Goal: Task Accomplishment & Management: Use online tool/utility

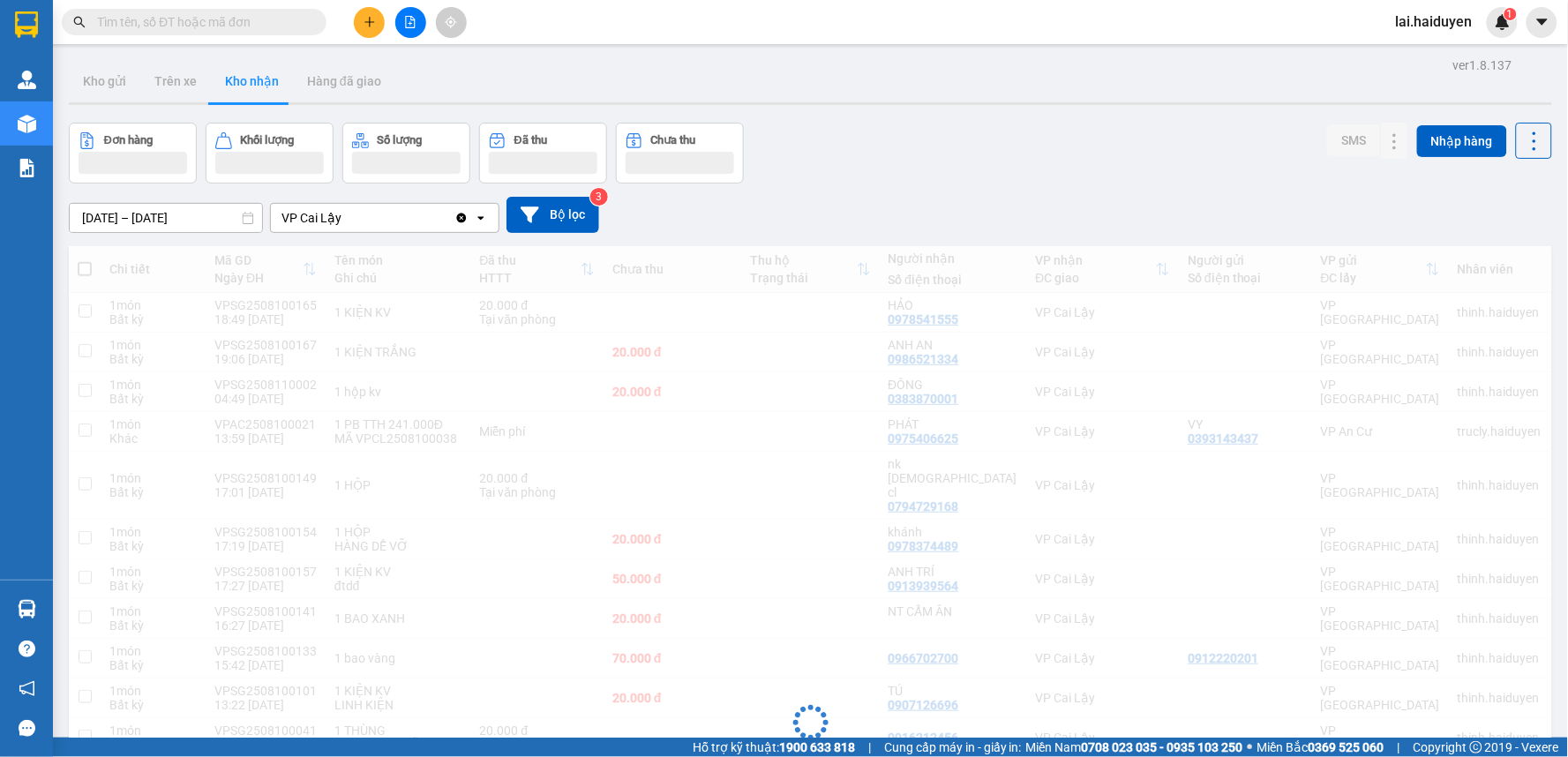
click at [192, 13] on input "text" at bounding box center [201, 22] width 208 height 19
click at [193, 18] on input "text" at bounding box center [201, 22] width 208 height 19
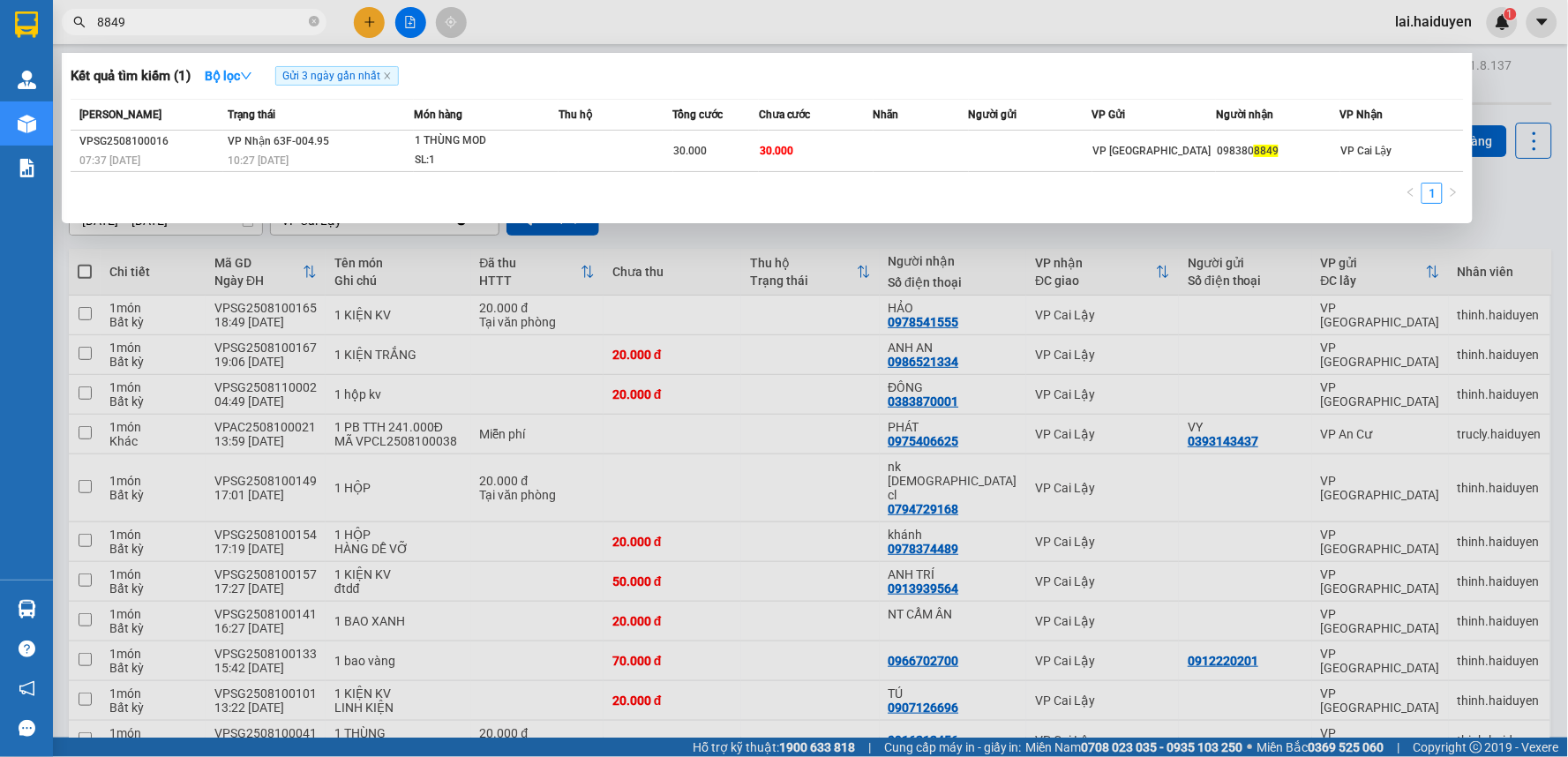
type input "8849"
click at [716, 315] on div at bounding box center [784, 378] width 1568 height 757
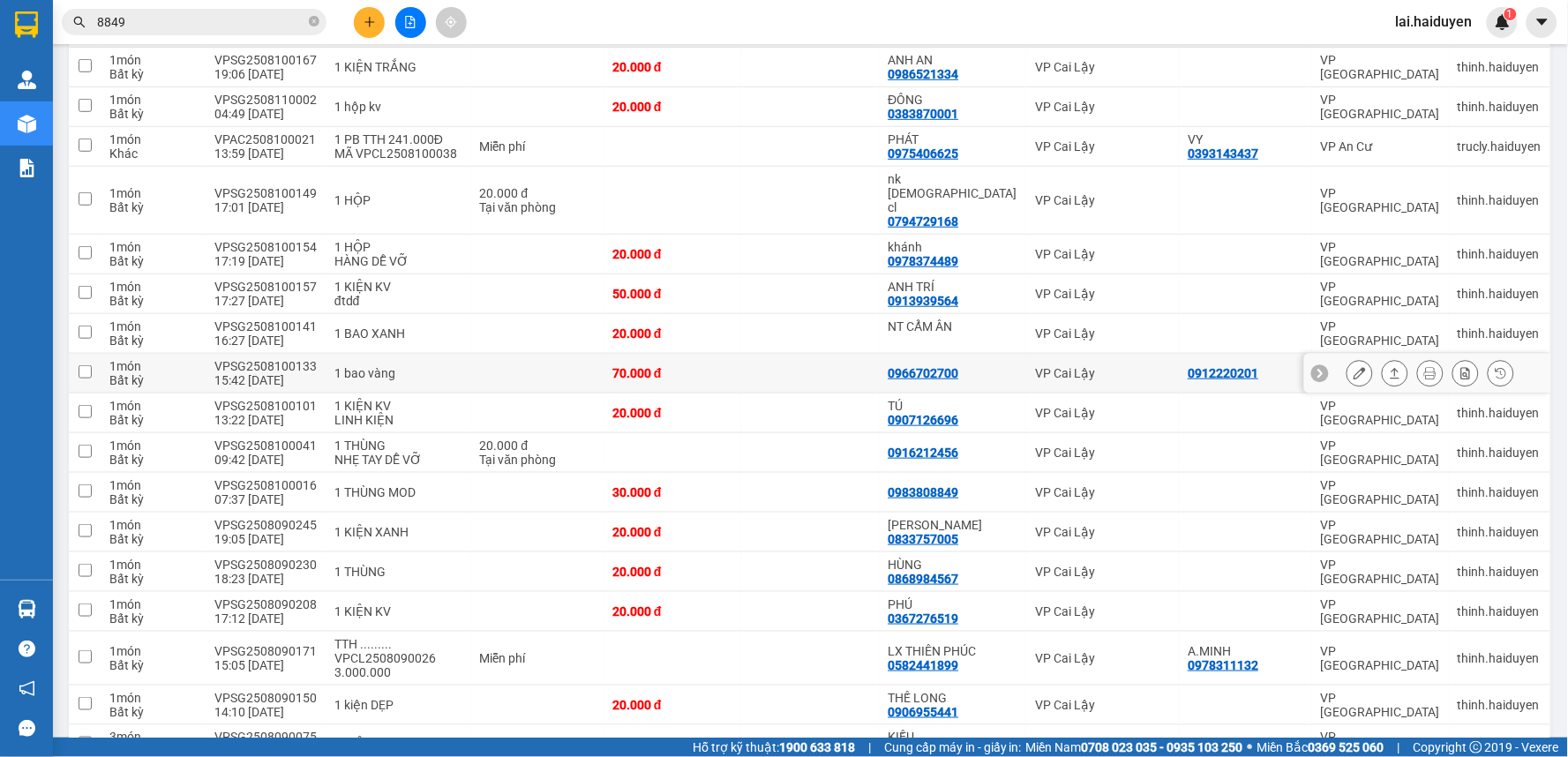
scroll to position [480, 0]
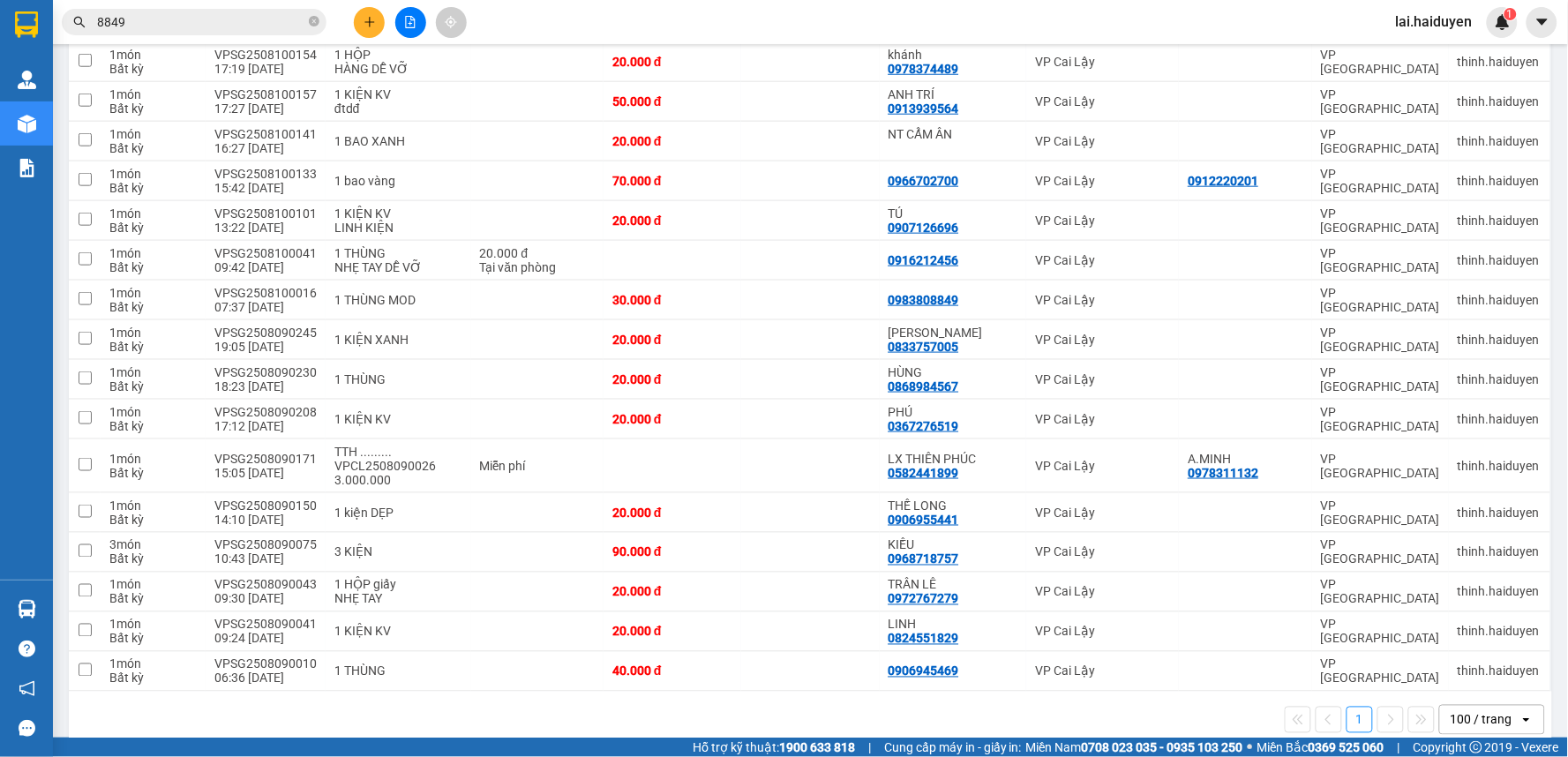
click at [1450, 711] on div "100 / trang" at bounding box center [1481, 719] width 62 height 17
click at [1469, 659] on span "100 / trang" at bounding box center [1473, 655] width 67 height 17
click at [1519, 706] on div "open" at bounding box center [1531, 719] width 25 height 28
click at [1465, 711] on div "100 / trang" at bounding box center [1481, 719] width 62 height 17
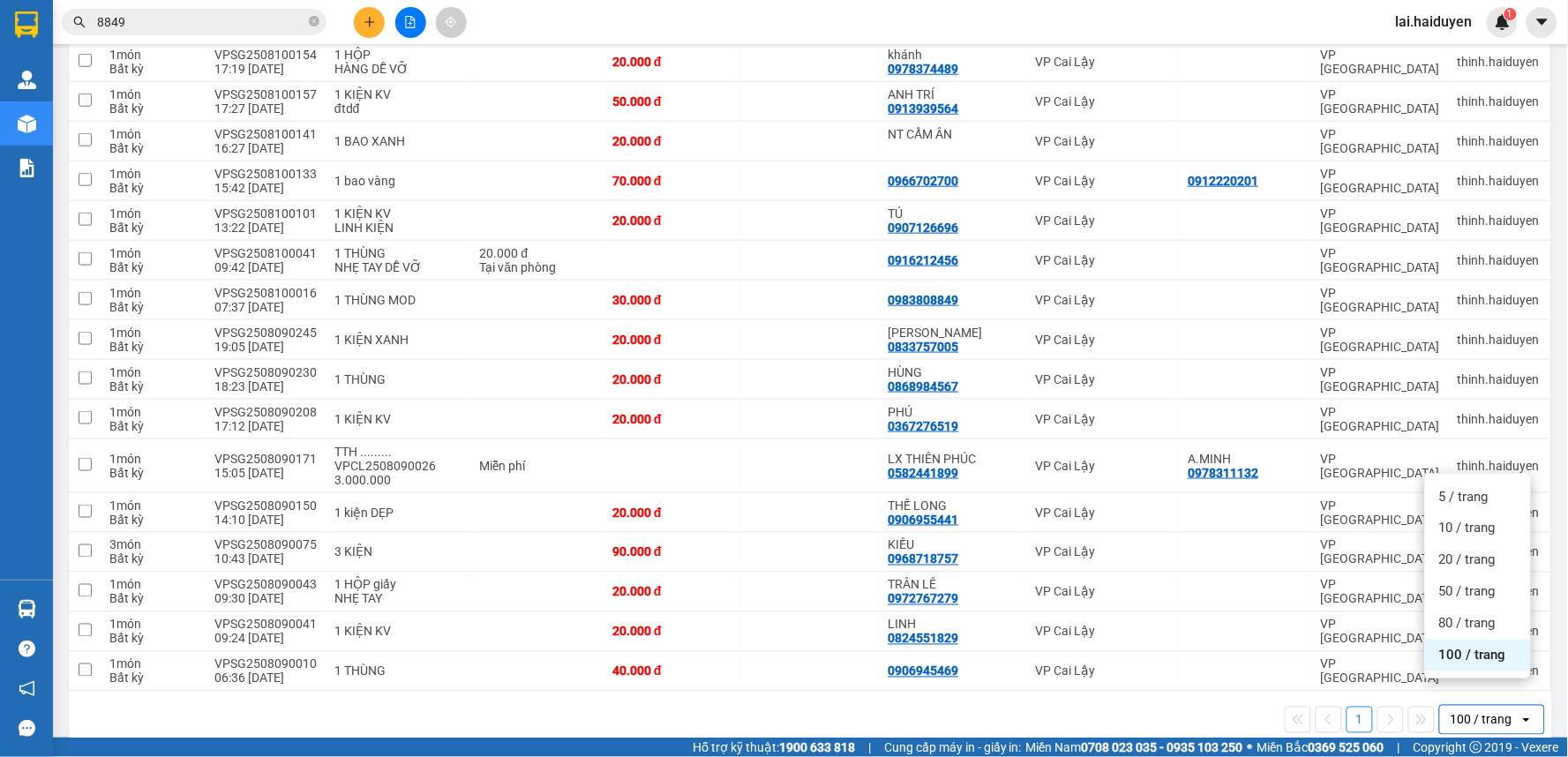
click at [1465, 711] on div "100 / trang" at bounding box center [1481, 719] width 62 height 17
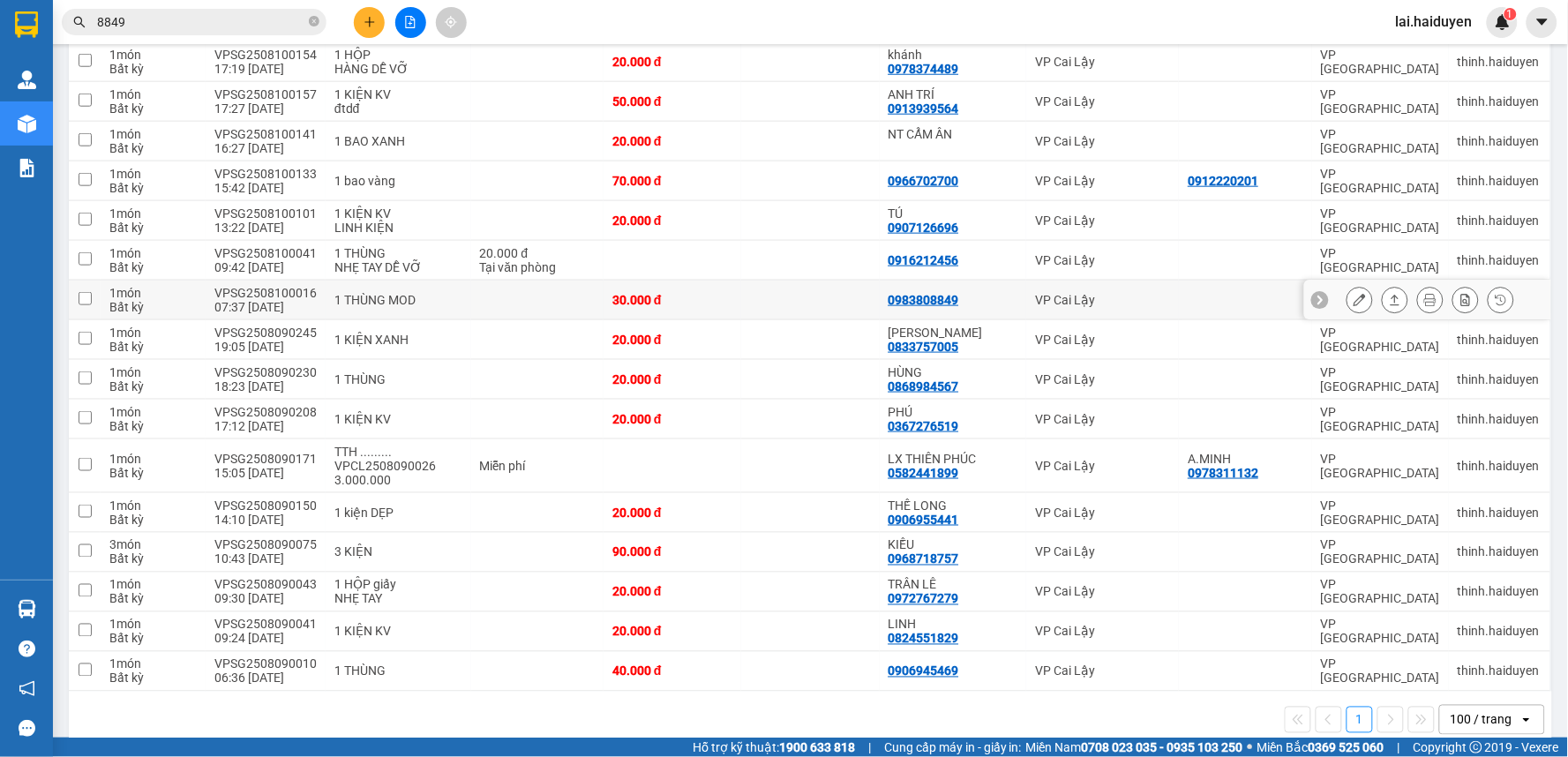
click at [600, 280] on td at bounding box center [537, 300] width 133 height 39
checkbox input "true"
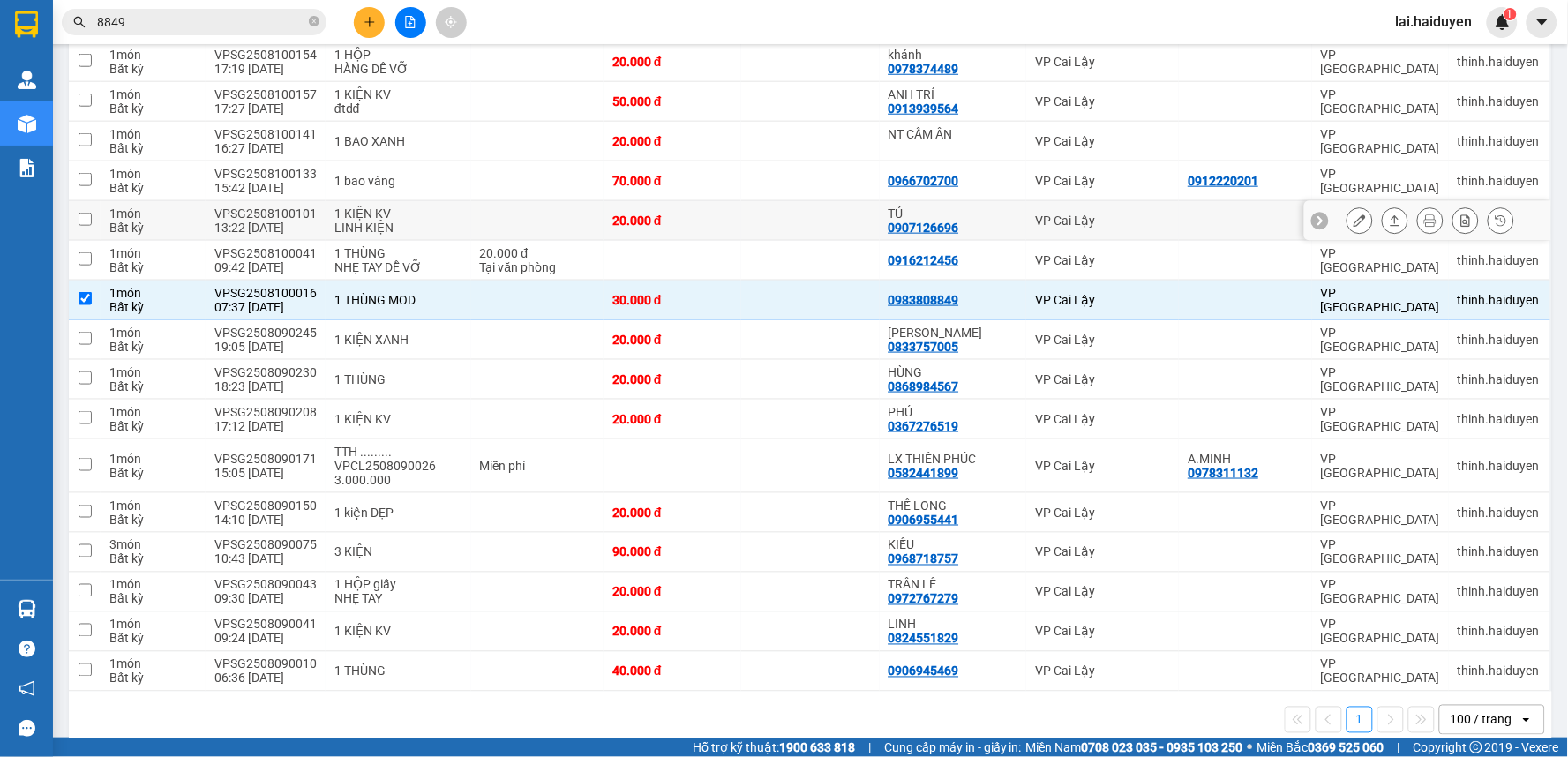
click at [1361, 207] on div at bounding box center [1430, 220] width 168 height 26
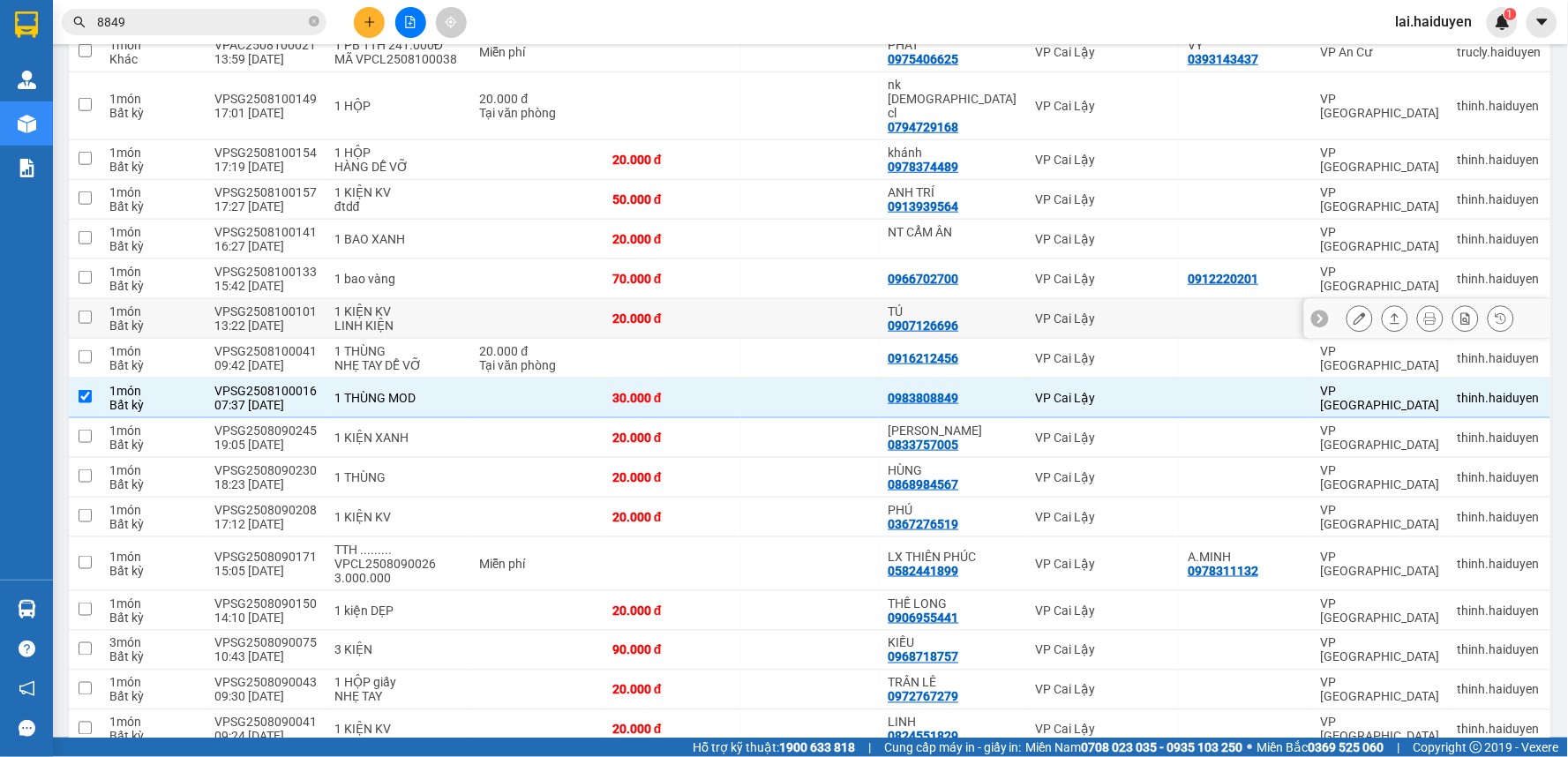
scroll to position [186, 0]
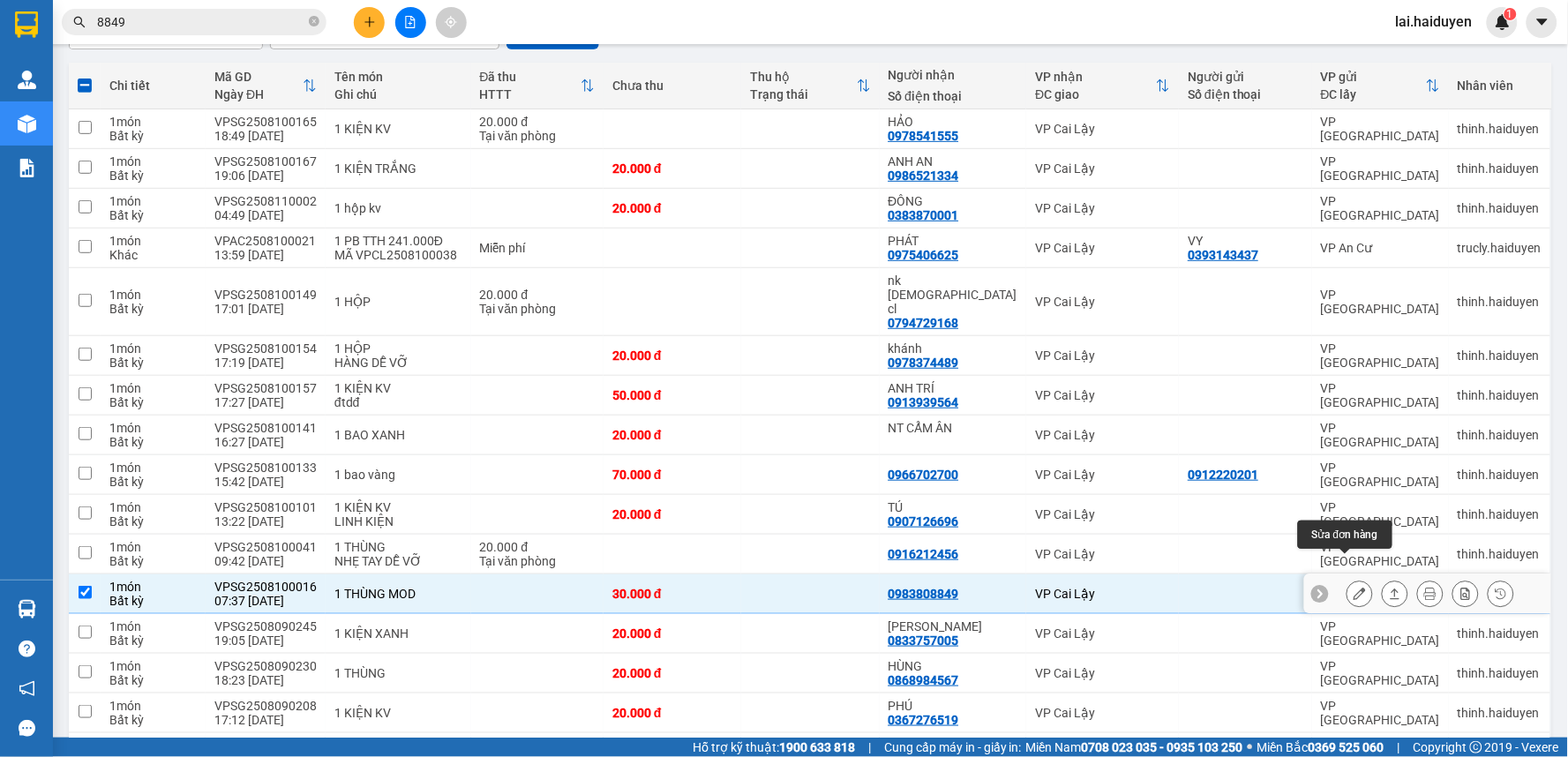
click at [1353, 587] on icon at bounding box center [1359, 593] width 13 height 13
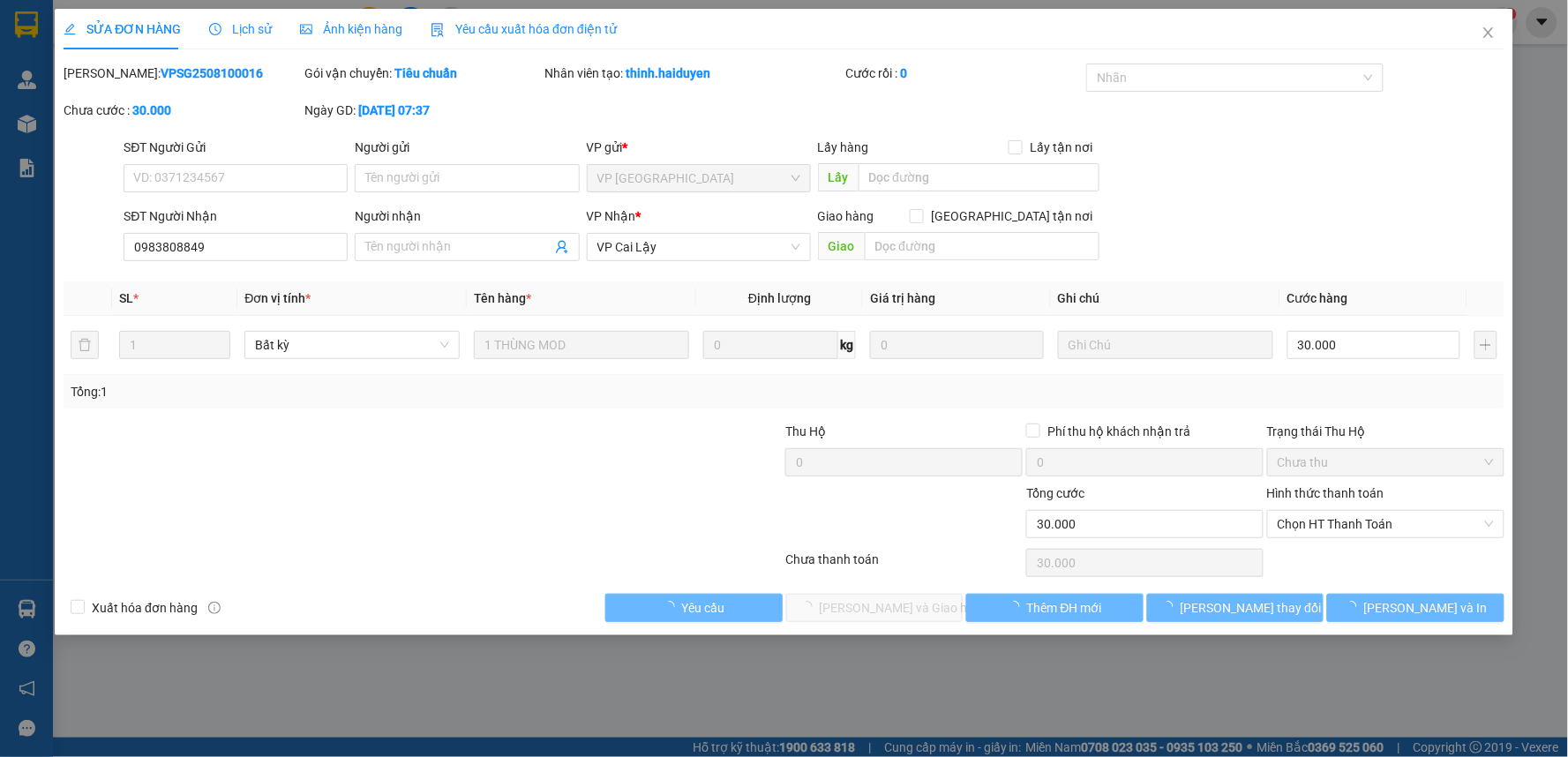
click at [243, 30] on span "Lịch sử" at bounding box center [240, 29] width 63 height 14
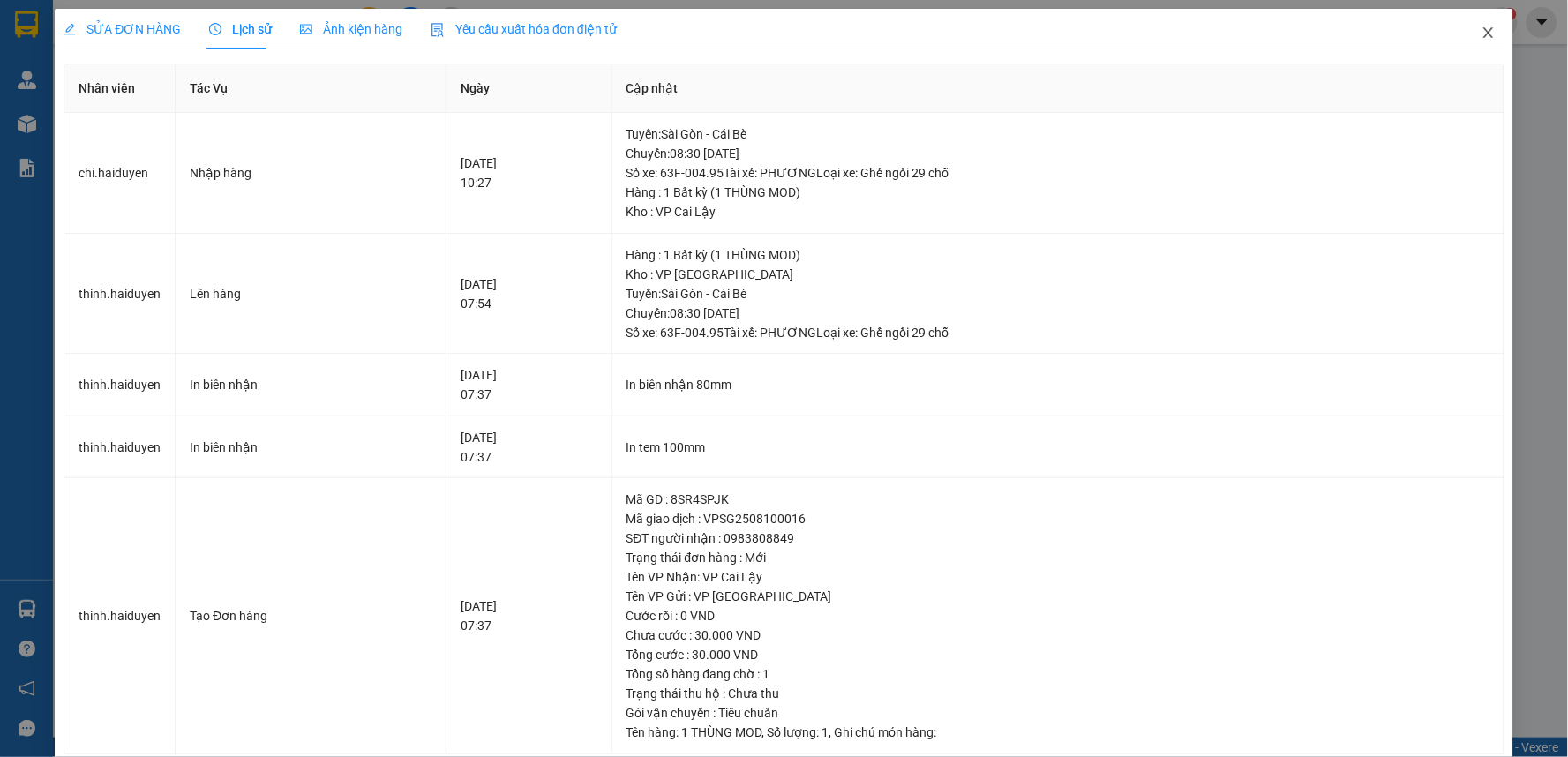
click at [1481, 30] on icon "close" at bounding box center [1488, 33] width 14 height 14
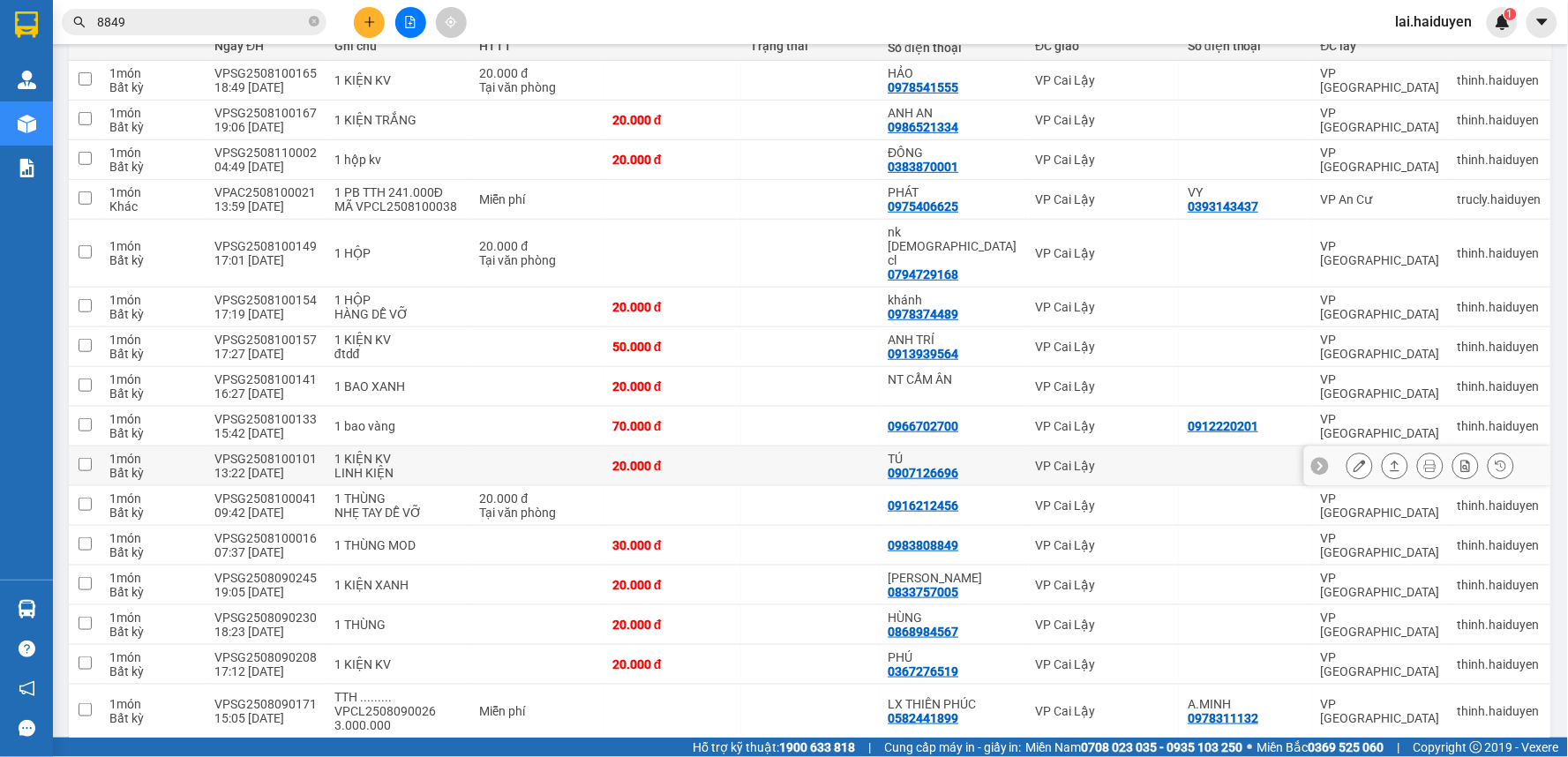
scroll to position [294, 0]
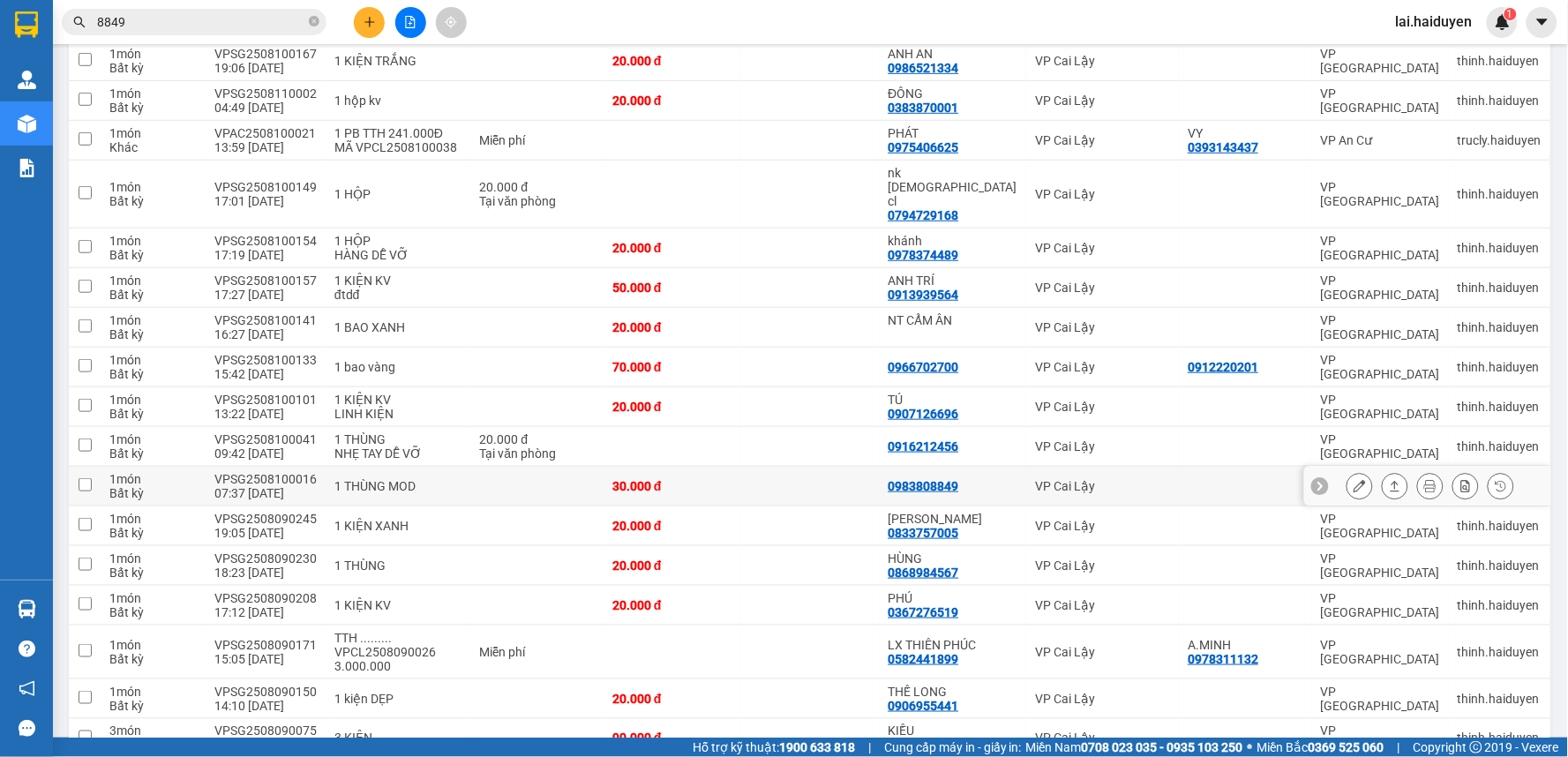
click at [1353, 480] on icon at bounding box center [1359, 485] width 13 height 13
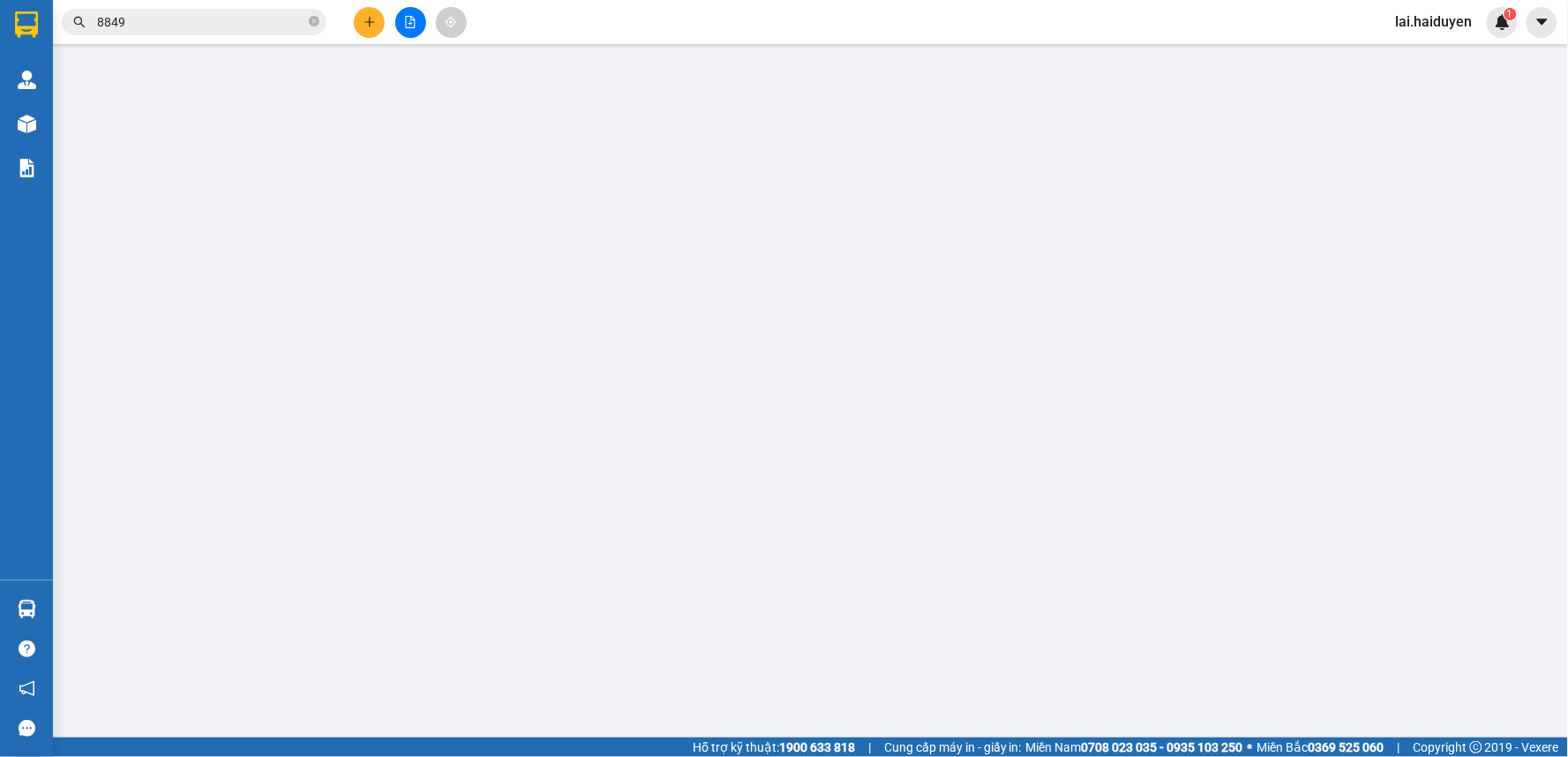
type input "0983808849"
type input "30.000"
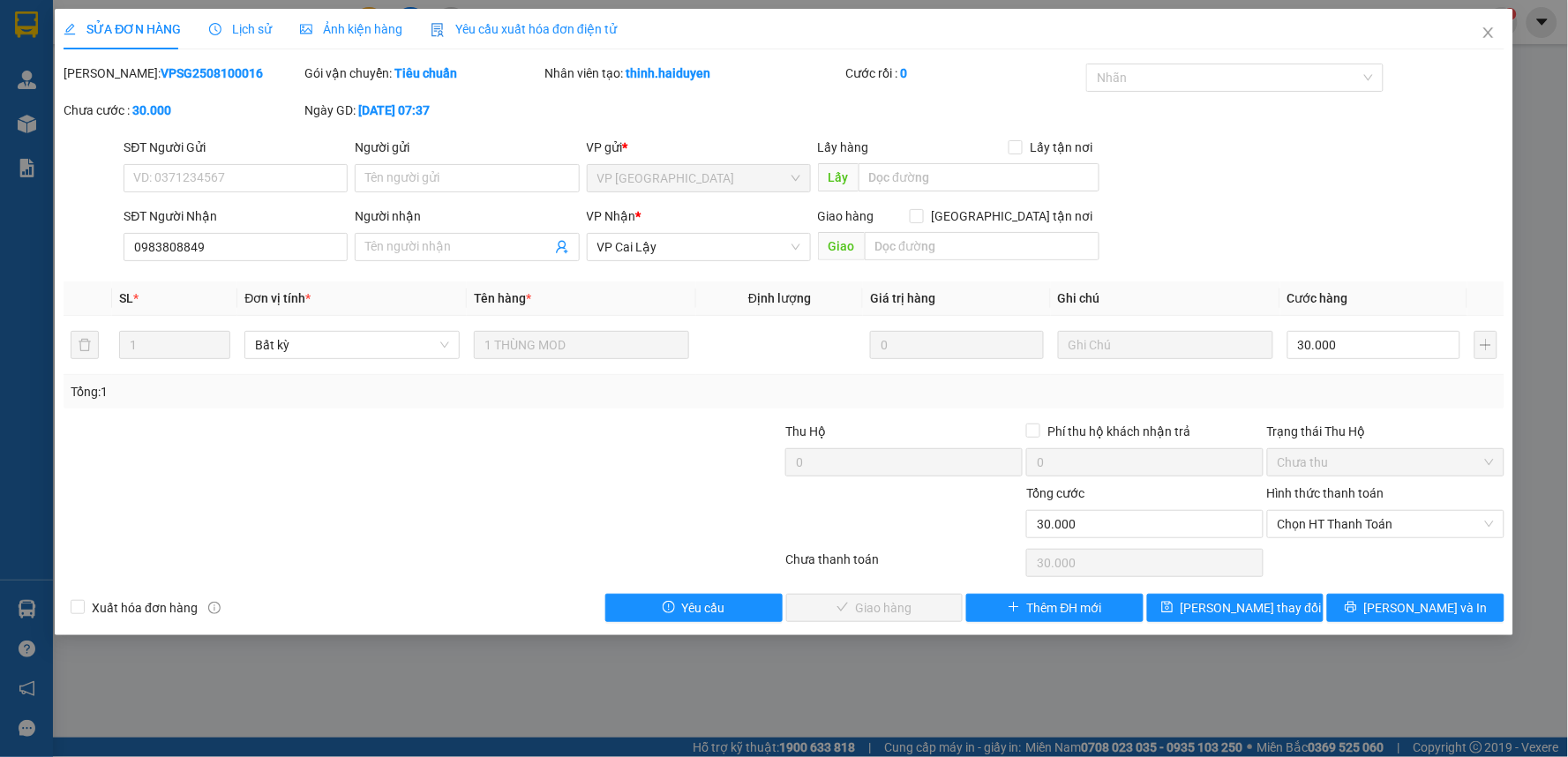
click at [219, 37] on span "Lịch sử" at bounding box center [240, 29] width 63 height 14
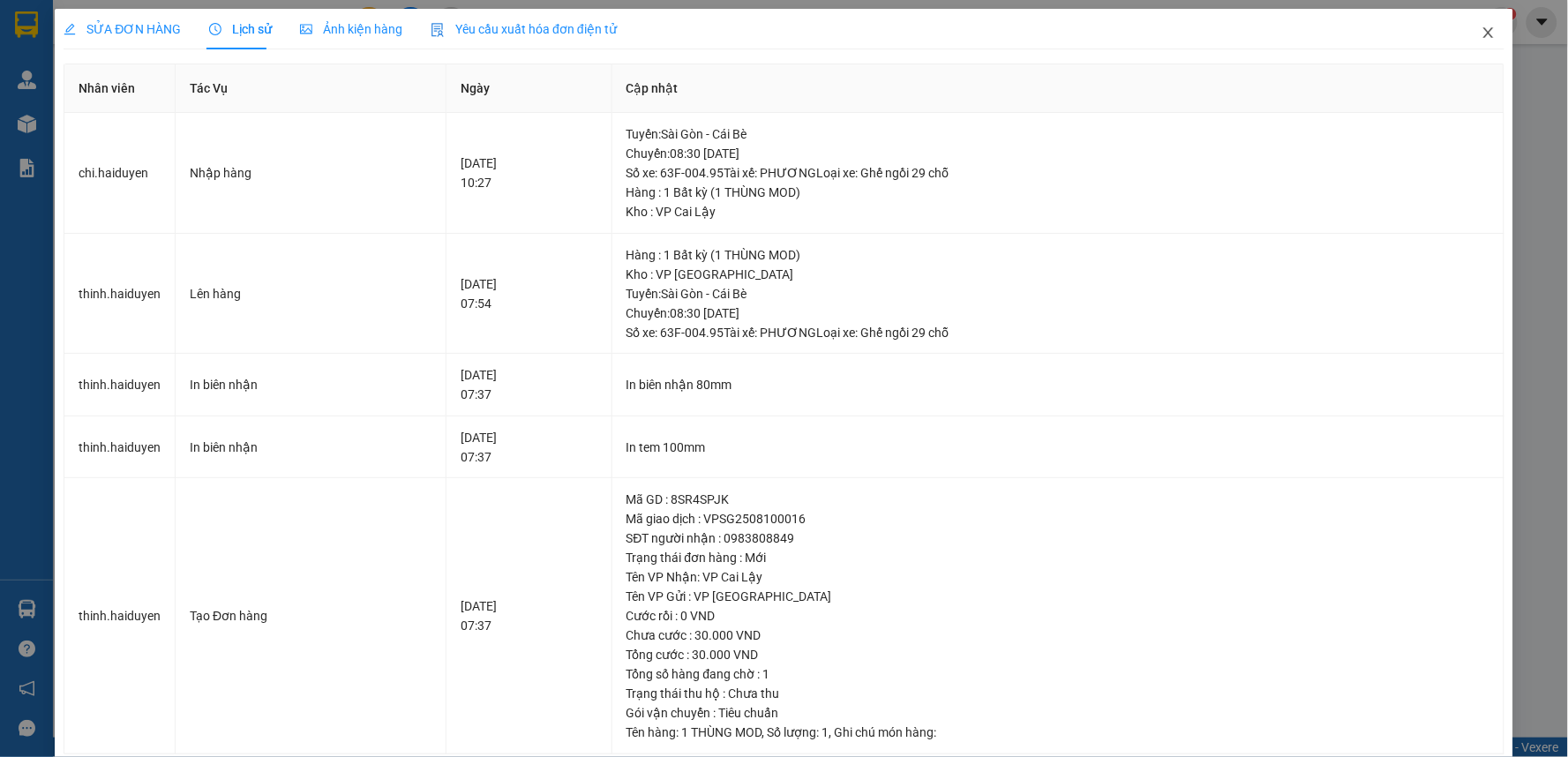
click at [1481, 28] on icon "close" at bounding box center [1488, 33] width 14 height 14
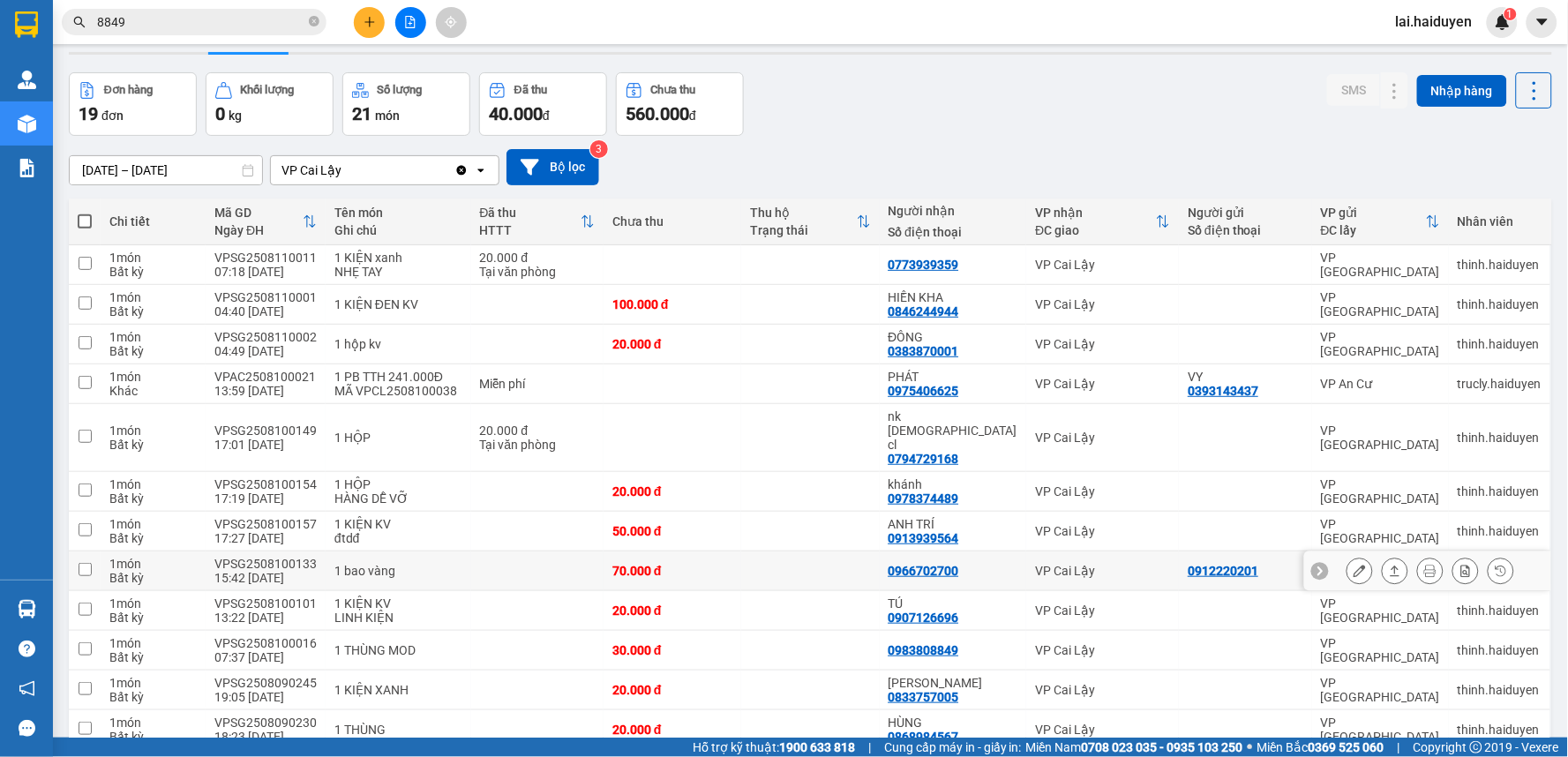
scroll to position [98, 0]
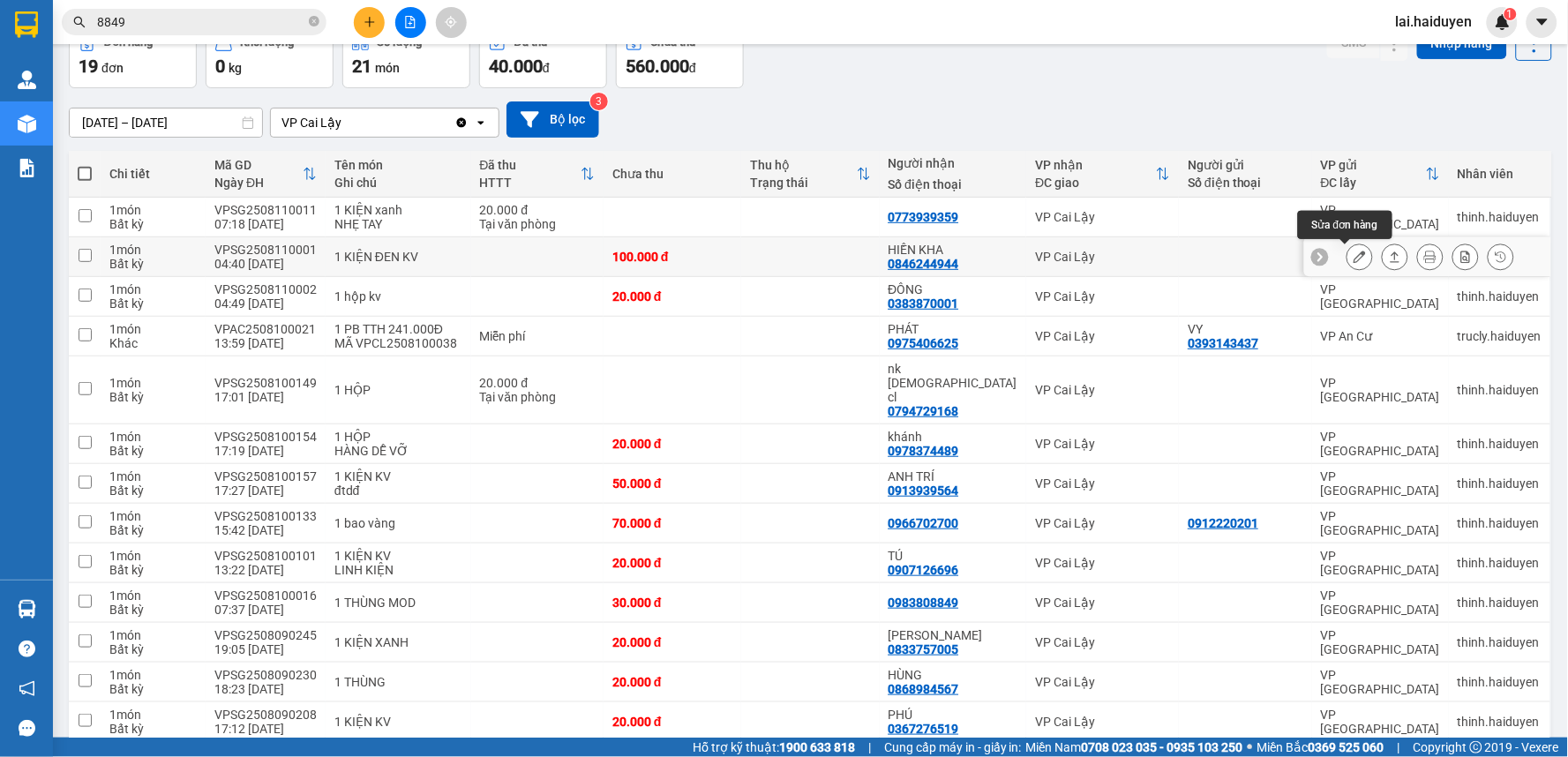
click at [1351, 257] on button at bounding box center [1360, 257] width 25 height 31
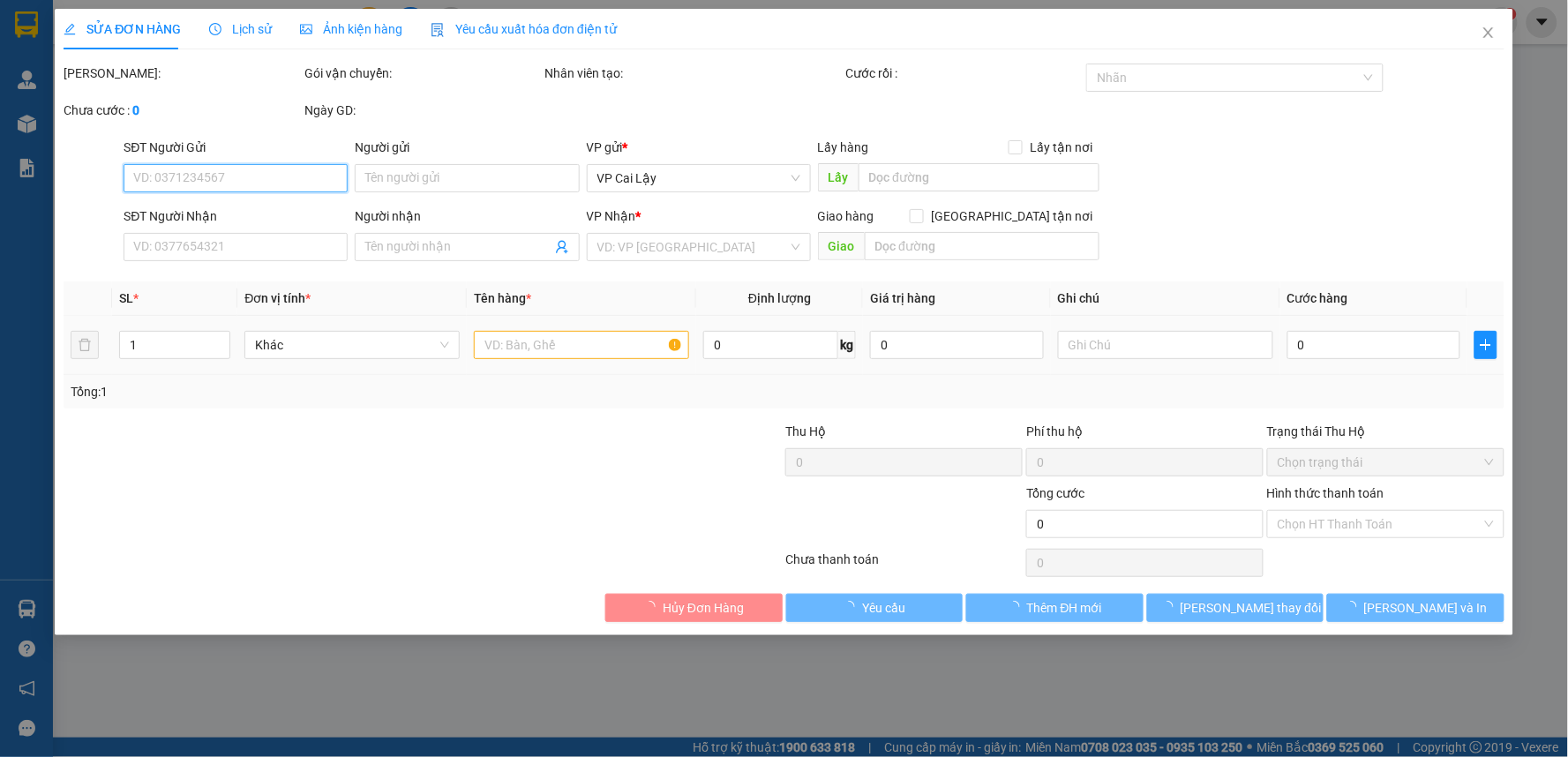
type input "0846244944"
type input "HIỀN KHA"
type input "100.000"
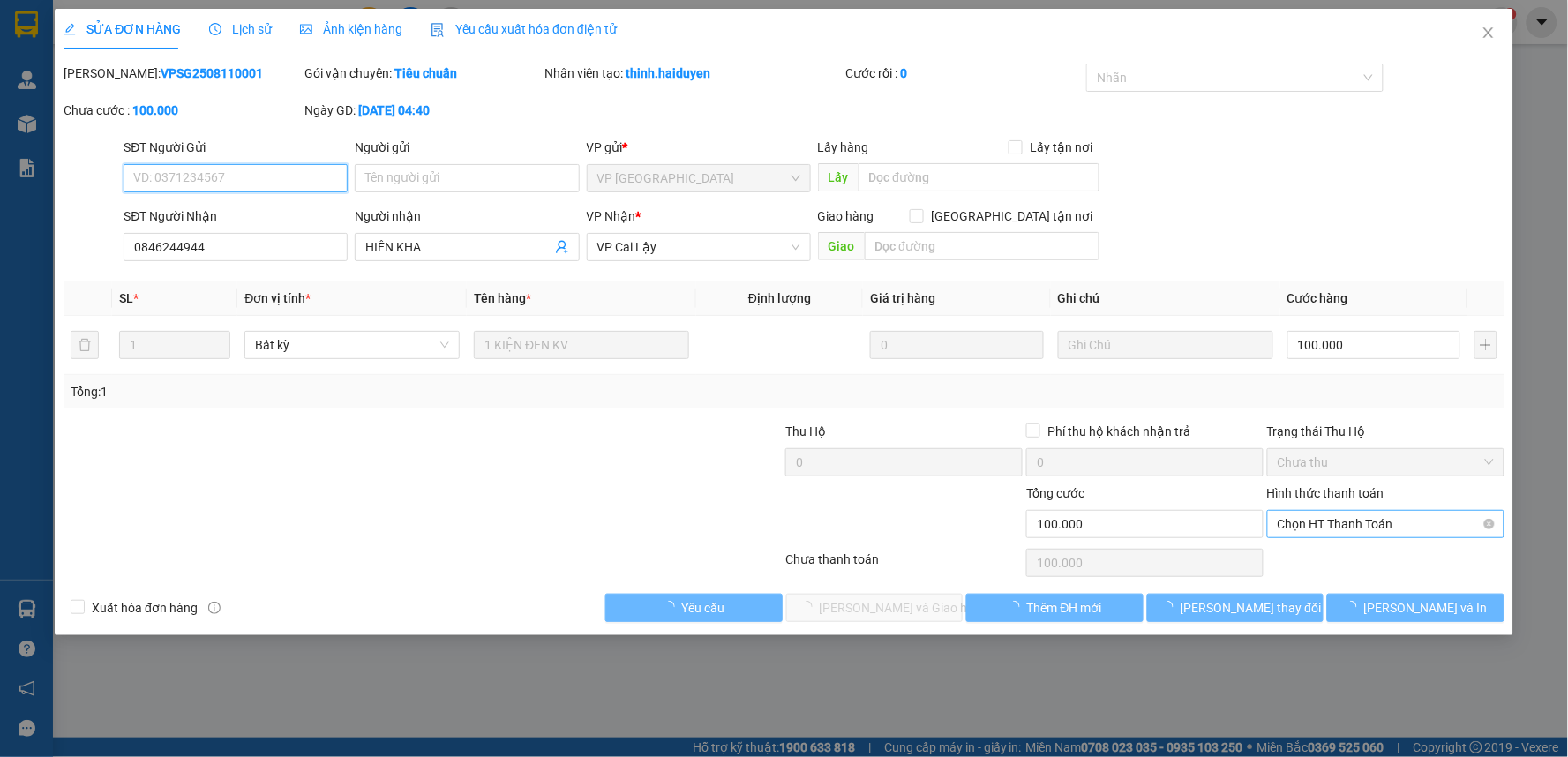
click at [1370, 526] on span "Chọn HT Thanh Toán" at bounding box center [1385, 523] width 216 height 26
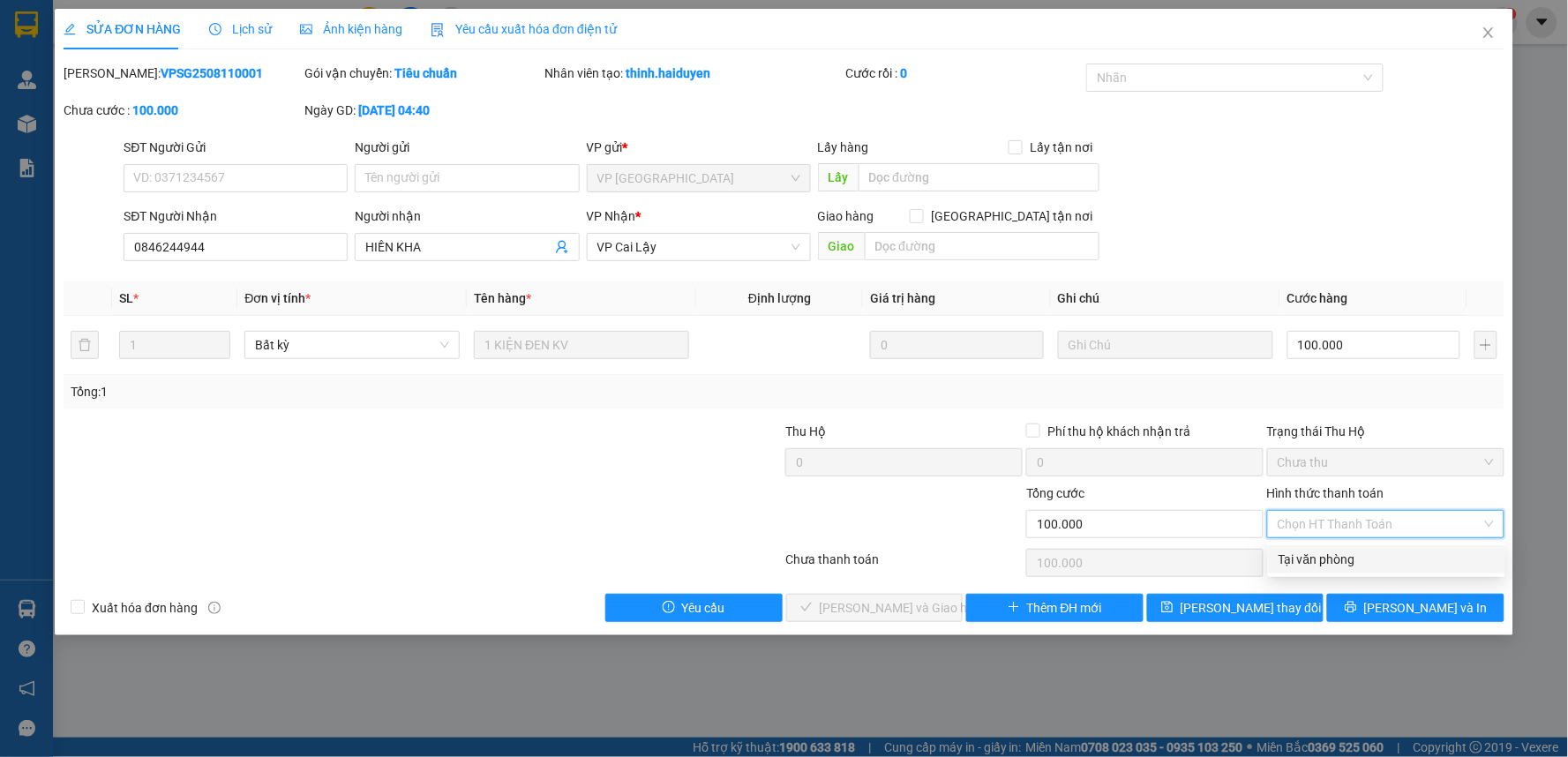
drag, startPoint x: 1363, startPoint y: 562, endPoint x: 1320, endPoint y: 571, distance: 43.9
click at [1361, 564] on div "Tại văn phòng" at bounding box center [1386, 560] width 216 height 19
type input "0"
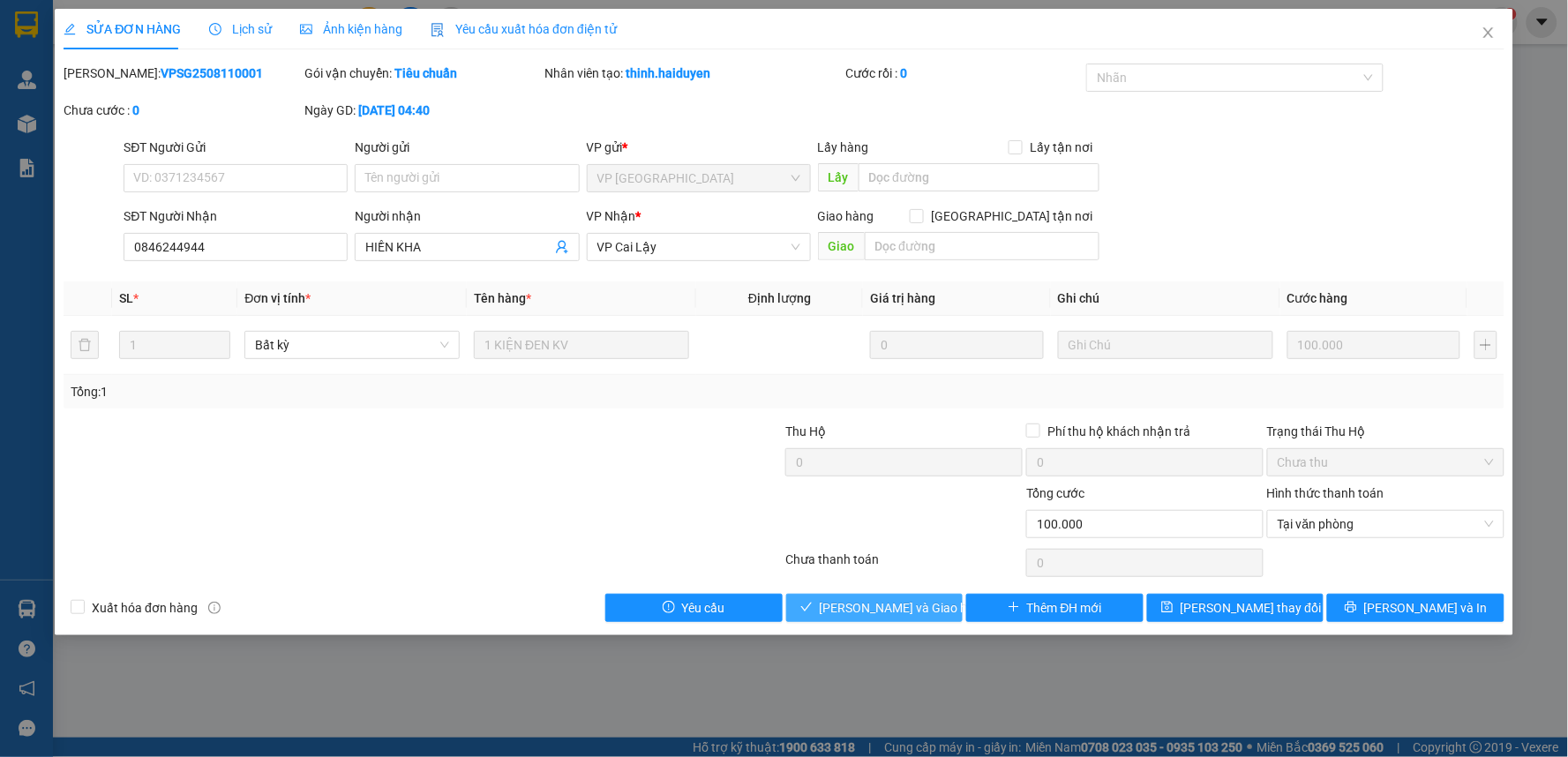
click at [898, 606] on span "[PERSON_NAME] và Giao hàng" at bounding box center [904, 608] width 170 height 19
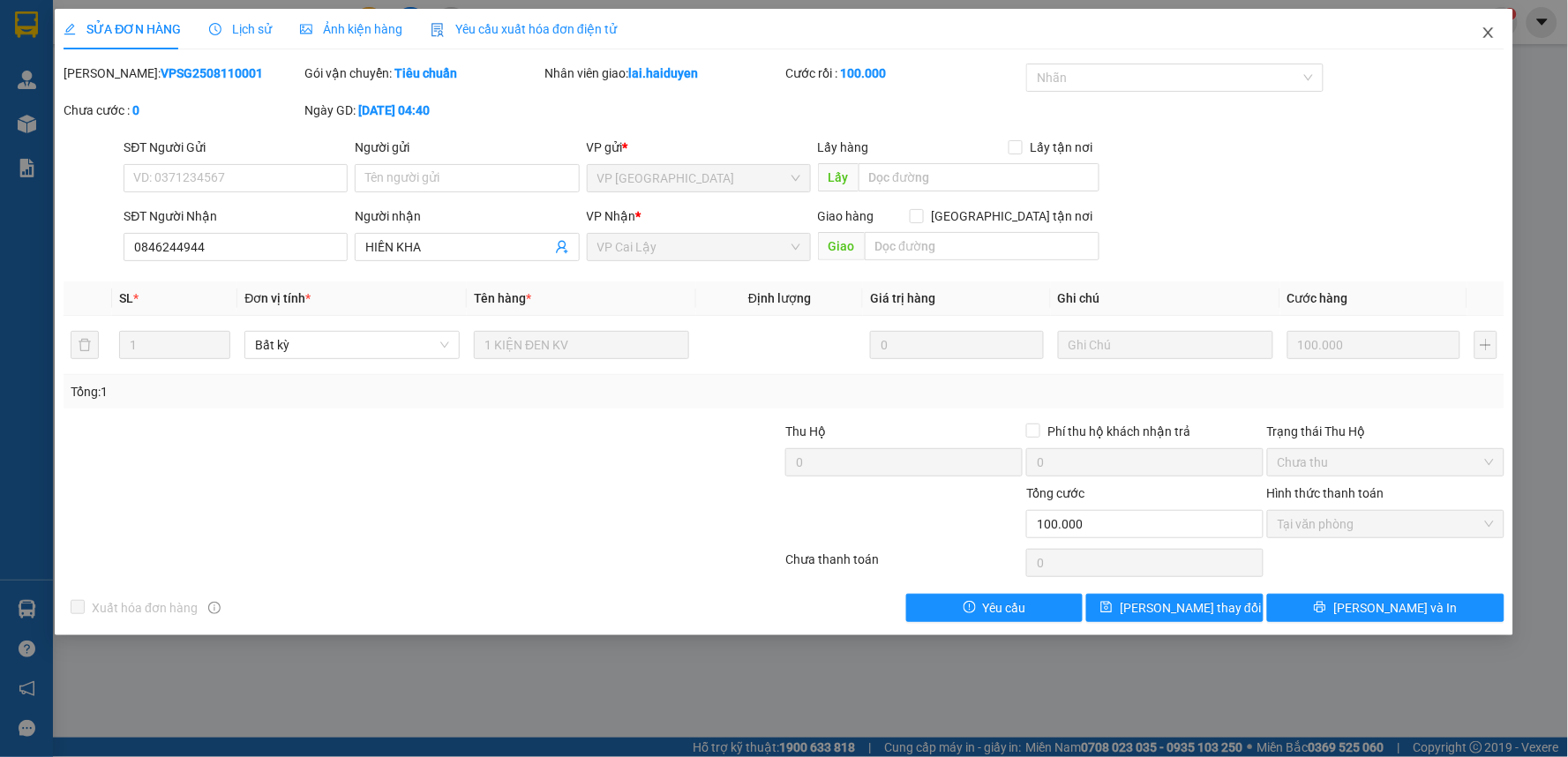
click at [1487, 29] on icon "close" at bounding box center [1488, 33] width 14 height 14
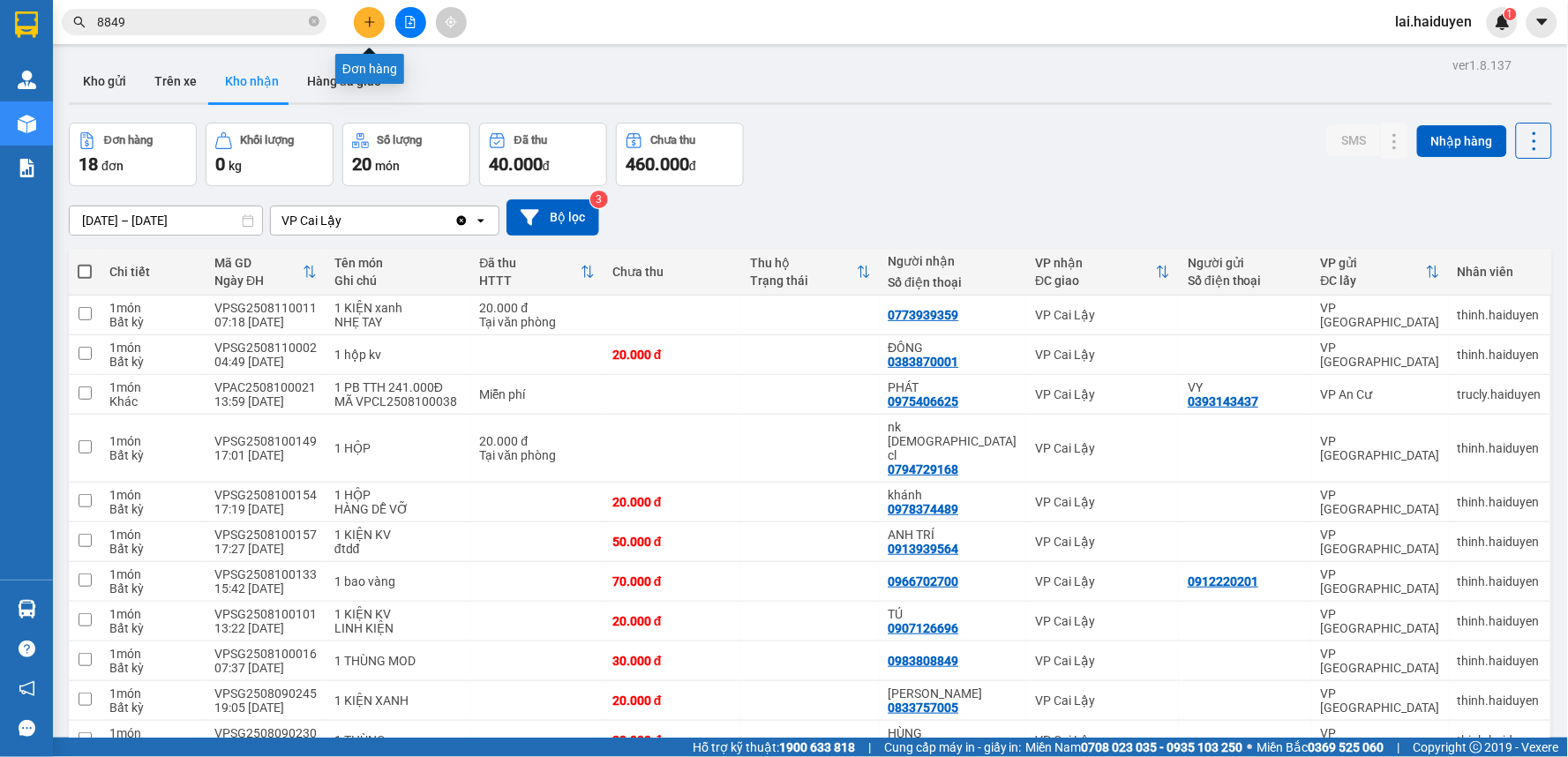
click at [373, 27] on icon "plus" at bounding box center [369, 21] width 13 height 13
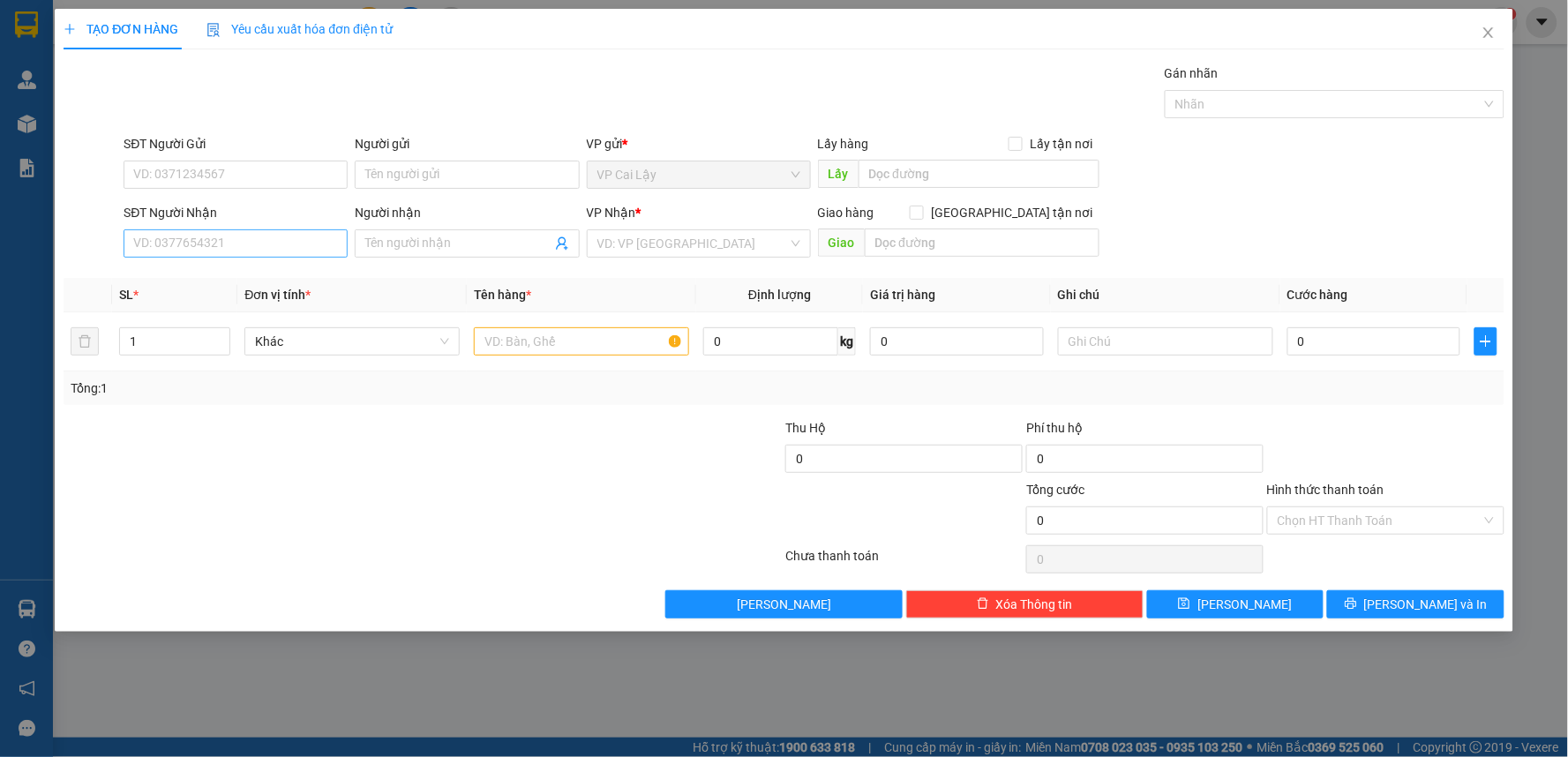
drag, startPoint x: 263, startPoint y: 222, endPoint x: 267, endPoint y: 233, distance: 11.7
click at [265, 223] on div "SĐT Người Nhận" at bounding box center [235, 216] width 224 height 26
click at [268, 236] on input "SĐT Người Nhận" at bounding box center [235, 243] width 224 height 28
click at [200, 283] on div "0372446745 - GIÀU" at bounding box center [235, 278] width 203 height 19
type input "0372446745"
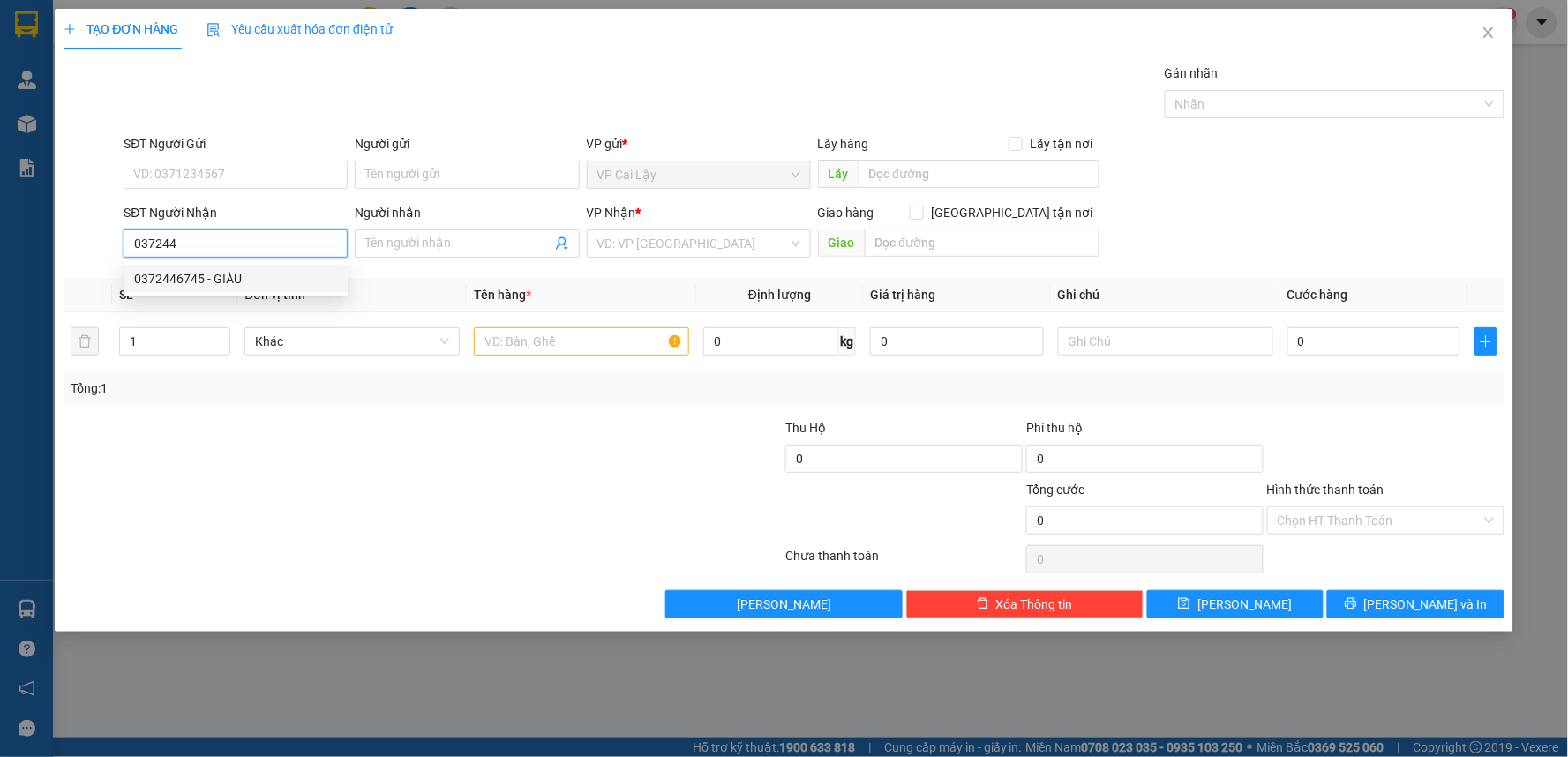
type input "GIÀU"
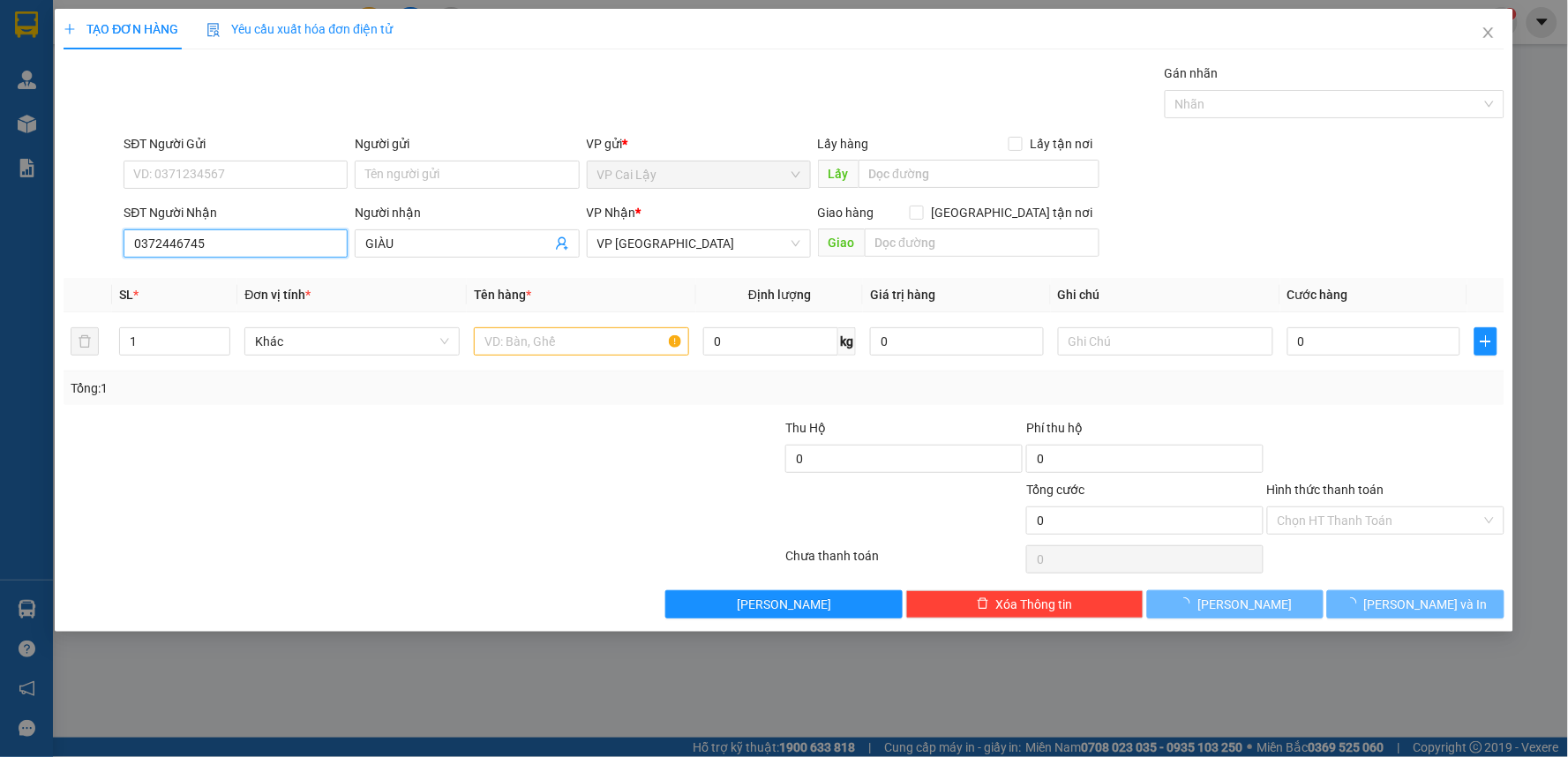
type input "20.000"
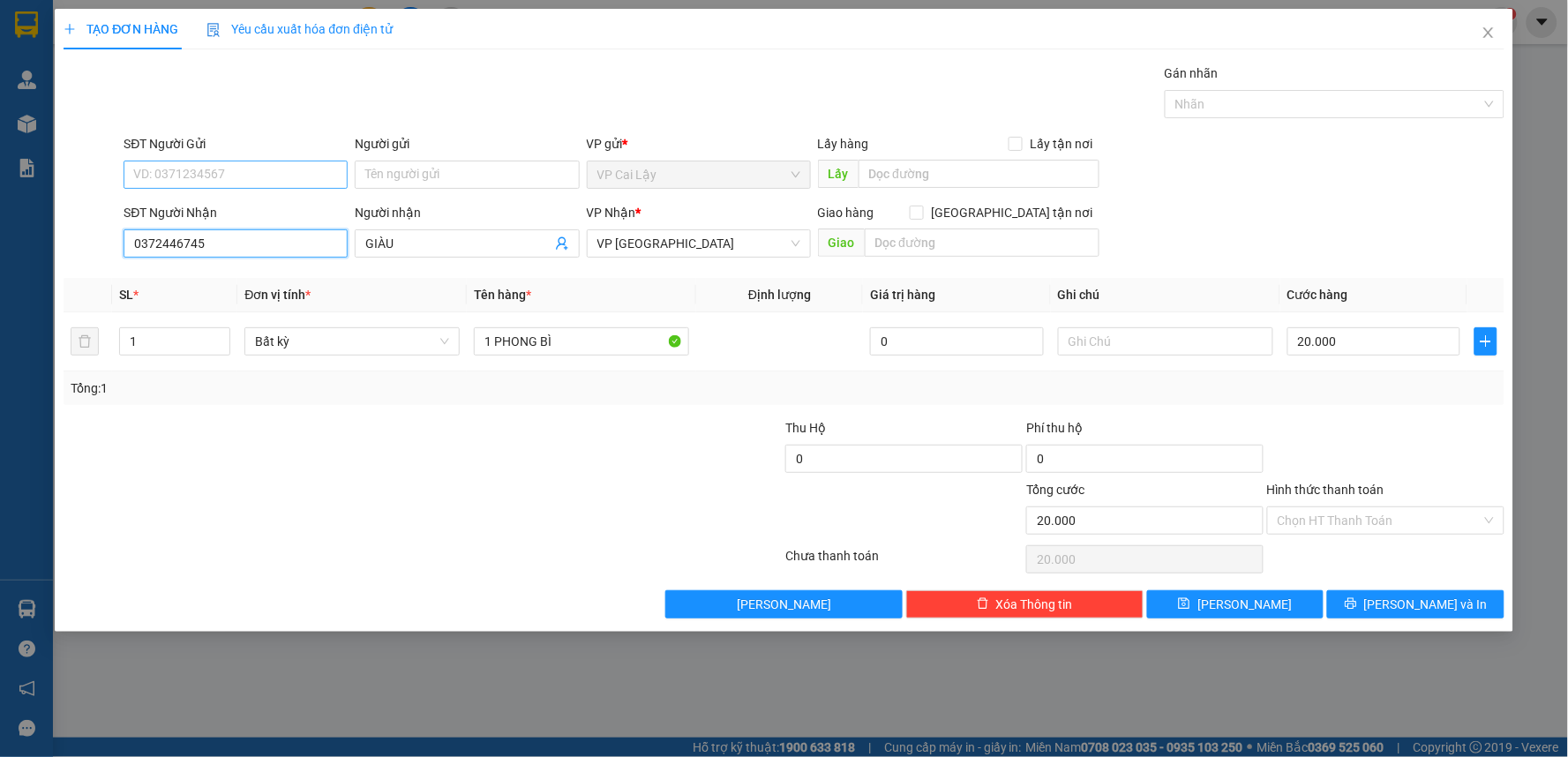
type input "0372446745"
click at [257, 182] on input "SĐT Người Gửi" at bounding box center [235, 174] width 224 height 28
click at [562, 325] on div "1 PHONG BÌ" at bounding box center [582, 341] width 216 height 36
click at [1392, 344] on input "20.000" at bounding box center [1373, 341] width 173 height 28
click at [1402, 508] on input "Hình thức thanh toán" at bounding box center [1379, 520] width 204 height 26
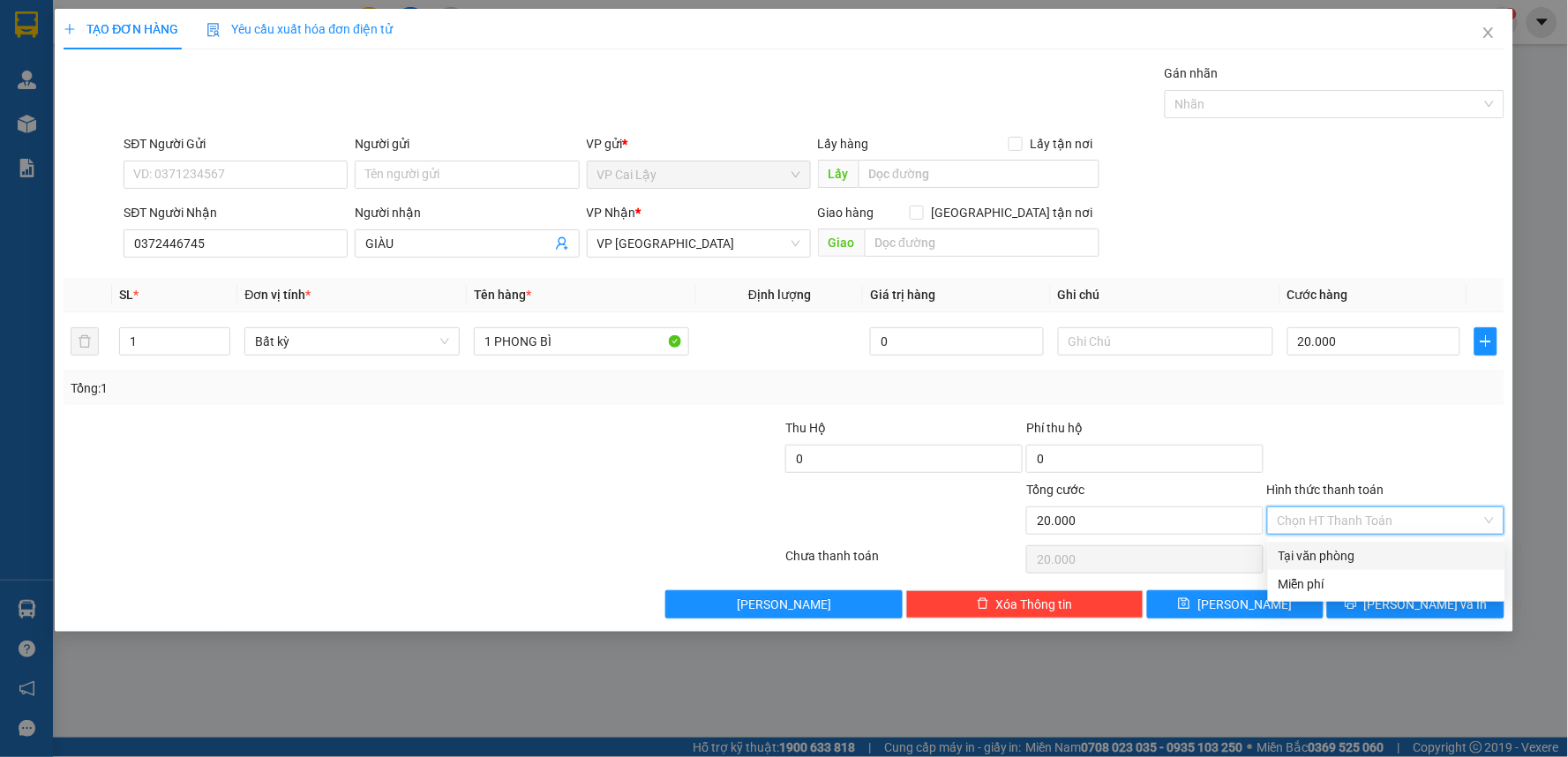
click at [1370, 551] on div "Tại văn phòng" at bounding box center [1386, 556] width 216 height 19
type input "0"
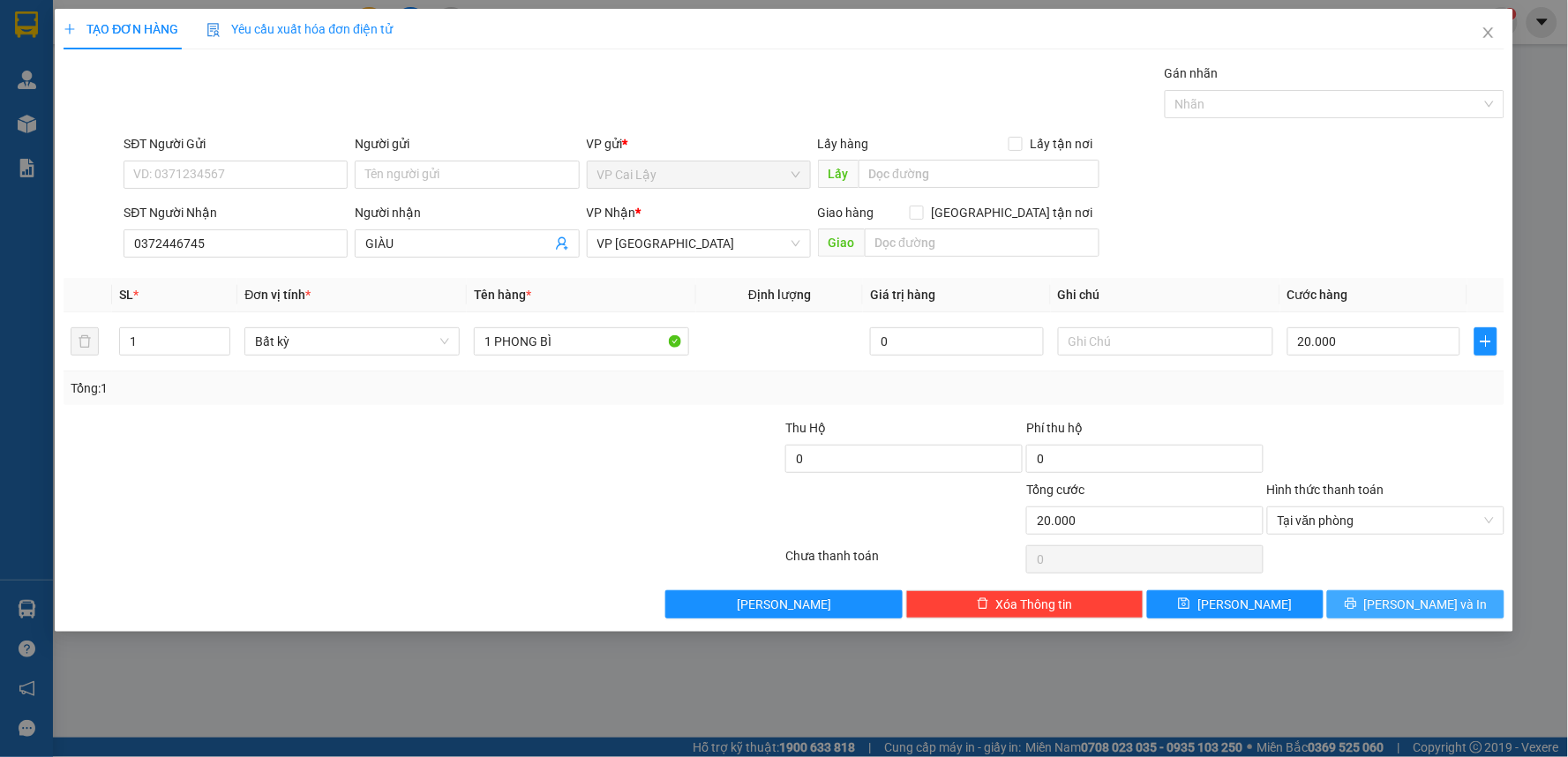
click at [1357, 604] on icon "printer" at bounding box center [1350, 603] width 13 height 13
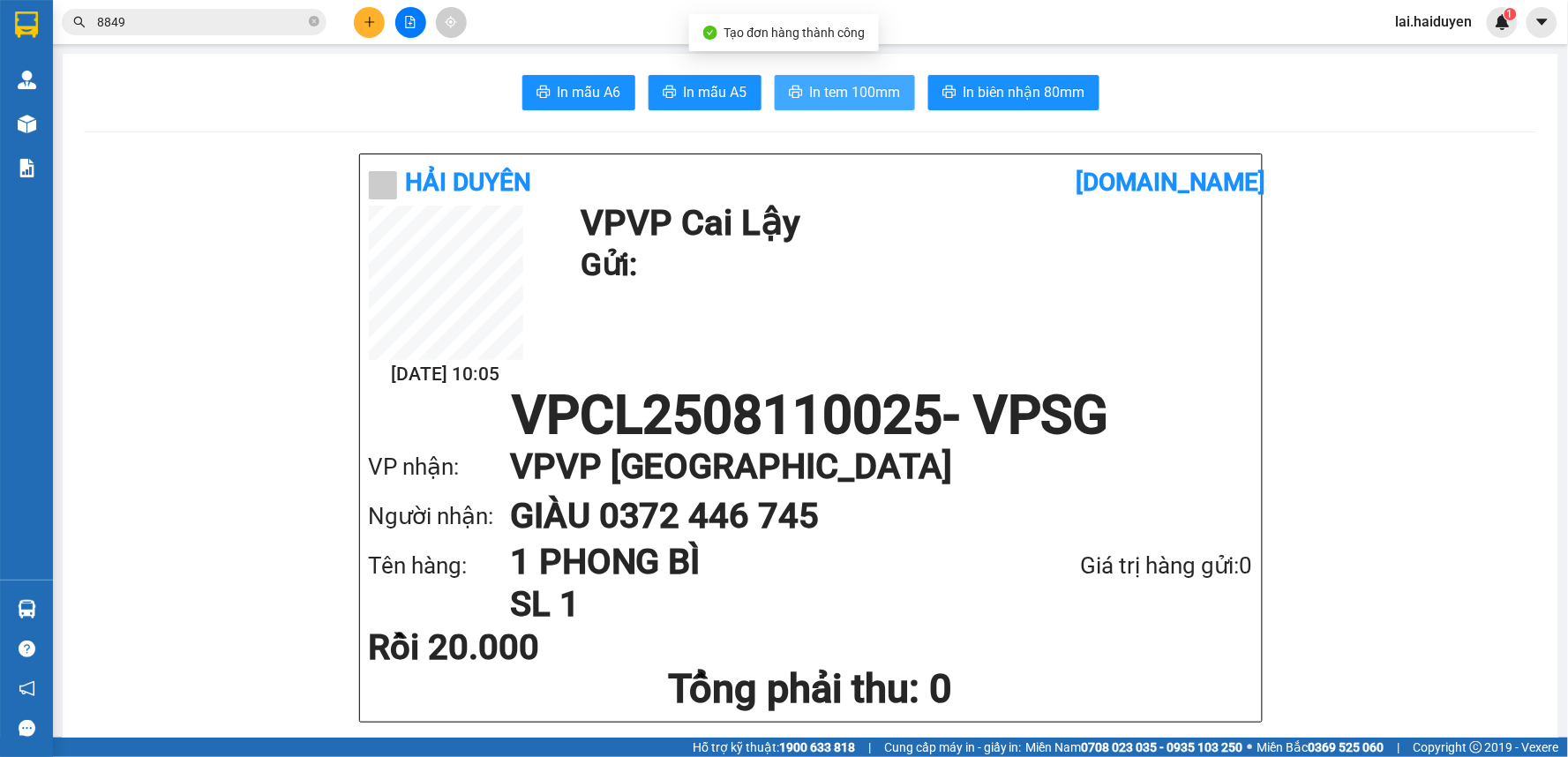
click at [859, 94] on span "In tem 100mm" at bounding box center [855, 91] width 91 height 22
click at [869, 91] on span "In tem 100mm" at bounding box center [855, 91] width 91 height 22
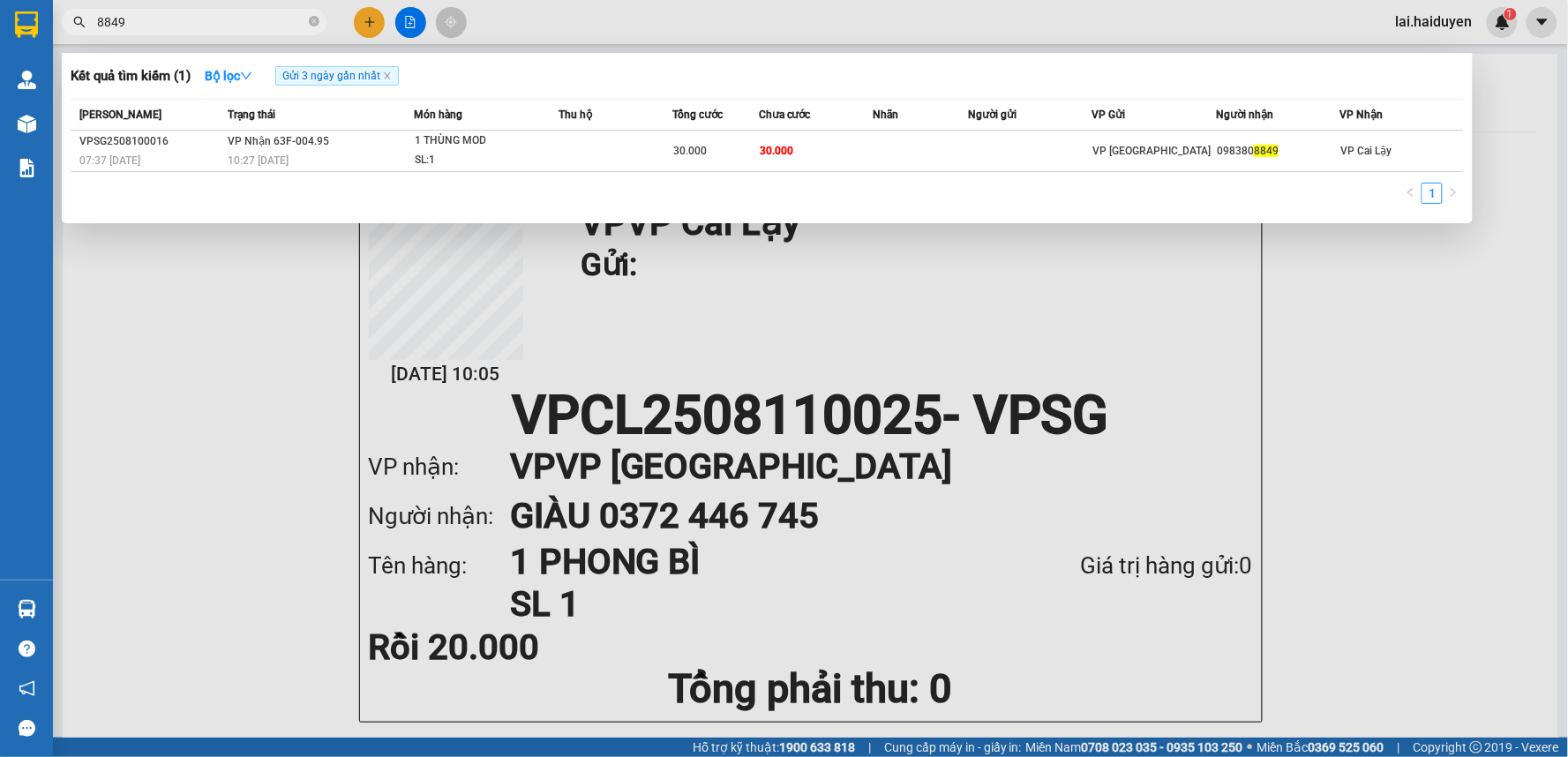
click at [307, 22] on span "8849" at bounding box center [194, 21] width 265 height 26
click at [319, 23] on icon "close-circle" at bounding box center [314, 20] width 11 height 11
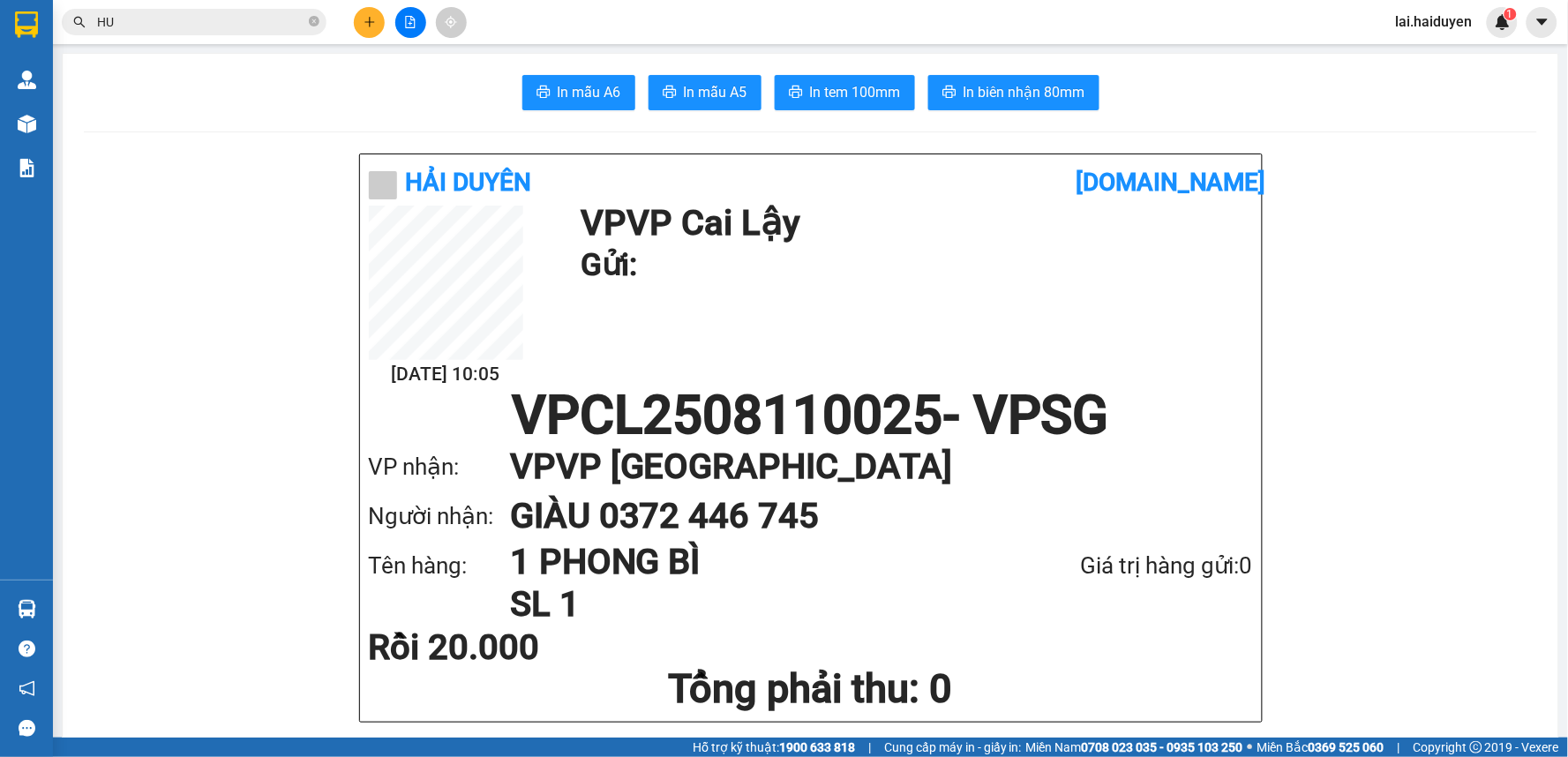
type input "HUY"
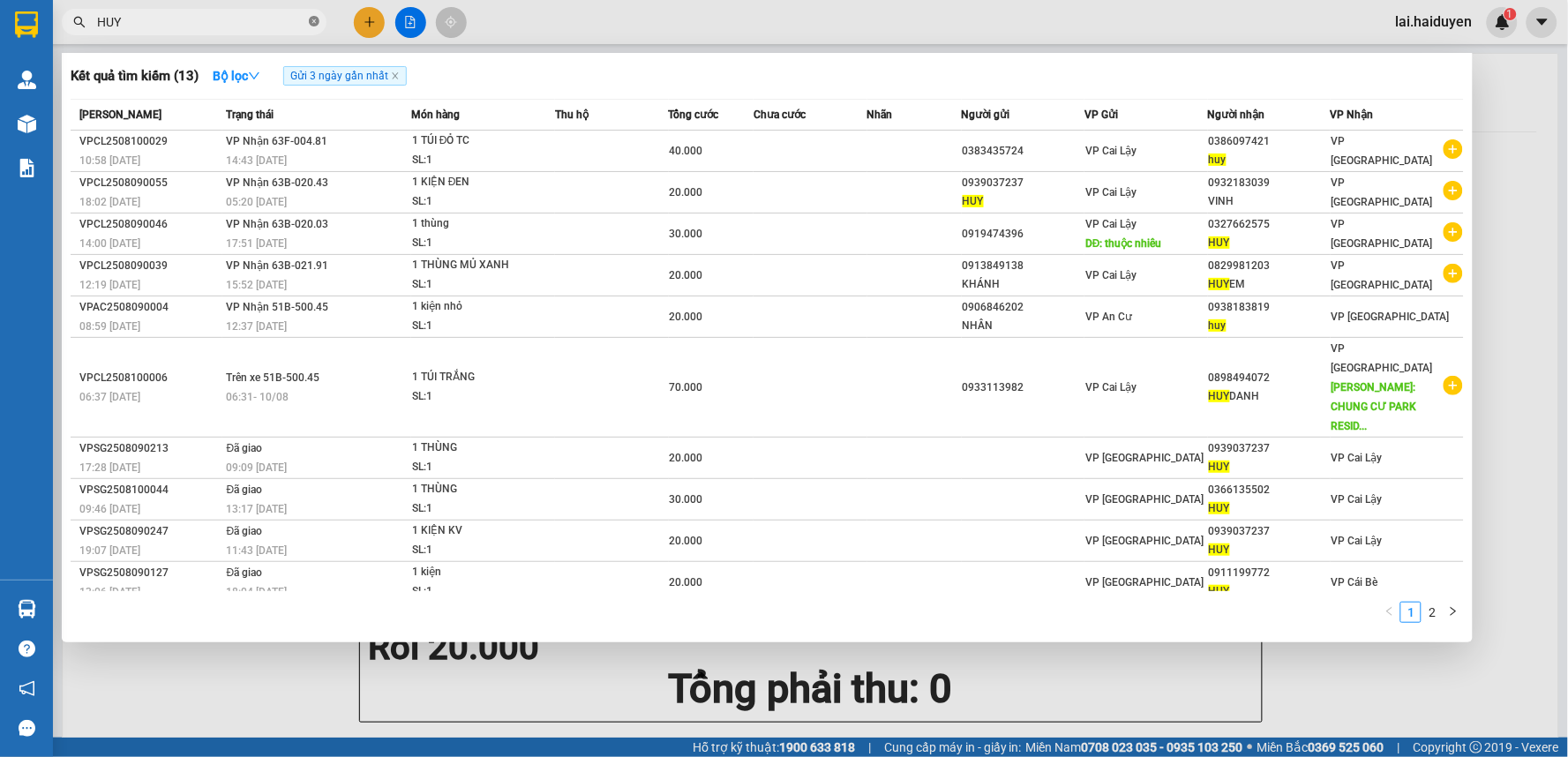
click at [310, 26] on icon "close-circle" at bounding box center [314, 20] width 11 height 11
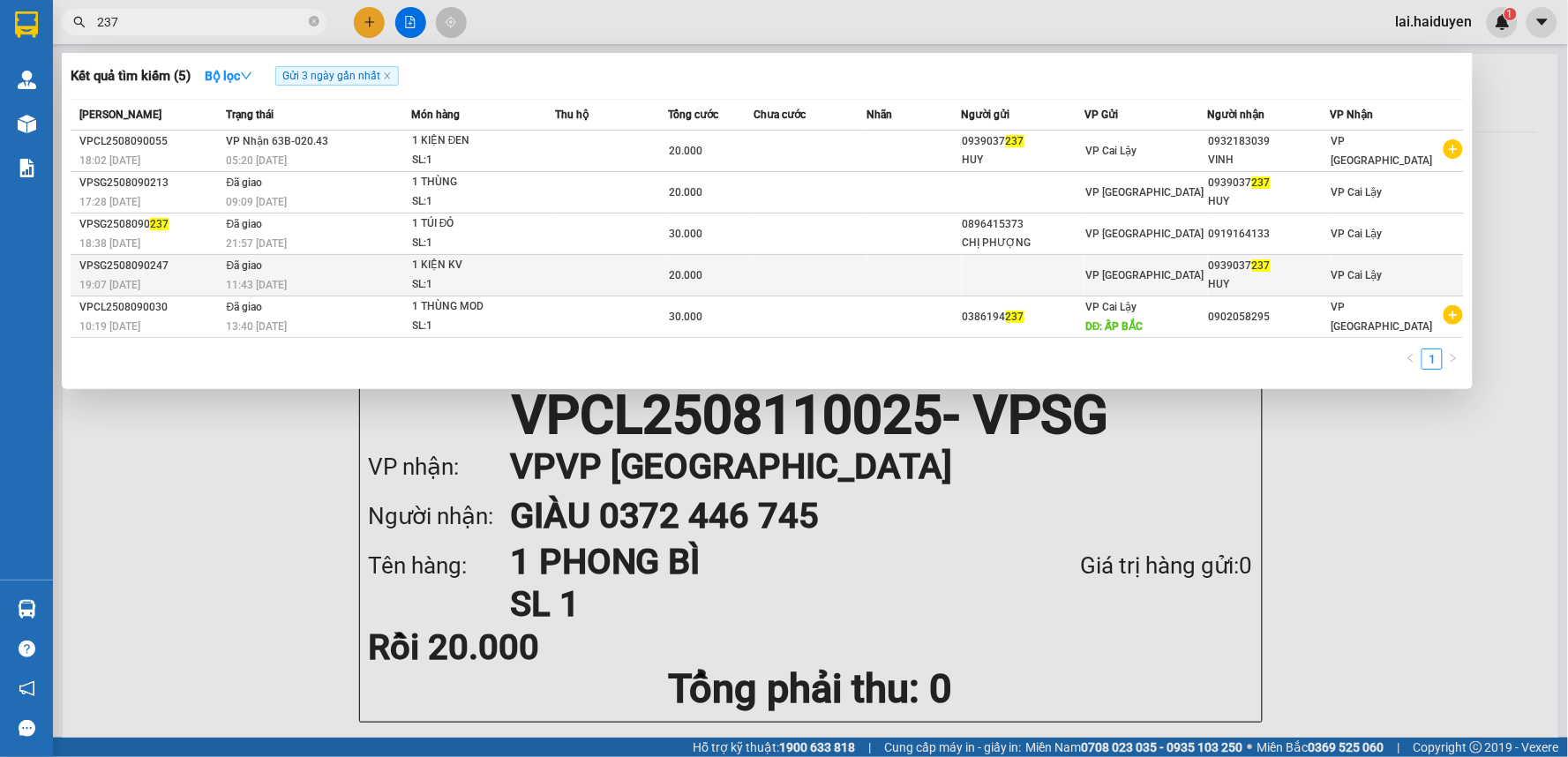
type input "237"
click at [660, 285] on td at bounding box center [612, 275] width 114 height 41
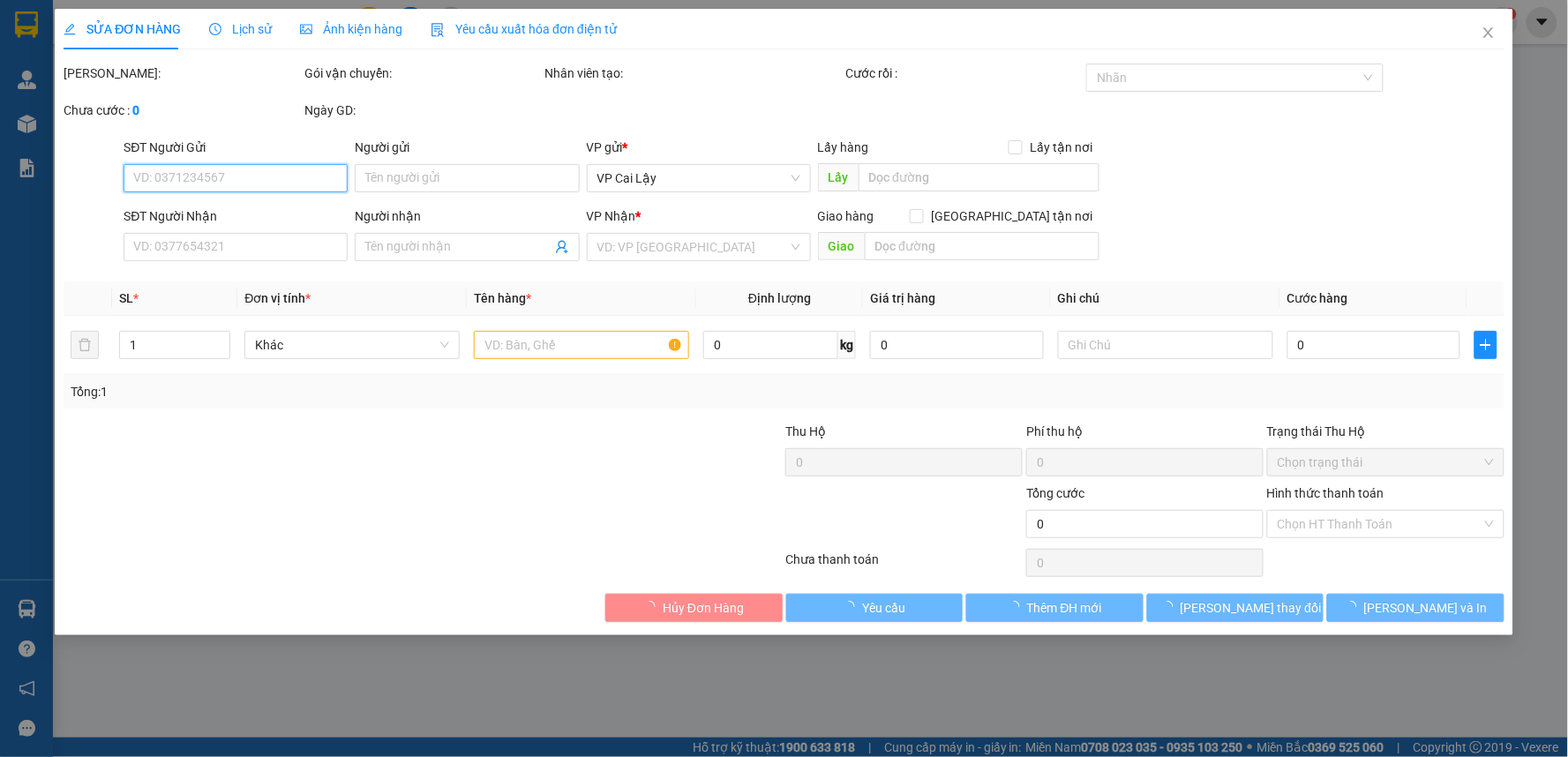
type input "0939037237"
type input "HUY"
type input "20.000"
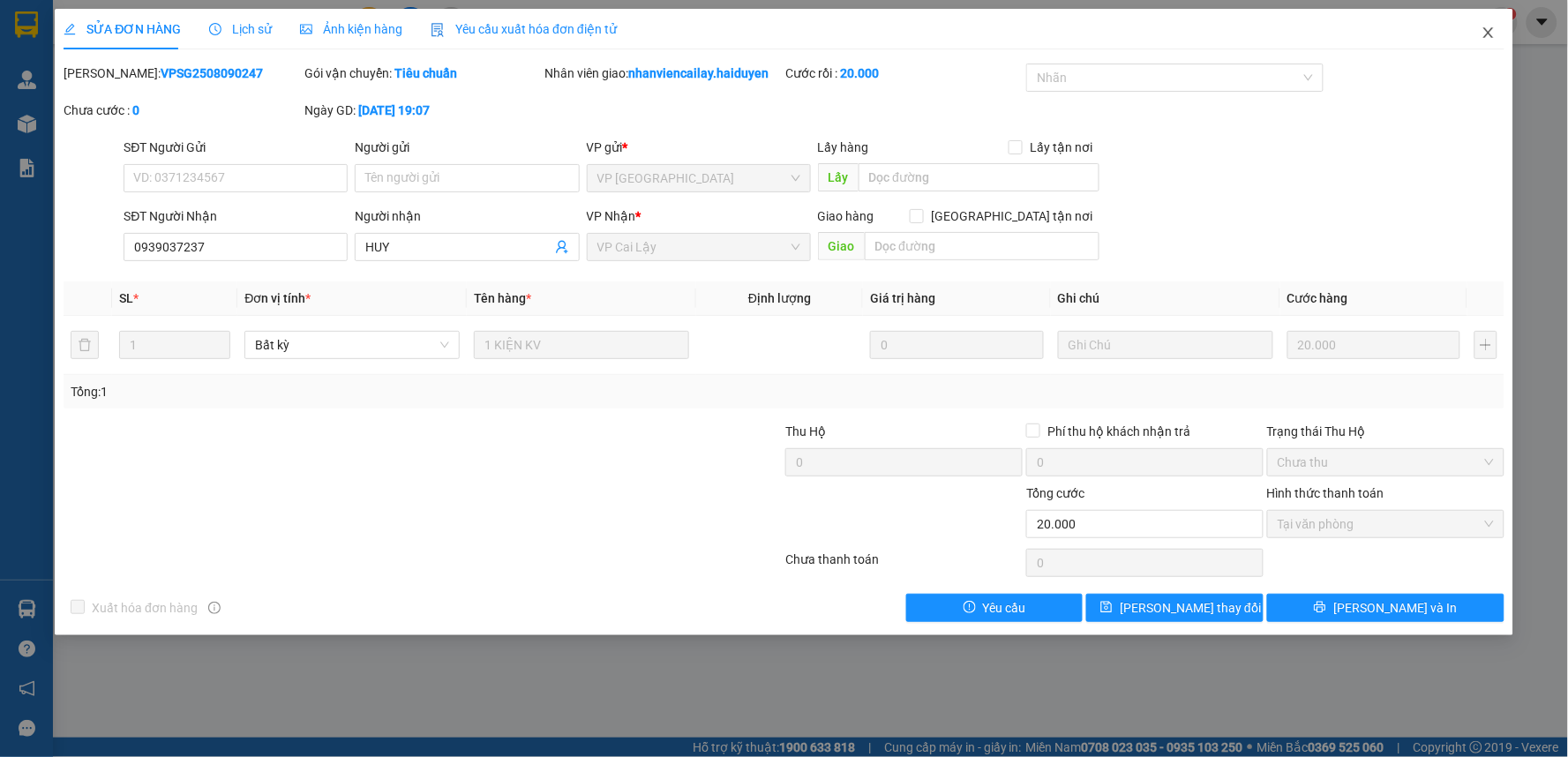
click at [1486, 29] on icon "close" at bounding box center [1488, 33] width 14 height 14
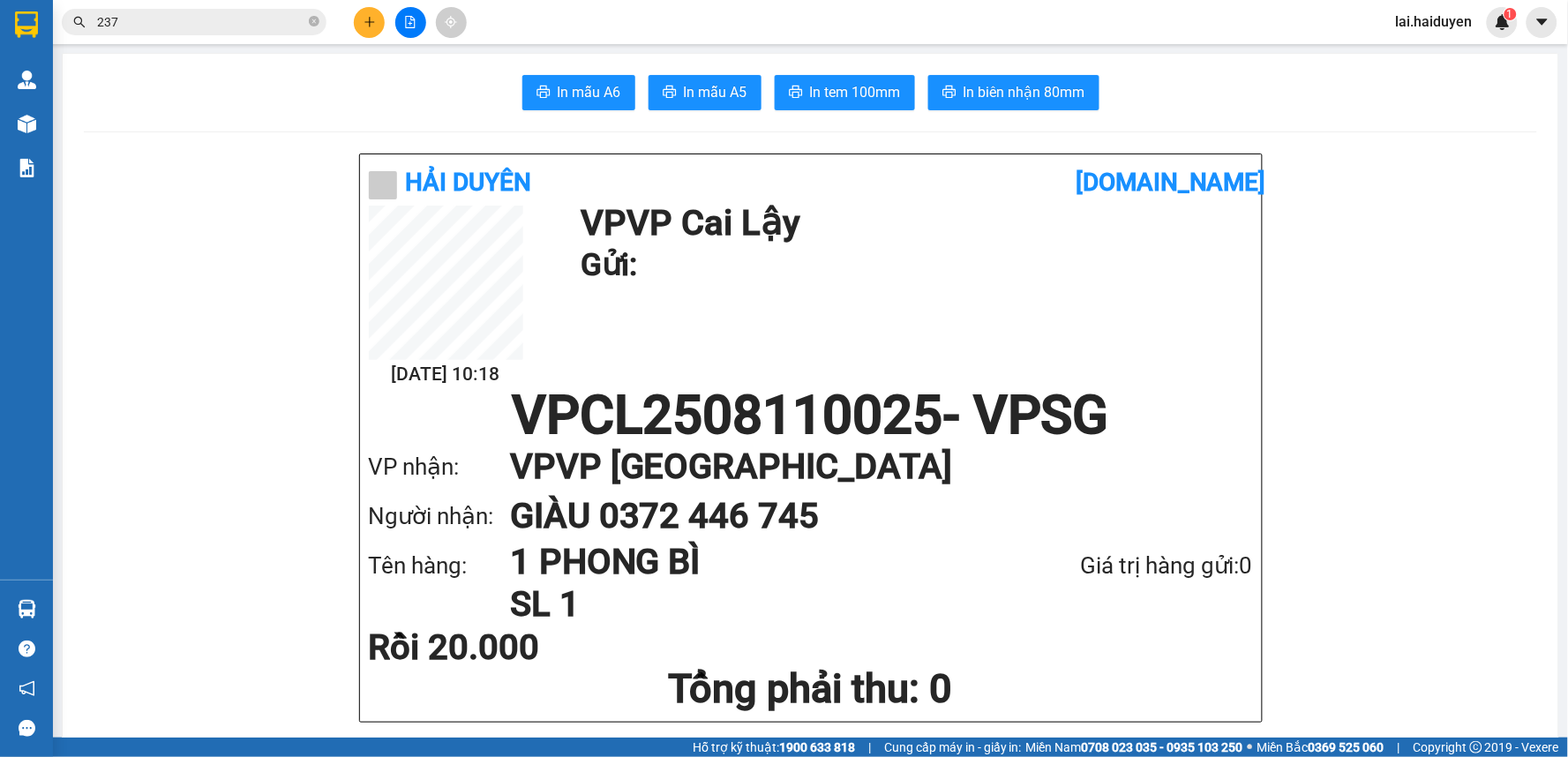
click at [256, 13] on input "237" at bounding box center [201, 22] width 208 height 19
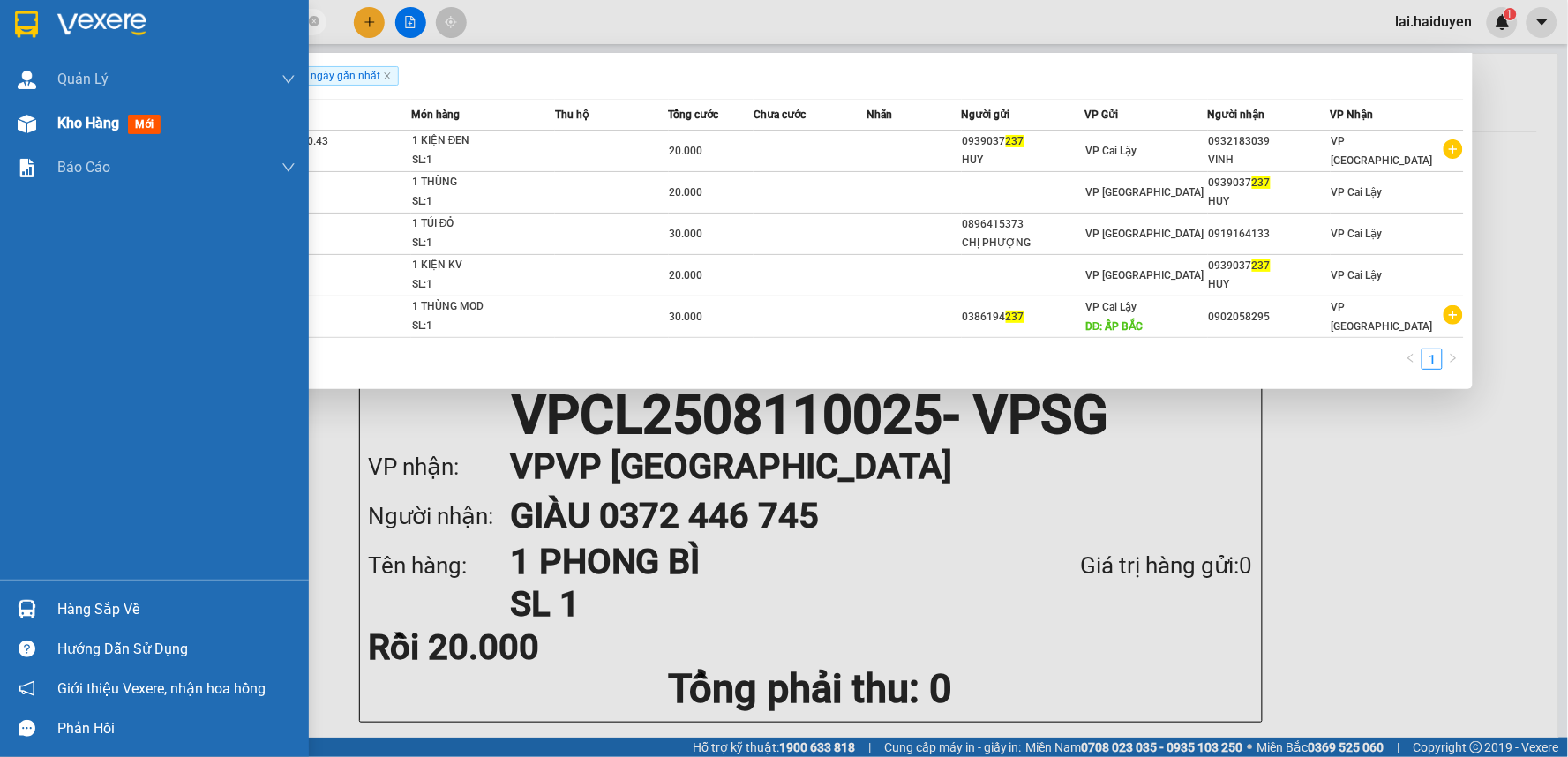
click at [64, 125] on span "Kho hàng" at bounding box center [89, 122] width 62 height 16
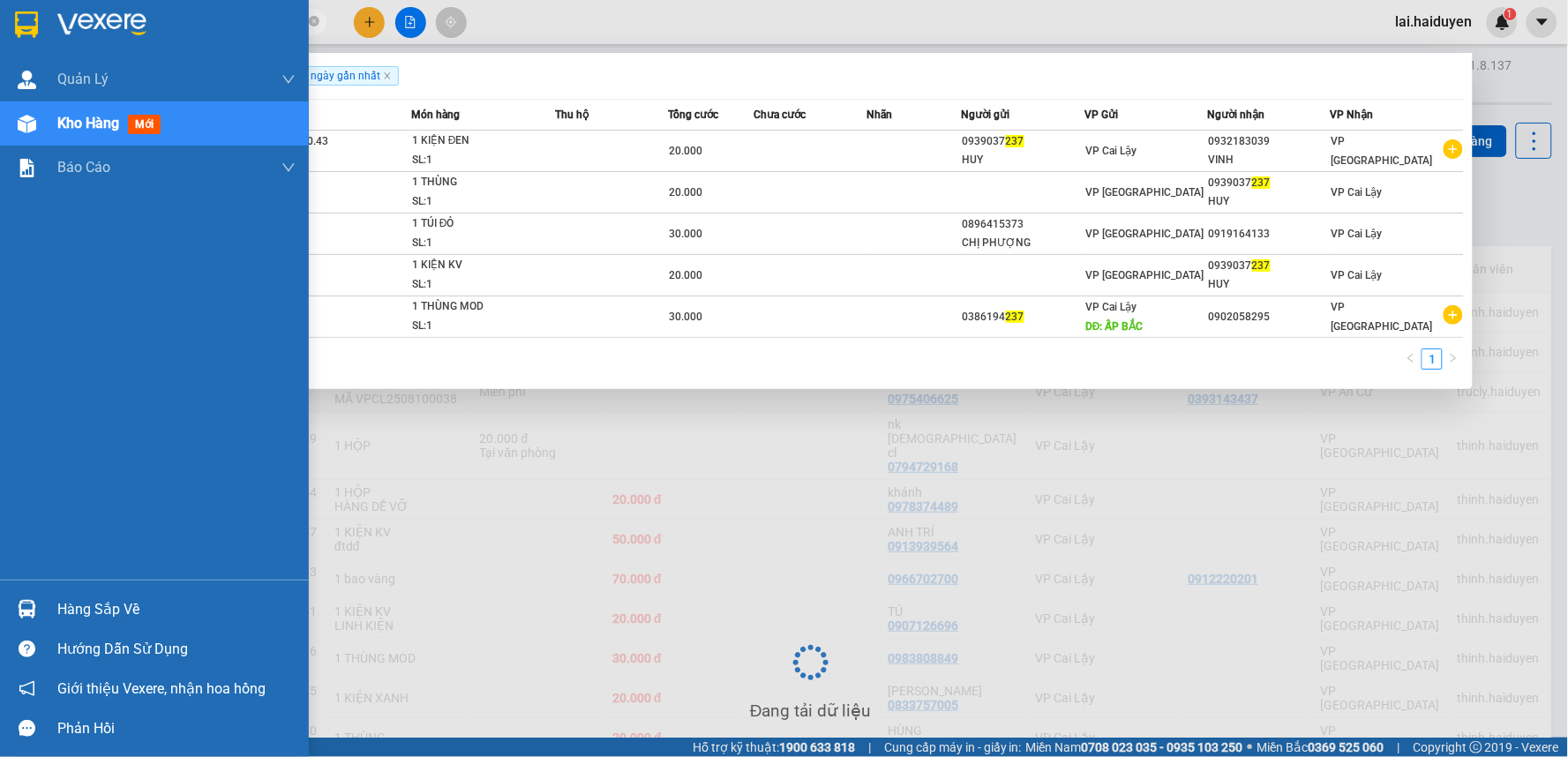
click at [116, 124] on span "Kho hàng" at bounding box center [89, 122] width 62 height 16
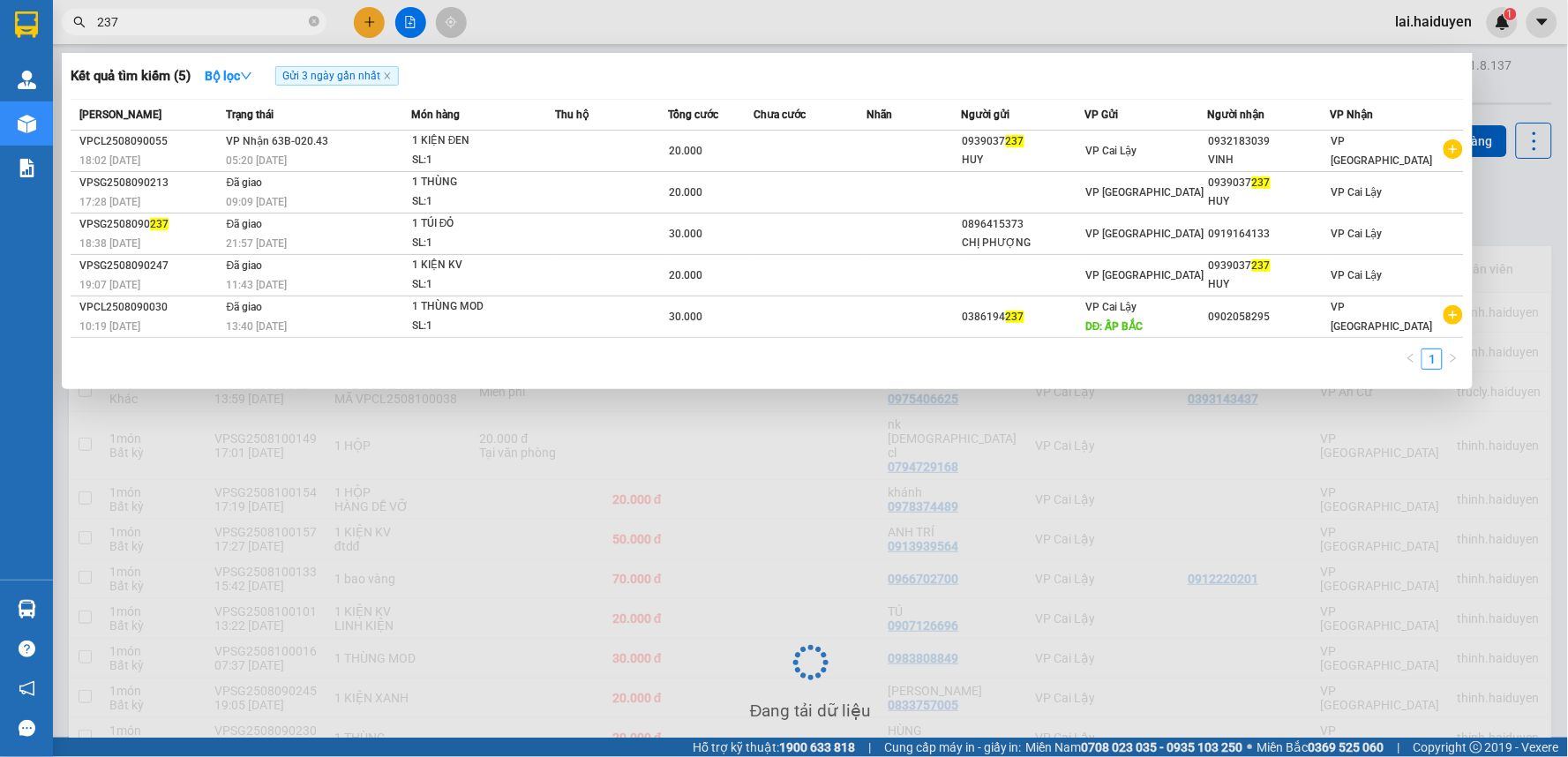
click at [515, 509] on div at bounding box center [784, 378] width 1568 height 757
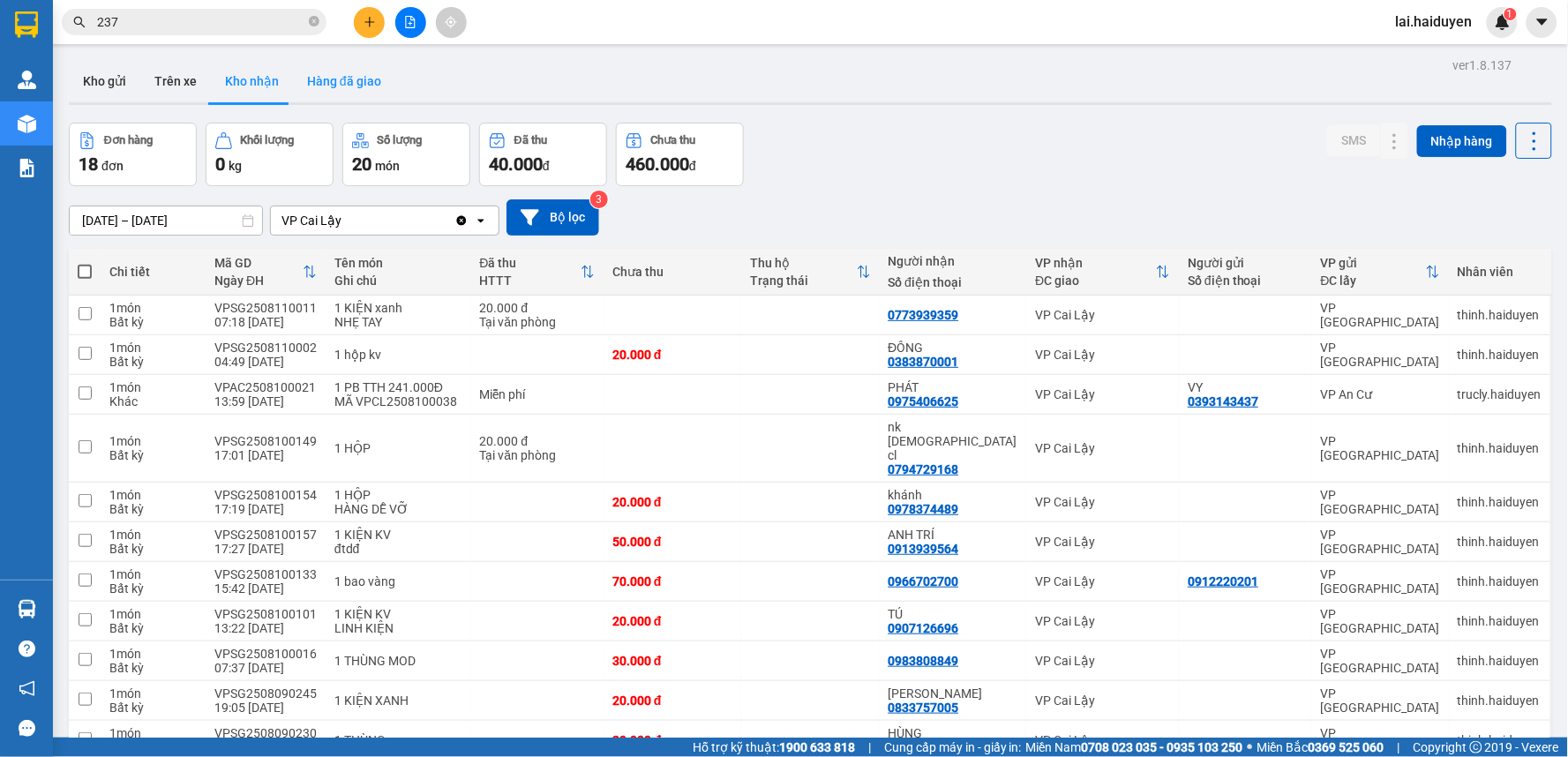
click at [337, 77] on button "Hàng đã giao" at bounding box center [344, 81] width 102 height 42
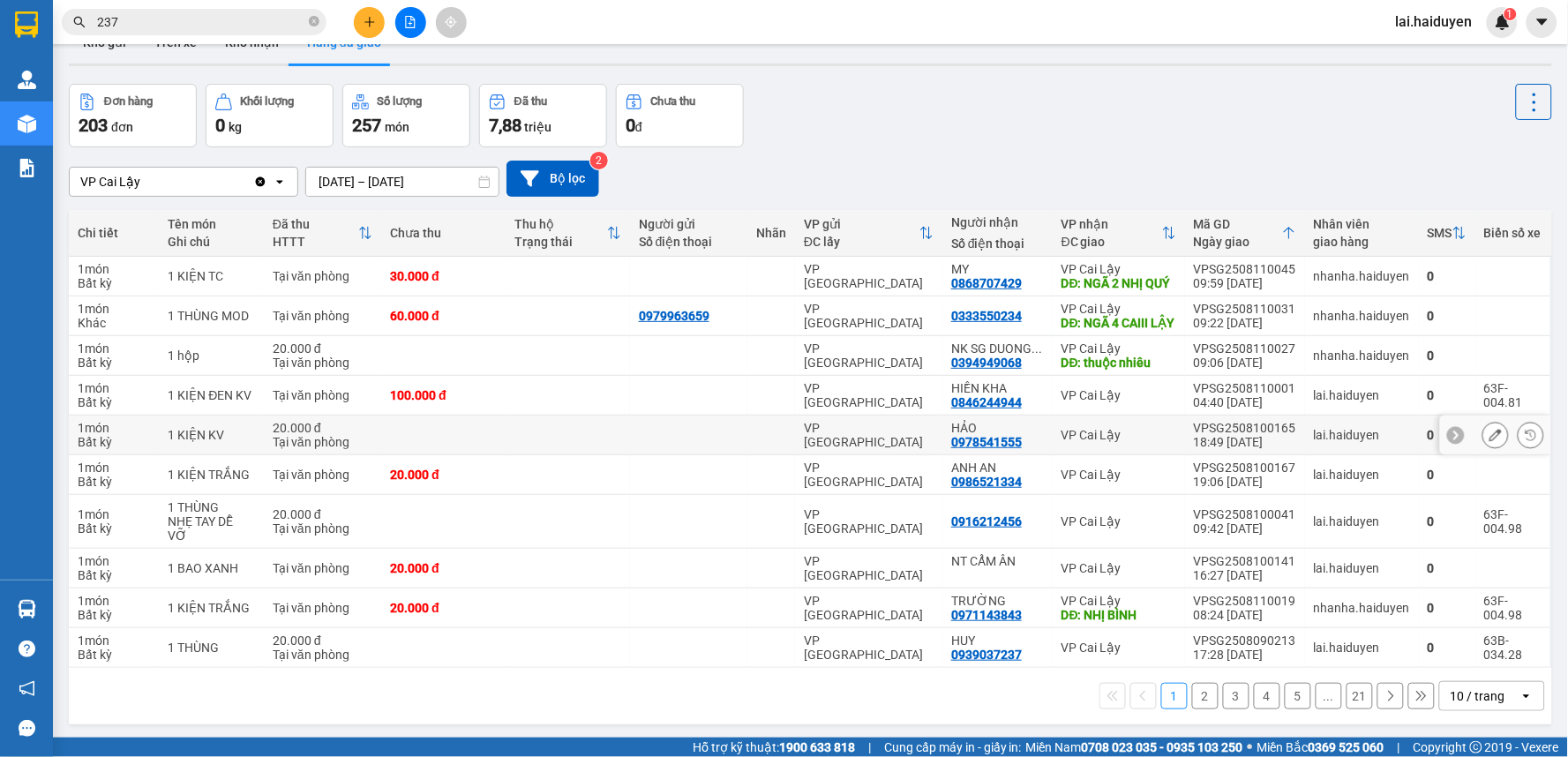
scroll to position [81, 0]
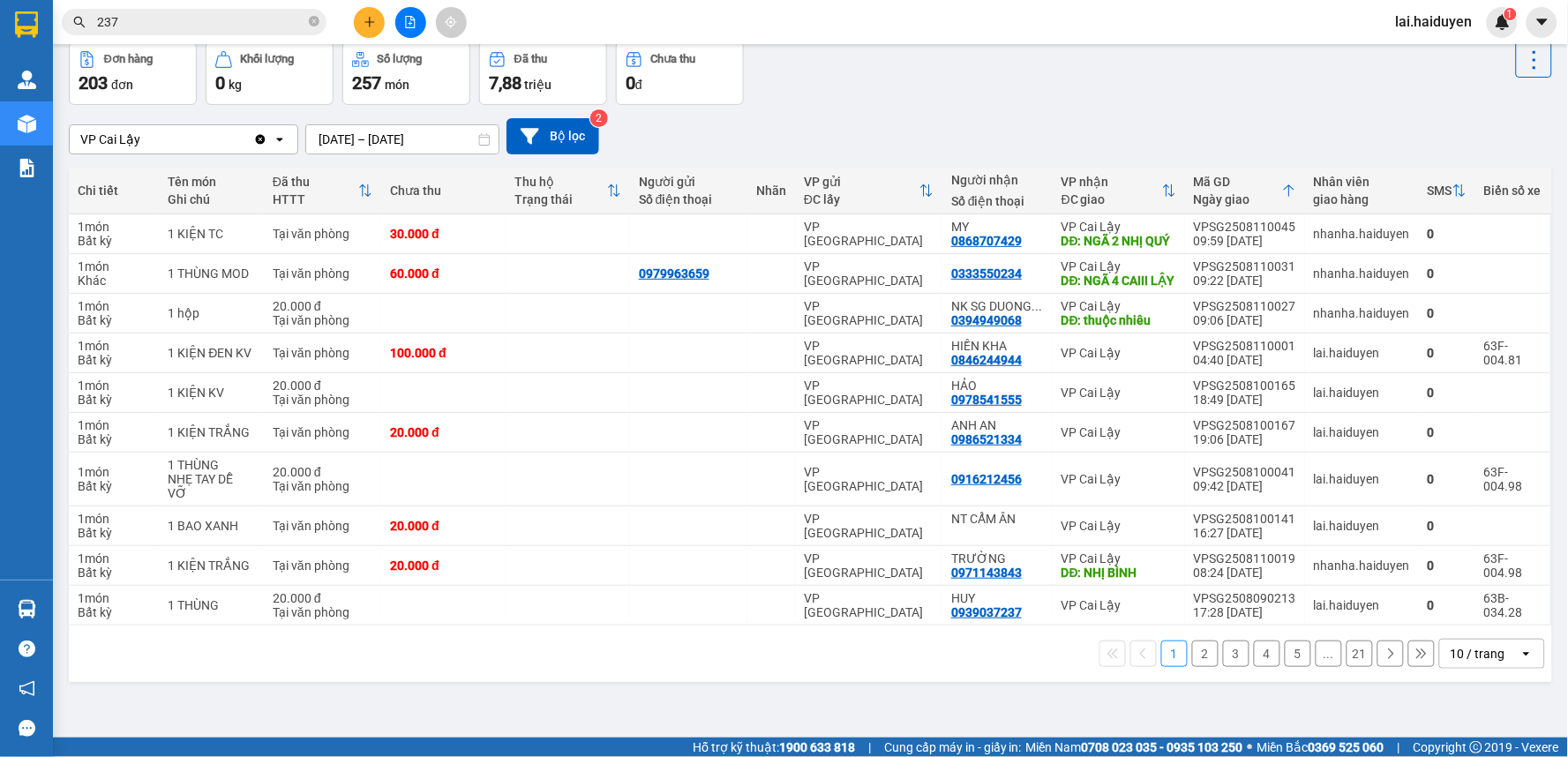
click at [1472, 663] on div "10 / trang" at bounding box center [1477, 654] width 55 height 17
click at [1450, 640] on div "100 / trang" at bounding box center [1477, 630] width 106 height 32
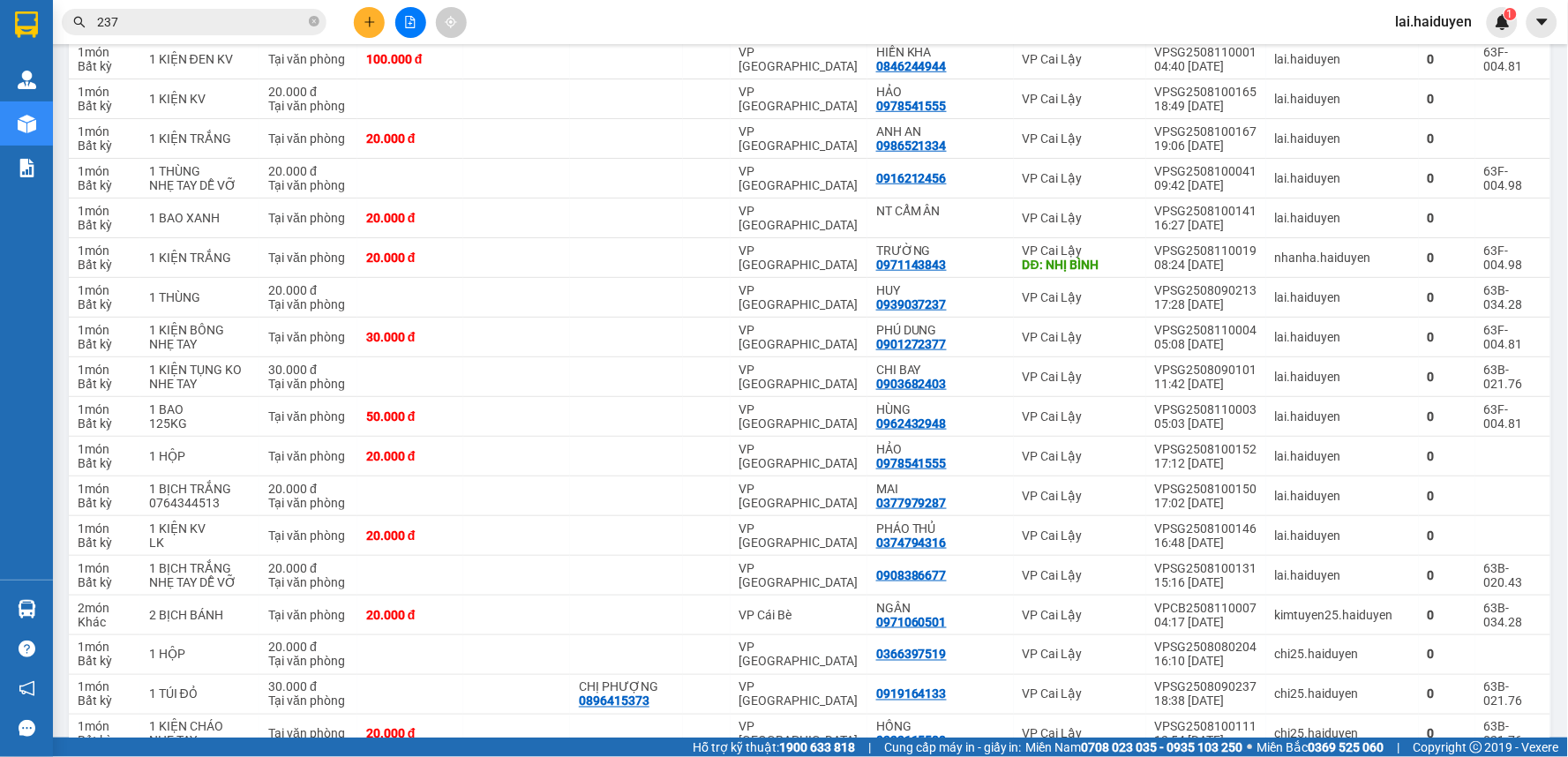
scroll to position [0, 0]
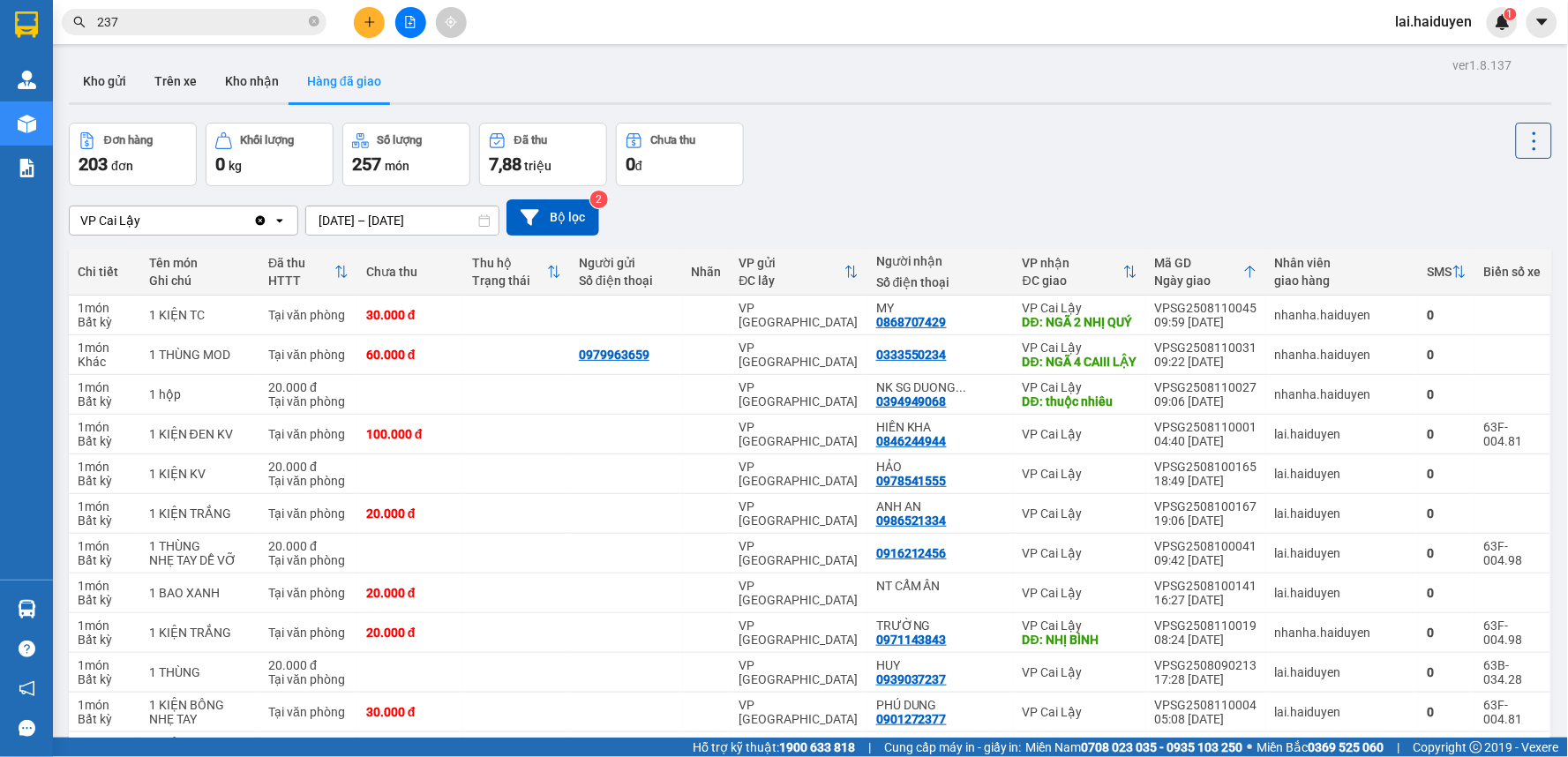
click at [312, 18] on icon "close-circle" at bounding box center [314, 20] width 11 height 11
click at [312, 20] on span at bounding box center [314, 22] width 11 height 19
click at [226, 19] on input "237" at bounding box center [201, 22] width 208 height 19
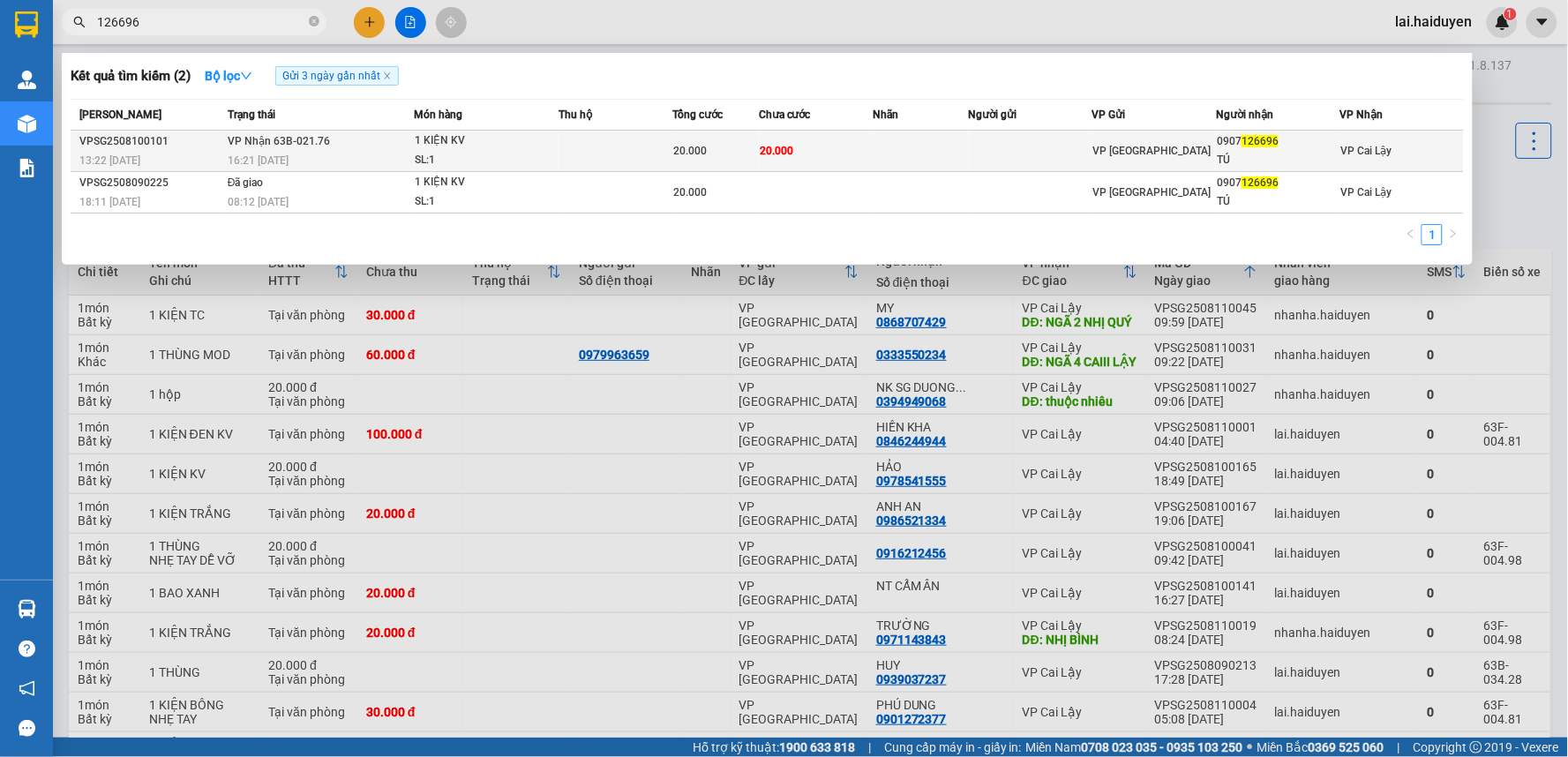
type input "126696"
click at [1255, 161] on div "TÚ" at bounding box center [1277, 160] width 121 height 18
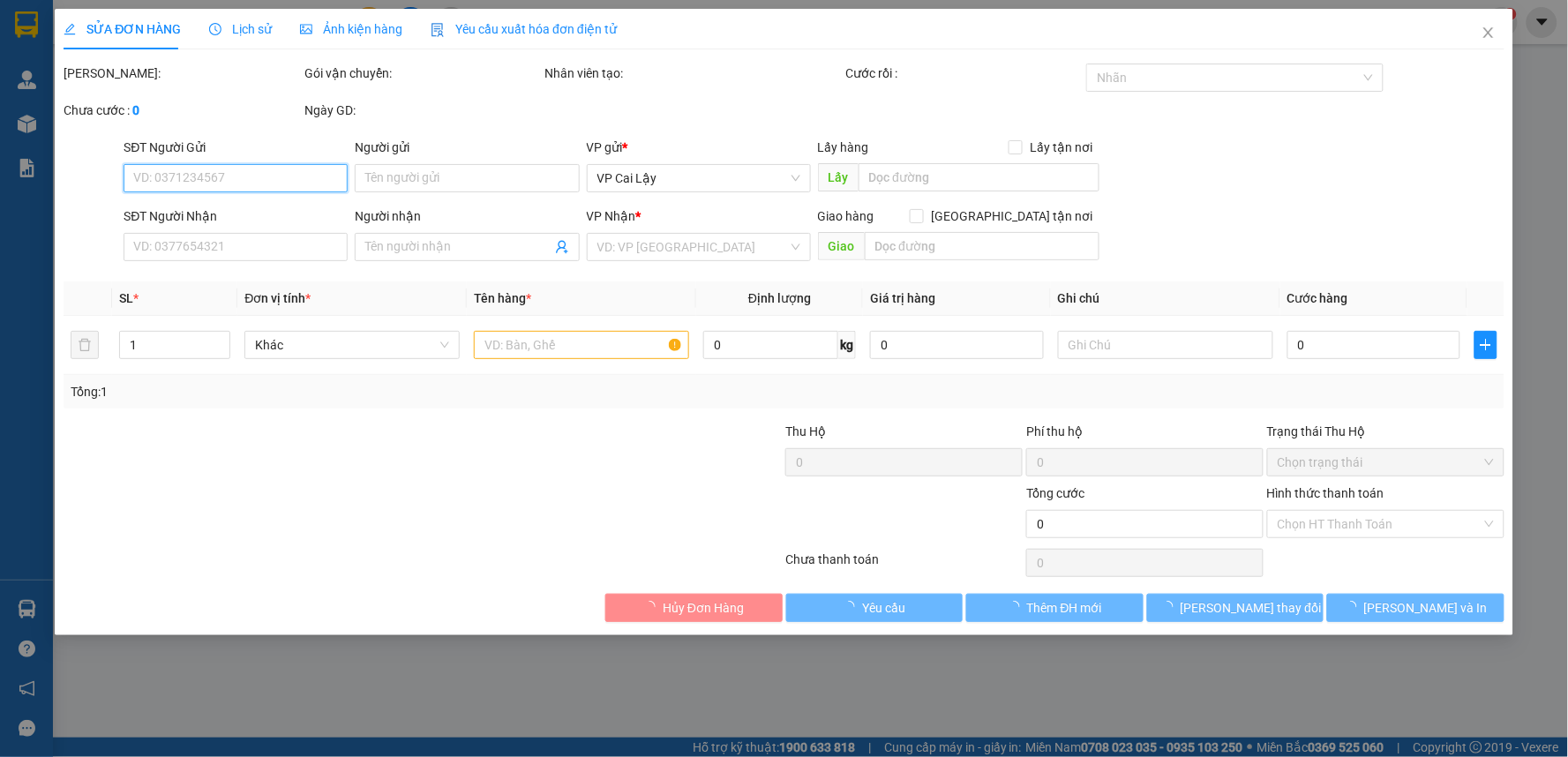
type input "0907126696"
type input "TÚ"
type input "20.000"
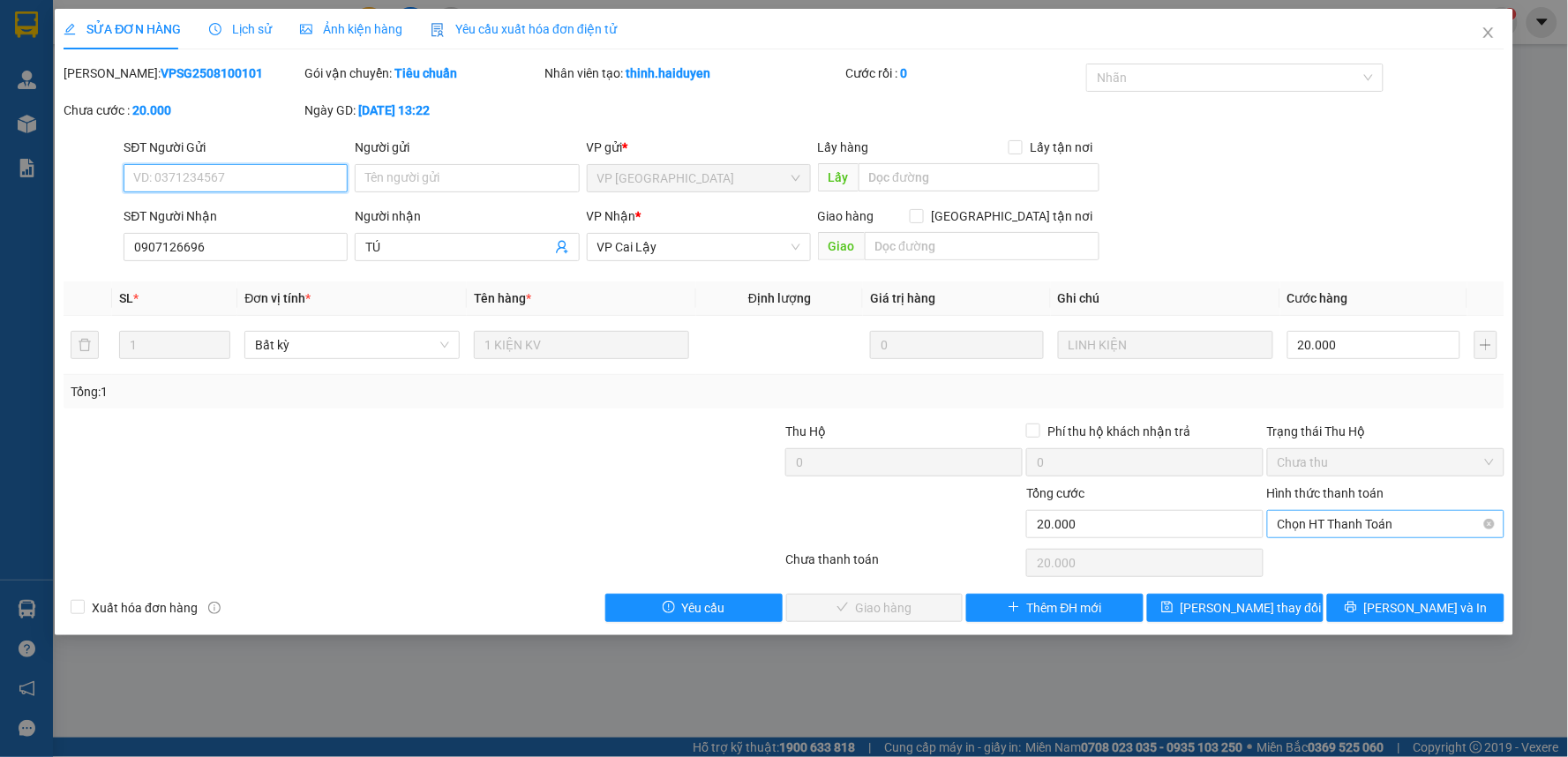
click at [1373, 530] on span "Chọn HT Thanh Toán" at bounding box center [1385, 523] width 216 height 26
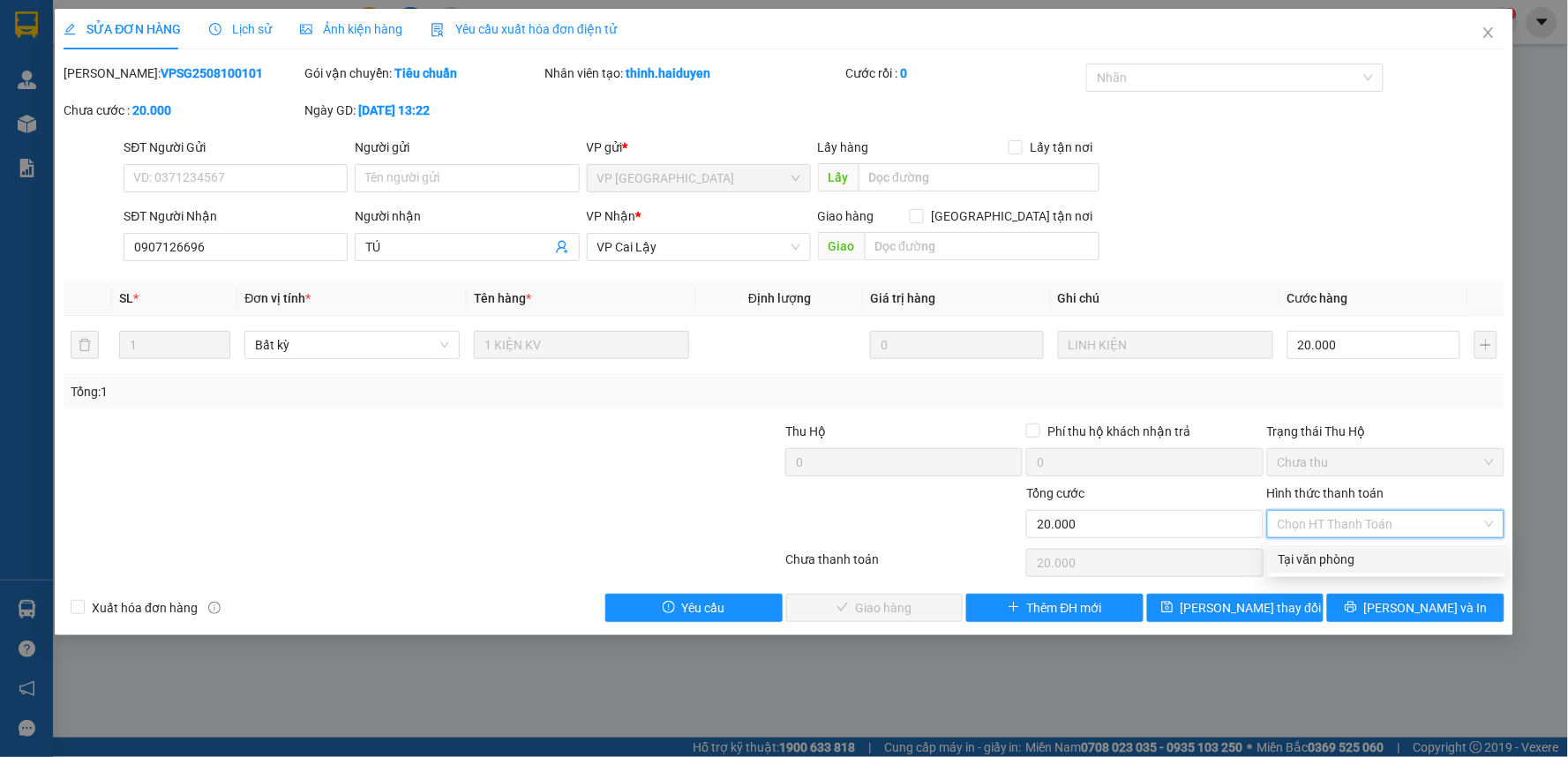
click at [1351, 551] on div "Tại văn phòng" at bounding box center [1386, 560] width 216 height 19
type input "0"
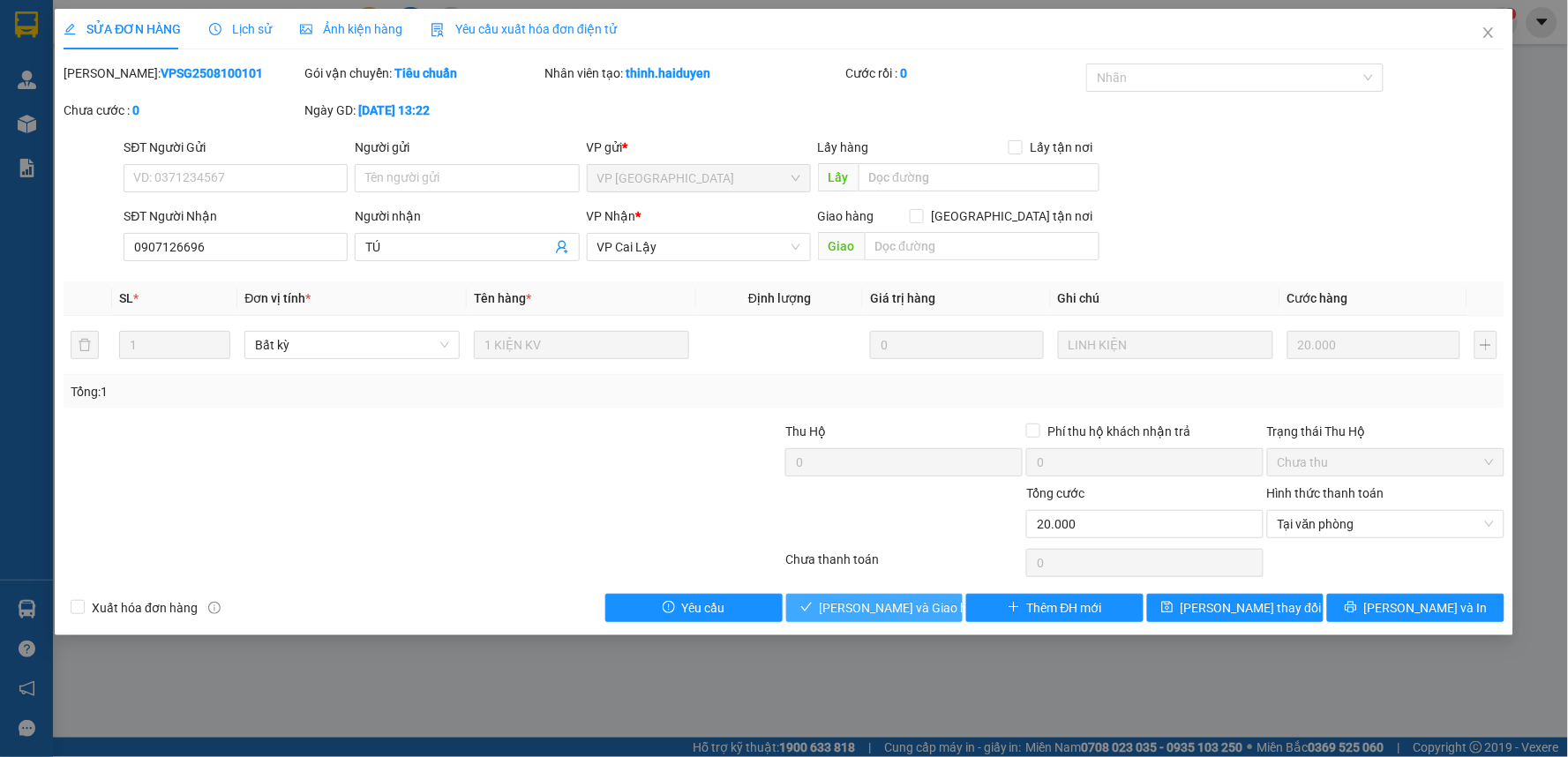
click at [877, 613] on span "[PERSON_NAME] và Giao hàng" at bounding box center [904, 608] width 170 height 19
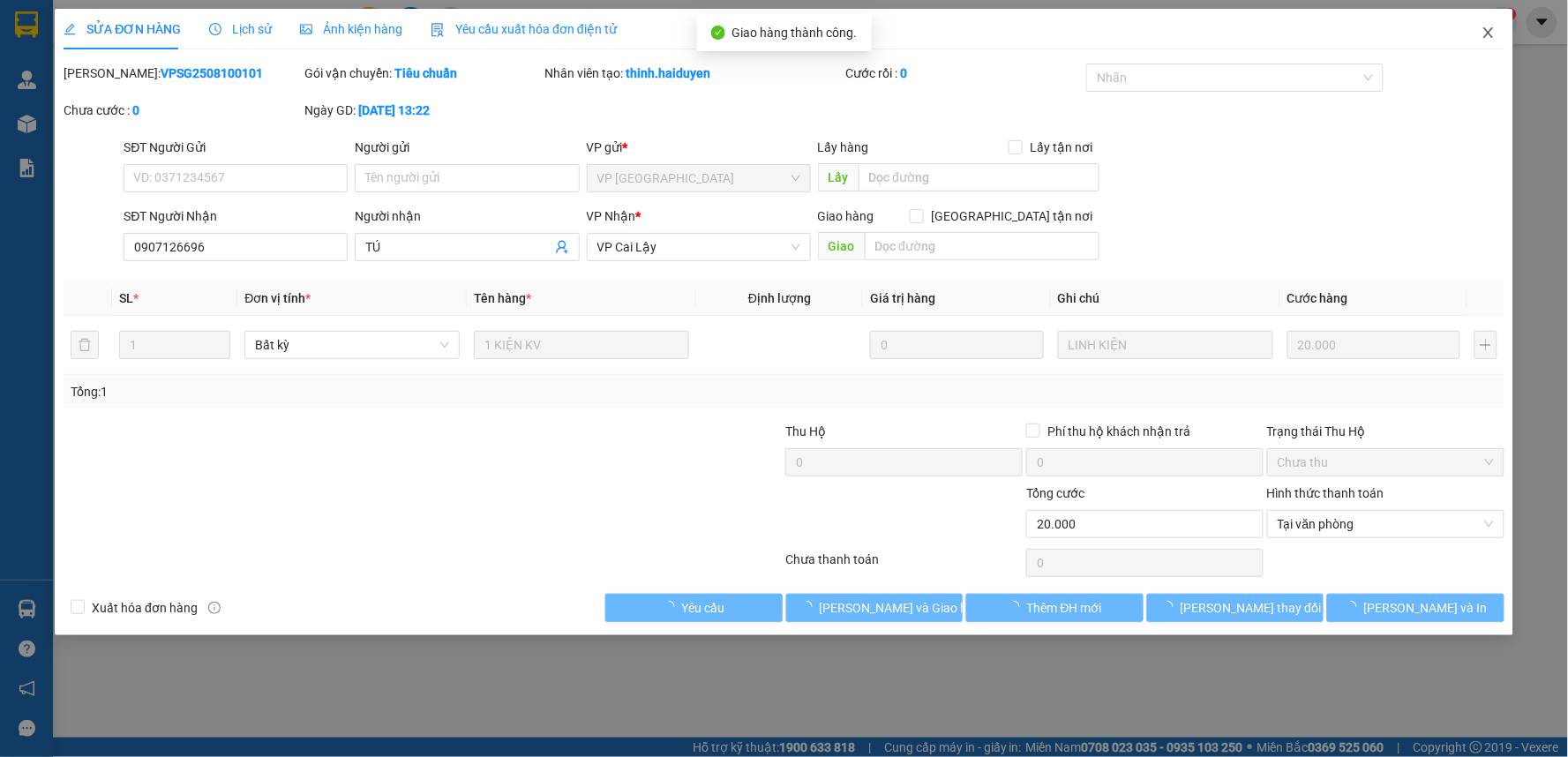
click at [1488, 32] on icon "close" at bounding box center [1488, 33] width 14 height 14
click at [1486, 27] on span "lai.haiduyen" at bounding box center [1433, 21] width 105 height 22
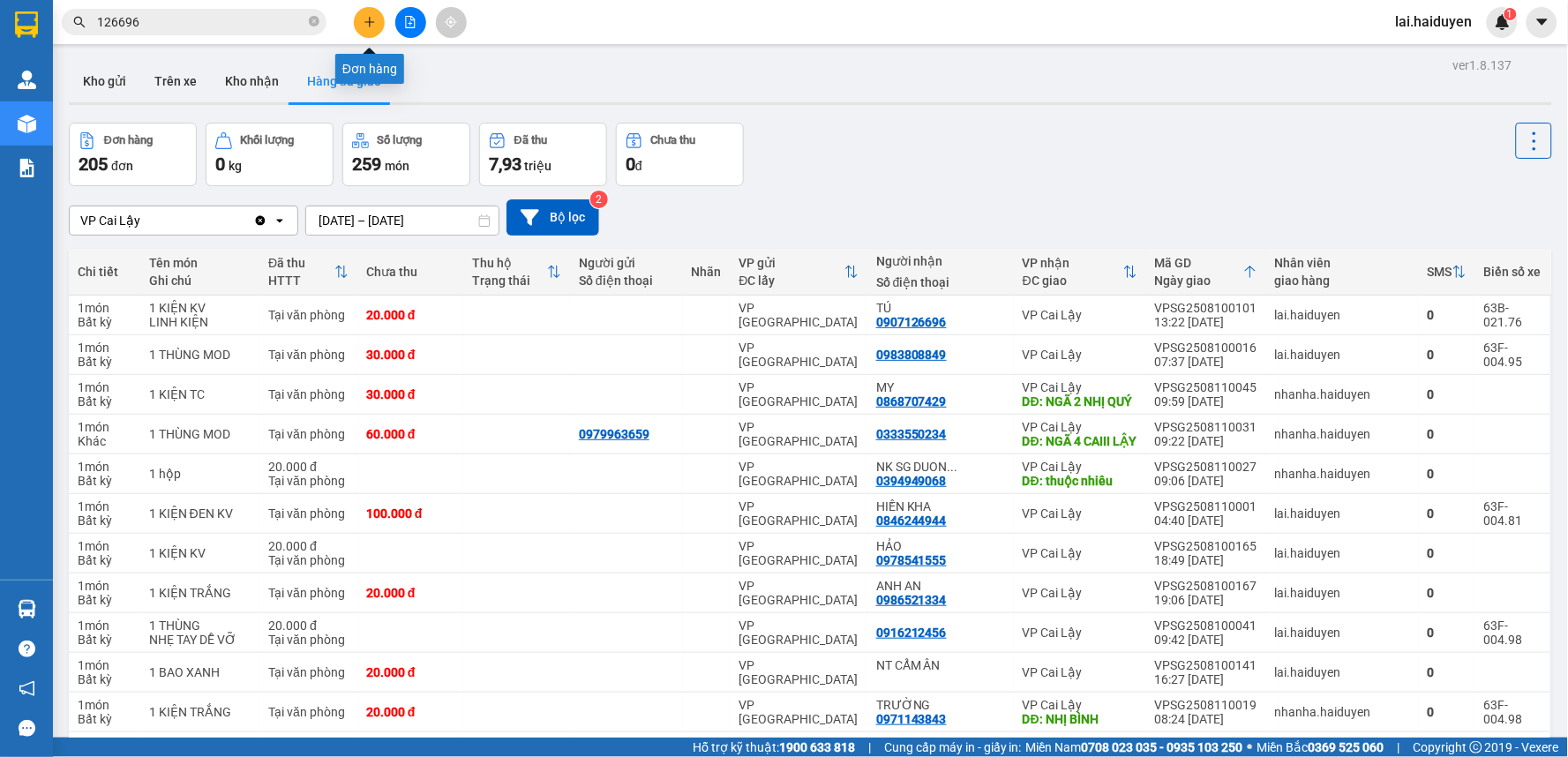
click at [371, 27] on icon "plus" at bounding box center [369, 21] width 13 height 13
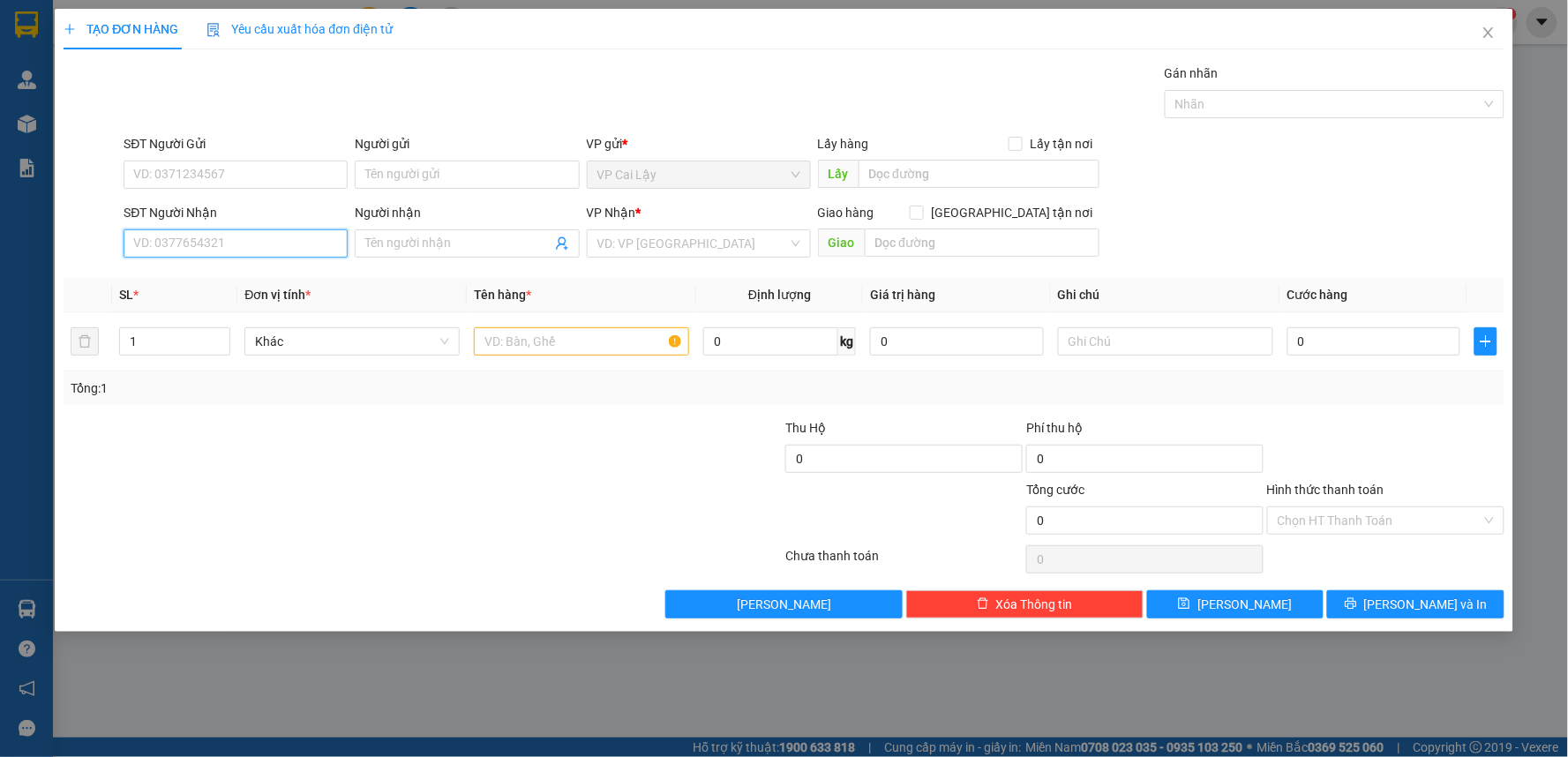
click at [177, 245] on input "SĐT Người Nhận" at bounding box center [235, 243] width 224 height 28
click at [218, 283] on div "0386670807 - quyến" at bounding box center [235, 278] width 203 height 19
type input "0386670807"
type input "quyến"
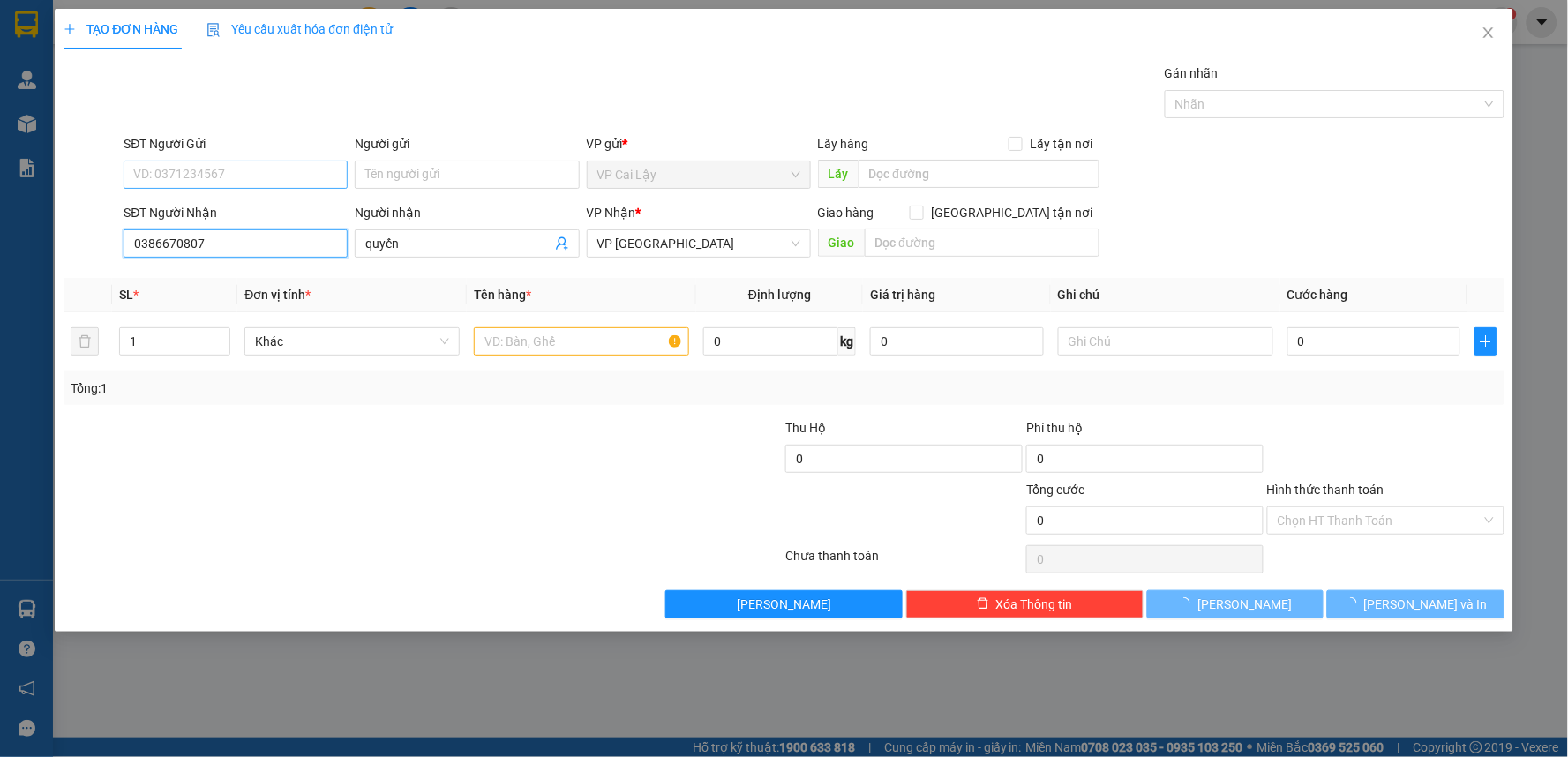
type input "0386670807"
click at [215, 171] on input "SĐT Người Gửi" at bounding box center [235, 174] width 224 height 28
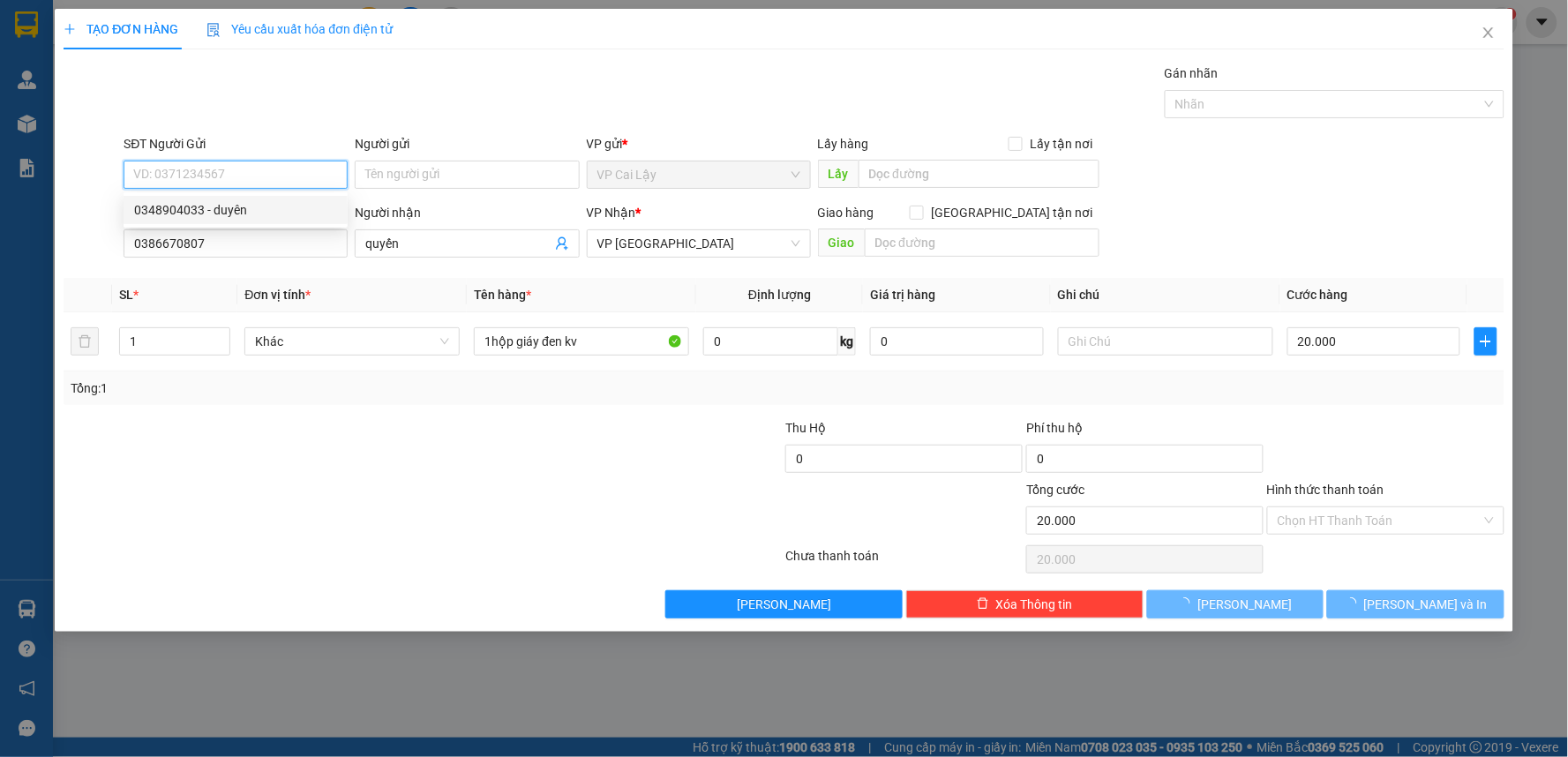
type input "20.000"
click at [209, 221] on div "0348904033 - duyên" at bounding box center [235, 209] width 224 height 28
type input "0348904033"
type input "duyên"
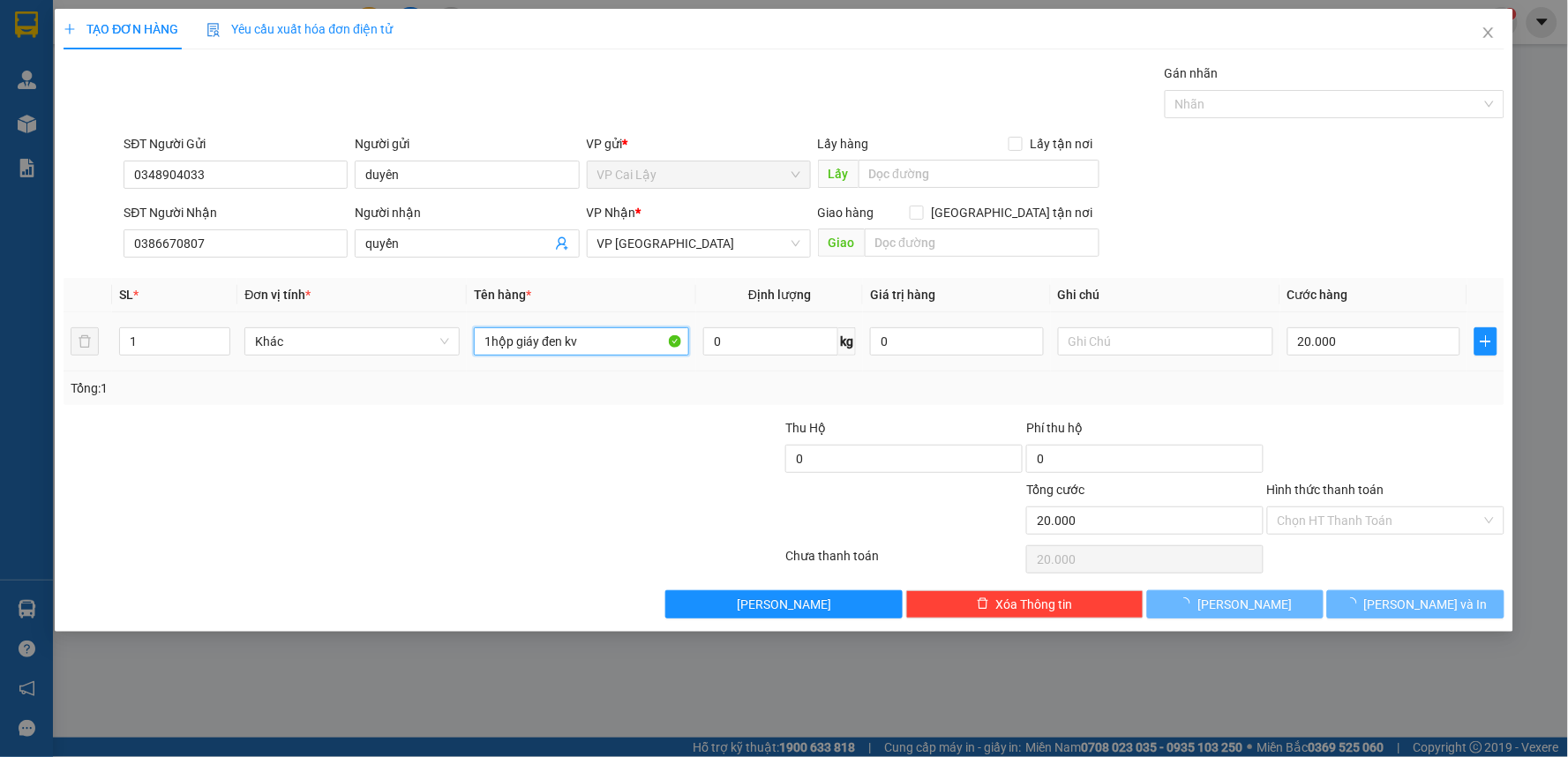
click at [575, 340] on input "1hộp giáy đen kv" at bounding box center [582, 341] width 216 height 28
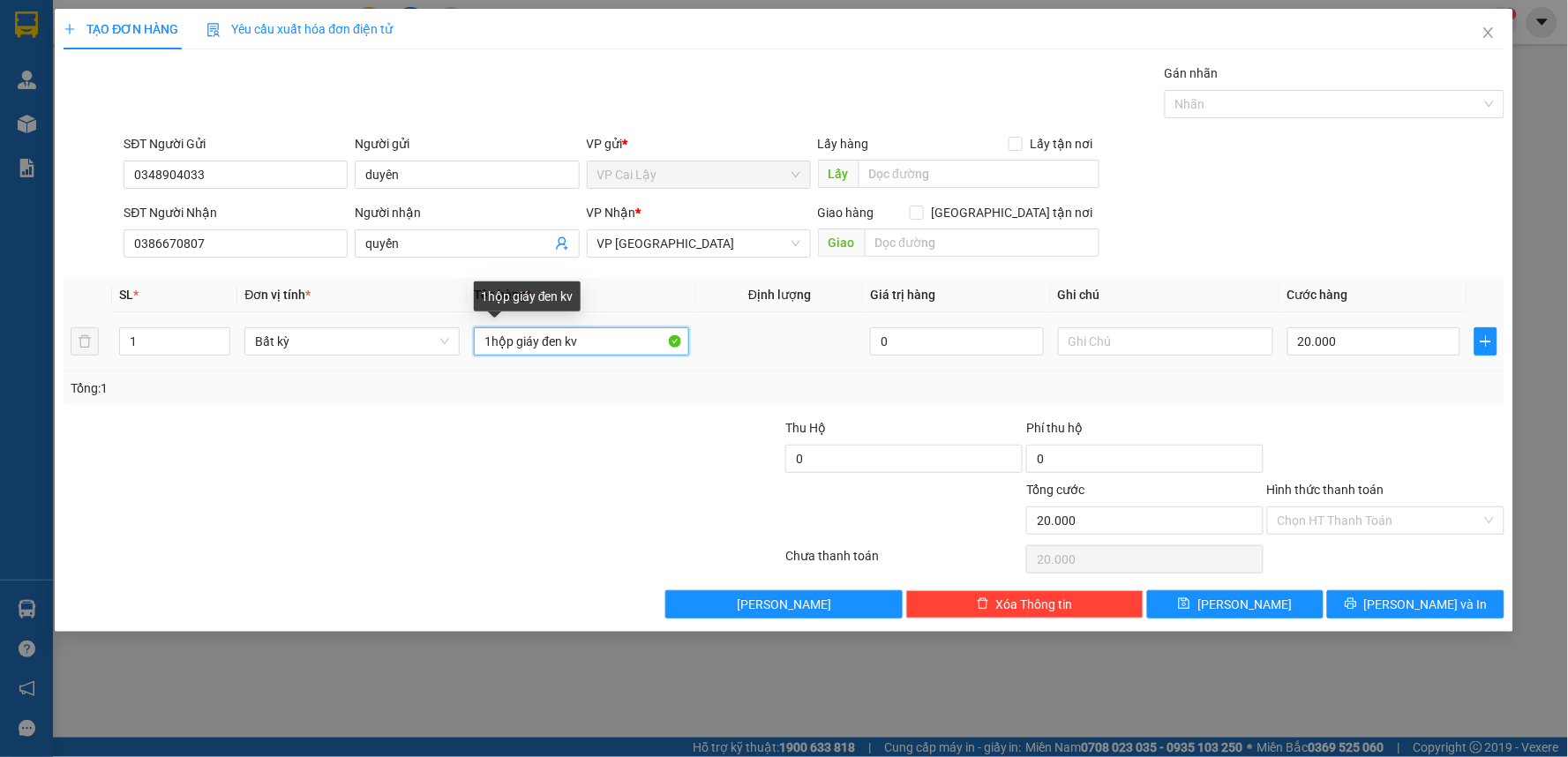
drag, startPoint x: 562, startPoint y: 342, endPoint x: 544, endPoint y: 342, distance: 18.0
click at [544, 342] on input "1hộp giáy đen kv" at bounding box center [582, 341] width 216 height 28
type input "1hộp giáy kv"
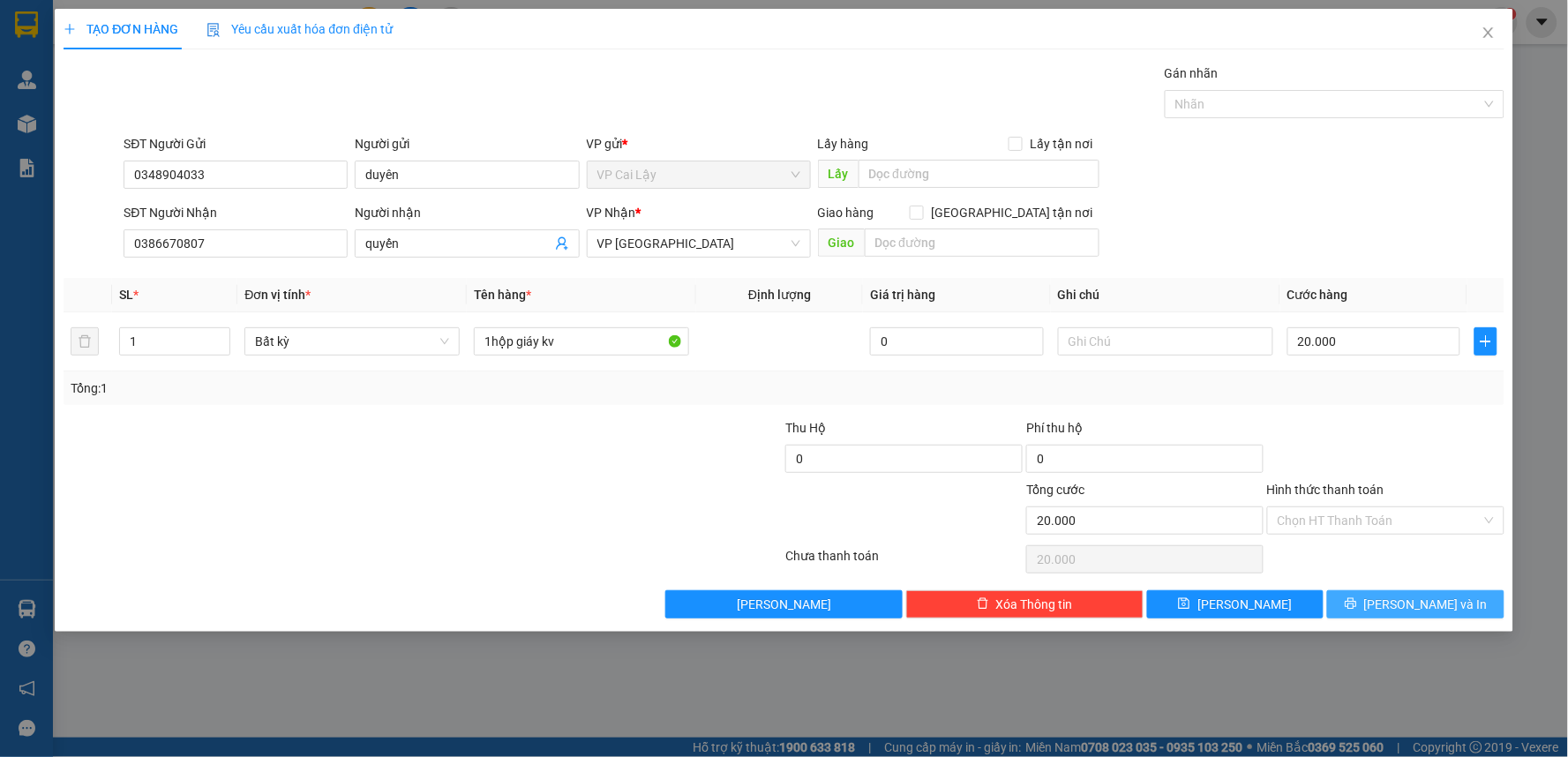
click at [1357, 612] on span "printer" at bounding box center [1350, 604] width 13 height 14
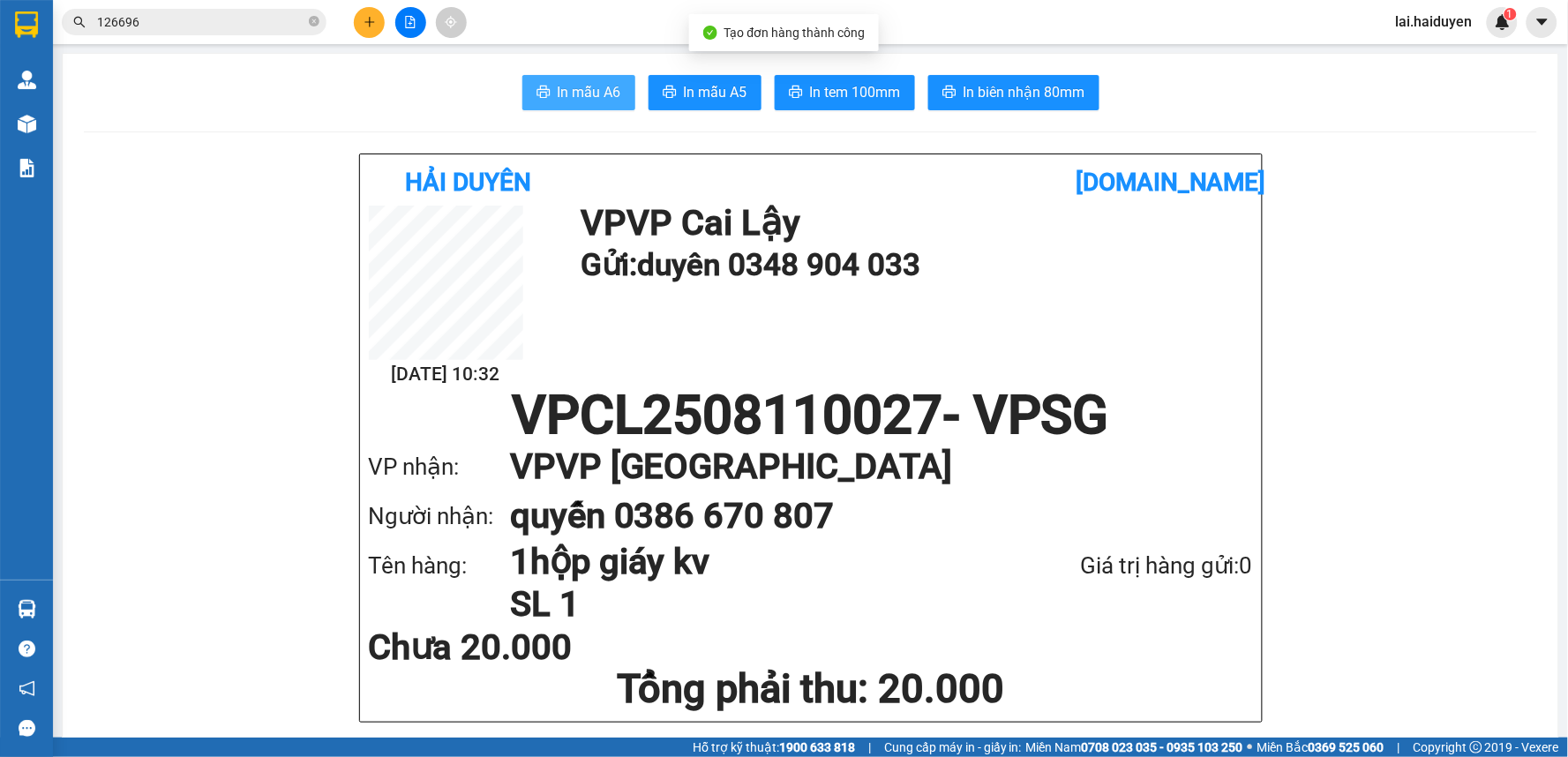
click at [543, 87] on button "In mẫu A6" at bounding box center [578, 92] width 113 height 36
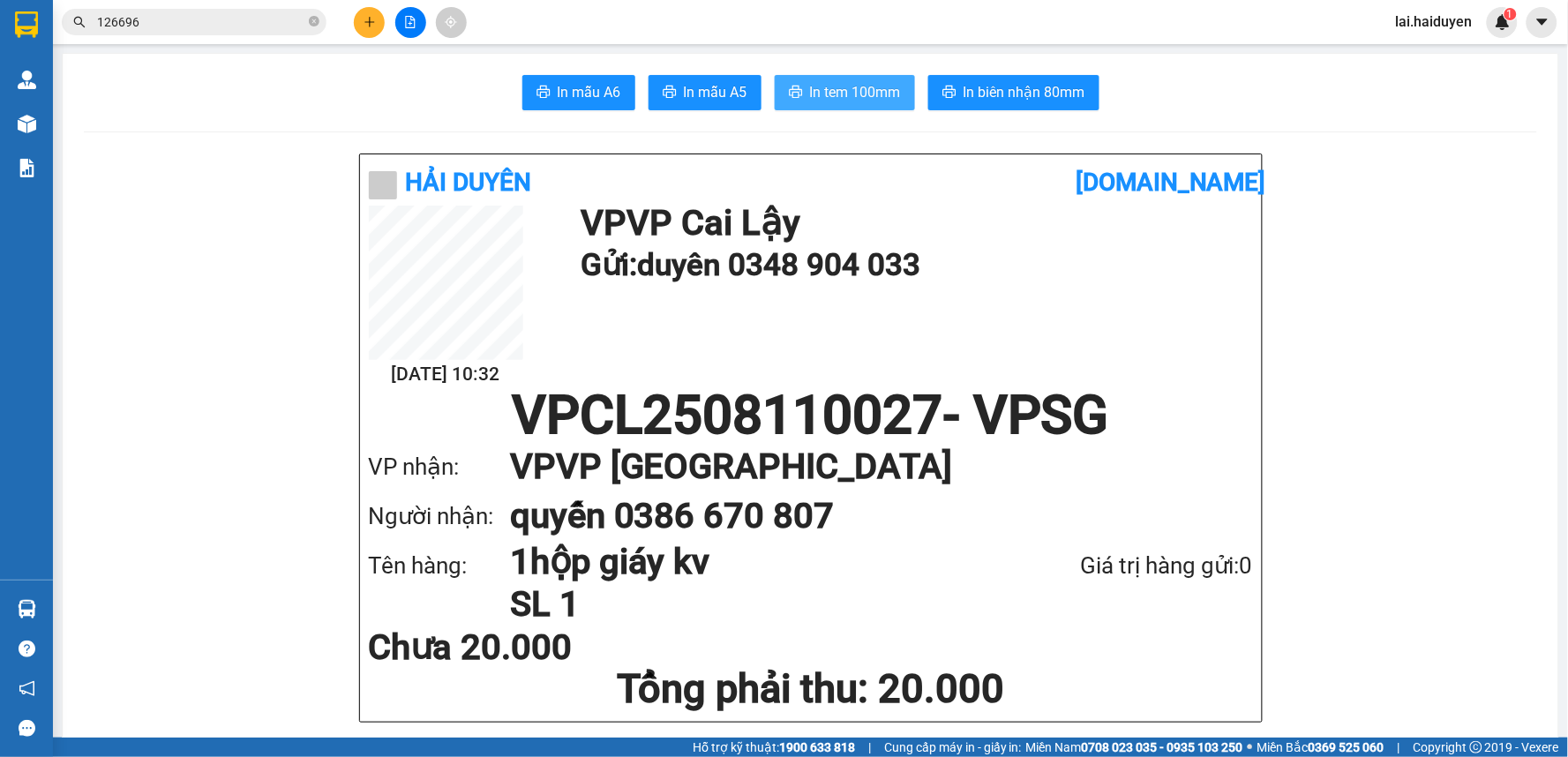
click at [835, 91] on span "In tem 100mm" at bounding box center [855, 91] width 91 height 22
click at [862, 100] on span "In tem 100mm" at bounding box center [855, 91] width 91 height 22
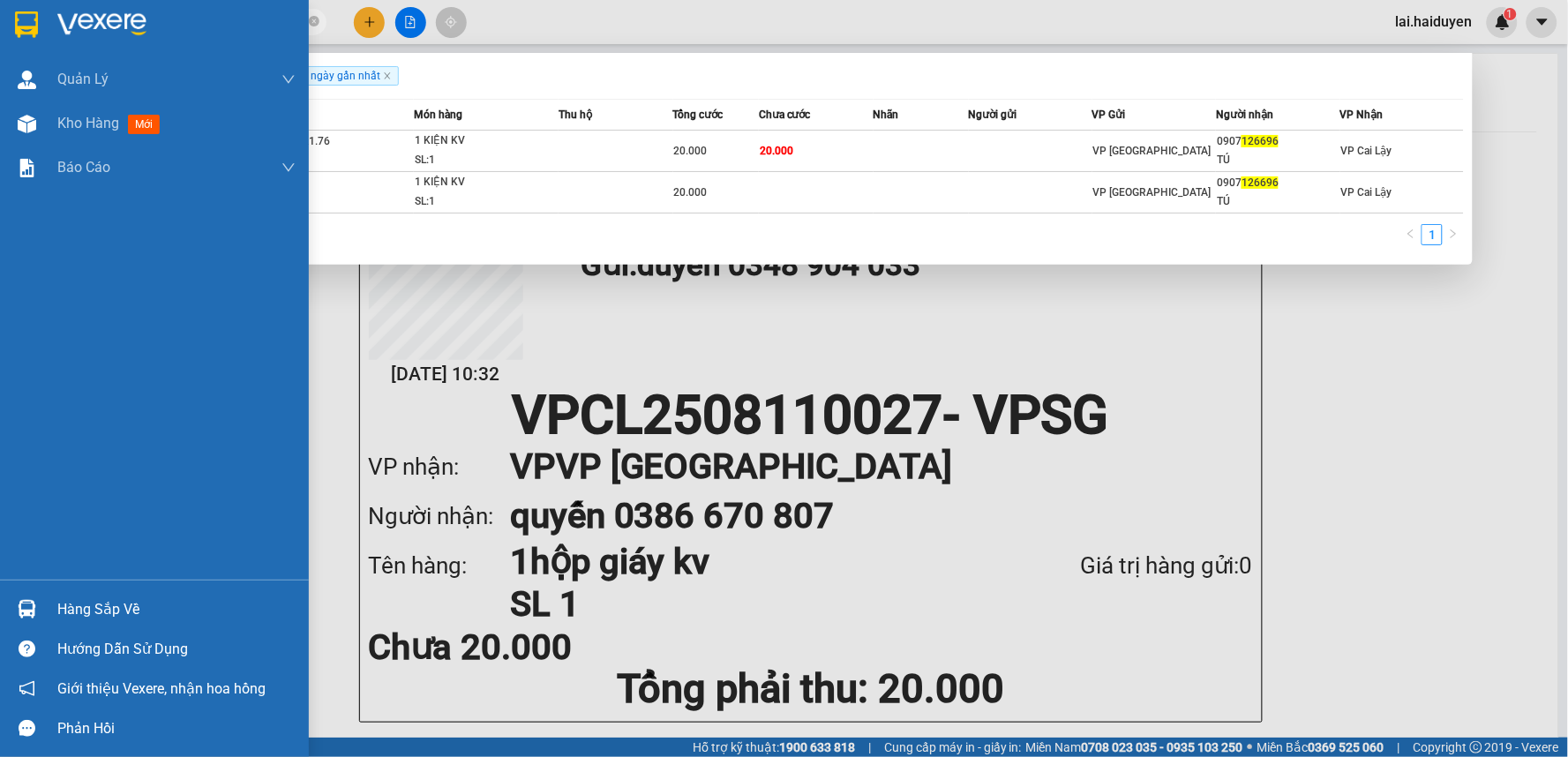
drag, startPoint x: 145, startPoint y: 26, endPoint x: 90, endPoint y: 25, distance: 55.0
click at [47, 37] on section "Kết quả tìm kiếm ( 2 ) Bộ lọc Gửi 3 ngày gần nhất Mã ĐH Trạng thái Món hàng Thu…" at bounding box center [784, 378] width 1568 height 757
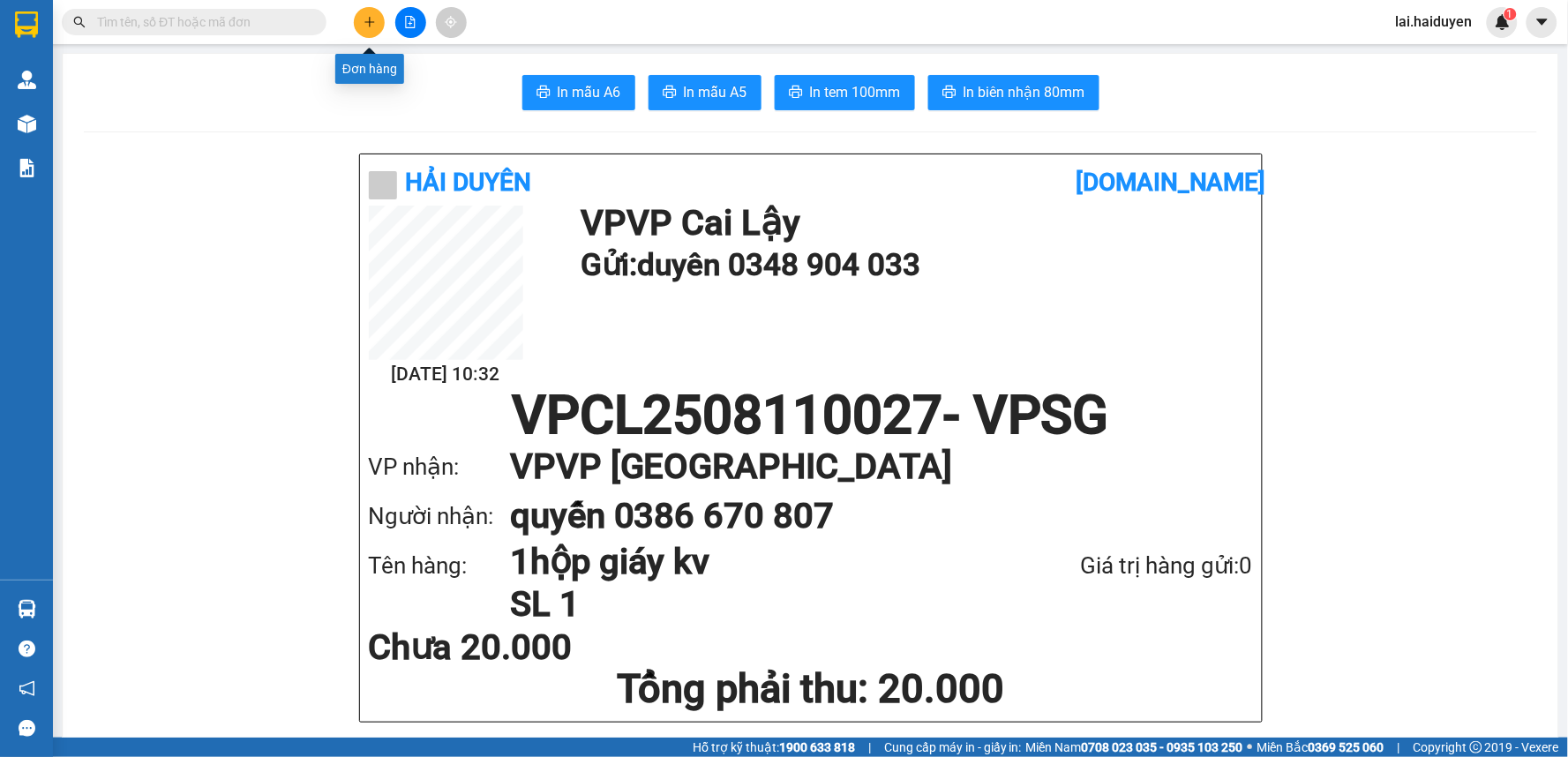
click at [371, 12] on button at bounding box center [369, 22] width 31 height 31
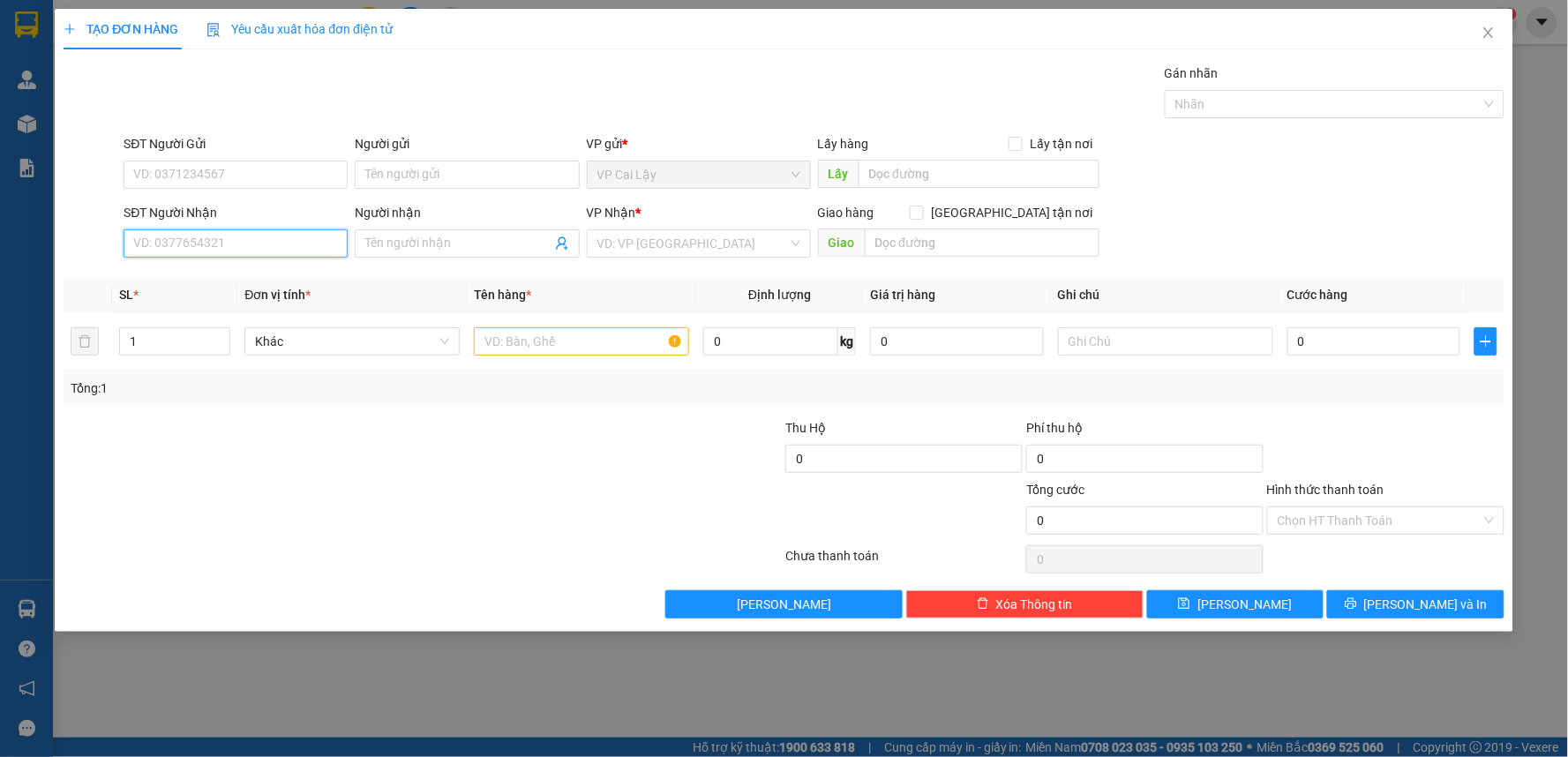
click at [196, 236] on input "SĐT Người Nhận" at bounding box center [235, 243] width 224 height 28
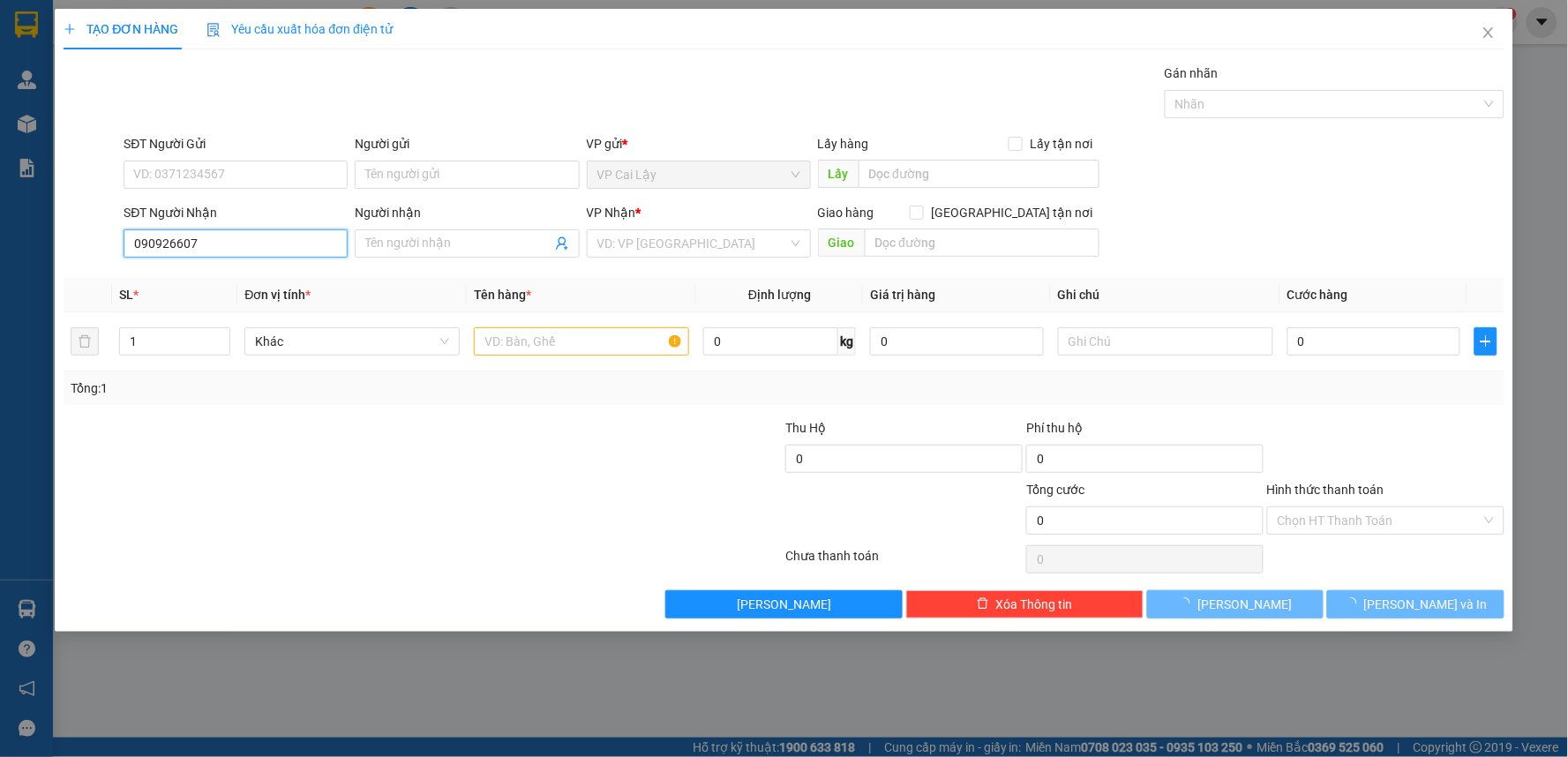
type input "0909266073"
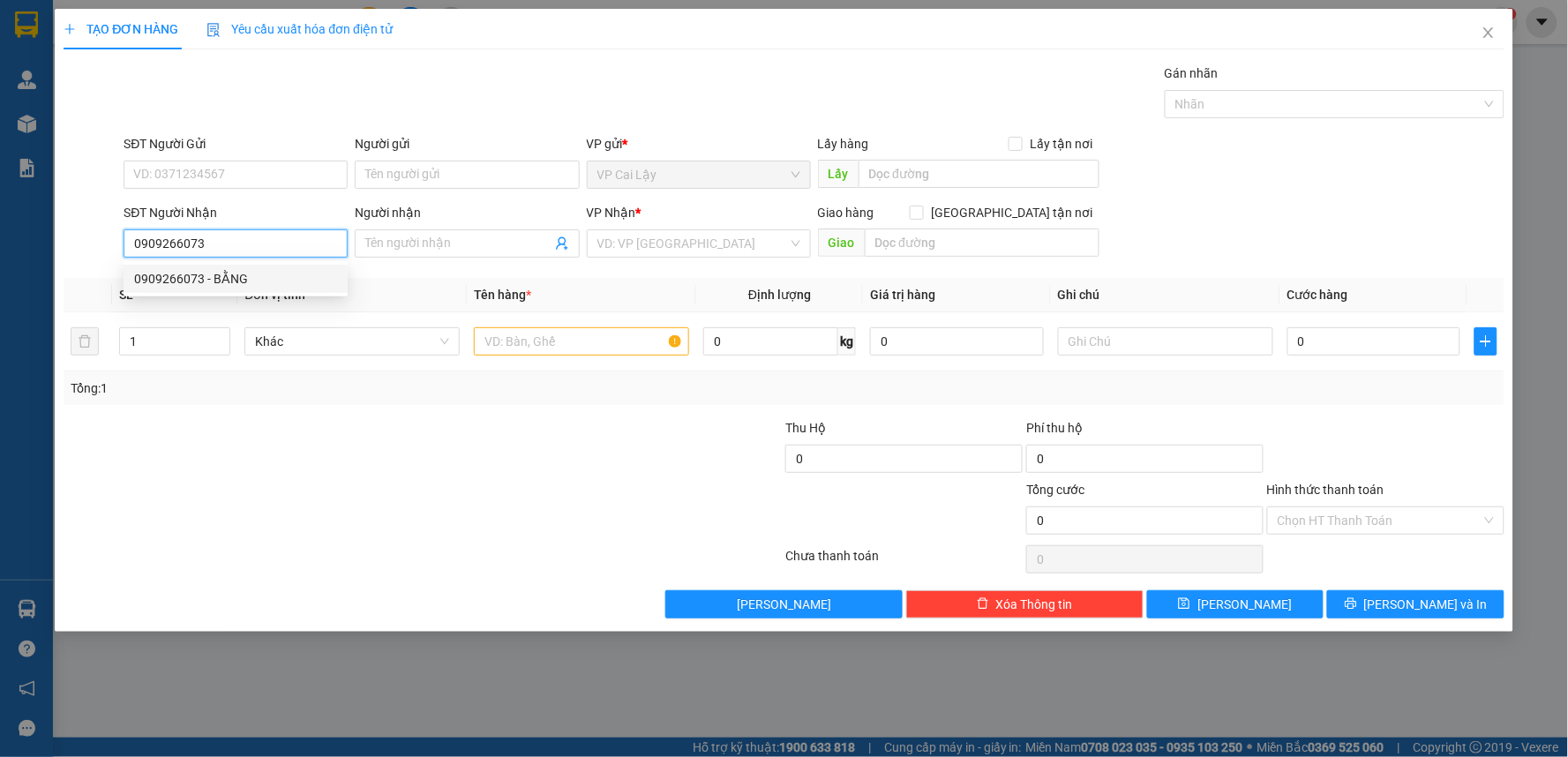
click at [254, 274] on div "0909266073 - BẰNG" at bounding box center [235, 278] width 203 height 19
type input "BẰNG"
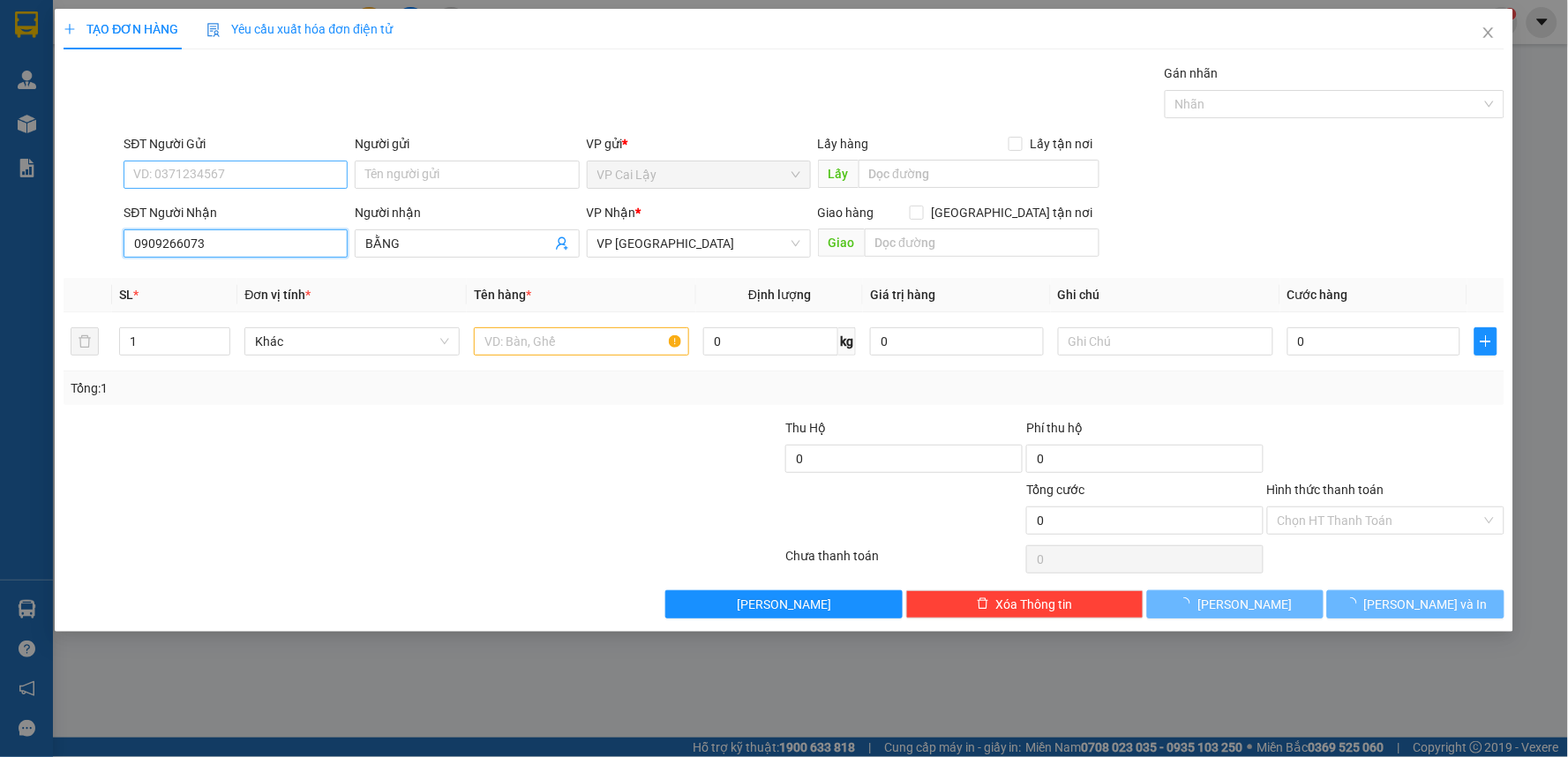
type input "0909266073"
click at [233, 170] on input "SĐT Người Gửi" at bounding box center [235, 174] width 224 height 28
type input "20.000"
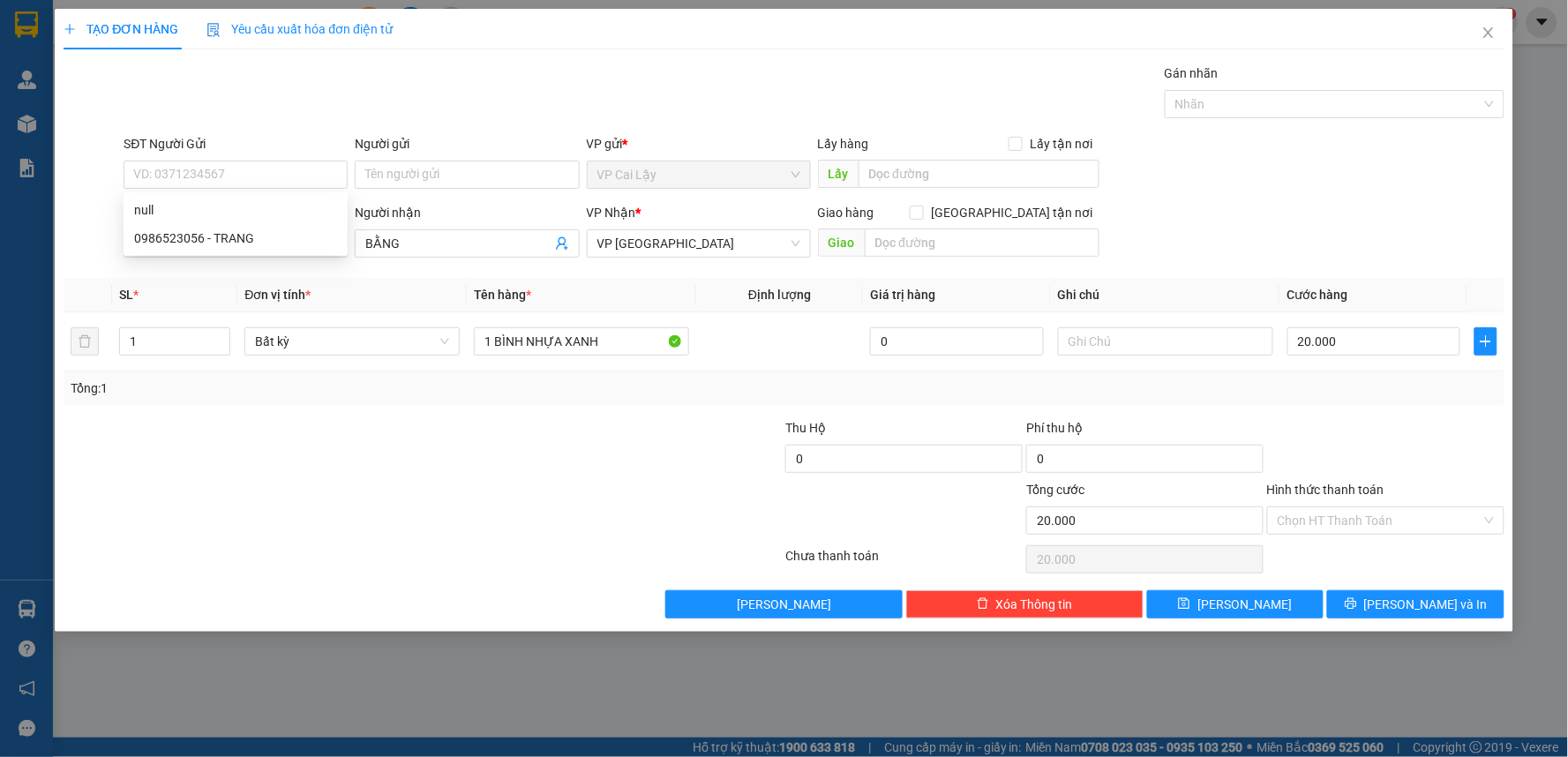
drag, startPoint x: 327, startPoint y: 282, endPoint x: 464, endPoint y: 302, distance: 138.5
click at [347, 282] on th "Đơn vị tính *" at bounding box center [352, 296] width 229 height 35
click at [1380, 508] on input "Hình thức thanh toán" at bounding box center [1379, 520] width 204 height 26
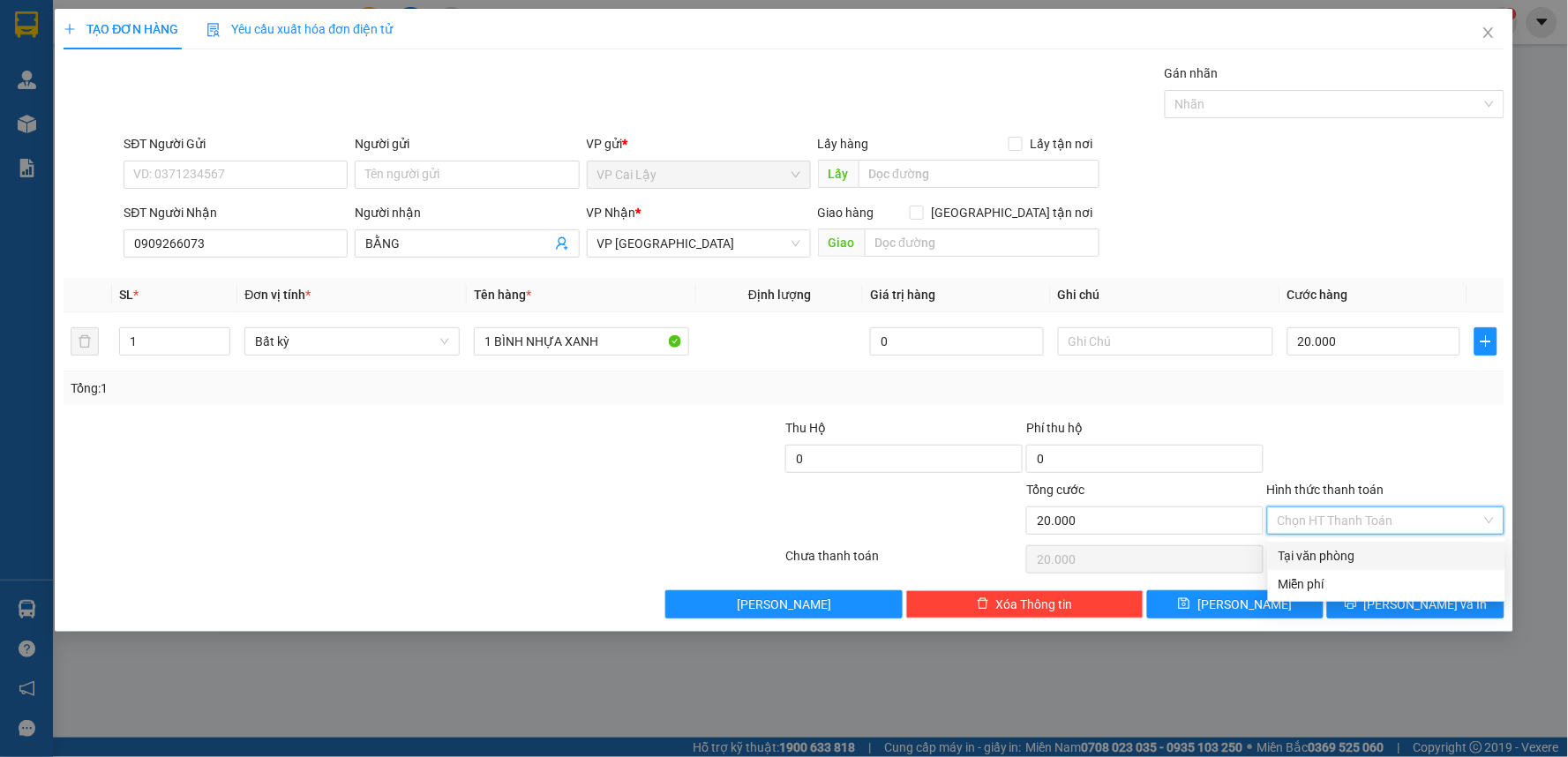
click at [1362, 546] on div "Tại văn phòng" at bounding box center [1386, 556] width 216 height 19
type input "0"
click at [1344, 189] on div "SĐT Người Gửi VD: 0371234567 Người gửi Tên người gửi VP gửi * VP Cai Lậy Lấy hà…" at bounding box center [814, 165] width 1387 height 62
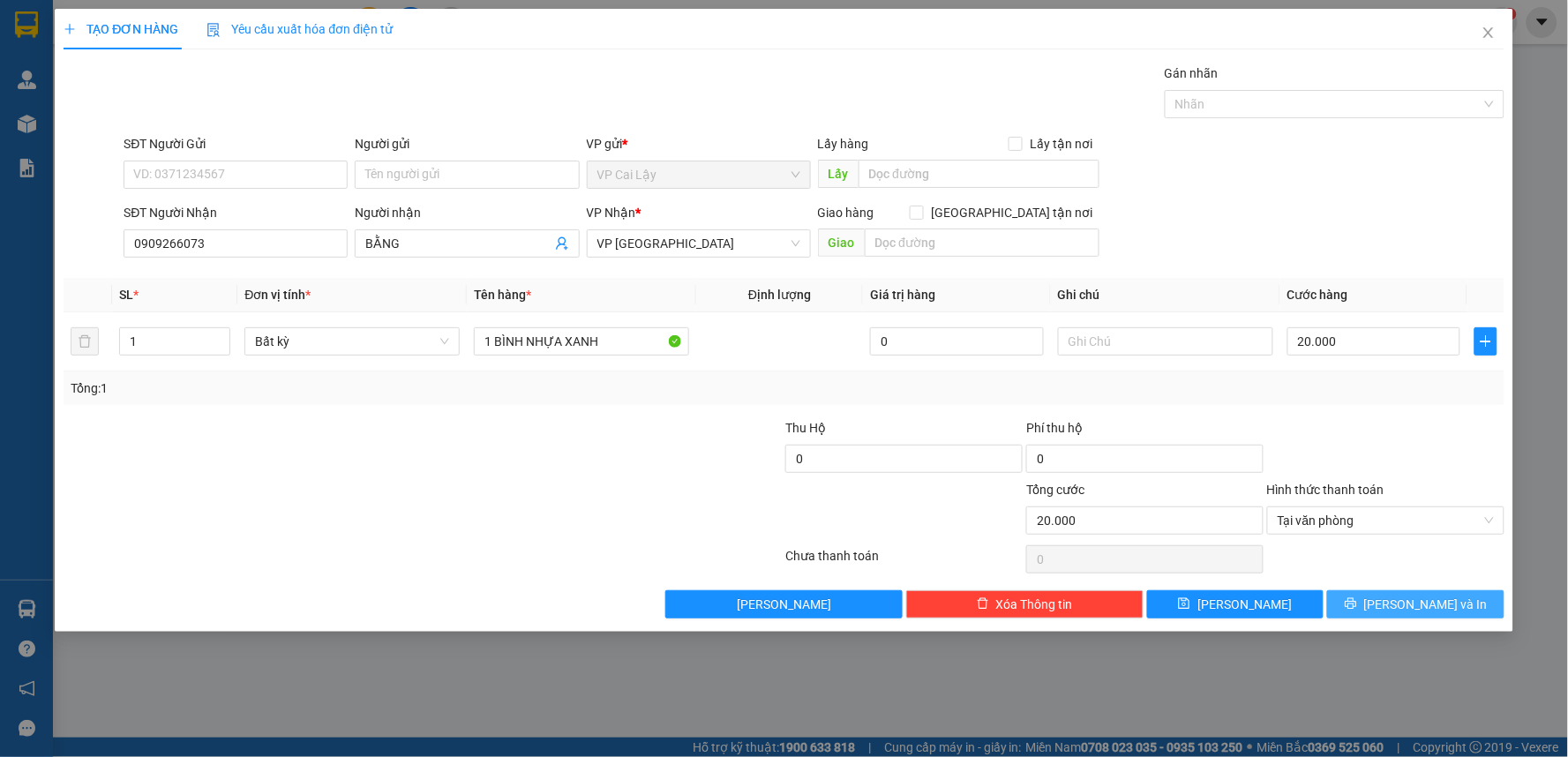
click at [1447, 603] on span "[PERSON_NAME] và In" at bounding box center [1425, 604] width 123 height 19
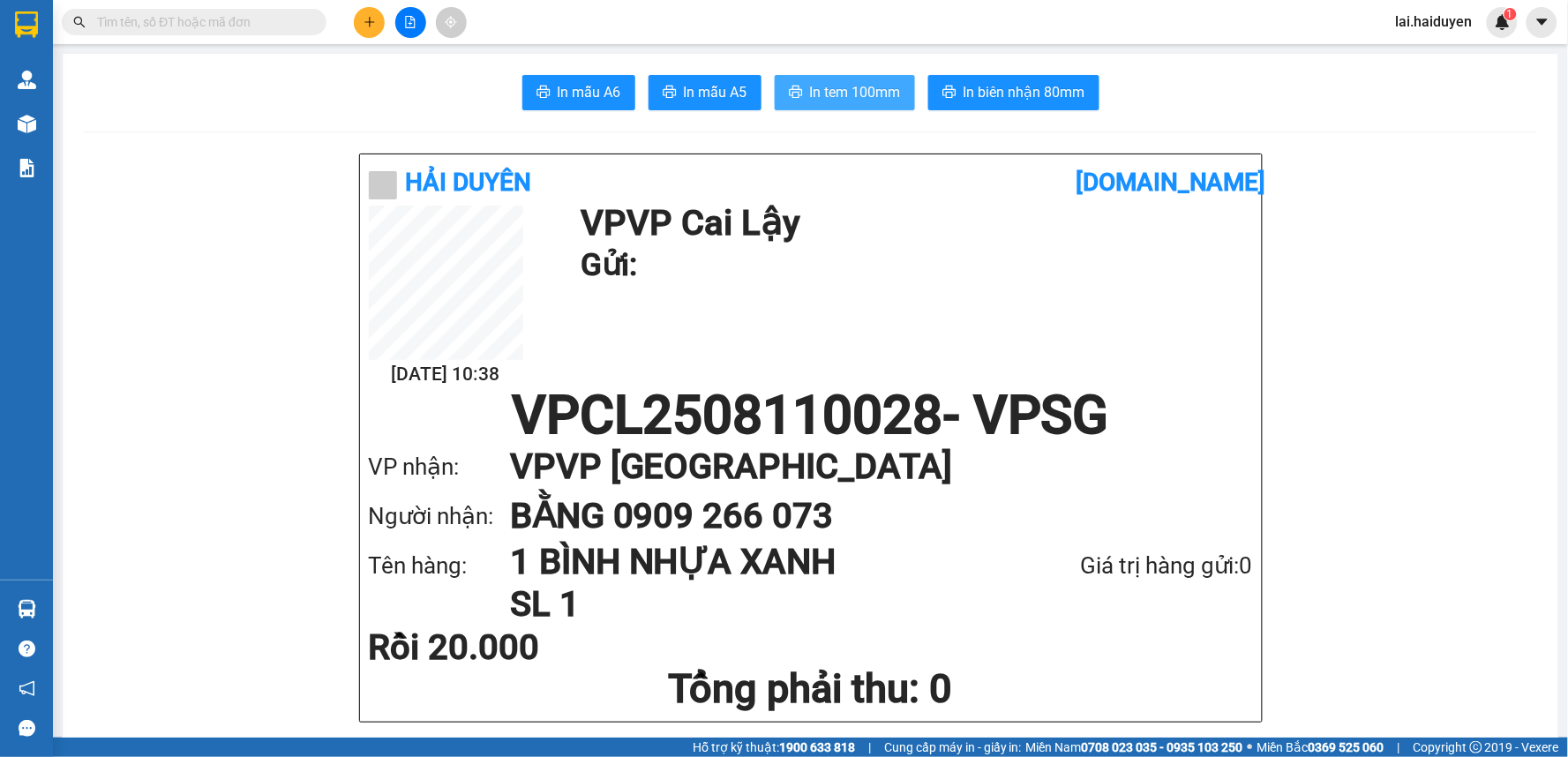
click at [831, 86] on span "In tem 100mm" at bounding box center [855, 91] width 91 height 22
click at [171, 15] on input "text" at bounding box center [201, 22] width 208 height 19
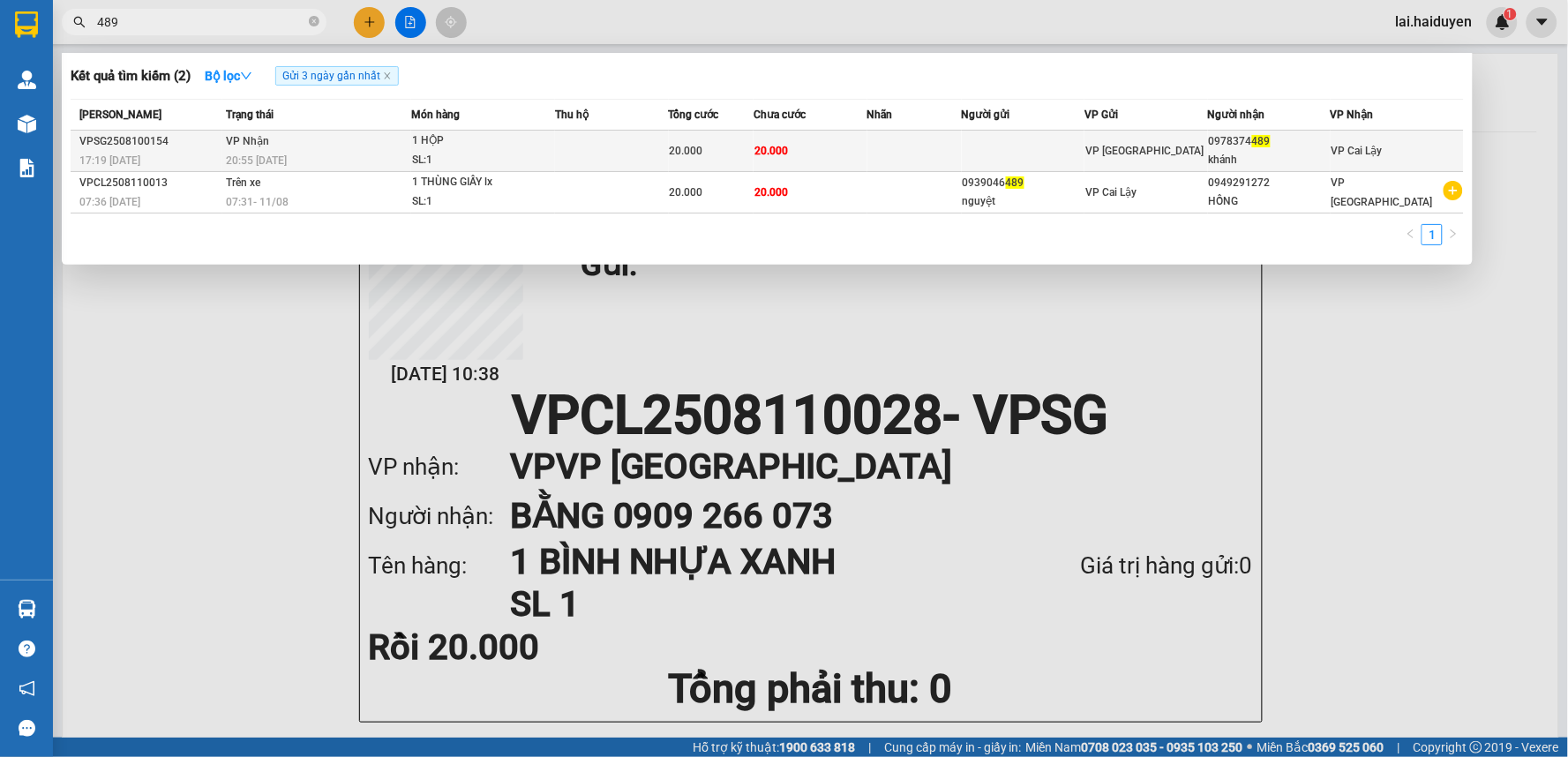
type input "489"
click at [1153, 148] on div "VP [GEOGRAPHIC_DATA]" at bounding box center [1145, 151] width 120 height 19
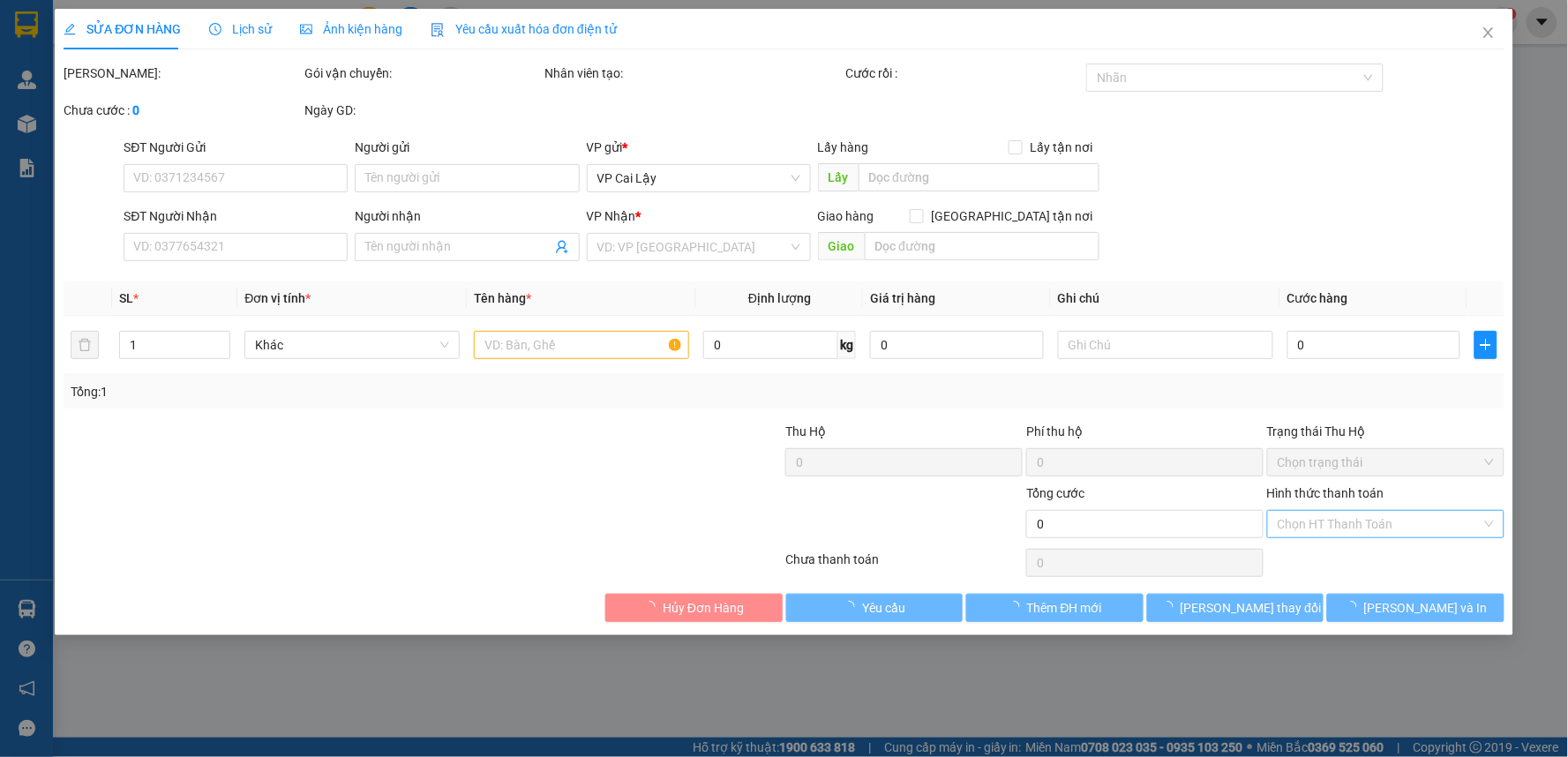
click at [1339, 530] on input "Hình thức thanh toán" at bounding box center [1379, 523] width 204 height 26
click at [1339, 557] on div "Tại văn phòng" at bounding box center [1386, 560] width 216 height 19
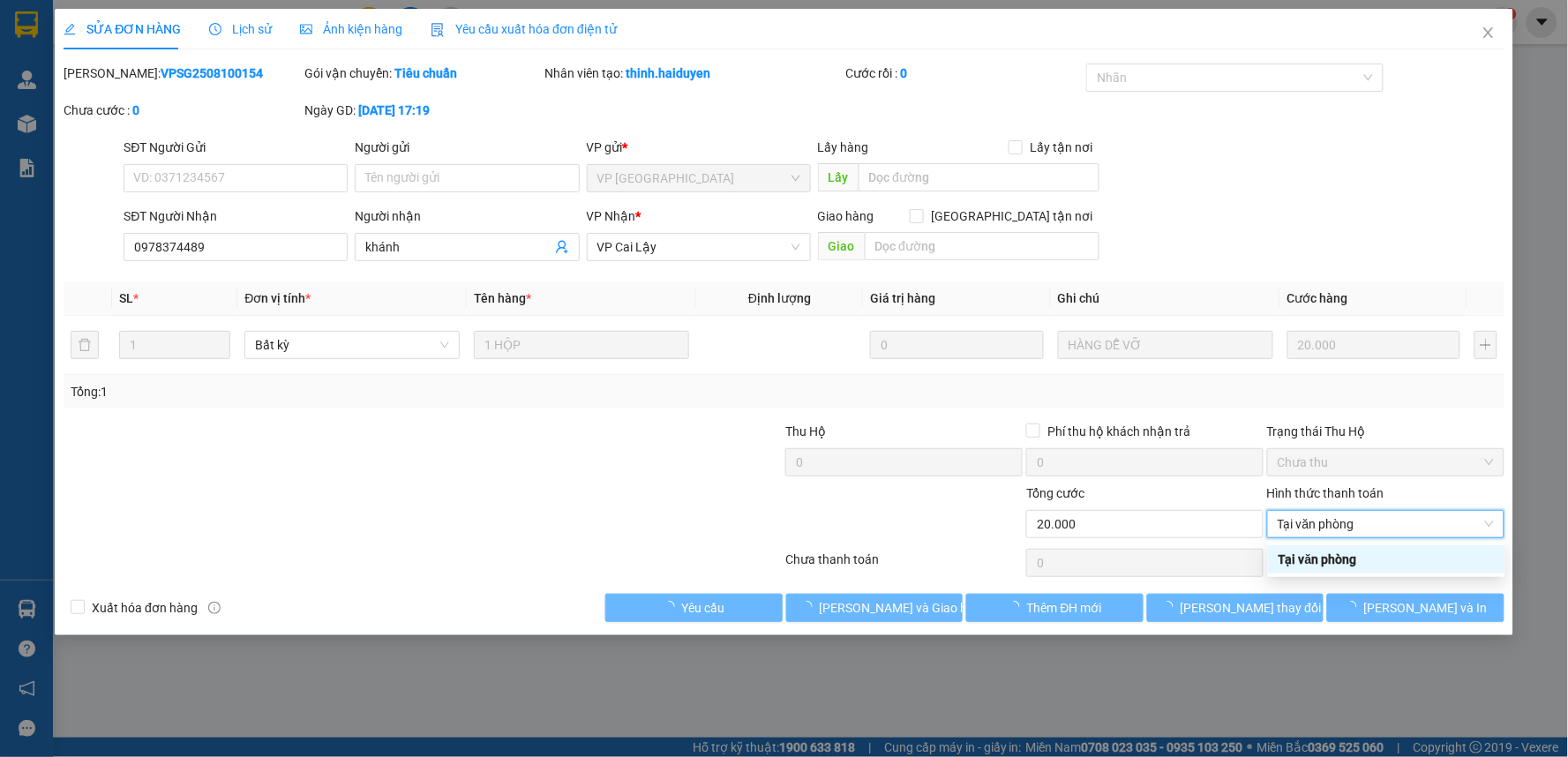
type input "0978374489"
type input "khánh"
type input "20.000"
type input "0"
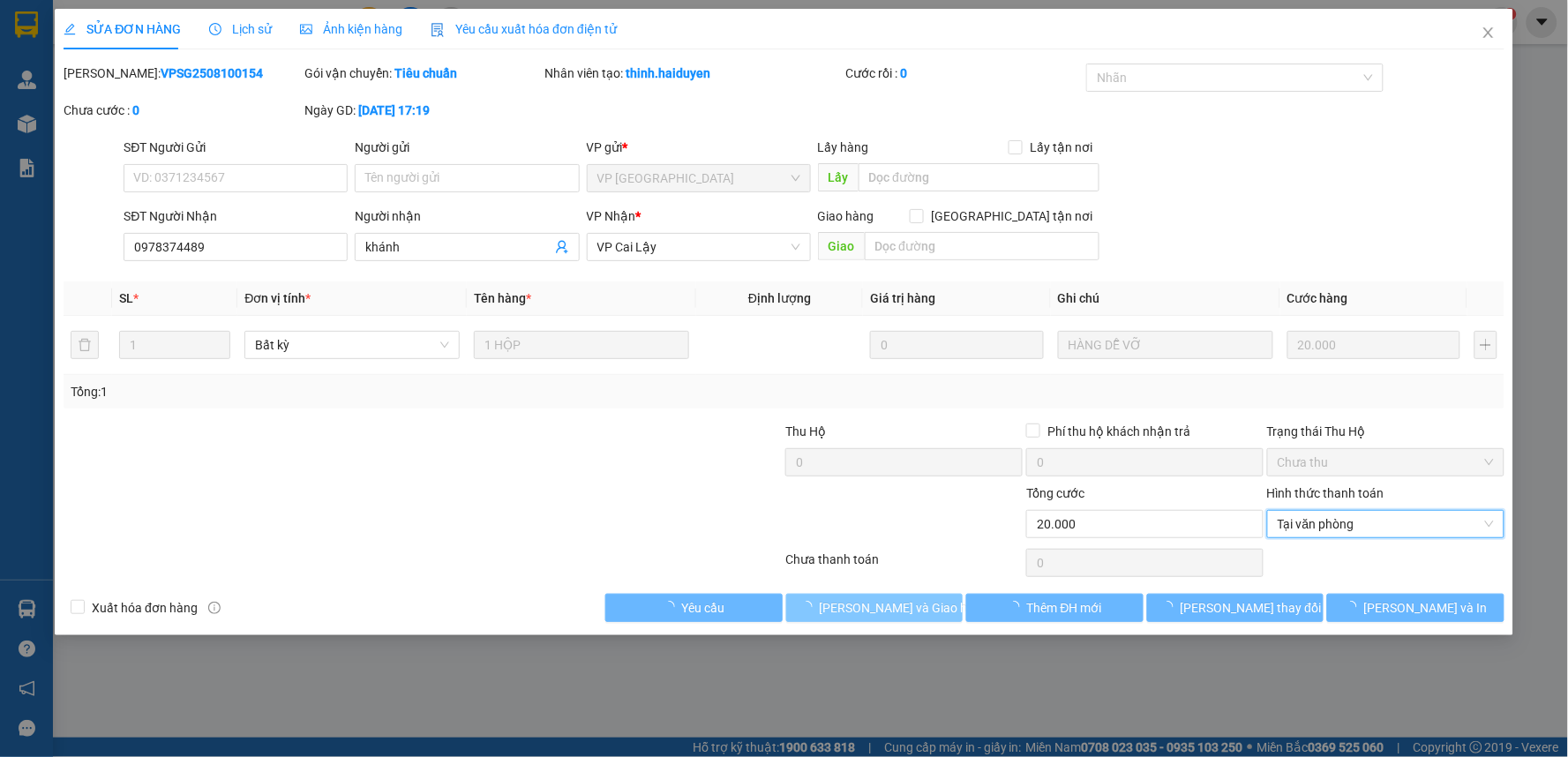
click at [907, 618] on button "[PERSON_NAME] và Giao hàng" at bounding box center [875, 607] width 177 height 28
click at [898, 609] on span "[PERSON_NAME] và Giao hàng" at bounding box center [904, 608] width 170 height 19
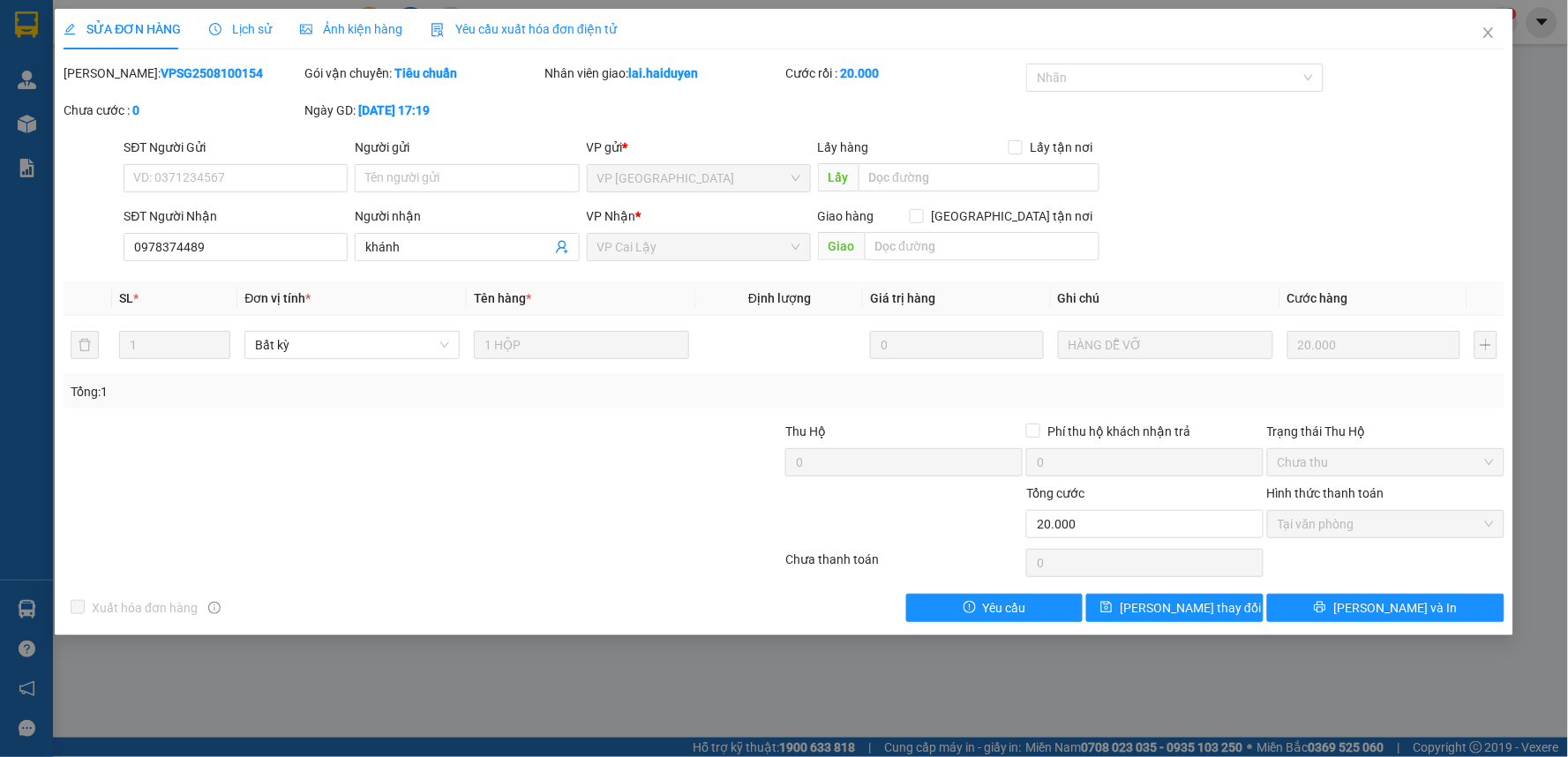
drag, startPoint x: 48, startPoint y: 116, endPoint x: 20, endPoint y: 123, distance: 28.9
click at [45, 117] on div "SỬA ĐƠN HÀNG Lịch sử Ảnh kiện hàng Yêu cầu xuất hóa đơn điện tử Total Paid Fee …" at bounding box center [784, 378] width 1568 height 757
click at [15, 123] on div "SỬA ĐƠN HÀNG Lịch sử Ảnh kiện hàng Yêu cầu xuất hóa đơn điện tử Total Paid Fee …" at bounding box center [784, 378] width 1568 height 757
click at [25, 123] on div "SỬA ĐƠN HÀNG Lịch sử Ảnh kiện hàng Yêu cầu xuất hóa đơn điện tử Total Paid Fee …" at bounding box center [784, 378] width 1568 height 757
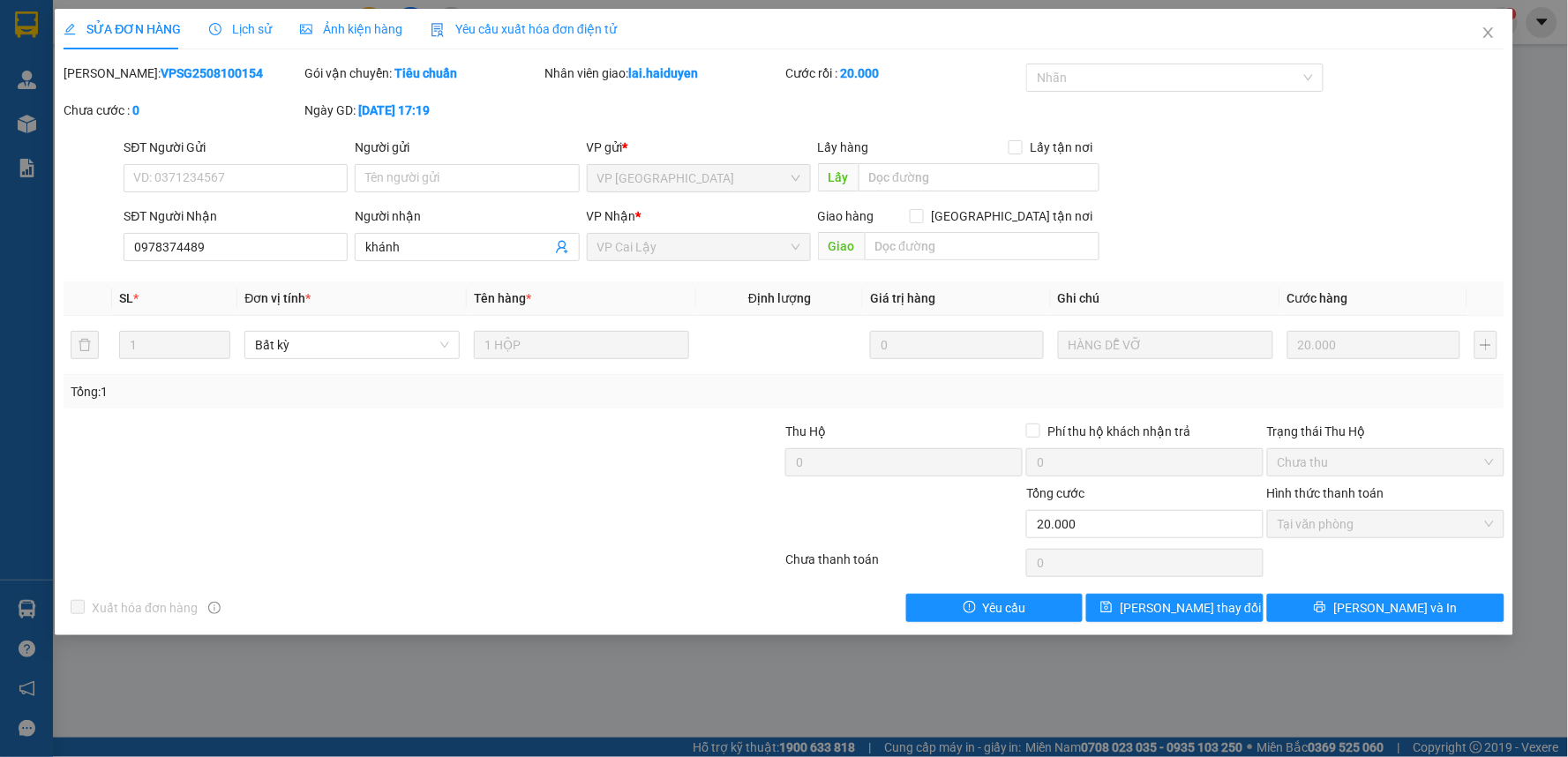
click at [32, 115] on div "SỬA ĐƠN HÀNG Lịch sử Ảnh kiện hàng Yêu cầu xuất hóa đơn điện tử Total Paid Fee …" at bounding box center [784, 378] width 1568 height 757
click at [1491, 29] on icon "close" at bounding box center [1488, 33] width 14 height 14
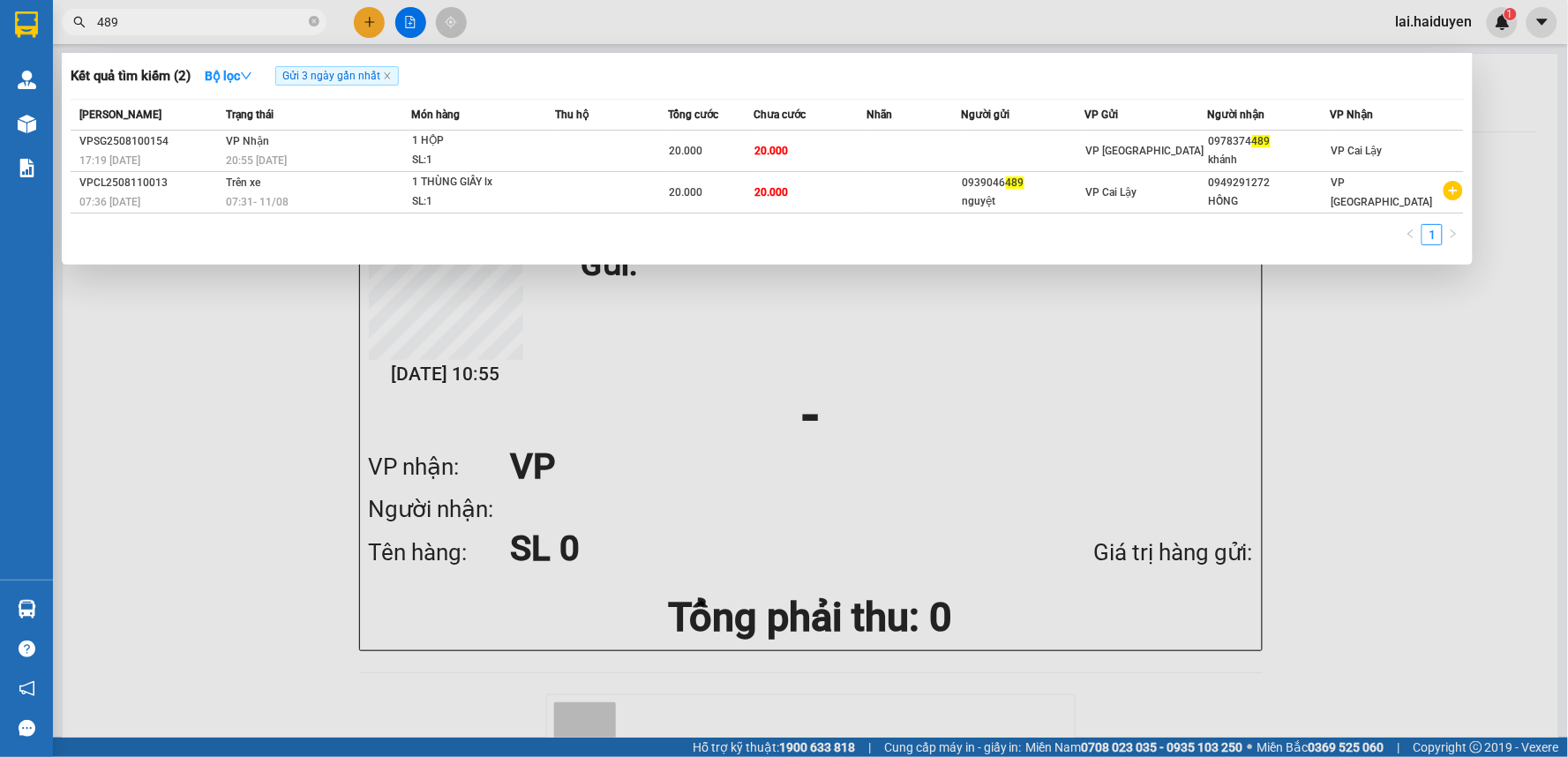
drag, startPoint x: 321, startPoint y: 25, endPoint x: 305, endPoint y: 24, distance: 16.0
click at [319, 24] on span "489" at bounding box center [194, 21] width 265 height 26
click at [305, 24] on span "489" at bounding box center [194, 21] width 265 height 26
click at [310, 22] on icon "close-circle" at bounding box center [314, 20] width 11 height 11
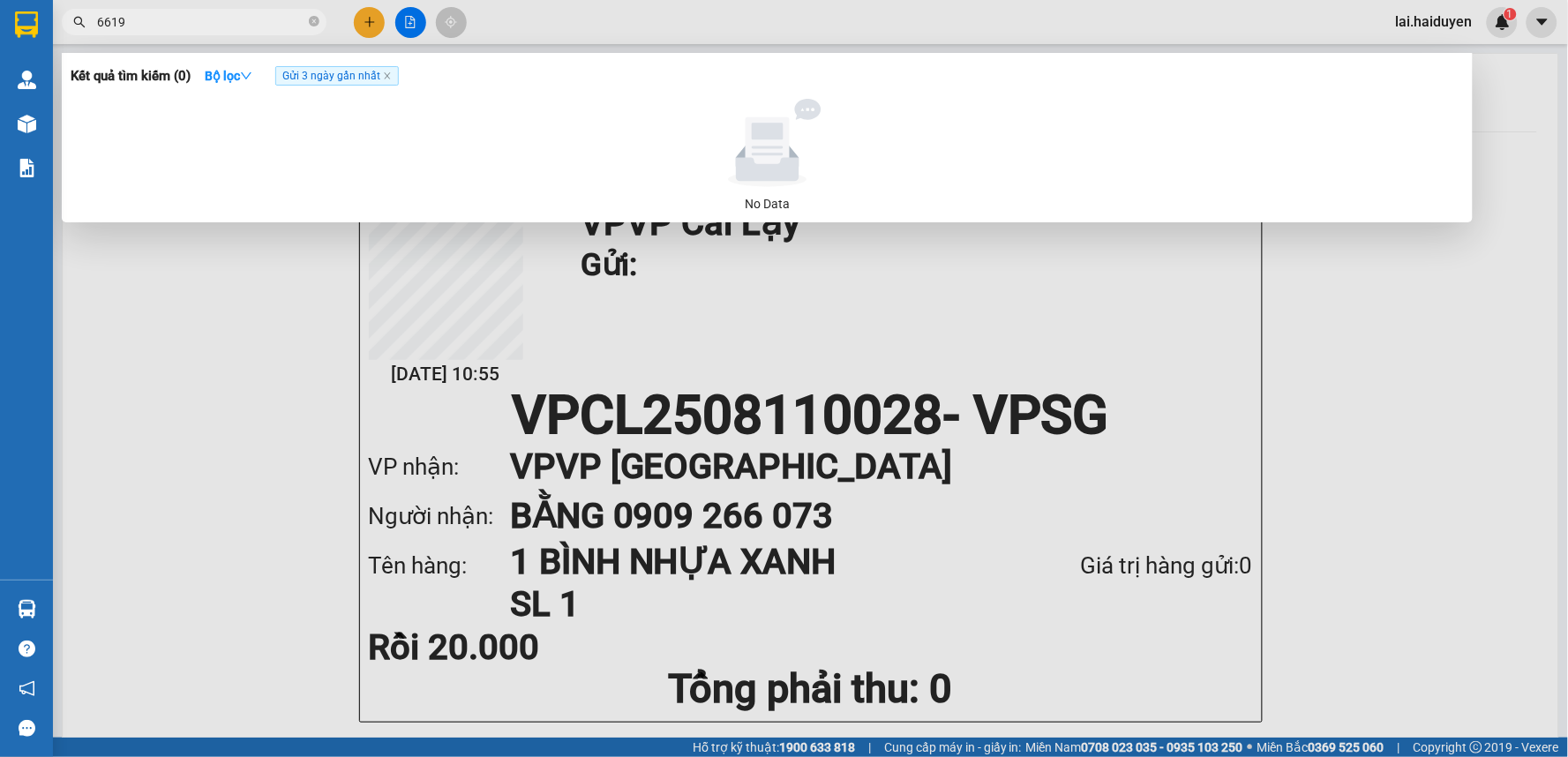
click at [137, 21] on input "6619" at bounding box center [201, 22] width 208 height 19
click at [389, 78] on icon "close" at bounding box center [386, 76] width 6 height 6
click at [174, 15] on input "6619" at bounding box center [201, 22] width 208 height 19
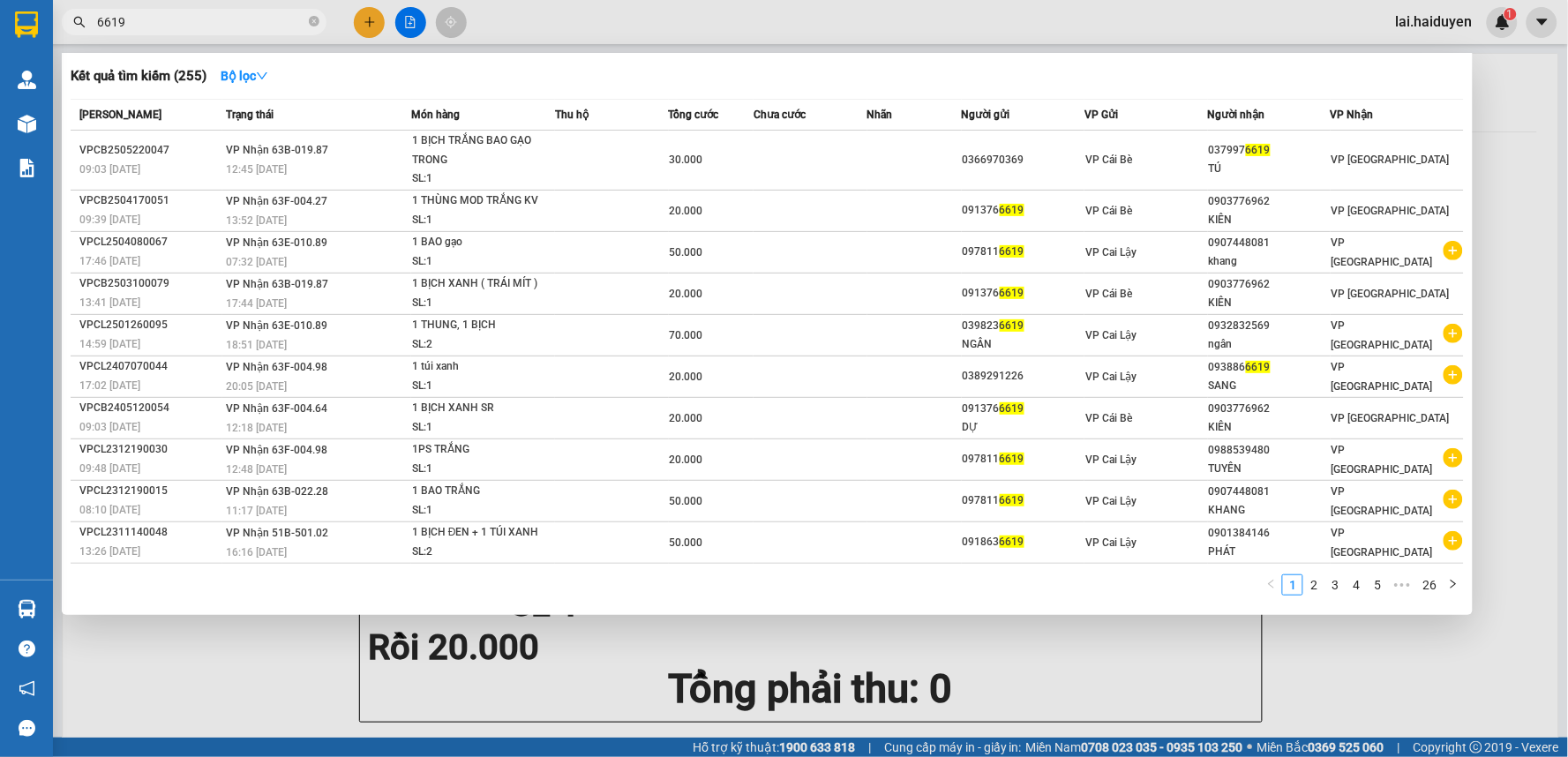
click at [134, 21] on input "6619" at bounding box center [201, 22] width 208 height 19
click at [130, 21] on input "6619" at bounding box center [201, 22] width 208 height 19
click at [99, 25] on input "6619" at bounding box center [201, 22] width 208 height 19
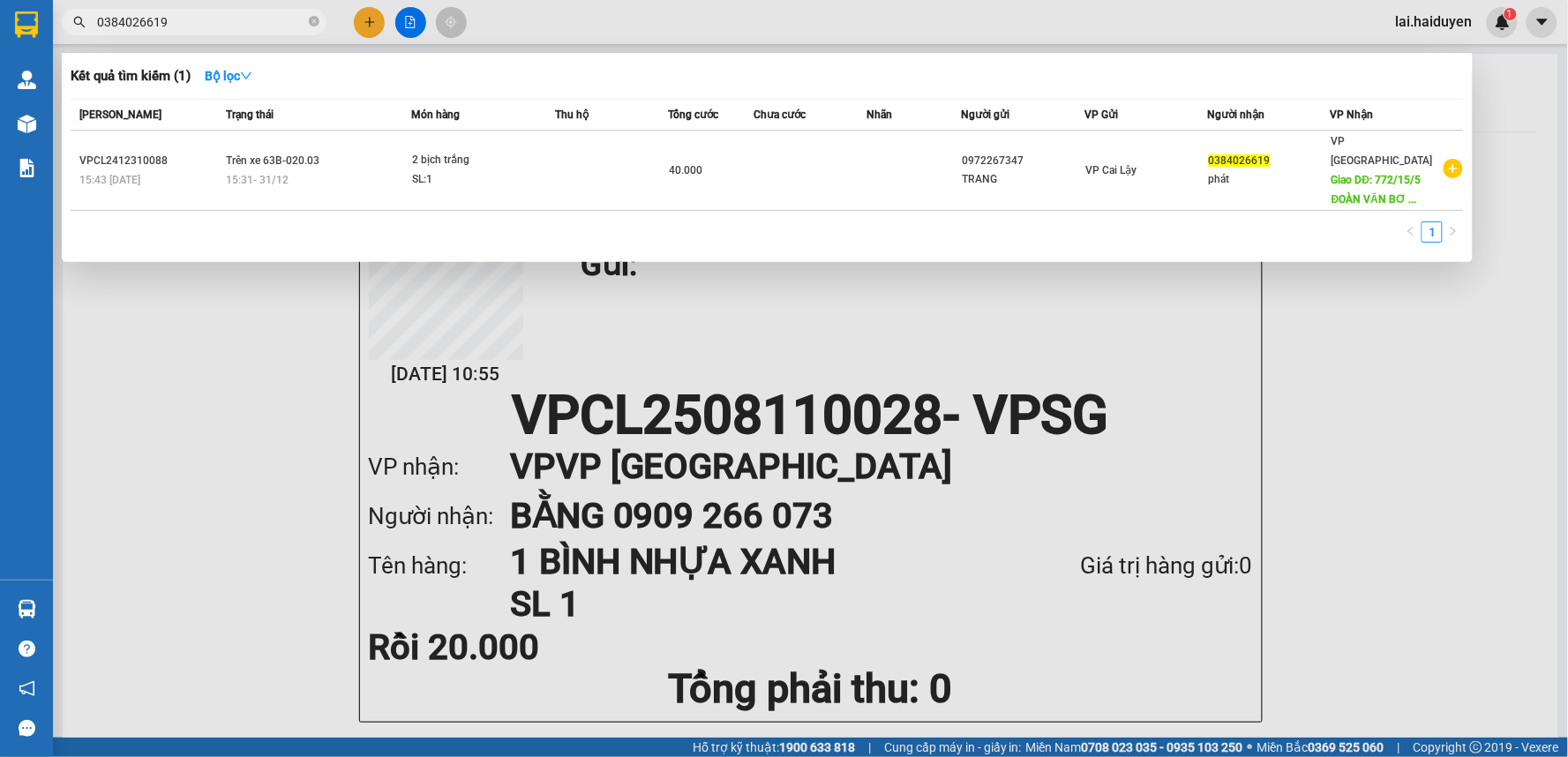
type input "0384026619"
drag, startPoint x: 725, startPoint y: 9, endPoint x: 275, endPoint y: 90, distance: 457.2
click at [715, 12] on div at bounding box center [784, 378] width 1568 height 757
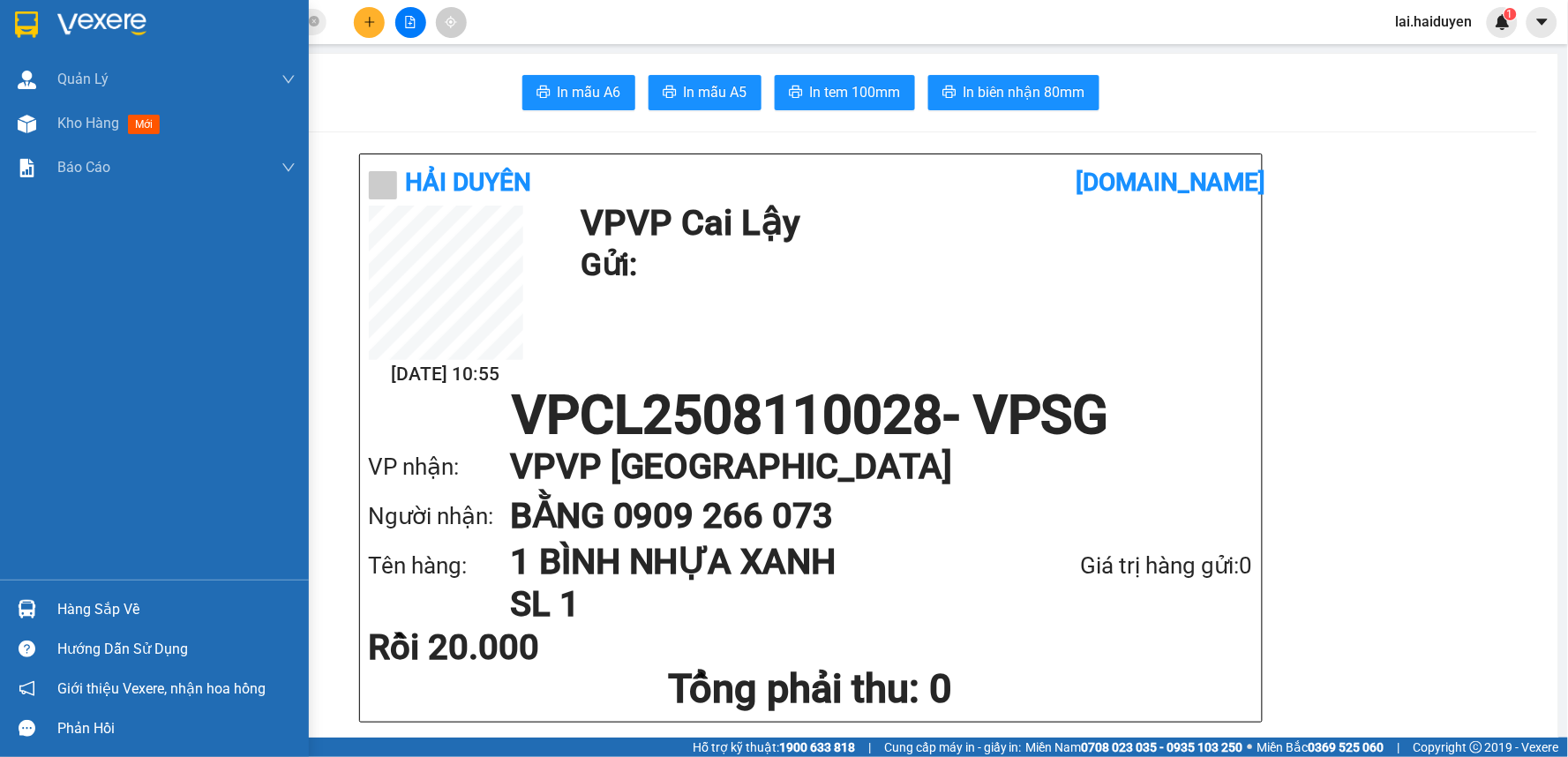
drag, startPoint x: 83, startPoint y: 120, endPoint x: 798, endPoint y: 0, distance: 725.0
click at [84, 120] on span "Kho hàng" at bounding box center [89, 122] width 62 height 16
click at [573, 17] on div "Kết quả tìm kiếm ( 1 ) Bộ lọc Mã ĐH Trạng thái Món hàng Thu hộ Tổng cước Chưa c…" at bounding box center [784, 22] width 1568 height 44
click at [72, 129] on span "Kho hàng" at bounding box center [89, 122] width 62 height 16
click at [87, 117] on span "Kho hàng" at bounding box center [89, 122] width 62 height 16
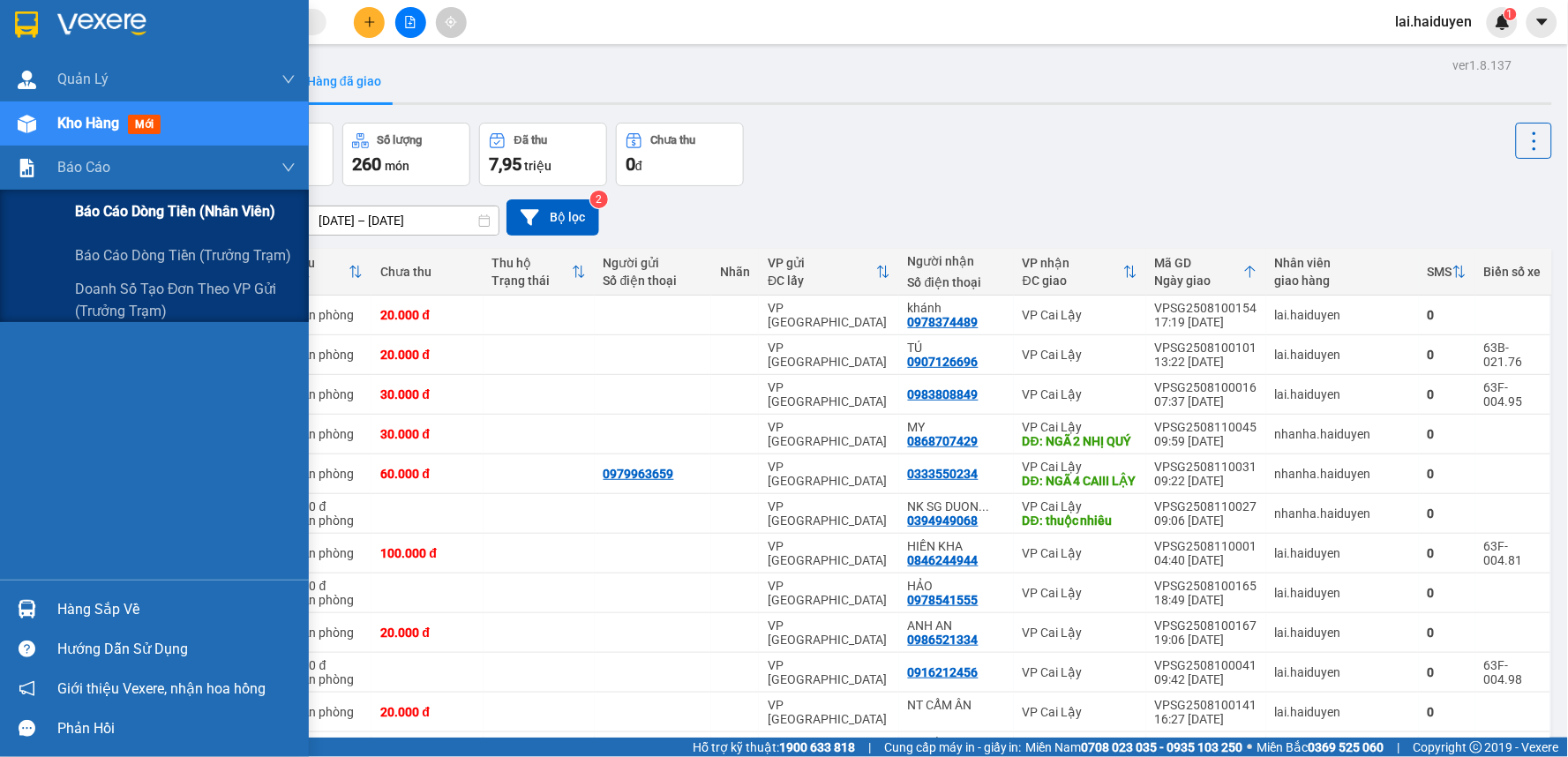
click at [169, 216] on span "Báo cáo dòng tiền (nhân viên)" at bounding box center [175, 211] width 200 height 22
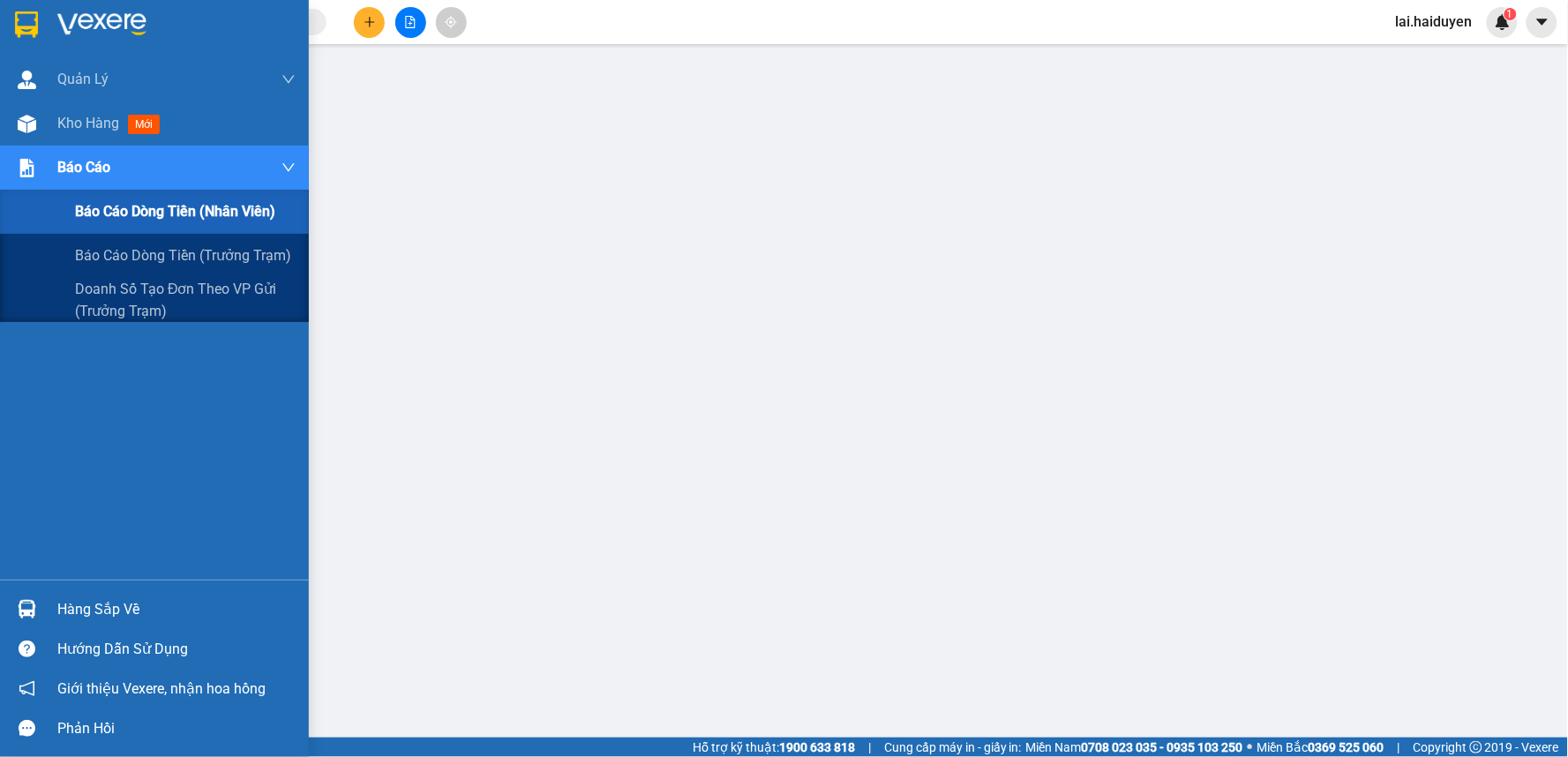
click at [185, 217] on span "Báo cáo dòng tiền (nhân viên)" at bounding box center [175, 211] width 200 height 22
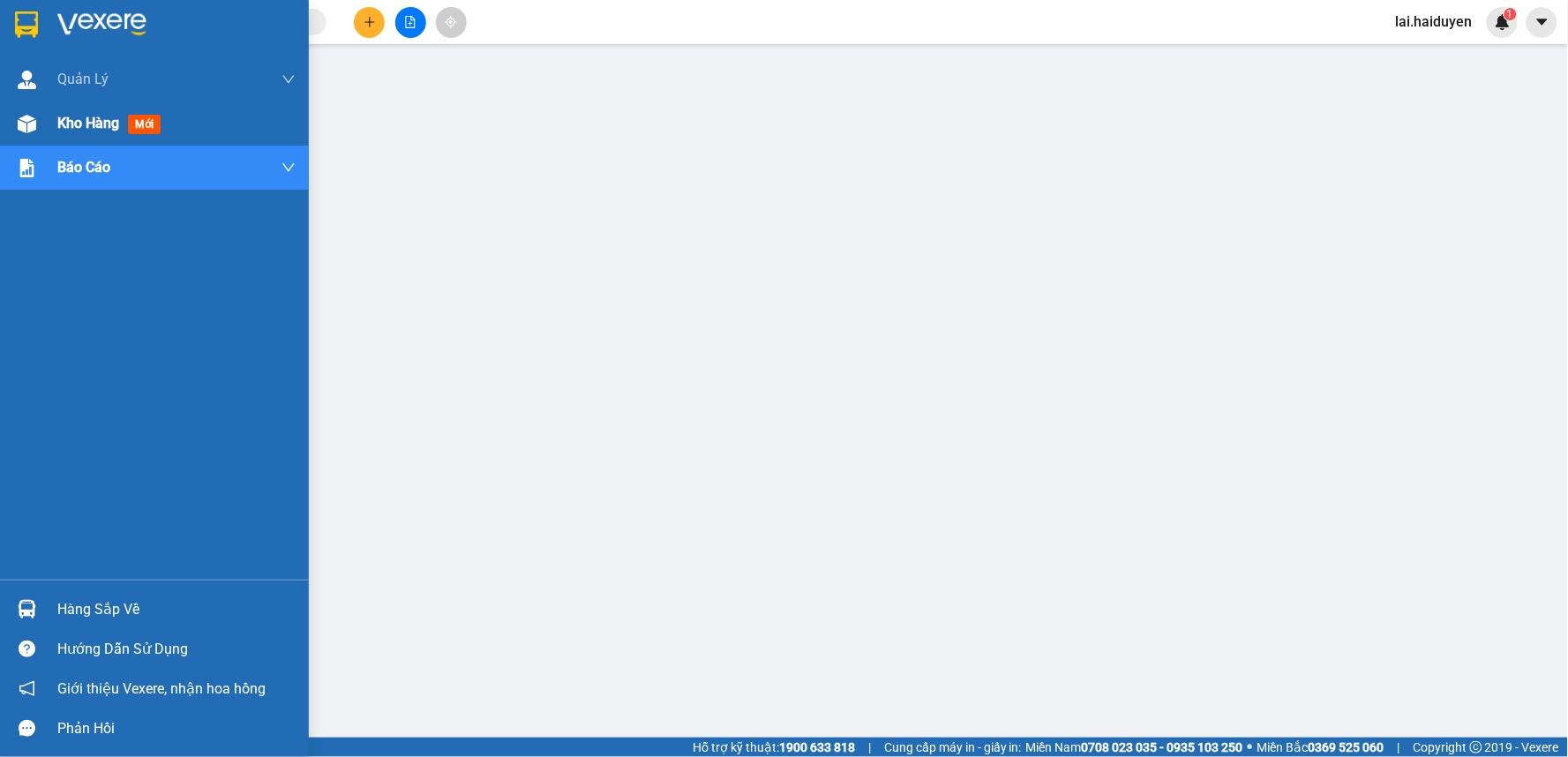
click at [74, 121] on span "Kho hàng" at bounding box center [89, 122] width 62 height 16
click at [113, 117] on span "Kho hàng" at bounding box center [89, 122] width 62 height 16
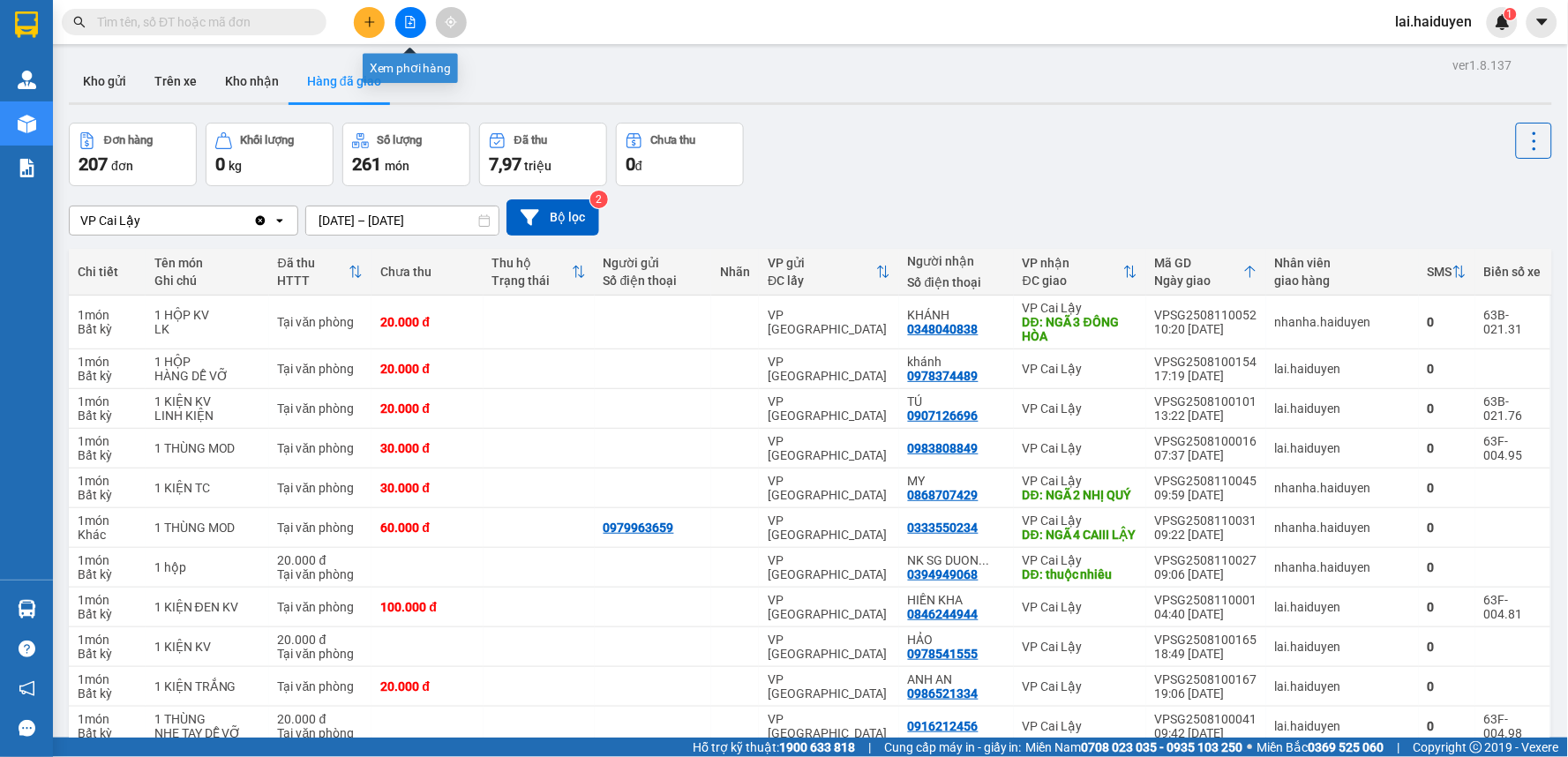
click at [371, 22] on icon "plus" at bounding box center [369, 21] width 10 height 1
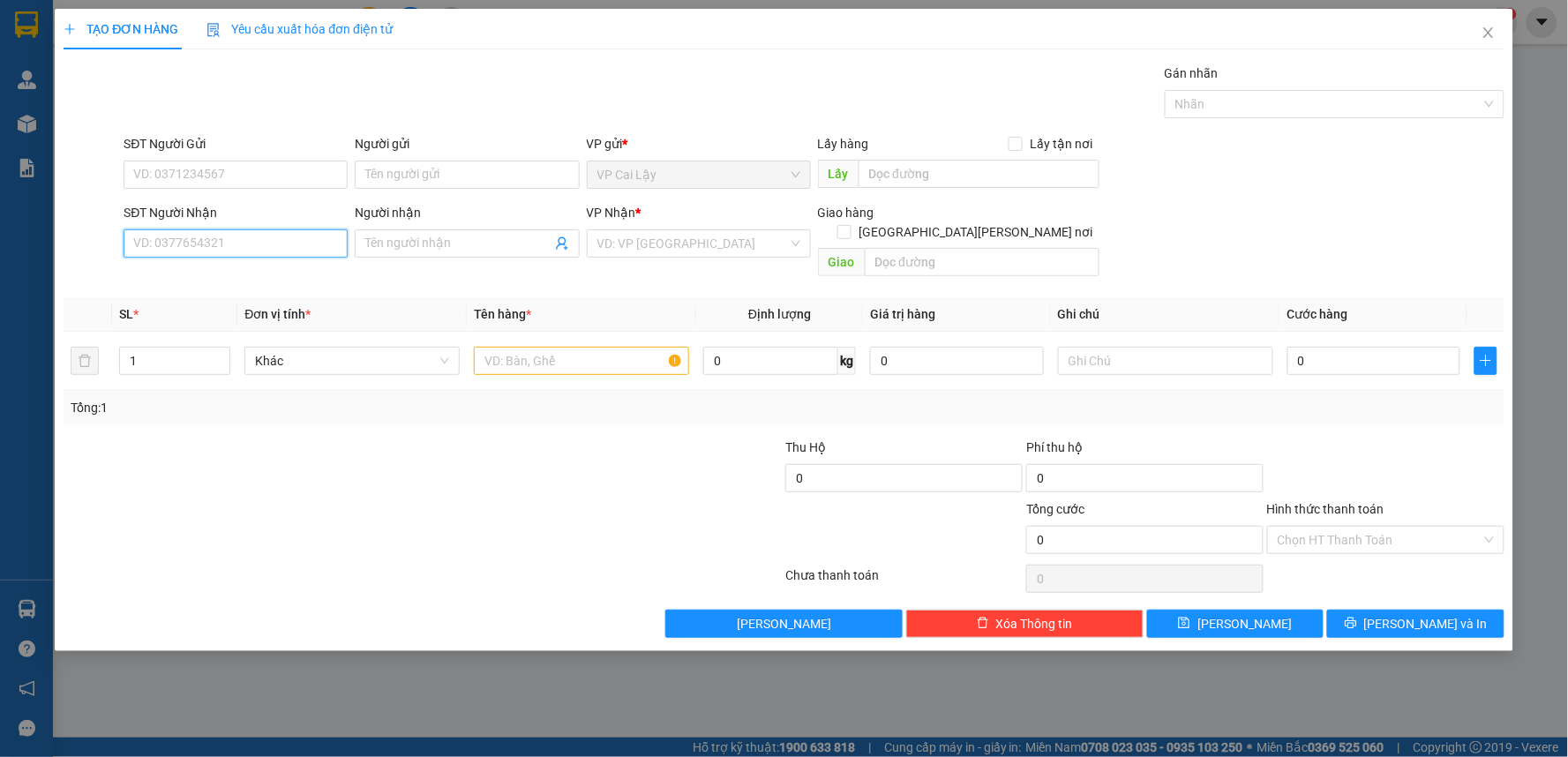
click at [199, 232] on input "SĐT Người Nhận" at bounding box center [235, 243] width 224 height 28
type input "237"
drag, startPoint x: 203, startPoint y: 241, endPoint x: 126, endPoint y: 240, distance: 77.0
click at [126, 240] on input "237" at bounding box center [235, 243] width 224 height 28
click at [217, 253] on input "SĐT Người Nhận" at bounding box center [235, 243] width 224 height 28
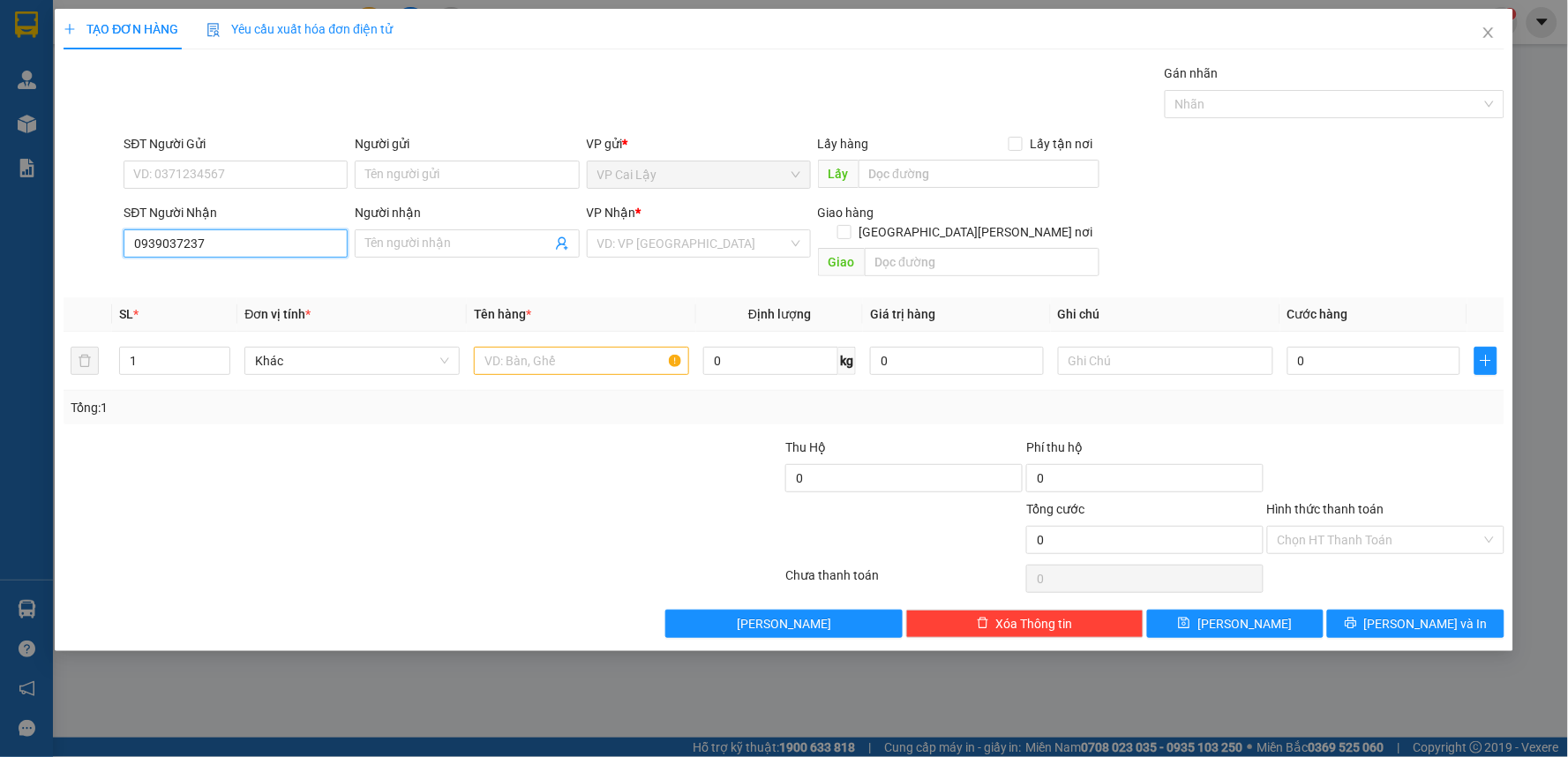
click at [221, 251] on input "0939037237" at bounding box center [235, 243] width 224 height 28
click at [164, 244] on input "0939037237" at bounding box center [235, 243] width 224 height 28
click at [201, 243] on input "0939037237" at bounding box center [235, 243] width 224 height 28
type input "0939037237"
drag, startPoint x: 353, startPoint y: 250, endPoint x: 379, endPoint y: 242, distance: 27.2
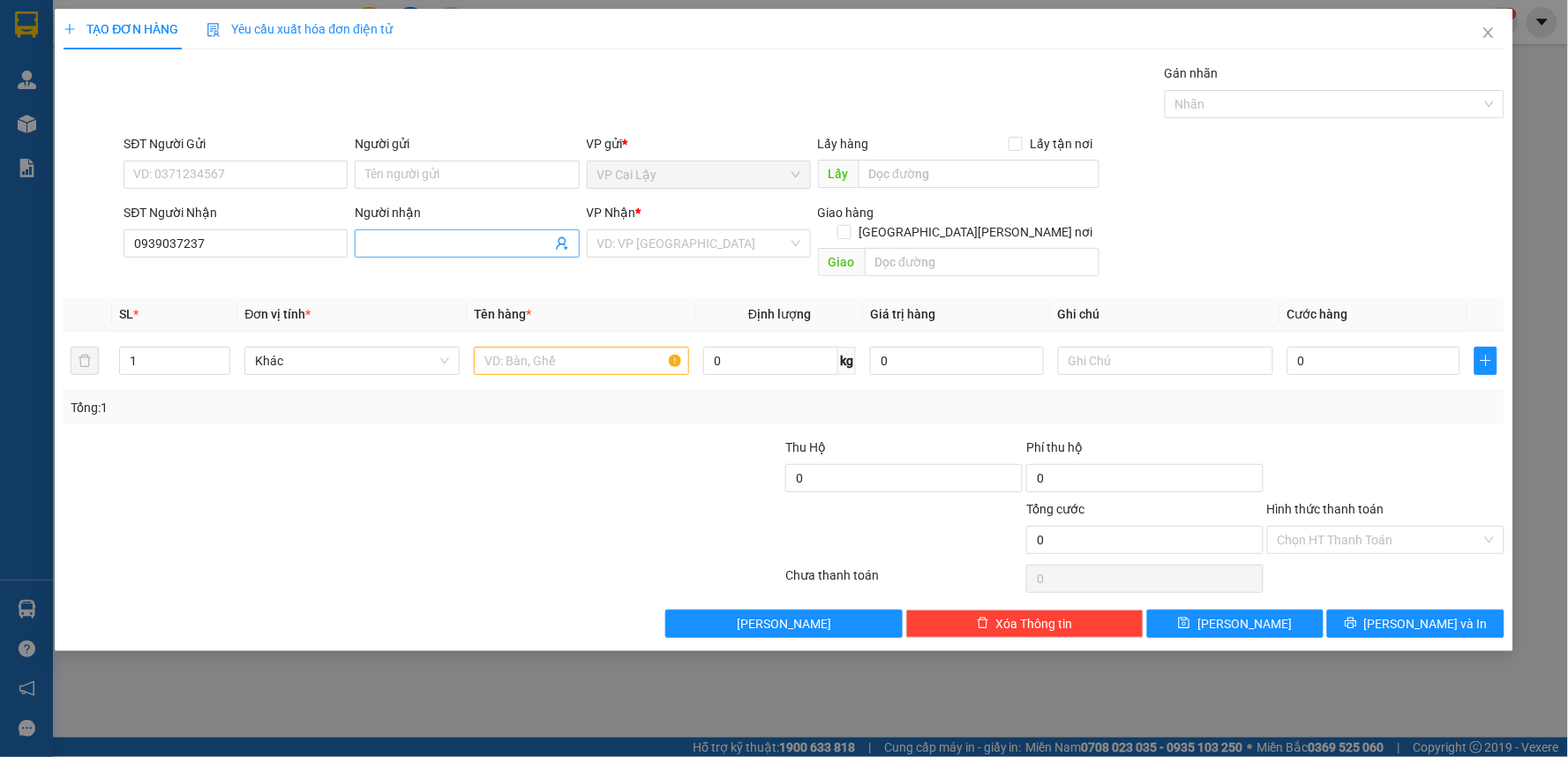
click at [356, 249] on div "Người nhận Tên người nhận" at bounding box center [467, 244] width 231 height 81
click at [379, 242] on input "Người nhận" at bounding box center [457, 244] width 185 height 19
click at [188, 238] on input "0939037237" at bounding box center [235, 243] width 224 height 28
drag, startPoint x: 230, startPoint y: 246, endPoint x: 55, endPoint y: 248, distance: 175.0
click at [55, 248] on div "TẠO ĐƠN HÀNG Yêu cầu xuất hóa đơn điện tử Transit Pickup Surcharge Ids Transit …" at bounding box center [784, 329] width 1458 height 642
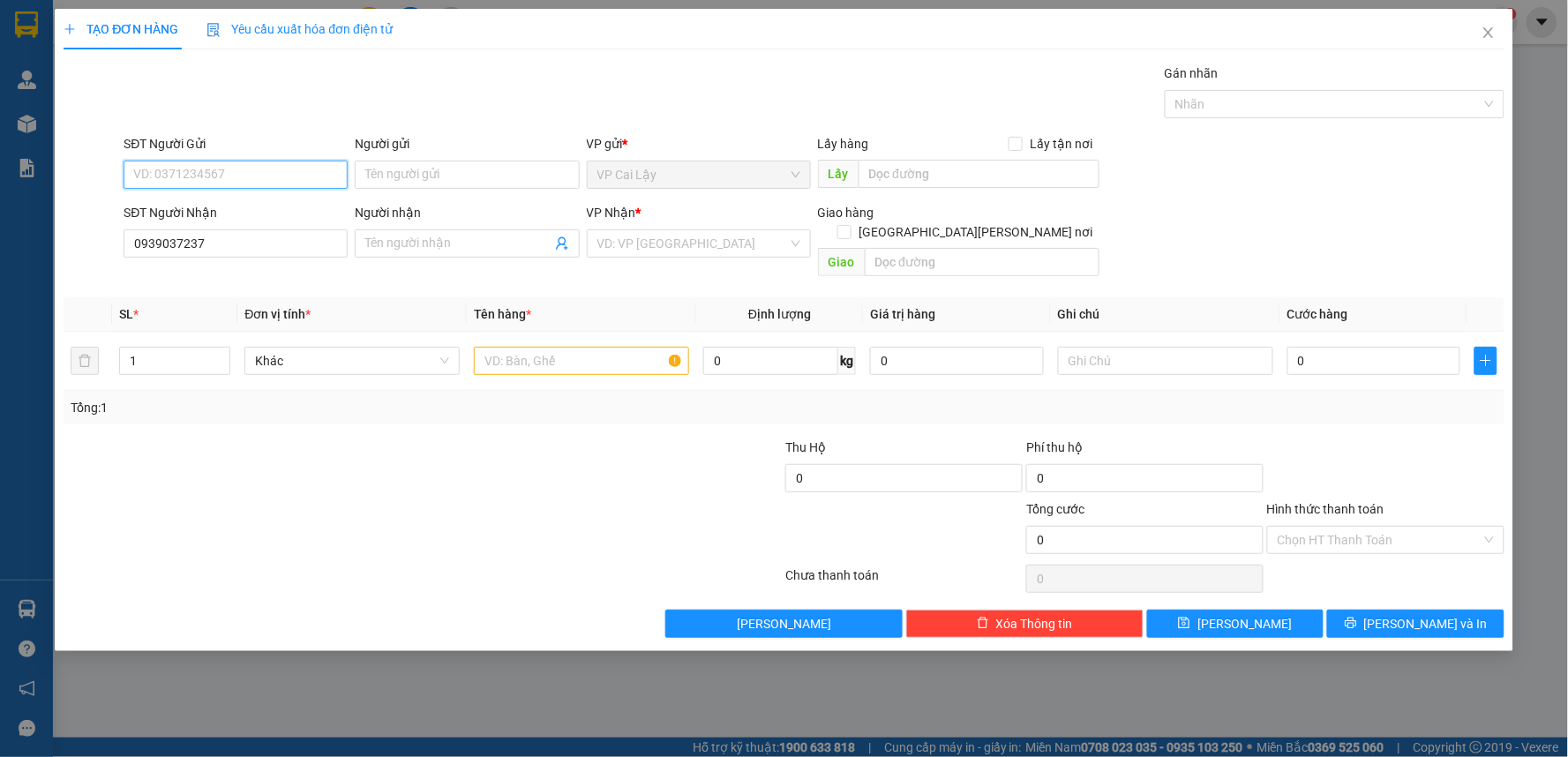
click at [233, 172] on input "SĐT Người Gửi" at bounding box center [235, 174] width 224 height 28
paste input "0939037237"
type input "0939037237"
click at [266, 163] on input "0939037237" at bounding box center [235, 174] width 224 height 28
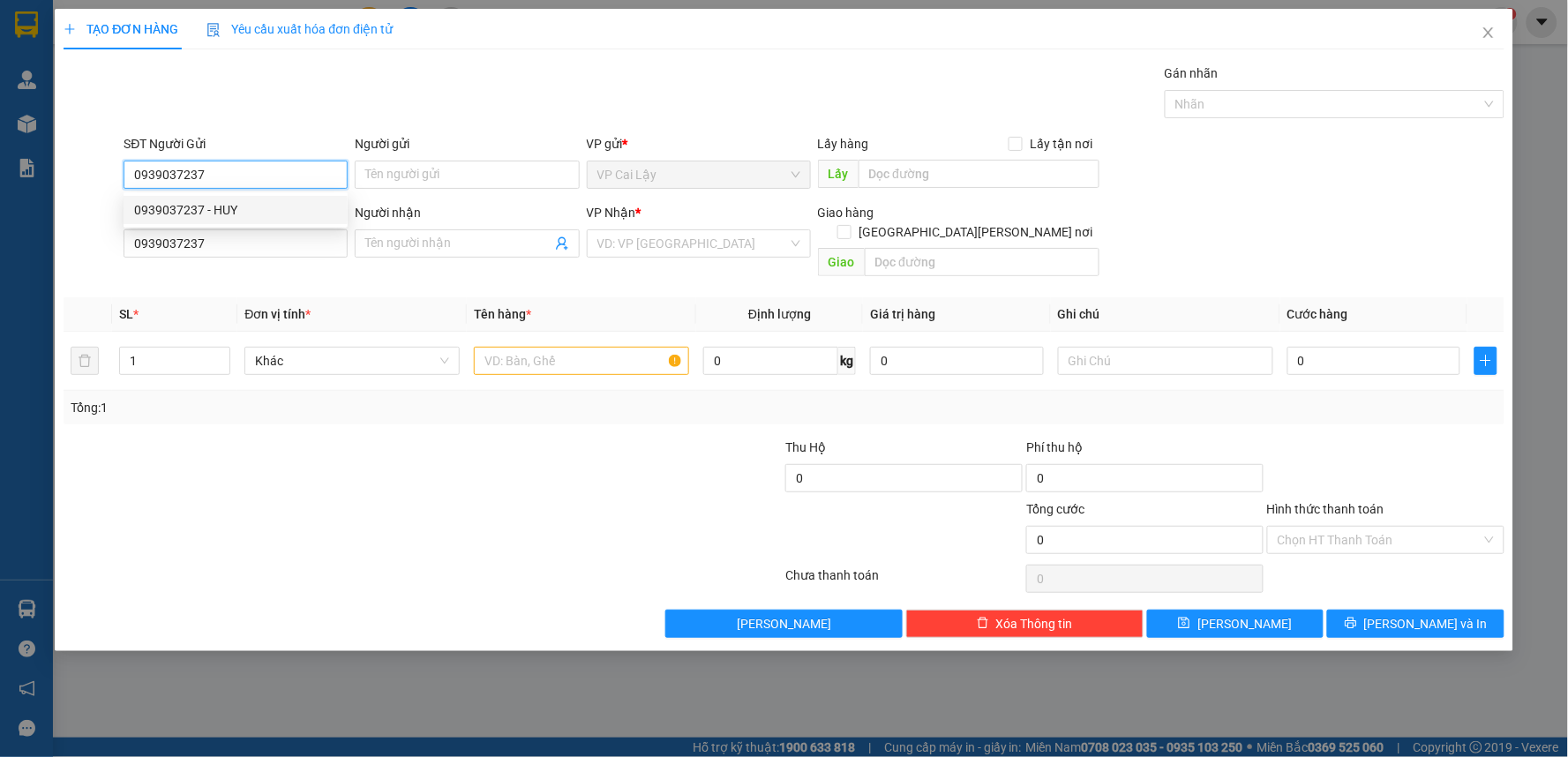
click at [249, 215] on div "0939037237 - HUY" at bounding box center [235, 210] width 203 height 19
type input "HUY"
type input "20.000"
type input "0939037237"
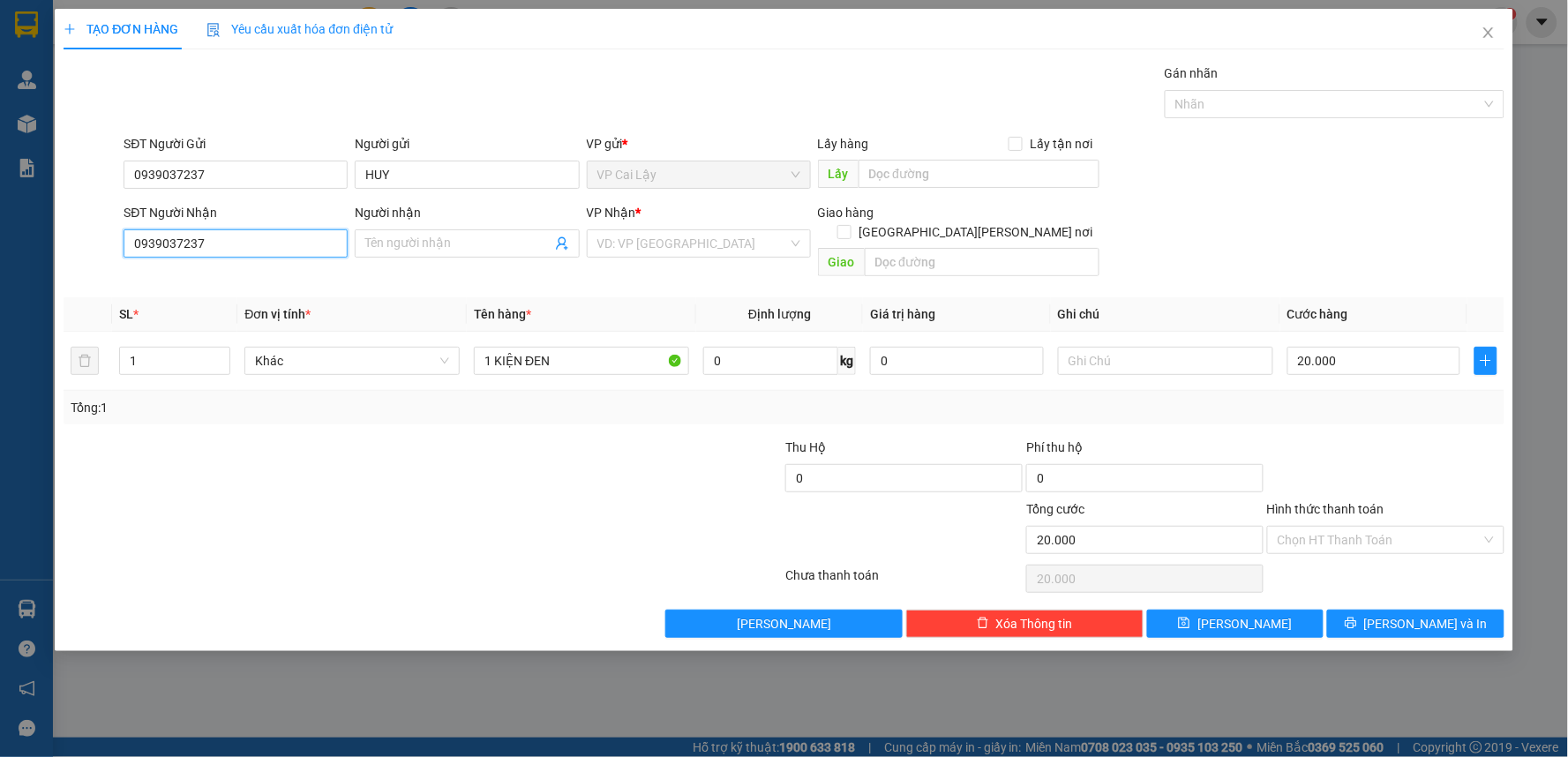
drag, startPoint x: 246, startPoint y: 231, endPoint x: 91, endPoint y: 234, distance: 155.0
click at [91, 234] on div "SĐT Người Nhận 0939037237 0939037237 Người nhận Tên người nhận VP Nhận * VD: VP…" at bounding box center [783, 244] width 1444 height 81
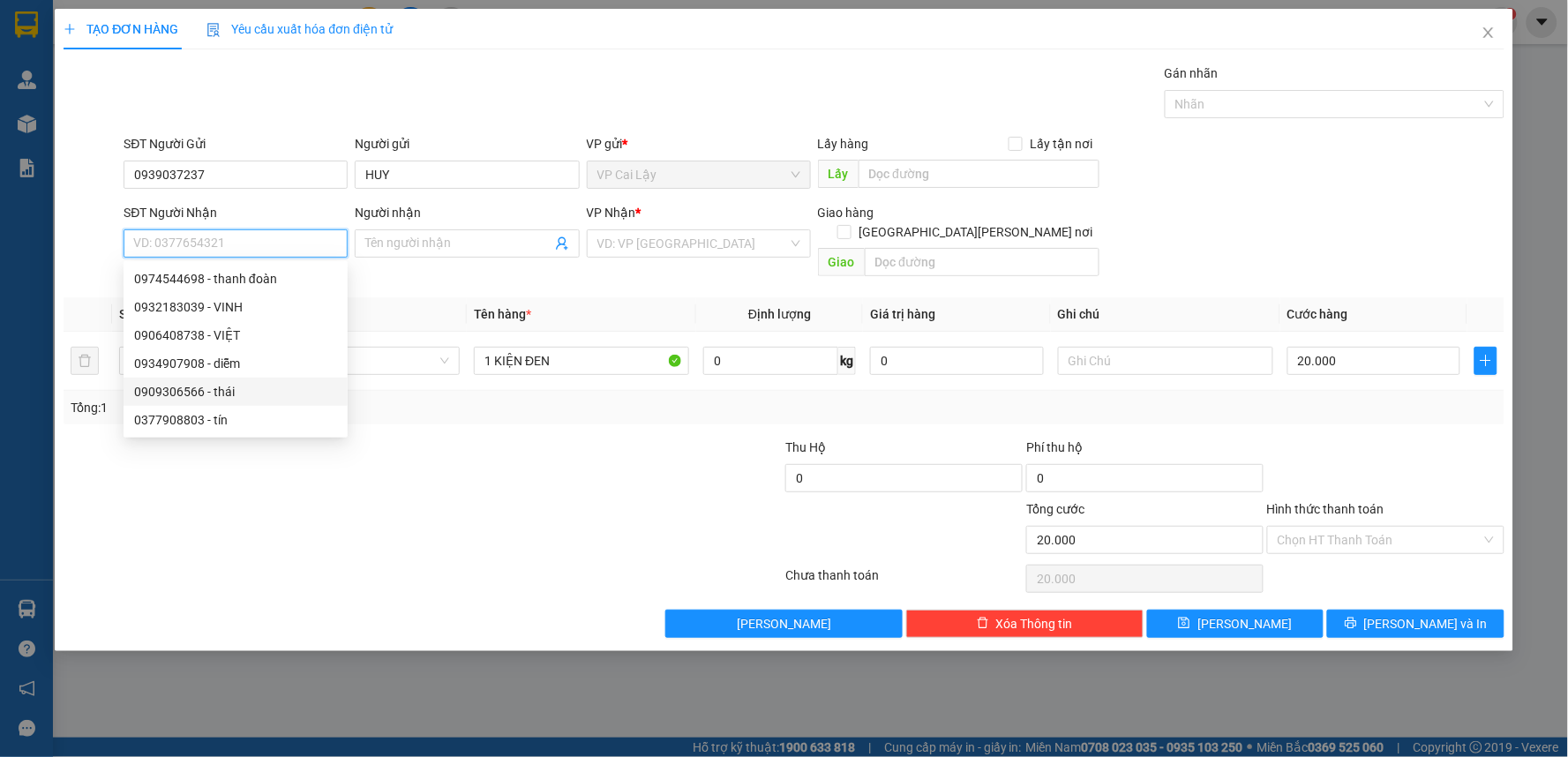
click at [183, 394] on div "0909306566 - thái" at bounding box center [235, 392] width 203 height 19
type input "0909306566"
type input "thái"
type input "10.000"
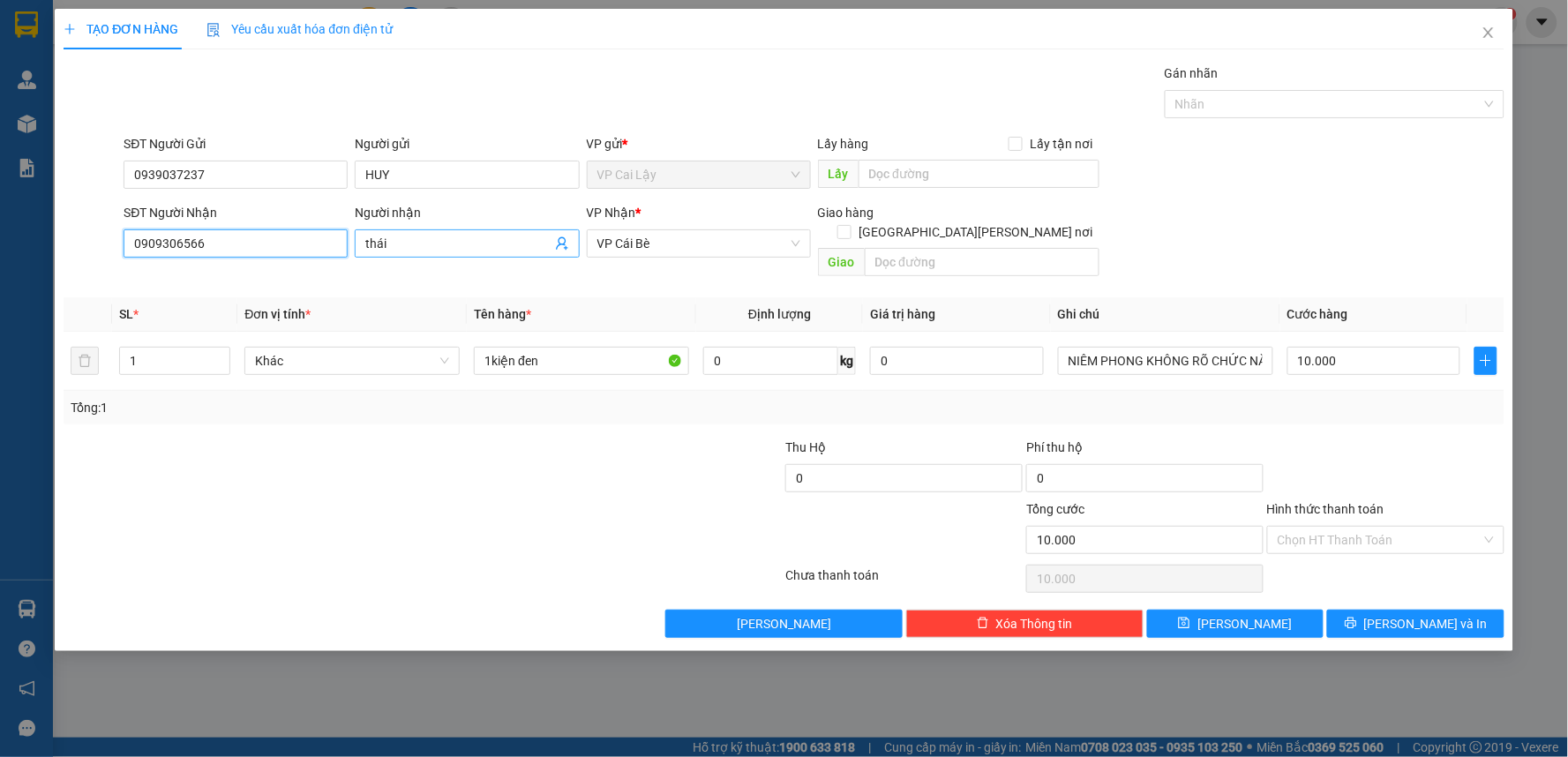
type input "0909306566"
drag, startPoint x: 426, startPoint y: 239, endPoint x: 293, endPoint y: 239, distance: 133.0
click at [293, 239] on div "SĐT Người Nhận 0909306566 Người nhận thái thái VP Nhận * VP Cái Bè Giao hàng Gi…" at bounding box center [814, 244] width 1387 height 81
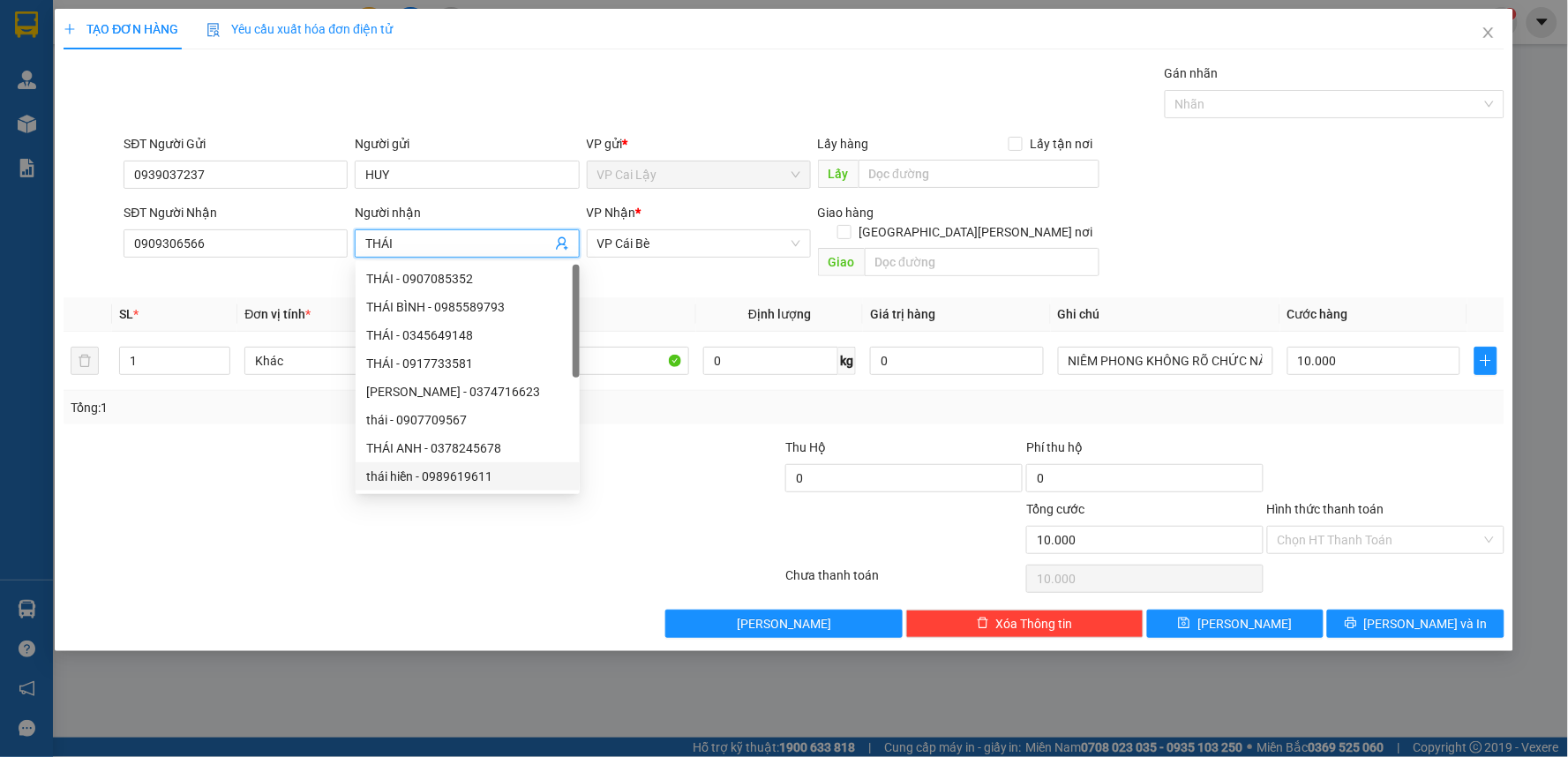
type input "THÁI"
drag, startPoint x: 674, startPoint y: 452, endPoint x: 750, endPoint y: 438, distance: 77.3
click at [680, 453] on div at bounding box center [664, 468] width 241 height 62
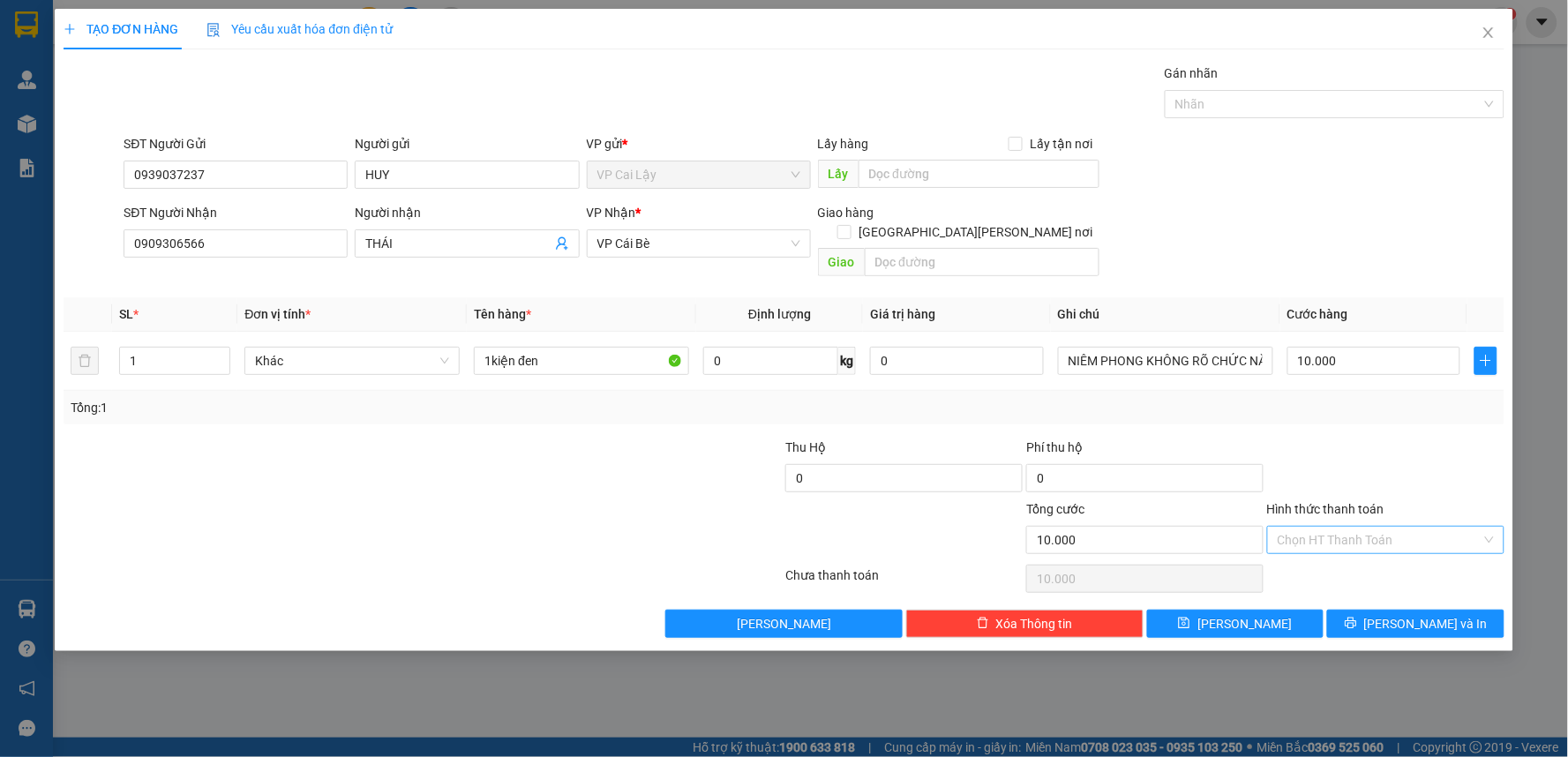
click at [1350, 531] on input "Hình thức thanh toán" at bounding box center [1379, 539] width 204 height 26
click at [1392, 615] on button "[PERSON_NAME] và In" at bounding box center [1416, 623] width 177 height 28
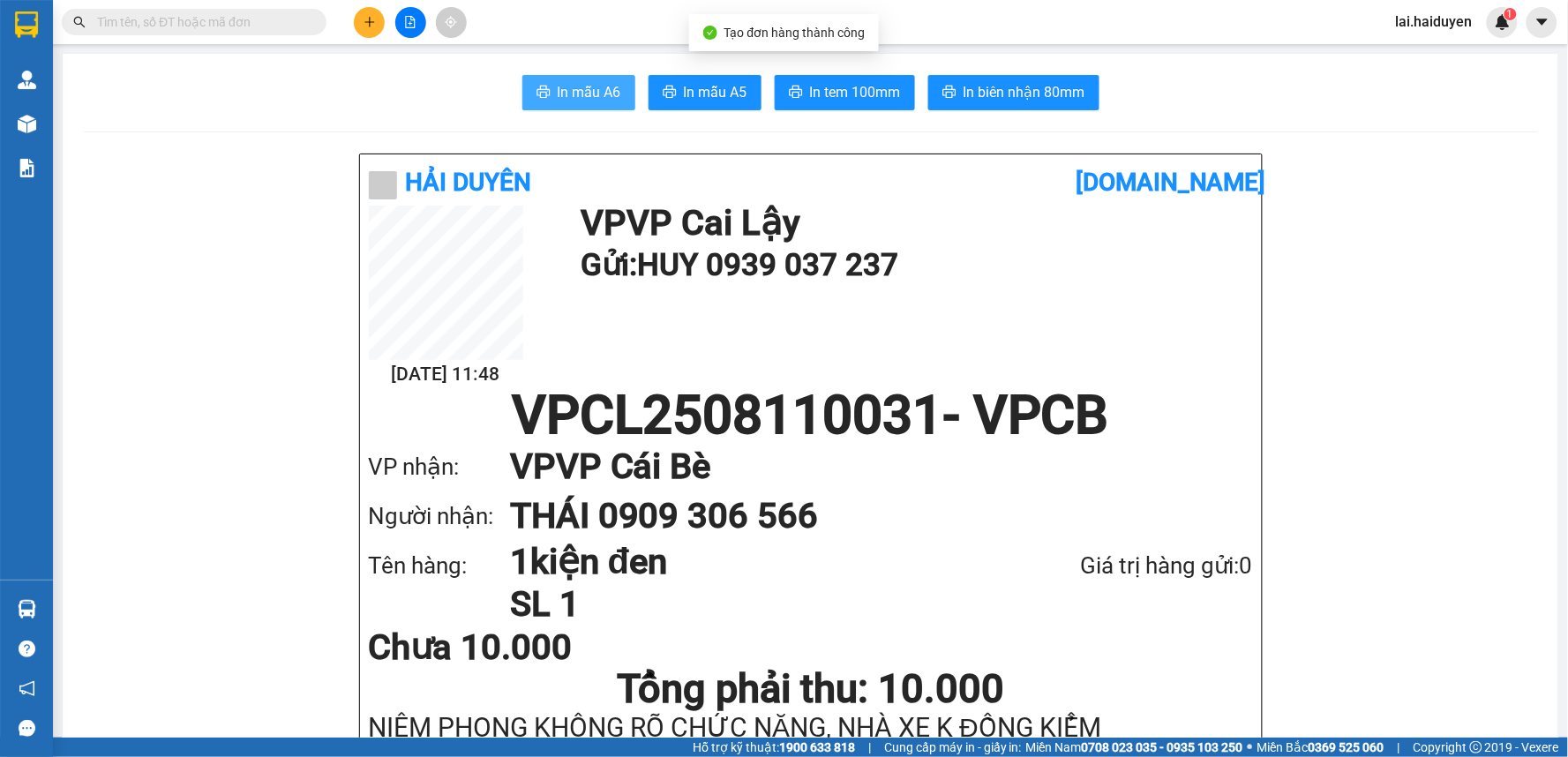
click at [595, 99] on span "In mẫu A6" at bounding box center [589, 91] width 64 height 22
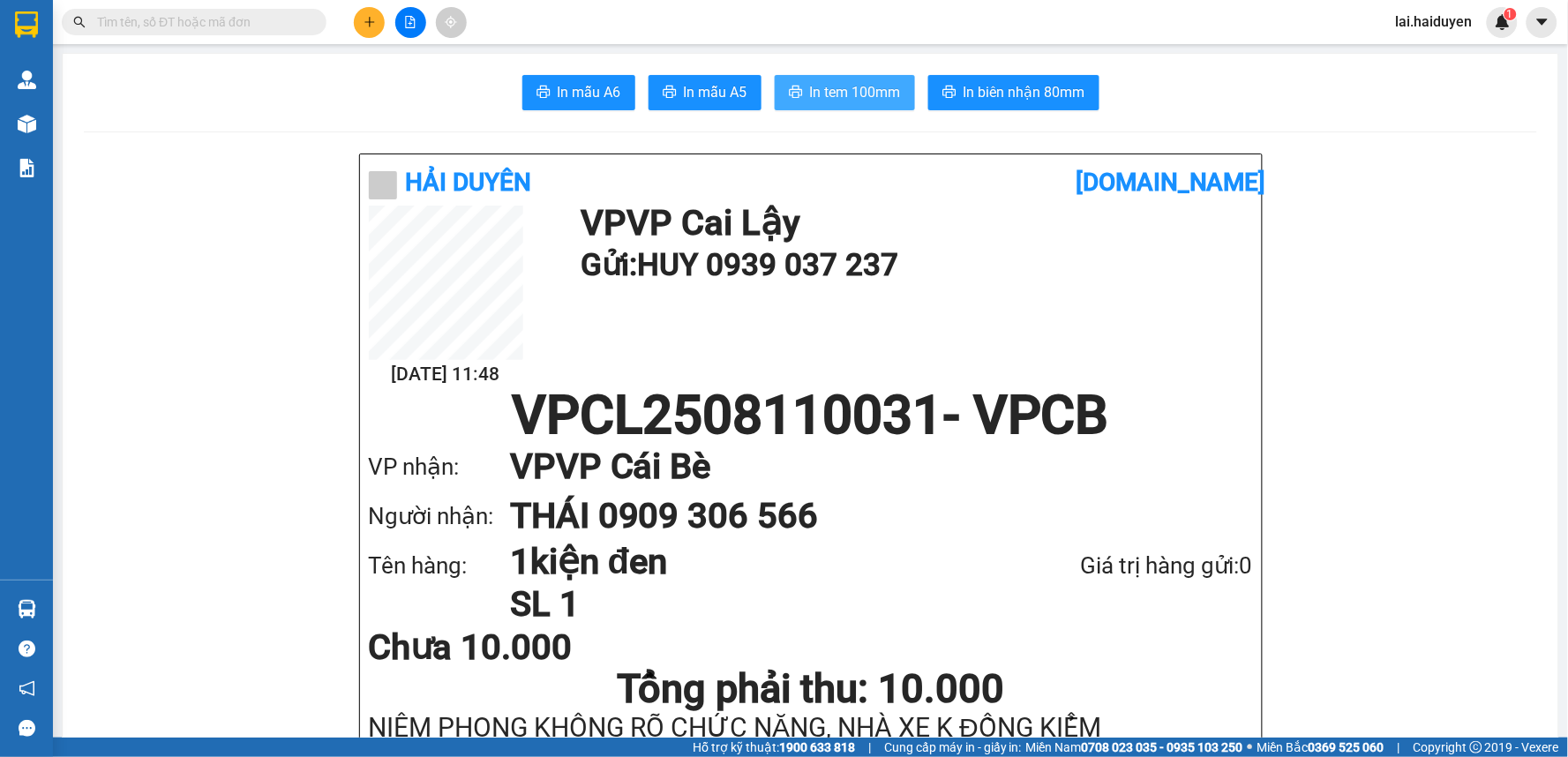
click at [842, 85] on span "In tem 100mm" at bounding box center [855, 91] width 91 height 22
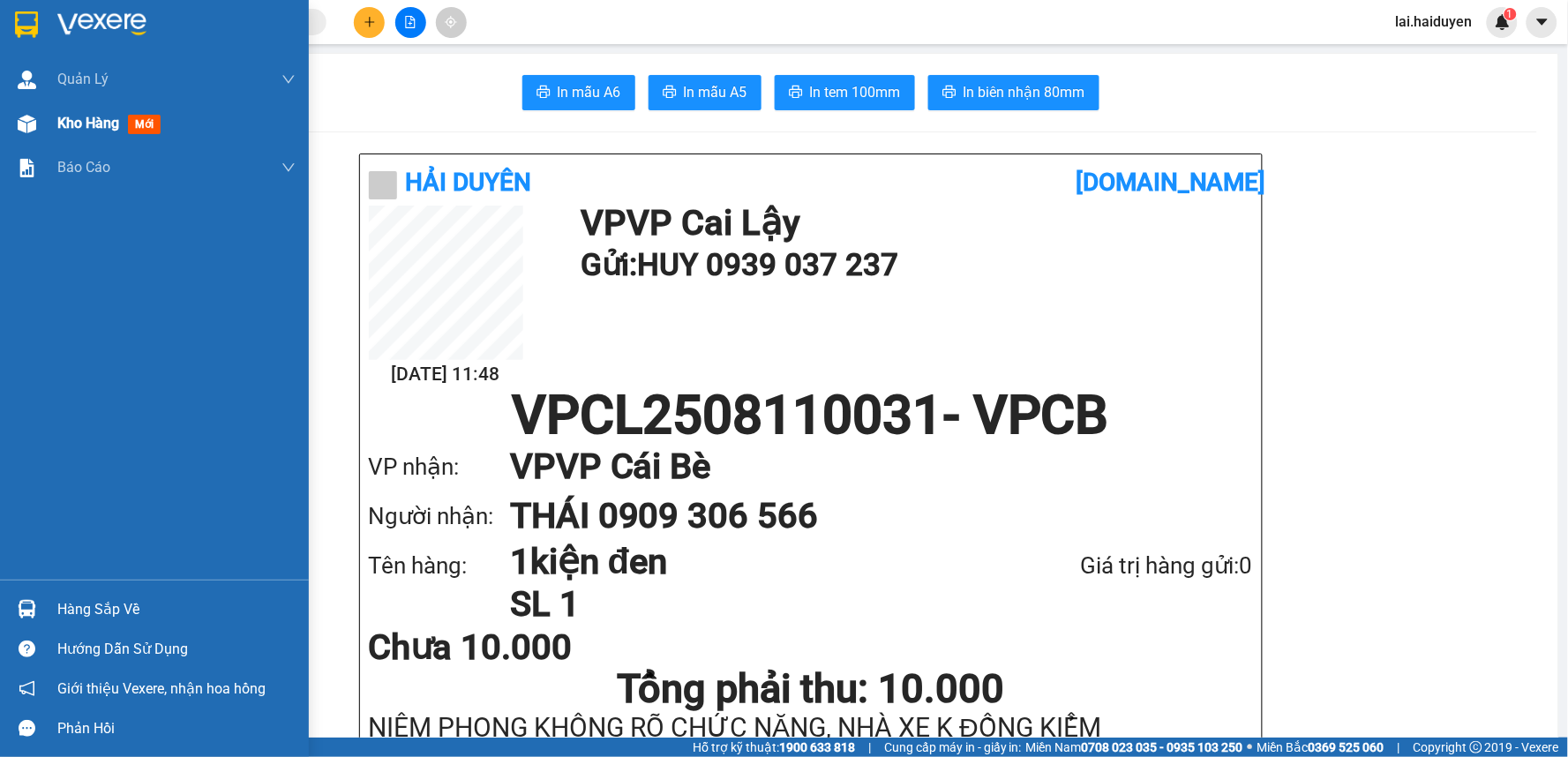
click at [91, 127] on span "Kho hàng" at bounding box center [89, 122] width 62 height 16
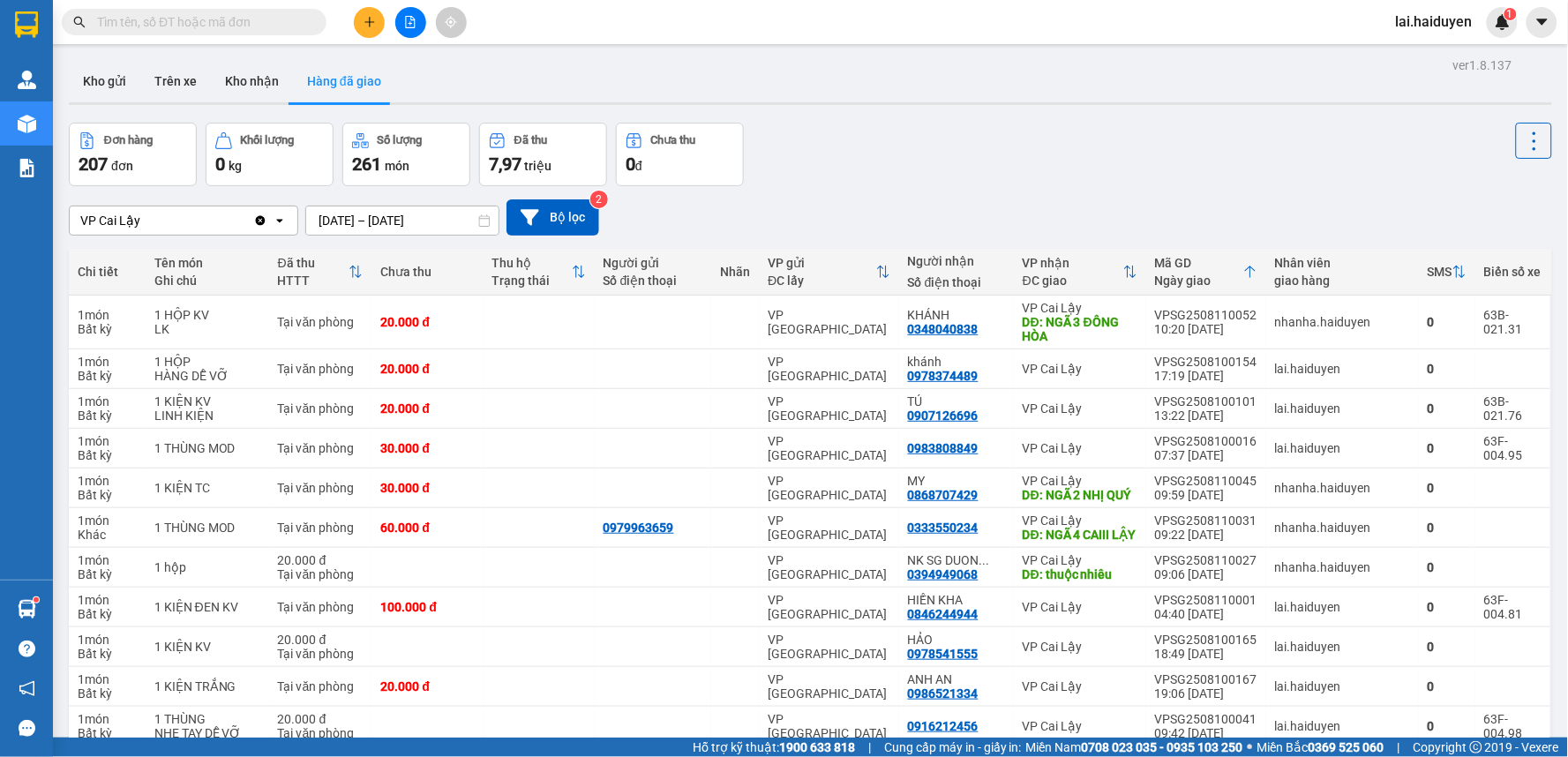
click at [204, 13] on input "text" at bounding box center [201, 22] width 208 height 19
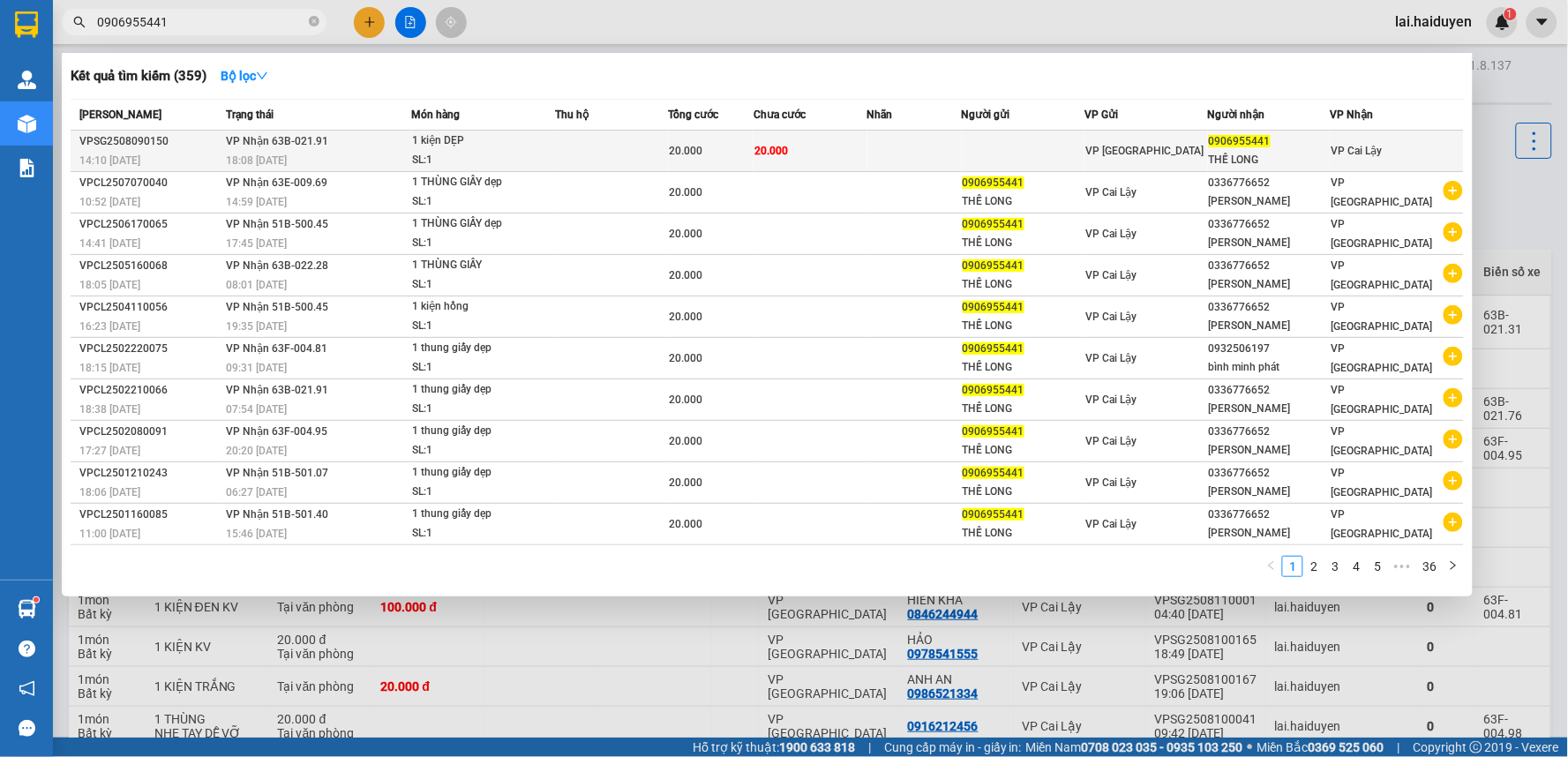
type input "0906955441"
click at [1024, 136] on td at bounding box center [1022, 151] width 122 height 41
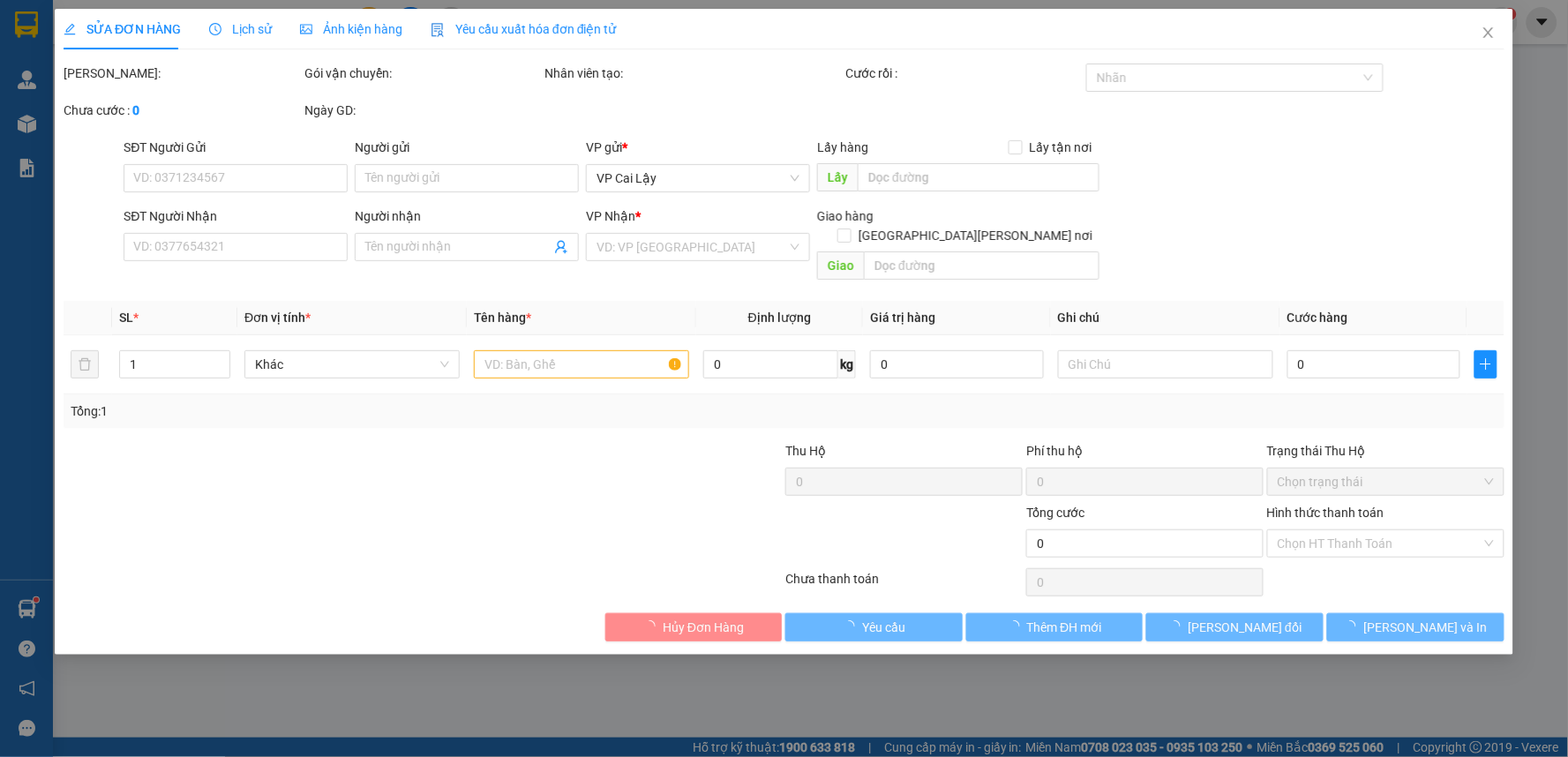
type input "0906955441"
type input "THẾ LONG"
type input "20.000"
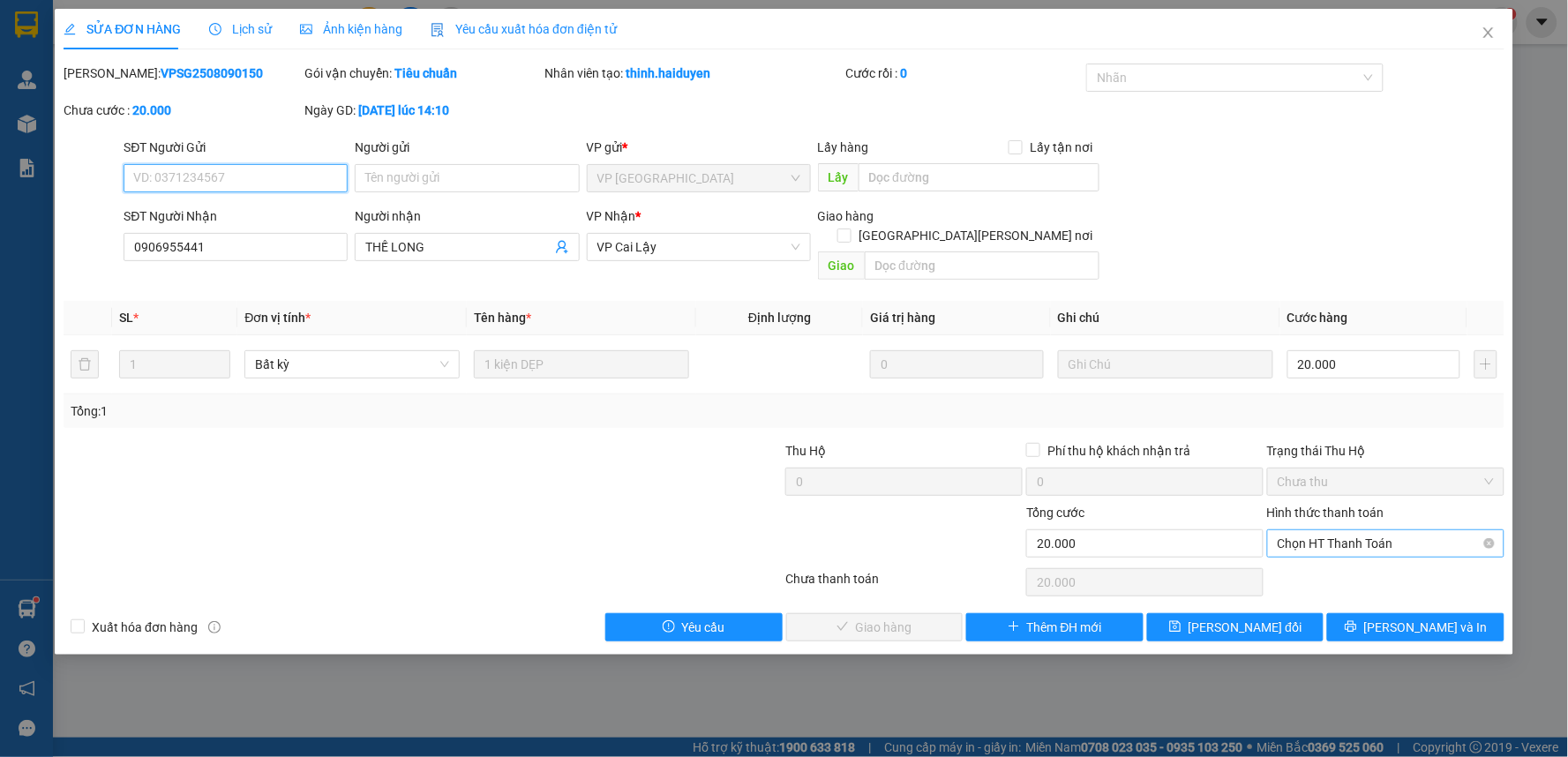
click at [1397, 531] on span "Chọn HT Thanh Toán" at bounding box center [1385, 543] width 216 height 26
click at [1371, 556] on div "Tại văn phòng" at bounding box center [1386, 560] width 216 height 19
type input "0"
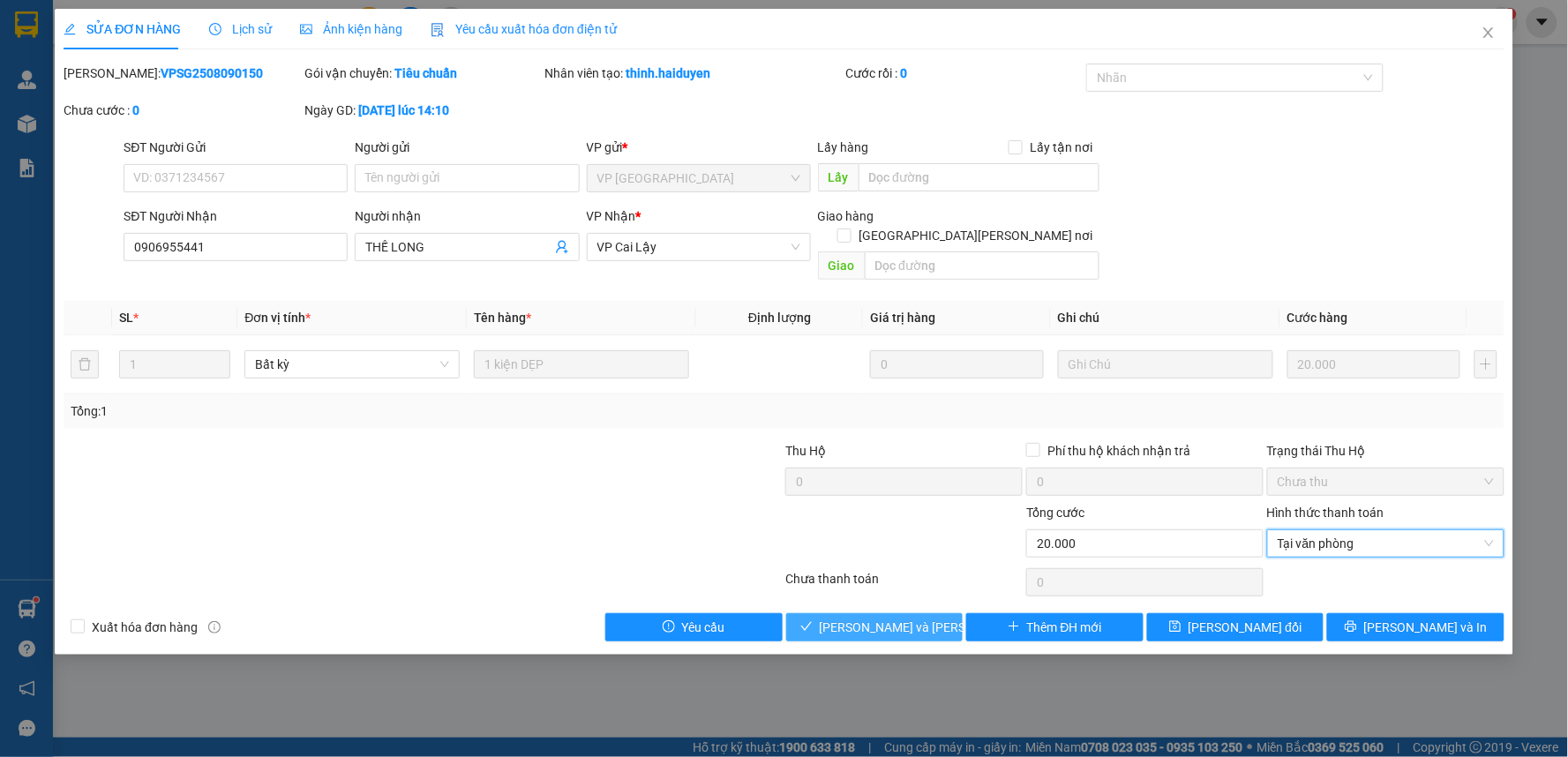
click at [919, 617] on span "[PERSON_NAME] và Giao hàng" at bounding box center [938, 627] width 238 height 19
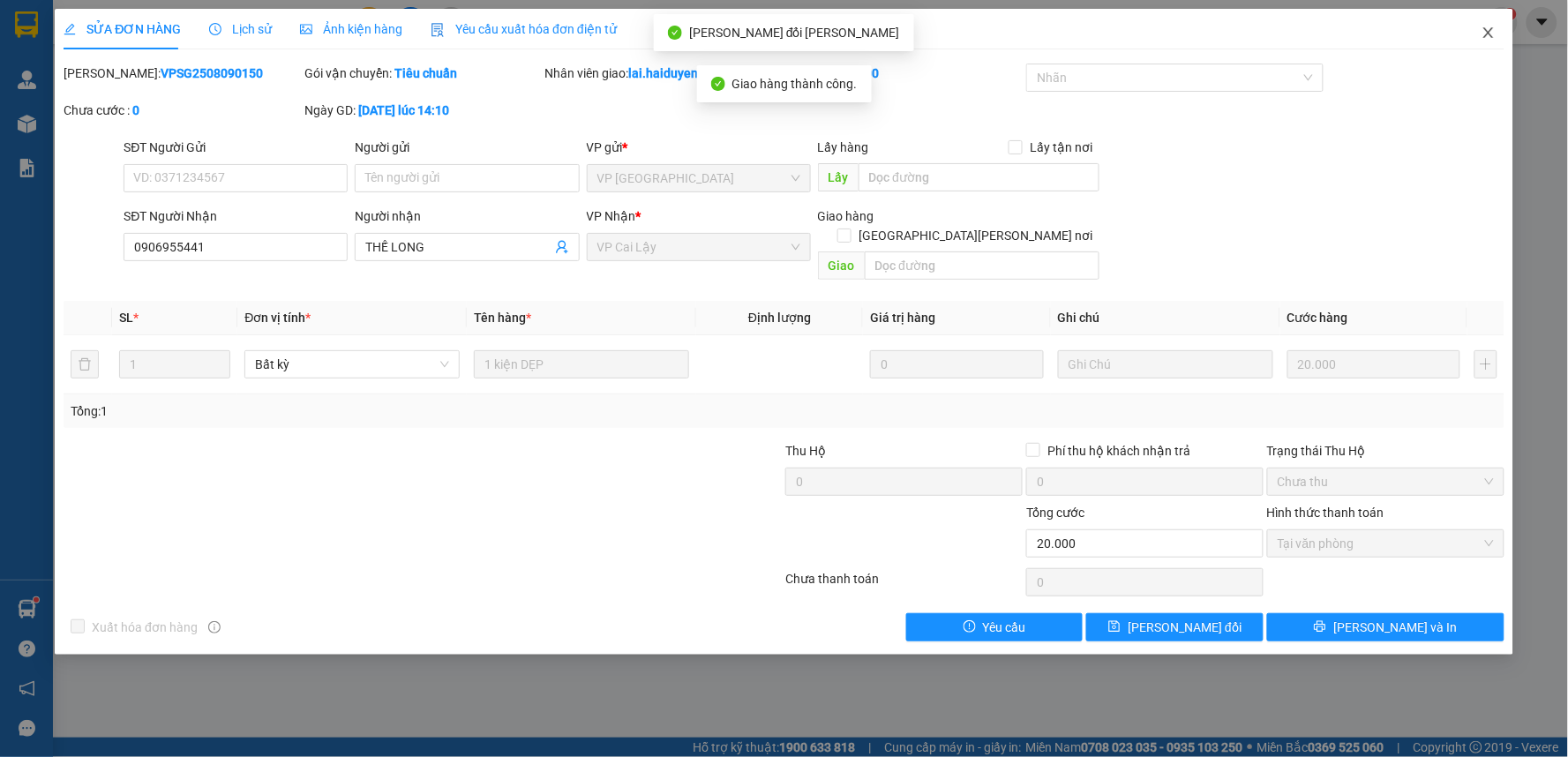
click at [1483, 24] on span "Close" at bounding box center [1488, 33] width 49 height 49
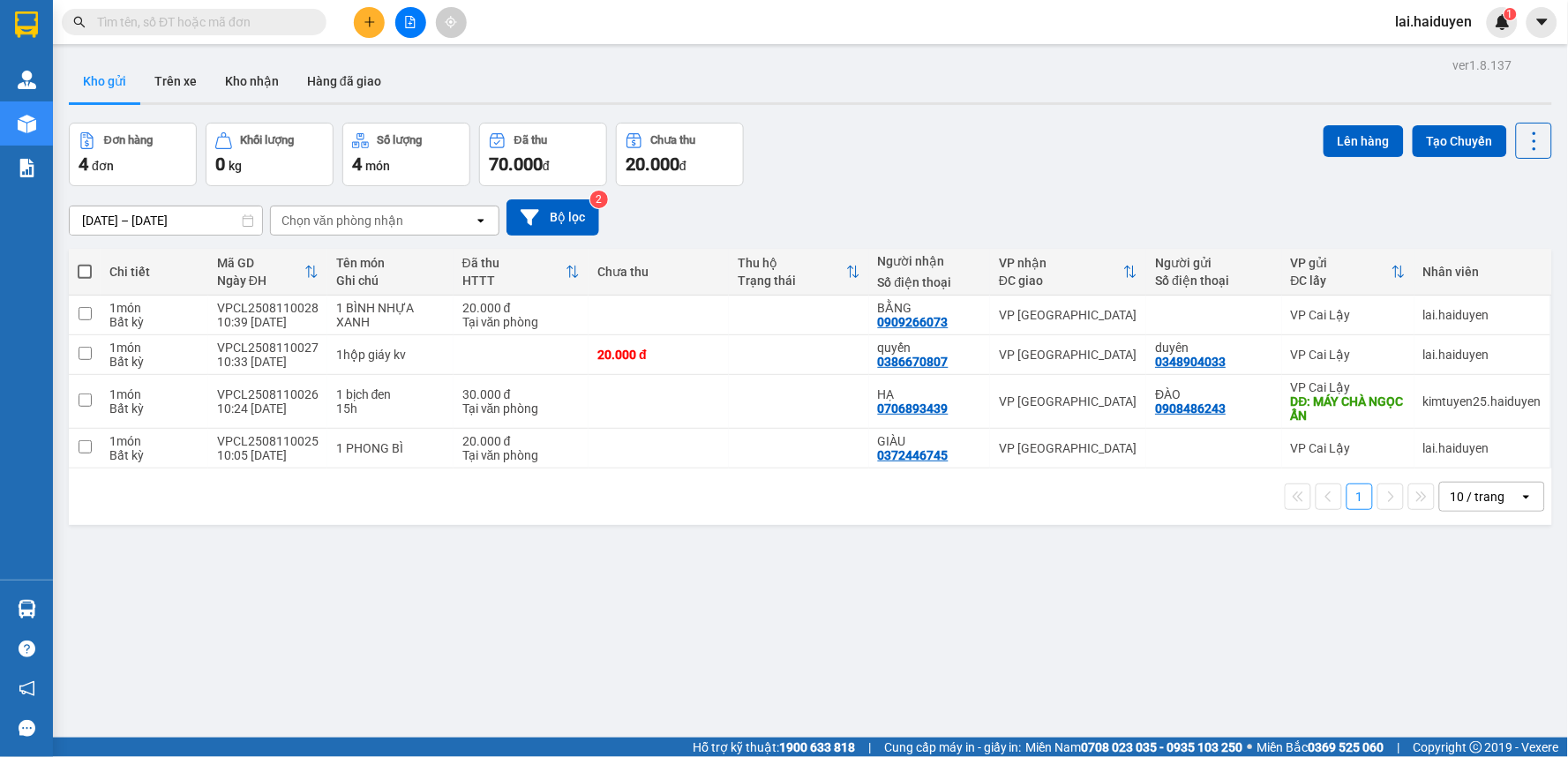
click at [191, 30] on input "text" at bounding box center [201, 22] width 208 height 19
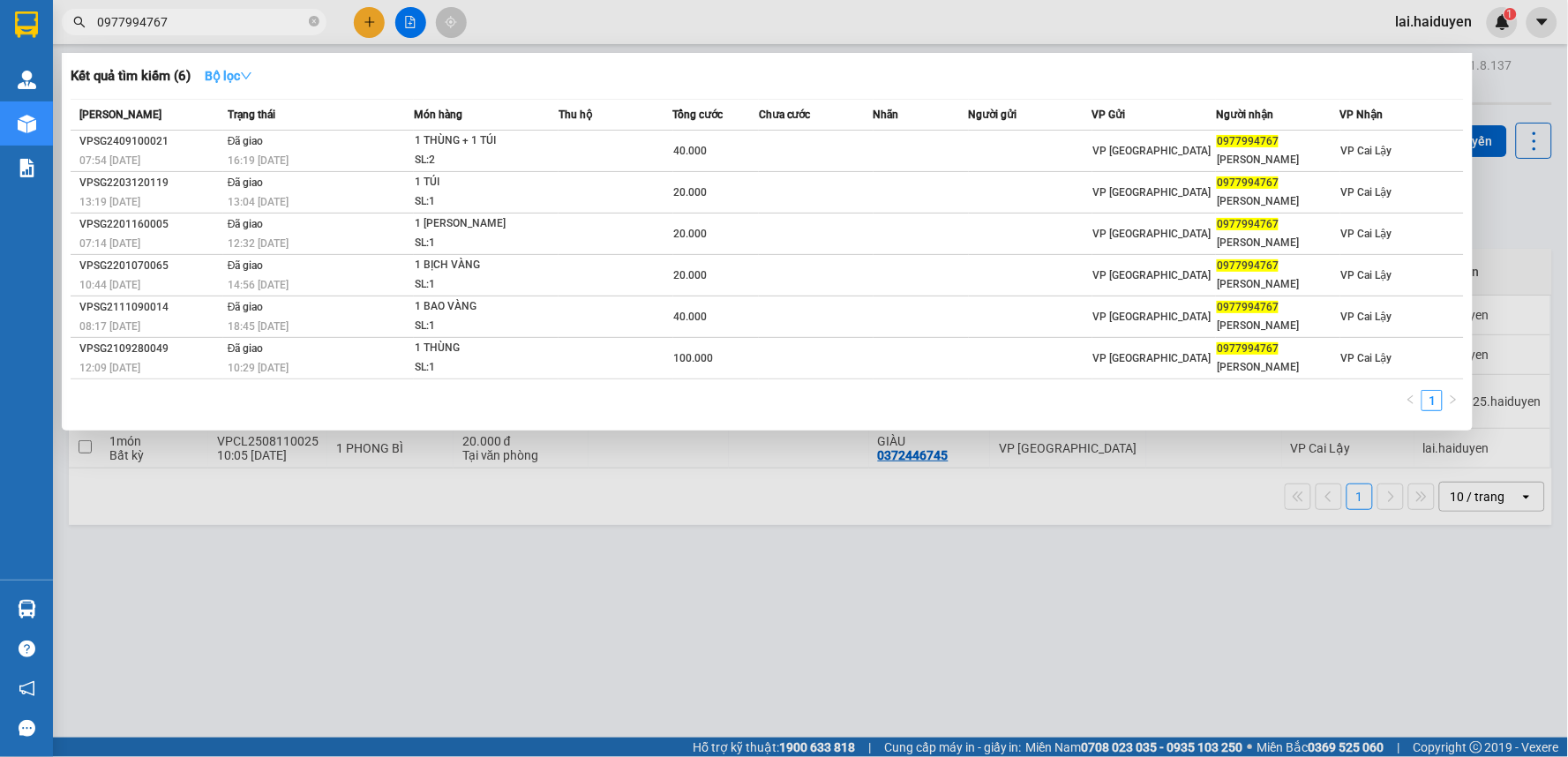
type input "0977994767"
click at [230, 71] on strong "Bộ lọc" at bounding box center [228, 75] width 47 height 14
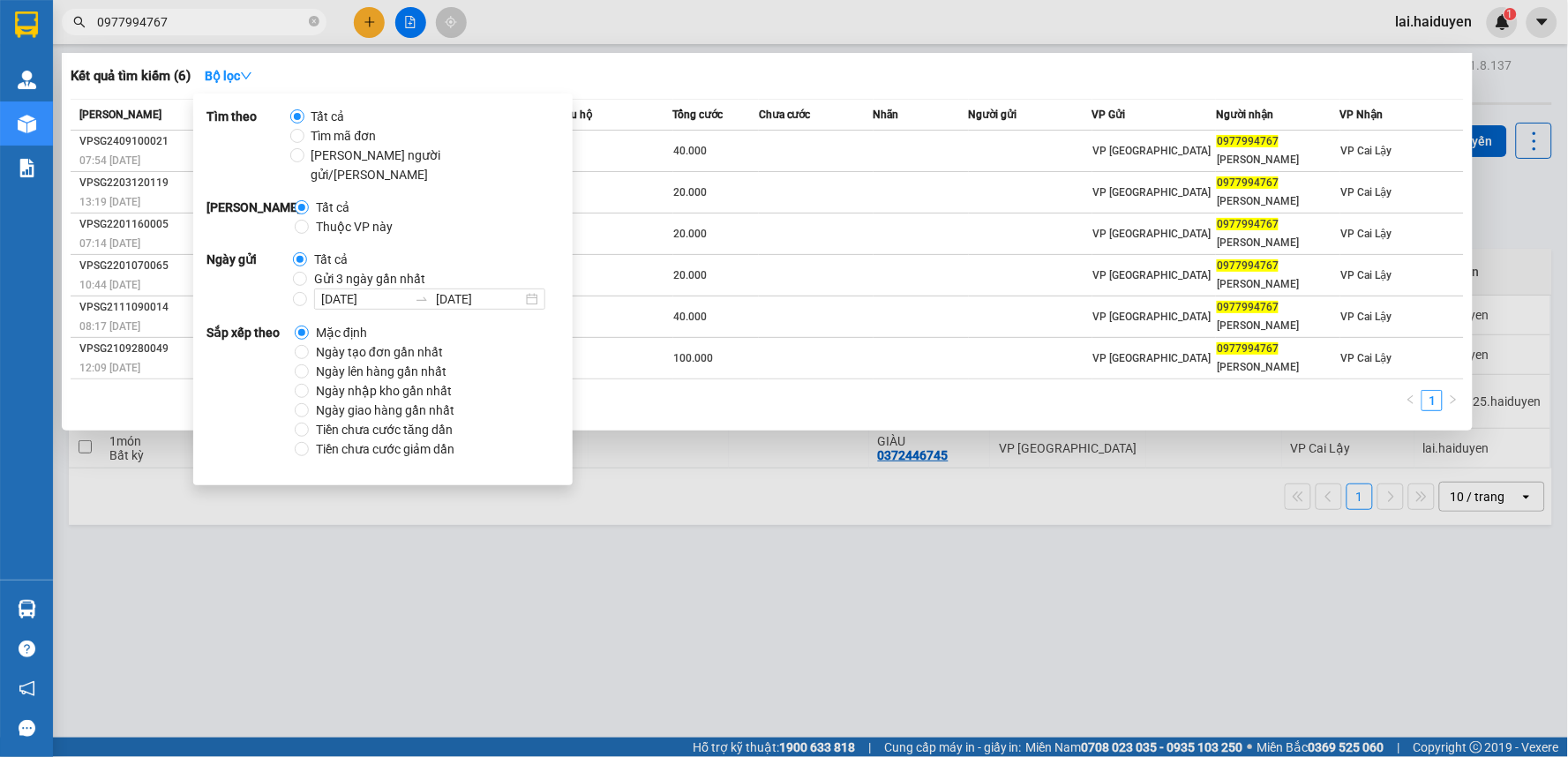
click at [307, 269] on span "Gửi 3 ngày gần nhất" at bounding box center [370, 278] width 125 height 19
click at [304, 272] on input "Gửi 3 ngày gần nhất" at bounding box center [300, 278] width 14 height 14
radio input "true"
radio input "false"
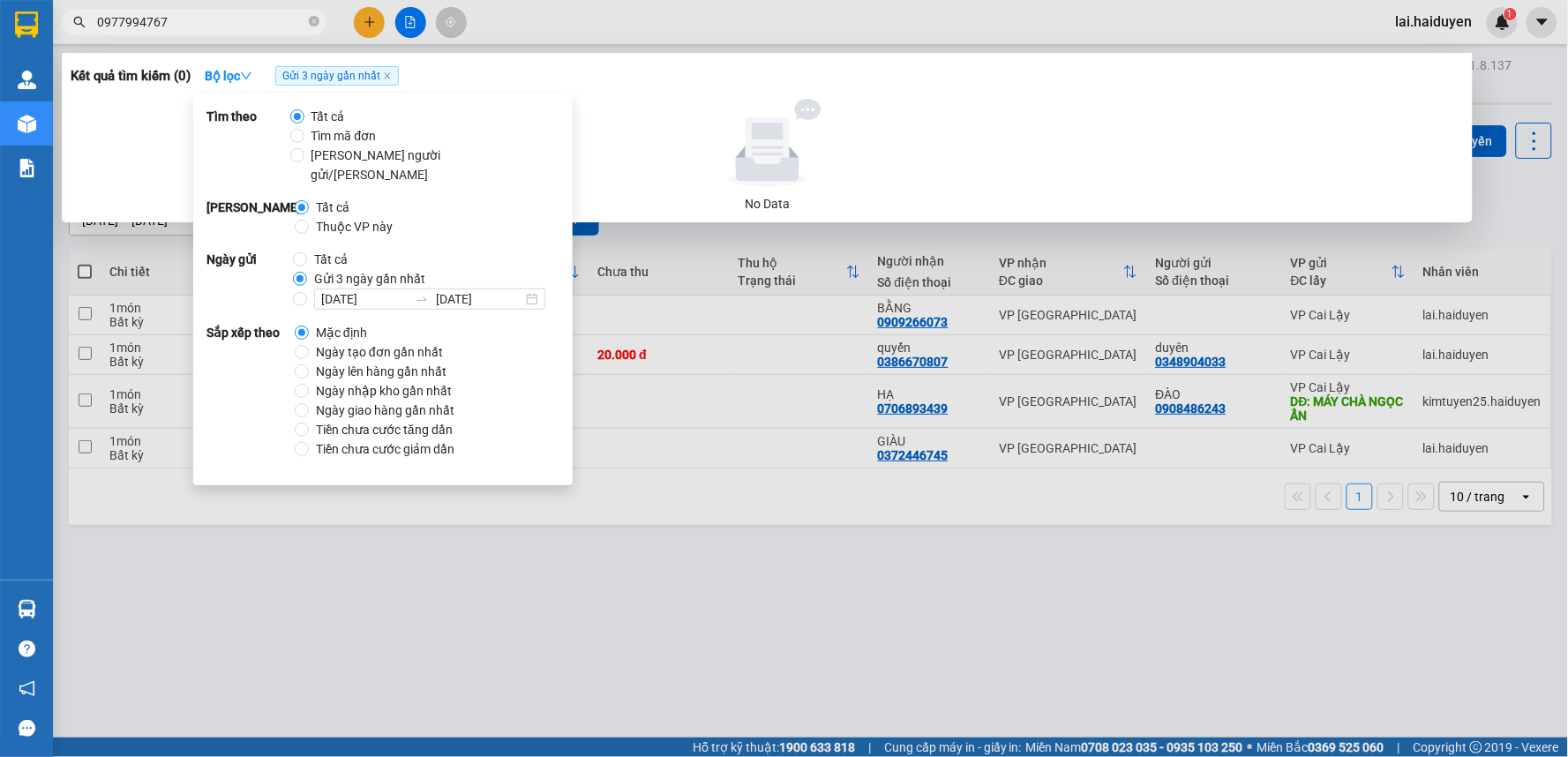
click at [691, 278] on div at bounding box center [784, 378] width 1568 height 757
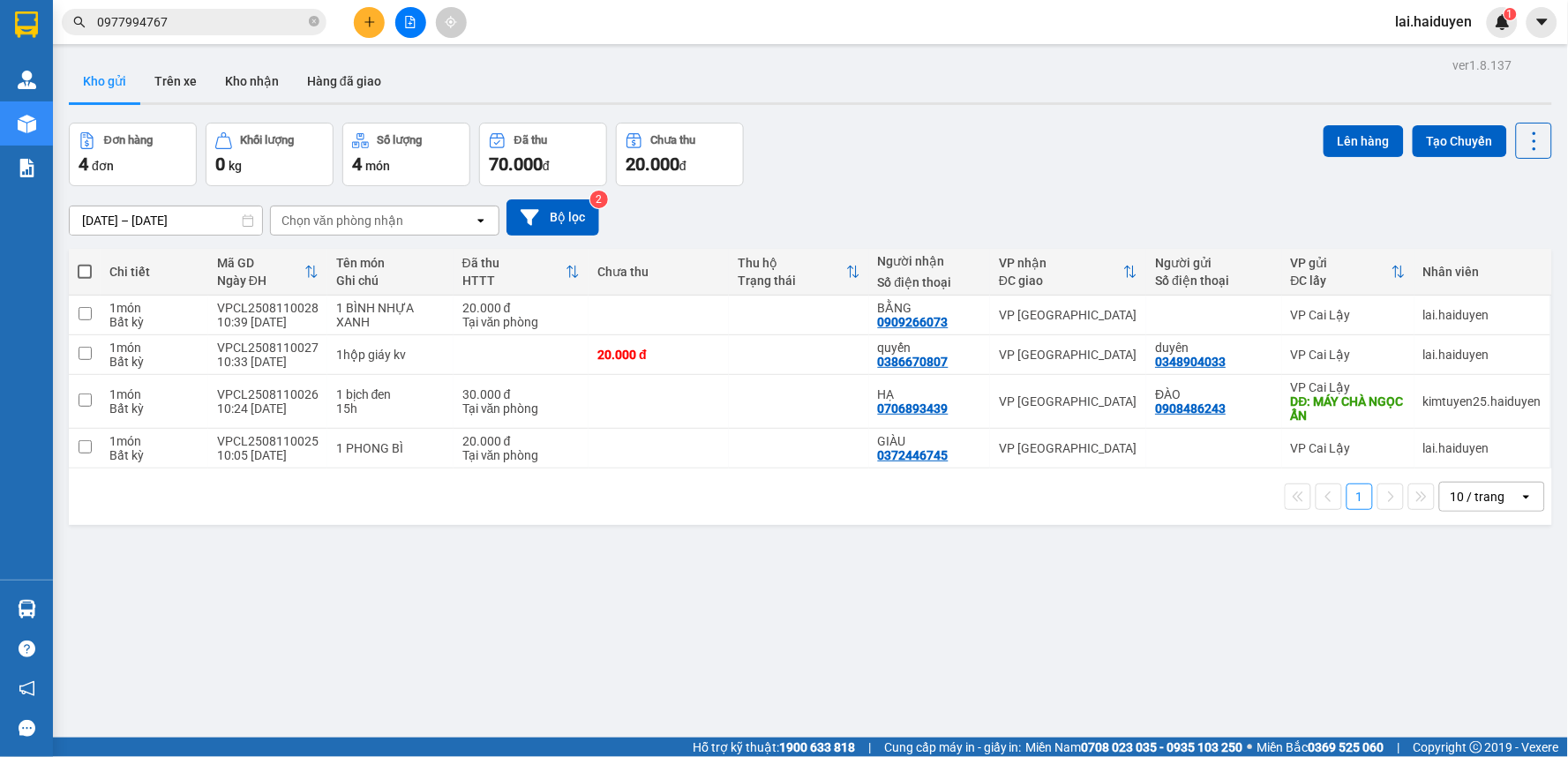
drag, startPoint x: 195, startPoint y: 24, endPoint x: 215, endPoint y: 44, distance: 28.3
click at [195, 24] on input "0977994767" at bounding box center [201, 22] width 208 height 19
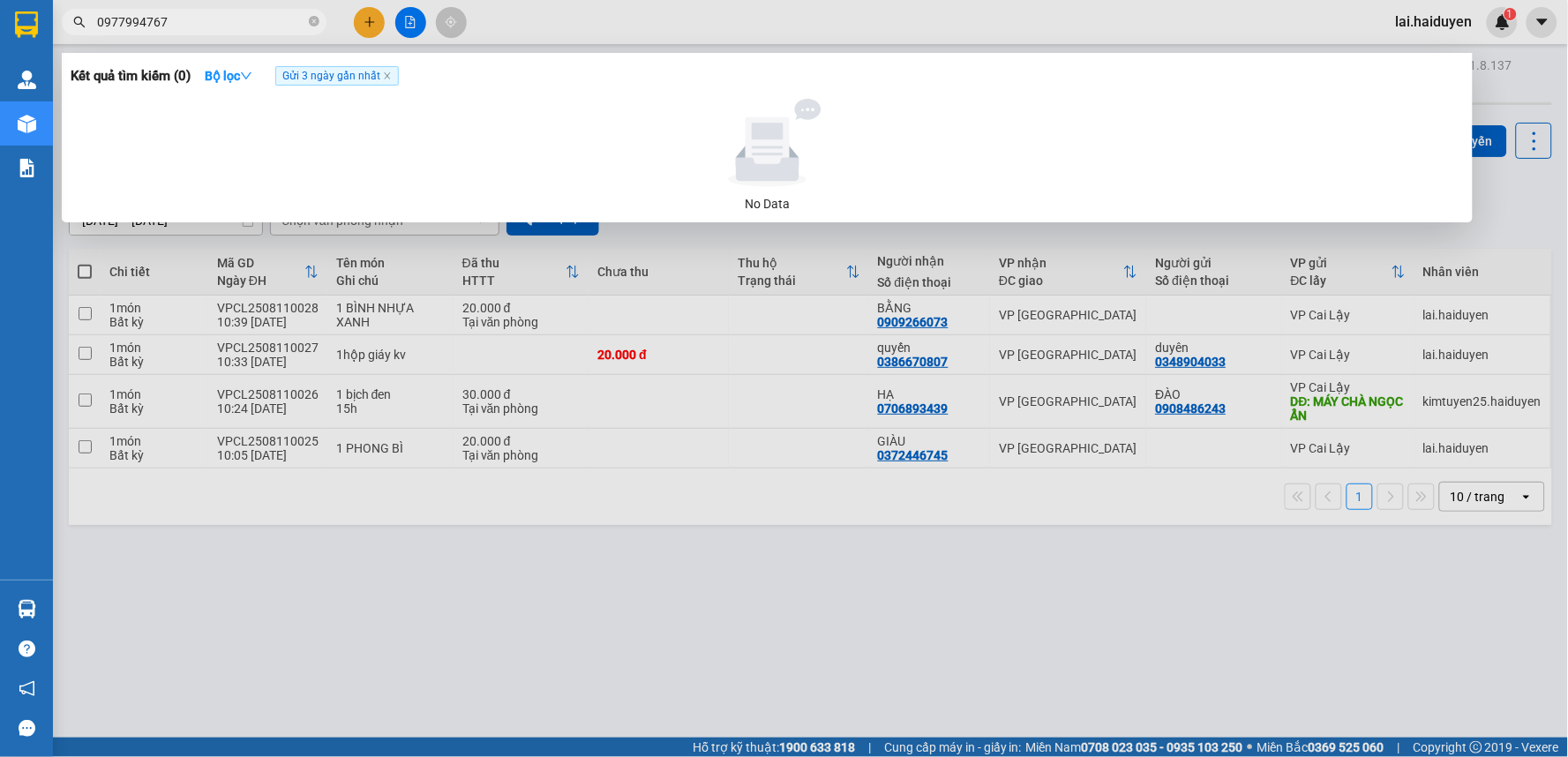
drag, startPoint x: 133, startPoint y: 22, endPoint x: 75, endPoint y: 41, distance: 61.0
click at [64, 24] on span "0977994767" at bounding box center [194, 21] width 265 height 26
click at [157, 22] on input "94767" at bounding box center [201, 22] width 208 height 19
drag, startPoint x: 109, startPoint y: 22, endPoint x: 82, endPoint y: 22, distance: 27.0
click at [82, 22] on div "94767" at bounding box center [171, 21] width 344 height 26
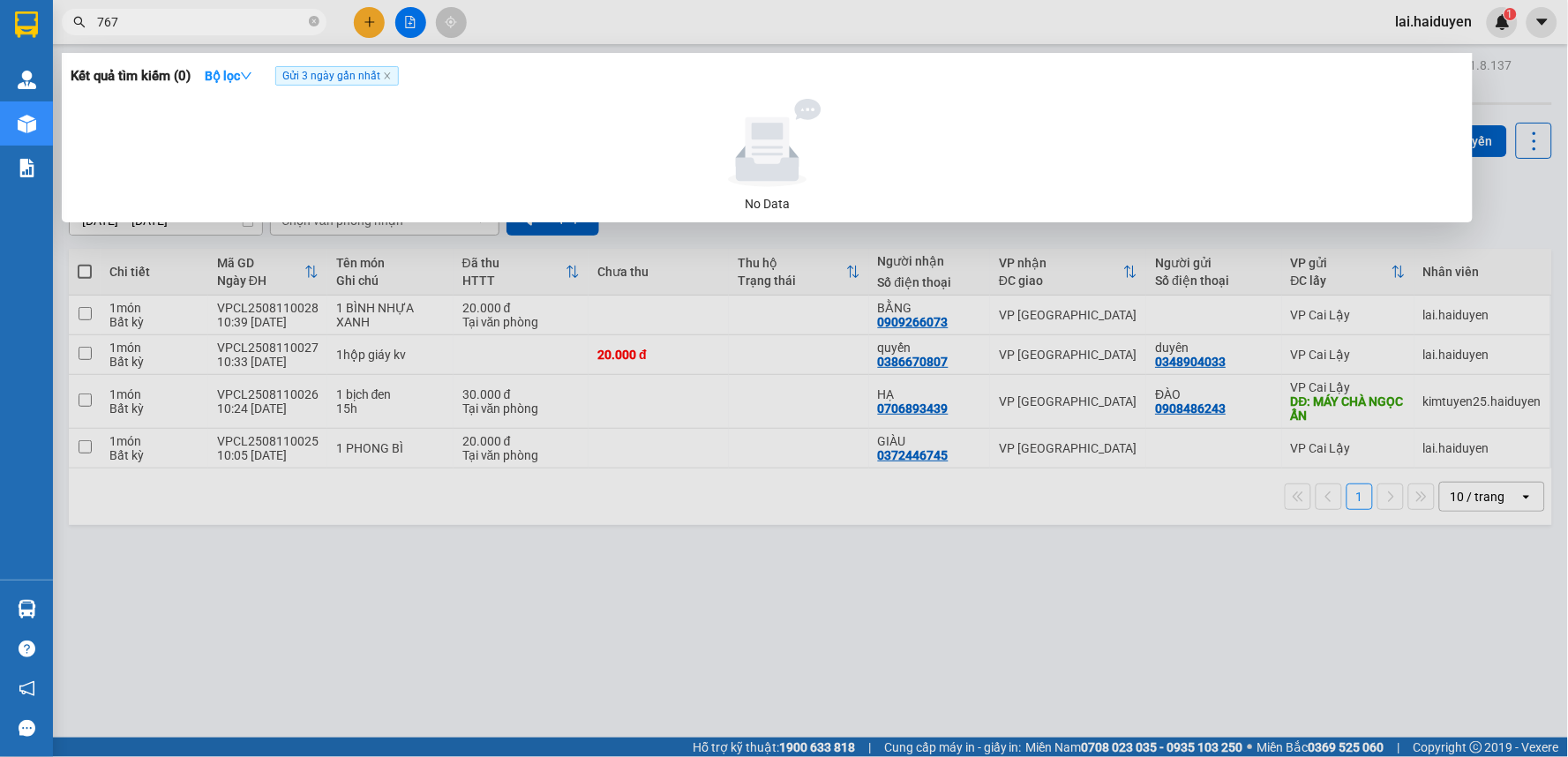
click at [195, 29] on input "767" at bounding box center [201, 22] width 208 height 19
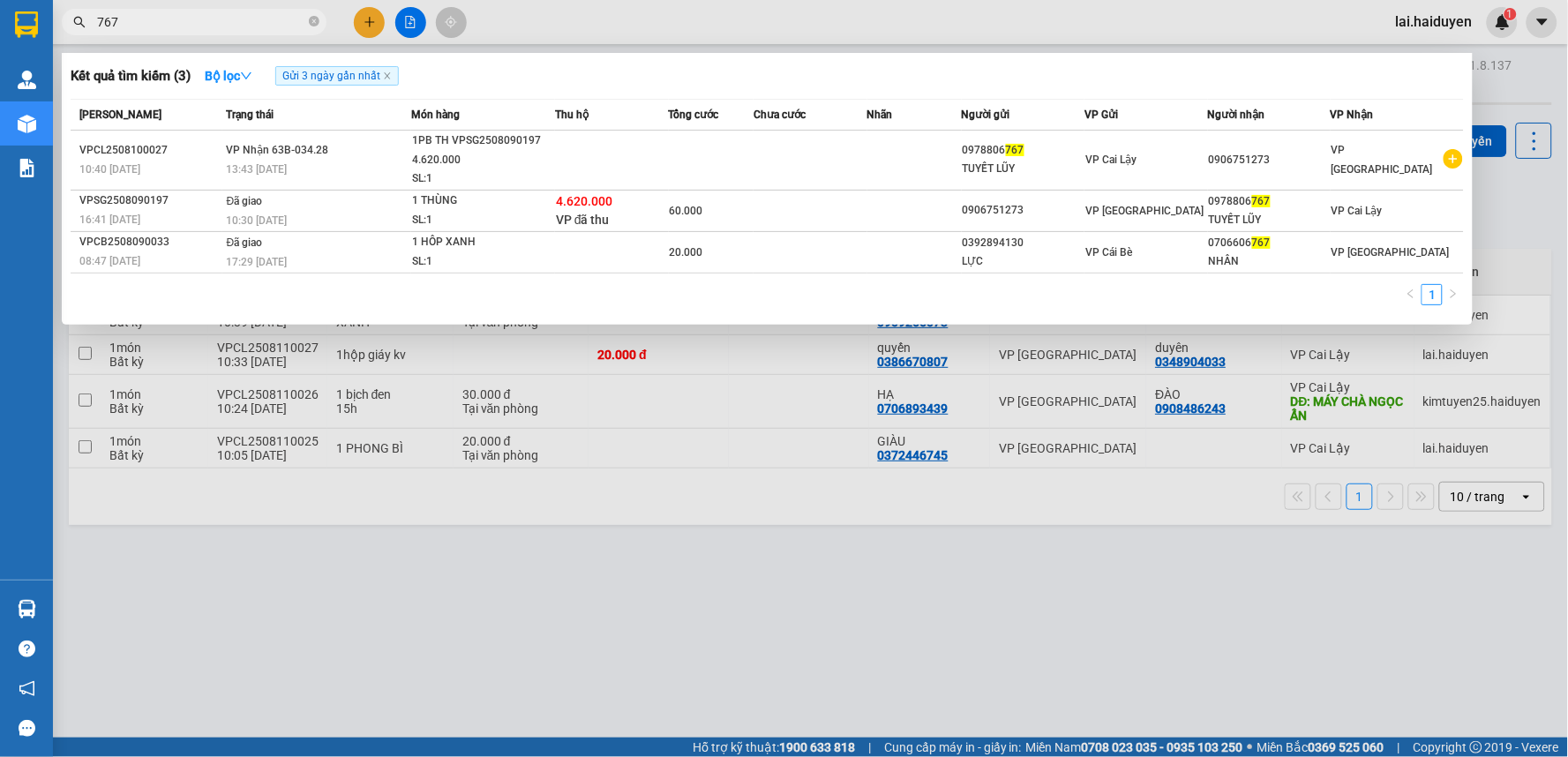
type input "767"
click at [642, 623] on div at bounding box center [784, 378] width 1568 height 757
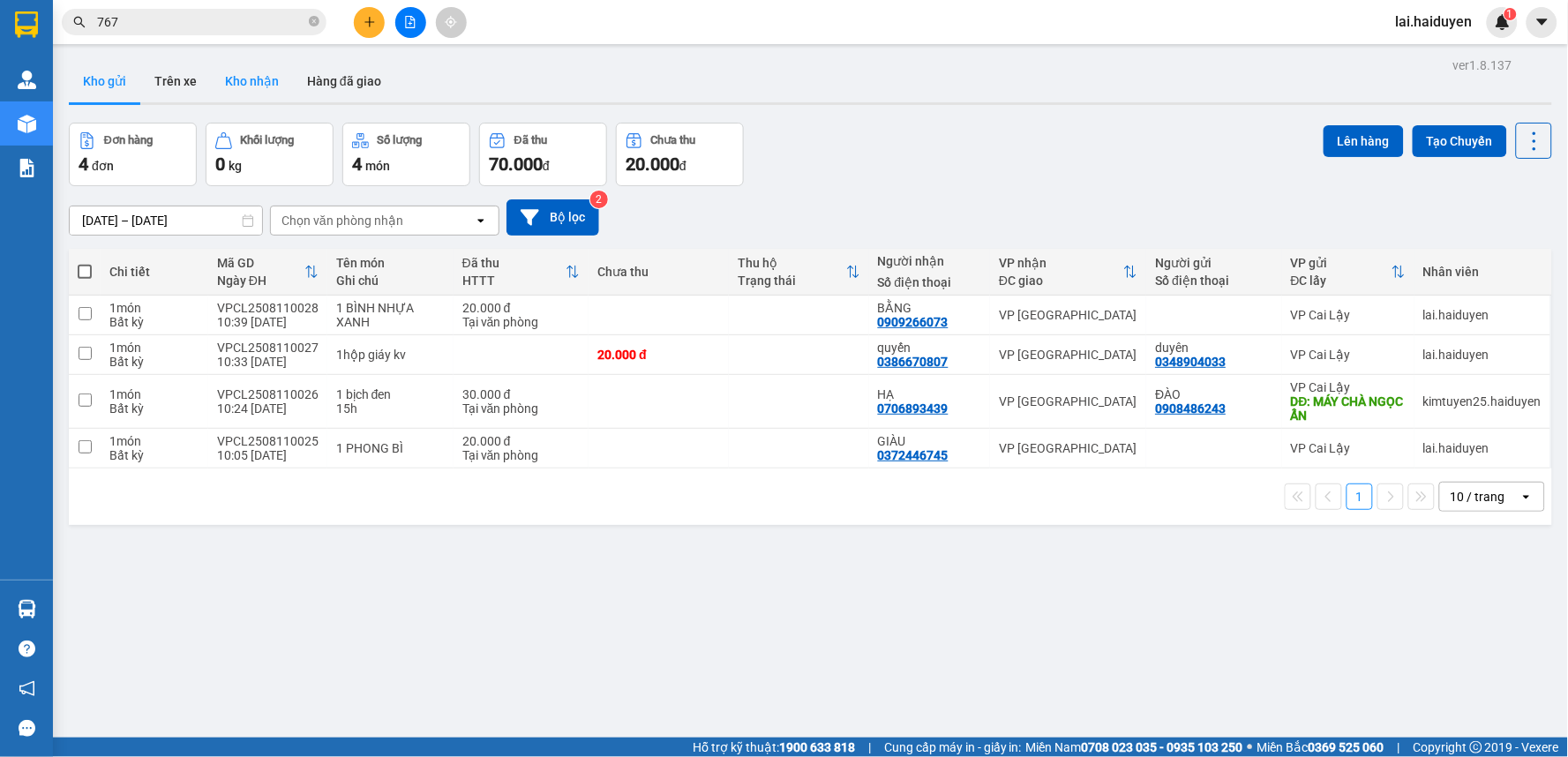
click at [240, 77] on button "Kho nhận" at bounding box center [251, 81] width 82 height 42
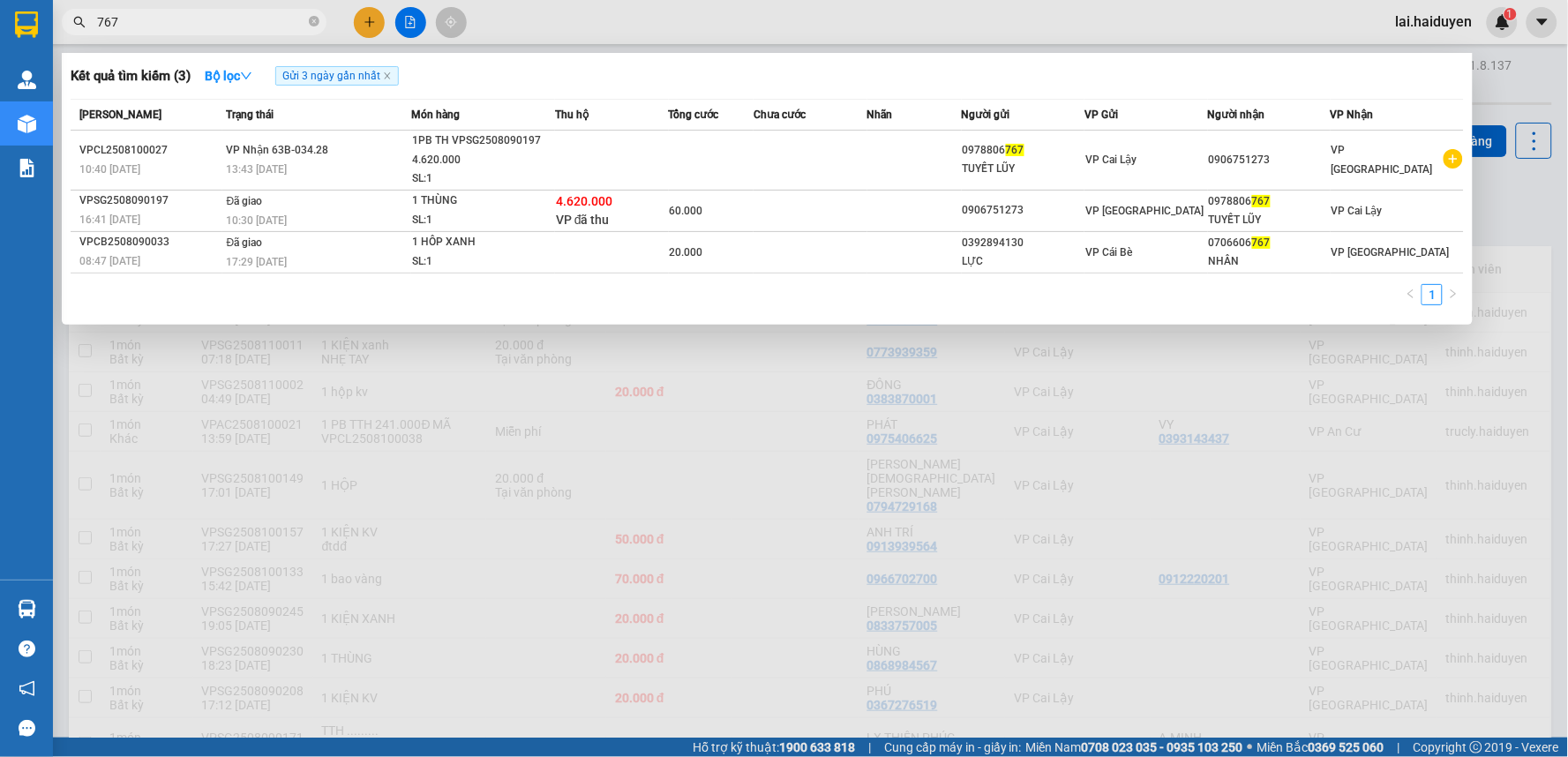
drag, startPoint x: 170, startPoint y: 22, endPoint x: 74, endPoint y: 18, distance: 96.1
click at [74, 18] on div "767" at bounding box center [171, 21] width 344 height 26
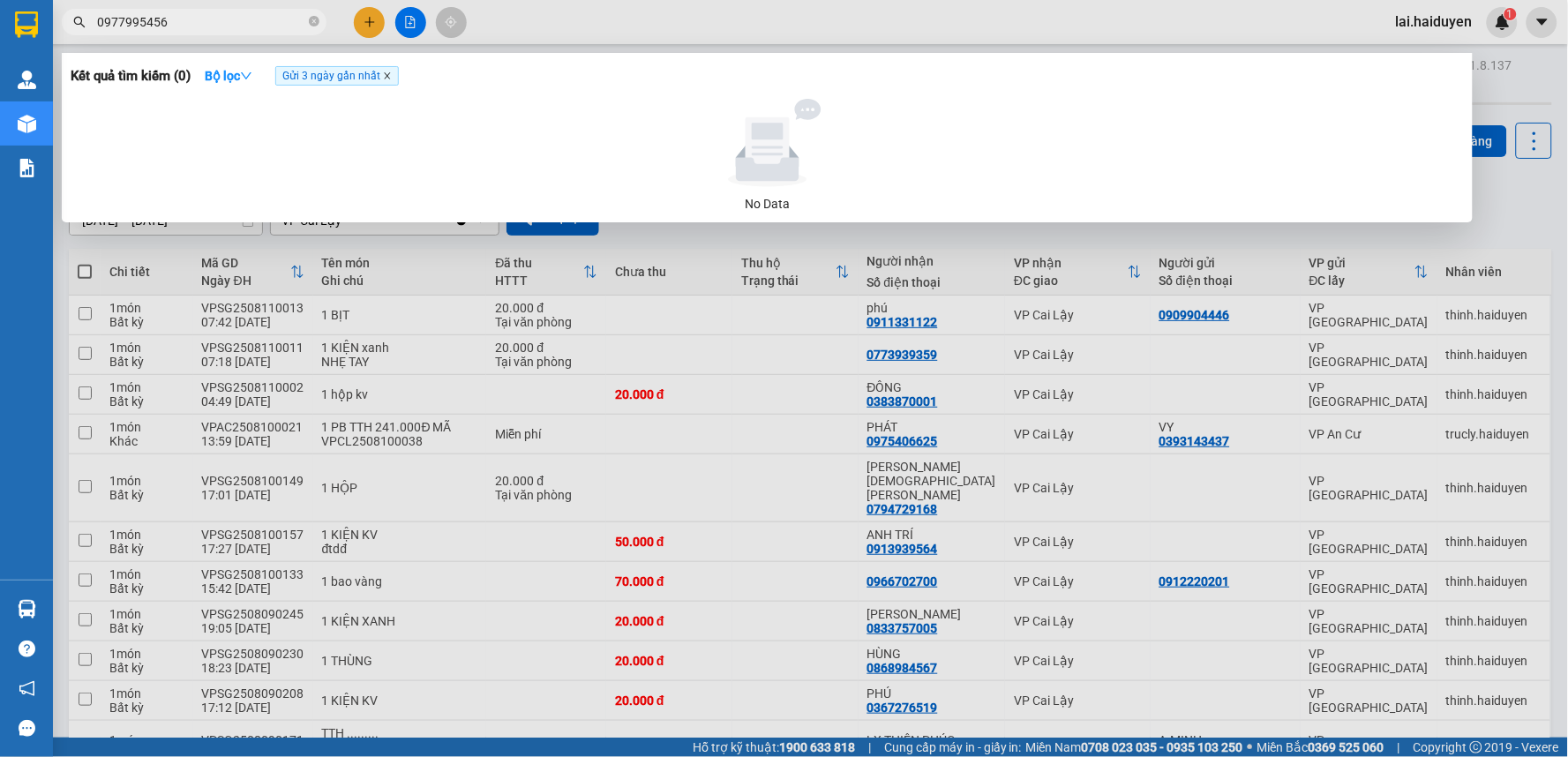
type input "0977995456"
click at [391, 79] on icon "close" at bounding box center [387, 75] width 9 height 9
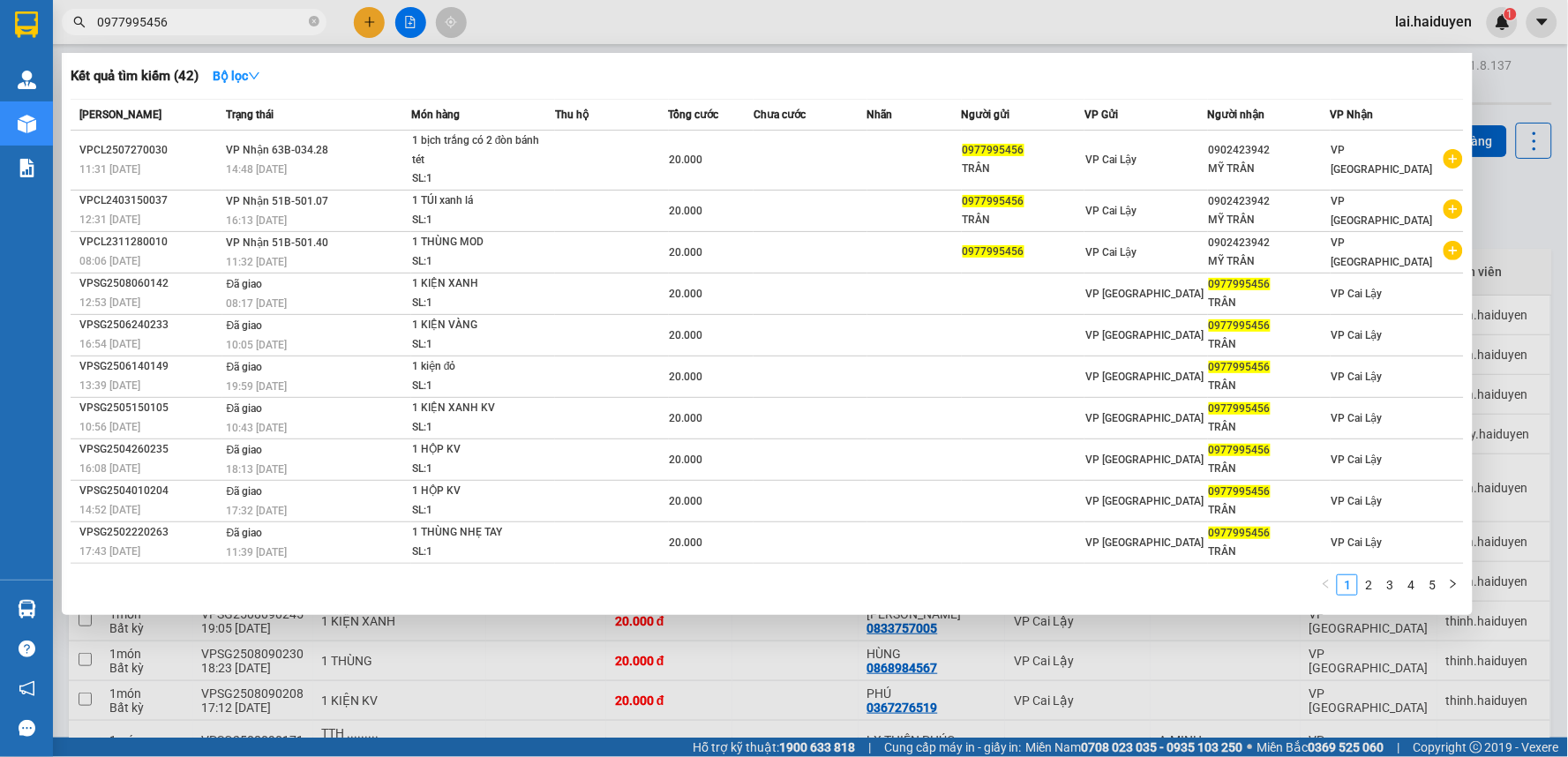
drag, startPoint x: 1046, startPoint y: 28, endPoint x: 1070, endPoint y: 39, distance: 26.4
click at [1047, 28] on div at bounding box center [784, 378] width 1568 height 757
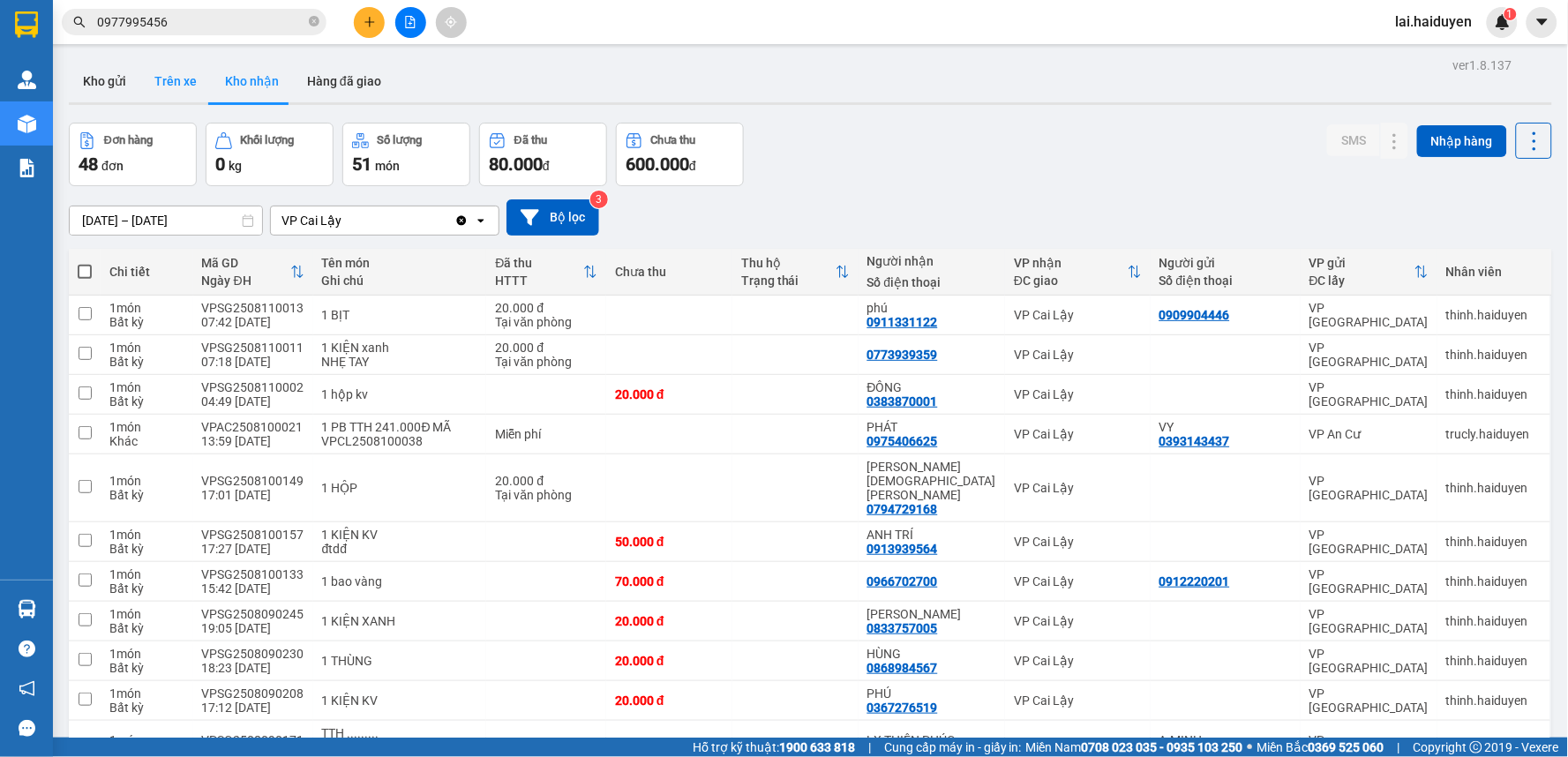
drag, startPoint x: 144, startPoint y: 82, endPoint x: 157, endPoint y: 82, distance: 13.0
click at [144, 82] on button "Trên xe" at bounding box center [175, 81] width 70 height 42
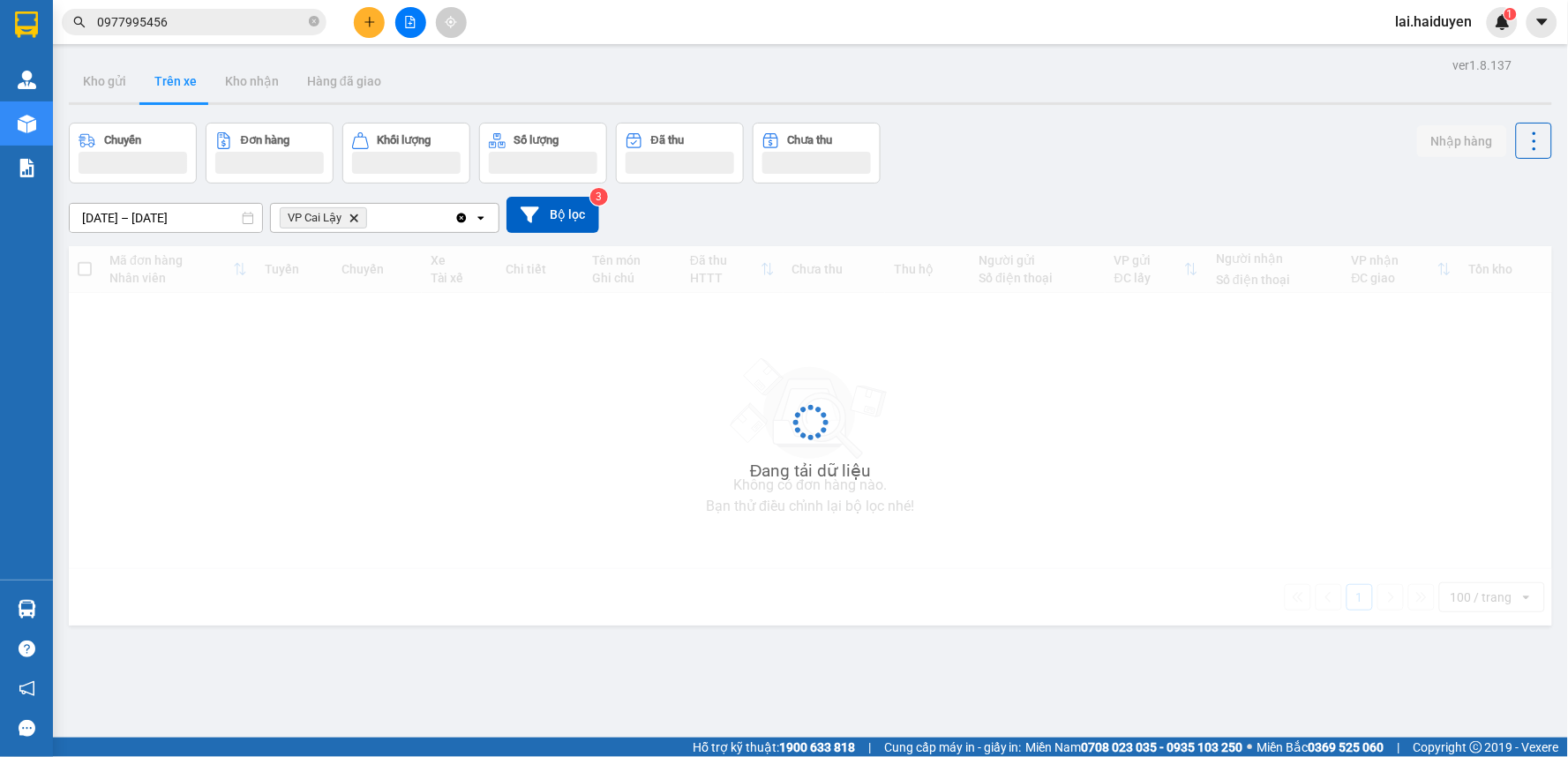
click at [161, 82] on button "Trên xe" at bounding box center [175, 81] width 70 height 42
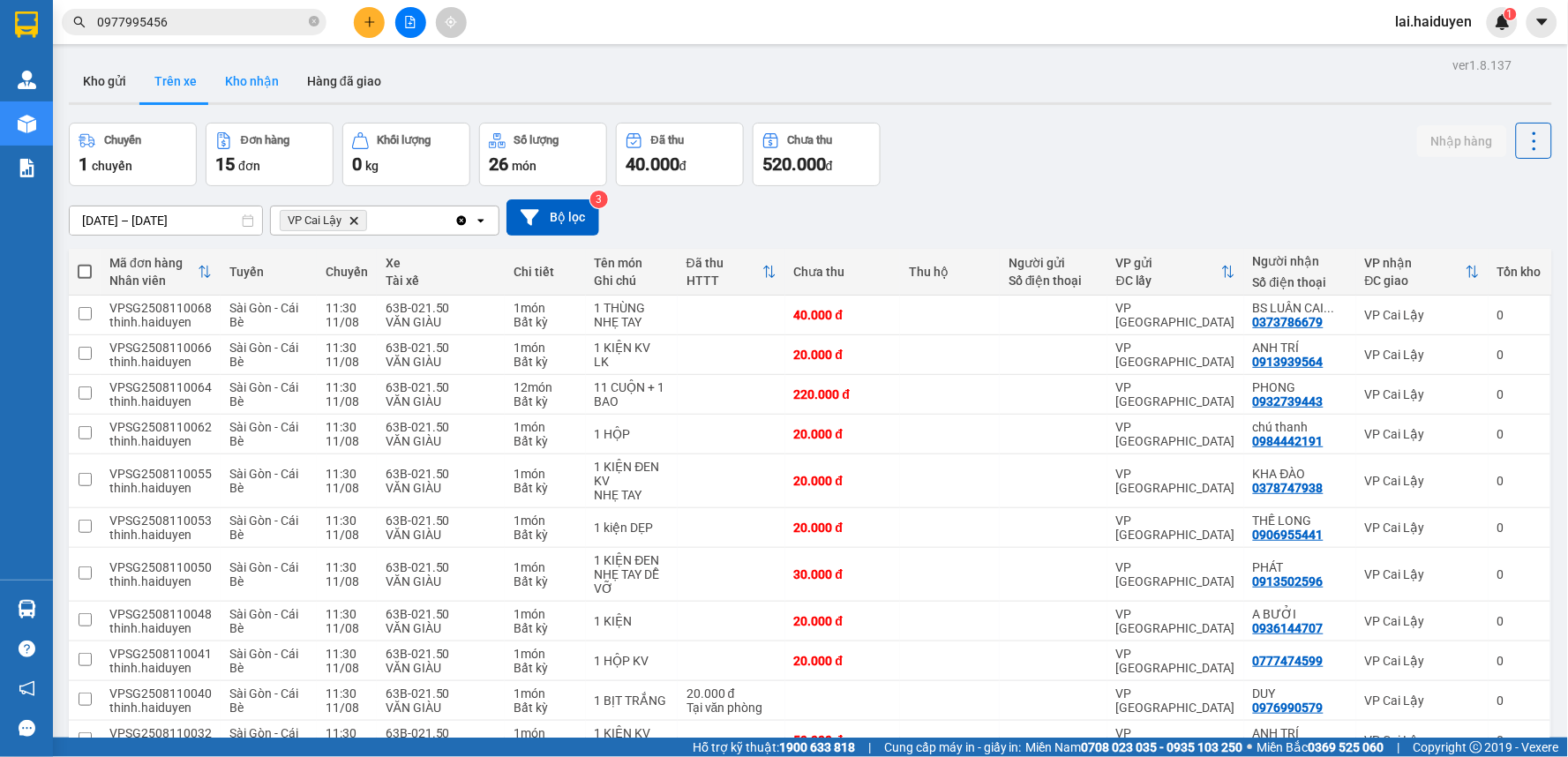
click at [227, 76] on button "Kho nhận" at bounding box center [251, 81] width 82 height 42
type input "[DATE] – [DATE]"
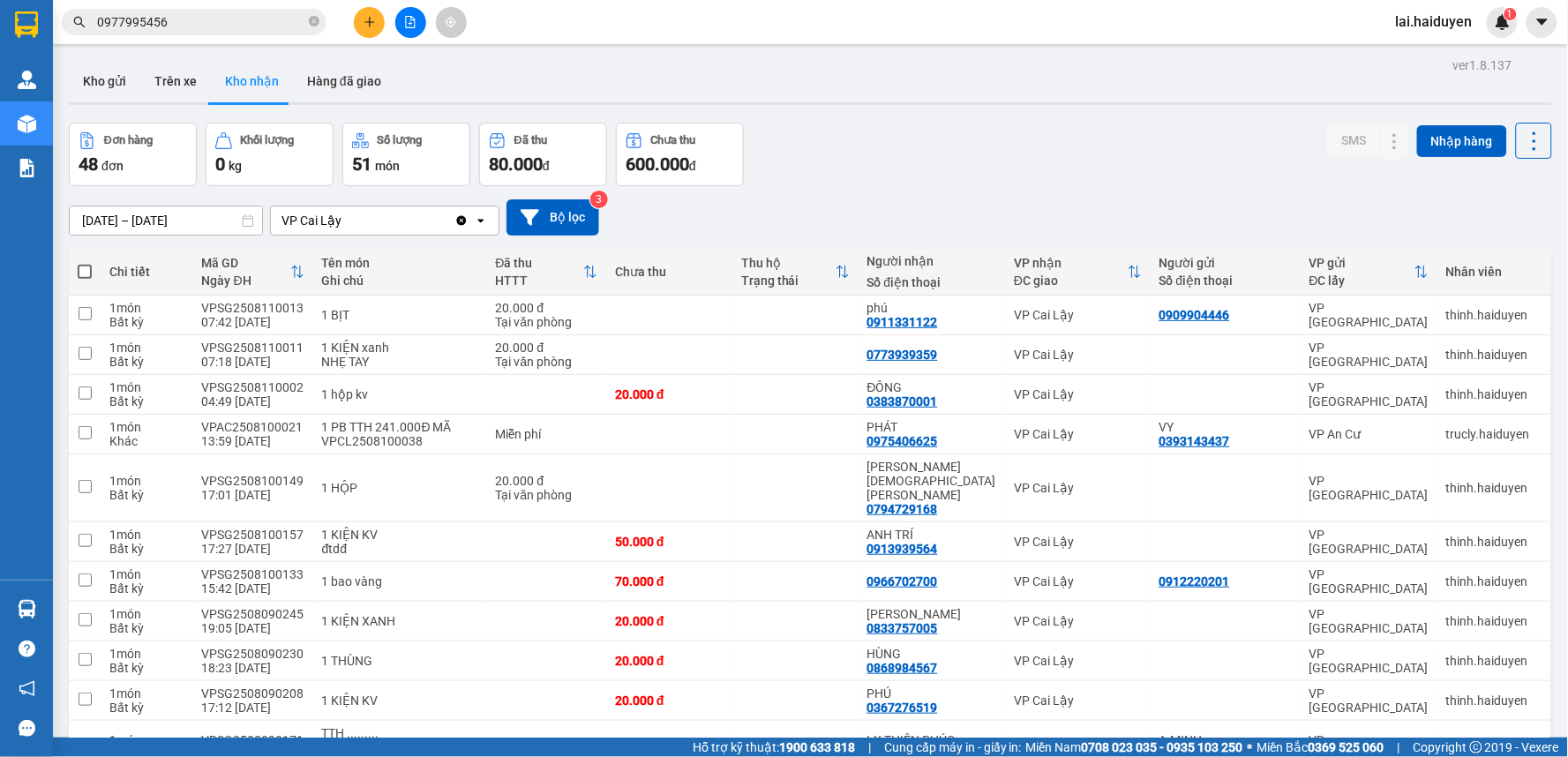
click at [206, 13] on input "0977995456" at bounding box center [201, 22] width 208 height 19
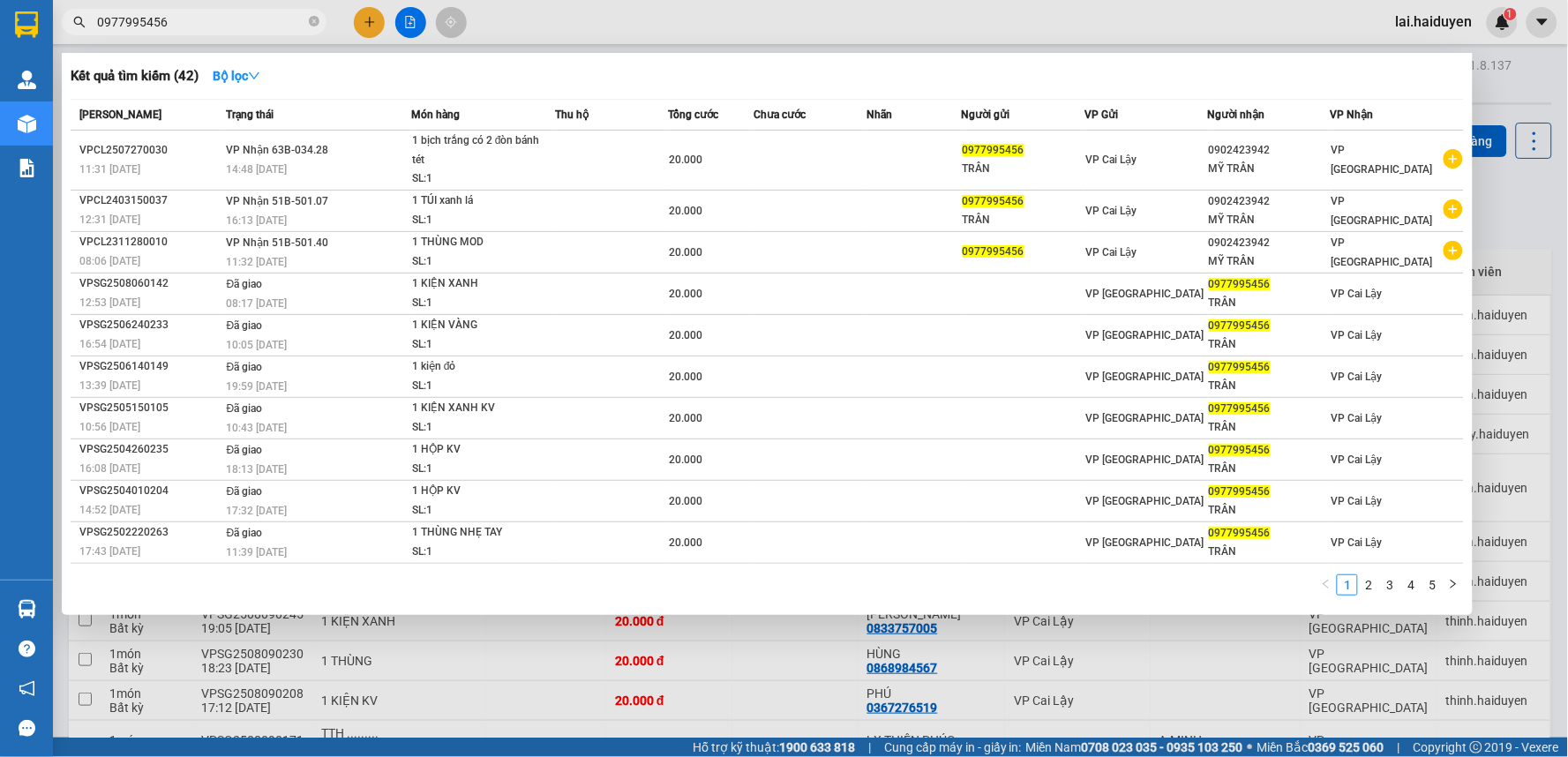
click at [642, 3] on div at bounding box center [784, 378] width 1568 height 757
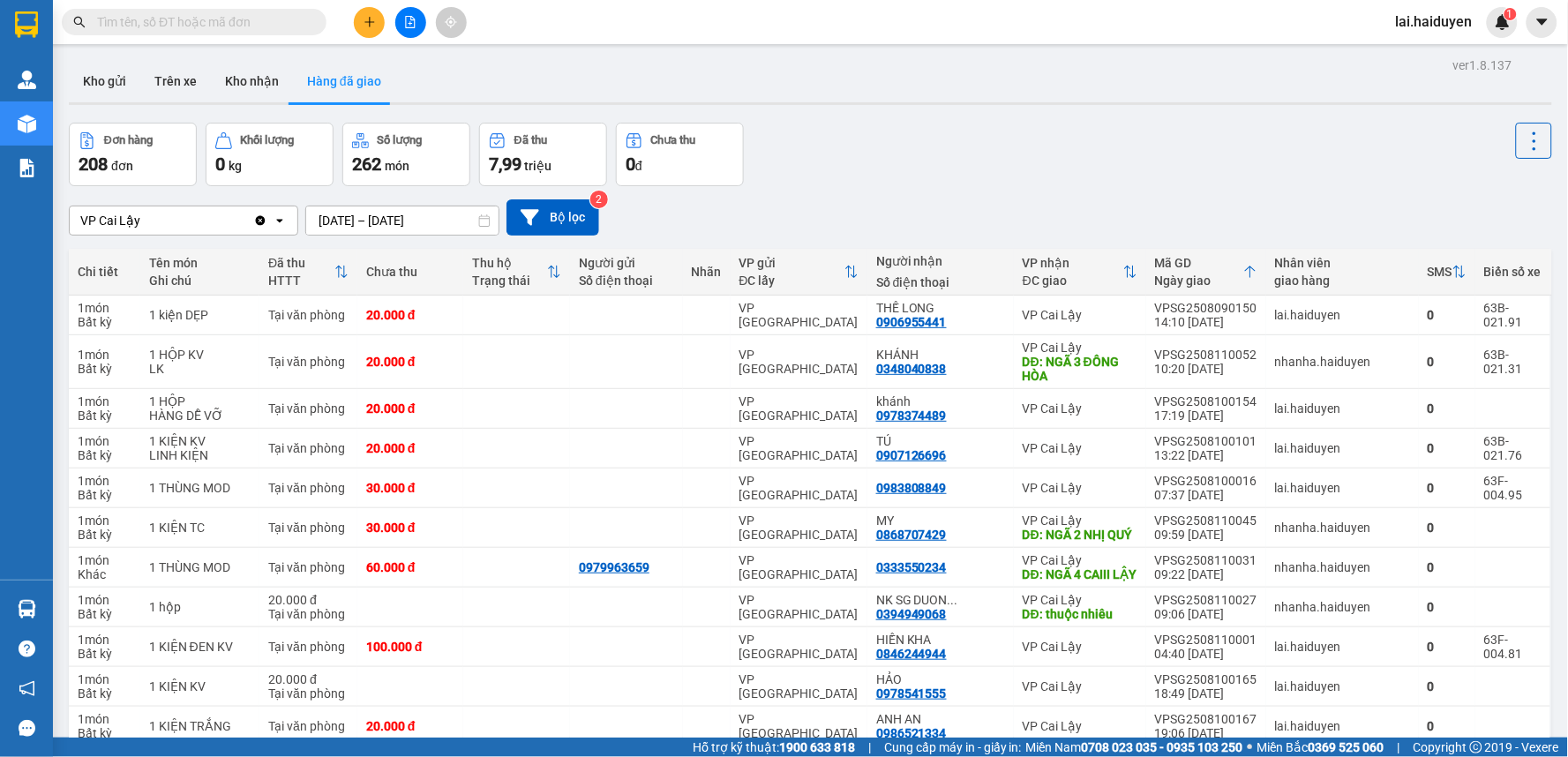
click at [230, 9] on span at bounding box center [194, 21] width 265 height 26
click at [242, 21] on input "text" at bounding box center [201, 22] width 208 height 19
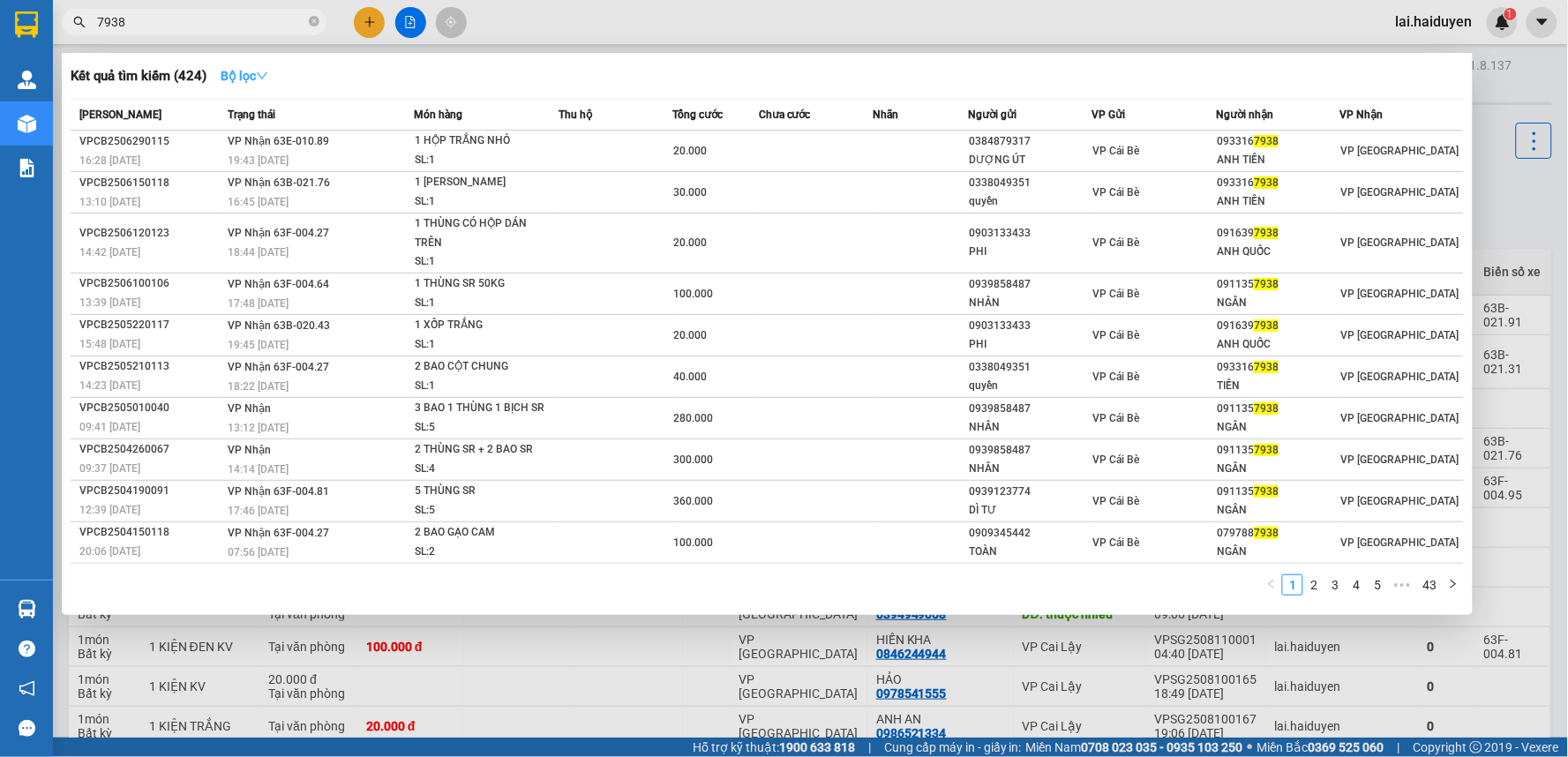
type input "7938"
drag, startPoint x: 252, startPoint y: 62, endPoint x: 260, endPoint y: 72, distance: 12.8
click at [254, 65] on button "Bộ lọc" at bounding box center [244, 75] width 76 height 28
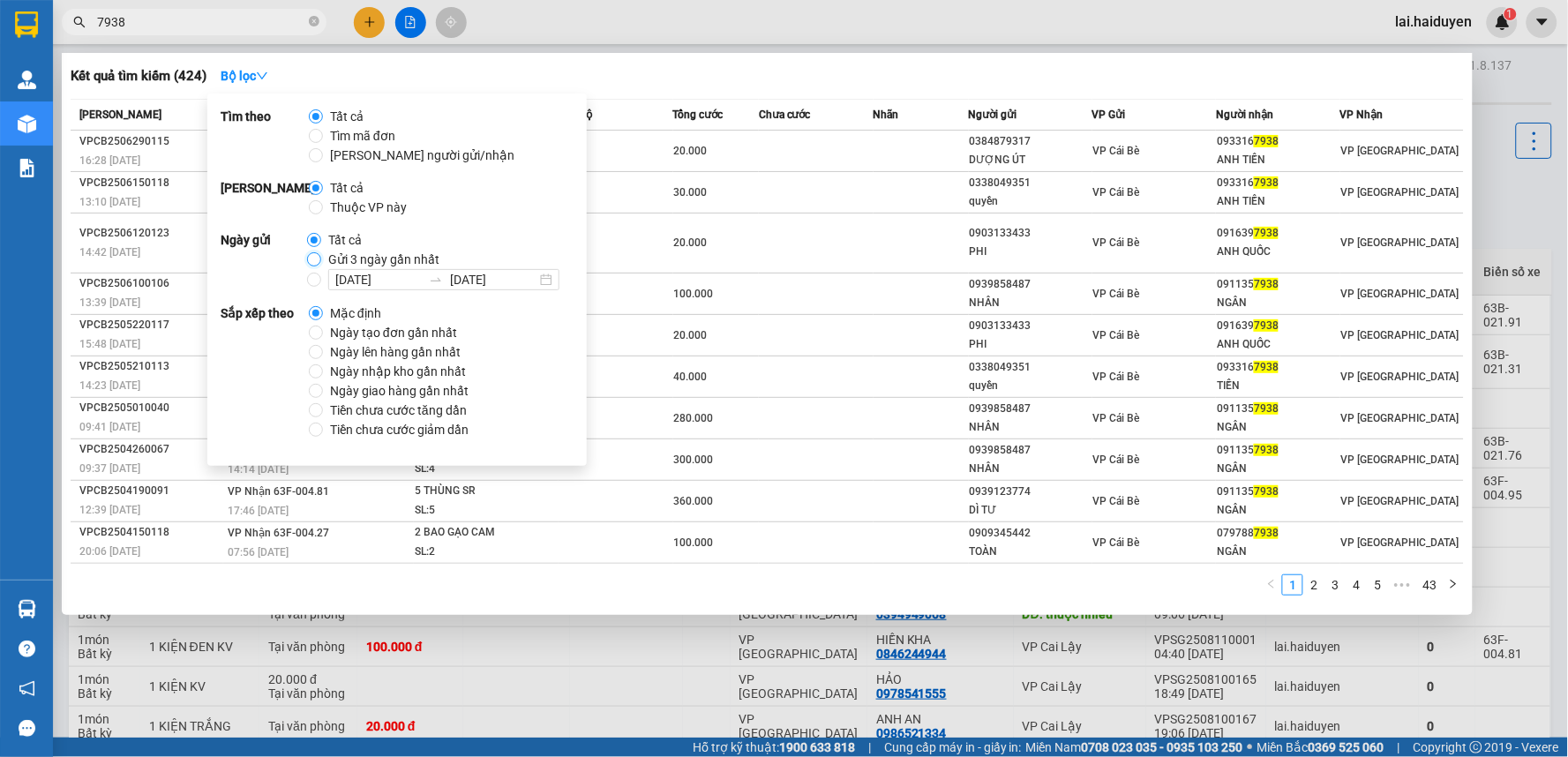
click at [310, 257] on input "Gửi 3 ngày gần nhất" at bounding box center [314, 259] width 14 height 14
radio input "true"
radio input "false"
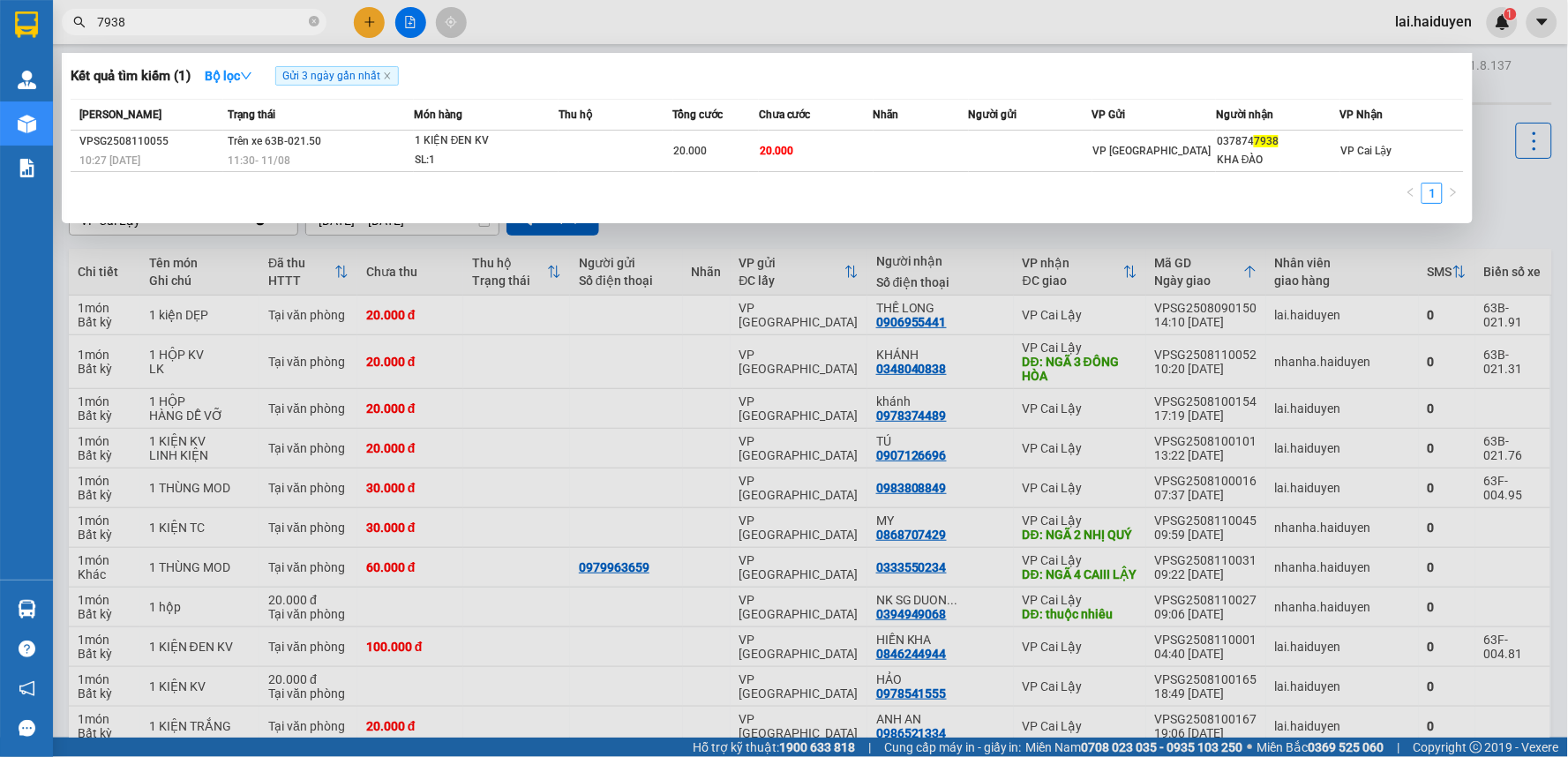
drag, startPoint x: 698, startPoint y: 321, endPoint x: 721, endPoint y: 304, distance: 28.6
click at [700, 319] on div at bounding box center [784, 378] width 1568 height 757
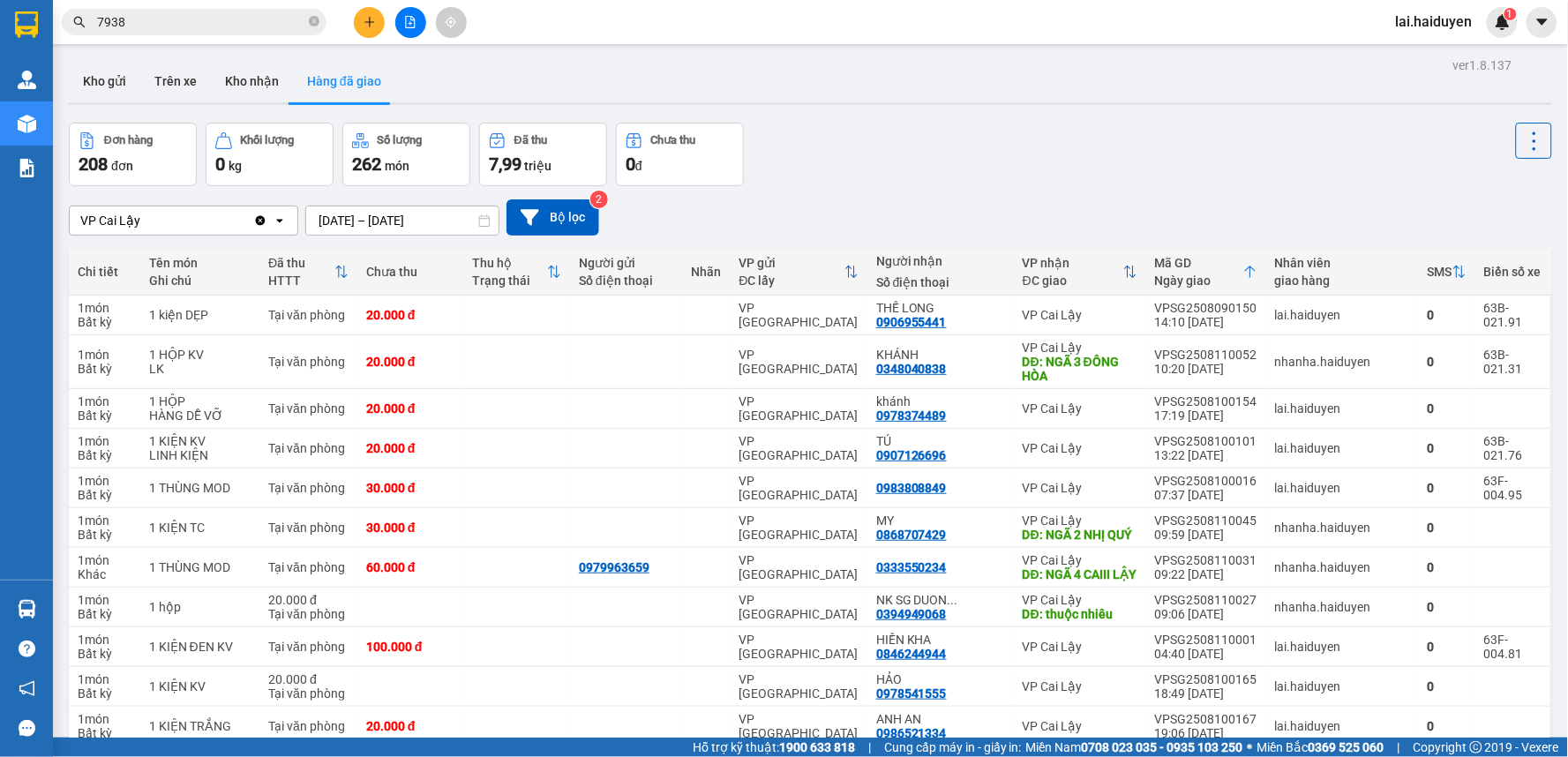
click at [174, 7] on div "Kết quả tìm kiếm ( 1 ) Bộ lọc Gửi 3 ngày gần nhất Mã ĐH Trạng thái Món hàng Thu…" at bounding box center [171, 22] width 344 height 31
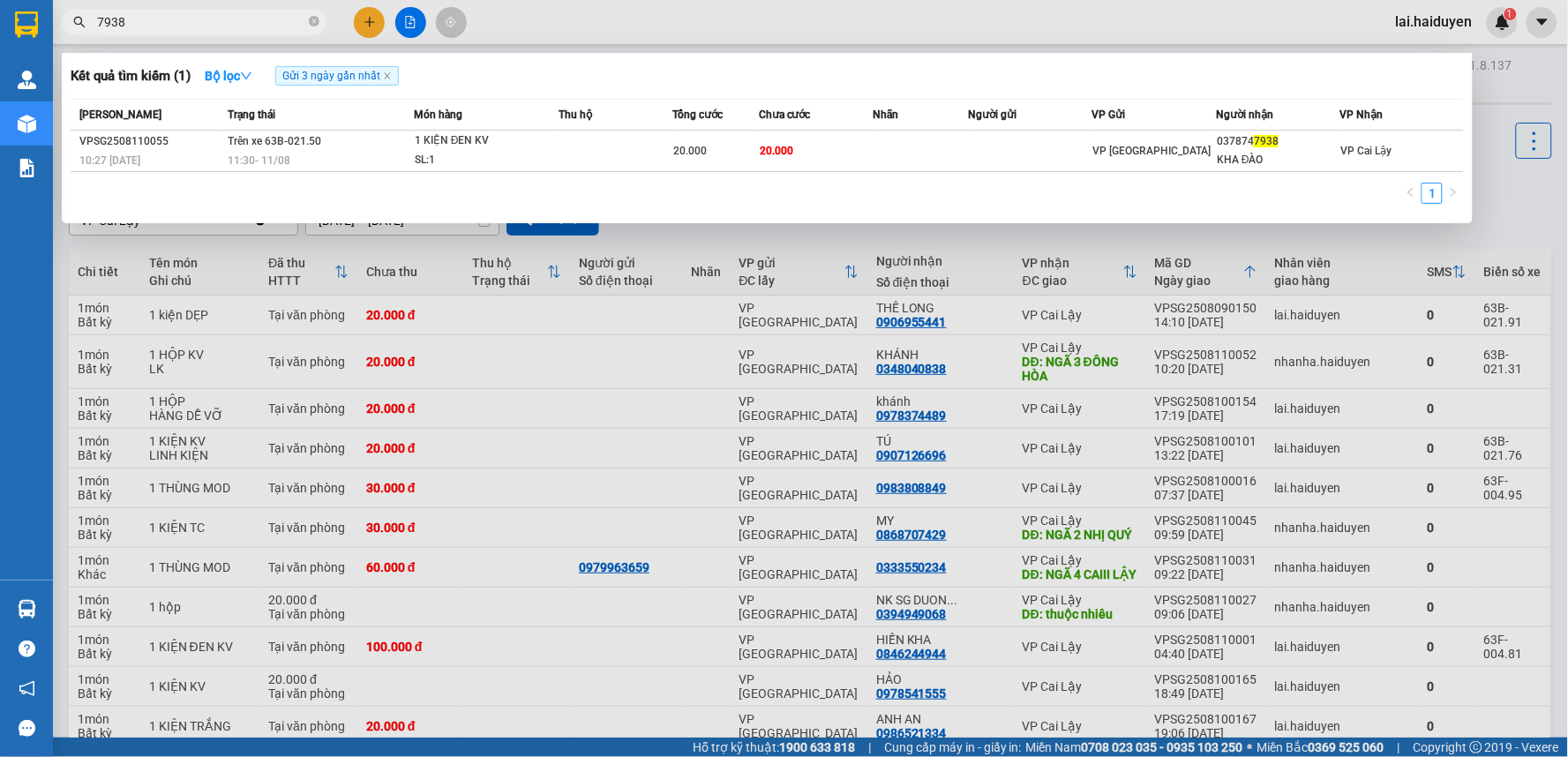
drag, startPoint x: 184, startPoint y: 19, endPoint x: 216, endPoint y: 55, distance: 48.2
click at [186, 20] on input "7938" at bounding box center [201, 22] width 208 height 19
click at [315, 22] on icon "close-circle" at bounding box center [314, 20] width 11 height 11
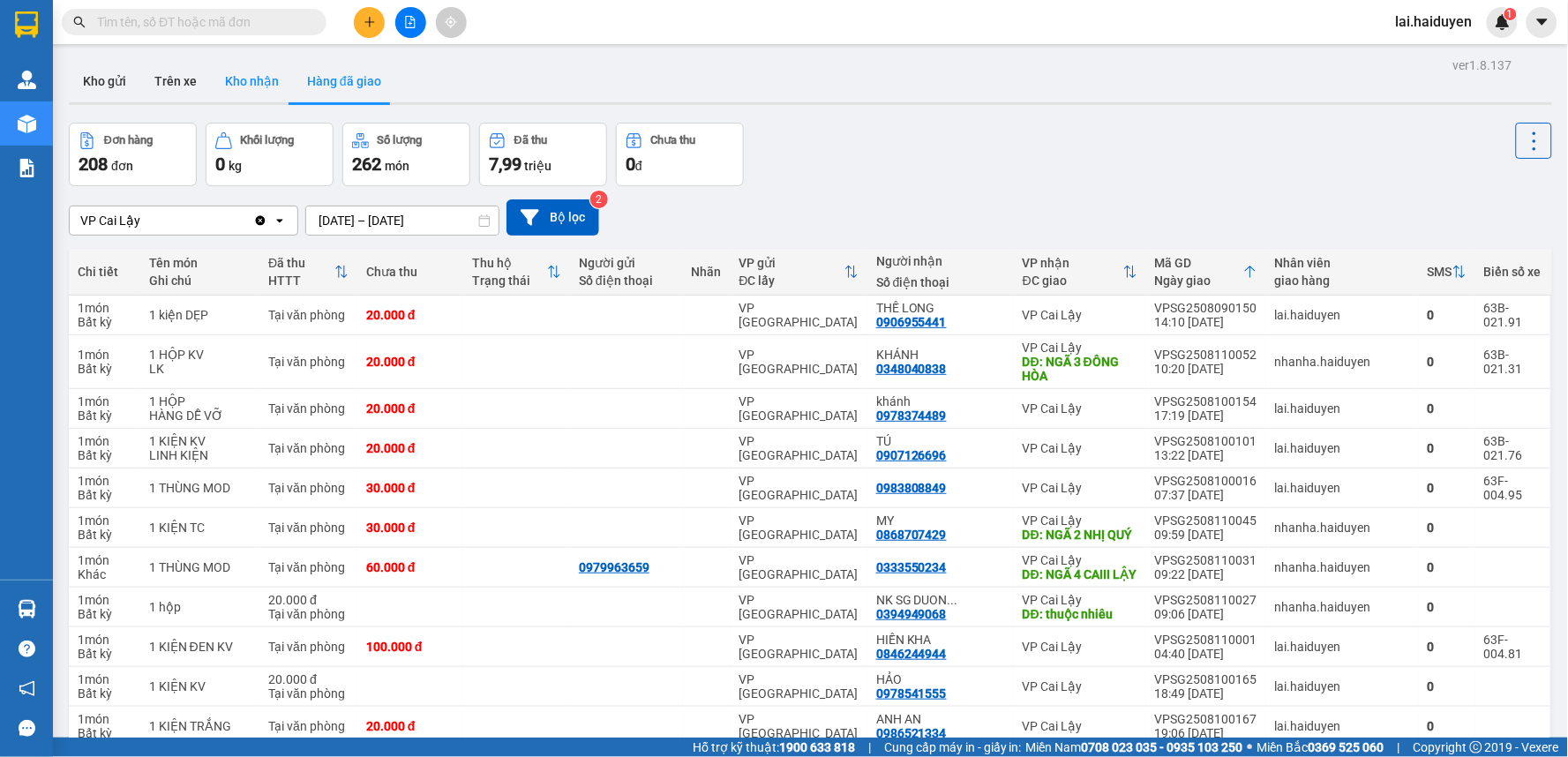
click at [221, 75] on button "Kho nhận" at bounding box center [251, 81] width 82 height 42
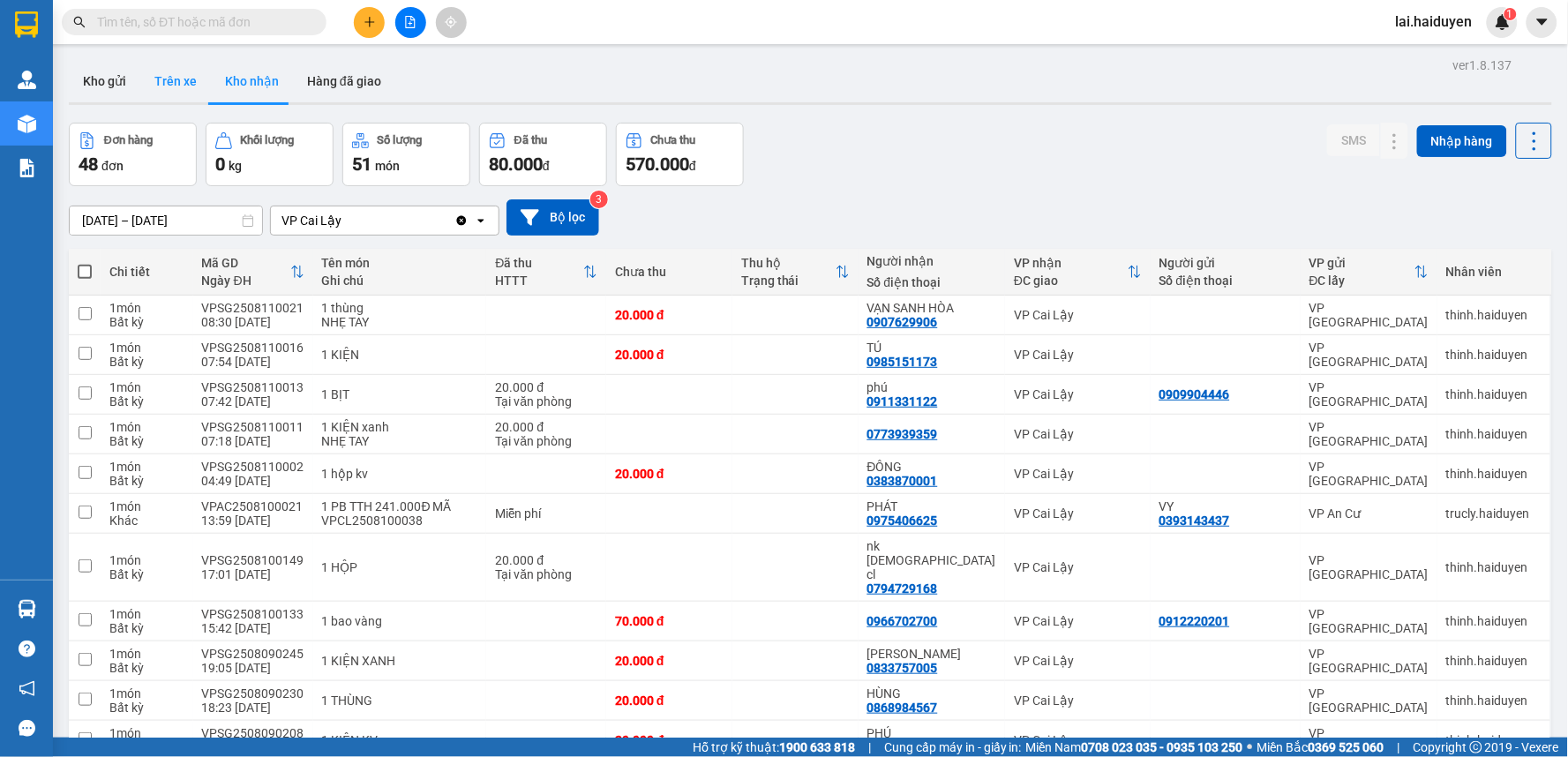
click at [174, 90] on button "Trên xe" at bounding box center [175, 81] width 70 height 42
type input "[DATE] – [DATE]"
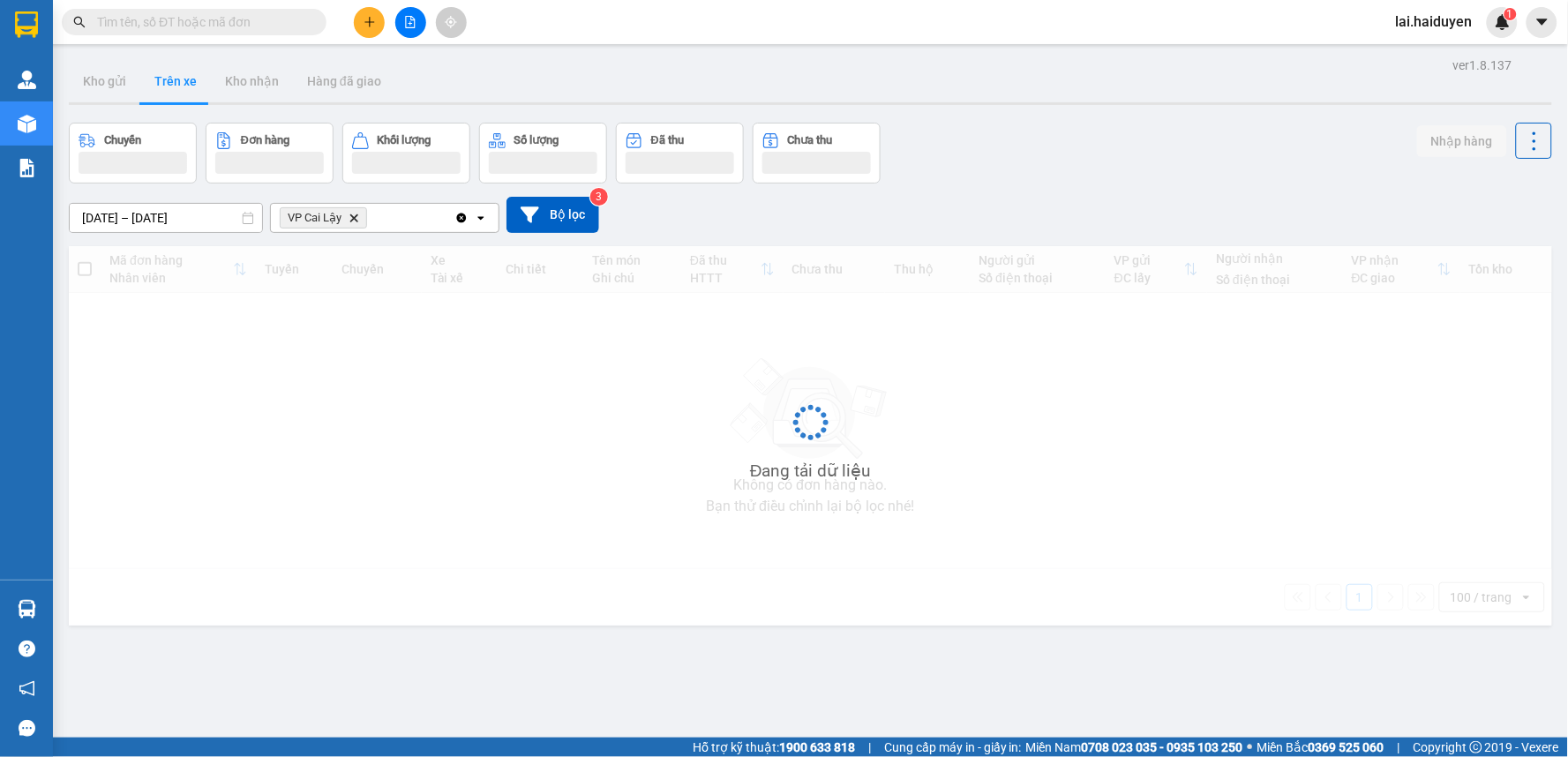
click at [190, 22] on input "text" at bounding box center [201, 22] width 208 height 19
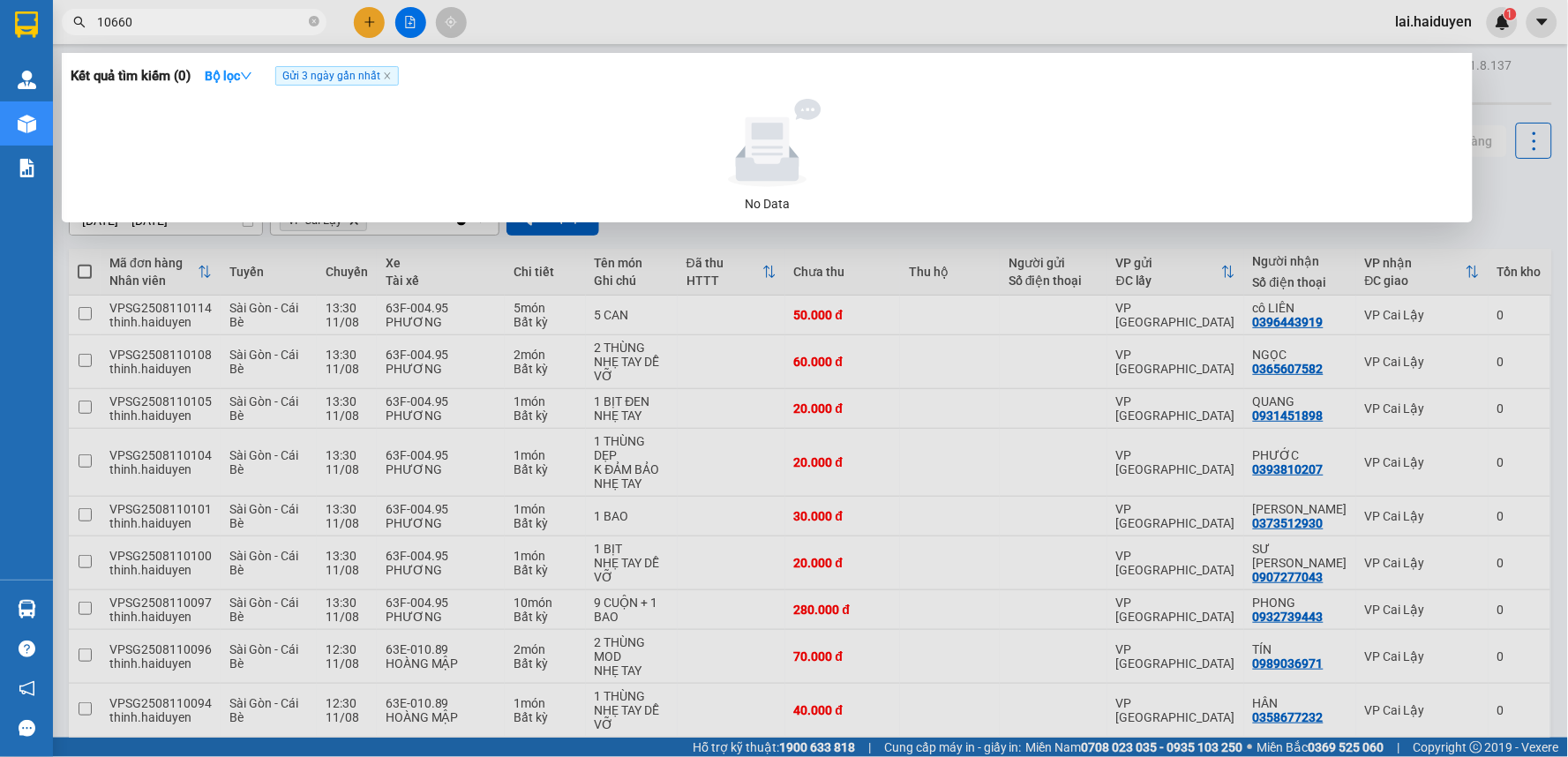
click at [97, 24] on input "10660" at bounding box center [201, 22] width 208 height 19
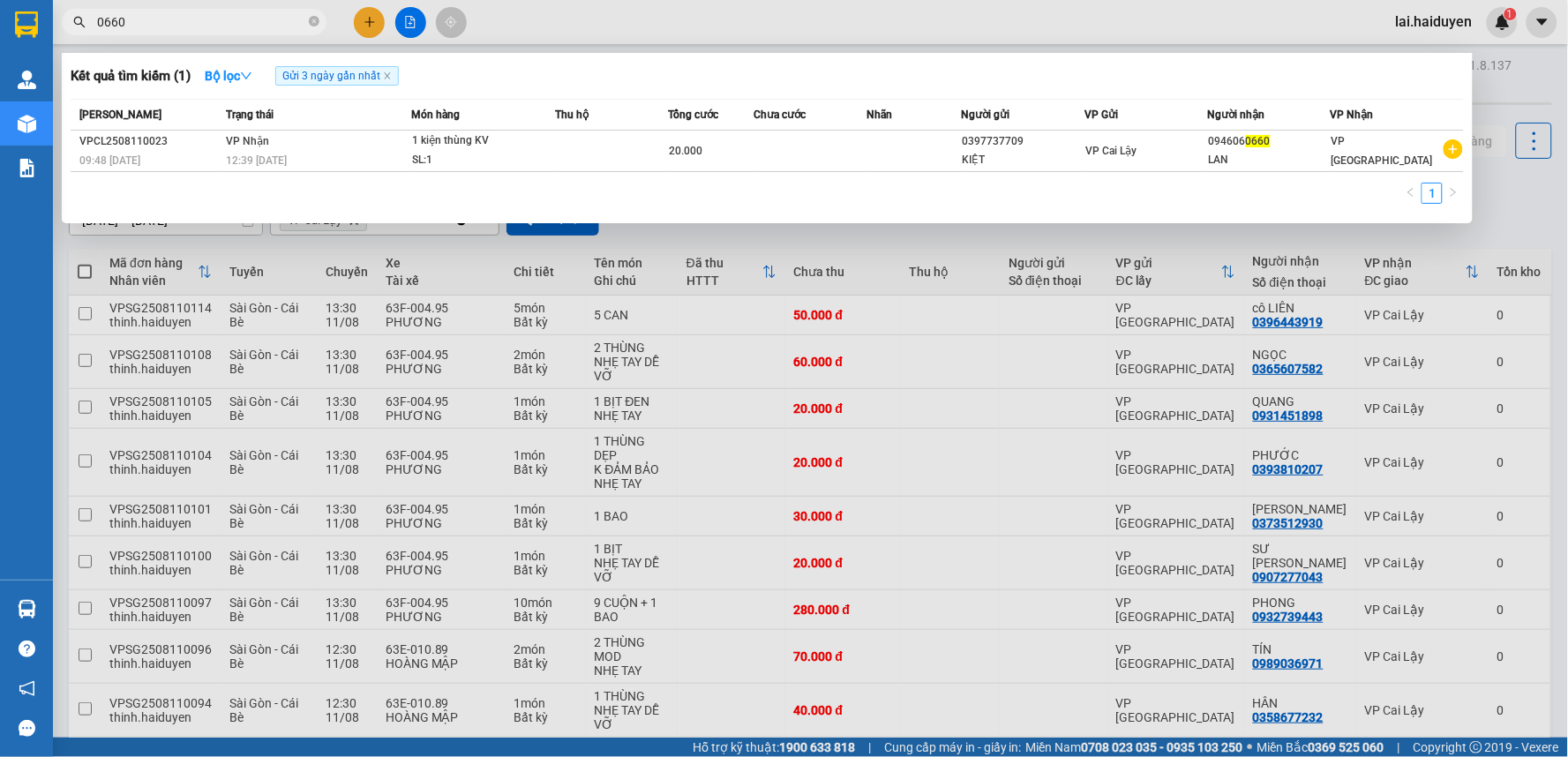
type input "0660"
click at [221, 7] on div at bounding box center [784, 378] width 1568 height 757
click at [315, 23] on icon "close-circle" at bounding box center [314, 20] width 11 height 11
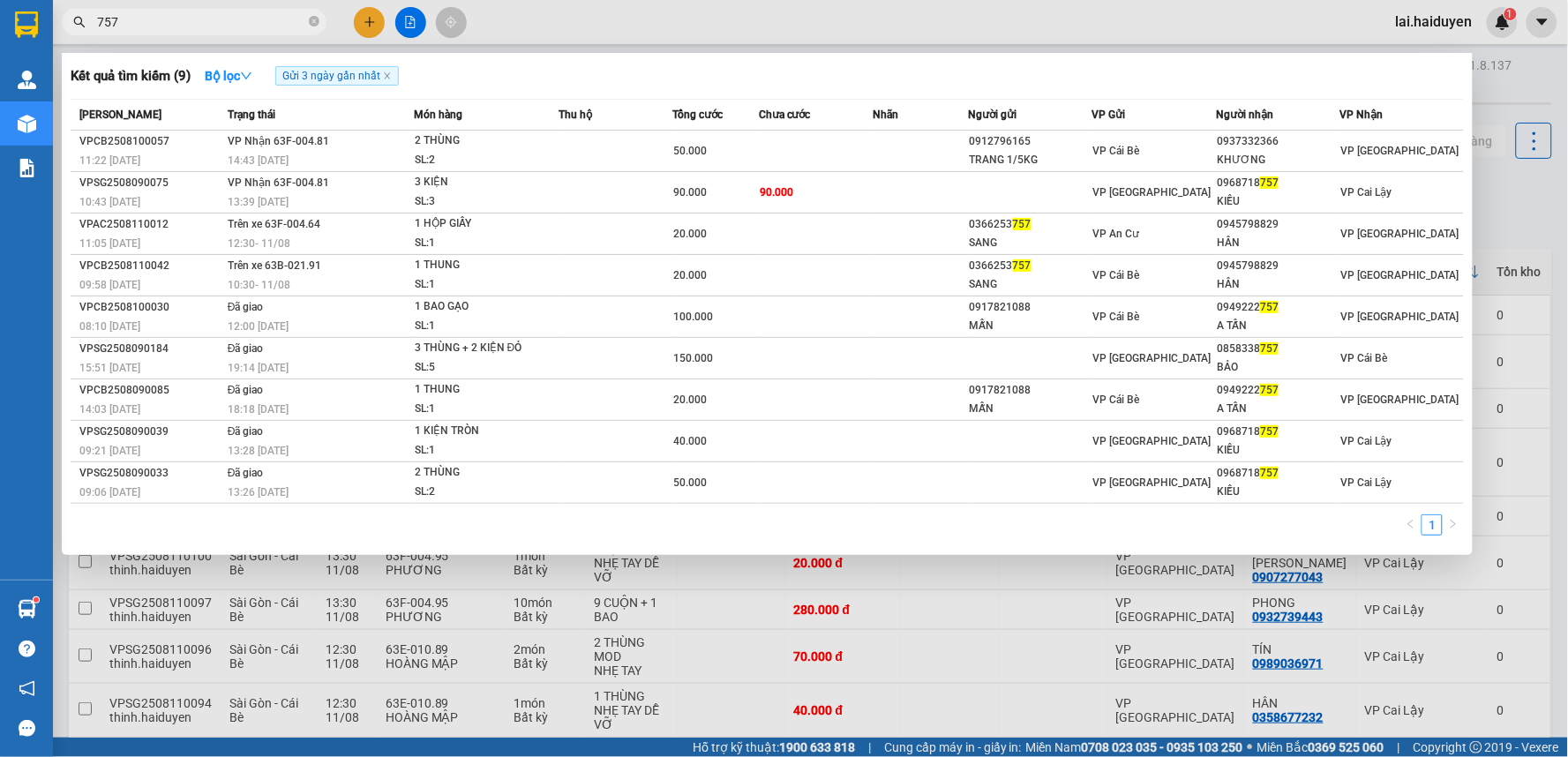
type input "757"
drag, startPoint x: 772, startPoint y: 163, endPoint x: 776, endPoint y: 179, distance: 16.5
click at [772, 163] on td at bounding box center [816, 151] width 115 height 41
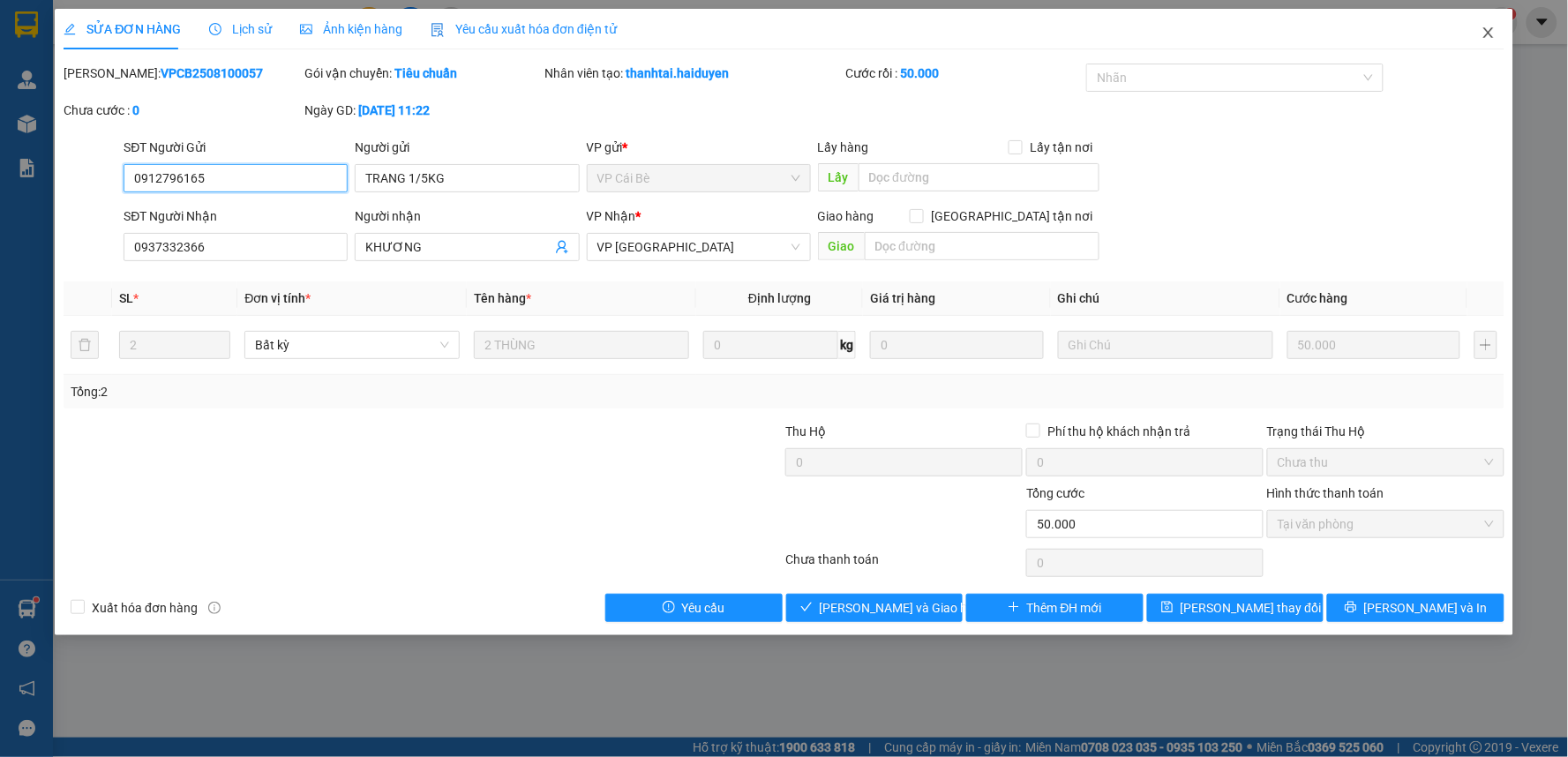
type input "0912796165"
type input "TRANG 1/5KG"
type input "0937332366"
type input "KHƯƠNG"
type input "50.000"
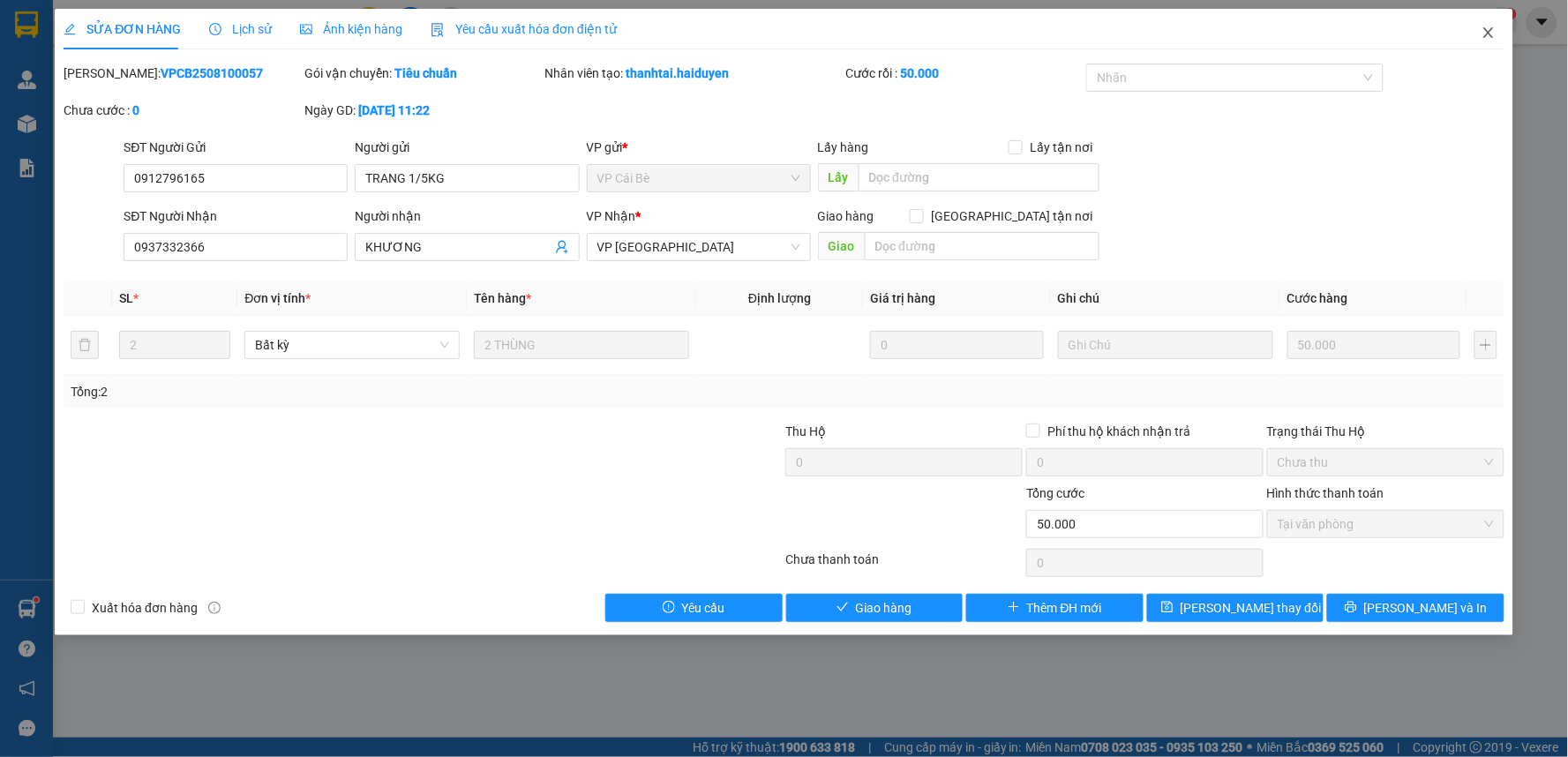
click at [1488, 23] on span "Close" at bounding box center [1488, 33] width 49 height 49
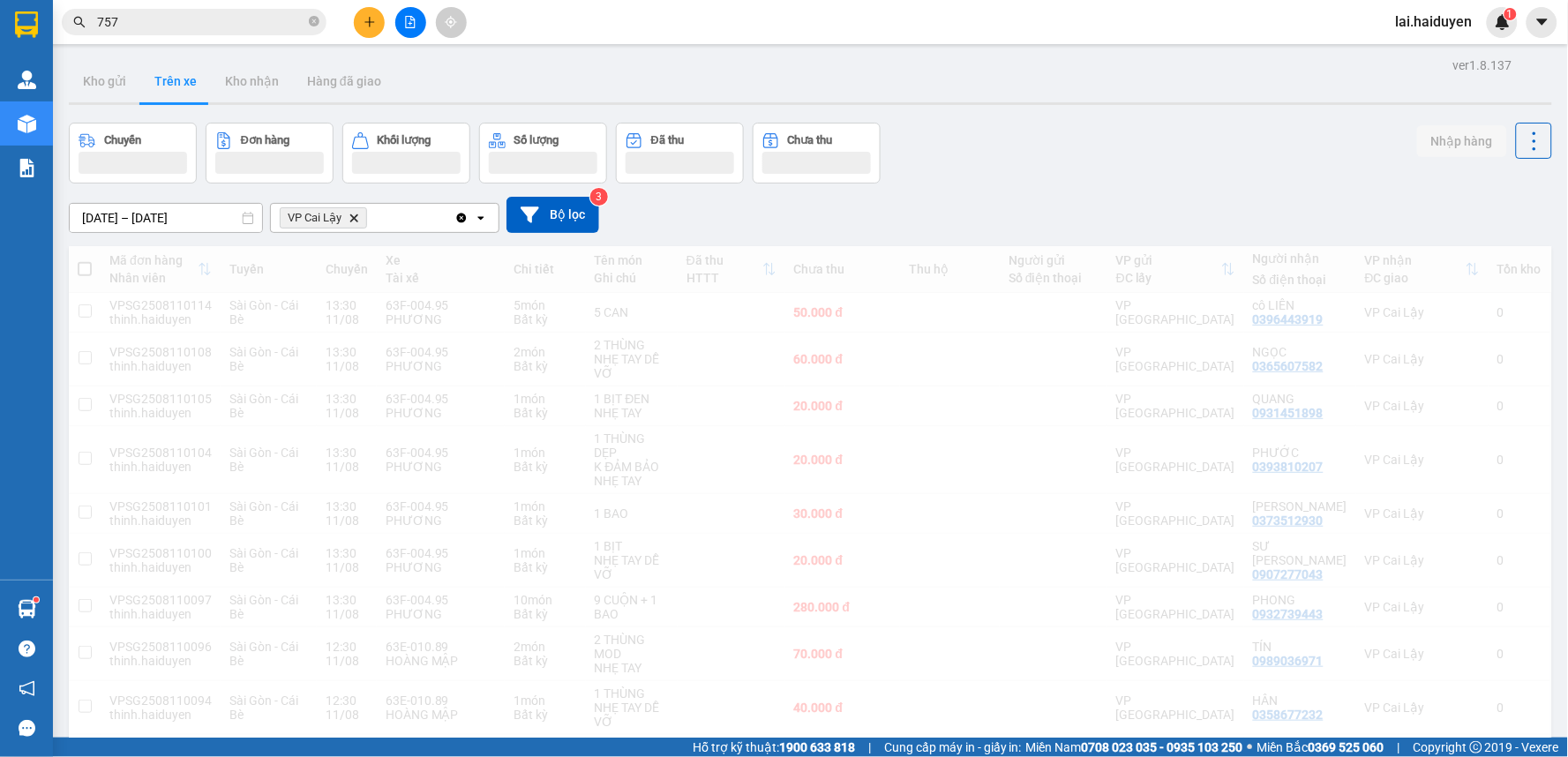
click at [132, 22] on input "757" at bounding box center [201, 22] width 208 height 19
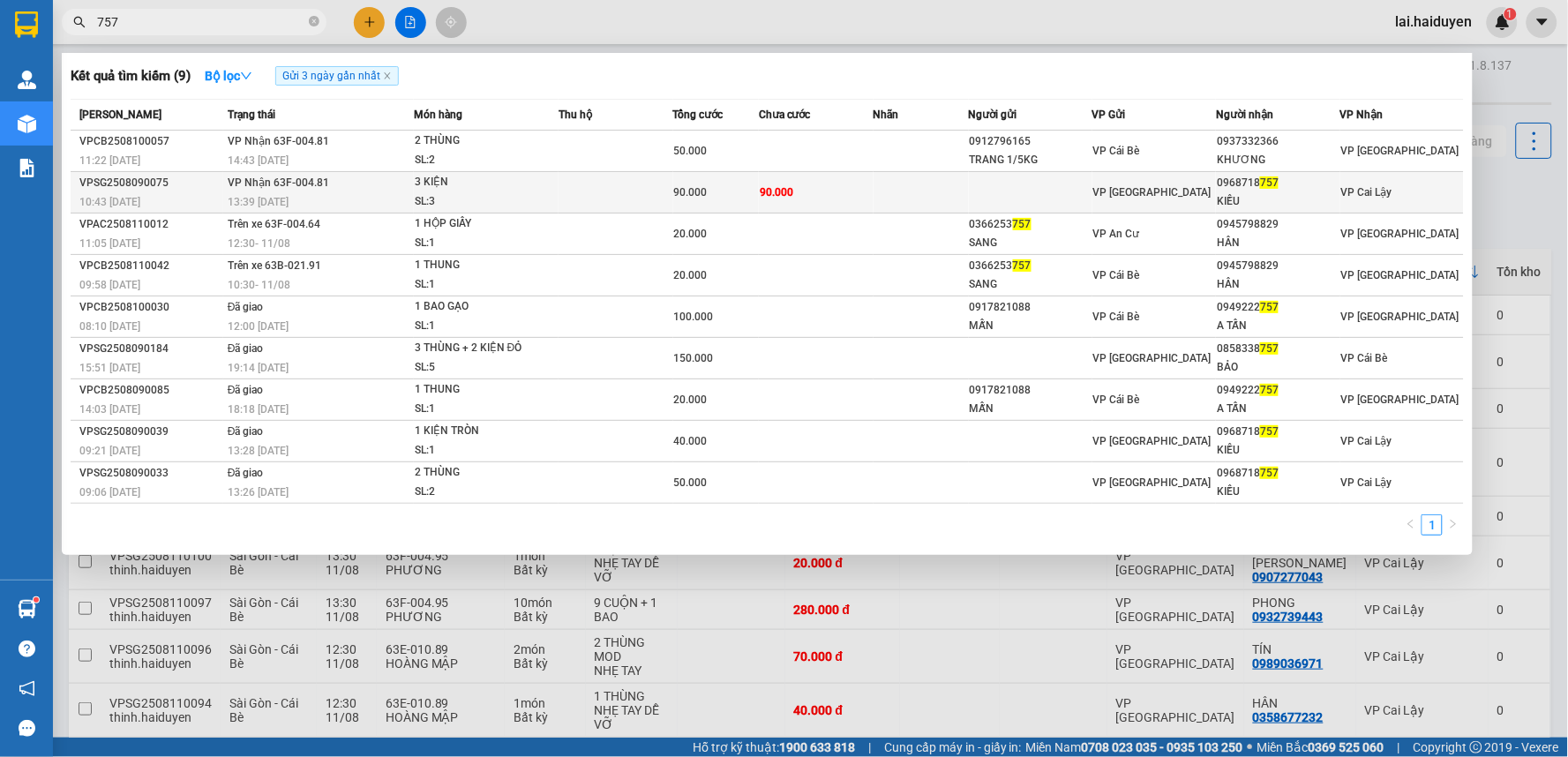
click at [804, 197] on td "90.000" at bounding box center [816, 193] width 115 height 41
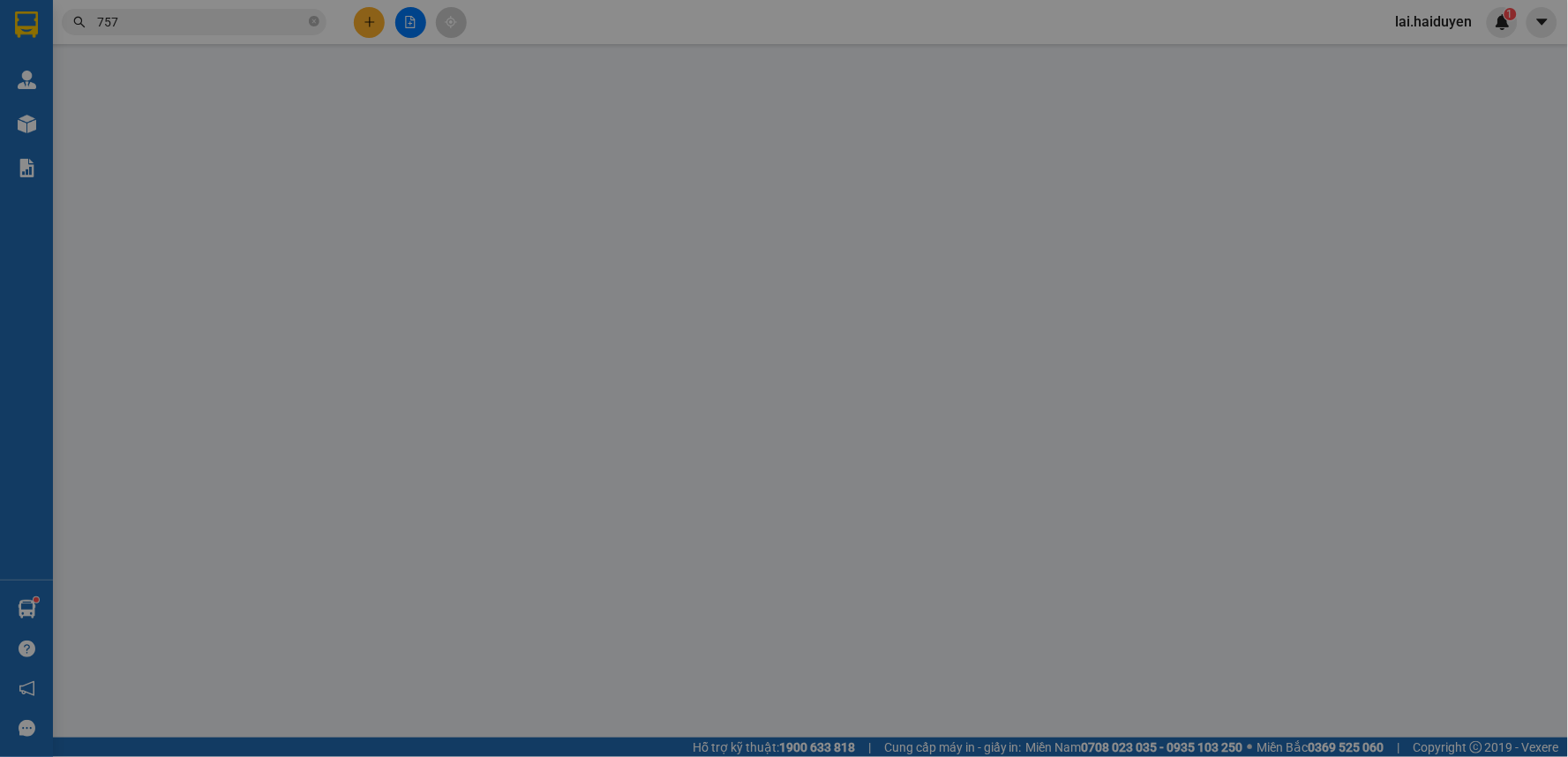
type input "0968718757"
type input "KIỀU"
type input "90.000"
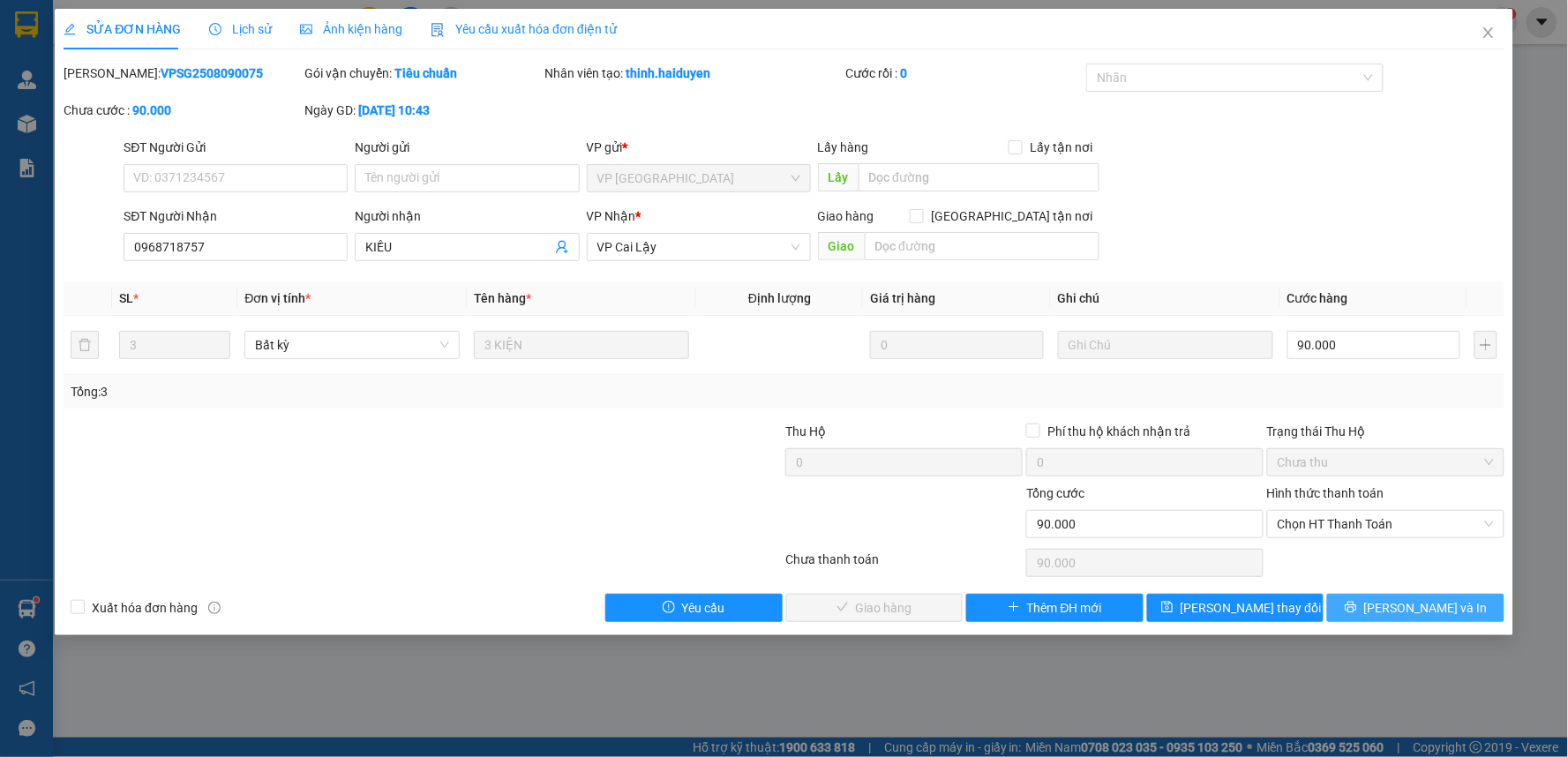
click at [1433, 600] on span "[PERSON_NAME] và In" at bounding box center [1425, 608] width 123 height 19
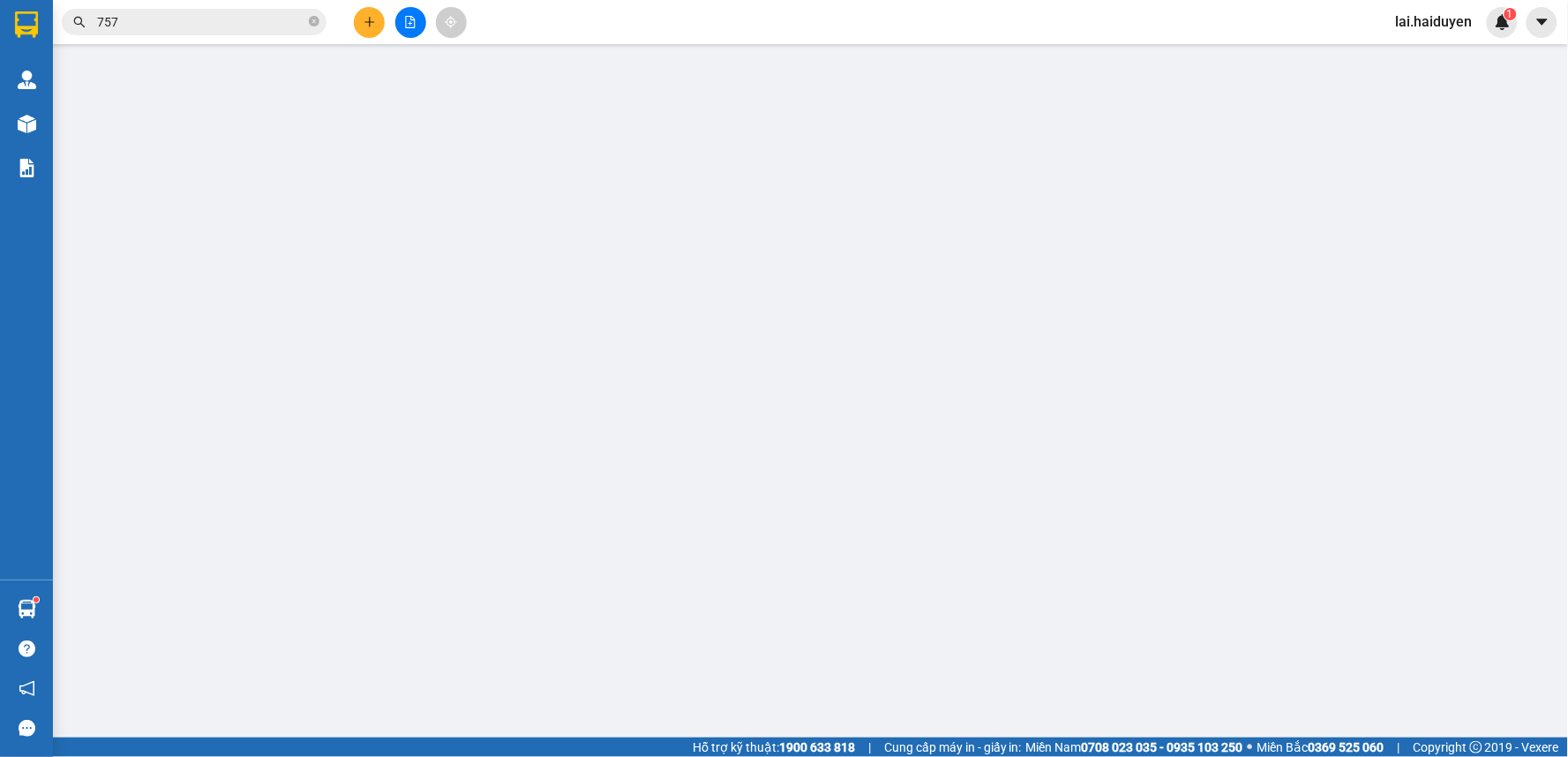
type input "0968718757"
type input "KIỀU"
type input "90.000"
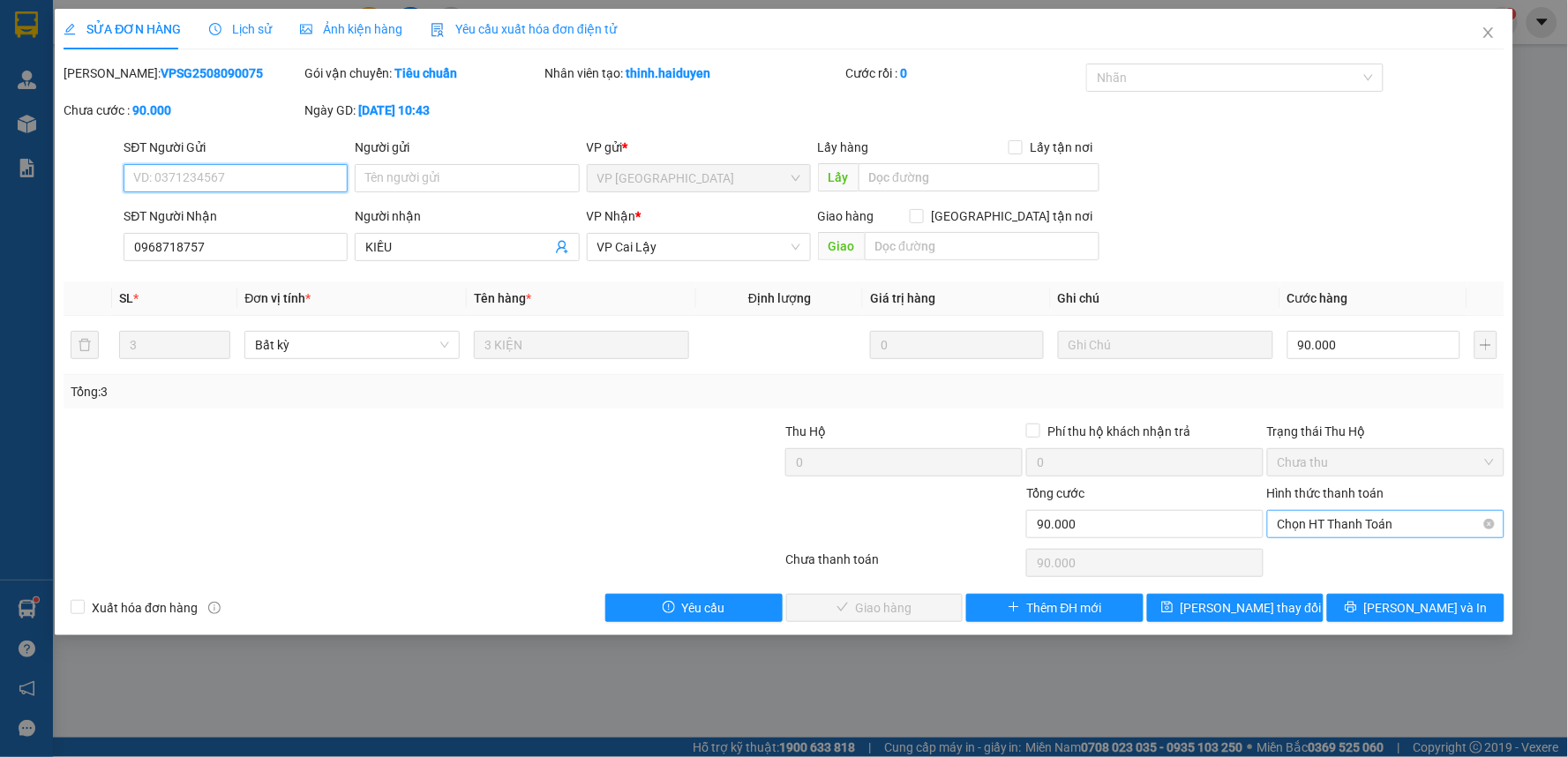
click at [1397, 516] on span "Chọn HT Thanh Toán" at bounding box center [1385, 523] width 216 height 26
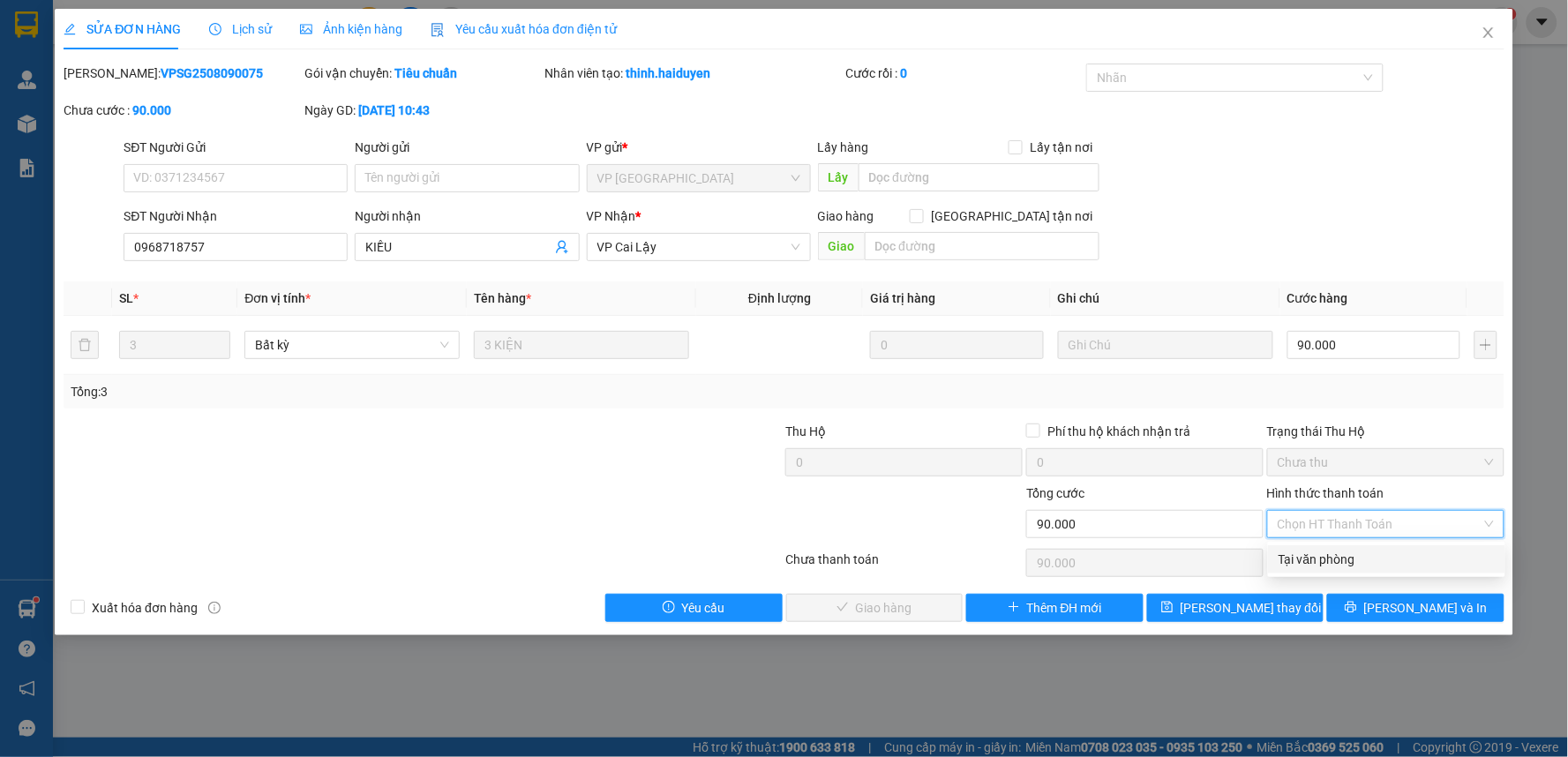
click at [1372, 561] on div "Tại văn phòng" at bounding box center [1386, 560] width 216 height 19
type input "0"
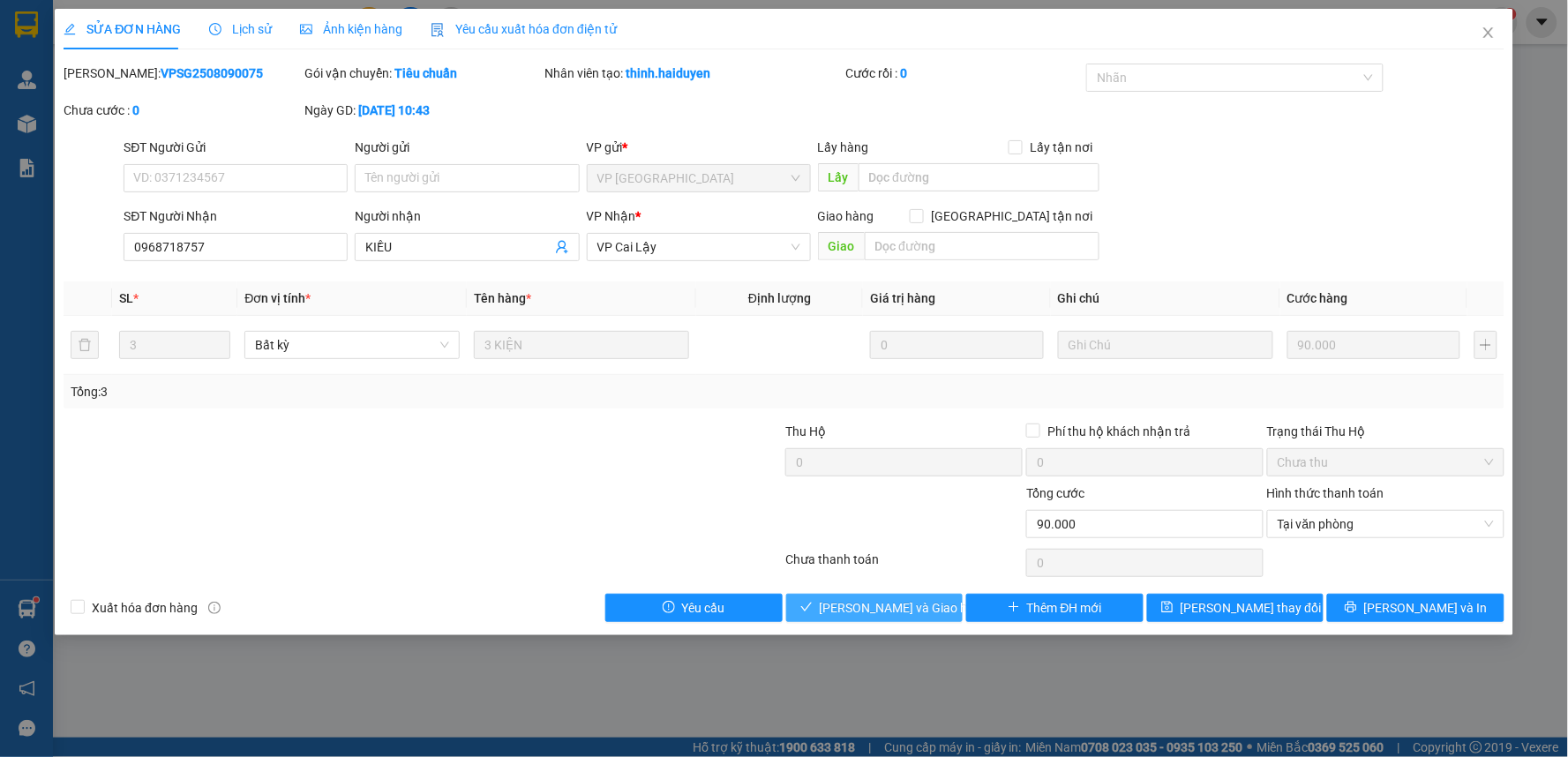
click at [951, 604] on button "[PERSON_NAME] và [PERSON_NAME] hàng" at bounding box center [875, 607] width 177 height 28
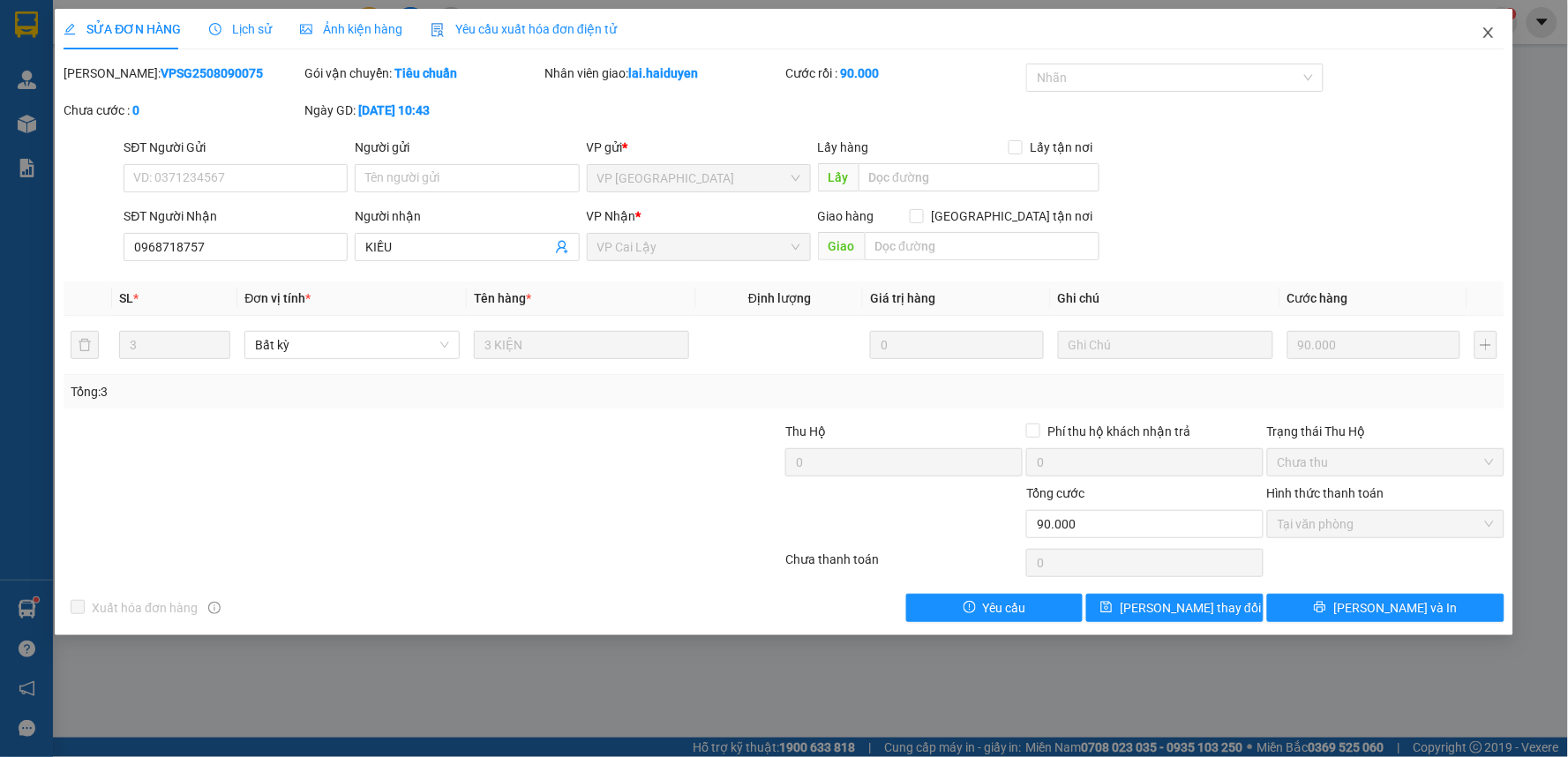
click at [1491, 29] on icon "close" at bounding box center [1488, 33] width 14 height 14
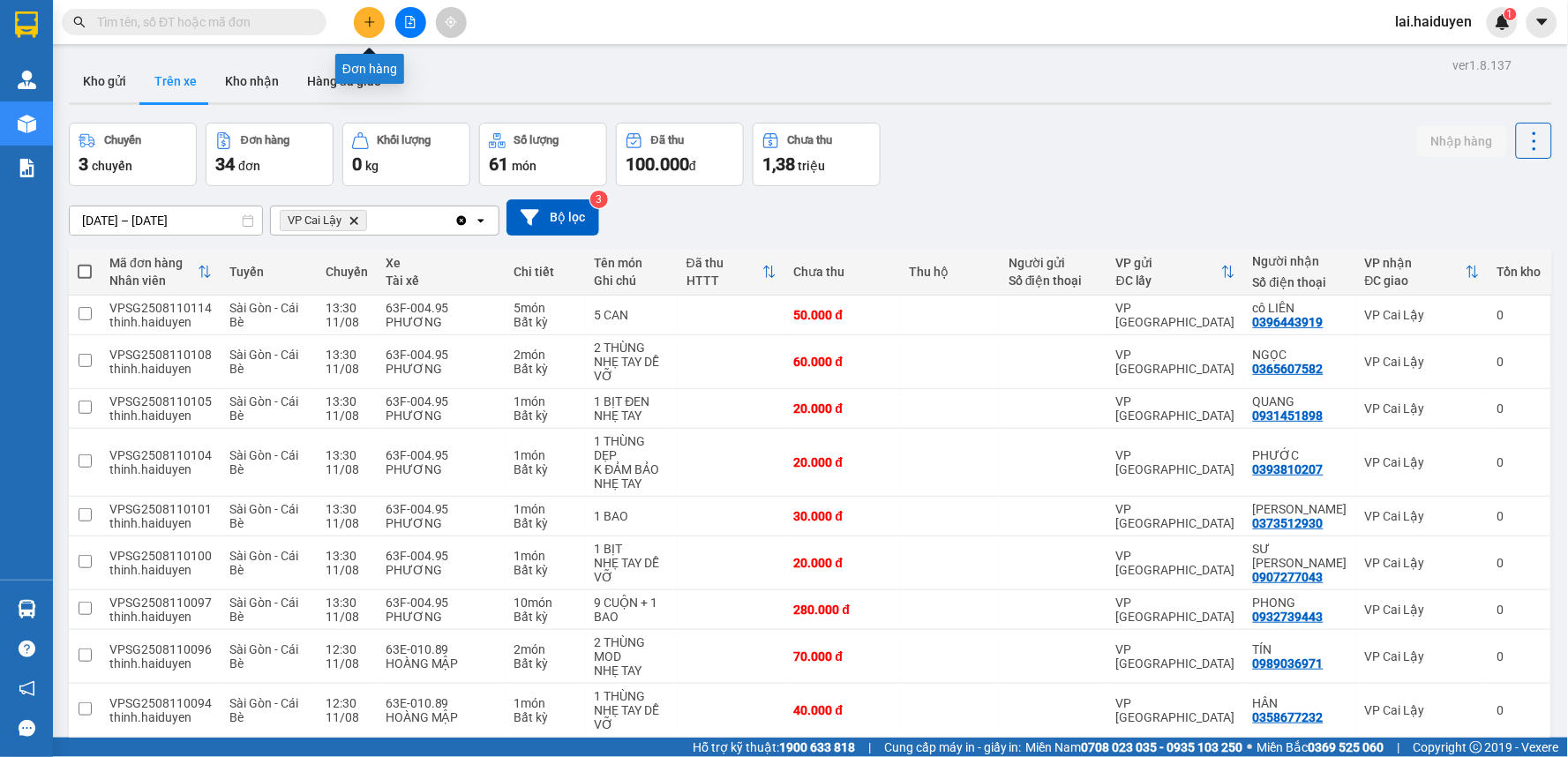
click at [358, 19] on button at bounding box center [369, 22] width 31 height 31
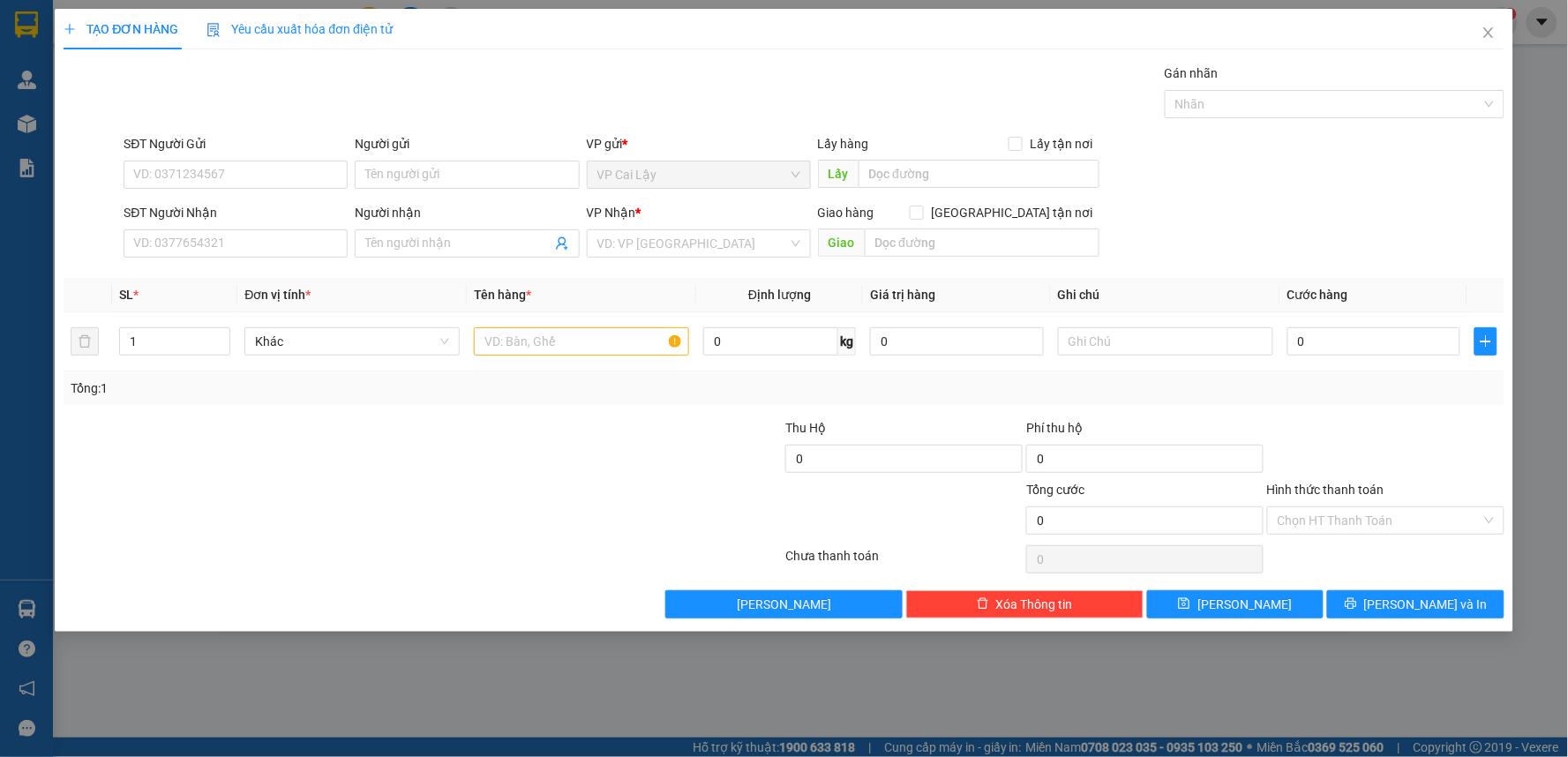
click at [225, 219] on div "SĐT Người Nhận" at bounding box center [235, 213] width 224 height 19
click at [225, 229] on input "SĐT Người Nhận" at bounding box center [235, 243] width 224 height 28
click at [225, 233] on input "SĐT Người Nhận" at bounding box center [235, 243] width 224 height 28
drag, startPoint x: 250, startPoint y: 164, endPoint x: 259, endPoint y: 235, distance: 71.6
click at [250, 165] on input "SĐT Người Gửi" at bounding box center [235, 174] width 224 height 28
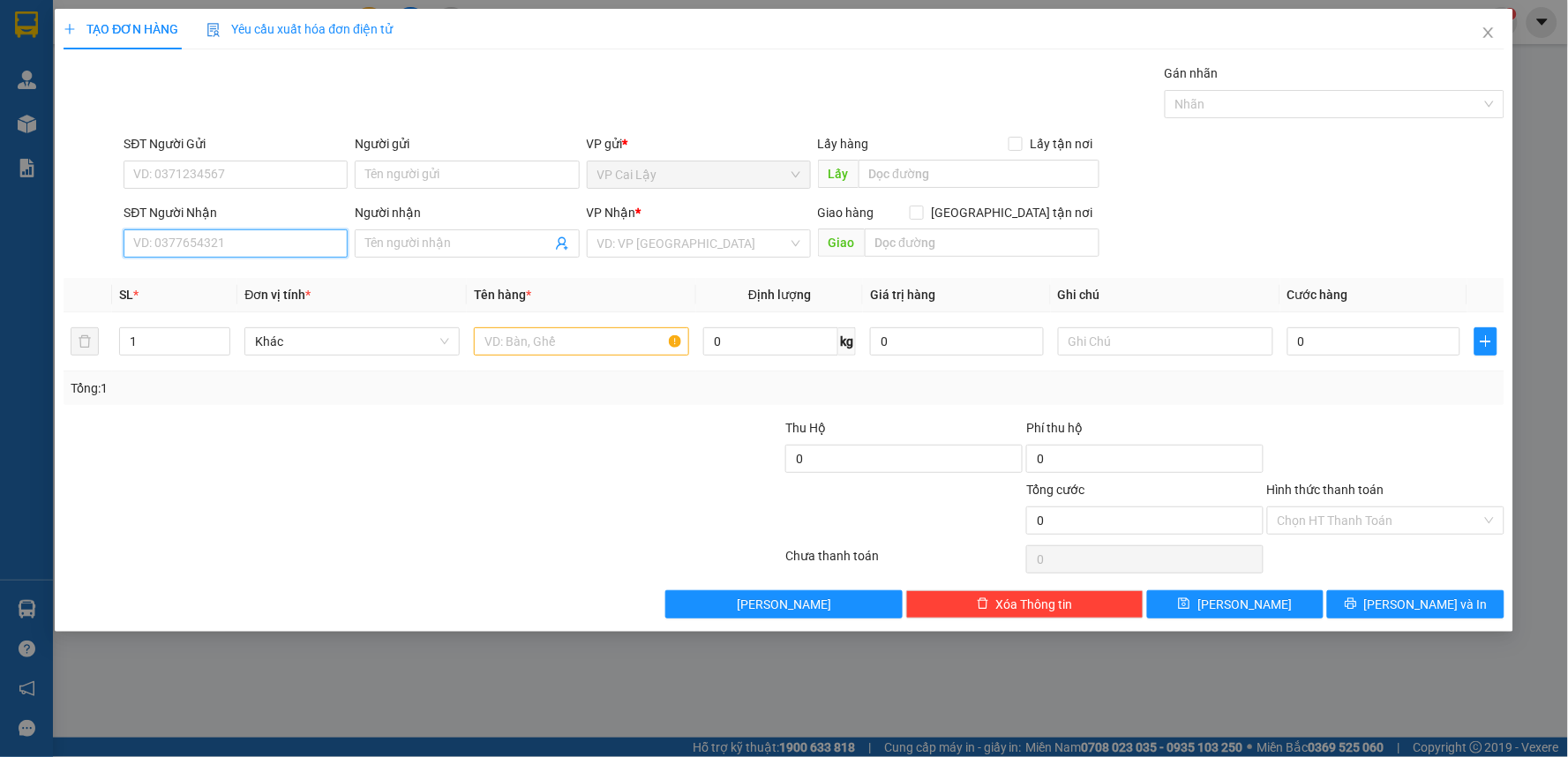
click at [258, 254] on input "SĐT Người Nhận" at bounding box center [235, 243] width 224 height 28
click at [1406, 349] on input "0" at bounding box center [1373, 341] width 173 height 28
click at [274, 247] on input "SĐT Người Nhận" at bounding box center [235, 243] width 224 height 28
type input "0961558441"
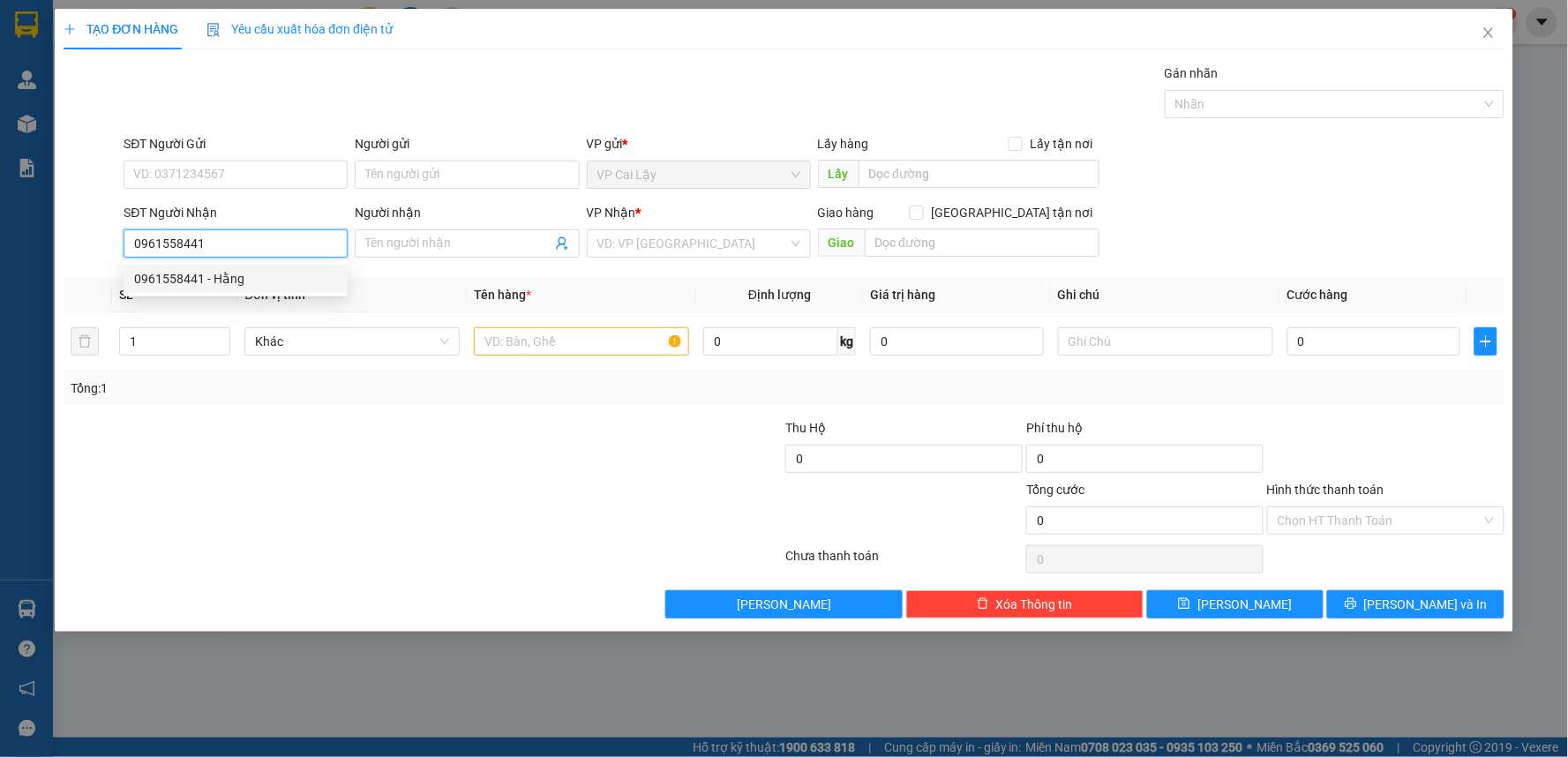
click at [223, 257] on input "0961558441" at bounding box center [235, 243] width 224 height 28
click at [225, 271] on div "0961558441 - Hằng" at bounding box center [235, 278] width 203 height 19
type input "Hằng"
type input "20.000"
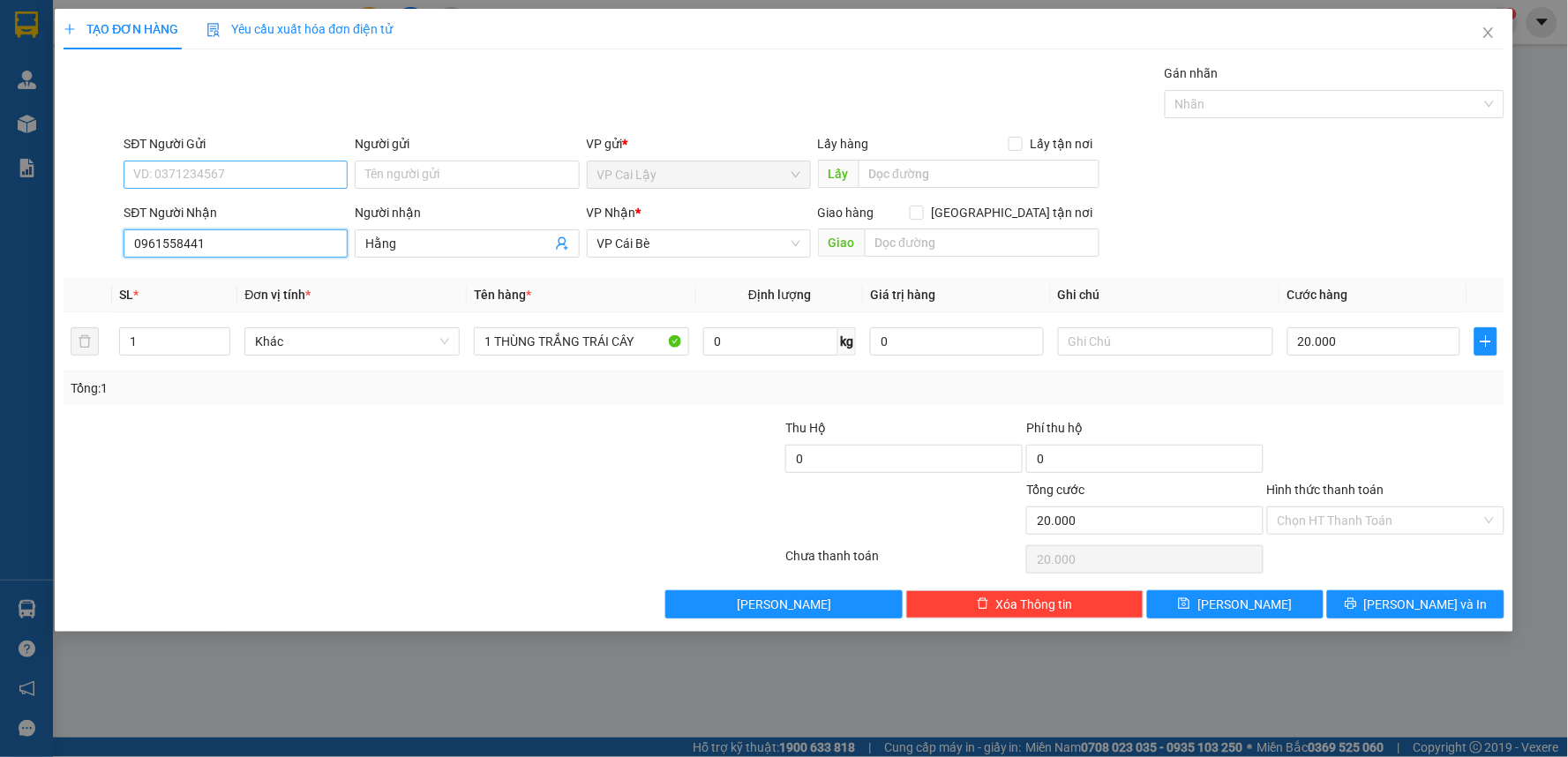
type input "0961558441"
click at [215, 181] on input "SĐT Người Gửi" at bounding box center [235, 174] width 224 height 28
click at [240, 185] on input "SĐT Người Gửi" at bounding box center [235, 174] width 224 height 28
drag, startPoint x: 160, startPoint y: 337, endPoint x: 104, endPoint y: 330, distance: 56.4
click at [104, 330] on tr "1 Khác 1 THÙNG TRẮNG TRÁI CÂY 0 kg 0 20.000" at bounding box center [784, 341] width 1441 height 59
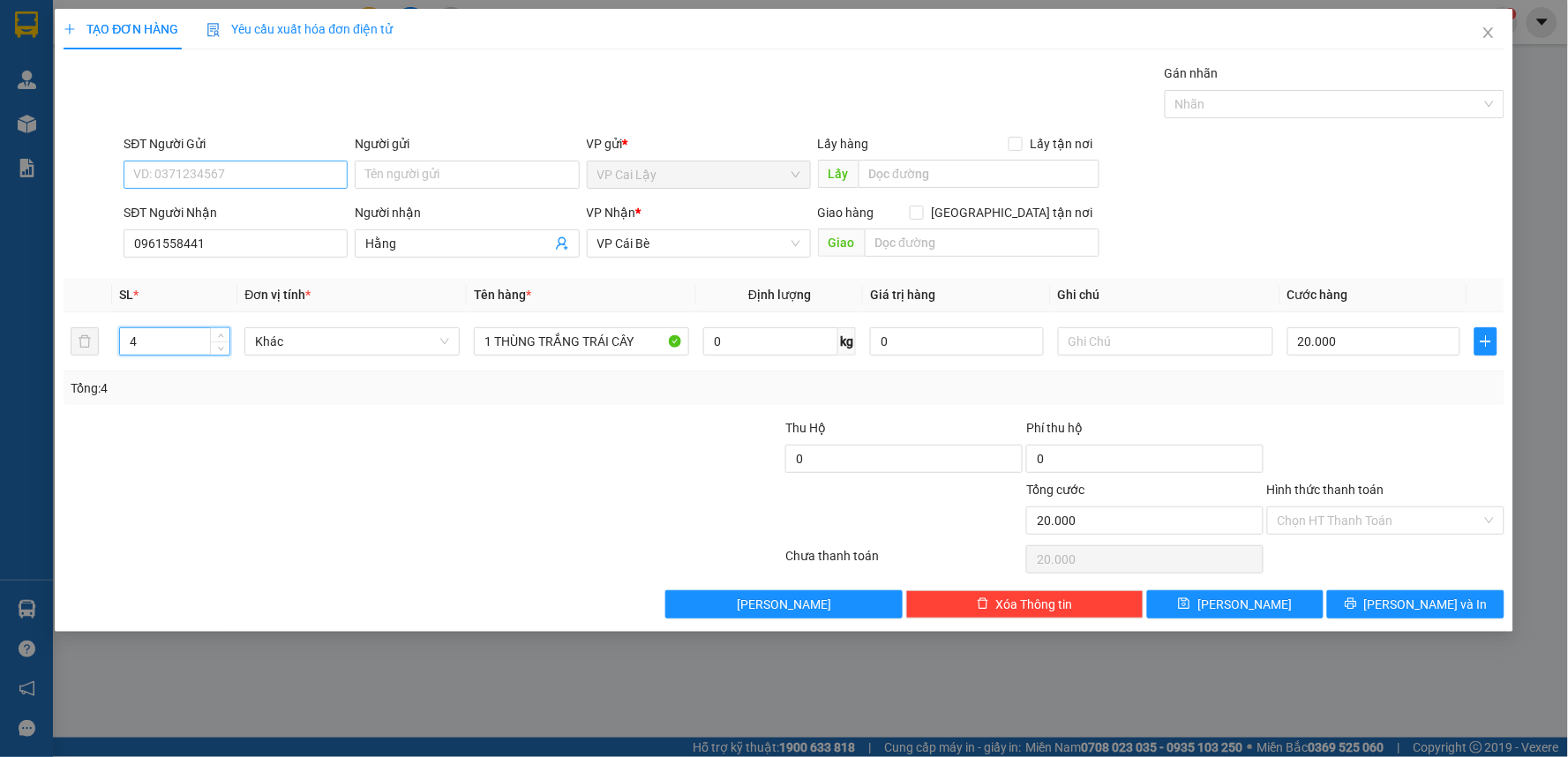
type input "4"
click at [173, 170] on input "SĐT Người Gửi" at bounding box center [235, 174] width 224 height 28
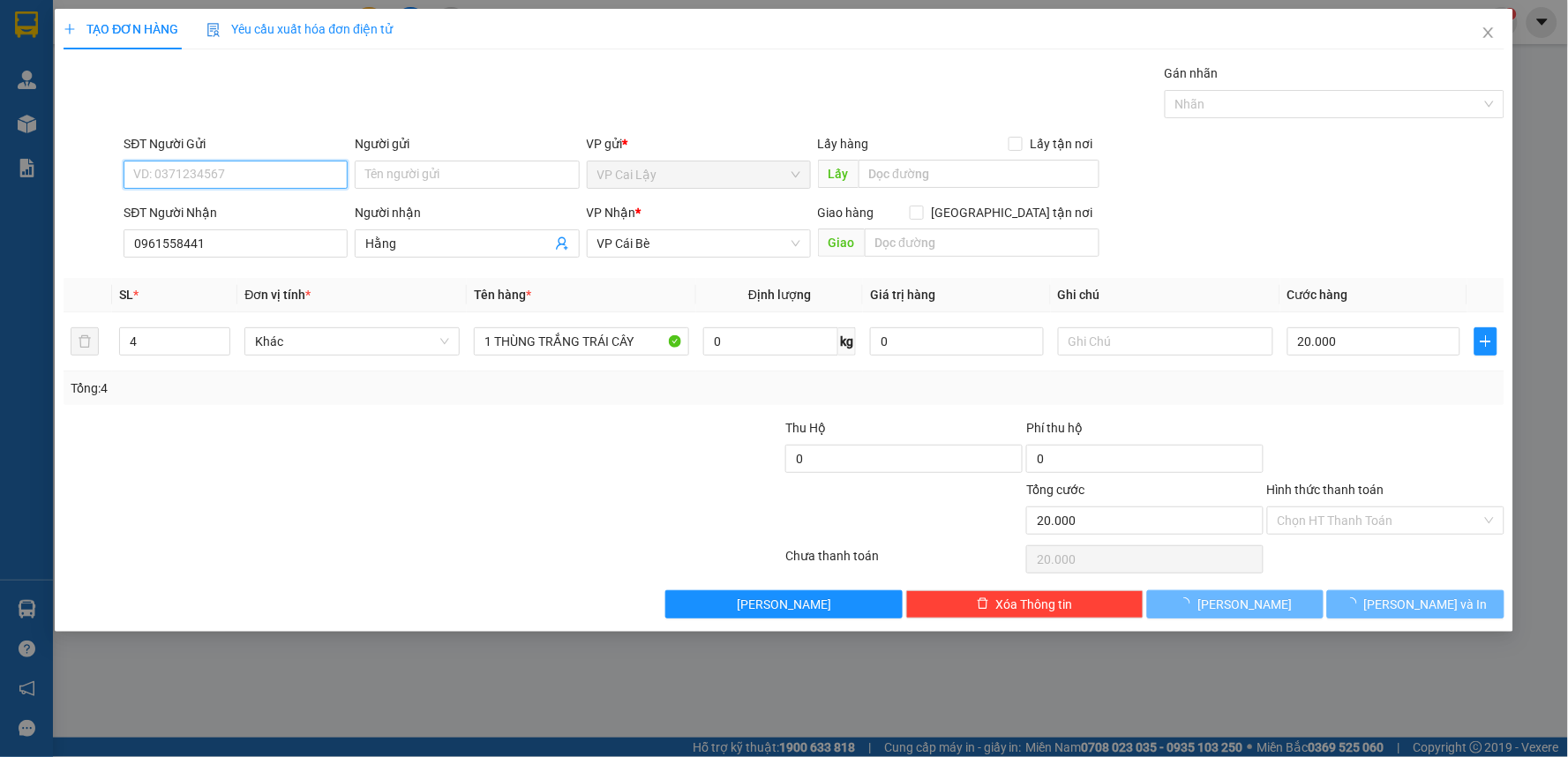
type input "0"
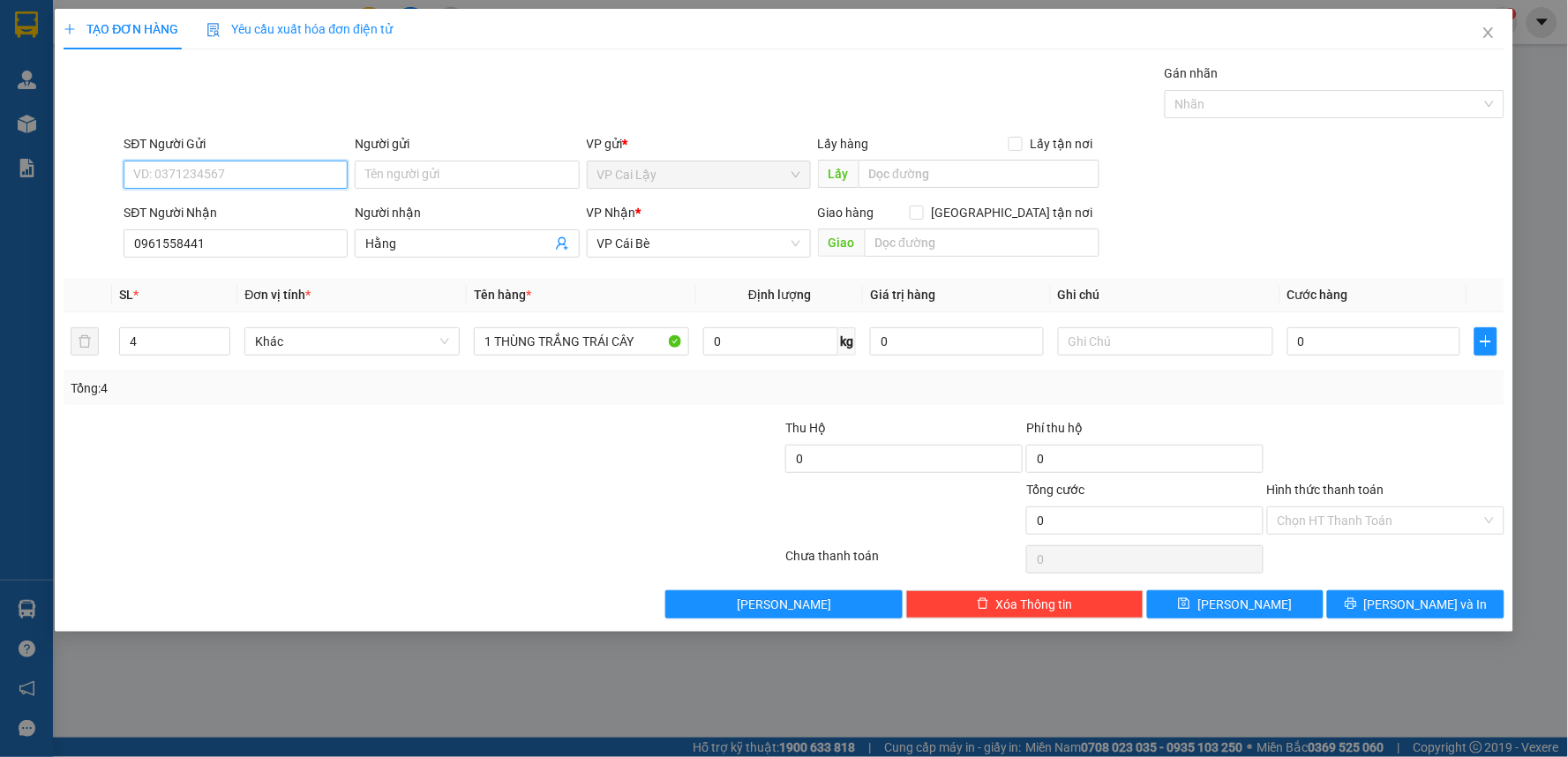
click at [187, 179] on input "SĐT Người Gửi" at bounding box center [235, 174] width 224 height 28
click at [188, 170] on input "SĐT Người Gửi" at bounding box center [235, 174] width 224 height 28
type input "0983829551"
click at [196, 213] on div "0983829551" at bounding box center [235, 210] width 203 height 19
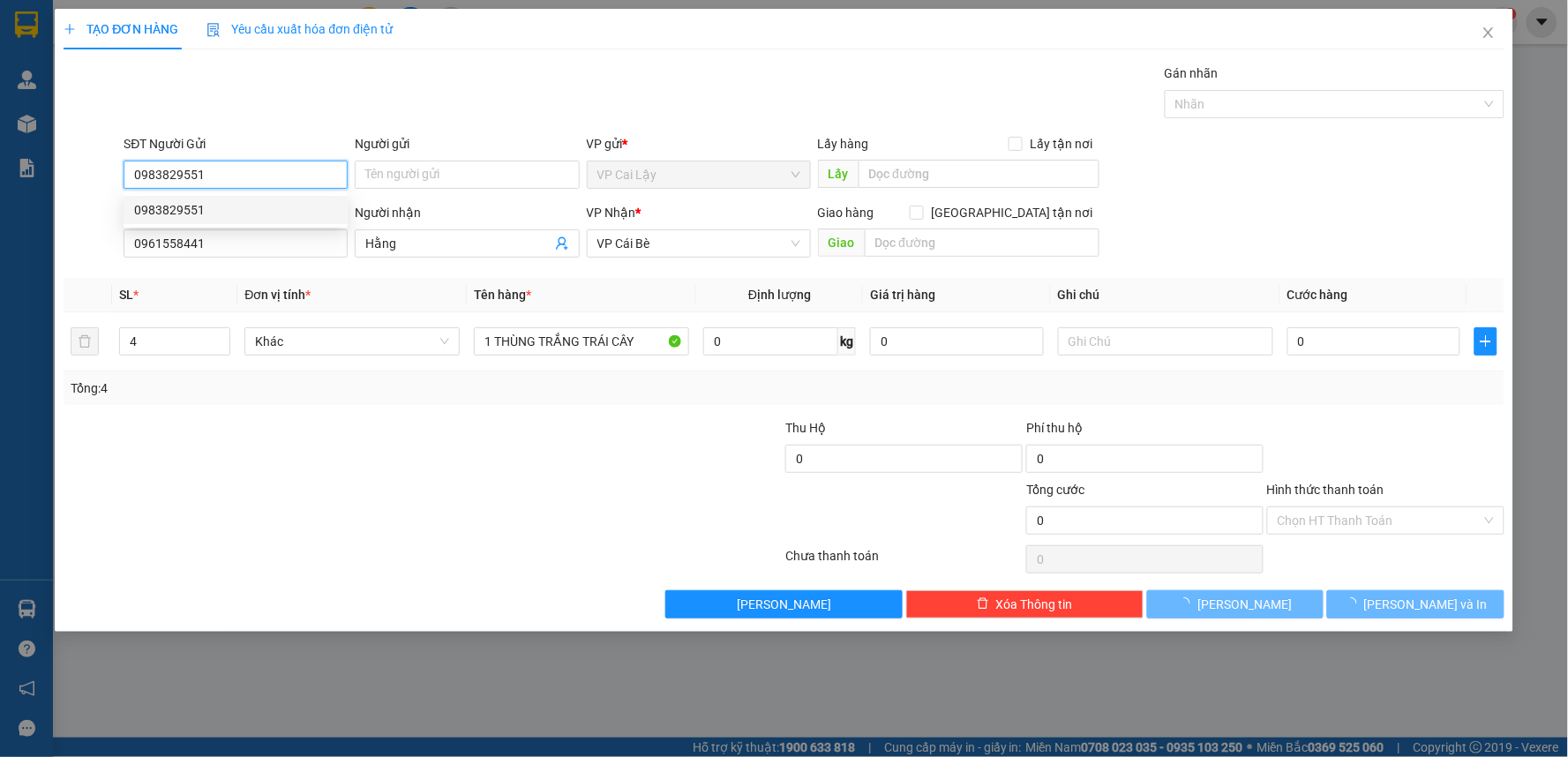
type input "20.000"
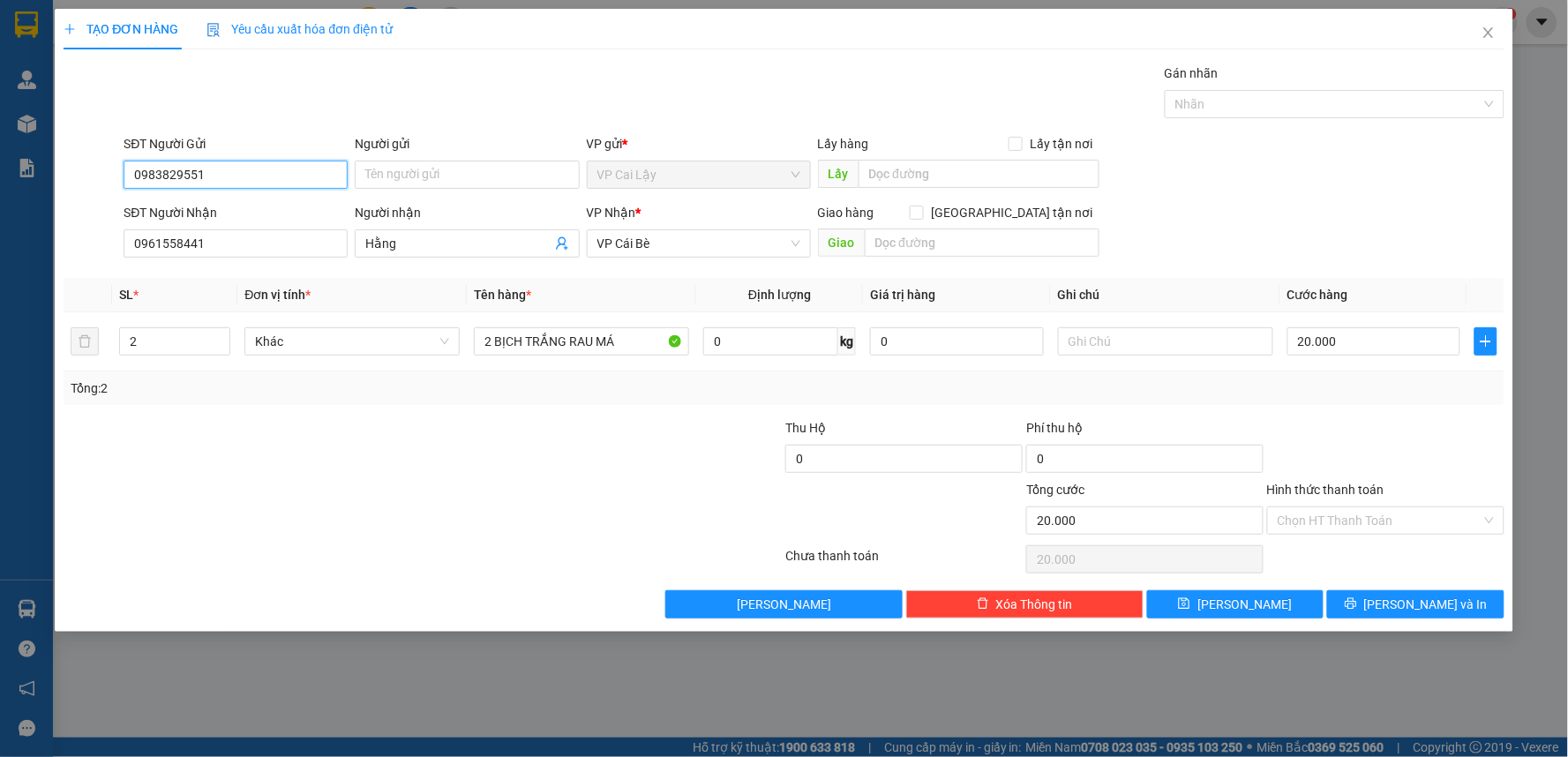
type input "0983829551"
click at [248, 203] on div "SĐT Người Nhận" at bounding box center [235, 213] width 224 height 19
click at [248, 229] on input "0961558441" at bounding box center [235, 243] width 224 height 28
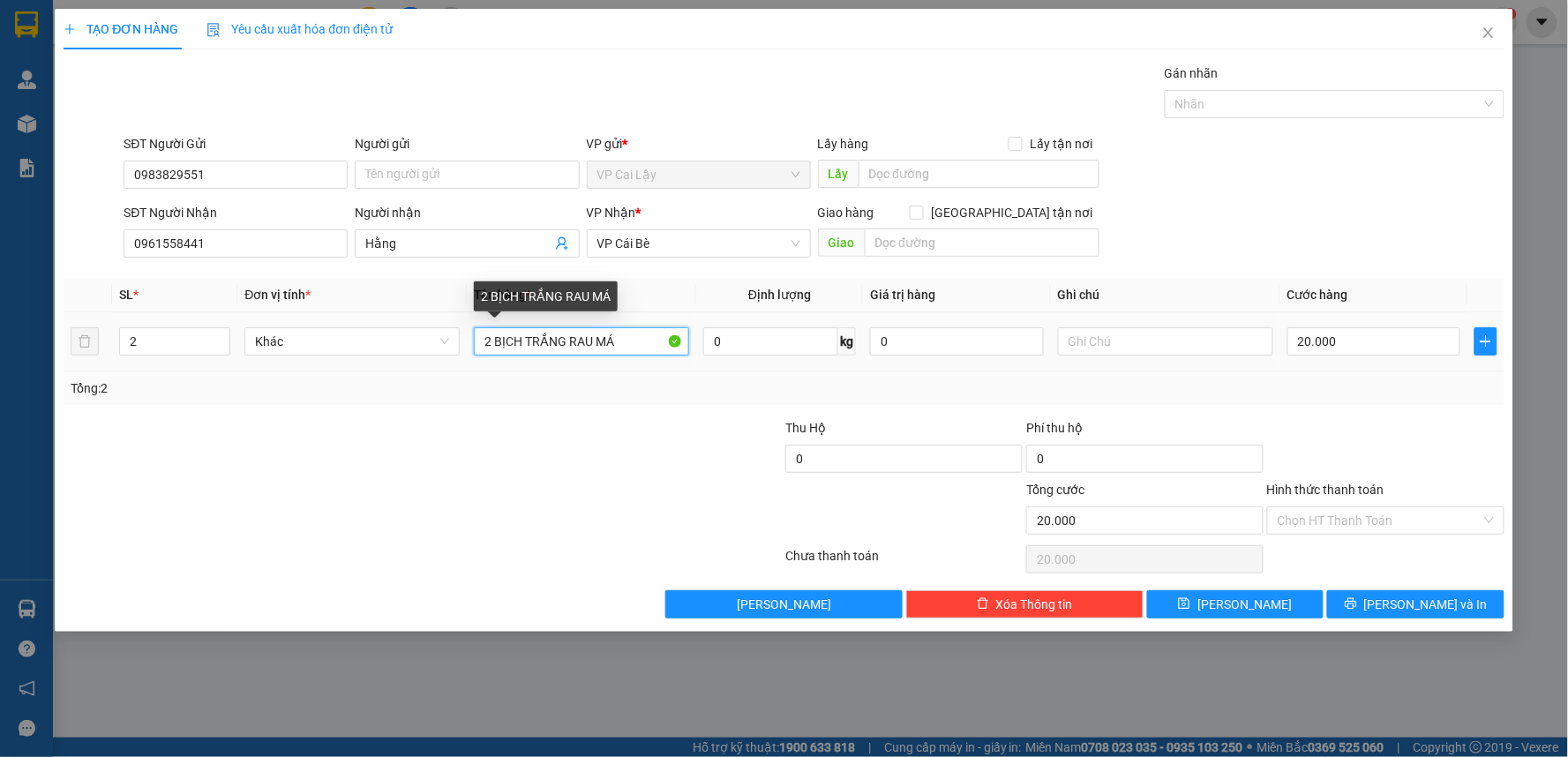
drag, startPoint x: 487, startPoint y: 337, endPoint x: 672, endPoint y: 341, distance: 185.0
click at [662, 341] on input "2 BỊCH TRẮNG RAU MÁ" at bounding box center [582, 341] width 216 height 28
type input "4"
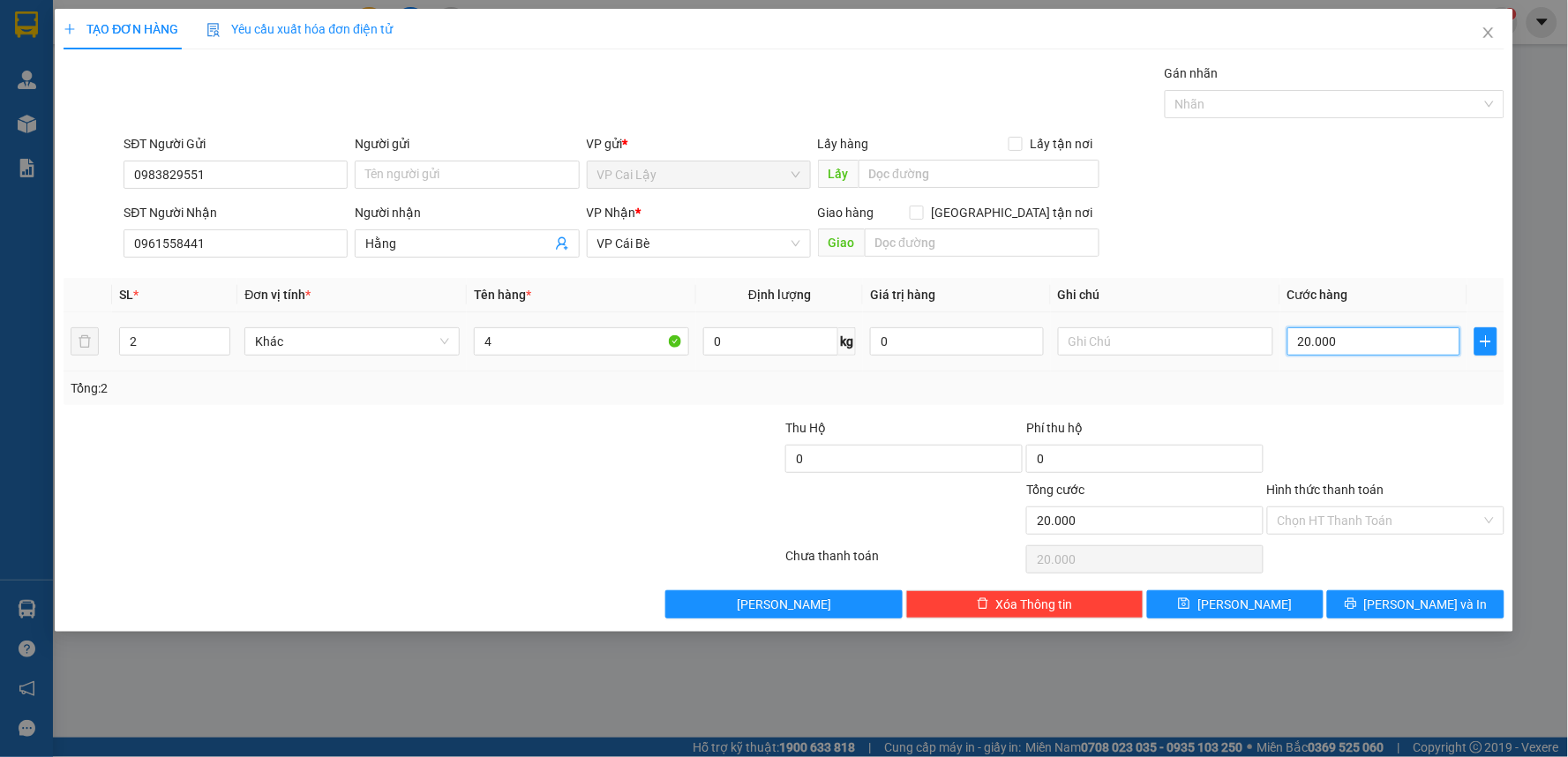
type input "0"
type input "20.000"
click at [1328, 330] on input "0" at bounding box center [1373, 341] width 173 height 28
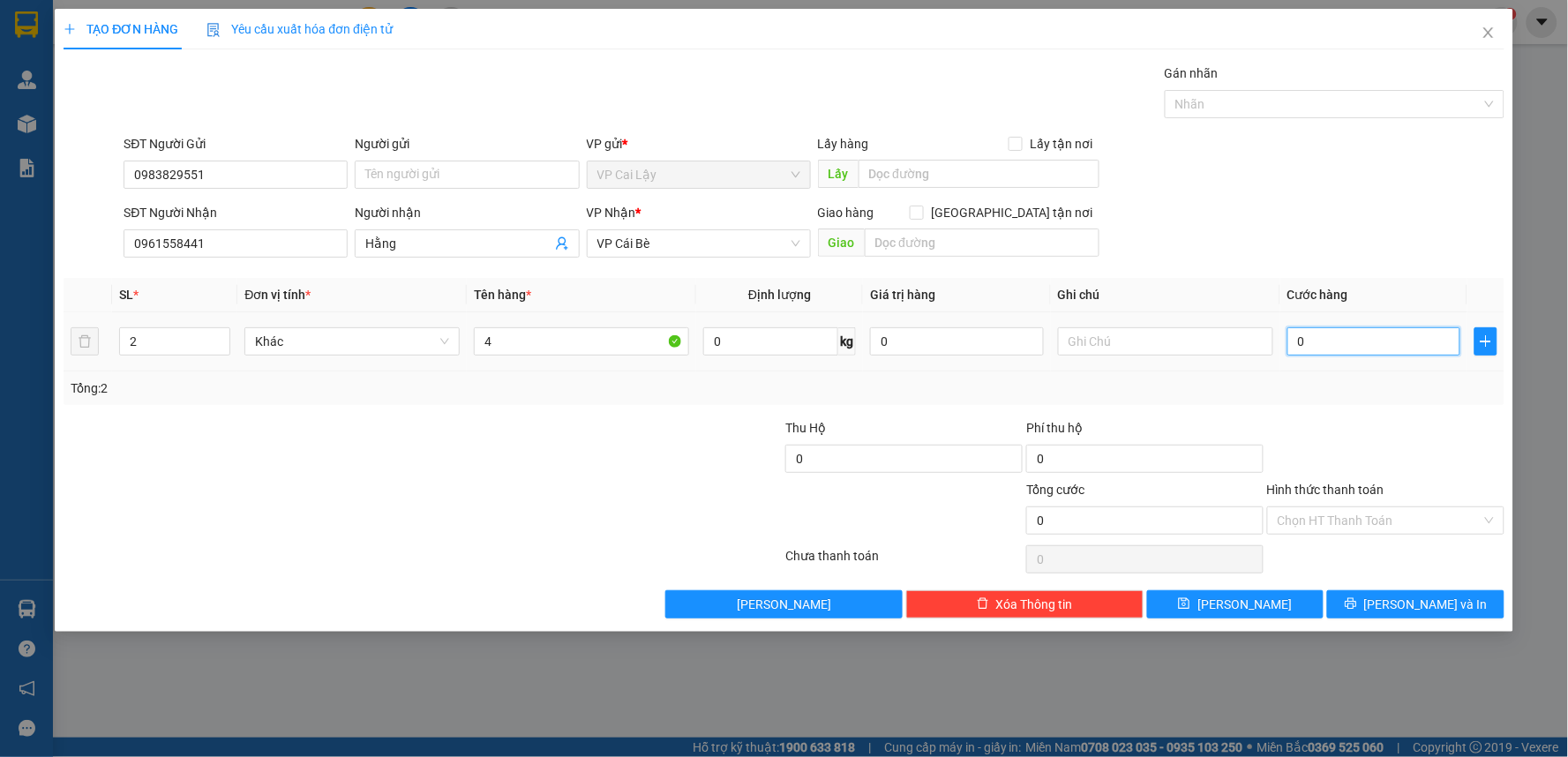
click at [1328, 330] on input "0" at bounding box center [1373, 341] width 173 height 28
type input "4"
type input "40"
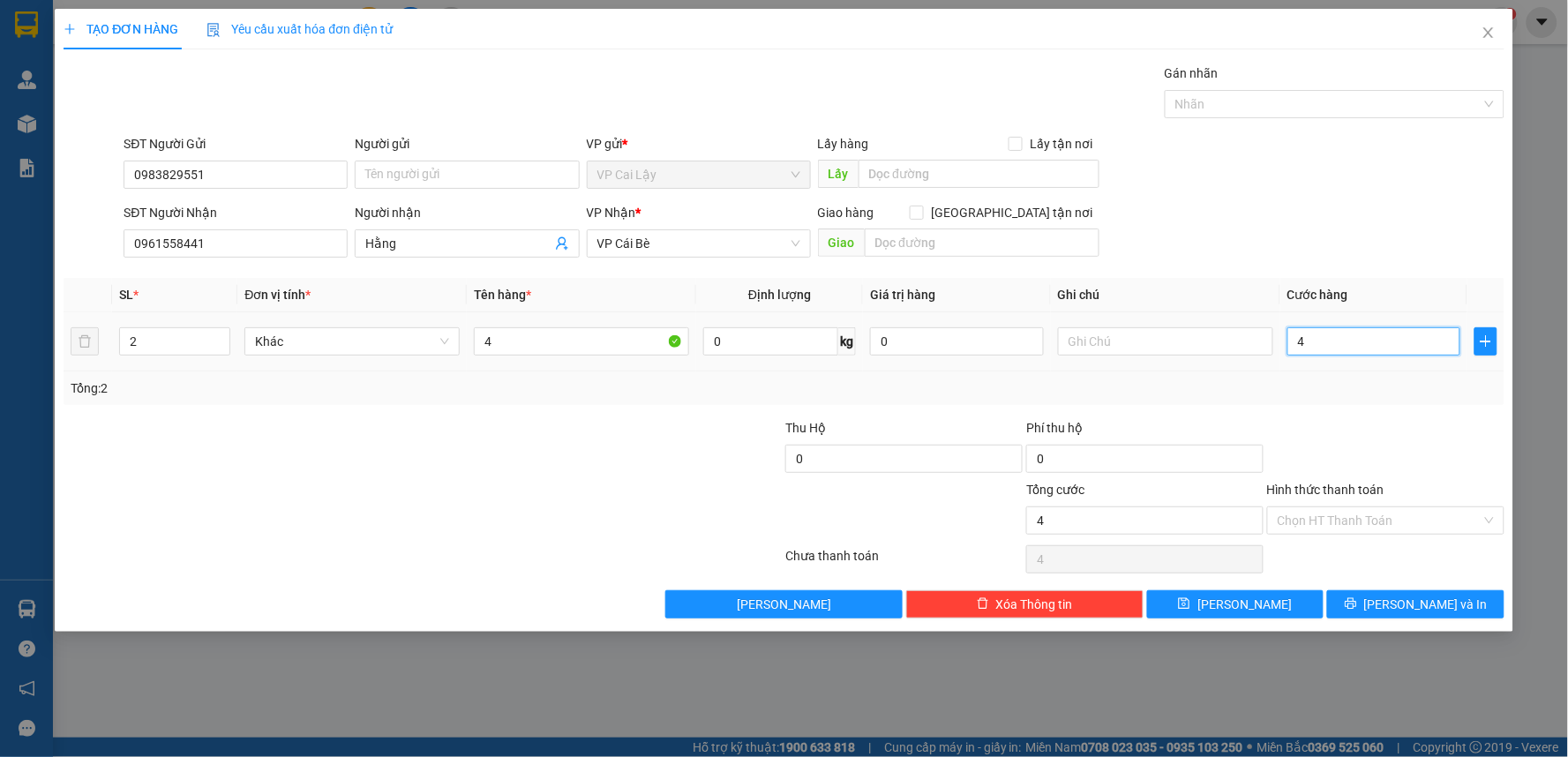
type input "40"
type input "40.000"
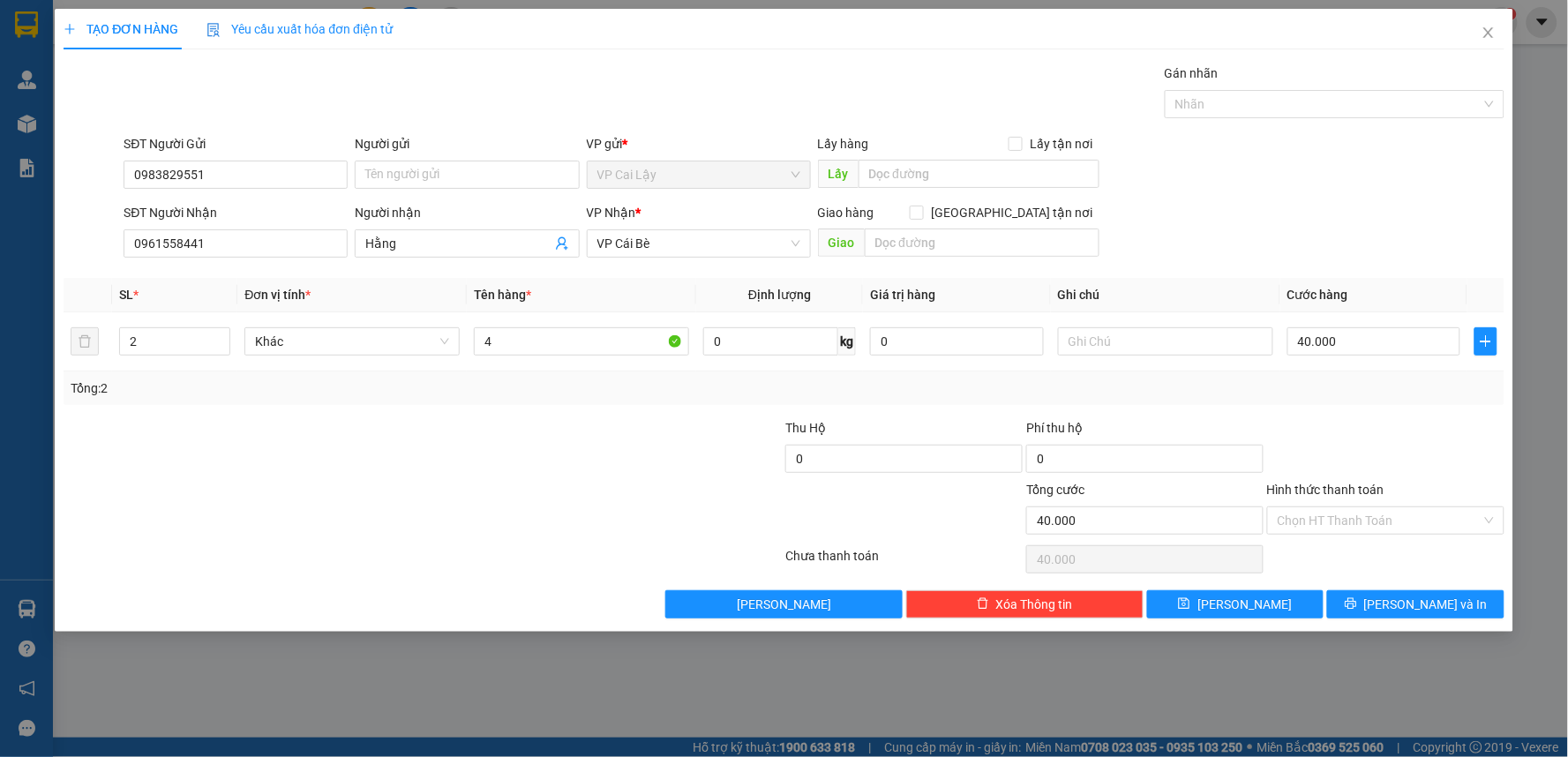
drag, startPoint x: 1379, startPoint y: 395, endPoint x: 914, endPoint y: 514, distance: 480.0
click at [1377, 399] on div "Tổng: 2" at bounding box center [784, 388] width 1441 height 34
drag, startPoint x: 595, startPoint y: 330, endPoint x: 587, endPoint y: 333, distance: 8.5
click at [593, 332] on input "4" at bounding box center [582, 341] width 216 height 28
type input "4 BỊCH ỚT"
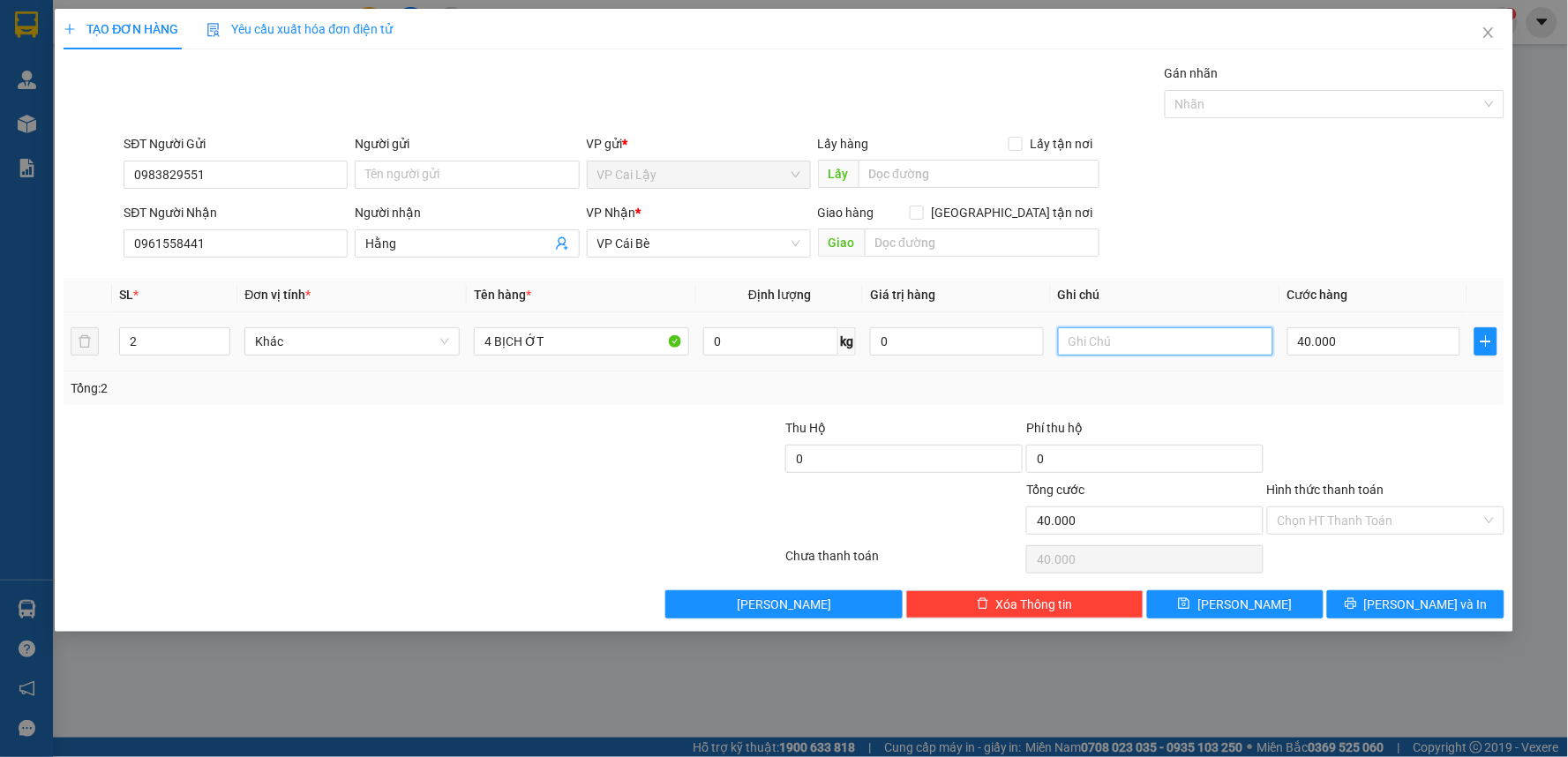
click at [1090, 337] on input "text" at bounding box center [1165, 341] width 216 height 28
click at [560, 353] on input "4 BỊCH ỚT" at bounding box center [582, 341] width 216 height 28
click at [1371, 607] on button "[PERSON_NAME] và In" at bounding box center [1416, 604] width 177 height 28
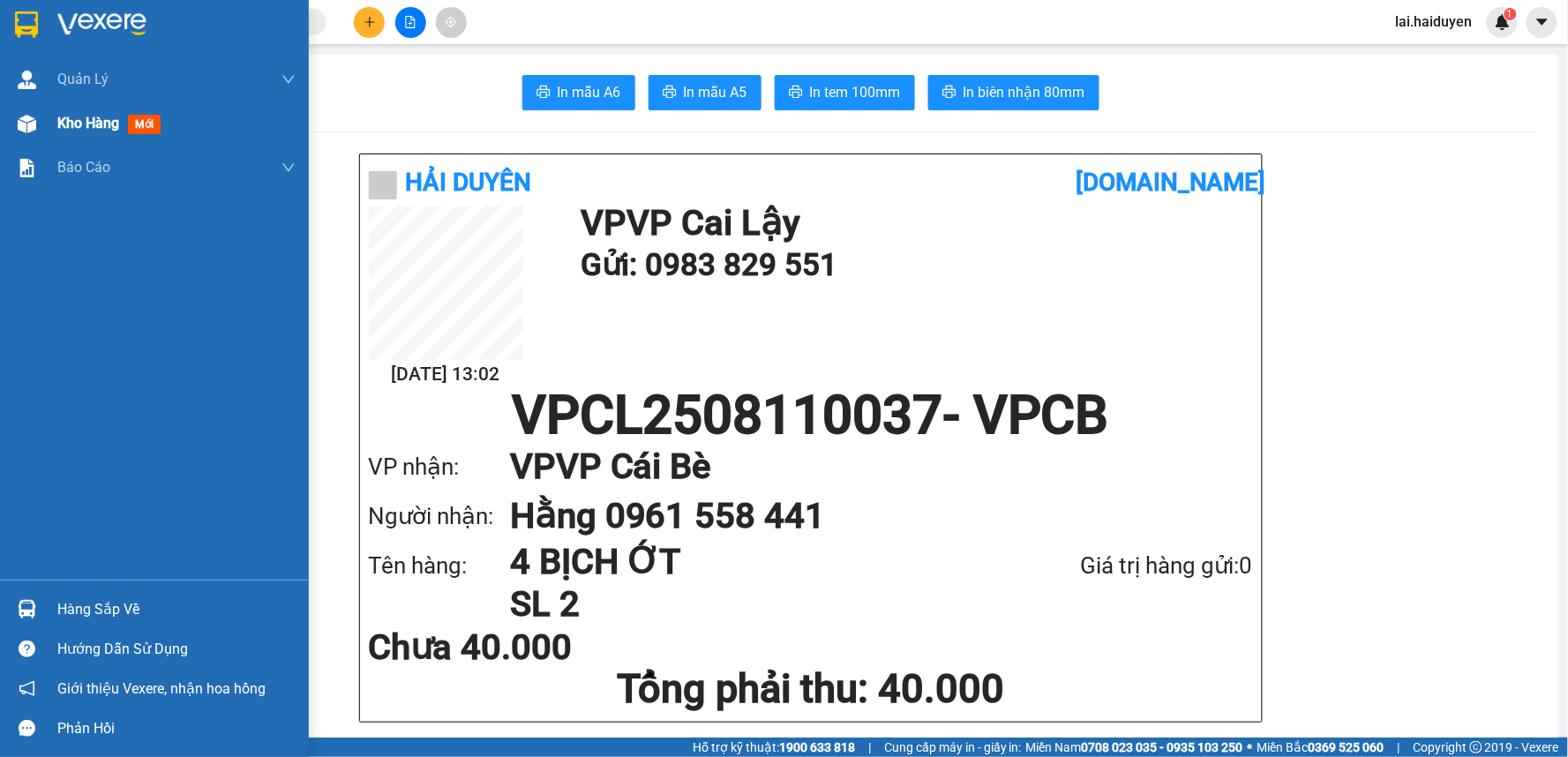
click at [40, 128] on div at bounding box center [27, 124] width 31 height 31
click at [53, 120] on div "Kho hàng mới" at bounding box center [154, 123] width 309 height 44
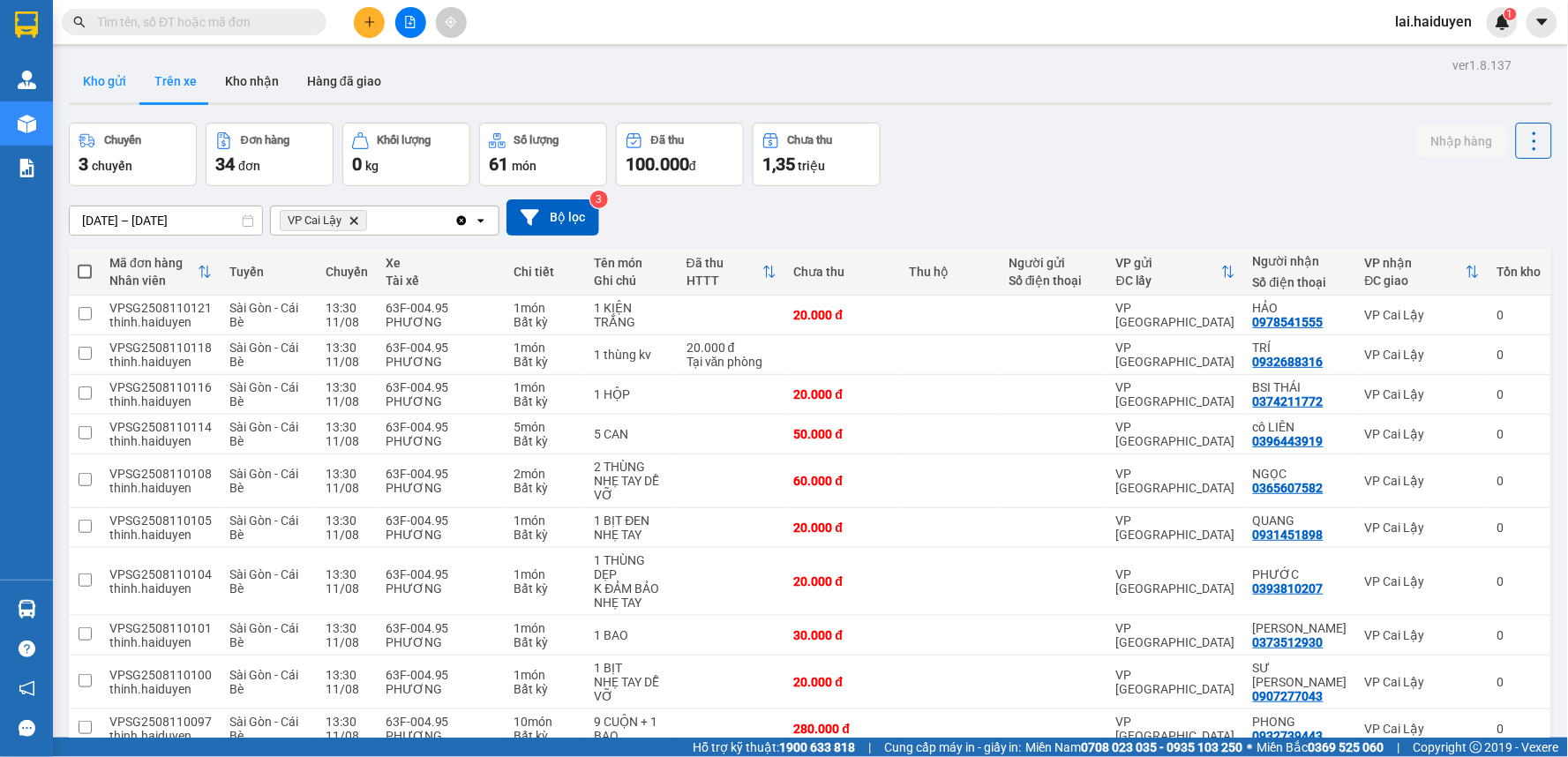
click at [102, 89] on button "Kho gửi" at bounding box center [104, 81] width 71 height 42
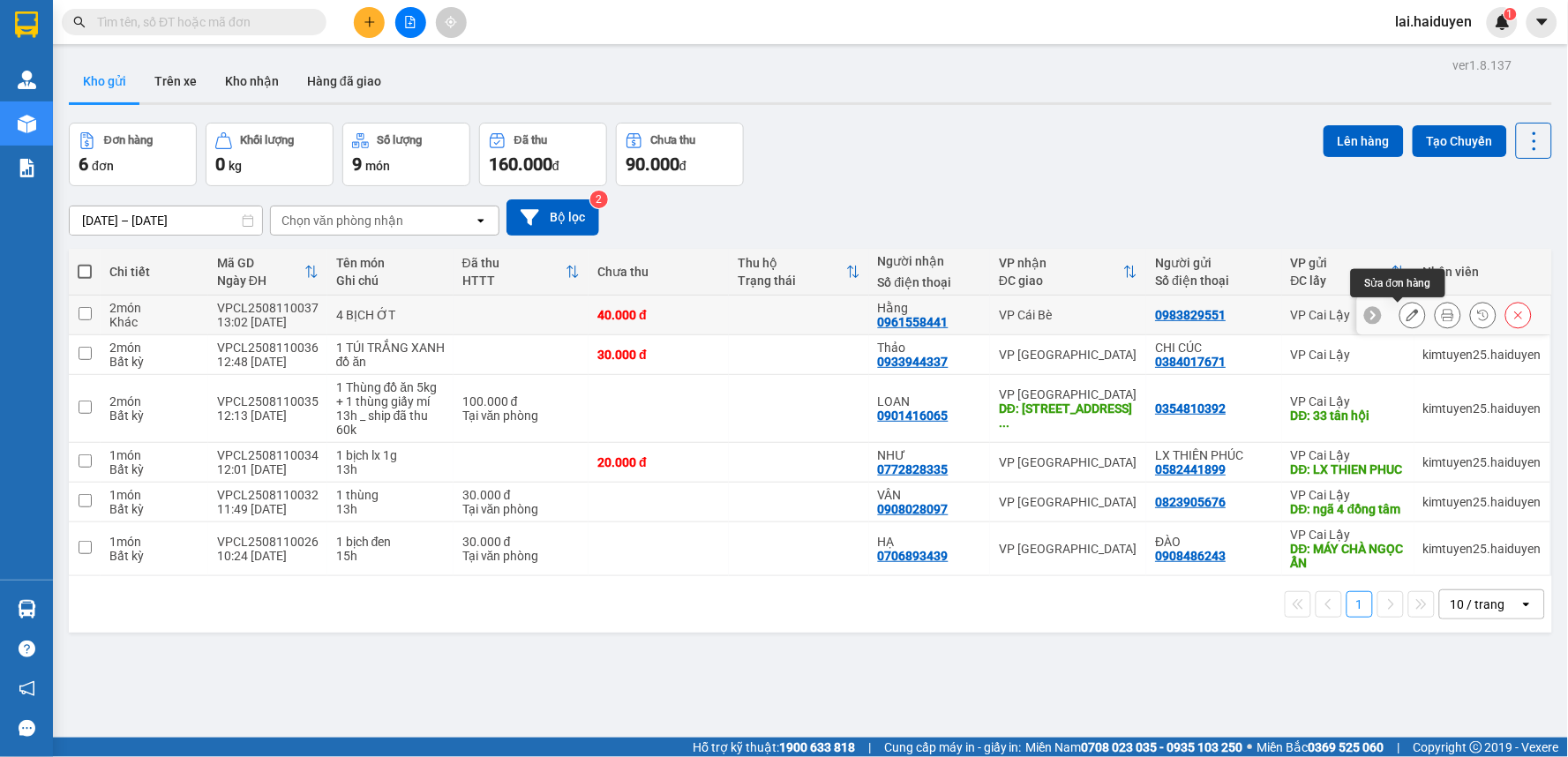
click at [1406, 310] on icon at bounding box center [1412, 315] width 13 height 13
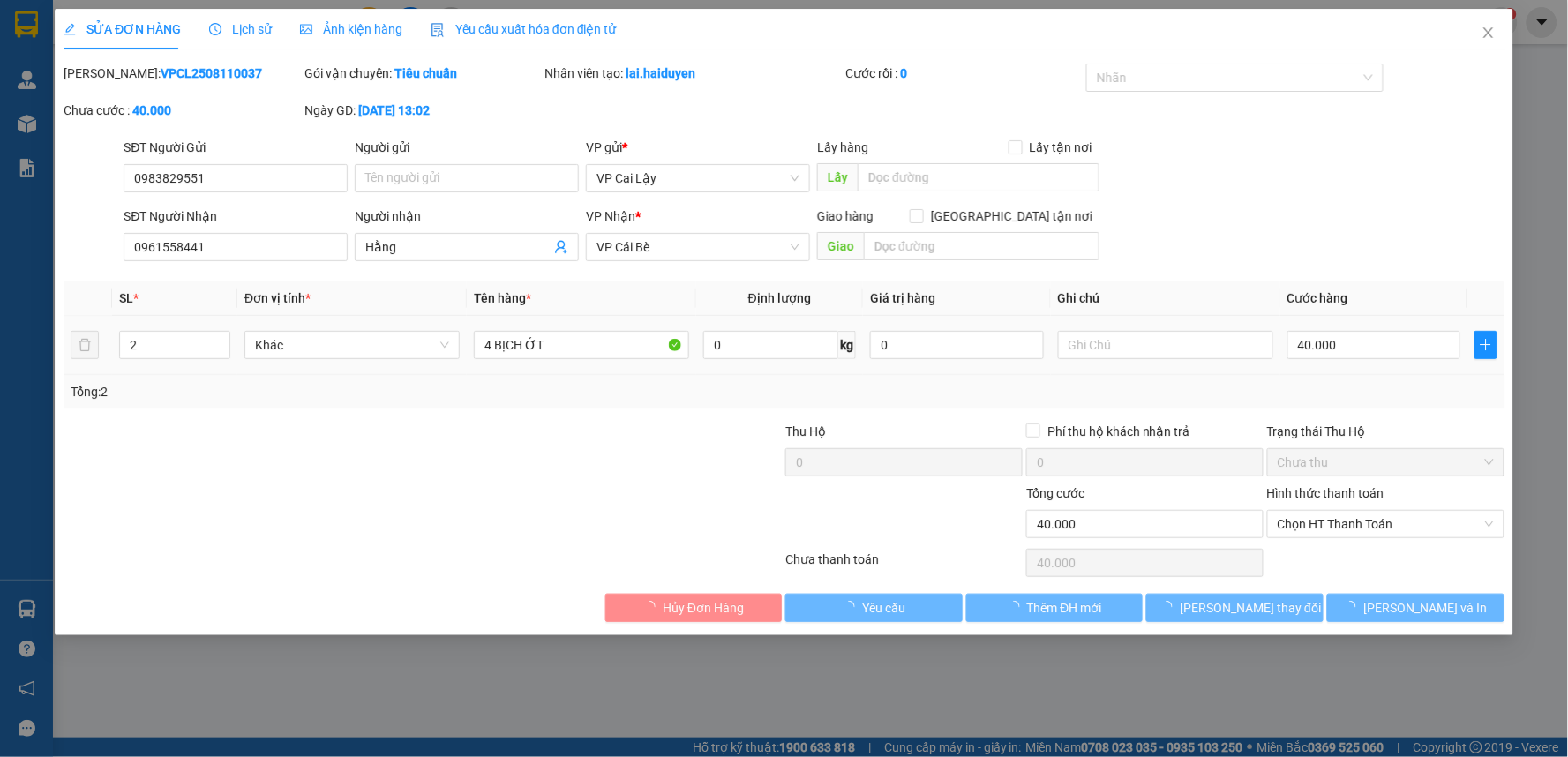
type input "0983829551"
type input "0961558441"
type input "Hằng"
type input "40.000"
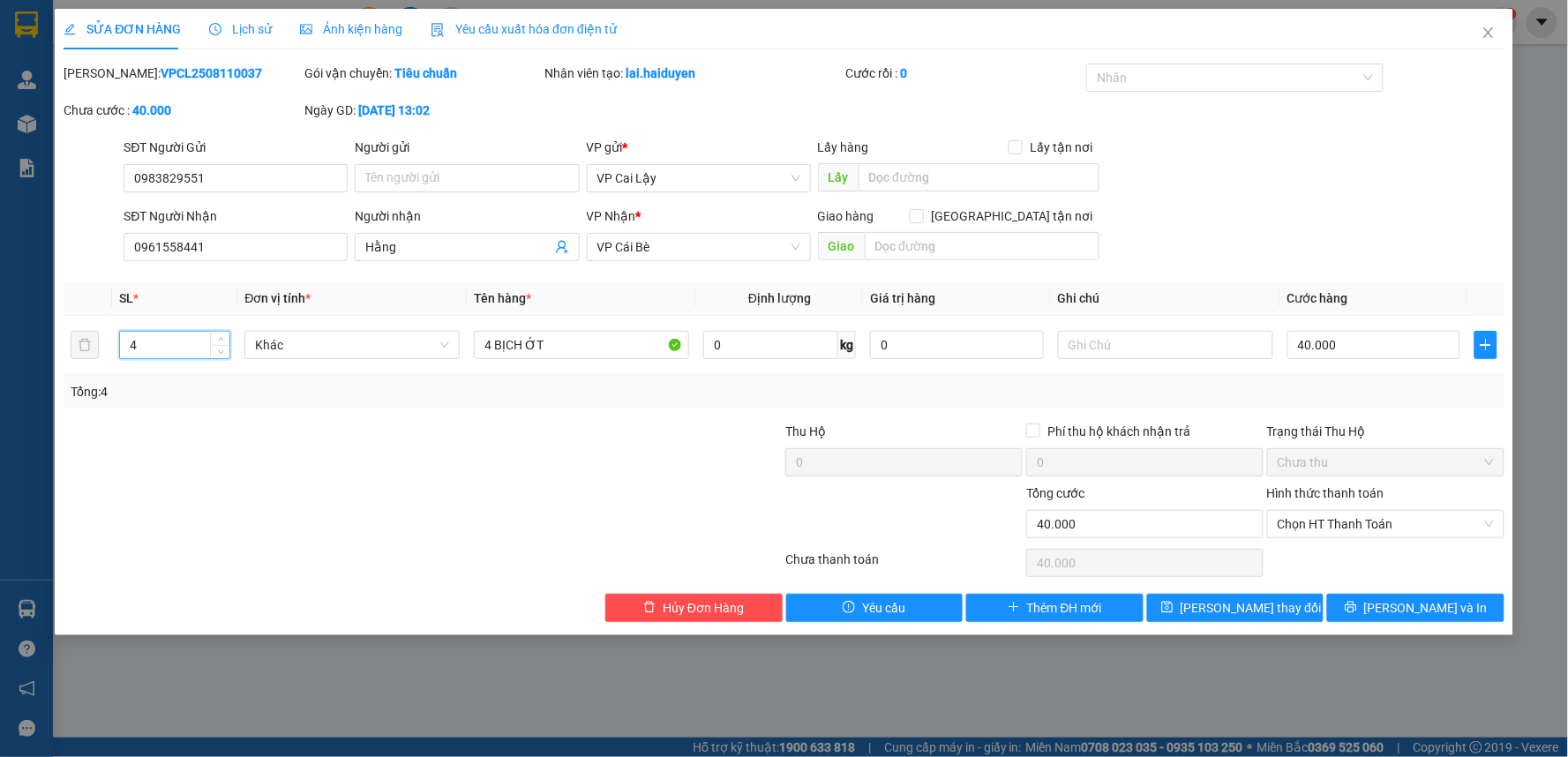
type input "4"
click at [309, 420] on div "Total Paid Fee 0 Total UnPaid Fee 40.000 Cash Collection Total Fee Mã ĐH: VPCL2…" at bounding box center [784, 343] width 1441 height 559
click at [1361, 604] on button "[PERSON_NAME] và In" at bounding box center [1416, 607] width 177 height 28
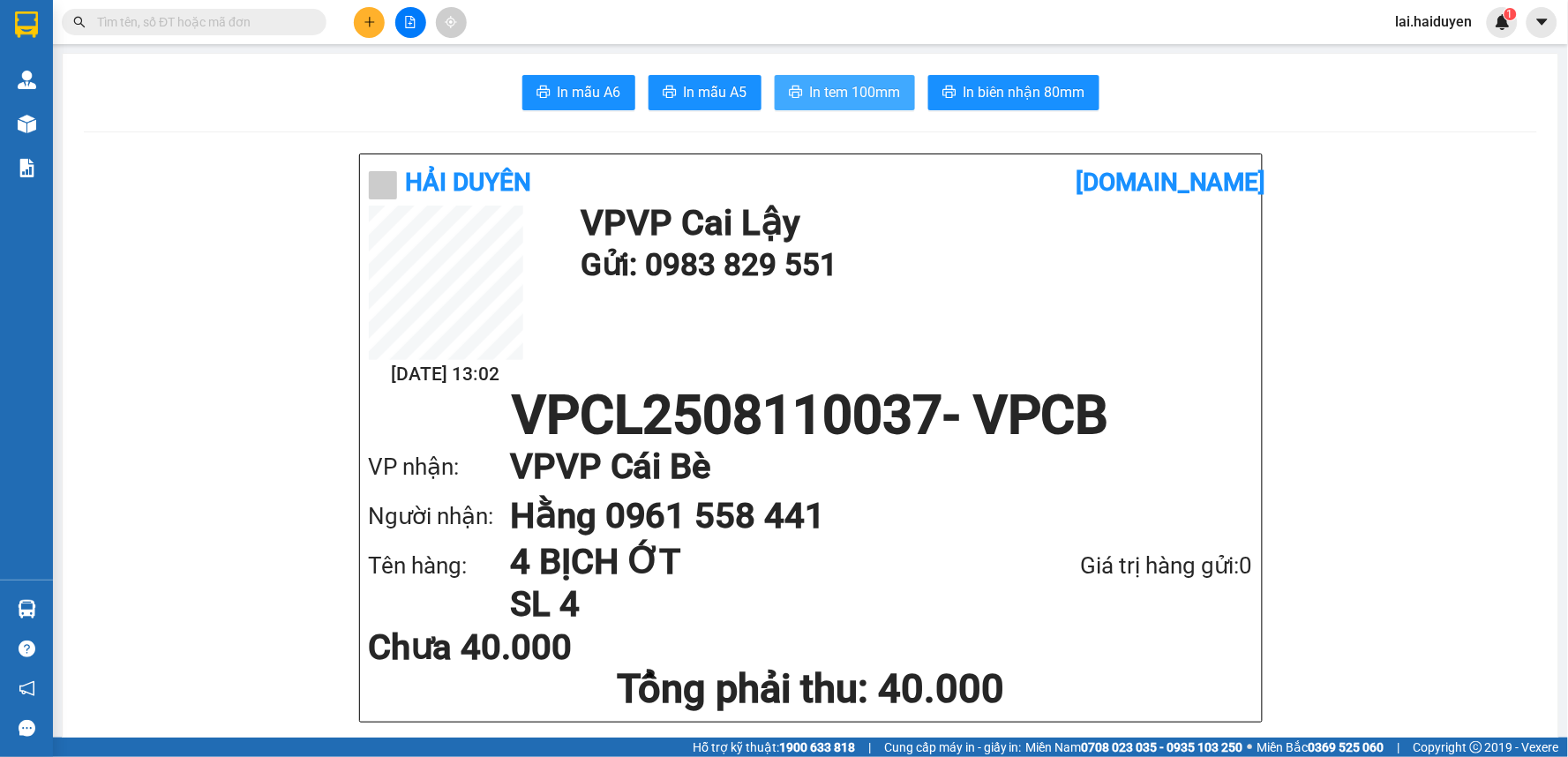
click at [833, 92] on span "In tem 100mm" at bounding box center [855, 91] width 91 height 22
drag, startPoint x: 823, startPoint y: 85, endPoint x: 833, endPoint y: 99, distance: 17.2
click at [823, 86] on span "In tem 100mm" at bounding box center [855, 91] width 91 height 22
click at [378, 27] on button at bounding box center [369, 22] width 31 height 31
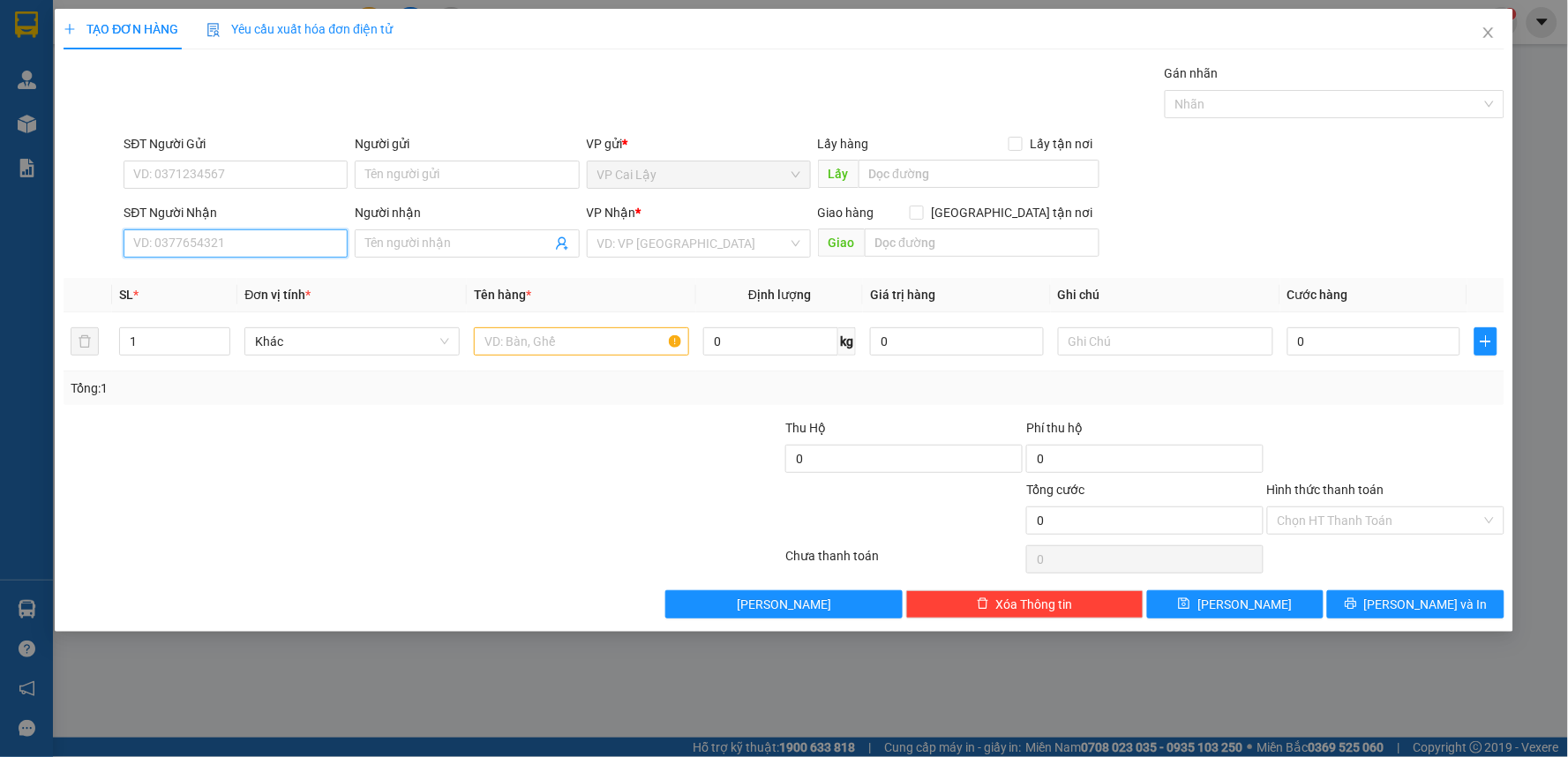
click at [318, 244] on input "SĐT Người Nhận" at bounding box center [235, 243] width 224 height 28
type input "0904732464"
click at [309, 278] on div "0904732464 - TUYET" at bounding box center [235, 278] width 203 height 19
type input "TUYET"
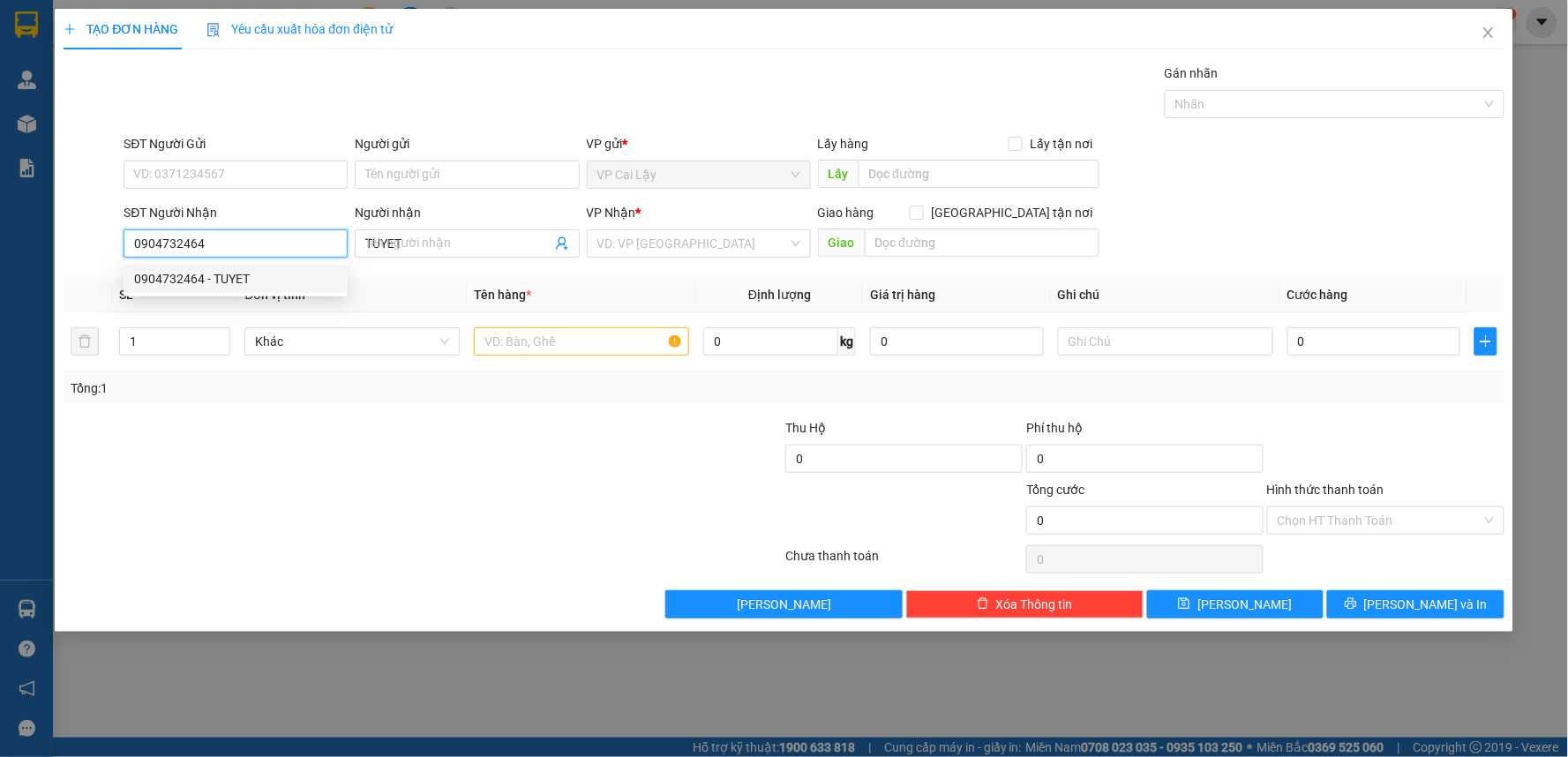
type input "30.000"
type input "0904732464"
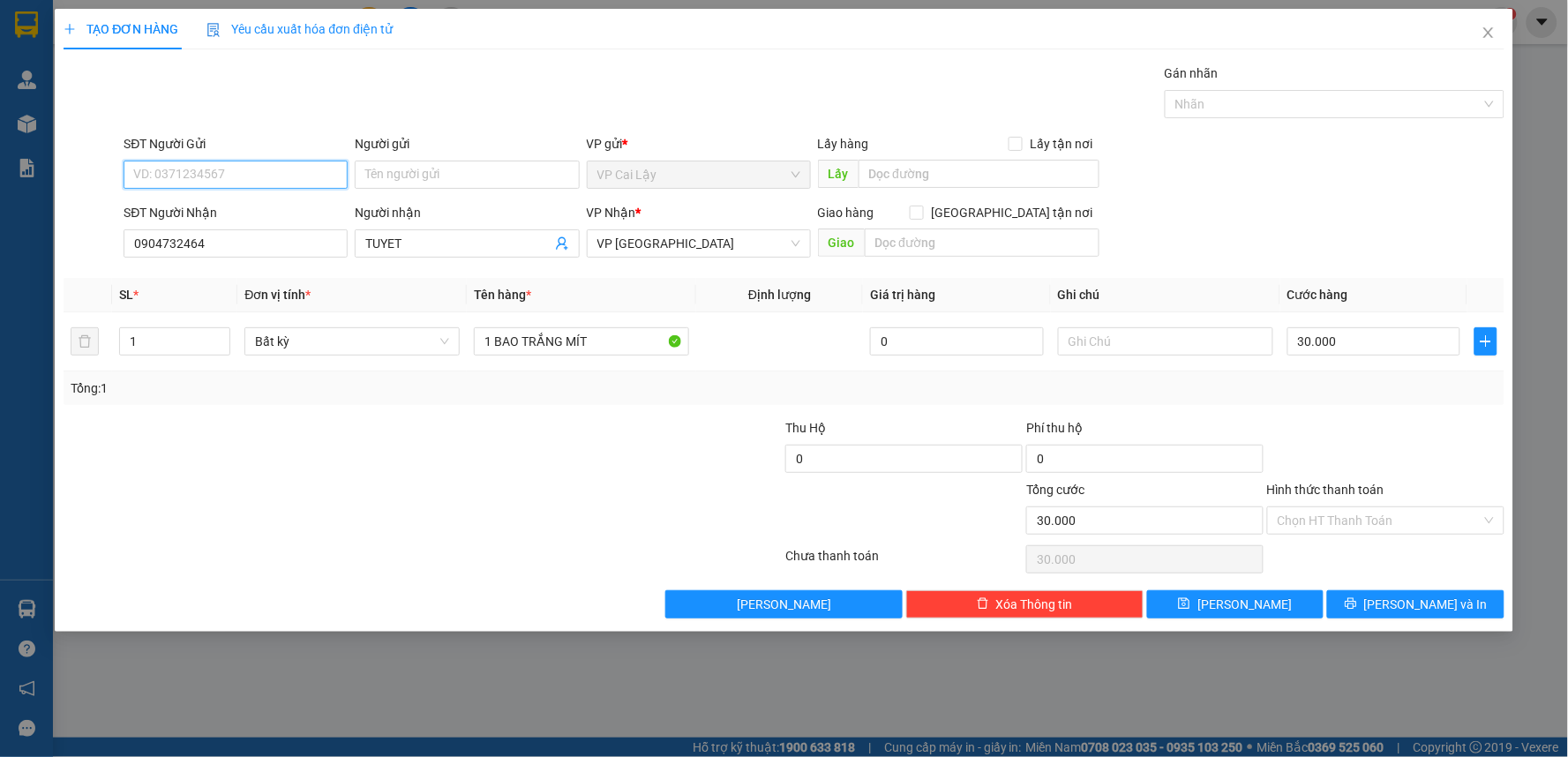
click at [258, 174] on input "SĐT Người Gửi" at bounding box center [235, 174] width 224 height 28
click at [257, 214] on div "0902511007 - THANH" at bounding box center [235, 210] width 203 height 19
type input "0902511007"
type input "THANH"
drag, startPoint x: 588, startPoint y: 326, endPoint x: 539, endPoint y: 331, distance: 49.3
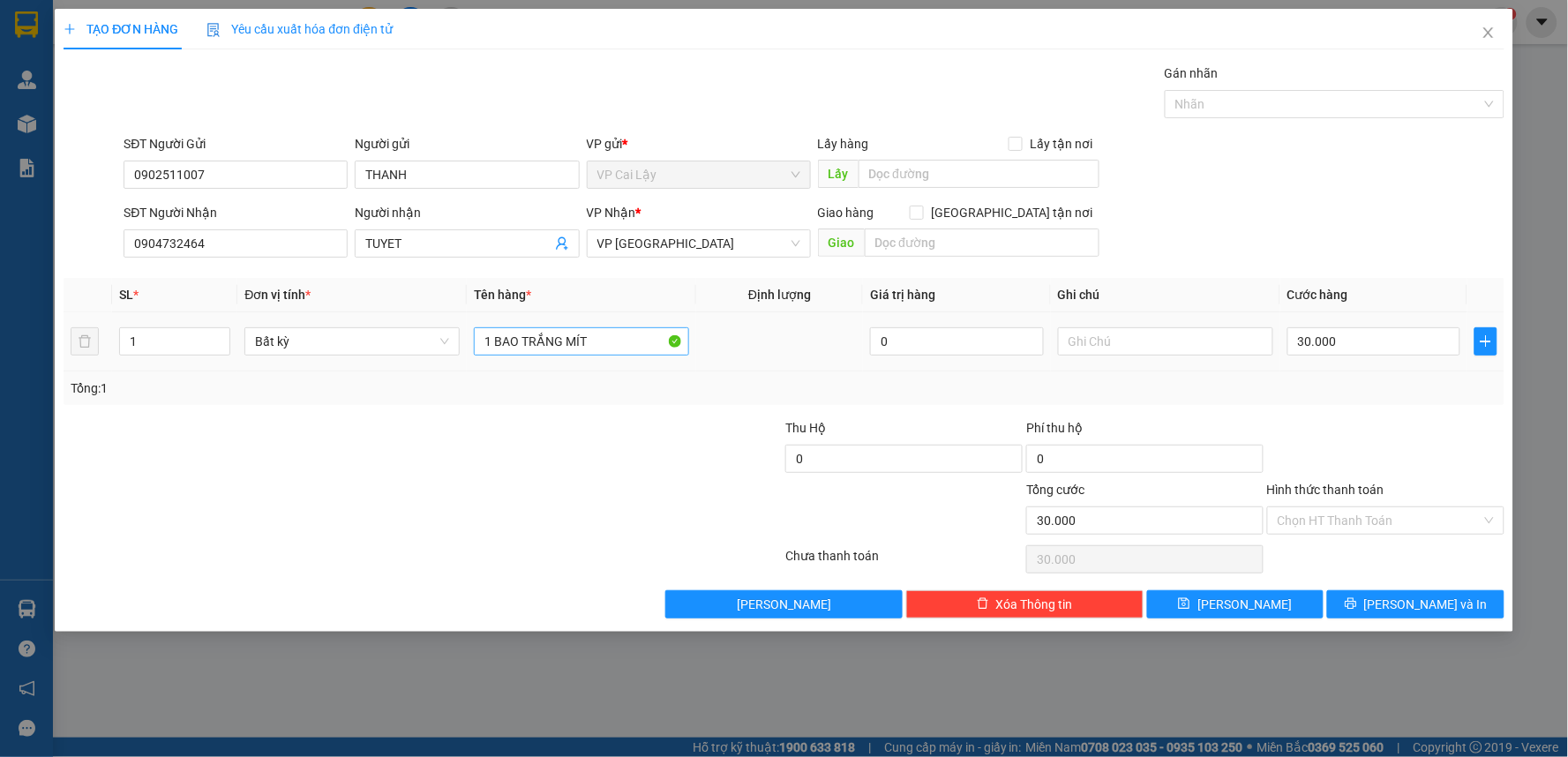
click at [539, 331] on div "1 BAO TRẮNG MÍT" at bounding box center [582, 341] width 216 height 36
drag, startPoint x: 565, startPoint y: 344, endPoint x: 609, endPoint y: 344, distance: 44.0
click at [609, 344] on input "1 BAO TRẮNG MÍT" at bounding box center [582, 341] width 216 height 28
type input "1 BAO TRẮNG TRÁI CÂY"
type input "0"
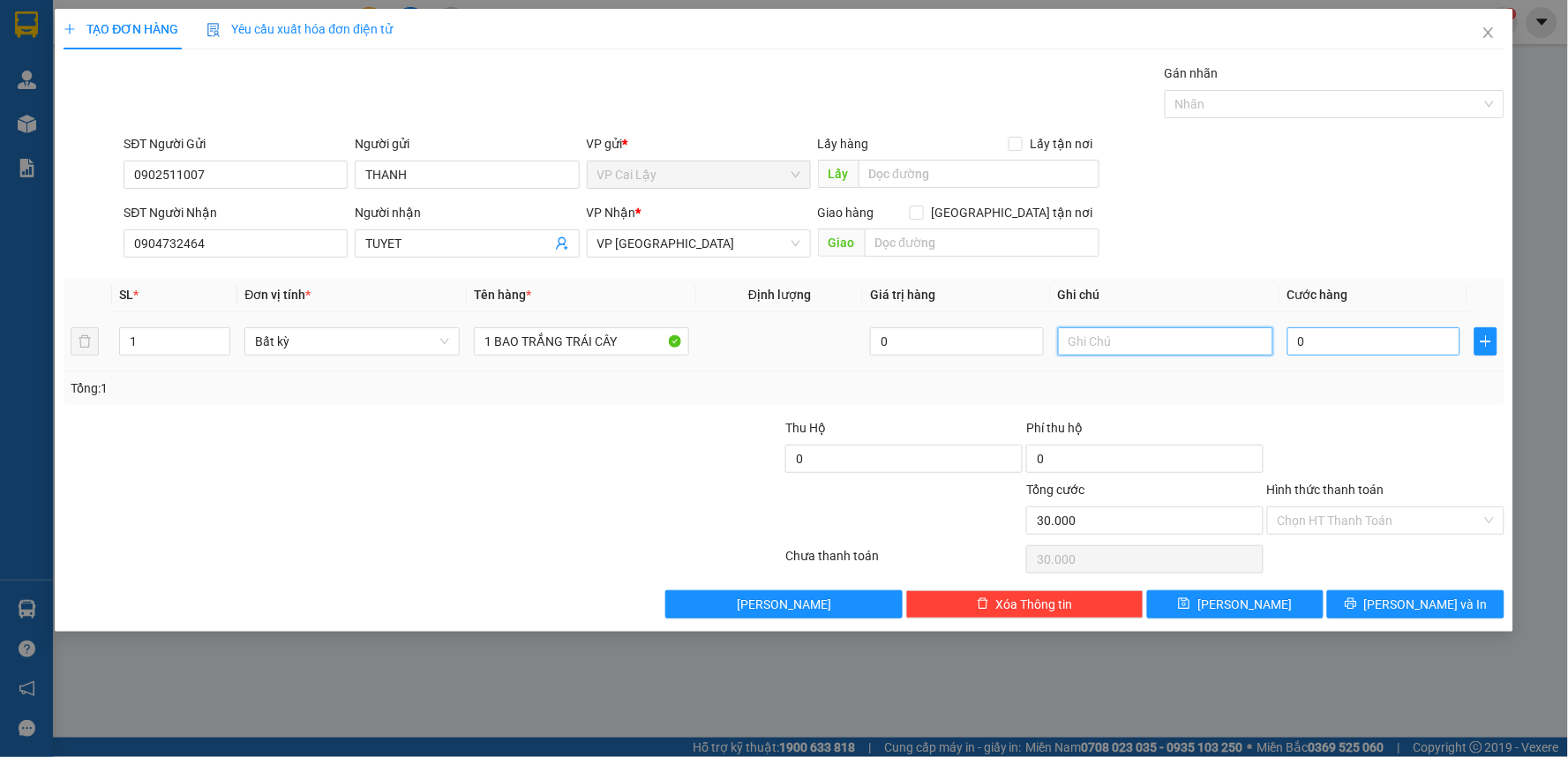
type input "0"
type input "30.000"
type input "2"
click at [1324, 352] on input "0" at bounding box center [1373, 341] width 173 height 28
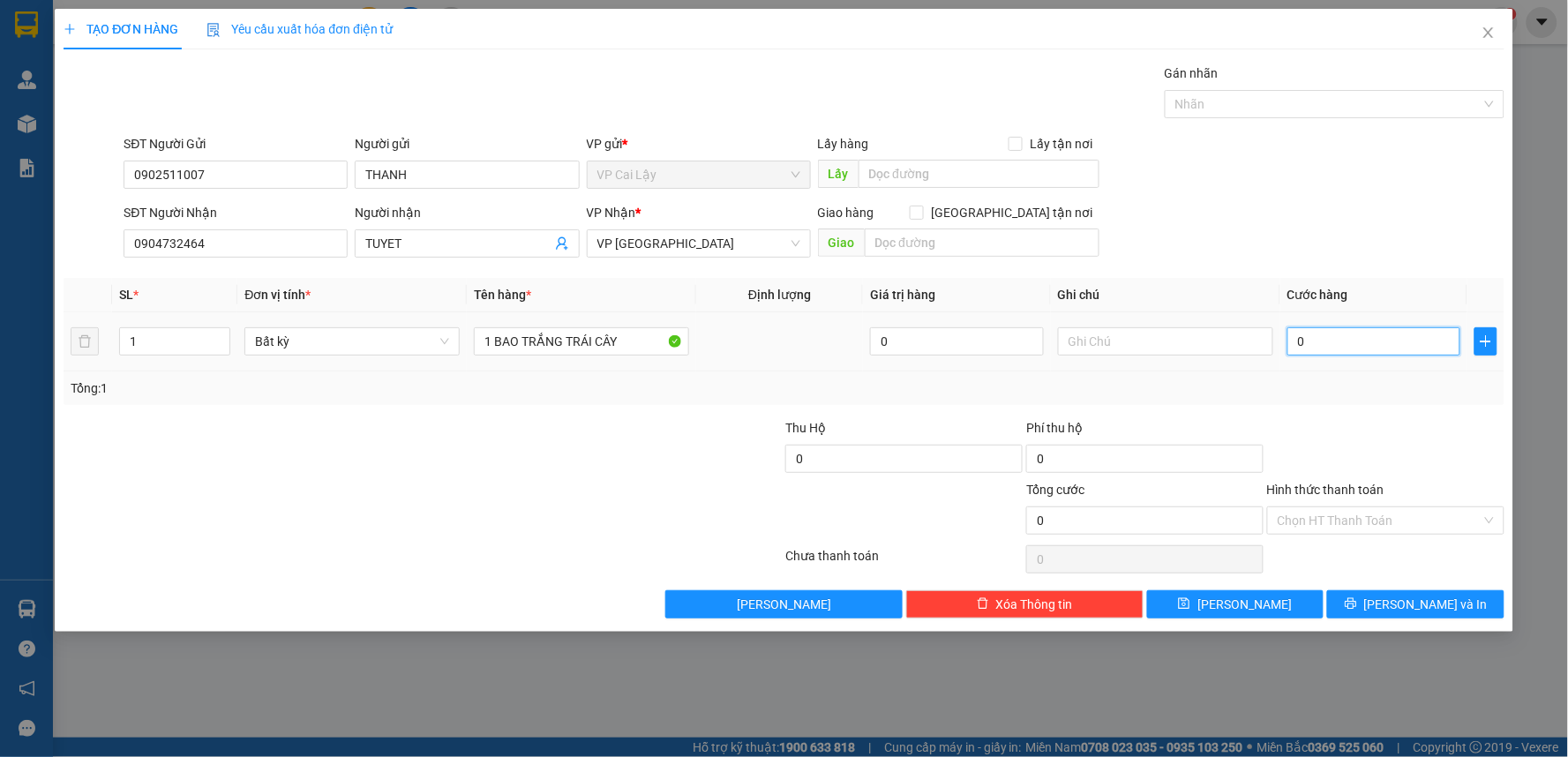
click at [1324, 352] on input "0" at bounding box center [1373, 341] width 173 height 28
type input "2"
type input "20"
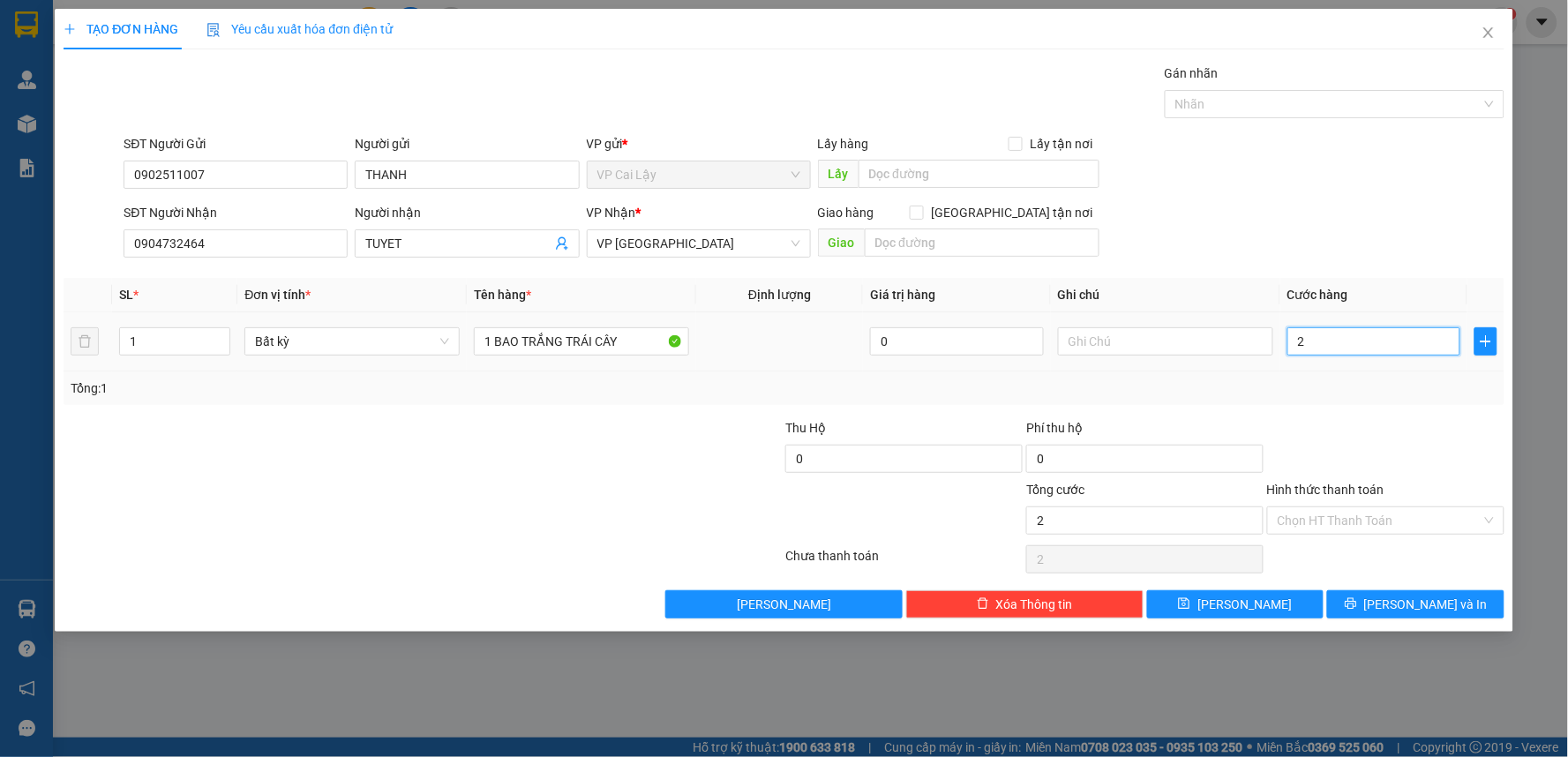
type input "20"
type input "20.000"
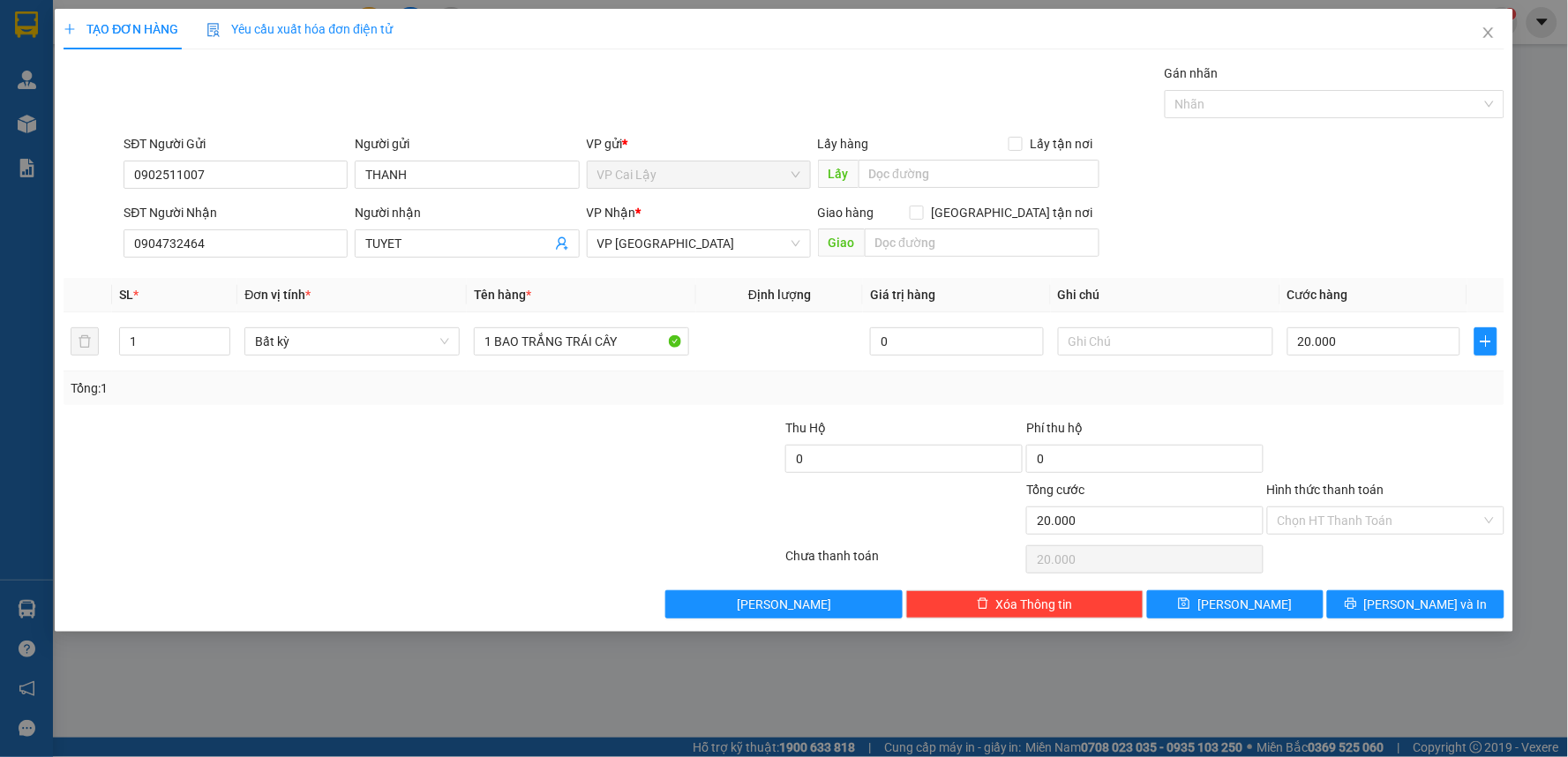
click at [1345, 373] on div "Tổng: 1" at bounding box center [784, 388] width 1441 height 34
click at [1142, 340] on input "text" at bounding box center [1165, 341] width 216 height 28
click at [1354, 519] on input "Hình thức thanh toán" at bounding box center [1379, 520] width 204 height 26
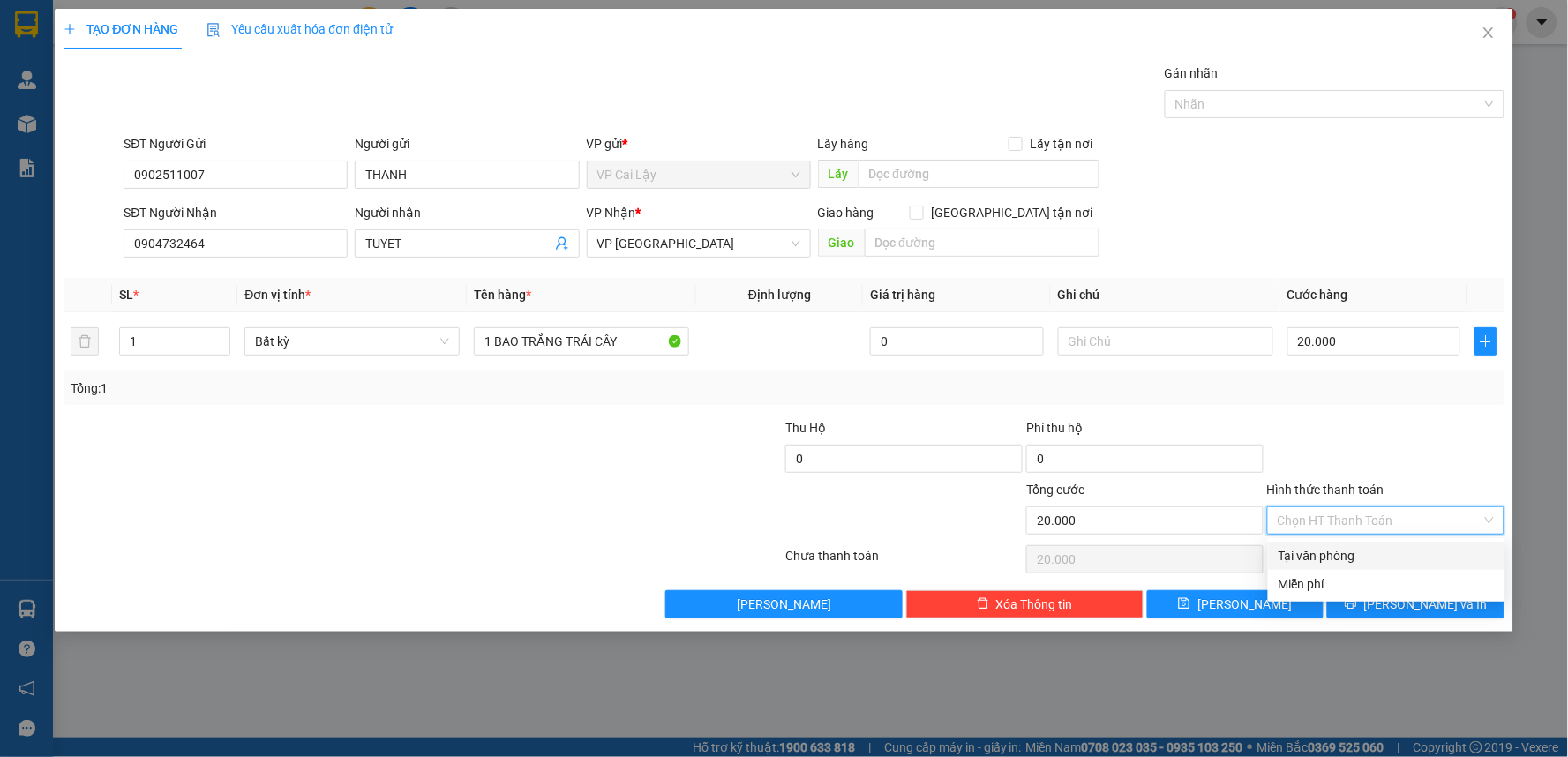
click at [1359, 549] on div "Tại văn phòng" at bounding box center [1386, 556] width 216 height 19
type input "0"
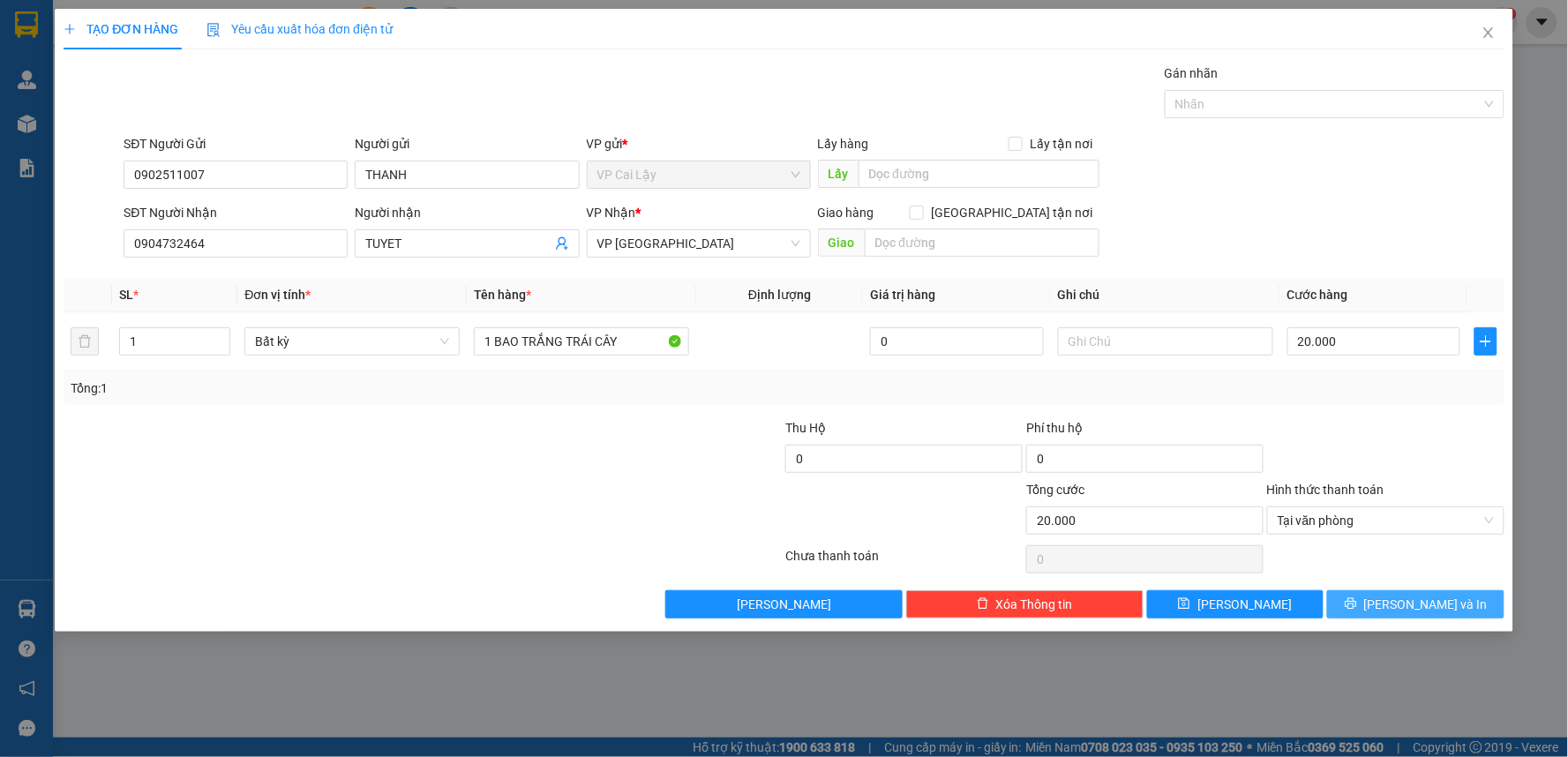
click at [1357, 604] on icon "printer" at bounding box center [1350, 603] width 13 height 13
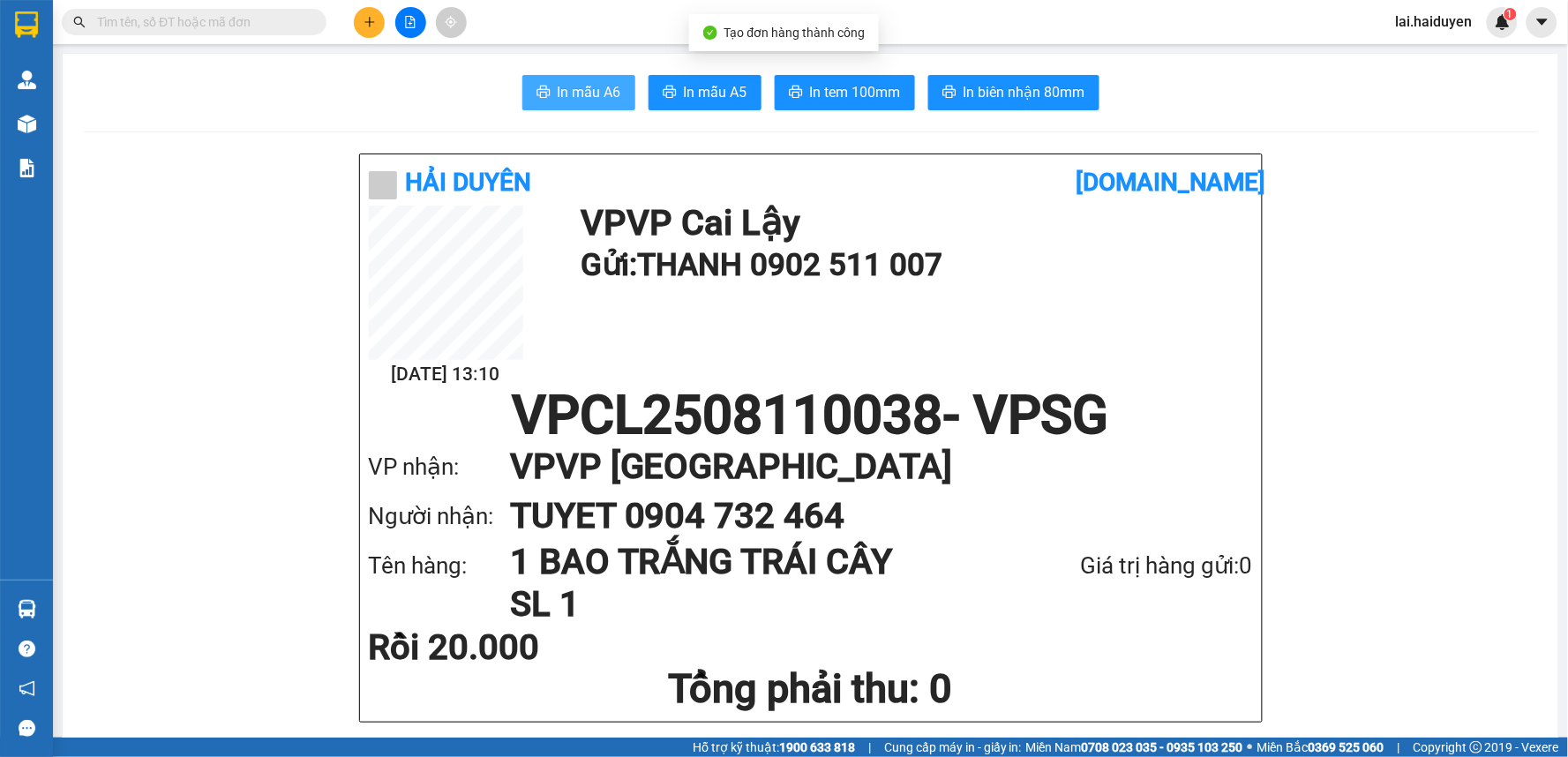
click at [604, 92] on span "In mẫu A6" at bounding box center [589, 91] width 64 height 22
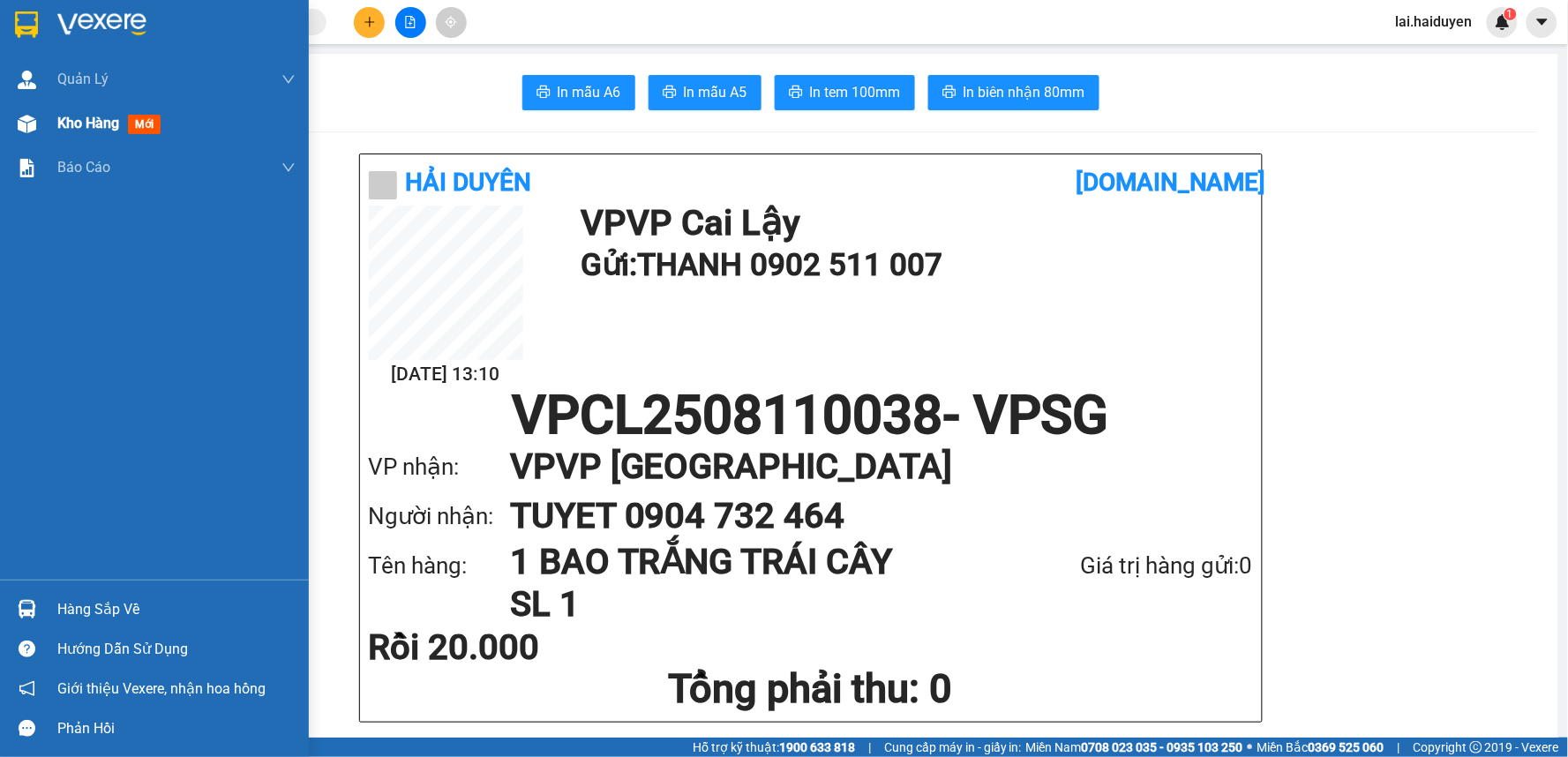
click at [118, 120] on span "Kho hàng" at bounding box center [89, 122] width 62 height 16
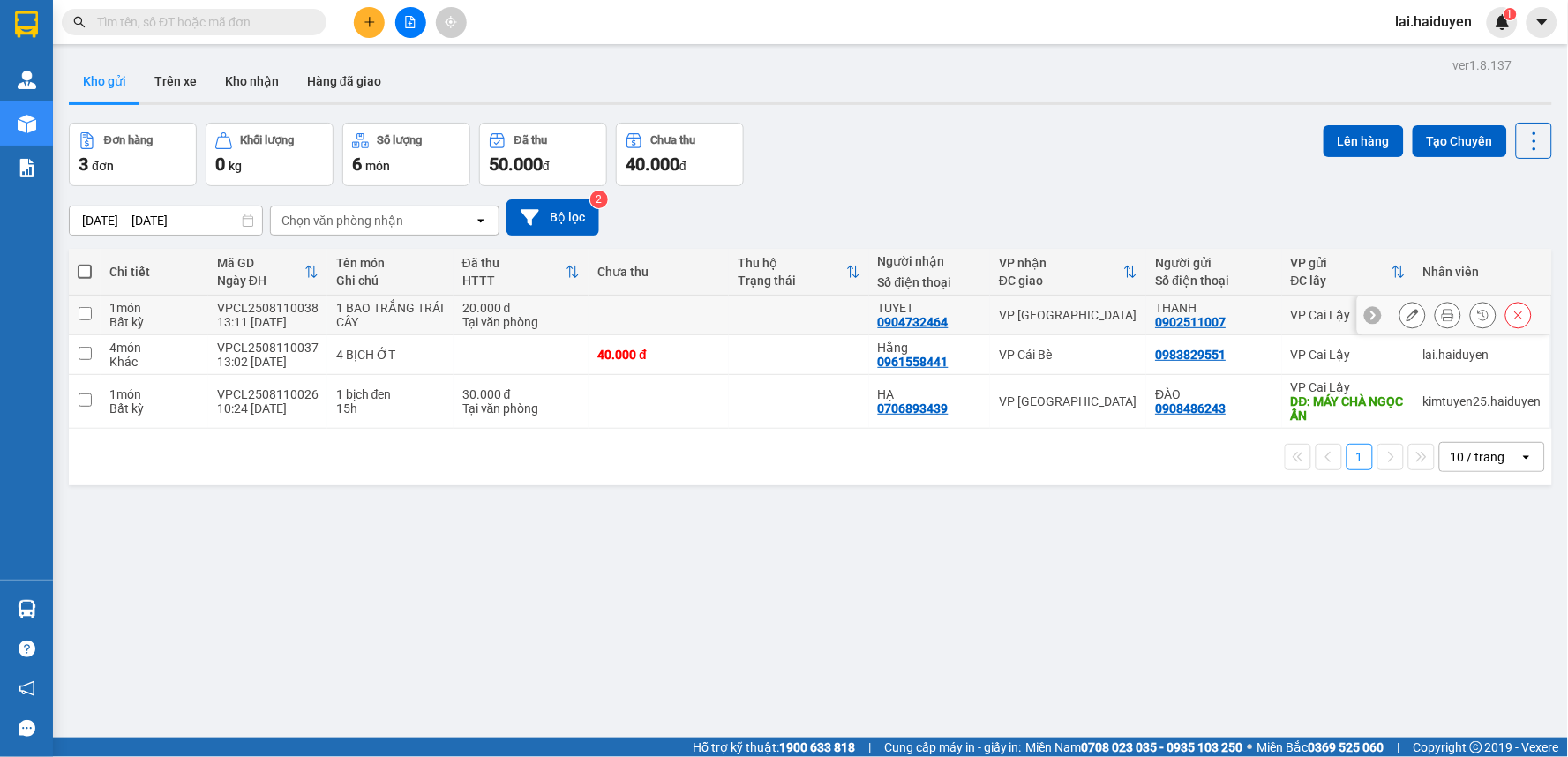
click at [1406, 318] on icon at bounding box center [1412, 315] width 13 height 13
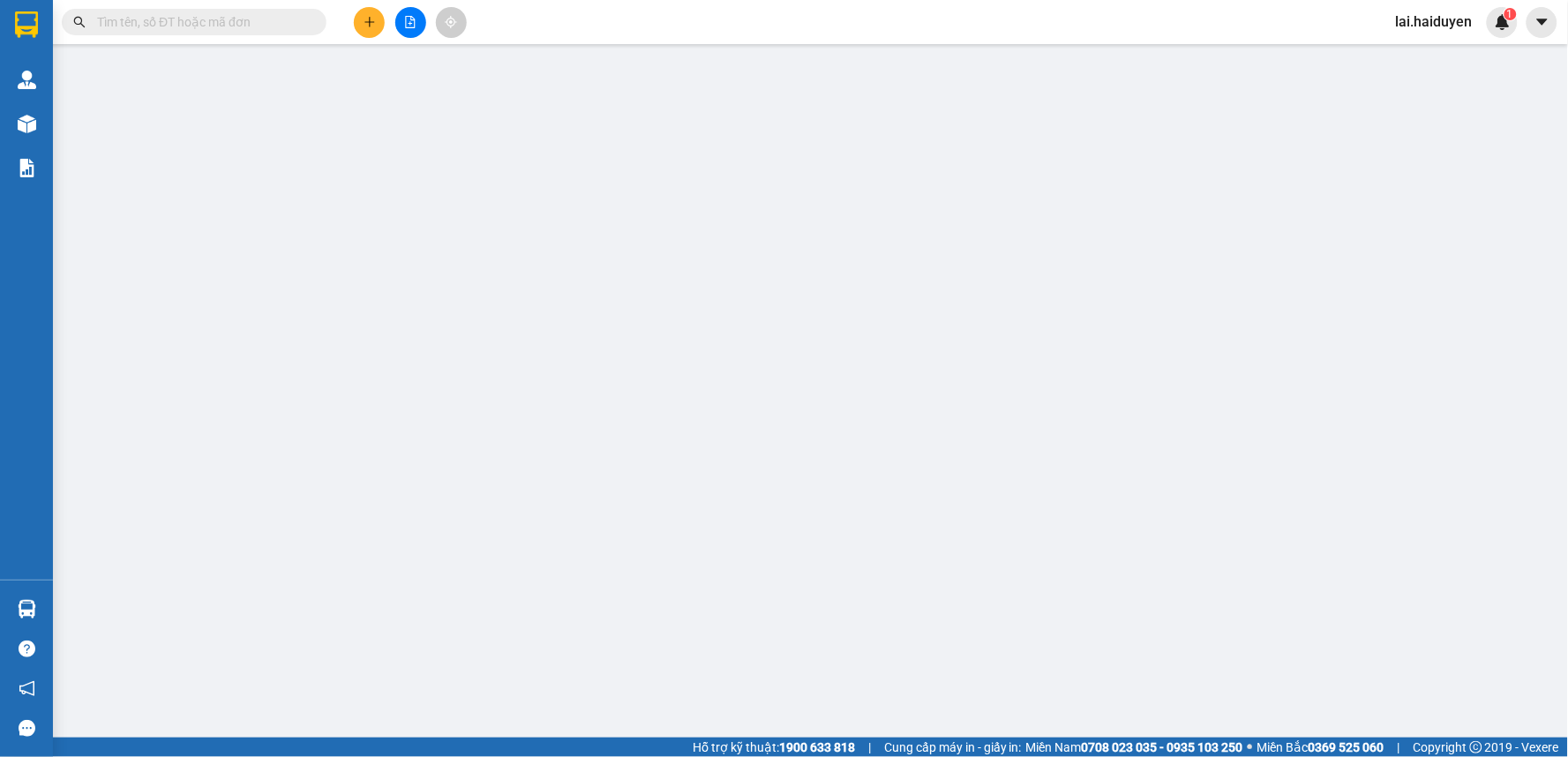
type input "0902511007"
type input "THANH"
type input "0904732464"
type input "TUYET"
type input "20.000"
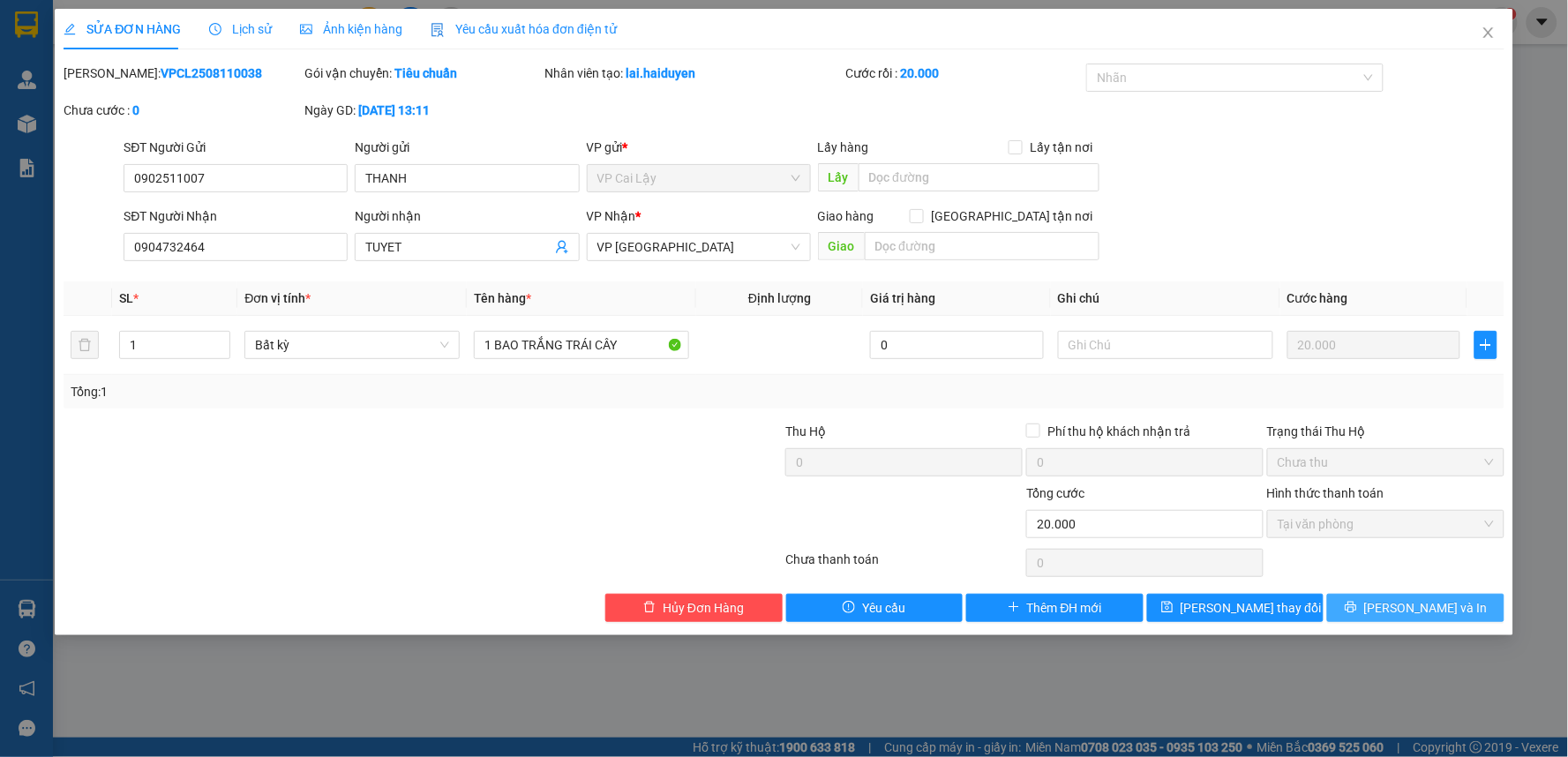
drag, startPoint x: 1416, startPoint y: 606, endPoint x: 1274, endPoint y: 569, distance: 146.7
click at [1417, 607] on span "[PERSON_NAME] và In" at bounding box center [1425, 608] width 123 height 19
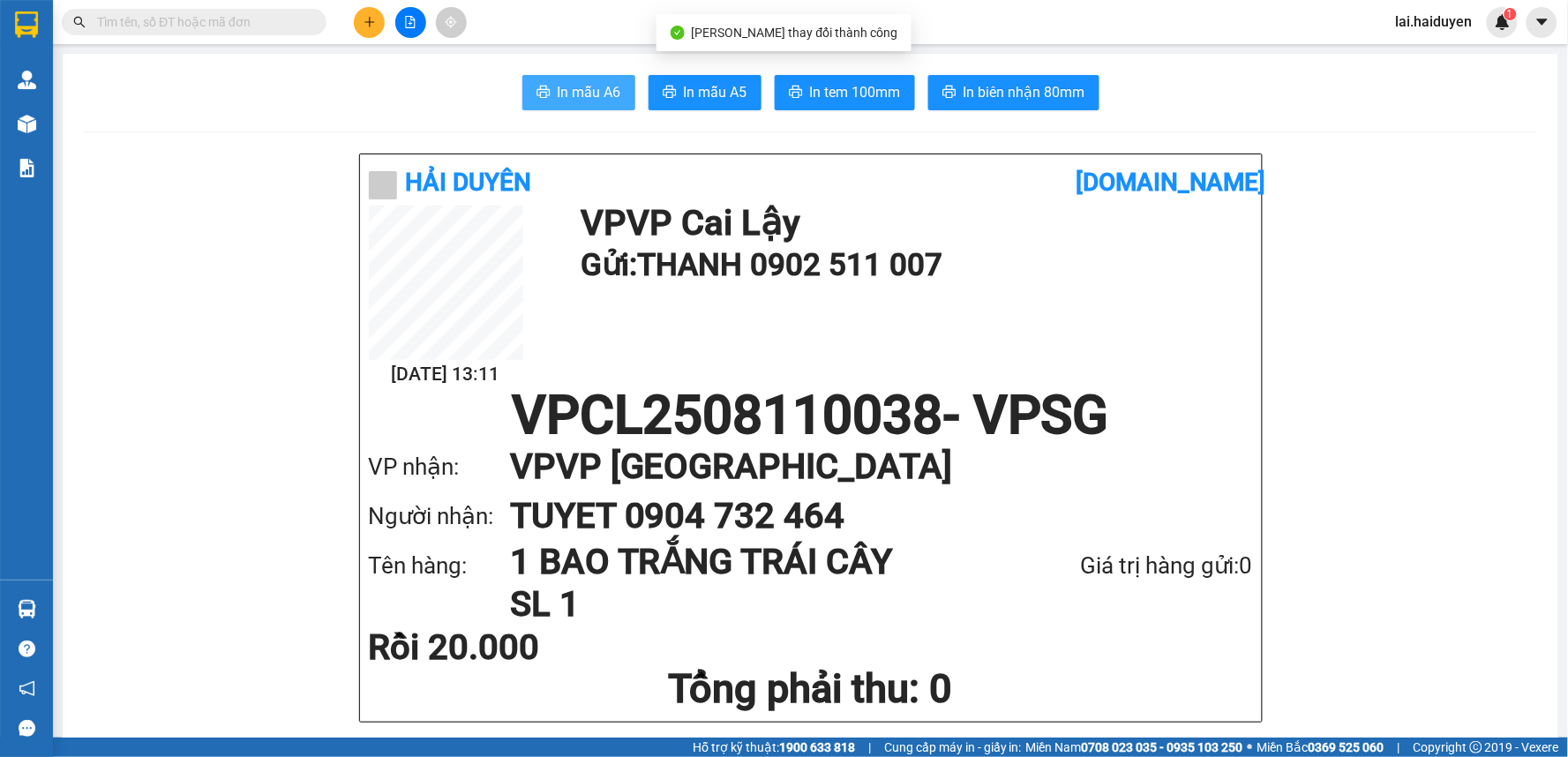
click at [600, 84] on span "In mẫu A6" at bounding box center [589, 91] width 64 height 22
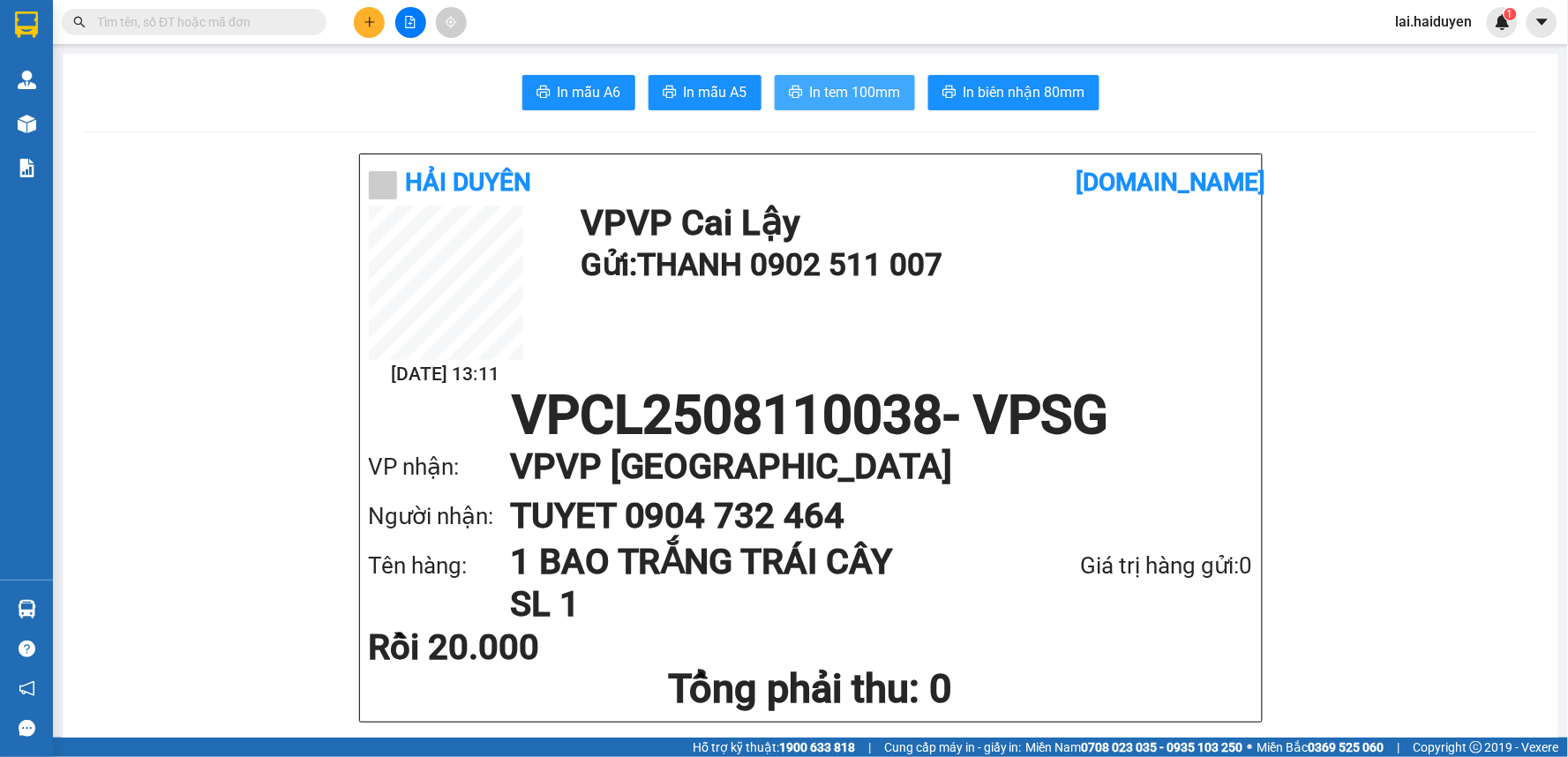
click at [829, 78] on button "In tem 100mm" at bounding box center [845, 92] width 141 height 36
drag, startPoint x: 814, startPoint y: 77, endPoint x: 797, endPoint y: 92, distance: 22.7
click at [810, 79] on button "In tem 100mm" at bounding box center [845, 92] width 141 height 36
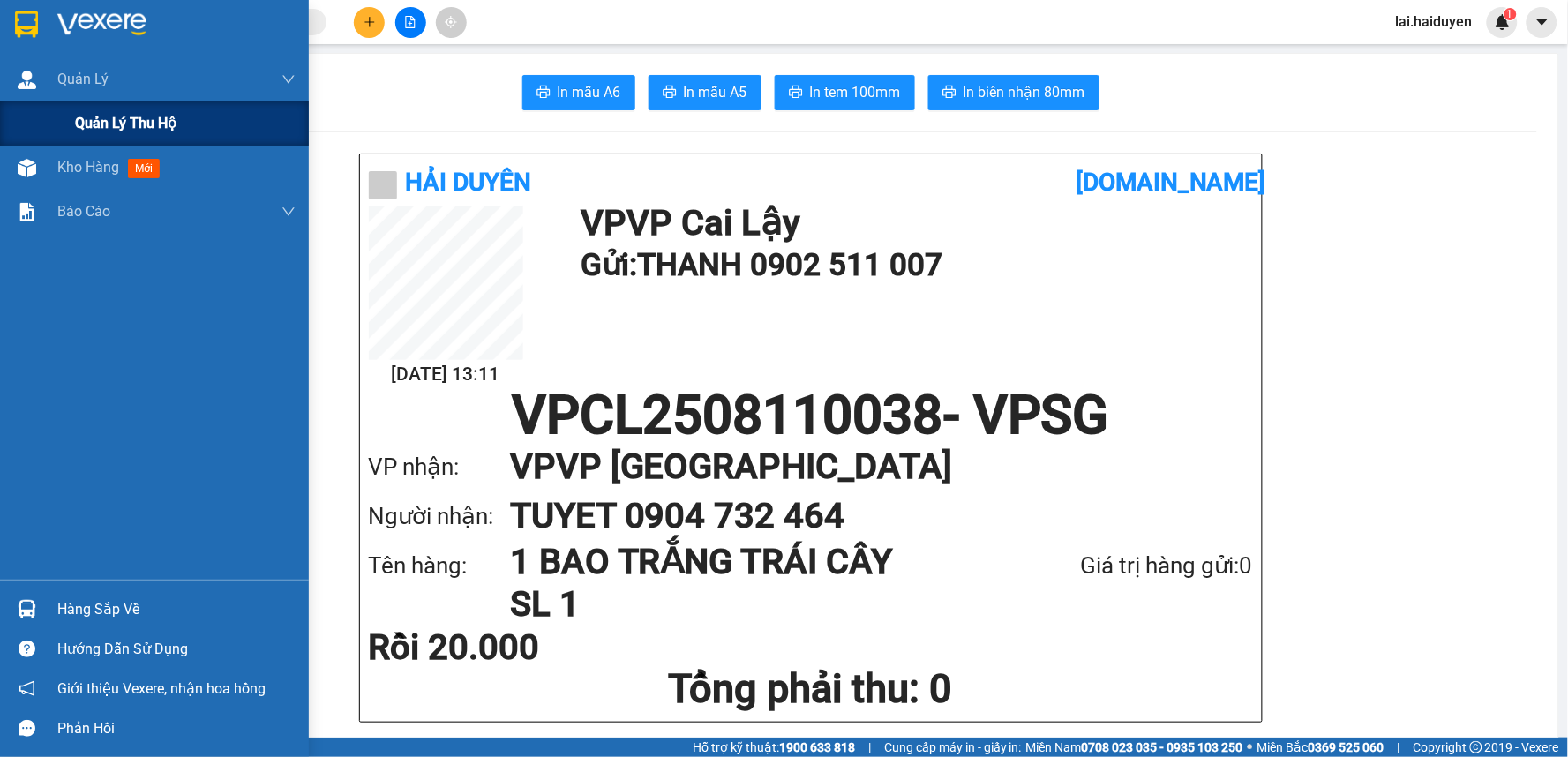
click at [64, 117] on div "Quản lý thu hộ" at bounding box center [154, 123] width 309 height 44
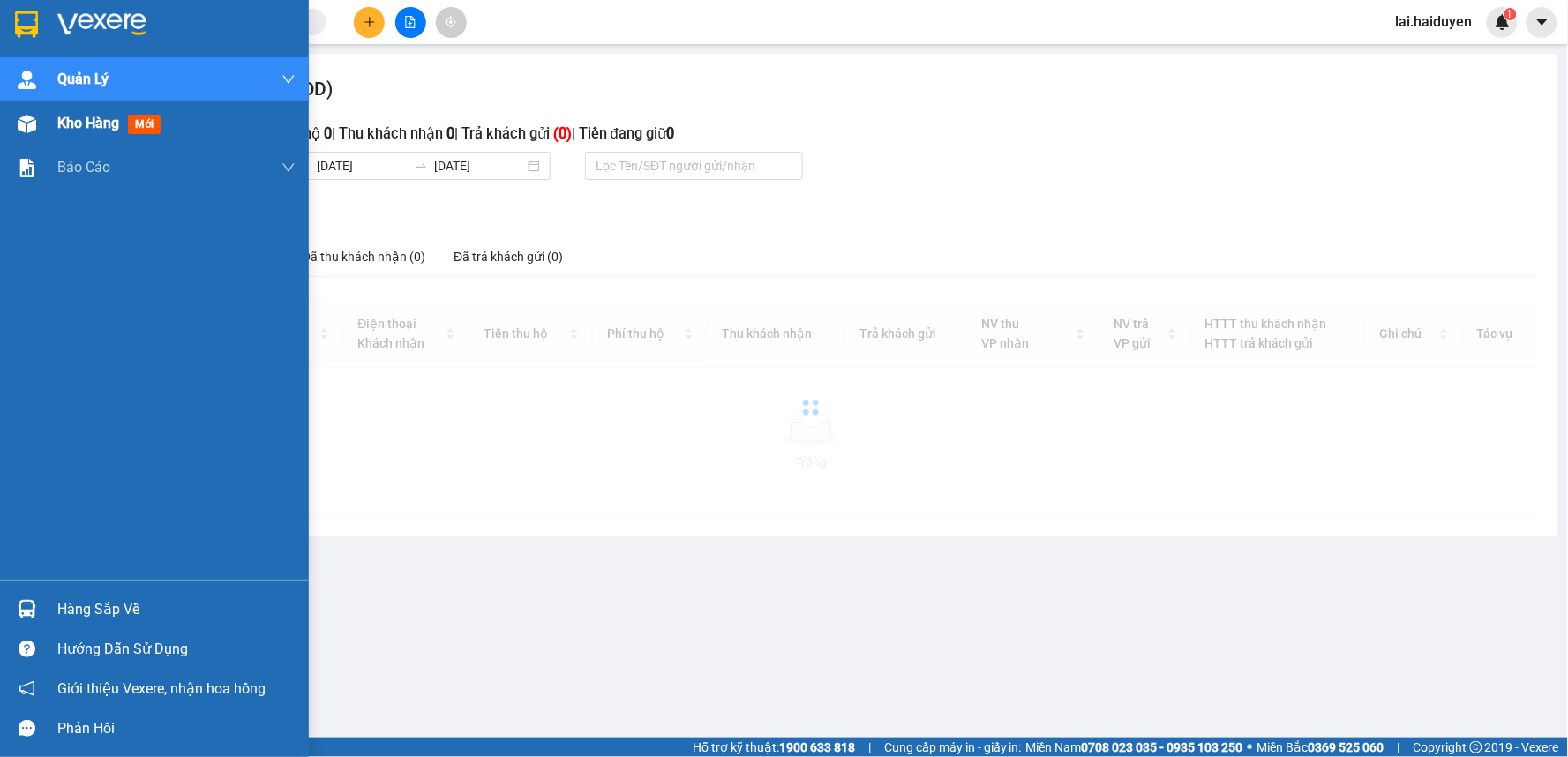
click at [81, 119] on span "Kho hàng" at bounding box center [89, 122] width 62 height 16
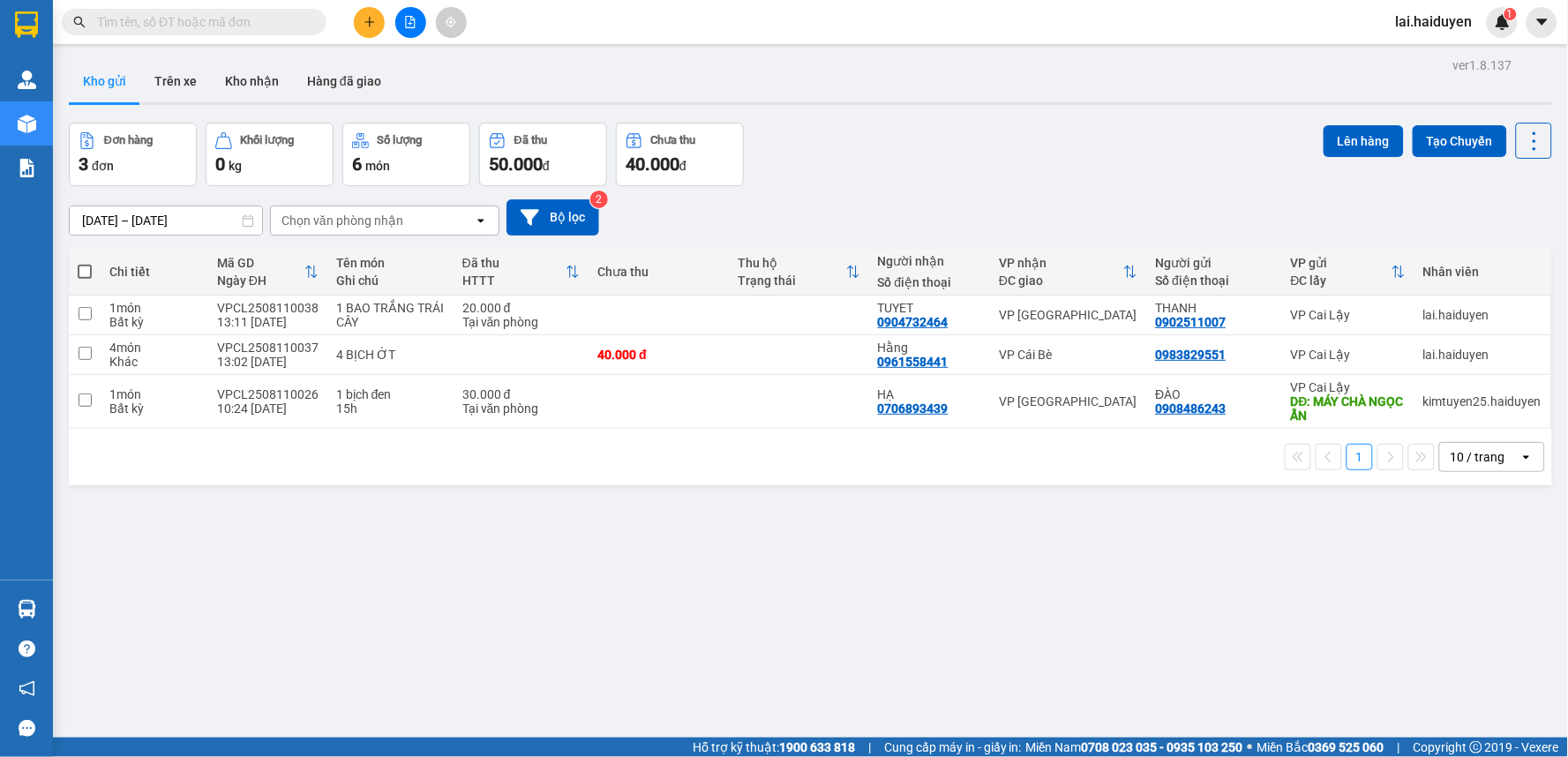
click at [223, 15] on input "text" at bounding box center [201, 22] width 208 height 19
click at [217, 79] on button "Kho nhận" at bounding box center [251, 81] width 82 height 42
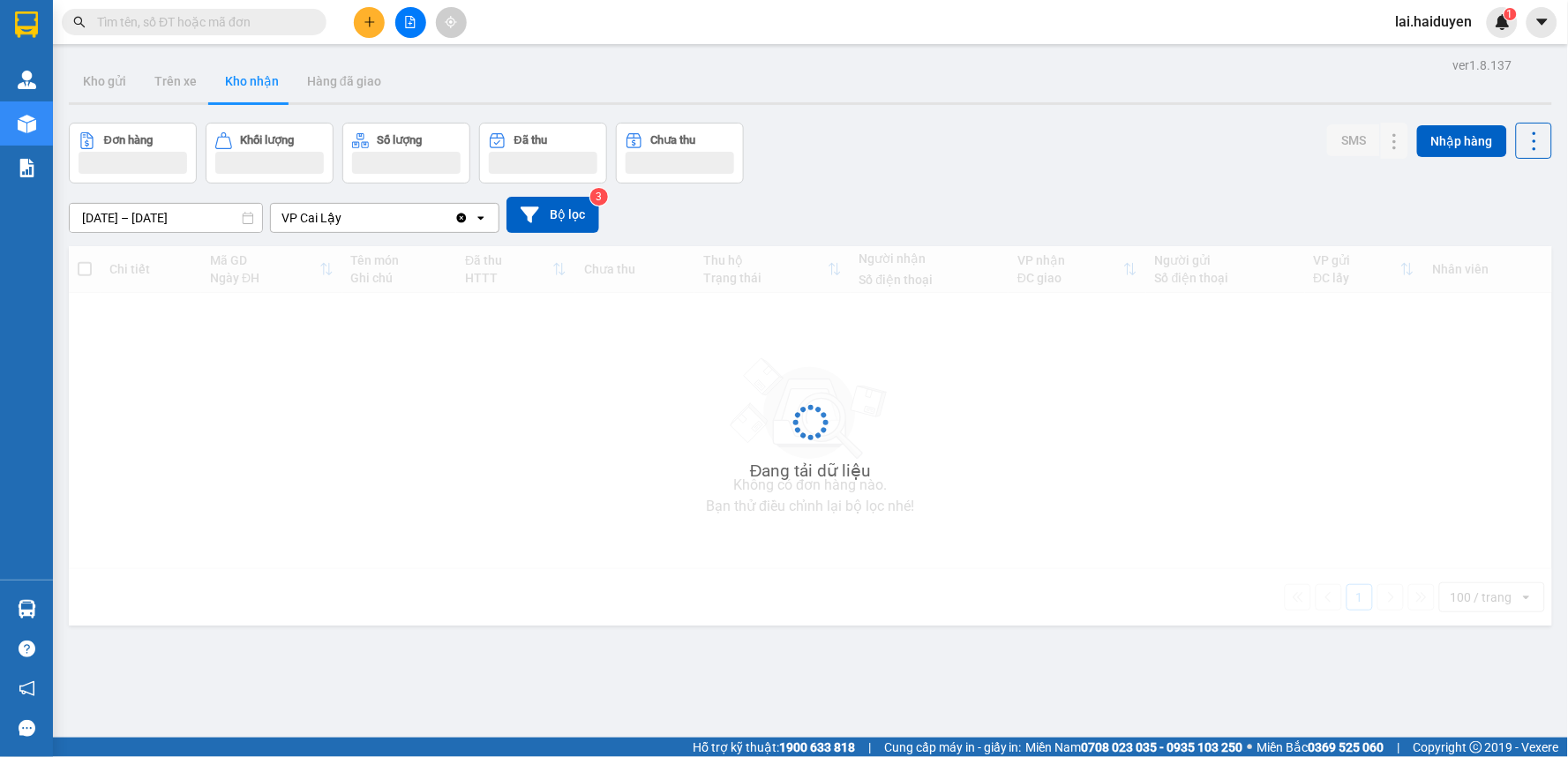
click at [246, 15] on input "text" at bounding box center [201, 22] width 208 height 19
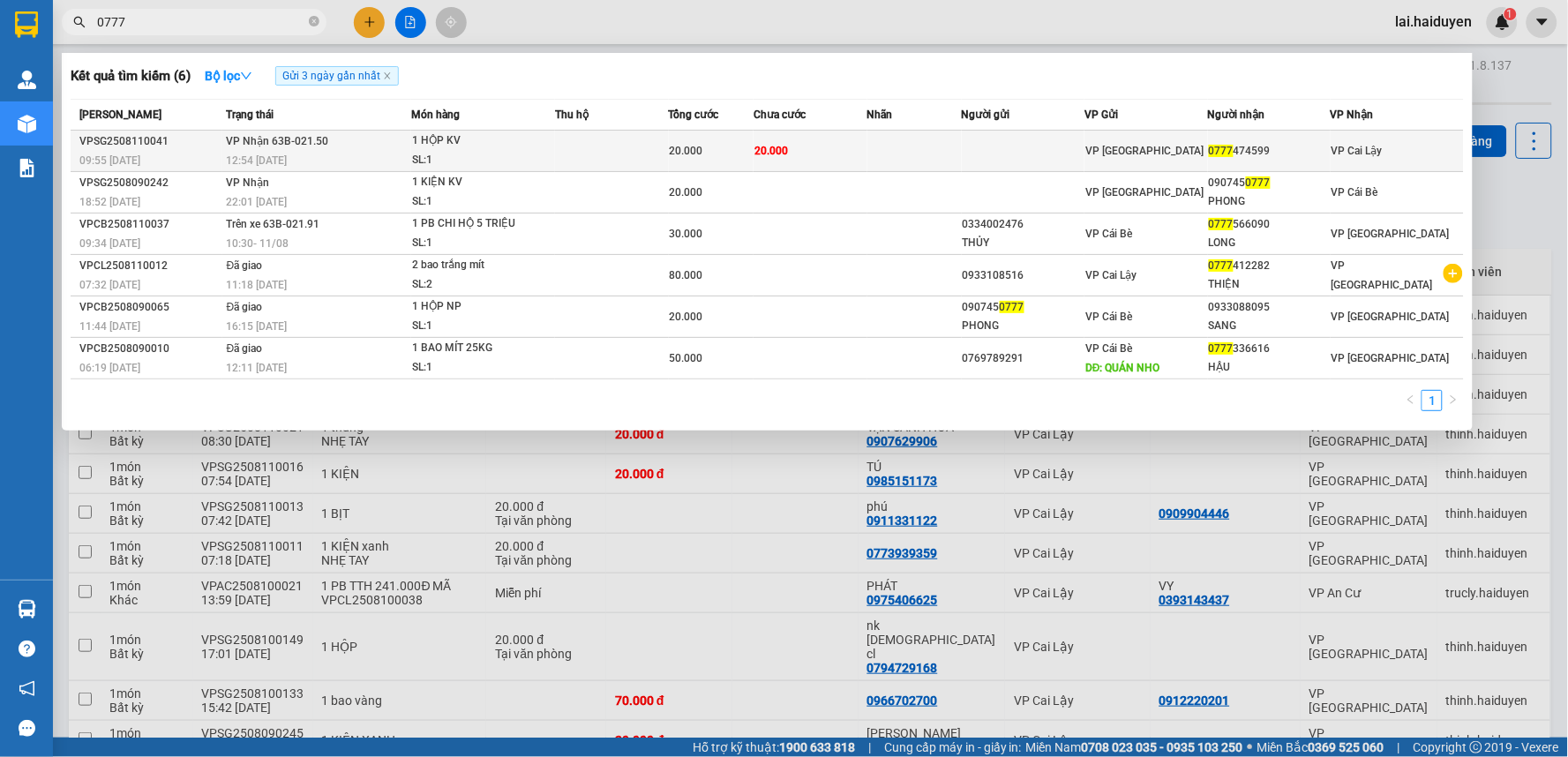
type input "0777"
click at [1098, 144] on span "VP [GEOGRAPHIC_DATA]" at bounding box center [1144, 150] width 118 height 13
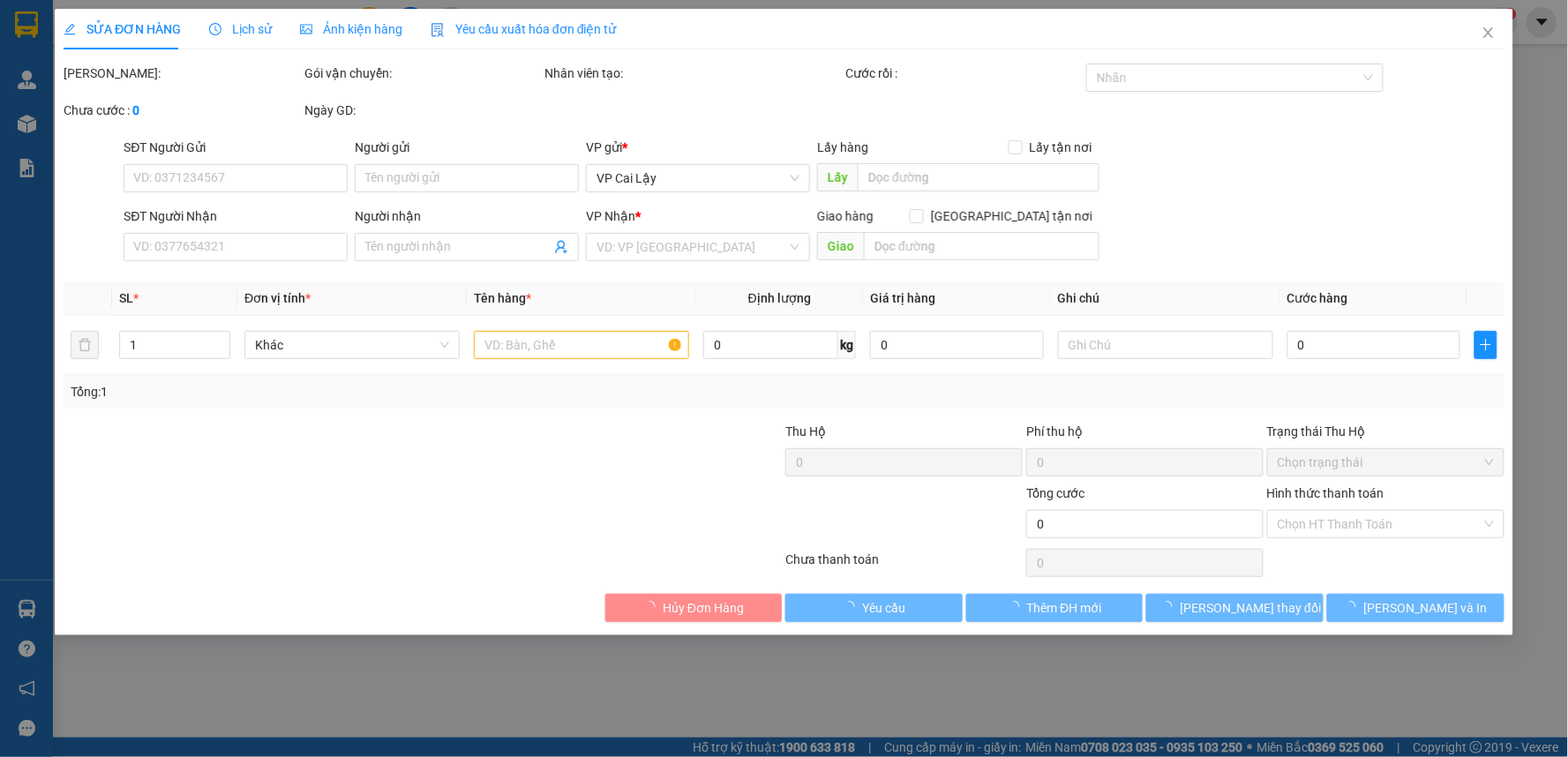
type input "0777474599"
type input "20.000"
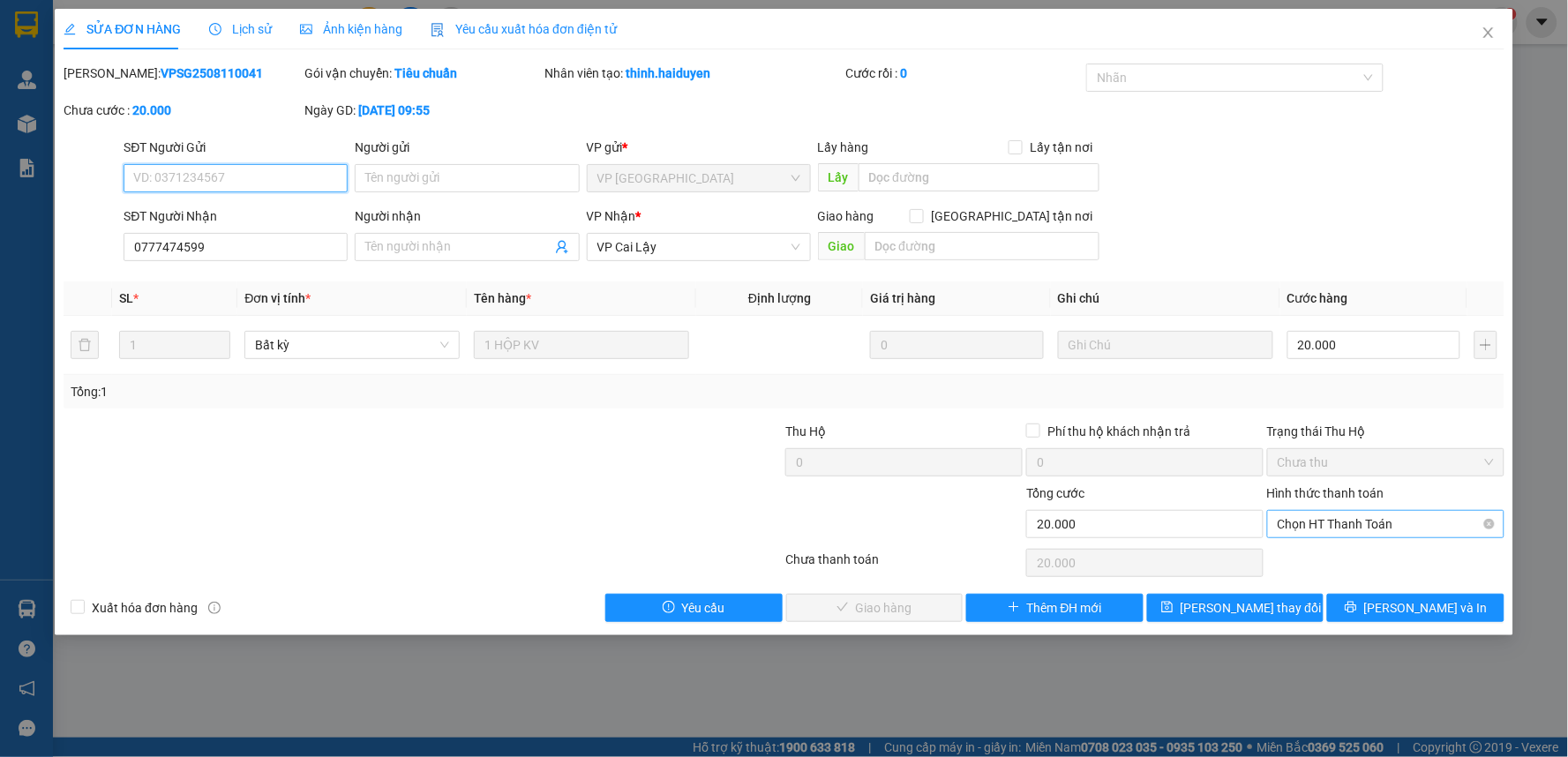
click at [1414, 519] on span "Chọn HT Thanh Toán" at bounding box center [1385, 523] width 216 height 26
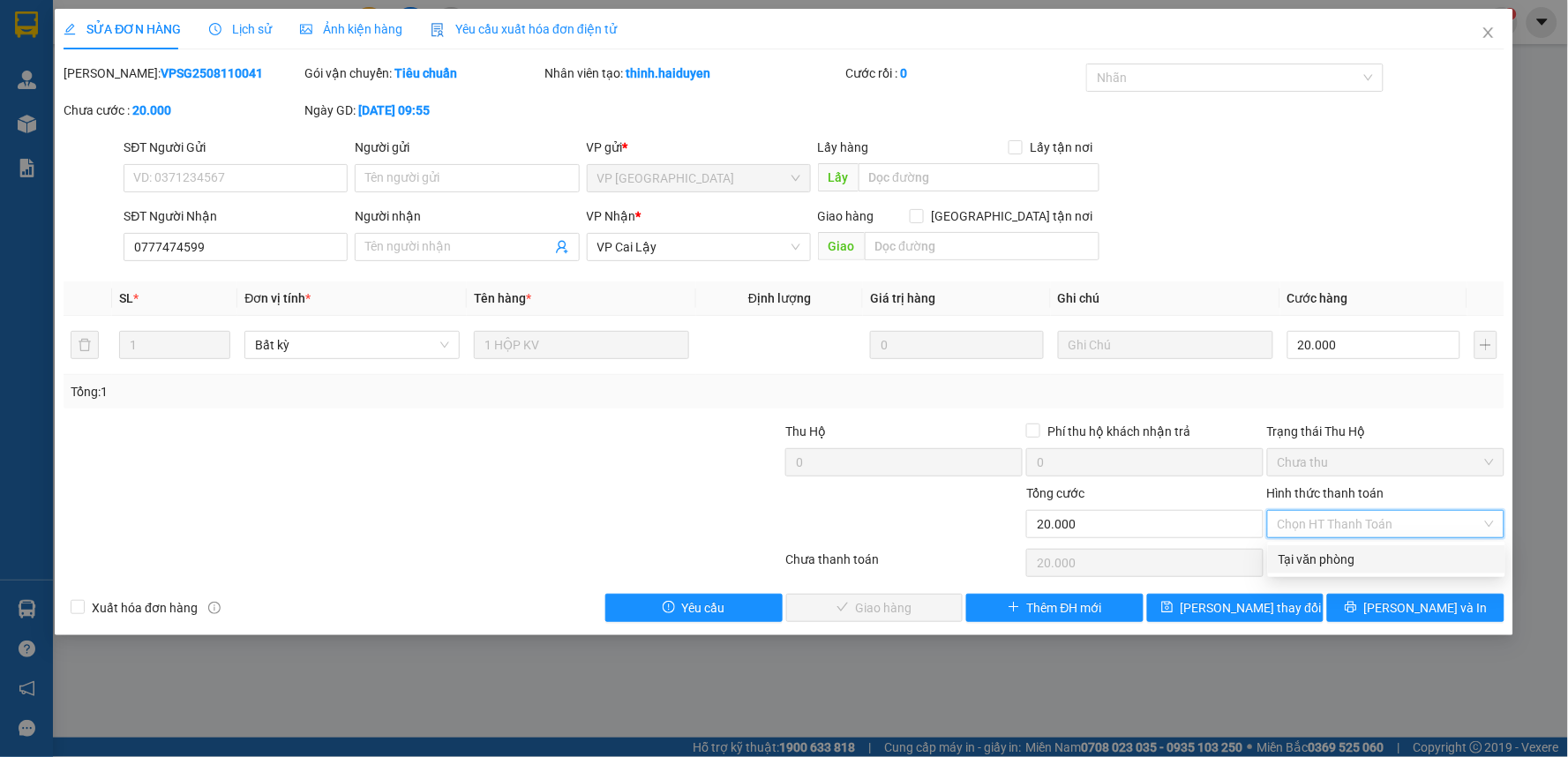
click at [1315, 561] on div "Tại văn phòng" at bounding box center [1386, 560] width 216 height 19
type input "0"
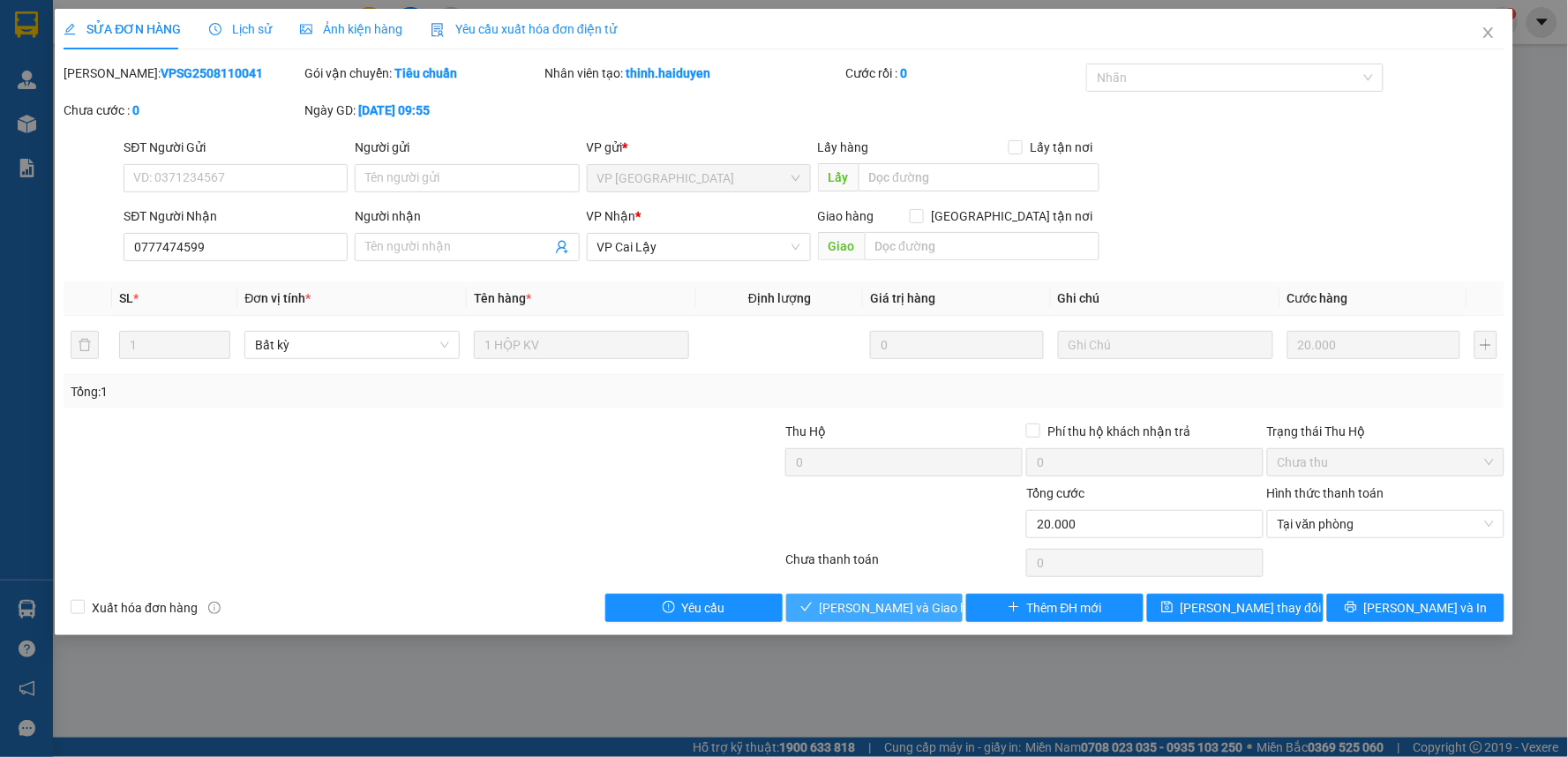
click at [901, 610] on span "[PERSON_NAME] và Giao hàng" at bounding box center [904, 608] width 170 height 19
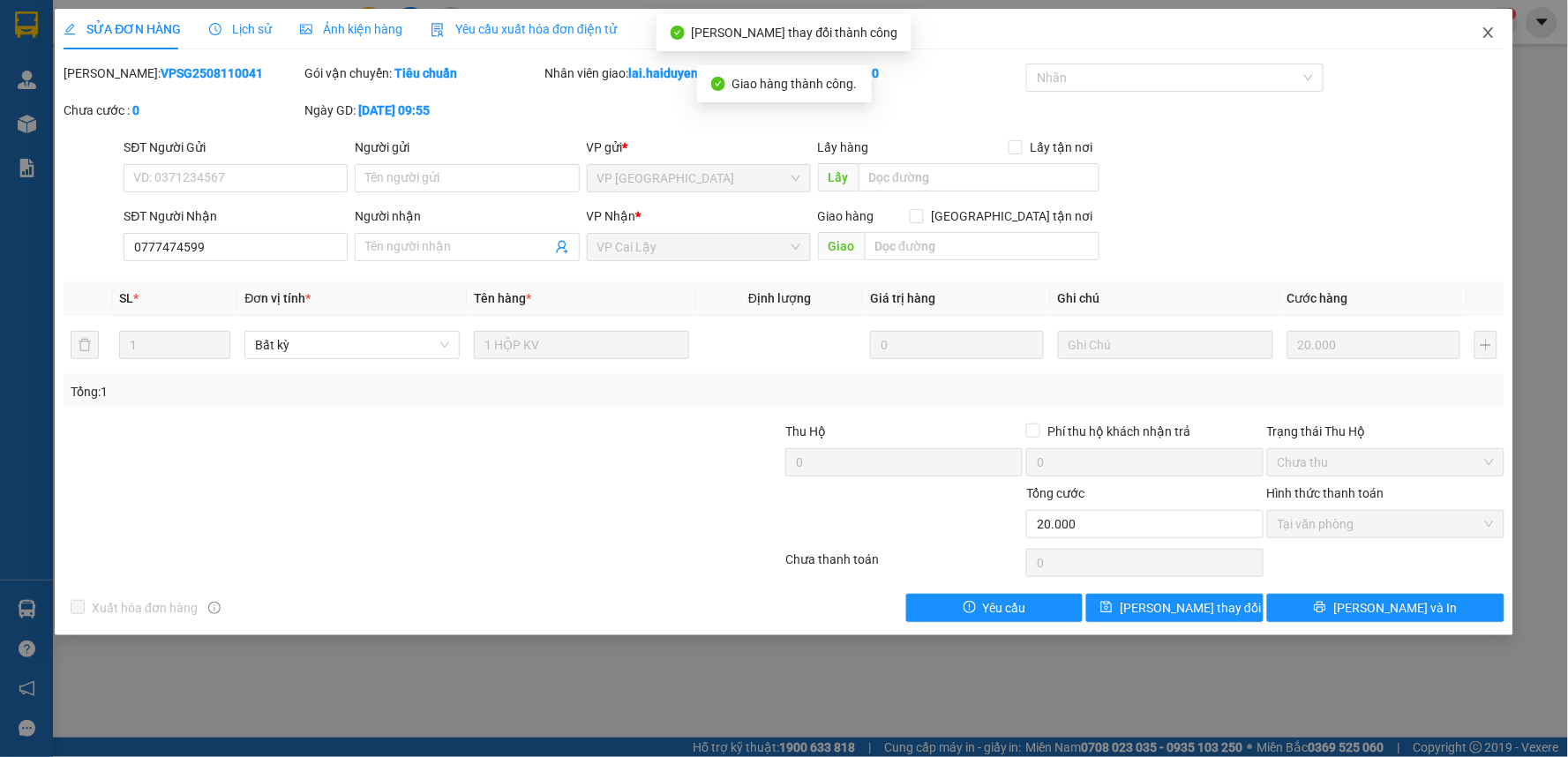
click at [1481, 37] on icon "close" at bounding box center [1488, 33] width 14 height 14
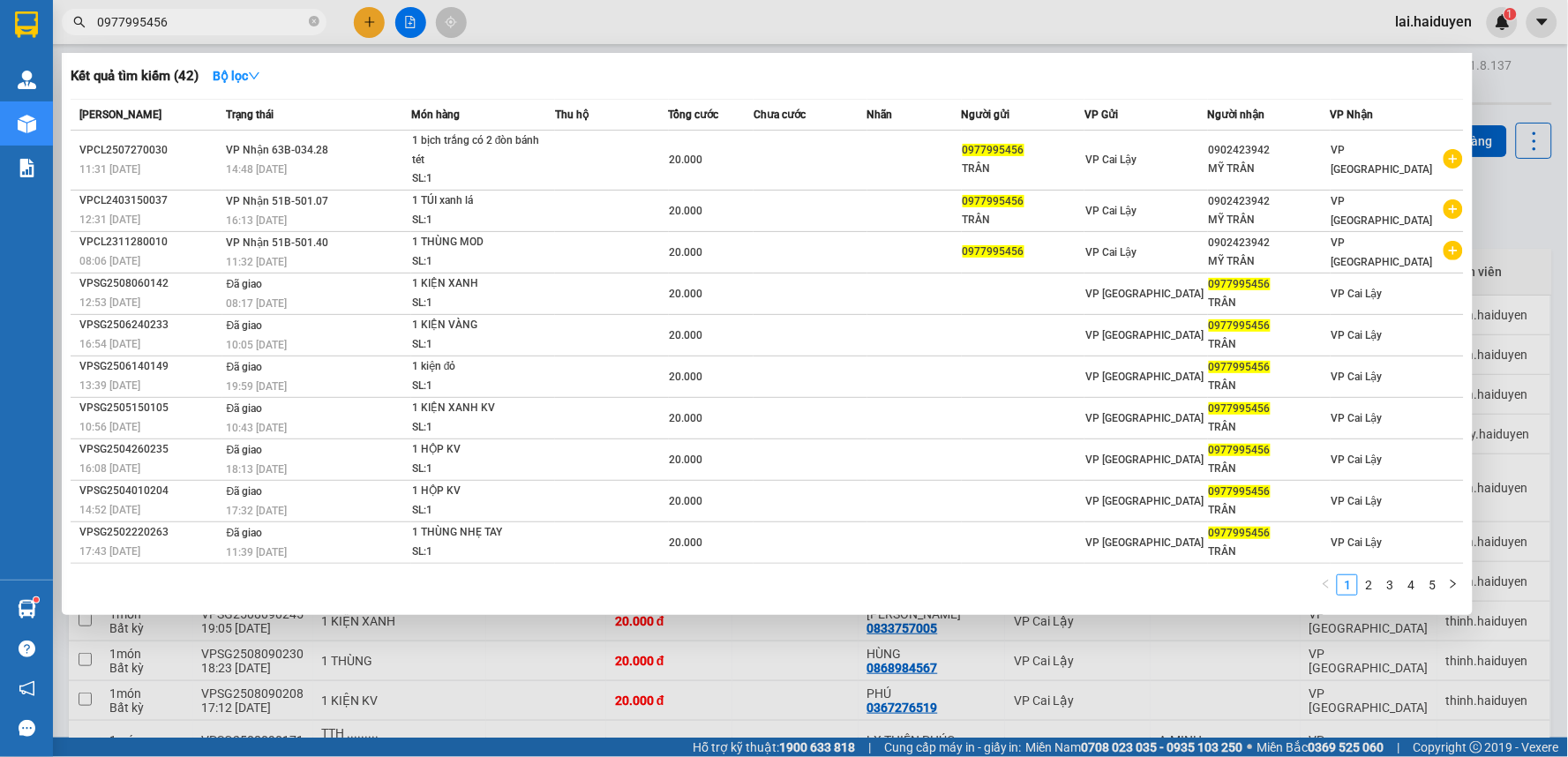
click at [314, 23] on icon "close-circle" at bounding box center [314, 20] width 11 height 11
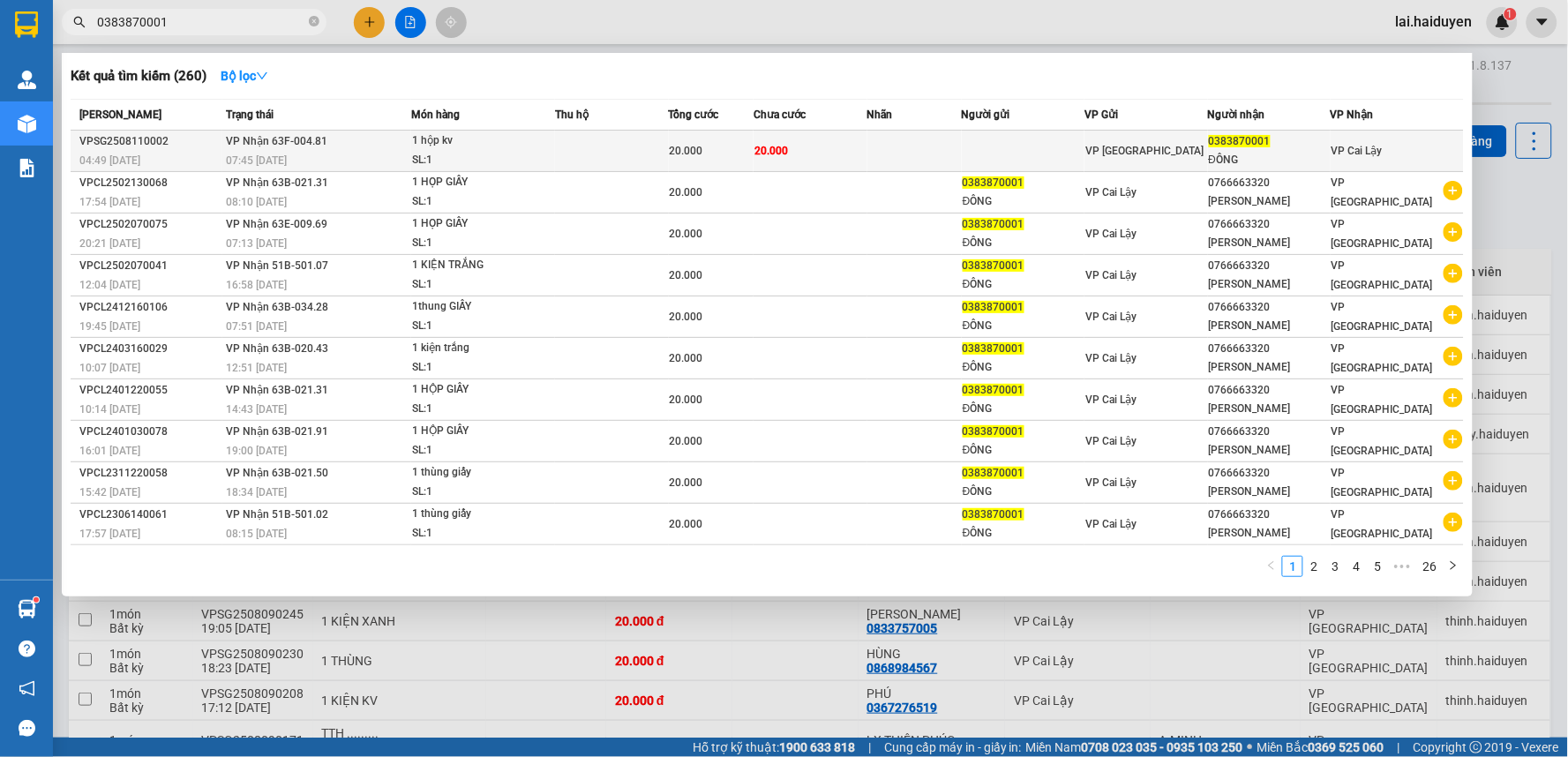
type input "0383870001"
click at [788, 144] on span "20.000" at bounding box center [771, 150] width 34 height 13
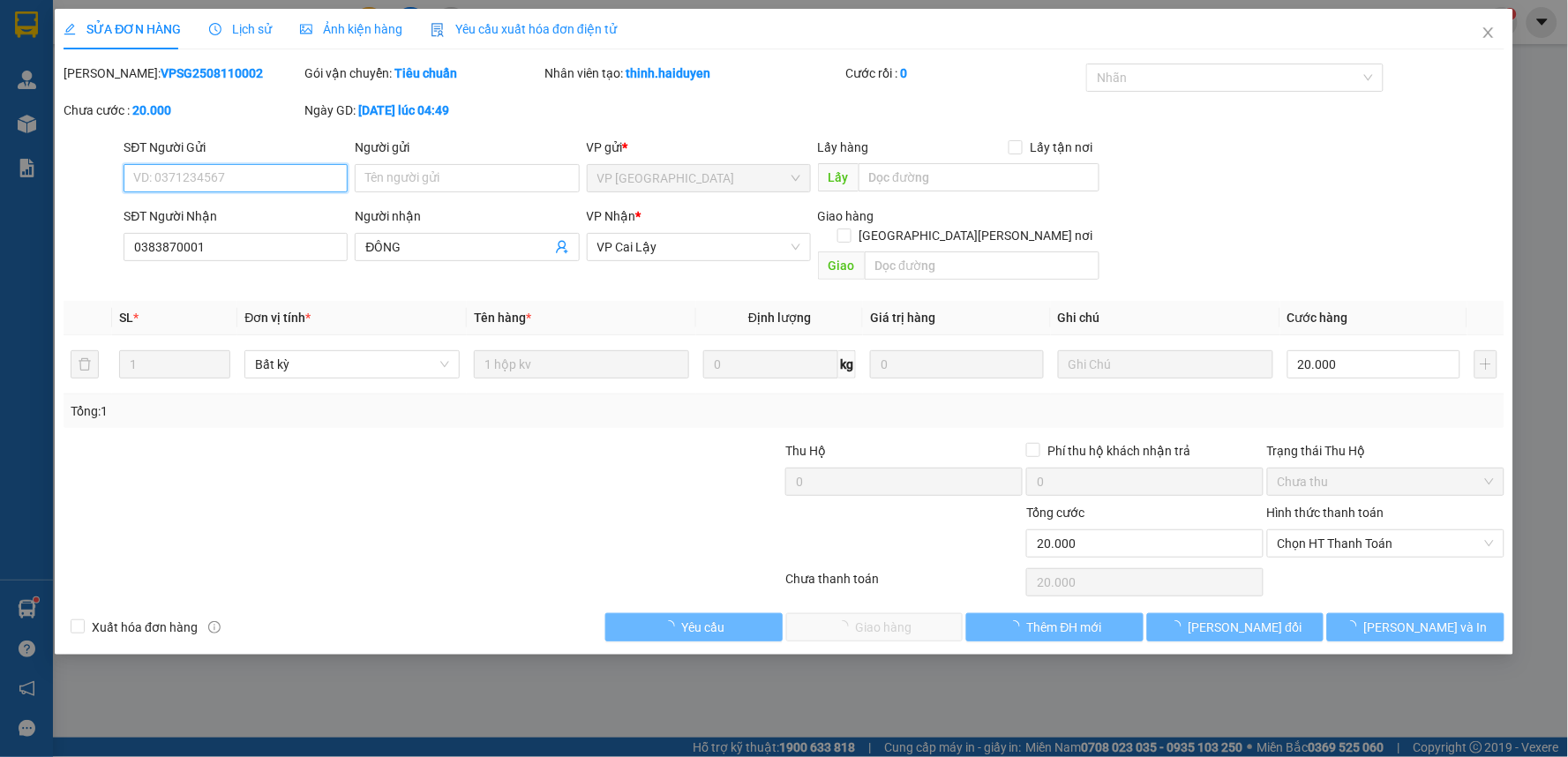
type input "0383870001"
type input "ĐÔNG"
type input "20.000"
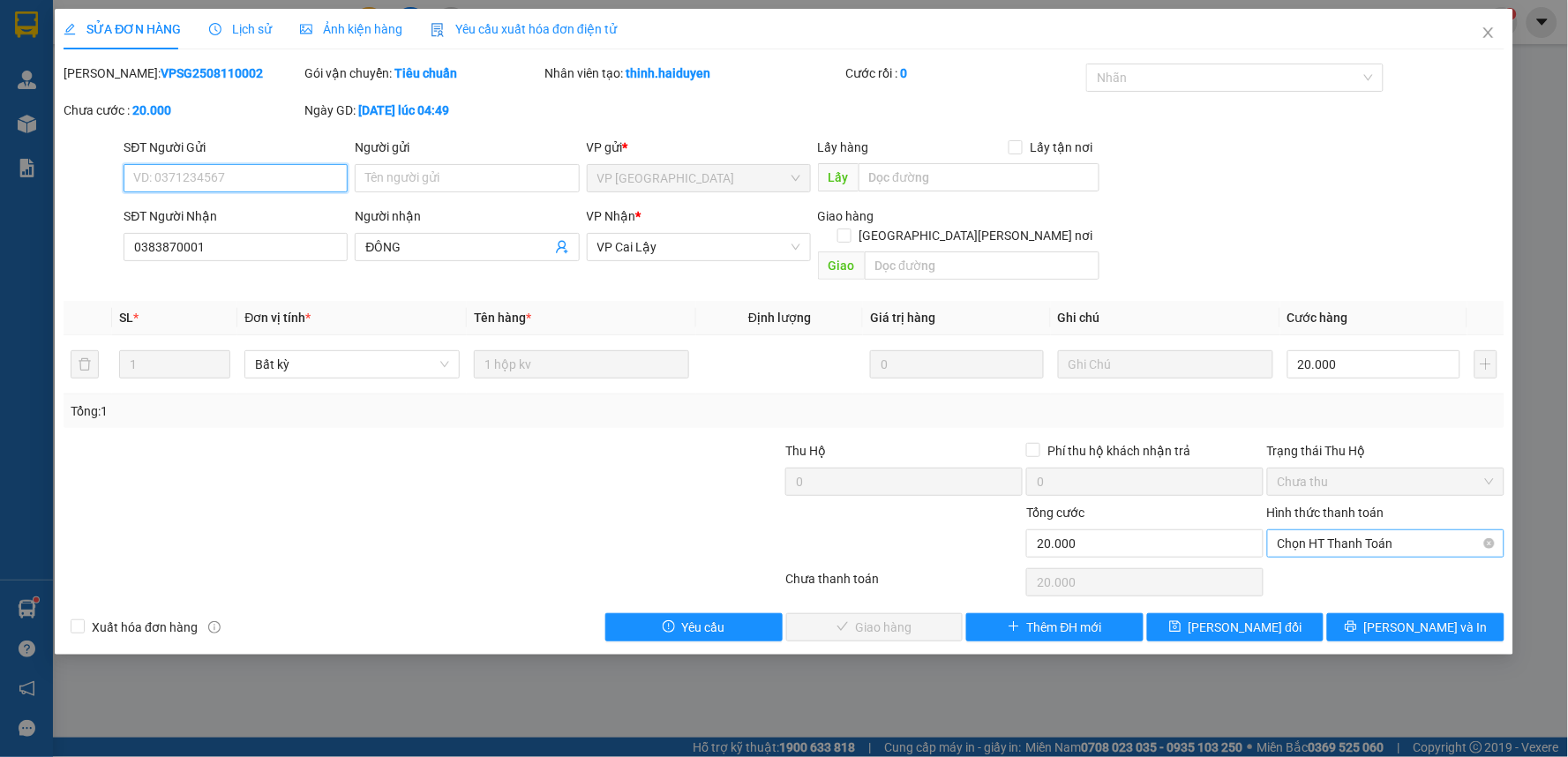
click at [1337, 531] on span "Chọn HT Thanh Toán" at bounding box center [1385, 543] width 216 height 26
drag, startPoint x: 1334, startPoint y: 552, endPoint x: 1297, endPoint y: 564, distance: 38.9
click at [1333, 552] on div "Tại văn phòng" at bounding box center [1386, 560] width 216 height 19
type input "0"
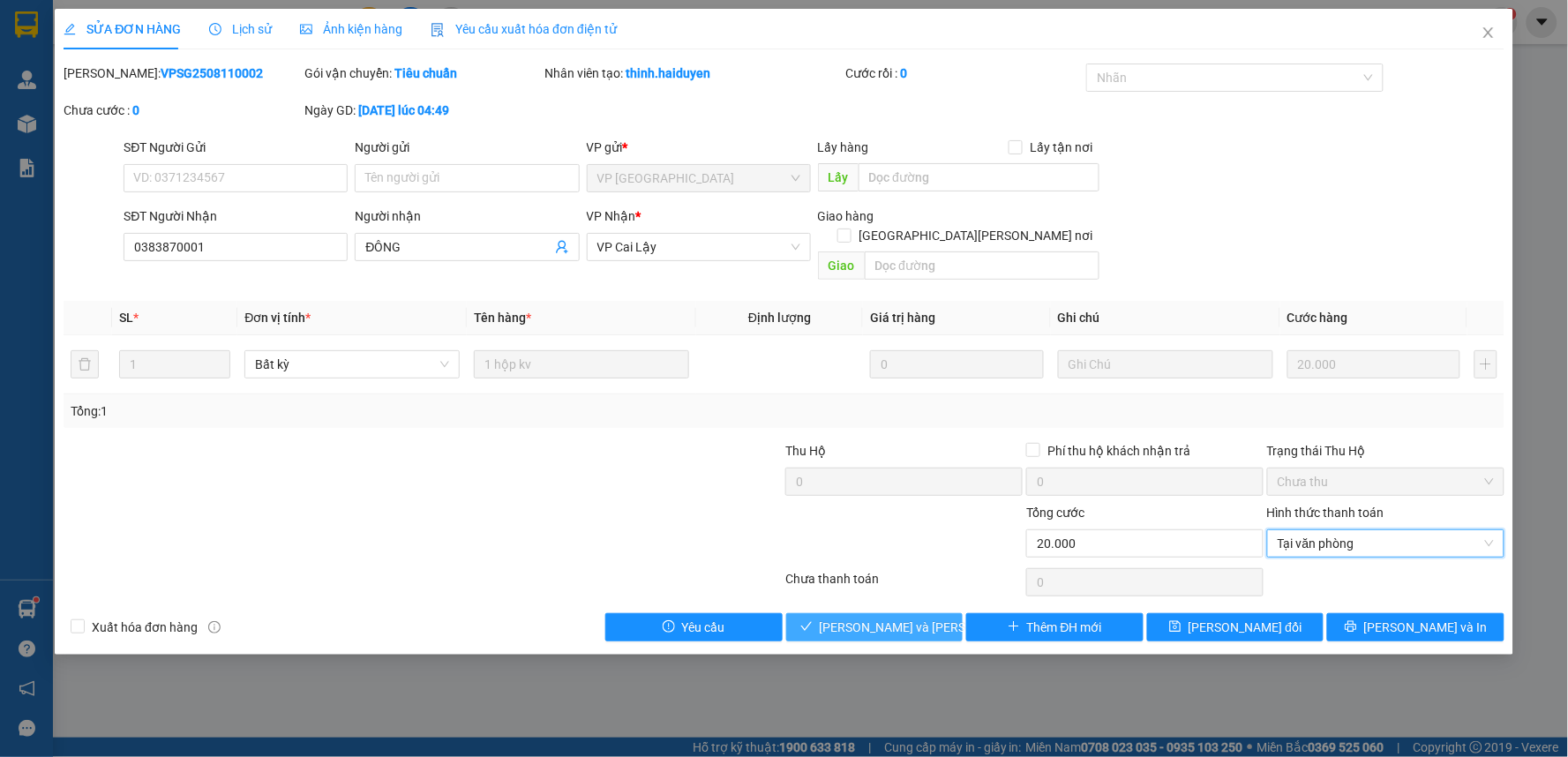
click at [910, 617] on span "Lưu và Giao hàng" at bounding box center [938, 627] width 238 height 19
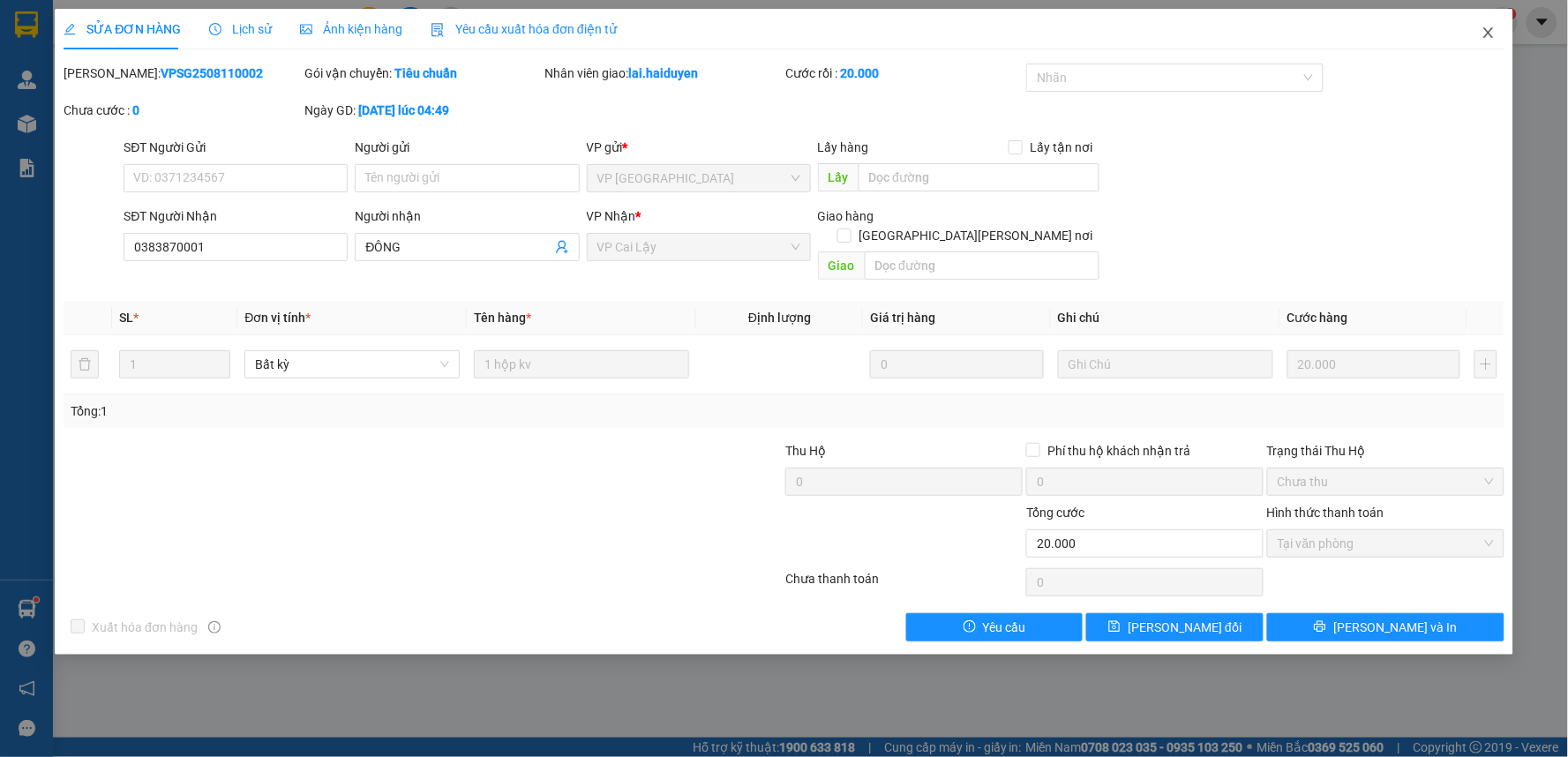
click at [1484, 26] on icon "close" at bounding box center [1488, 33] width 14 height 14
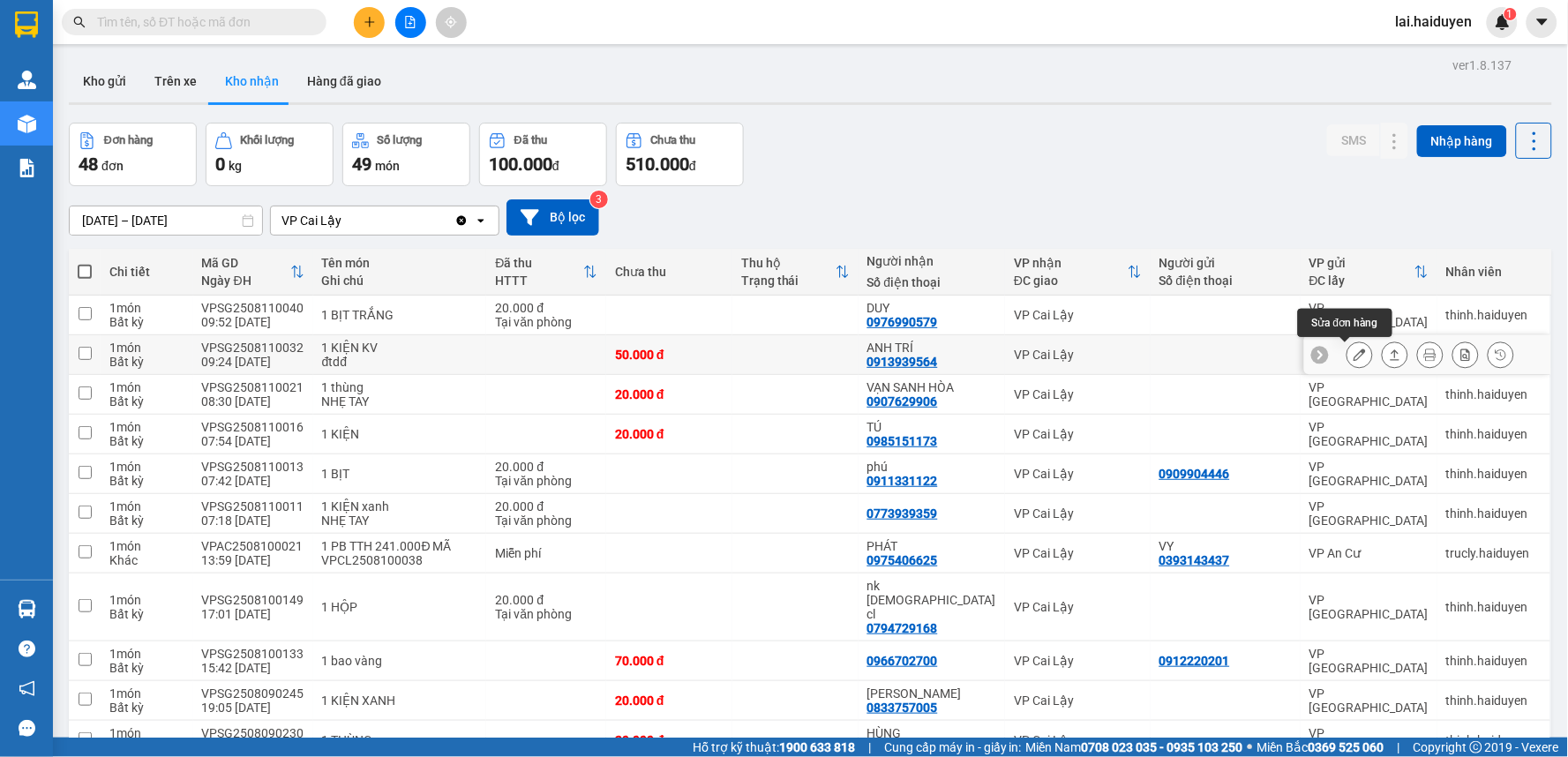
click at [1353, 351] on icon at bounding box center [1359, 354] width 13 height 13
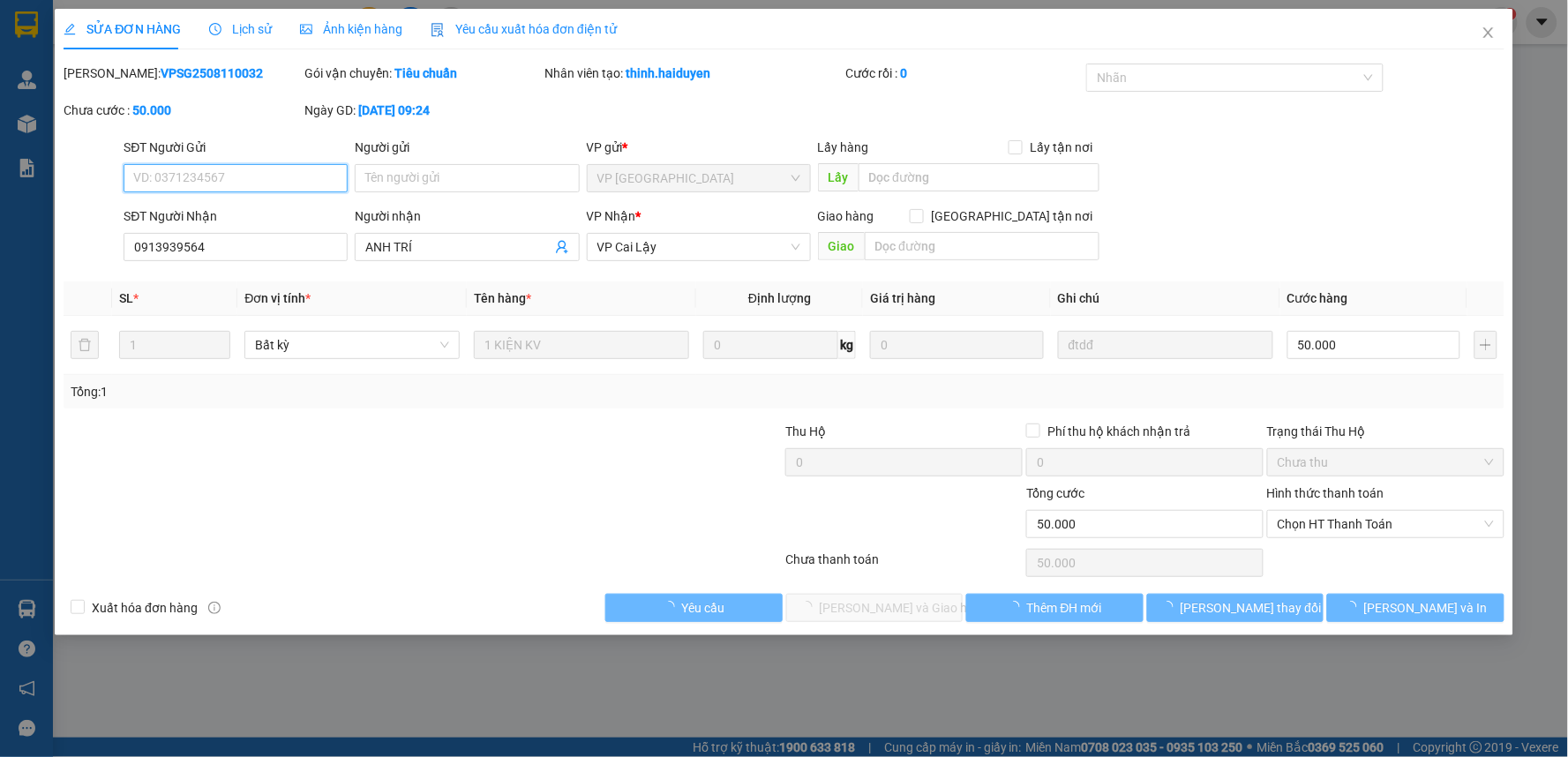
type input "0913939564"
type input "ANH TRÍ"
type input "50.000"
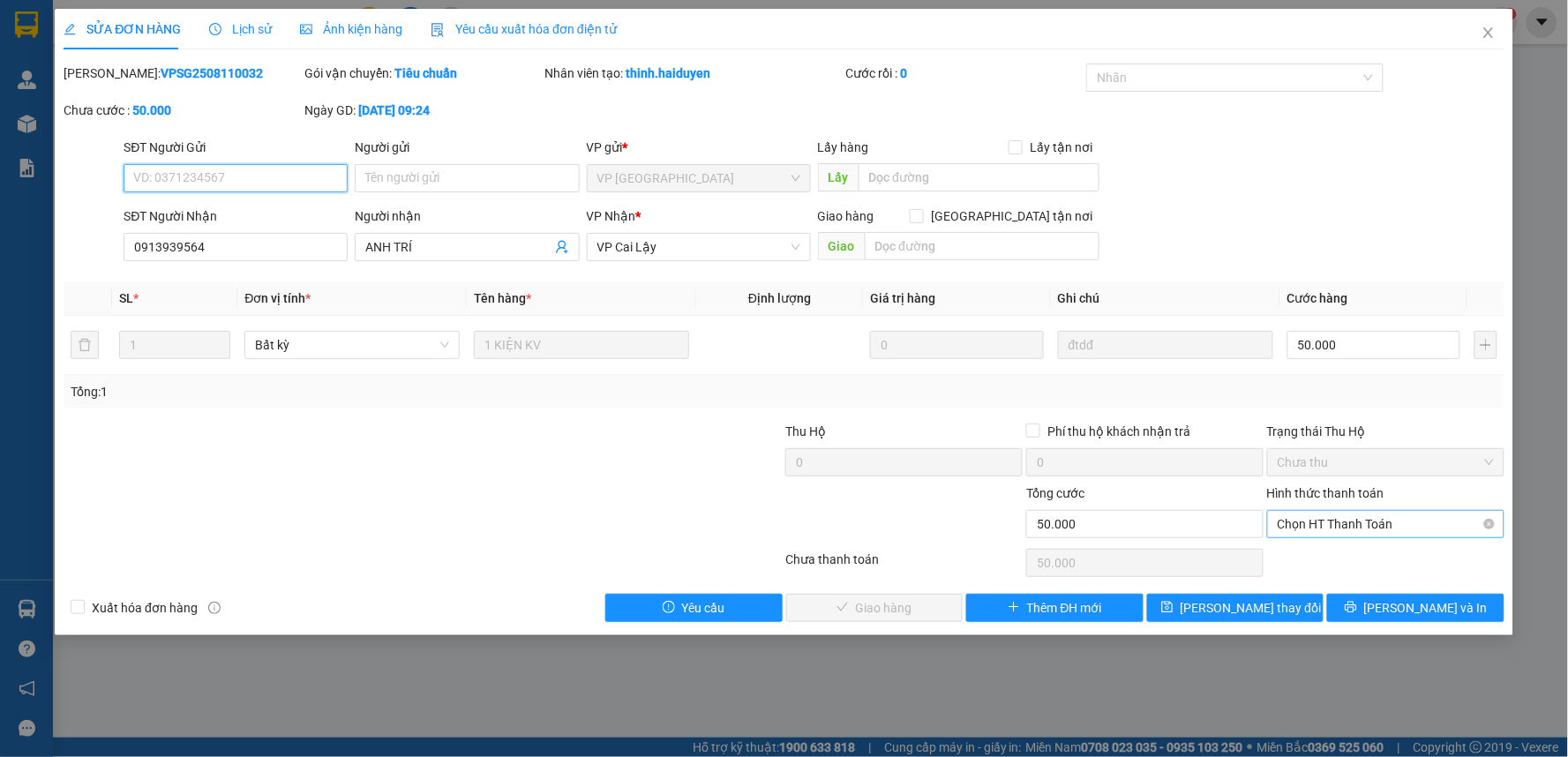
drag, startPoint x: 1357, startPoint y: 524, endPoint x: 1361, endPoint y: 538, distance: 14.6
click at [1359, 524] on span "Chọn HT Thanh Toán" at bounding box center [1385, 523] width 216 height 26
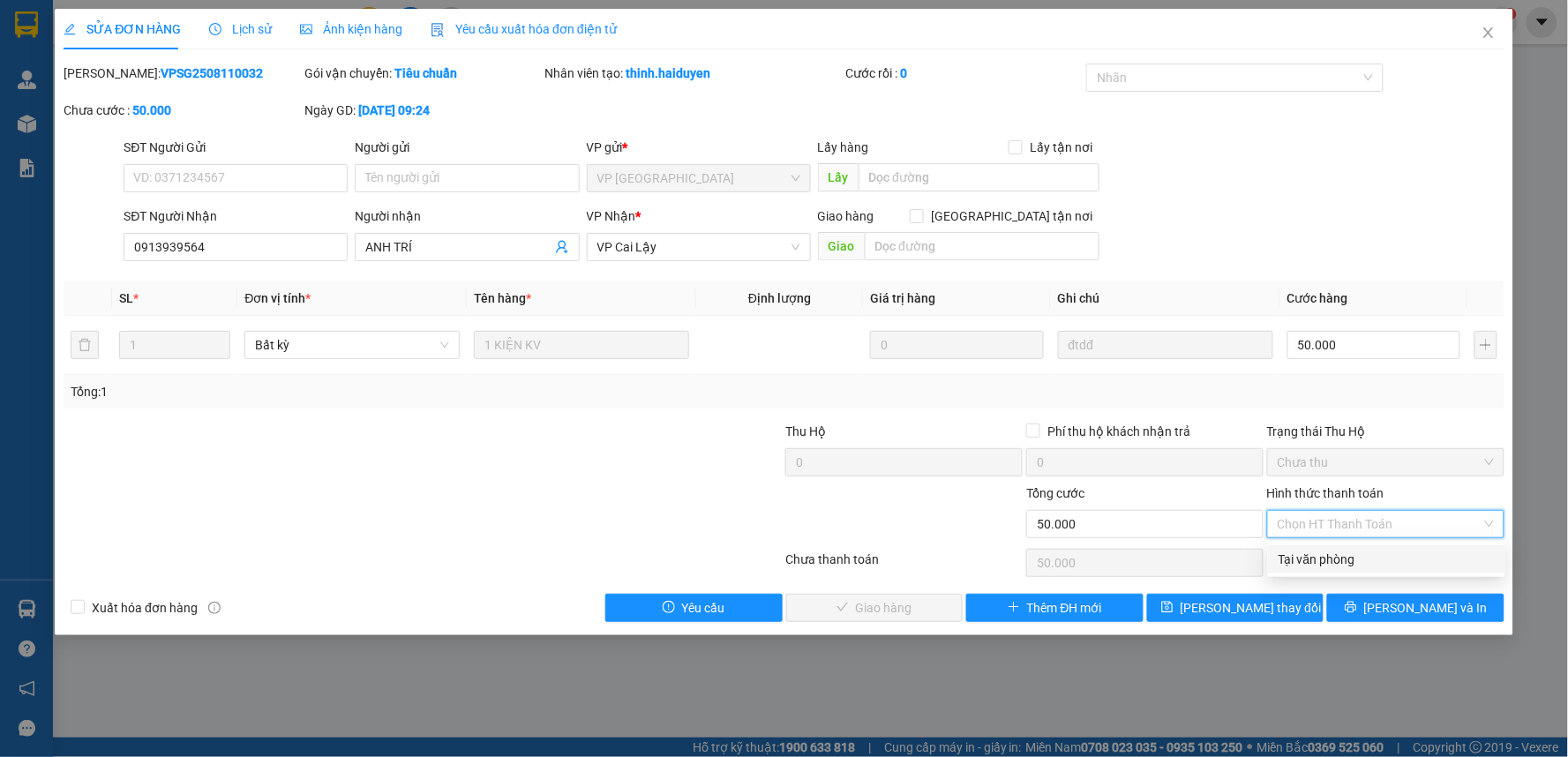
click at [1370, 550] on div "Tại văn phòng" at bounding box center [1386, 560] width 216 height 19
type input "0"
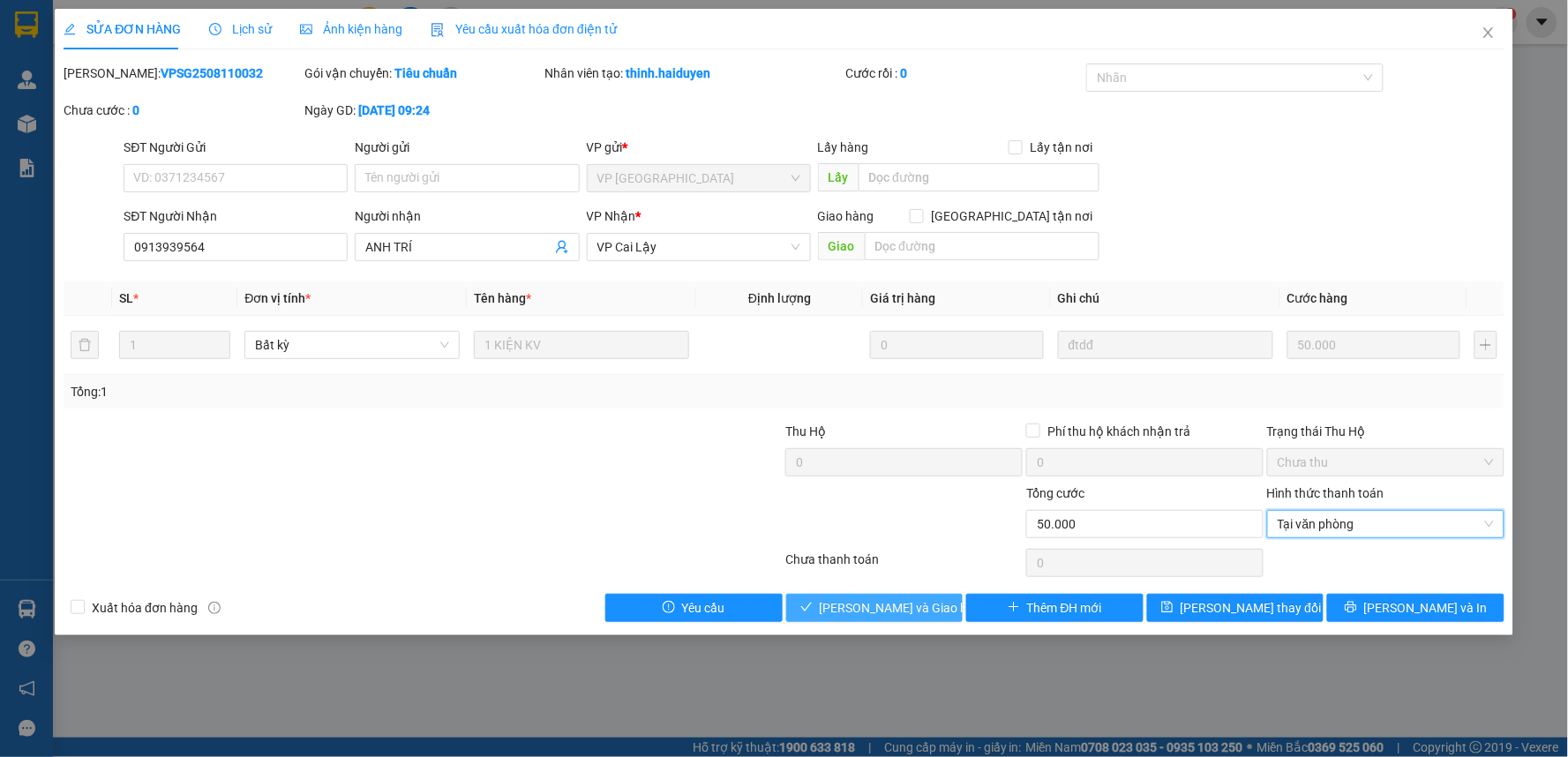
click at [915, 595] on button "[PERSON_NAME] và Giao hàng" at bounding box center [875, 607] width 177 height 28
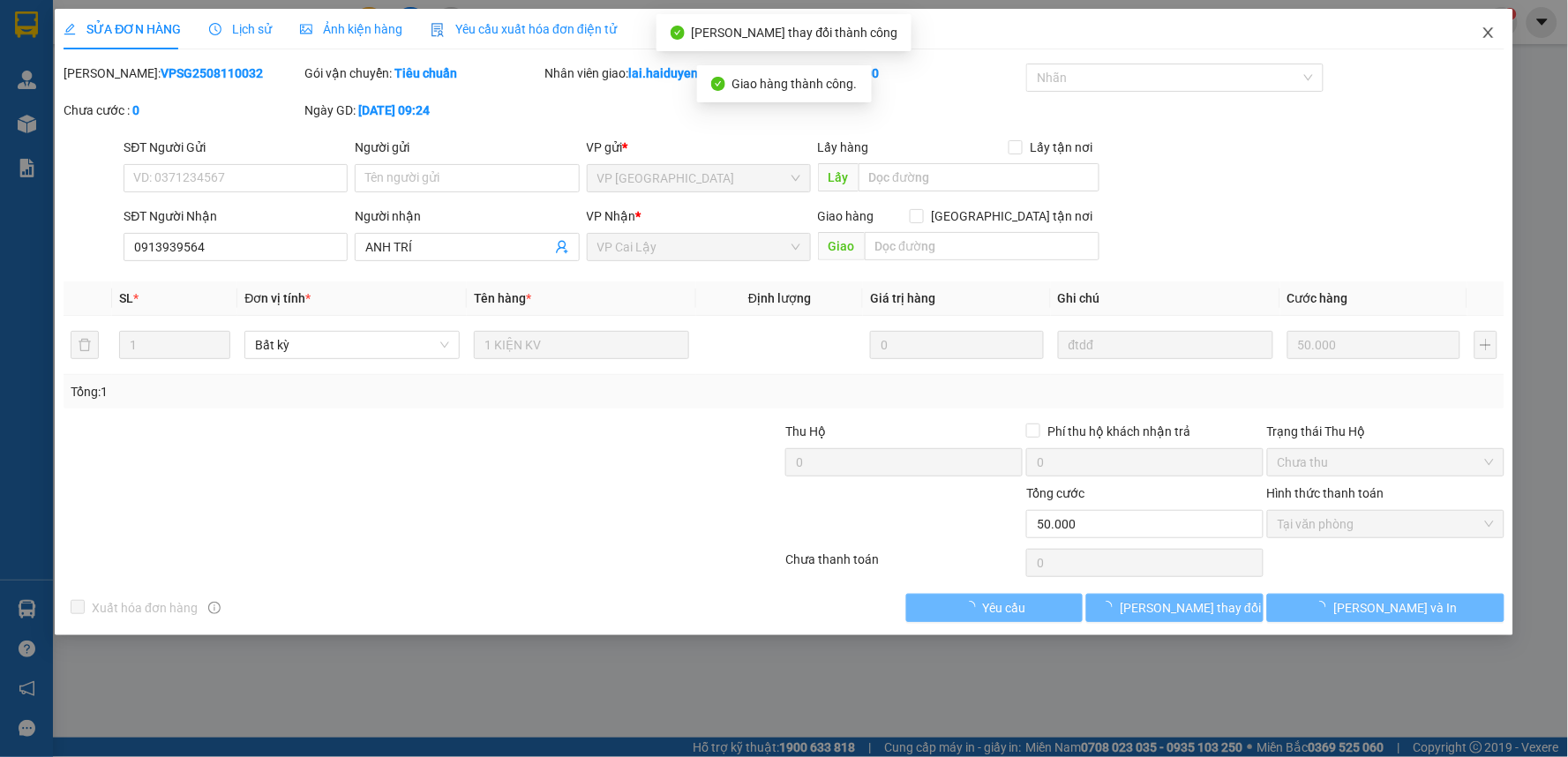
click at [1483, 31] on icon "close" at bounding box center [1488, 33] width 14 height 14
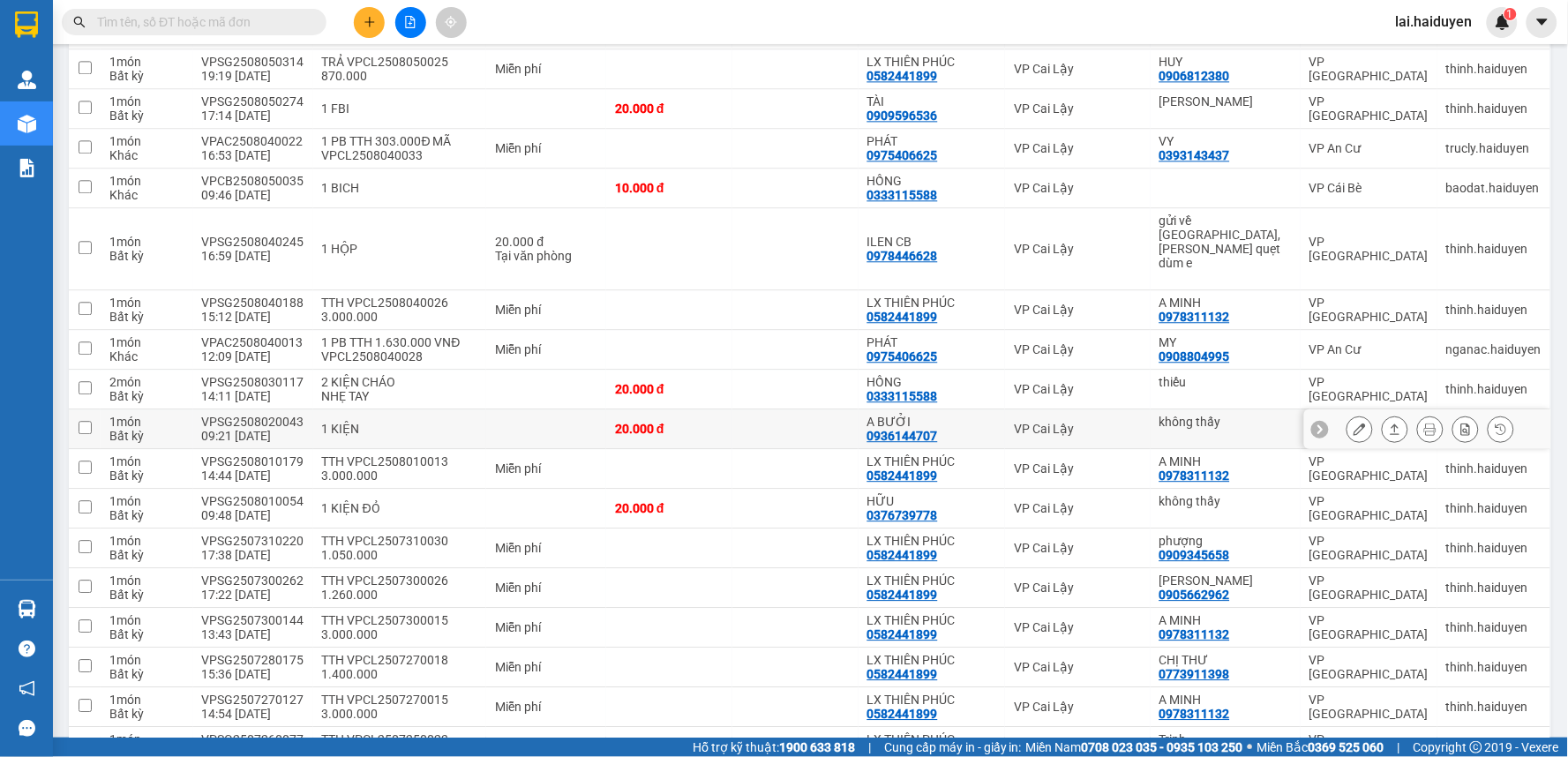
scroll to position [1542, 0]
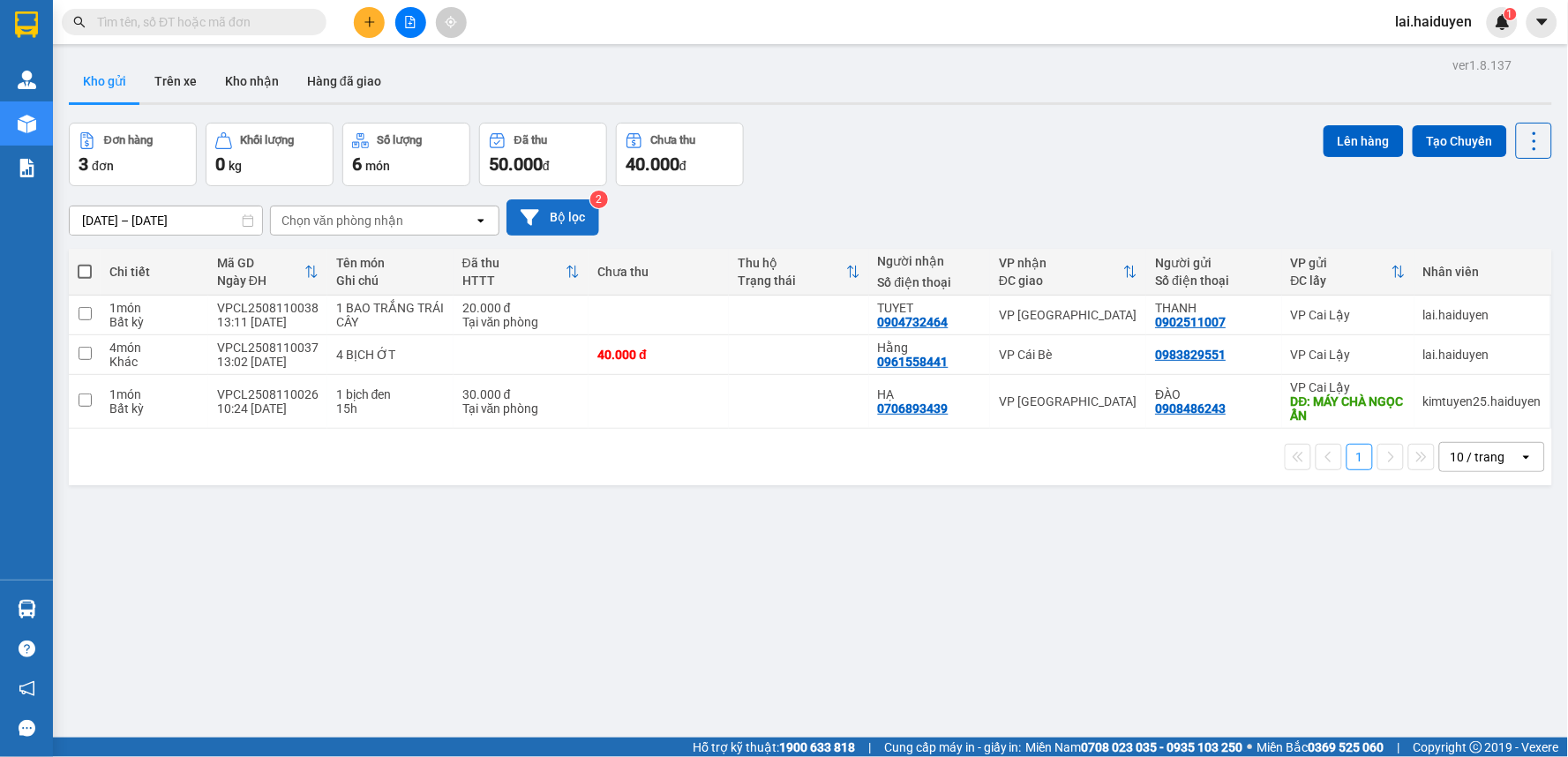
click at [550, 209] on button "Bộ lọc" at bounding box center [553, 218] width 92 height 37
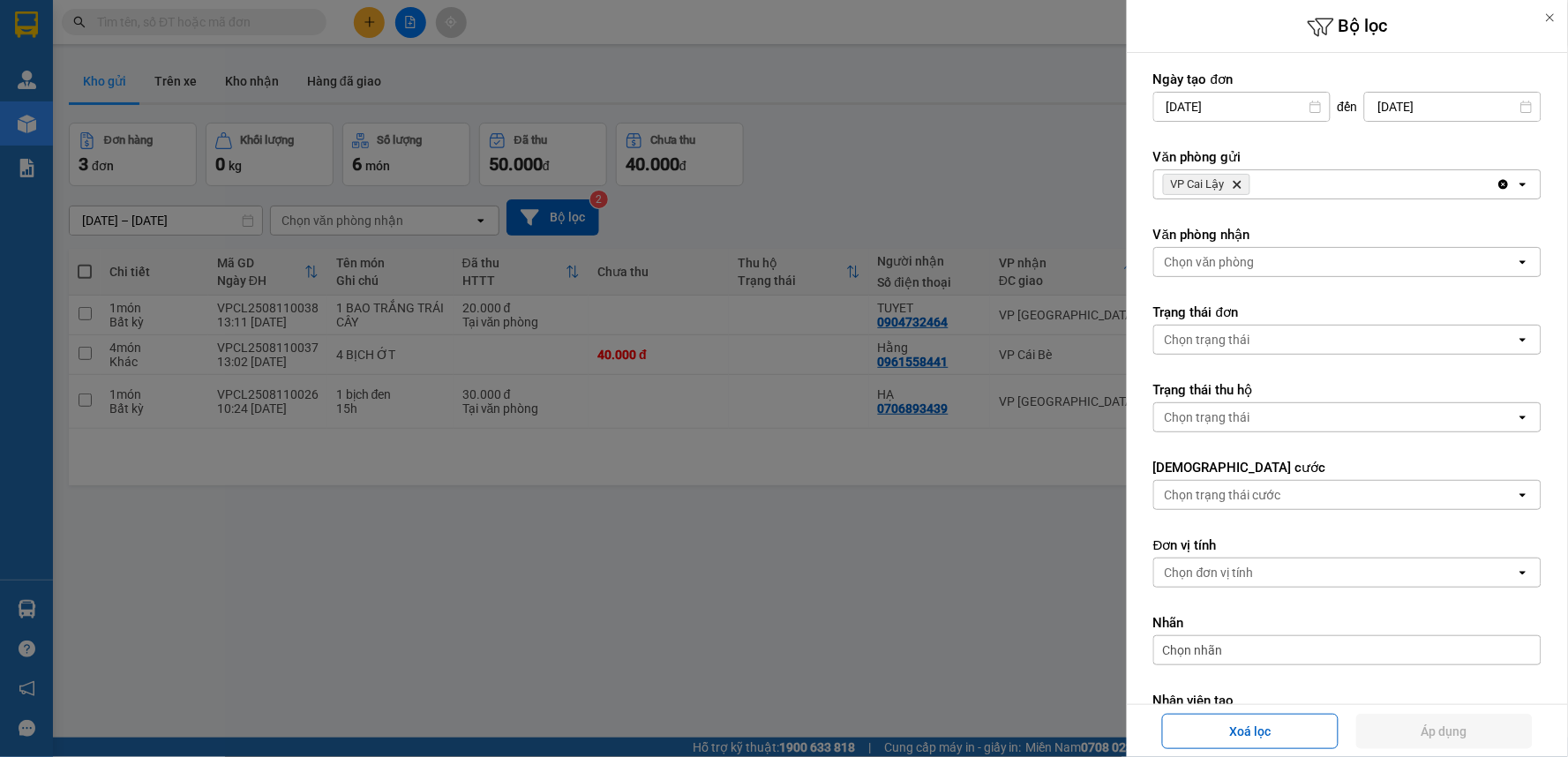
click at [617, 83] on div at bounding box center [784, 378] width 1568 height 757
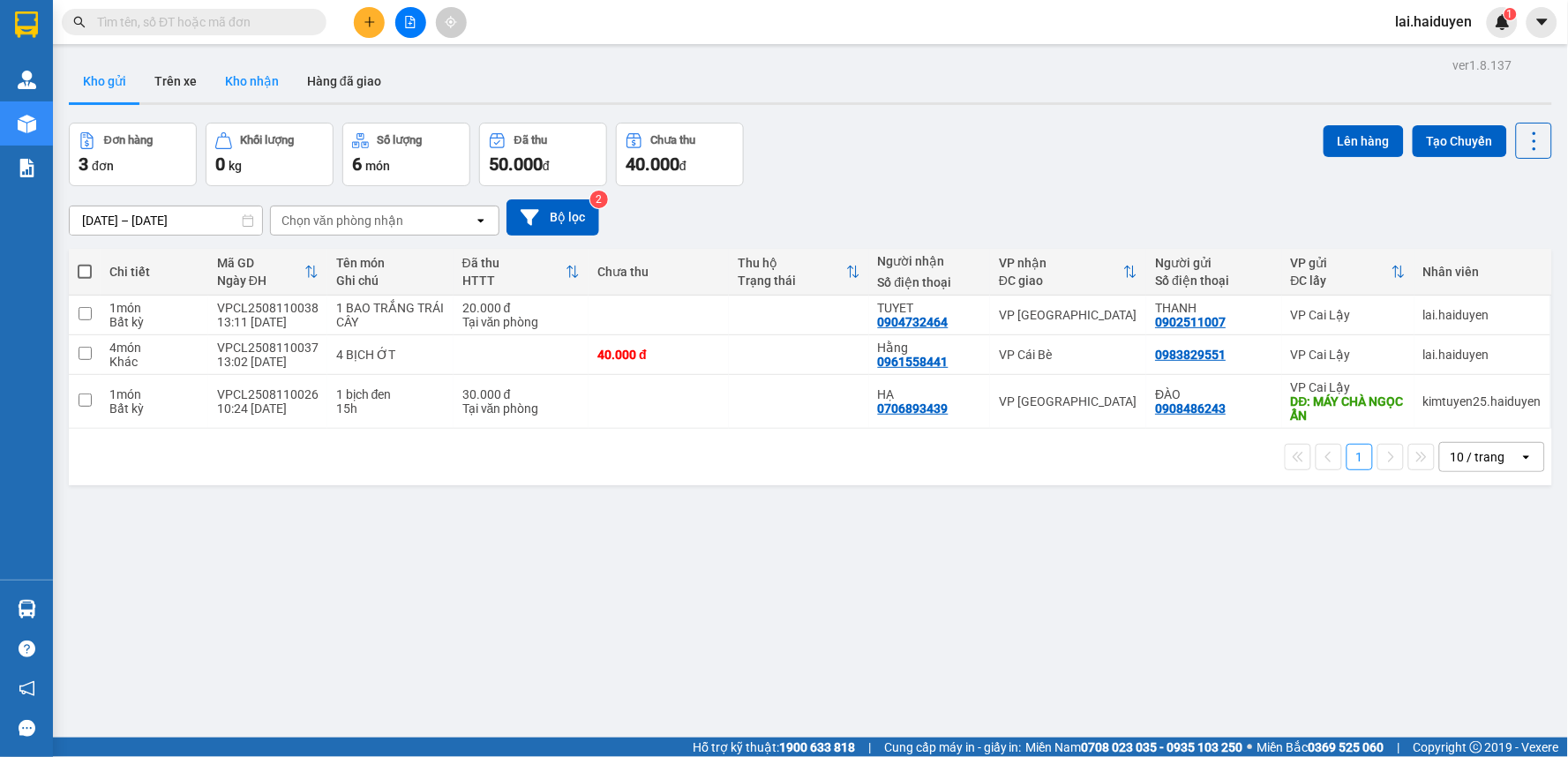
drag, startPoint x: 242, startPoint y: 89, endPoint x: 277, endPoint y: 91, distance: 35.1
click at [243, 89] on button "Kho nhận" at bounding box center [251, 81] width 82 height 42
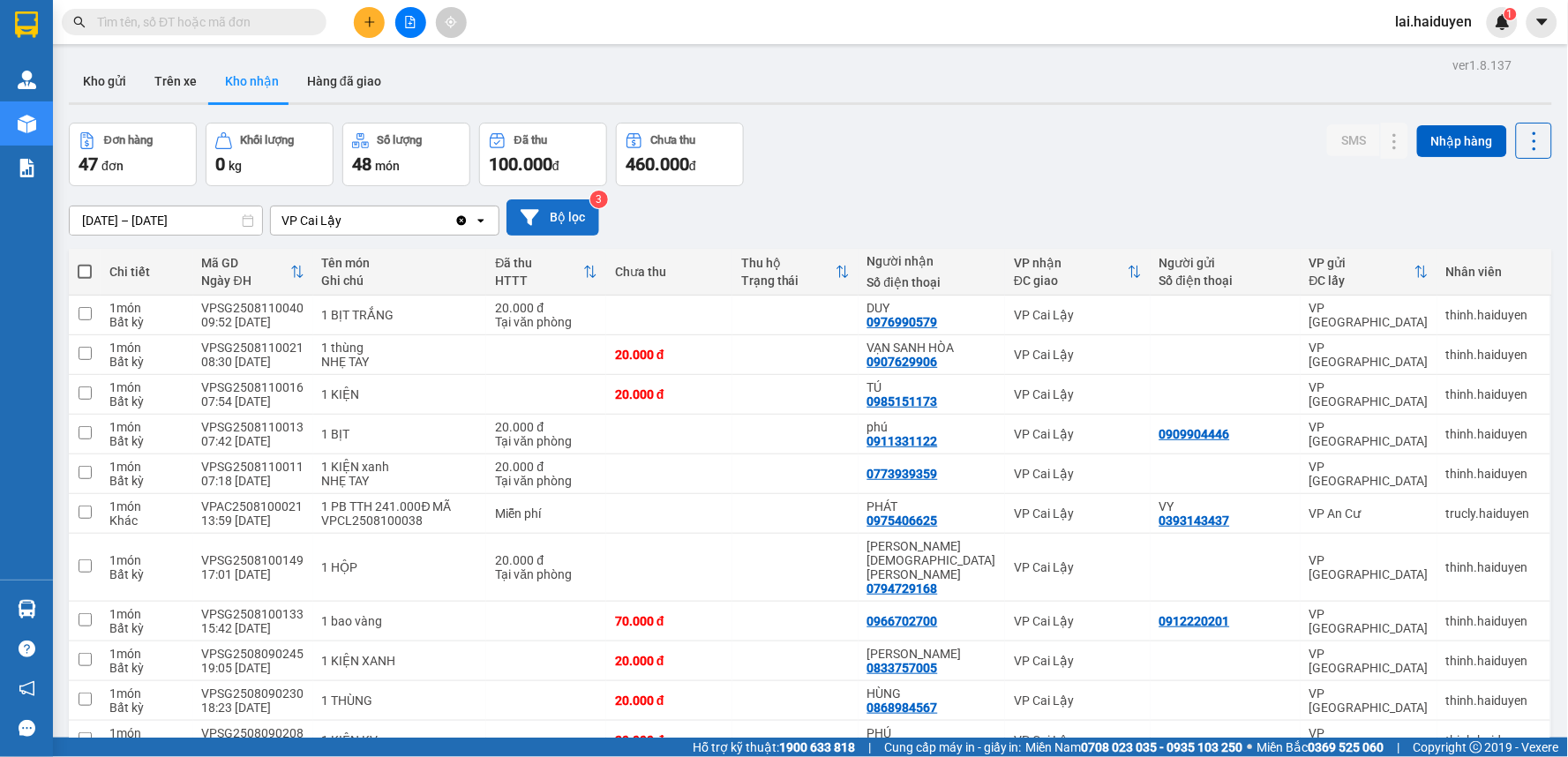
click at [541, 207] on button "Bộ lọc" at bounding box center [553, 218] width 92 height 37
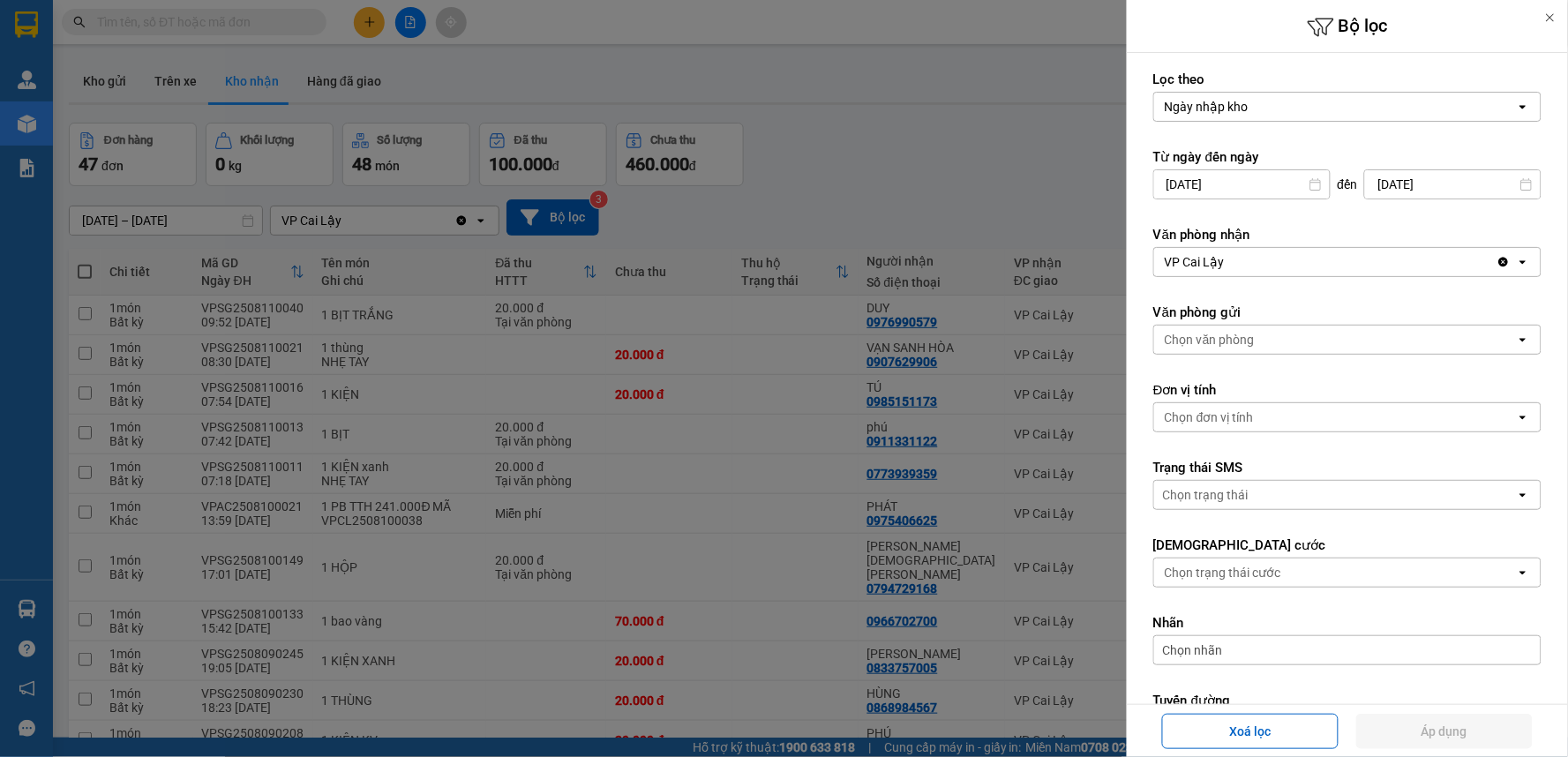
click at [1312, 184] on icon at bounding box center [1315, 184] width 13 height 13
click at [1191, 189] on input "01/07/2025" at bounding box center [1241, 184] width 175 height 28
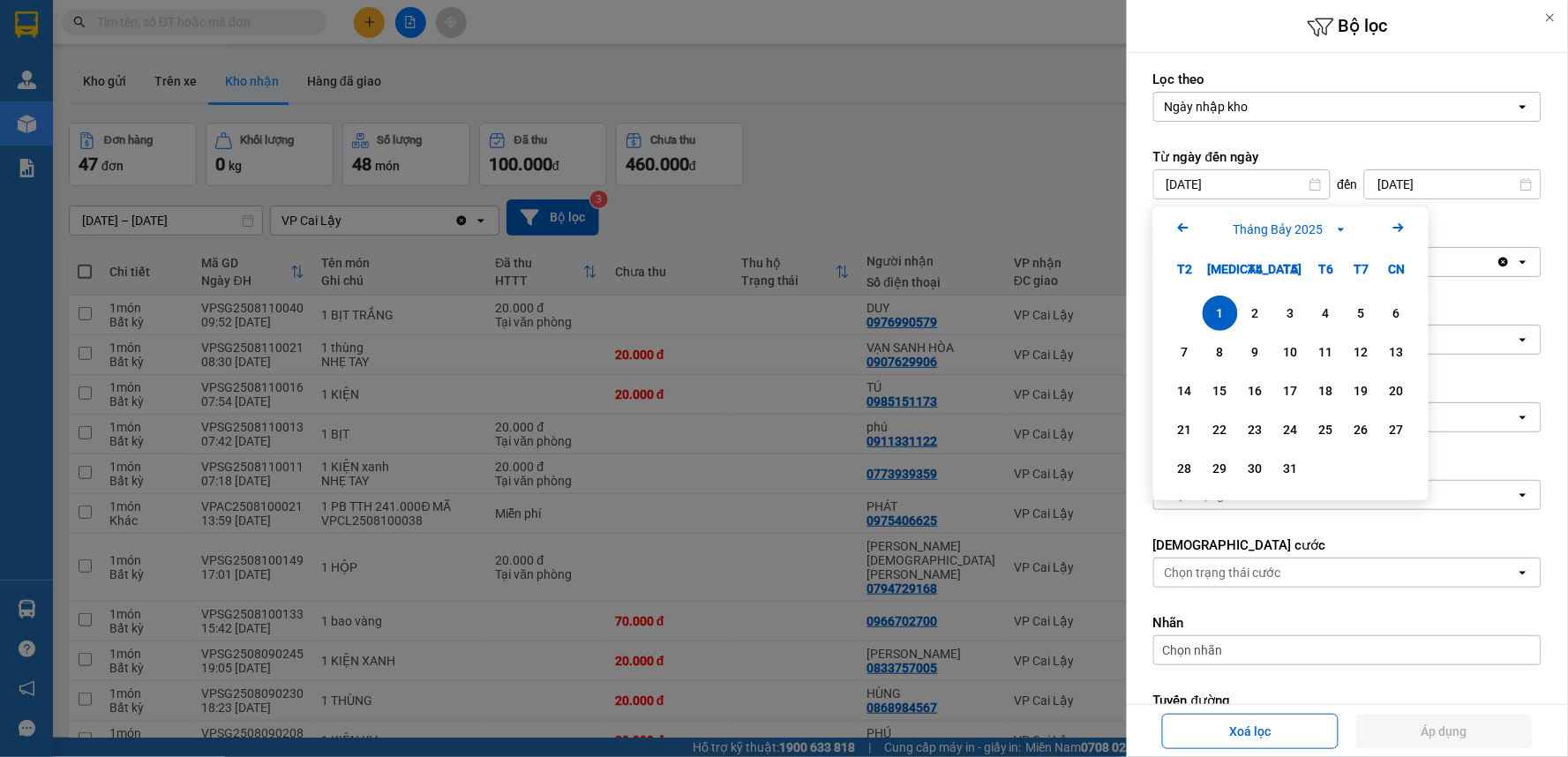
click at [1174, 225] on div "Arrow Left Tháng Bảy 2025 Arrow Right" at bounding box center [1291, 228] width 275 height 45
drag, startPoint x: 1182, startPoint y: 216, endPoint x: 1207, endPoint y: 231, distance: 29.2
click at [1185, 221] on icon "Arrow Left" at bounding box center [1183, 227] width 21 height 21
drag, startPoint x: 1378, startPoint y: 316, endPoint x: 1389, endPoint y: 313, distance: 11.4
click at [1381, 316] on div "1" at bounding box center [1397, 313] width 36 height 36
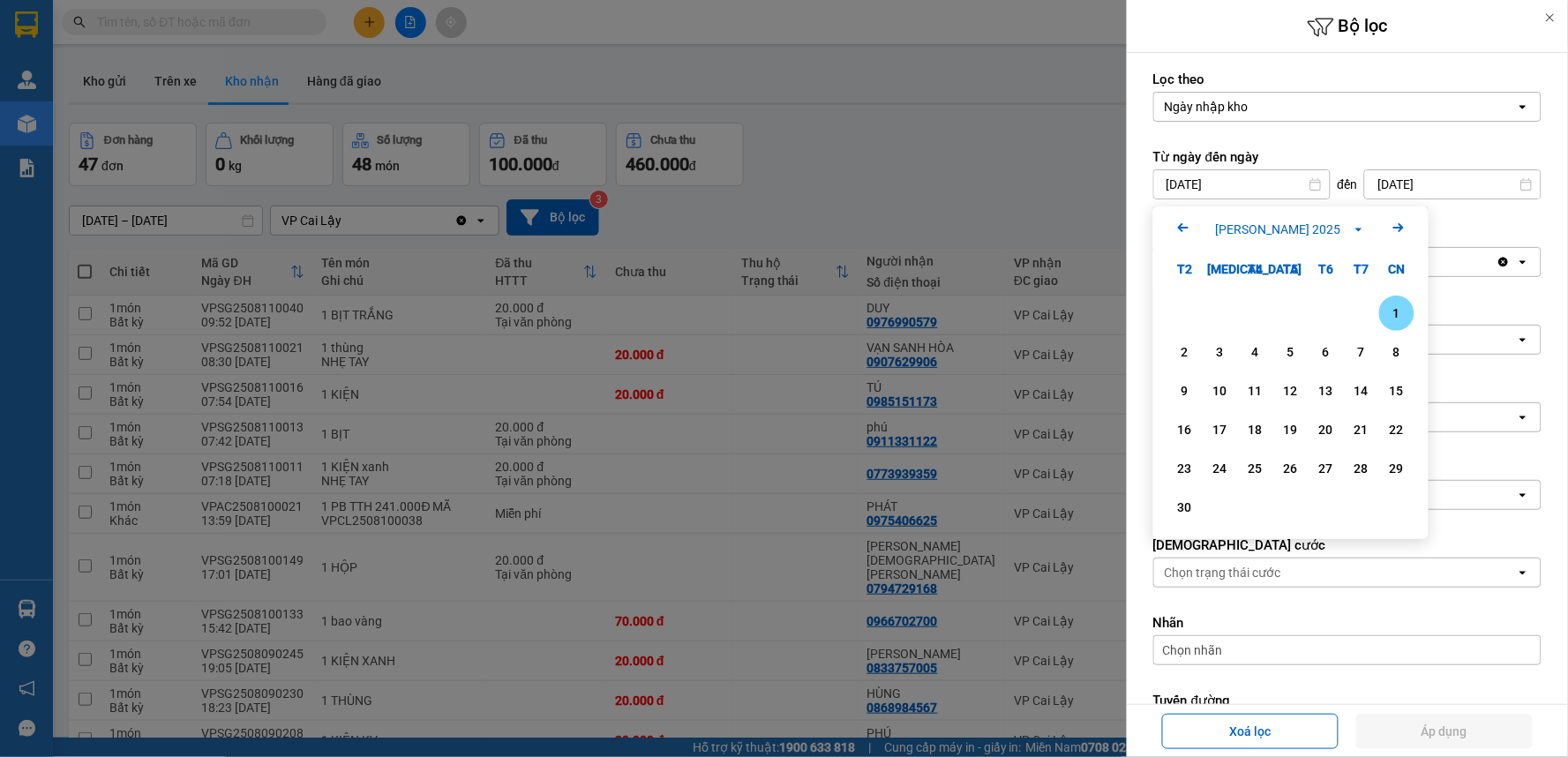
type input "01/06/2025"
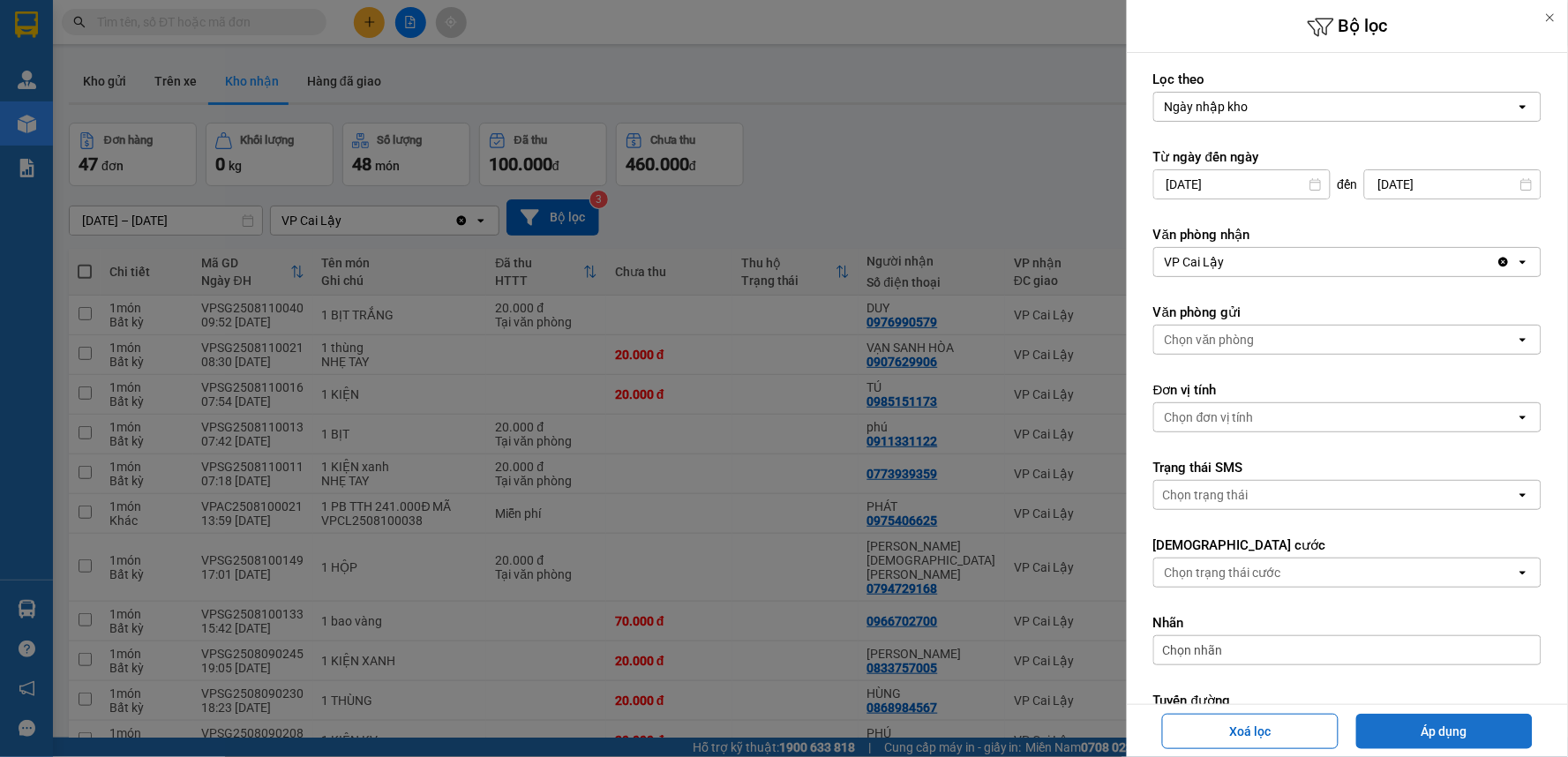
click at [1476, 730] on button "Áp dụng" at bounding box center [1444, 731] width 176 height 36
type input "01/06/2025 – 11/08/2025"
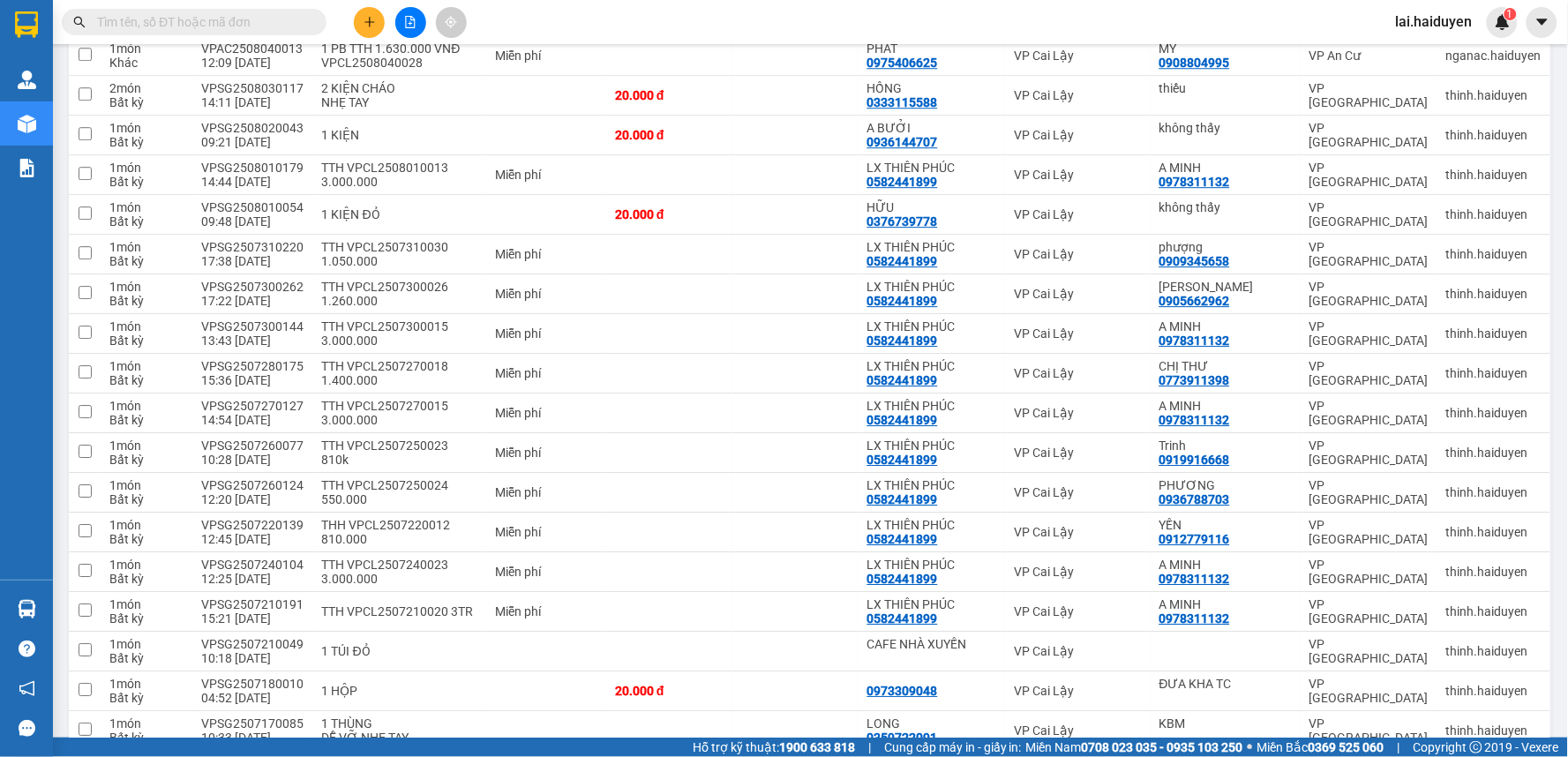
scroll to position [1582, 0]
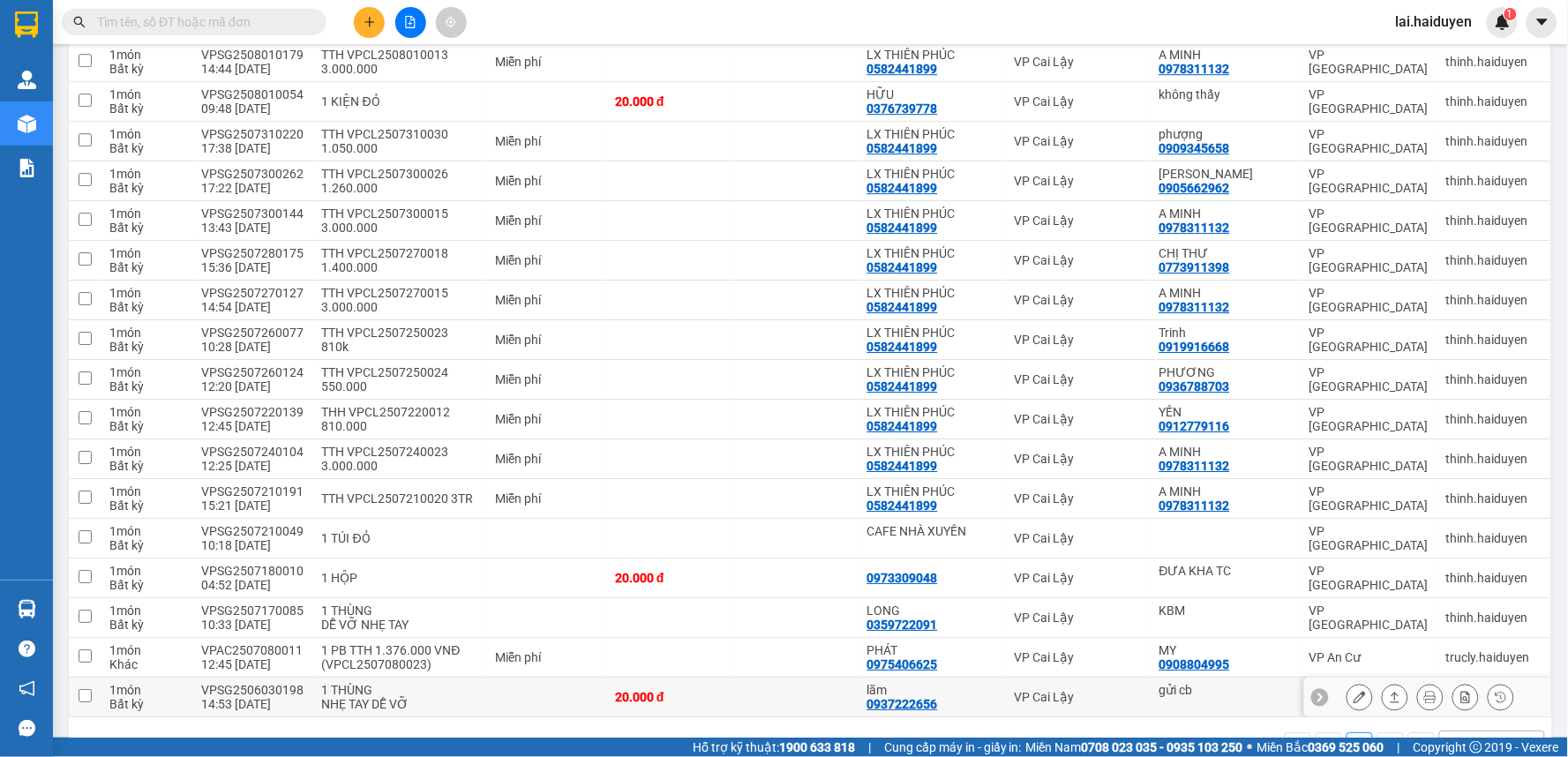
click at [539, 677] on td at bounding box center [546, 696] width 120 height 39
checkbox input "true"
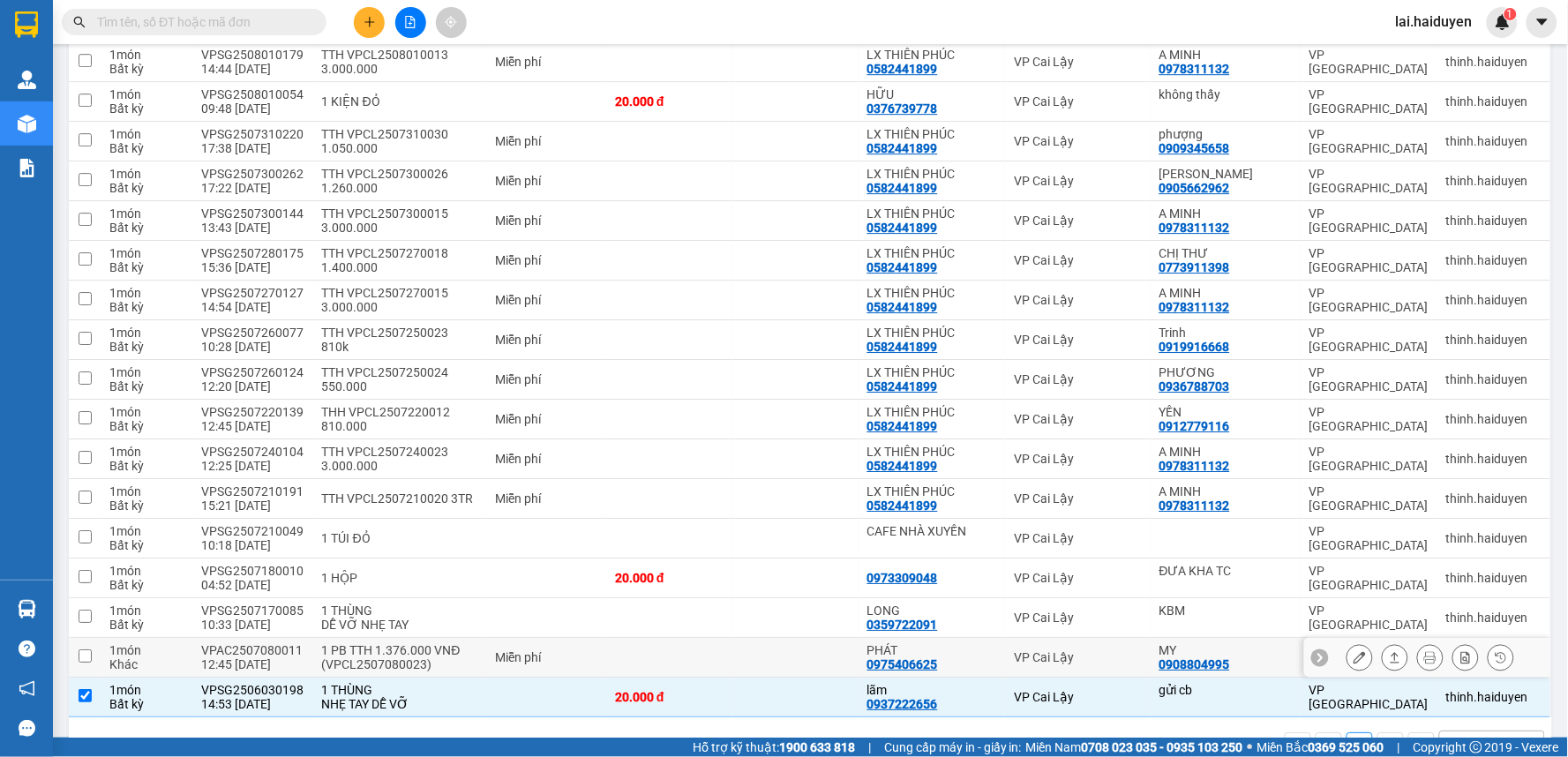
click at [551, 650] on div "Miễn phí" at bounding box center [546, 657] width 102 height 14
checkbox input "true"
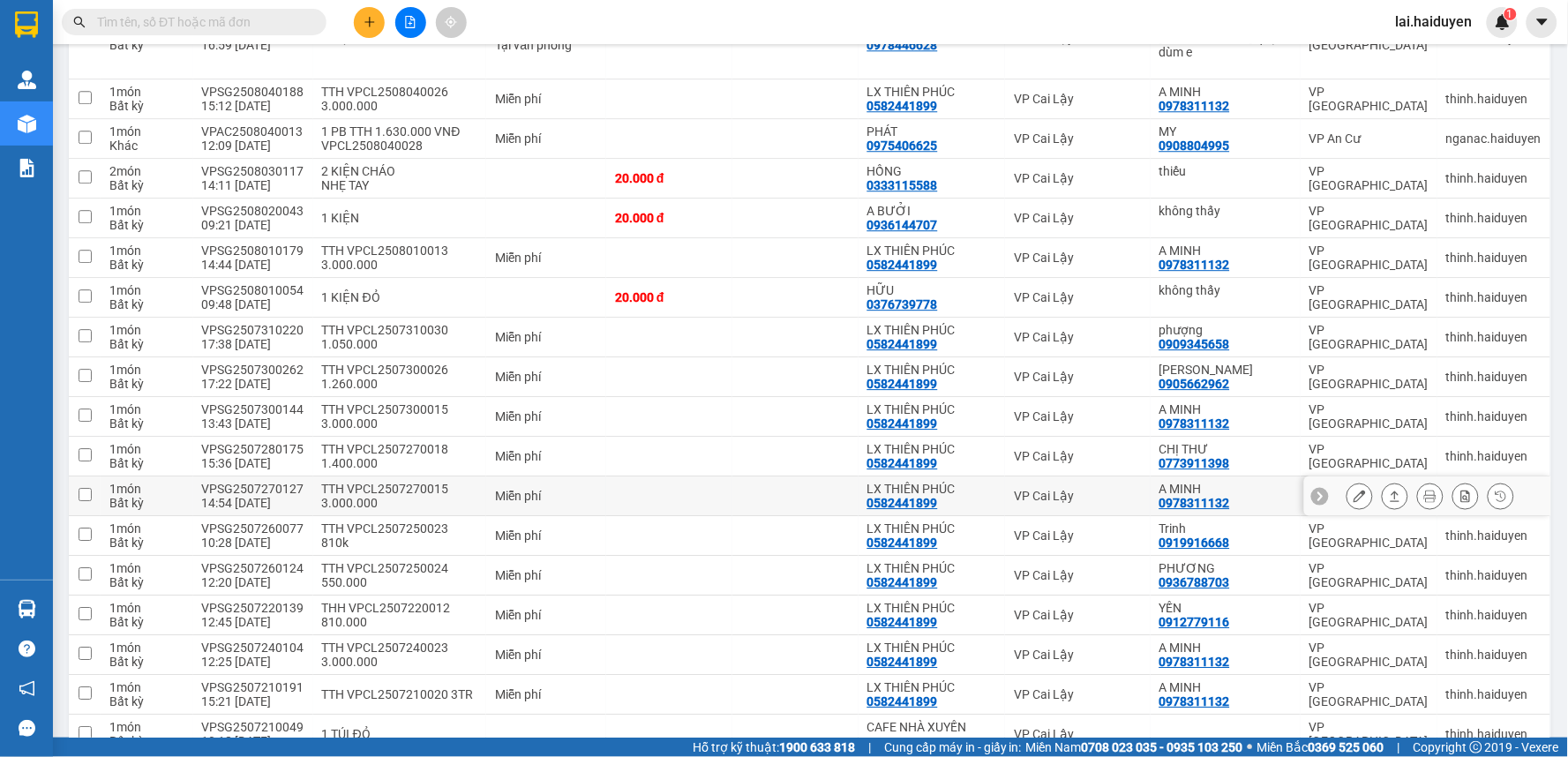
scroll to position [1191, 0]
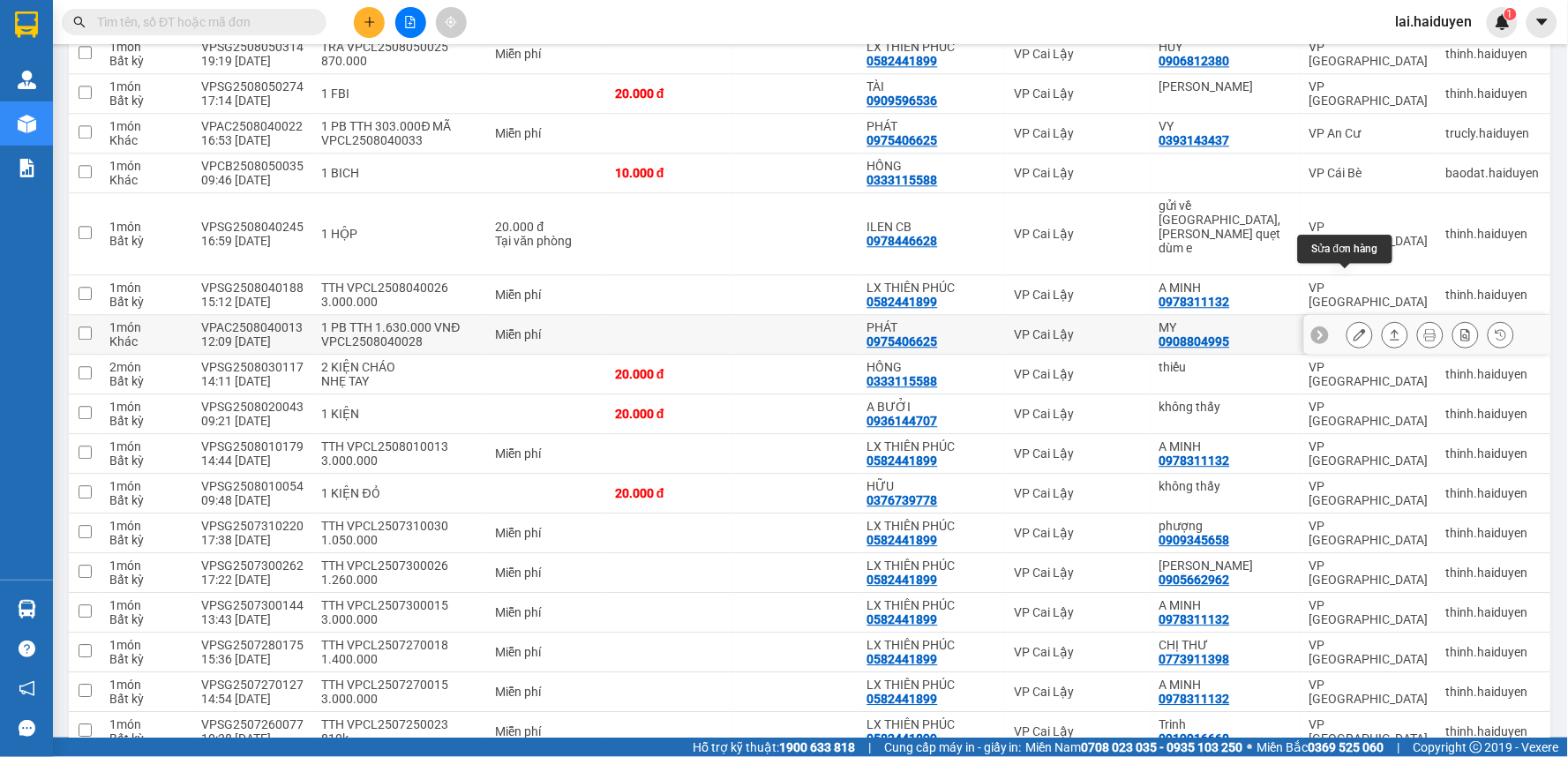
click at [1353, 328] on icon at bounding box center [1359, 334] width 13 height 13
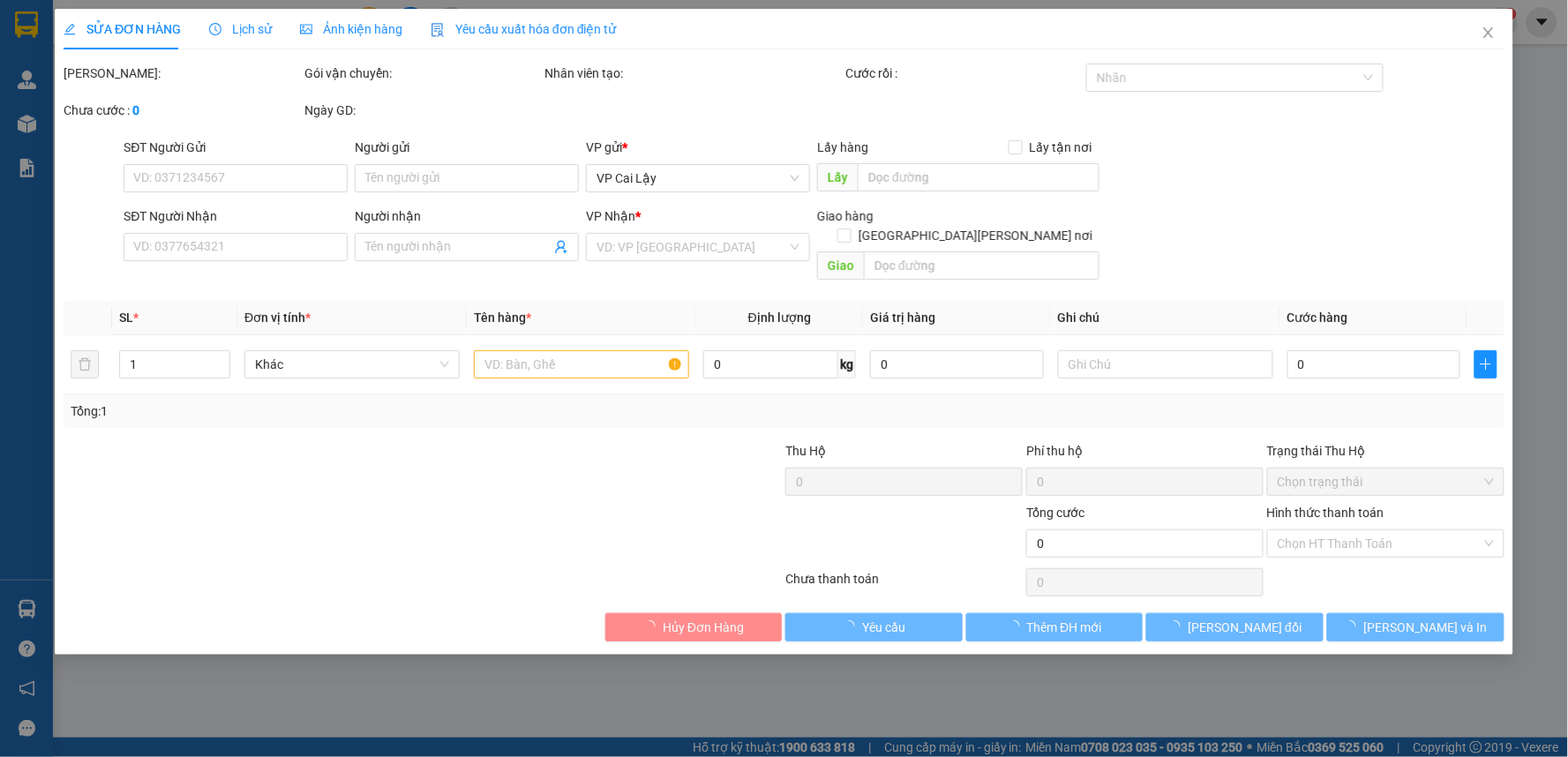
type input "0908804995"
type input "MY"
type input "0975406625"
type input "PHÁT"
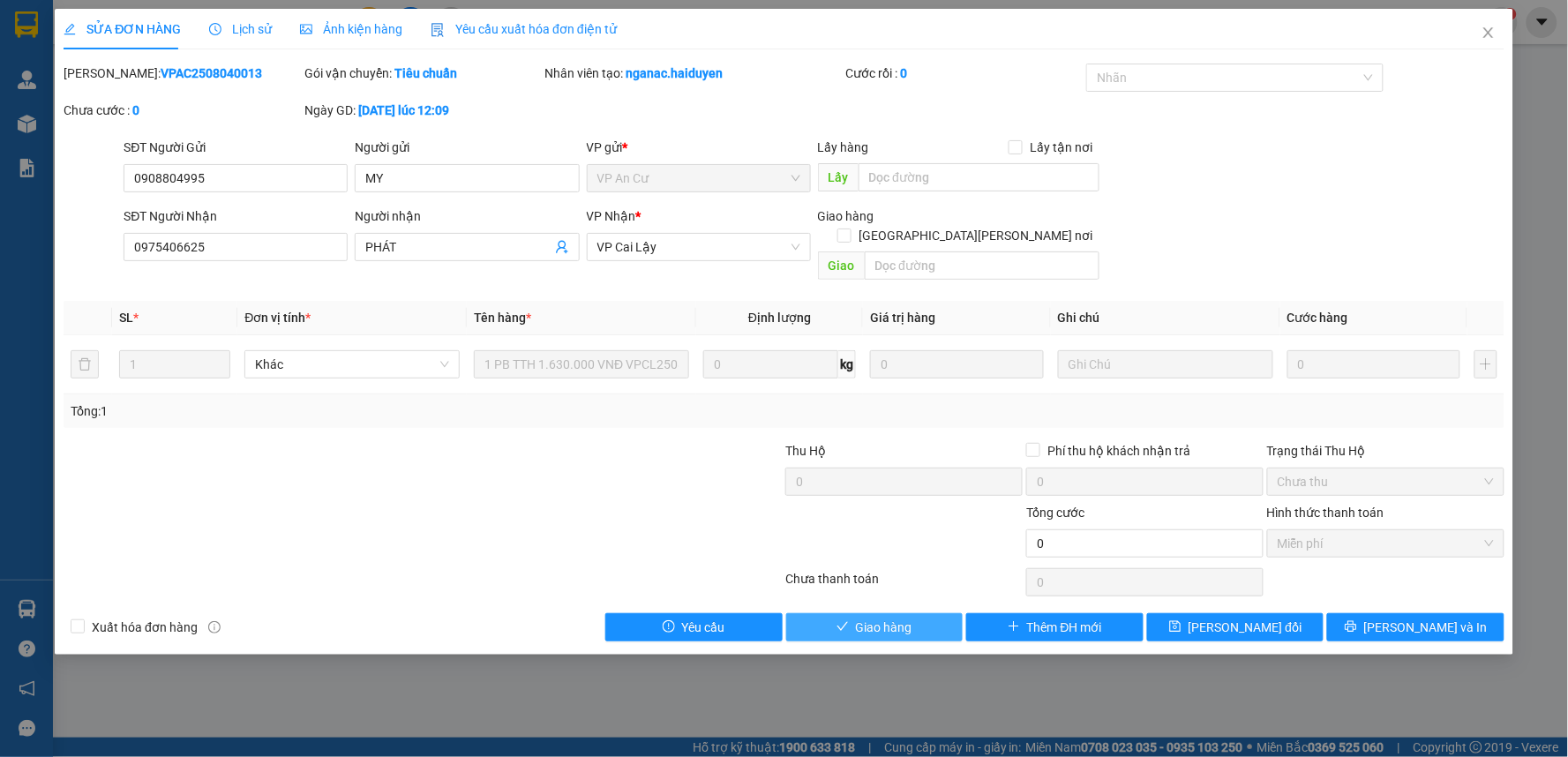
click at [911, 613] on button "Giao hàng" at bounding box center [875, 627] width 177 height 28
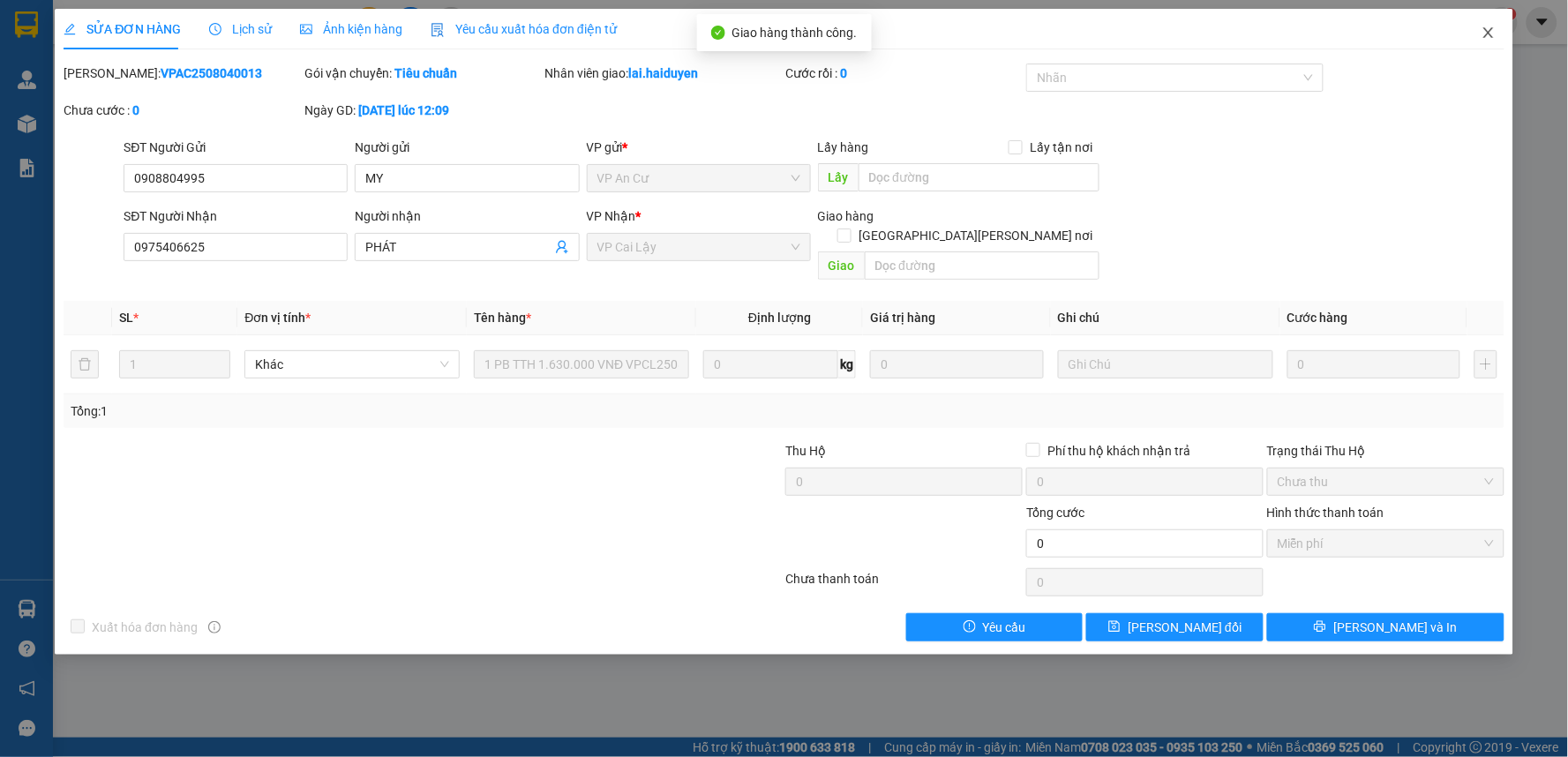
click at [1477, 29] on span "Close" at bounding box center [1488, 33] width 49 height 49
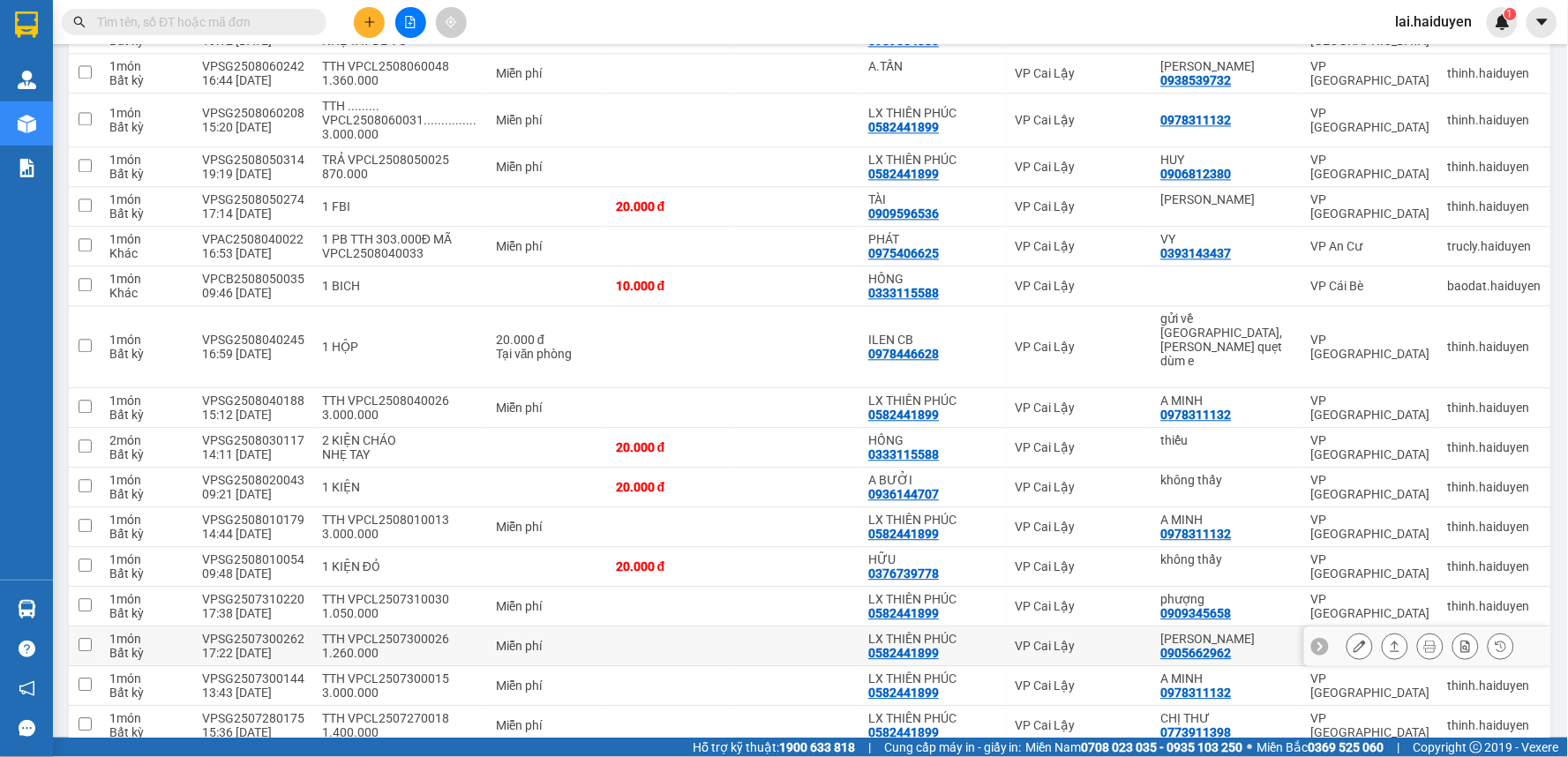
scroll to position [1542, 0]
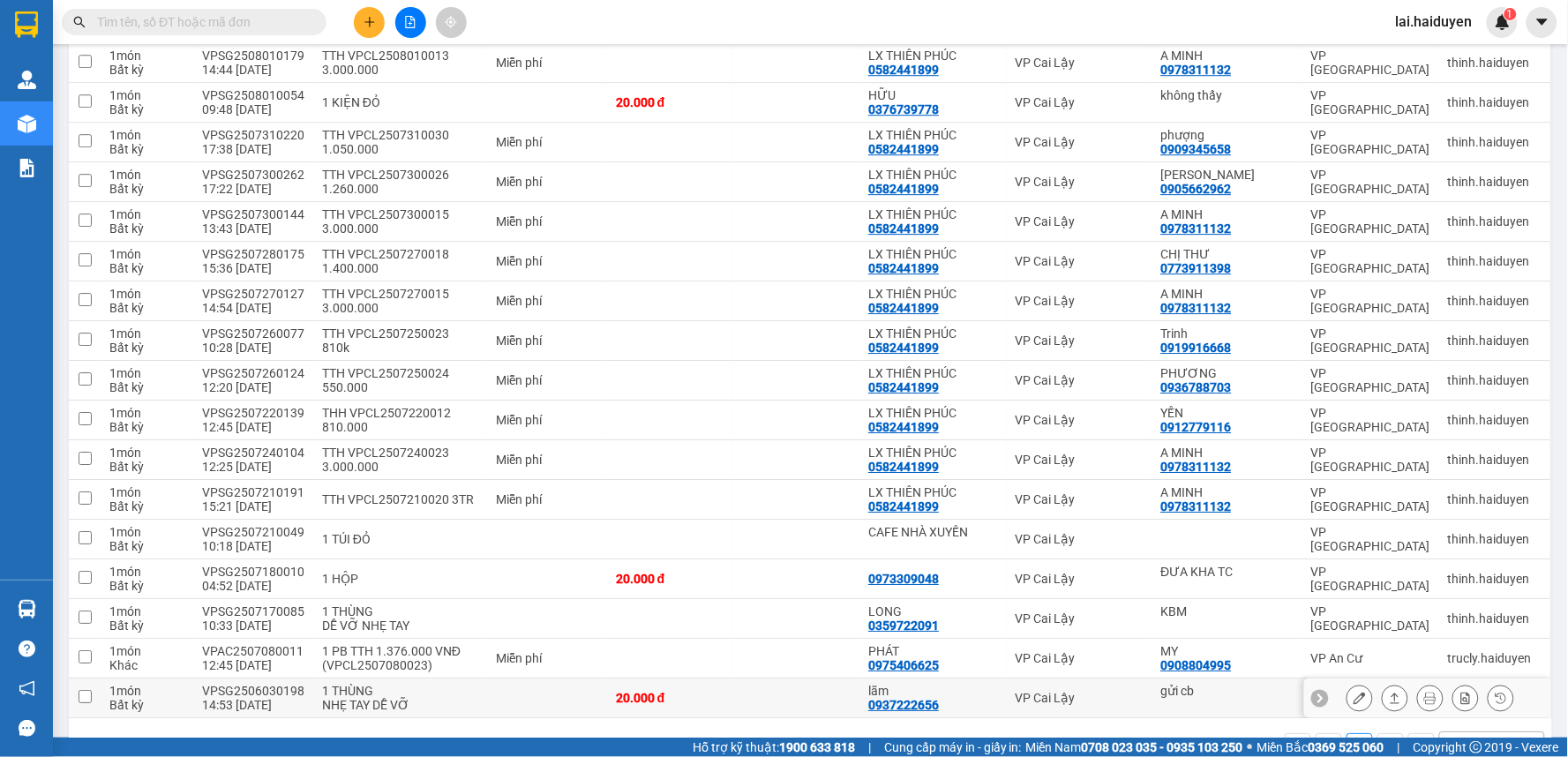
click at [790, 678] on td at bounding box center [796, 697] width 126 height 39
checkbox input "true"
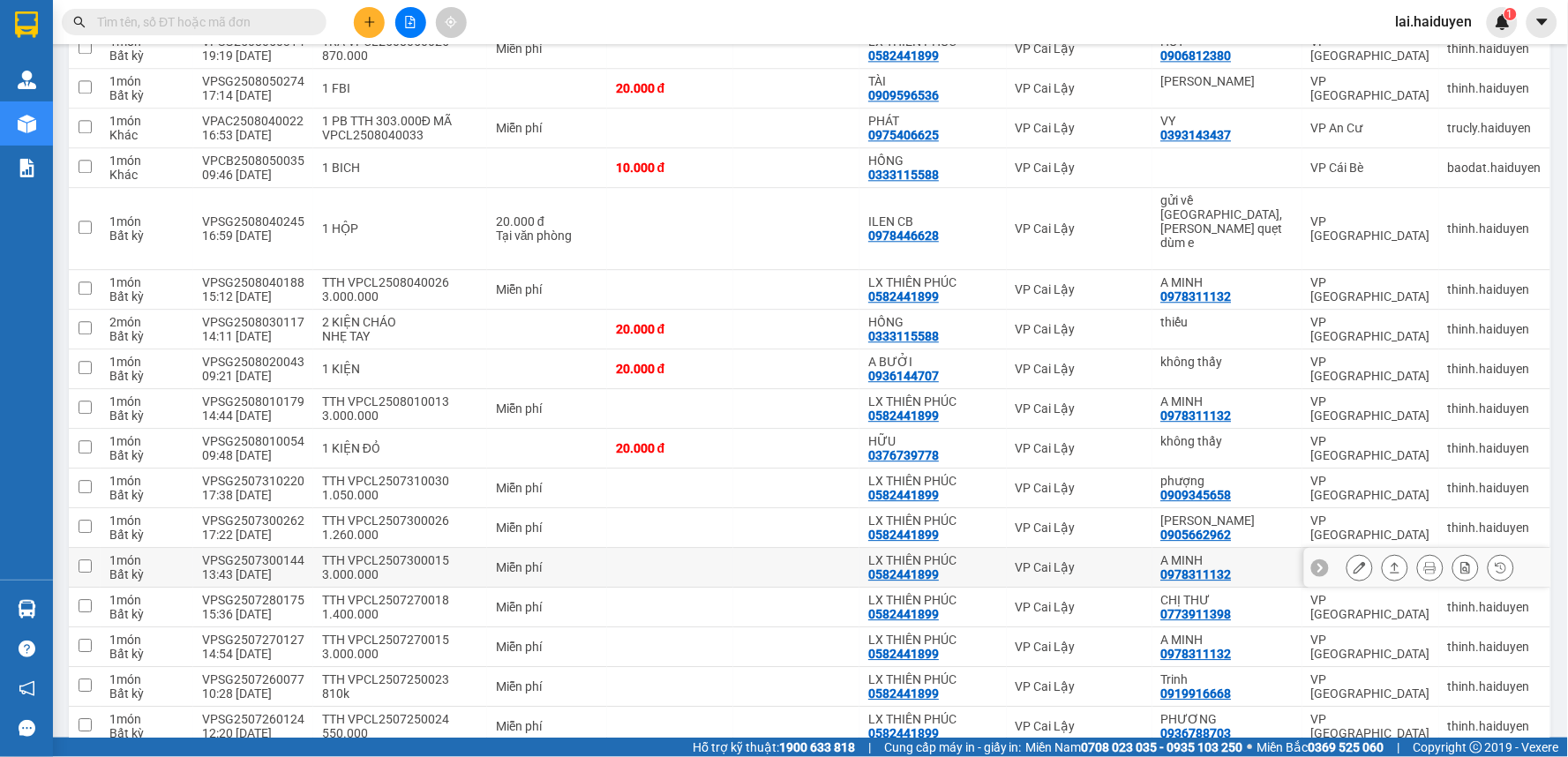
scroll to position [1150, 0]
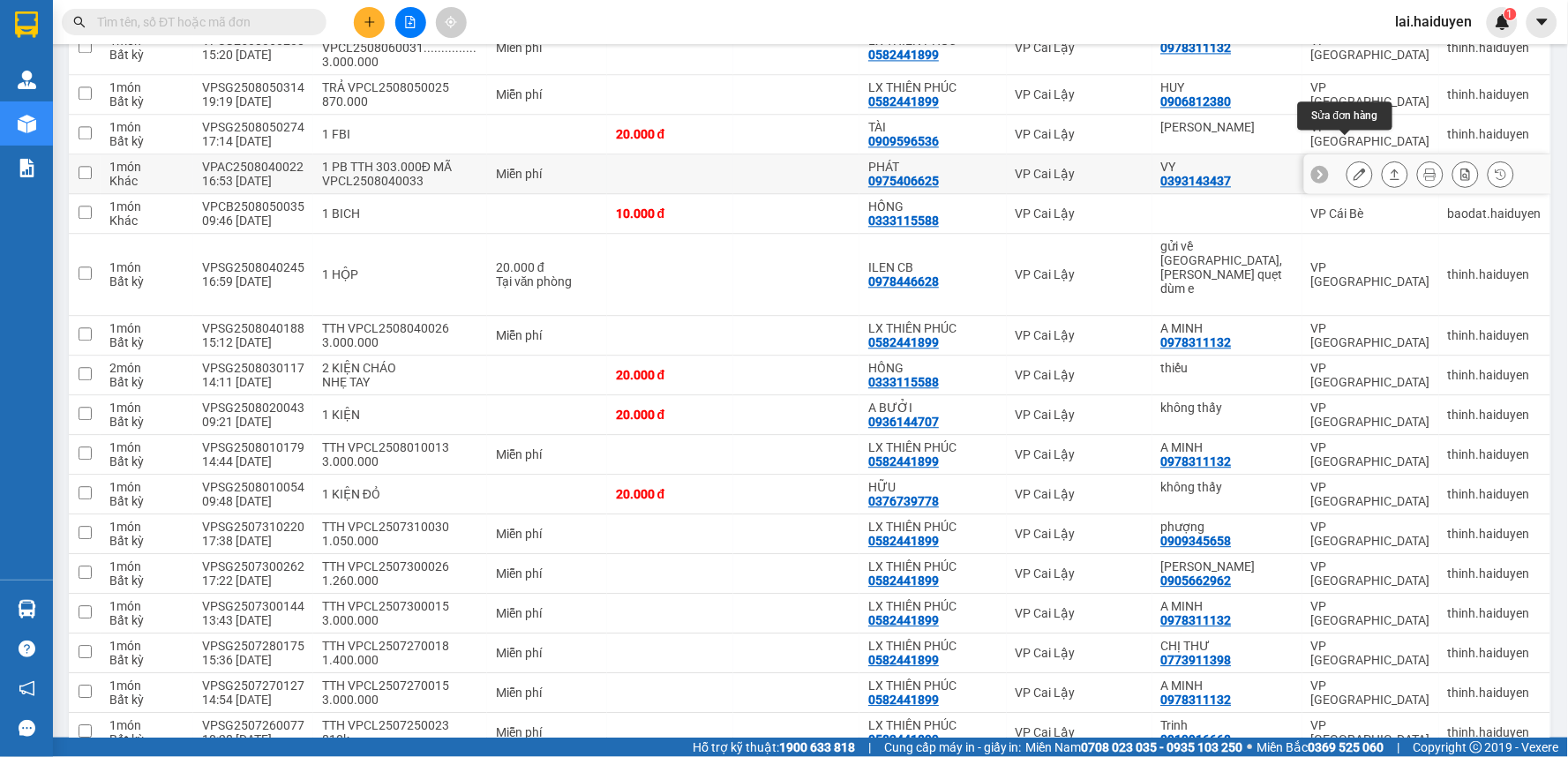
click at [1353, 168] on icon at bounding box center [1359, 173] width 13 height 13
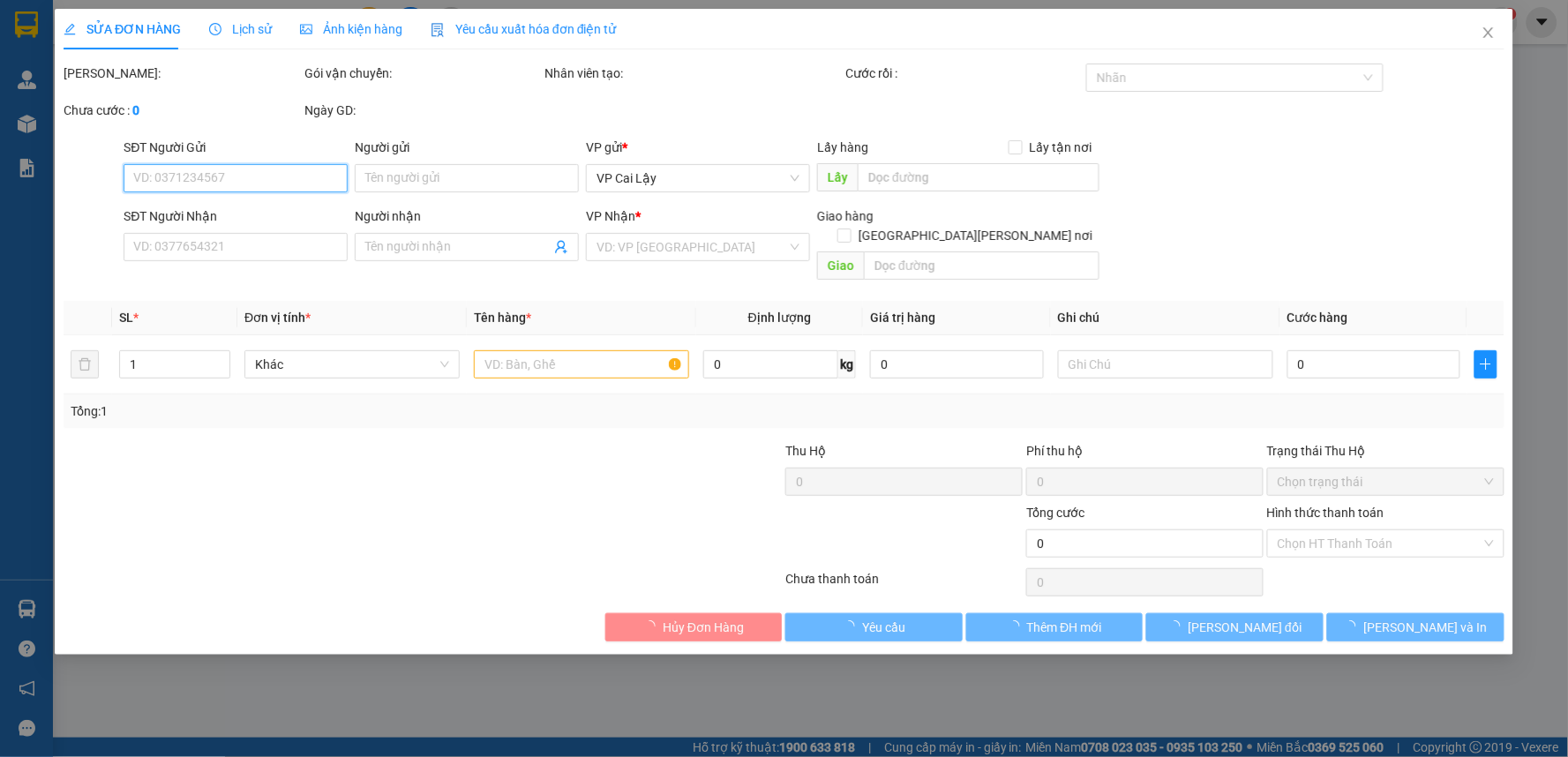
type input "0393143437"
type input "VY"
type input "0975406625"
type input "PHÁT"
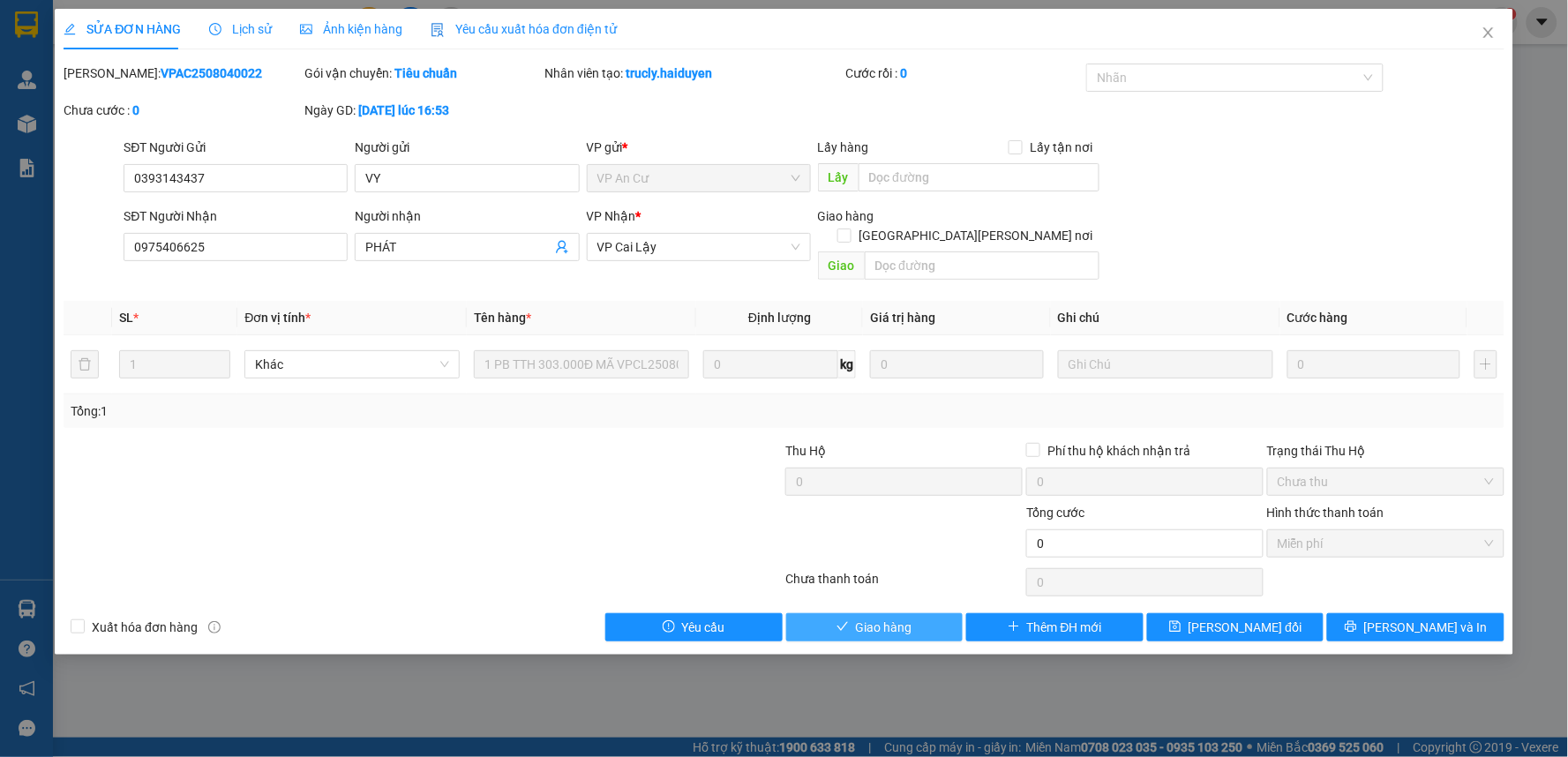
click at [898, 617] on span "Giao hàng" at bounding box center [884, 627] width 57 height 19
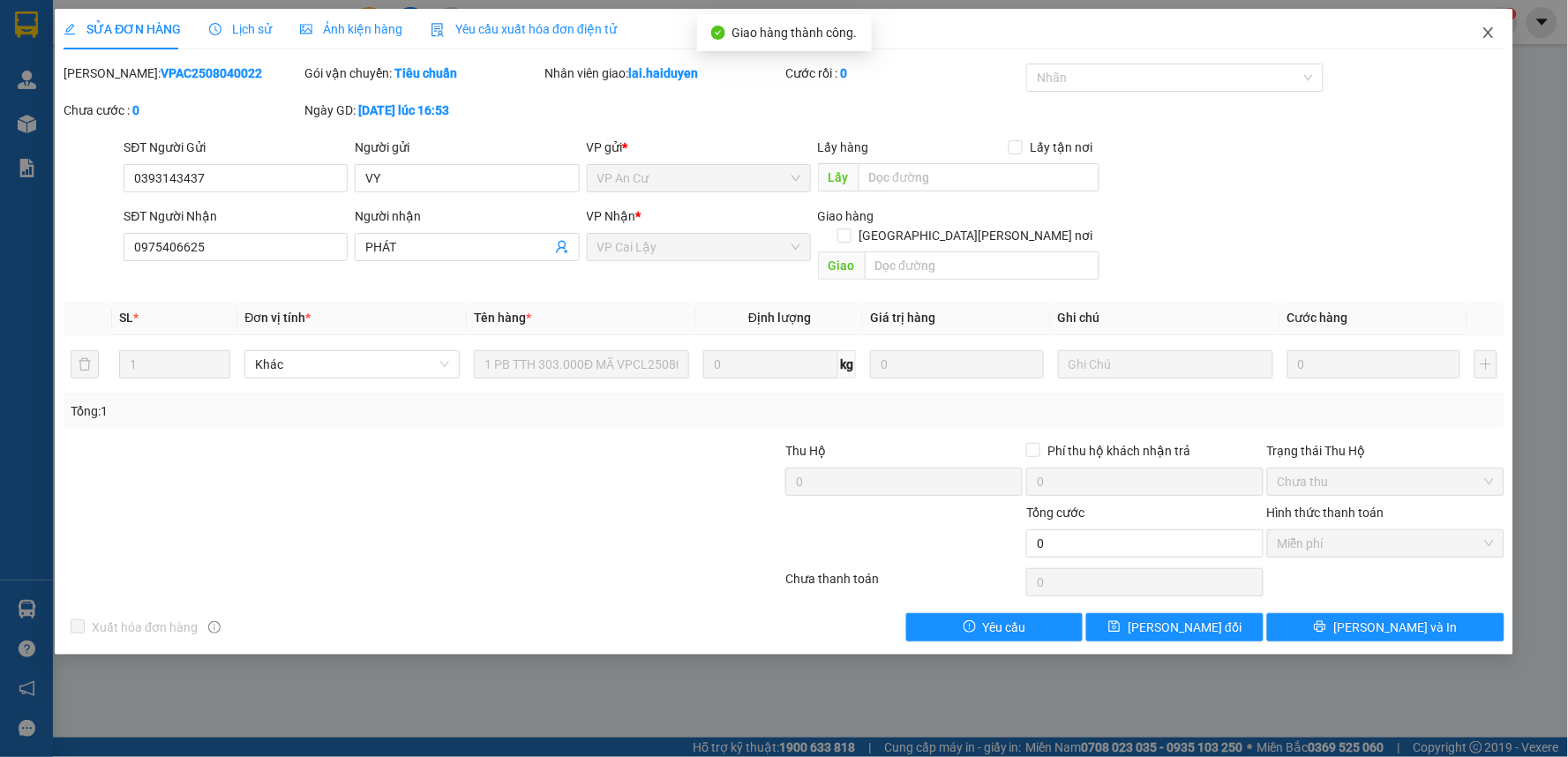
click at [1486, 29] on icon "close" at bounding box center [1488, 33] width 14 height 14
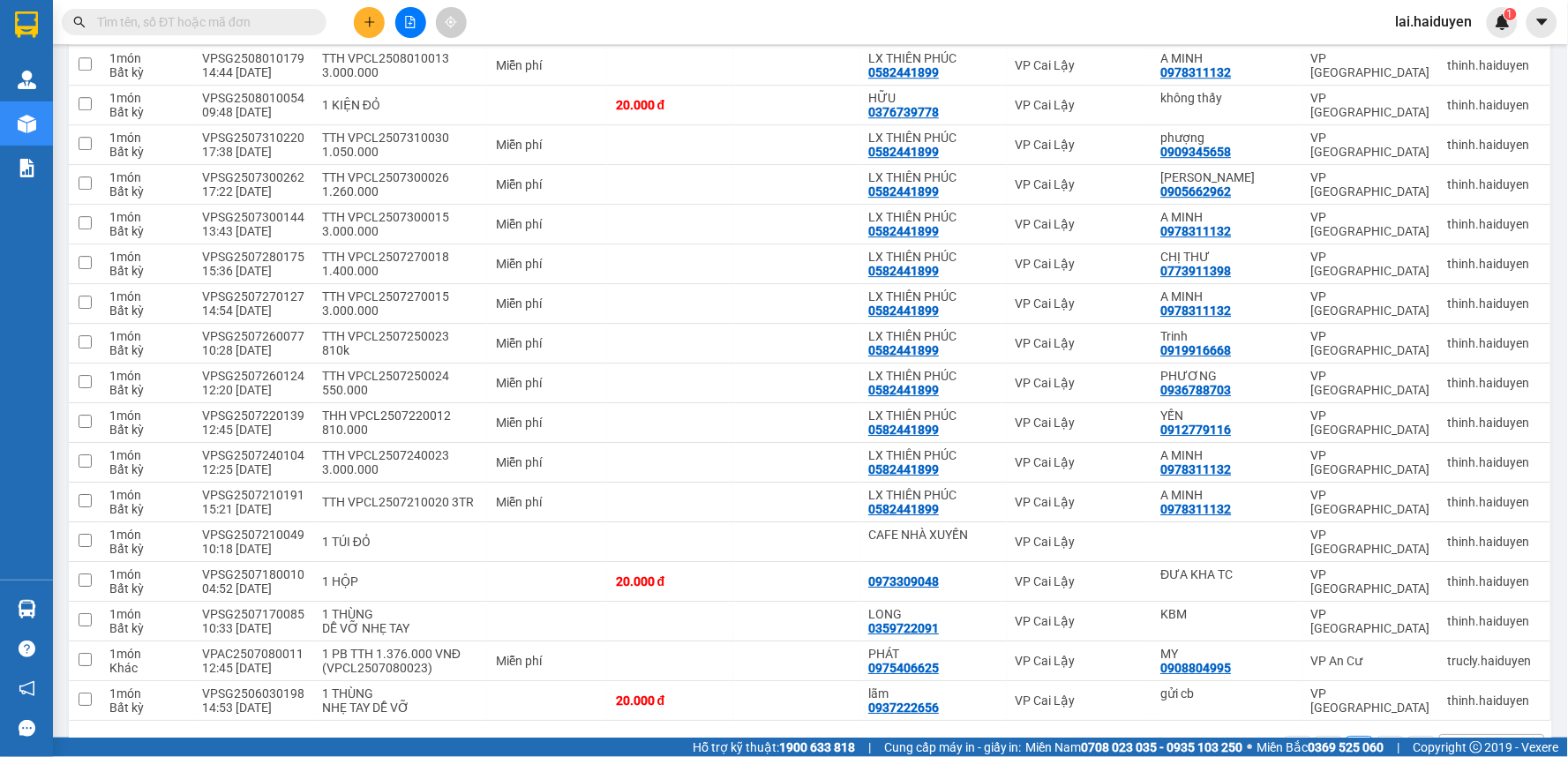
scroll to position [1503, 0]
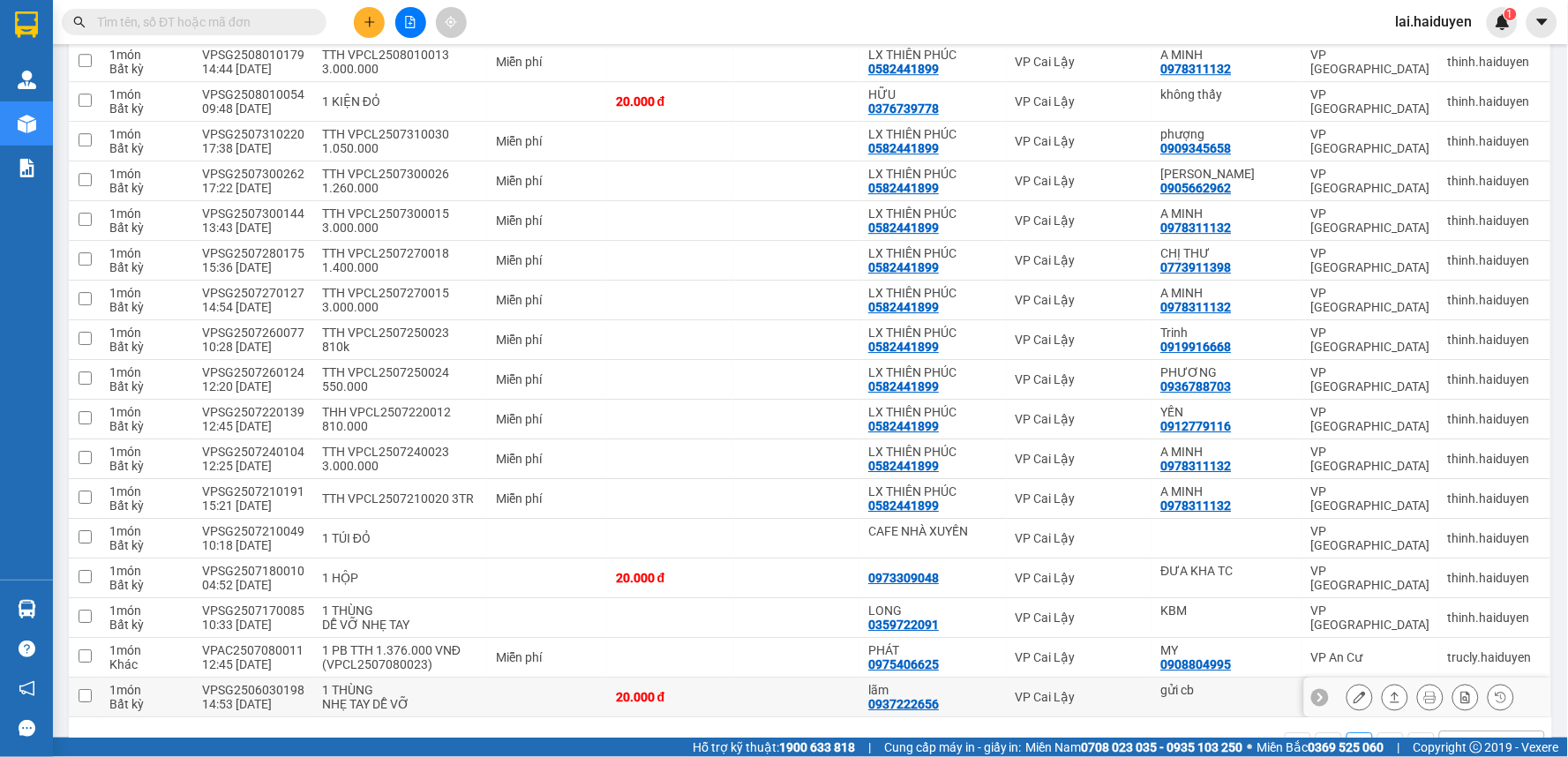
drag, startPoint x: 319, startPoint y: 640, endPoint x: 323, endPoint y: 598, distance: 42.2
click at [316, 677] on tr "1 món Bất kỳ VPSG2506030198 14:53 03/06 1 THÙNG NHẸ TAY DỄ VỠ 20.000 đ lãm 0937…" at bounding box center [810, 696] width 1483 height 39
checkbox input "true"
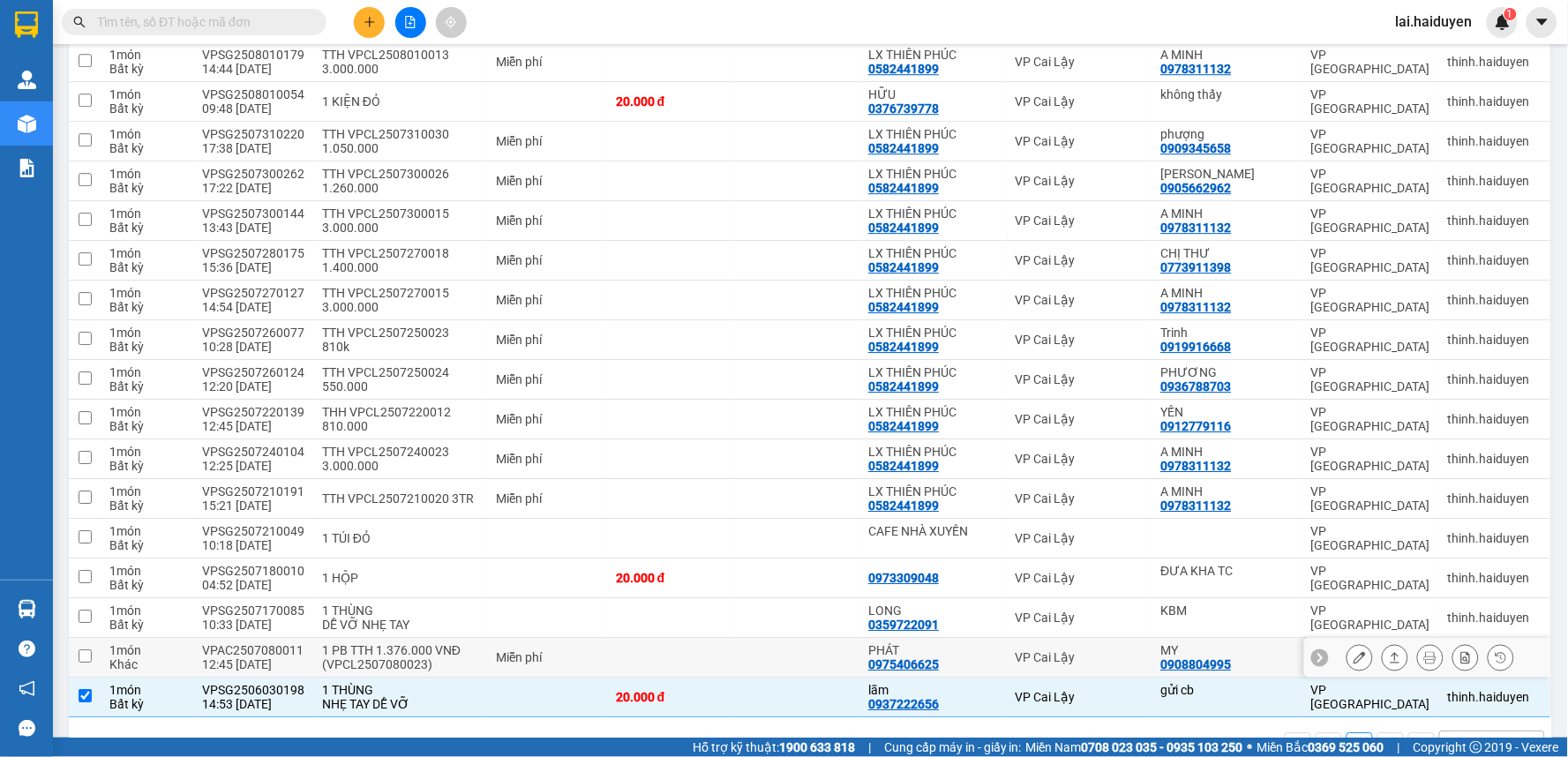
click at [323, 638] on td "1 PB TTH 1.376.000 VNĐ (VPCL2507080023)" at bounding box center [400, 657] width 173 height 39
checkbox input "true"
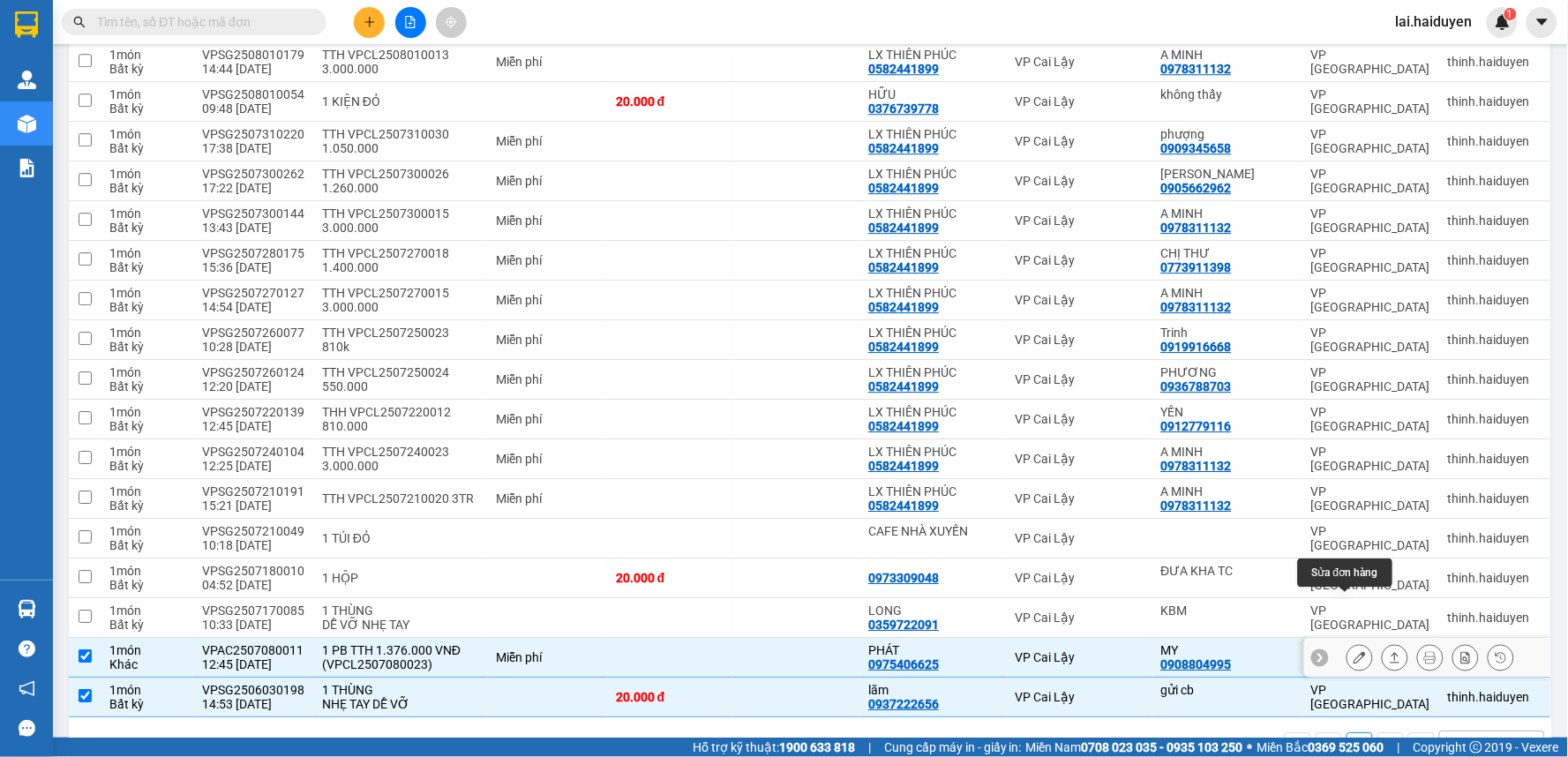
click at [1353, 651] on icon at bounding box center [1359, 657] width 13 height 13
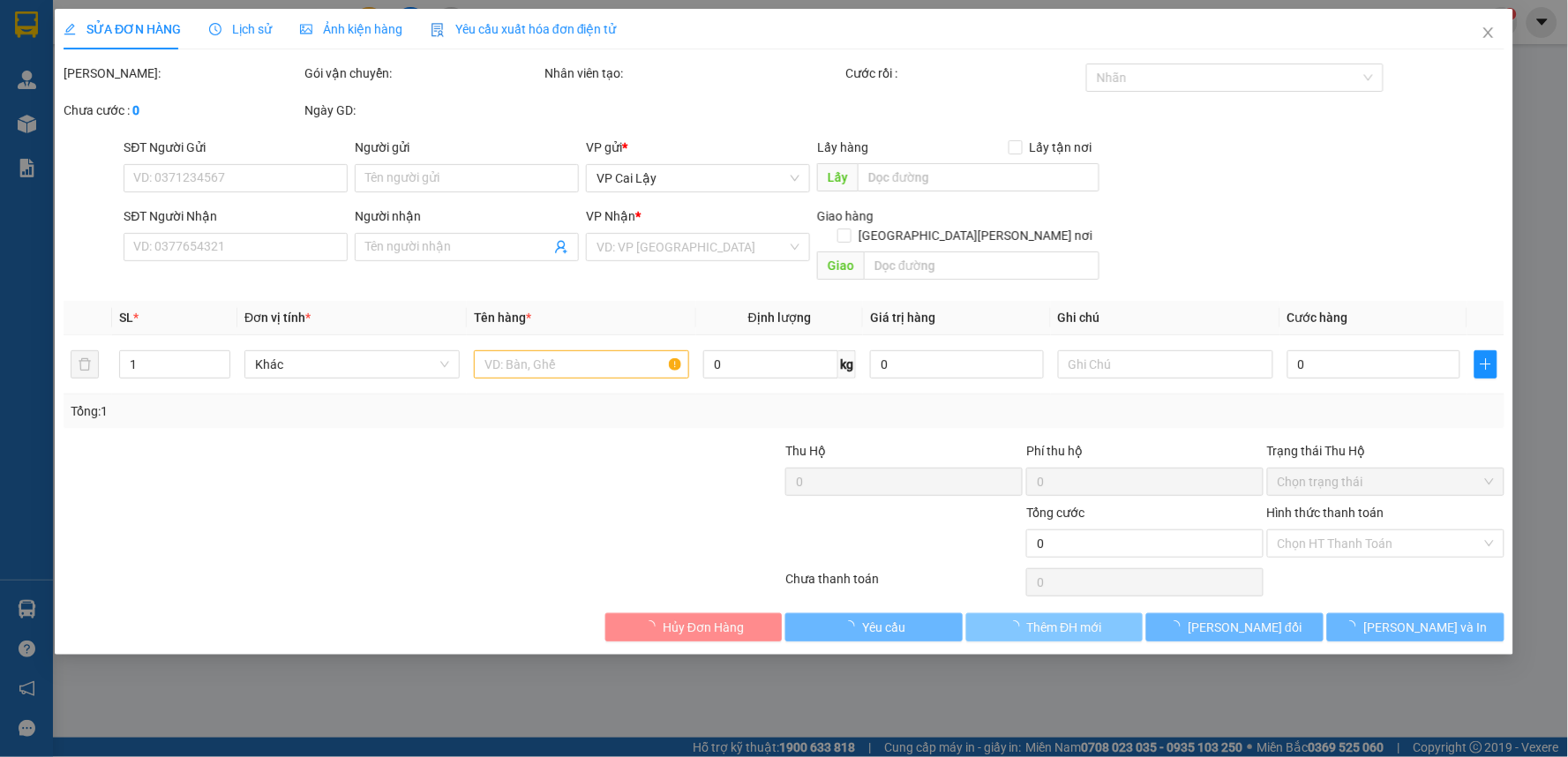
type input "0908804995"
type input "MY"
type input "0975406625"
type input "PHÁT"
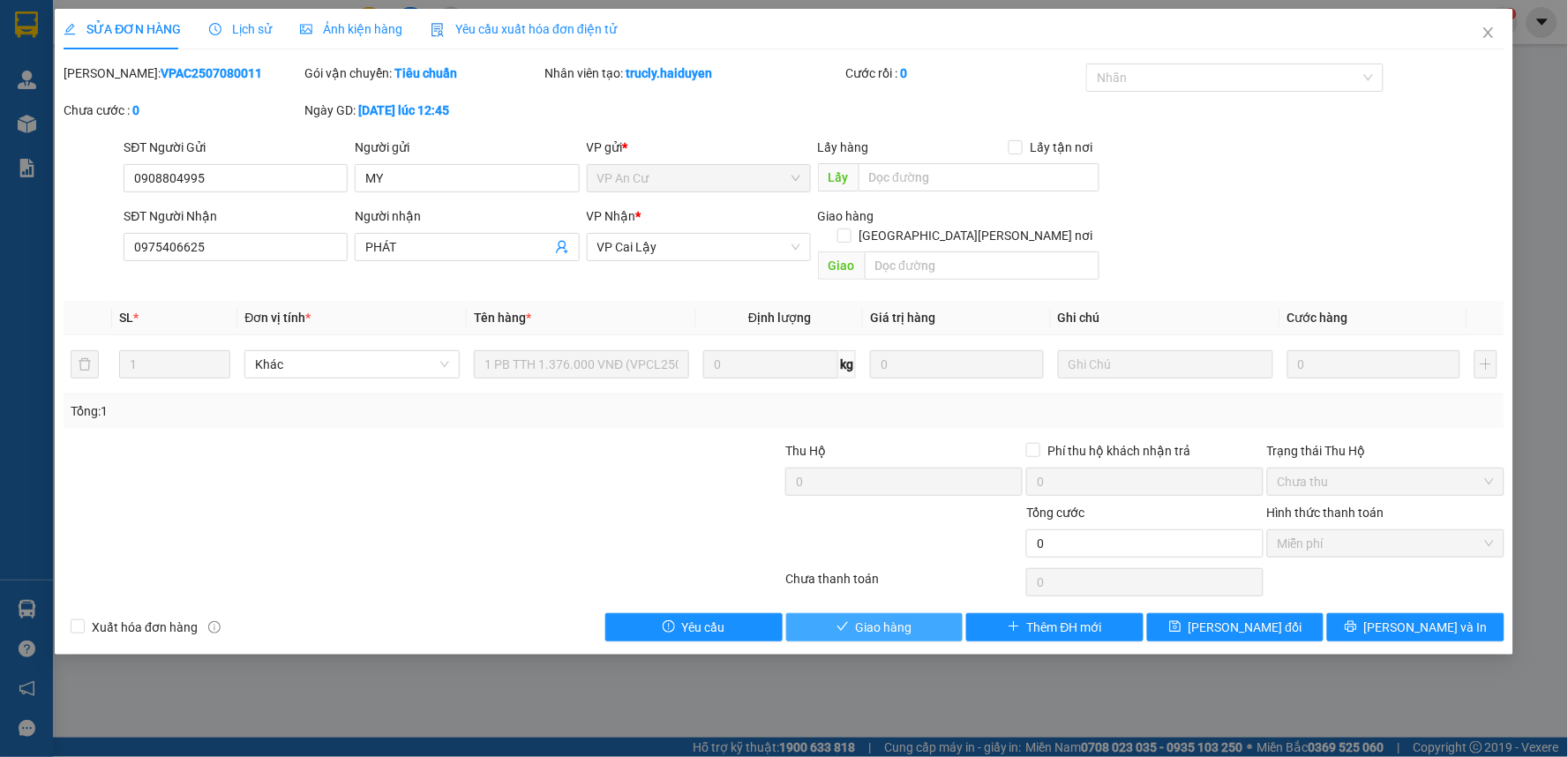
click at [893, 617] on span "Giao hàng" at bounding box center [884, 627] width 57 height 19
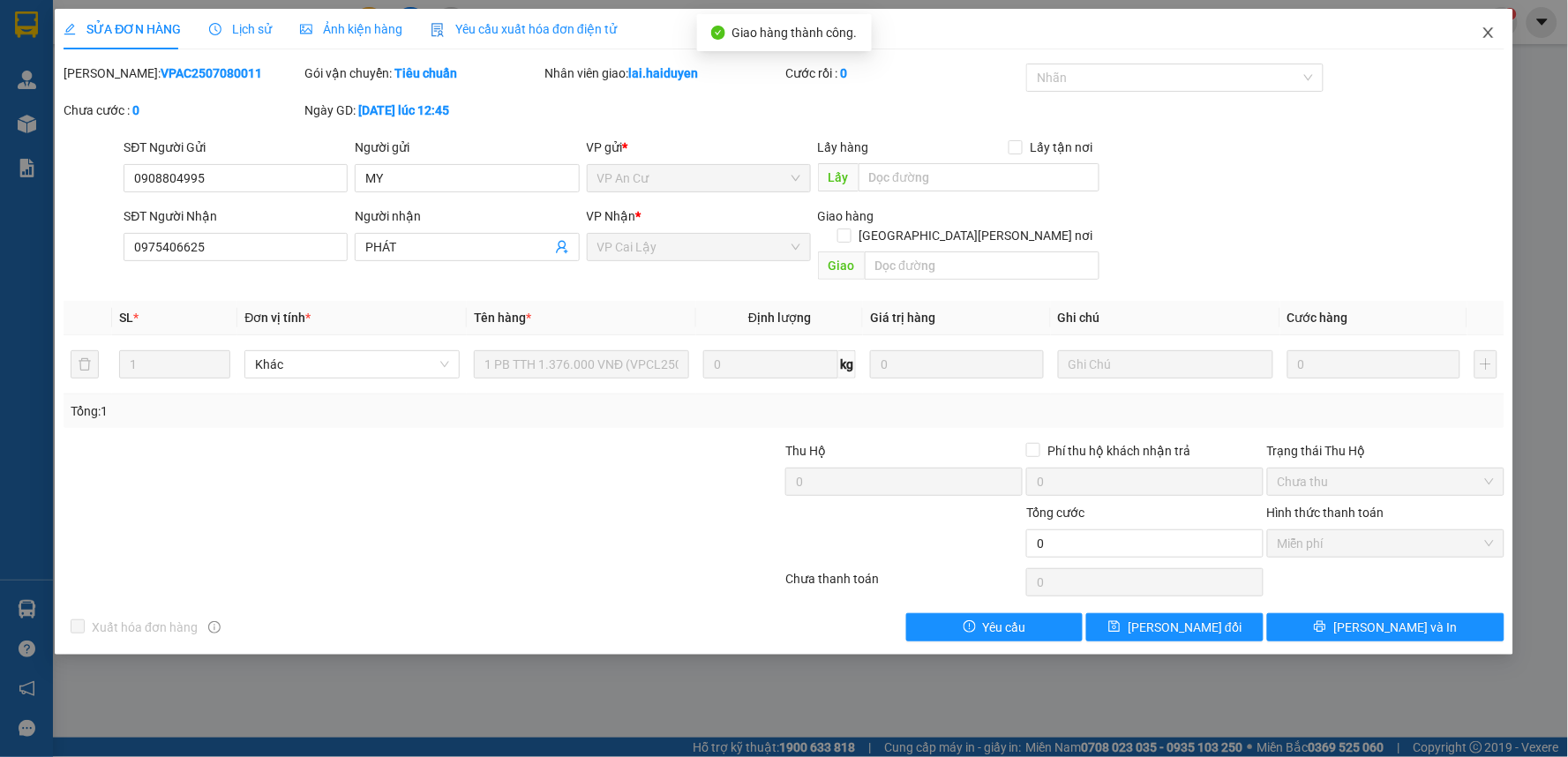
click at [1486, 29] on icon "close" at bounding box center [1488, 33] width 14 height 14
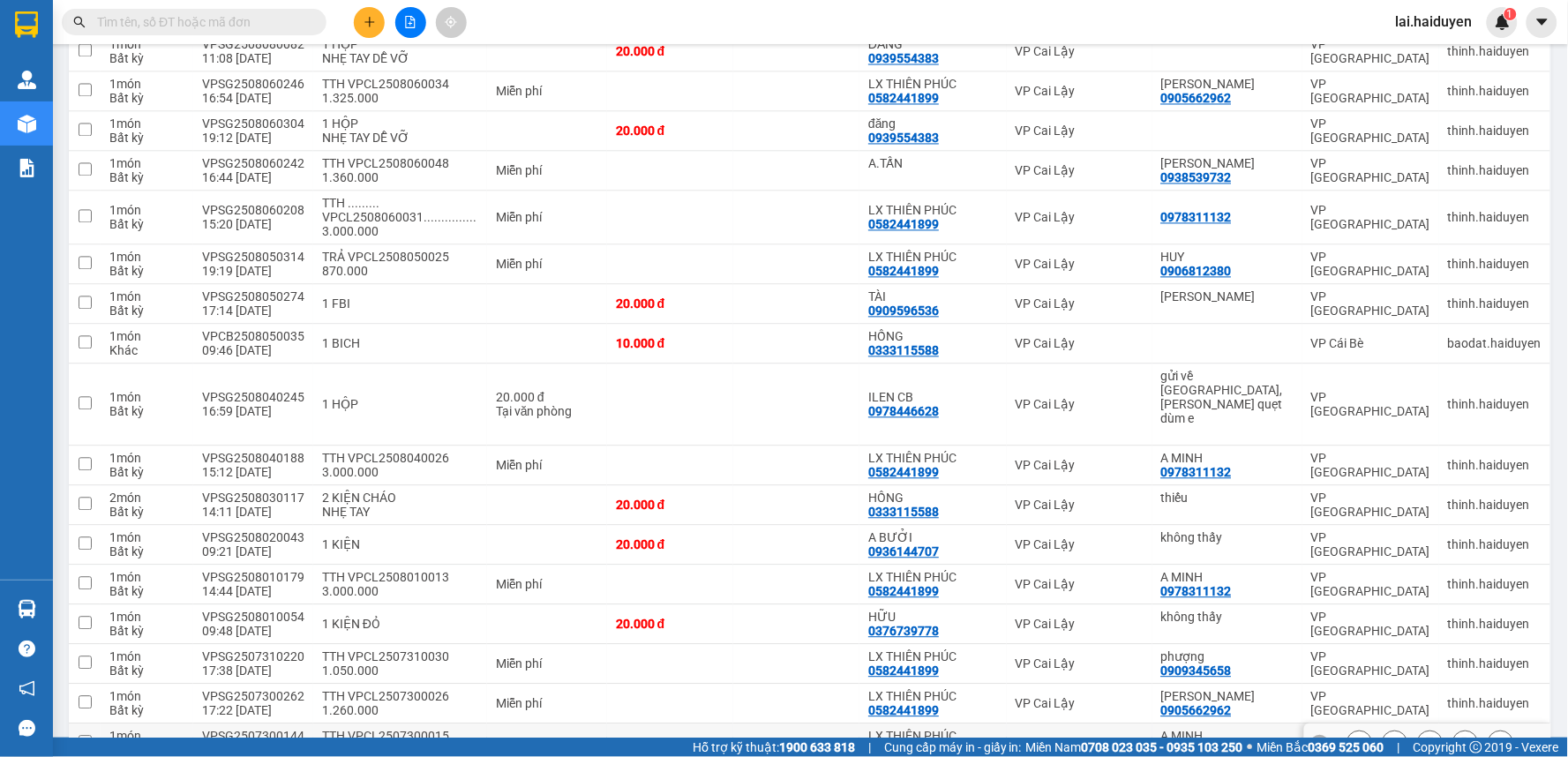
scroll to position [1463, 0]
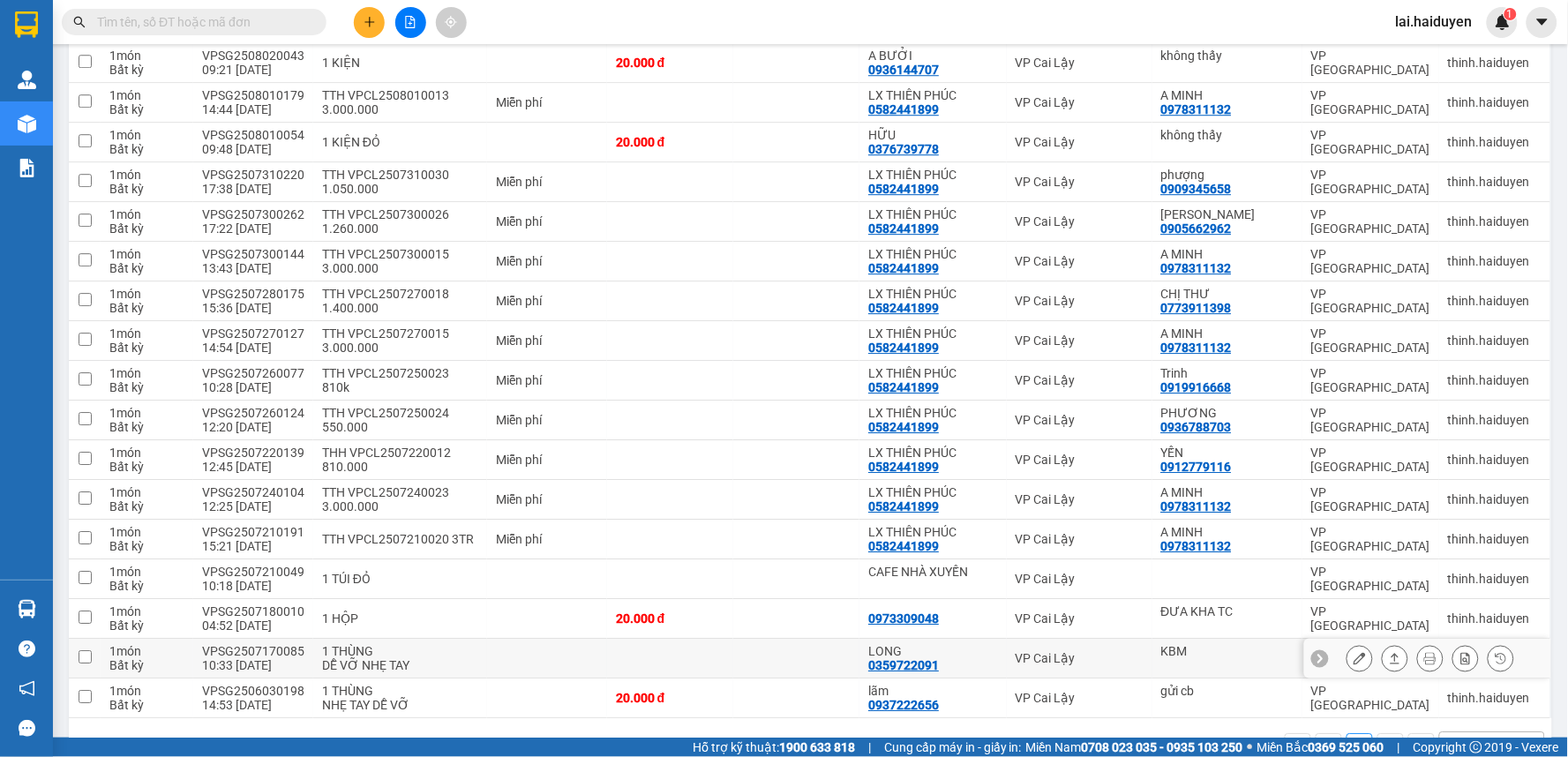
click at [475, 639] on td "1 THÙNG DỄ VỠ NHẸ TAY" at bounding box center [400, 658] width 173 height 39
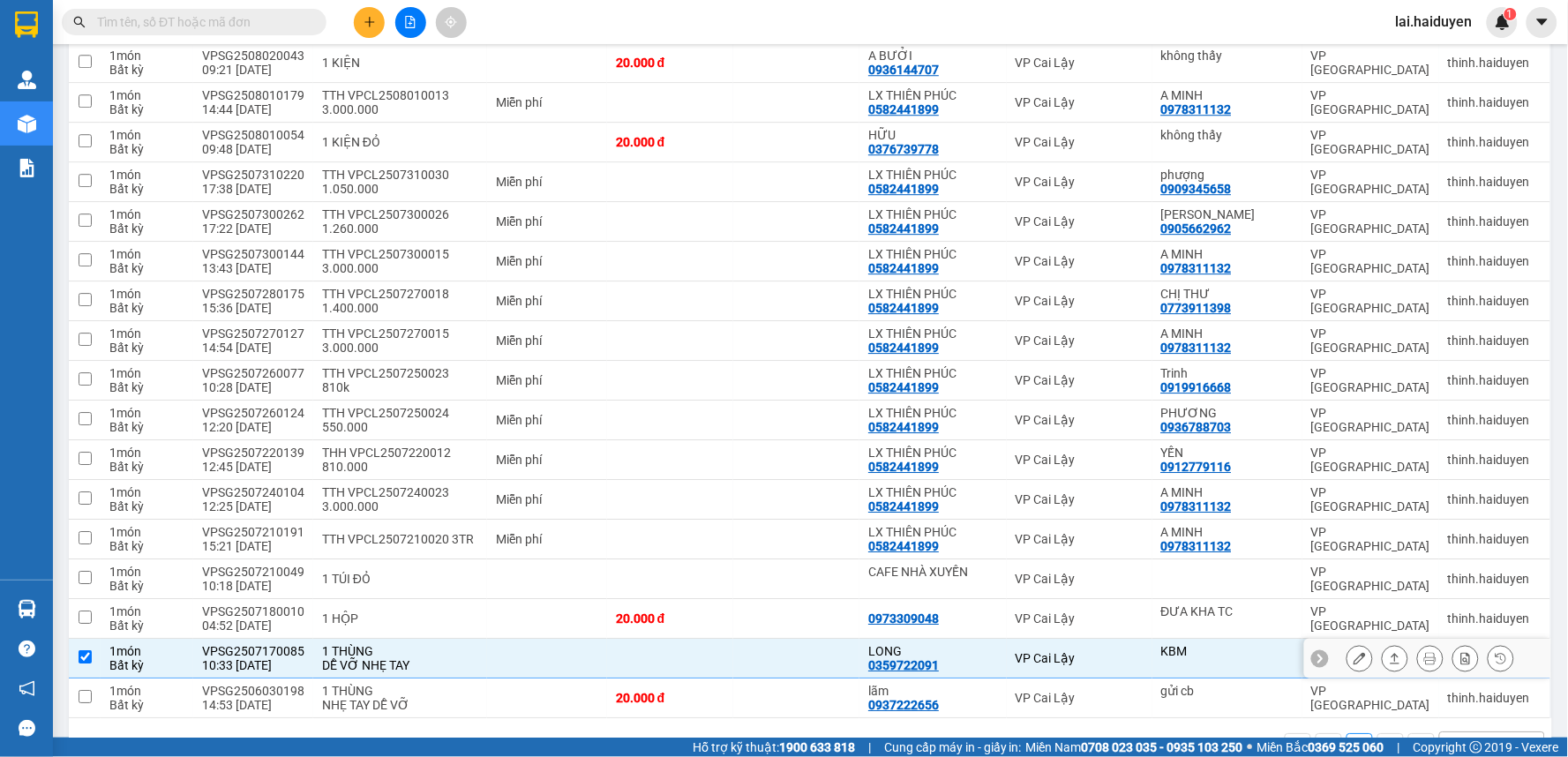
checkbox input "true"
click at [478, 560] on td "1 TÚI ĐỎ" at bounding box center [400, 579] width 173 height 39
checkbox input "true"
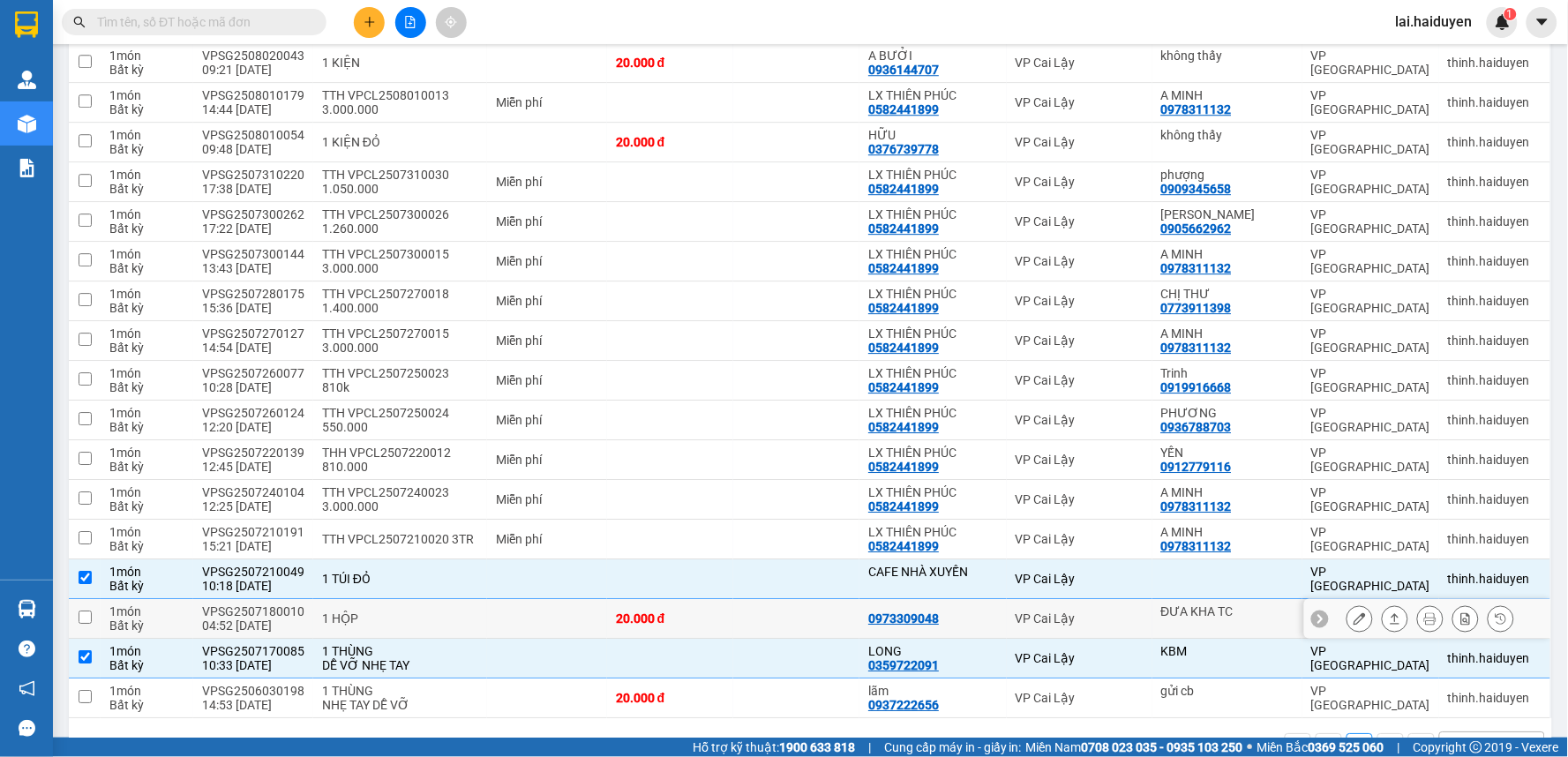
drag, startPoint x: 469, startPoint y: 561, endPoint x: 469, endPoint y: 598, distance: 37.0
click at [469, 612] on div "1 HỘP" at bounding box center [400, 618] width 156 height 14
checkbox input "true"
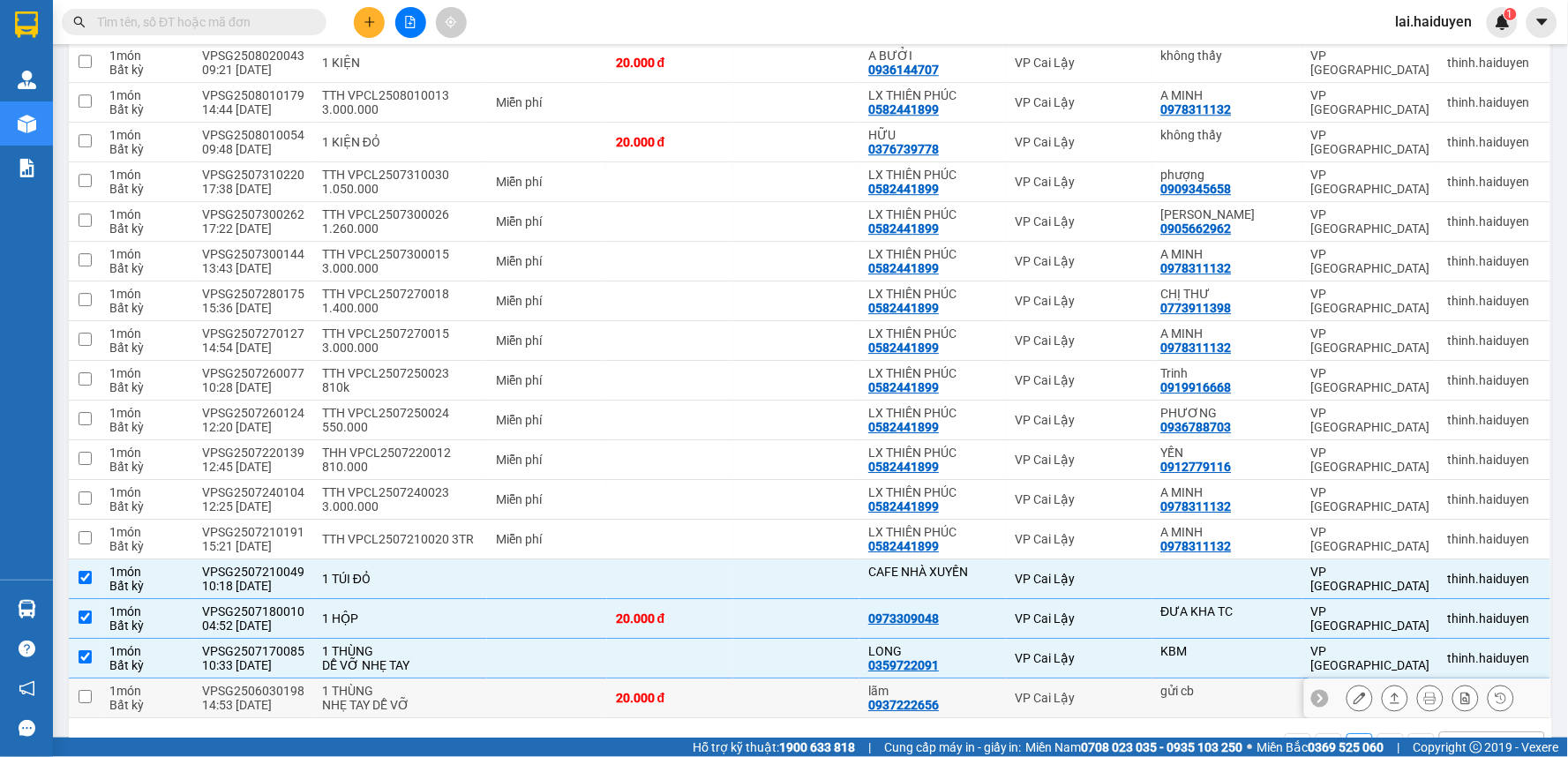
click at [468, 684] on div "1 THÙNG" at bounding box center [400, 691] width 156 height 14
checkbox input "true"
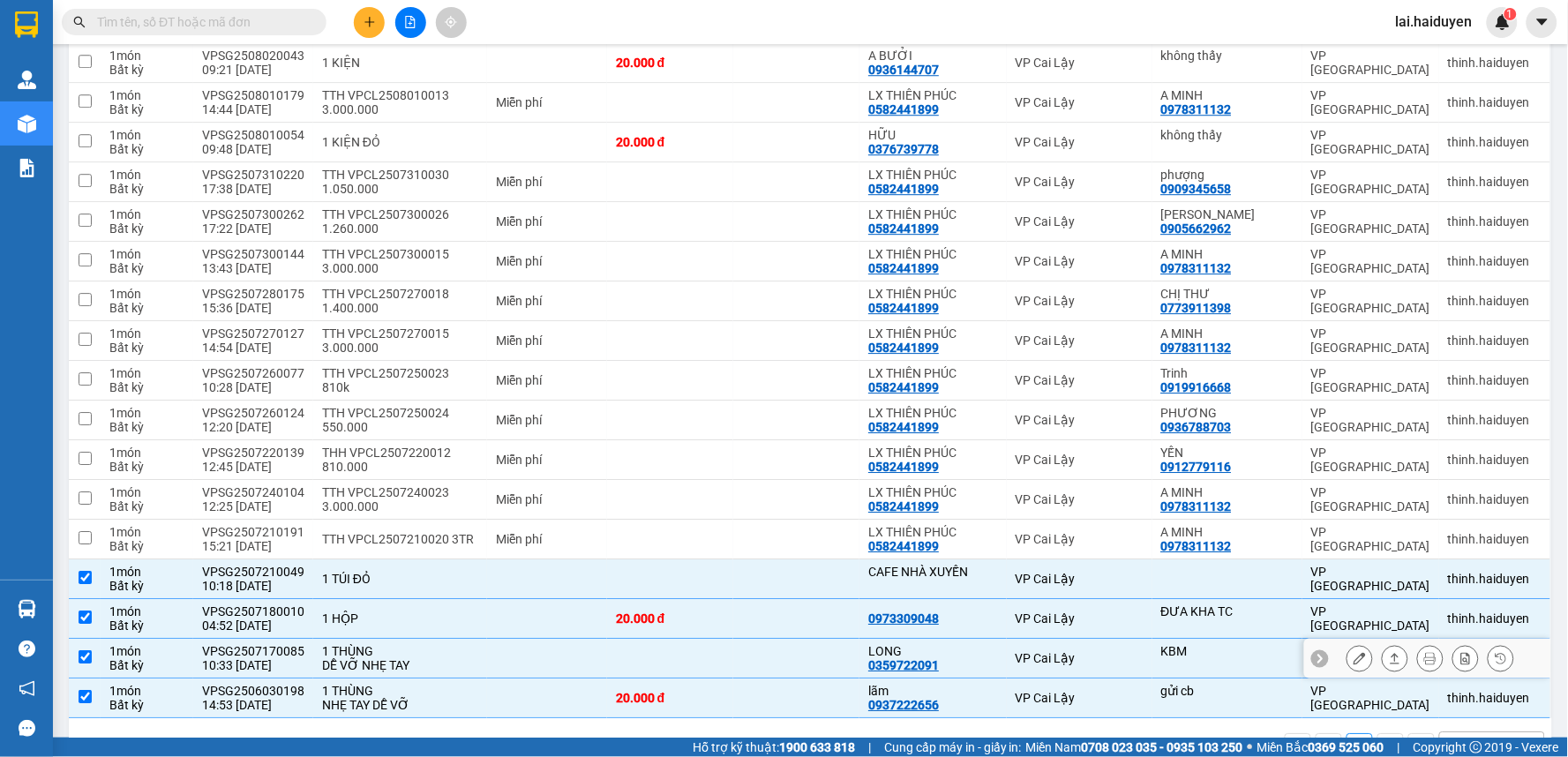
scroll to position [1365, 0]
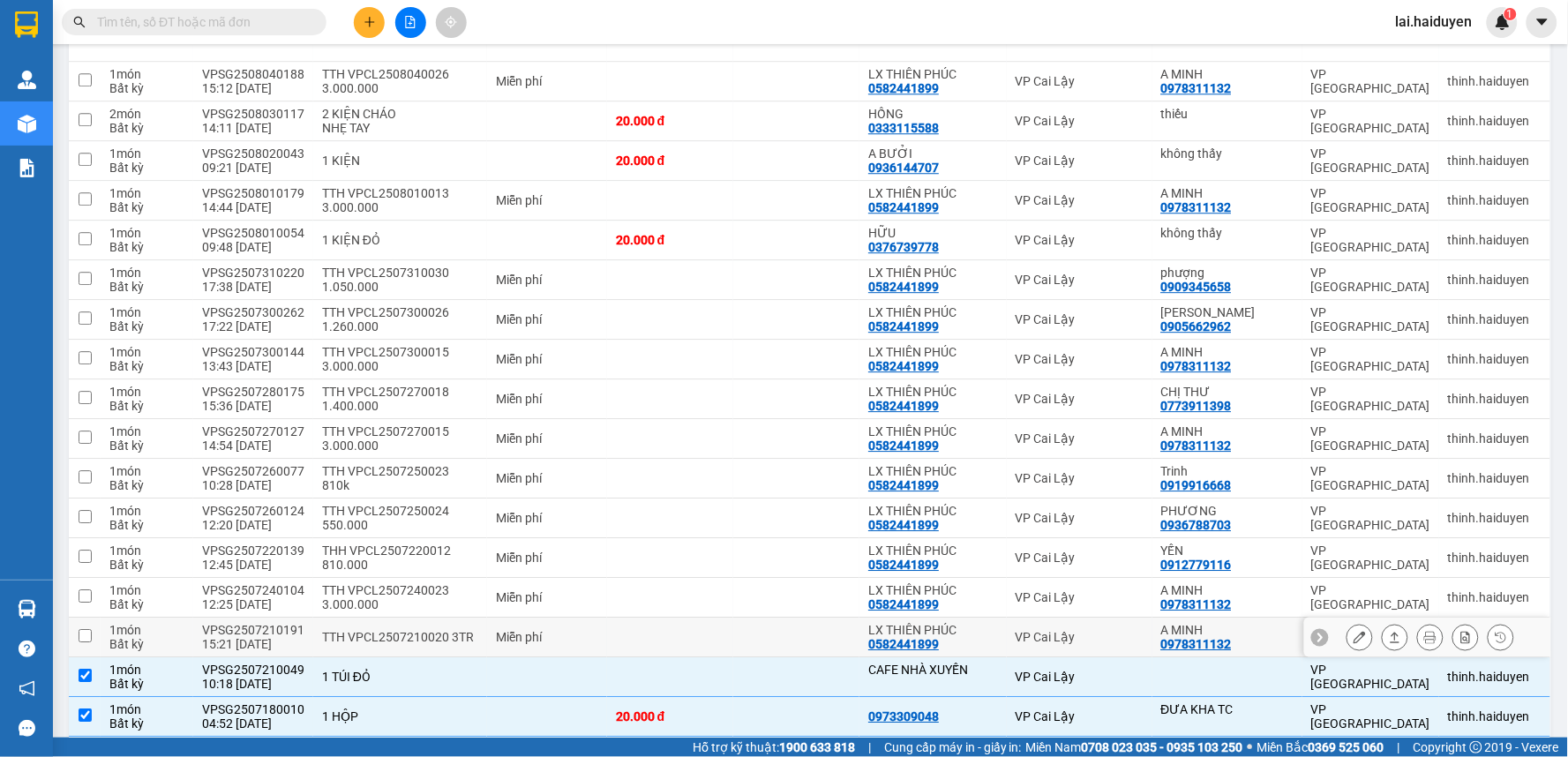
click at [435, 630] on div "TTH VPCL2507210020 3TR" at bounding box center [400, 637] width 156 height 14
checkbox input "true"
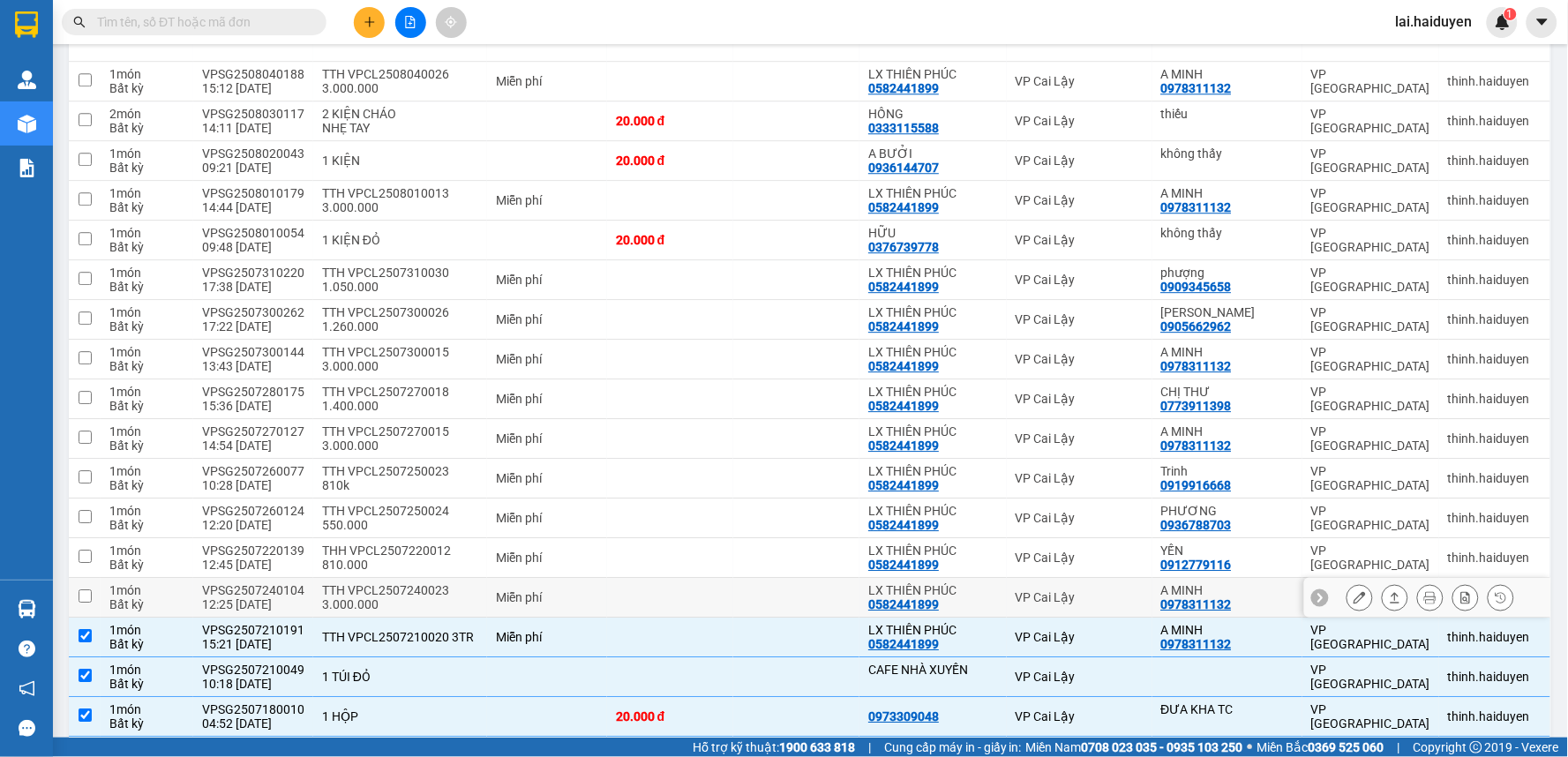
click at [428, 583] on div "TTH VPCL2507240023 3.000.000" at bounding box center [400, 596] width 156 height 28
checkbox input "true"
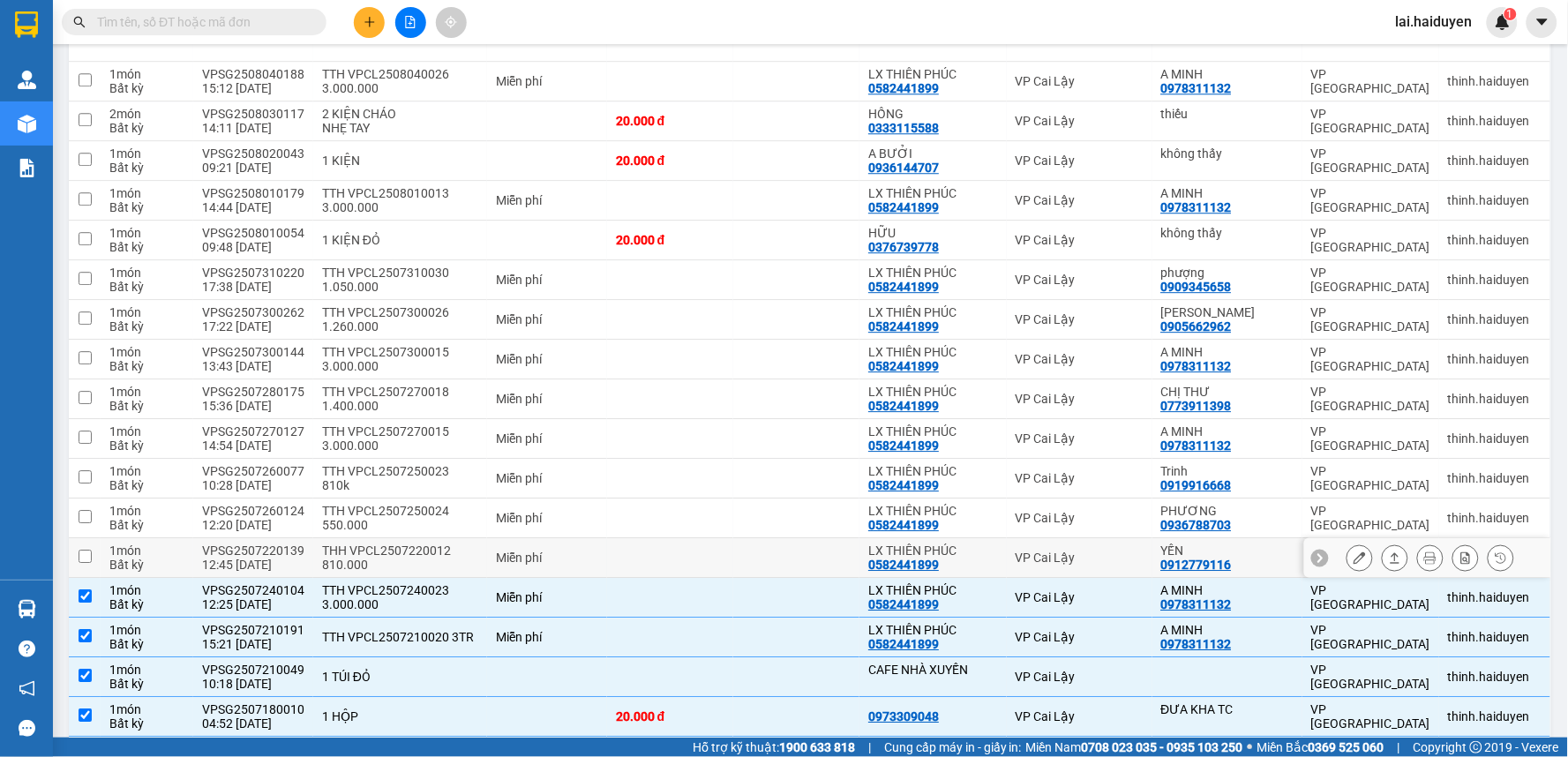
click at [432, 543] on div "THH VPCL2507220012 810.000" at bounding box center [400, 557] width 156 height 28
checkbox input "true"
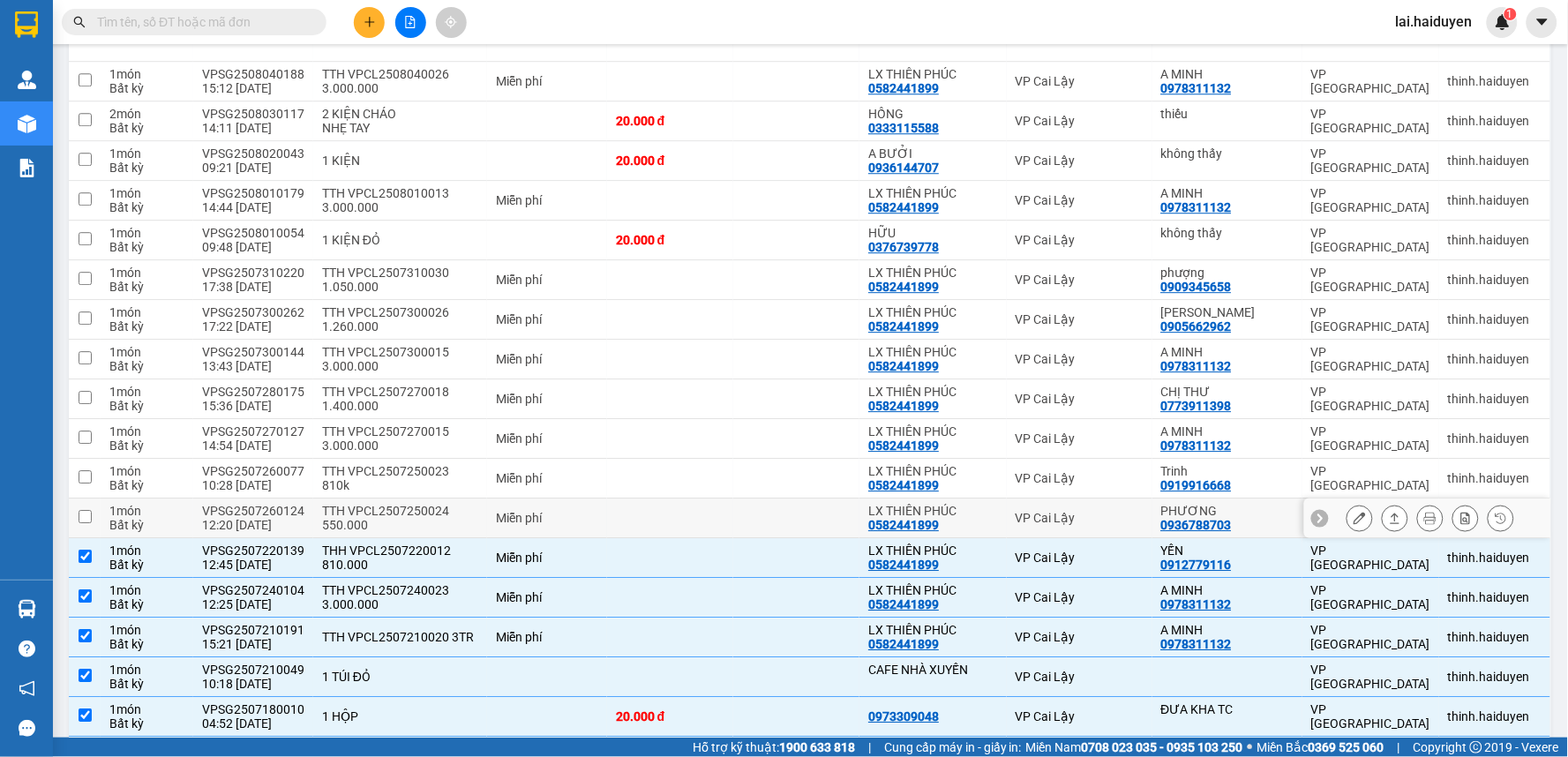
drag, startPoint x: 444, startPoint y: 462, endPoint x: 462, endPoint y: 429, distance: 37.6
click at [445, 504] on div "TTH VPCL2507250024 550.000" at bounding box center [400, 517] width 156 height 28
checkbox input "true"
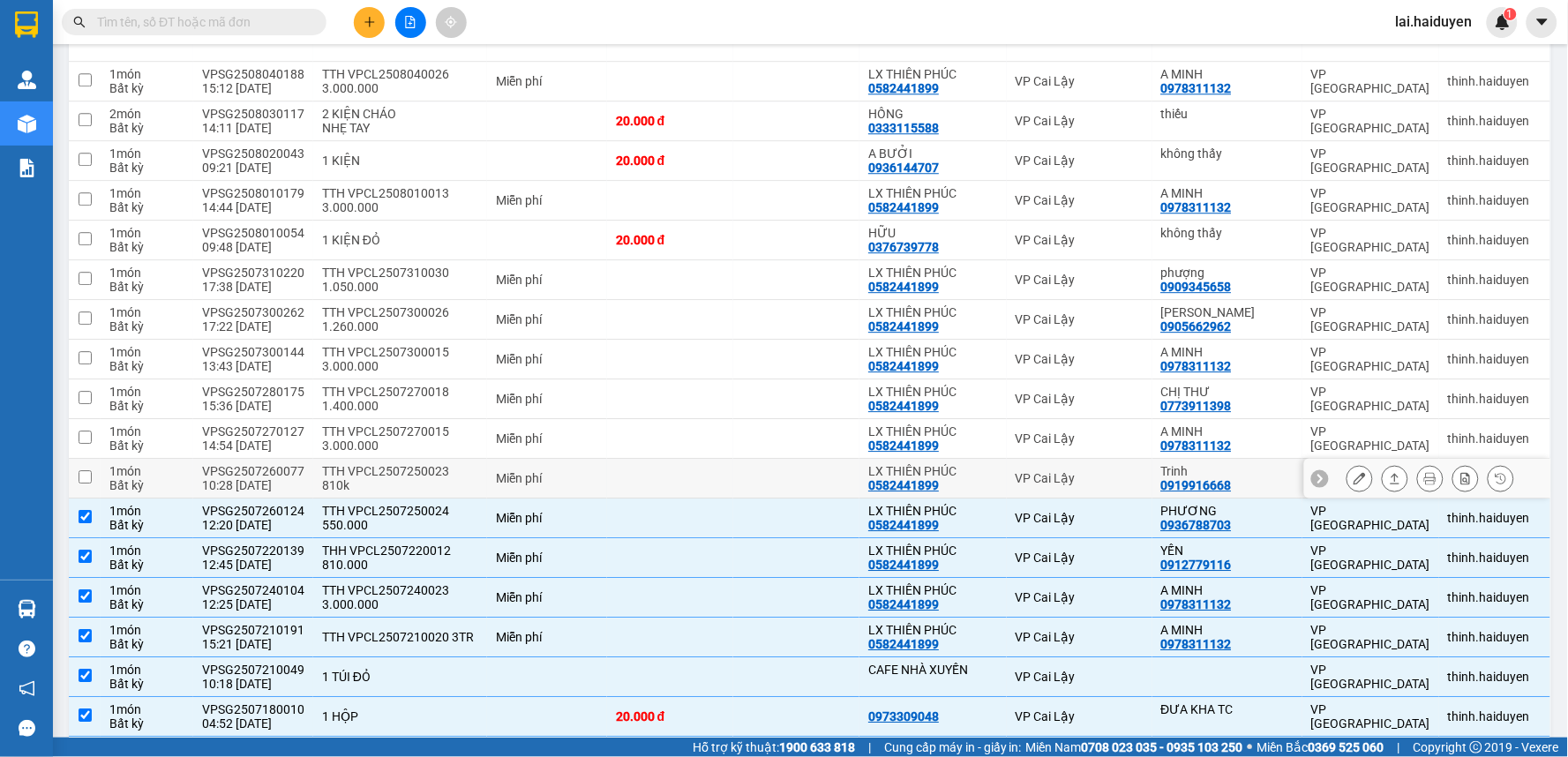
drag, startPoint x: 468, startPoint y: 421, endPoint x: 483, endPoint y: 404, distance: 22.7
click at [469, 464] on div "TTH VPCL2507250023 810k" at bounding box center [400, 478] width 156 height 28
checkbox input "true"
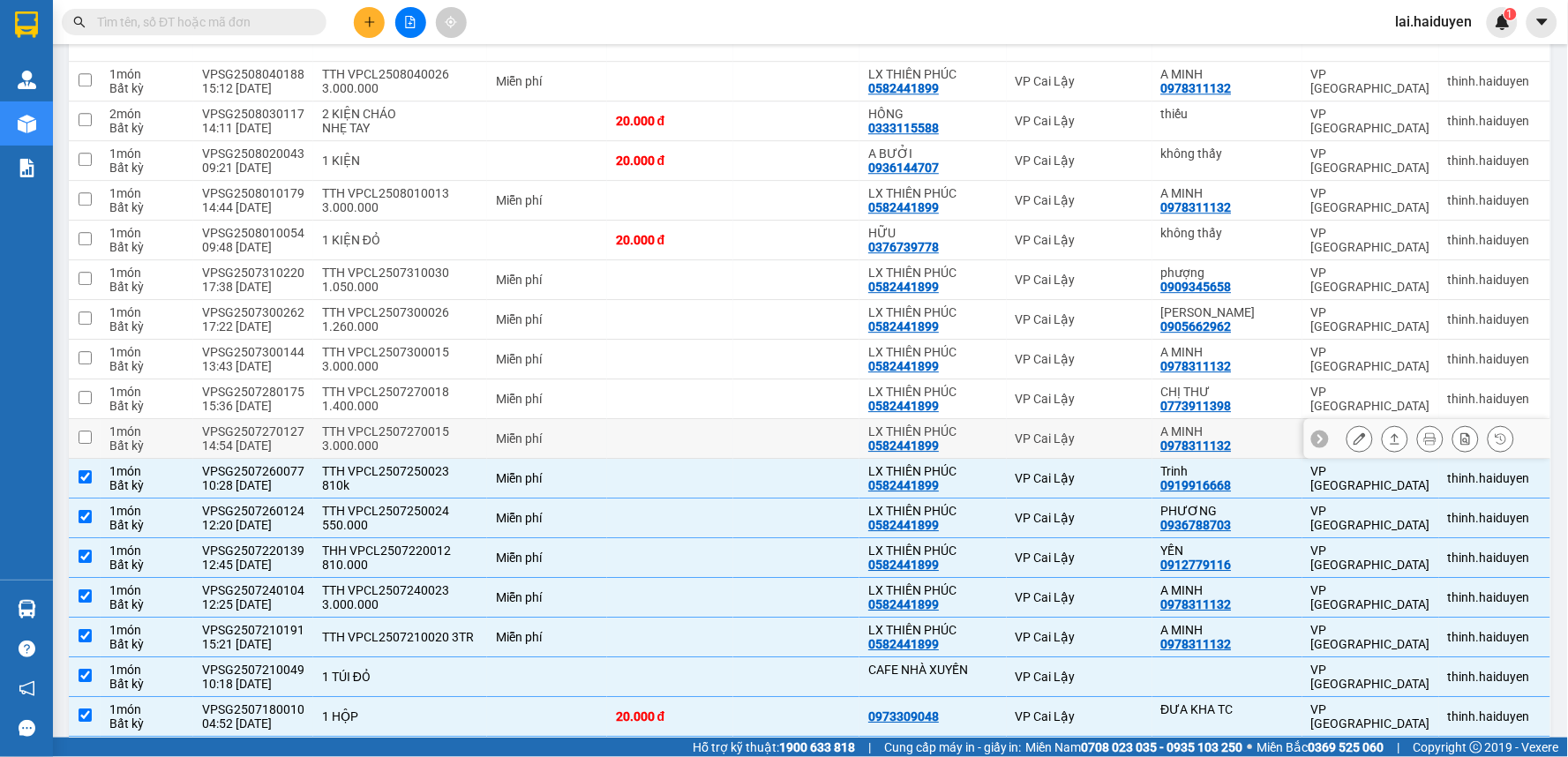
click at [499, 431] on div "Miễn phí" at bounding box center [547, 438] width 102 height 14
checkbox input "true"
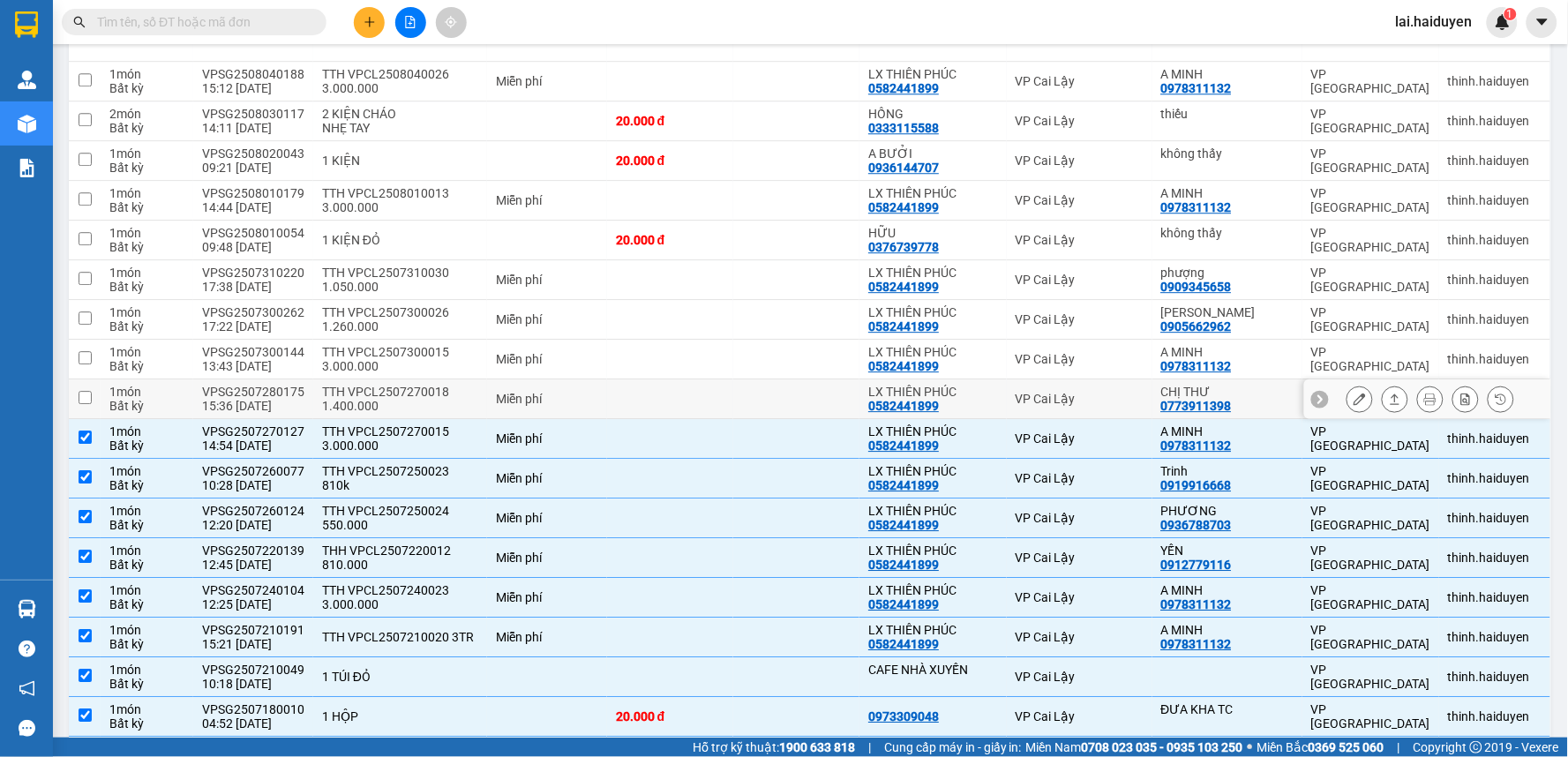
click at [514, 392] on div "Miễn phí" at bounding box center [547, 399] width 102 height 14
checkbox input "true"
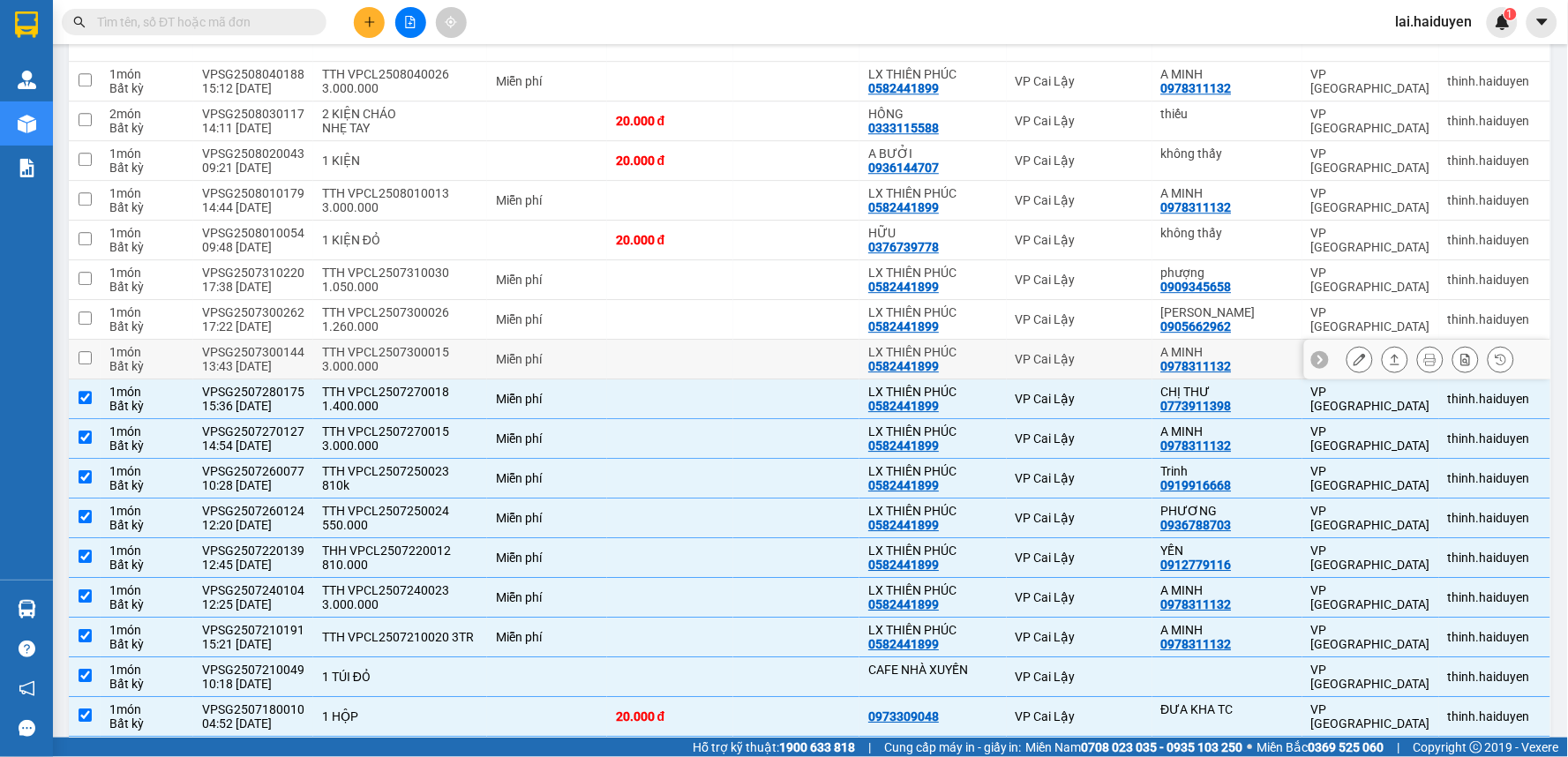
click at [504, 352] on div "Miễn phí" at bounding box center [547, 358] width 102 height 14
checkbox input "true"
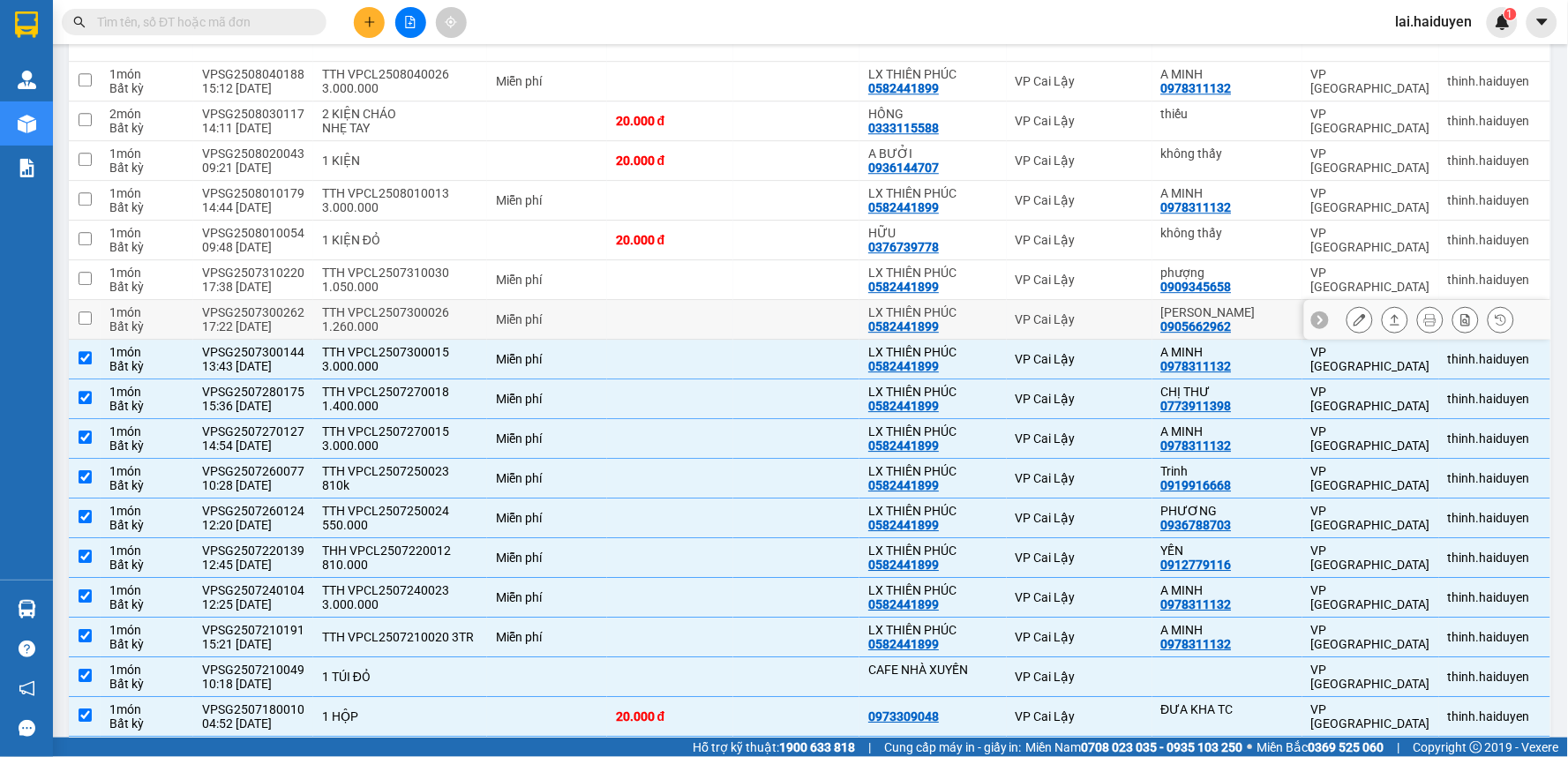
click at [503, 312] on div "Miễn phí" at bounding box center [547, 319] width 102 height 14
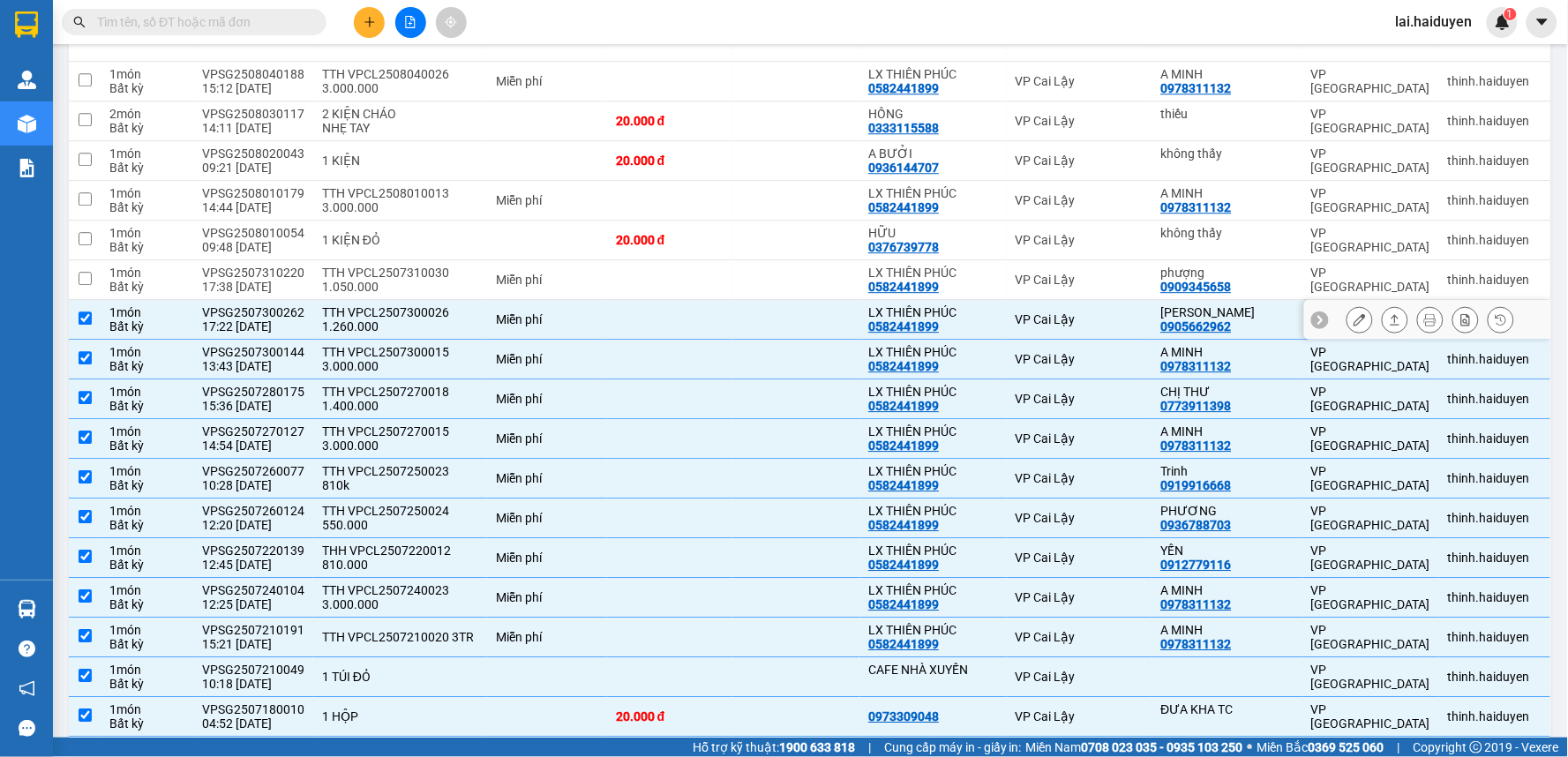
checkbox input "true"
click at [511, 273] on div "Miễn phí" at bounding box center [547, 279] width 102 height 14
checkbox input "true"
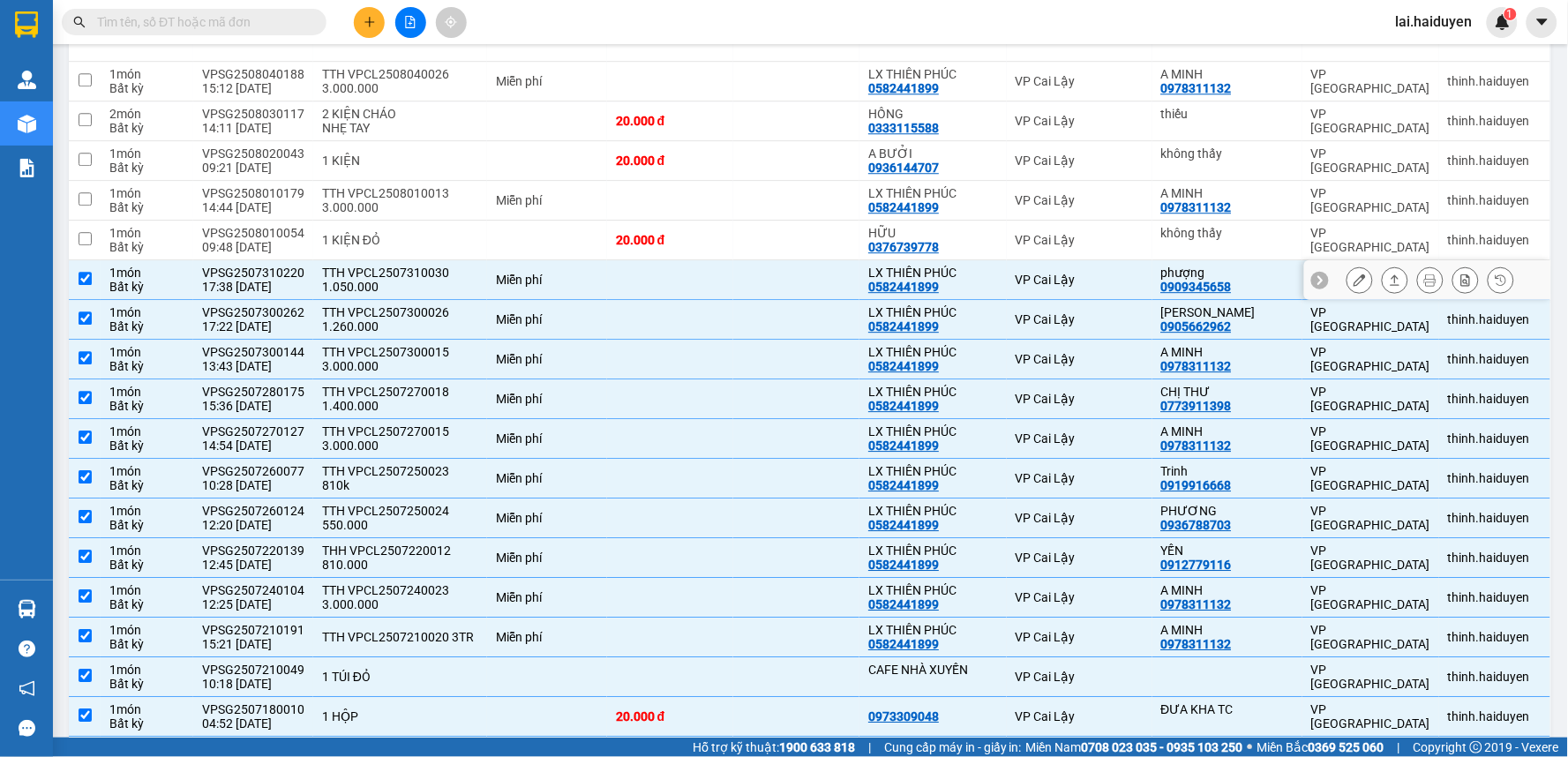
scroll to position [1266, 0]
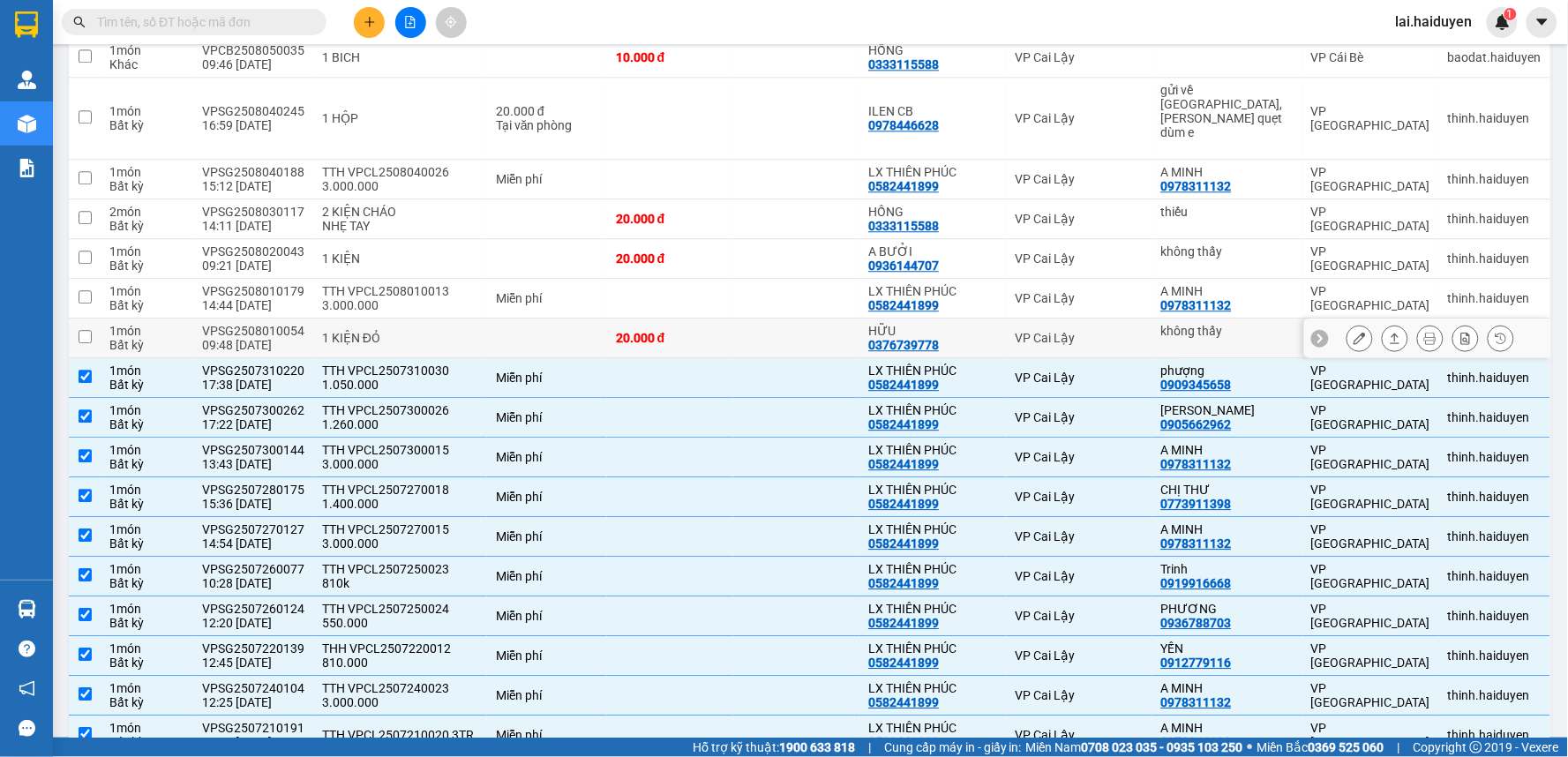
click at [540, 319] on td at bounding box center [547, 338] width 120 height 39
checkbox input "true"
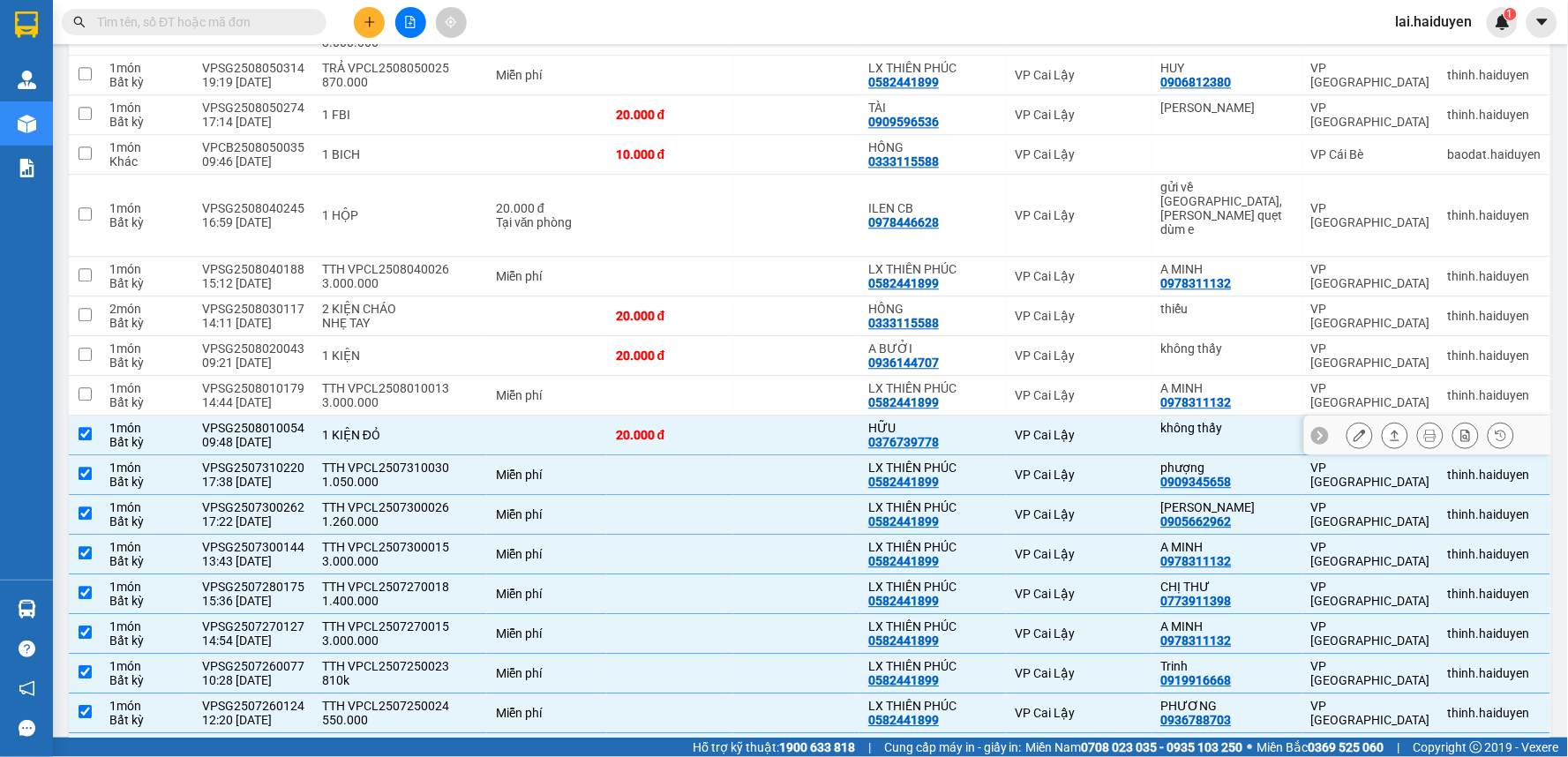
scroll to position [1169, 0]
click at [512, 389] on div "Miễn phí" at bounding box center [547, 396] width 102 height 14
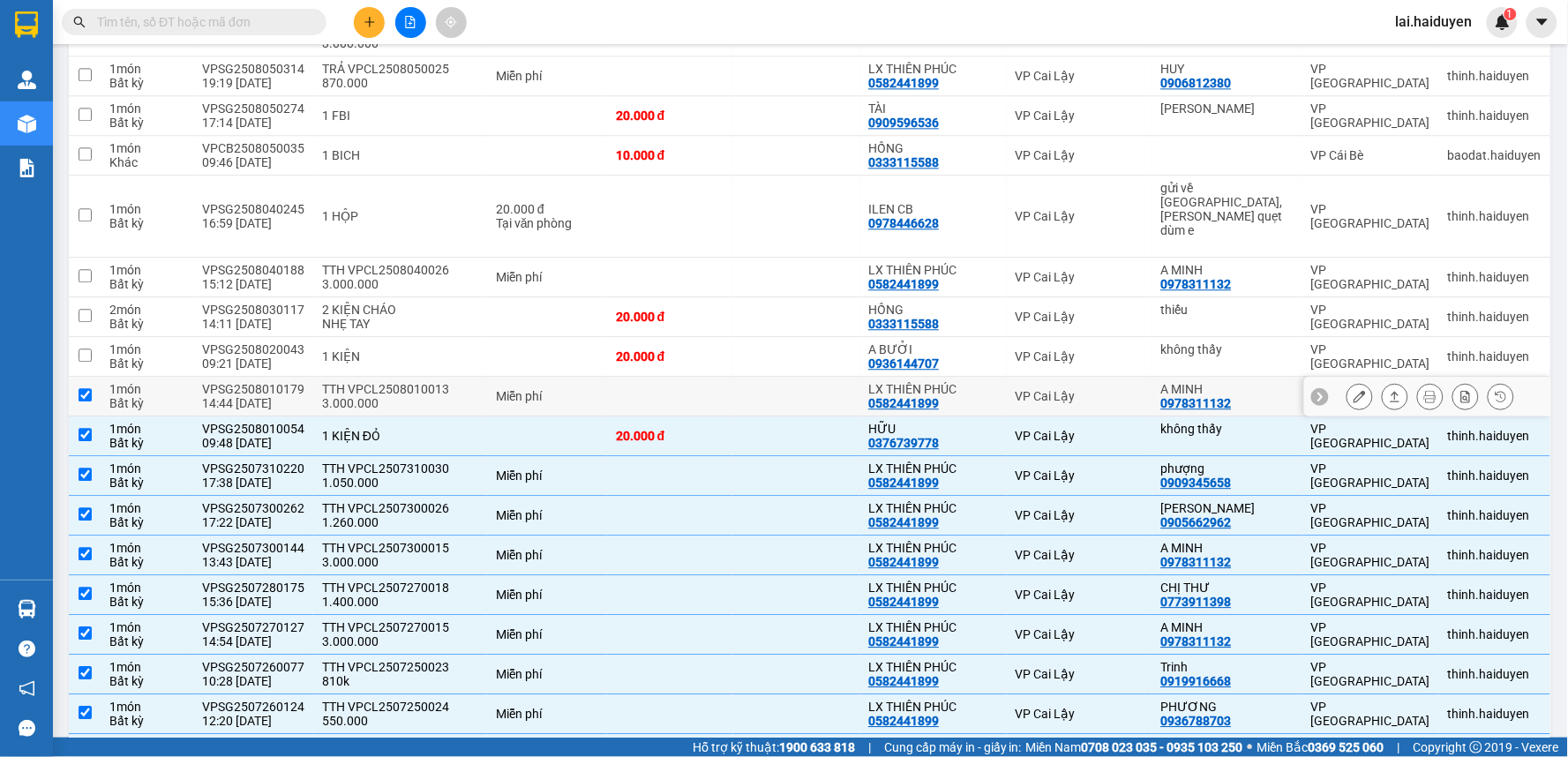
checkbox input "true"
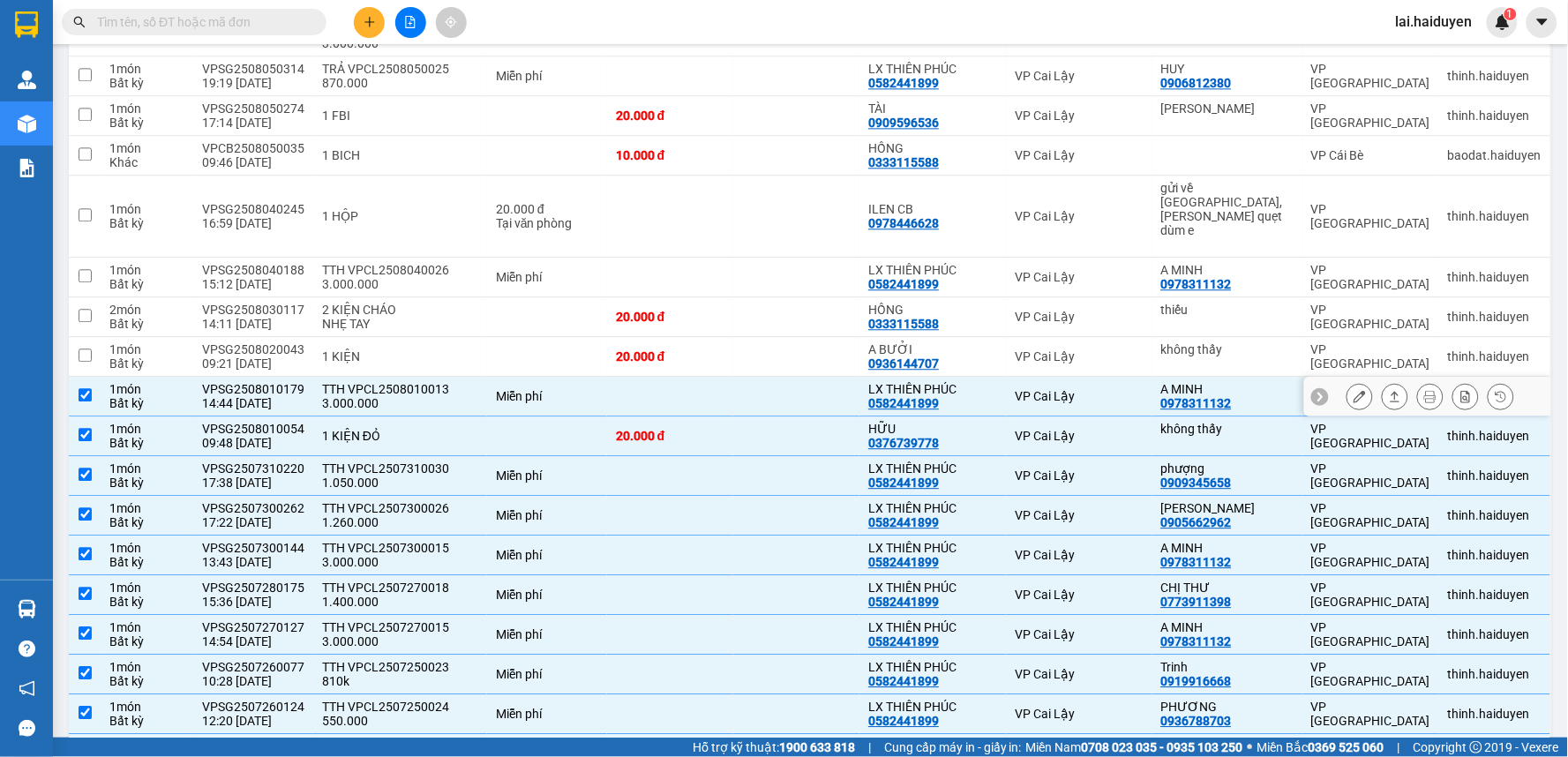
scroll to position [1071, 0]
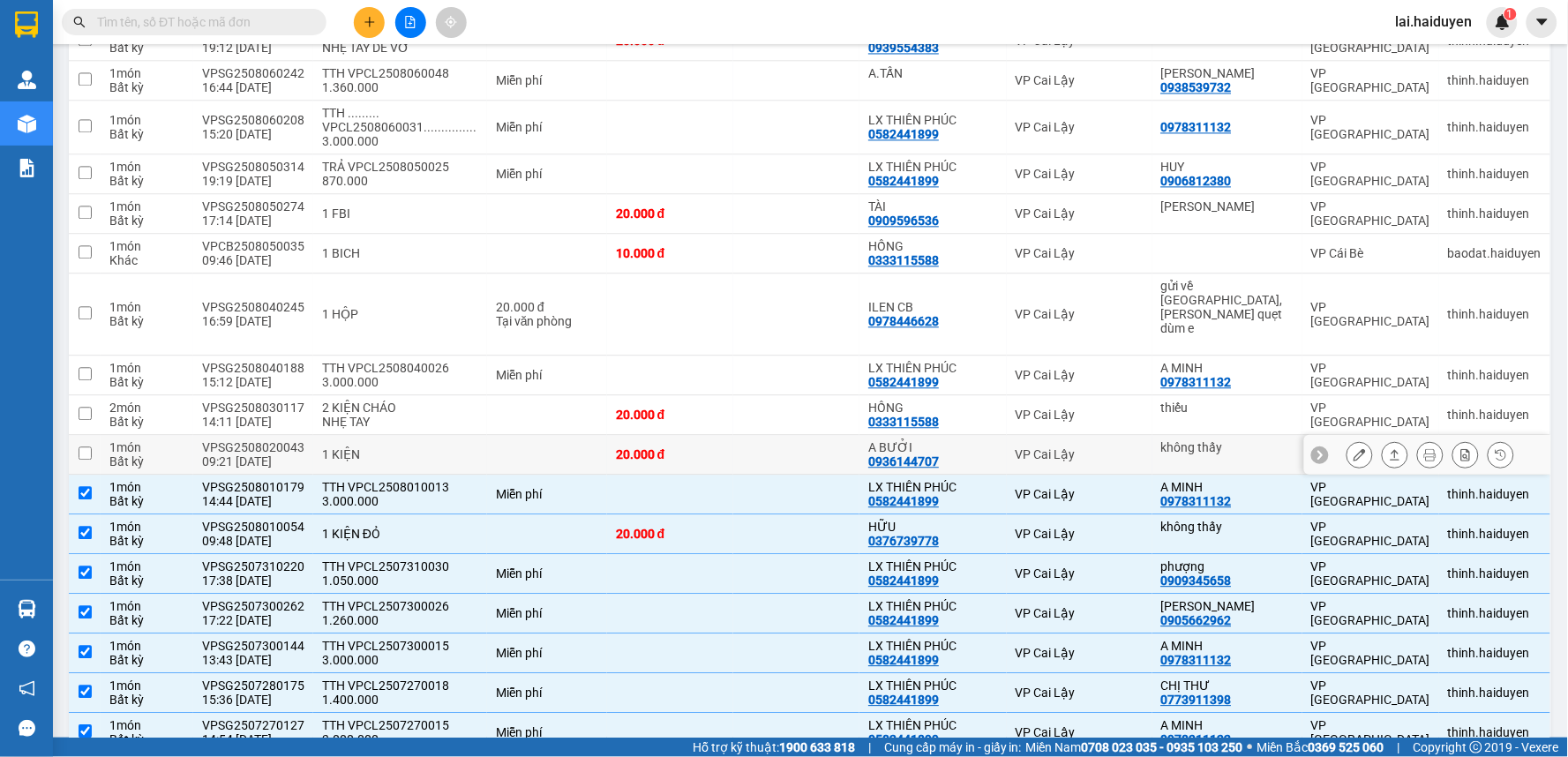
click at [550, 435] on td at bounding box center [547, 455] width 120 height 39
checkbox input "true"
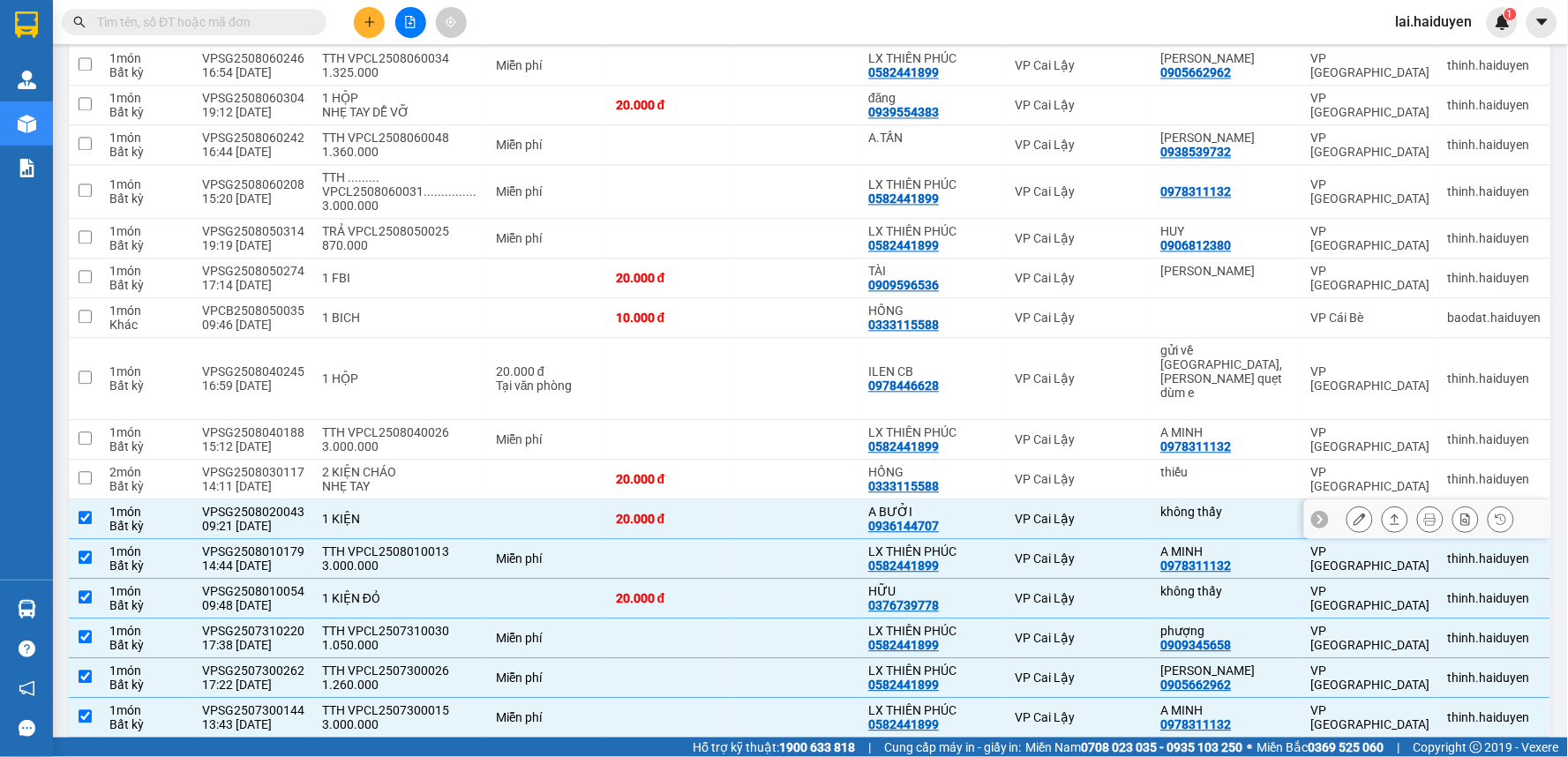
scroll to position [973, 0]
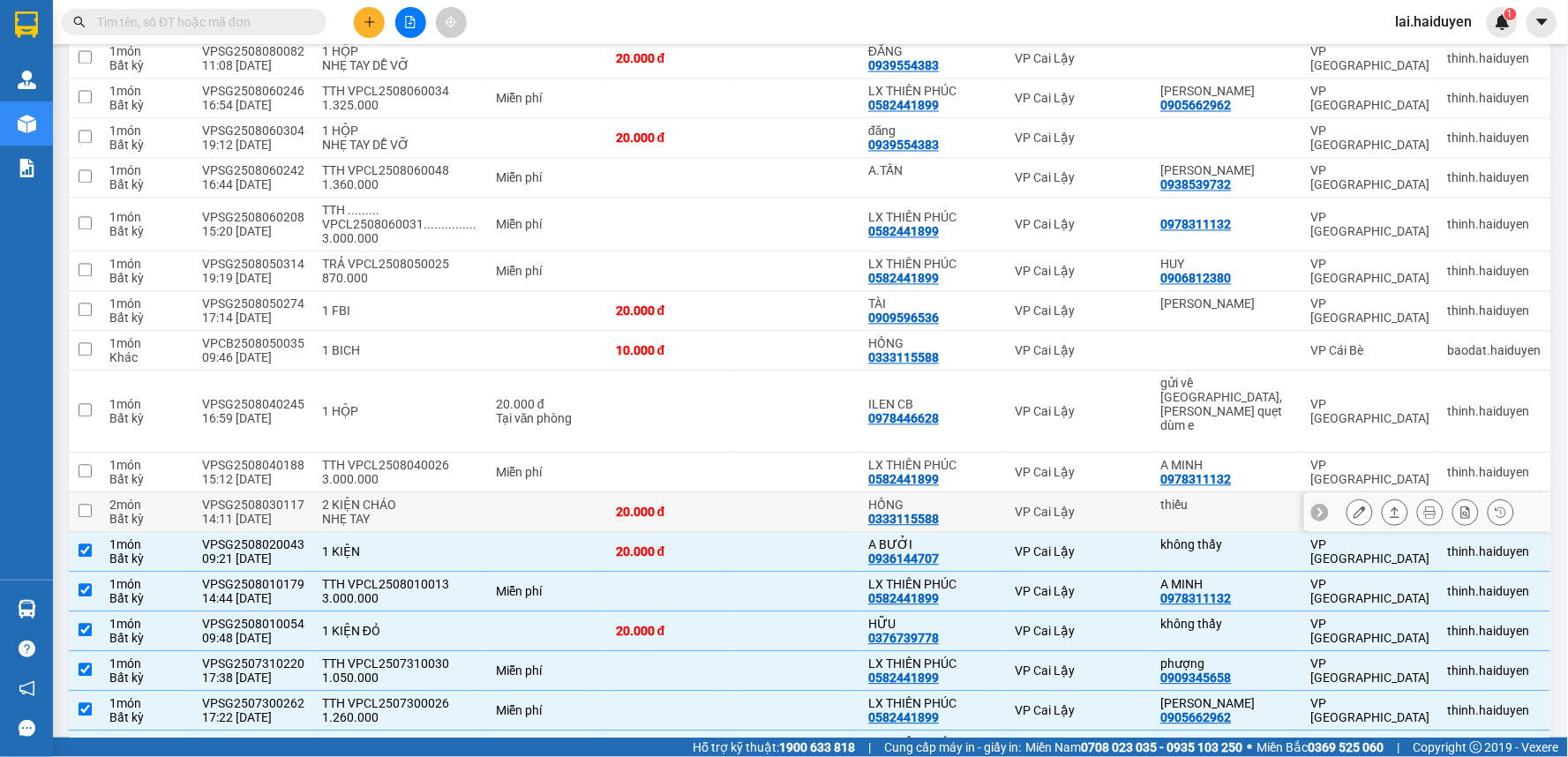
click at [551, 493] on td at bounding box center [547, 512] width 120 height 39
checkbox input "true"
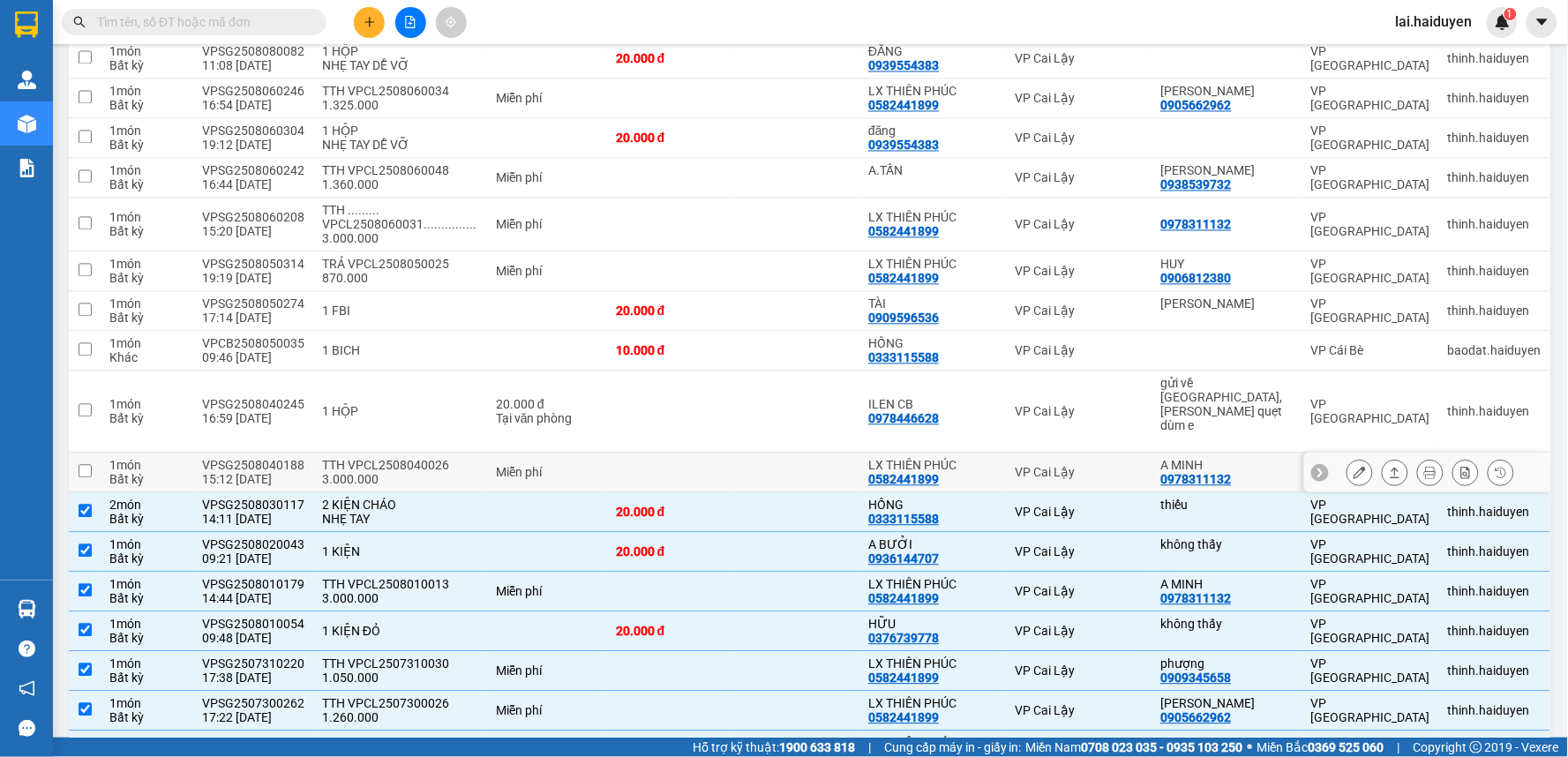
click at [534, 466] on div "Miễn phí" at bounding box center [547, 473] width 102 height 14
checkbox input "true"
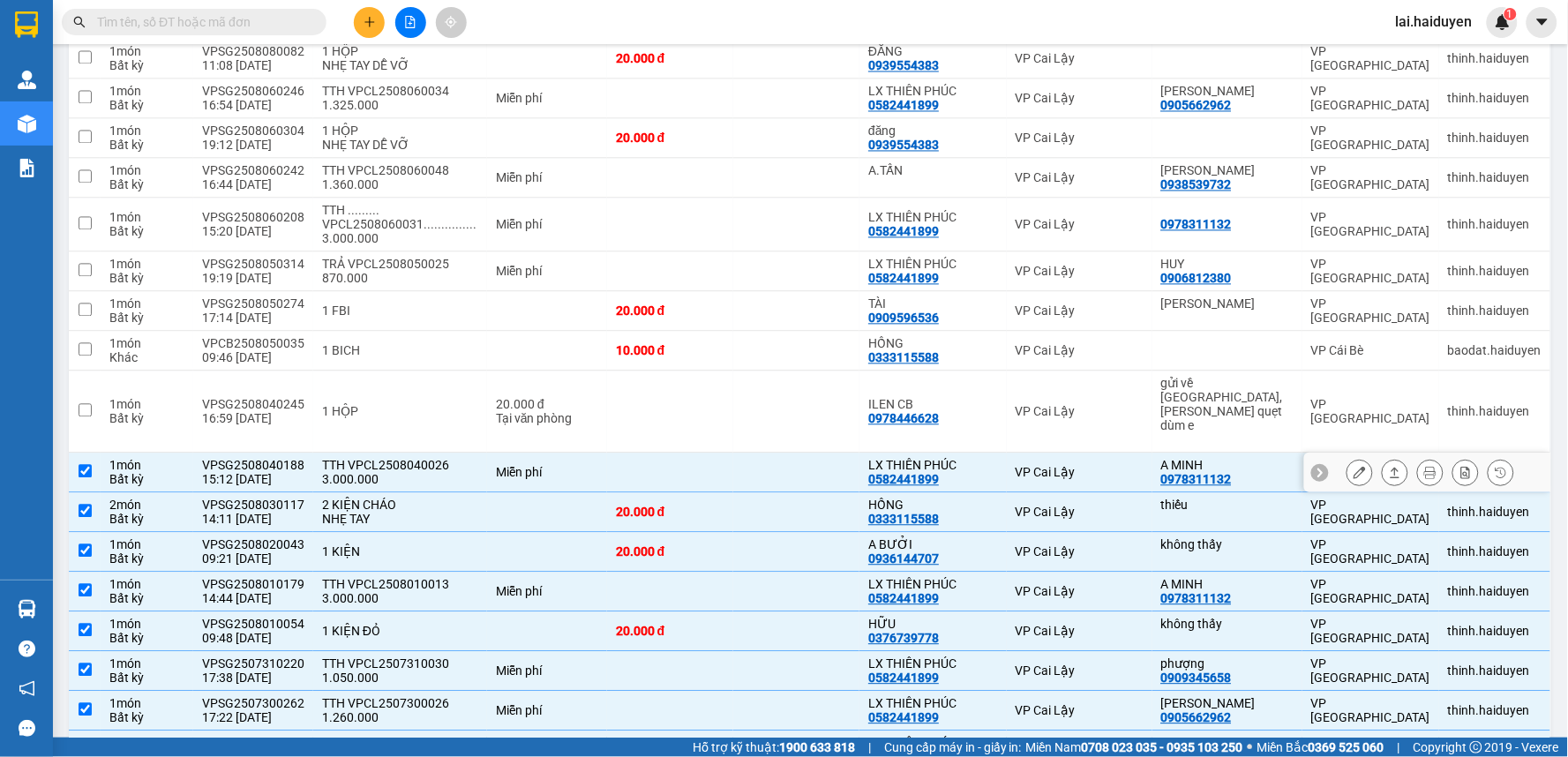
scroll to position [875, 0]
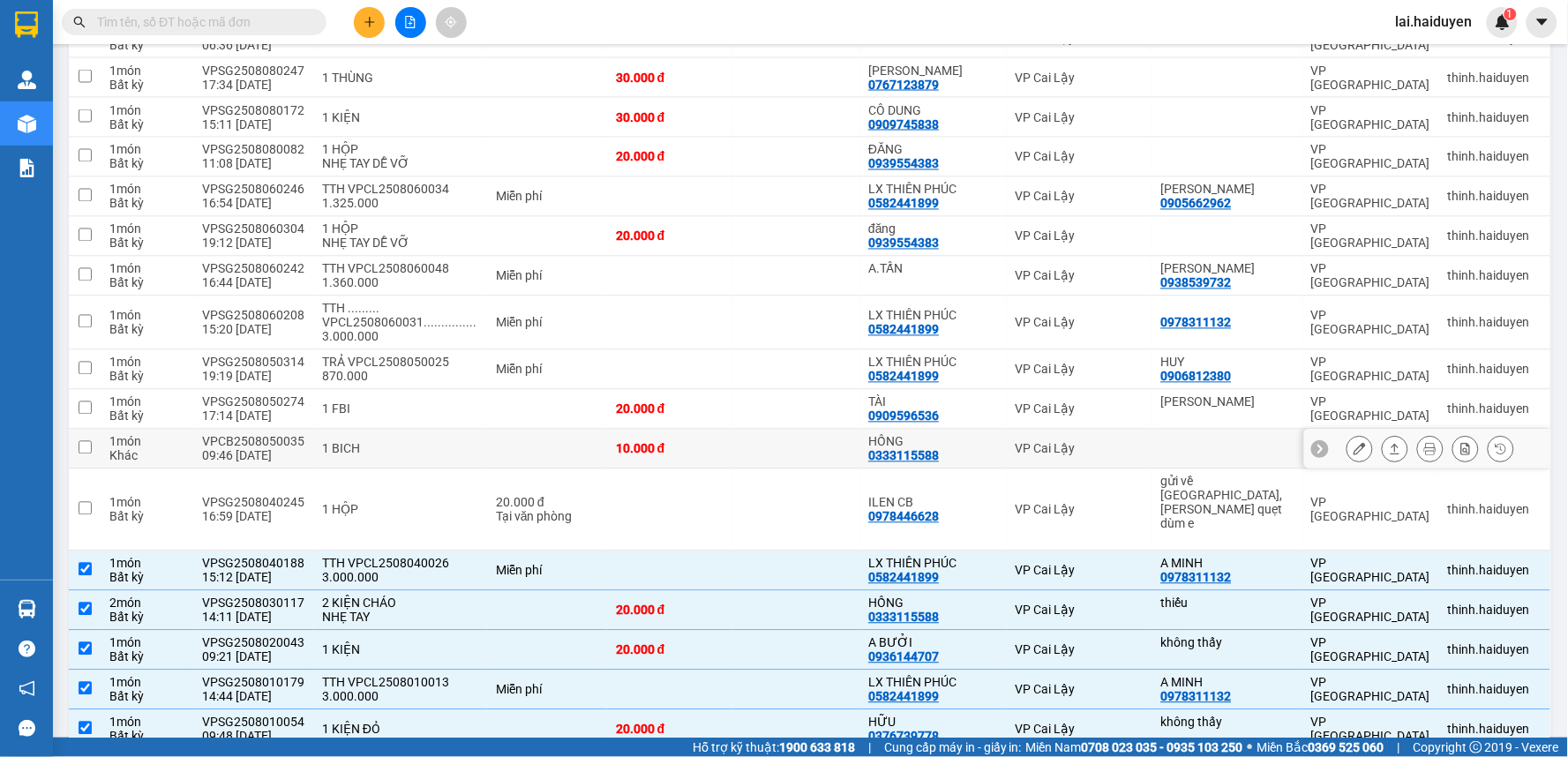
click at [531, 430] on td at bounding box center [547, 449] width 120 height 39
checkbox input "true"
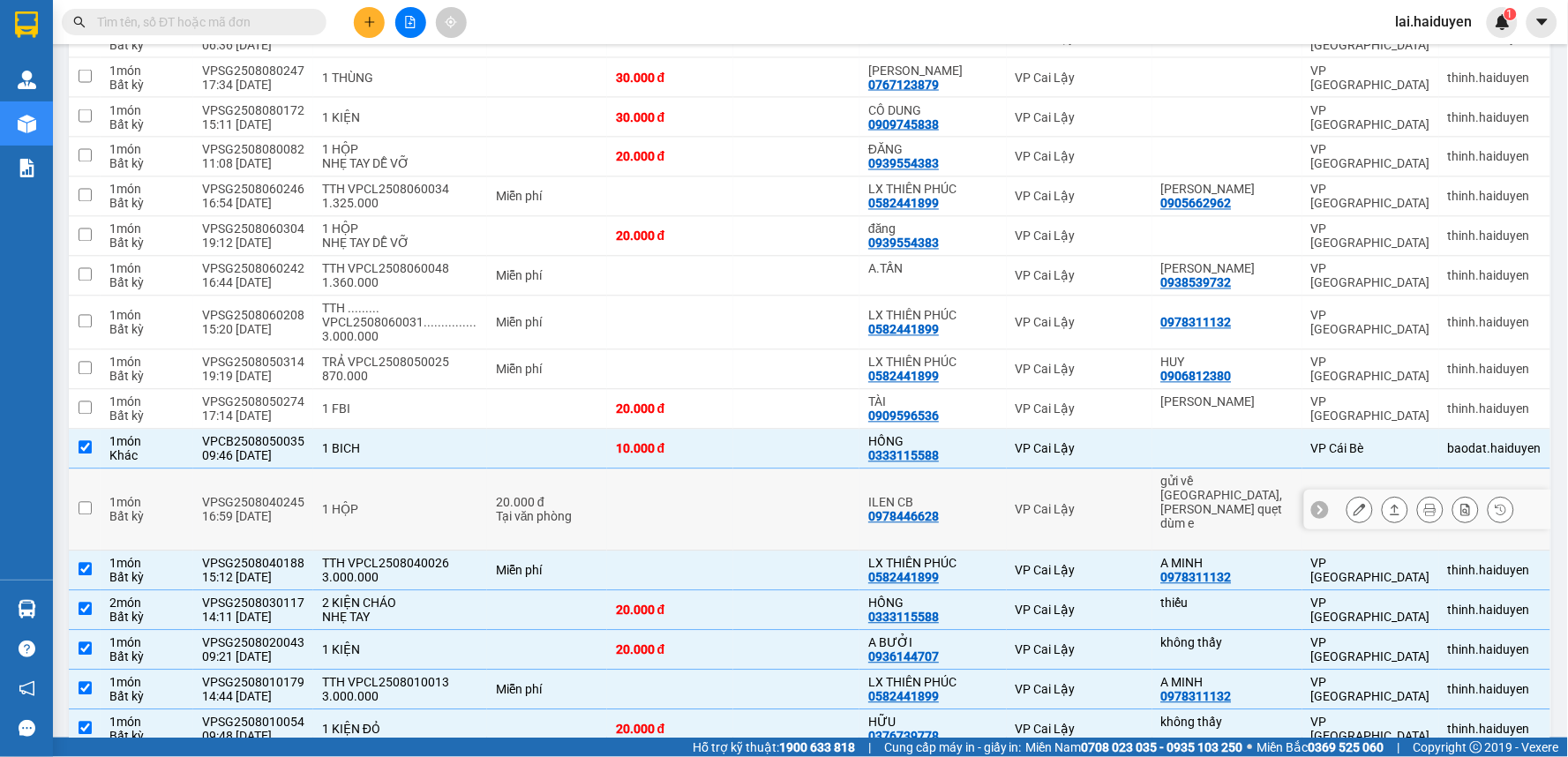
click at [527, 469] on td "20.000 đ Tại văn phòng" at bounding box center [547, 509] width 120 height 82
checkbox input "true"
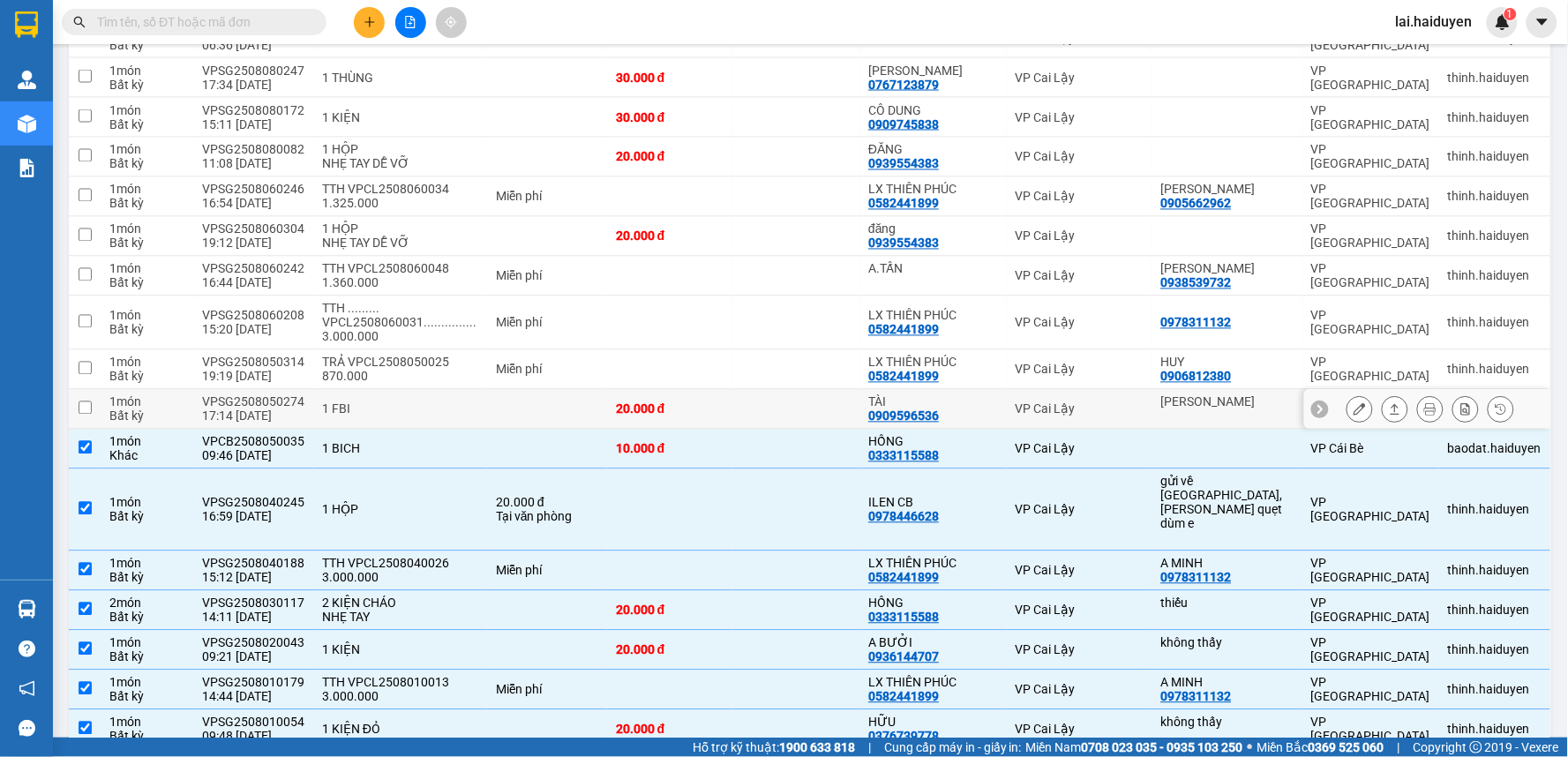
click at [525, 390] on td at bounding box center [547, 409] width 120 height 39
checkbox input "true"
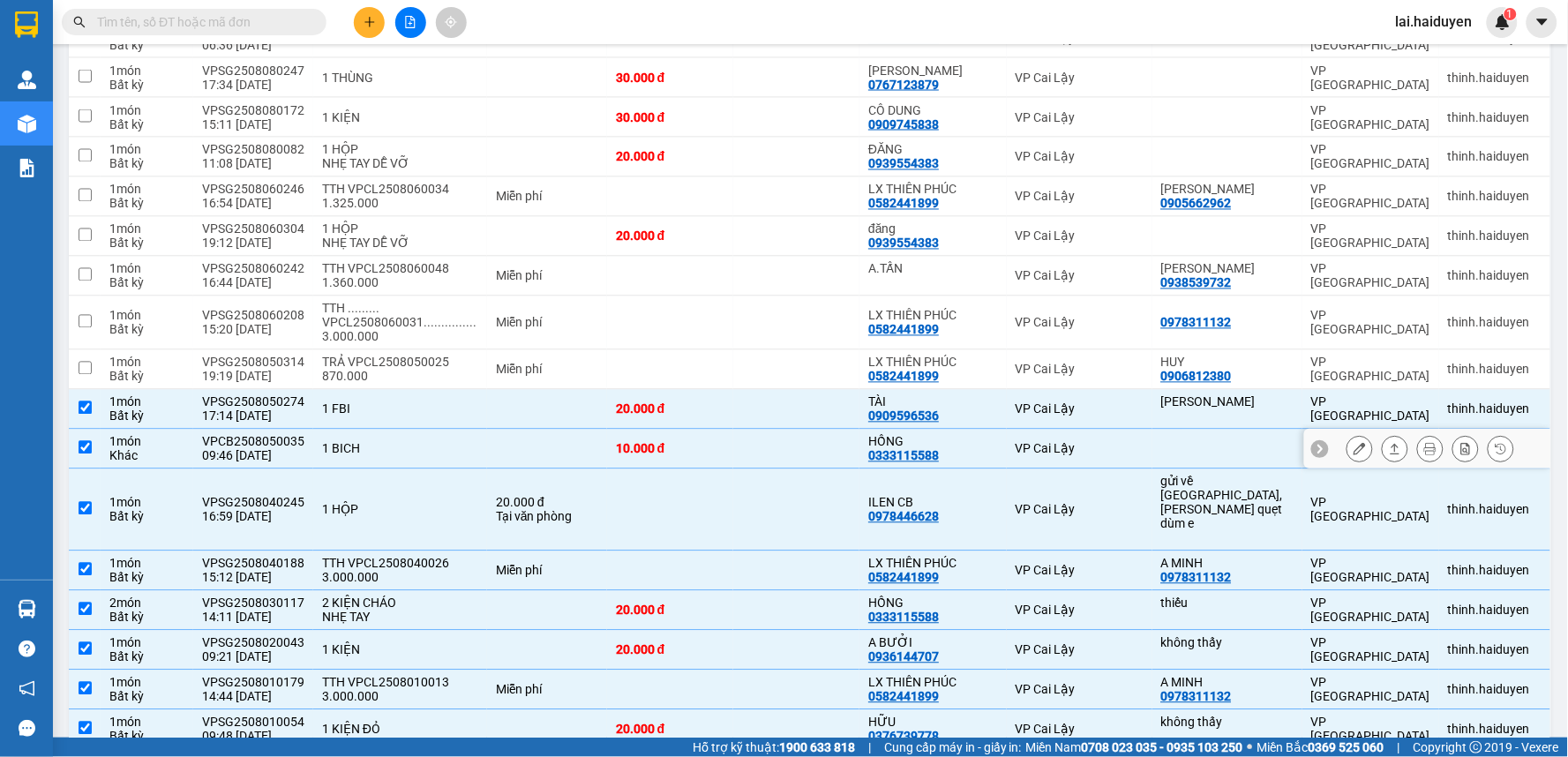
click at [528, 430] on td at bounding box center [547, 449] width 120 height 39
checkbox input "false"
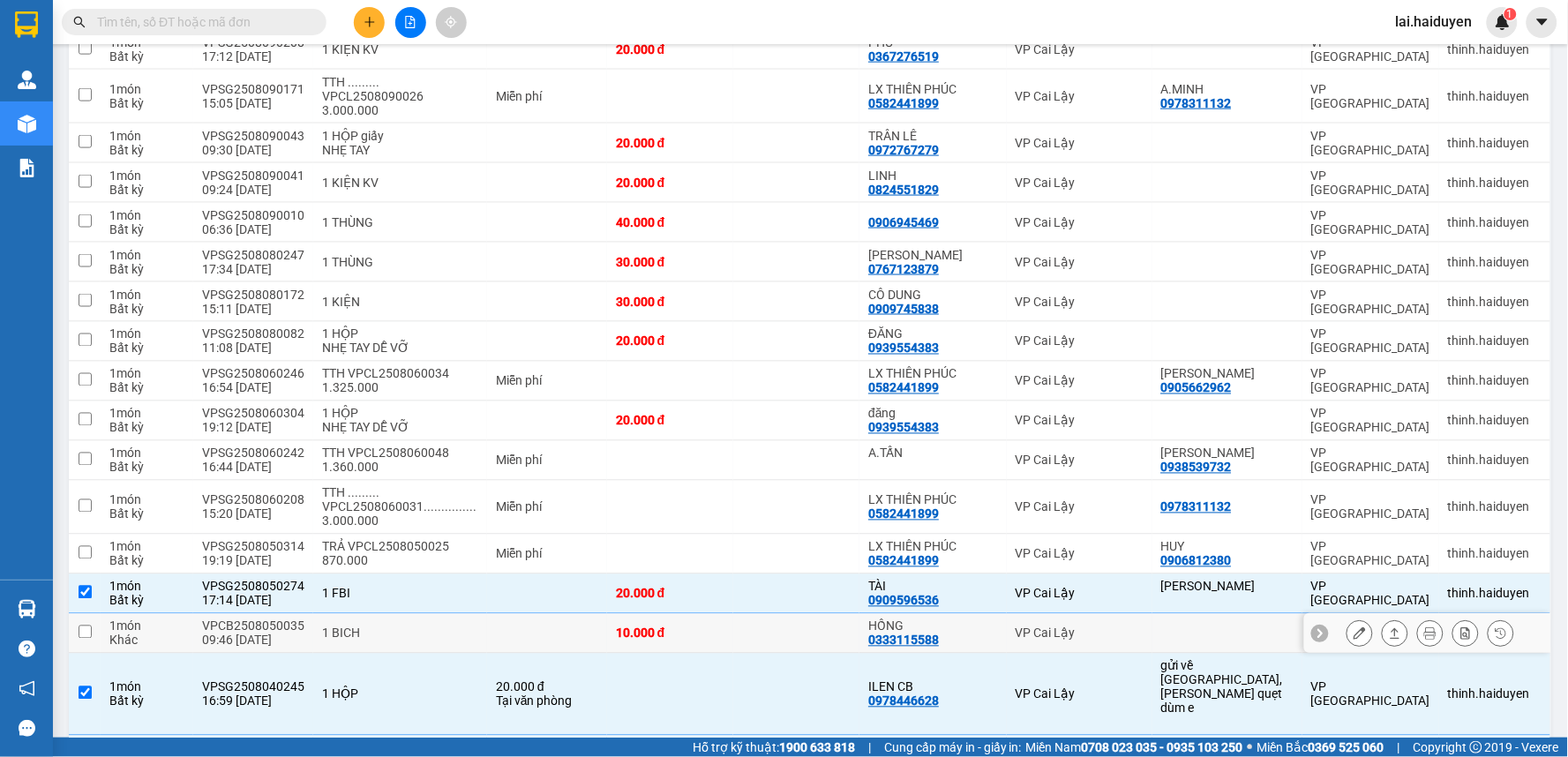
scroll to position [679, 0]
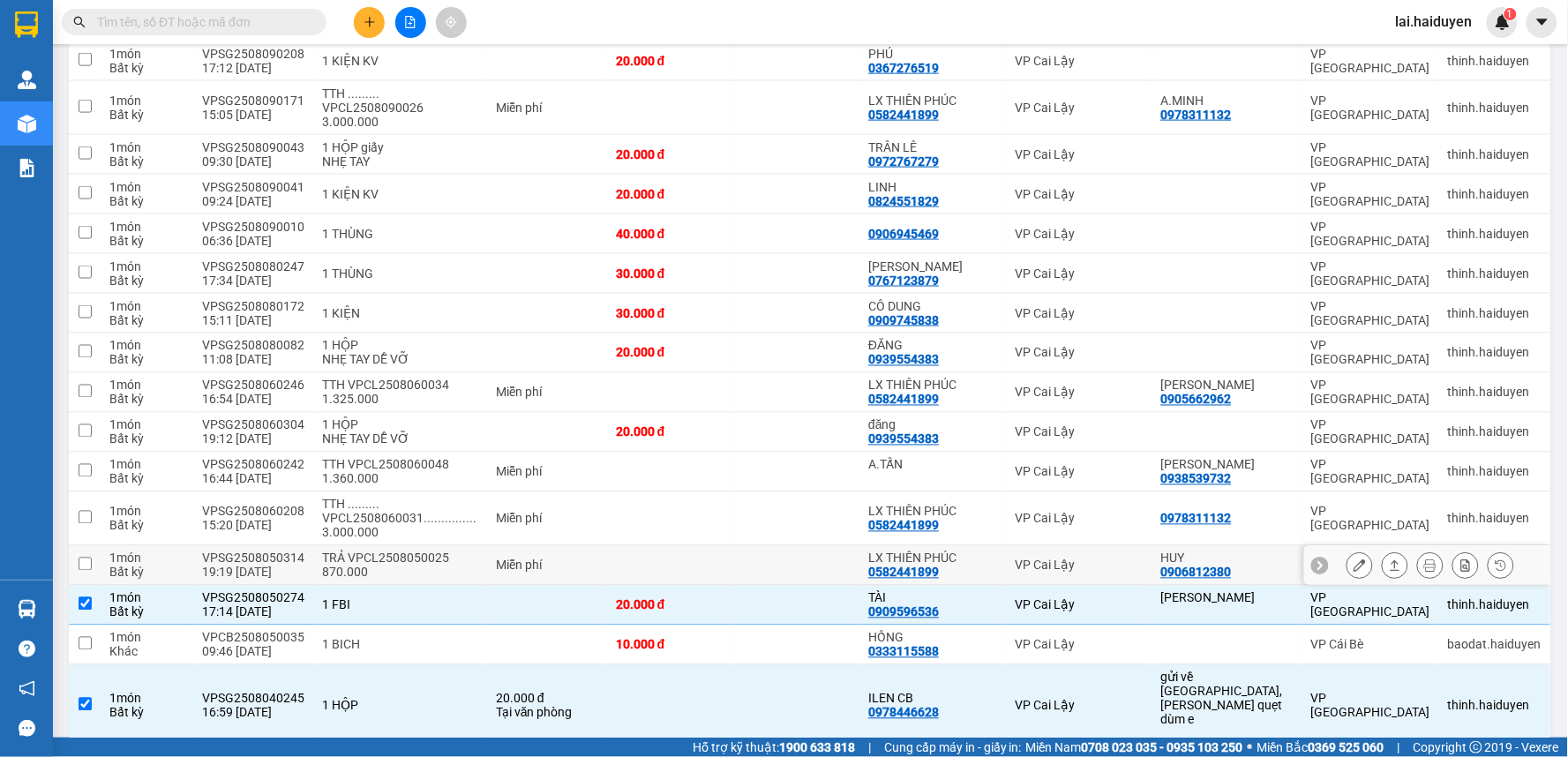
click at [536, 546] on td "Miễn phí" at bounding box center [547, 565] width 120 height 39
checkbox input "true"
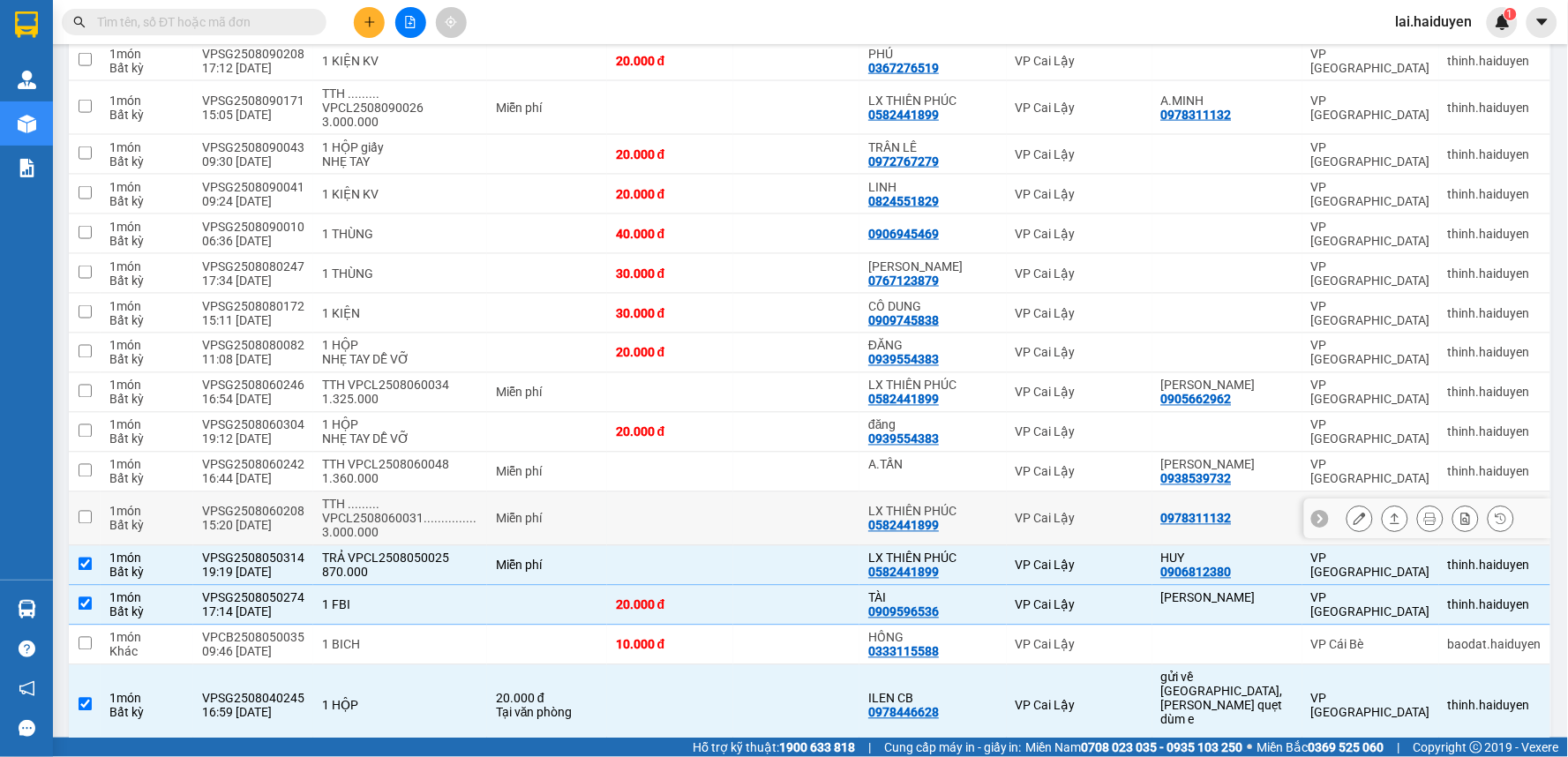
click at [524, 511] on div "Miễn phí" at bounding box center [547, 518] width 102 height 14
checkbox input "true"
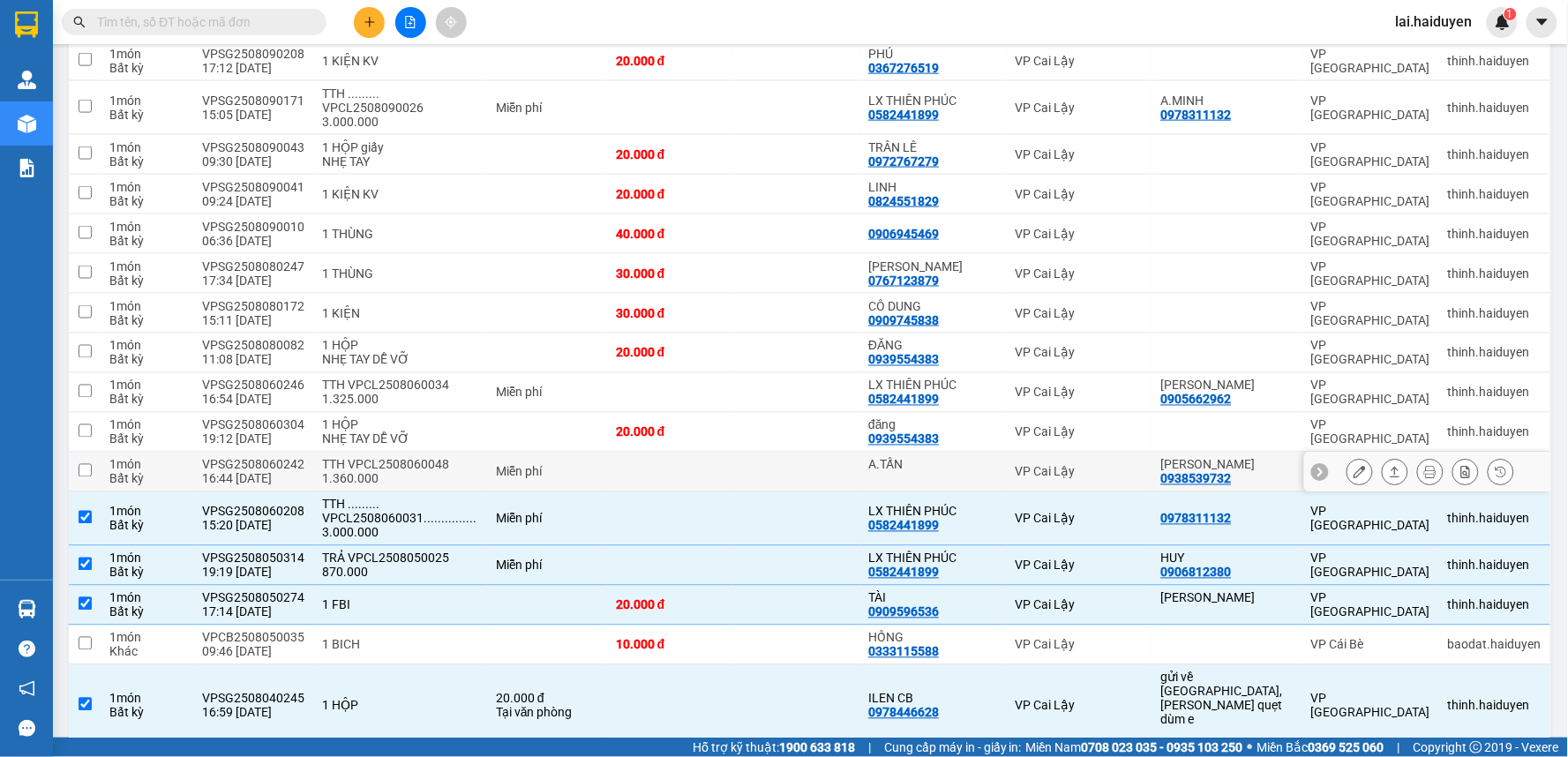
click at [516, 465] on div "Miễn phí" at bounding box center [547, 472] width 102 height 14
checkbox input "true"
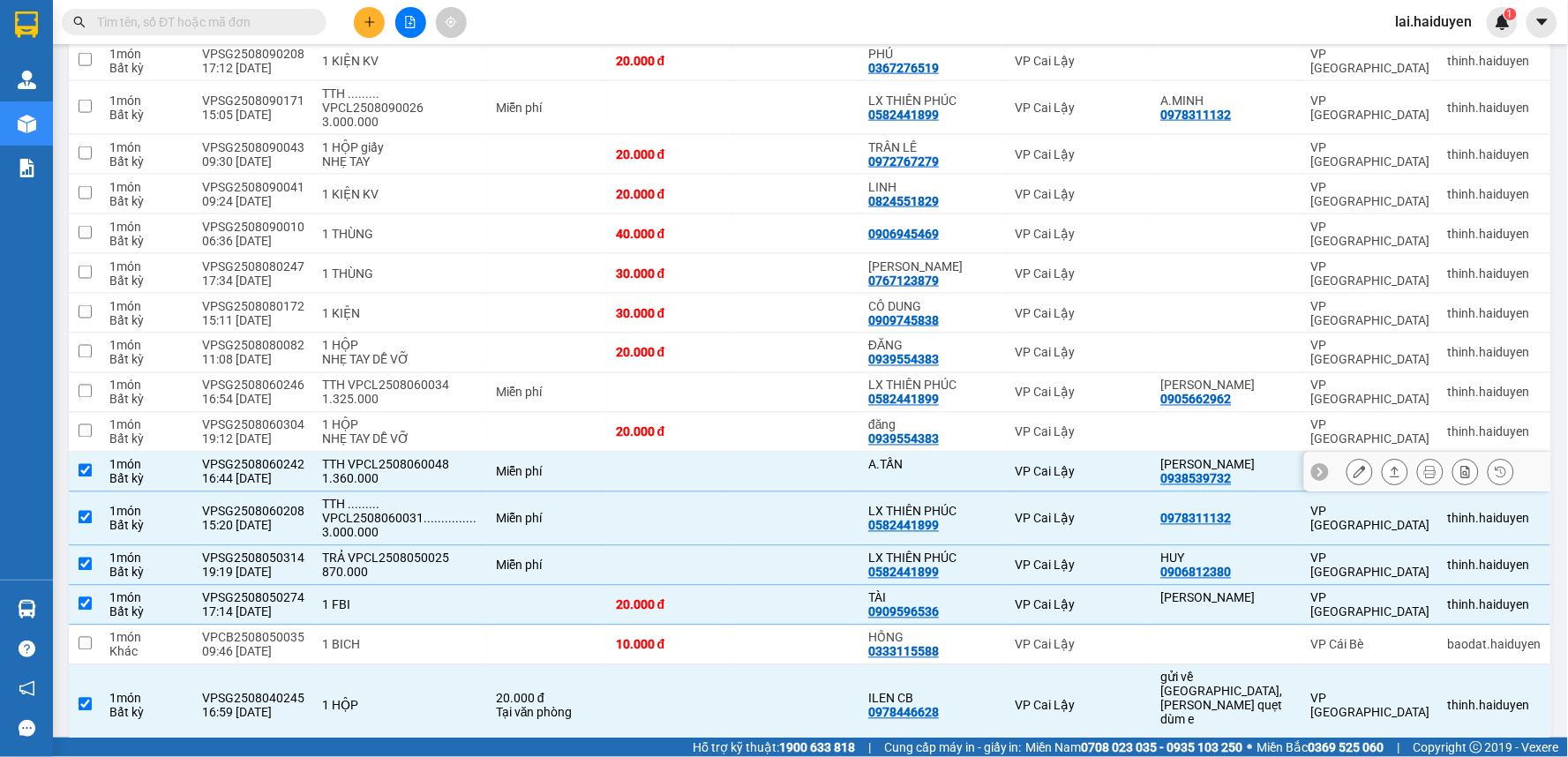
scroll to position [581, 0]
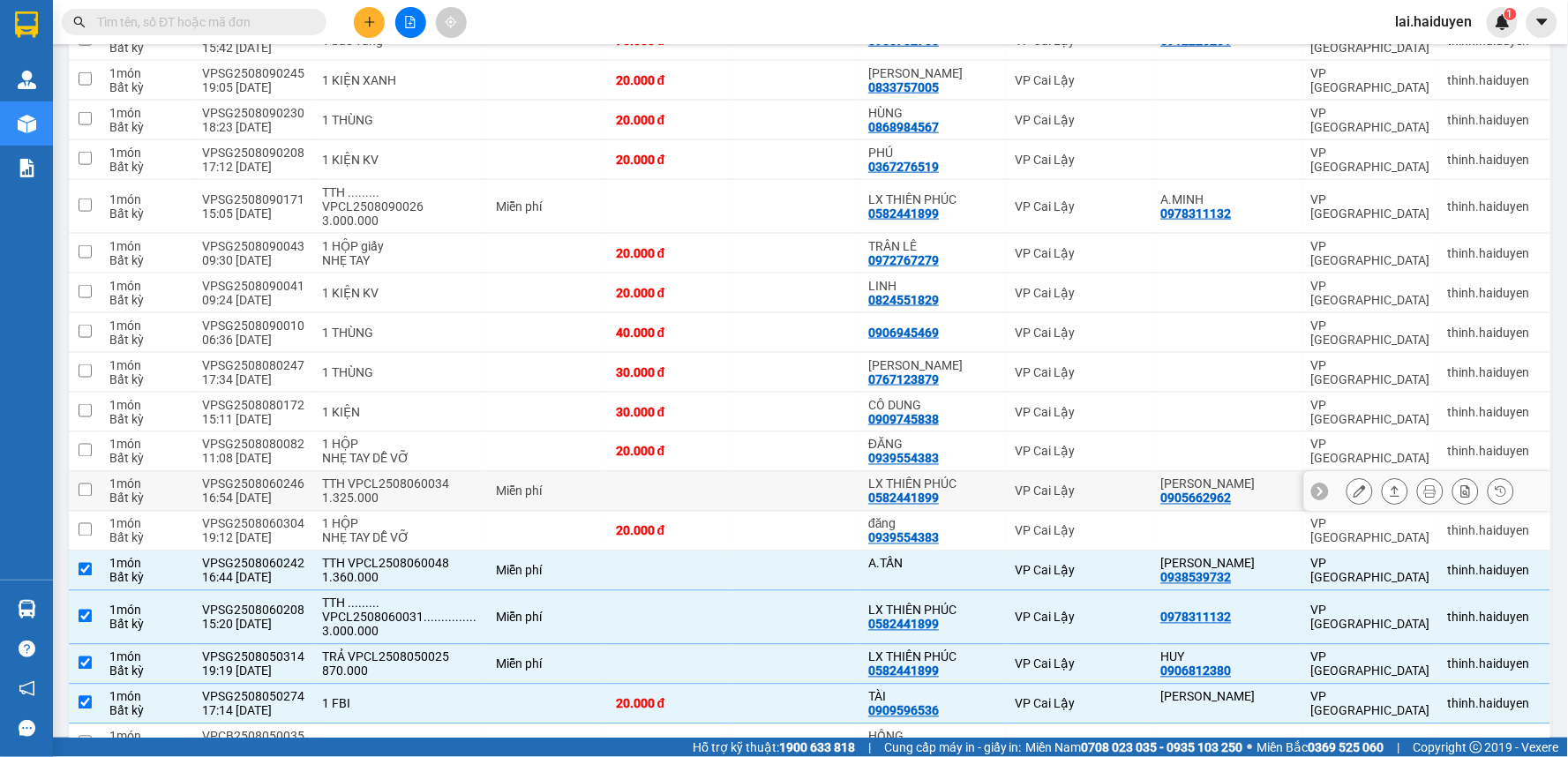
click at [507, 484] on div "Miễn phí" at bounding box center [547, 491] width 102 height 14
checkbox input "true"
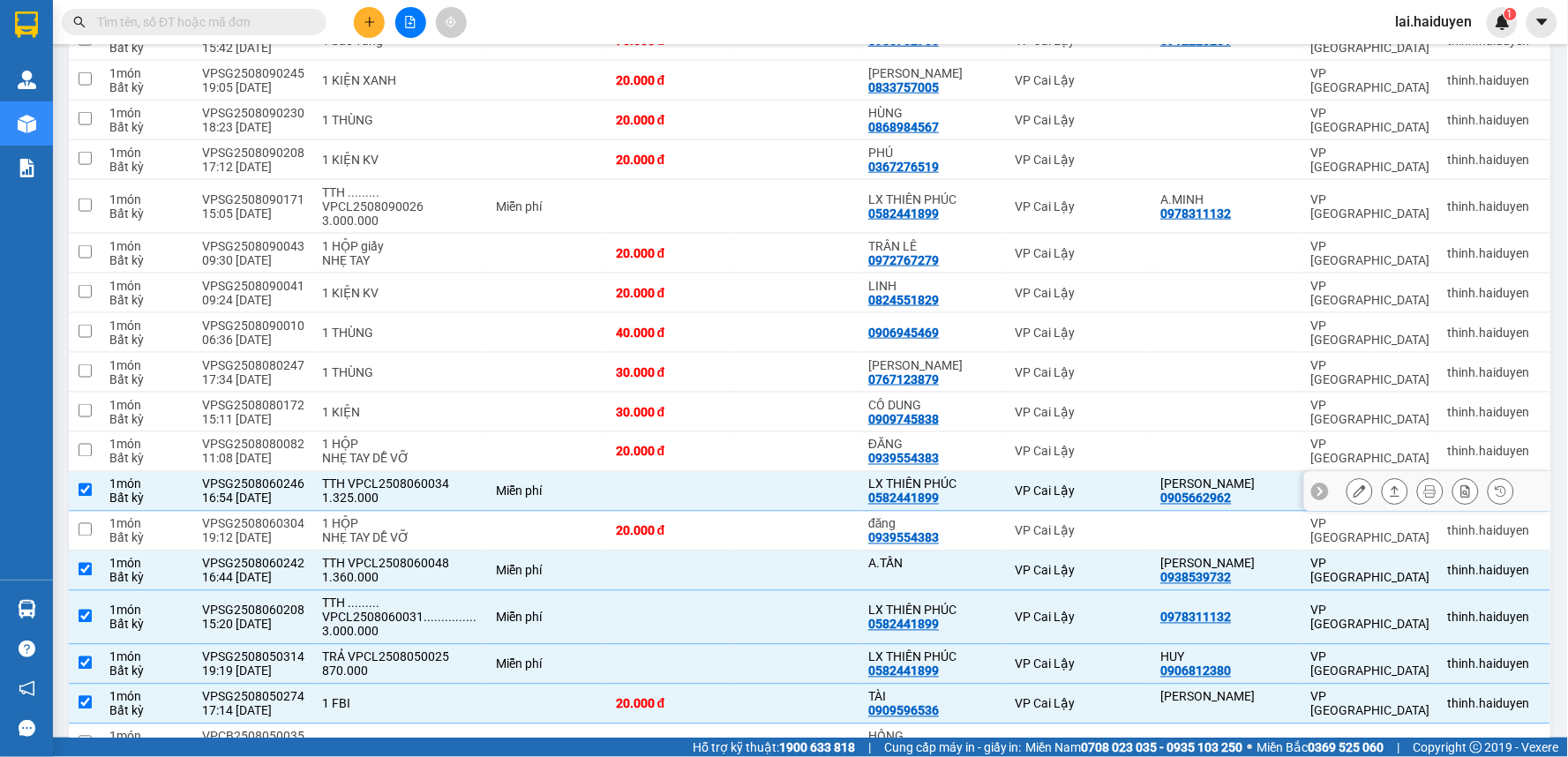
scroll to position [483, 0]
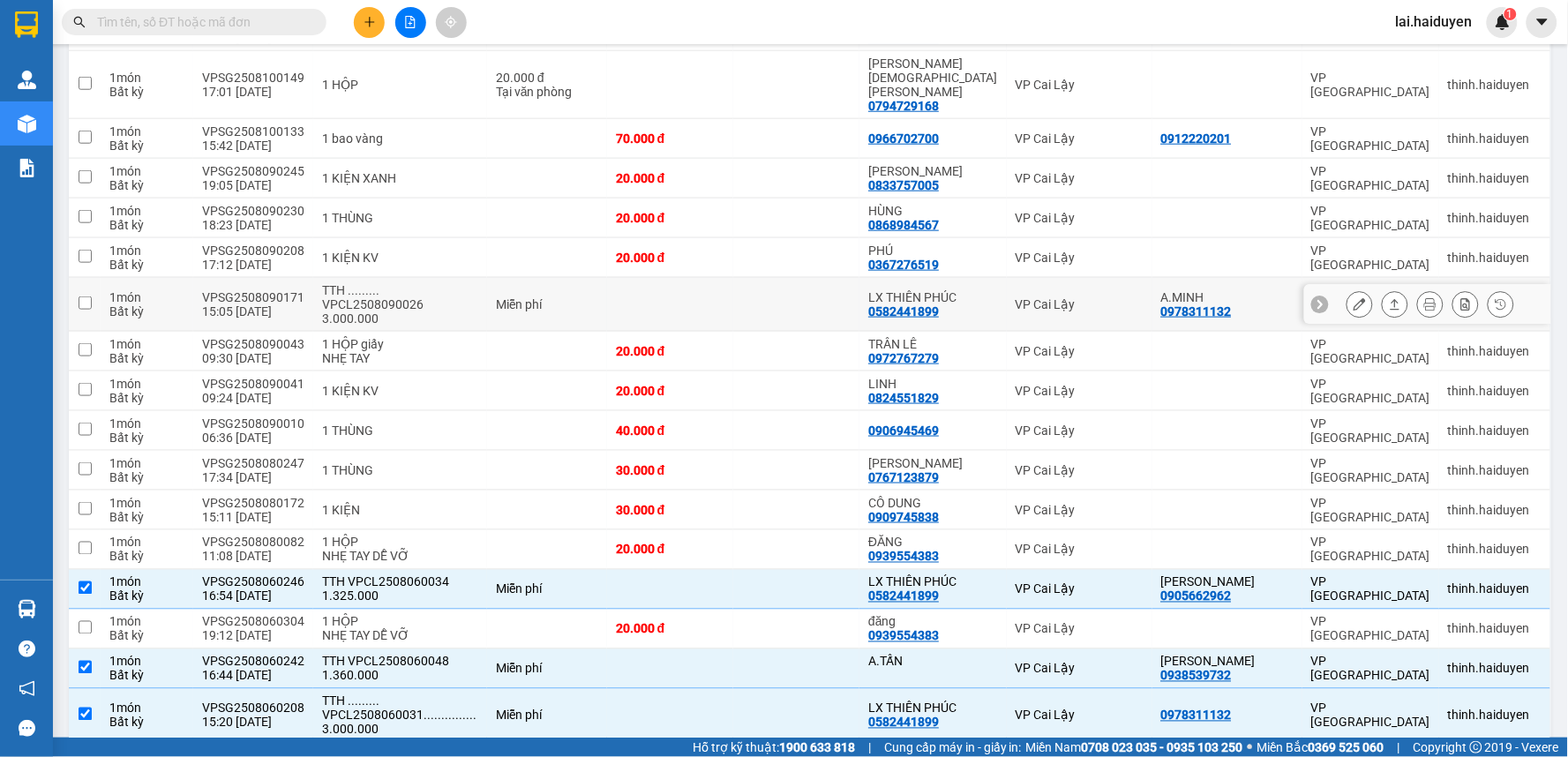
click at [490, 300] on td "Miễn phí" at bounding box center [547, 305] width 120 height 54
checkbox input "true"
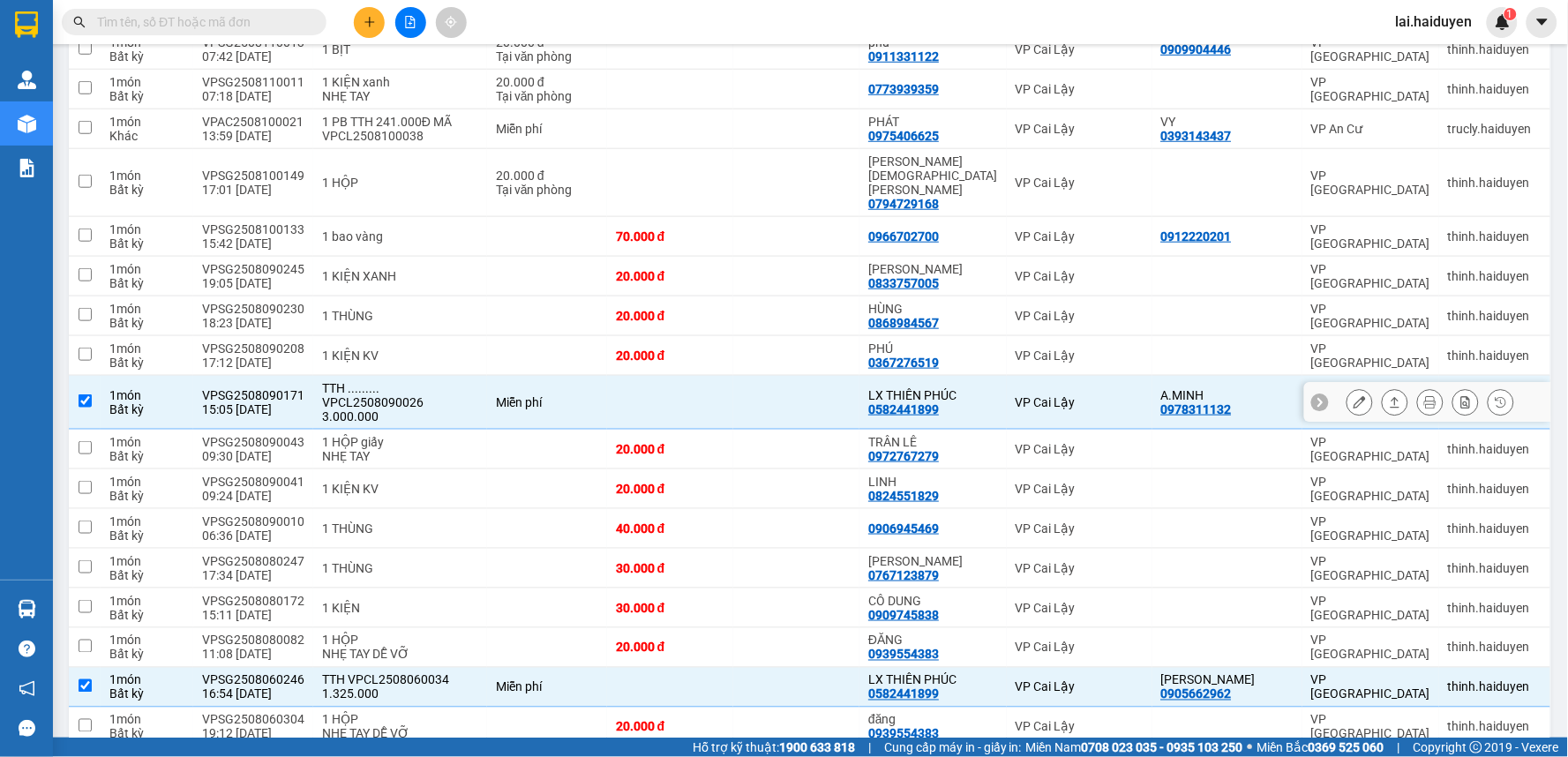
scroll to position [287, 0]
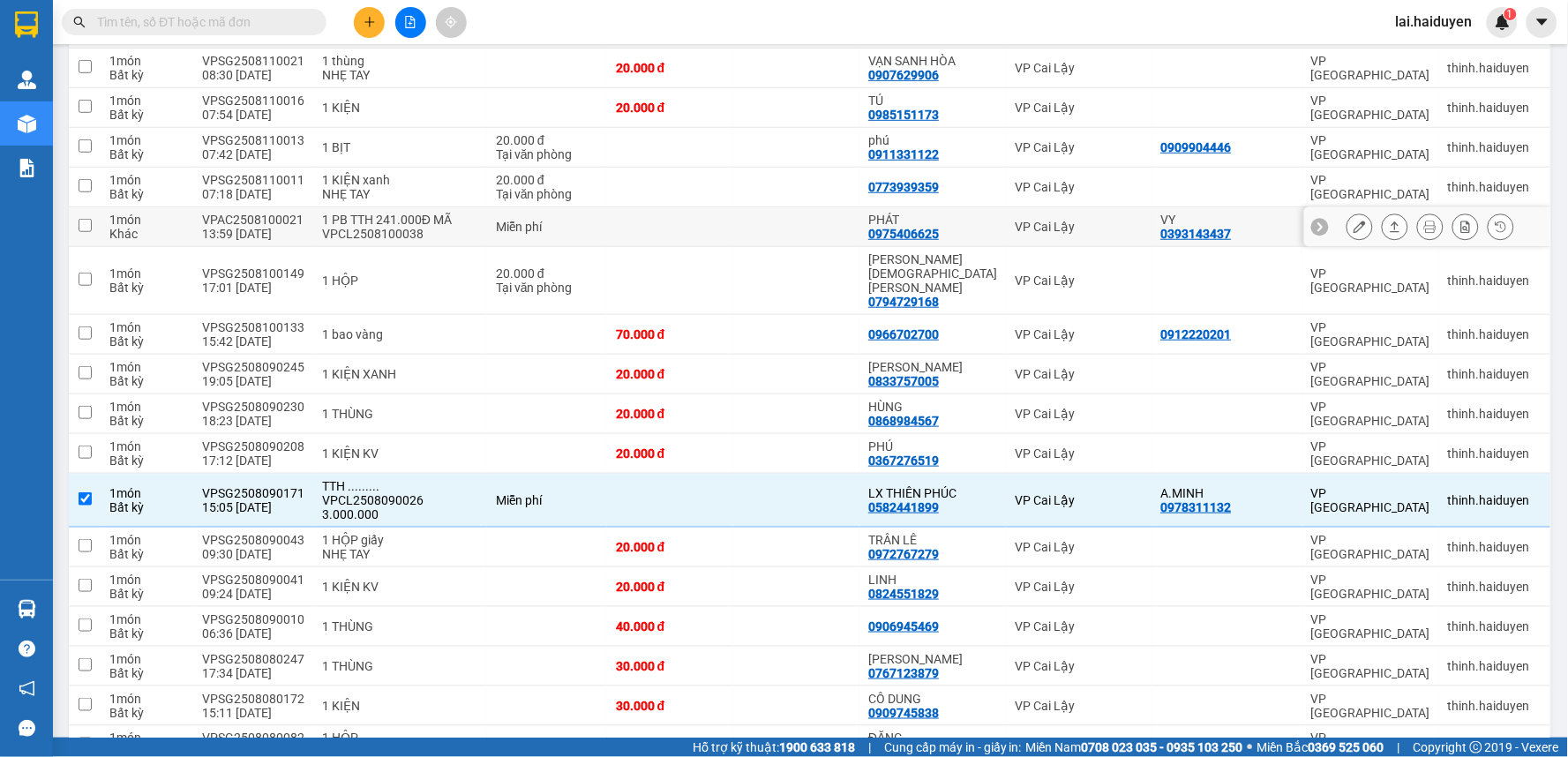
click at [459, 232] on div "1 PB TTH 241.000Đ MÃ VPCL2508100038" at bounding box center [400, 226] width 156 height 28
checkbox input "true"
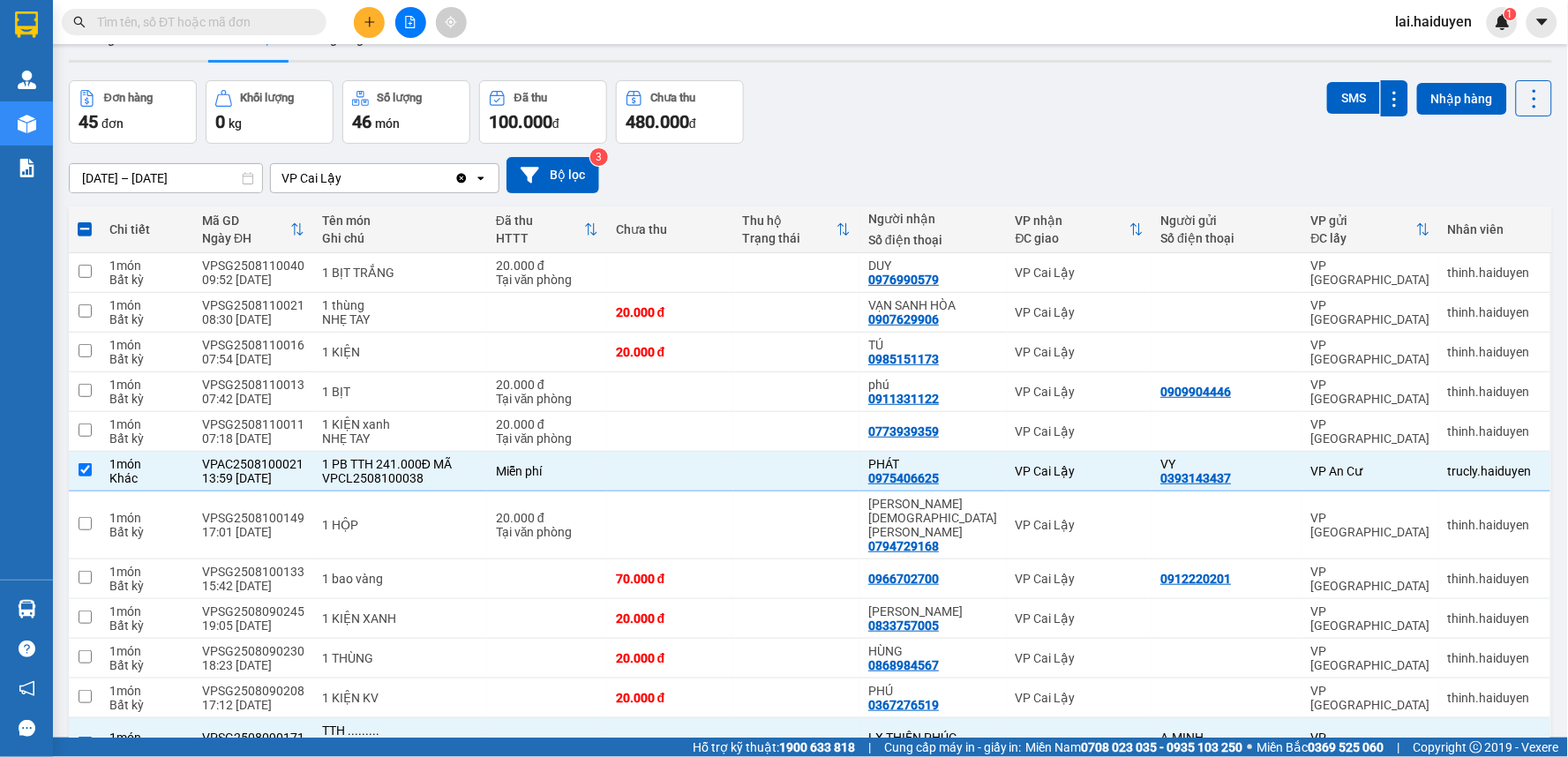
scroll to position [0, 0]
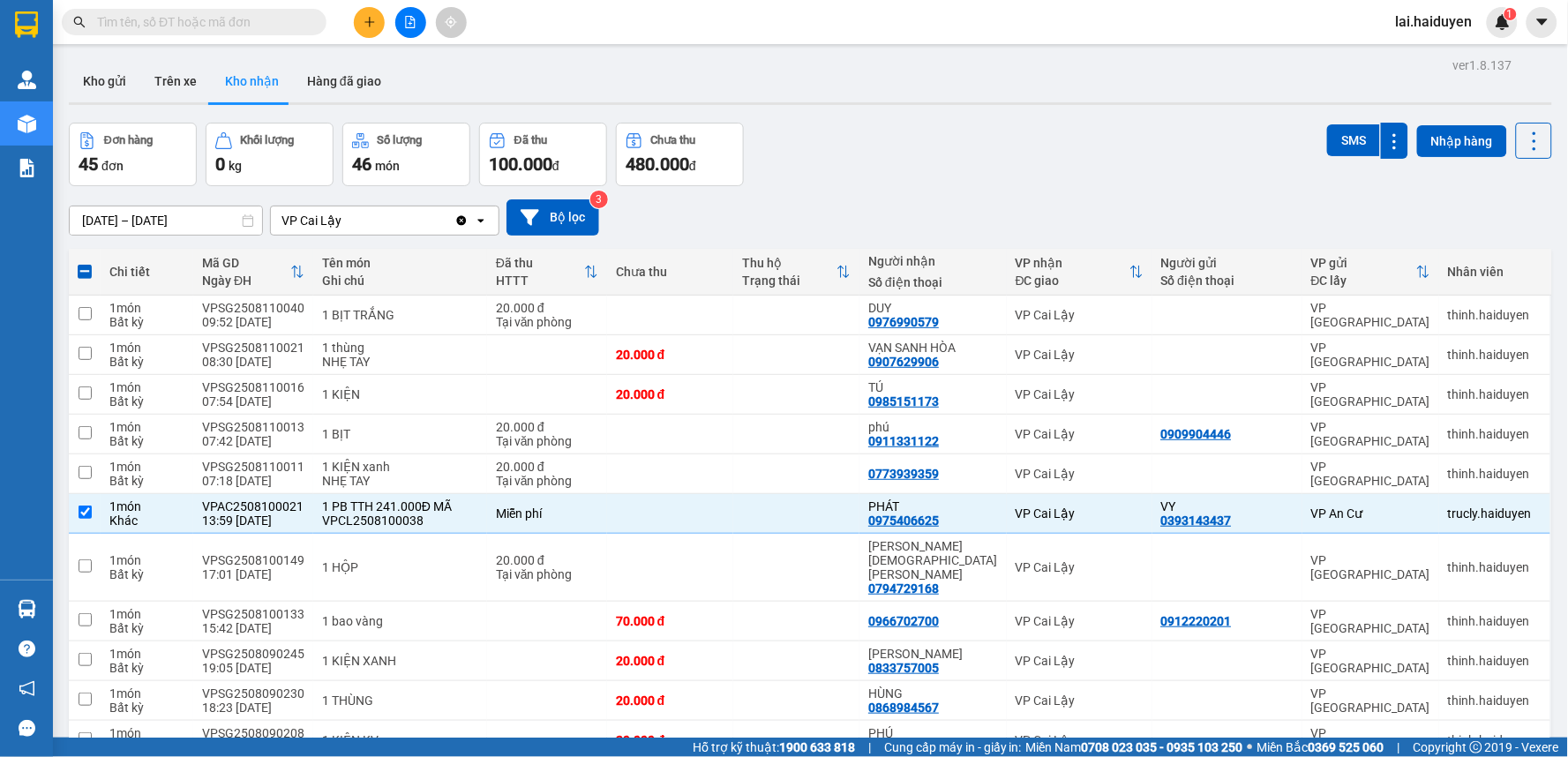
click at [919, 200] on div "01/06/2025 – 11/08/2025 Press the down arrow key to interact with the calendar …" at bounding box center [810, 218] width 1483 height 37
click at [919, 195] on div "01/06/2025 – 11/08/2025 Press the down arrow key to interact with the calendar …" at bounding box center [810, 217] width 1483 height 63
click at [927, 181] on div "Đơn hàng 45 đơn Khối lượng 0 kg Số lượng 46 món Đã thu 100.000 đ Chưa thu 480.0…" at bounding box center [810, 154] width 1483 height 64
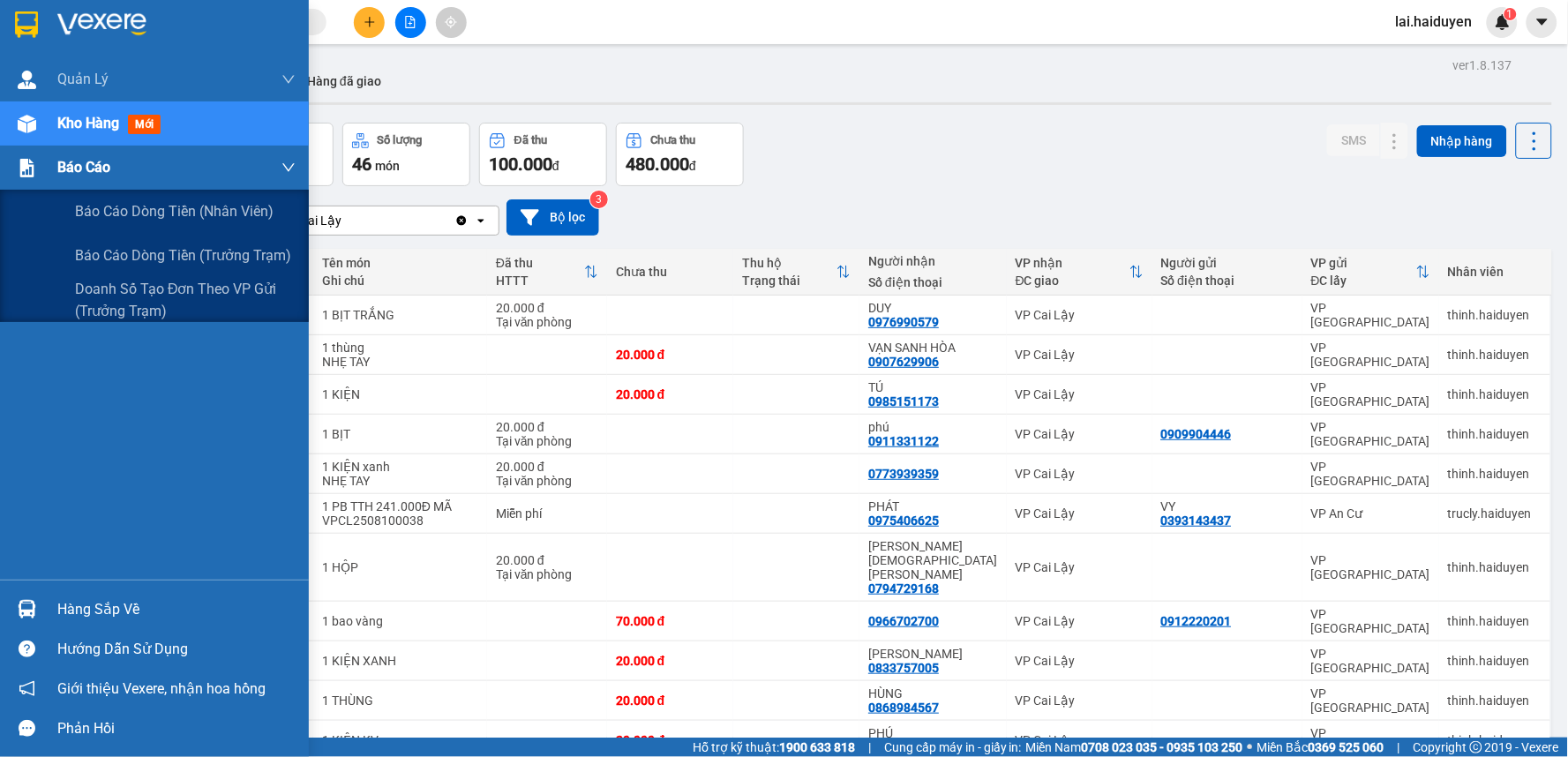
click at [33, 161] on img at bounding box center [26, 168] width 18 height 18
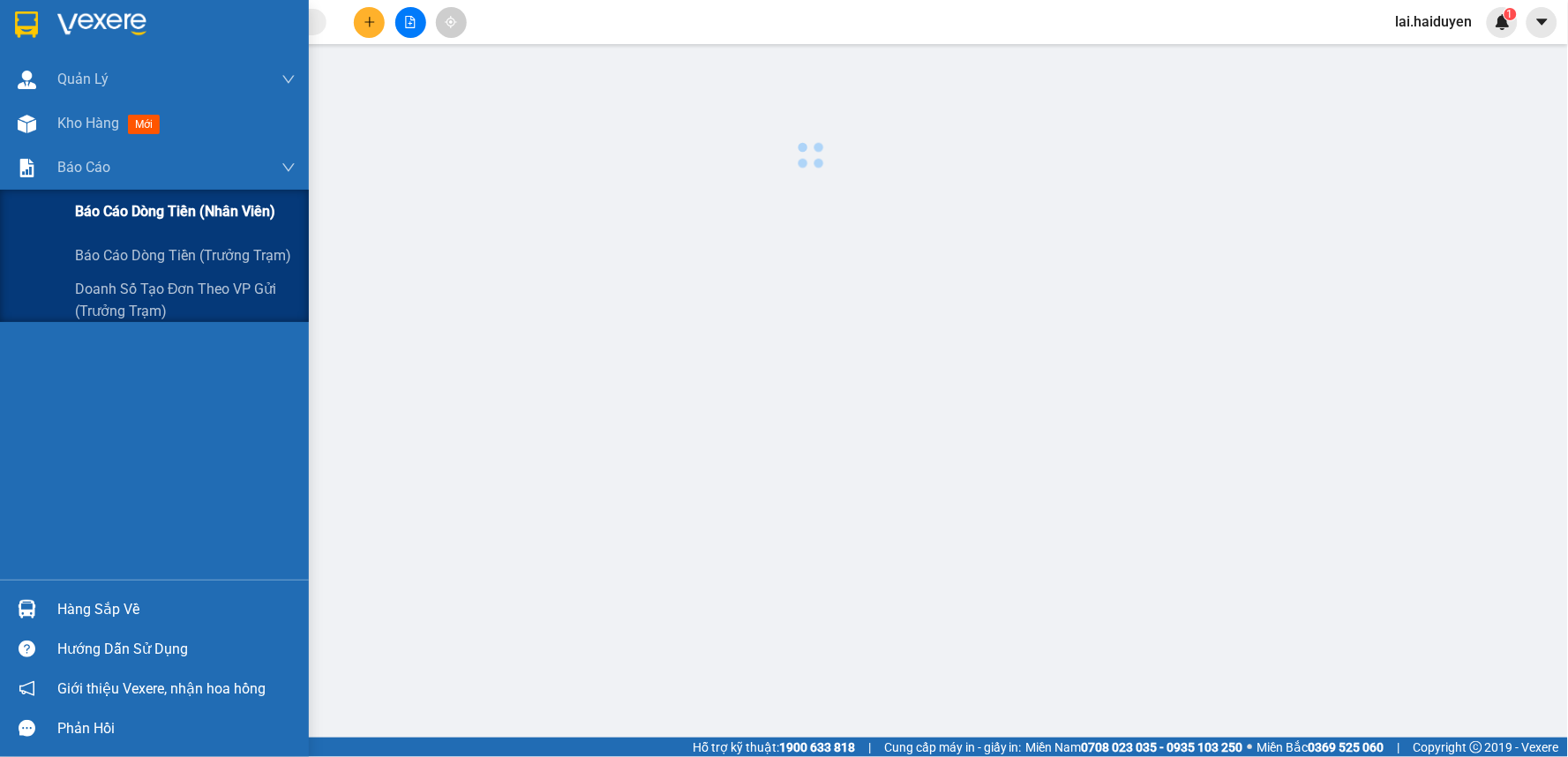
click at [112, 201] on span "Báo cáo dòng tiền (nhân viên)" at bounding box center [175, 211] width 200 height 22
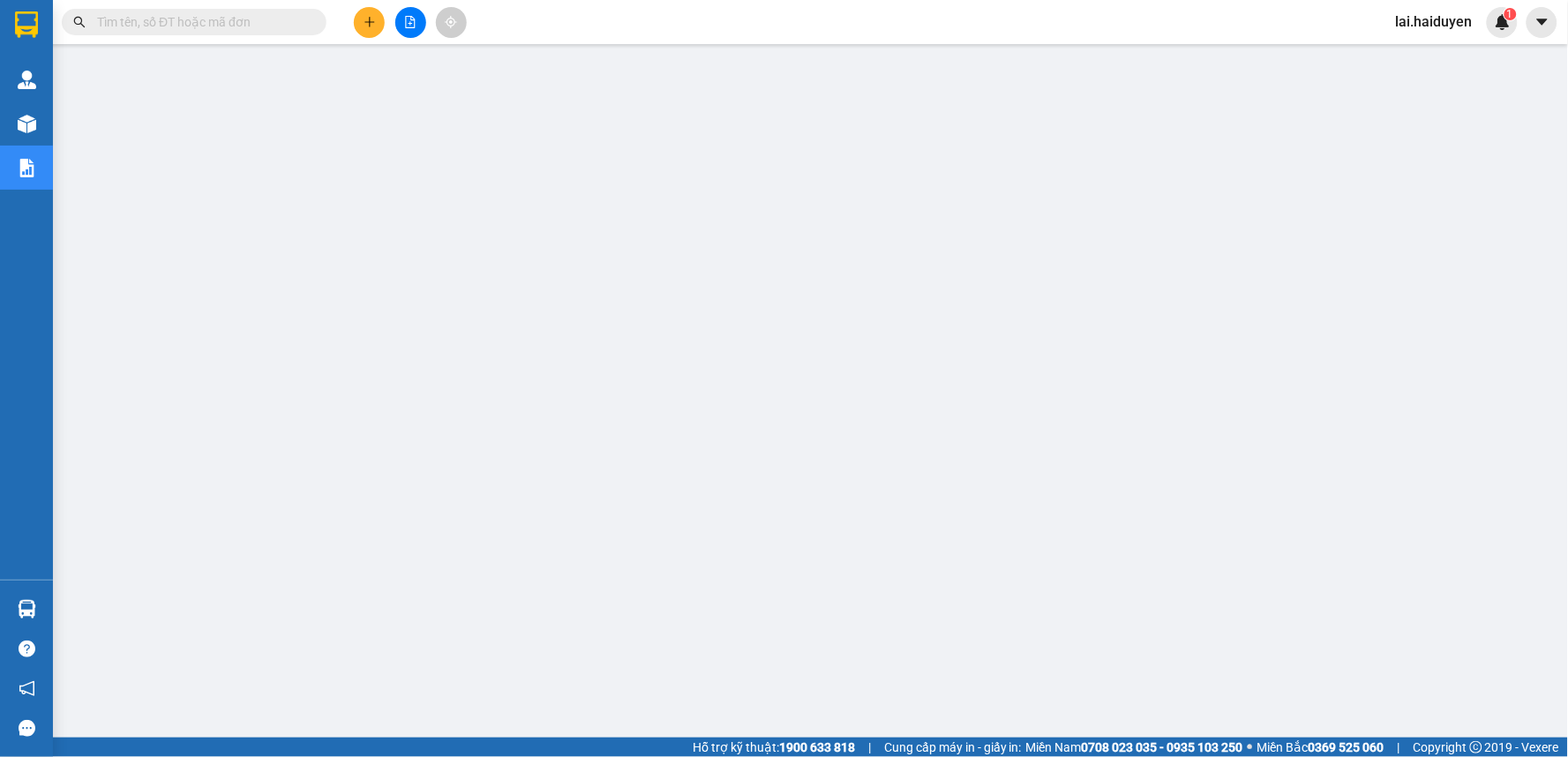
click at [1454, 13] on span "lai.haiduyen" at bounding box center [1433, 21] width 105 height 22
click at [1417, 54] on span "Đăng xuất" at bounding box center [1448, 55] width 74 height 19
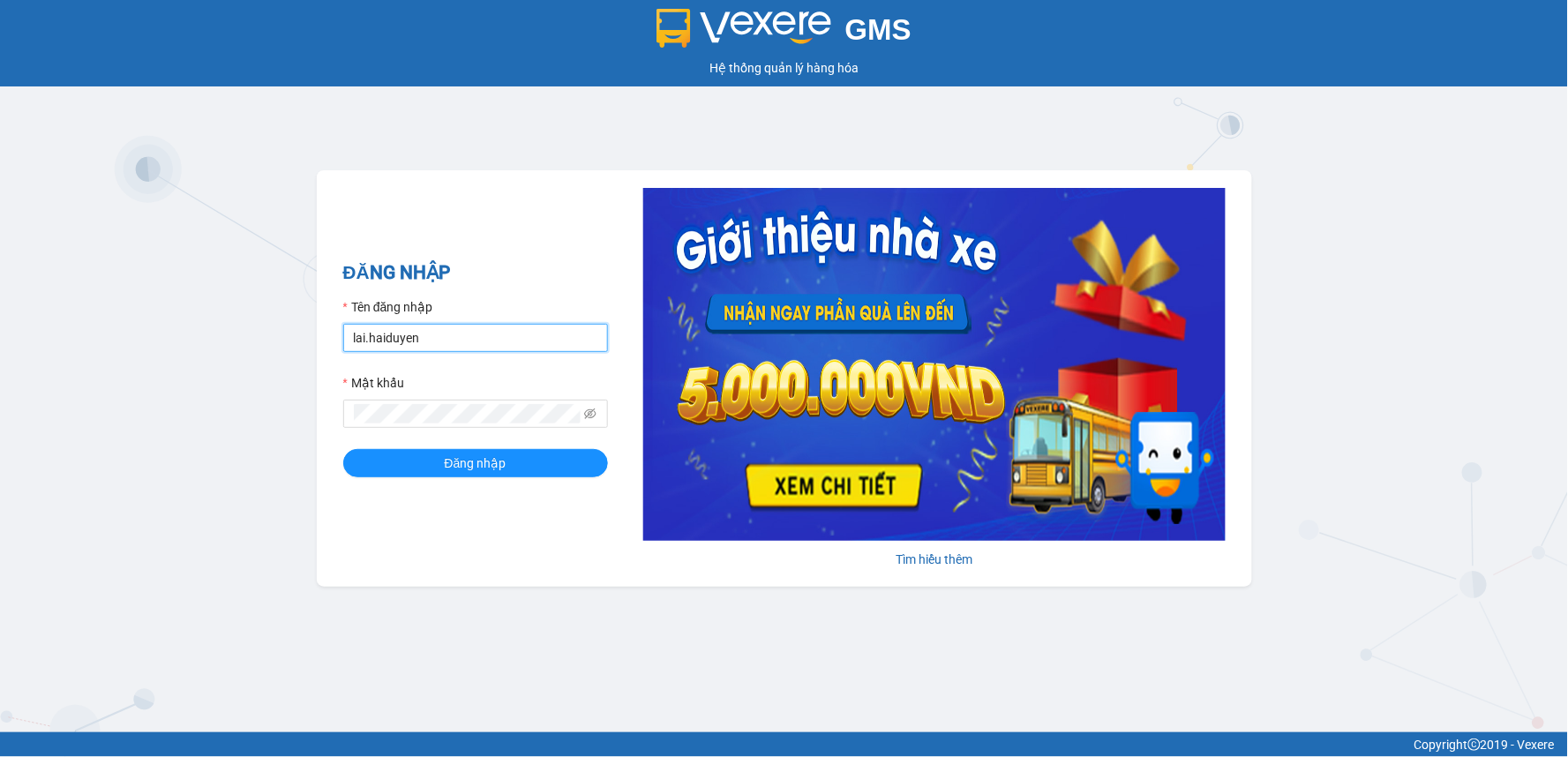
click at [444, 339] on input "lai.haiduyen" at bounding box center [475, 337] width 265 height 28
click at [462, 348] on input "lai.haiduyen" at bounding box center [475, 337] width 265 height 28
drag, startPoint x: 466, startPoint y: 339, endPoint x: 335, endPoint y: 350, distance: 131.5
click at [335, 350] on div "ĐĂNG NHẬP Tên đăng nhập lai.haiduyen Mật khẩu Đăng nhập Tìm hiểu thêm" at bounding box center [784, 378] width 935 height 416
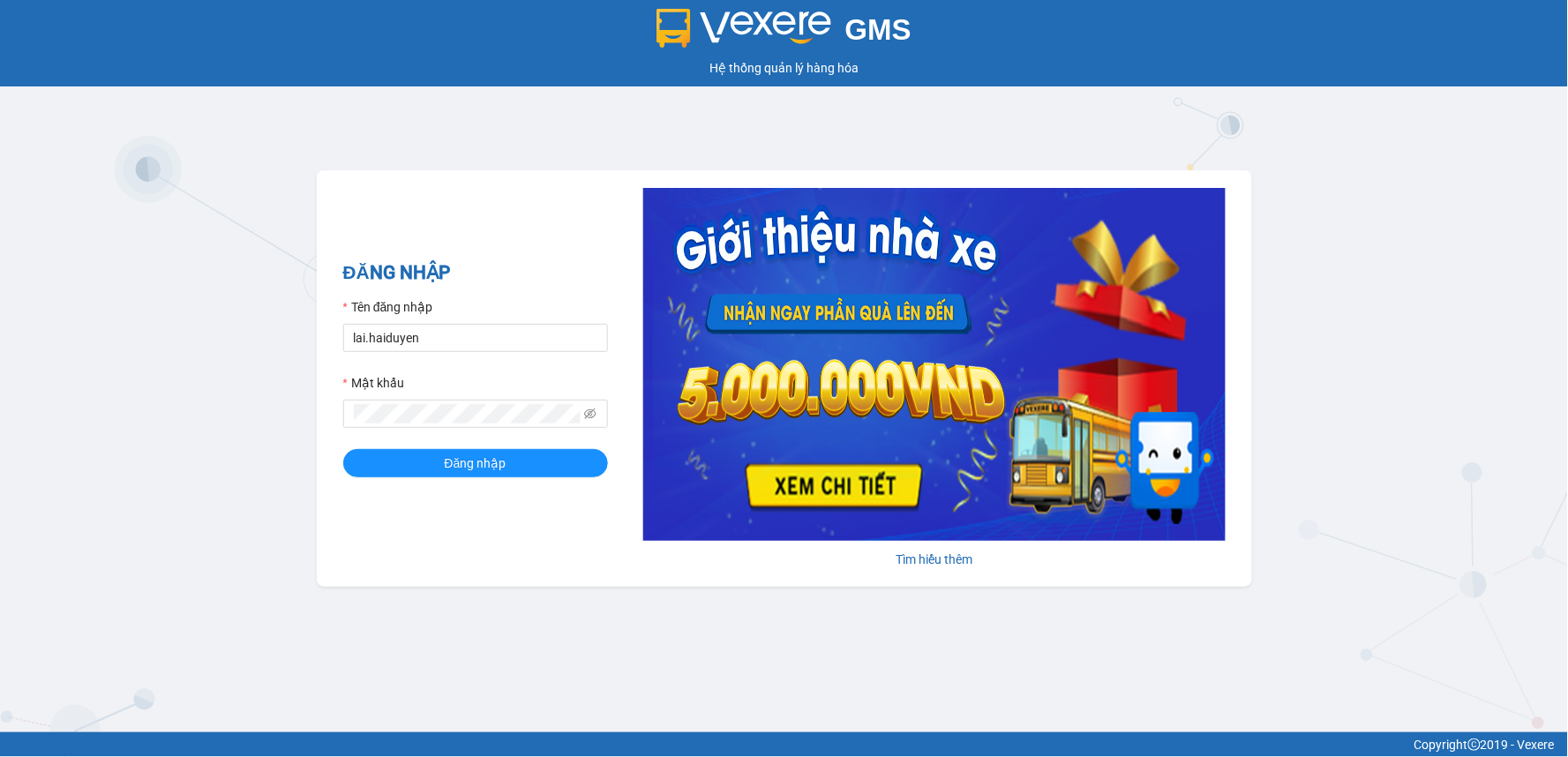
click at [478, 395] on div "Mật khẩu" at bounding box center [475, 385] width 265 height 26
drag, startPoint x: 482, startPoint y: 337, endPoint x: 333, endPoint y: 352, distance: 149.8
click at [333, 352] on div "ĐĂNG NHẬP Tên đăng nhập lai.haiduyen Mật khẩu Đăng nhập Tìm hiểu thêm" at bounding box center [784, 378] width 935 height 416
type input "nhanviencailay.haiduyen"
click at [561, 475] on button "Đăng nhập" at bounding box center [475, 462] width 265 height 28
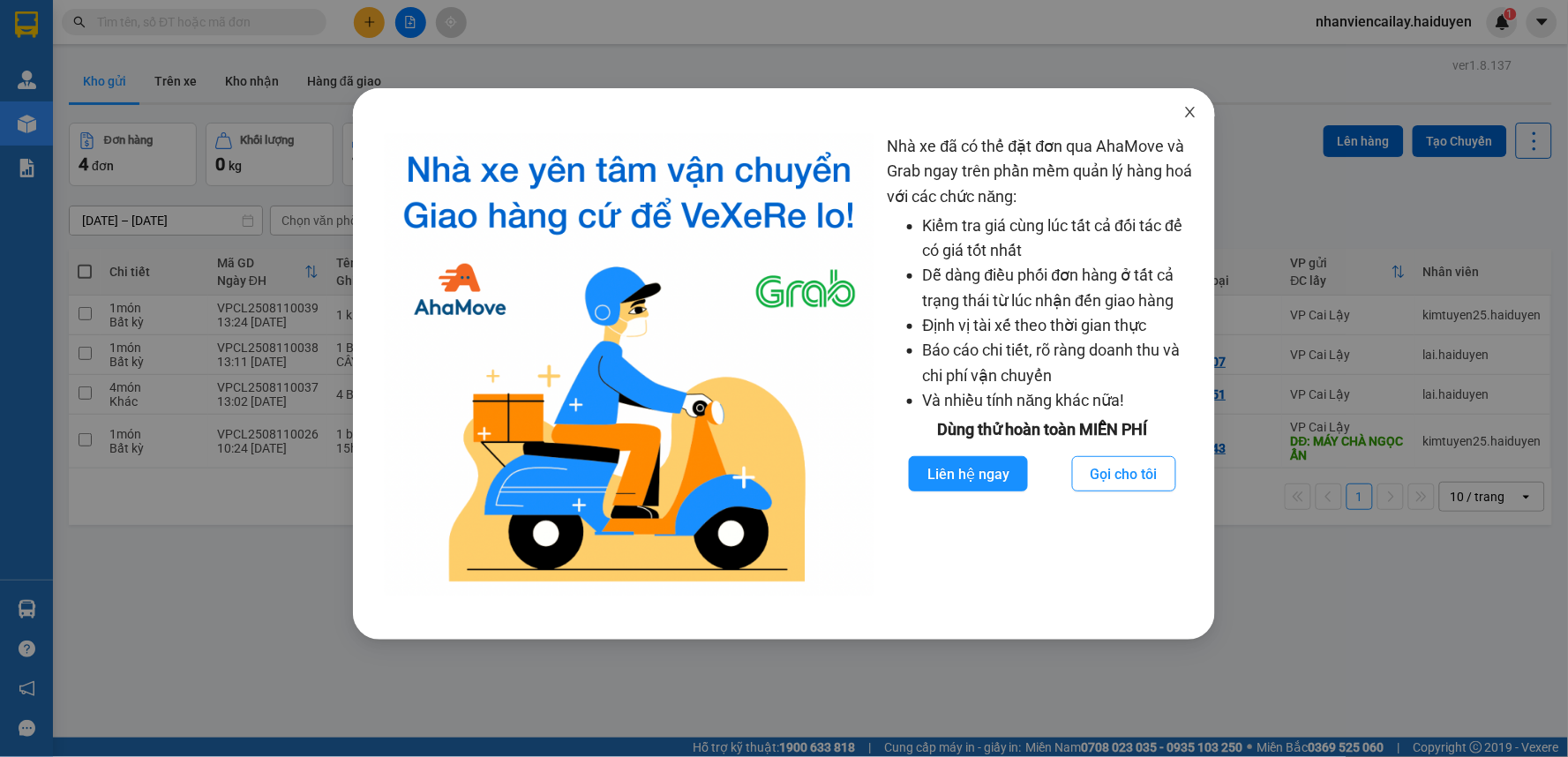
click at [1183, 112] on icon "close" at bounding box center [1189, 112] width 14 height 14
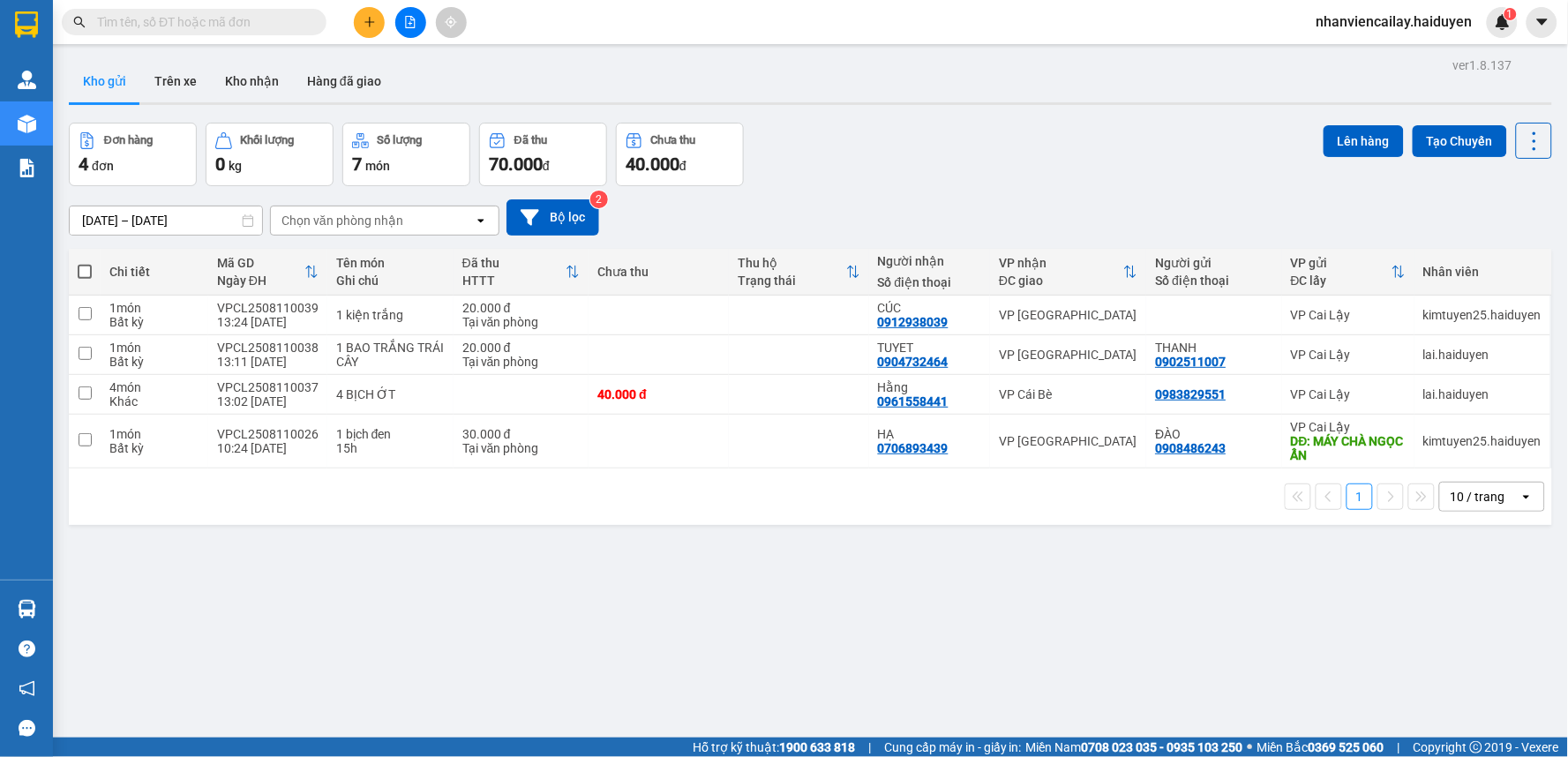
click at [280, 26] on input "text" at bounding box center [201, 22] width 208 height 19
click at [282, 32] on span at bounding box center [194, 21] width 265 height 26
click at [279, 27] on input "text" at bounding box center [201, 22] width 208 height 19
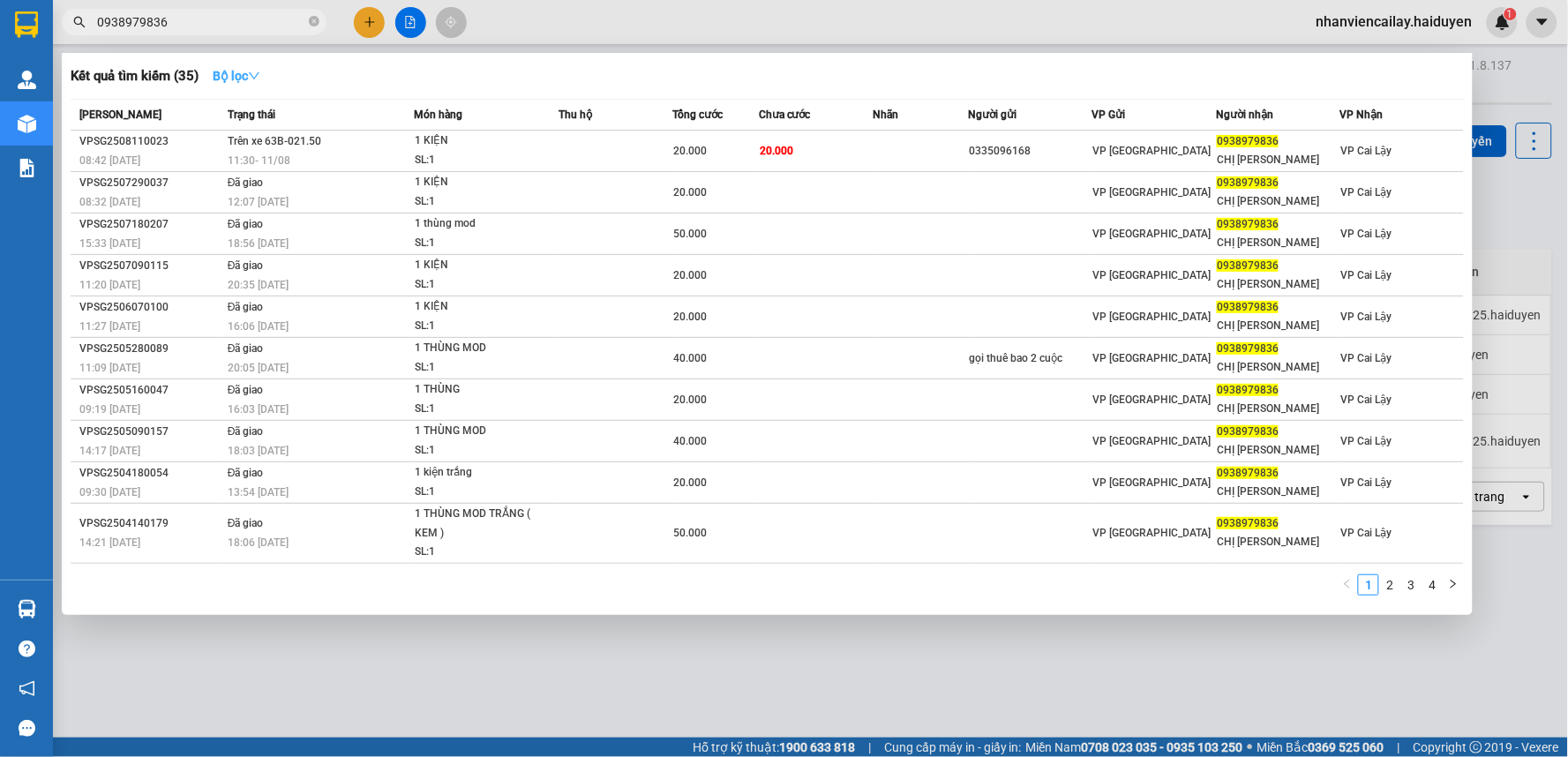
type input "0938979836"
click at [232, 78] on strong "Bộ lọc" at bounding box center [236, 75] width 47 height 14
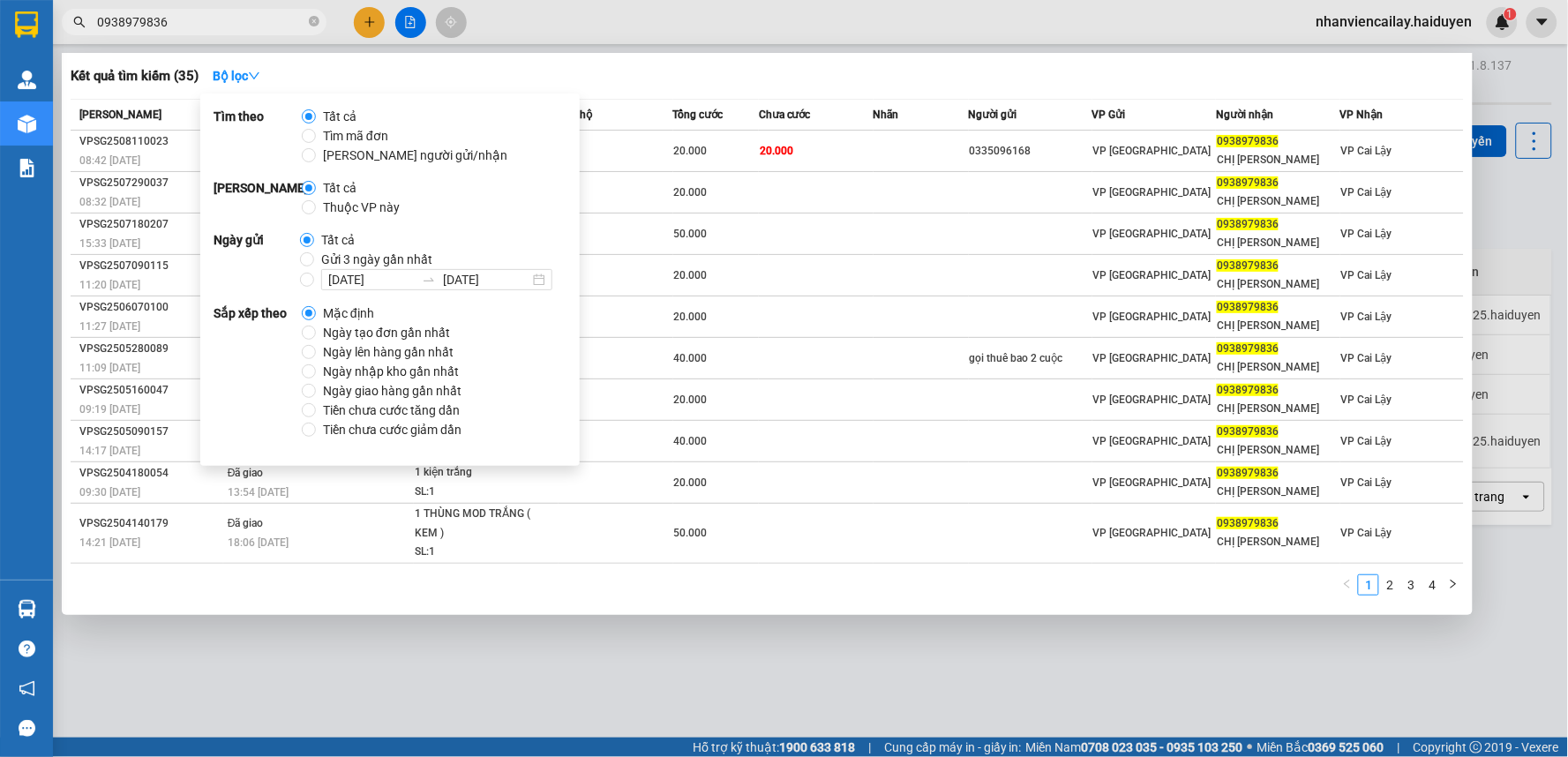
click at [348, 251] on span "Gửi 3 ngày gần nhất" at bounding box center [377, 259] width 125 height 19
click at [314, 252] on input "Gửi 3 ngày gần nhất" at bounding box center [306, 259] width 14 height 14
radio input "true"
radio input "false"
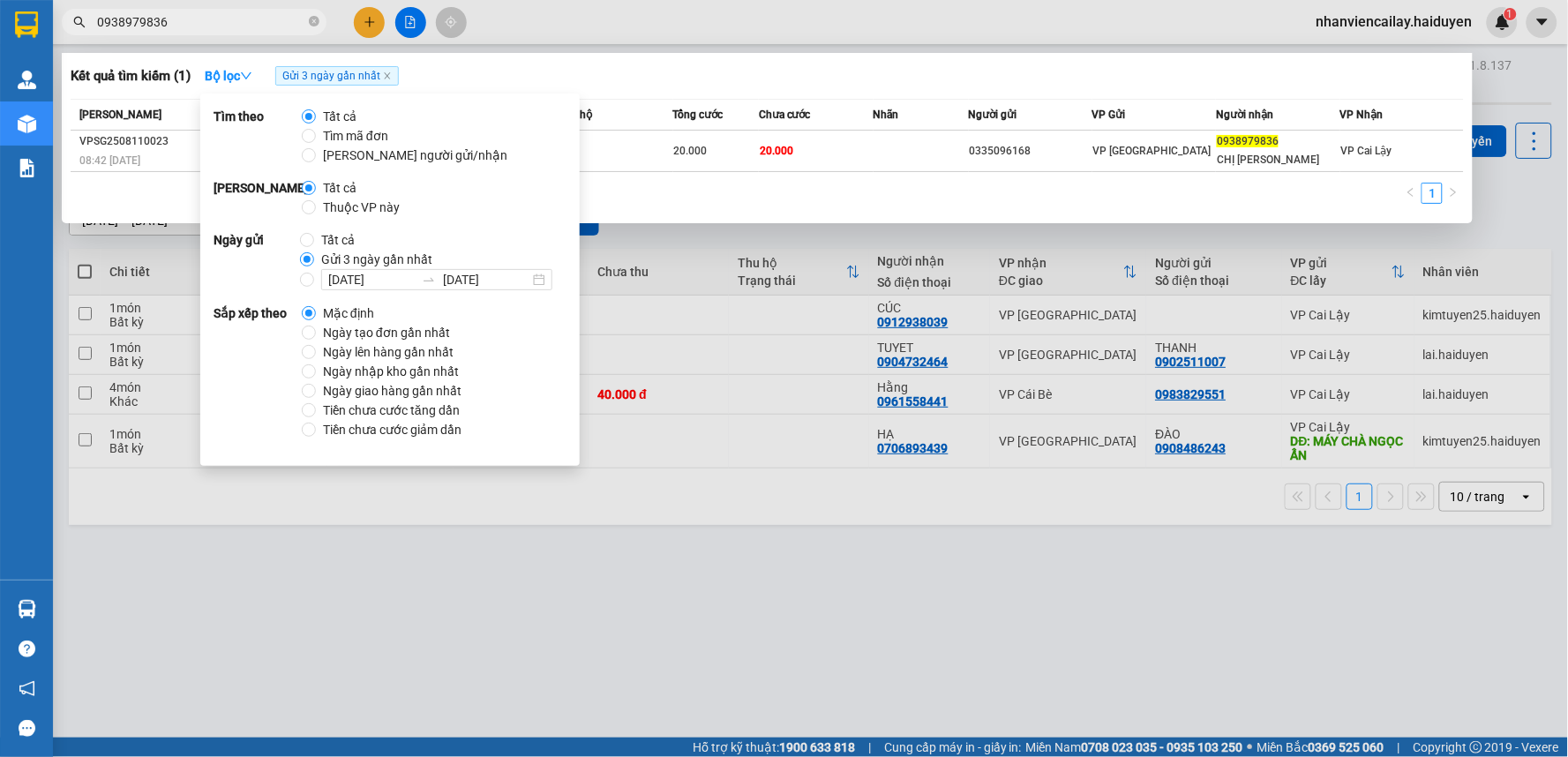
click at [787, 491] on div at bounding box center [784, 378] width 1568 height 757
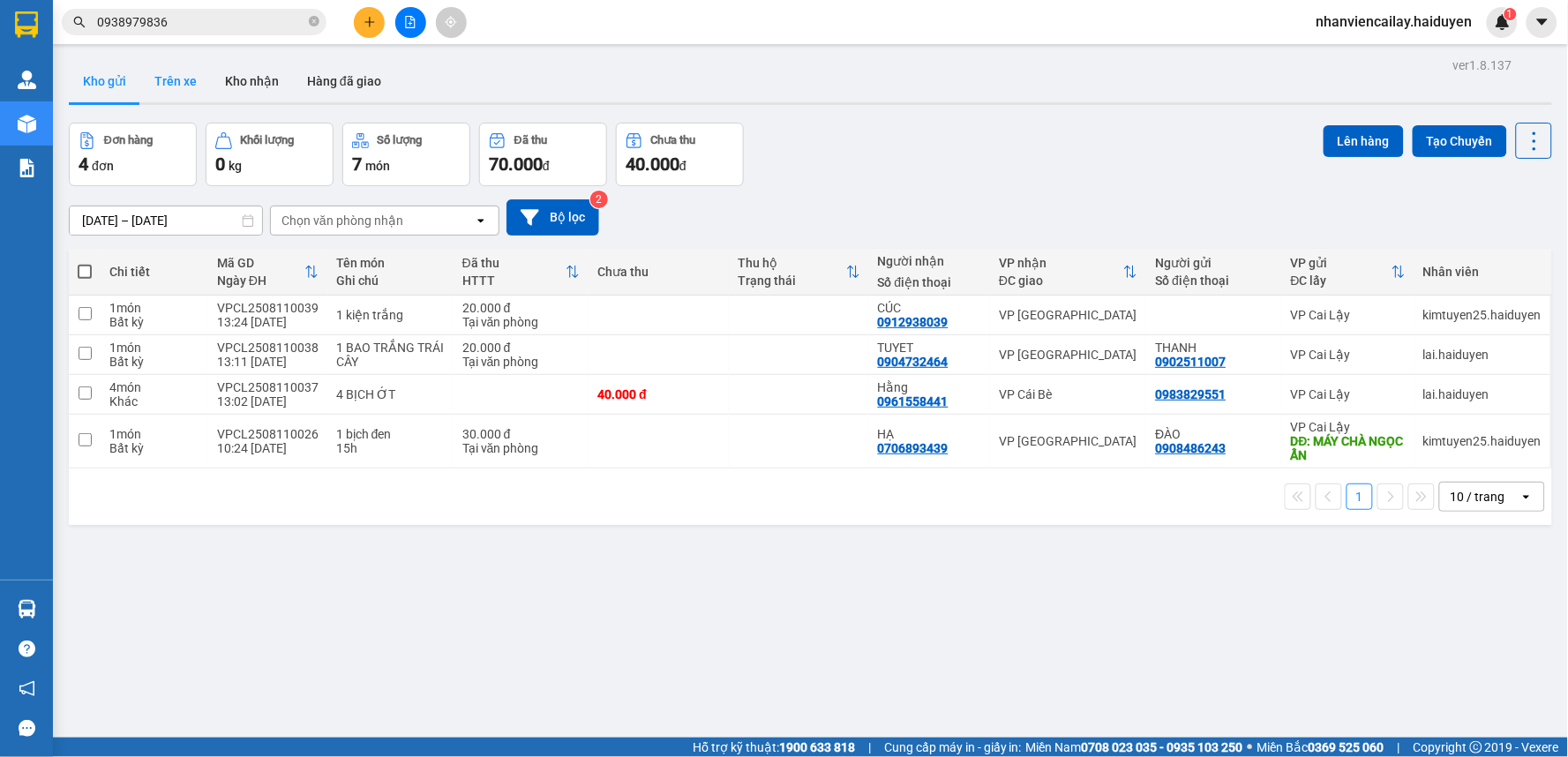
click at [180, 67] on button "Trên xe" at bounding box center [175, 81] width 70 height 42
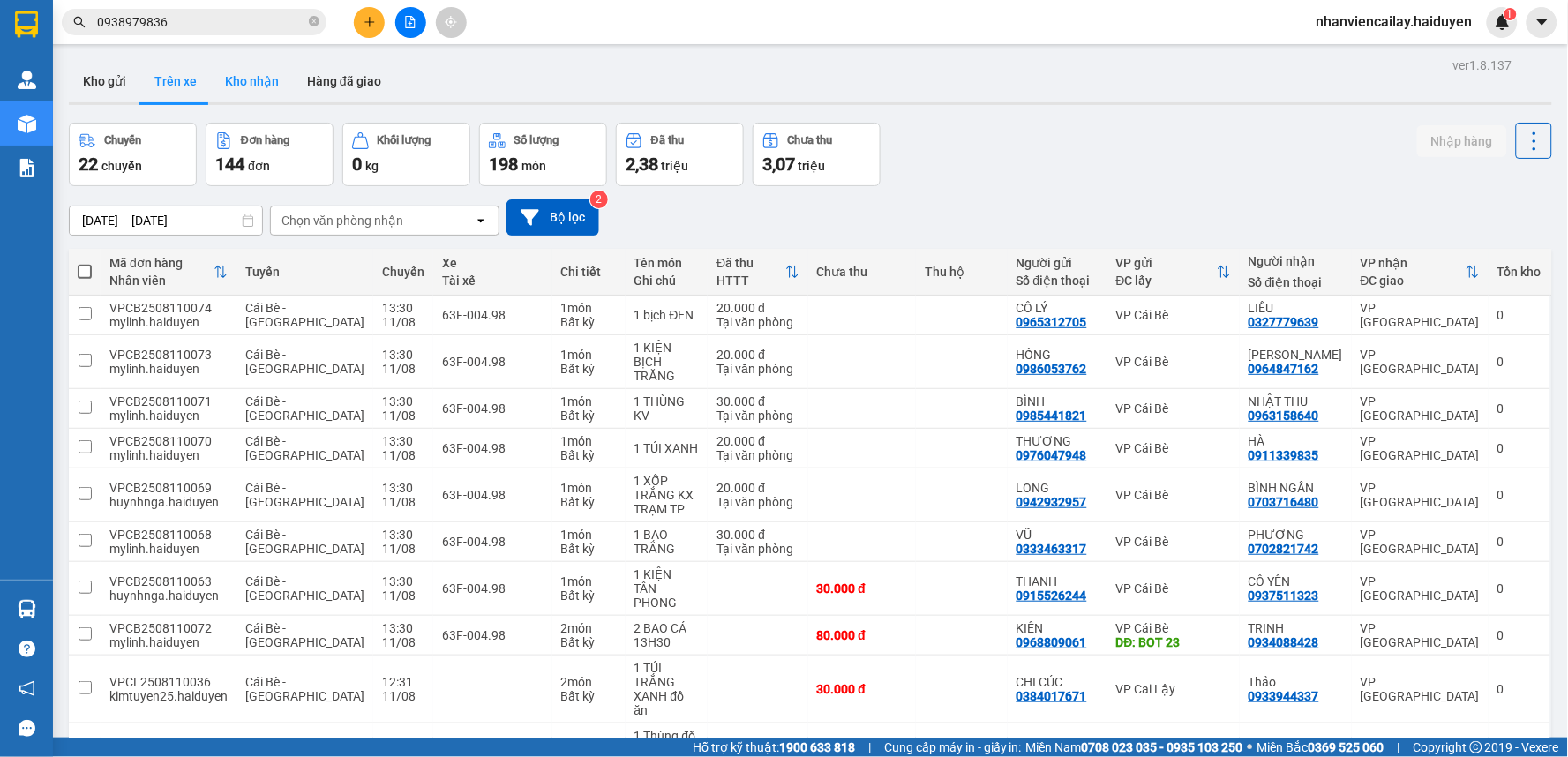
click at [245, 76] on button "Kho nhận" at bounding box center [251, 81] width 82 height 42
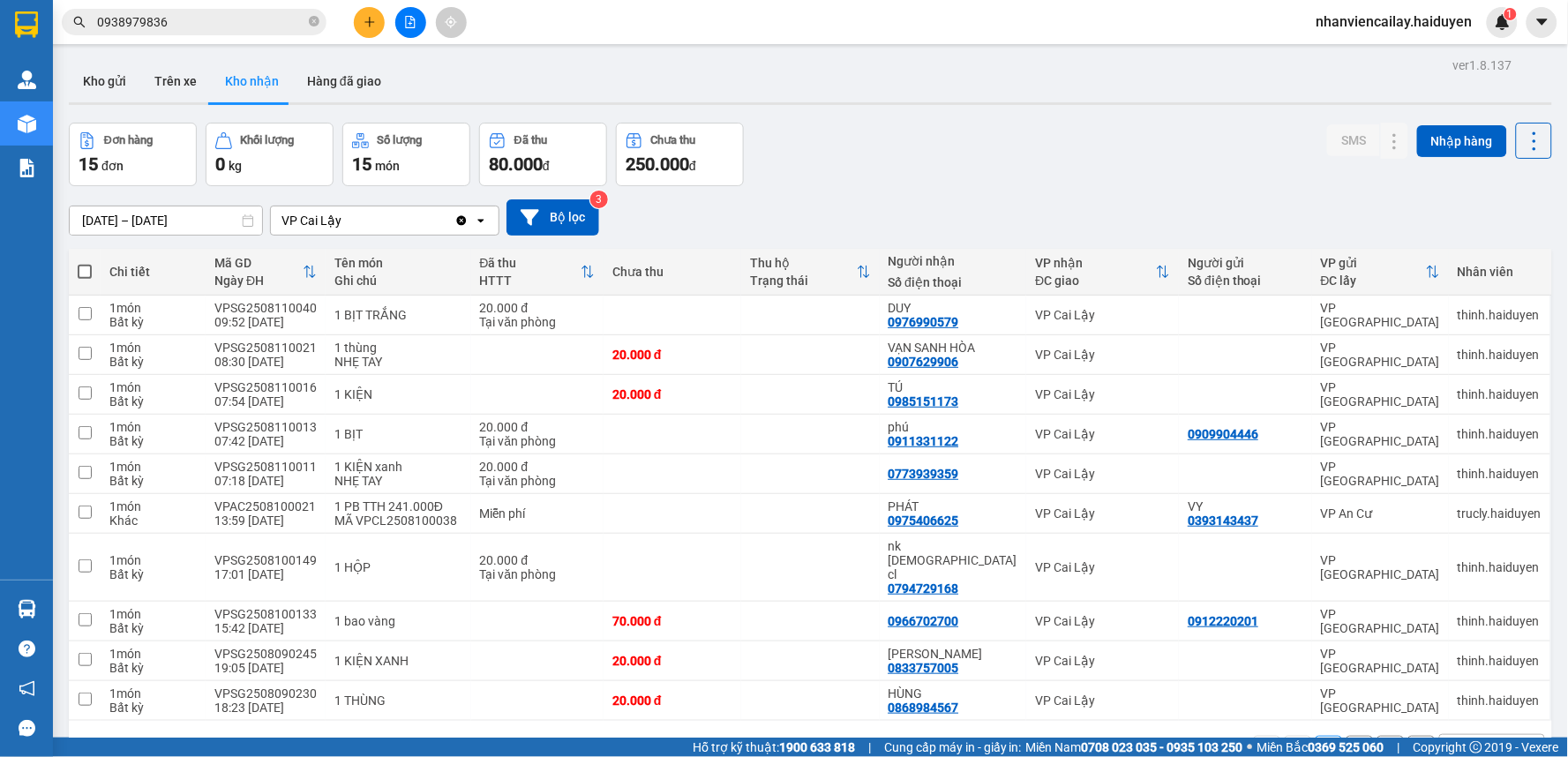
click at [235, 14] on input "0938979836" at bounding box center [201, 22] width 208 height 19
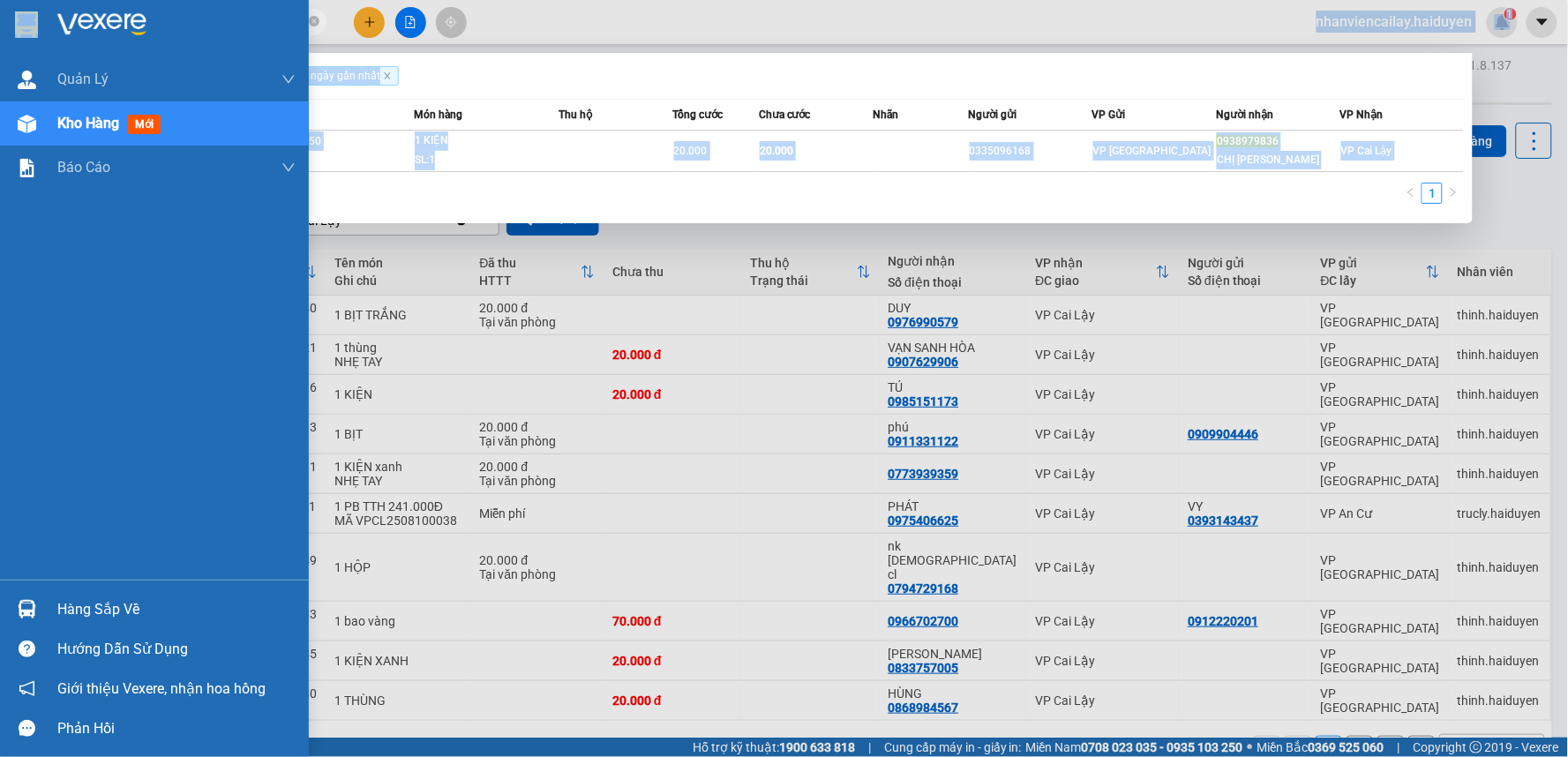
drag, startPoint x: 245, startPoint y: 37, endPoint x: 0, endPoint y: 23, distance: 245.4
click at [0, 23] on section "Kết quả tìm kiếm ( 1 ) Bộ lọc Gửi 3 ngày gần nhất Mã ĐH Trạng thái Món hàng Thu…" at bounding box center [784, 378] width 1568 height 757
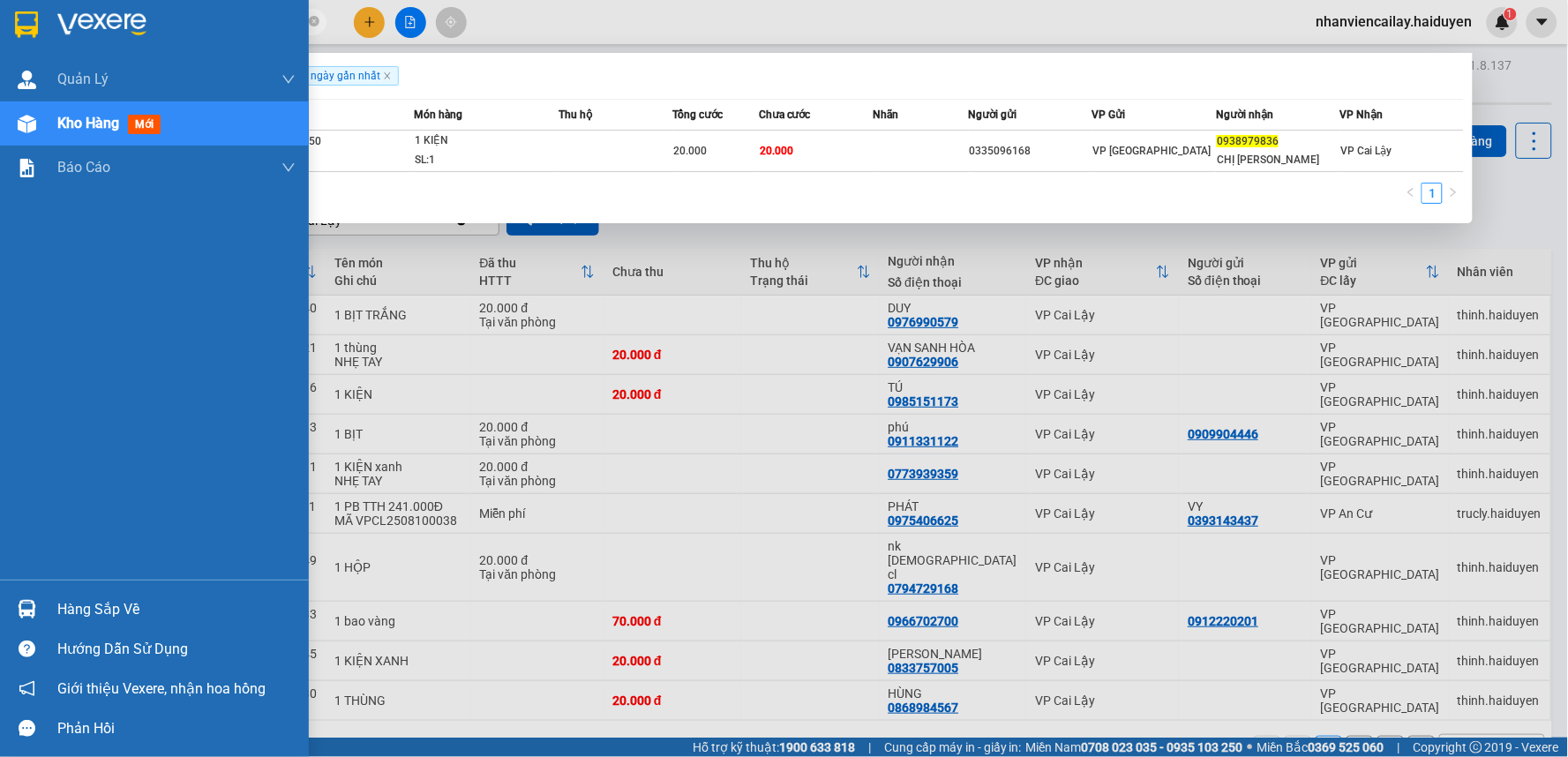
drag, startPoint x: 239, startPoint y: 30, endPoint x: 408, endPoint y: 84, distance: 177.4
click at [240, 30] on div at bounding box center [176, 24] width 238 height 26
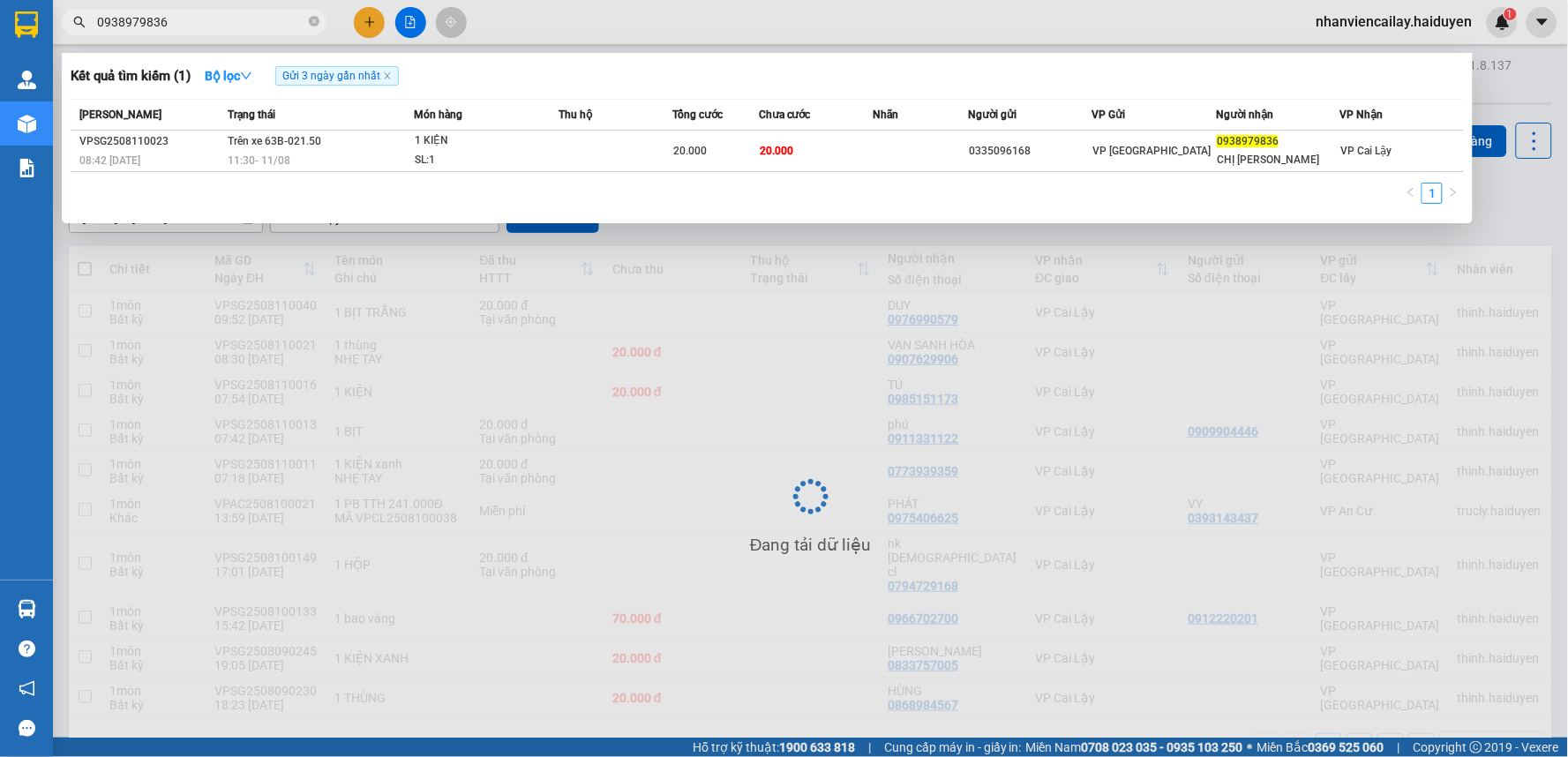
click at [405, 84] on div "Gửi 3 ngày gần nhất" at bounding box center [341, 76] width 131 height 19
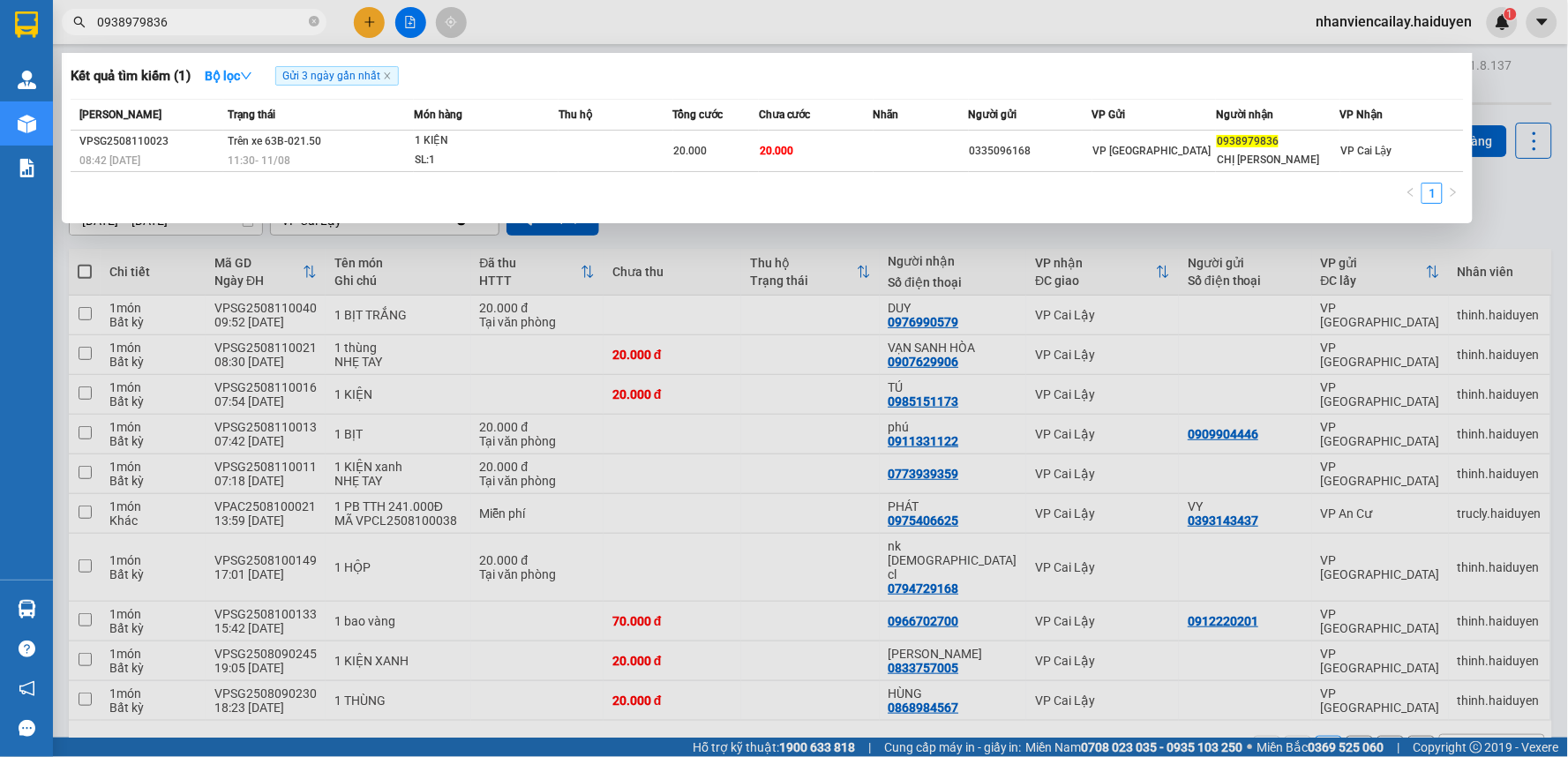
drag, startPoint x: 185, startPoint y: 19, endPoint x: 57, endPoint y: 25, distance: 128.1
click at [57, 25] on div "0938979836" at bounding box center [171, 21] width 344 height 26
click at [311, 25] on icon "close-circle" at bounding box center [314, 20] width 11 height 11
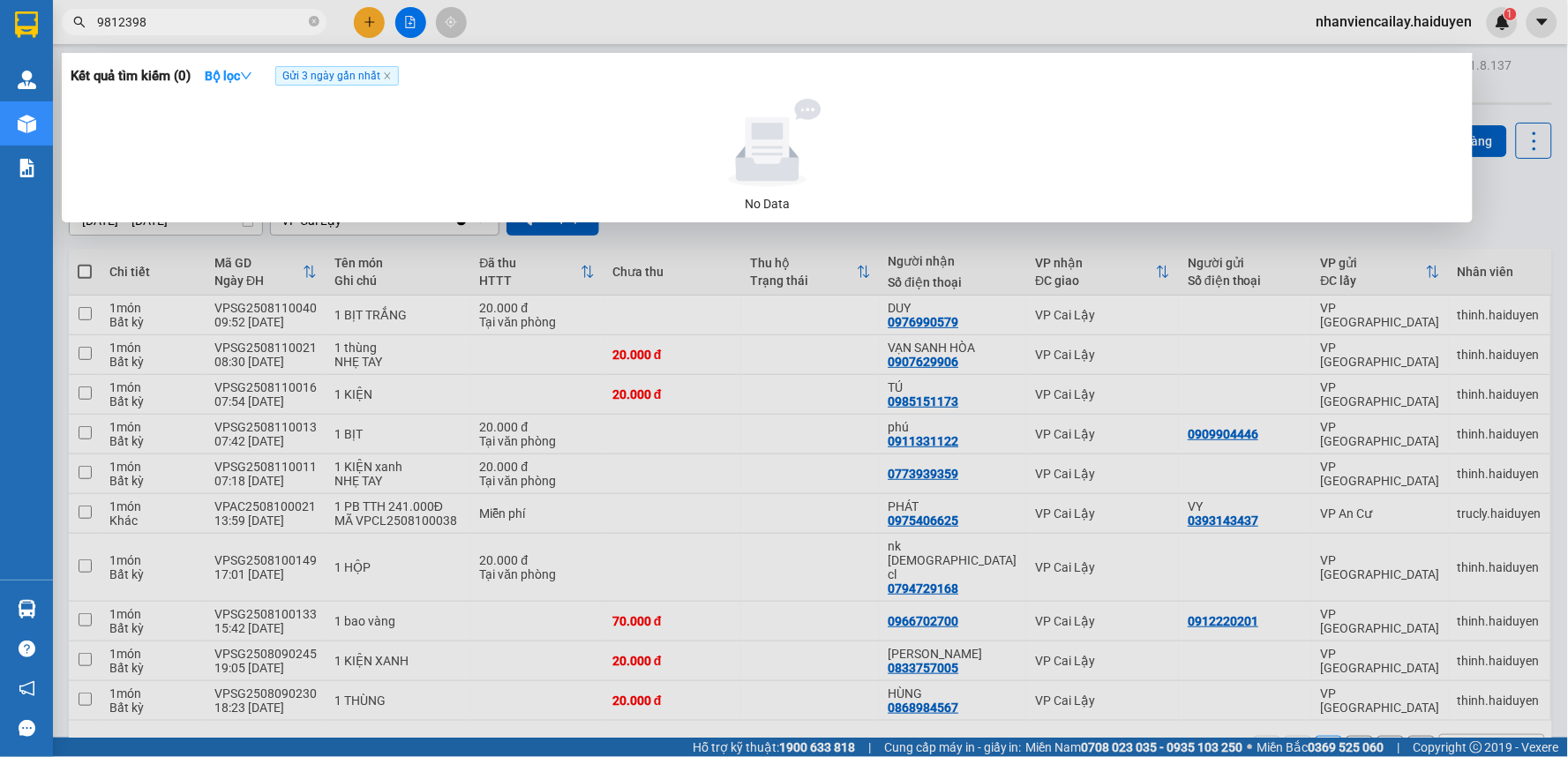
drag, startPoint x: 111, startPoint y: 26, endPoint x: 100, endPoint y: 27, distance: 11.0
click at [100, 27] on input "9812398" at bounding box center [201, 22] width 208 height 19
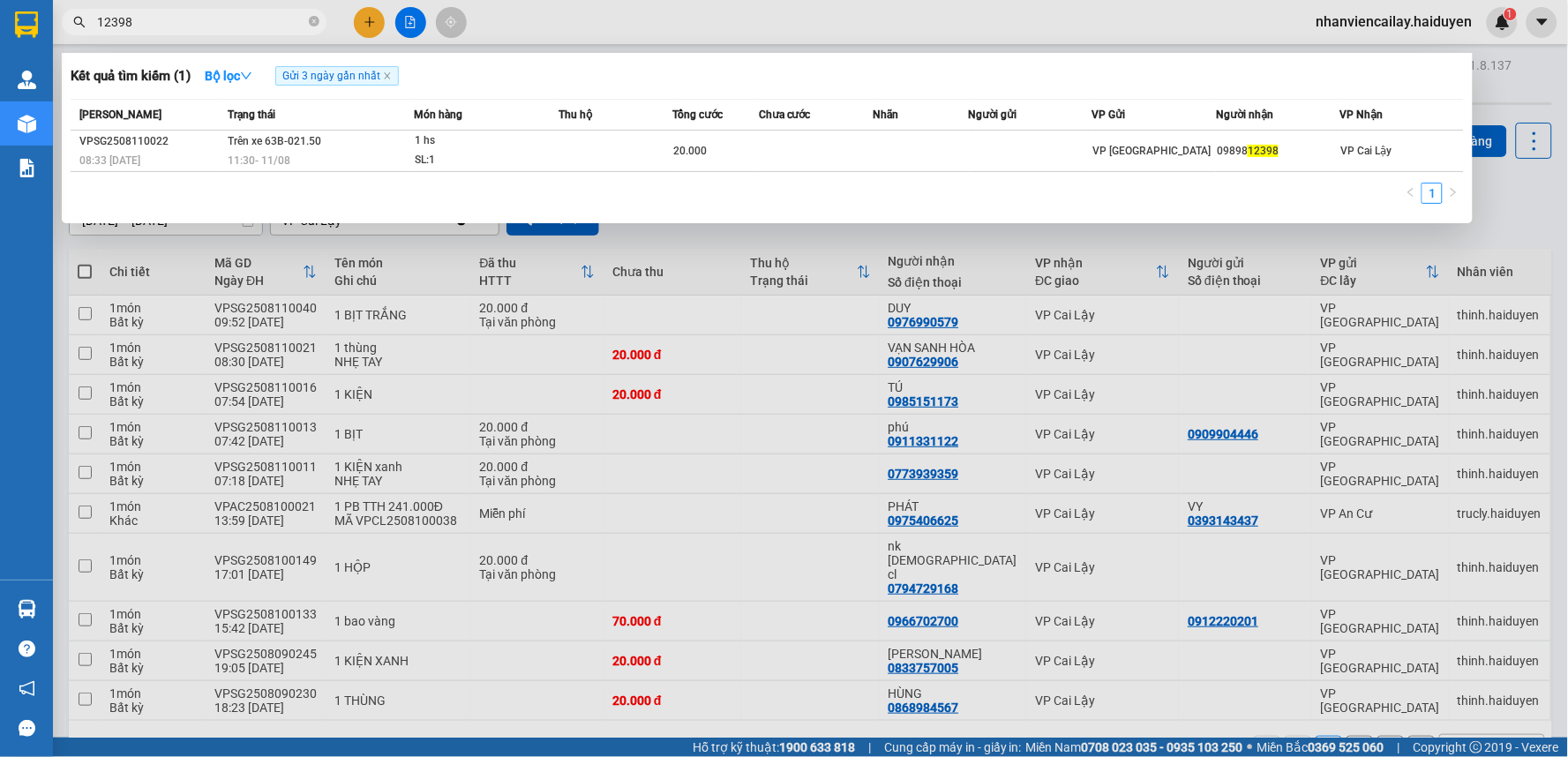
type input "12398"
drag, startPoint x: 320, startPoint y: 23, endPoint x: 307, endPoint y: 22, distance: 13.0
click at [319, 23] on span "12398" at bounding box center [194, 21] width 265 height 26
click at [307, 22] on span "12398" at bounding box center [194, 21] width 265 height 26
click at [309, 19] on icon "close-circle" at bounding box center [314, 20] width 11 height 11
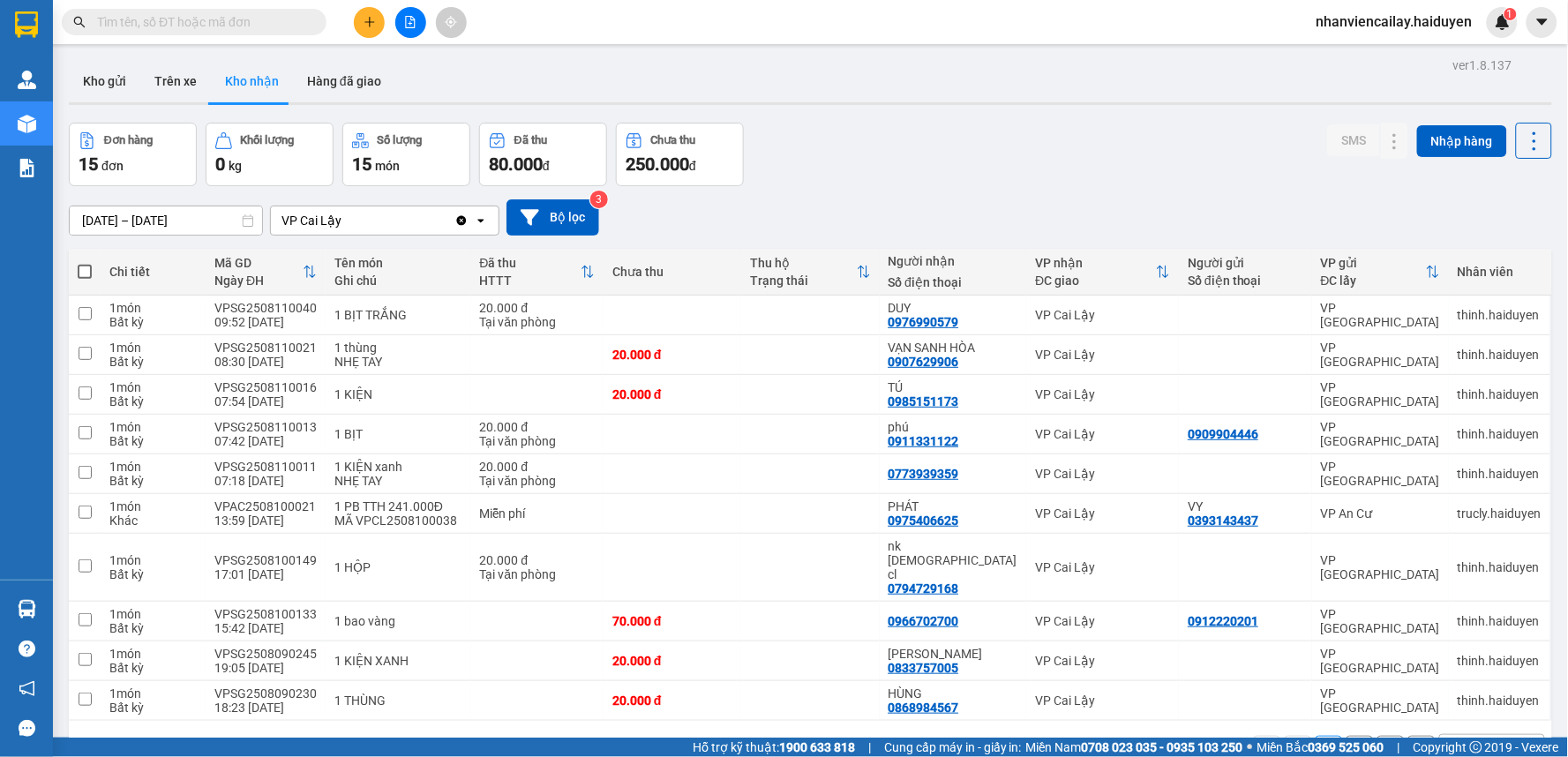
click at [240, 19] on input "text" at bounding box center [201, 22] width 208 height 19
paste input "0938979836"
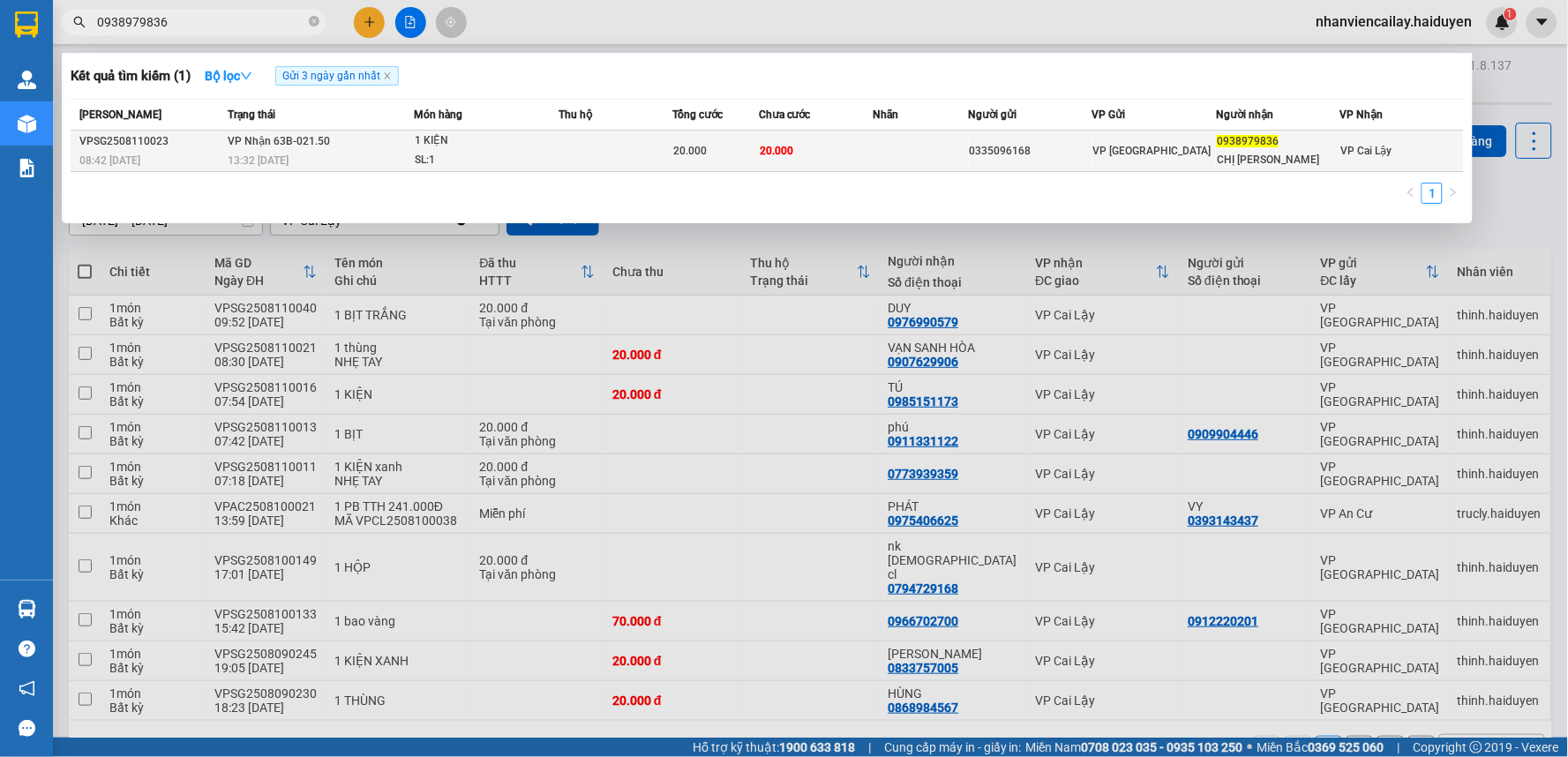
type input "0938979836"
click at [1108, 159] on div "VP [GEOGRAPHIC_DATA]" at bounding box center [1154, 151] width 121 height 19
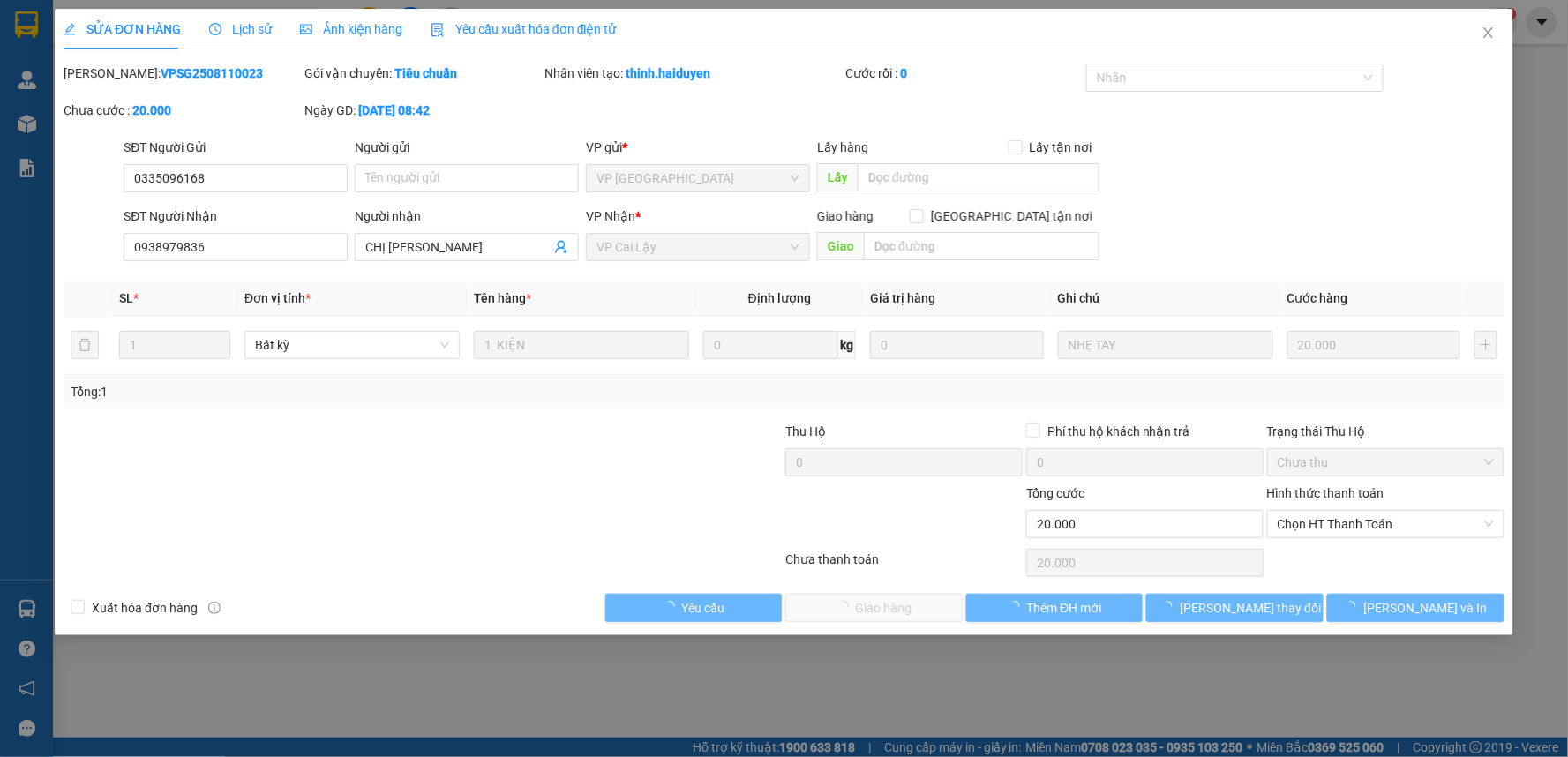
type input "0335096168"
type input "0938979836"
type input "CHỊ MINH"
type input "20.000"
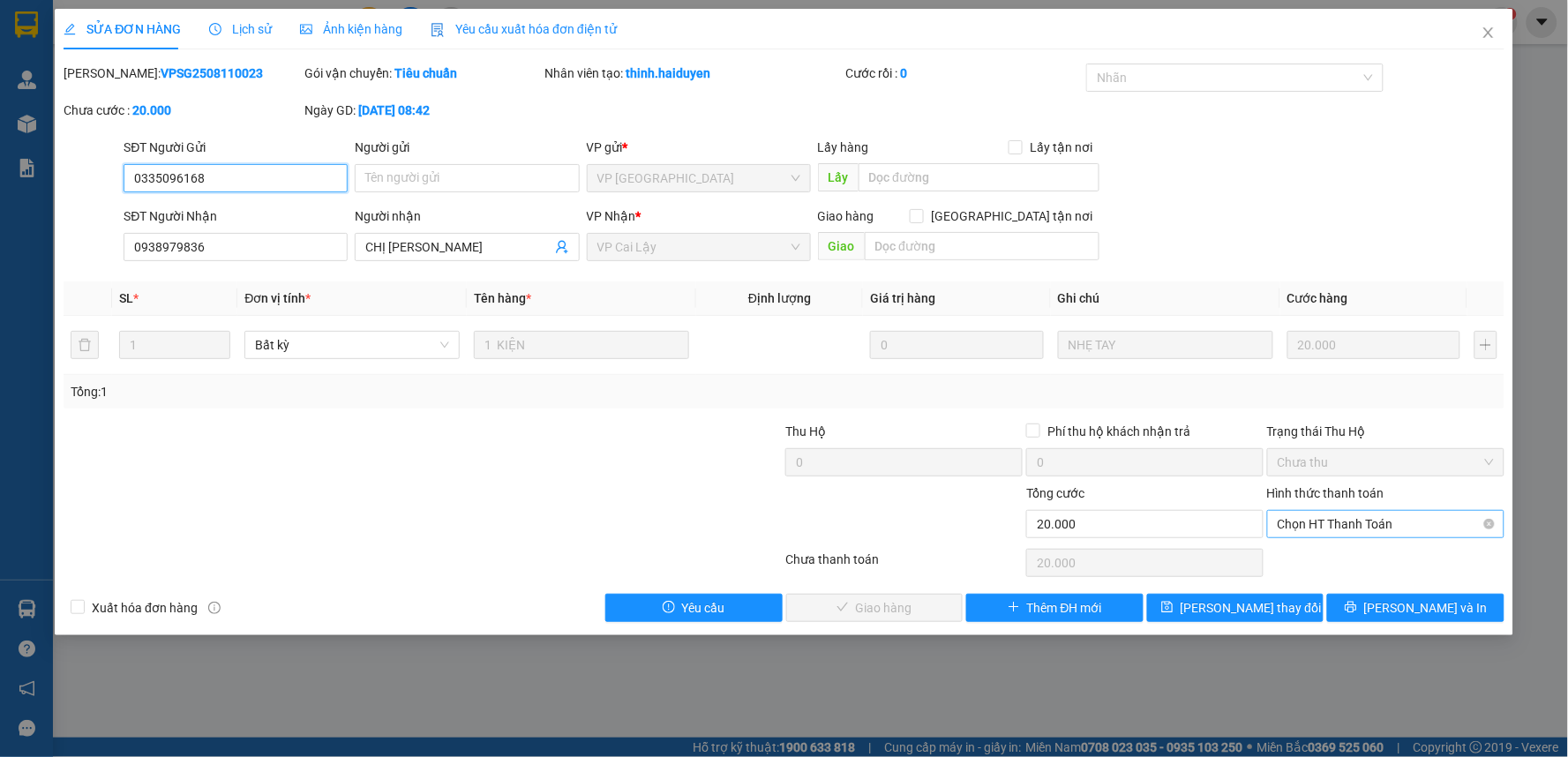
click at [1402, 519] on span "Chọn HT Thanh Toán" at bounding box center [1385, 523] width 216 height 26
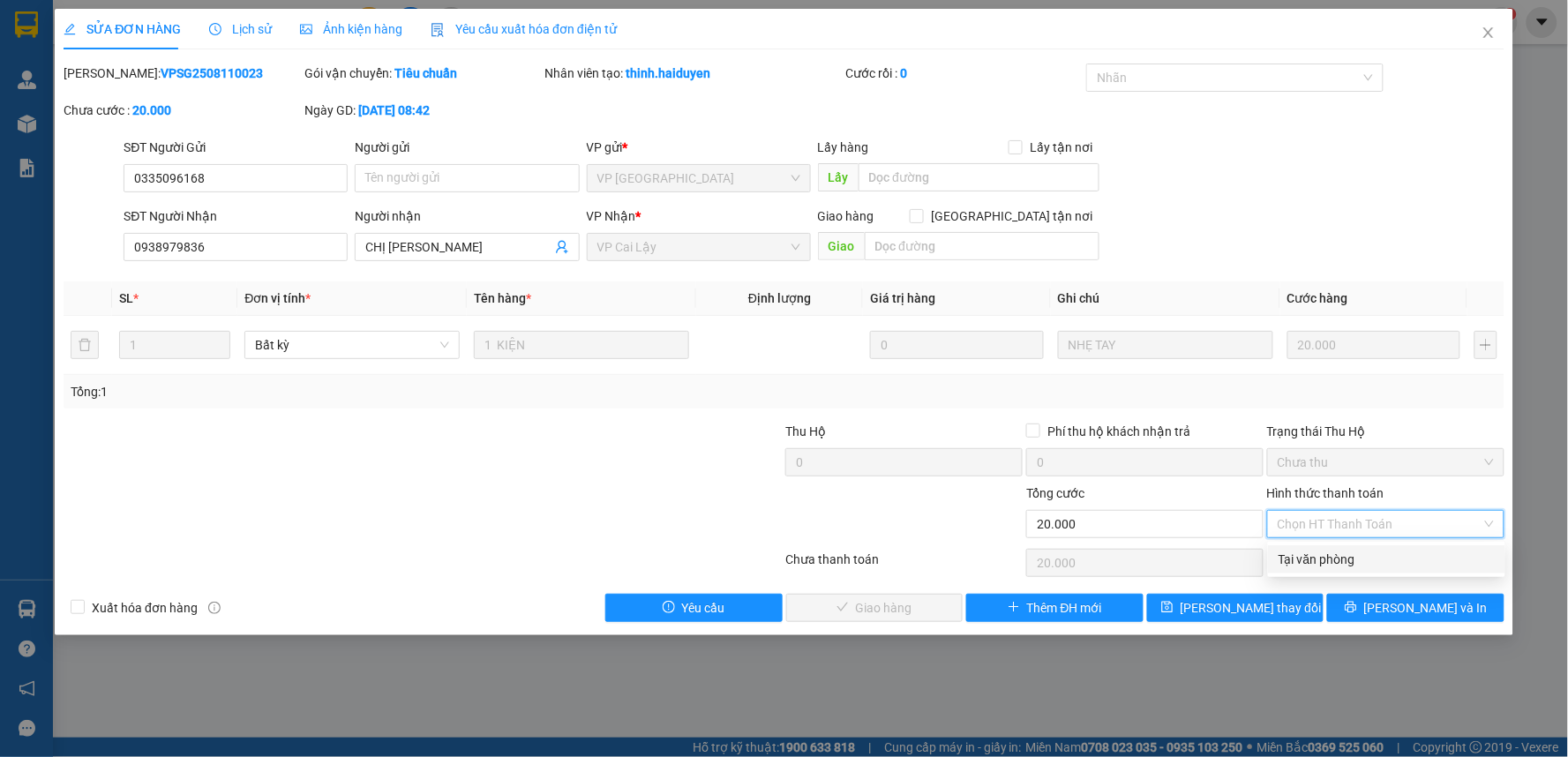
click at [1366, 562] on div "Tại văn phòng" at bounding box center [1386, 560] width 216 height 19
type input "0"
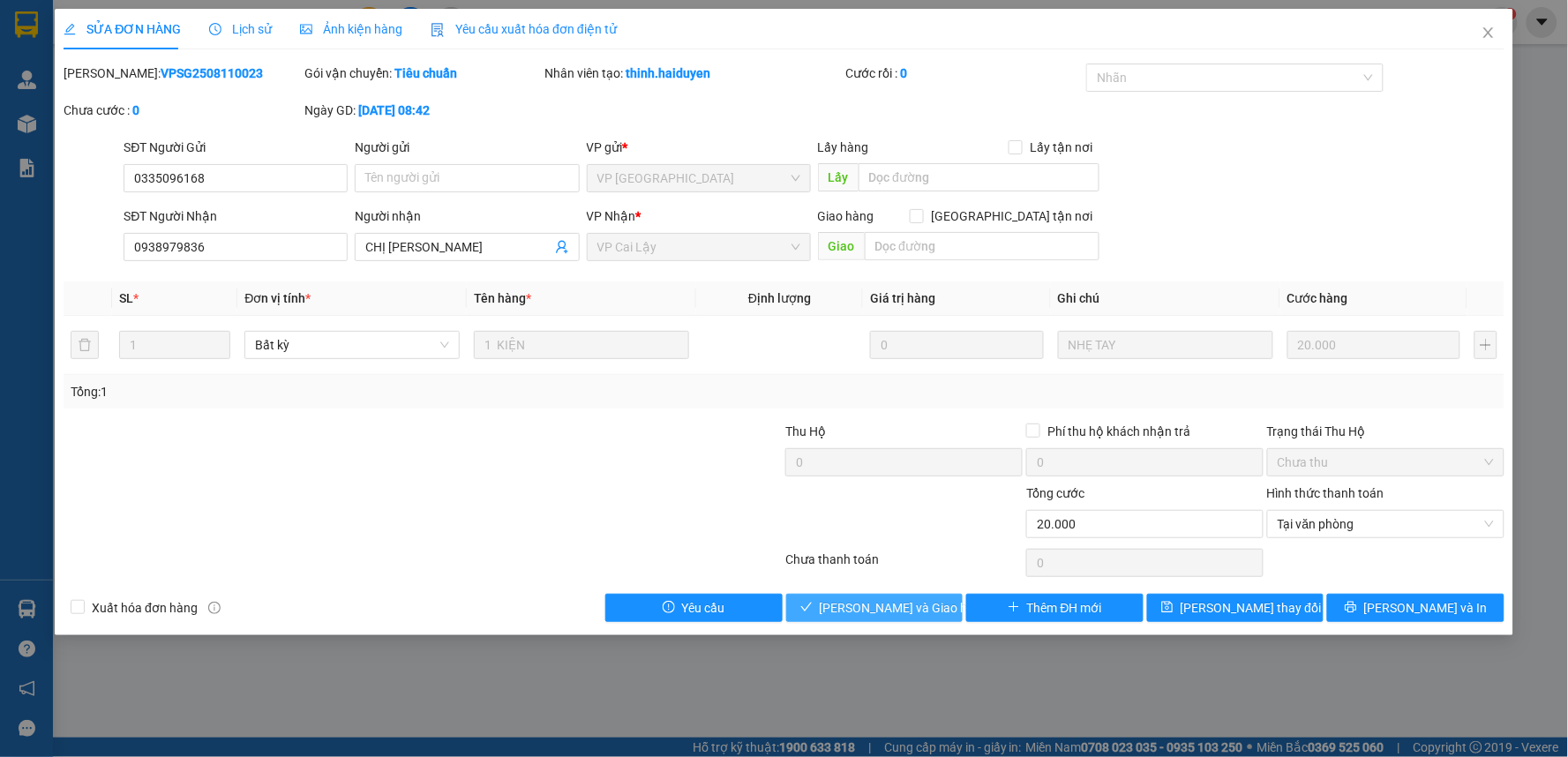
click at [871, 596] on button "[PERSON_NAME] và [PERSON_NAME] hàng" at bounding box center [875, 607] width 177 height 28
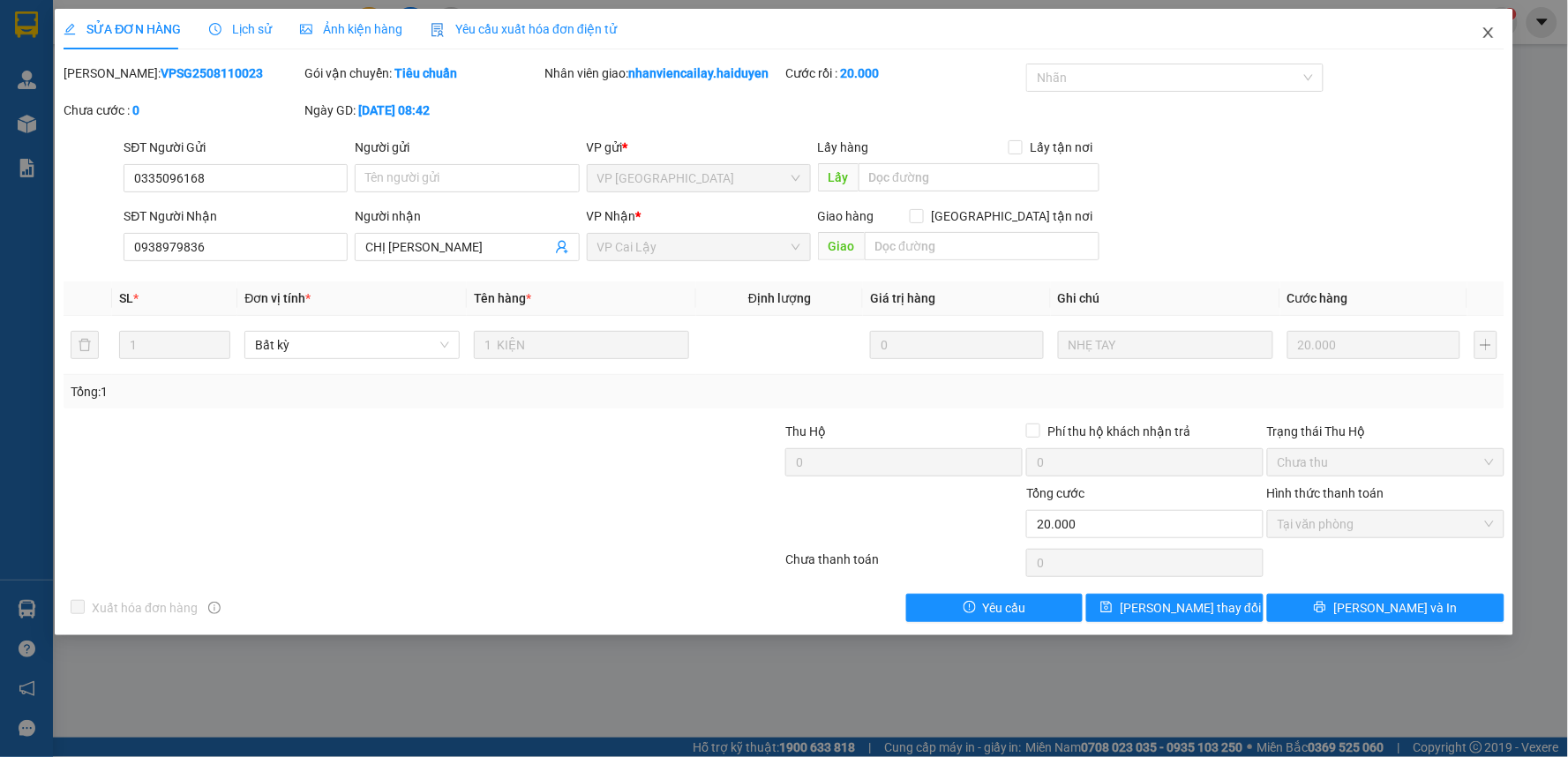
click at [1489, 23] on span "Close" at bounding box center [1488, 33] width 49 height 49
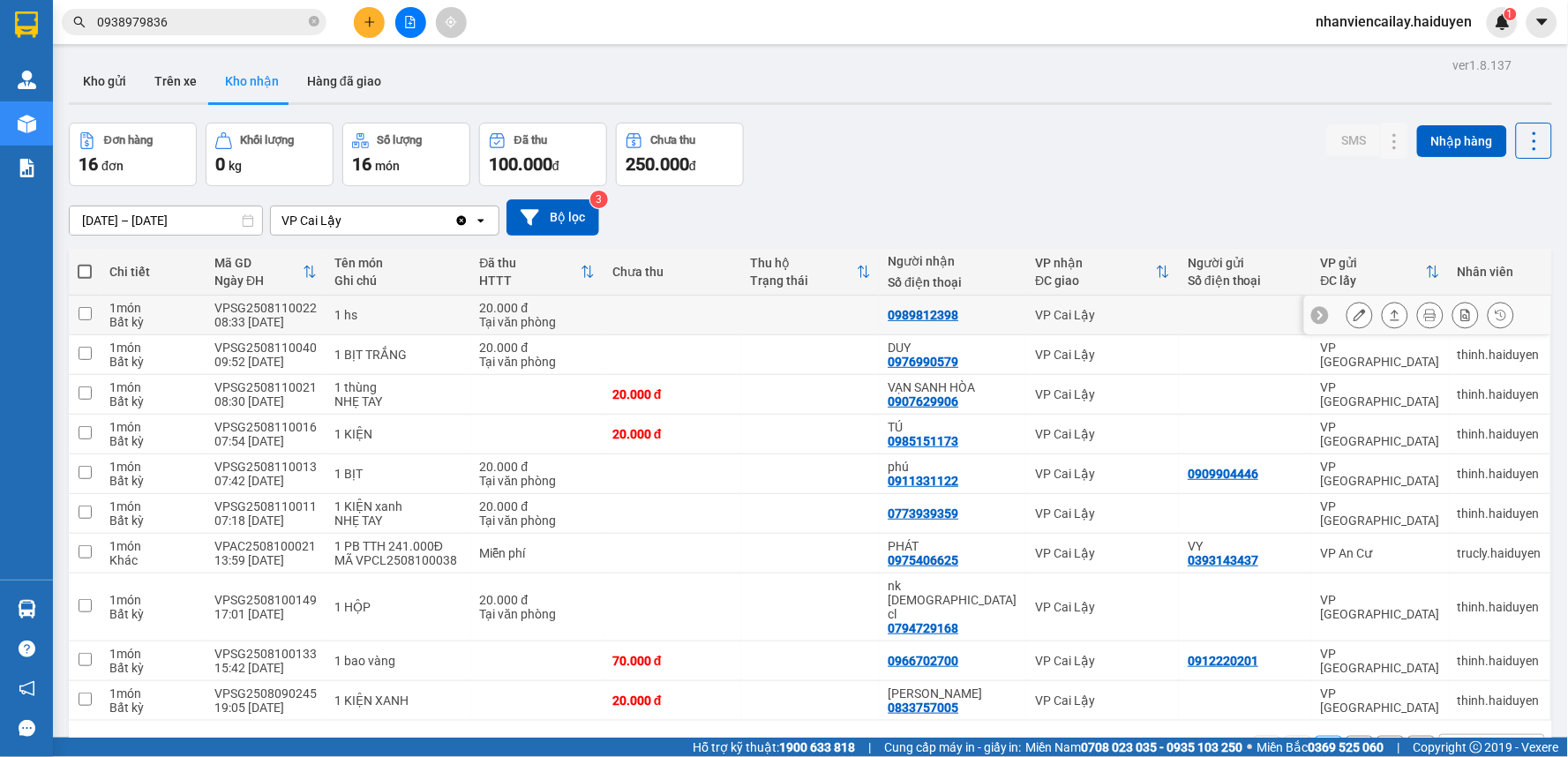
click at [446, 315] on div "1 hs" at bounding box center [398, 315] width 128 height 14
checkbox input "true"
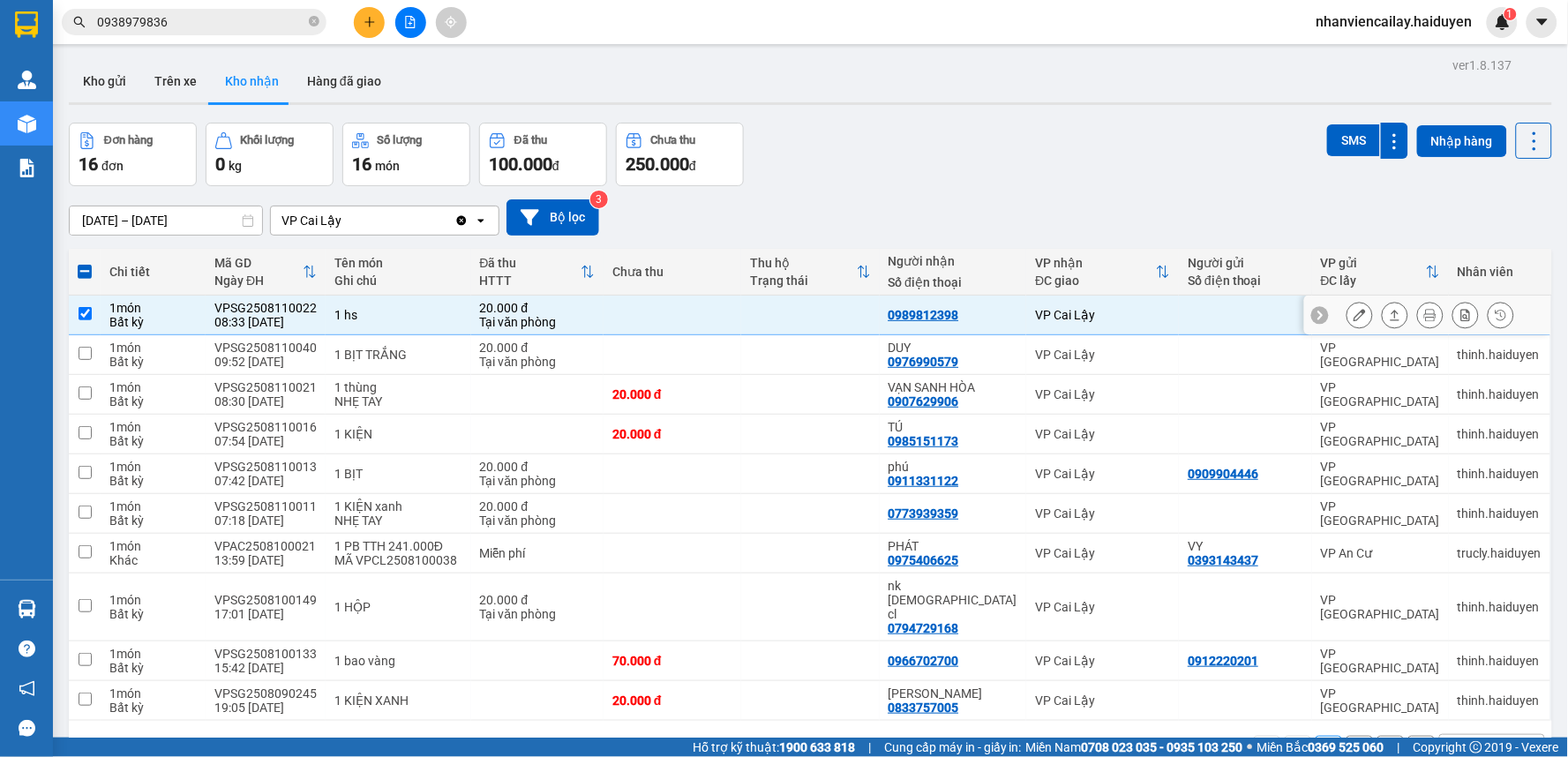
click at [1353, 318] on icon at bounding box center [1359, 315] width 13 height 13
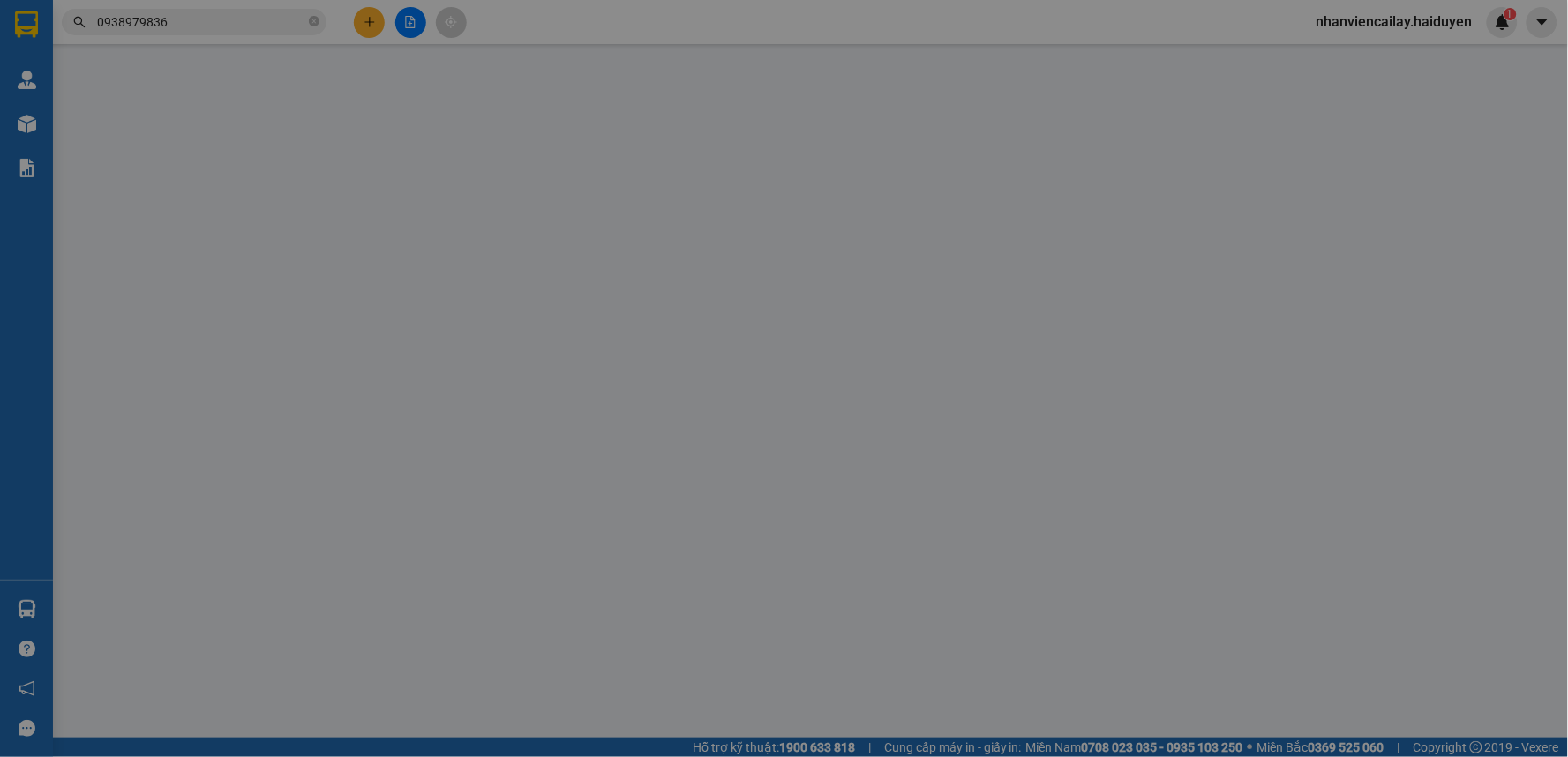
type input "0989812398"
type input "20.000"
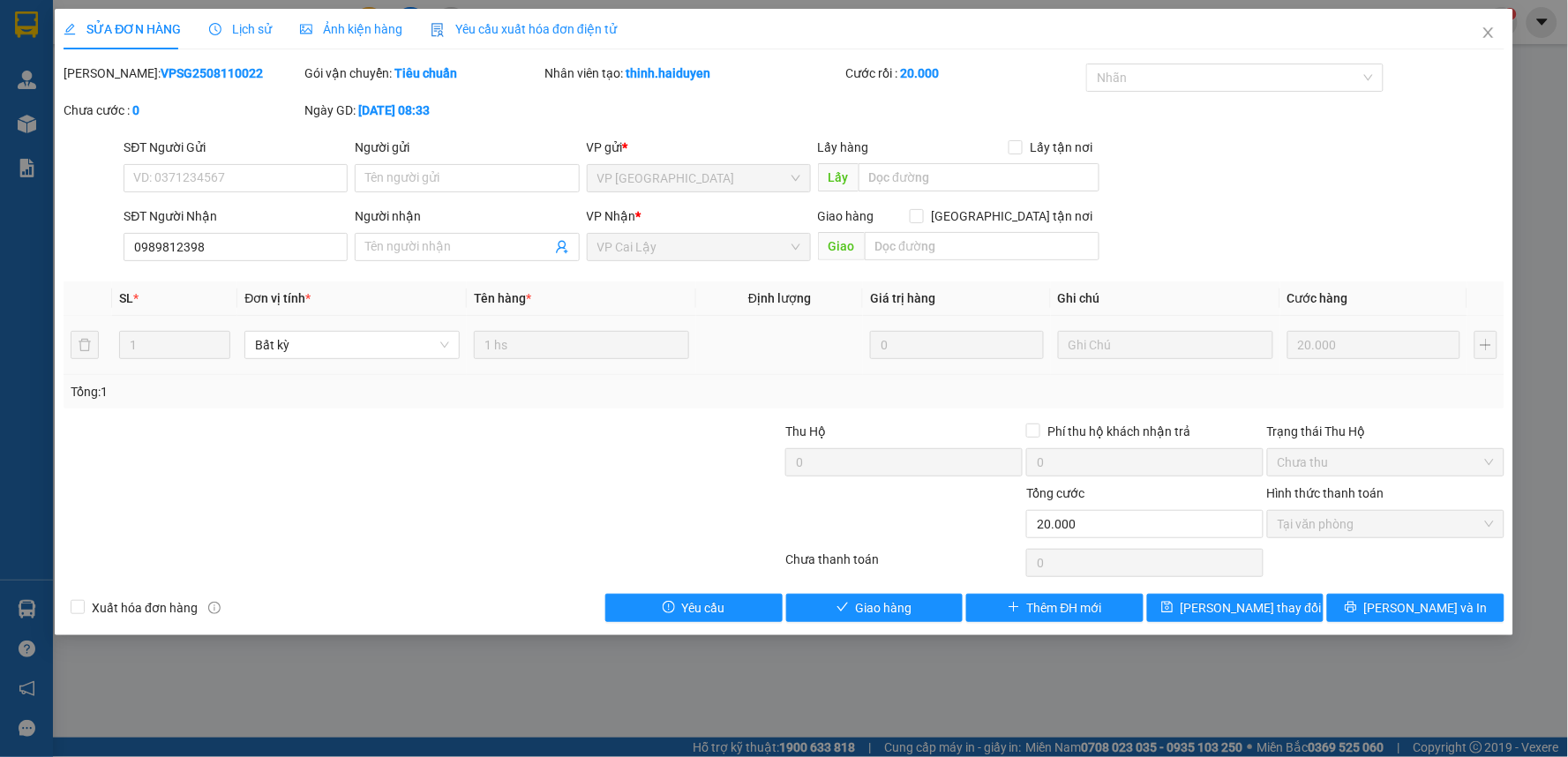
click at [897, 587] on div "Total Paid Fee 20.000 Total UnPaid Fee 0 Cash Collection Total Fee Mã ĐH: VPSG2…" at bounding box center [784, 343] width 1441 height 559
click at [898, 596] on button "Giao hàng" at bounding box center [875, 607] width 177 height 28
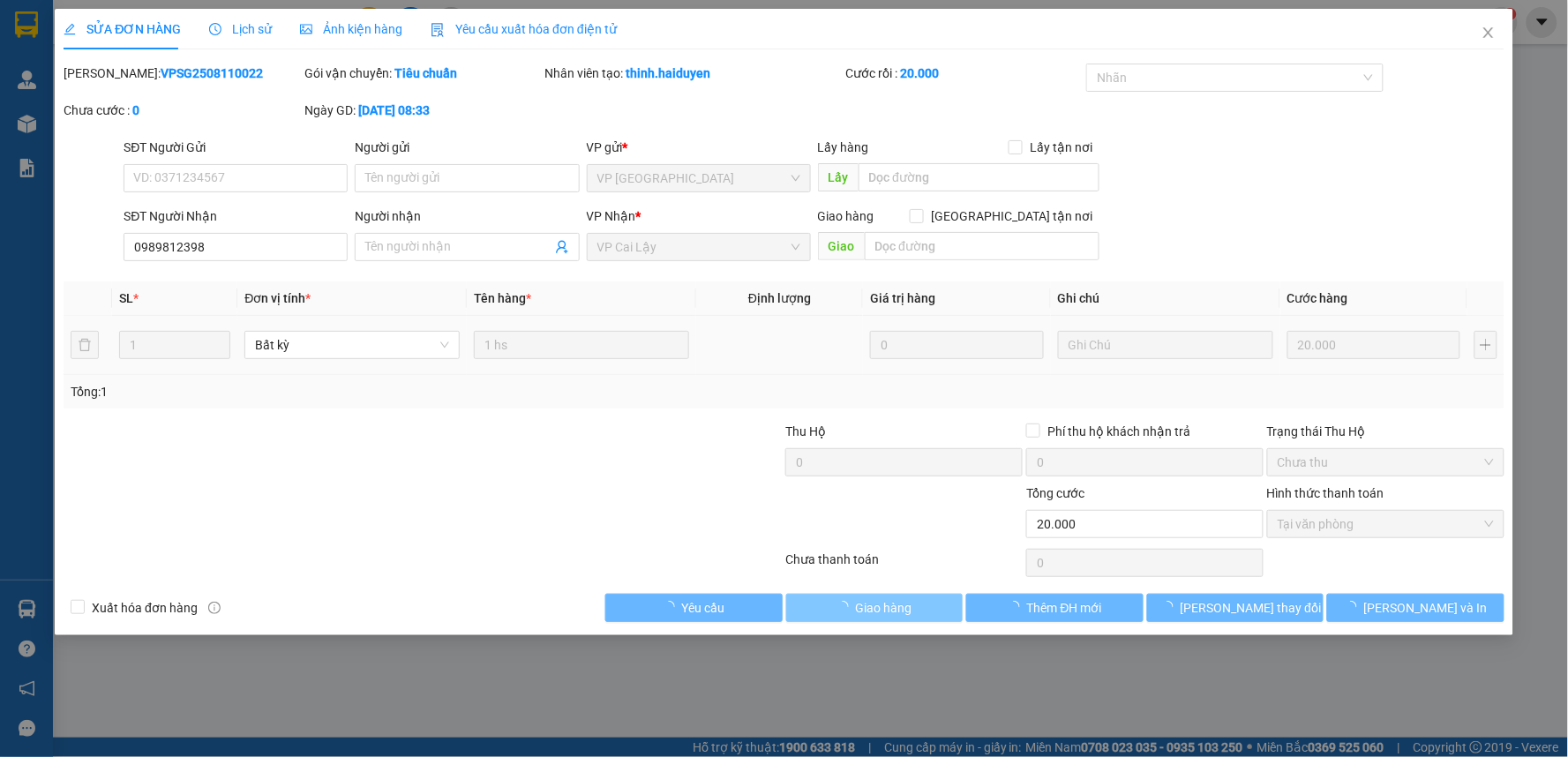
click at [898, 601] on span "Giao hàng" at bounding box center [884, 608] width 57 height 19
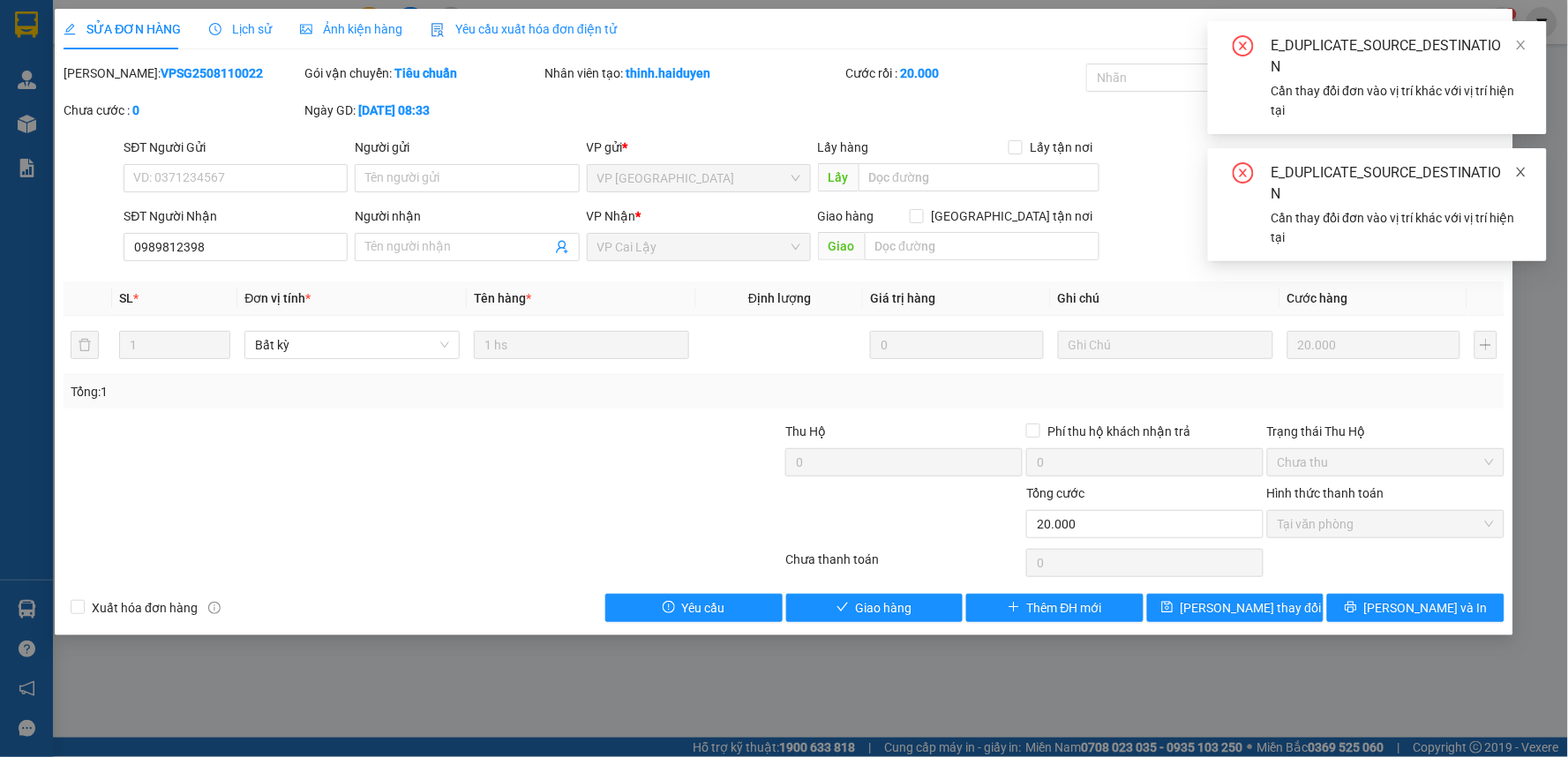
click at [1520, 168] on icon "close" at bounding box center [1521, 171] width 9 height 9
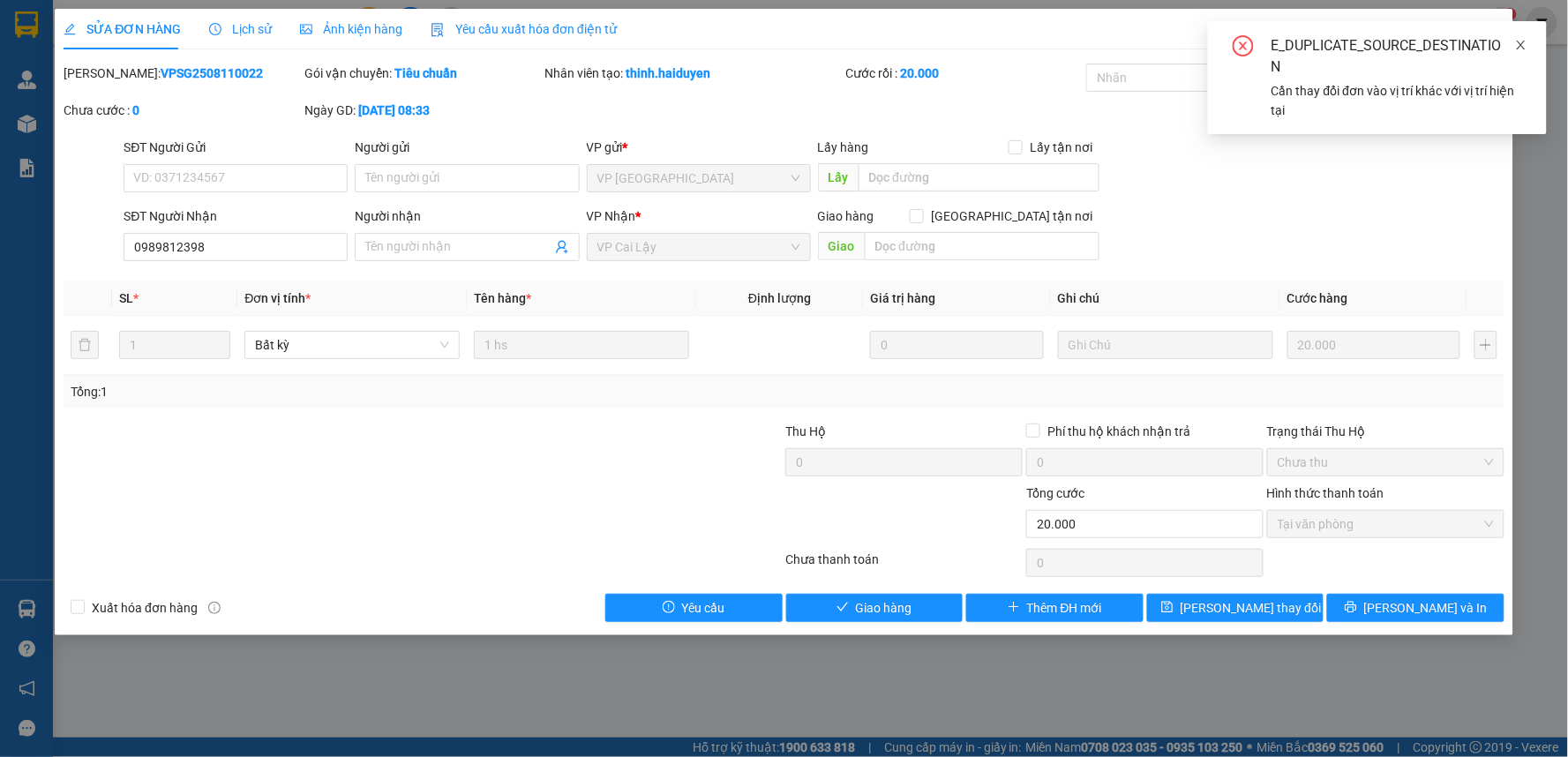
click at [1519, 44] on icon "close" at bounding box center [1521, 44] width 13 height 13
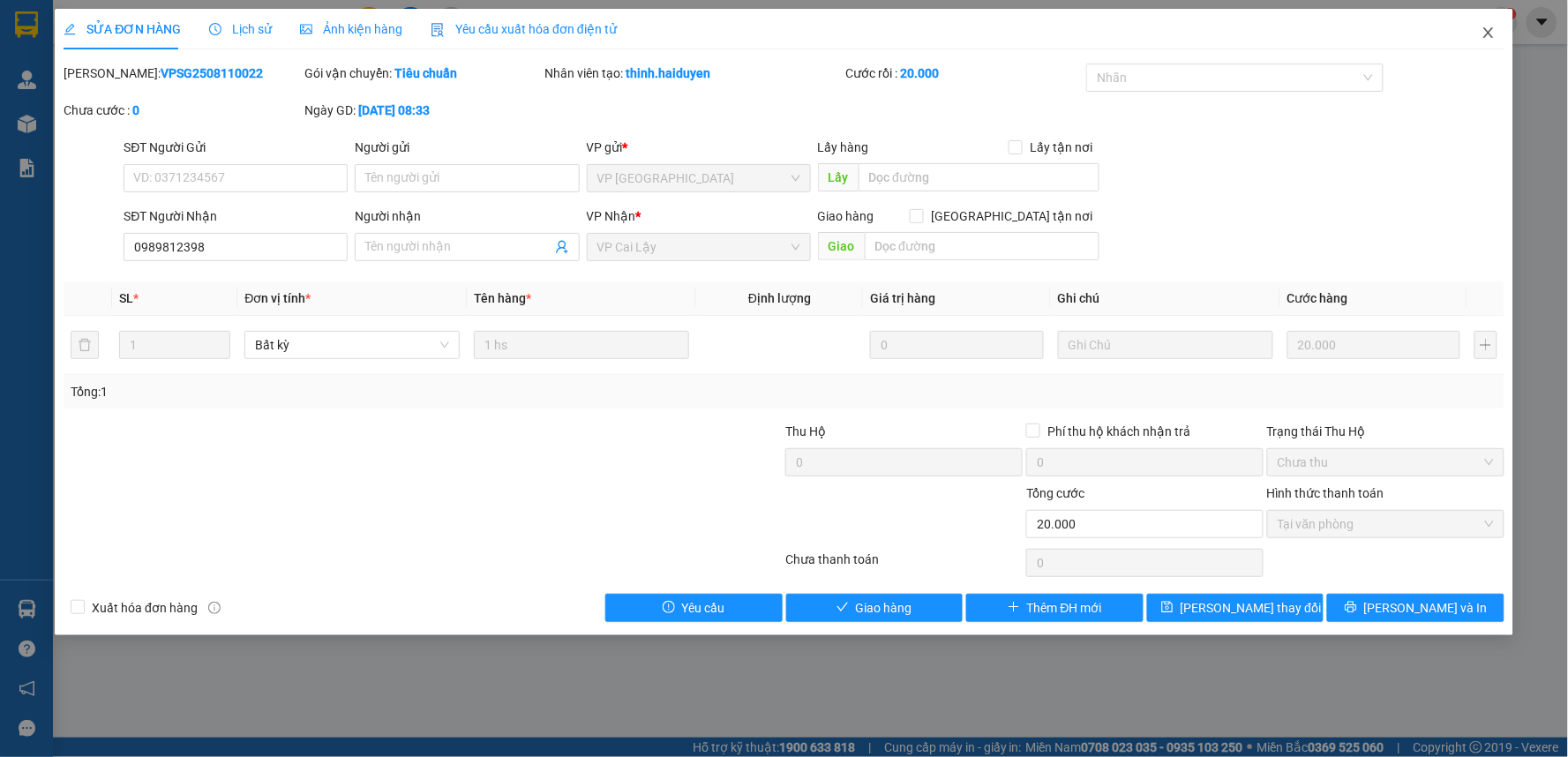
click at [1495, 37] on icon "close" at bounding box center [1488, 33] width 14 height 14
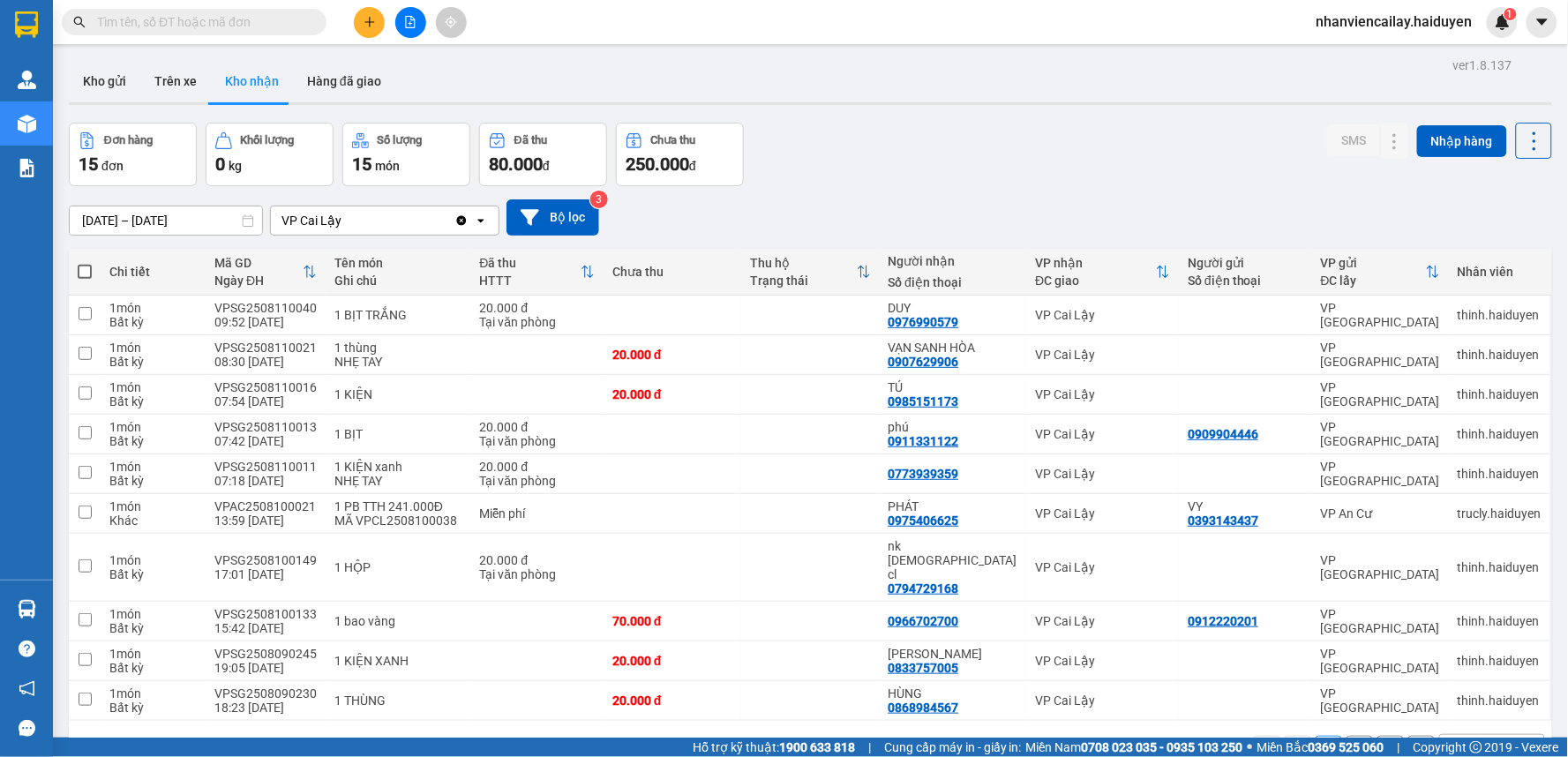
click at [1483, 741] on div "10 / trang" at bounding box center [1477, 749] width 55 height 17
click at [1465, 676] on span "100 / trang" at bounding box center [1471, 684] width 64 height 17
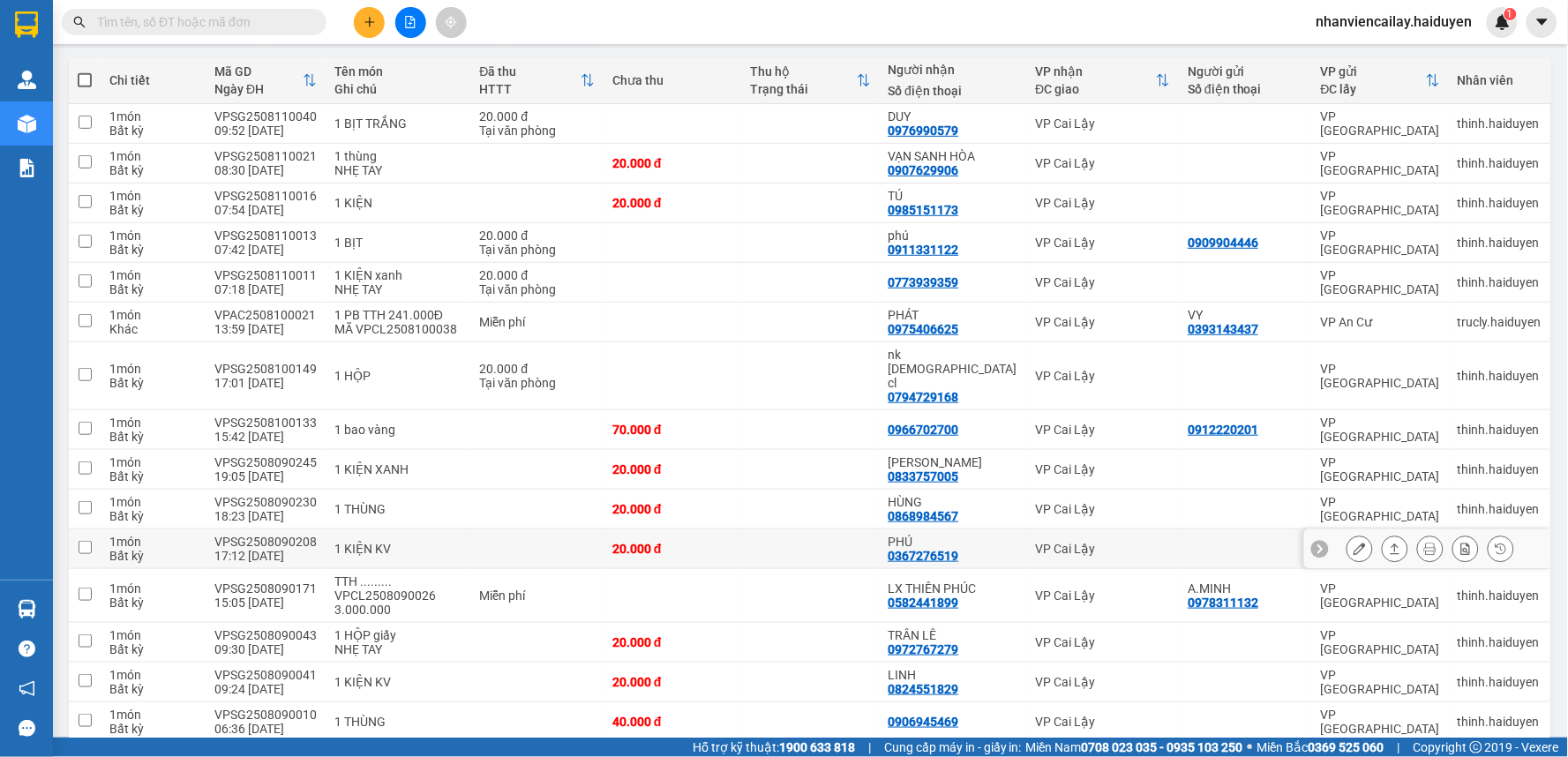
scroll to position [241, 0]
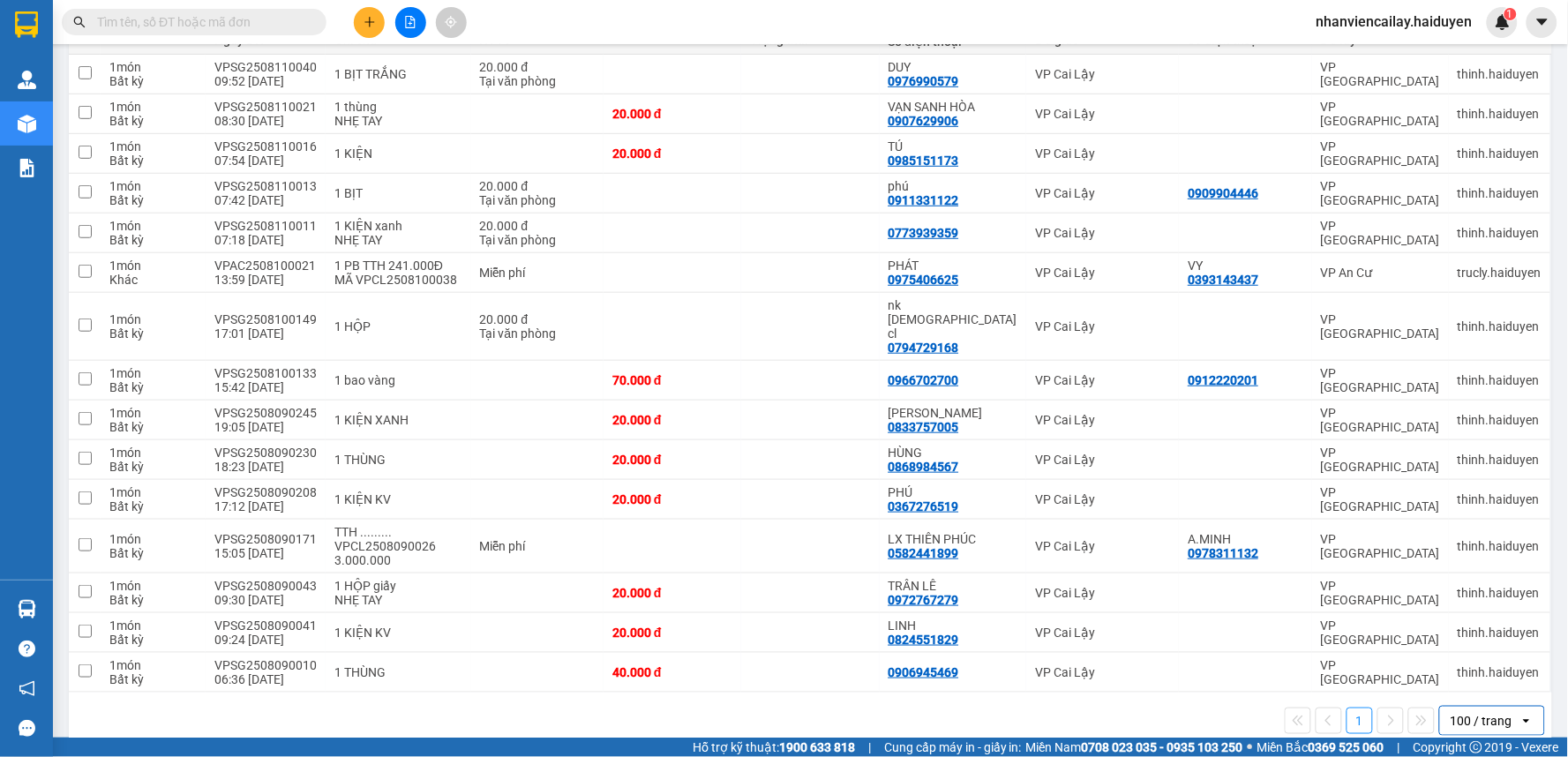
click at [1519, 707] on div "open" at bounding box center [1531, 720] width 25 height 28
click at [1461, 655] on span "100 / trang" at bounding box center [1473, 656] width 67 height 17
click at [1440, 707] on div "100 / trang" at bounding box center [1479, 720] width 79 height 28
click at [1452, 650] on span "100 / trang" at bounding box center [1473, 656] width 67 height 17
click at [365, 28] on button at bounding box center [369, 22] width 31 height 31
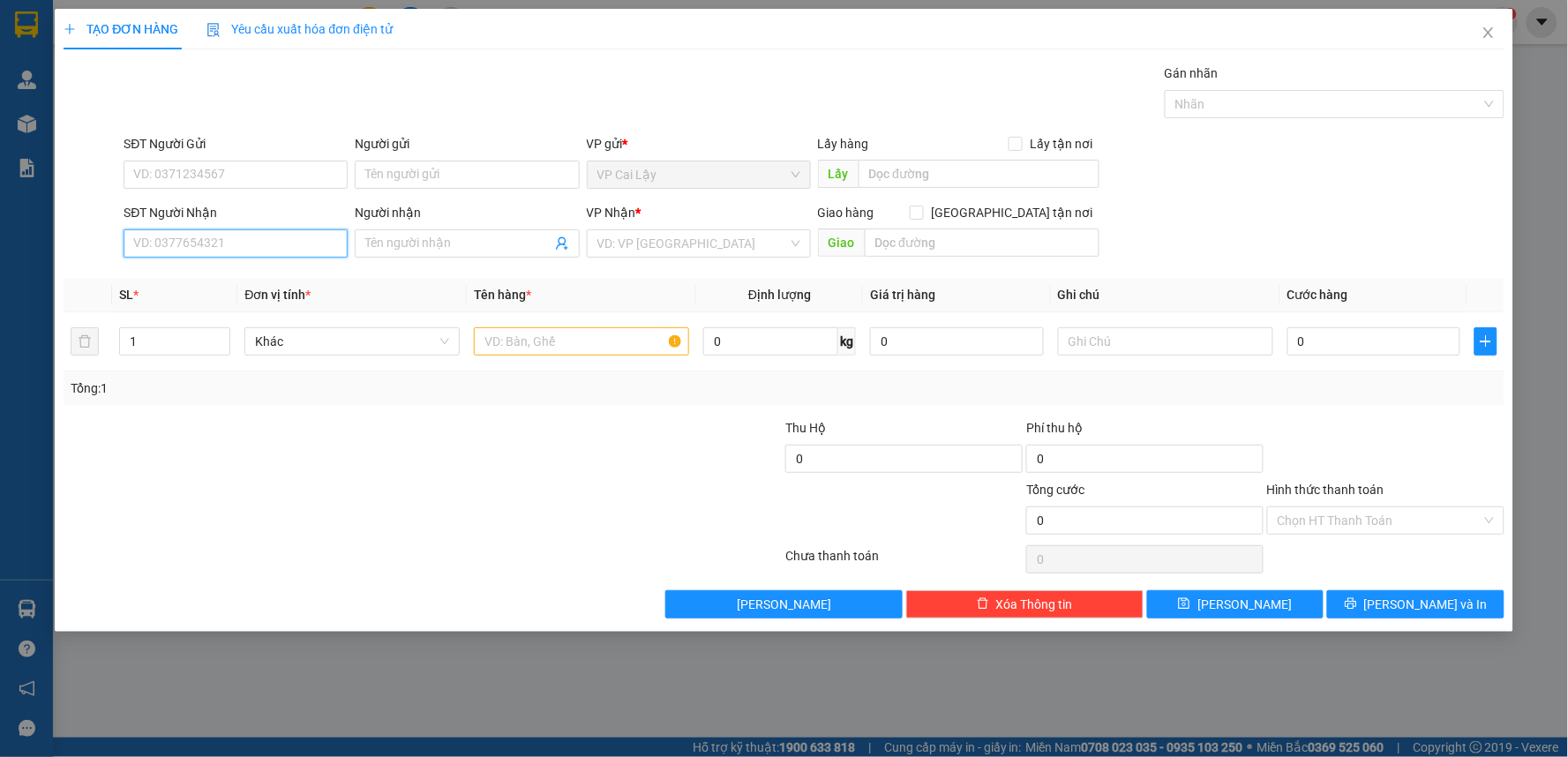
click at [262, 245] on input "SĐT Người Nhận" at bounding box center [235, 243] width 224 height 28
click at [218, 244] on input "0962998960" at bounding box center [235, 243] width 224 height 28
type input "0962998960"
click at [435, 229] on span at bounding box center [466, 243] width 224 height 28
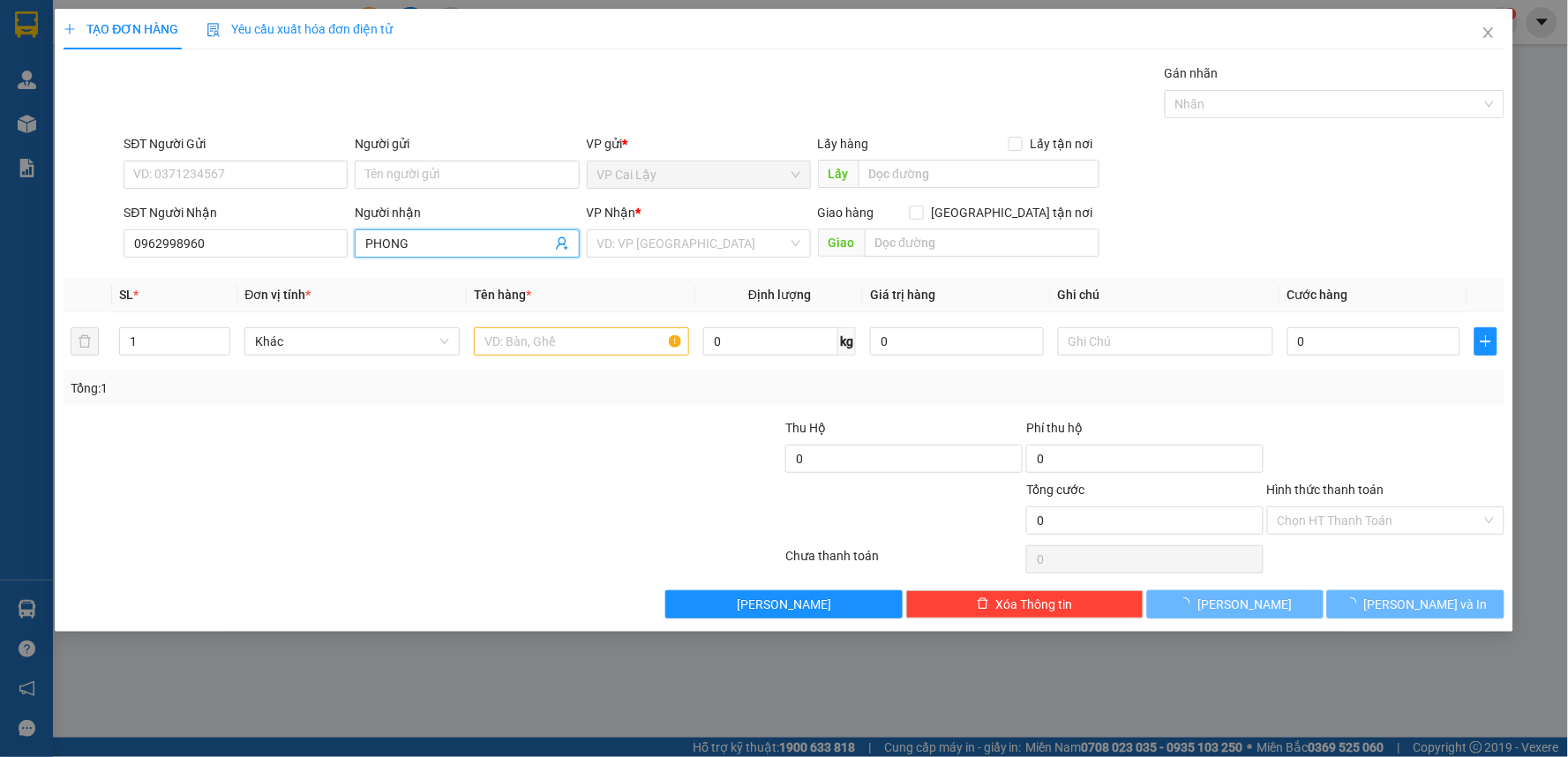
type input "PHONG"
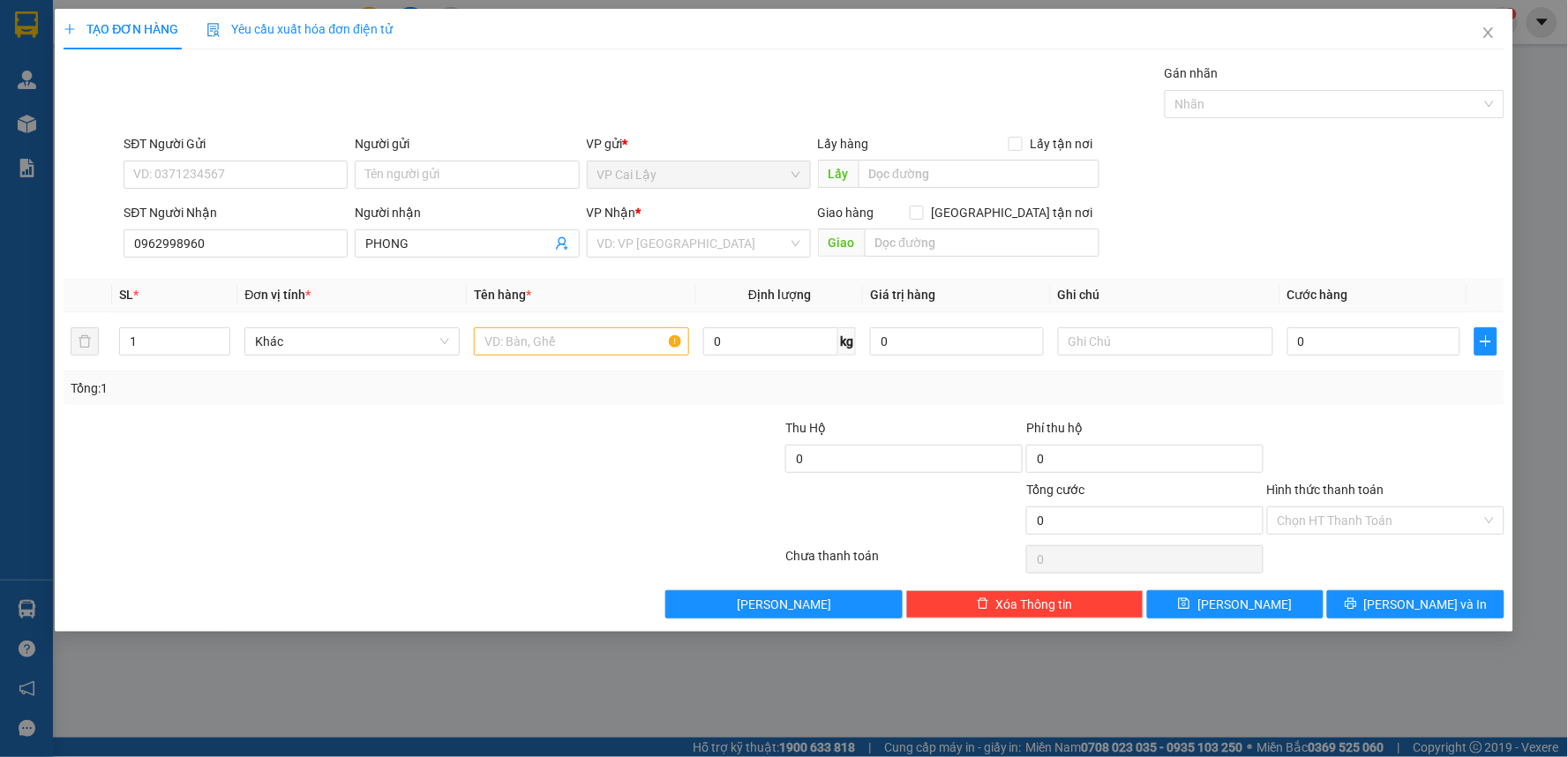
click at [229, 151] on div "SĐT Người Gửi" at bounding box center [235, 144] width 224 height 19
click at [229, 161] on input "SĐT Người Gửi" at bounding box center [235, 174] width 224 height 28
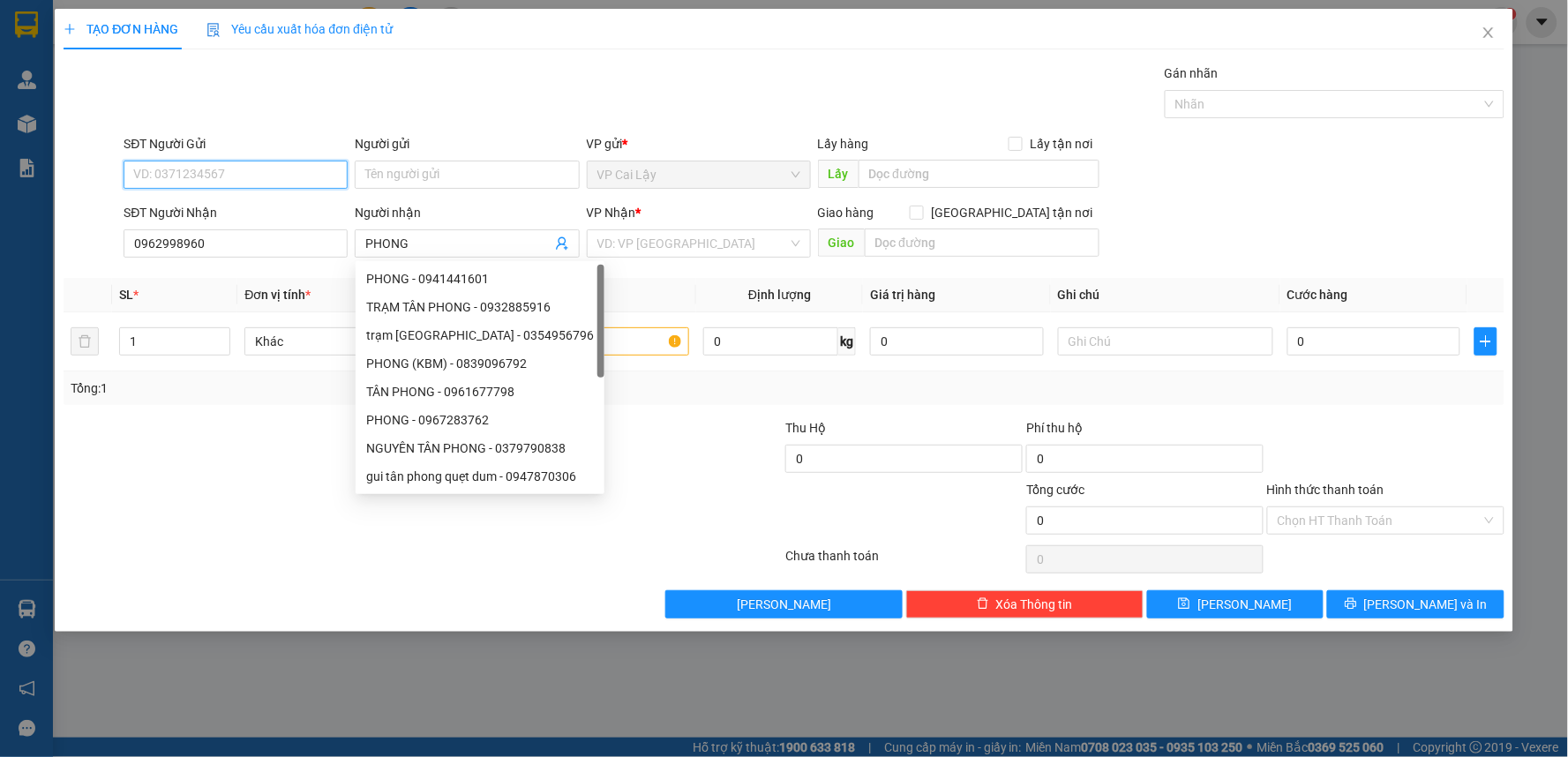
click at [225, 169] on input "SĐT Người Gửi" at bounding box center [235, 174] width 224 height 28
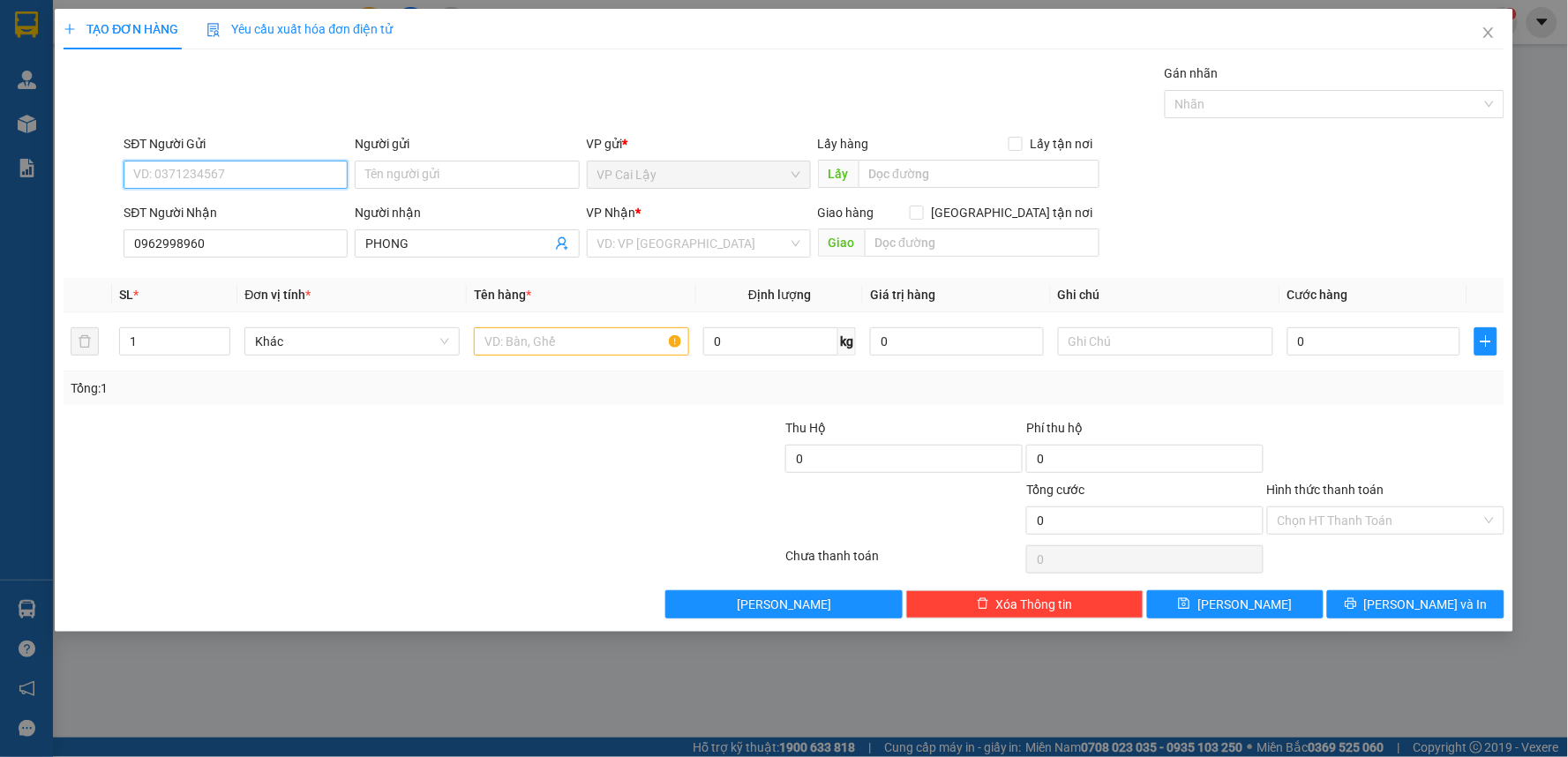
click at [231, 168] on input "SĐT Người Gửi" at bounding box center [235, 174] width 224 height 28
click at [219, 172] on input "SĐT Người Gửi" at bounding box center [235, 174] width 224 height 28
type input "0365049393"
click at [248, 208] on div "0365049393 - danh" at bounding box center [235, 210] width 203 height 19
type input "danh"
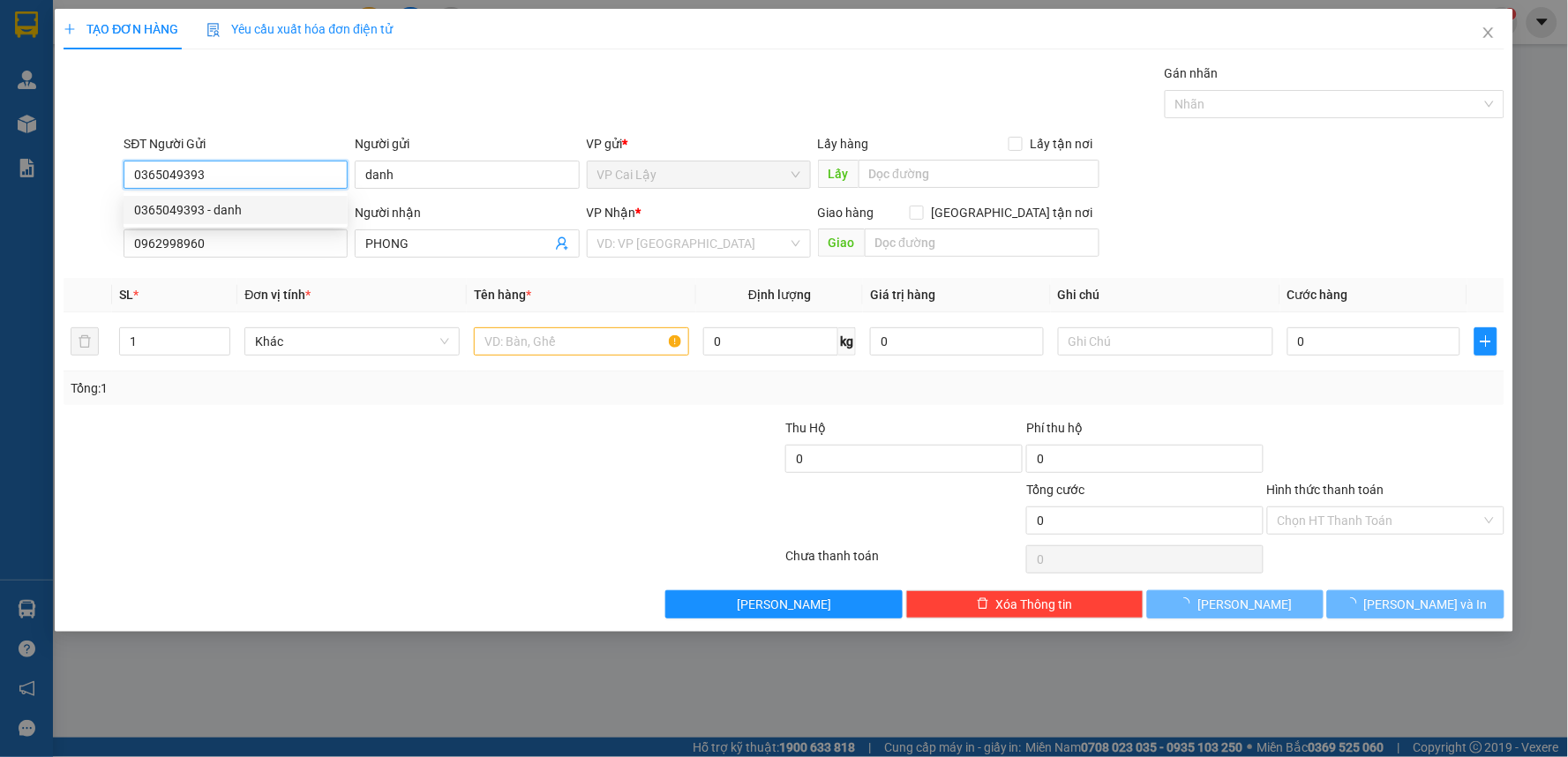
type input "20.000"
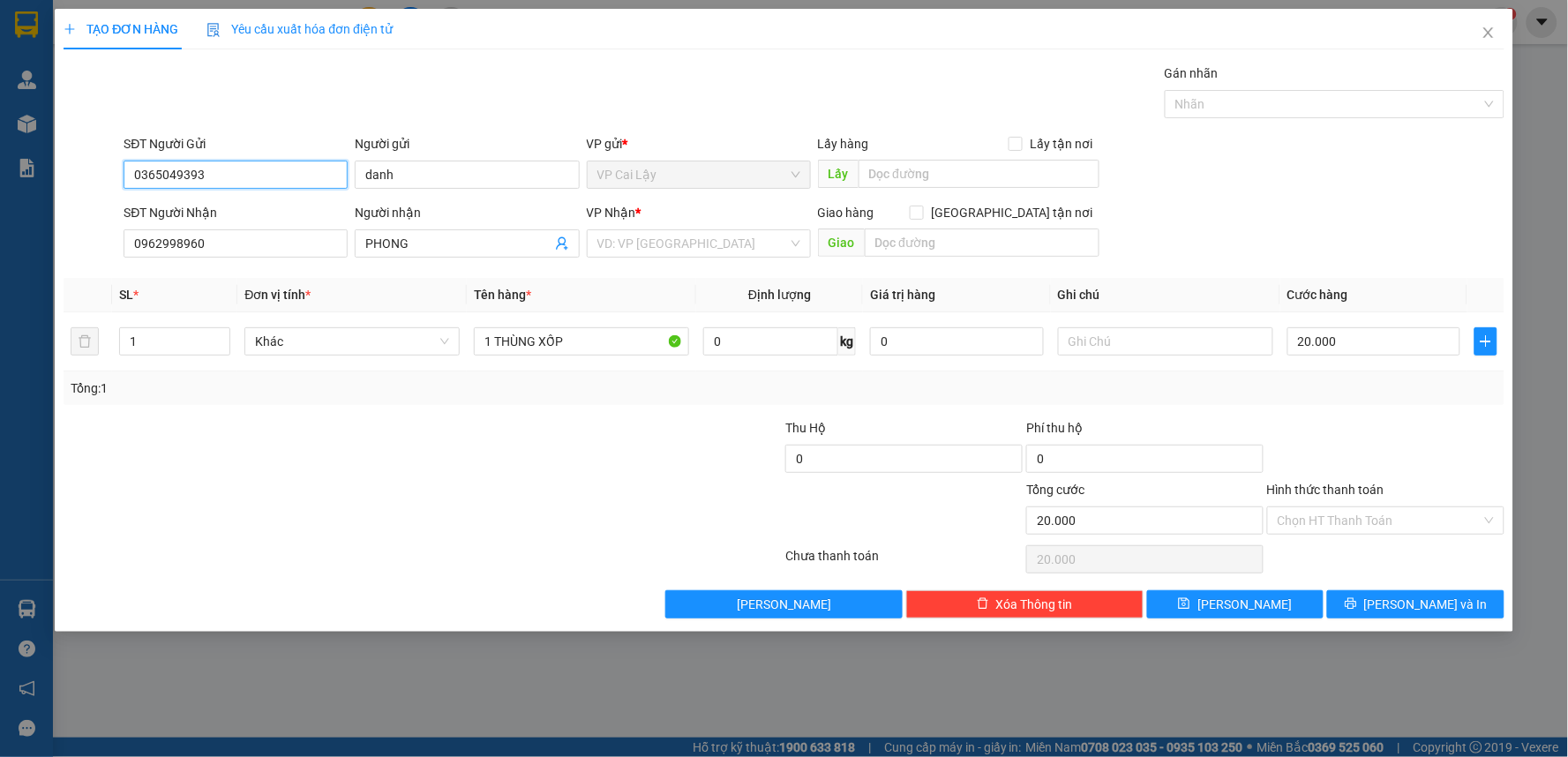
type input "0365049393"
drag, startPoint x: 397, startPoint y: 444, endPoint x: 561, endPoint y: 341, distance: 193.7
click at [412, 426] on div at bounding box center [302, 449] width 482 height 62
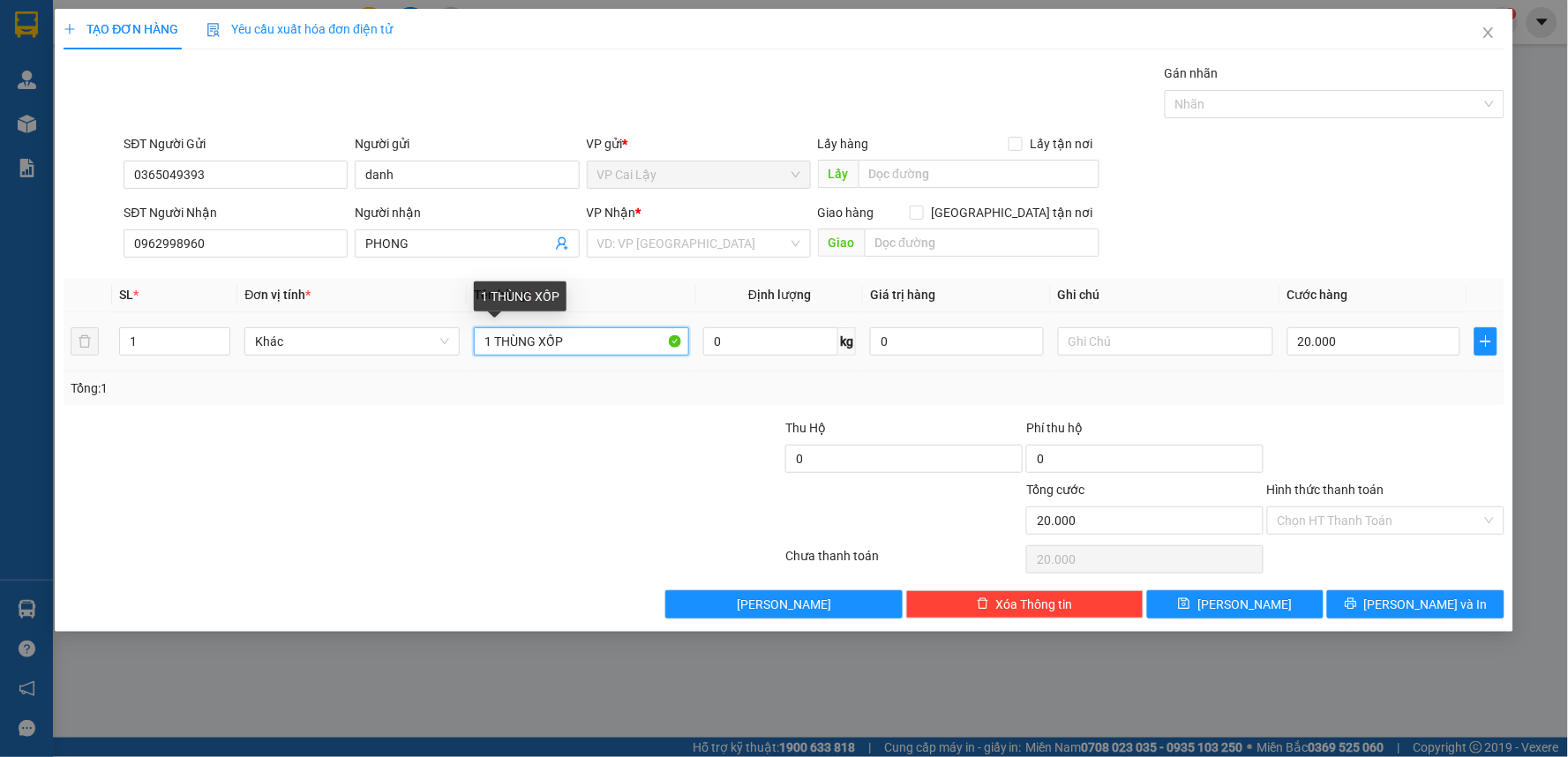
click at [481, 362] on td "1 THÙNG XỐP" at bounding box center [582, 341] width 229 height 59
type input "B"
type input "1 BỊCH TRẮNG CÓ TÚI ĐEN BÊN TRONG"
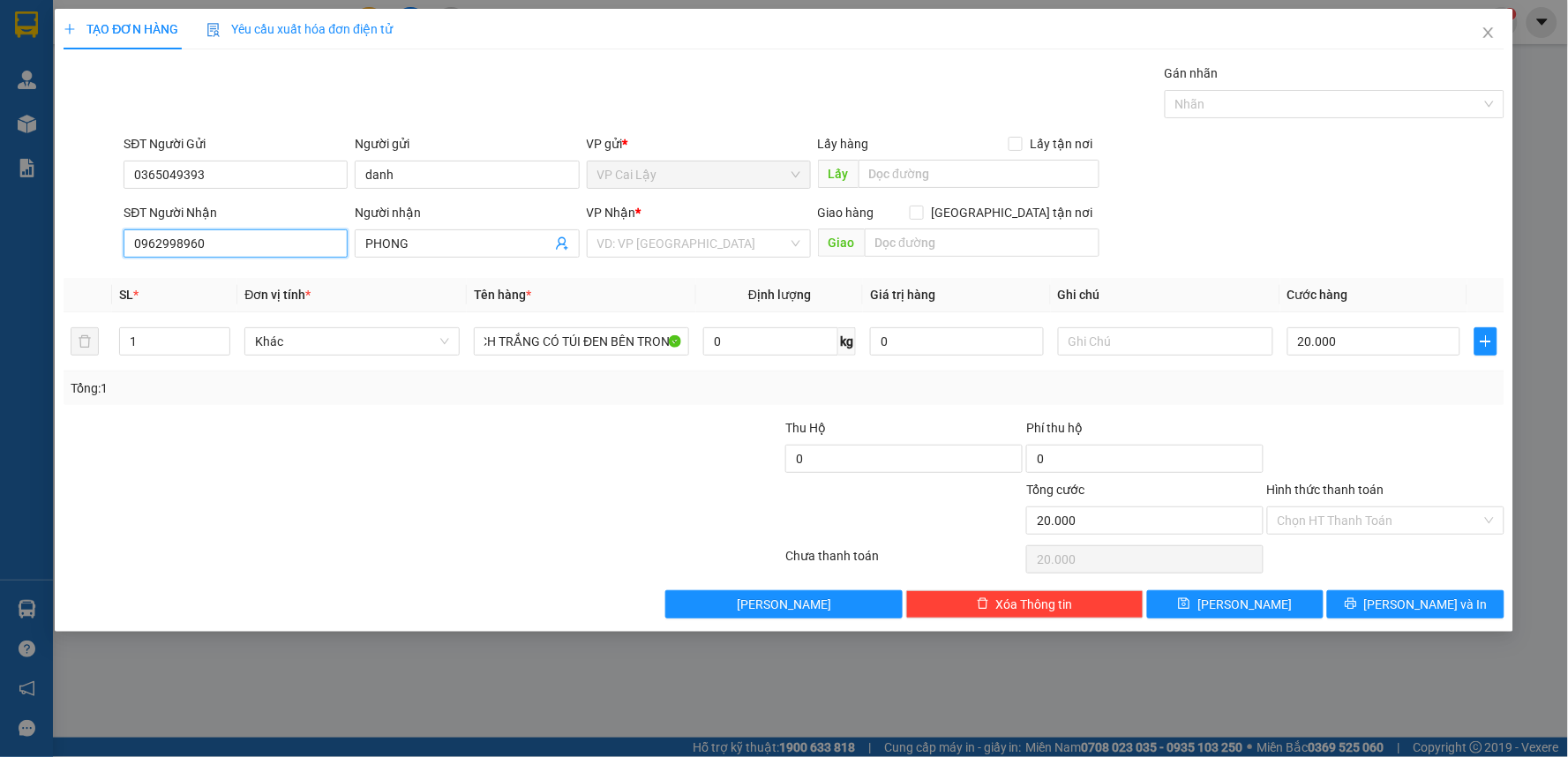
scroll to position [0, 0]
click at [156, 242] on input "0962998960" at bounding box center [235, 243] width 224 height 28
click at [161, 242] on input "0962998960" at bounding box center [235, 243] width 224 height 28
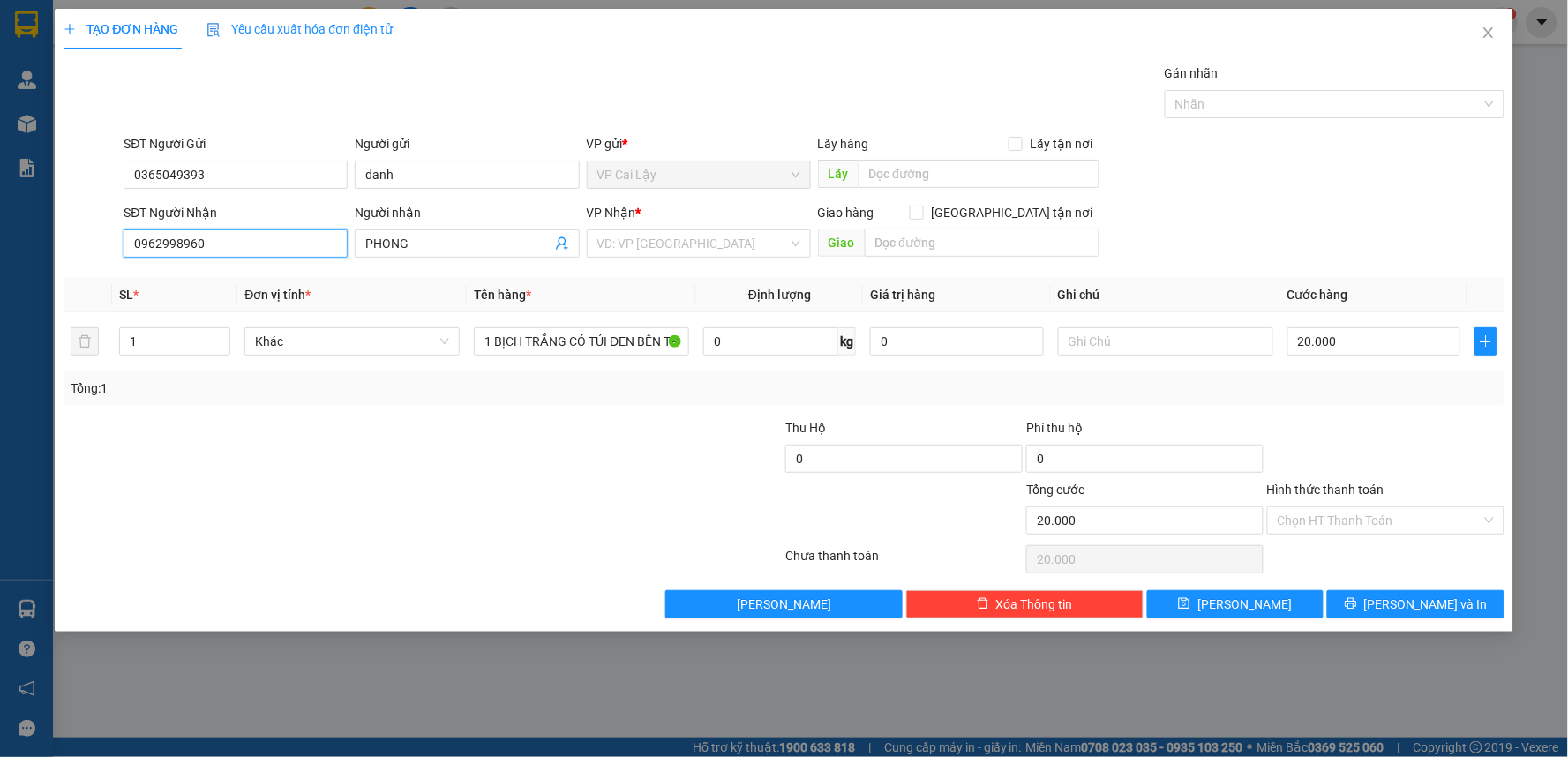
click at [161, 242] on input "0962998960" at bounding box center [235, 243] width 224 height 28
type input "0963998960"
click at [219, 277] on div "0963998960" at bounding box center [235, 278] width 203 height 19
type input "1 THÙNG XỐP"
type input "0963998960"
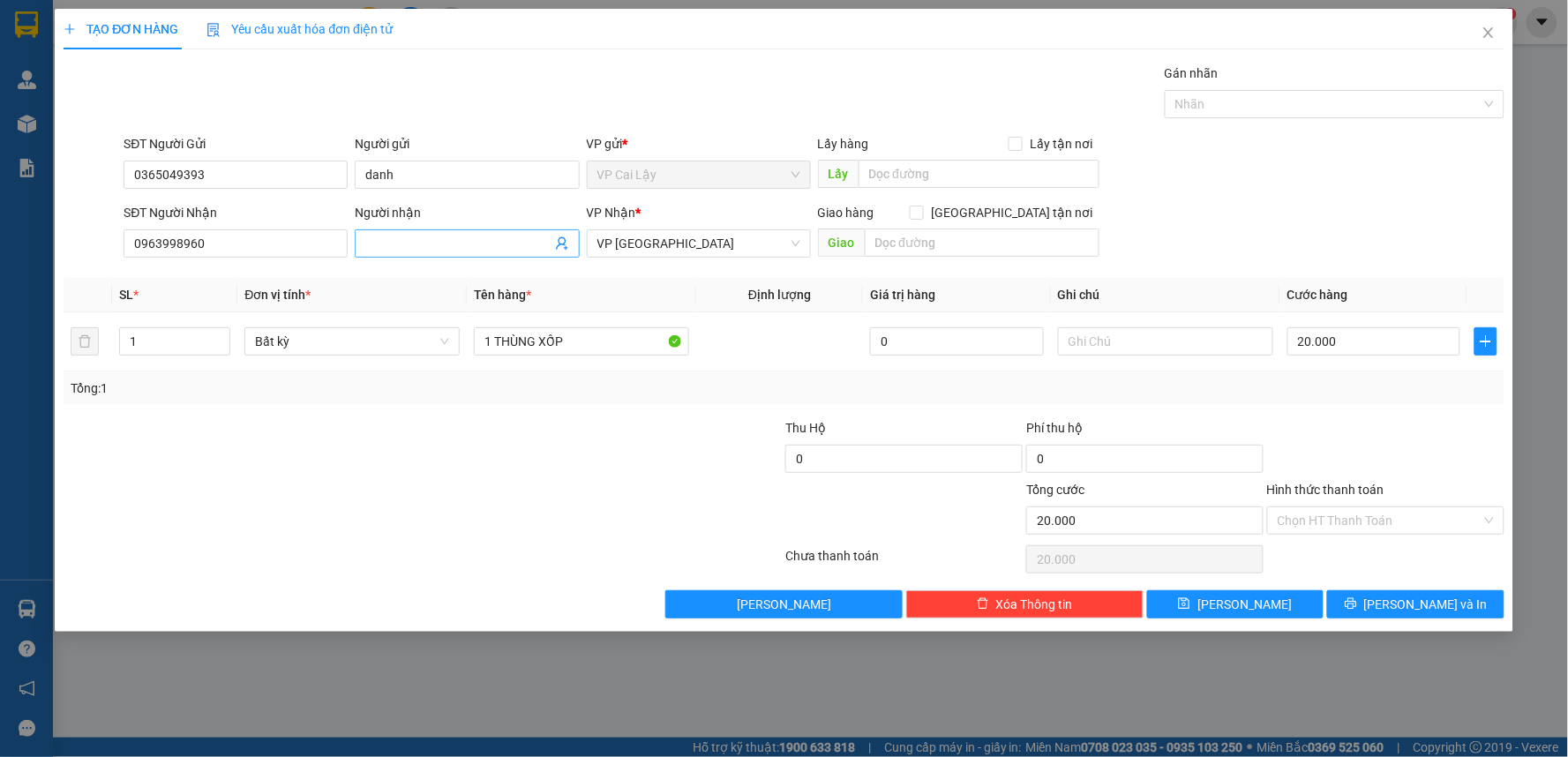
click at [397, 242] on input "Người nhận" at bounding box center [457, 244] width 185 height 19
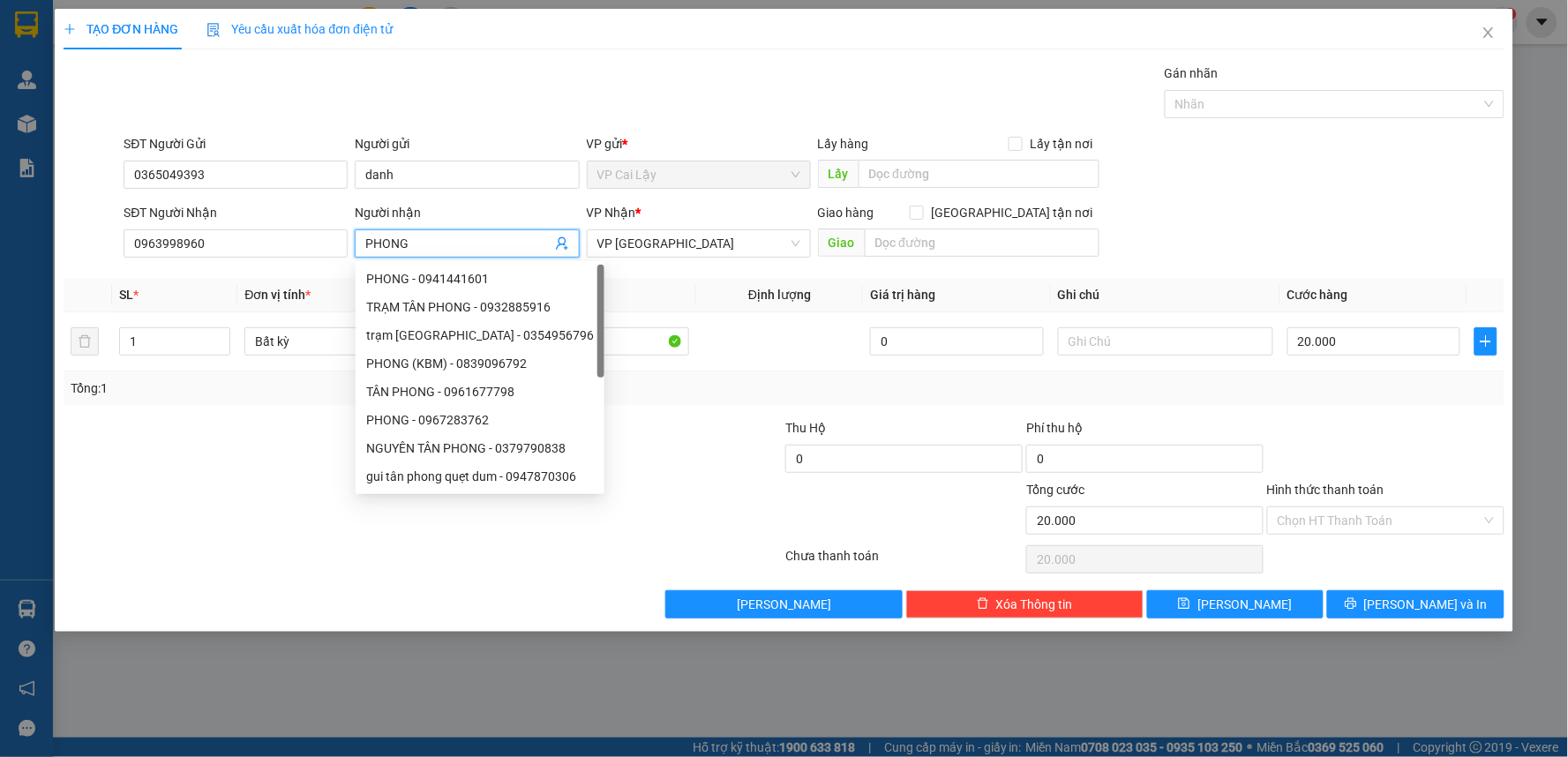
type input "PHONG"
click at [700, 468] on div at bounding box center [664, 449] width 241 height 62
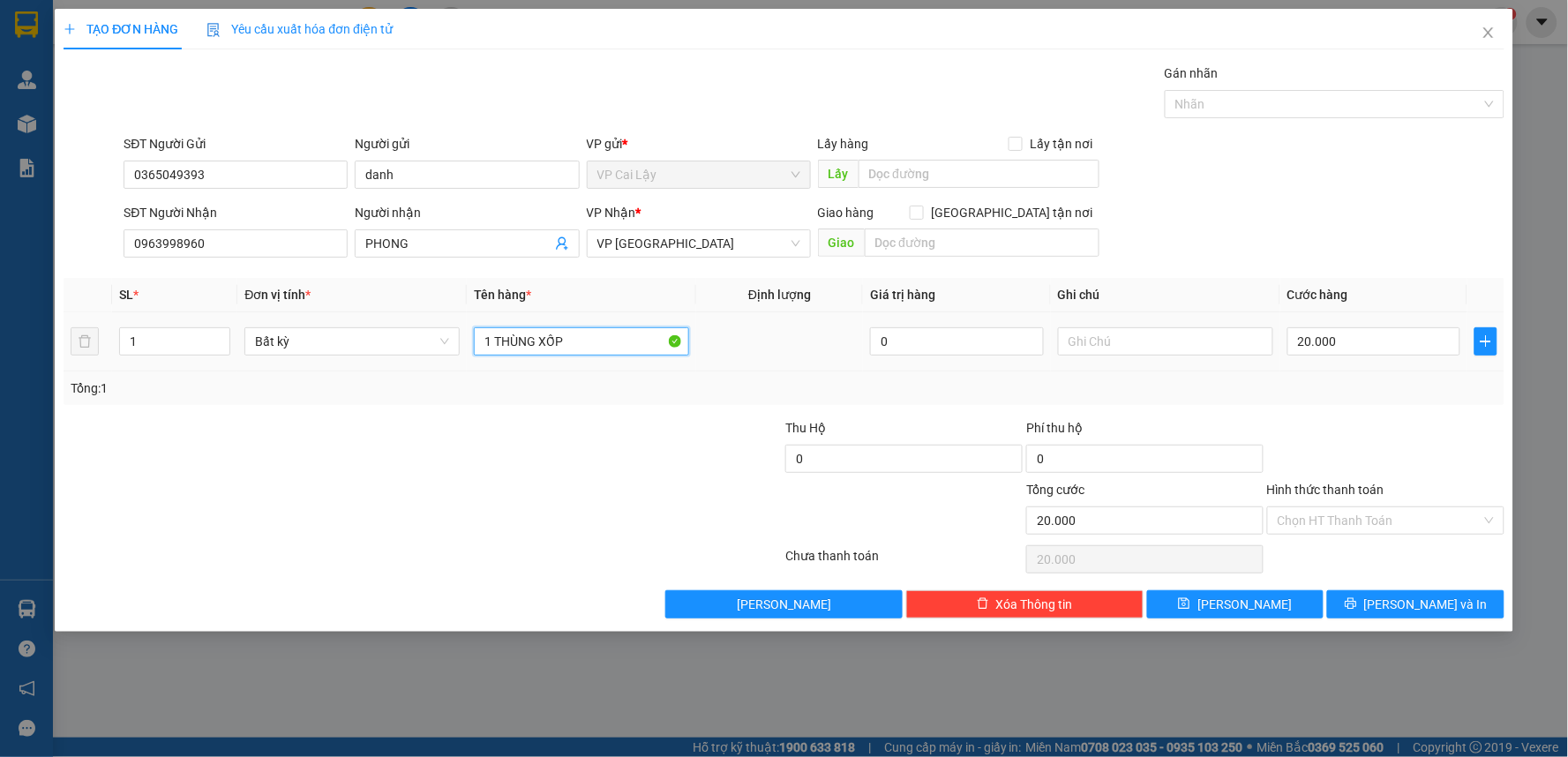
drag, startPoint x: 593, startPoint y: 349, endPoint x: 497, endPoint y: 367, distance: 97.7
click at [497, 367] on td "1 THÙNG XỐP" at bounding box center [582, 341] width 229 height 59
type input "1 BỊCH TRẮNG"
click at [1372, 512] on input "Hình thức thanh toán" at bounding box center [1379, 520] width 204 height 26
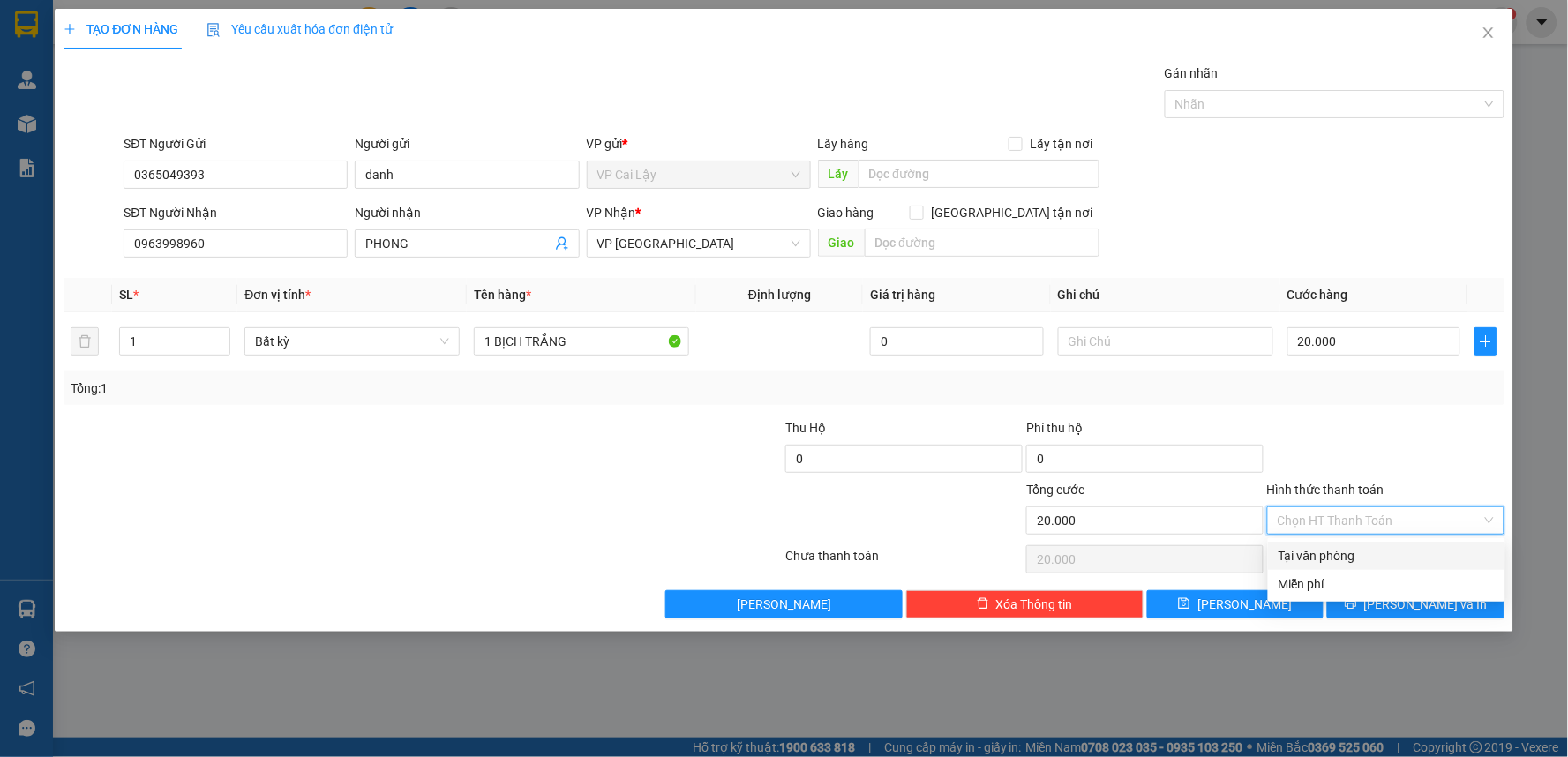
click at [1379, 546] on div "Tại văn phòng" at bounding box center [1386, 556] width 216 height 19
type input "0"
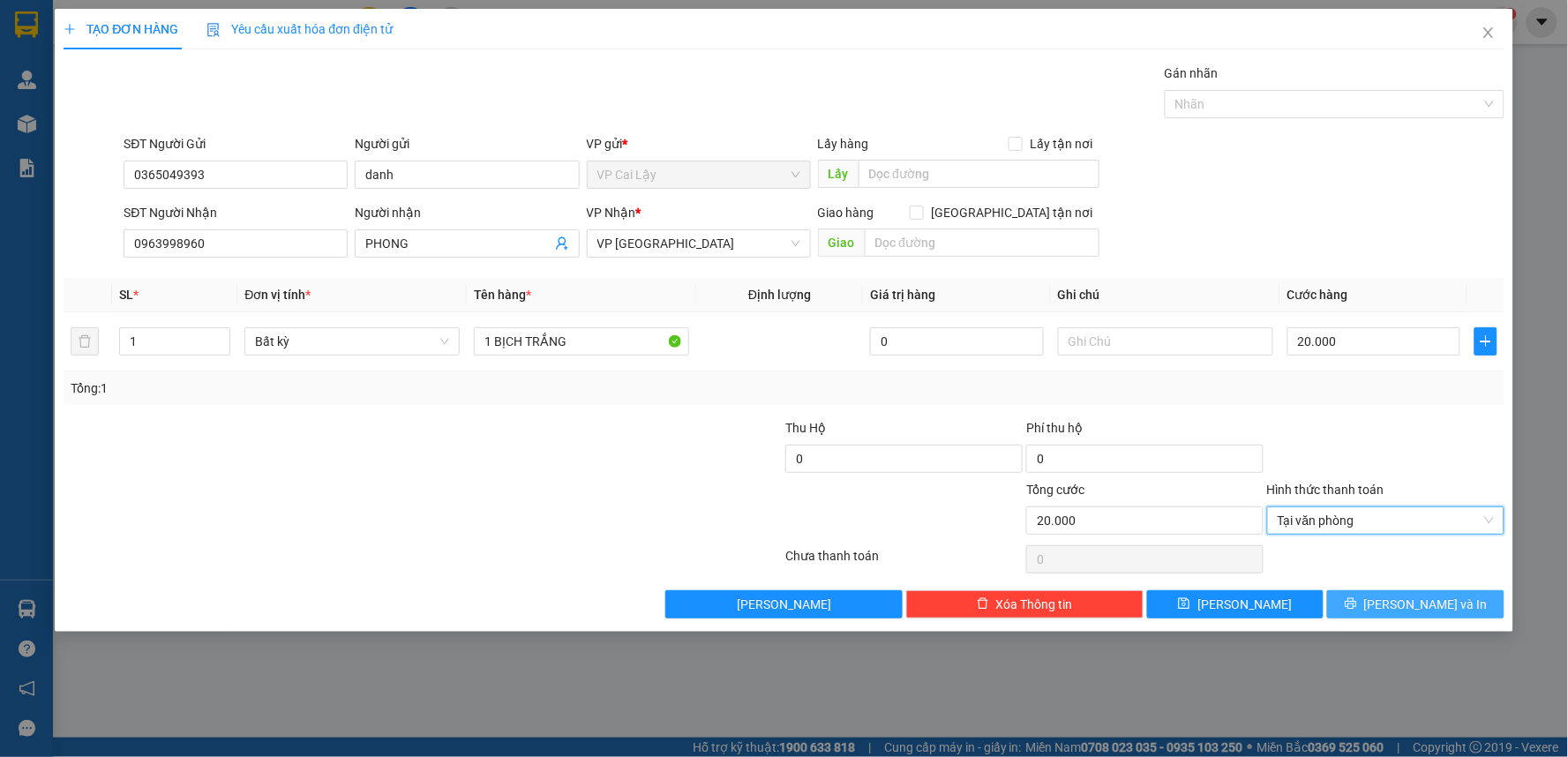
click at [1401, 606] on span "[PERSON_NAME] và In" at bounding box center [1425, 604] width 123 height 19
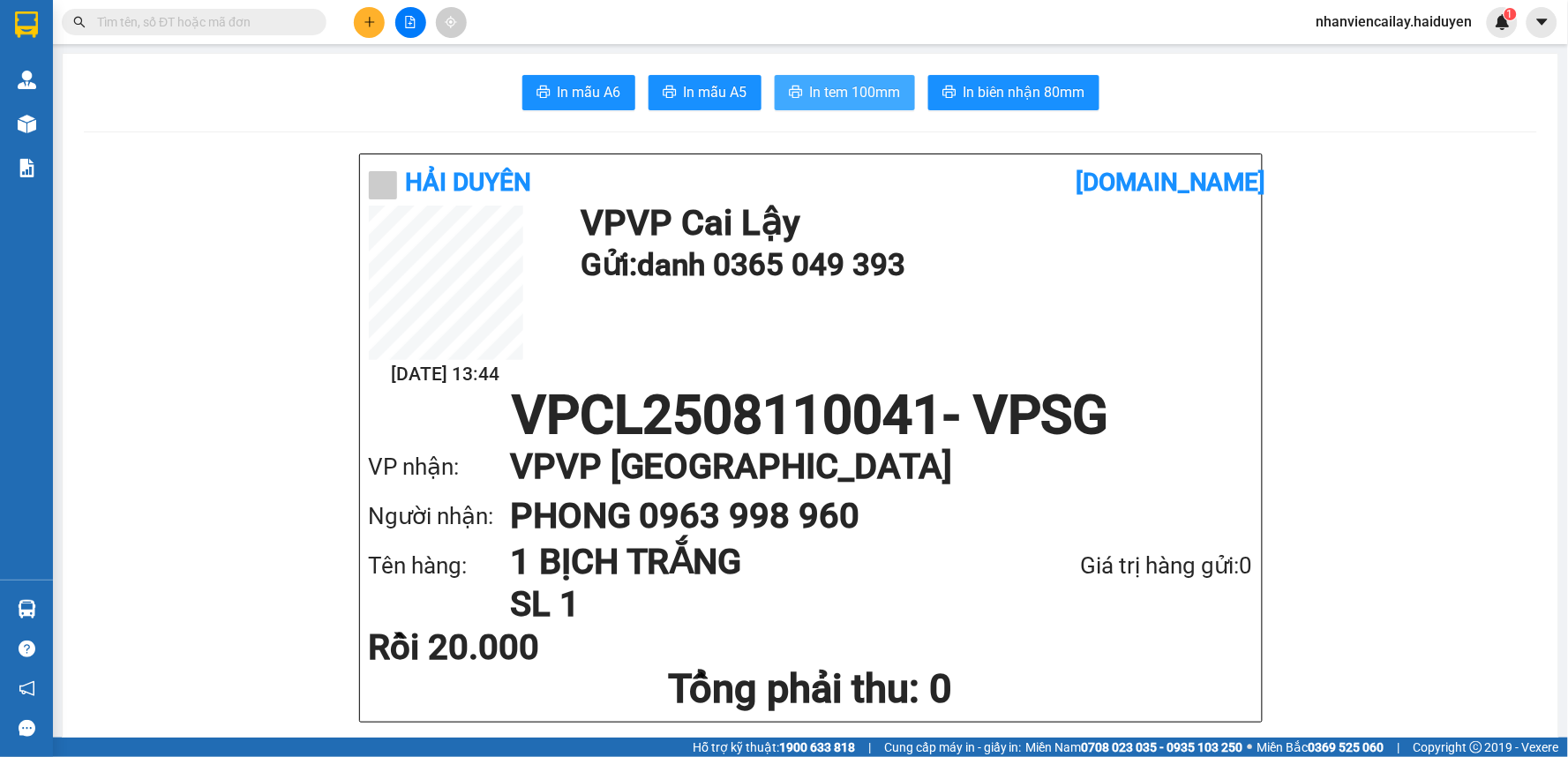
click at [856, 91] on span "In tem 100mm" at bounding box center [855, 91] width 91 height 22
click at [226, 5] on div "Kết quả tìm kiếm ( 0 ) Bộ lọc Gửi 3 ngày gần nhất No Data nhanviencailay.haiduy…" at bounding box center [784, 22] width 1568 height 44
click at [225, 21] on input "text" at bounding box center [201, 22] width 208 height 19
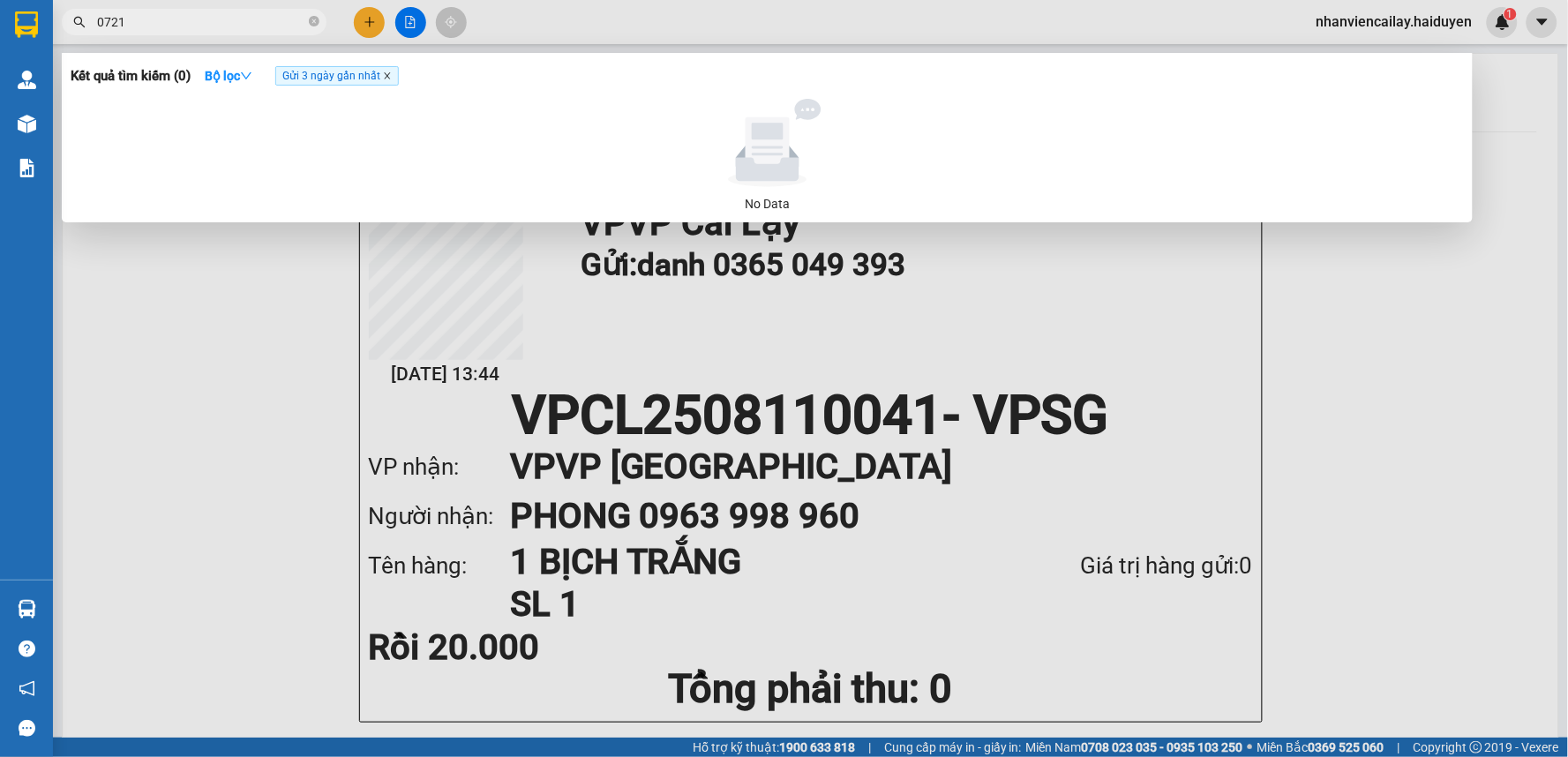
type input "0721"
drag, startPoint x: 389, startPoint y: 77, endPoint x: 353, endPoint y: 87, distance: 37.4
click at [389, 79] on icon "close" at bounding box center [387, 75] width 9 height 9
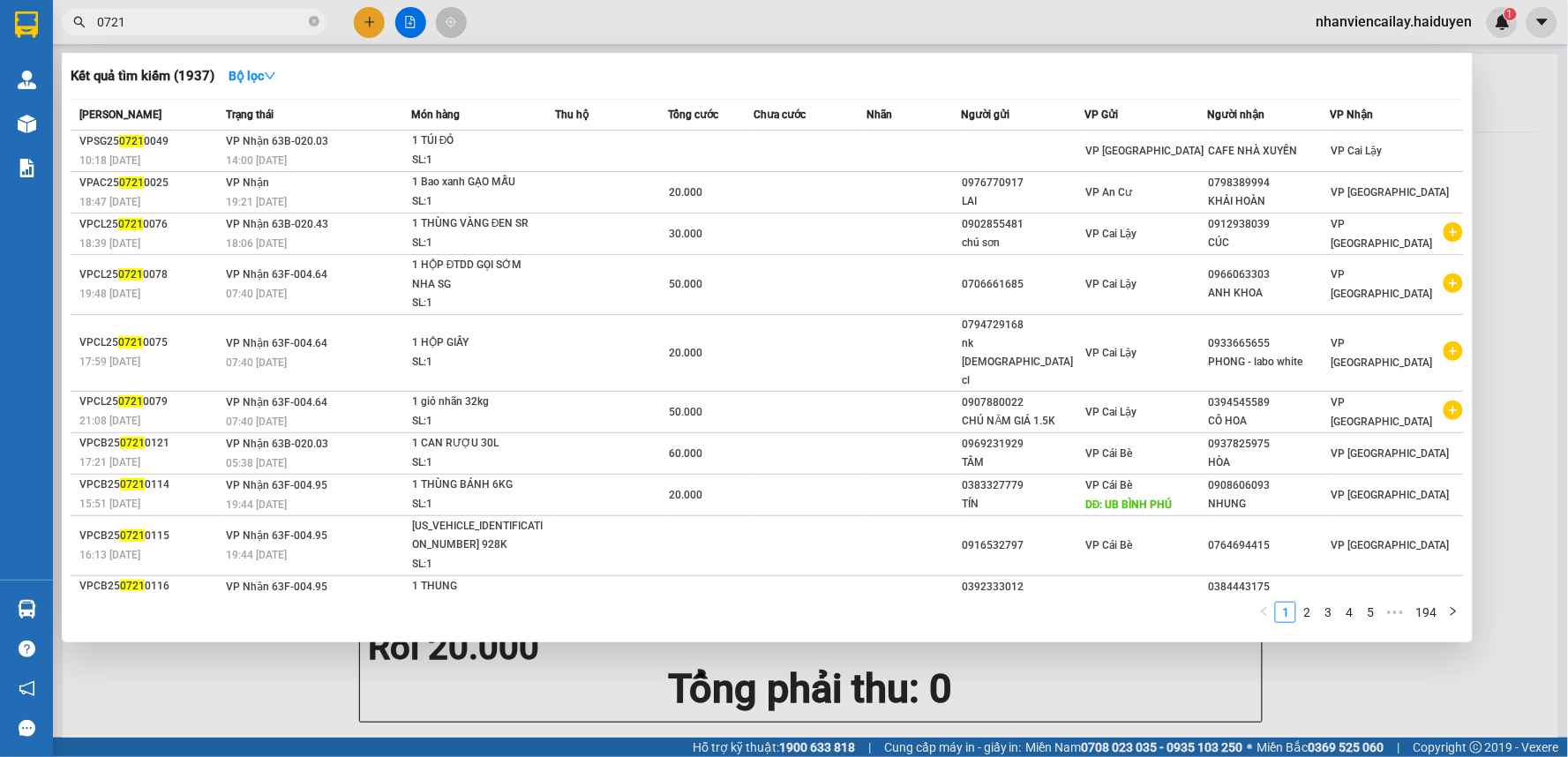
click at [197, 24] on input "0721" at bounding box center [201, 22] width 208 height 19
drag, startPoint x: 312, startPoint y: 25, endPoint x: 311, endPoint y: 45, distance: 20.0
click at [313, 24] on icon "close-circle" at bounding box center [314, 20] width 11 height 11
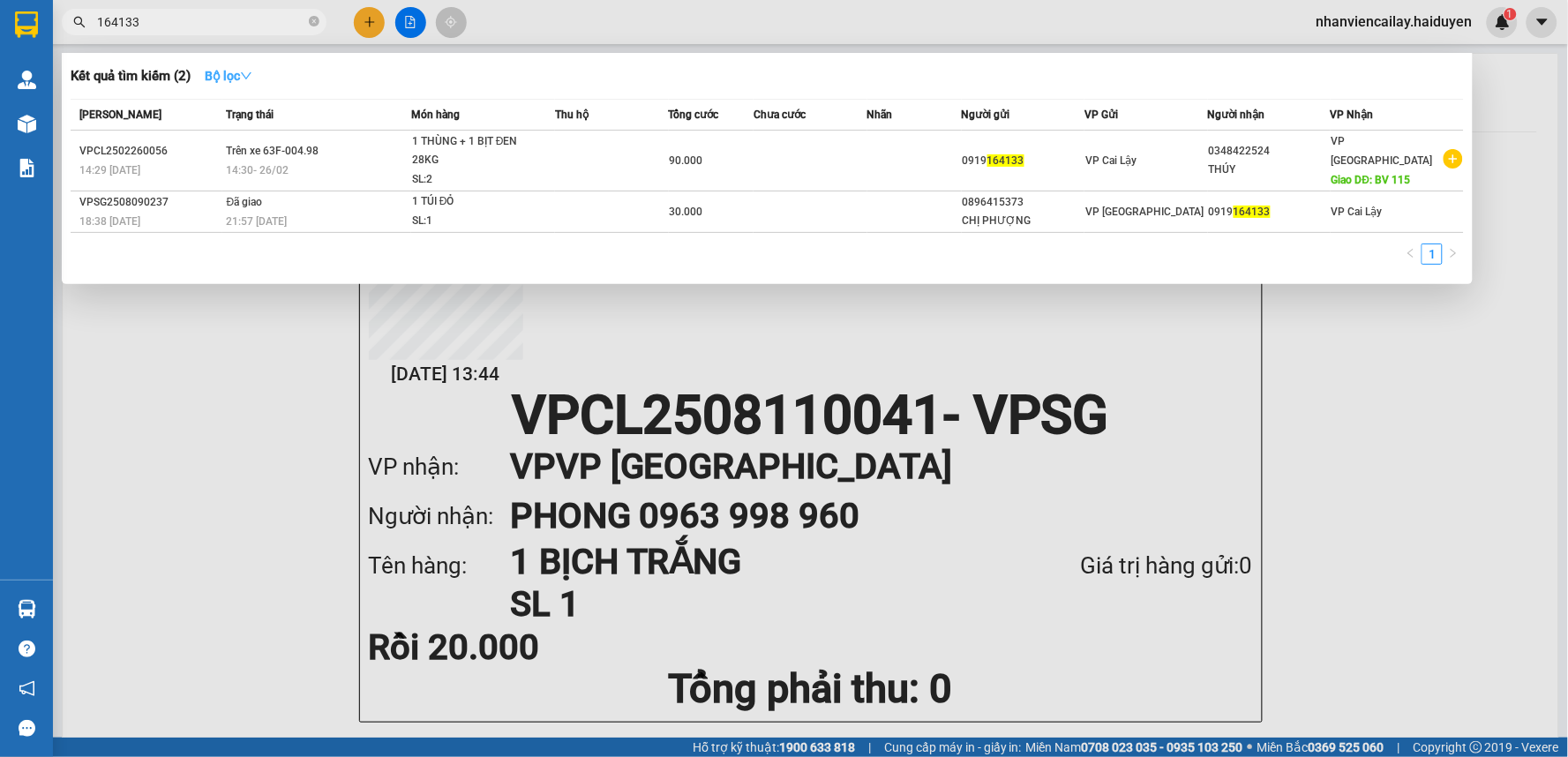
type input "164133"
click at [242, 80] on strong "Bộ lọc" at bounding box center [228, 75] width 47 height 14
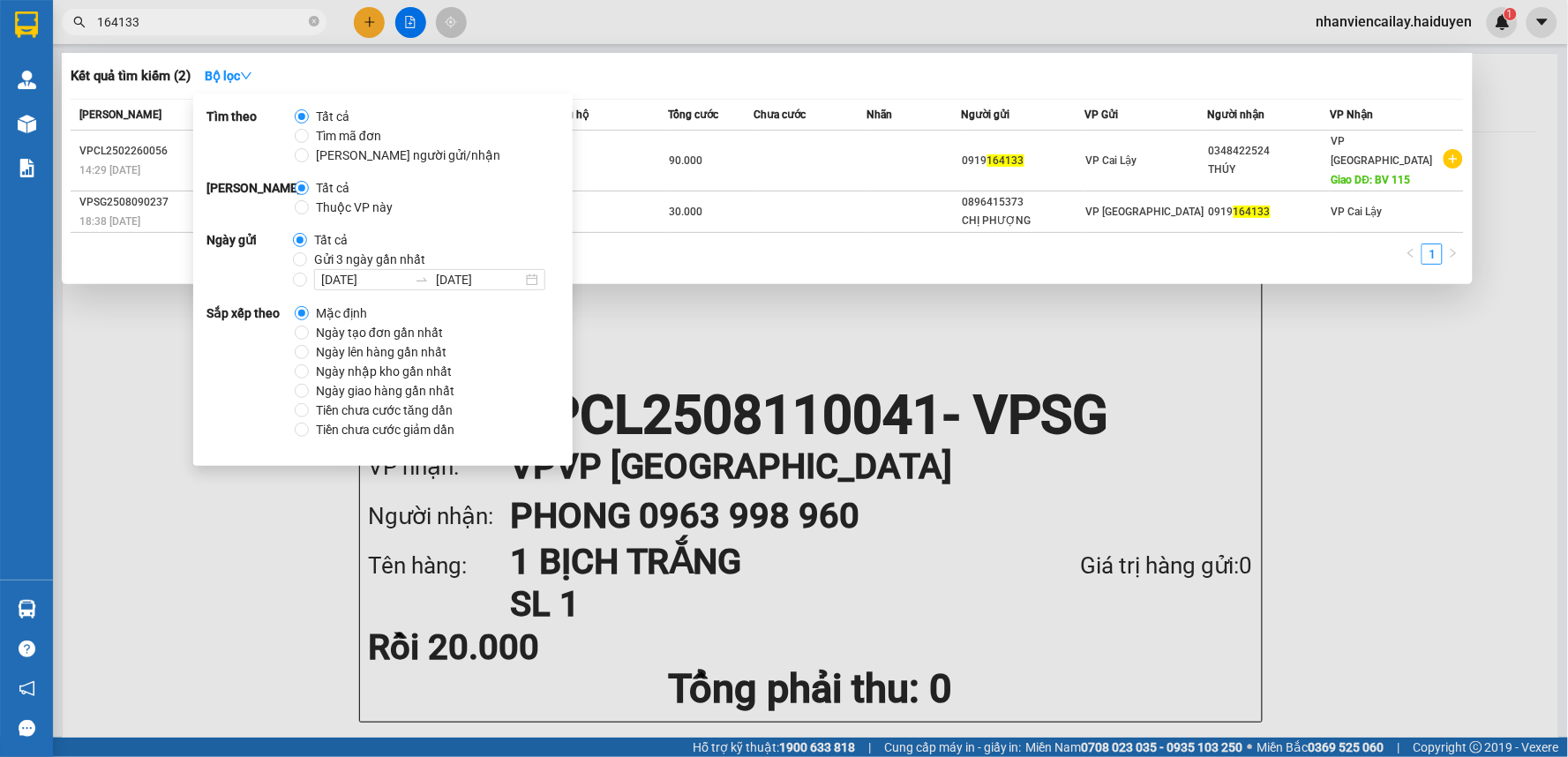
click at [323, 265] on span "Gửi 3 ngày gần nhất" at bounding box center [370, 259] width 125 height 19
click at [307, 265] on input "Gửi 3 ngày gần nhất" at bounding box center [300, 259] width 14 height 14
radio input "true"
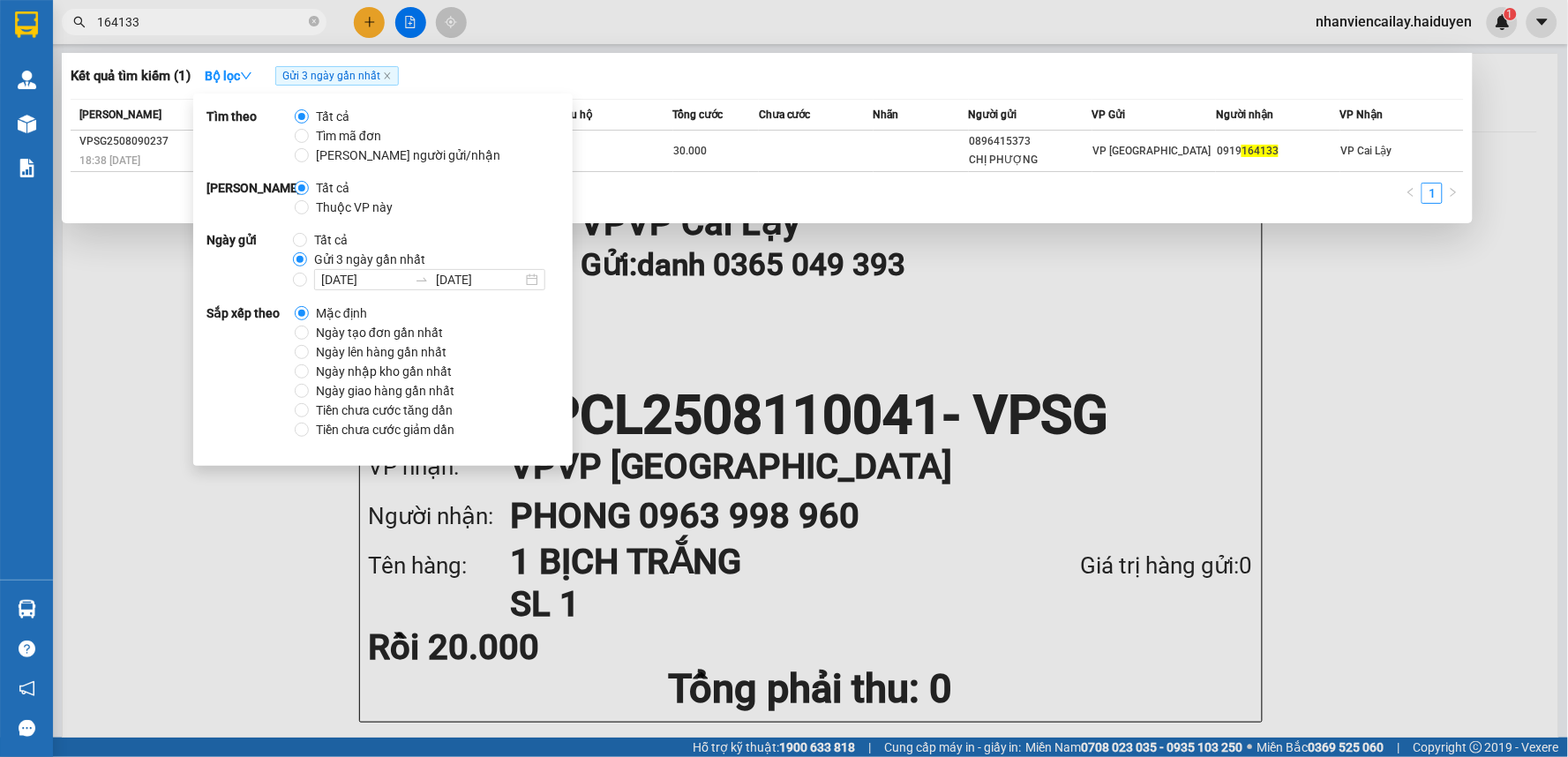
click at [815, 296] on div at bounding box center [784, 378] width 1568 height 757
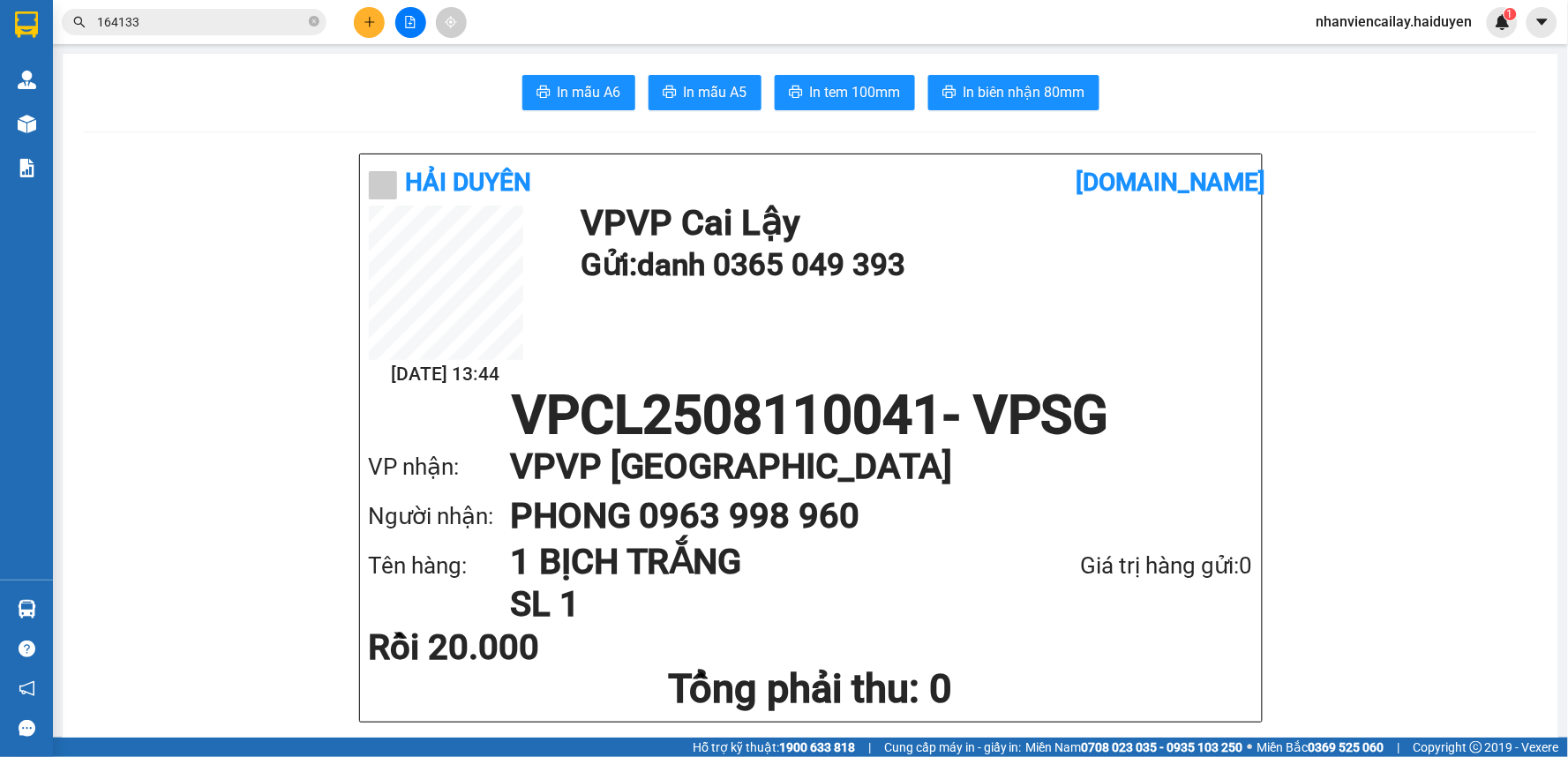
click at [184, 40] on div "Kết quả tìm kiếm ( 1 ) Bộ lọc Gửi 3 ngày gần nhất Mã ĐH Trạng thái Món hàng Thu…" at bounding box center [784, 22] width 1568 height 44
click at [236, 25] on input "164133" at bounding box center [201, 22] width 208 height 19
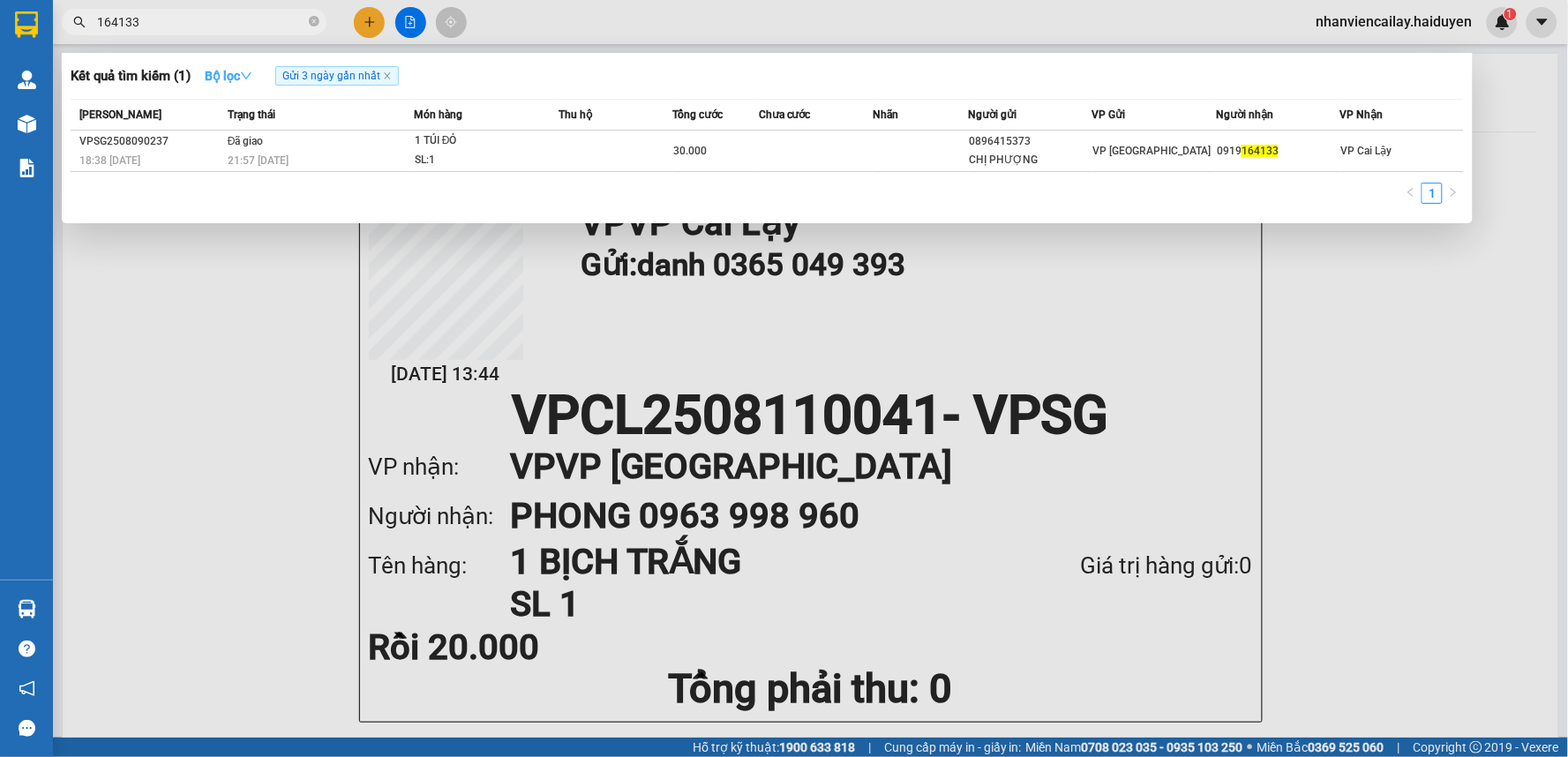
click at [248, 78] on icon "down" at bounding box center [246, 75] width 13 height 13
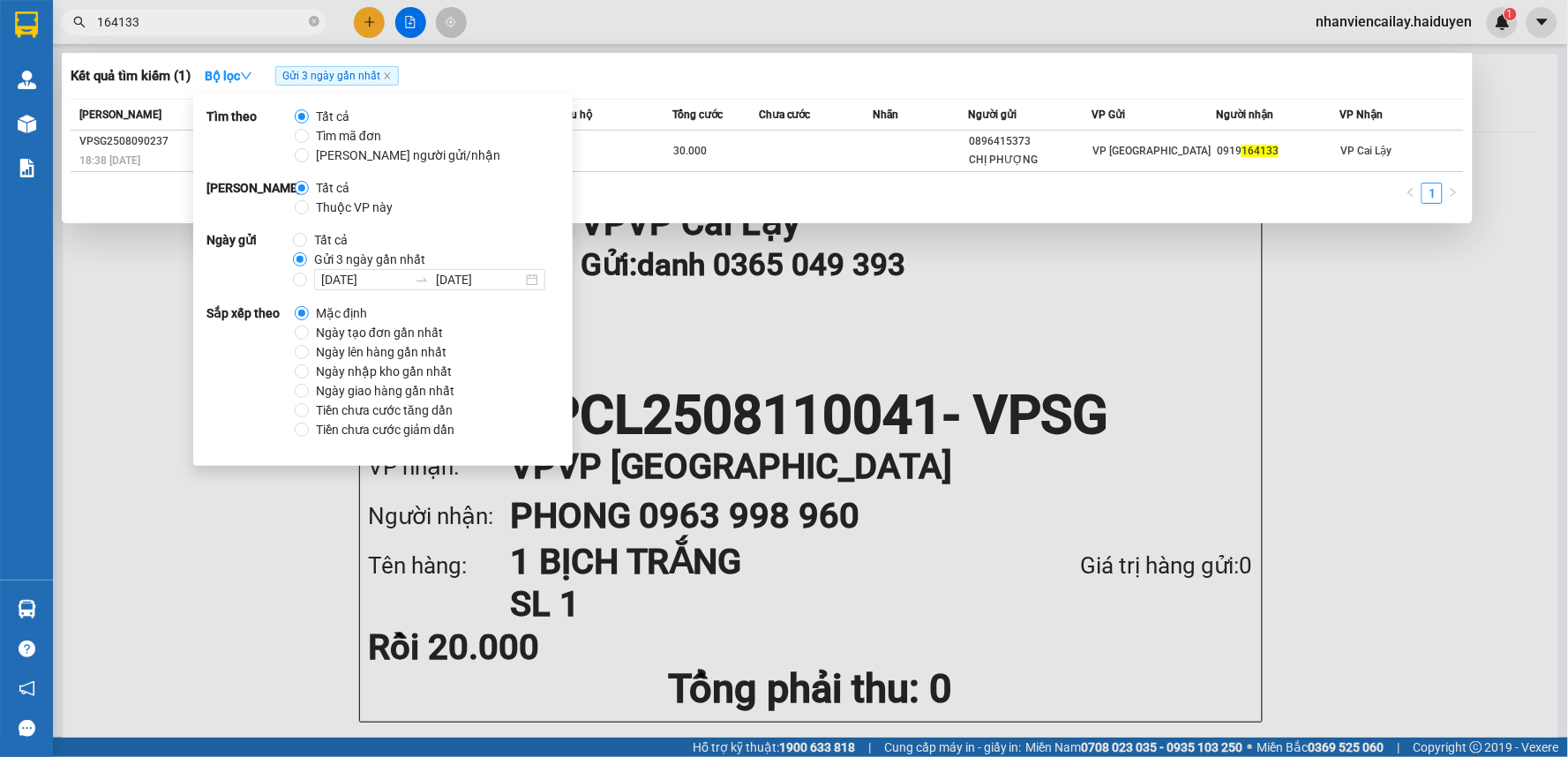
click at [307, 241] on span "Tất cả" at bounding box center [330, 240] width 47 height 19
click at [307, 241] on input "Tất cả" at bounding box center [300, 240] width 14 height 14
radio input "true"
radio input "false"
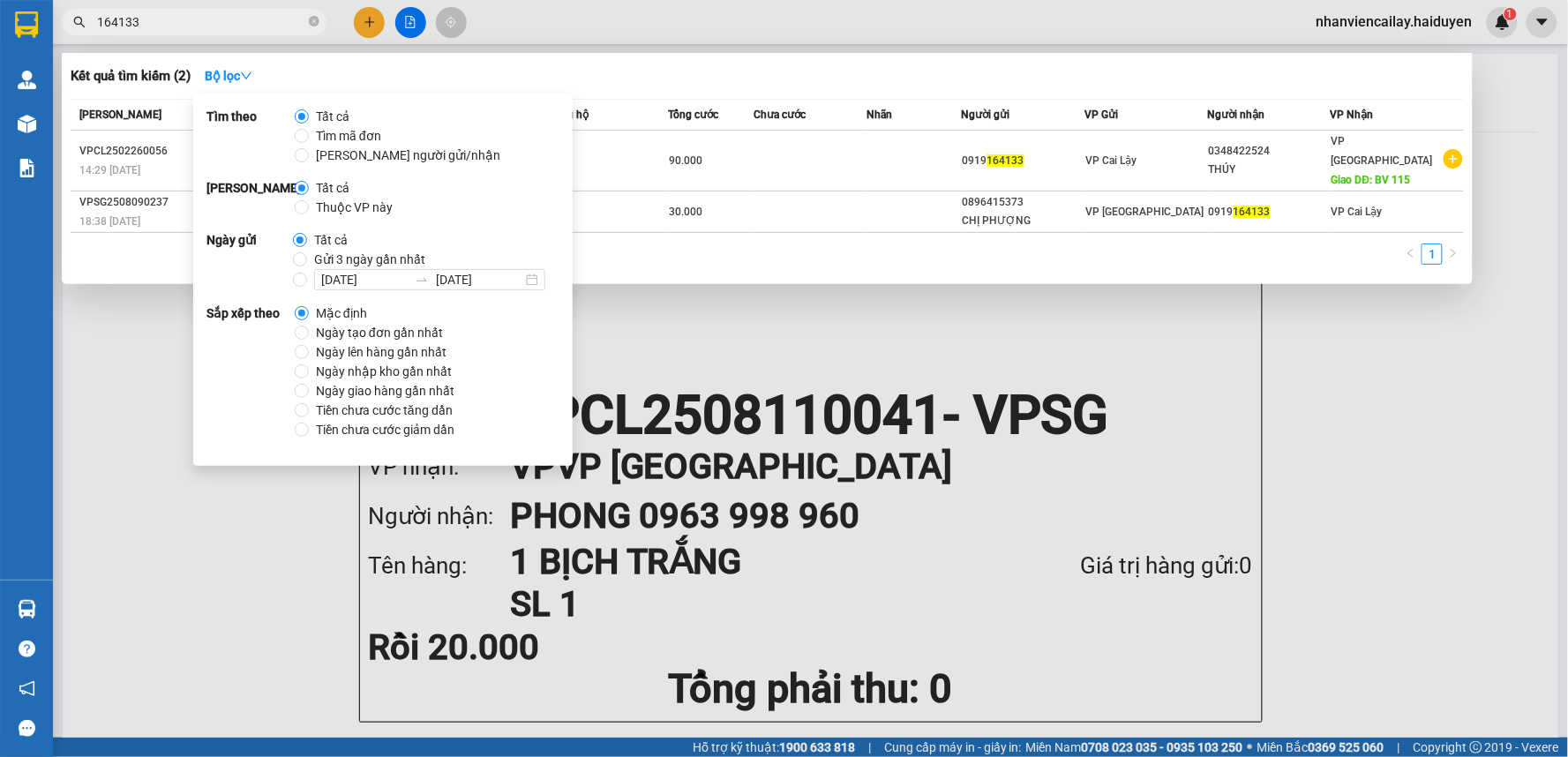
click at [193, 27] on input "164133" at bounding box center [201, 22] width 208 height 19
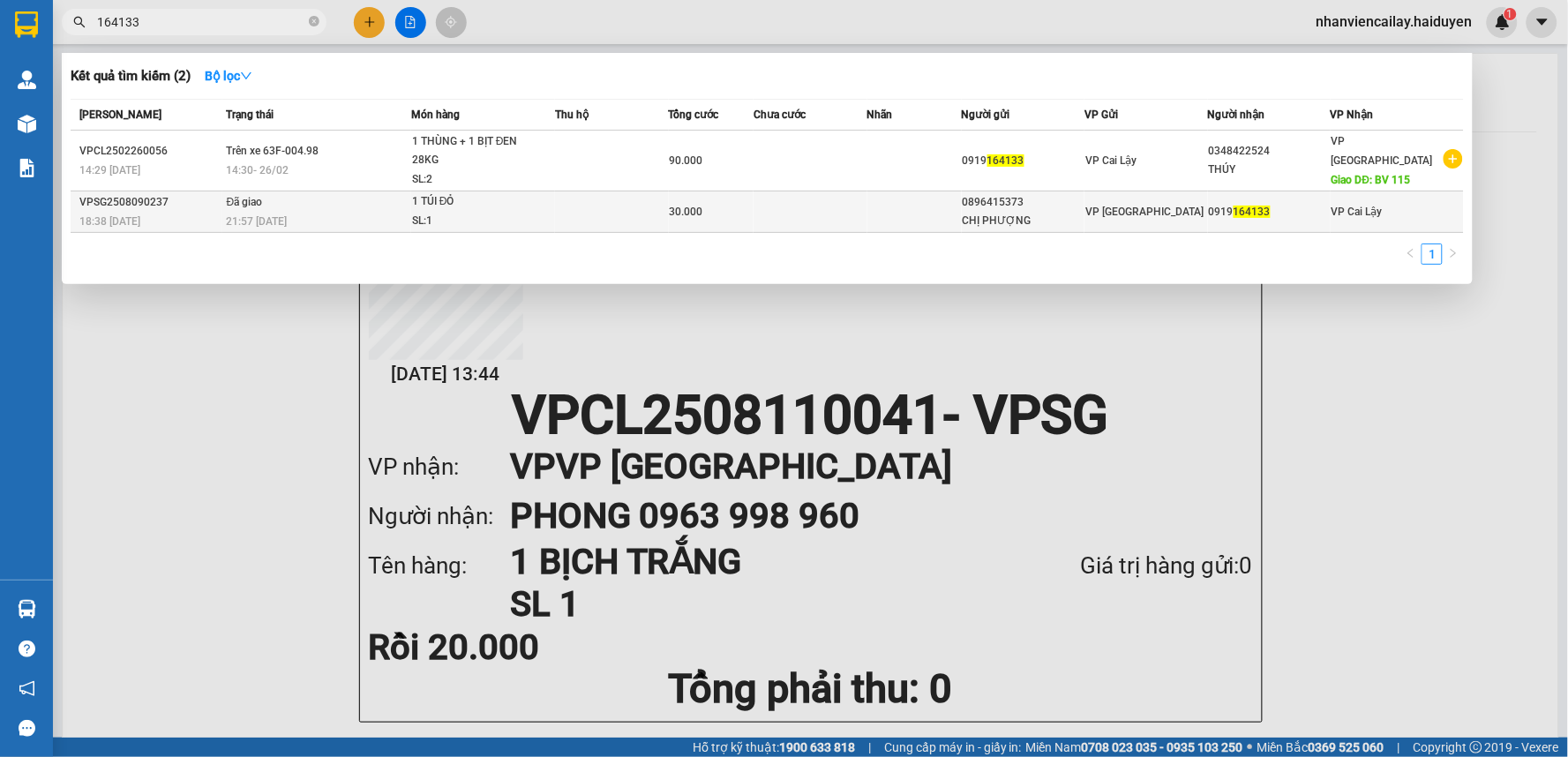
click at [780, 216] on td at bounding box center [810, 212] width 114 height 41
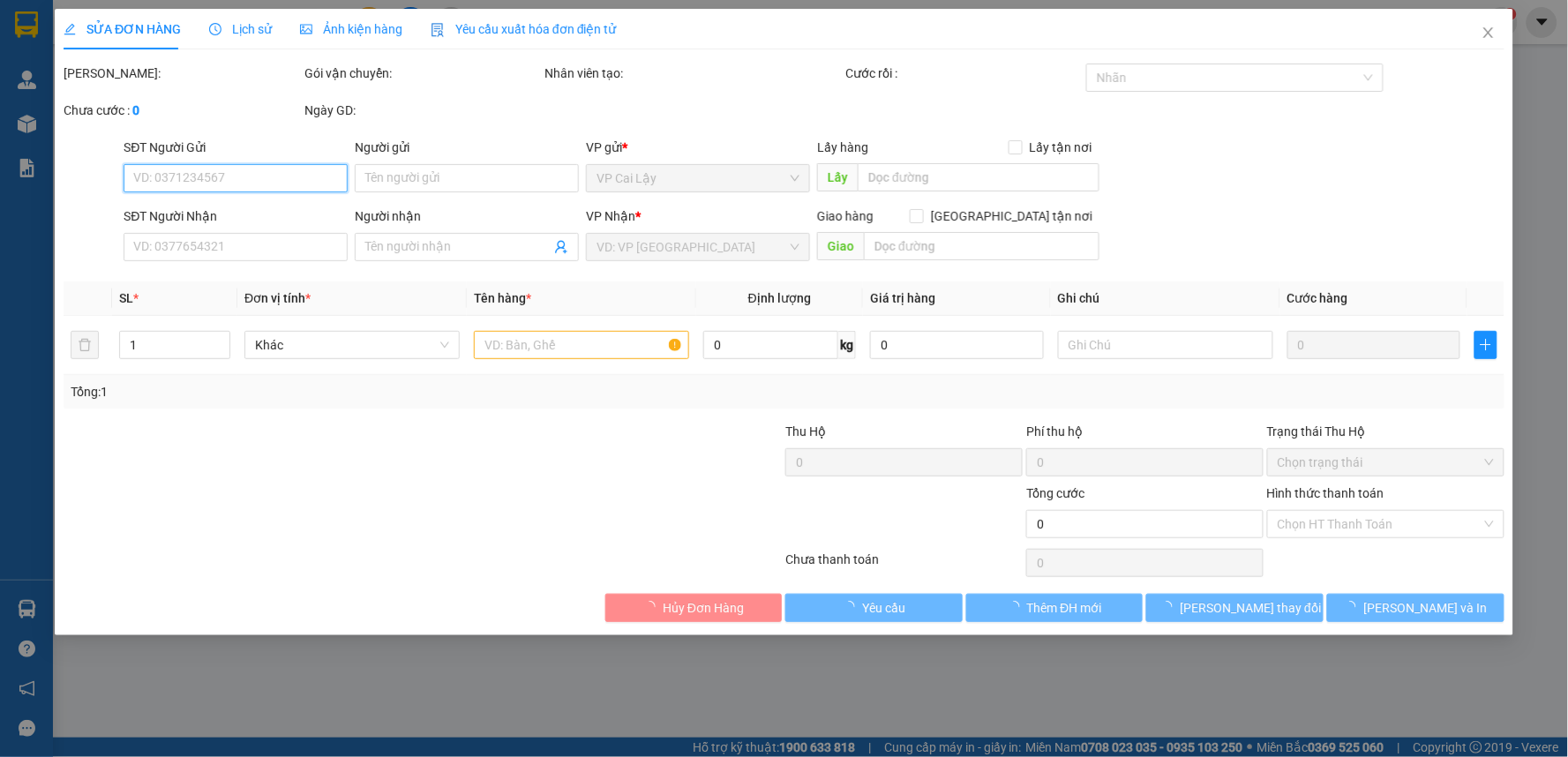
type input "0896415373"
type input "CHỊ PHƯỢNG"
type input "0919164133"
type input "30.000"
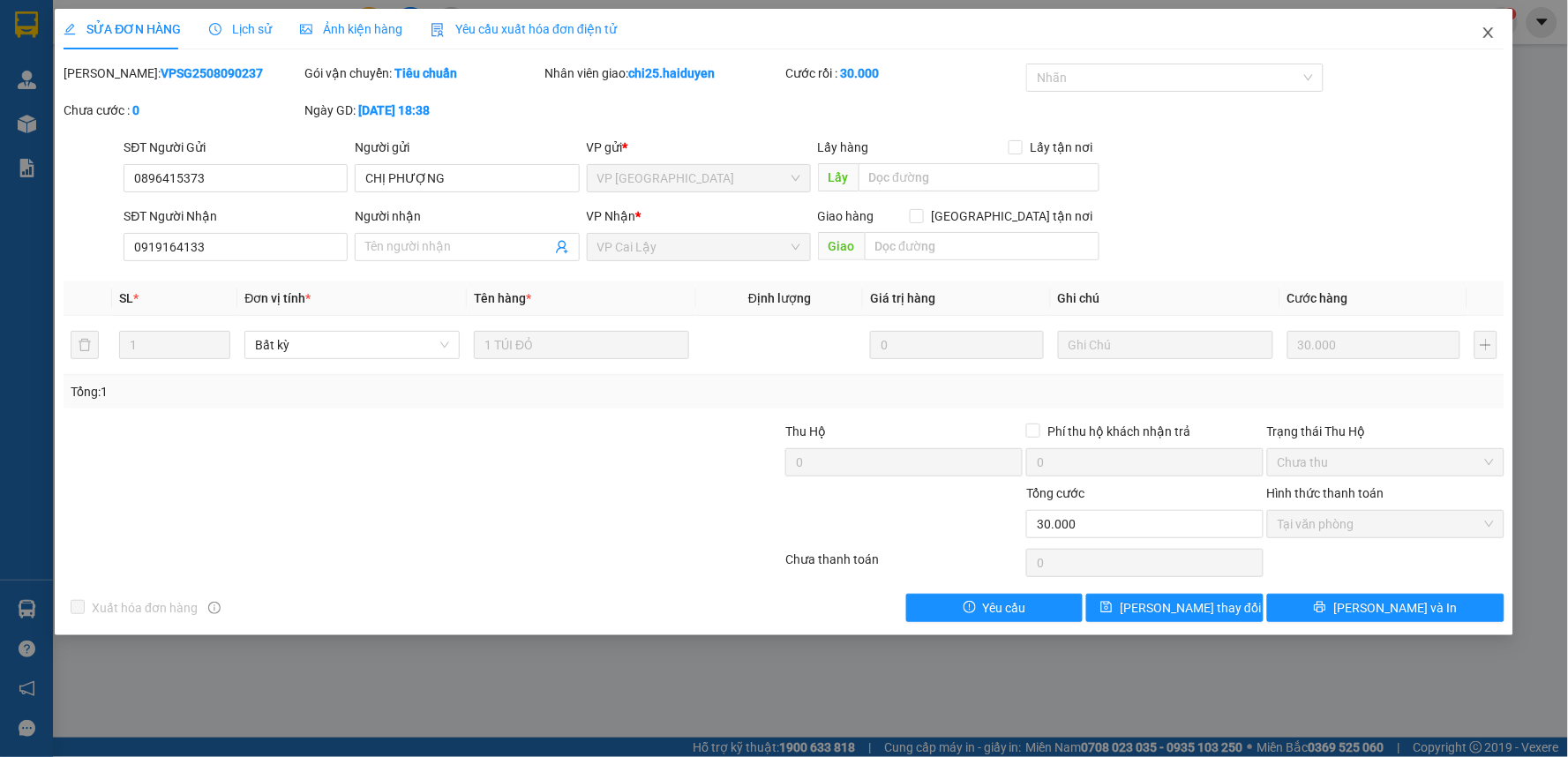
click at [1489, 37] on icon "close" at bounding box center [1488, 33] width 14 height 14
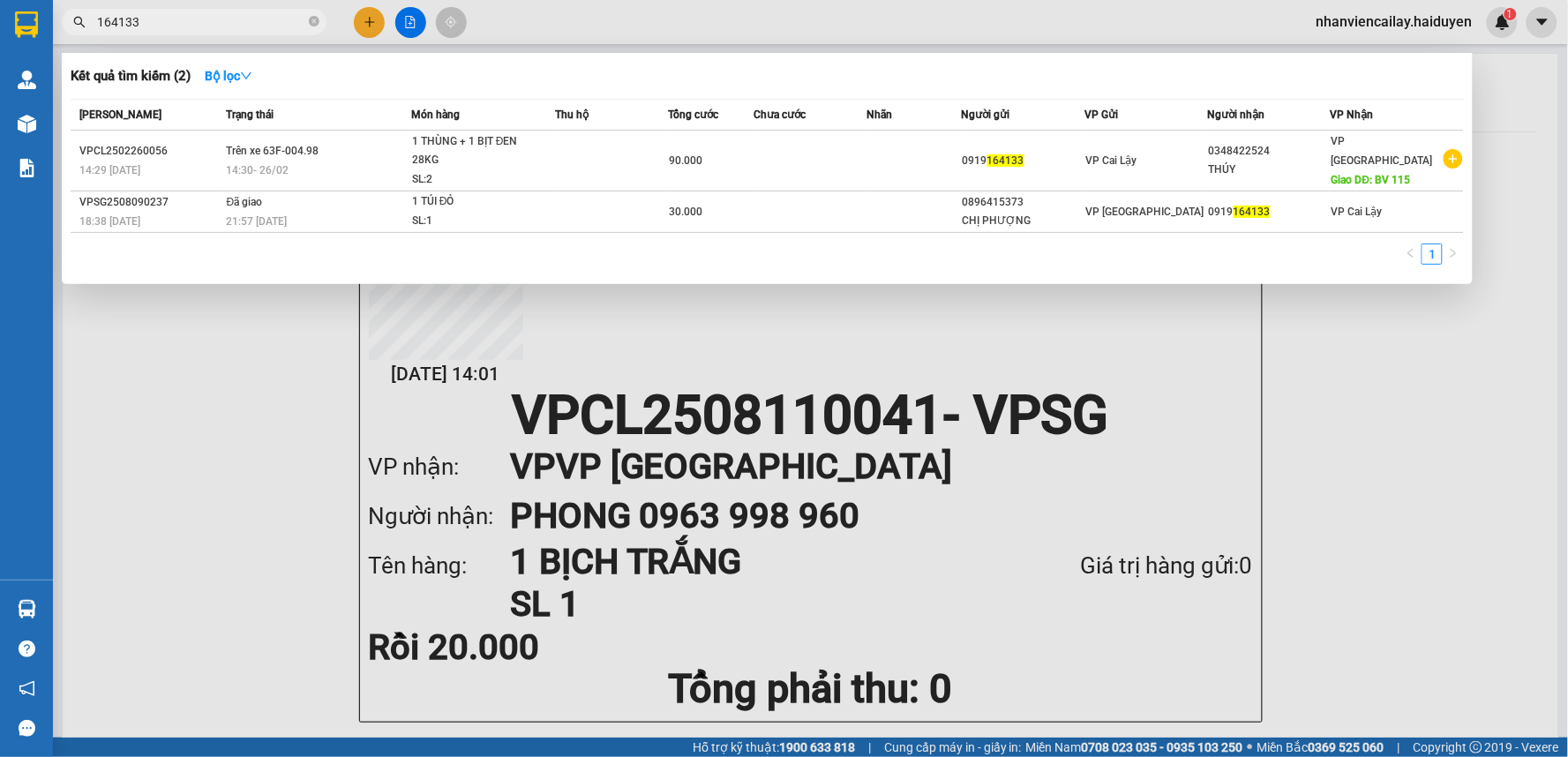
drag, startPoint x: 207, startPoint y: 21, endPoint x: 314, endPoint y: 53, distance: 111.7
click at [209, 21] on input "164133" at bounding box center [201, 22] width 208 height 19
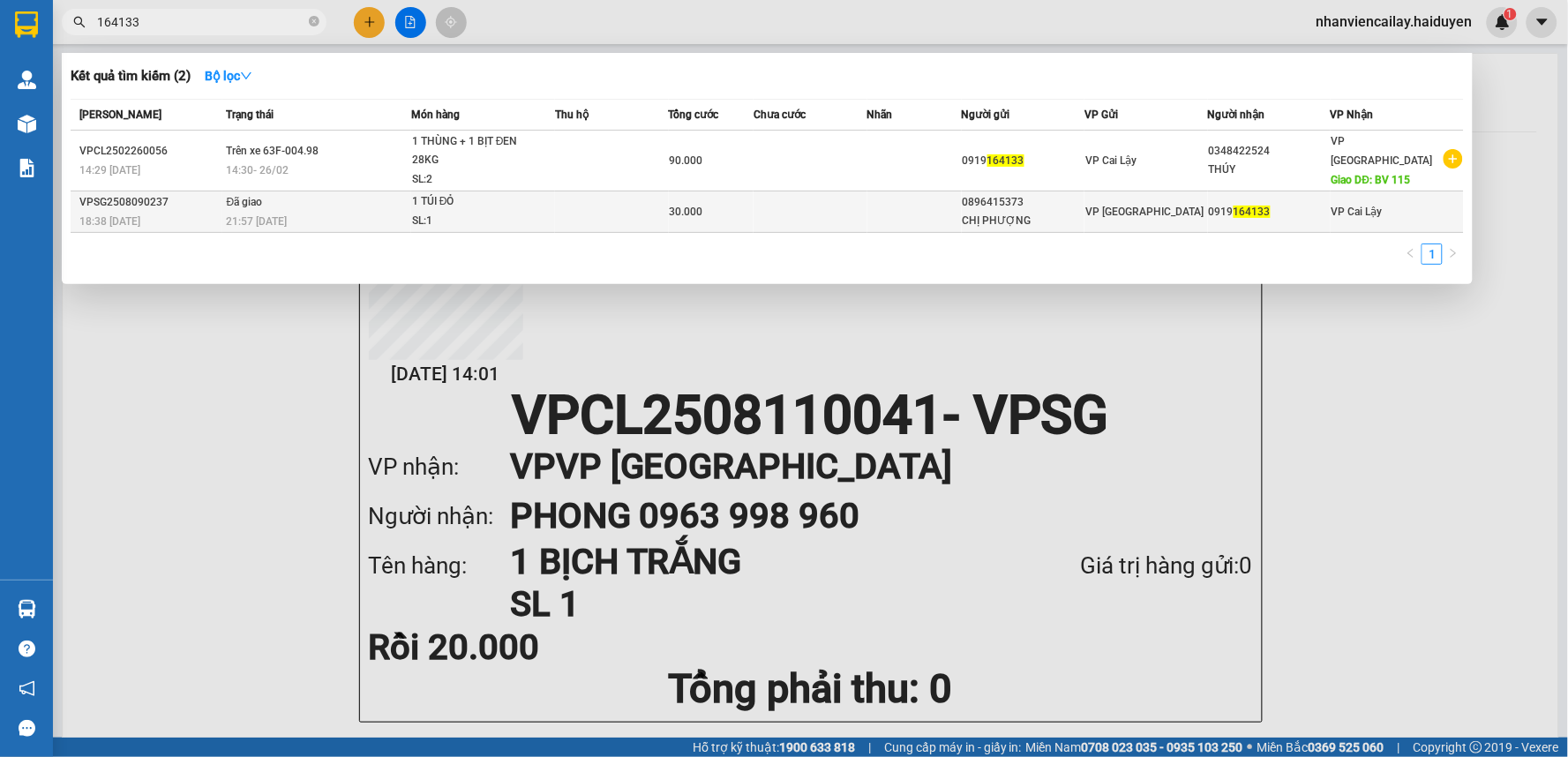
click at [342, 212] on div "21:57 - 10/08" at bounding box center [318, 222] width 184 height 19
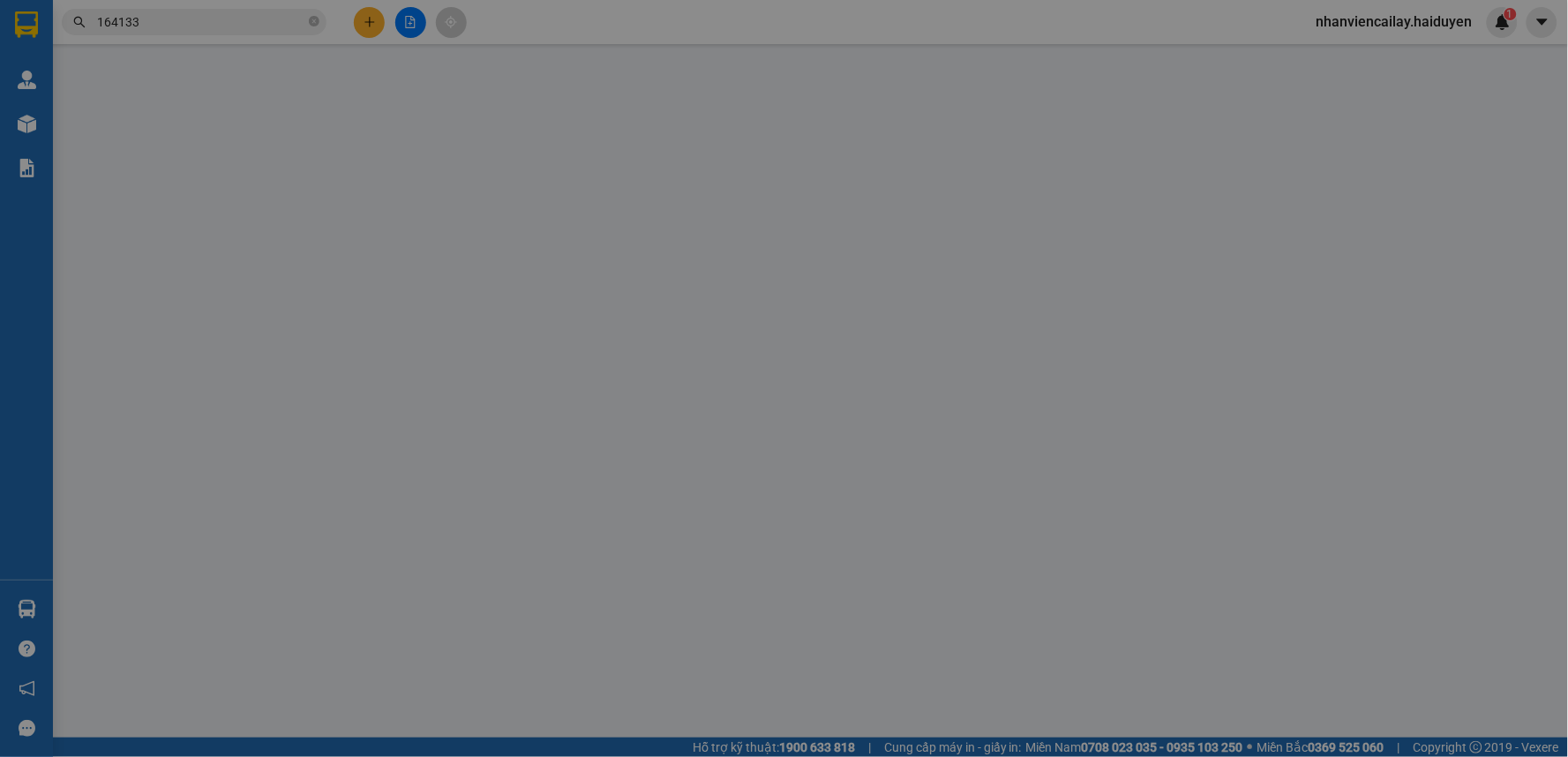
type input "0896415373"
type input "CHỊ PHƯỢNG"
type input "0919164133"
type input "30.000"
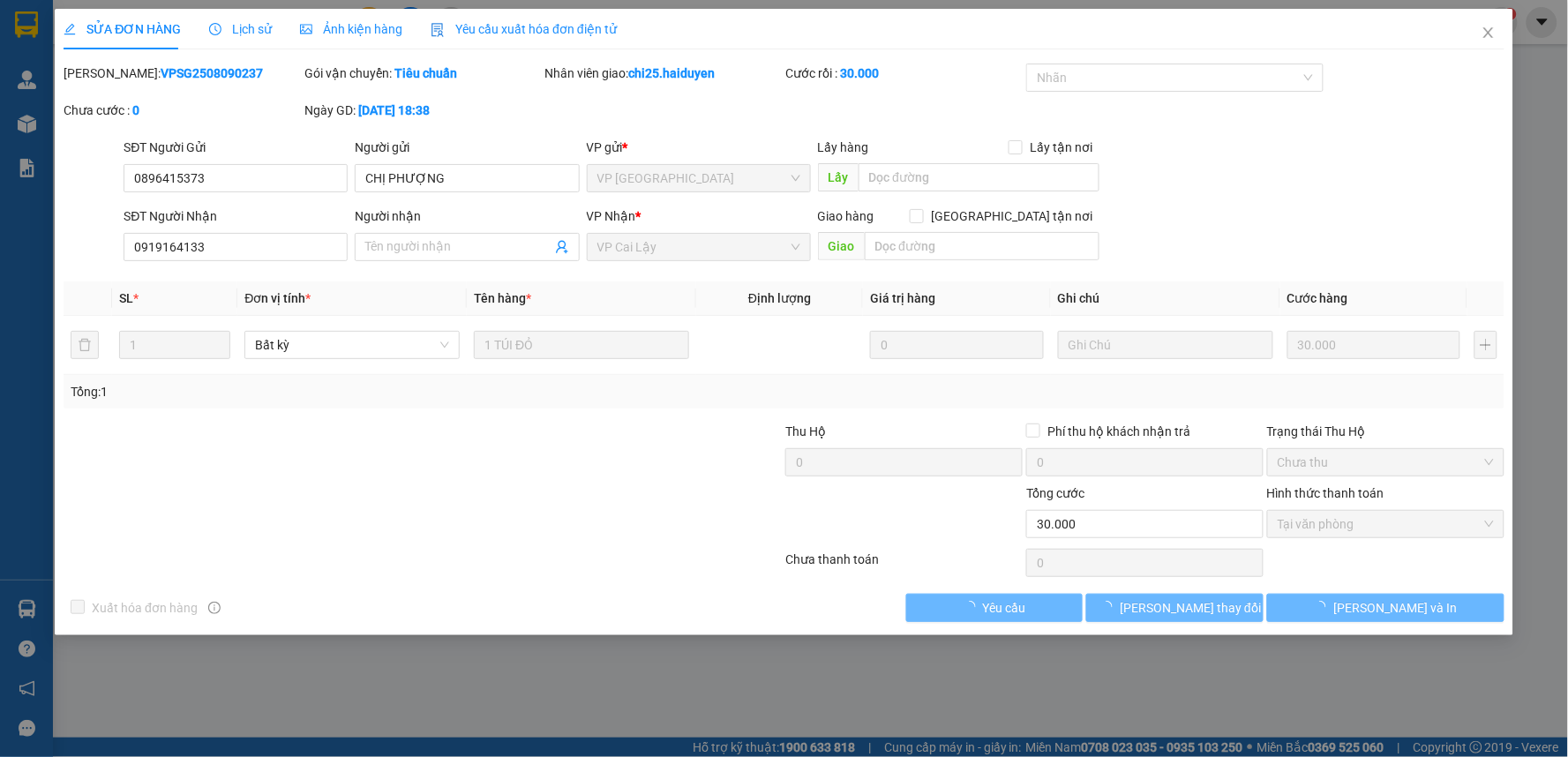
click at [233, 37] on span "Lịch sử" at bounding box center [240, 29] width 63 height 14
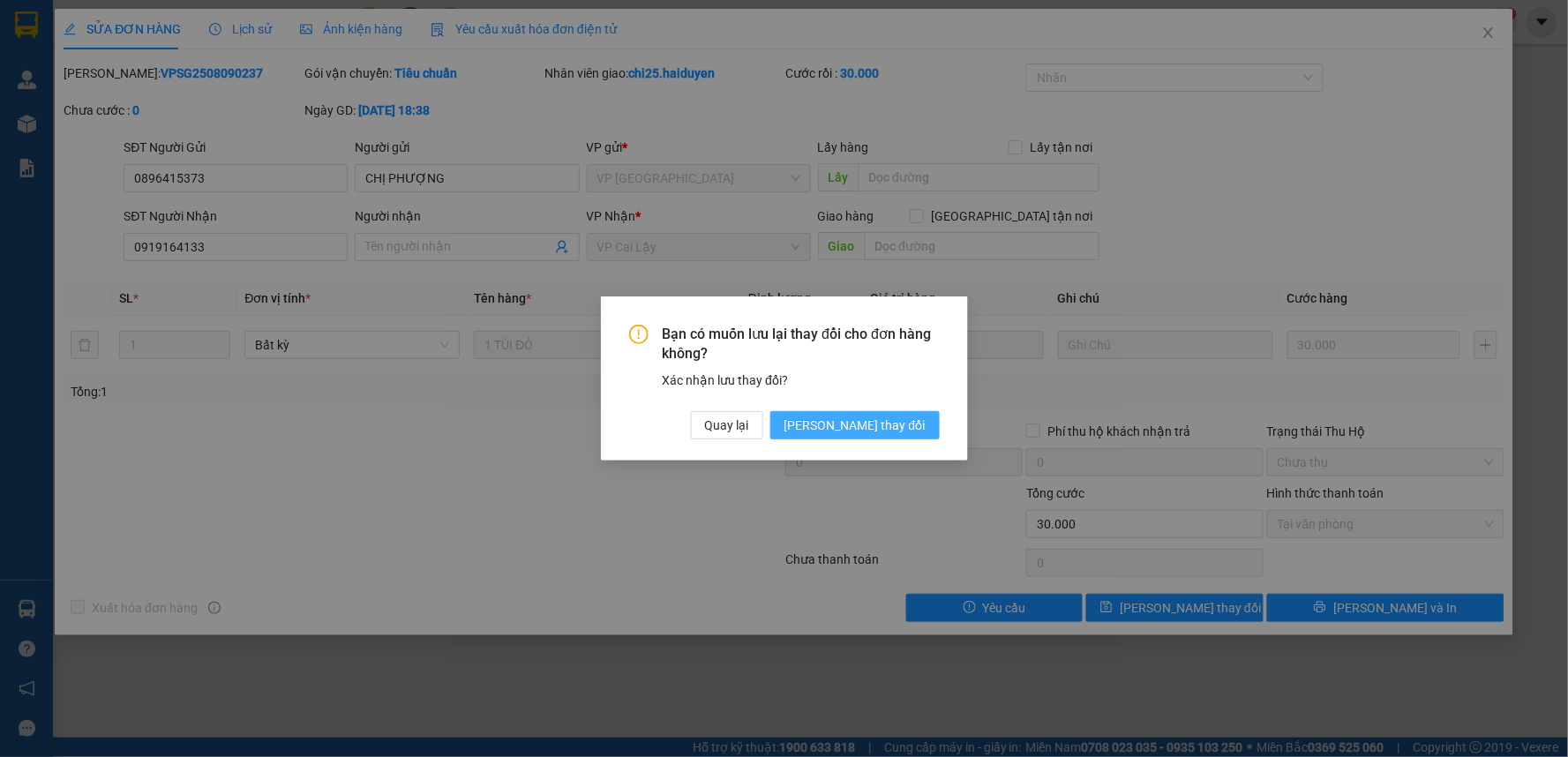
click at [906, 426] on span "[PERSON_NAME] thay đổi" at bounding box center [854, 425] width 142 height 19
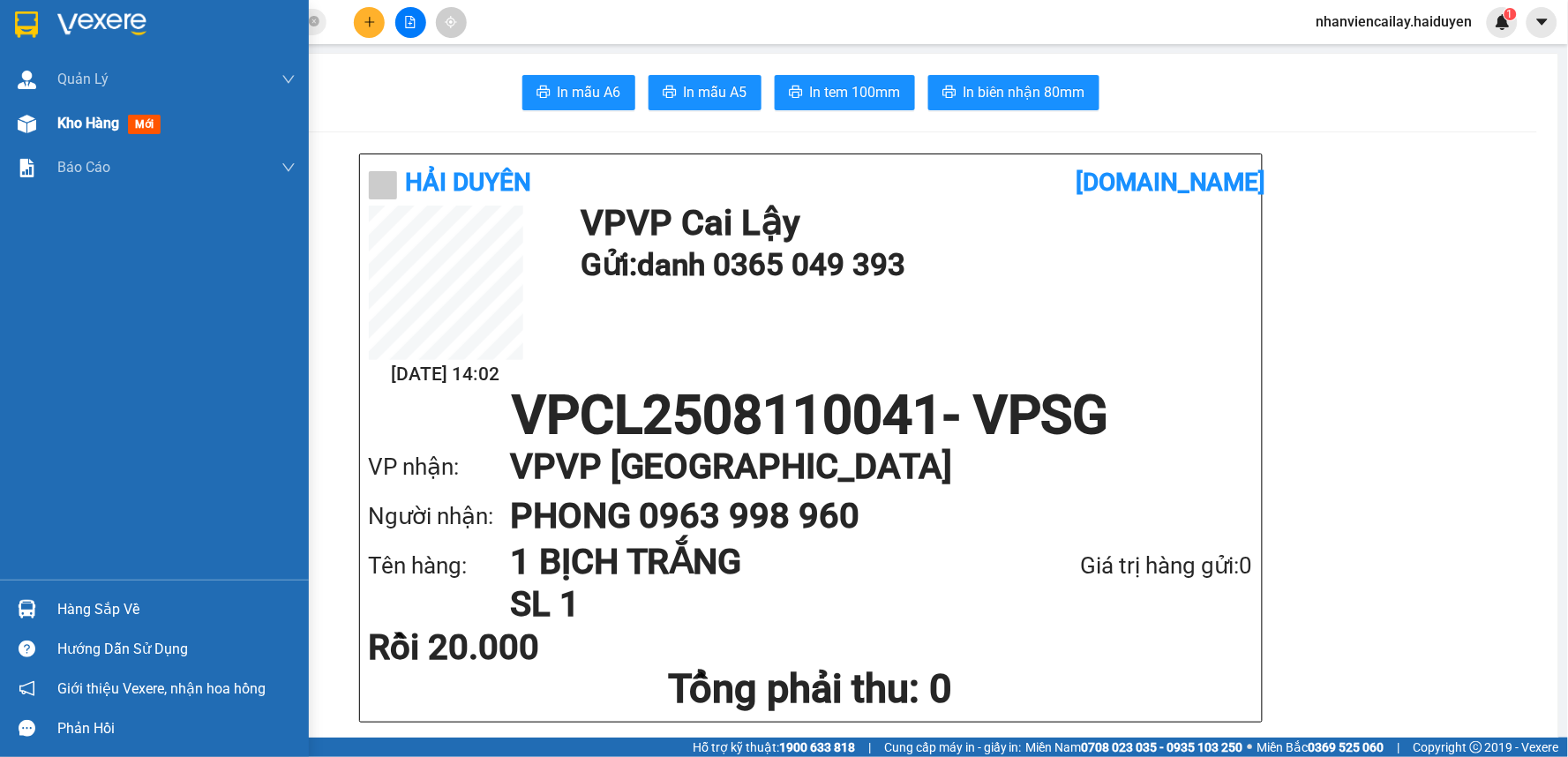
click at [40, 124] on div at bounding box center [27, 124] width 31 height 31
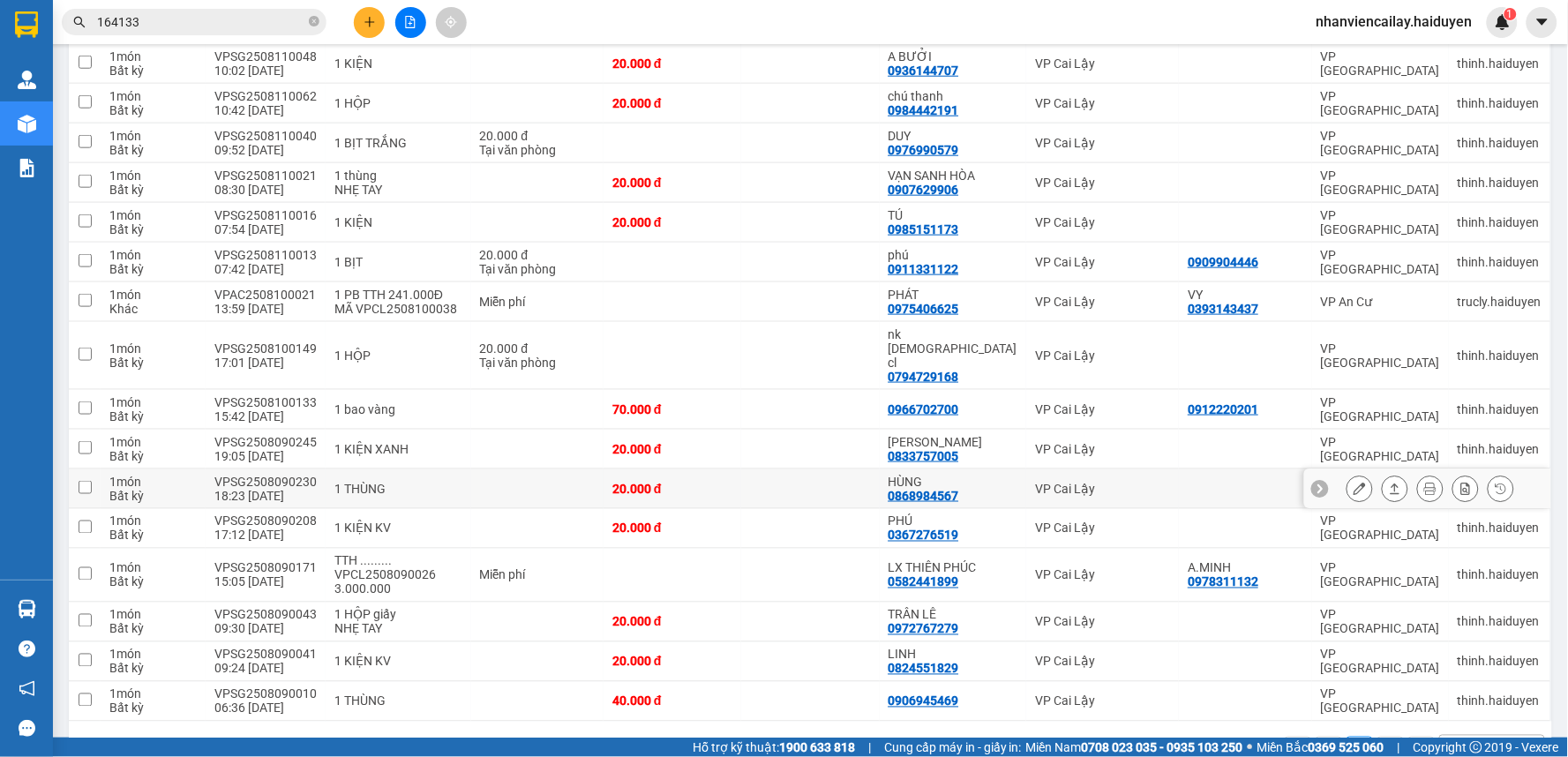
scroll to position [519, 0]
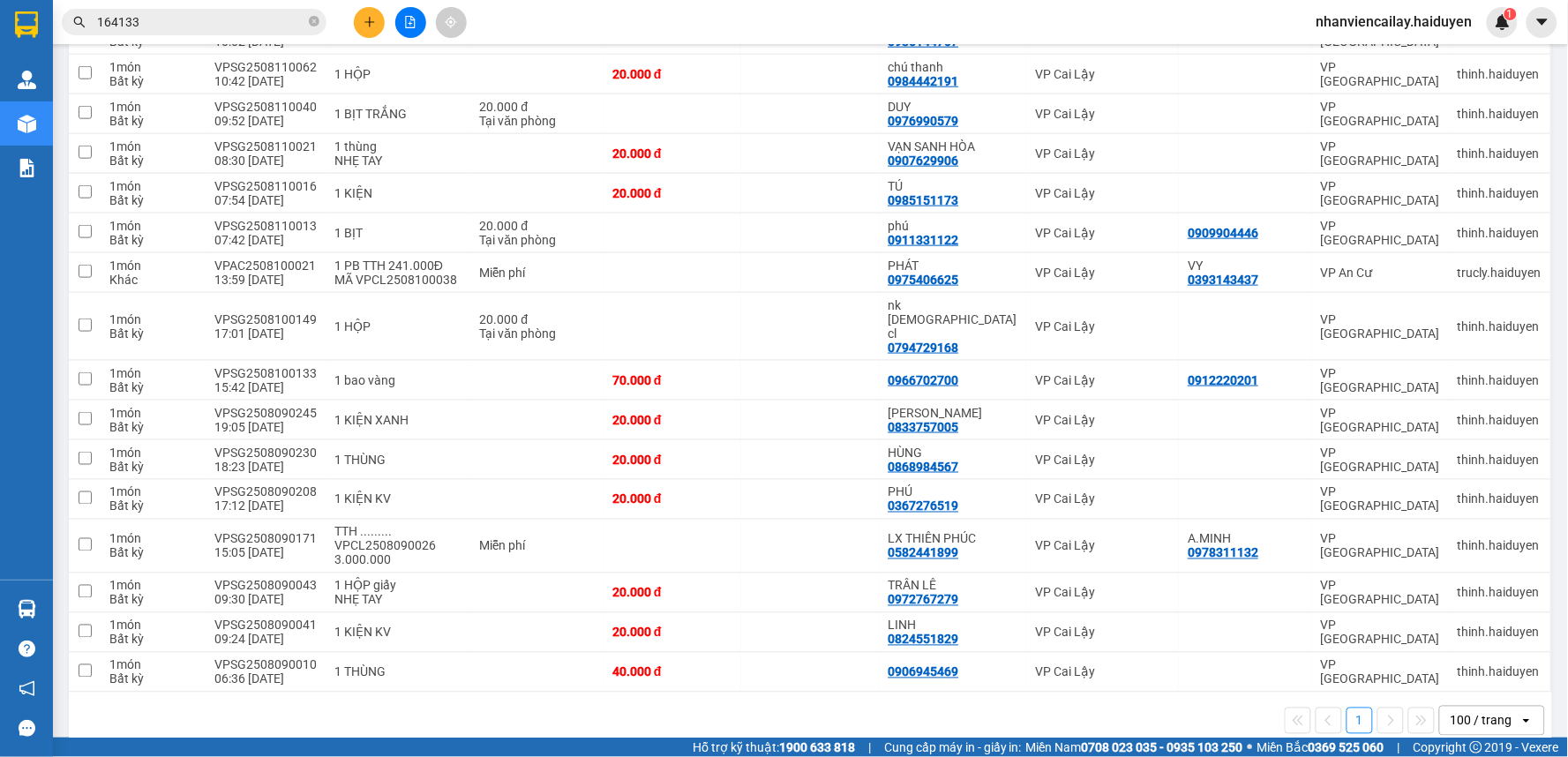
click at [1483, 712] on div "100 / trang" at bounding box center [1481, 720] width 62 height 17
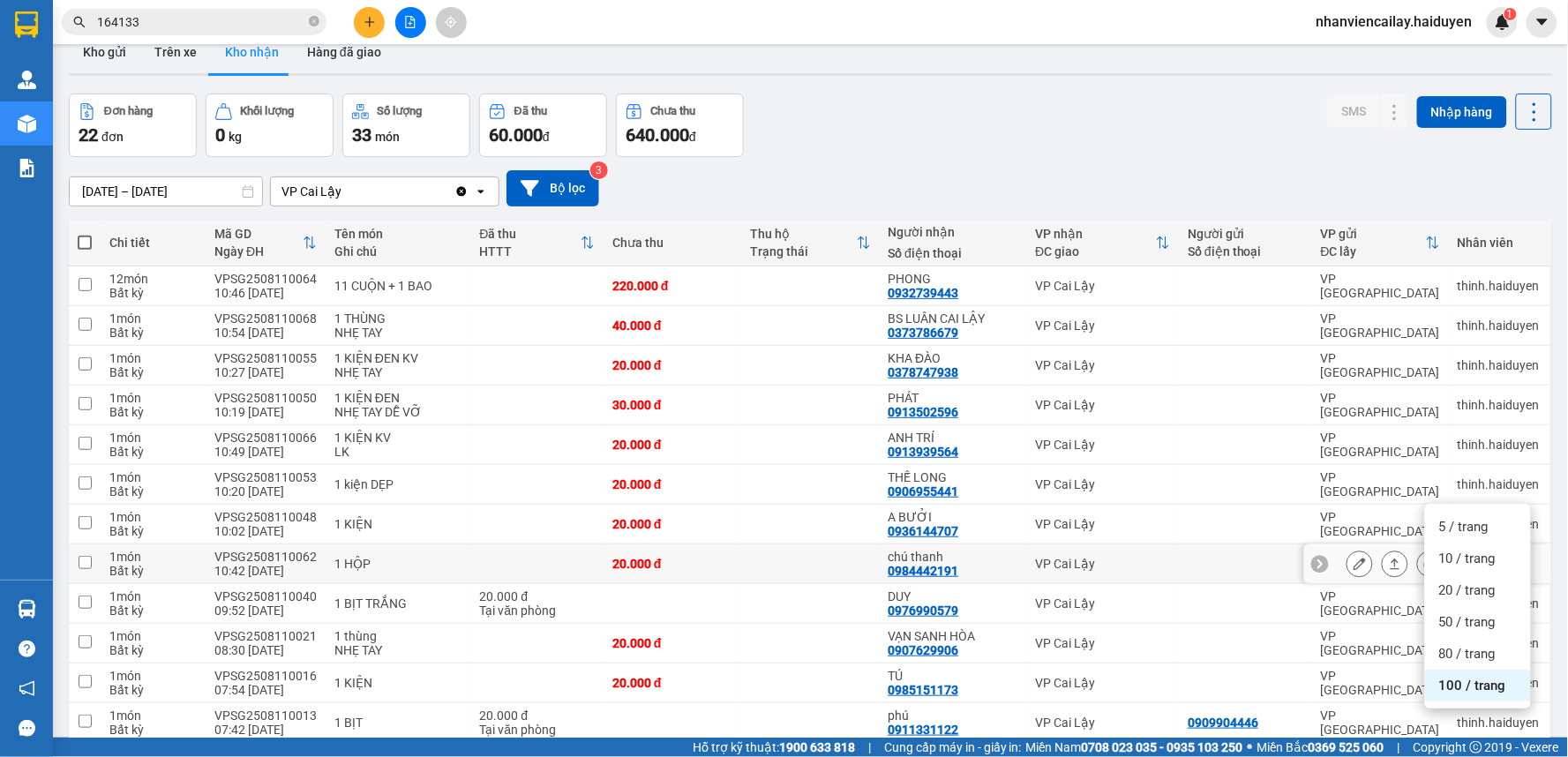
scroll to position [0, 0]
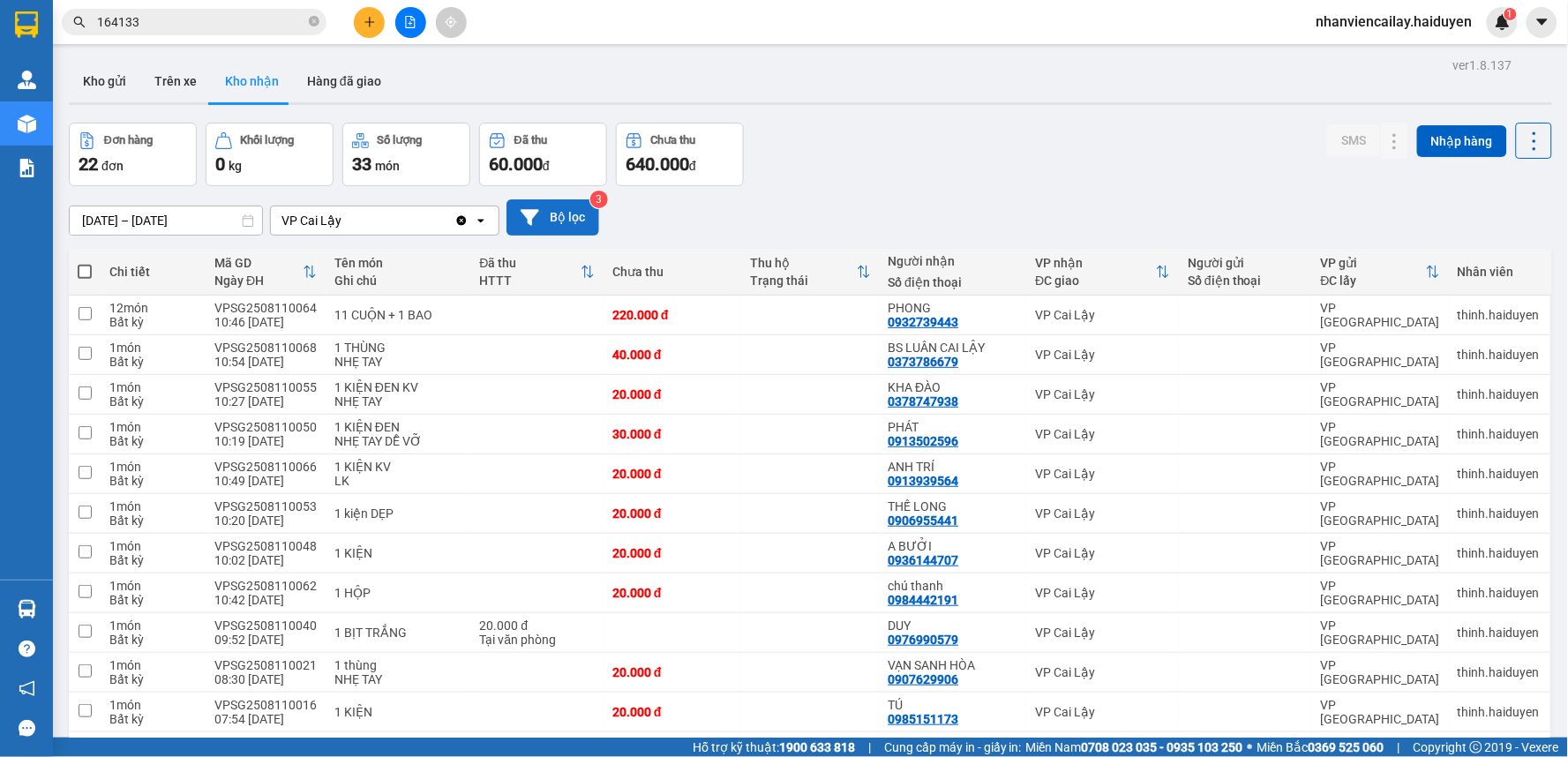
click at [522, 225] on icon at bounding box center [529, 217] width 18 height 18
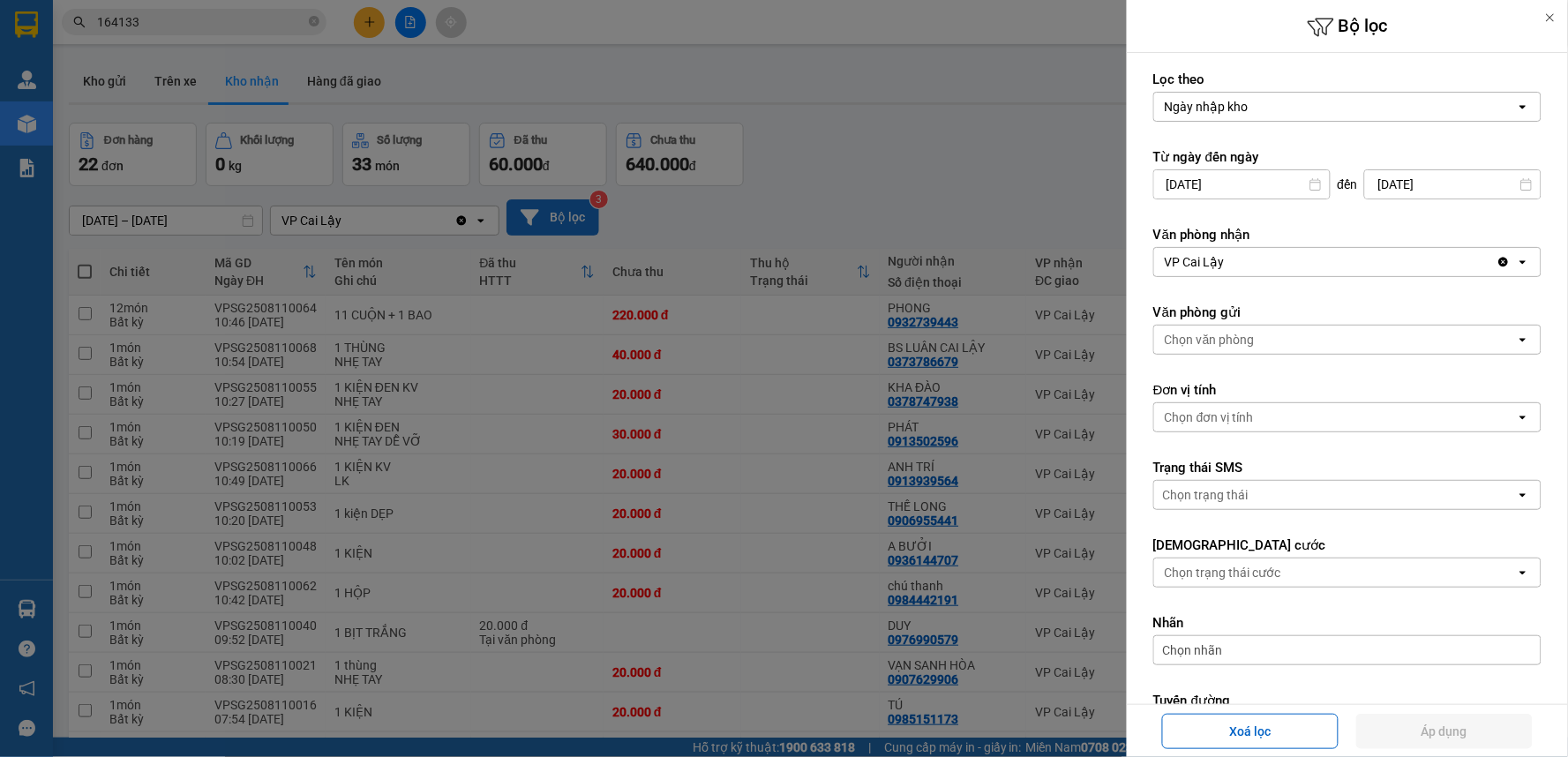
click at [1312, 184] on icon at bounding box center [1315, 184] width 13 height 13
click at [1309, 190] on icon at bounding box center [1314, 184] width 11 height 13
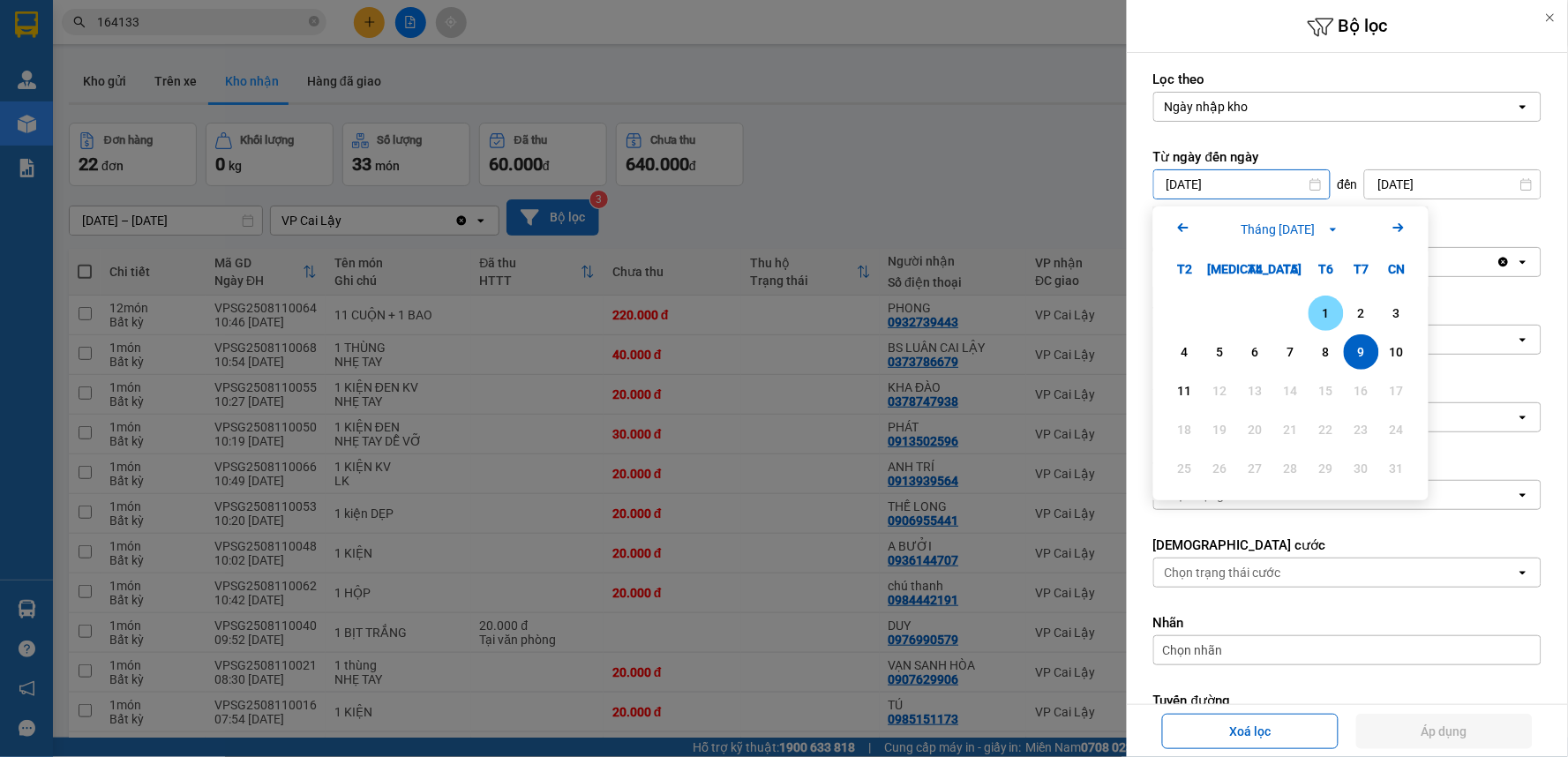
click at [1327, 318] on div "1" at bounding box center [1326, 313] width 25 height 21
type input "01/08/2025"
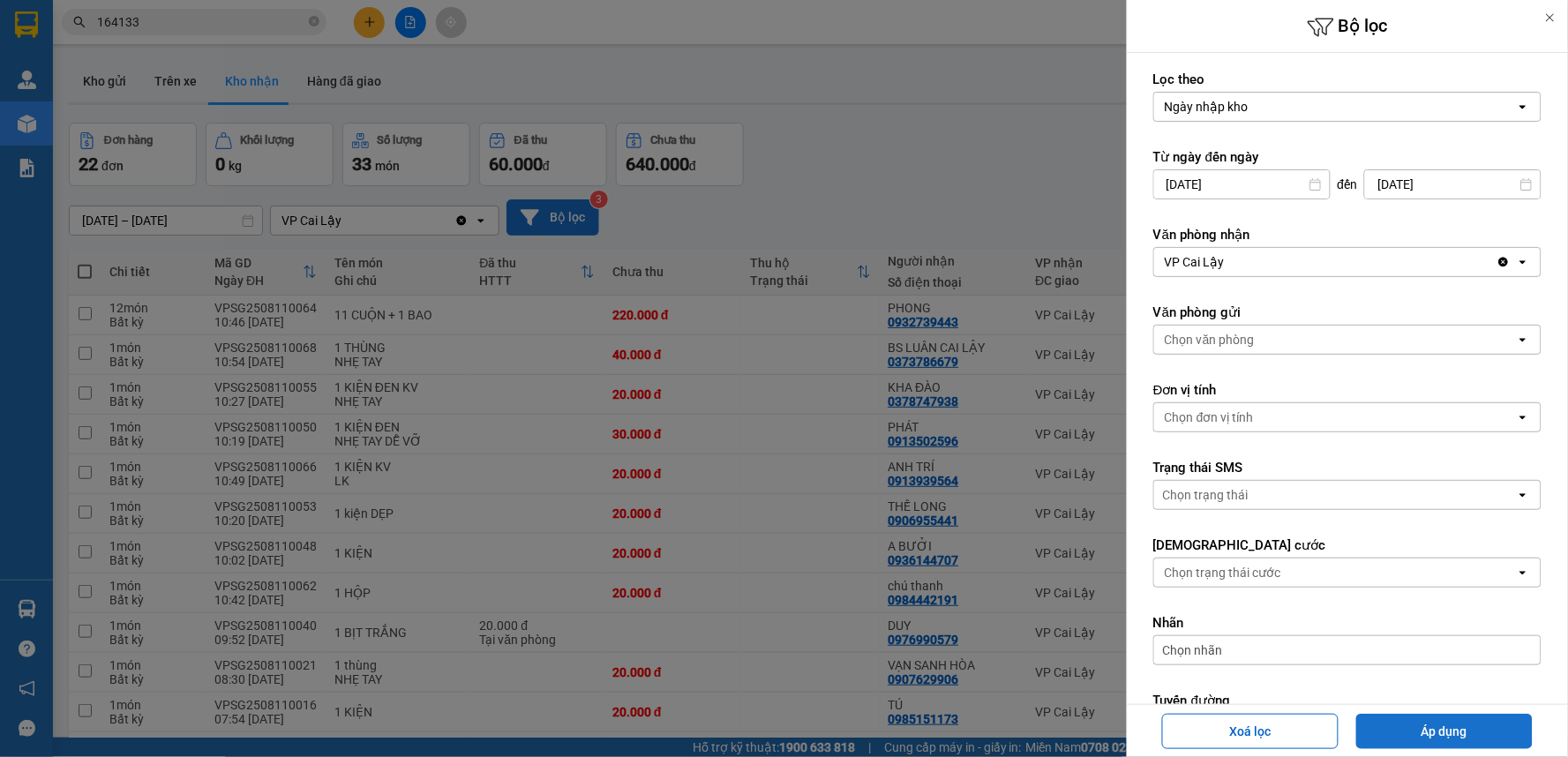
click at [1423, 719] on button "Áp dụng" at bounding box center [1444, 731] width 176 height 36
type input "[DATE] – [DATE]"
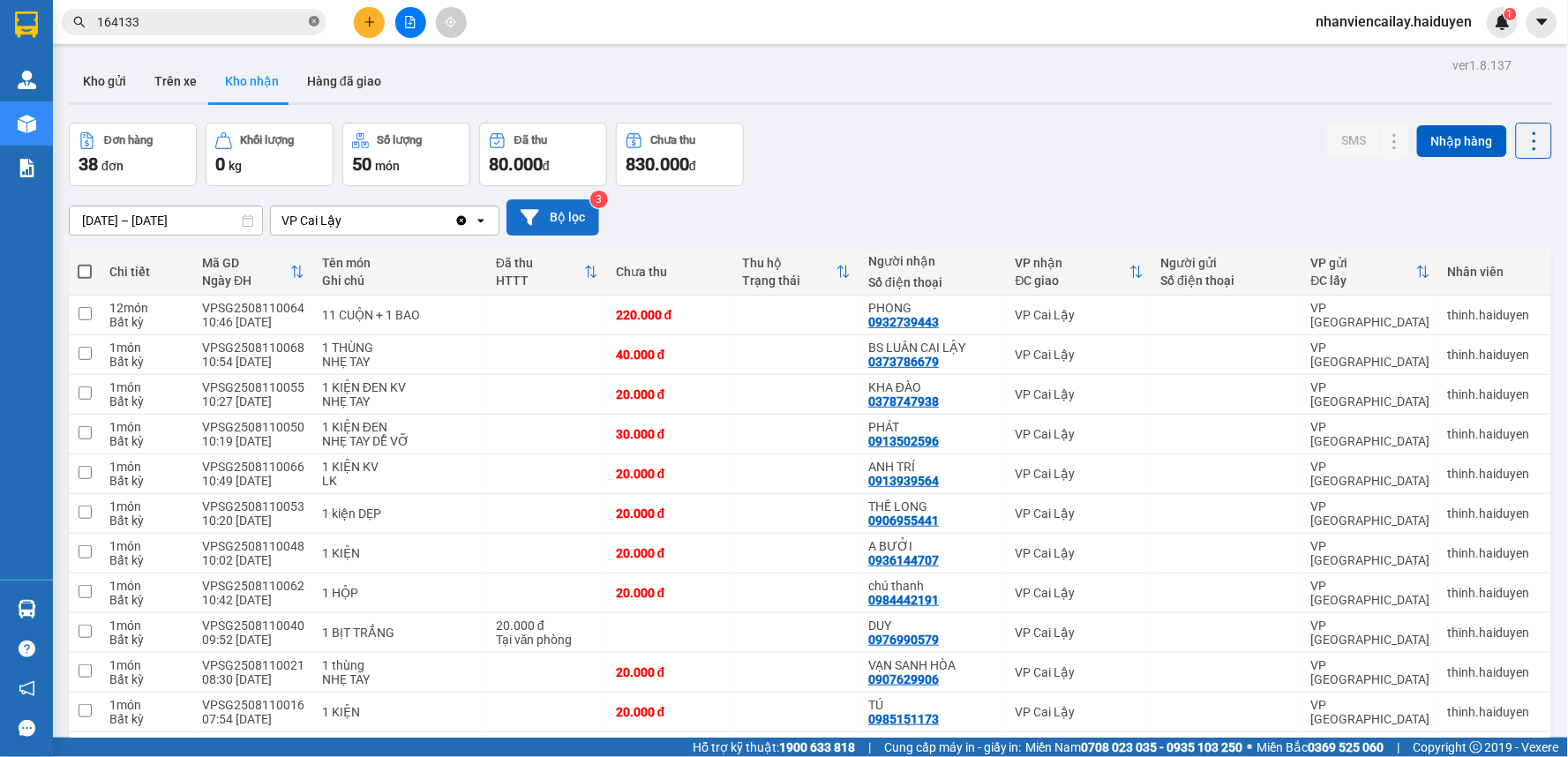
click at [310, 24] on icon "close-circle" at bounding box center [314, 20] width 11 height 11
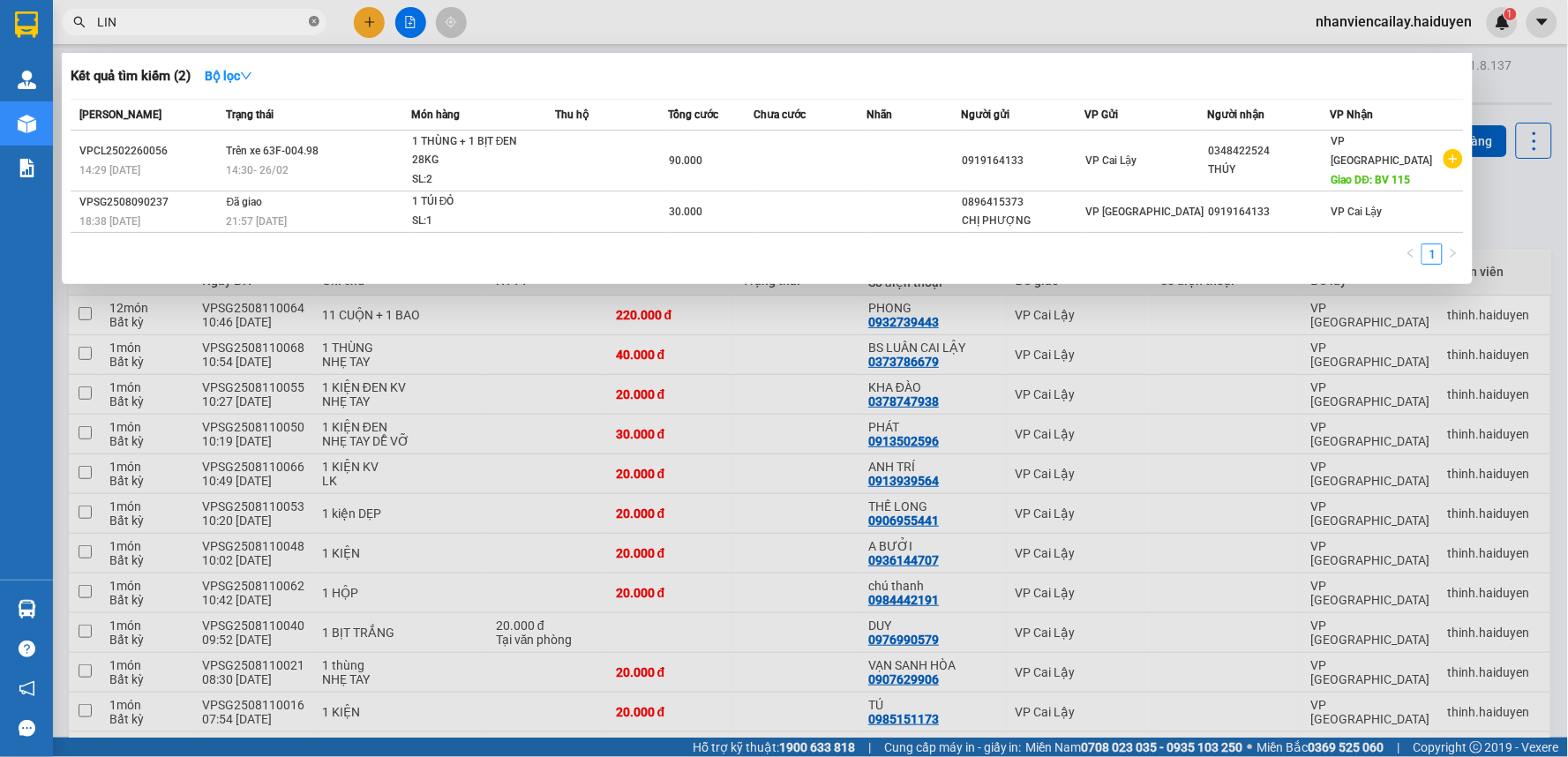
type input "LINH"
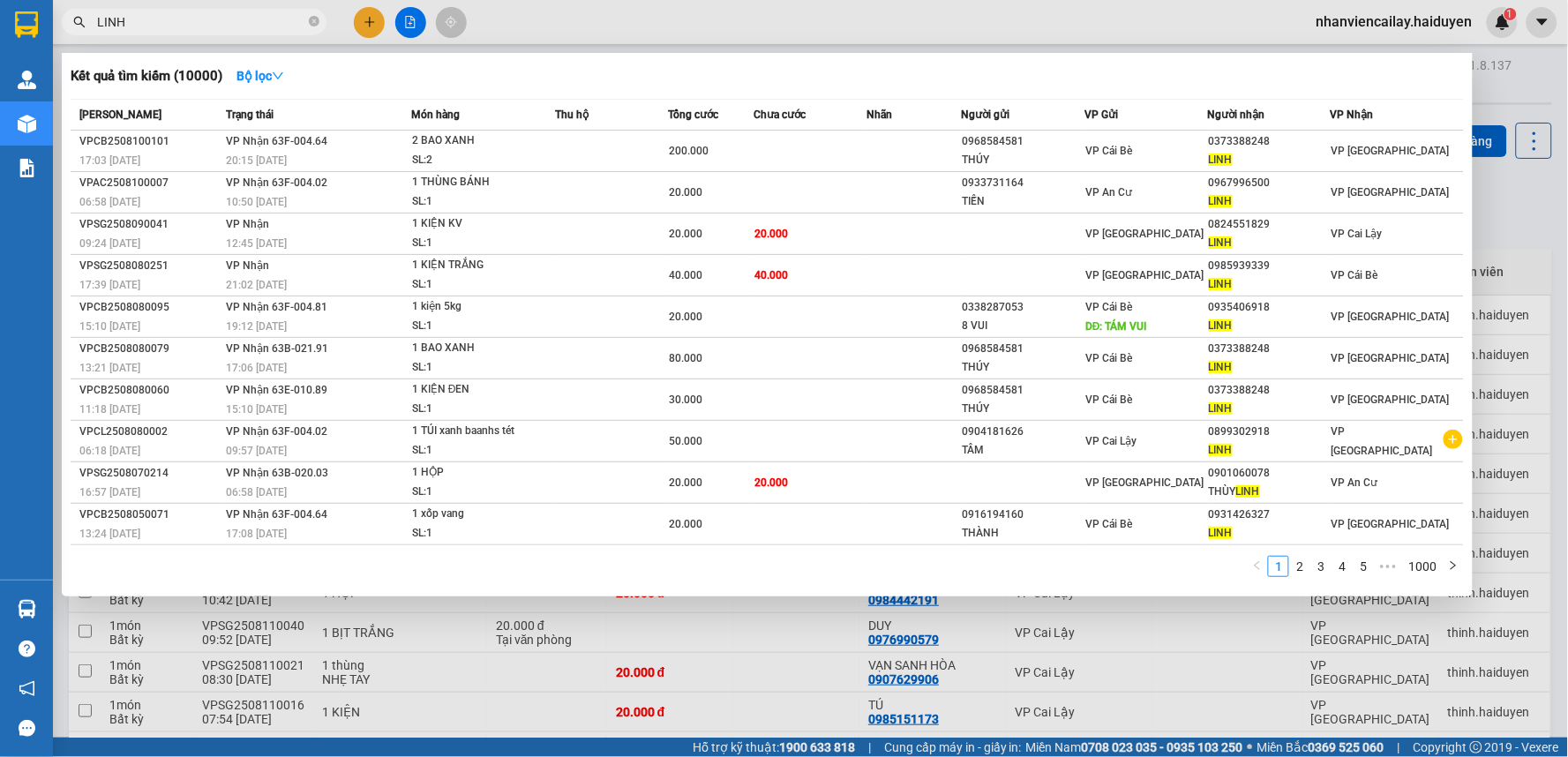
click at [315, 15] on icon "close-circle" at bounding box center [314, 20] width 11 height 11
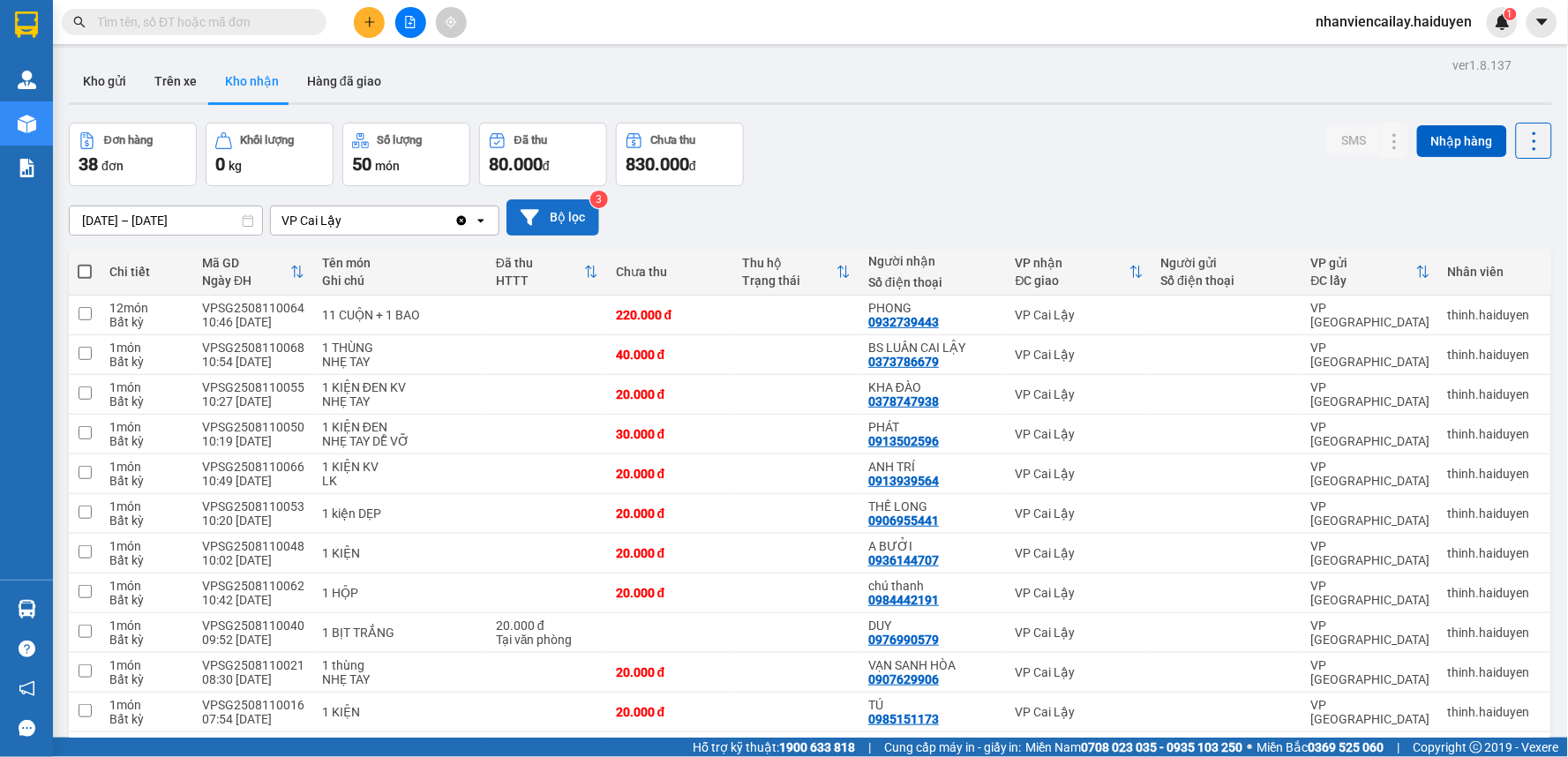
click at [274, 25] on input "text" at bounding box center [201, 22] width 208 height 19
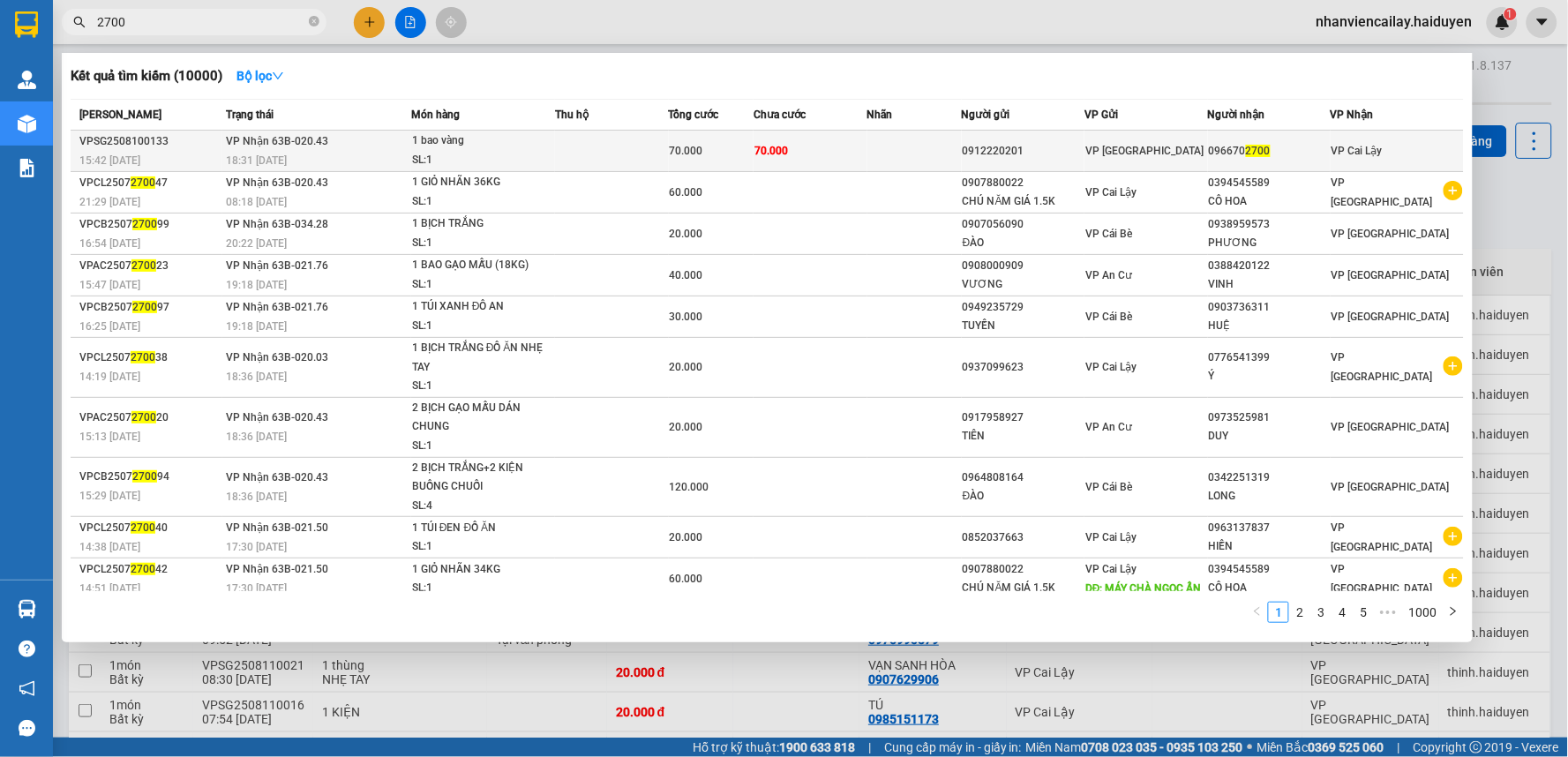
type input "2700"
click at [985, 151] on div "0912220201" at bounding box center [1022, 150] width 120 height 18
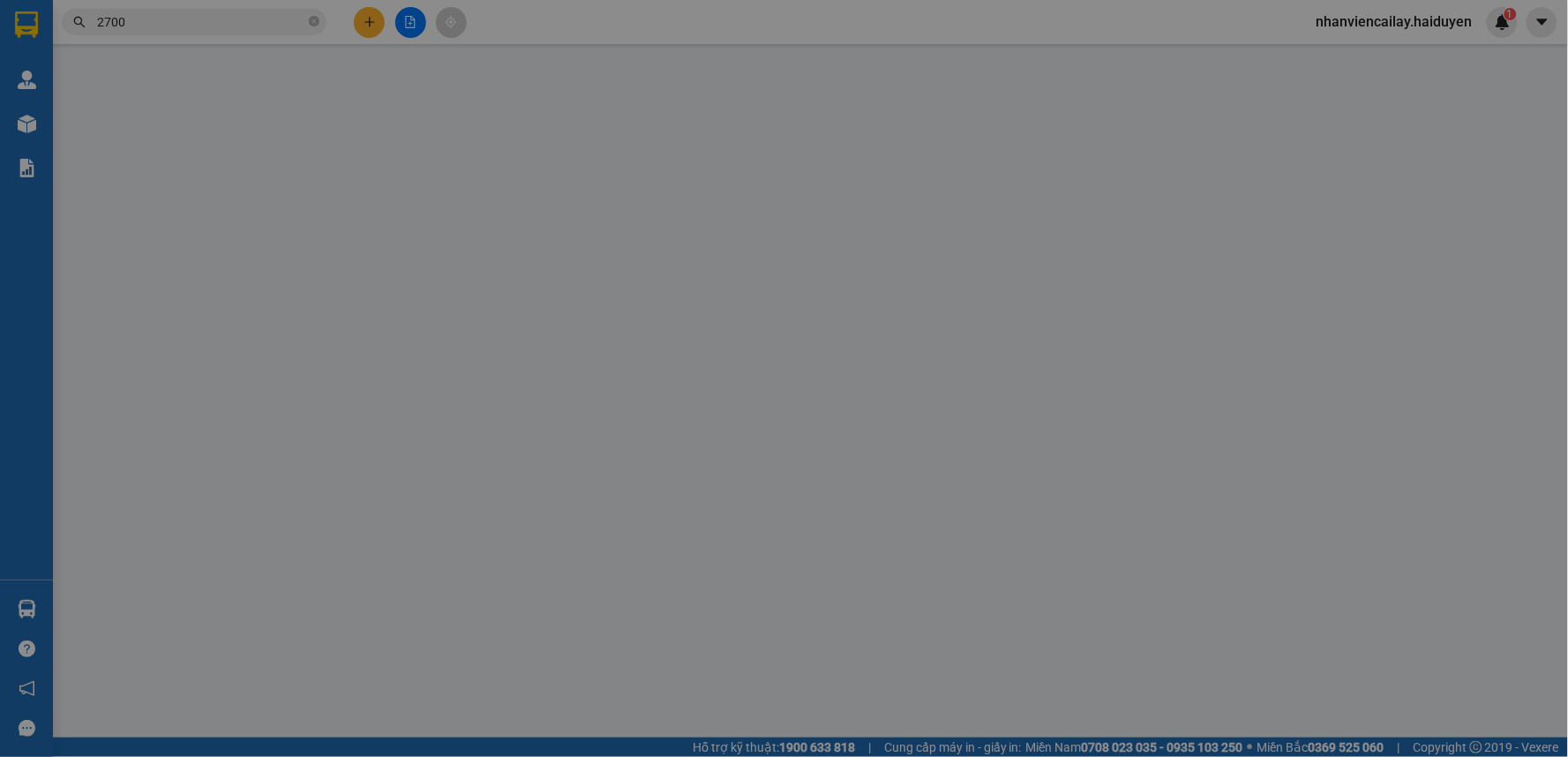
type input "0912220201"
type input "0966702700"
type input "70.000"
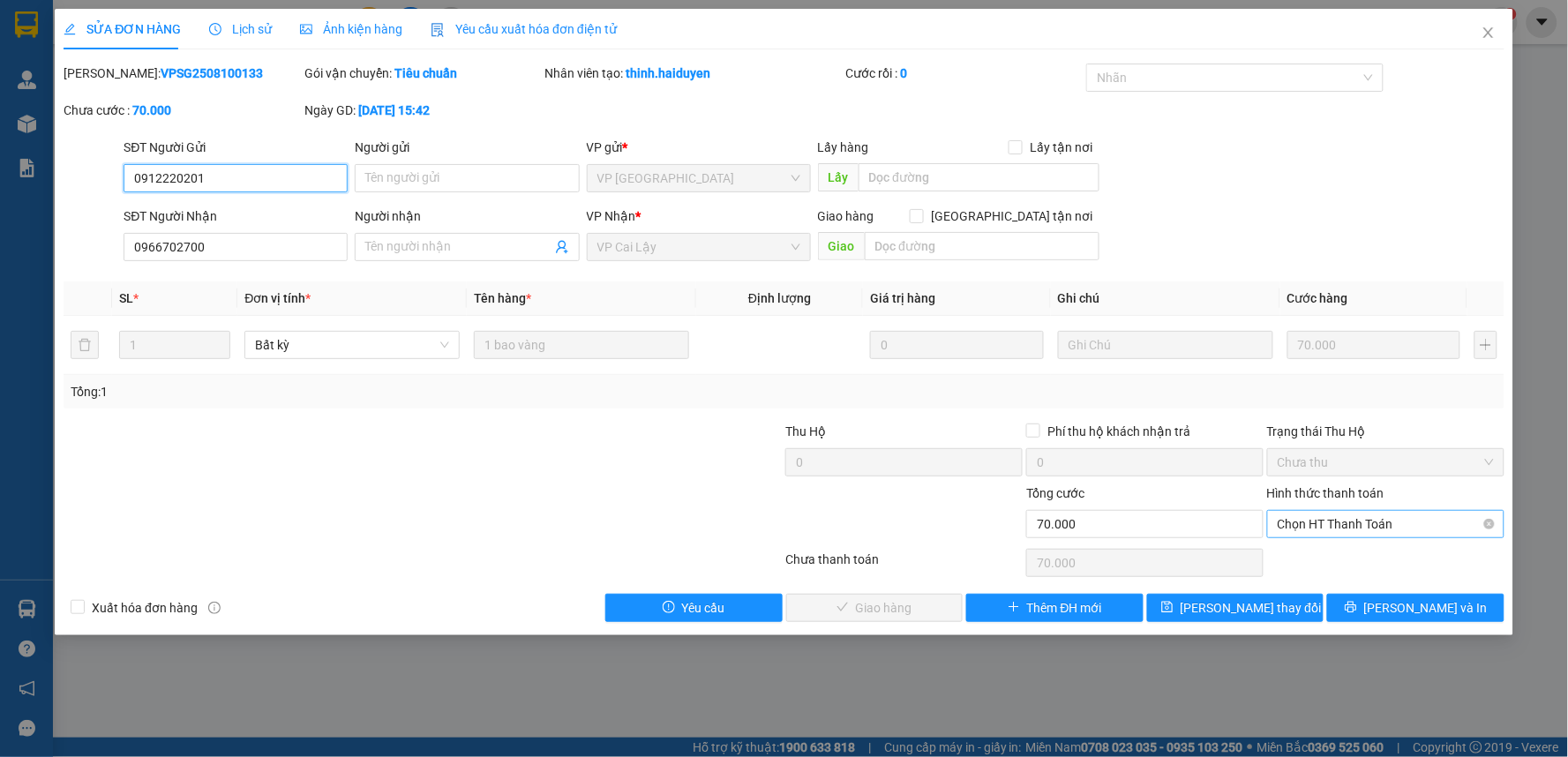
click at [1372, 534] on span "Chọn HT Thanh Toán" at bounding box center [1385, 523] width 216 height 26
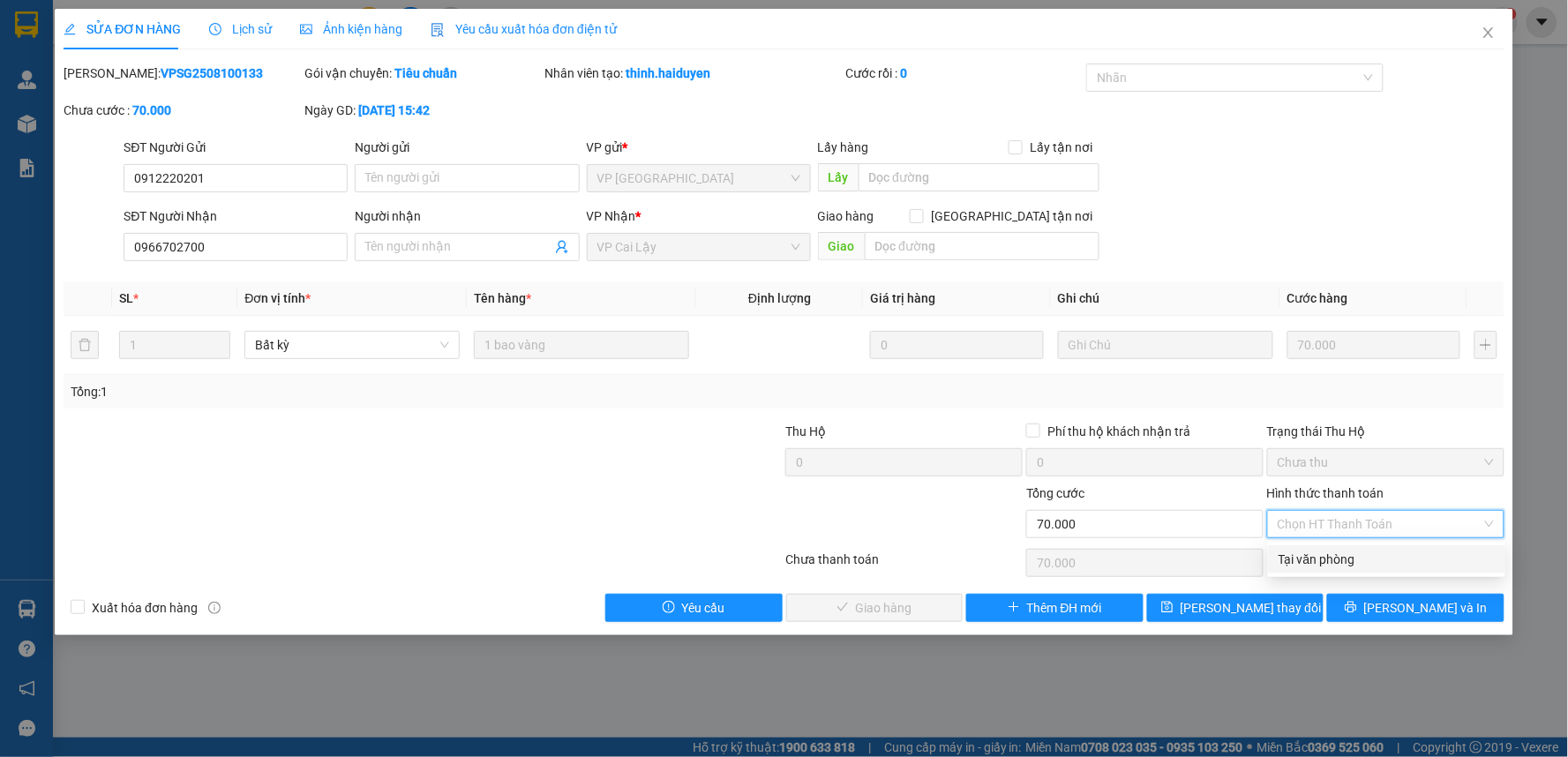
click at [1353, 565] on div "Tại văn phòng" at bounding box center [1386, 560] width 216 height 19
type input "0"
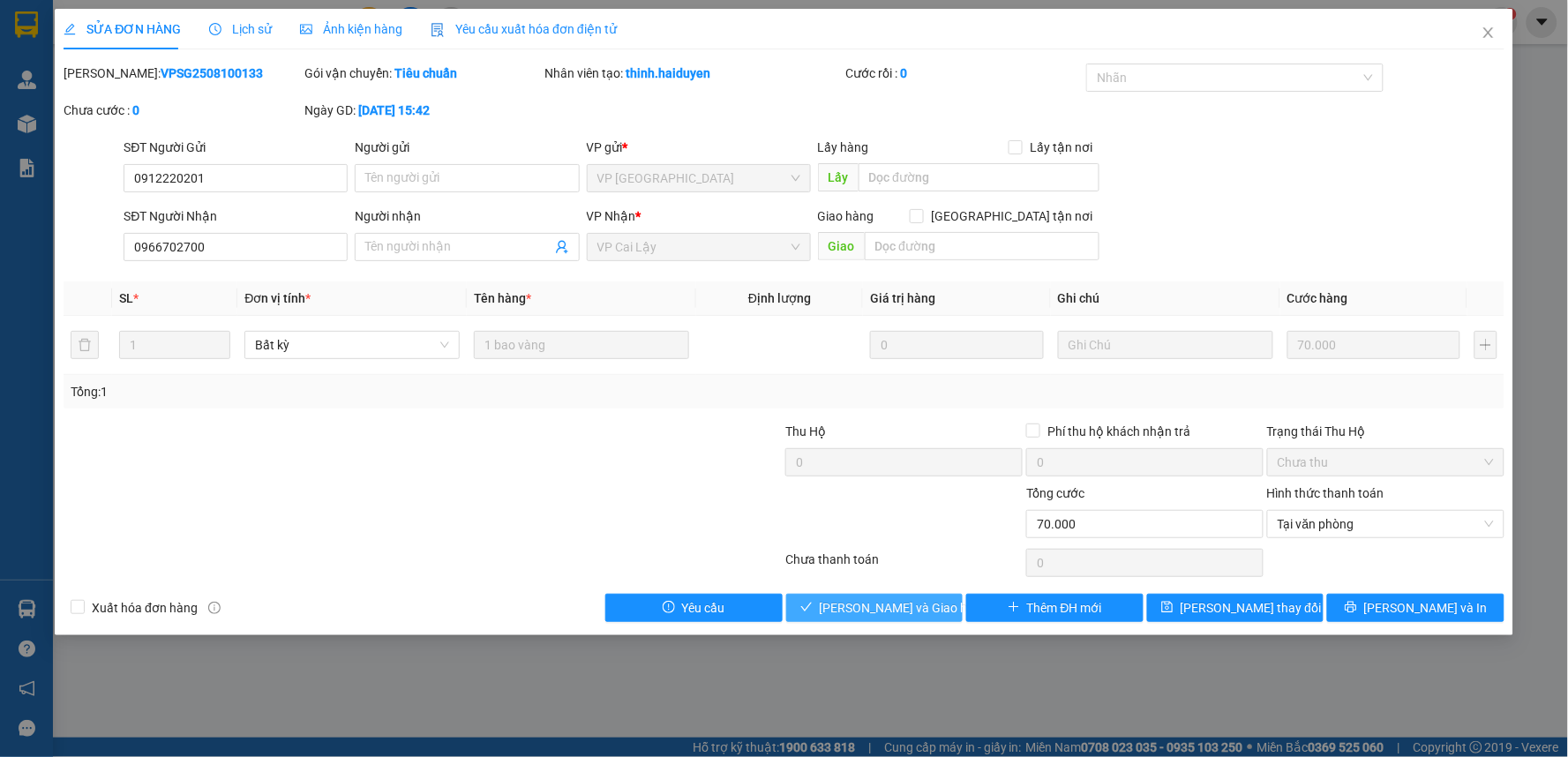
click at [861, 604] on span "[PERSON_NAME] và Giao hàng" at bounding box center [904, 608] width 170 height 19
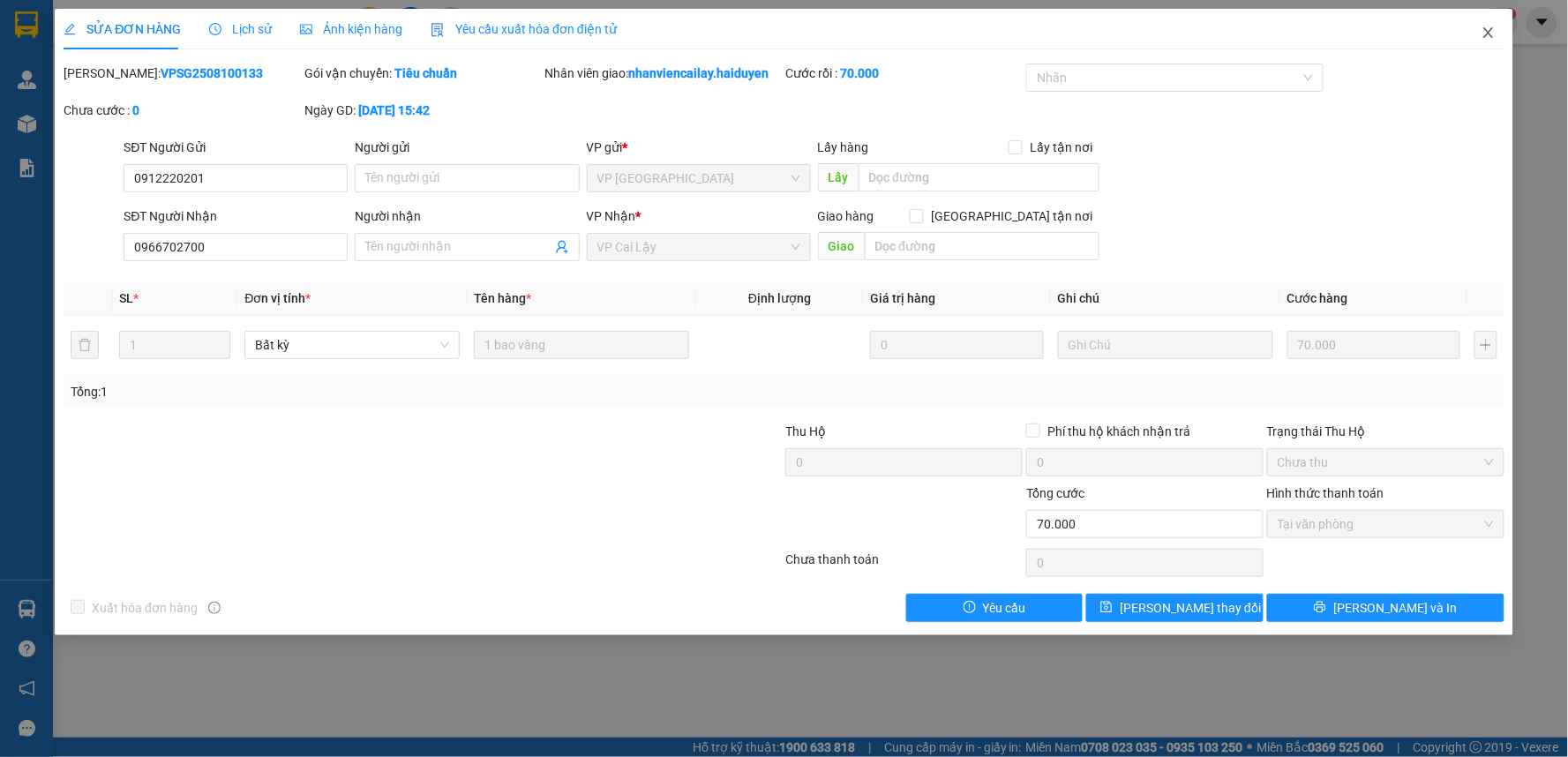
click at [1494, 32] on icon "close" at bounding box center [1488, 33] width 14 height 14
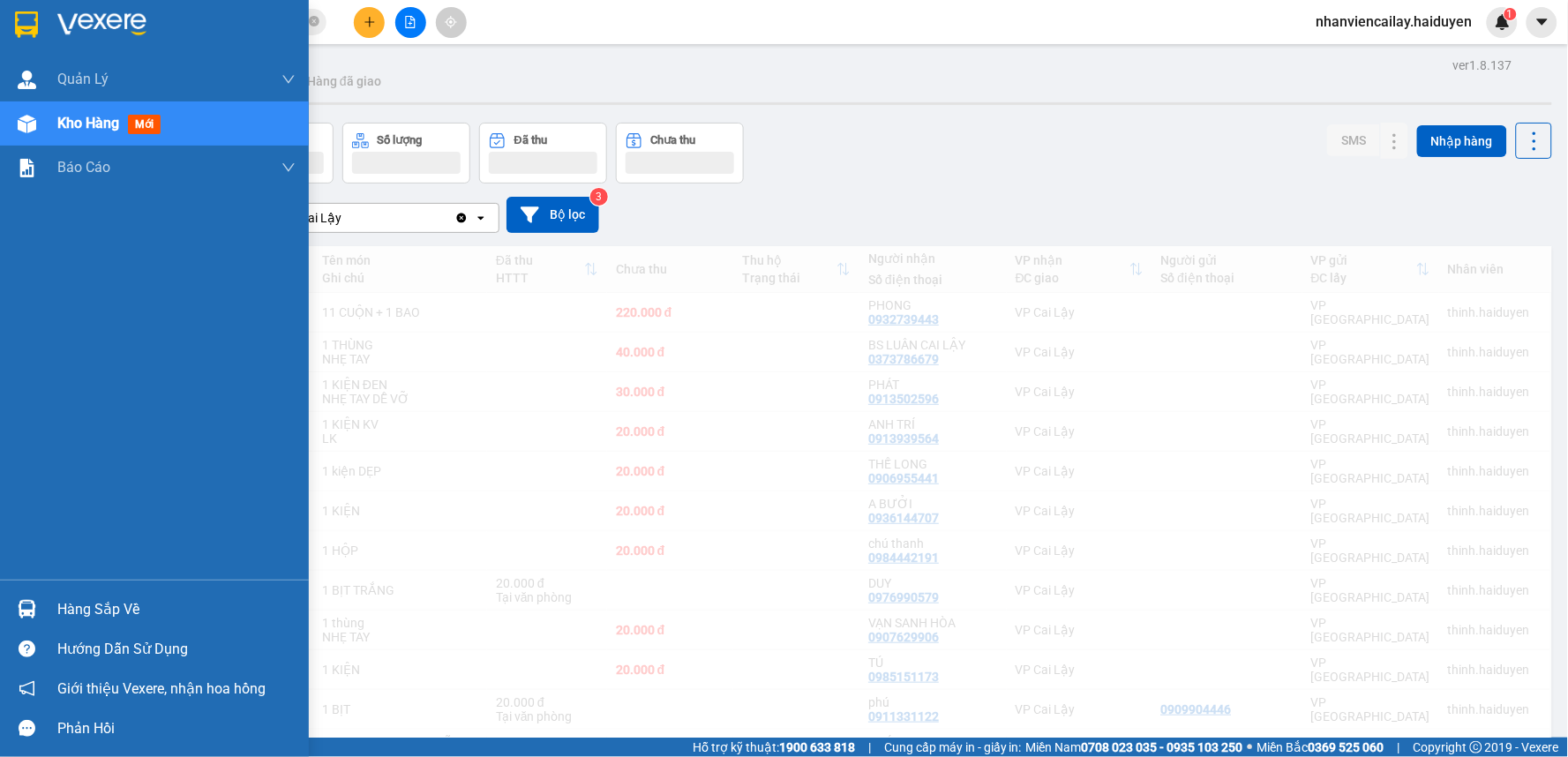
click at [170, 18] on div at bounding box center [176, 24] width 238 height 26
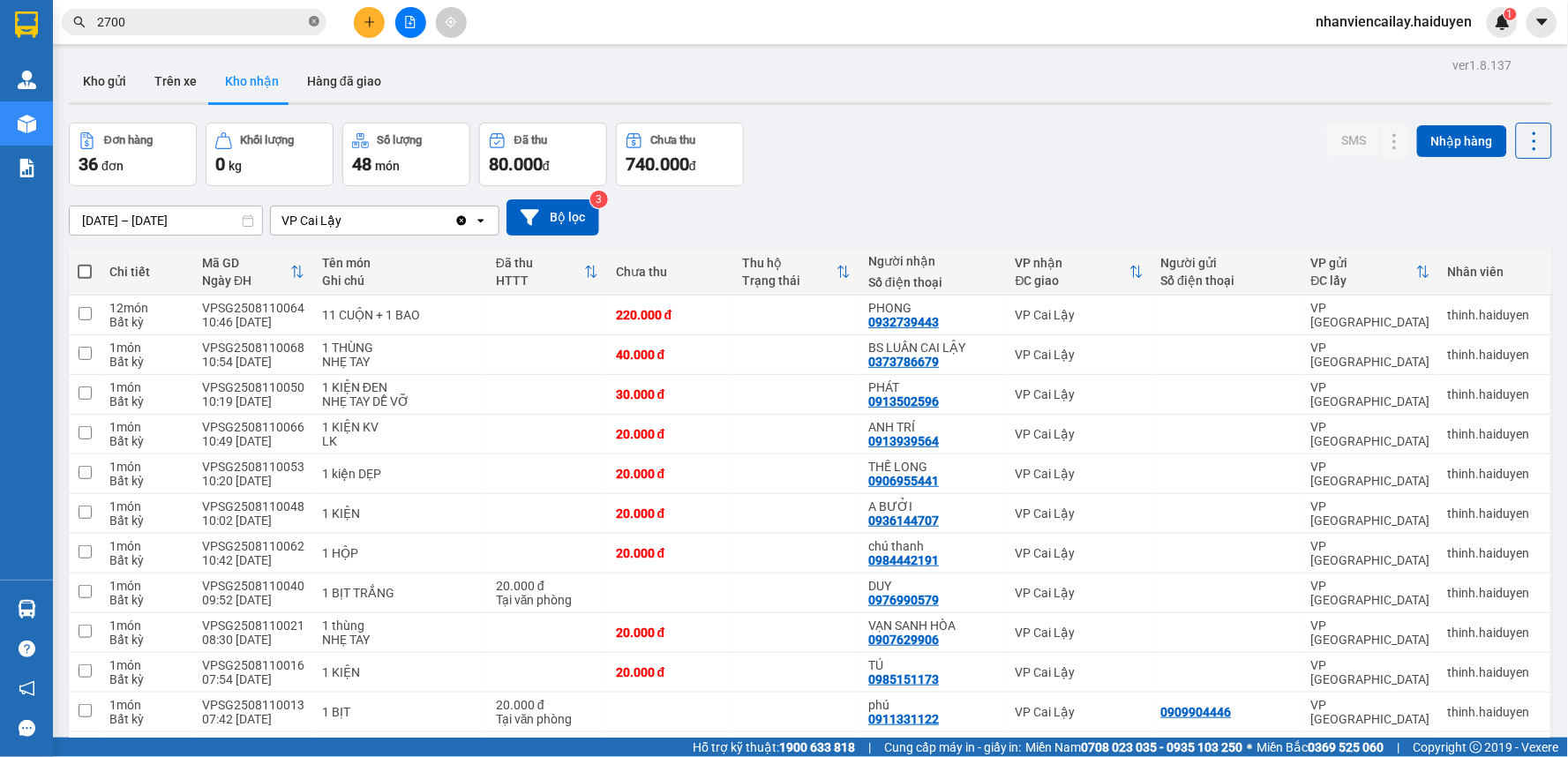
click at [311, 15] on icon "close-circle" at bounding box center [314, 20] width 11 height 11
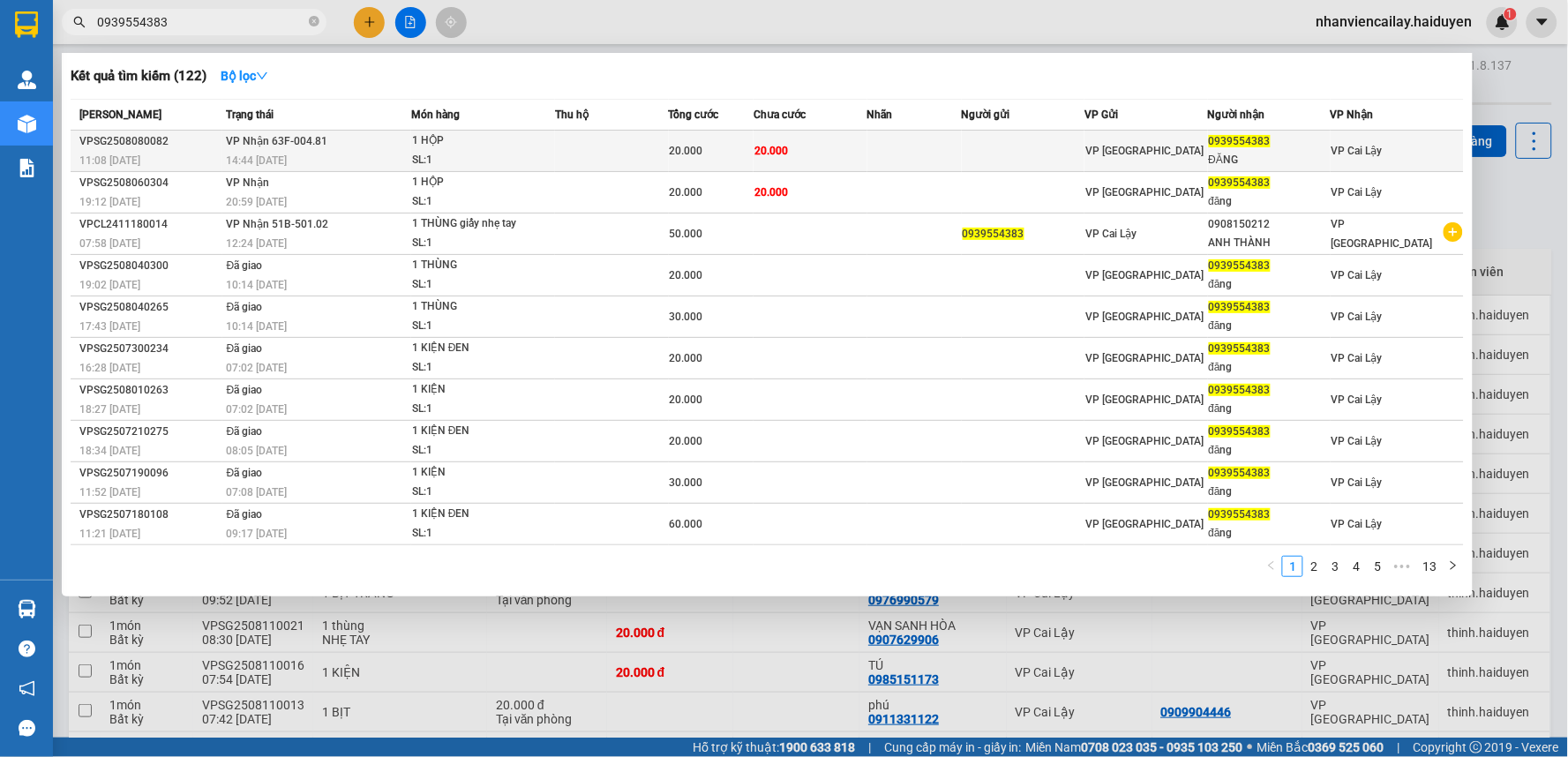
type input "0939554383"
click at [737, 160] on div "20.000" at bounding box center [711, 151] width 83 height 19
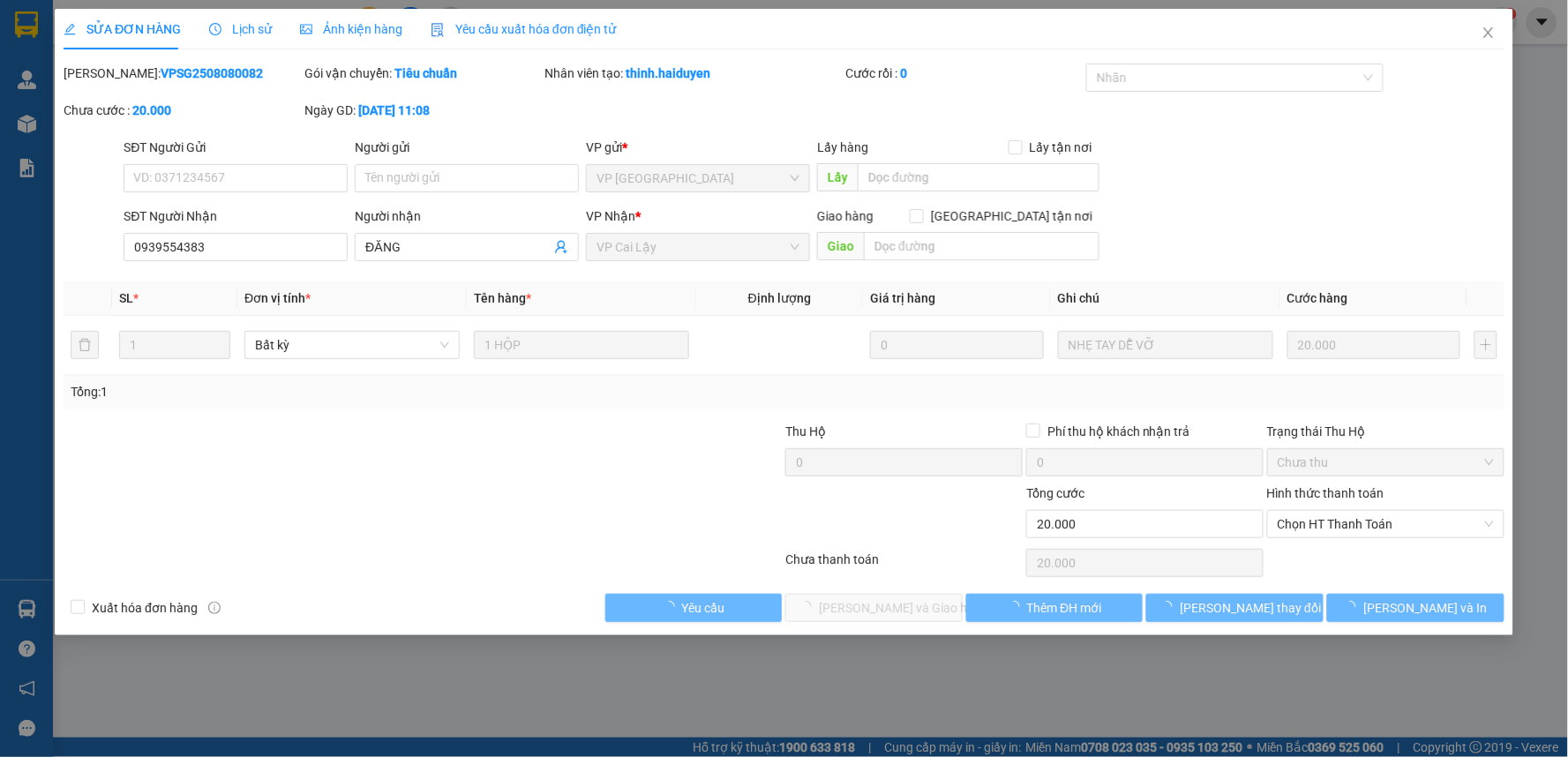
type input "0939554383"
type input "ĐĂNG"
type input "20.000"
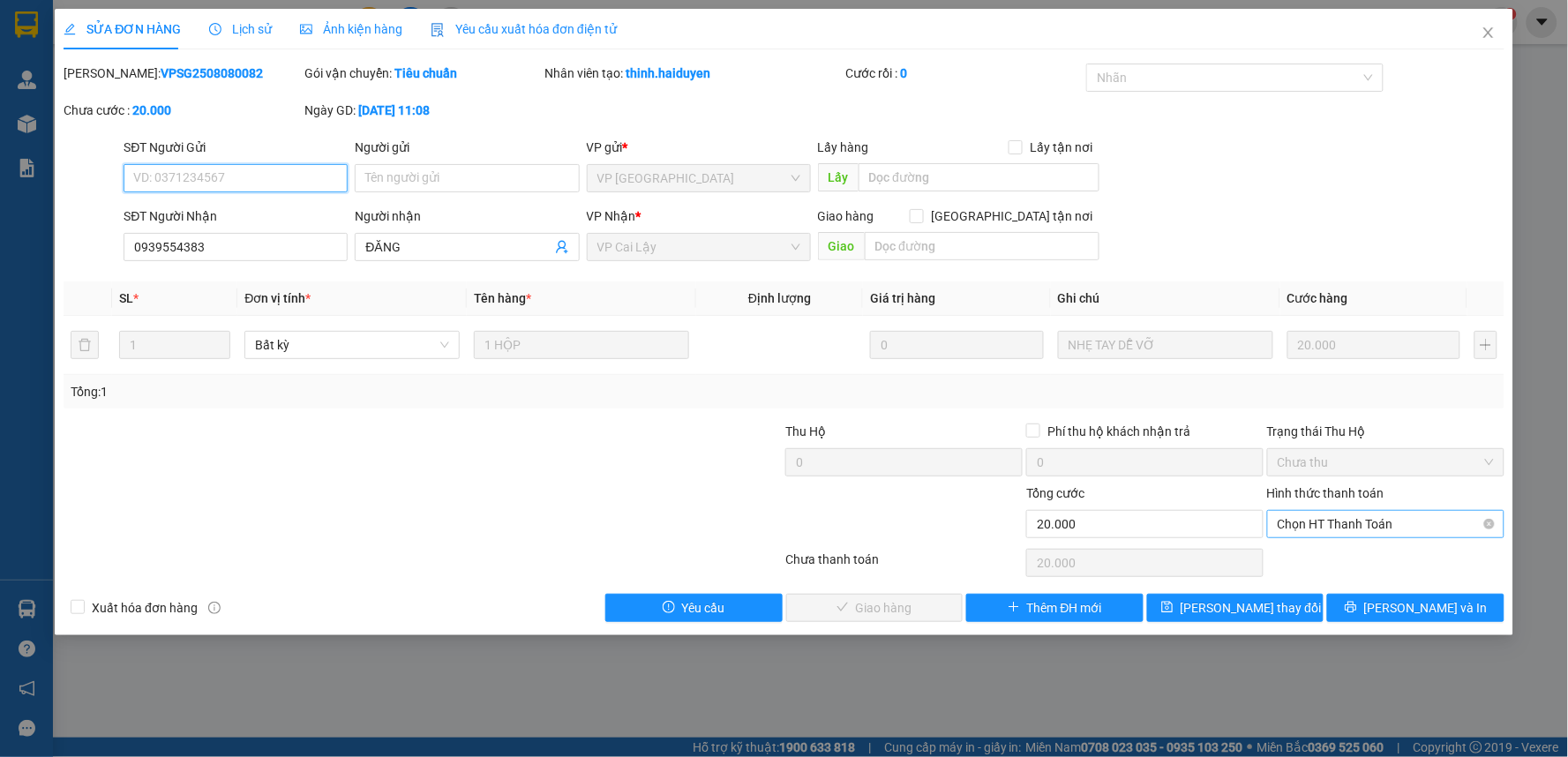
click at [1307, 531] on span "Chọn HT Thanh Toán" at bounding box center [1385, 523] width 216 height 26
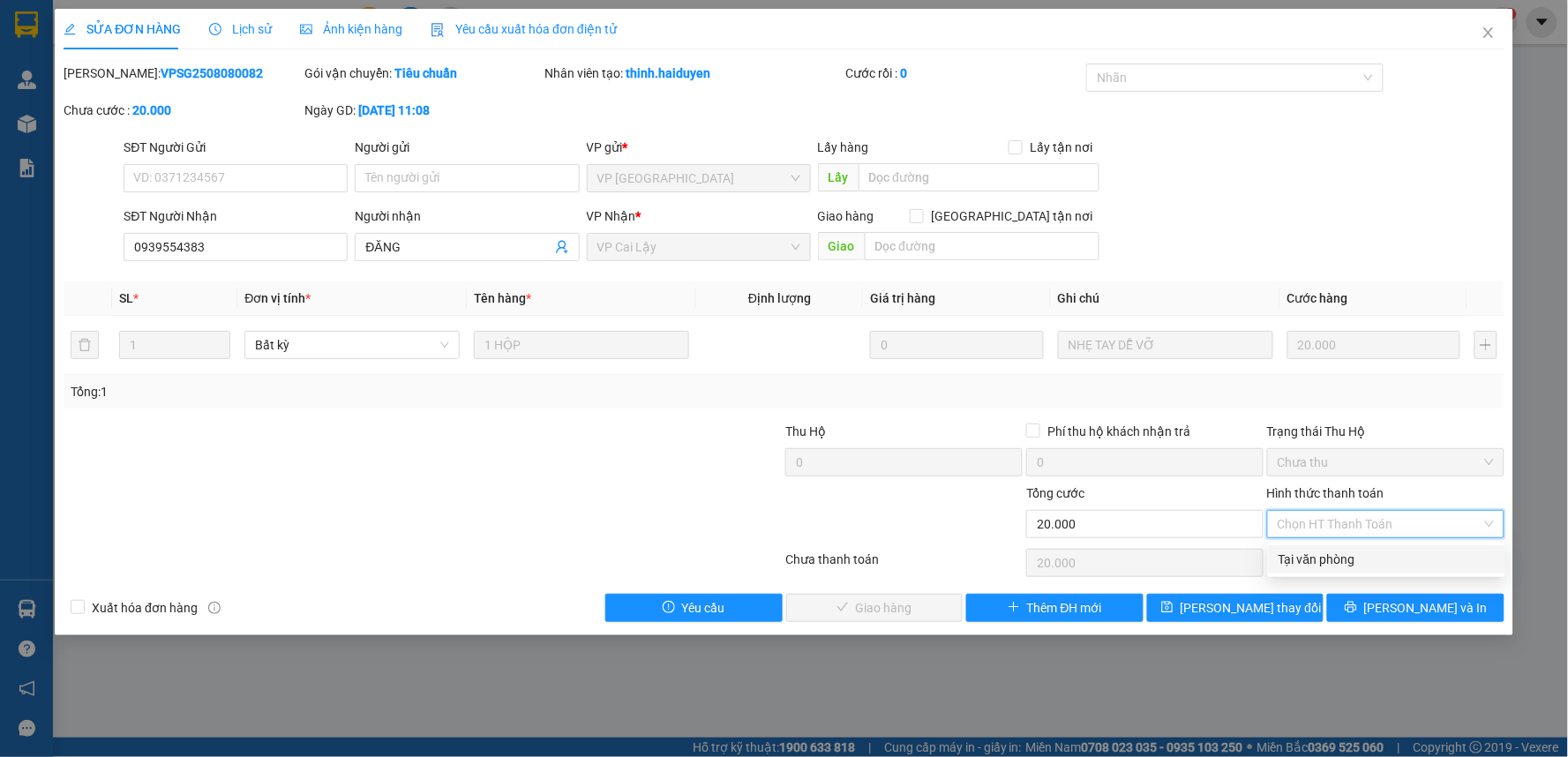
click at [1296, 557] on div "Tại văn phòng" at bounding box center [1386, 560] width 216 height 19
type input "0"
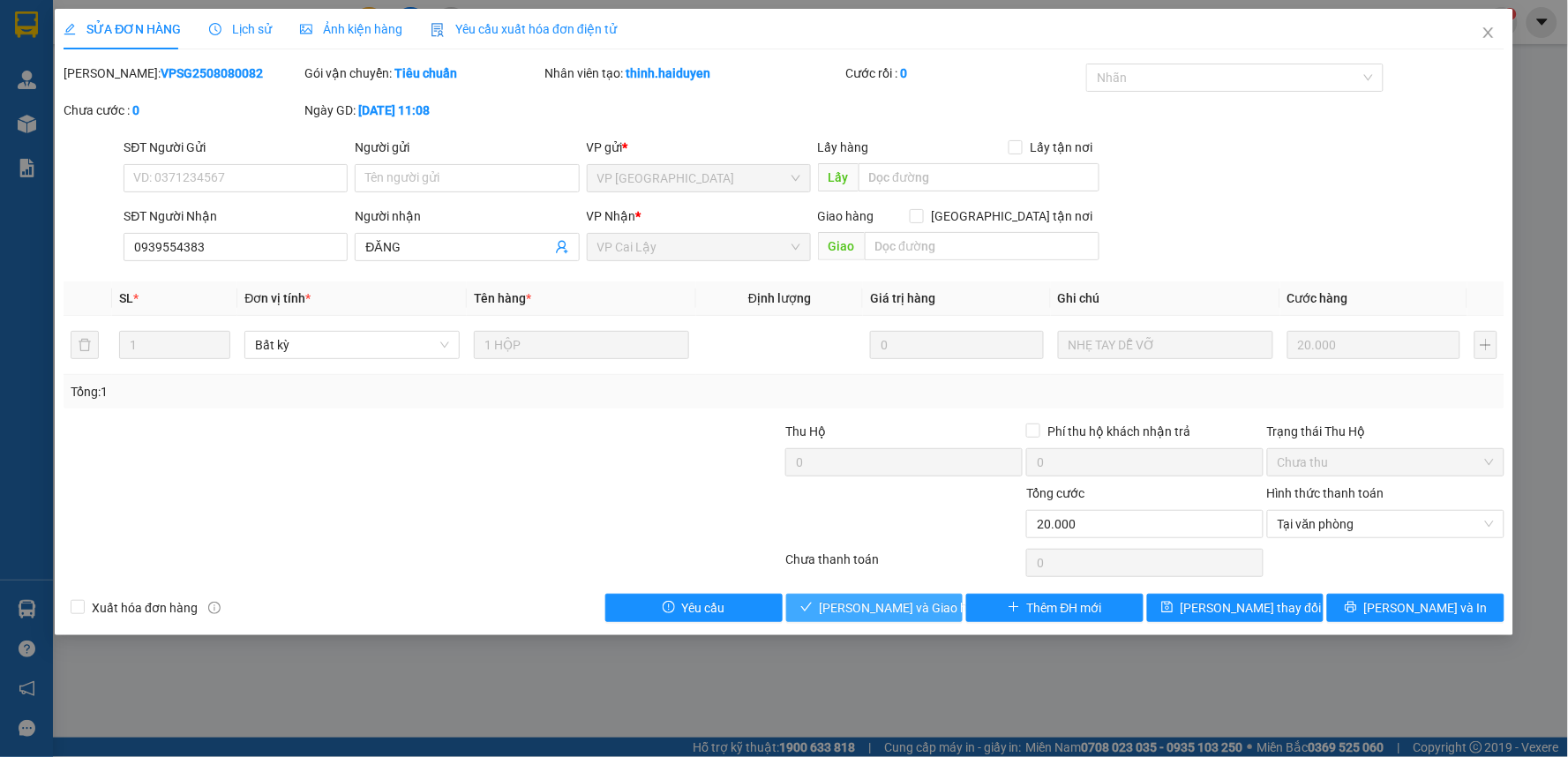
click at [918, 602] on span "[PERSON_NAME] và Giao hàng" at bounding box center [904, 608] width 170 height 19
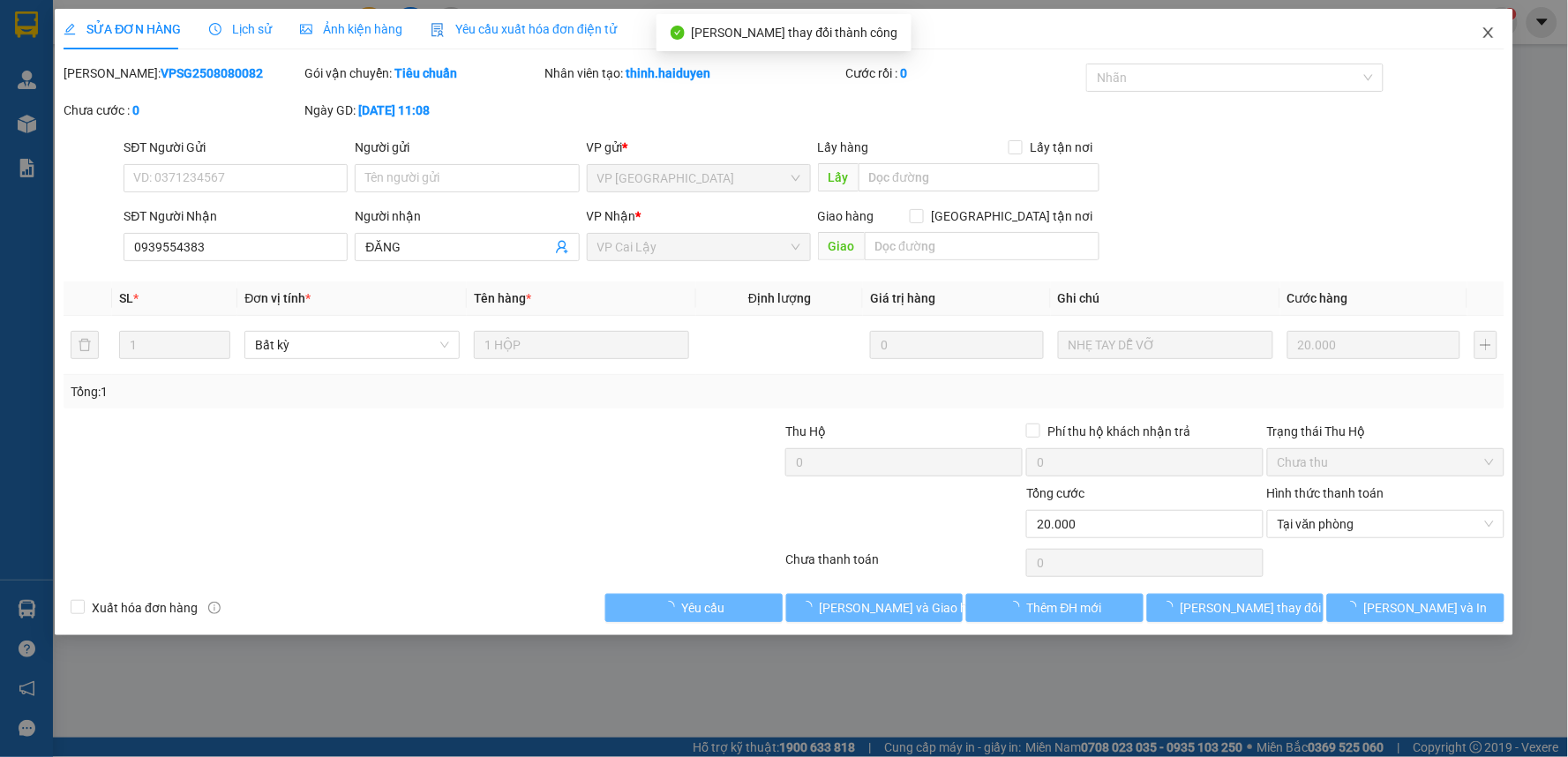
click at [1489, 29] on icon "close" at bounding box center [1488, 33] width 14 height 14
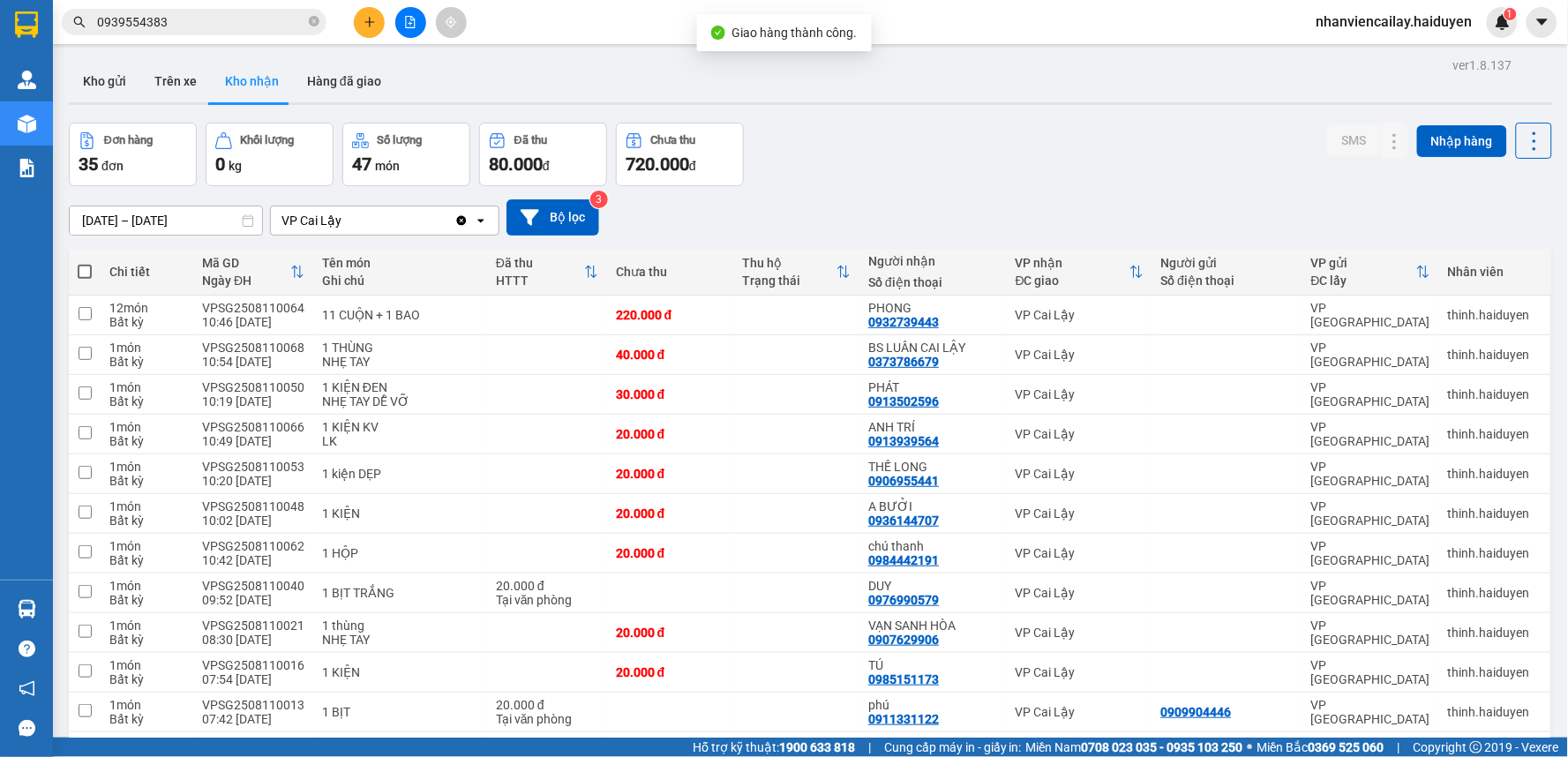
click at [222, 36] on div "Kết quả tìm kiếm ( 122 ) Bộ lọc Mã ĐH Trạng thái Món hàng Thu hộ Tổng cước Chưa…" at bounding box center [171, 22] width 344 height 31
click at [223, 18] on input "0939554383" at bounding box center [201, 22] width 208 height 19
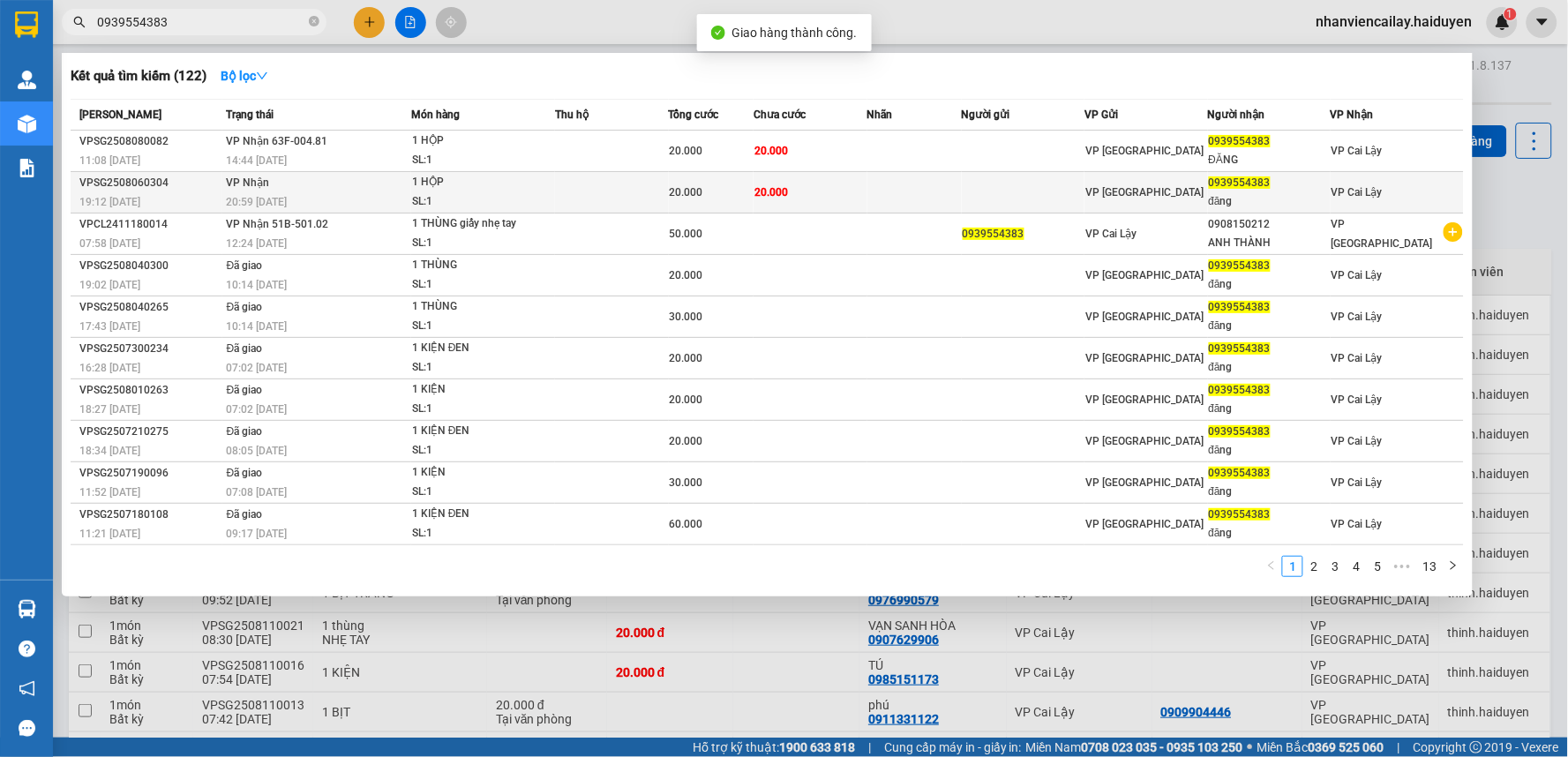
click at [766, 192] on span "20.000" at bounding box center [771, 192] width 34 height 13
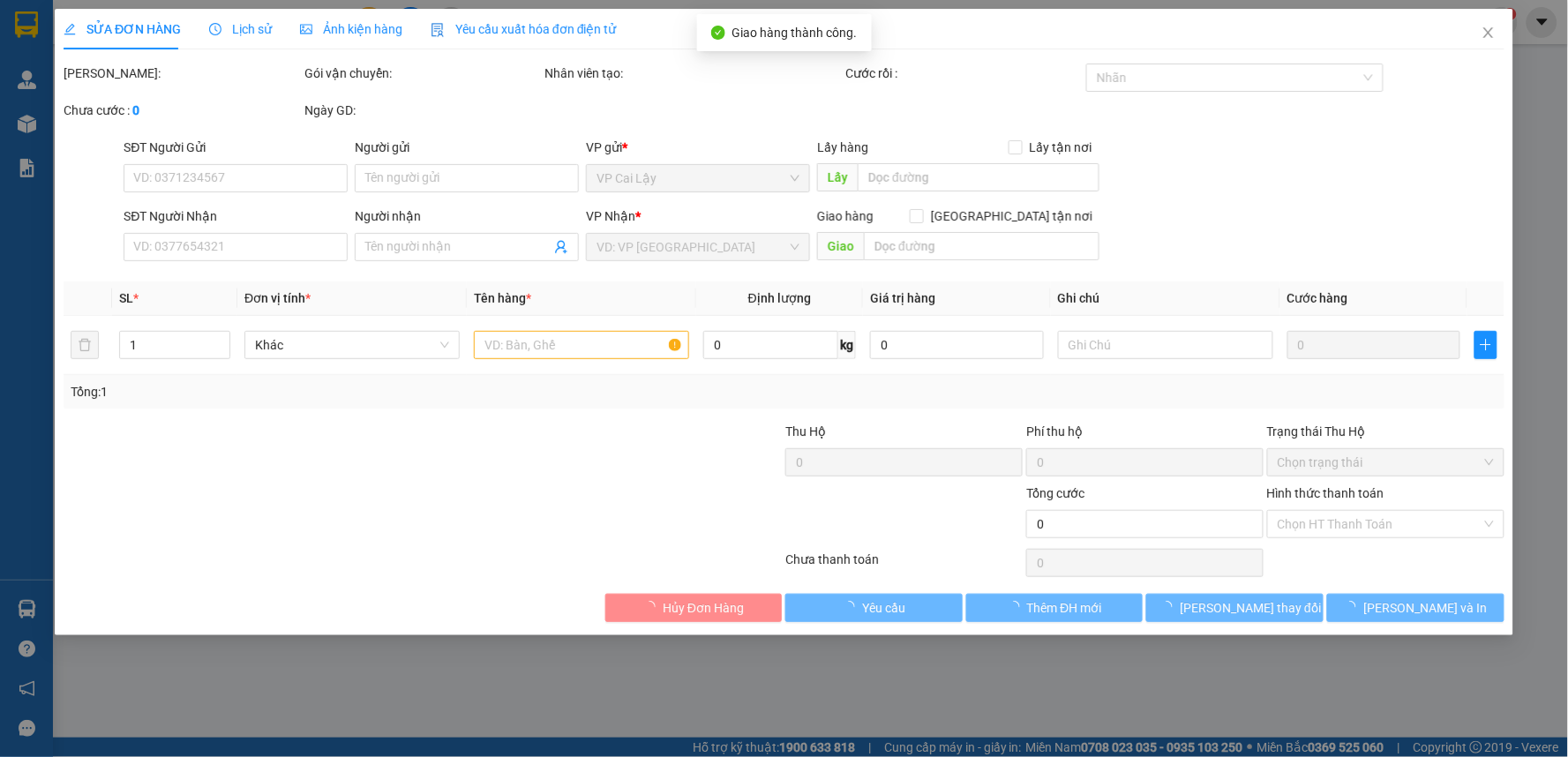
type input "0939554383"
type input "đăng"
type input "20.000"
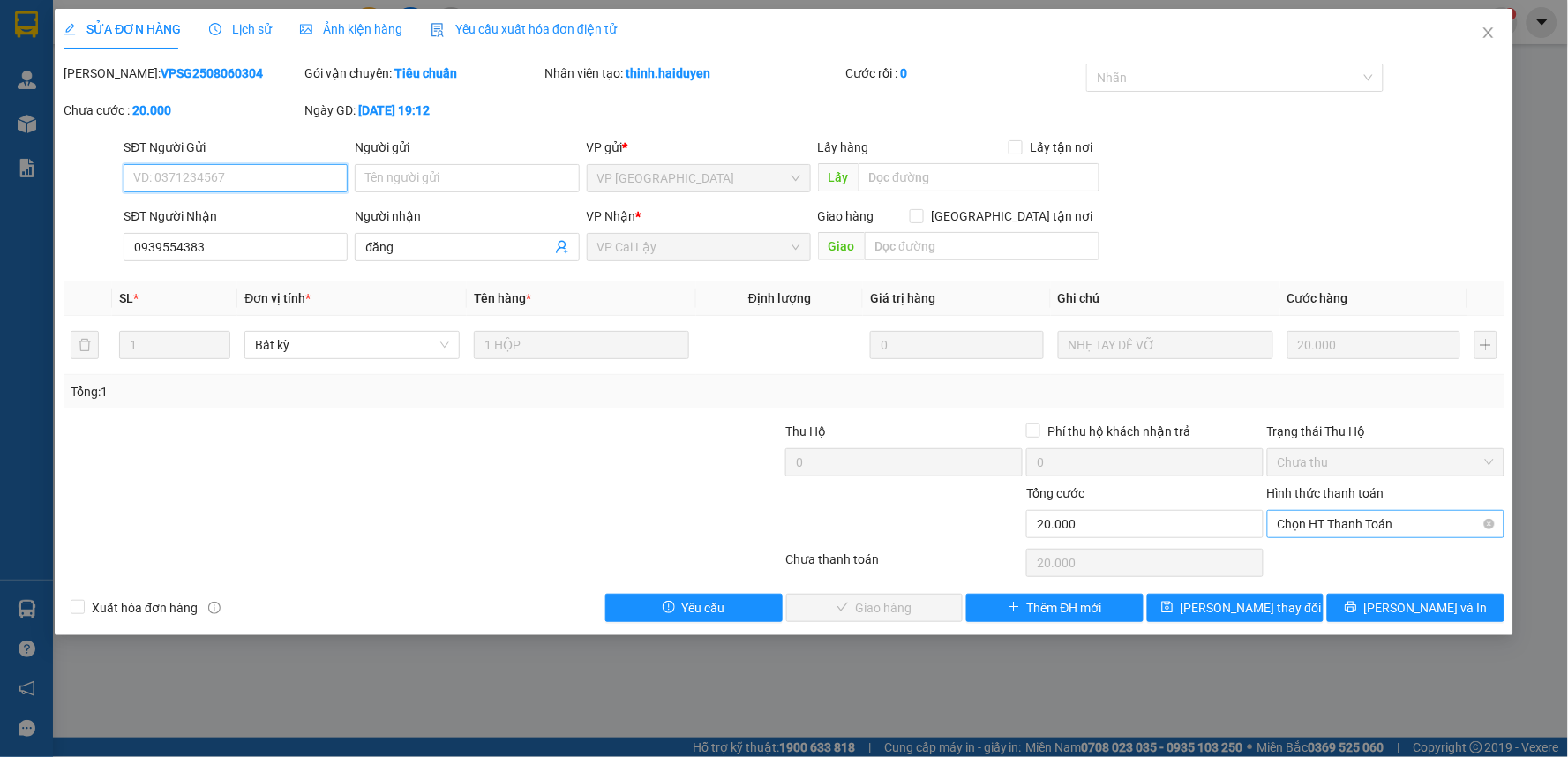
drag, startPoint x: 1339, startPoint y: 517, endPoint x: 1338, endPoint y: 535, distance: 18.0
click at [1339, 518] on span "Chọn HT Thanh Toán" at bounding box center [1385, 523] width 216 height 26
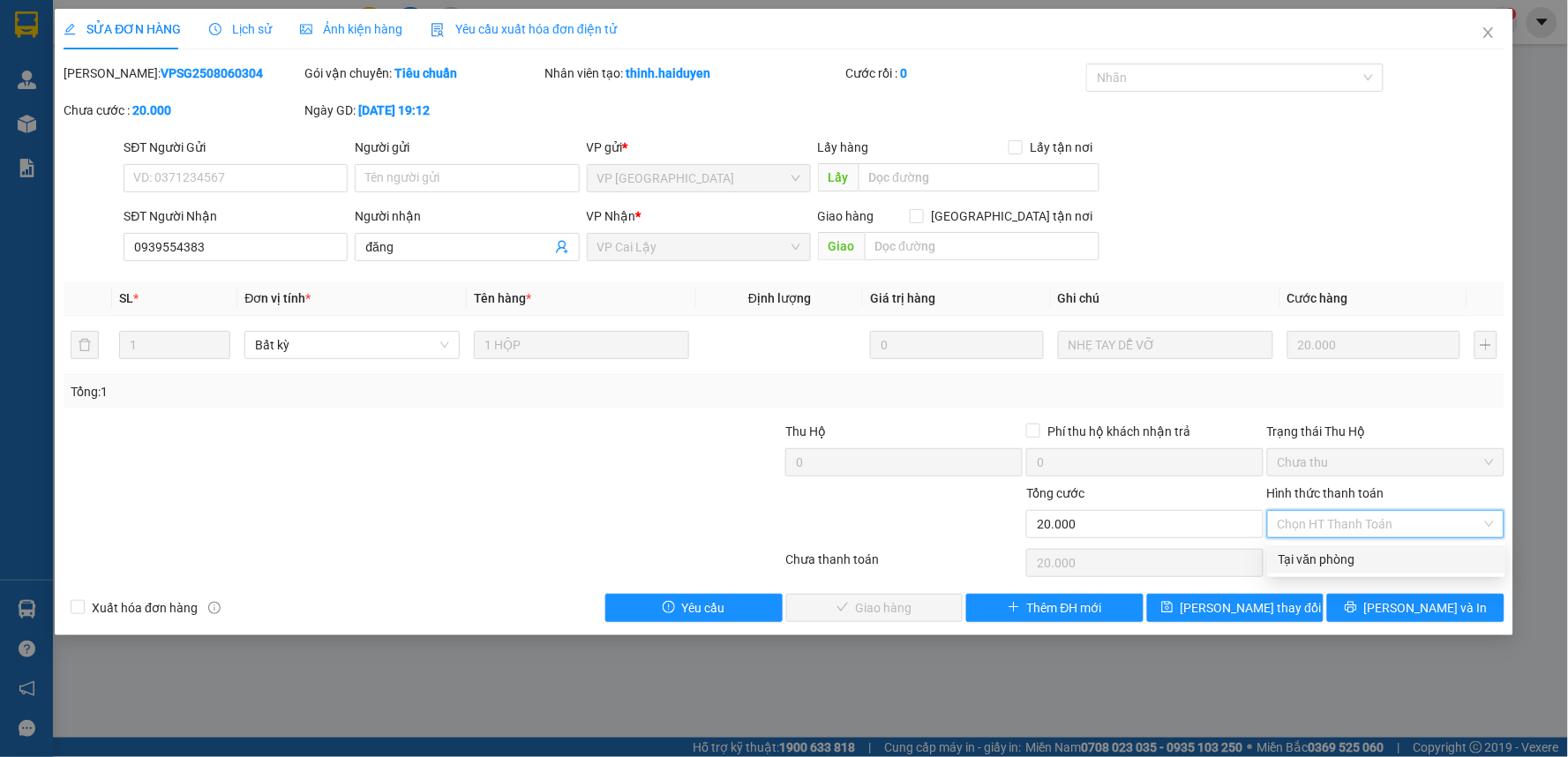
click at [1318, 550] on div "Tại văn phòng" at bounding box center [1386, 560] width 216 height 19
type input "0"
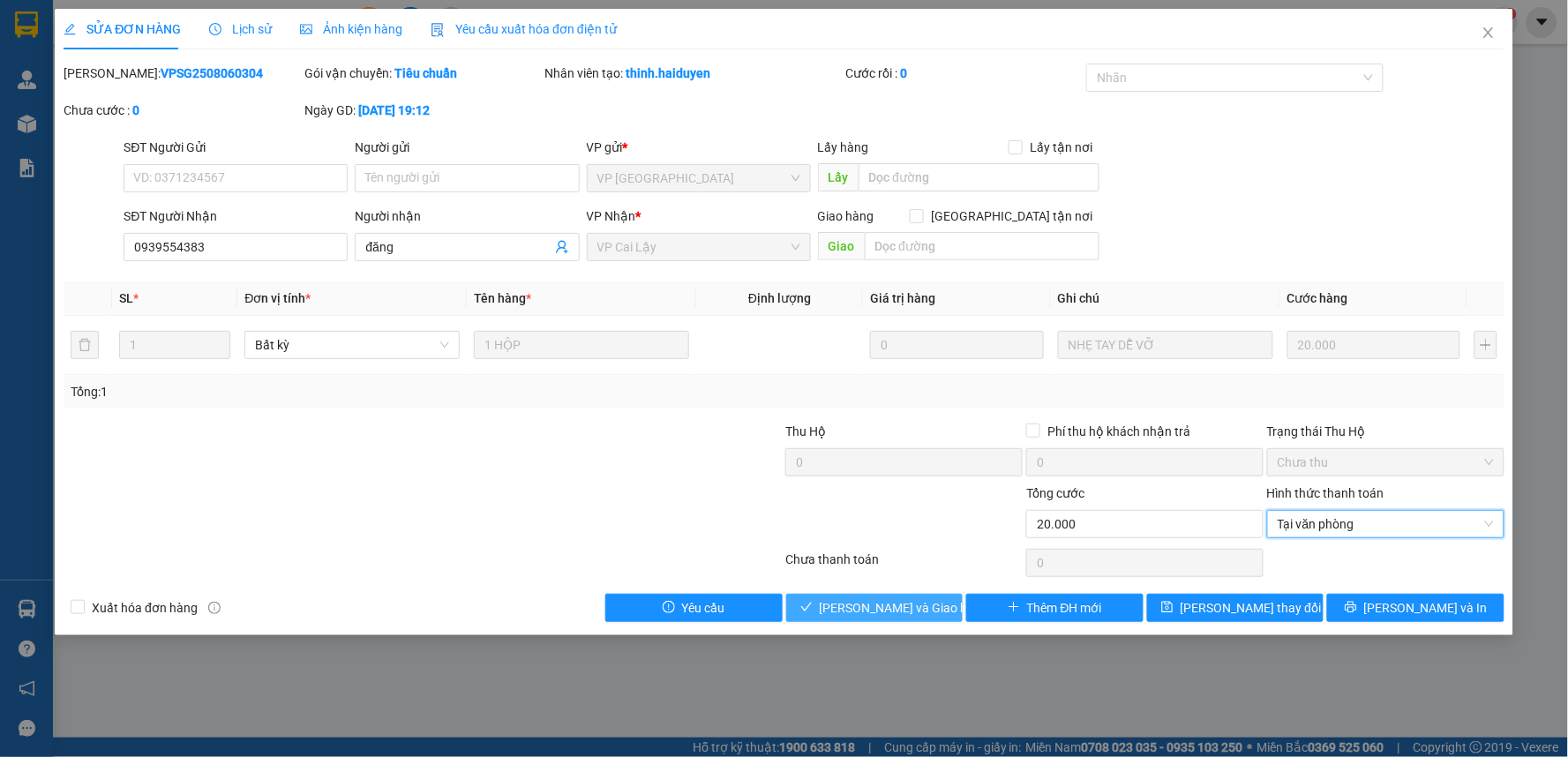
click at [913, 604] on span "[PERSON_NAME] và Giao hàng" at bounding box center [904, 608] width 170 height 19
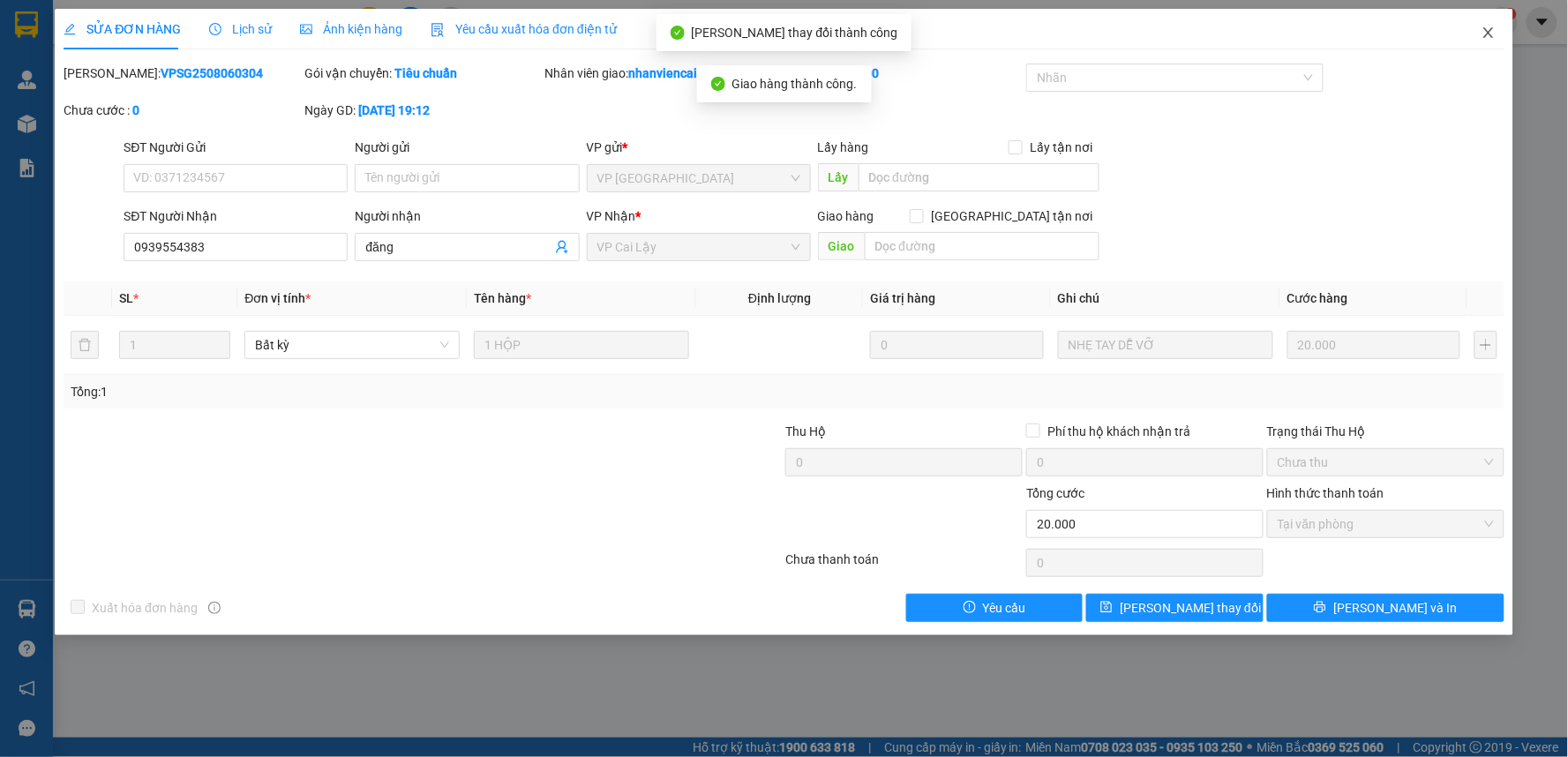
click at [1486, 37] on icon "close" at bounding box center [1488, 32] width 10 height 11
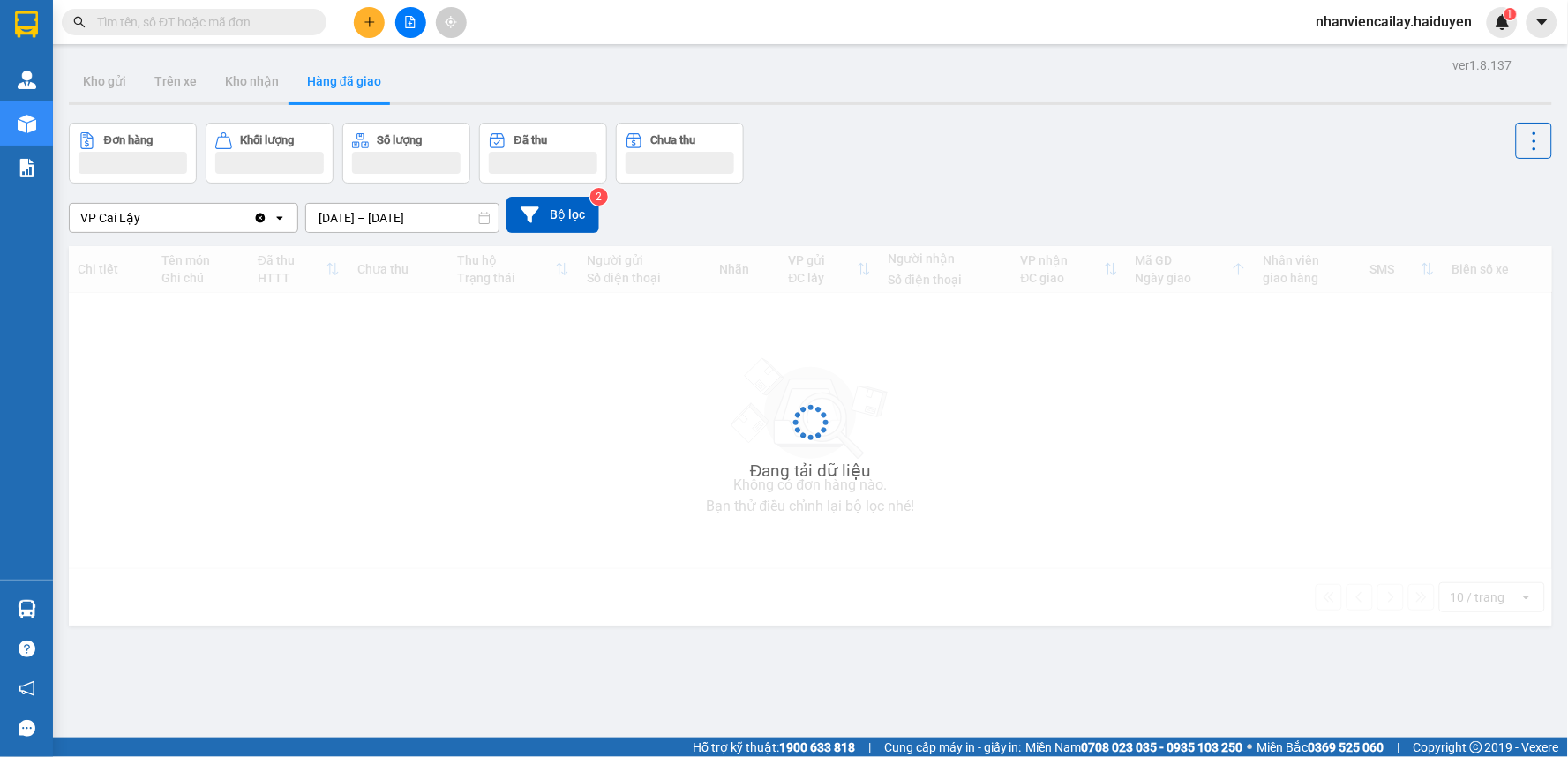
click at [275, 27] on input "text" at bounding box center [201, 22] width 208 height 19
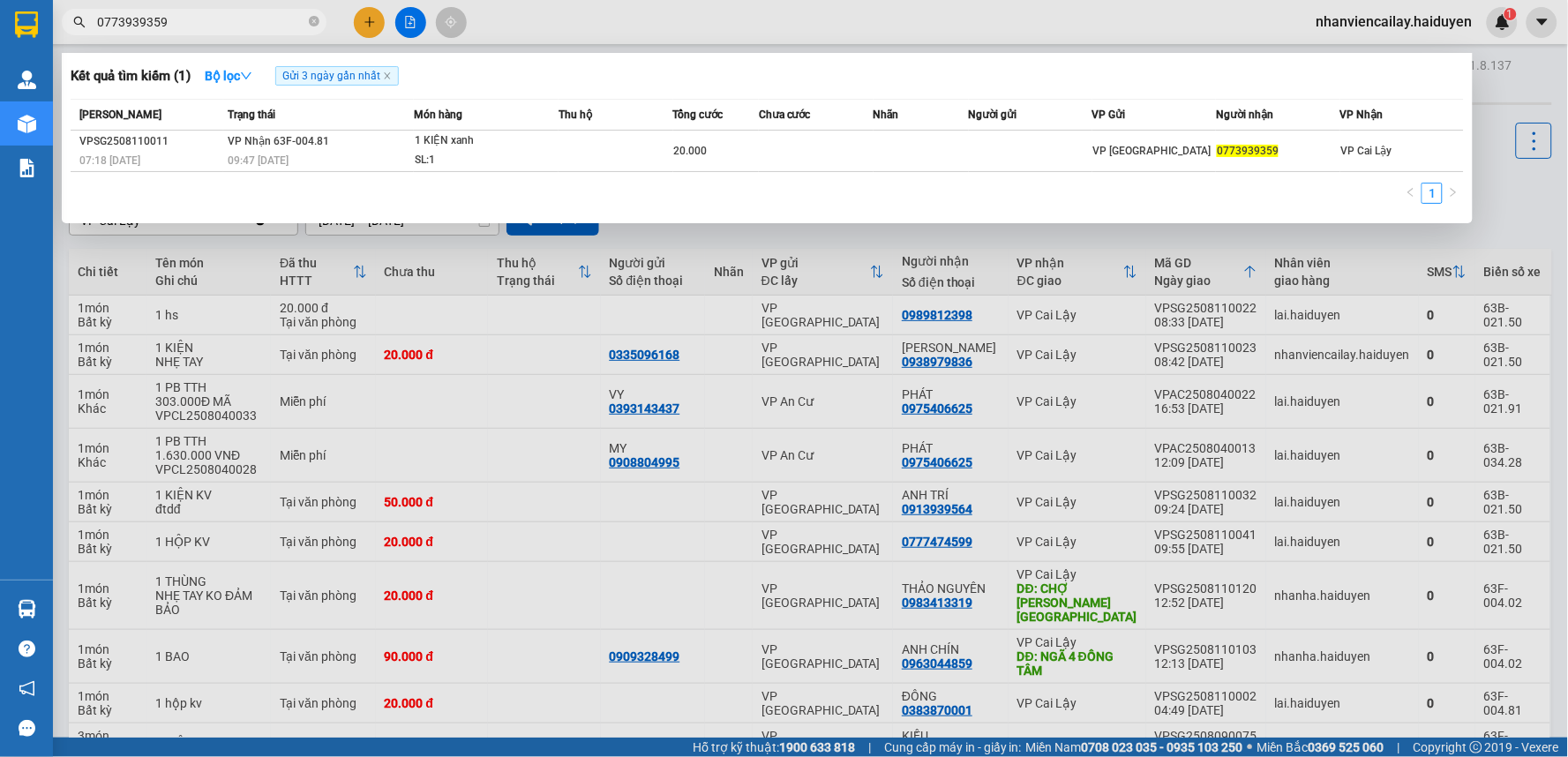
type input "0773939359"
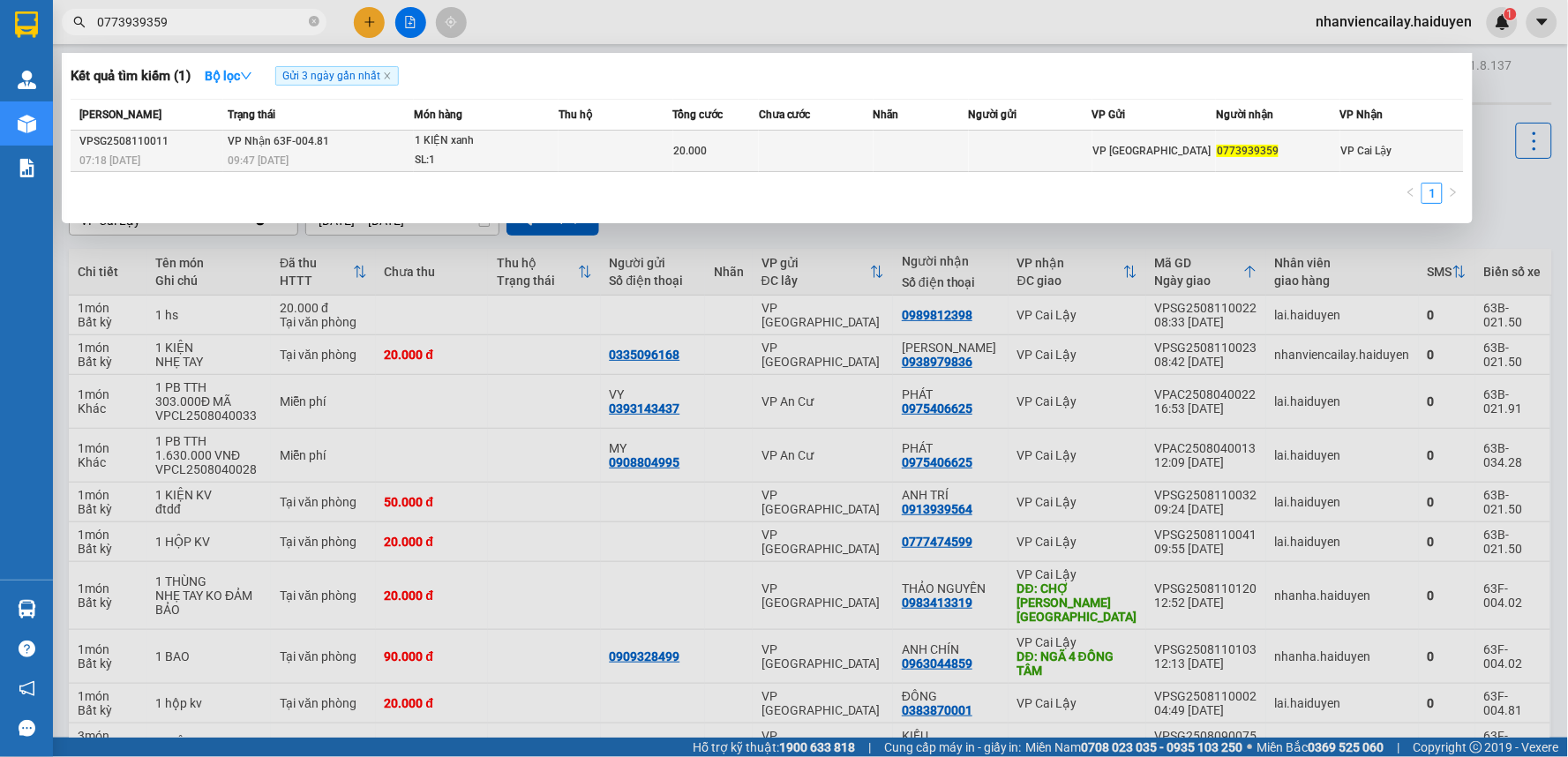
click at [819, 139] on td at bounding box center [816, 151] width 115 height 41
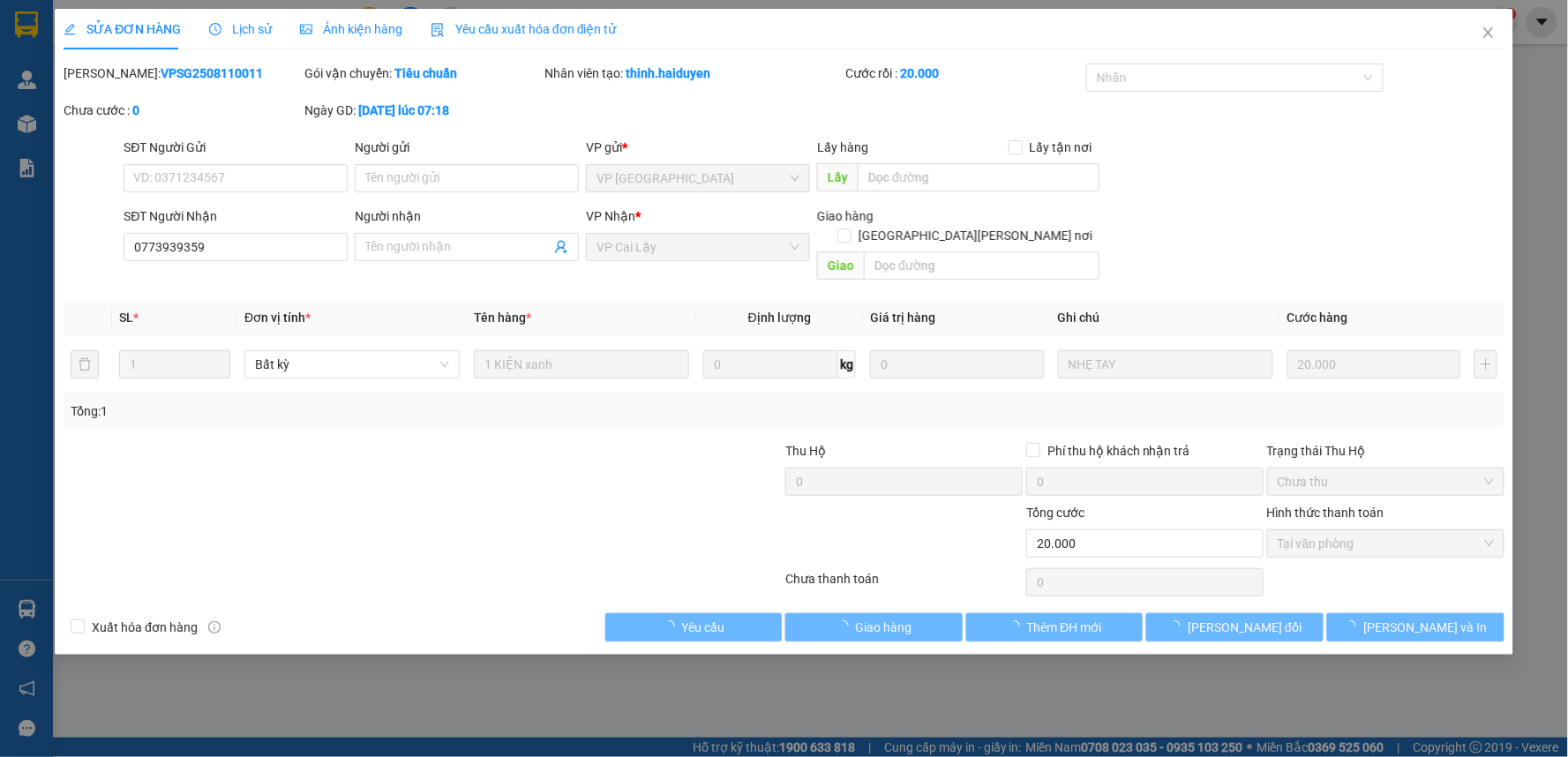
type input "0773939359"
type input "20.000"
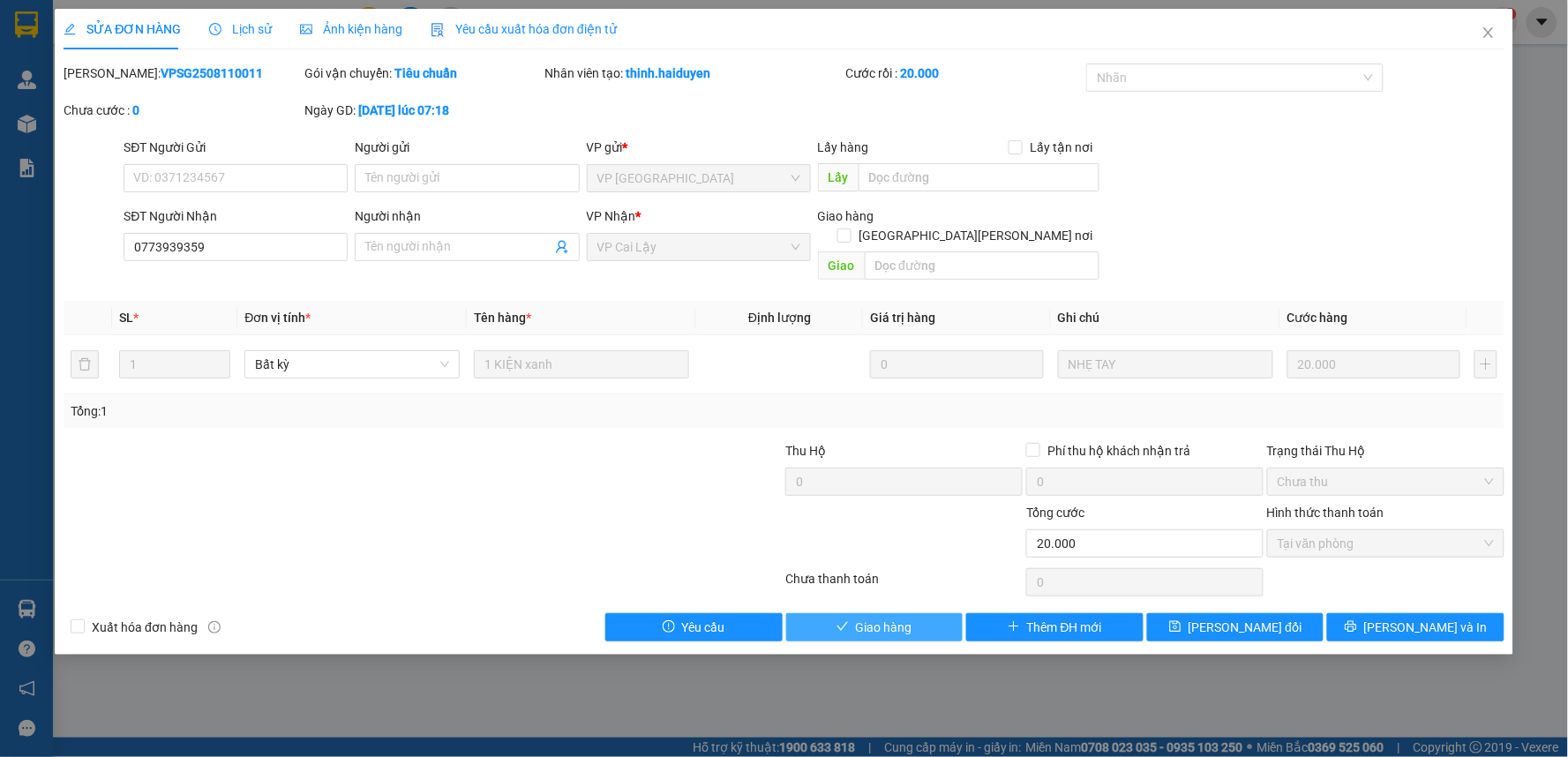
drag, startPoint x: 935, startPoint y: 609, endPoint x: 785, endPoint y: 561, distance: 157.5
click at [935, 613] on button "Giao hàng" at bounding box center [875, 627] width 177 height 28
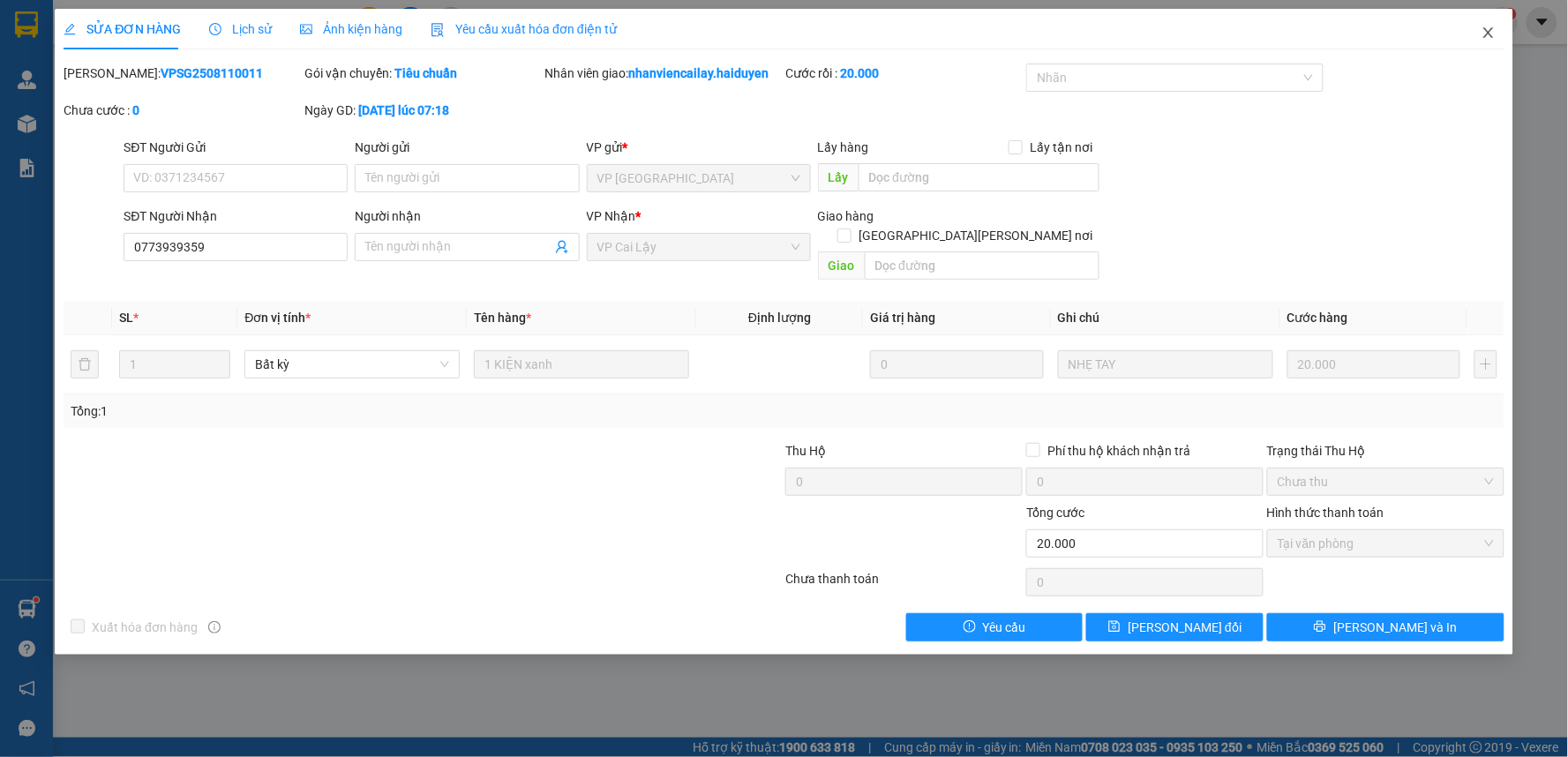
click at [1489, 26] on icon "close" at bounding box center [1488, 33] width 14 height 14
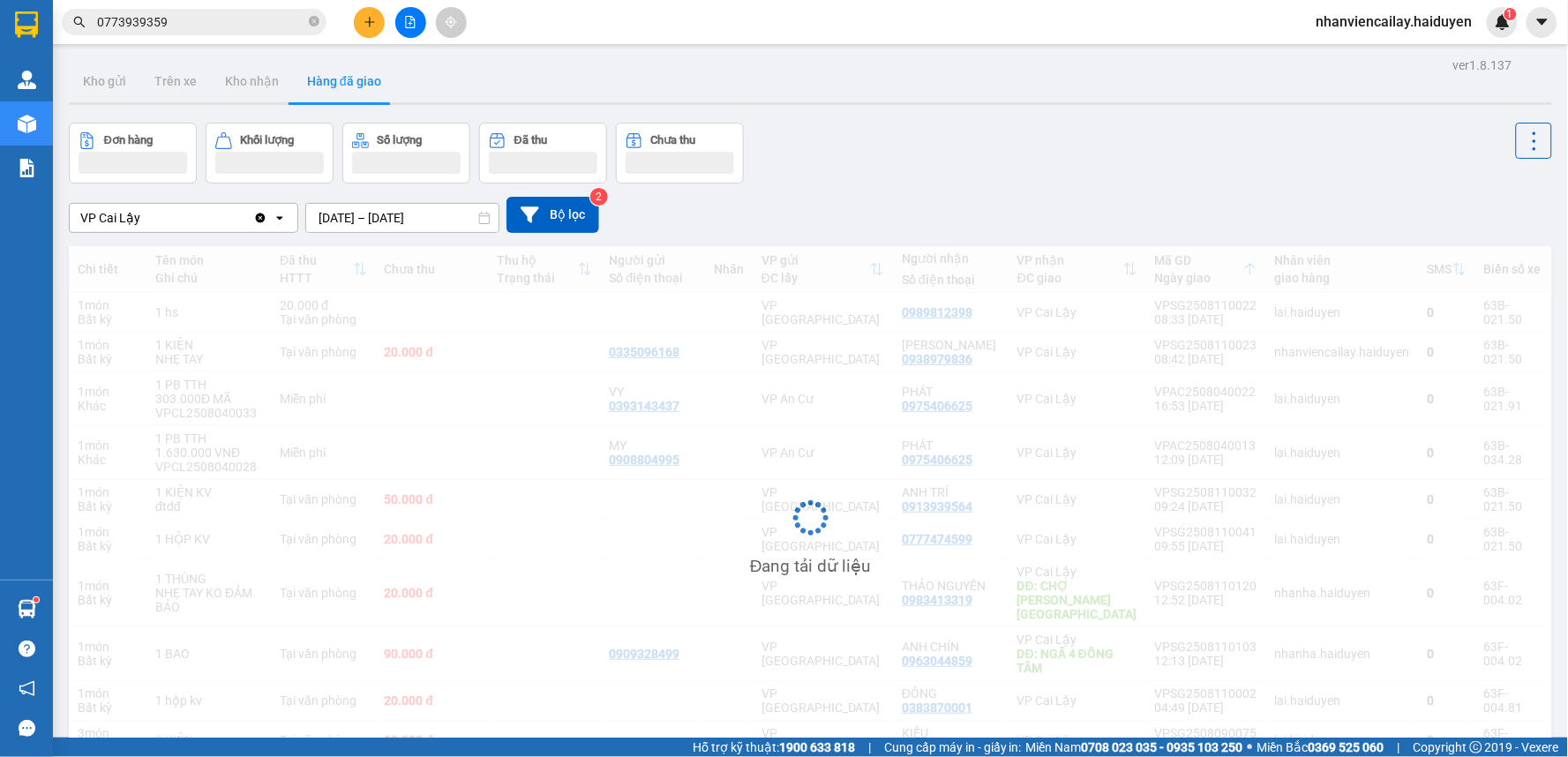
click at [236, 17] on input "0773939359" at bounding box center [201, 22] width 208 height 19
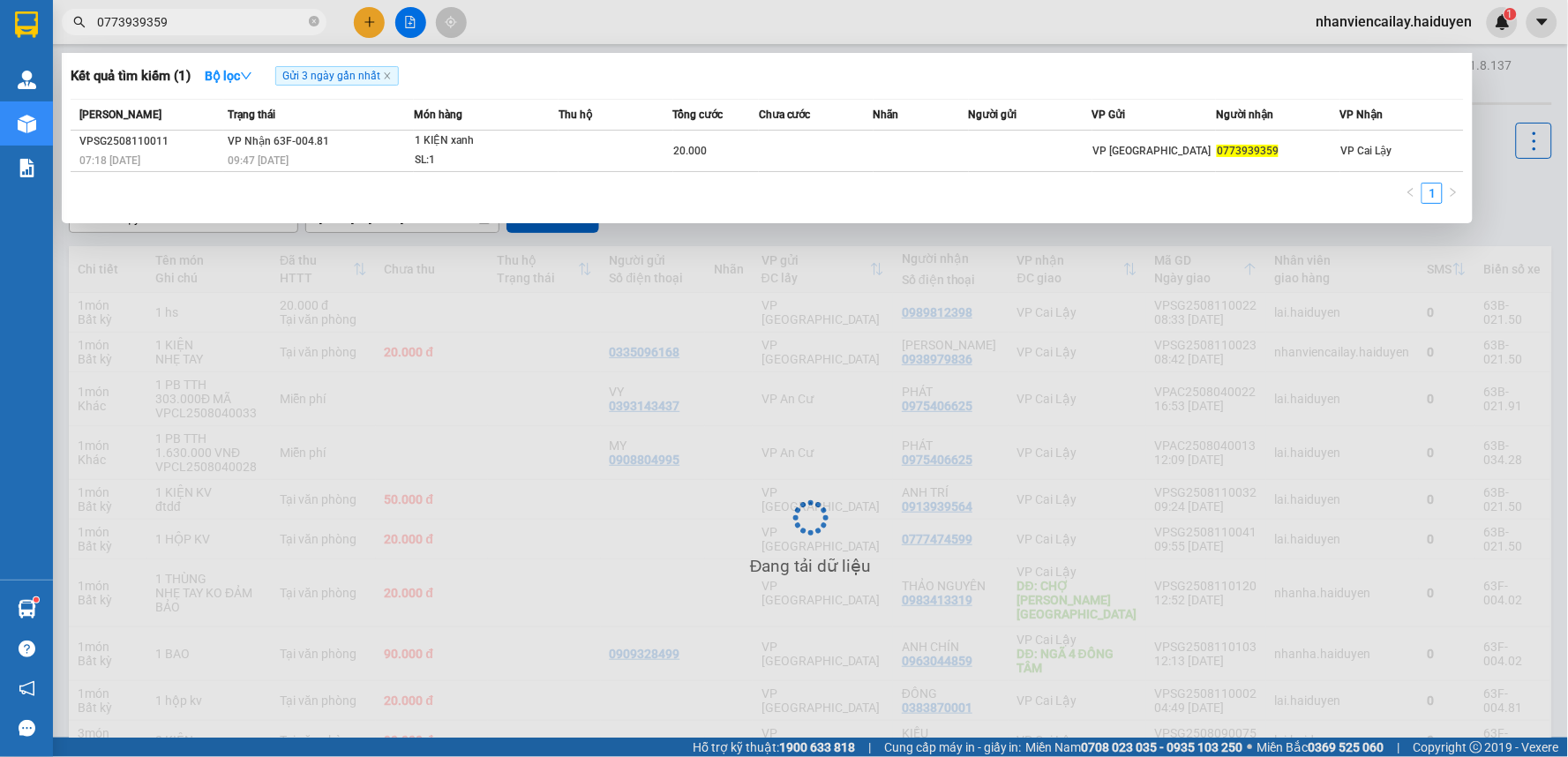
click at [307, 22] on span "0773939359" at bounding box center [194, 21] width 265 height 26
click at [321, 19] on span "0773939359" at bounding box center [194, 21] width 265 height 26
click at [314, 23] on span "0773939359" at bounding box center [194, 21] width 265 height 26
click at [310, 24] on icon "close-circle" at bounding box center [314, 20] width 11 height 11
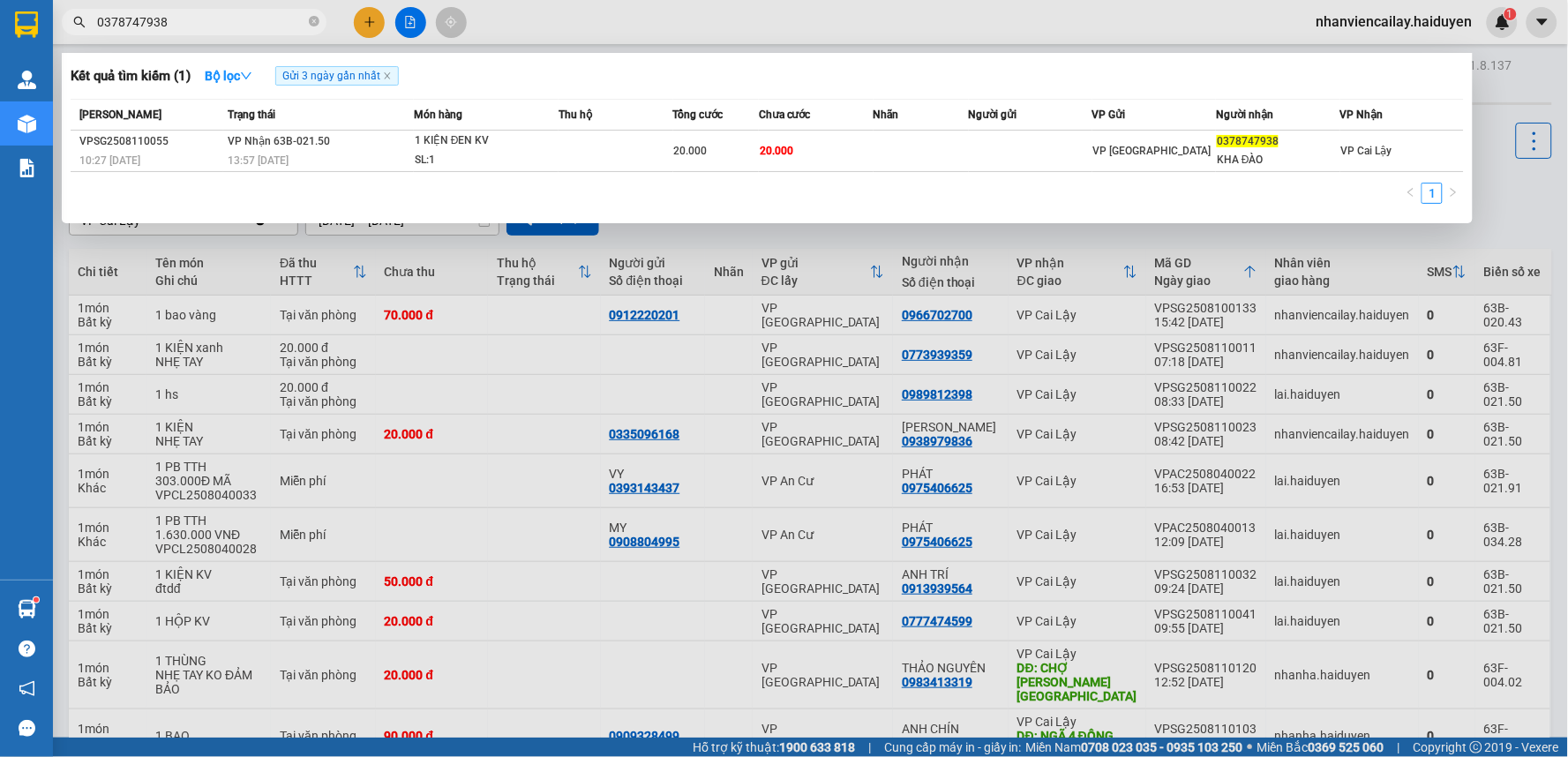
type input "0378747938"
click at [1001, 177] on div "[PERSON_NAME] thái Món hàng Thu hộ Tổng [PERSON_NAME] [PERSON_NAME] Người gửi V…" at bounding box center [767, 157] width 1393 height 116
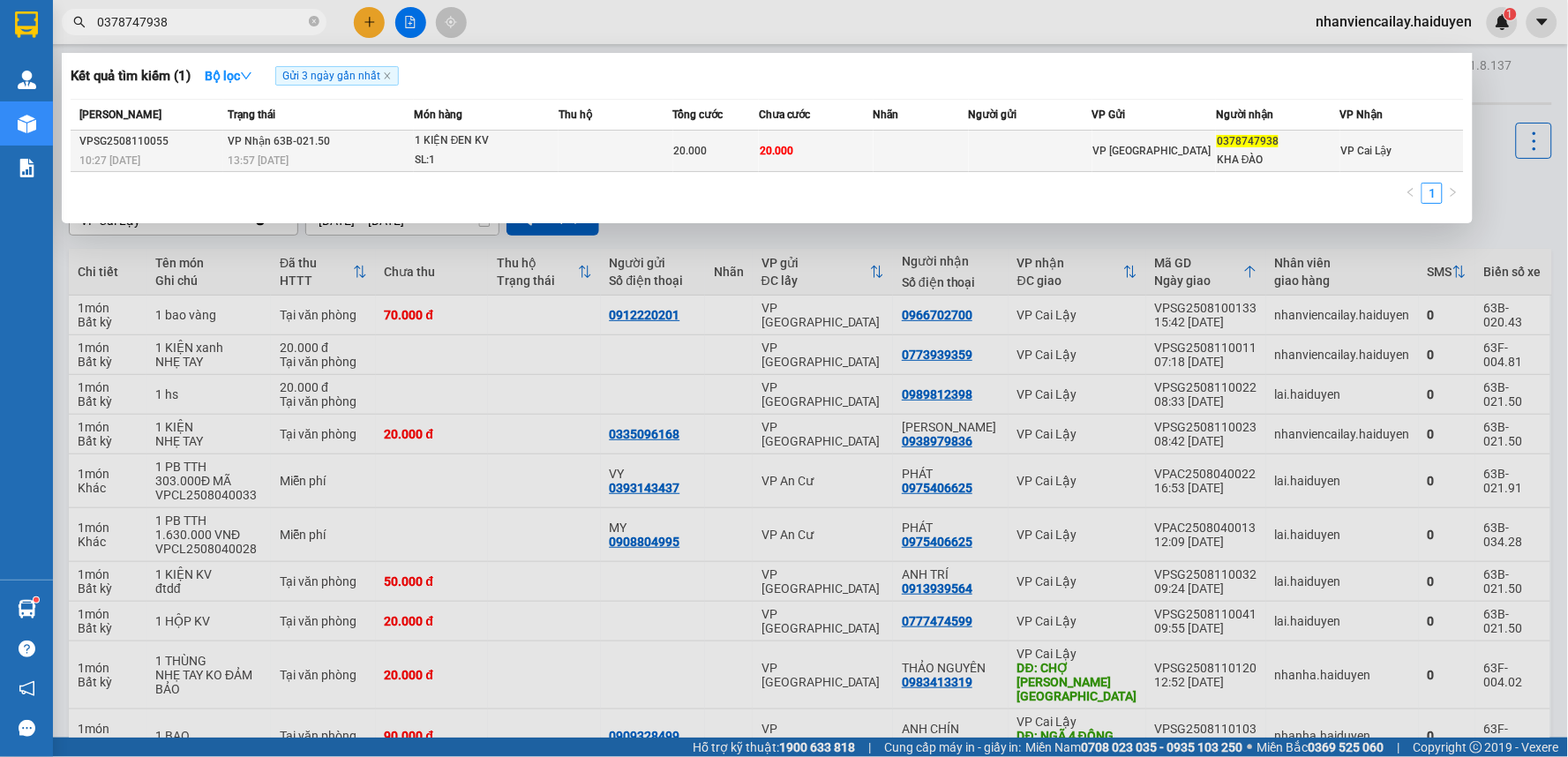
click at [1002, 163] on td at bounding box center [1031, 151] width 123 height 41
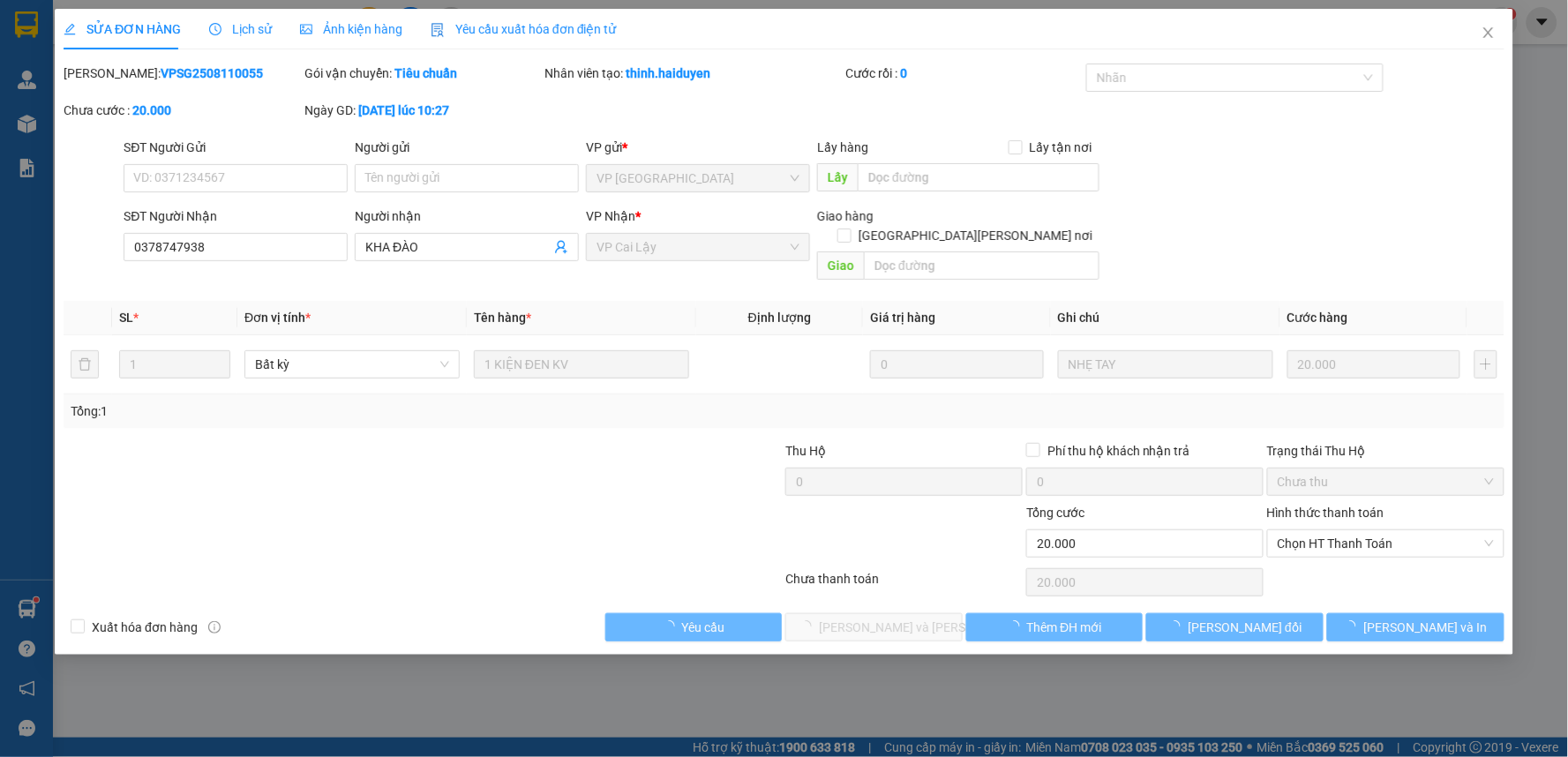
type input "0378747938"
type input "KHA ĐÀO"
type input "20.000"
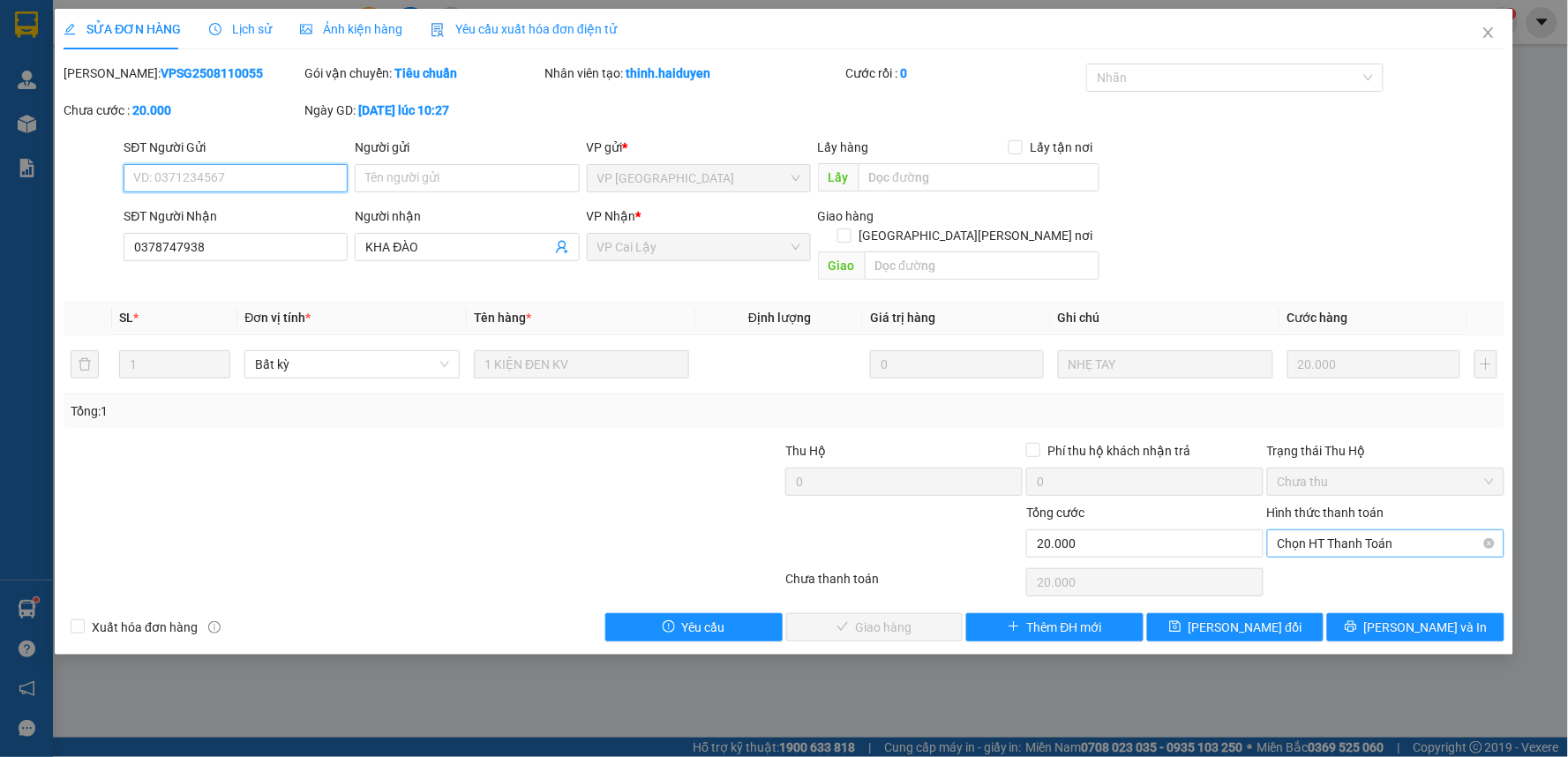
drag, startPoint x: 1319, startPoint y: 527, endPoint x: 1324, endPoint y: 535, distance: 9.4
click at [1323, 531] on span "Chọn HT Thanh Toán" at bounding box center [1385, 543] width 216 height 26
click at [1318, 556] on div "Tại văn phòng" at bounding box center [1386, 560] width 216 height 19
type input "0"
click at [835, 617] on span "[PERSON_NAME] và Giao hàng" at bounding box center [938, 627] width 238 height 19
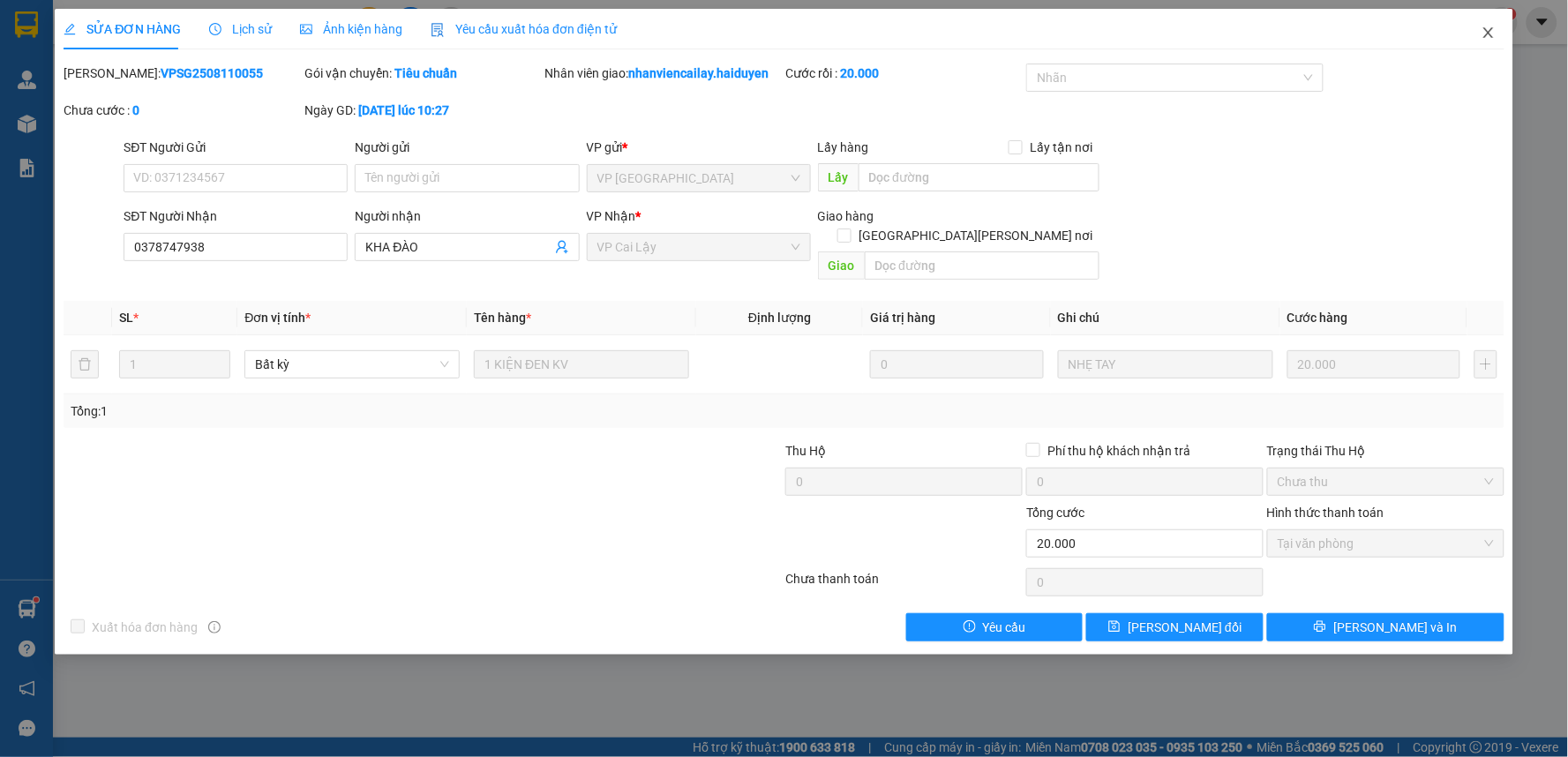
click at [1485, 26] on icon "close" at bounding box center [1488, 33] width 14 height 14
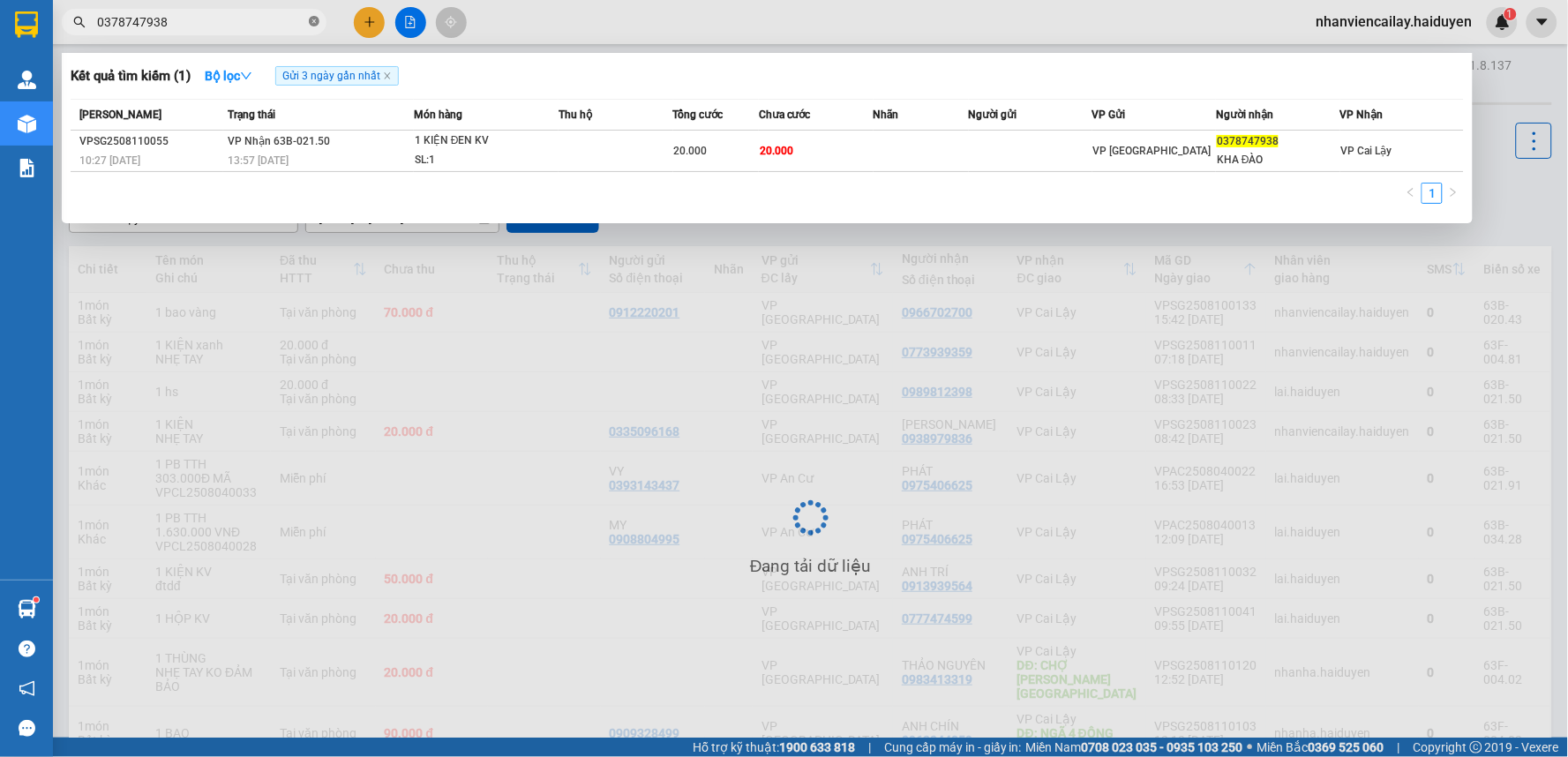
click at [314, 23] on icon "close-circle" at bounding box center [314, 20] width 11 height 11
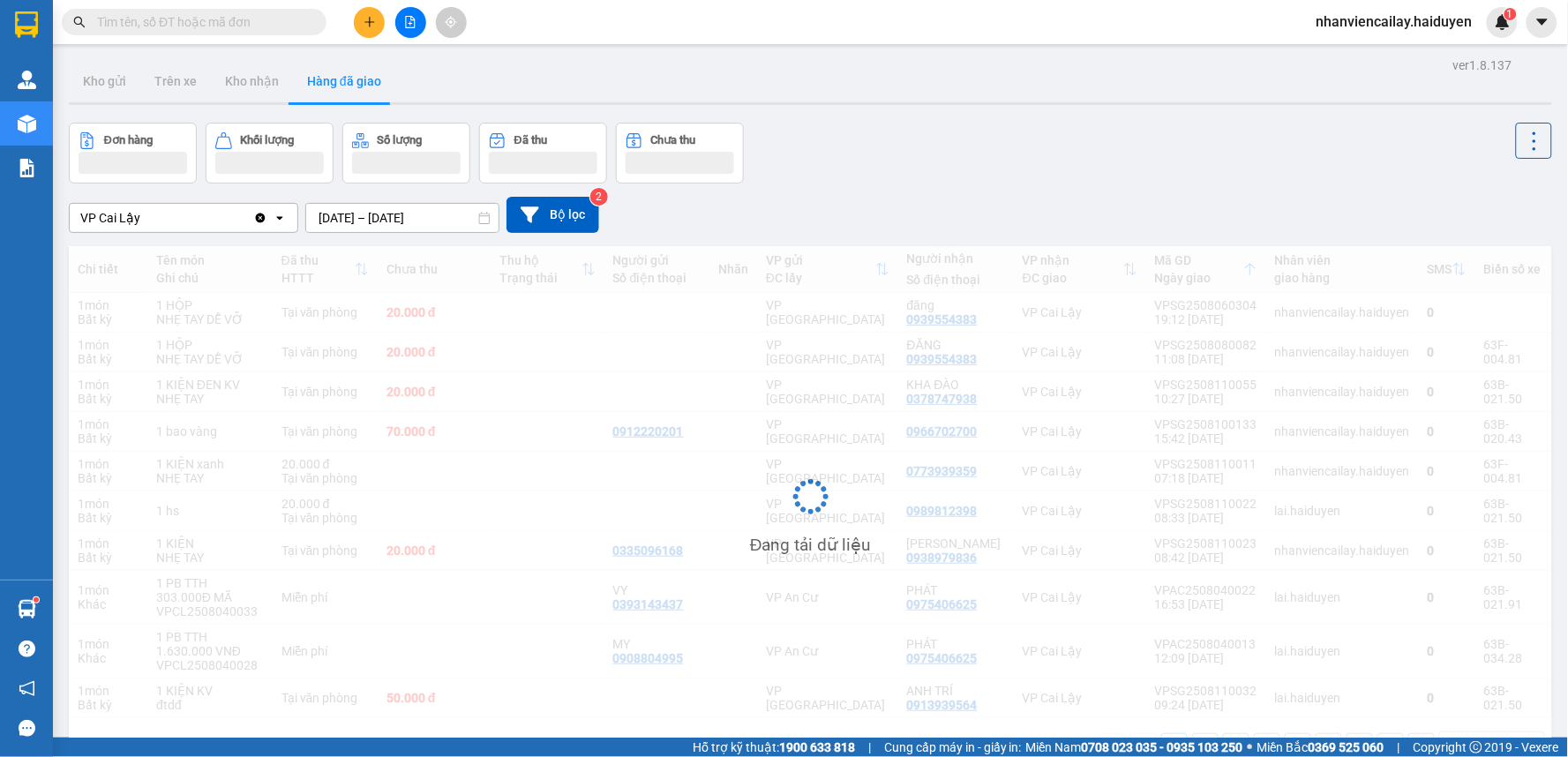
click at [196, 36] on div "Kết quả tìm kiếm ( 1 ) Bộ lọc Gửi 3 ngày gần nhất Mã ĐH Trạng thái Món hàng Thu…" at bounding box center [171, 22] width 344 height 31
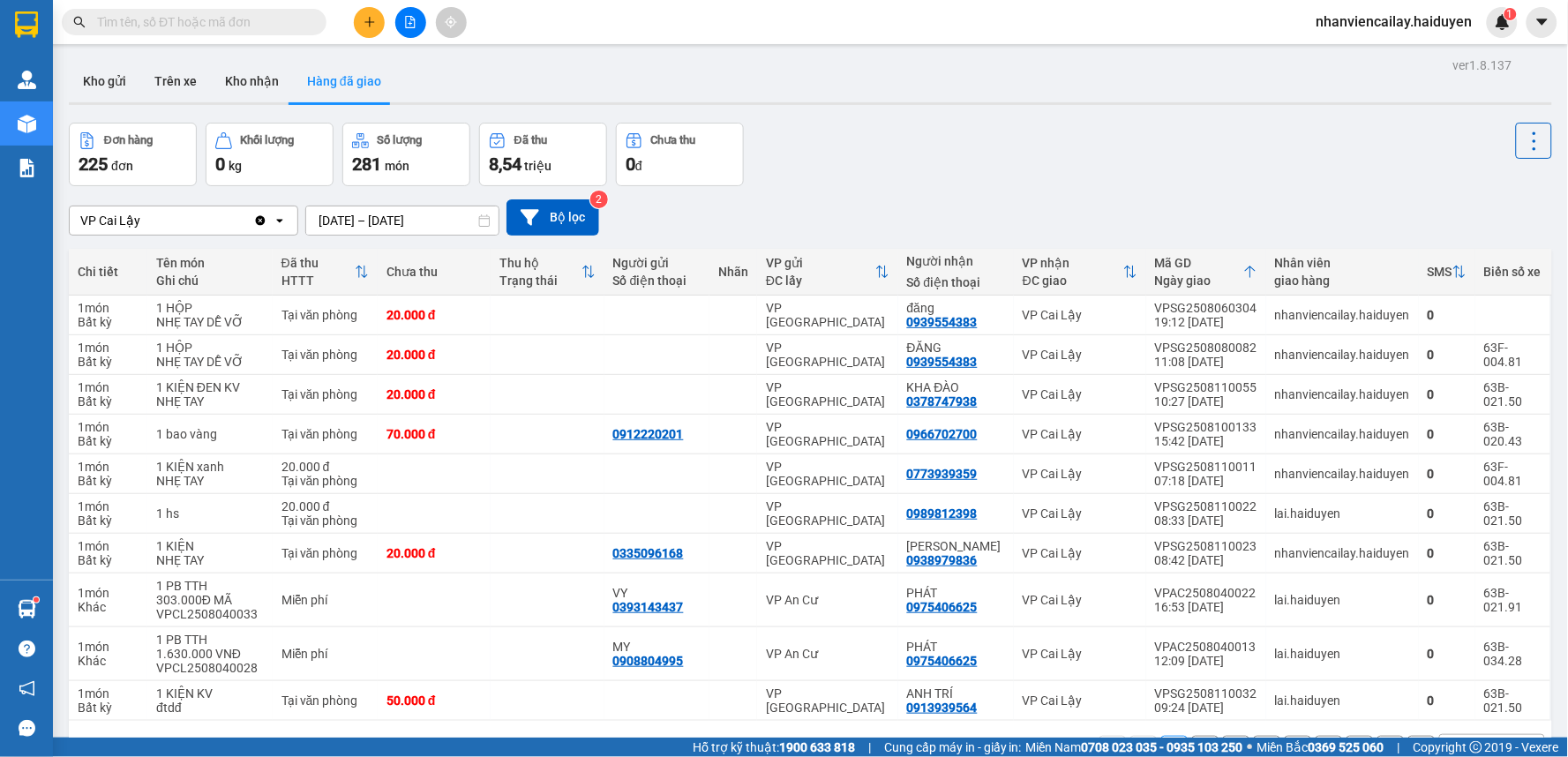
click at [216, 28] on input "text" at bounding box center [201, 22] width 208 height 19
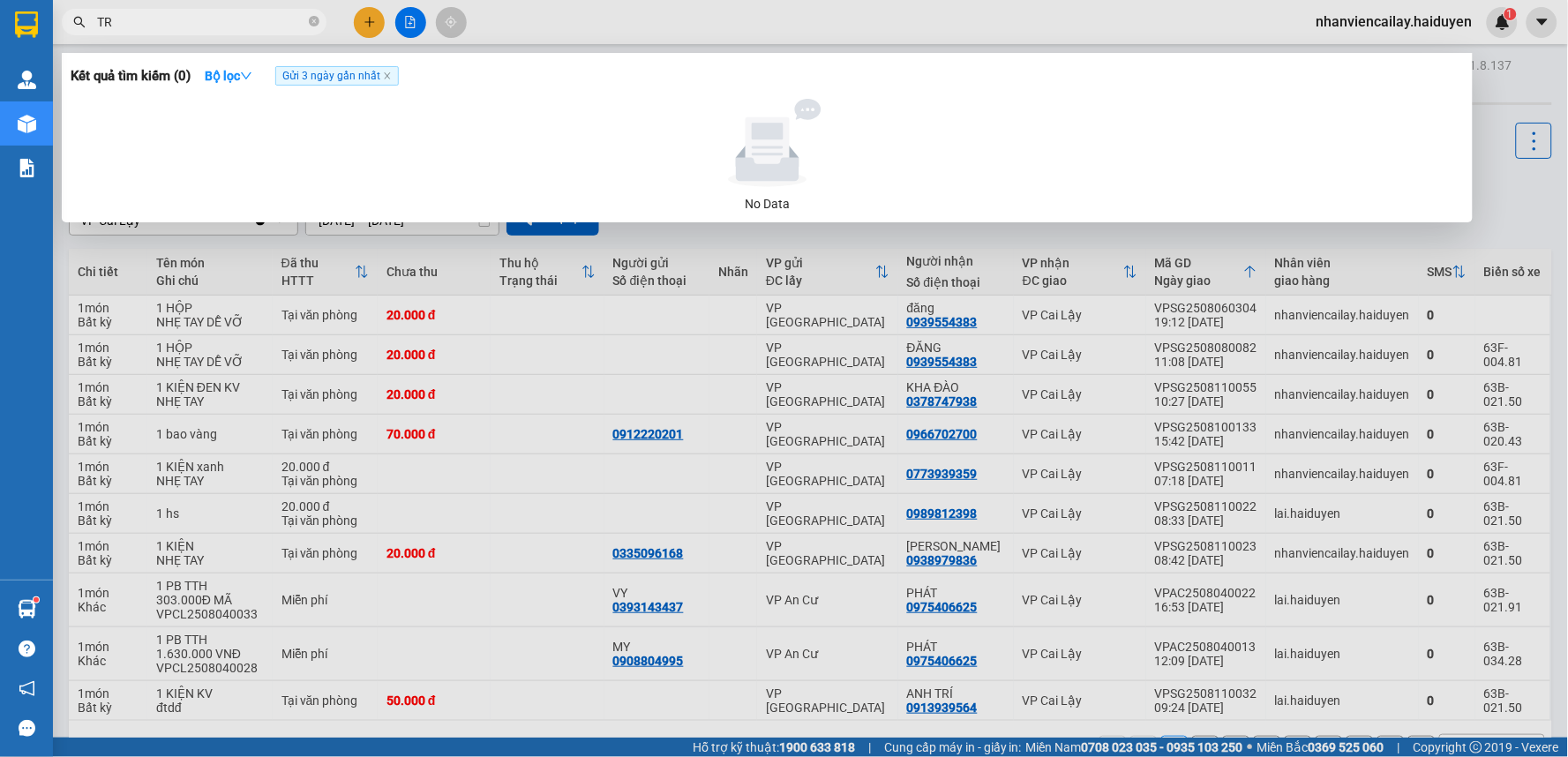
type input "T"
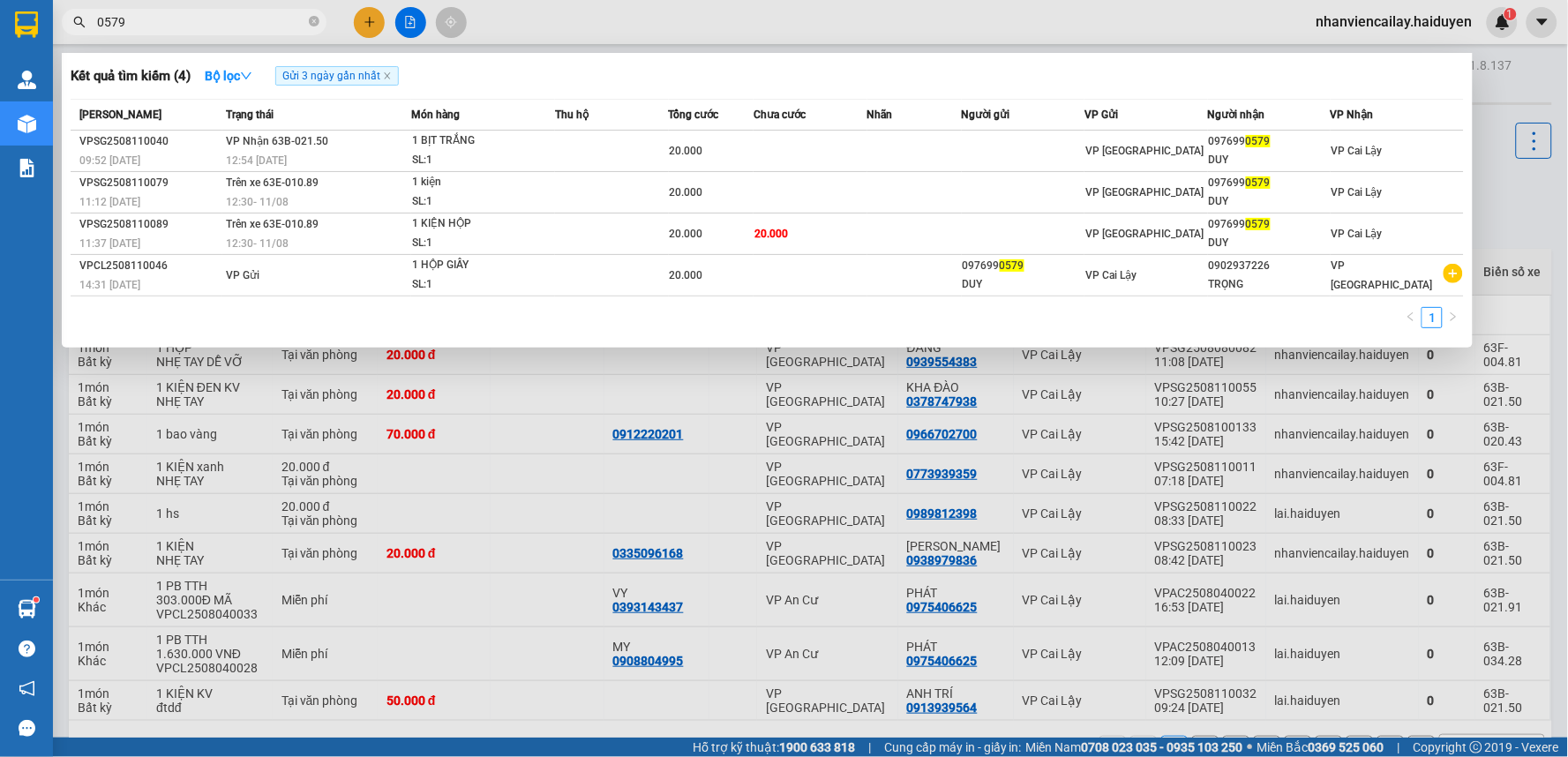
type input "0579"
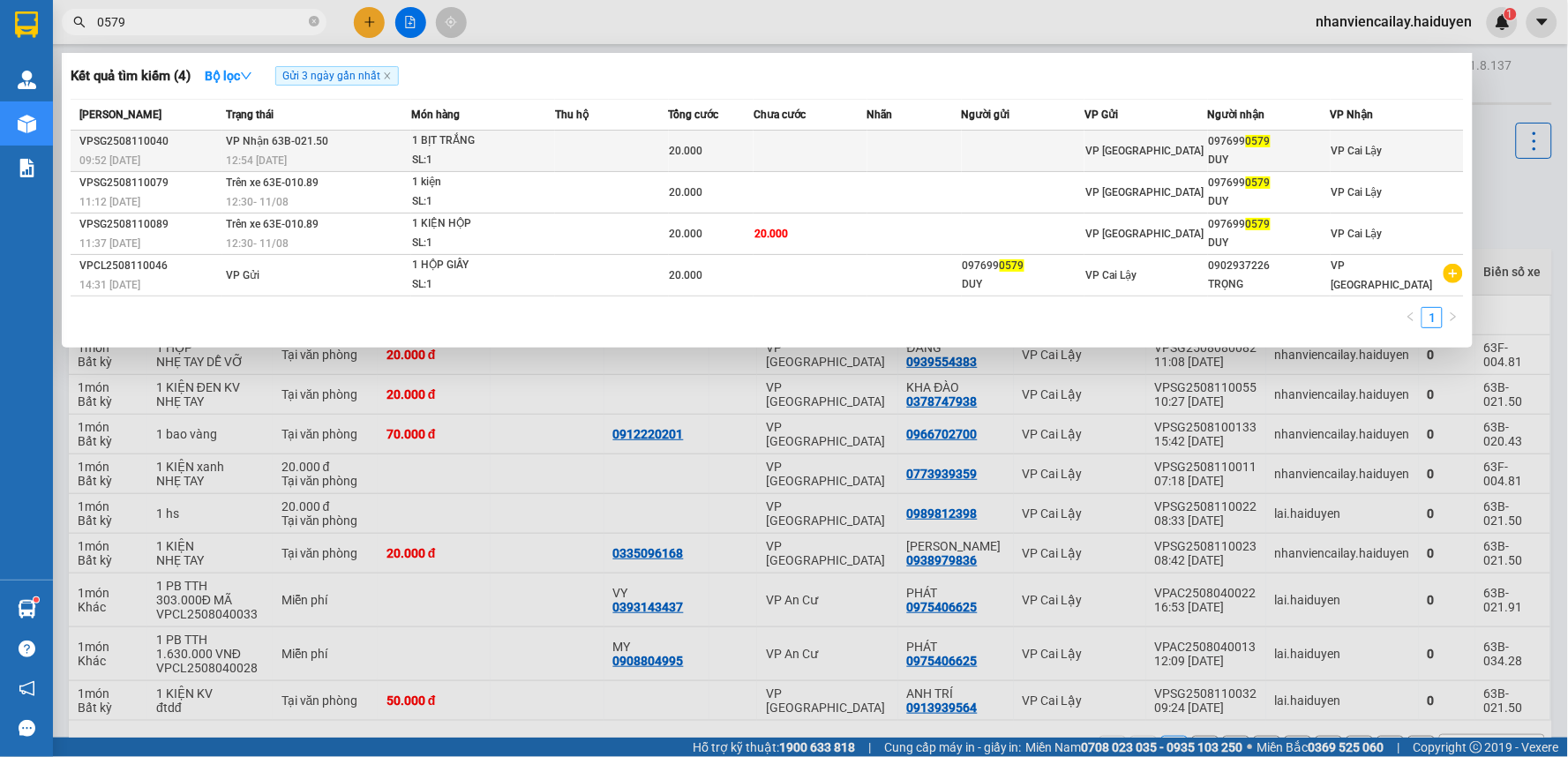
click at [374, 166] on div "12:54 - 11/08" at bounding box center [318, 161] width 184 height 19
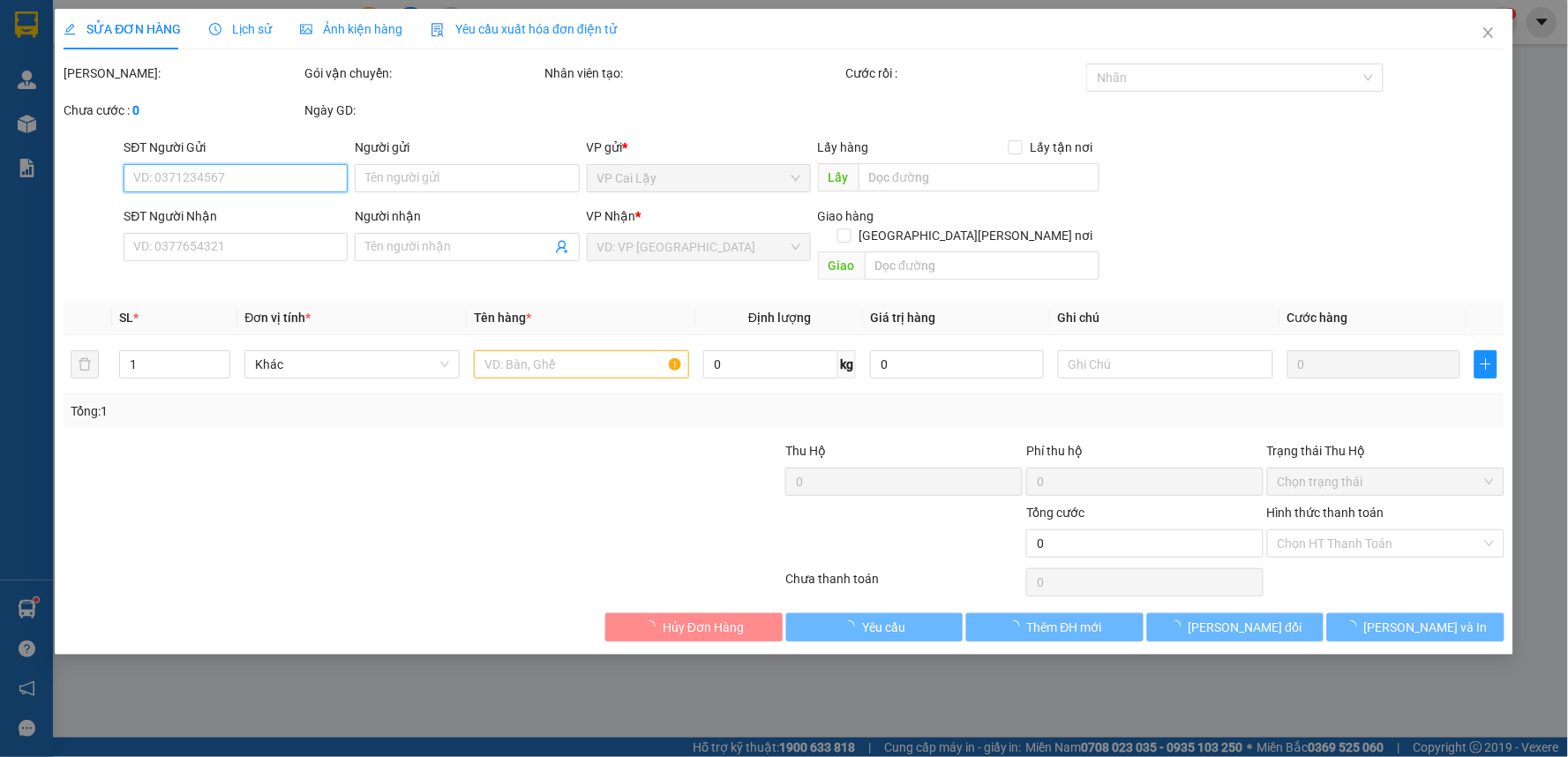
type input "0976990579"
type input "DUY"
type input "20.000"
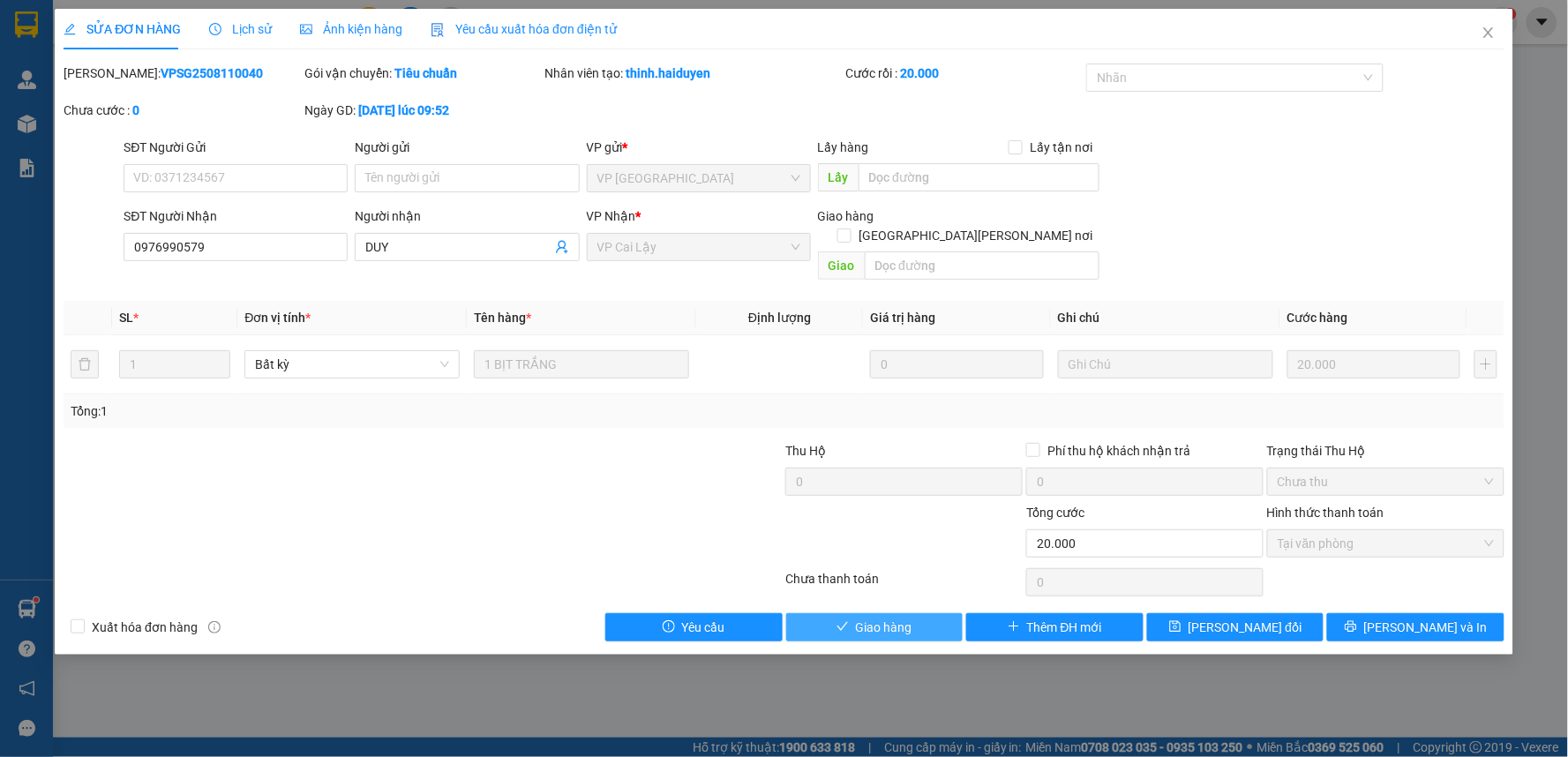
click at [929, 613] on button "Giao hàng" at bounding box center [875, 627] width 177 height 28
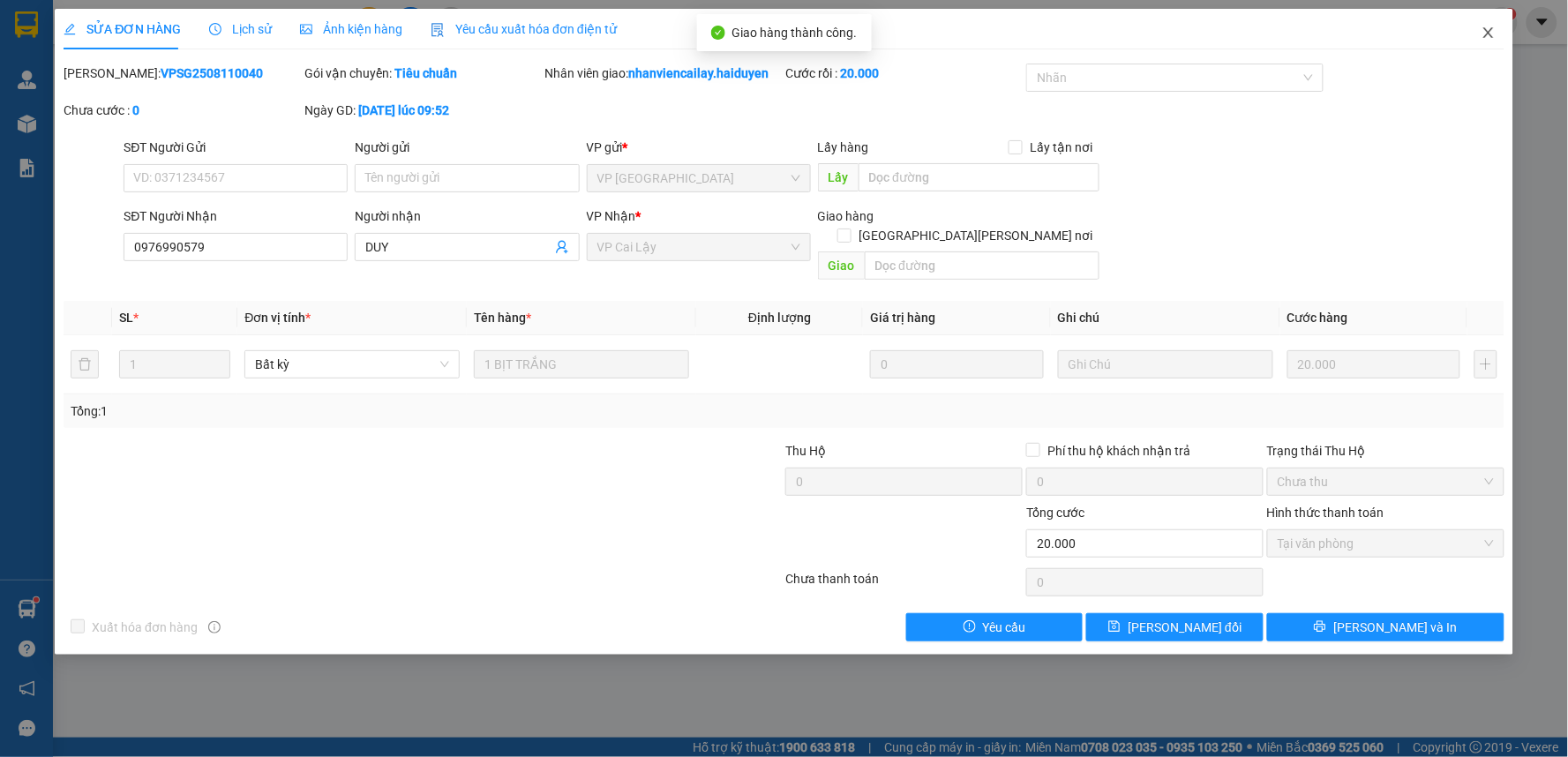
click at [1487, 32] on icon "close" at bounding box center [1488, 32] width 10 height 11
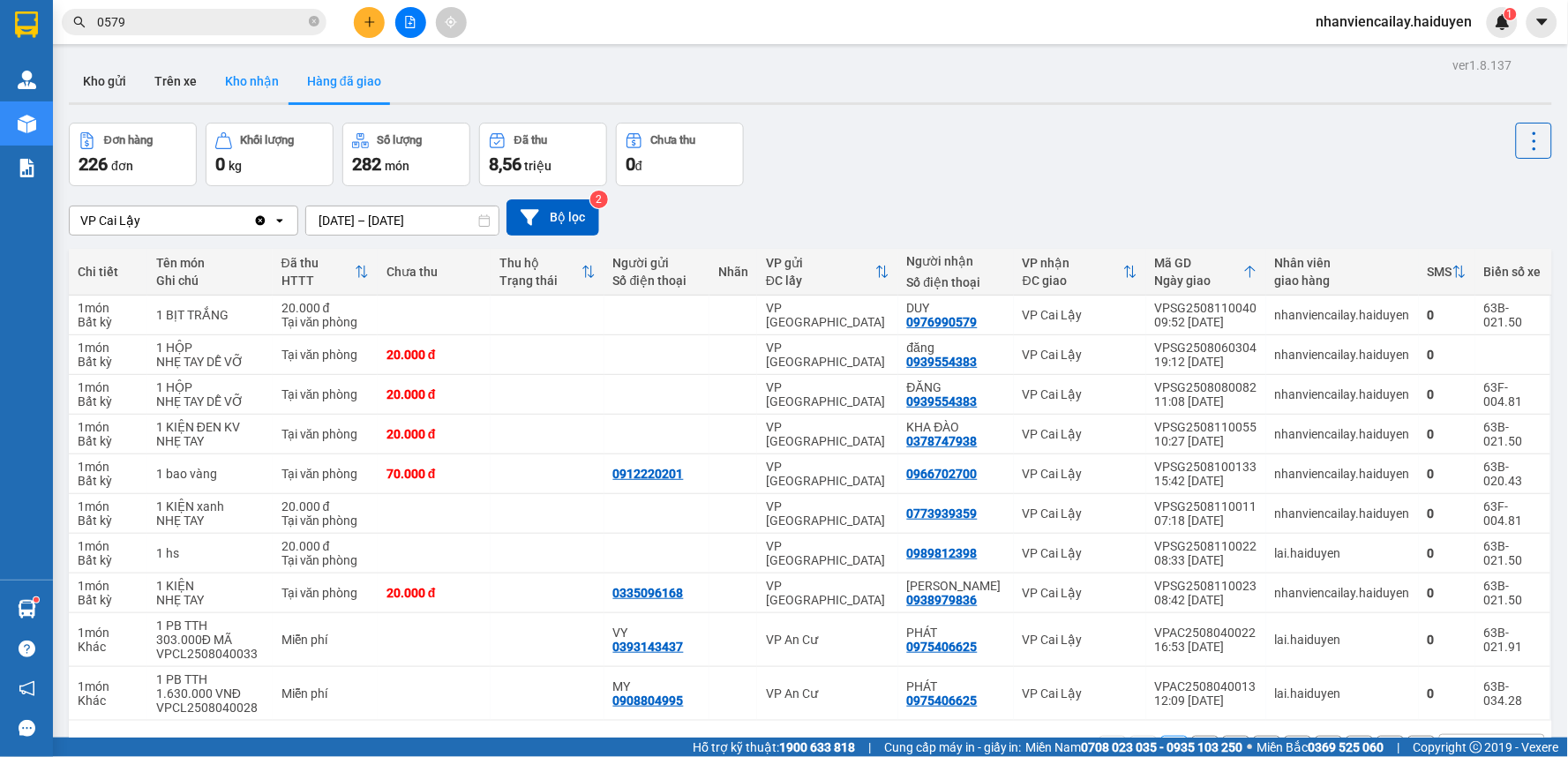
click at [258, 80] on button "Kho nhận" at bounding box center [251, 81] width 82 height 42
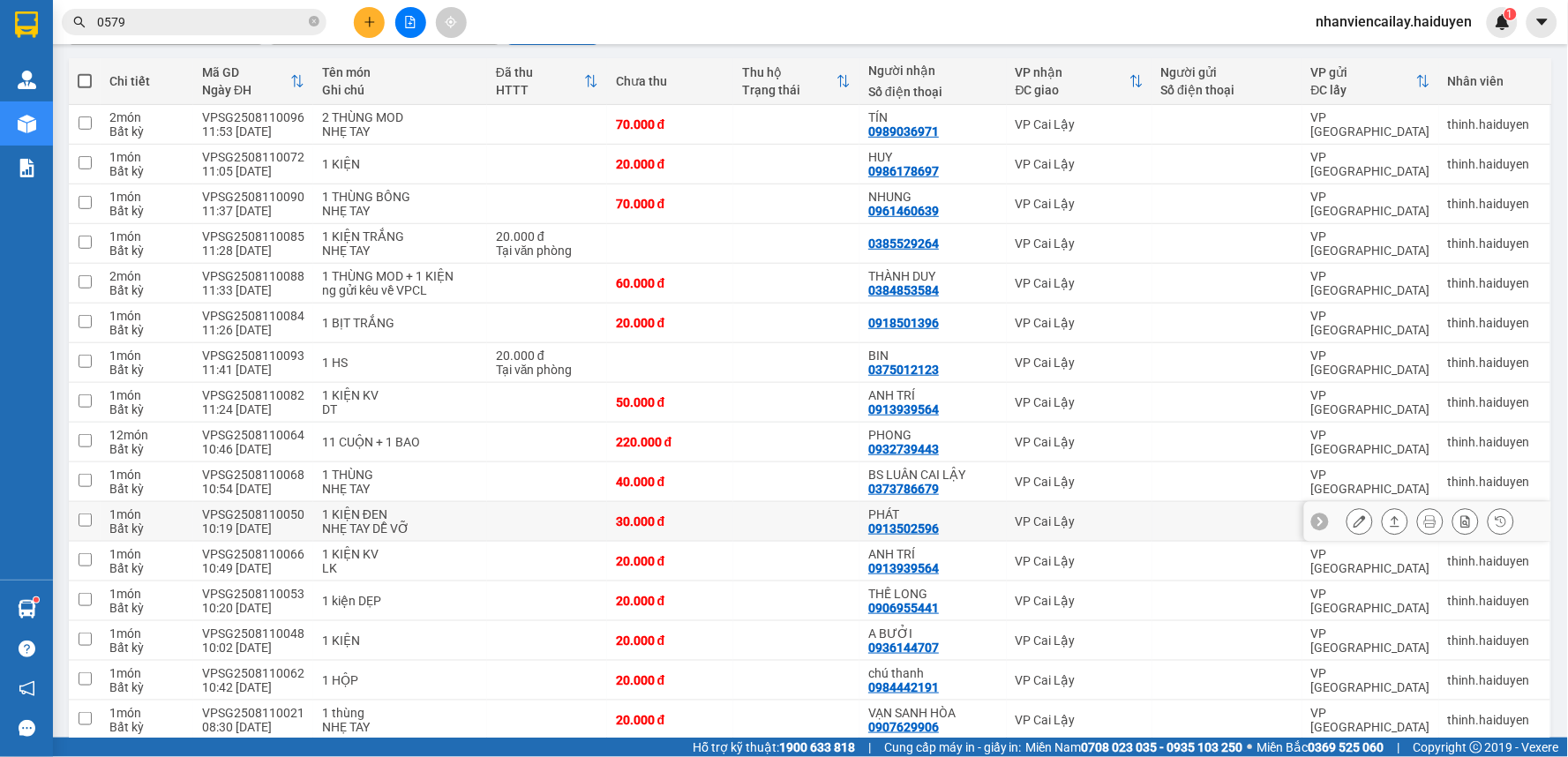
scroll to position [225, 0]
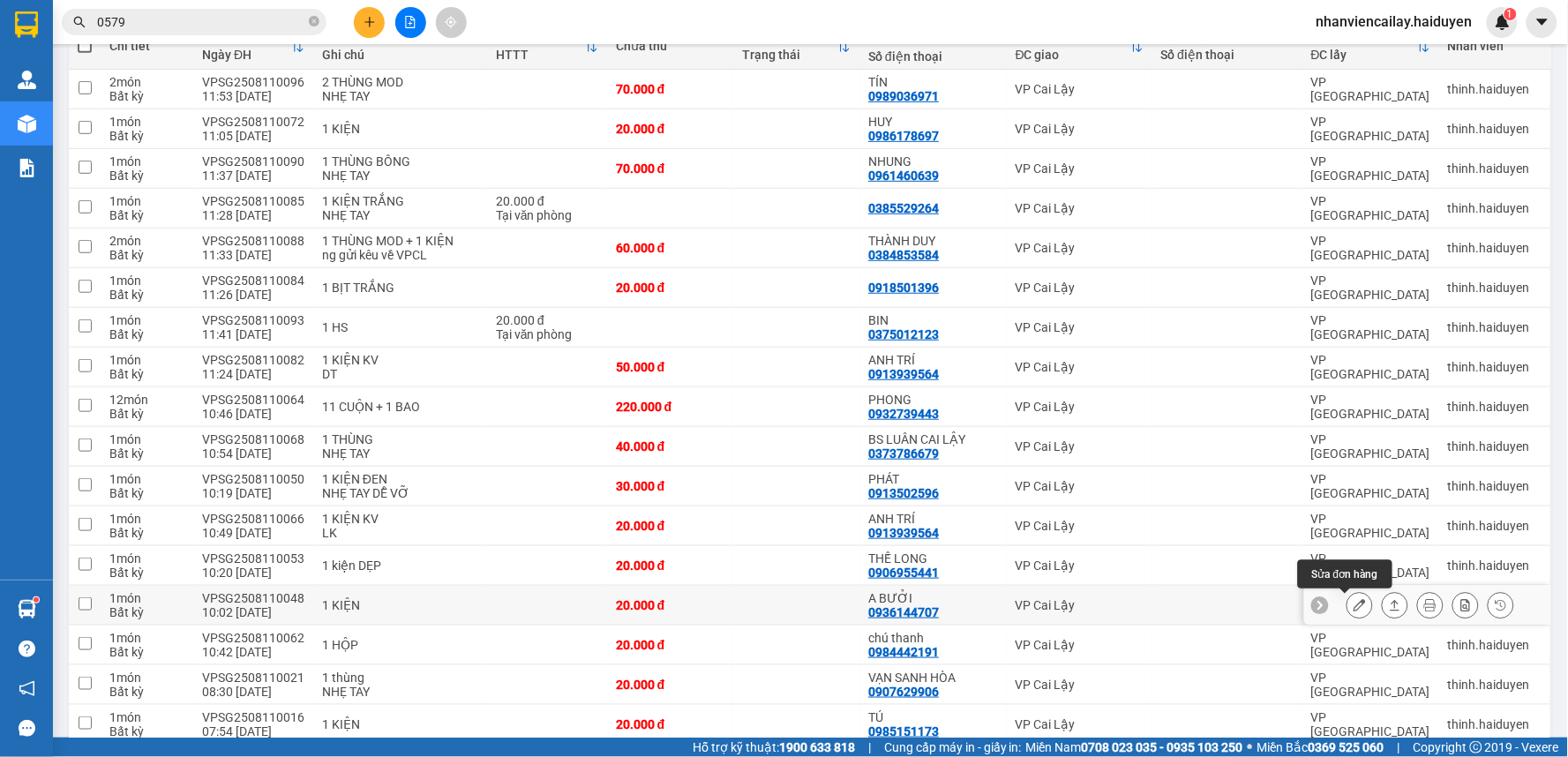
click at [1353, 604] on icon at bounding box center [1359, 605] width 13 height 13
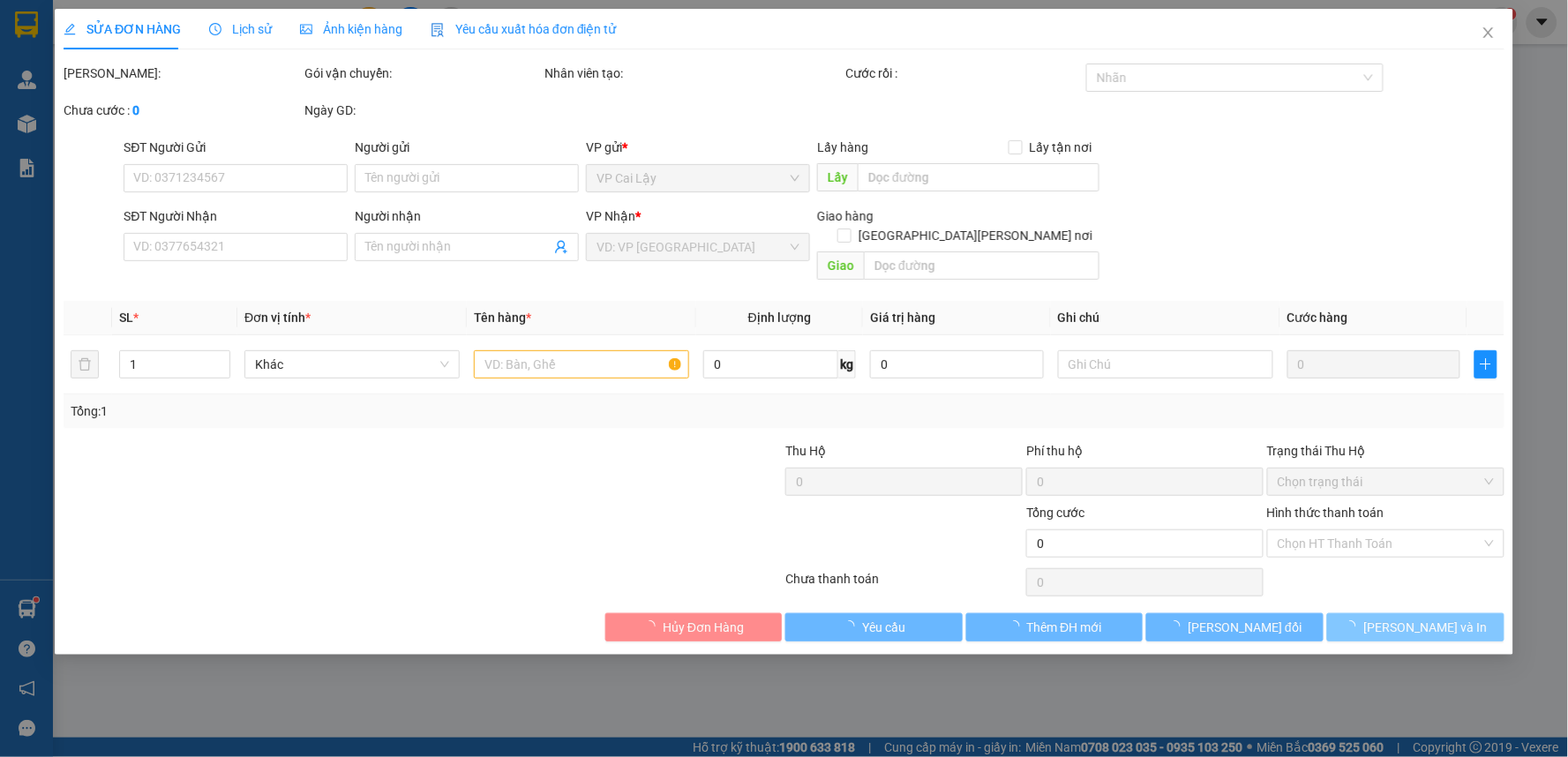
type input "0936144707"
type input "A BƯỞI"
type input "20.000"
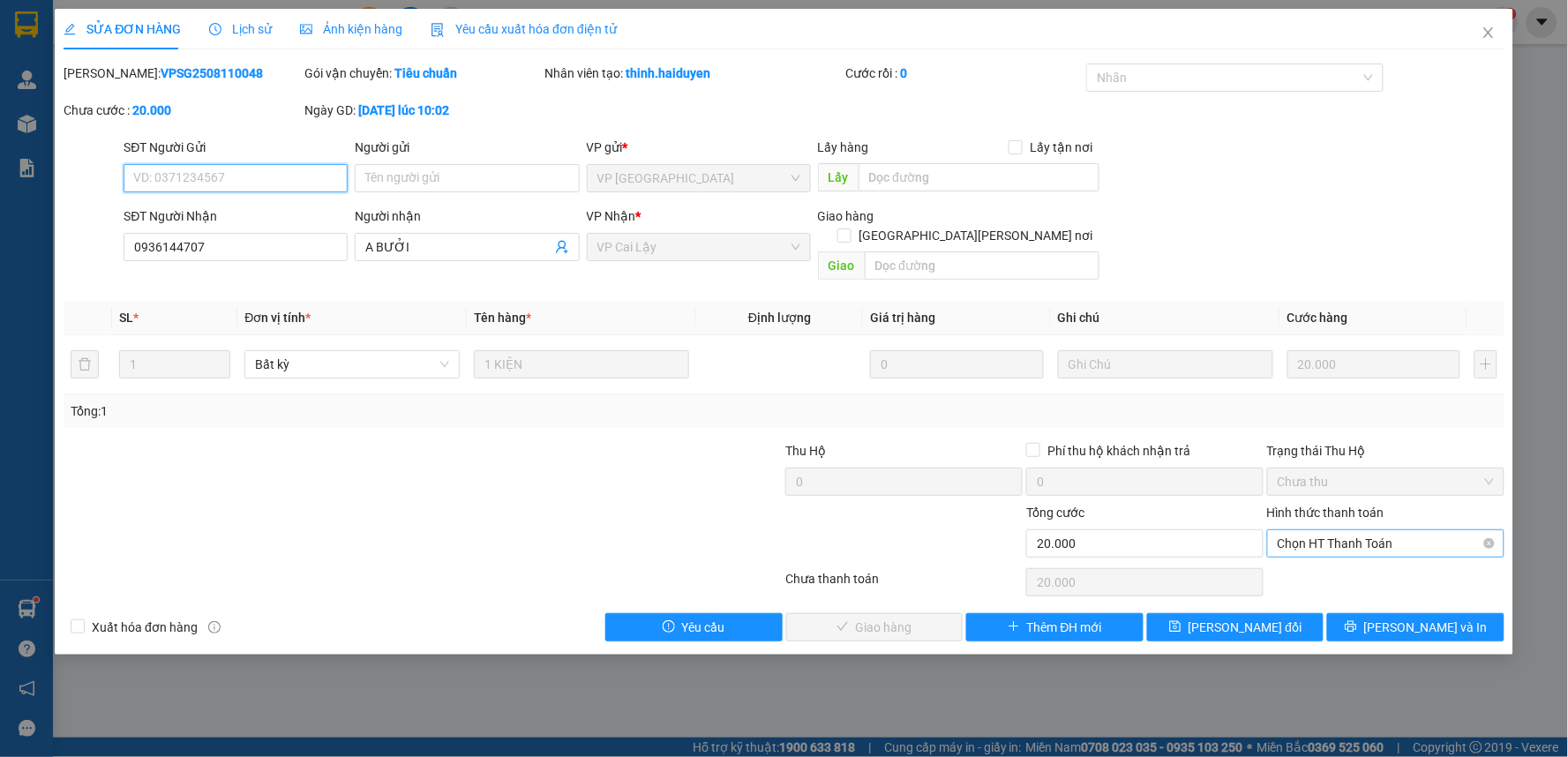
click at [1318, 533] on span "Chọn HT Thanh Toán" at bounding box center [1385, 543] width 216 height 26
drag, startPoint x: 1315, startPoint y: 550, endPoint x: 1218, endPoint y: 583, distance: 102.5
click at [1316, 550] on div "Tại văn phòng" at bounding box center [1386, 560] width 216 height 19
type input "0"
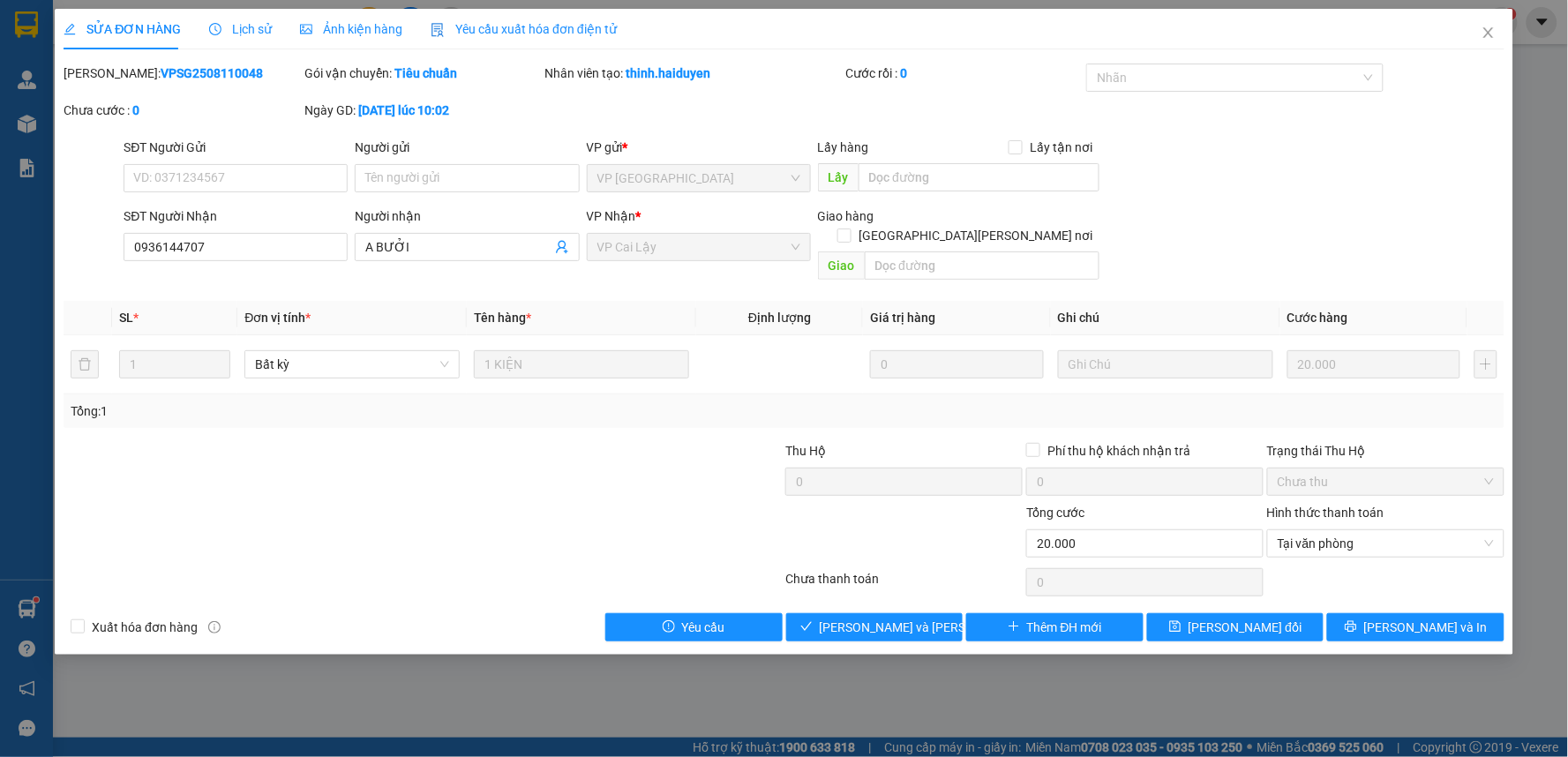
click at [929, 622] on div "SỬA ĐƠN HÀNG Lịch sử Ảnh kiện hàng Yêu cầu xuất hóa đơn điện tử Total Paid Fee …" at bounding box center [784, 331] width 1458 height 646
click at [927, 617] on span "[PERSON_NAME] và Giao hàng" at bounding box center [938, 627] width 238 height 19
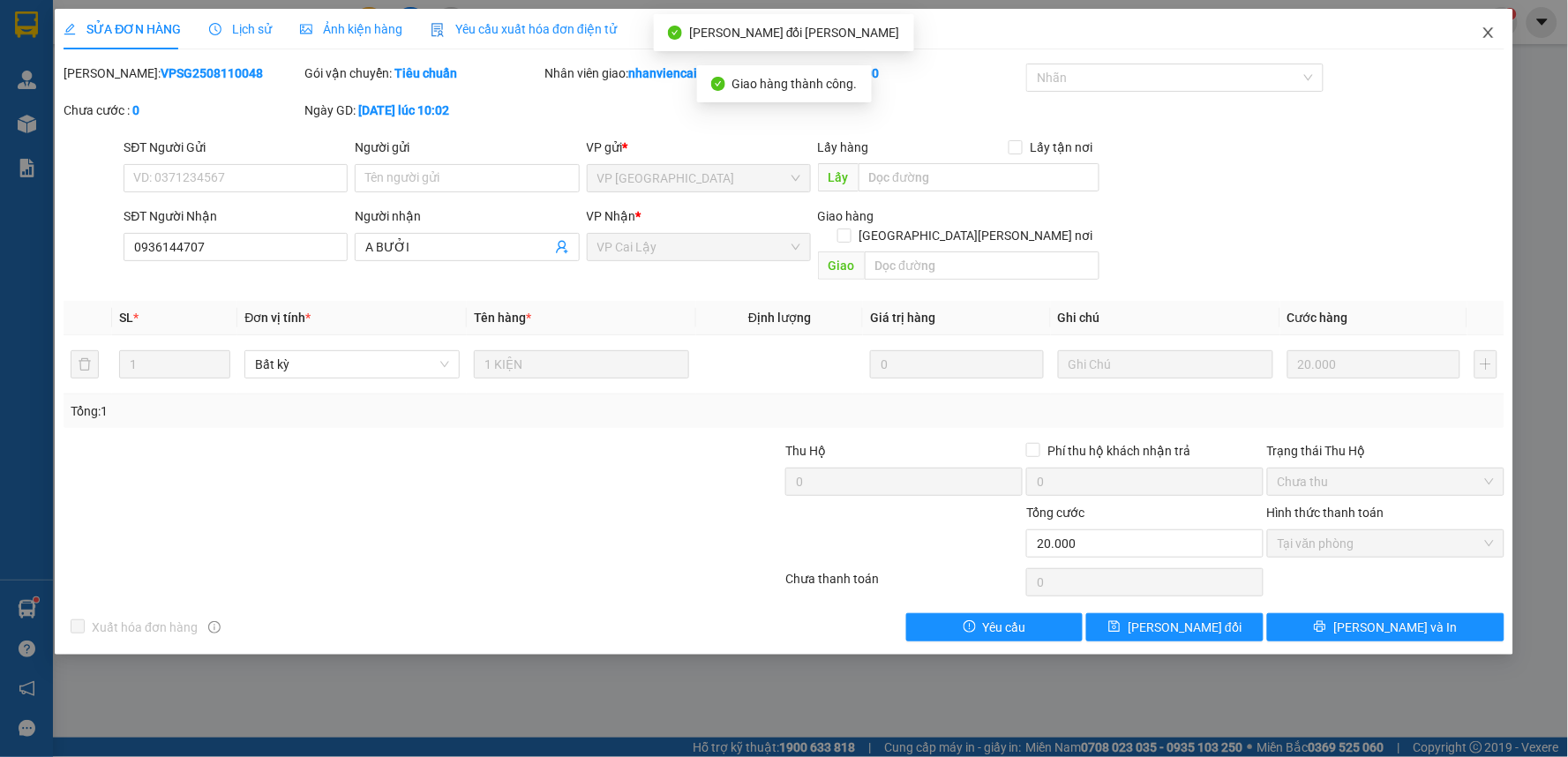
click at [1487, 33] on icon "close" at bounding box center [1488, 32] width 10 height 11
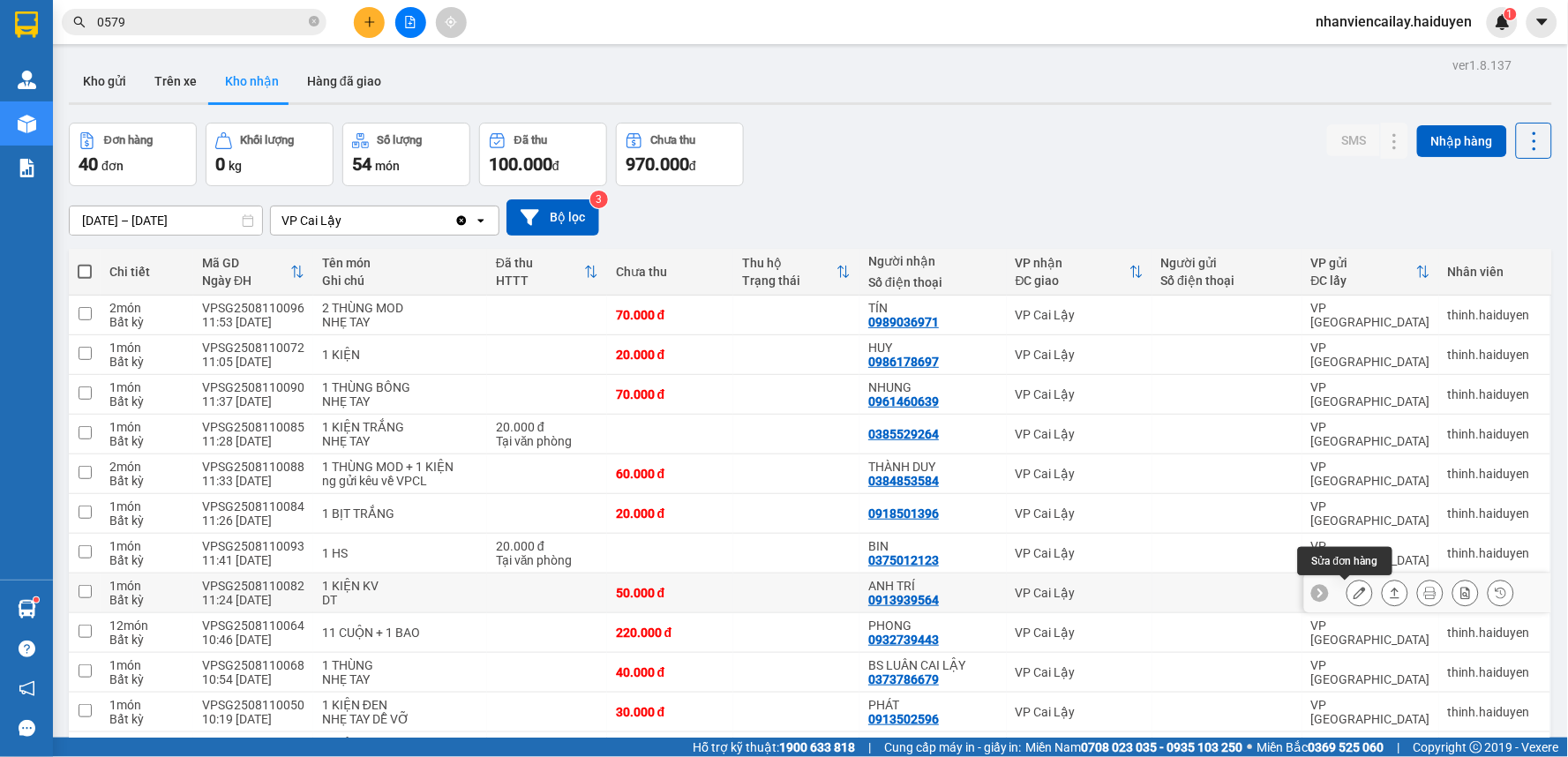
click at [1347, 591] on button at bounding box center [1360, 593] width 25 height 31
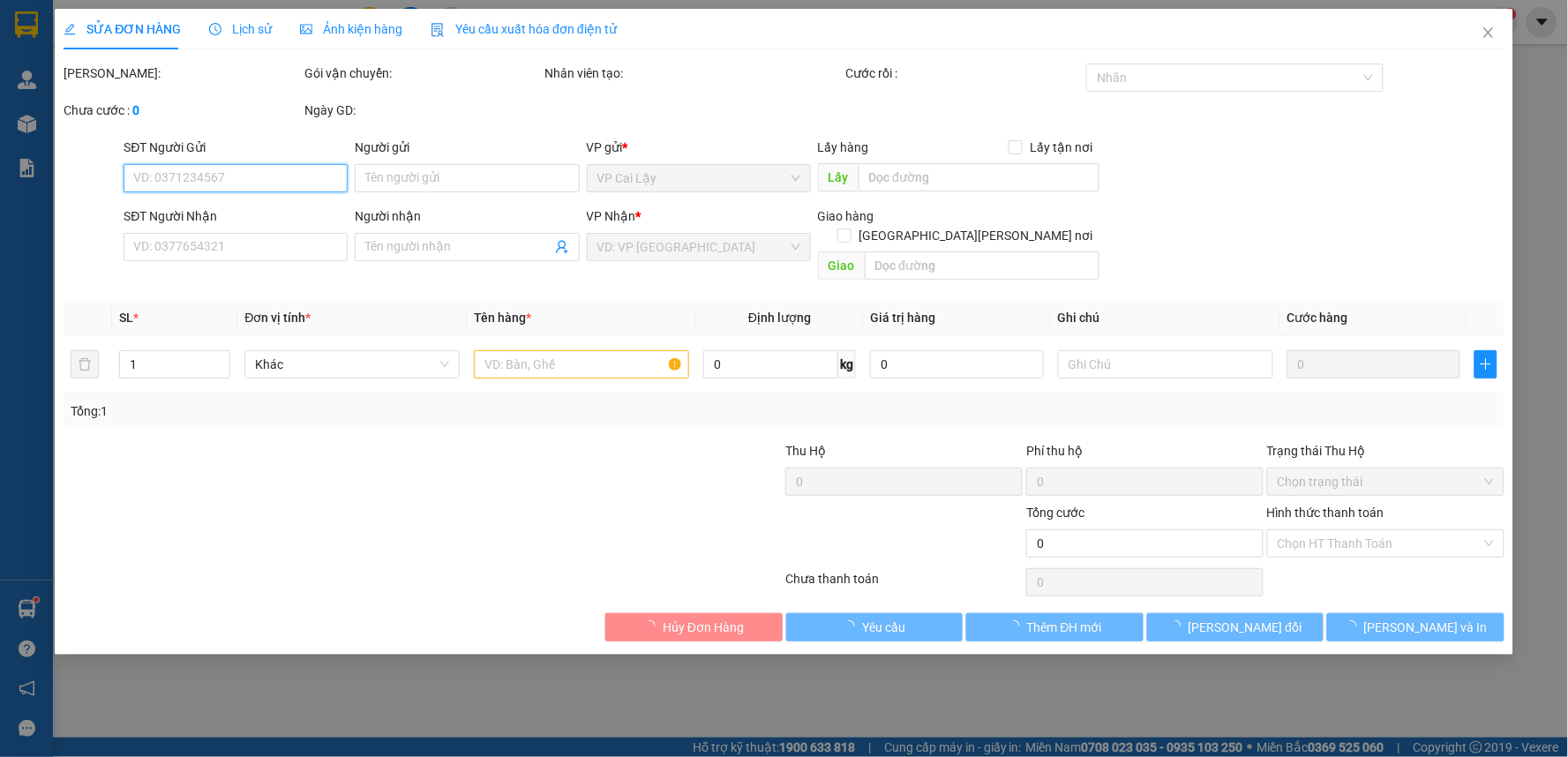
type input "0913939564"
type input "ANH TRÍ"
type input "50.000"
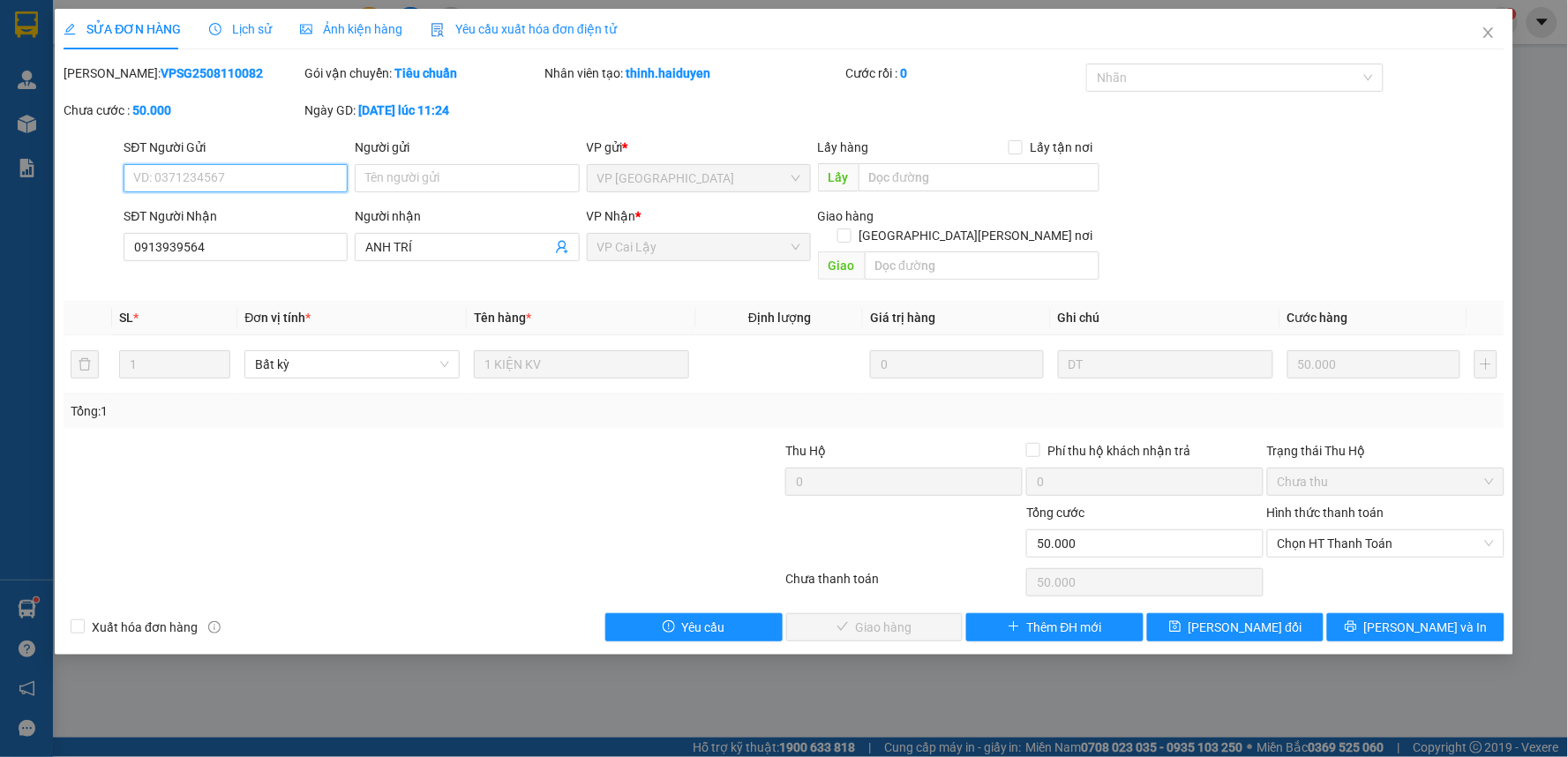
drag, startPoint x: 1389, startPoint y: 517, endPoint x: 1392, endPoint y: 539, distance: 22.2
click at [1390, 531] on span "Chọn HT Thanh Toán" at bounding box center [1385, 543] width 216 height 26
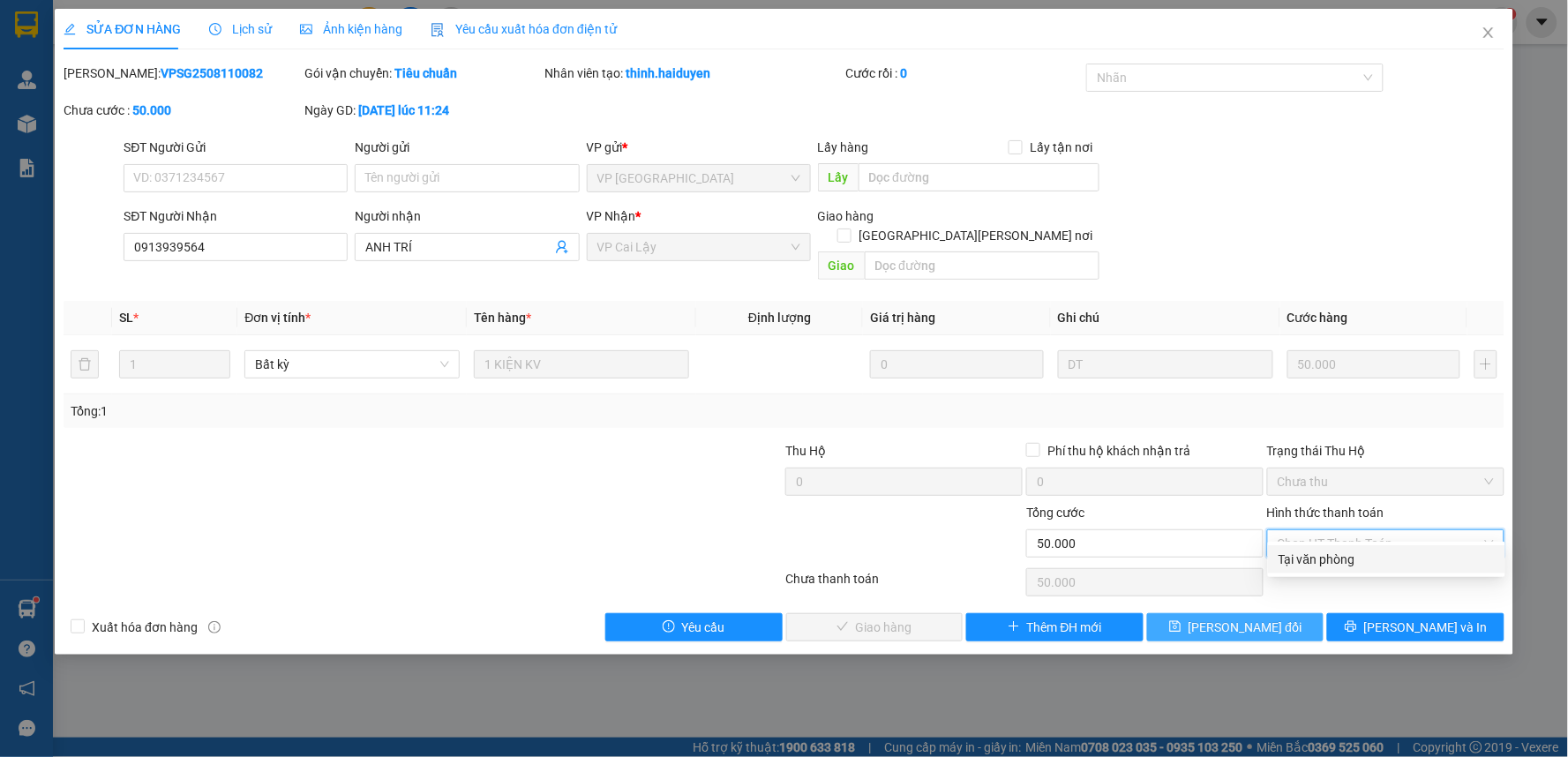
drag, startPoint x: 1392, startPoint y: 556, endPoint x: 1202, endPoint y: 596, distance: 194.2
click at [1389, 558] on div "Tại văn phòng" at bounding box center [1386, 560] width 216 height 19
type input "0"
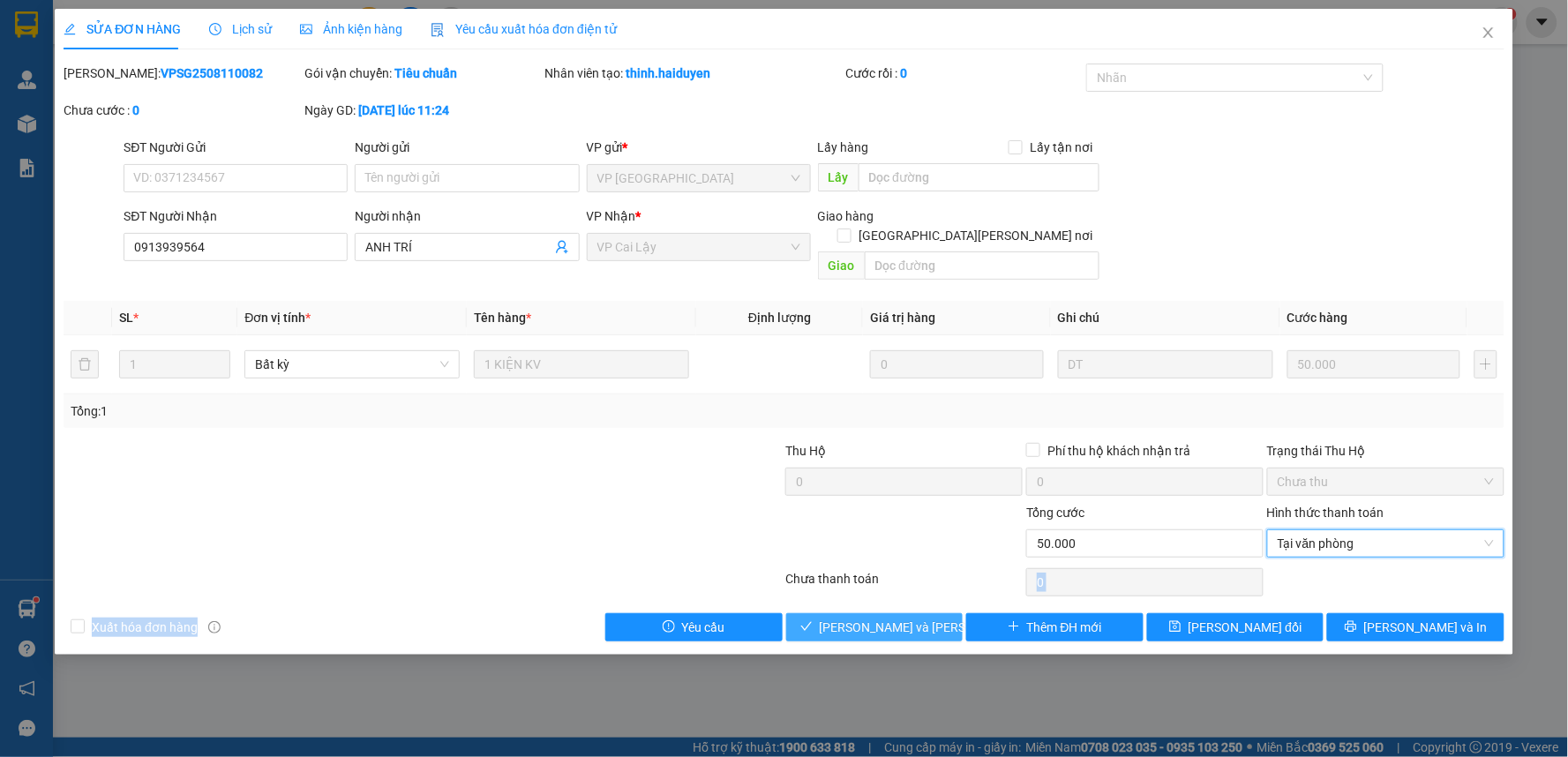
drag, startPoint x: 911, startPoint y: 580, endPoint x: 913, endPoint y: 595, distance: 15.1
click at [914, 587] on div "Total Paid Fee 0 Total UnPaid Fee 50.000 Cash Collection Total Fee Mã ĐH: VPSG2…" at bounding box center [784, 352] width 1441 height 578
click at [913, 613] on button "[PERSON_NAME] và Giao hàng" at bounding box center [875, 627] width 177 height 28
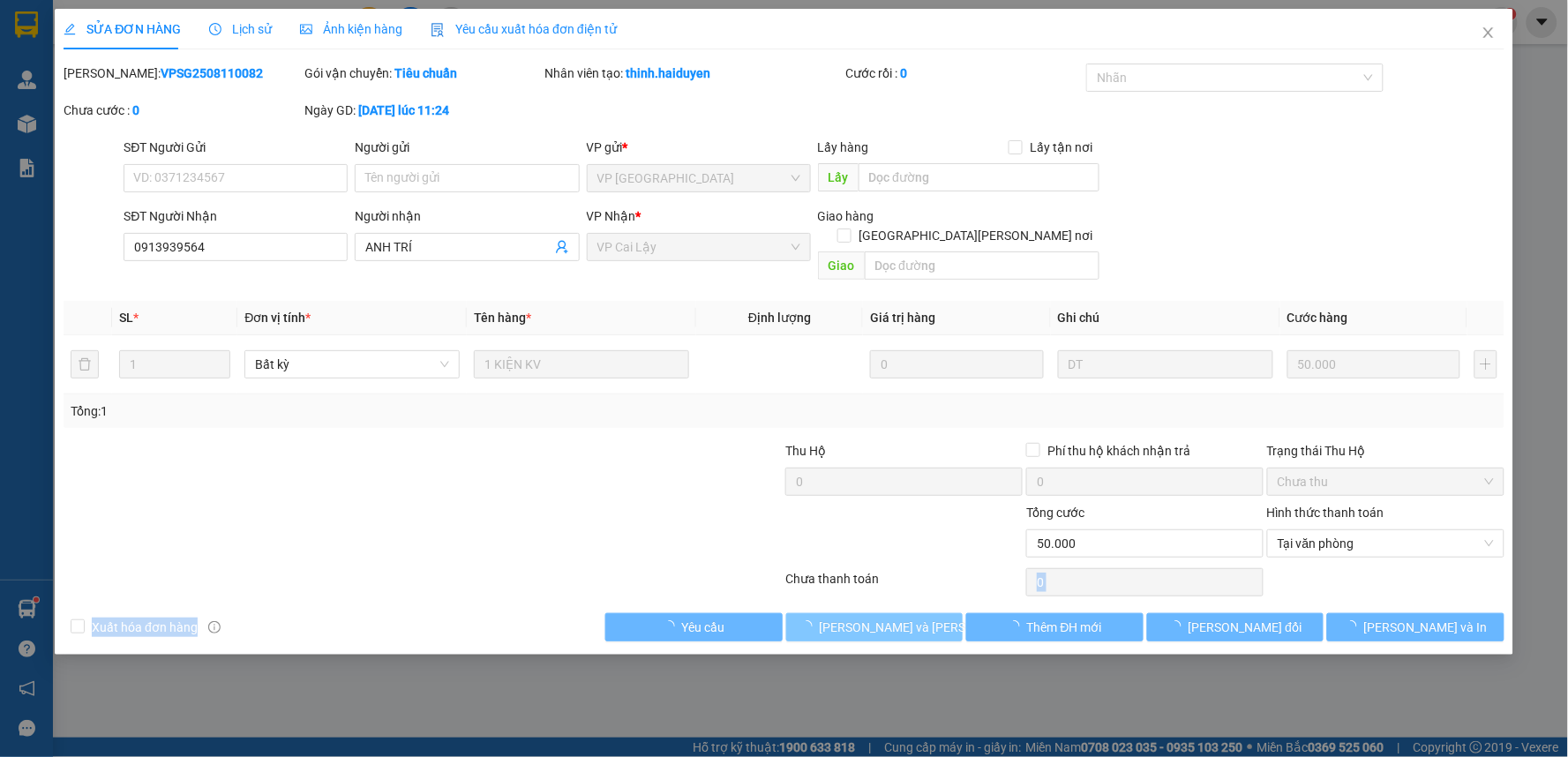
click at [901, 617] on span "[PERSON_NAME] và Giao hàng" at bounding box center [938, 627] width 238 height 19
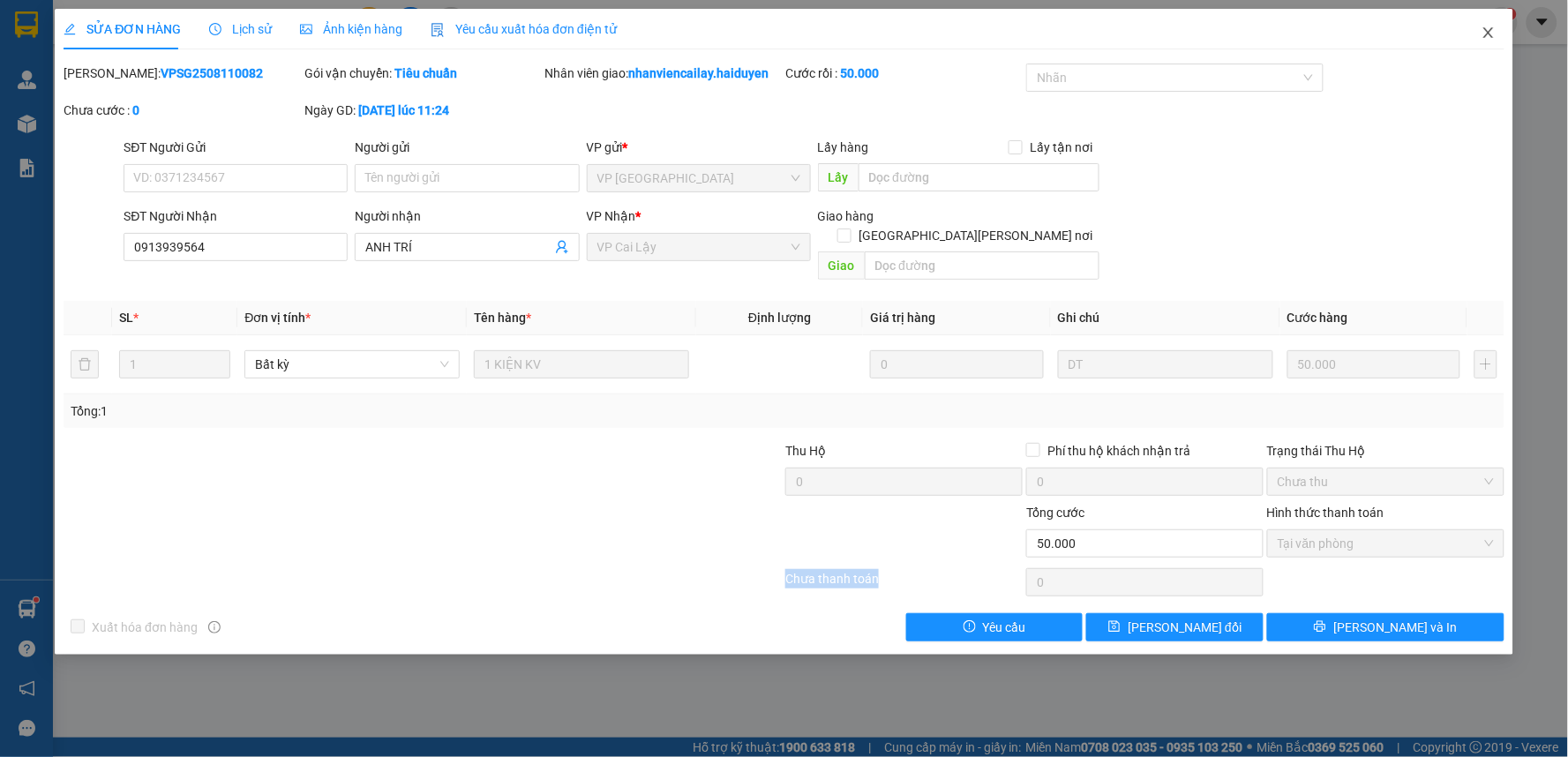
click at [1486, 39] on icon "close" at bounding box center [1488, 33] width 14 height 14
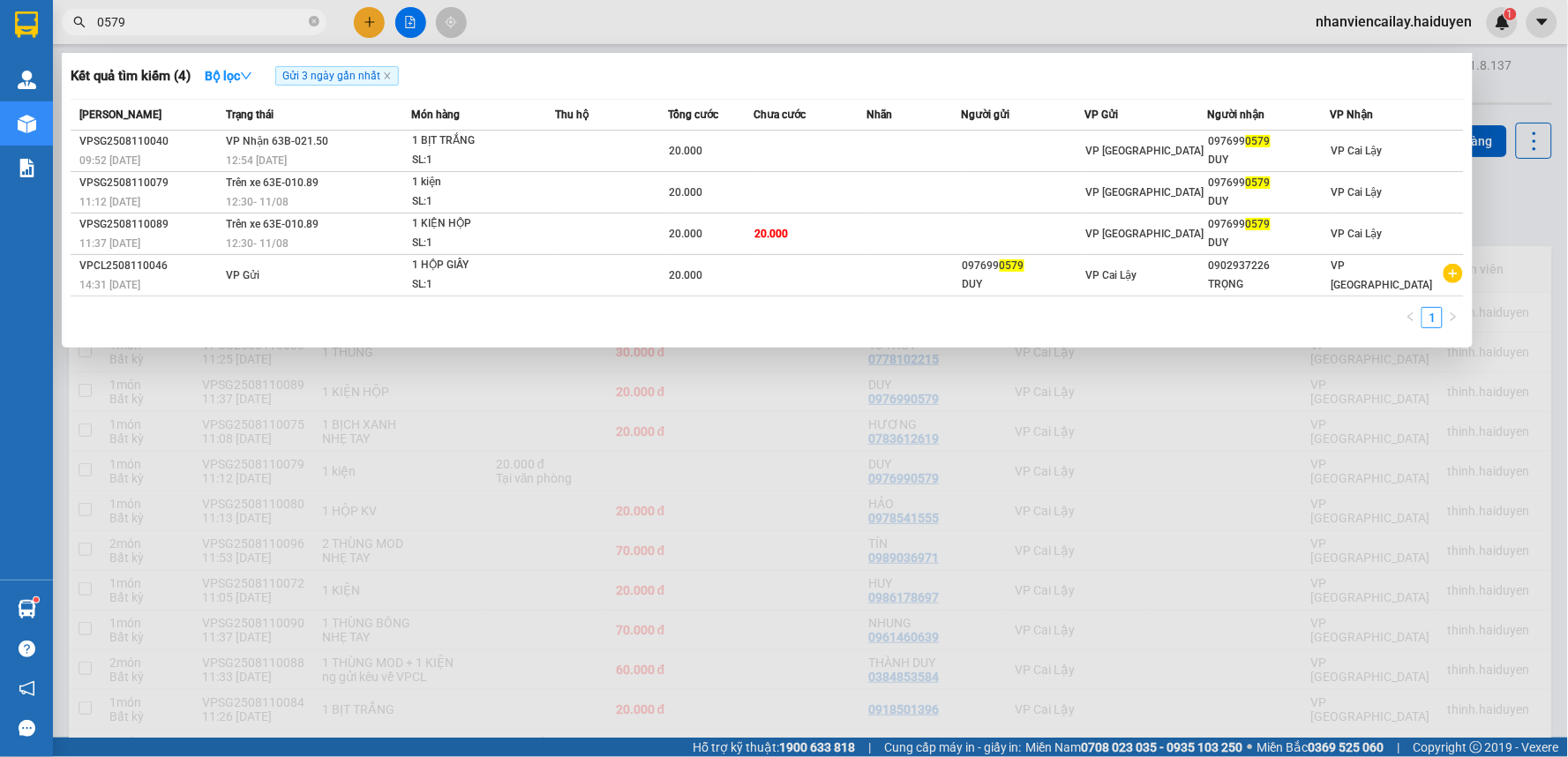
click at [207, 17] on input "0579" at bounding box center [201, 22] width 208 height 19
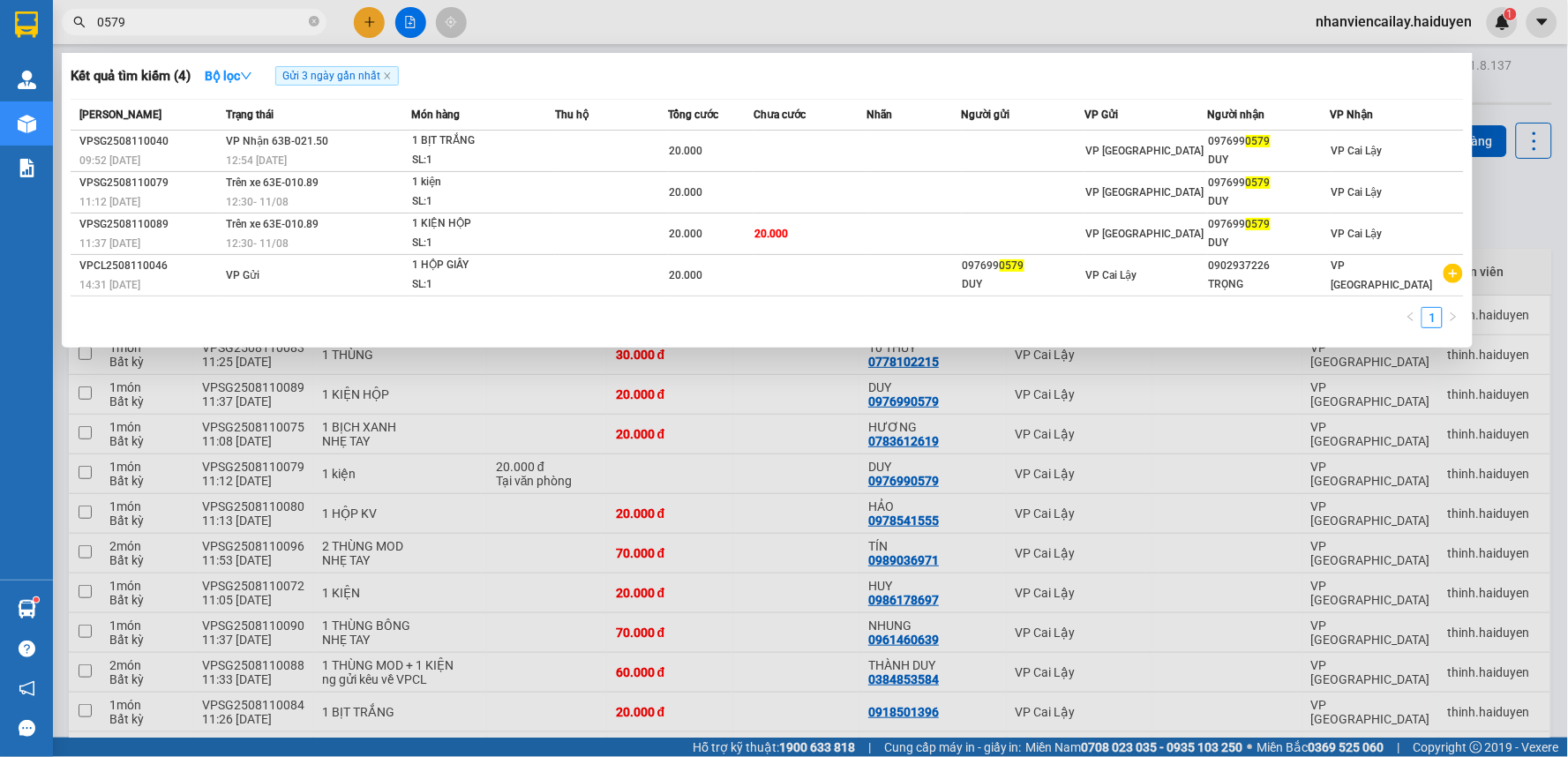
click at [207, 17] on input "0579" at bounding box center [201, 22] width 208 height 19
click at [368, 23] on div at bounding box center [784, 378] width 1568 height 757
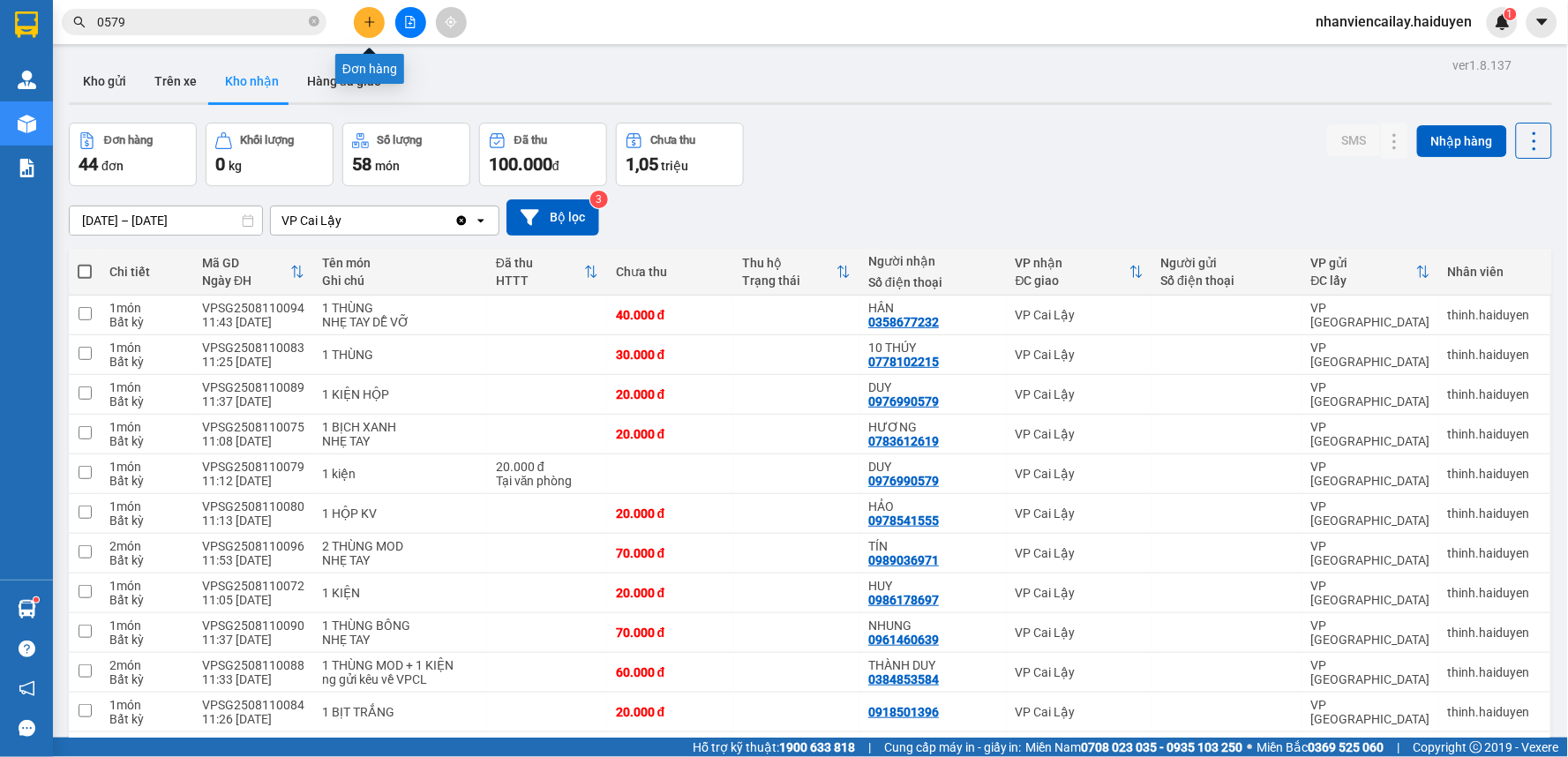
click at [368, 23] on icon "plus" at bounding box center [369, 21] width 13 height 13
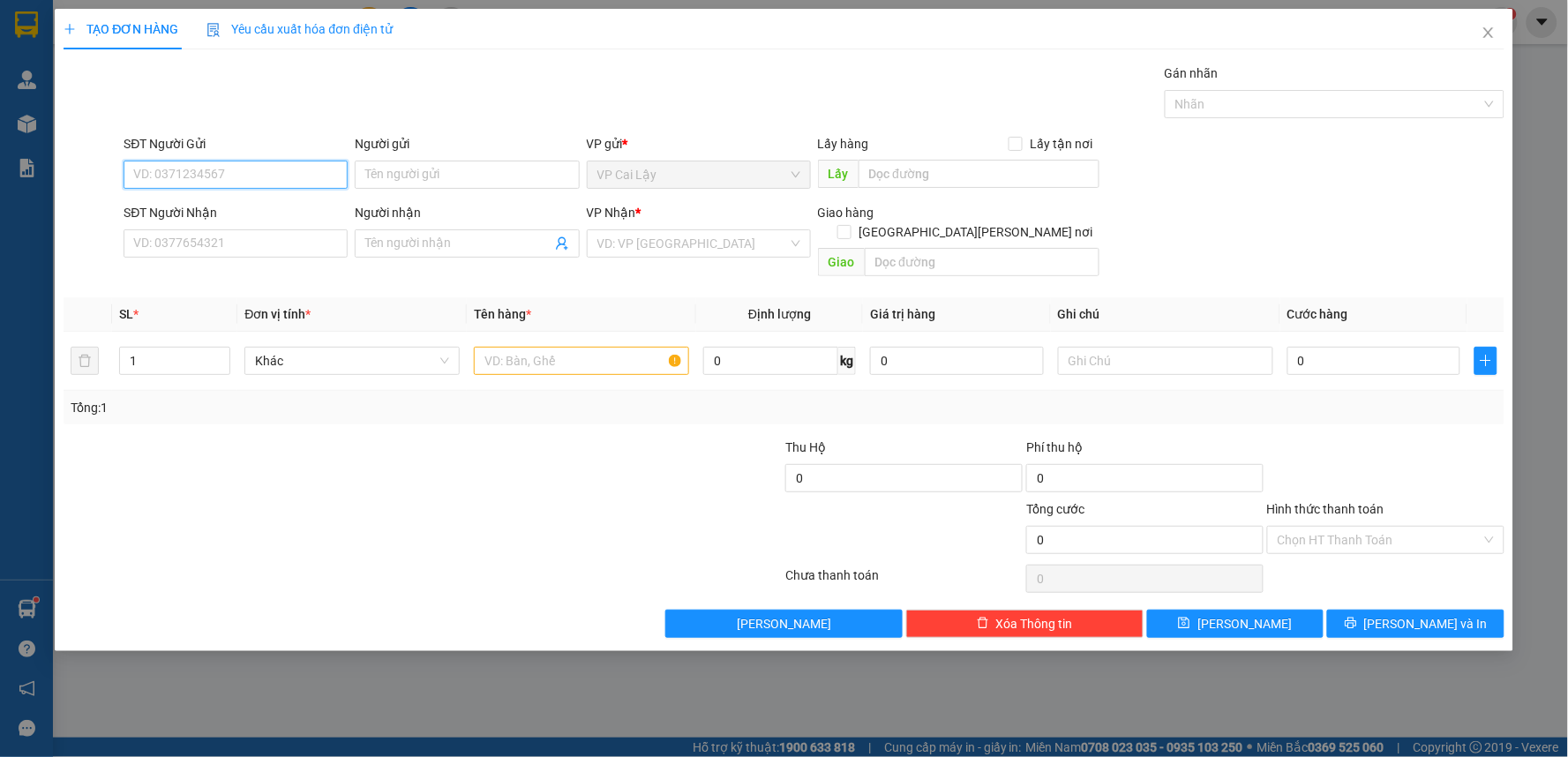
click at [286, 173] on input "SĐT Người Gửi" at bounding box center [235, 174] width 224 height 28
type input "7"
click at [274, 205] on div "0966702700" at bounding box center [235, 210] width 203 height 19
type input "0966702700"
type input "0327248252"
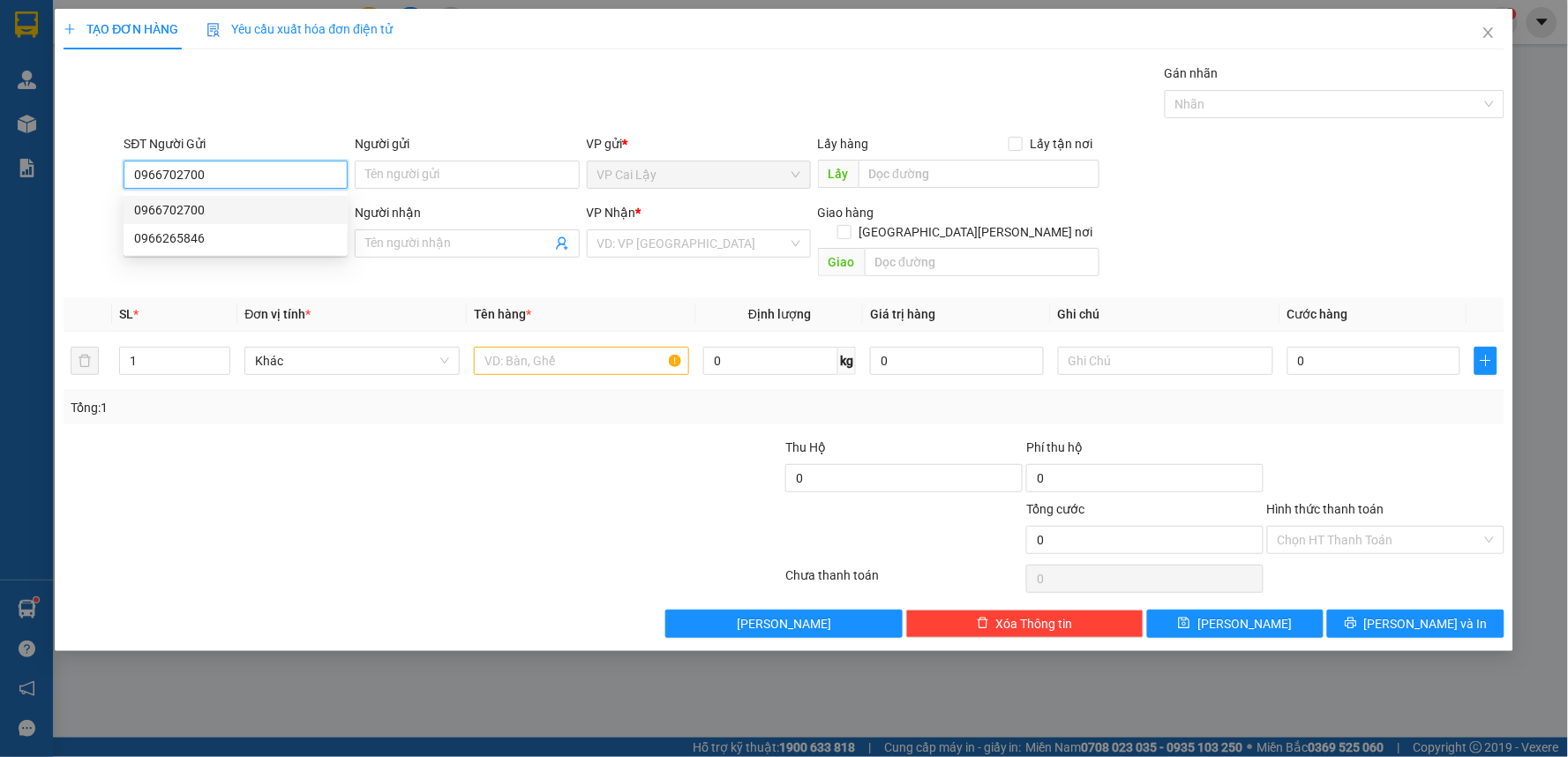
type input "TÀI"
type input "10.000"
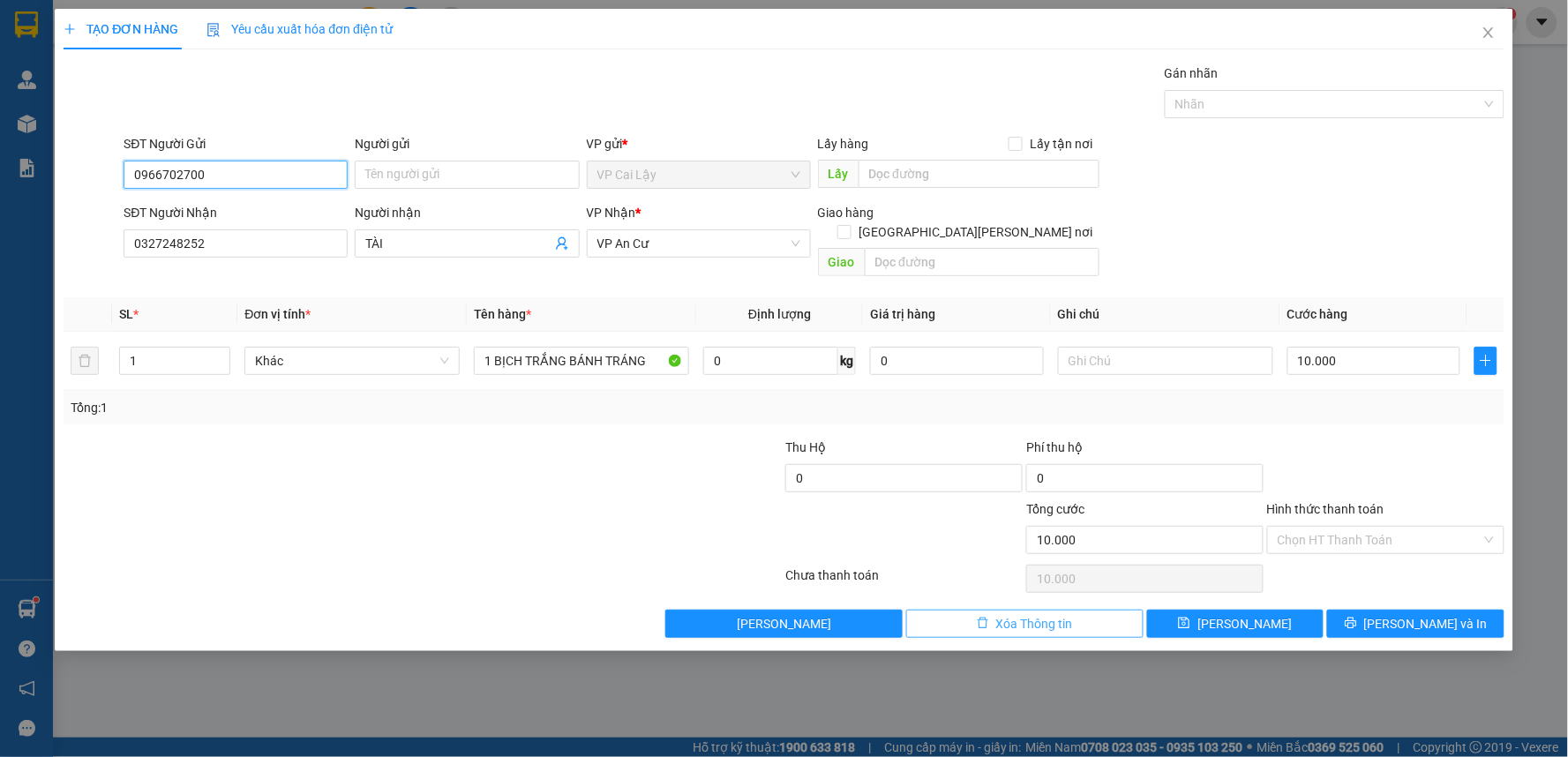
type input "0966702700"
click at [986, 617] on icon "delete" at bounding box center [982, 623] width 11 height 12
type input "0"
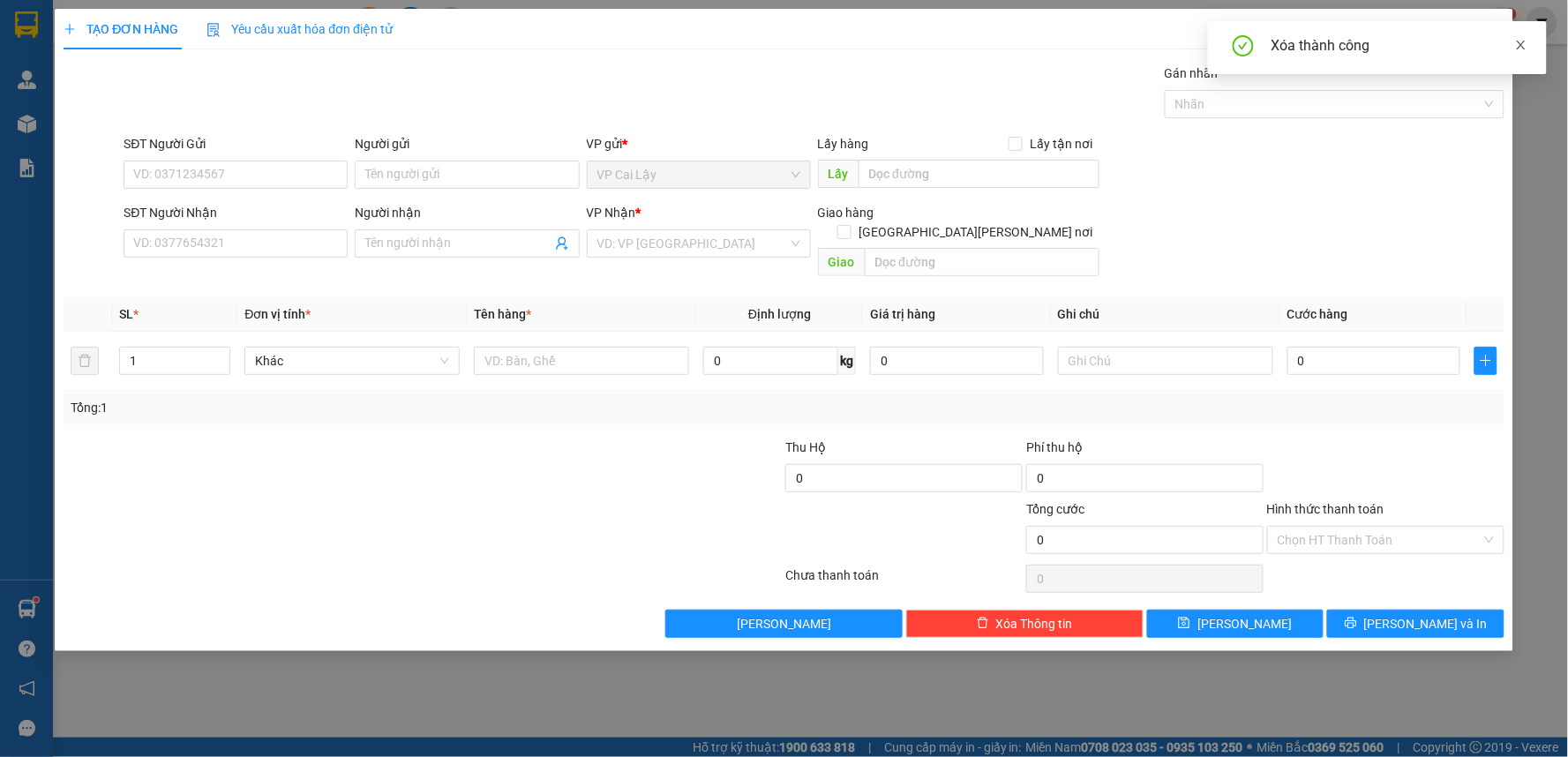
click at [1522, 49] on icon "close" at bounding box center [1521, 44] width 13 height 13
click at [259, 256] on div "SĐT Người Nhận VD: 0377654321" at bounding box center [235, 234] width 224 height 62
click at [262, 250] on input "SĐT Người Nhận" at bounding box center [235, 243] width 224 height 28
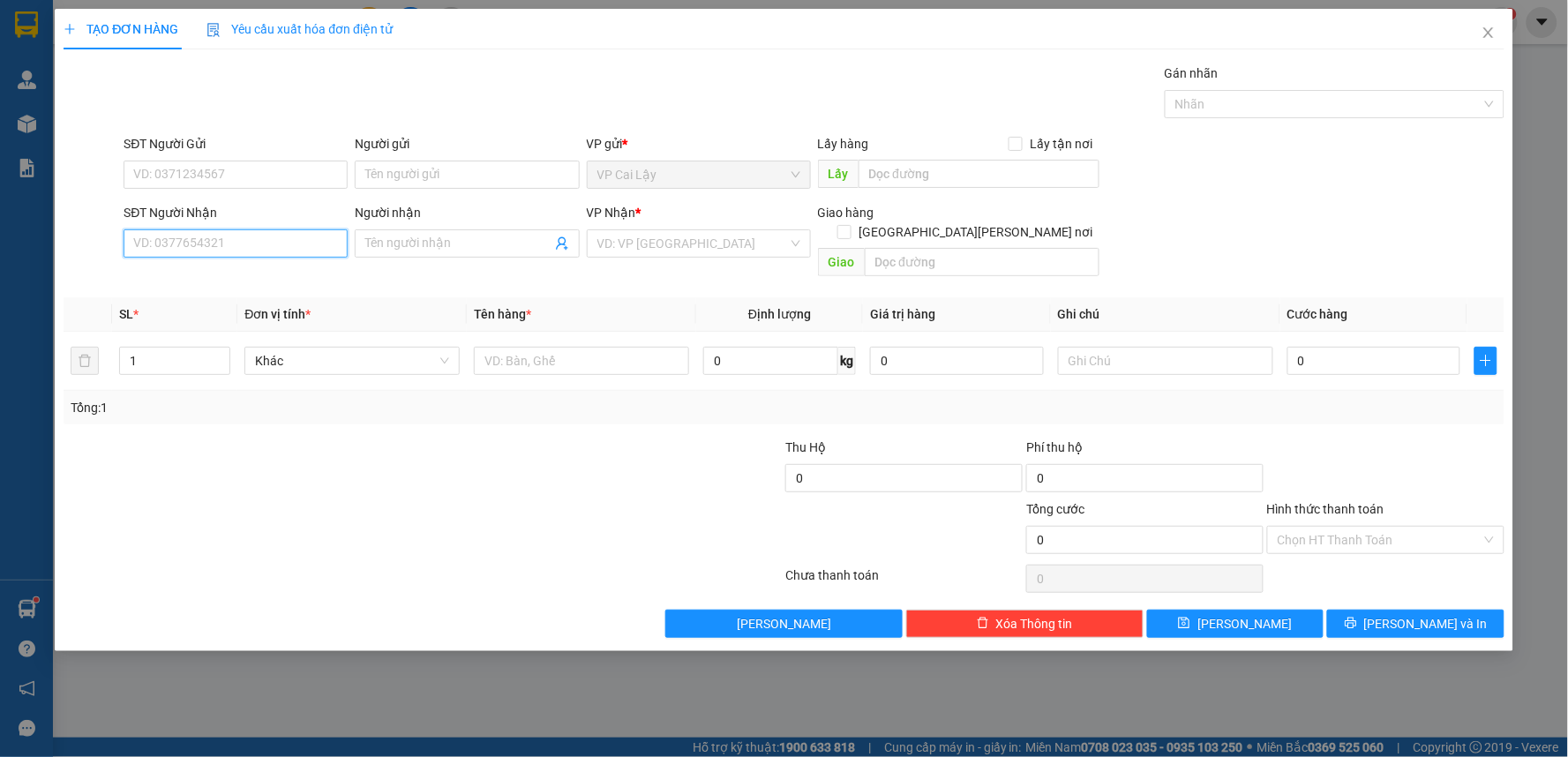
click at [262, 250] on input "SĐT Người Nhận" at bounding box center [235, 243] width 224 height 28
type input "0906963552"
click at [330, 279] on div "0906963552" at bounding box center [235, 278] width 203 height 19
type input "20.000"
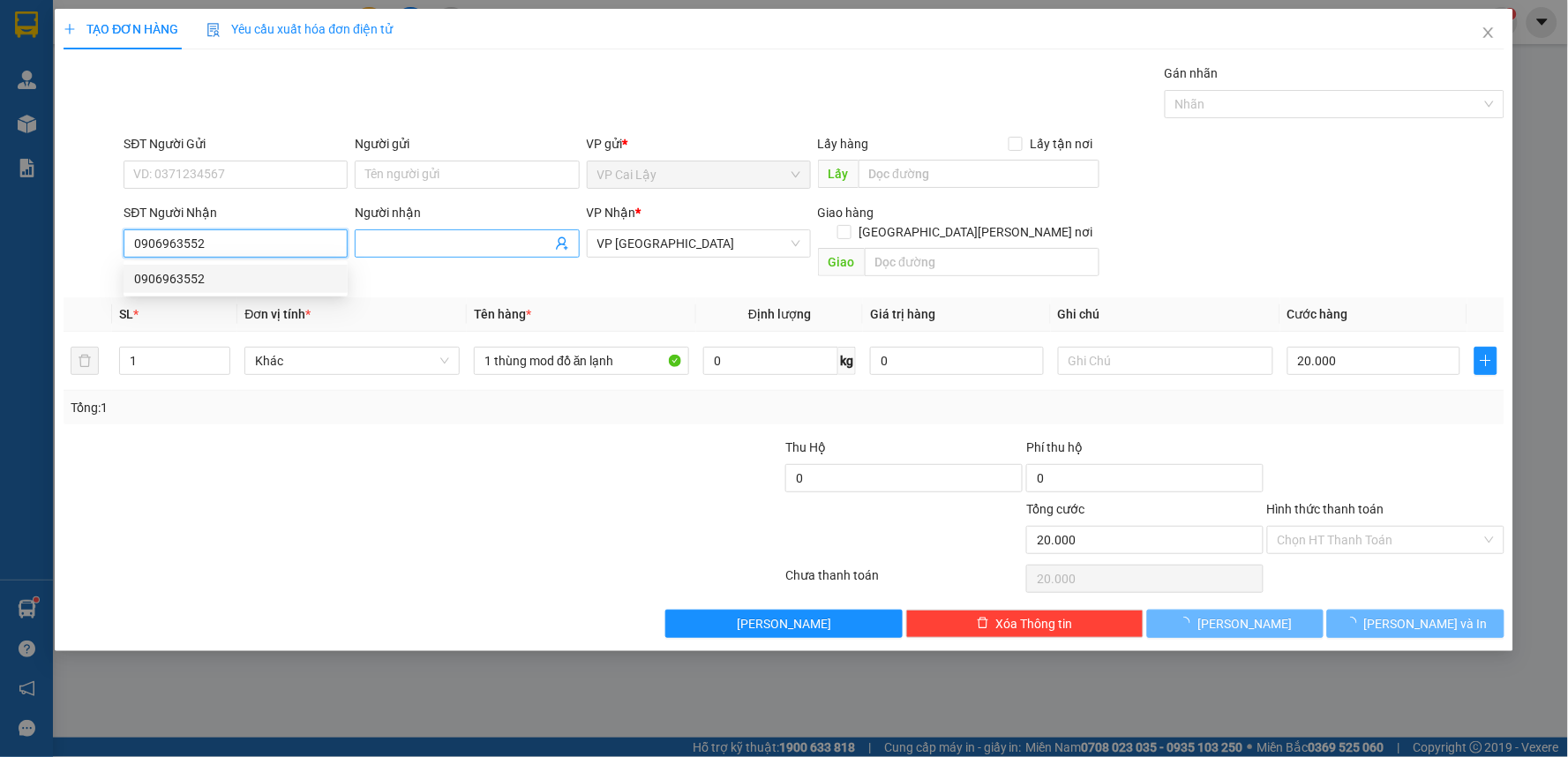
type input "0906963552"
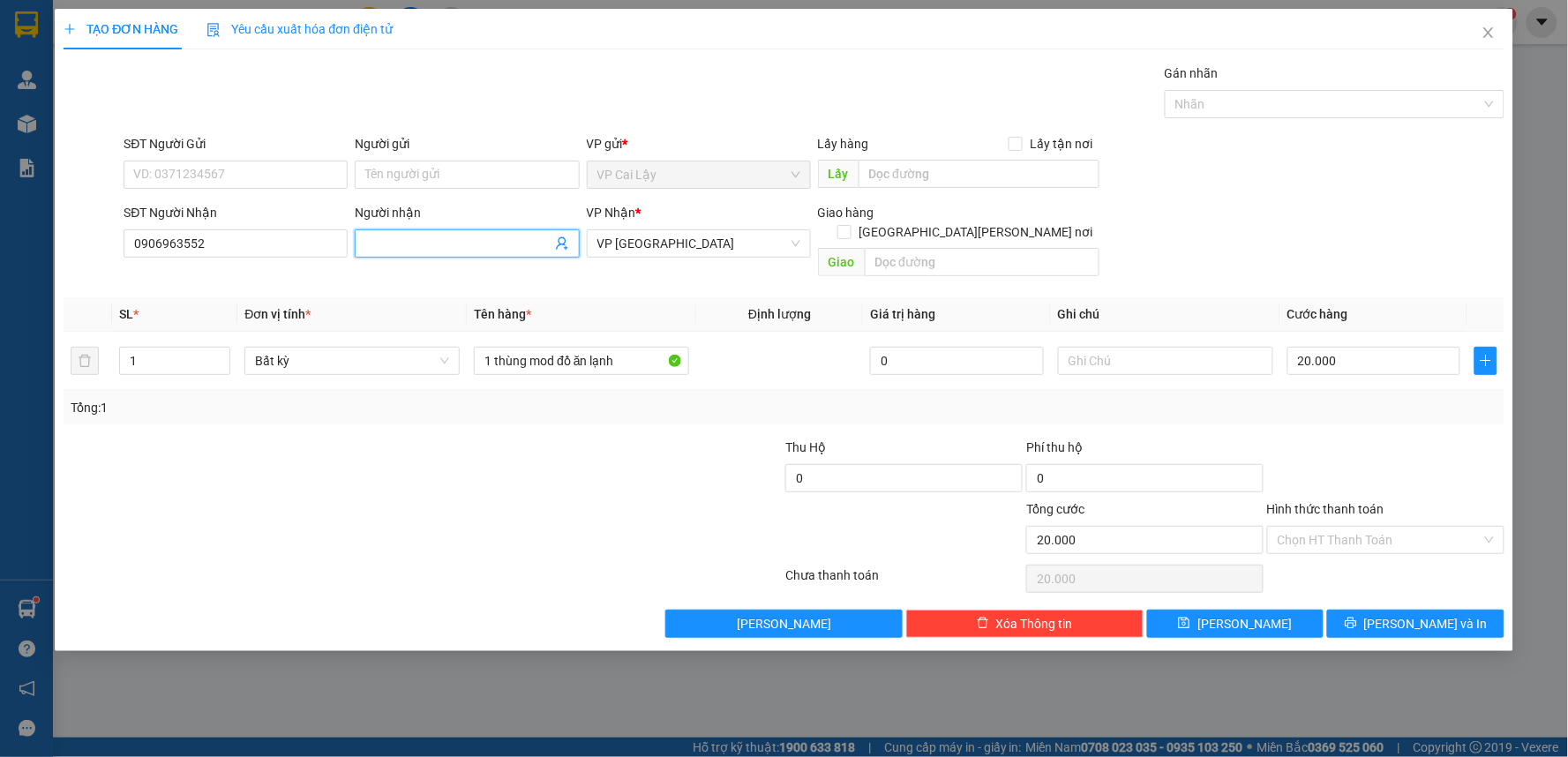
click at [389, 243] on input "Người nhận" at bounding box center [457, 244] width 185 height 19
type input "LÁNH"
click at [292, 178] on input "SĐT Người Gửi" at bounding box center [235, 174] width 224 height 28
drag, startPoint x: 624, startPoint y: 350, endPoint x: 496, endPoint y: 364, distance: 128.8
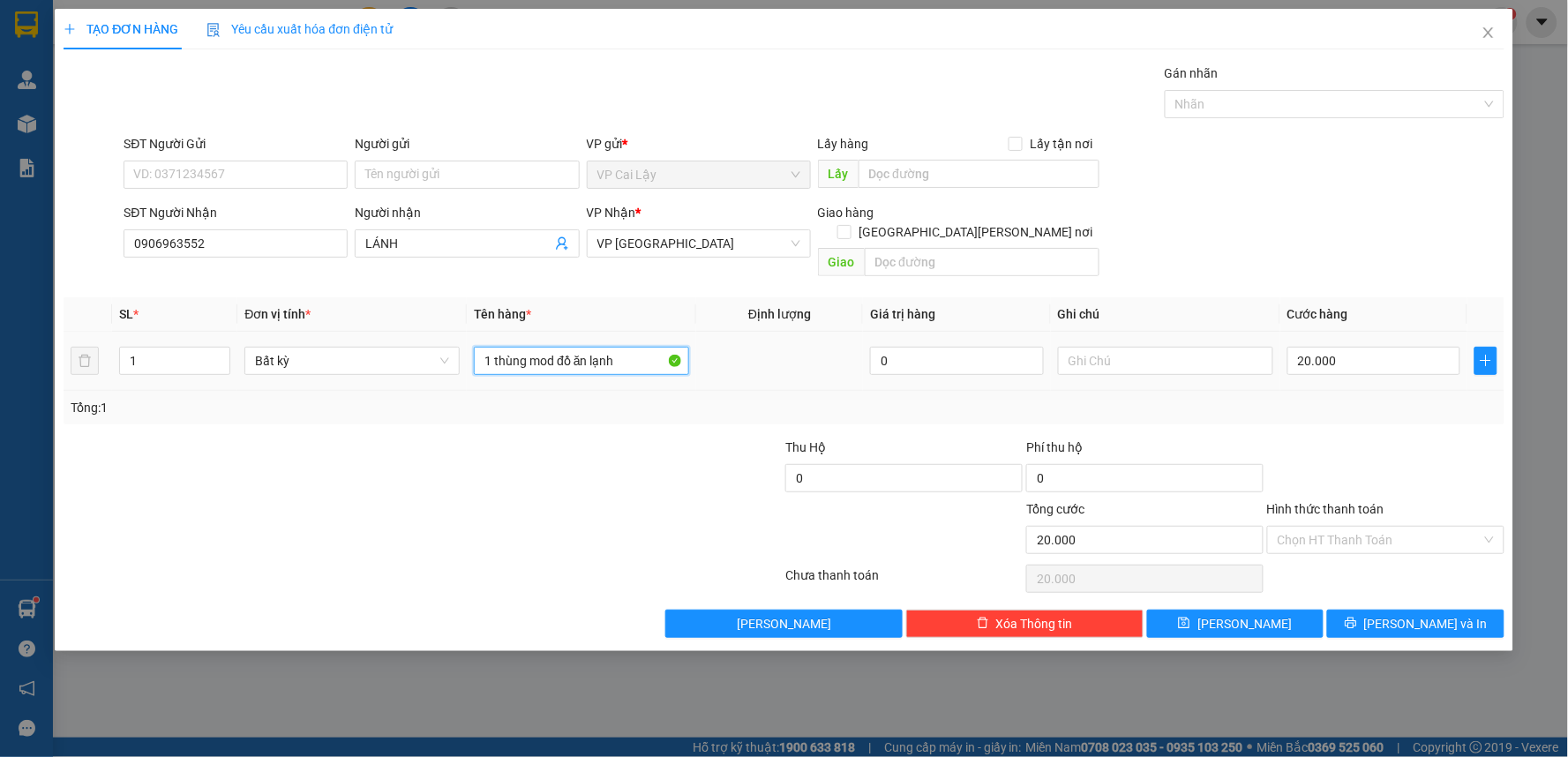
click at [496, 364] on td "1 thùng mod đồ ăn lạnh" at bounding box center [582, 360] width 229 height 59
type input "1"
drag, startPoint x: 301, startPoint y: 185, endPoint x: 306, endPoint y: 176, distance: 10.3
click at [302, 182] on input "SĐT Người Gửi" at bounding box center [235, 174] width 224 height 28
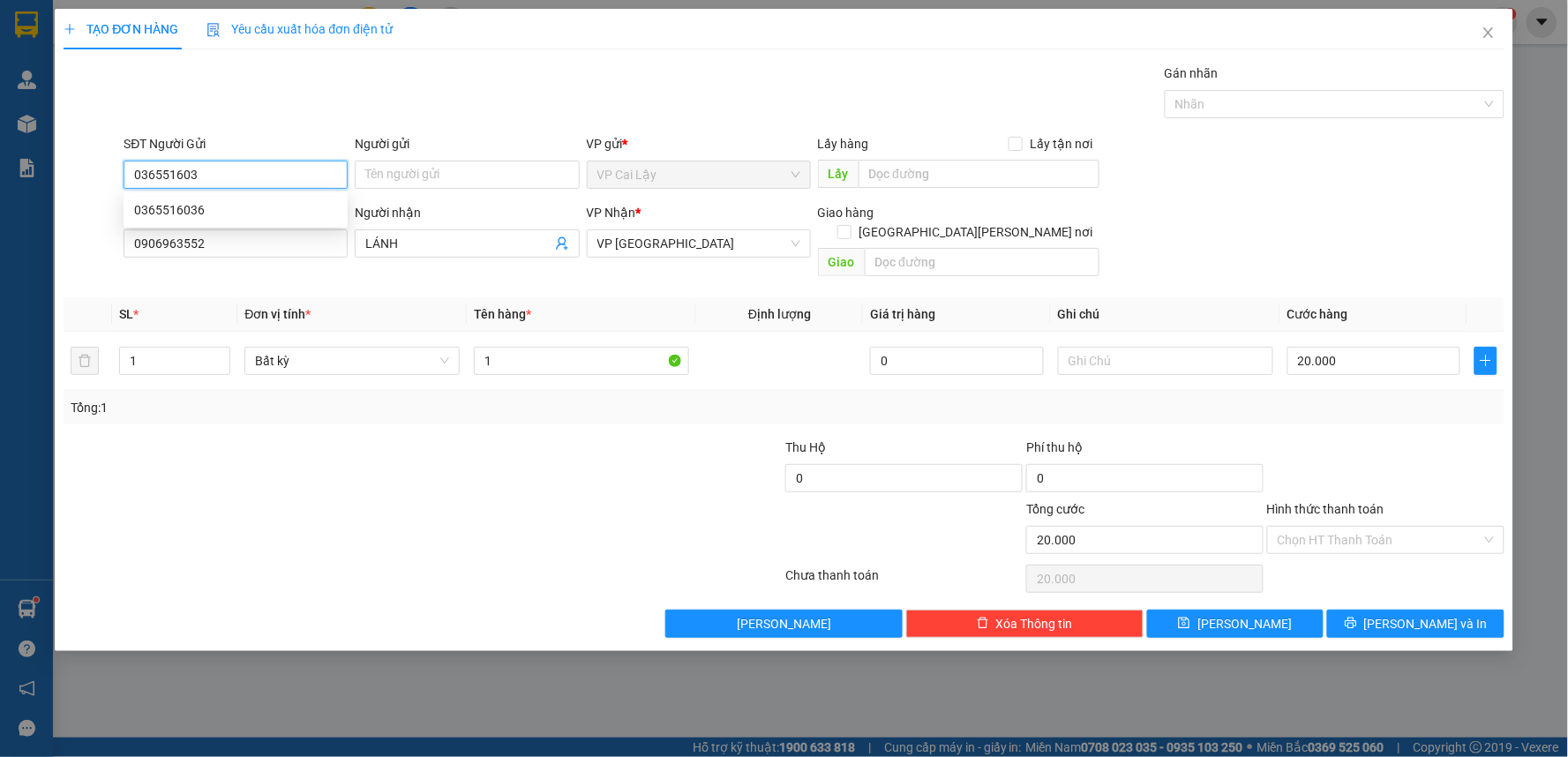
type input "0365516036"
click at [313, 215] on div "0365516036" at bounding box center [235, 210] width 203 height 19
type input "30.000"
type input "0365516036"
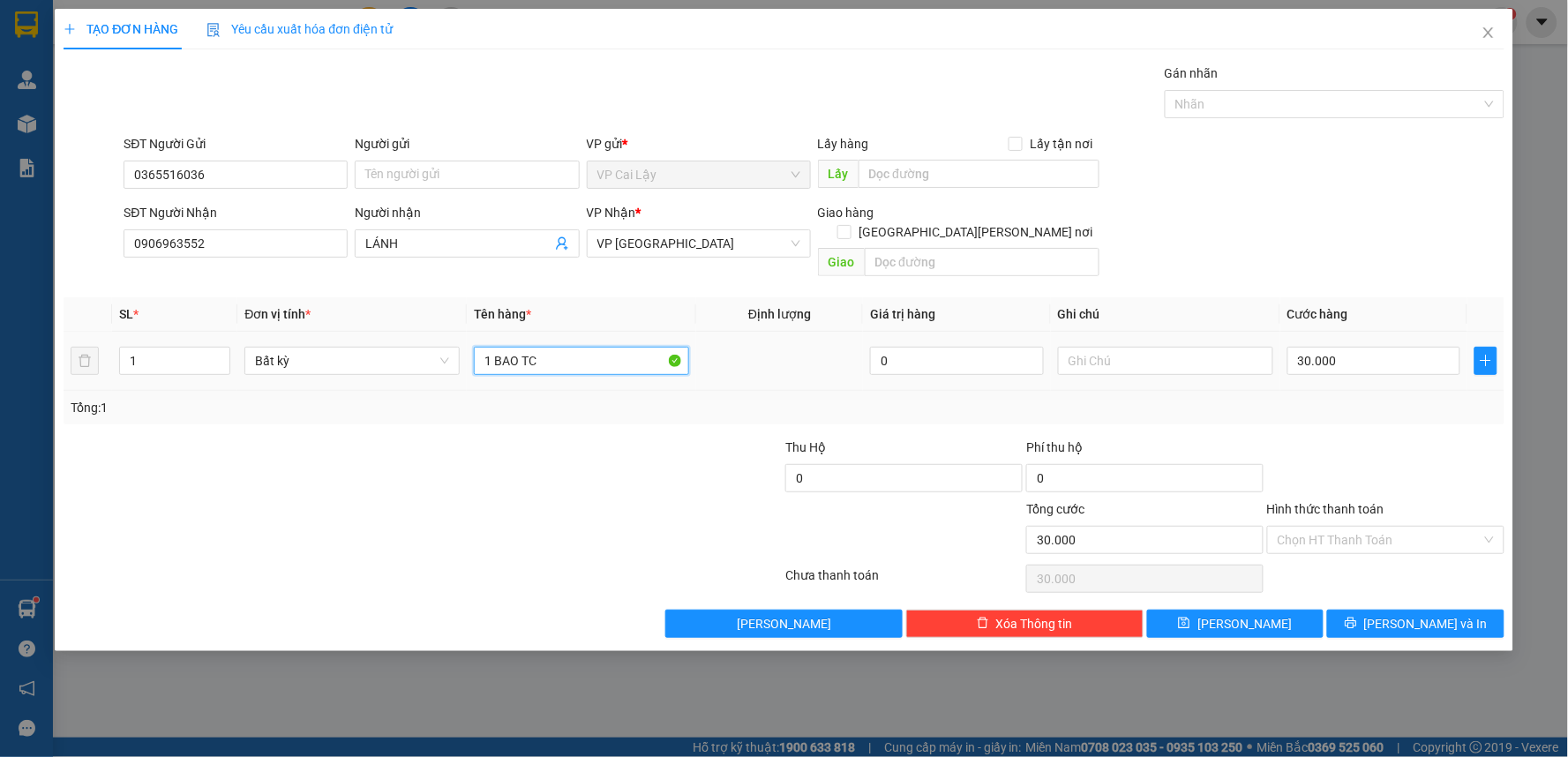
click at [565, 347] on input "1 BAO TC" at bounding box center [582, 360] width 216 height 28
type input "1 BAO TRẮNG + 1 TỤNG TRẮNG"
type input "2"
click at [218, 353] on icon "up" at bounding box center [221, 356] width 6 height 6
click at [1348, 347] on input "30.000" at bounding box center [1373, 360] width 173 height 28
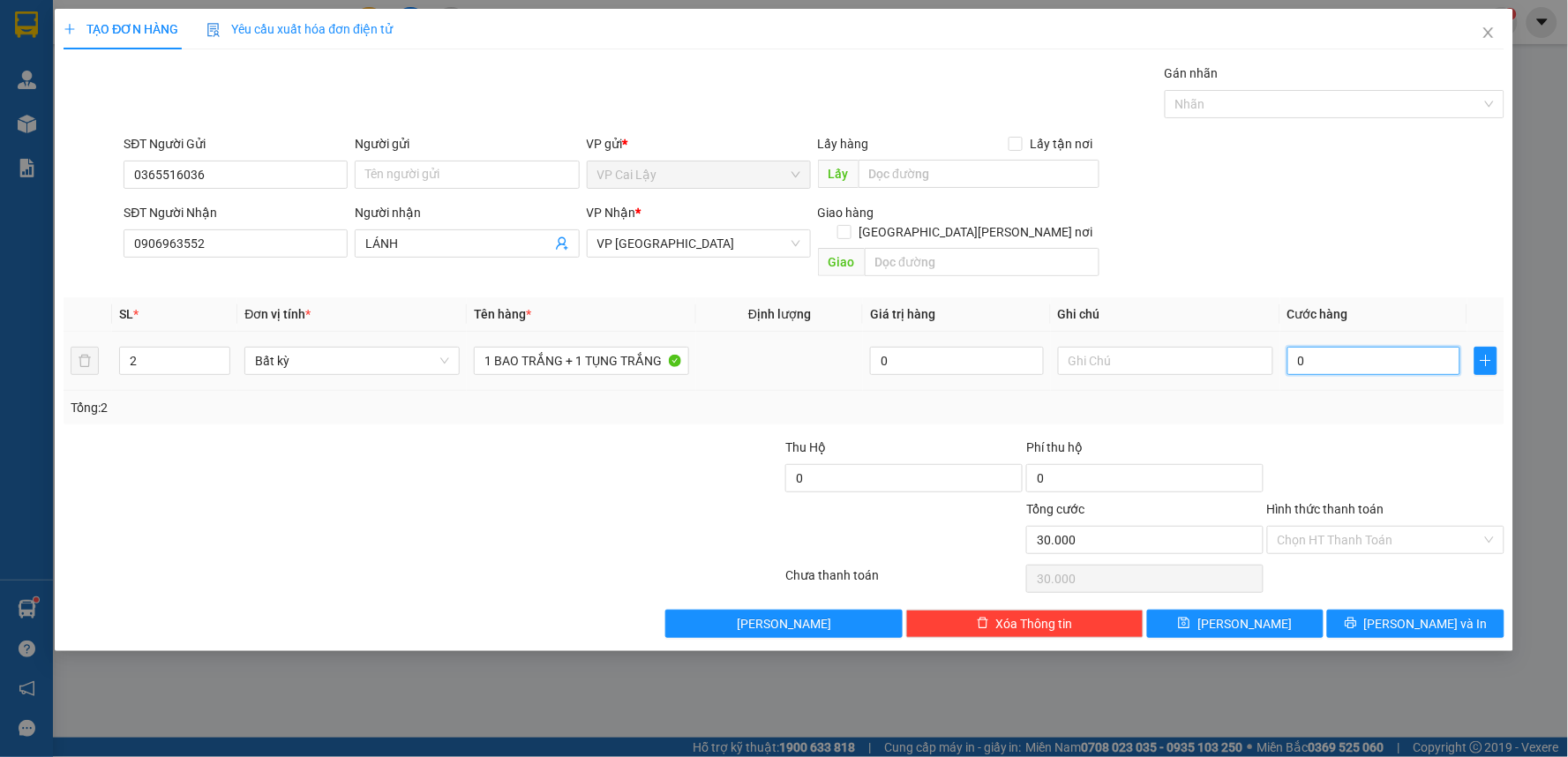
type input "0"
type input "4"
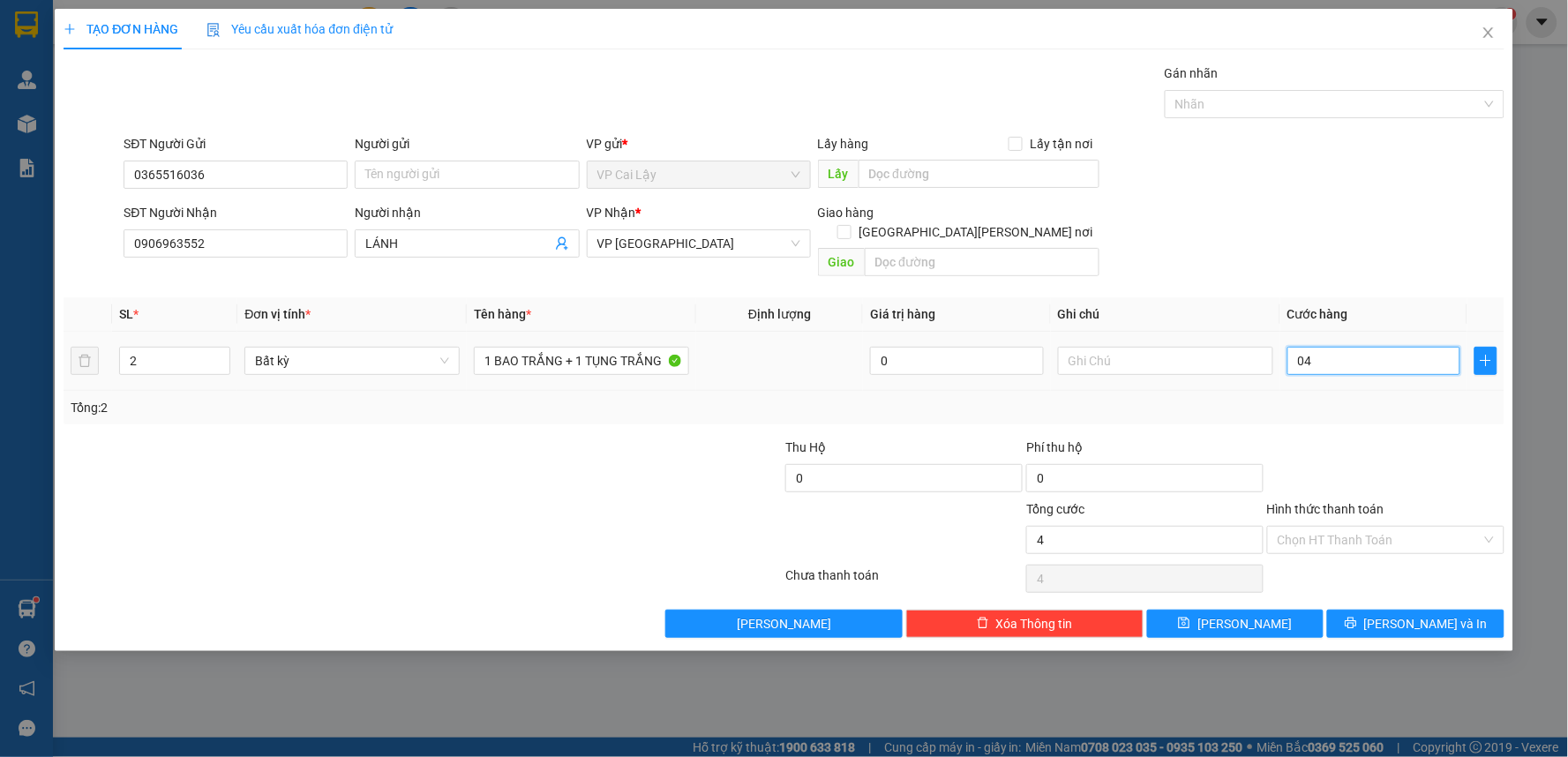
type input "040"
type input "40"
type input "040"
type input "40.000"
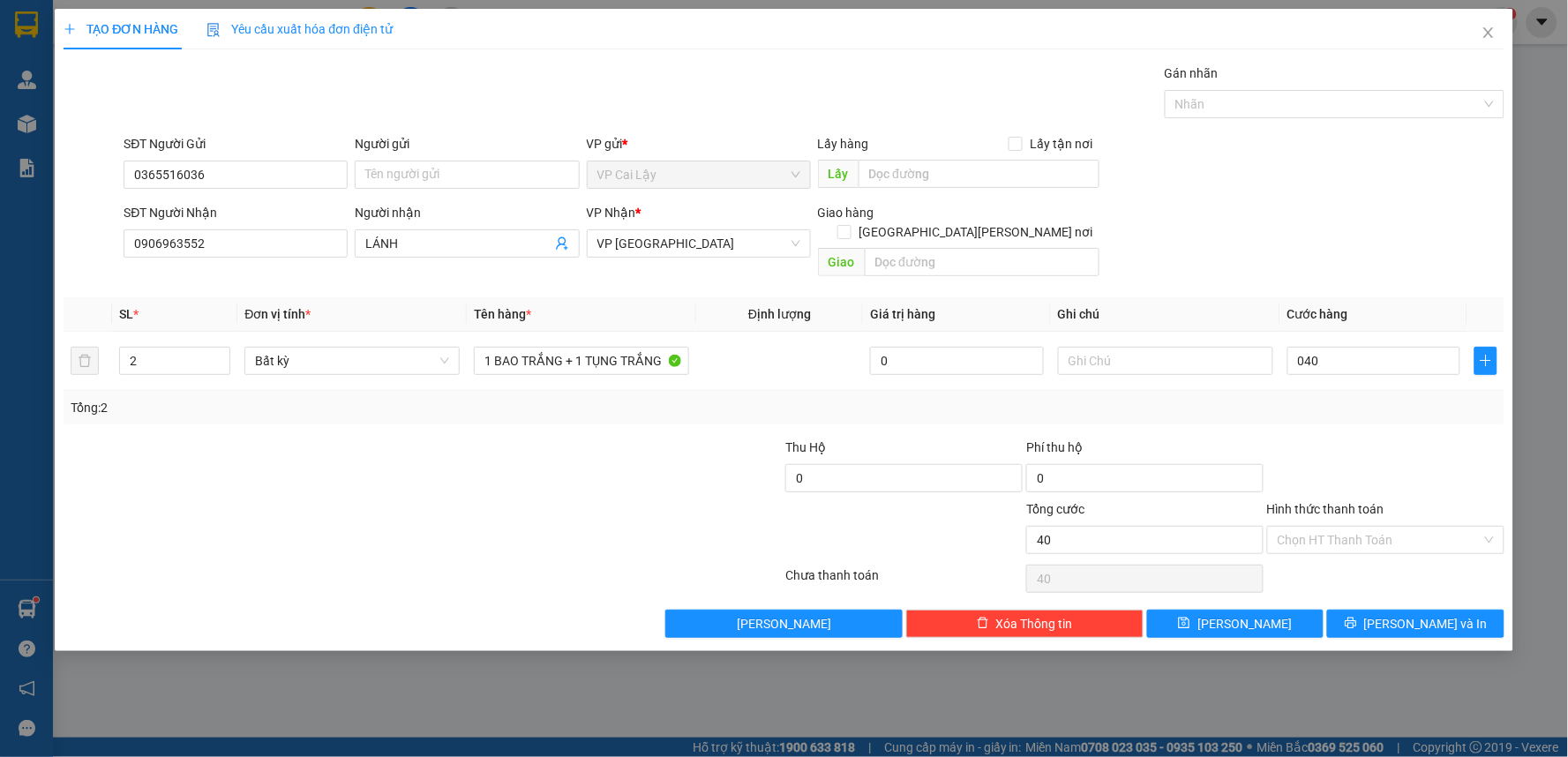
type input "40.000"
click at [1381, 437] on div at bounding box center [1386, 468] width 241 height 62
click at [1412, 614] on span "[PERSON_NAME] và In" at bounding box center [1425, 624] width 123 height 19
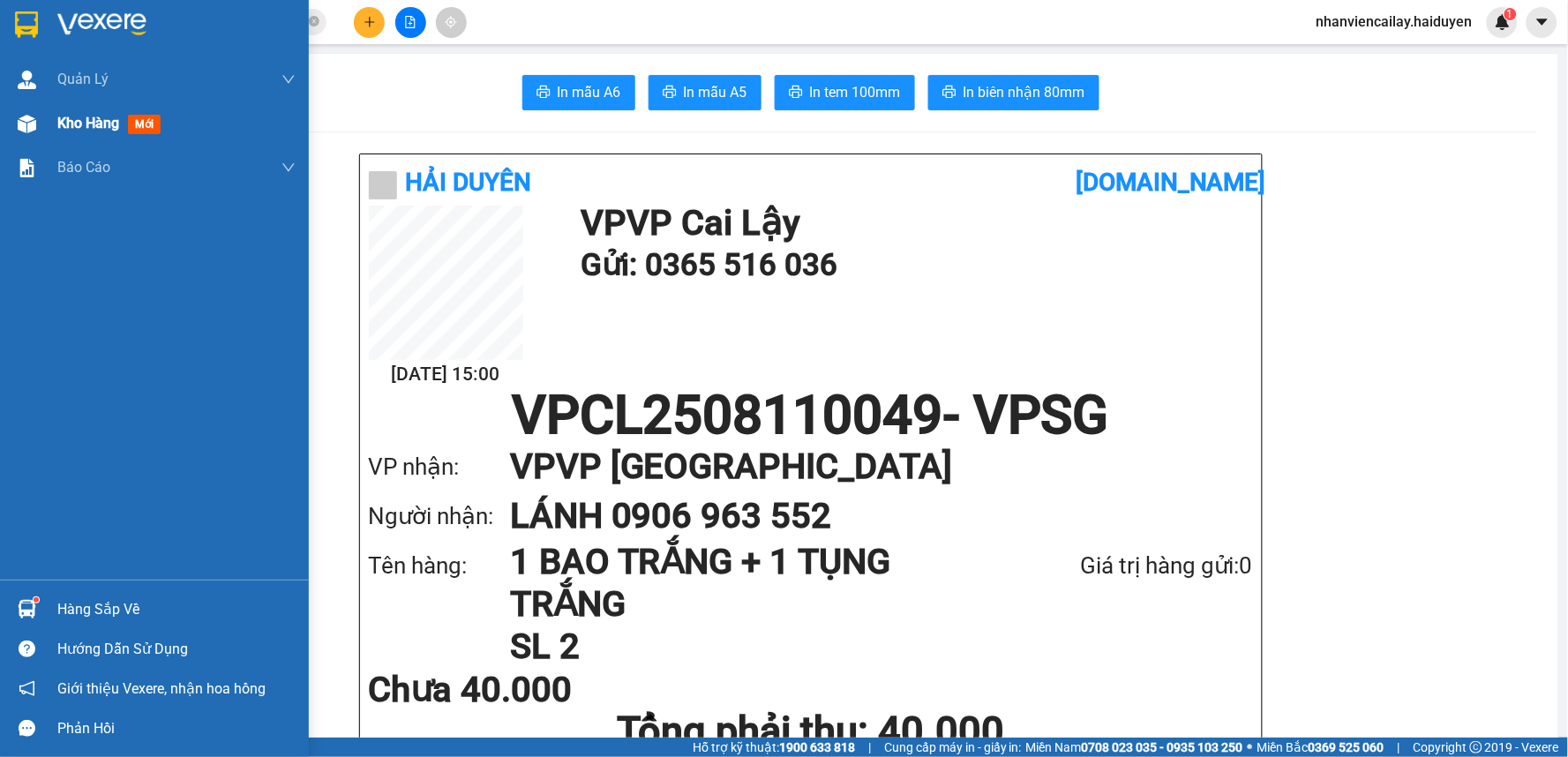
click at [66, 129] on span "Kho hàng" at bounding box center [89, 122] width 62 height 16
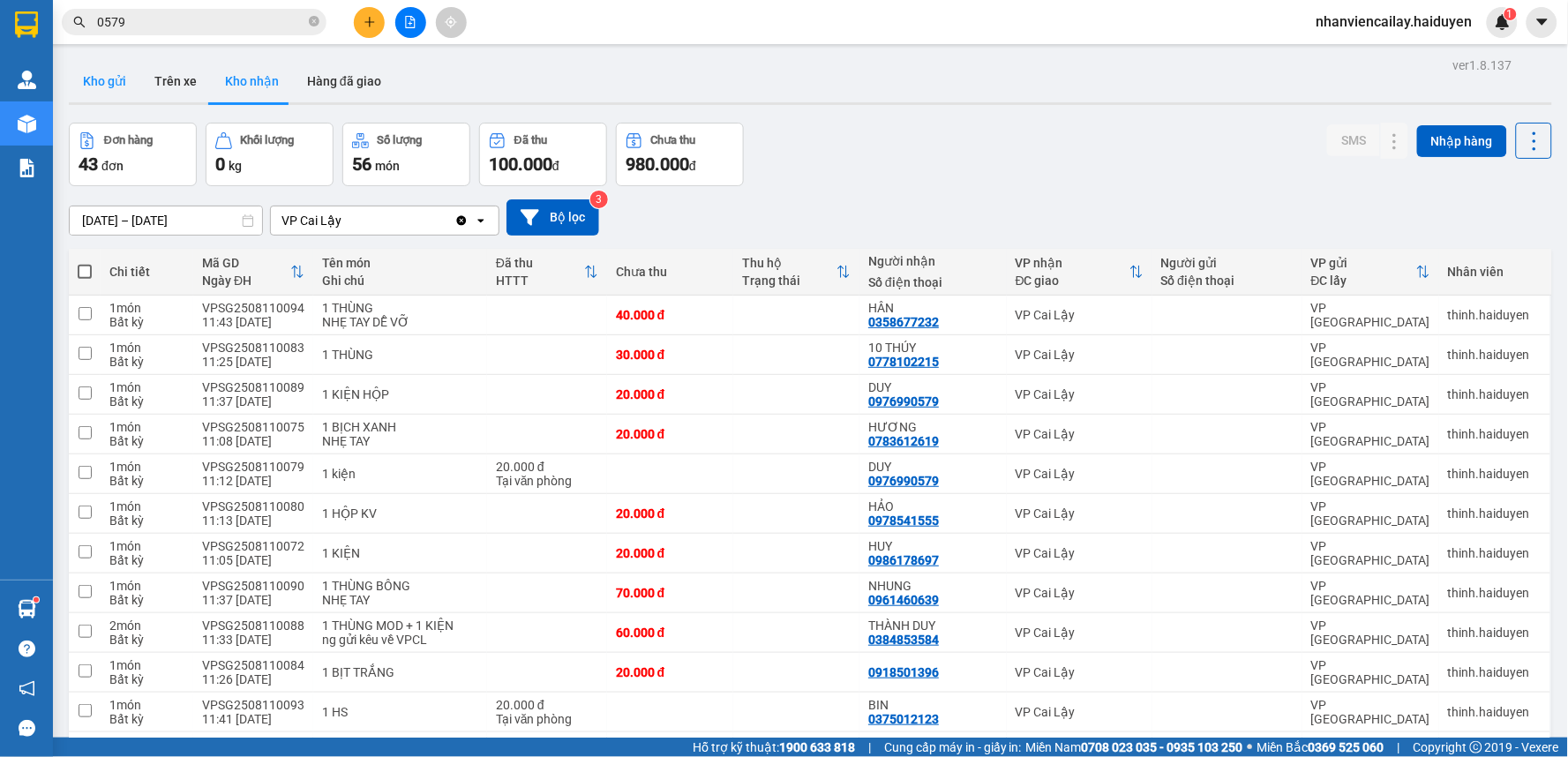
click at [91, 78] on button "Kho gửi" at bounding box center [104, 81] width 71 height 42
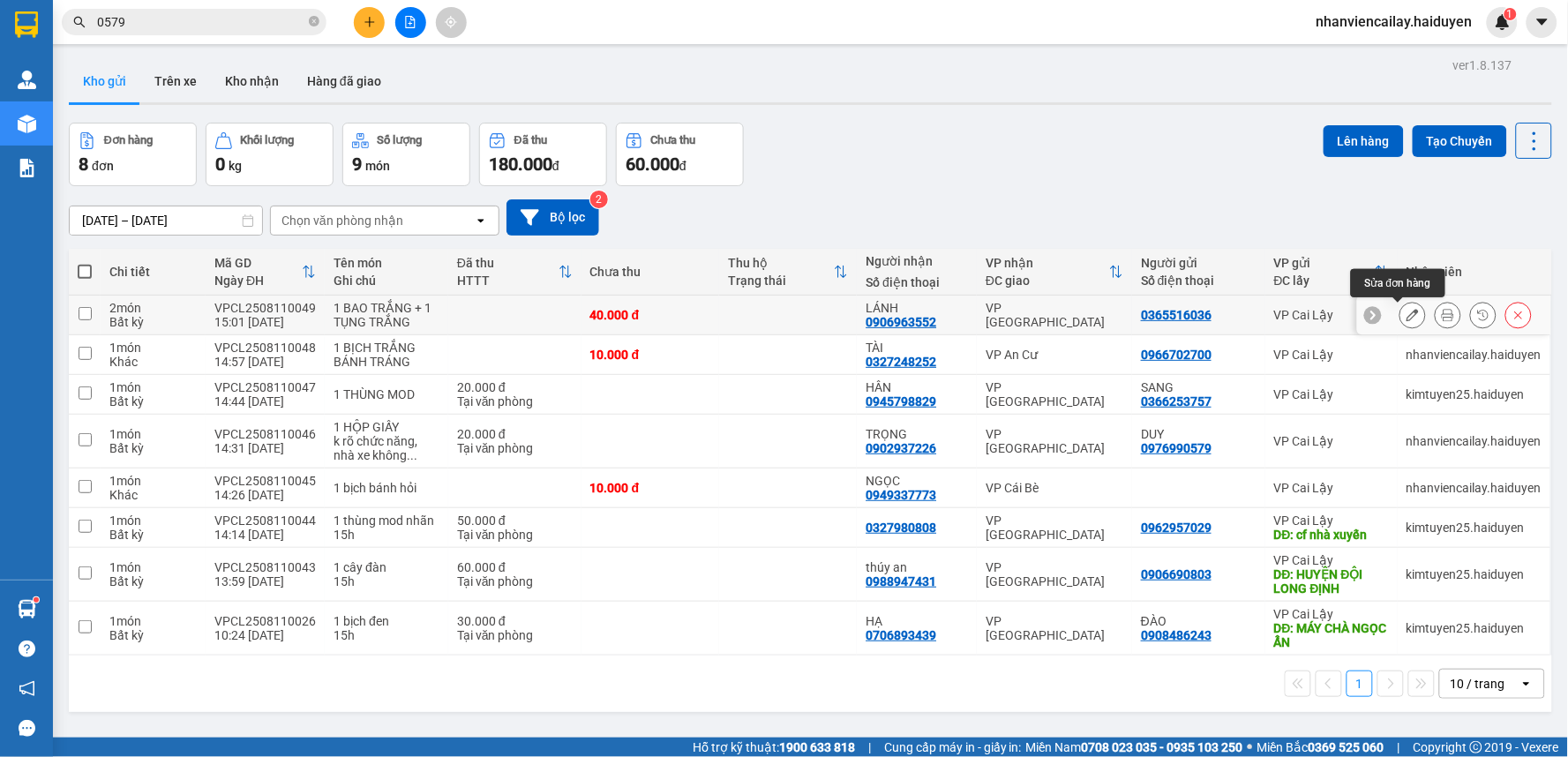
click at [1406, 318] on icon at bounding box center [1412, 315] width 13 height 13
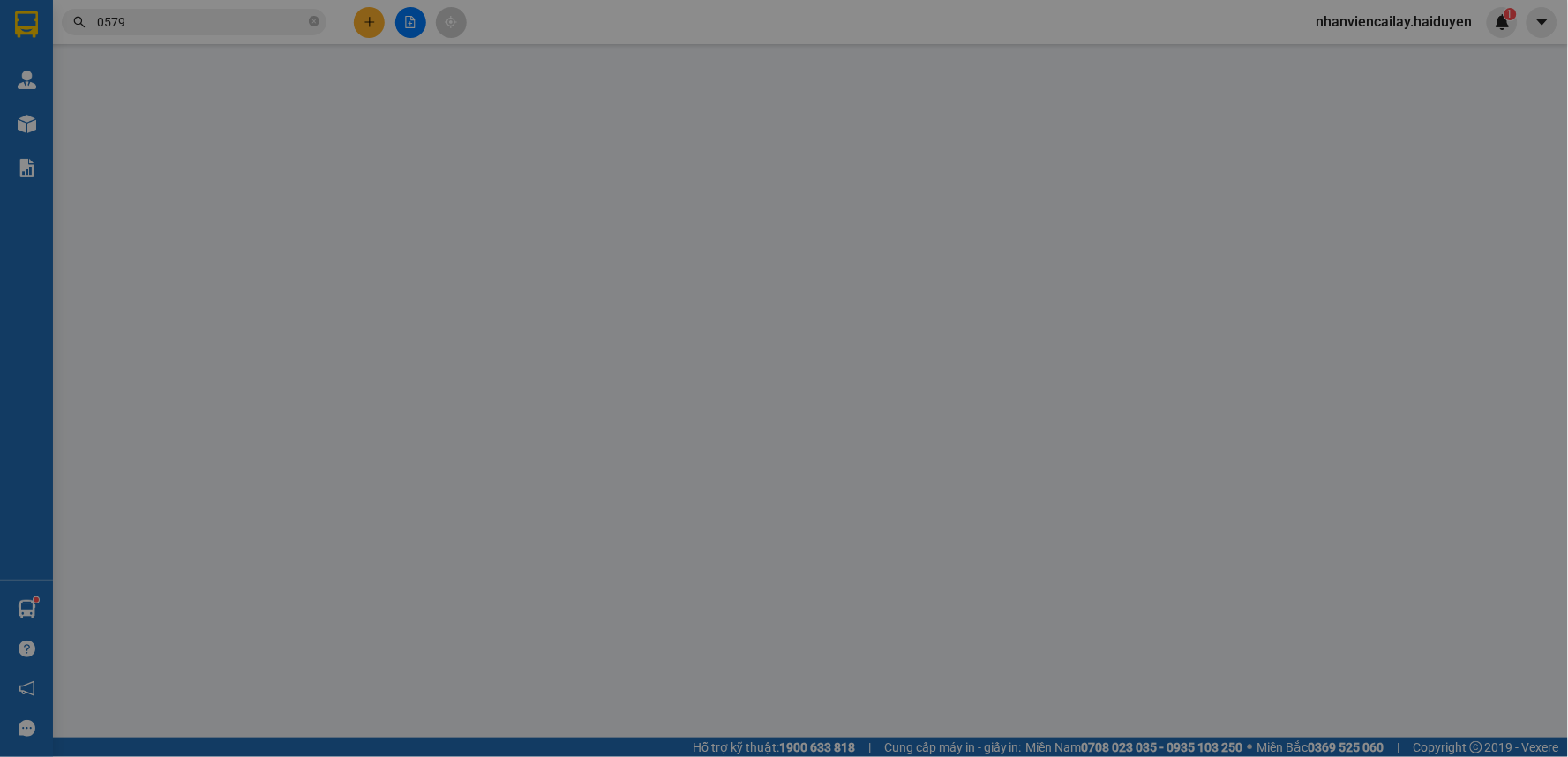
type input "0365516036"
type input "0906963552"
type input "LÁNH"
type input "40.000"
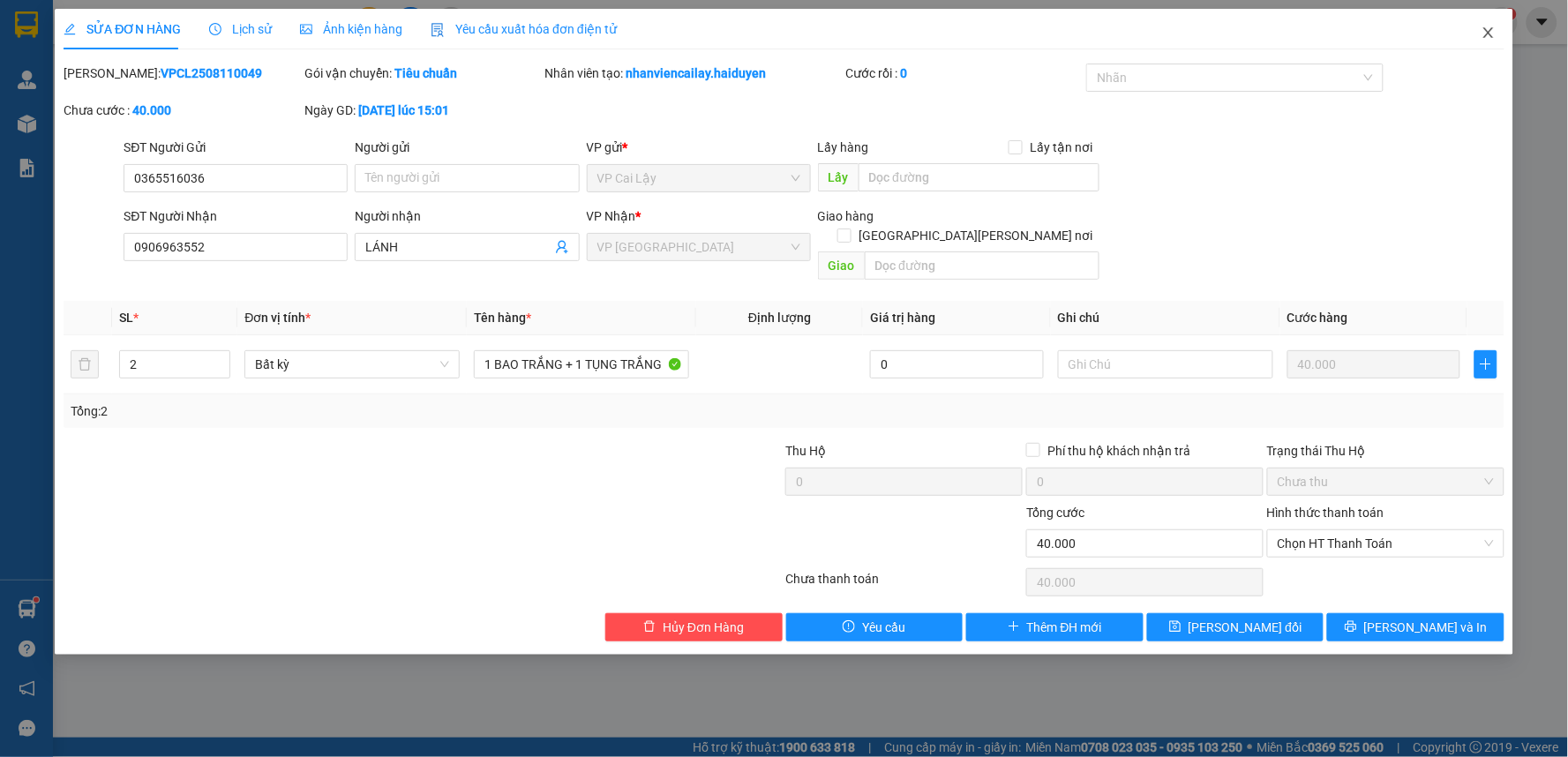
click at [1486, 36] on icon "close" at bounding box center [1488, 33] width 14 height 14
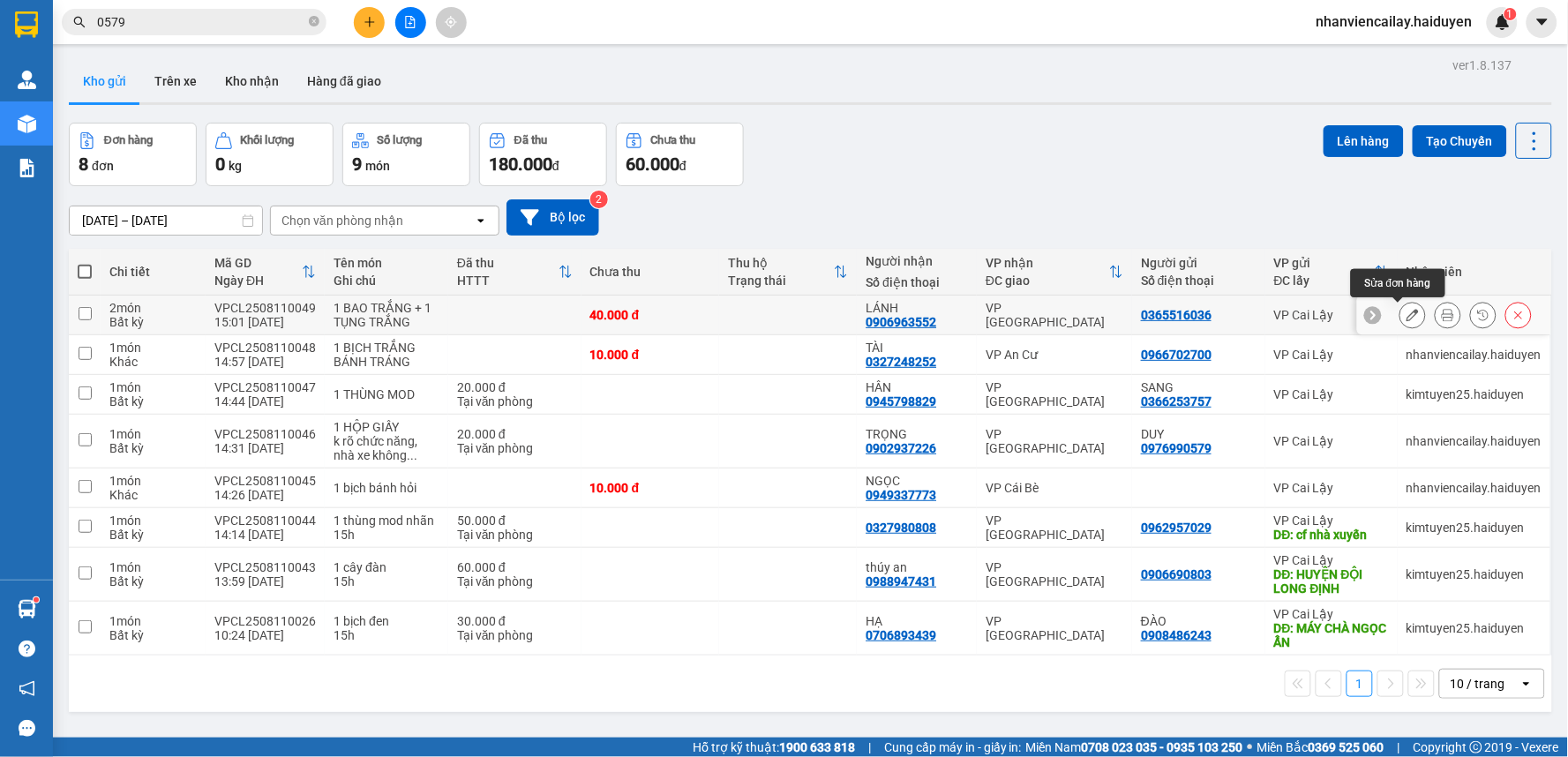
drag, startPoint x: 1399, startPoint y: 312, endPoint x: 1392, endPoint y: 318, distance: 9.2
click at [1406, 313] on icon at bounding box center [1412, 315] width 13 height 13
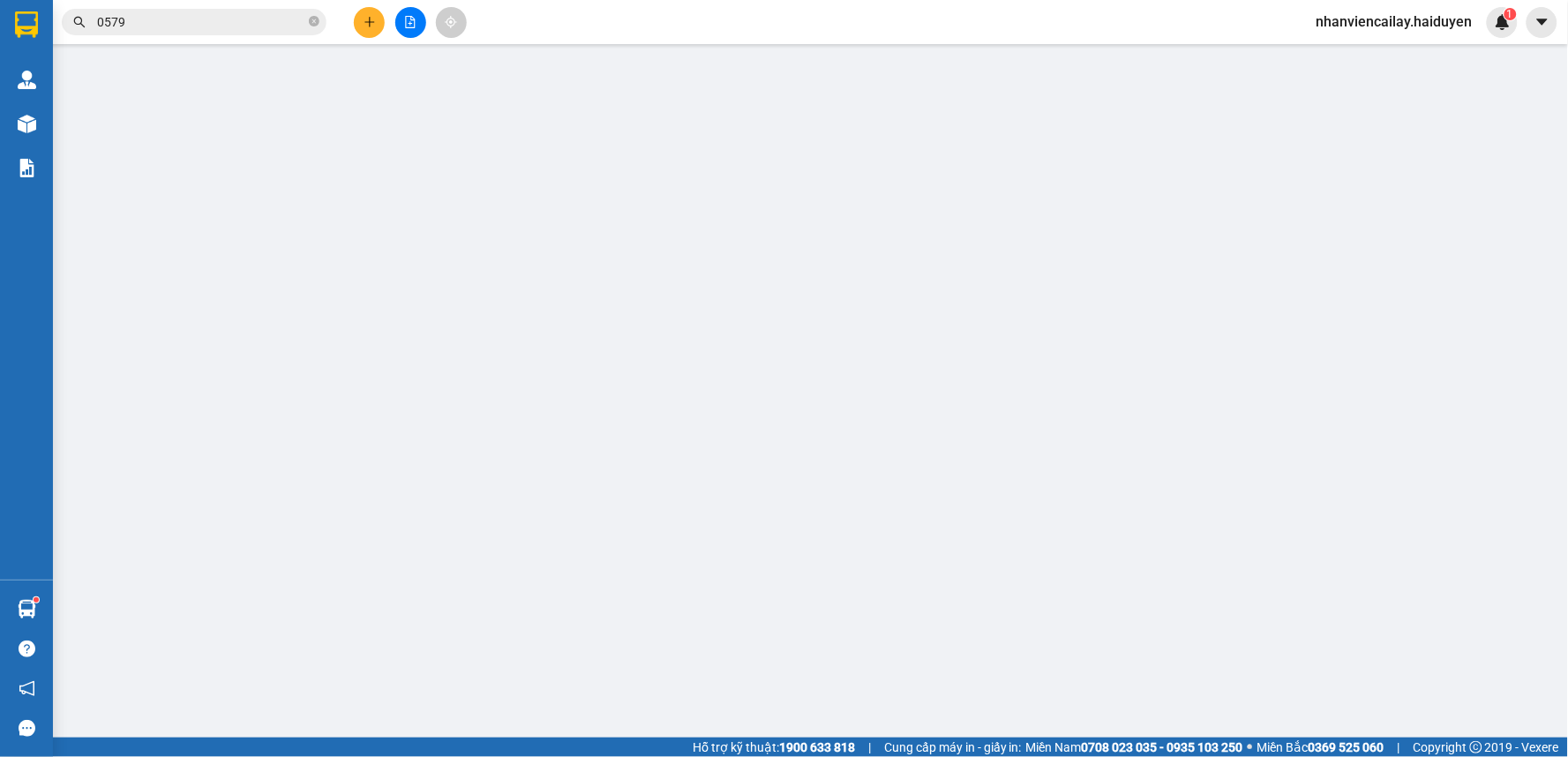
type input "0365516036"
type input "0906963552"
type input "LÁNH"
type input "40.000"
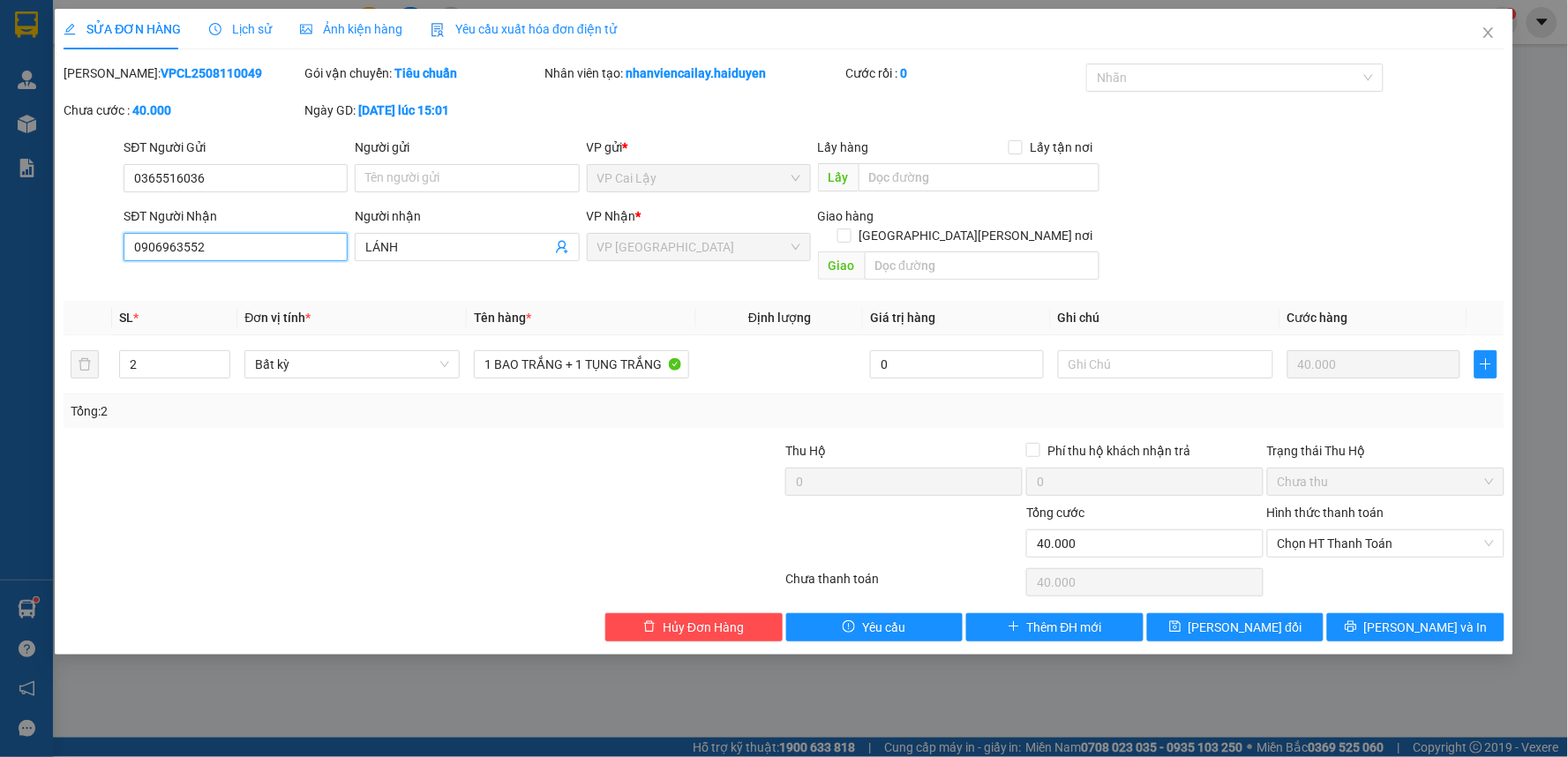
drag, startPoint x: 144, startPoint y: 249, endPoint x: 79, endPoint y: 249, distance: 65.0
click at [79, 249] on div "SĐT Người Nhận 0906963552 0906963552 Người nhận LÁNH VP Nhận * VP Sài Gòn Giao …" at bounding box center [783, 247] width 1444 height 81
click at [1486, 30] on icon "close" at bounding box center [1488, 32] width 10 height 11
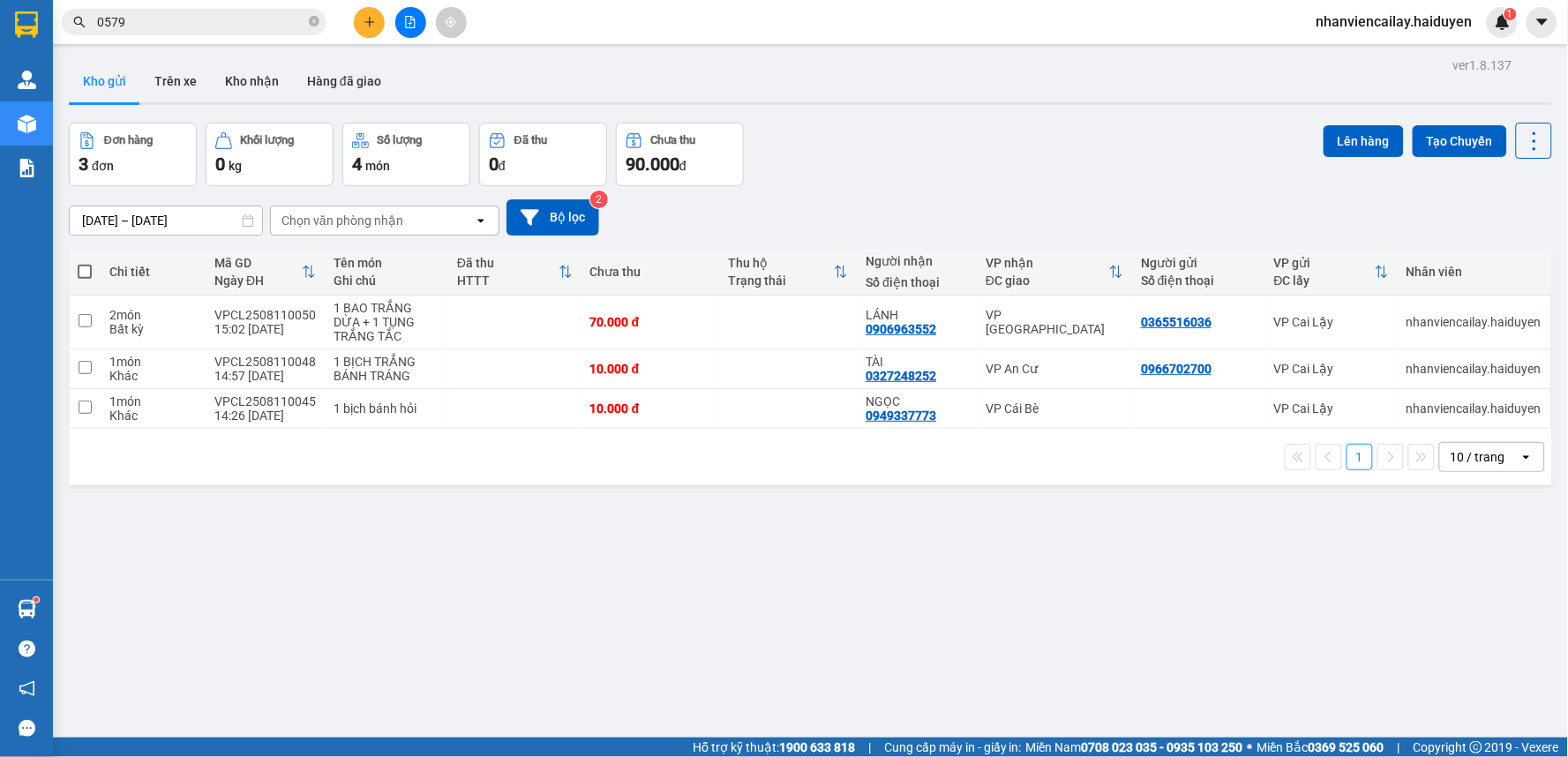
drag, startPoint x: 1360, startPoint y: 137, endPoint x: 1329, endPoint y: 186, distance: 58.0
click at [1359, 138] on button "Lên hàng" at bounding box center [1363, 141] width 80 height 32
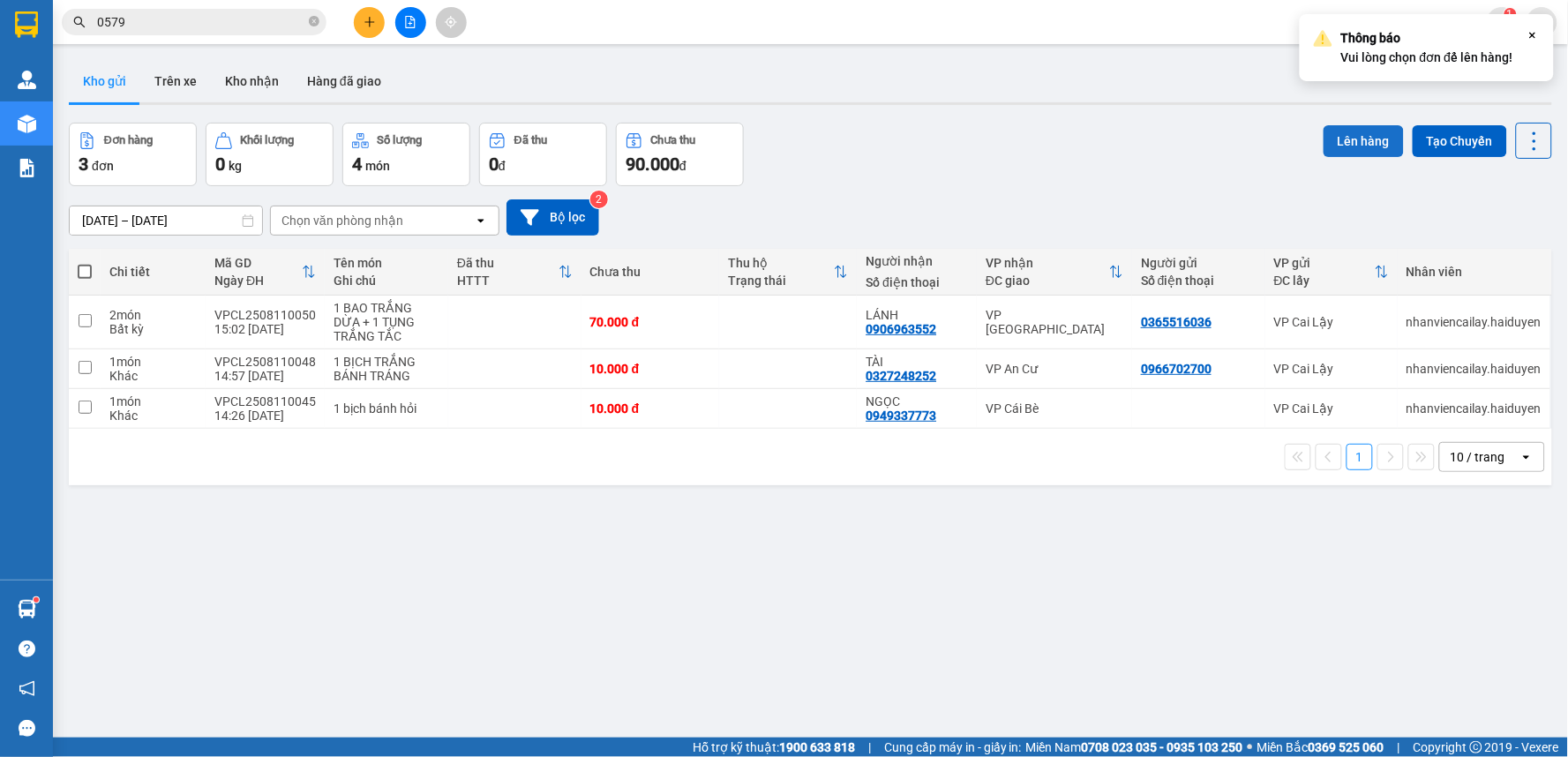
click at [1336, 133] on button "Lên hàng" at bounding box center [1363, 141] width 80 height 32
click at [813, 411] on td at bounding box center [788, 408] width 138 height 39
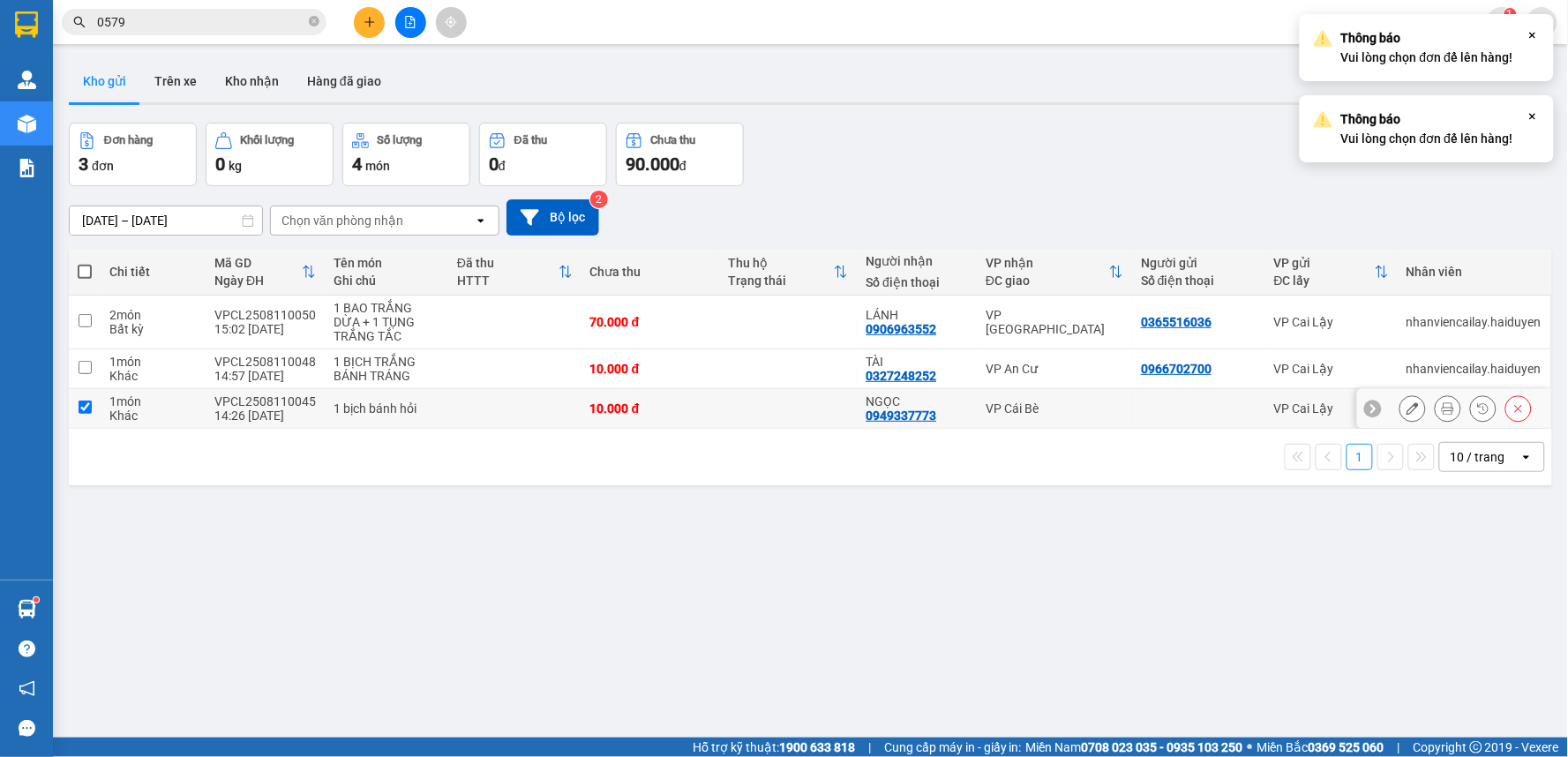
checkbox input "true"
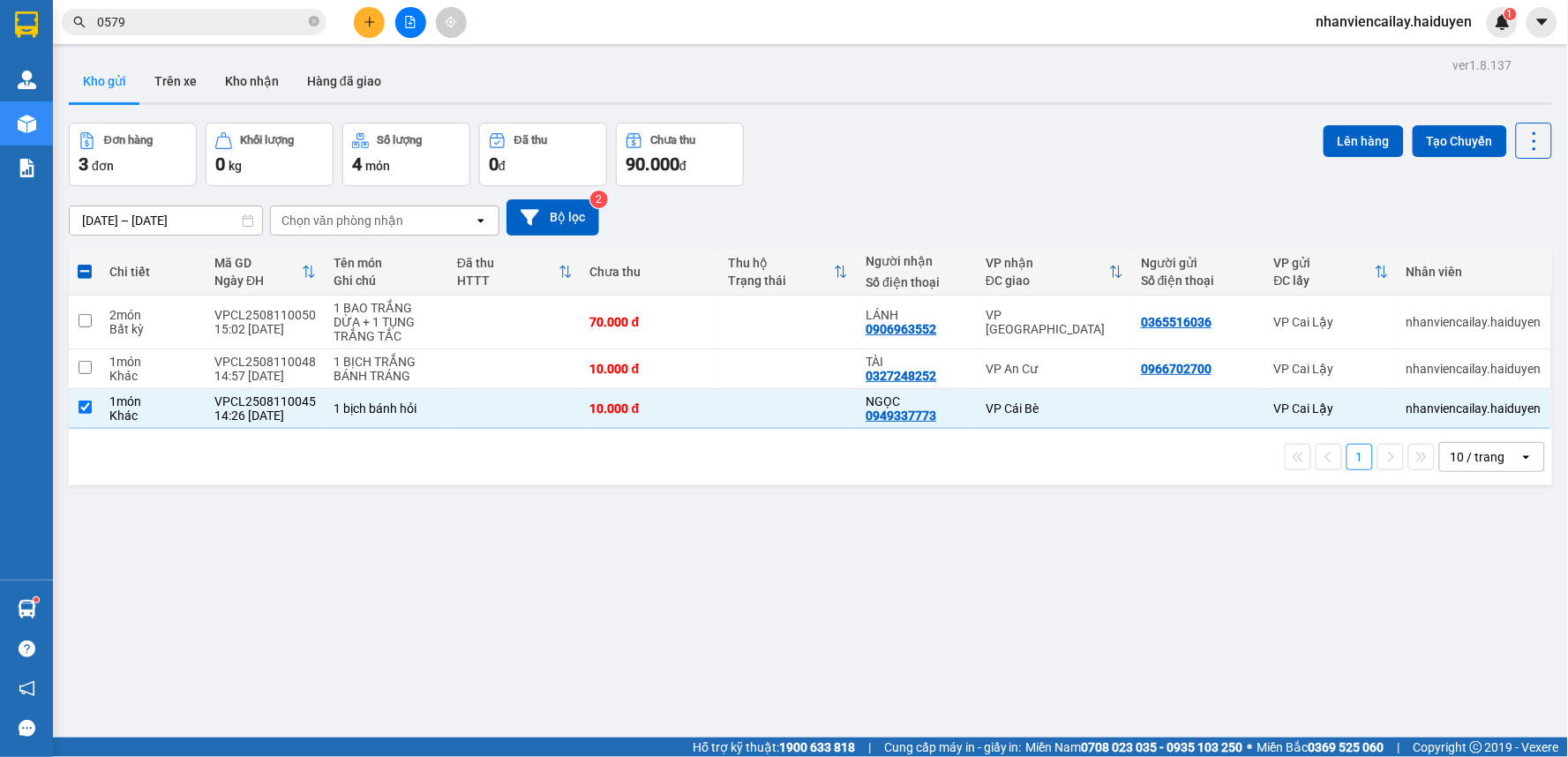
click at [1346, 146] on button "Lên hàng" at bounding box center [1363, 141] width 80 height 32
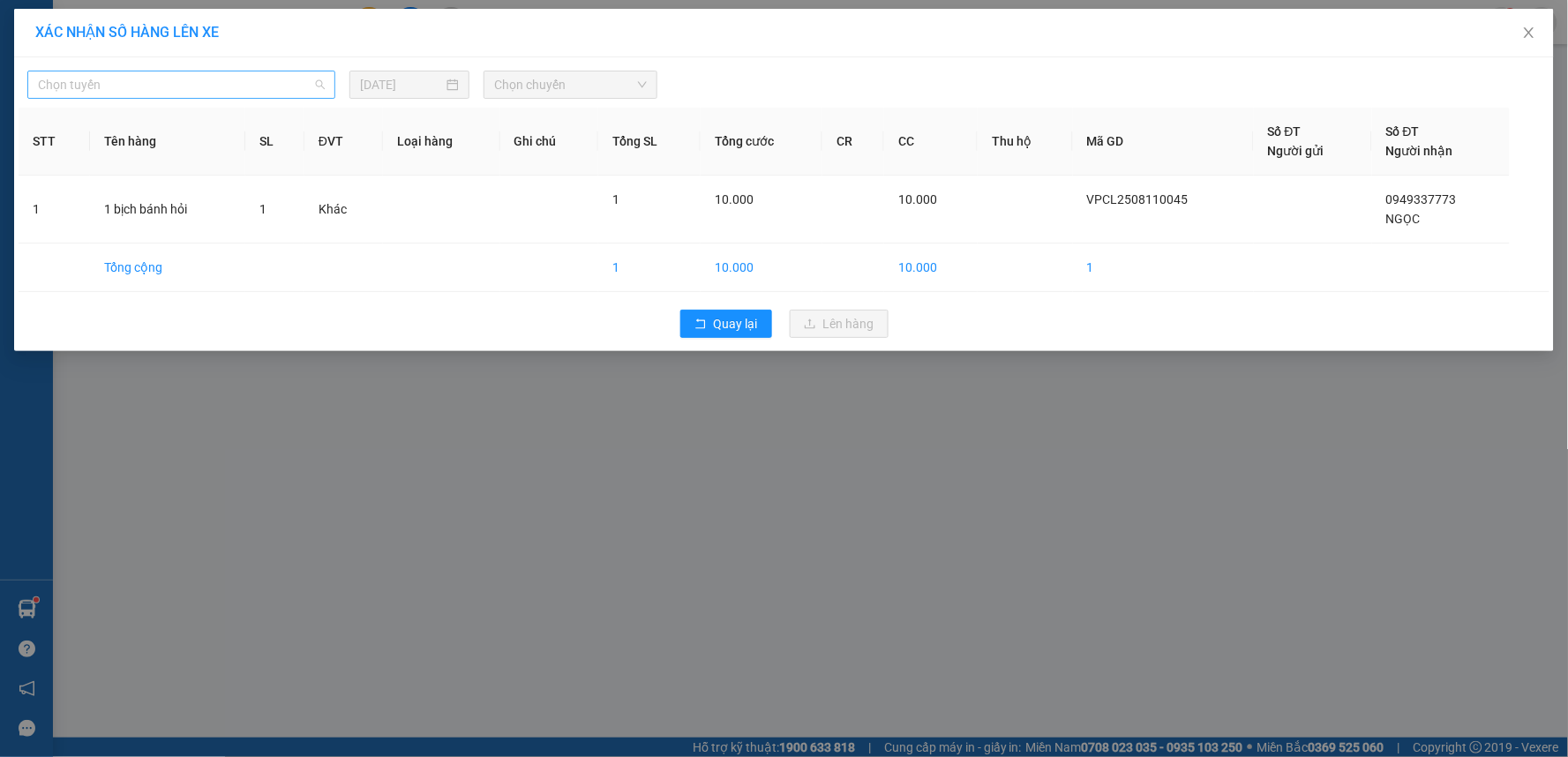
click at [299, 78] on span "Chọn tuyến" at bounding box center [181, 84] width 287 height 26
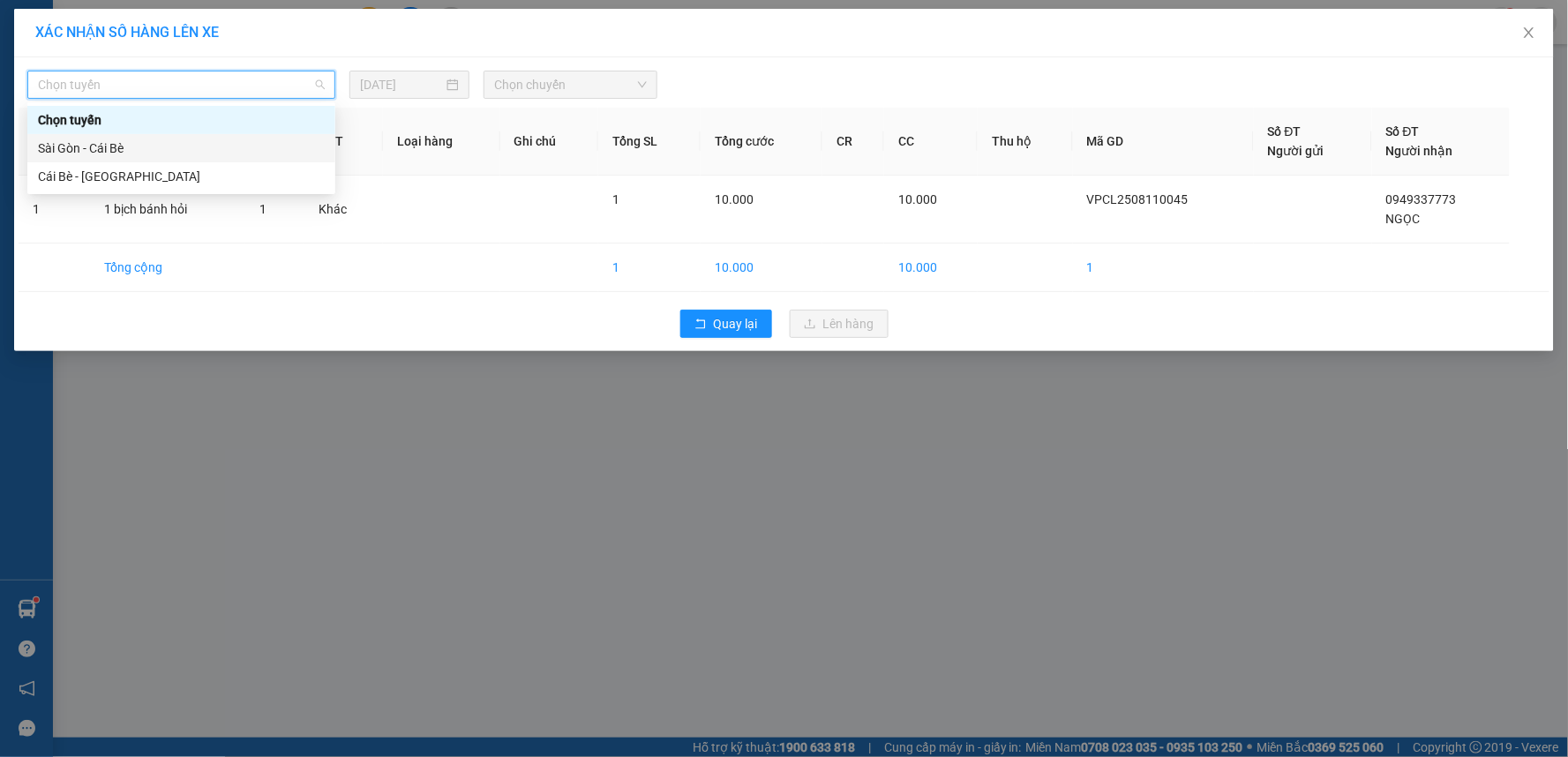
click at [236, 145] on div "Sài Gòn - Cái Bè" at bounding box center [181, 148] width 287 height 19
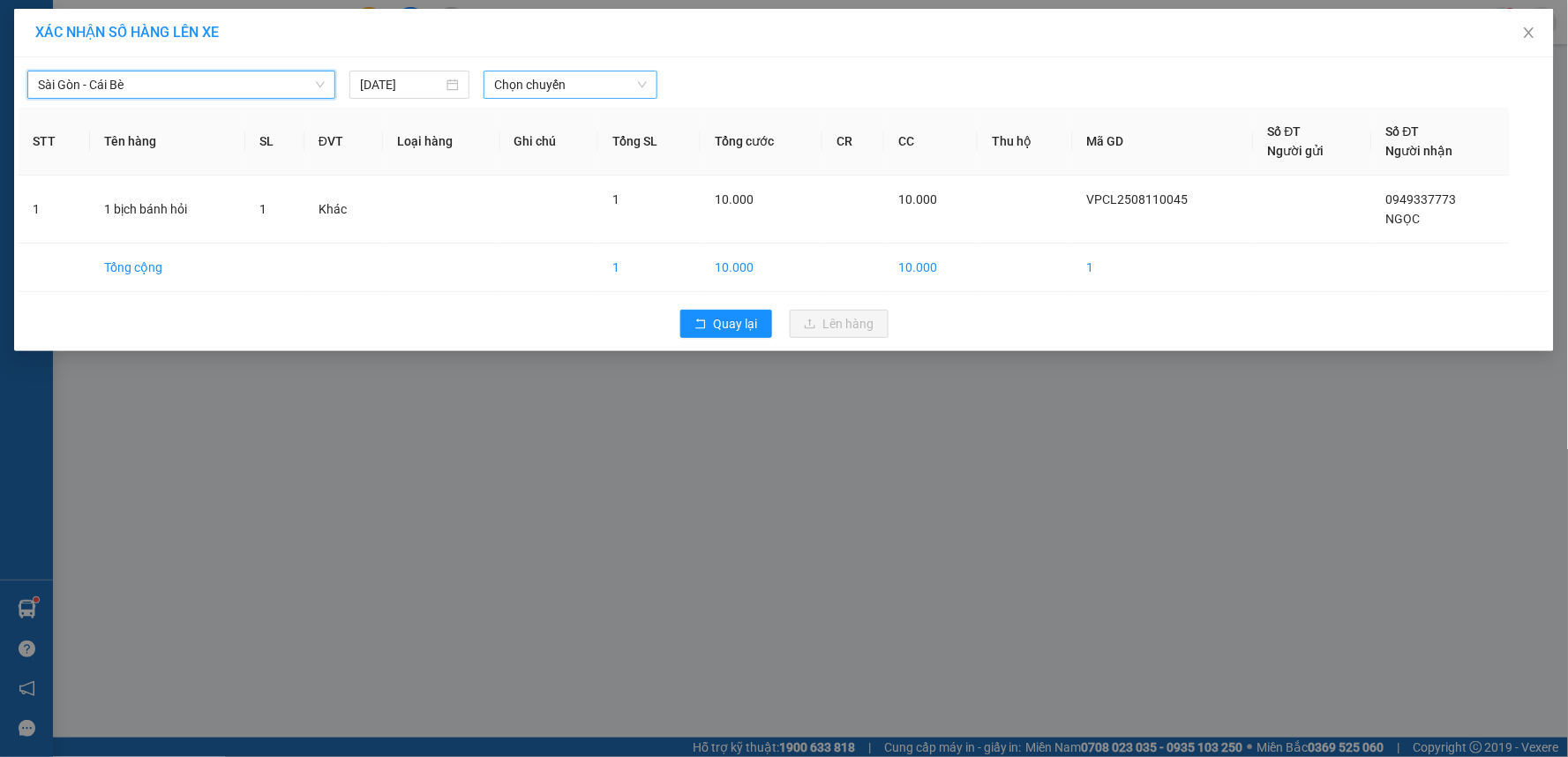
click at [528, 80] on span "Chọn chuyến" at bounding box center [570, 84] width 152 height 26
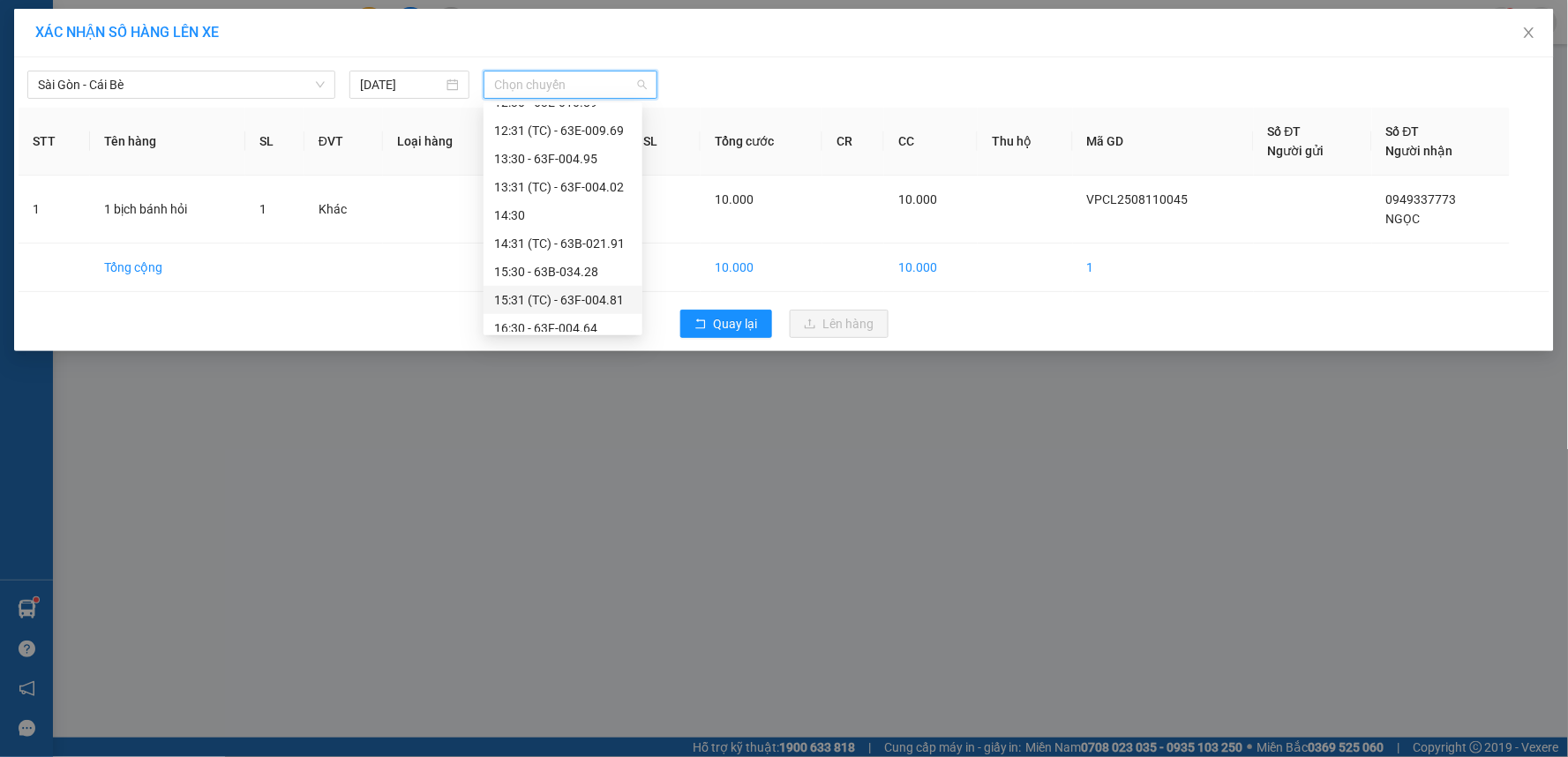
scroll to position [312, 0]
click at [570, 173] on div "12:31 (TC) - 63E-009.69" at bounding box center [562, 174] width 138 height 19
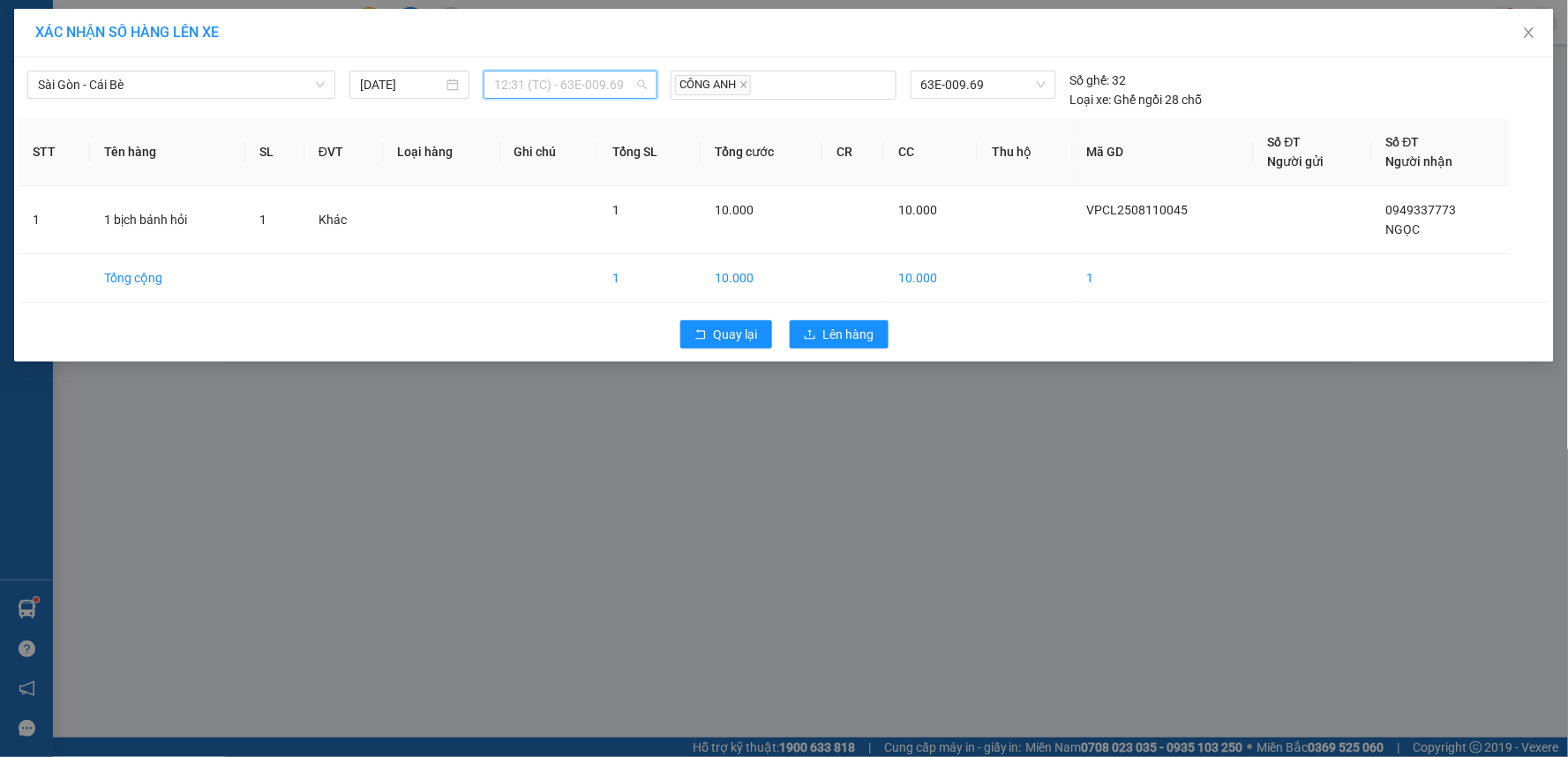
click at [636, 89] on span "12:31 (TC) - 63E-009.69" at bounding box center [570, 84] width 152 height 26
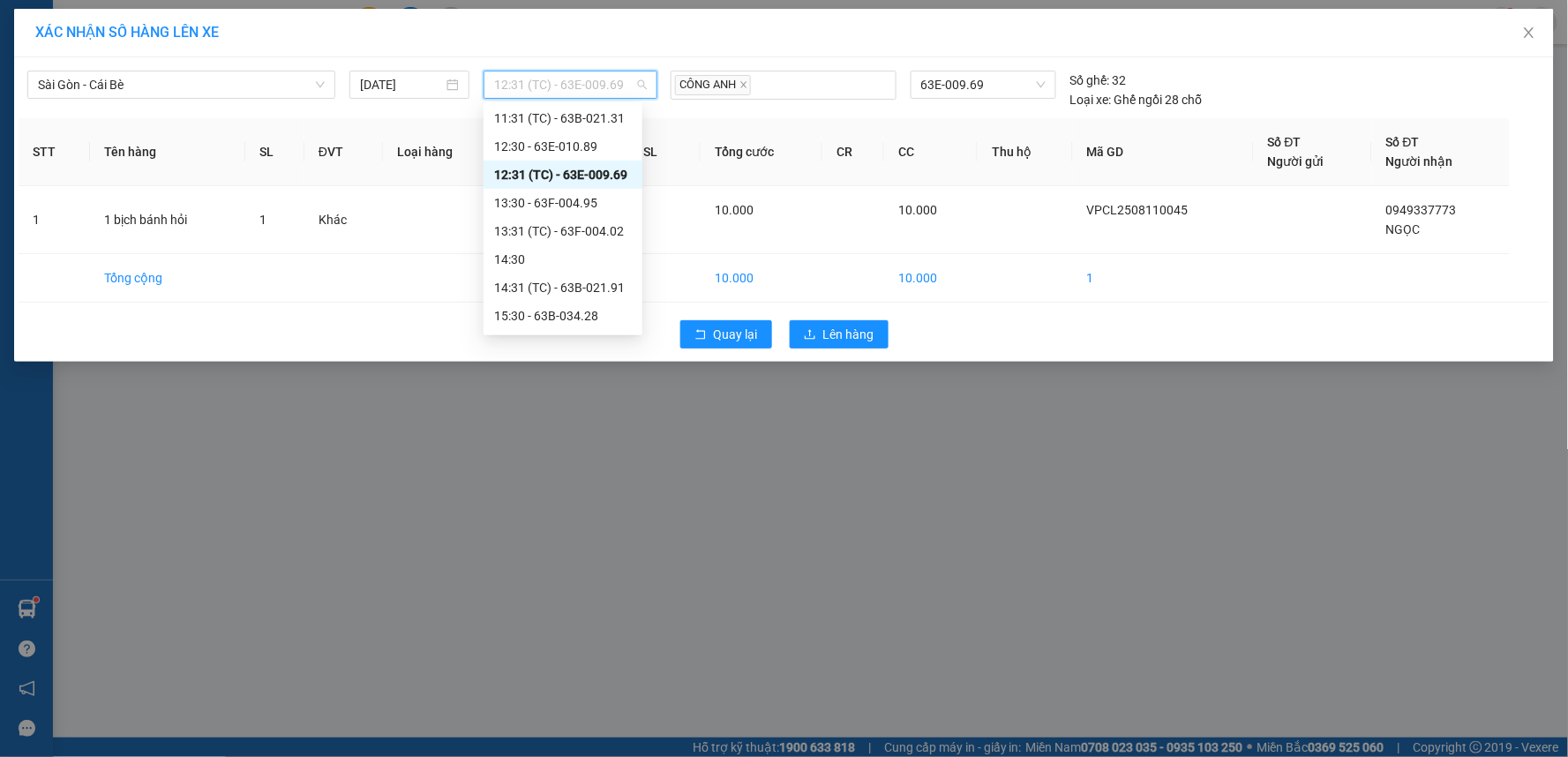
click at [587, 173] on div "12:31 (TC) - 63E-009.69" at bounding box center [562, 174] width 138 height 19
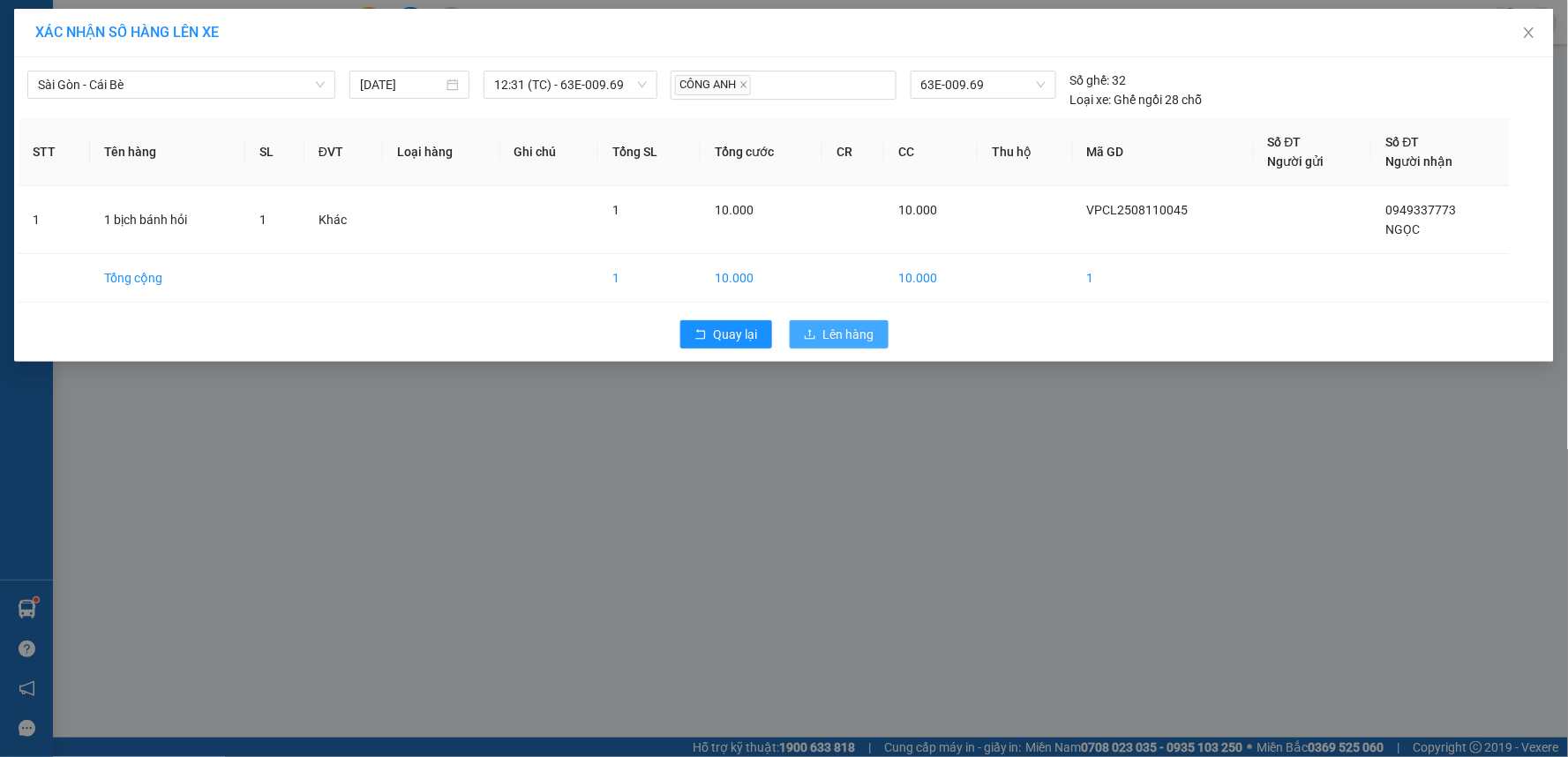
click at [826, 330] on span "Lên hàng" at bounding box center [849, 334] width 51 height 19
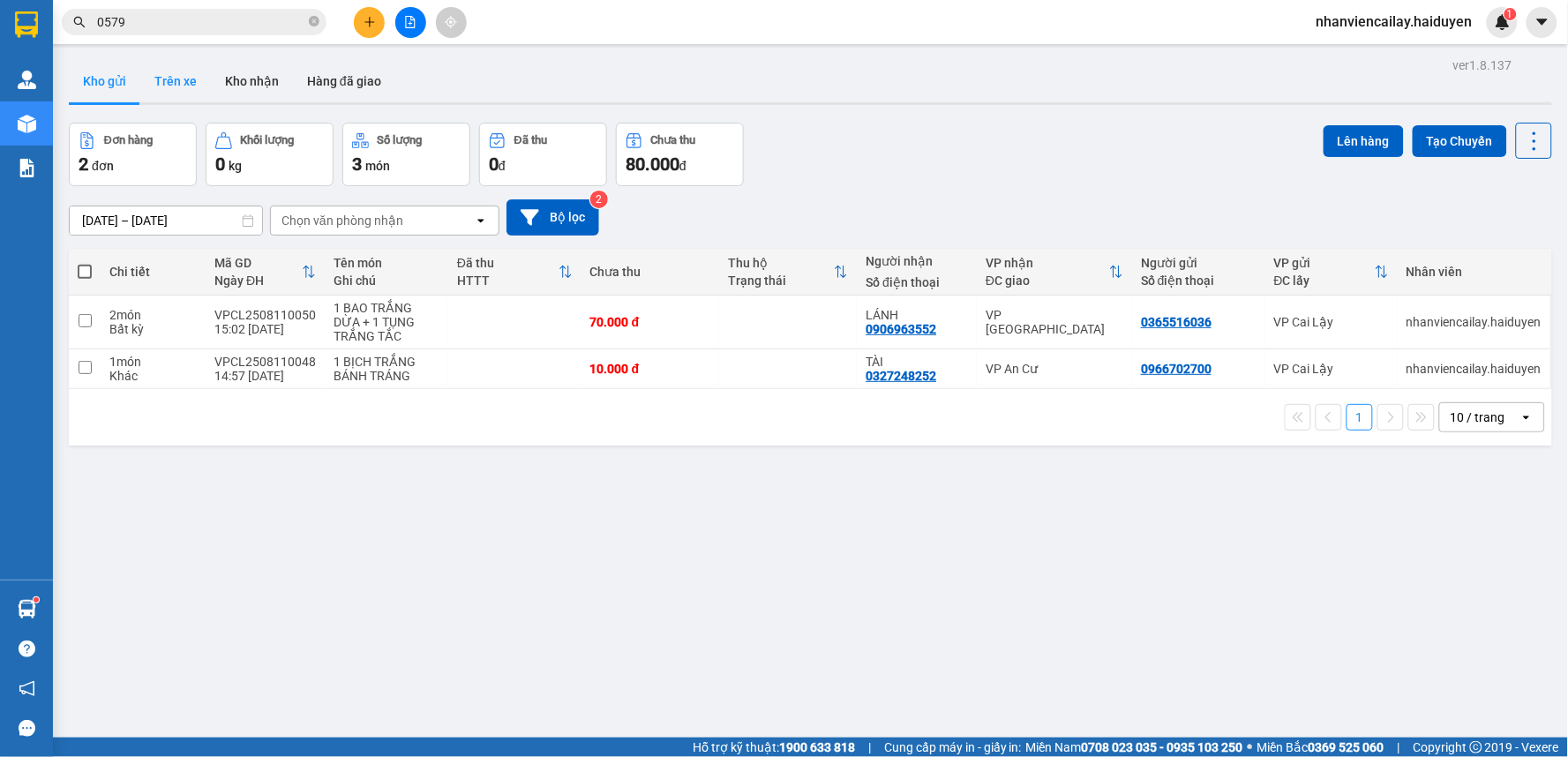
click at [141, 84] on button "Trên xe" at bounding box center [175, 81] width 70 height 42
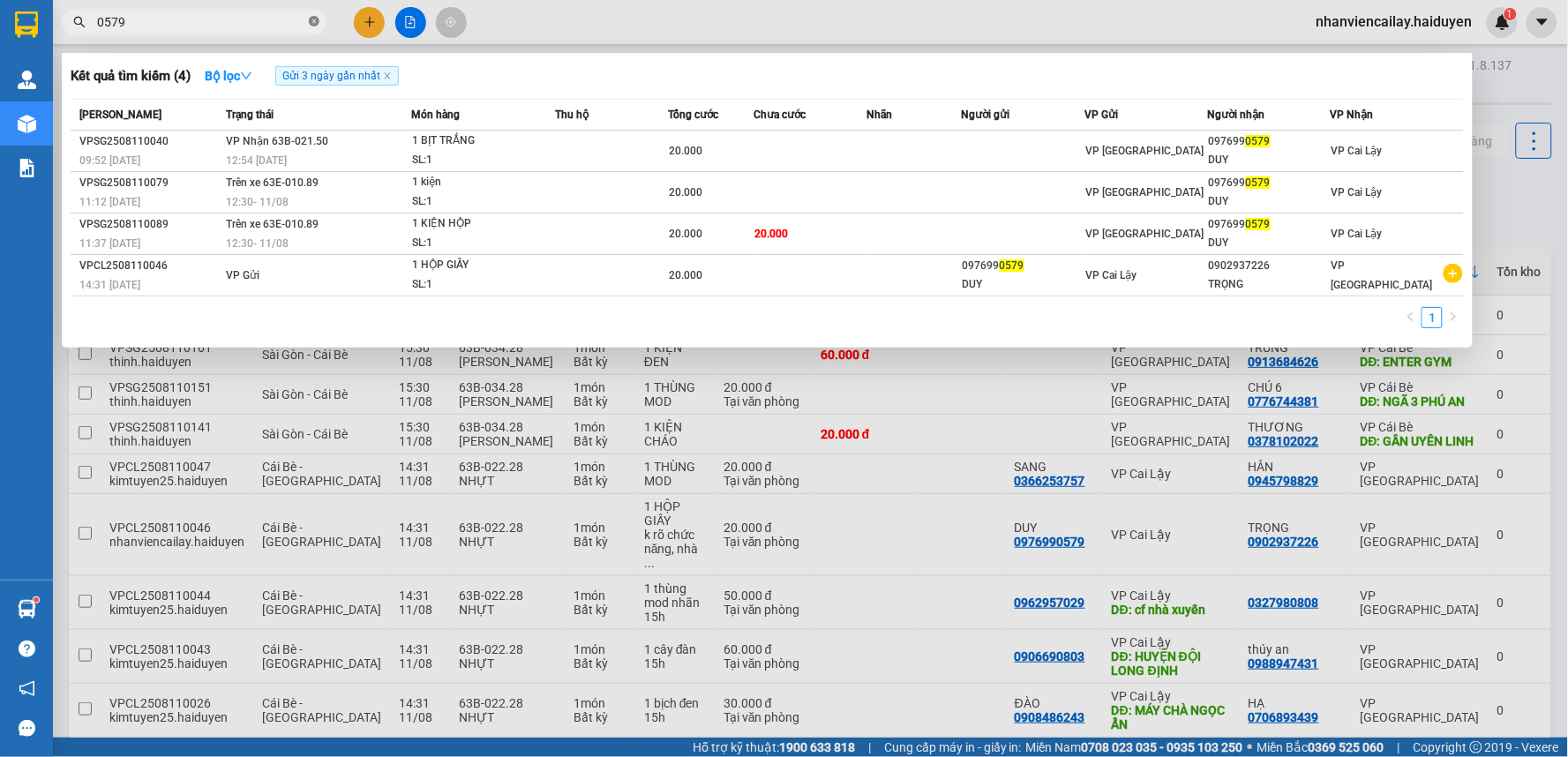
click at [314, 24] on icon "close-circle" at bounding box center [314, 20] width 11 height 11
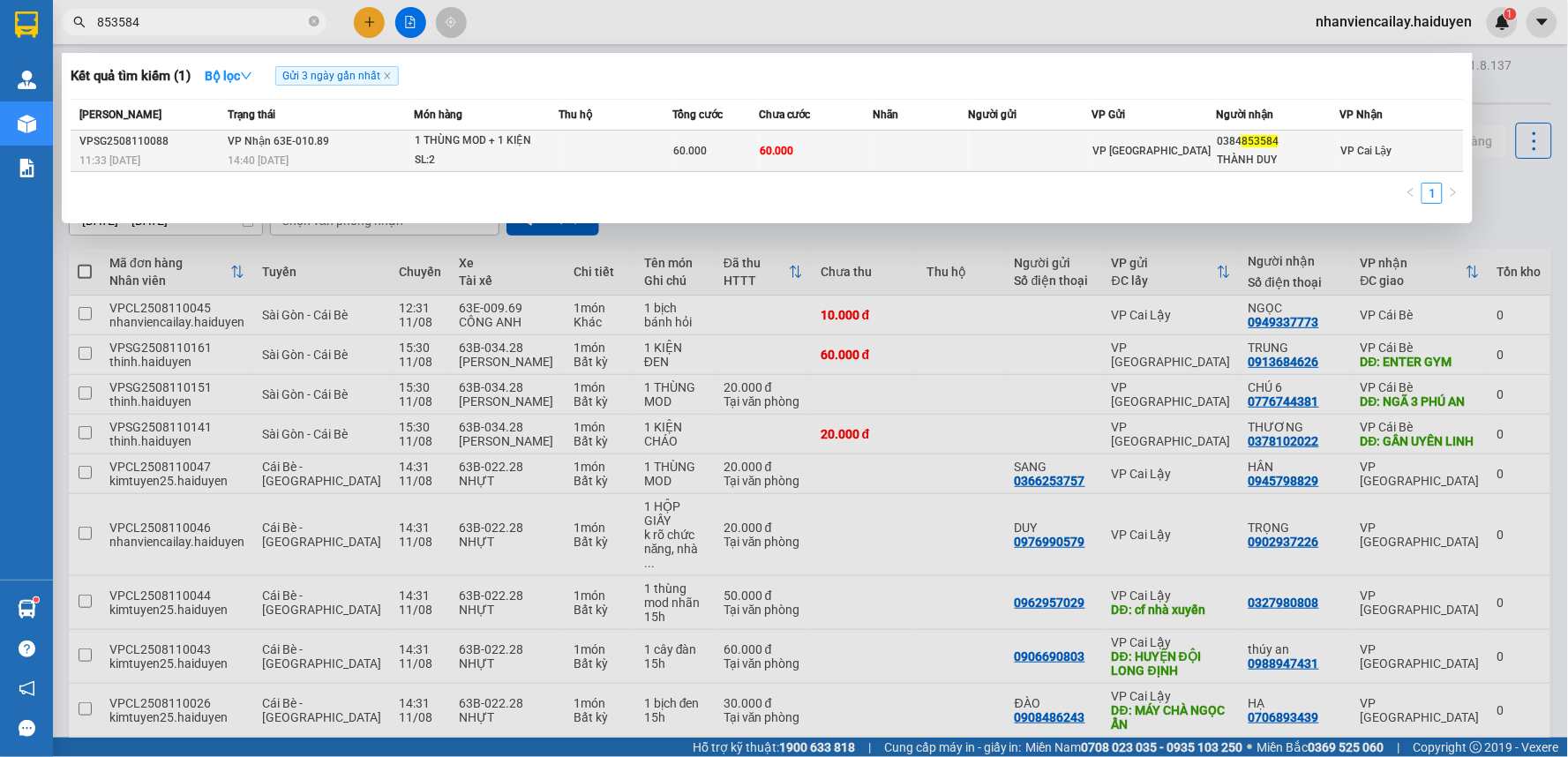
type input "853584"
click at [1198, 160] on div "VP [GEOGRAPHIC_DATA]" at bounding box center [1154, 151] width 121 height 19
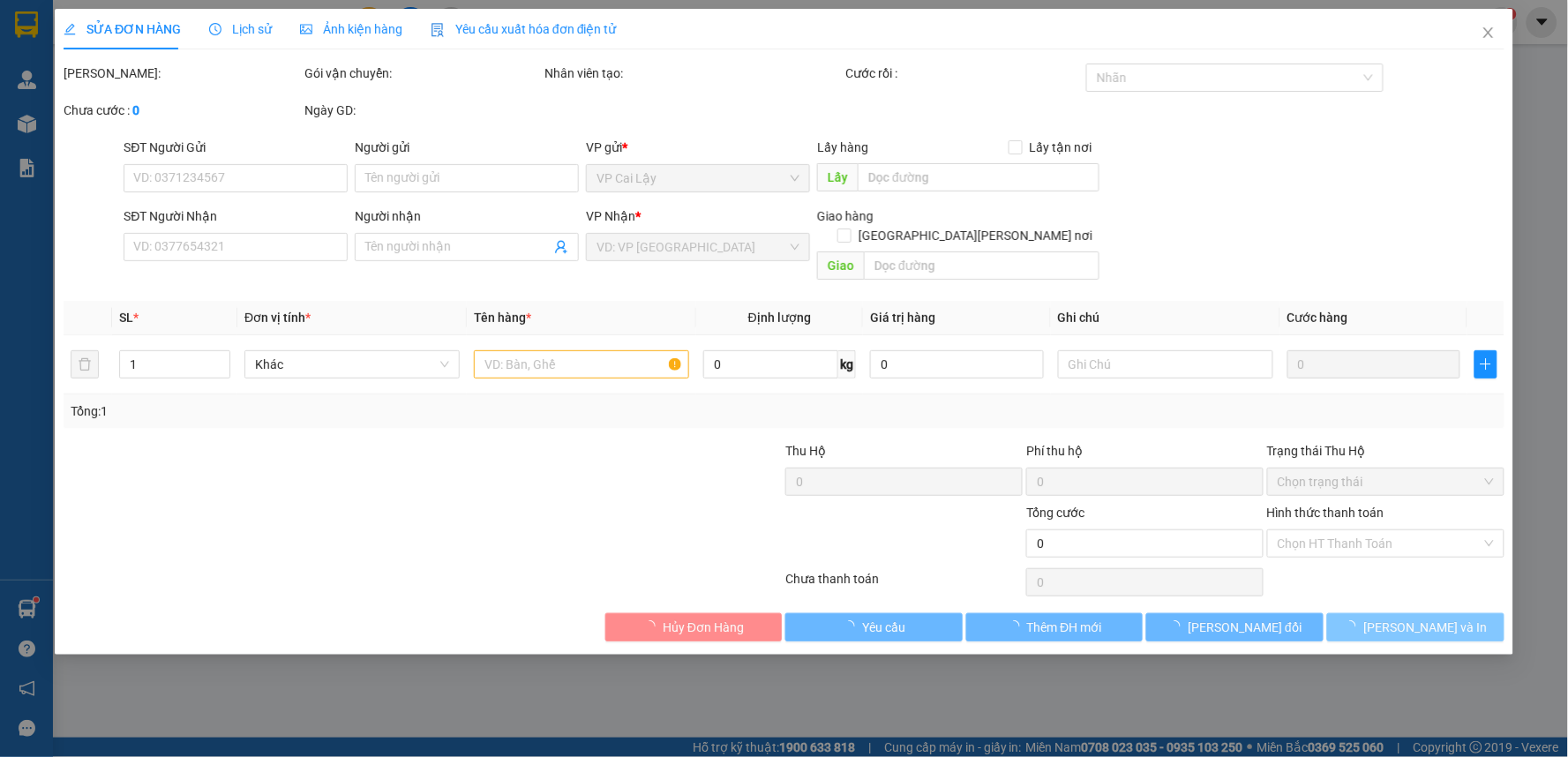
type input "0384853584"
type input "THÀNH DUY"
type input "60.000"
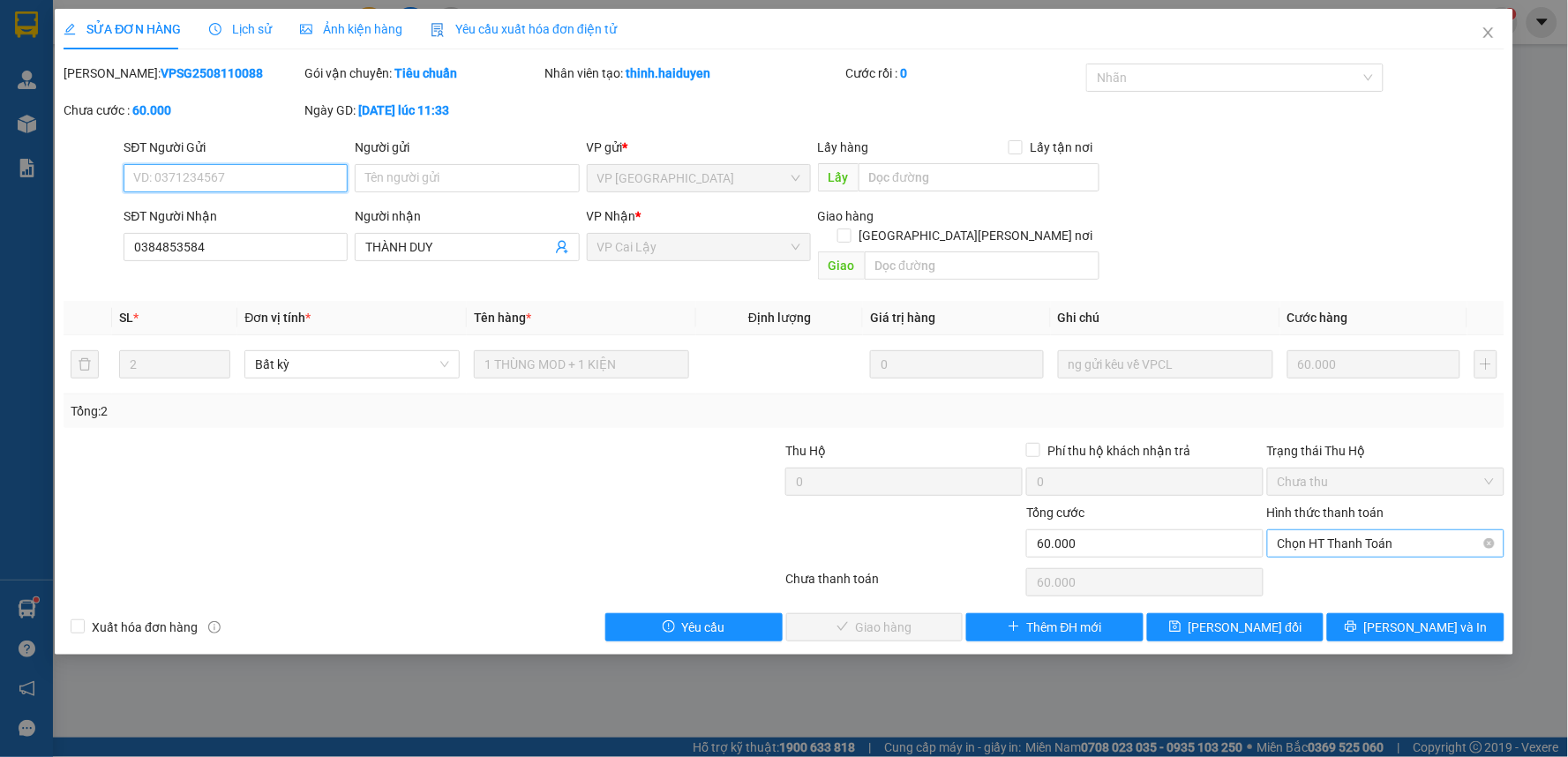
click at [1396, 531] on span "Chọn HT Thanh Toán" at bounding box center [1385, 543] width 216 height 26
click at [1319, 561] on div "Tại văn phòng" at bounding box center [1386, 560] width 216 height 19
type input "0"
click at [927, 617] on span "Lưu và Giao hàng" at bounding box center [938, 627] width 238 height 19
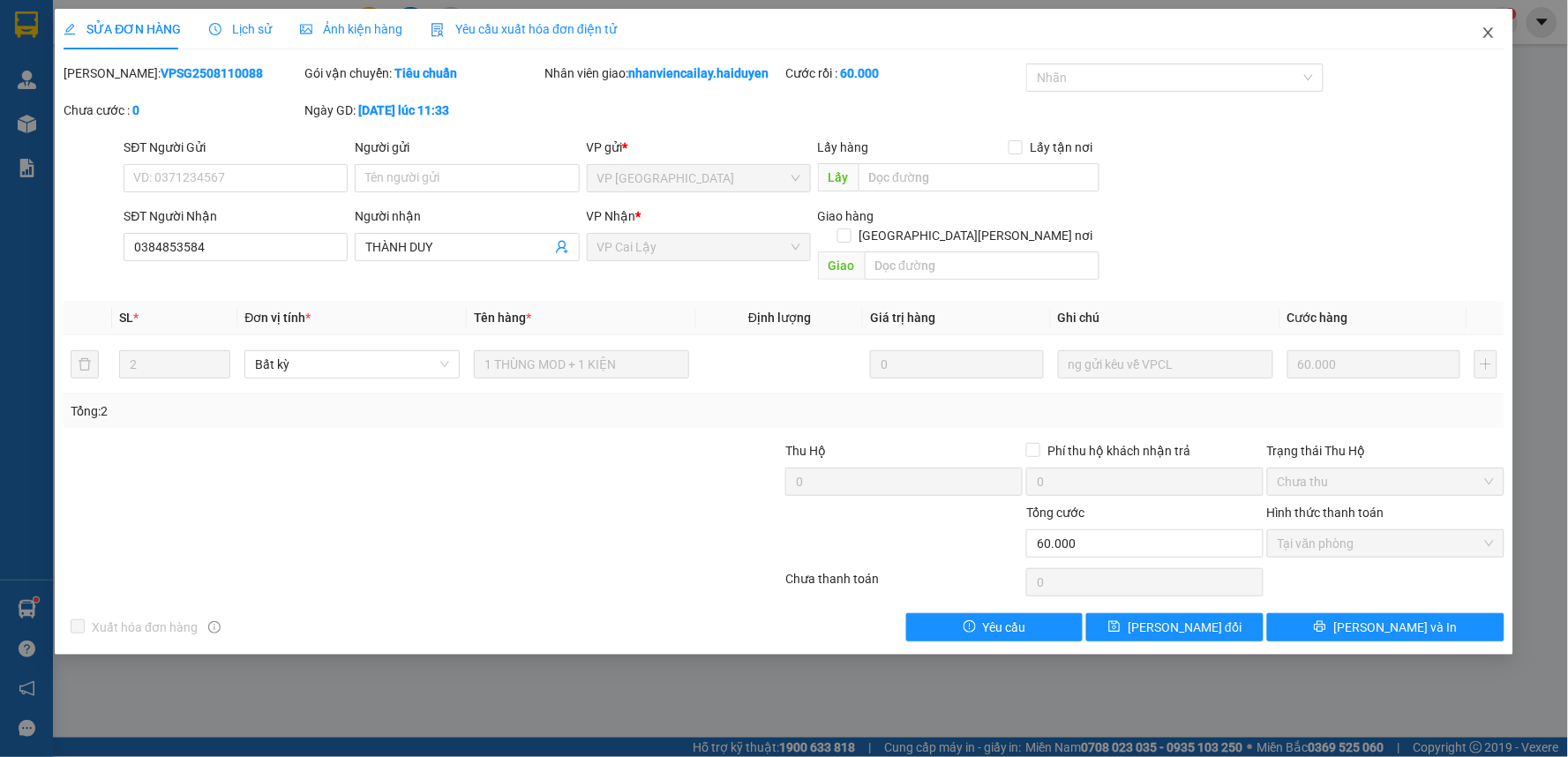
click at [1487, 31] on icon "close" at bounding box center [1488, 33] width 14 height 14
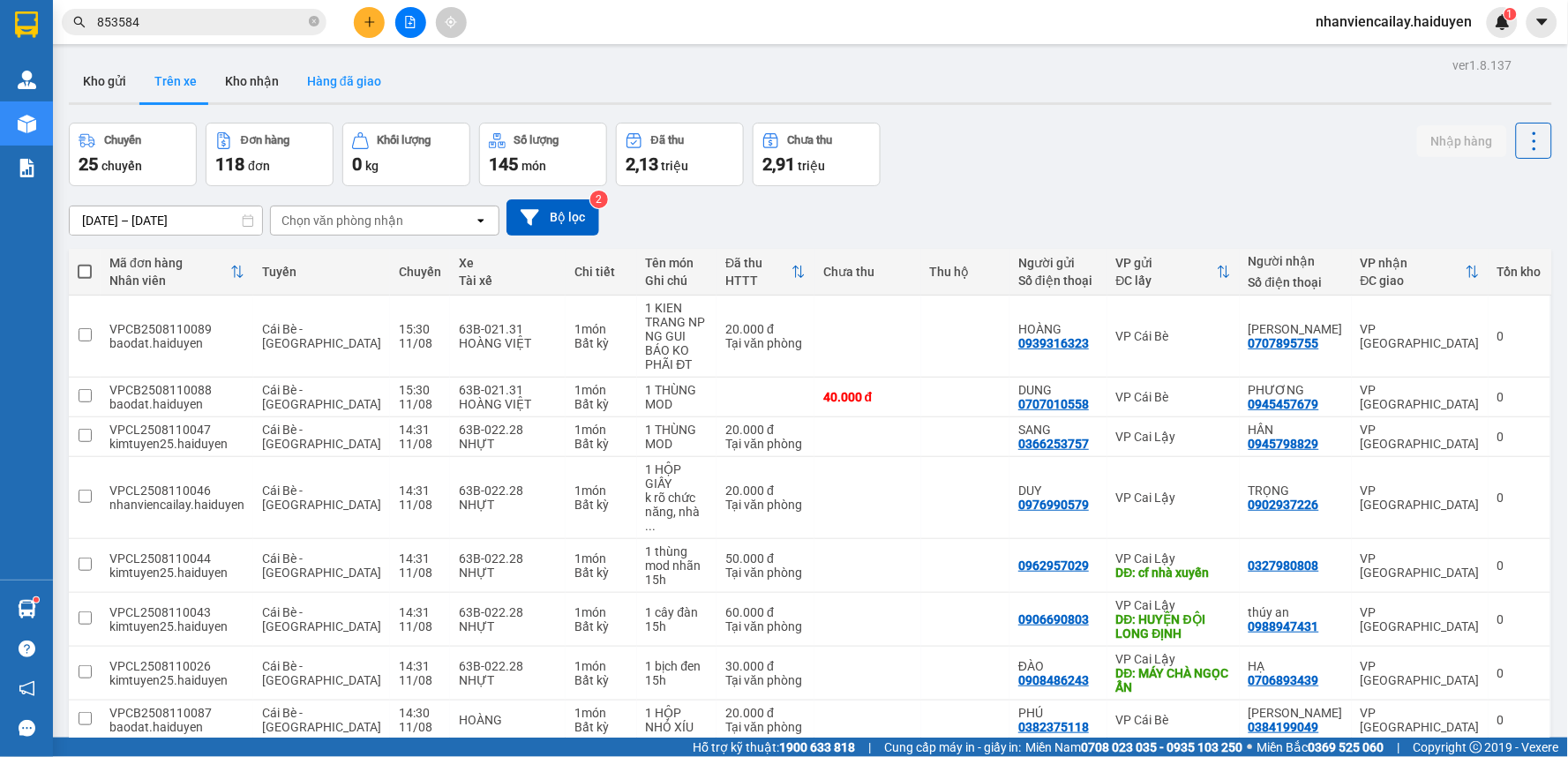
click at [379, 83] on button "Hàng đã giao" at bounding box center [344, 81] width 102 height 42
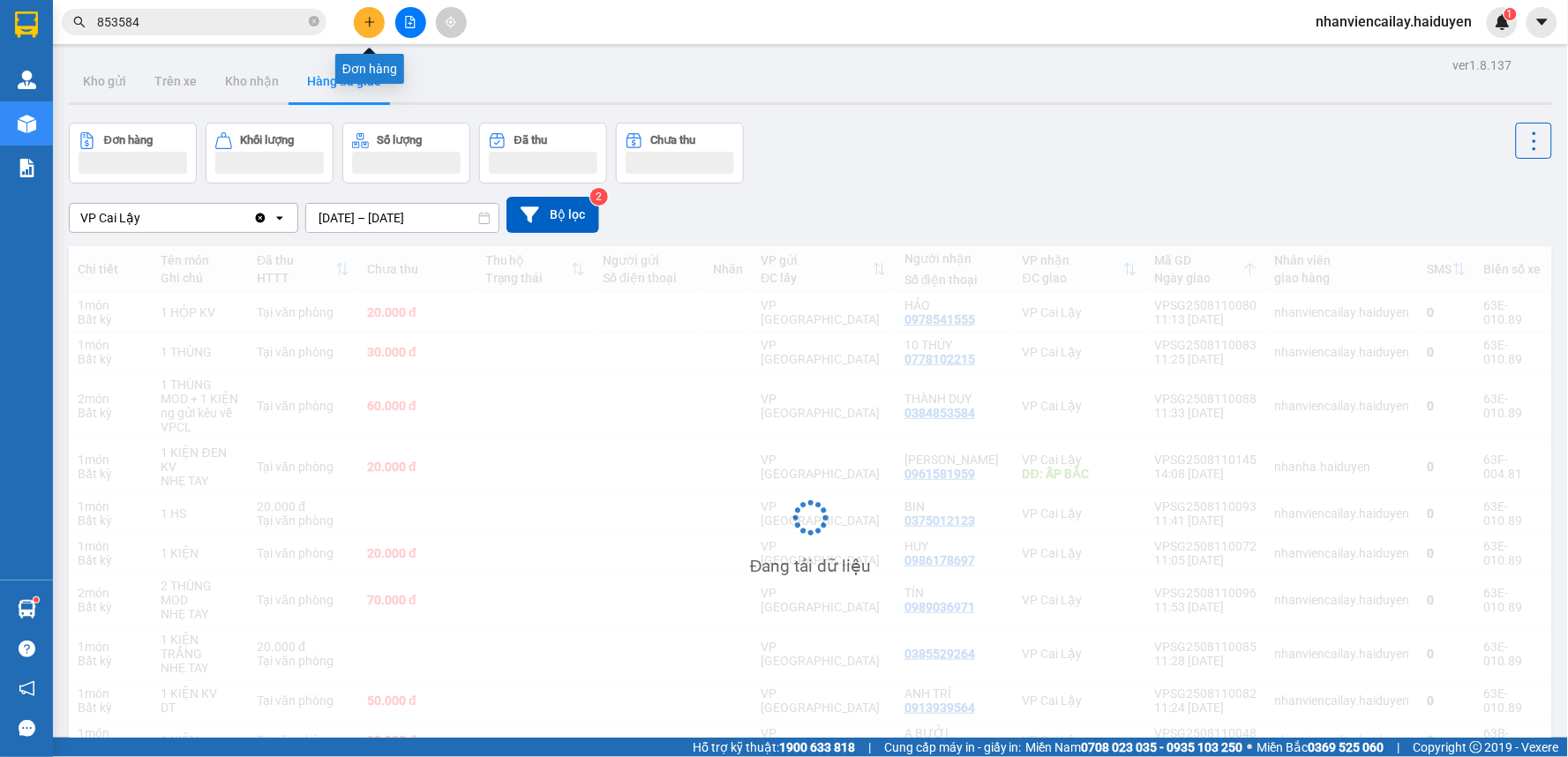
click at [373, 21] on icon "plus" at bounding box center [369, 21] width 10 height 1
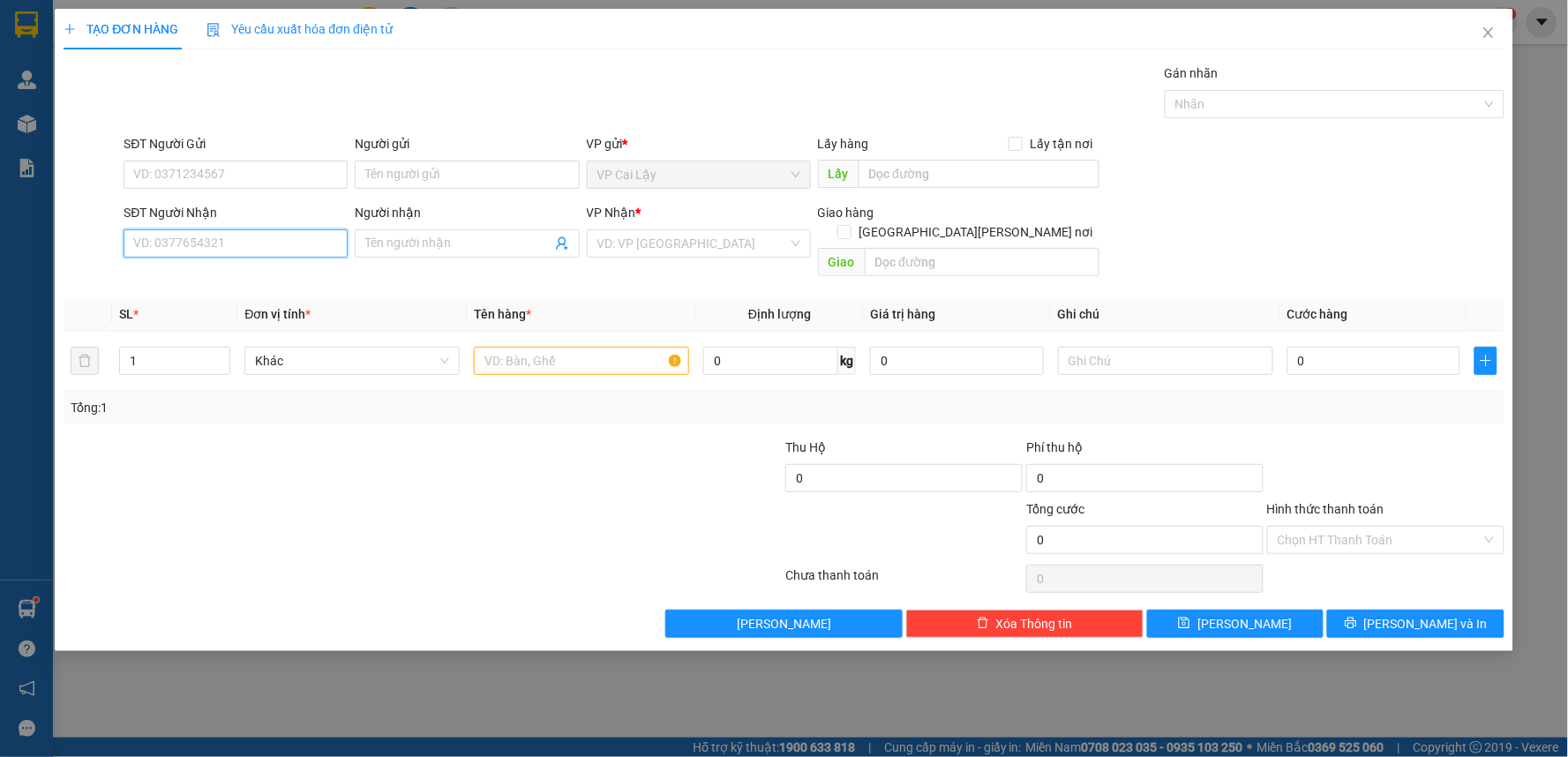
click at [251, 241] on input "SĐT Người Nhận" at bounding box center [235, 243] width 224 height 28
click at [207, 287] on div "0966228338 - PHONG" at bounding box center [235, 278] width 203 height 19
type input "0966228338"
type input "PHONG"
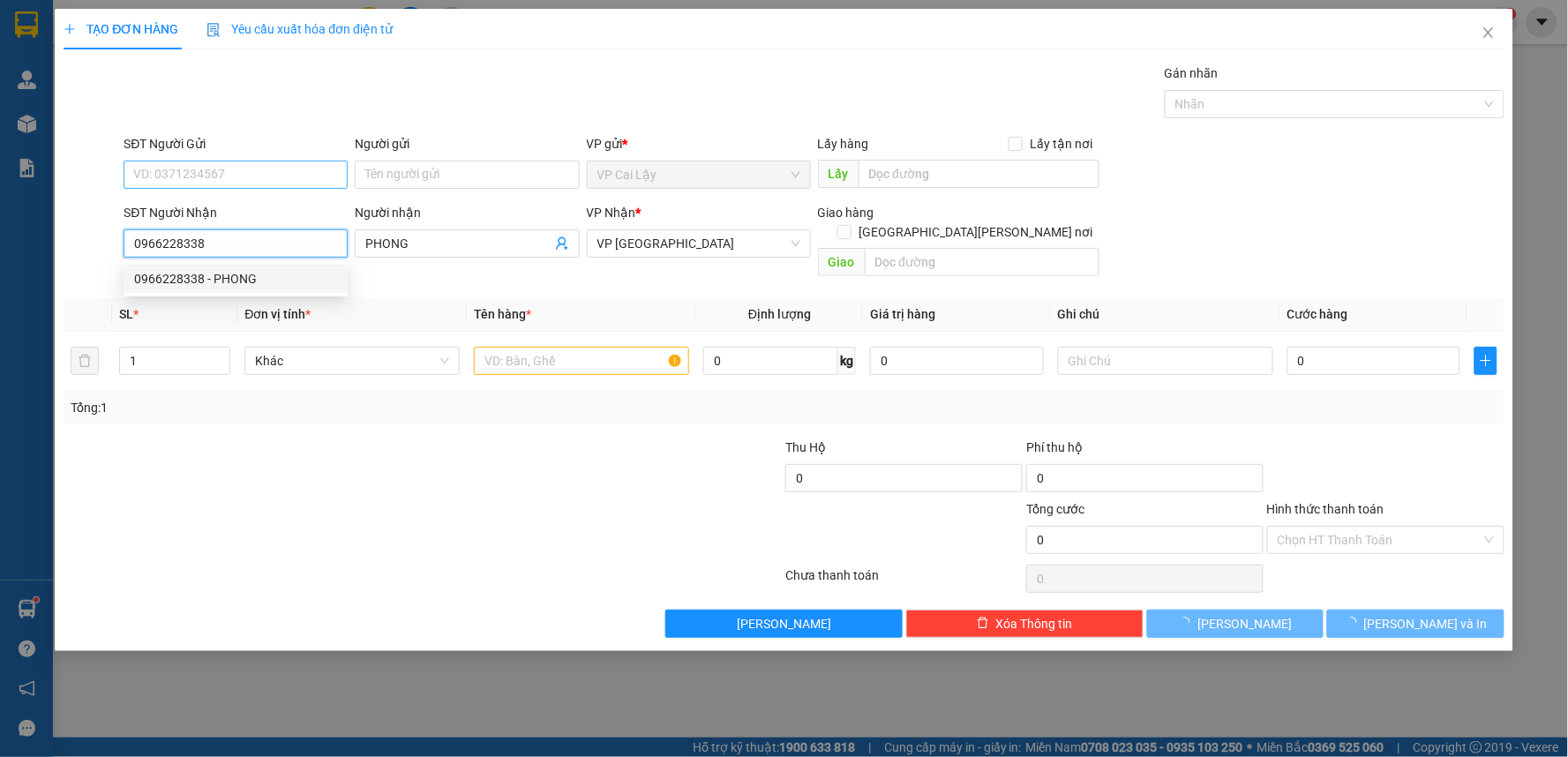
type input "20.000"
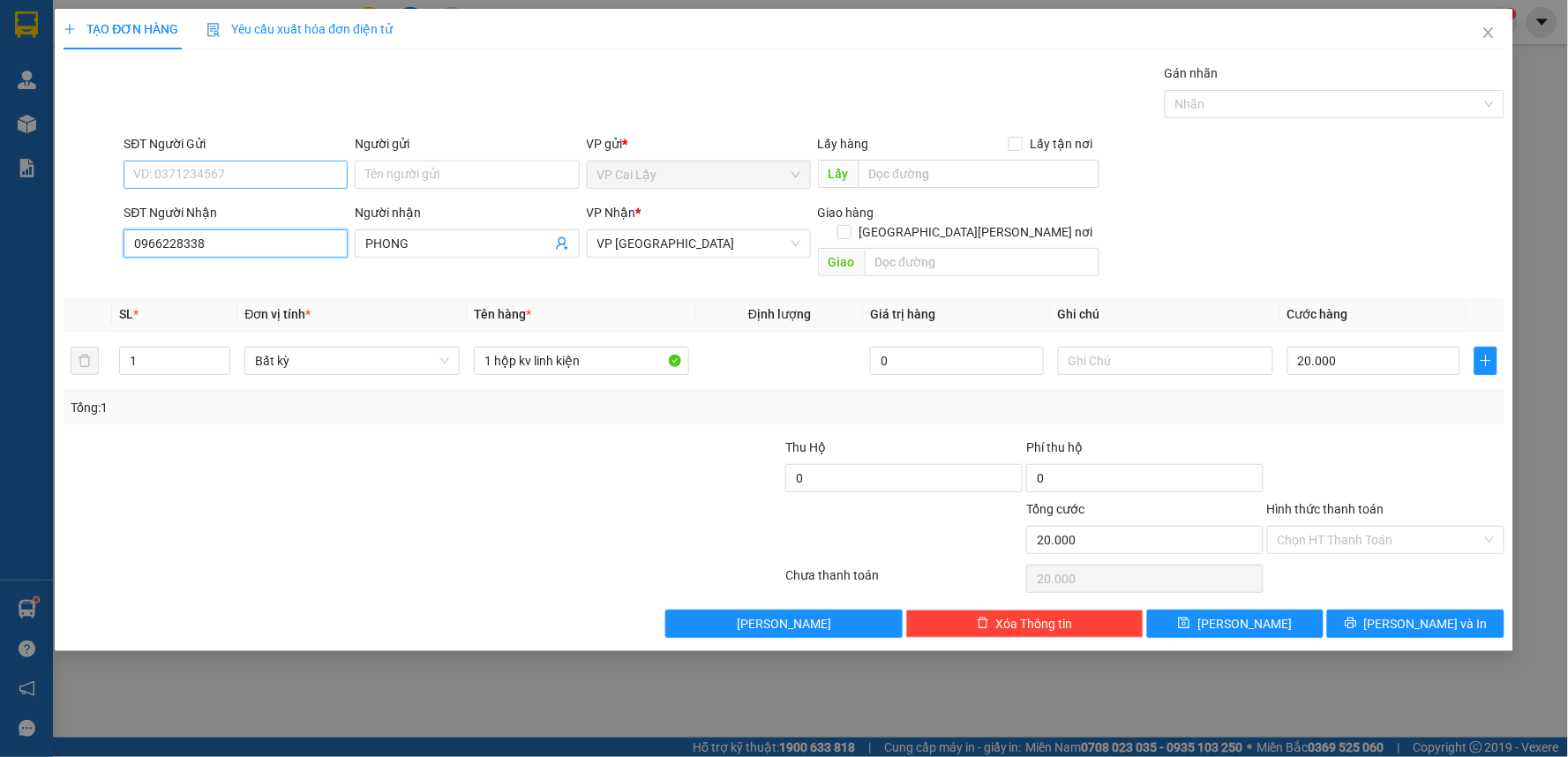
type input "0966228338"
click at [241, 180] on input "SĐT Người Gửi" at bounding box center [235, 174] width 224 height 28
click at [240, 214] on div "0978541555 - HẢO" at bounding box center [235, 210] width 203 height 19
type input "0978541555"
type input "HẢO"
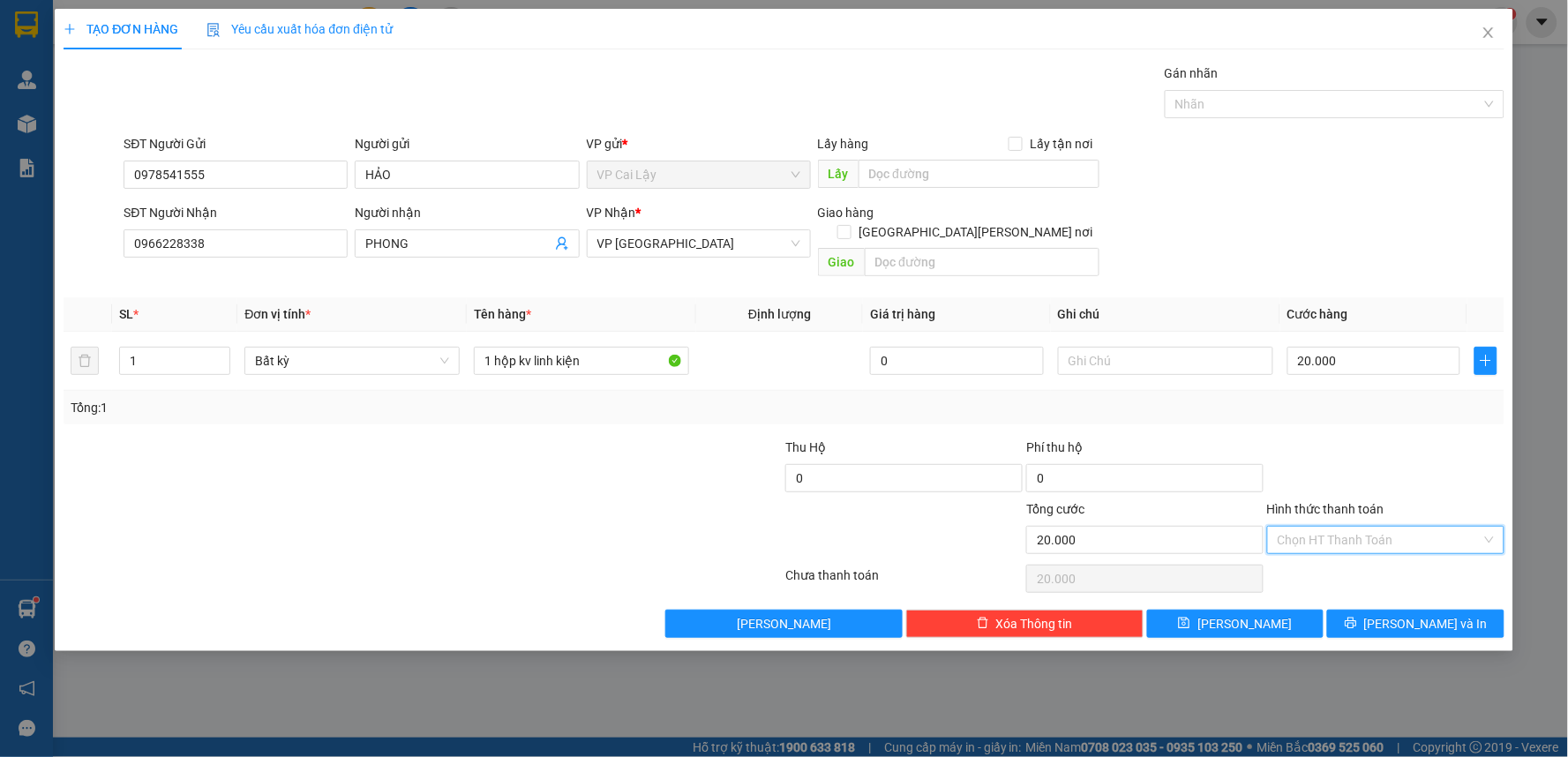
click at [1392, 527] on input "Hình thức thanh toán" at bounding box center [1379, 539] width 204 height 26
click at [1397, 556] on div "Tại văn phòng" at bounding box center [1386, 556] width 216 height 19
type input "0"
click at [1376, 610] on button "[PERSON_NAME] và In" at bounding box center [1416, 623] width 177 height 28
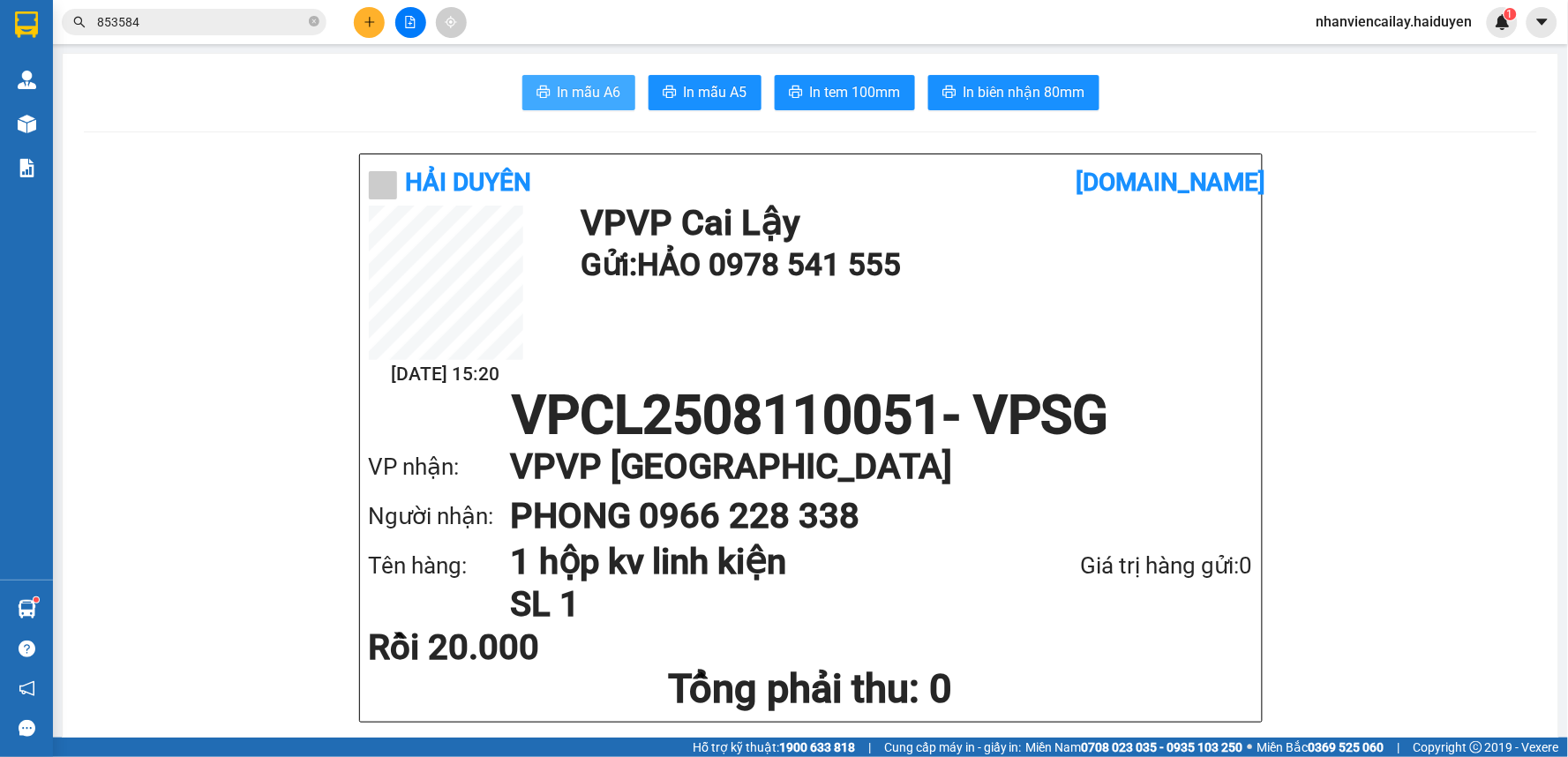
click at [574, 91] on span "In mẫu A6" at bounding box center [589, 91] width 64 height 22
click at [861, 100] on span "In tem 100mm" at bounding box center [855, 91] width 91 height 22
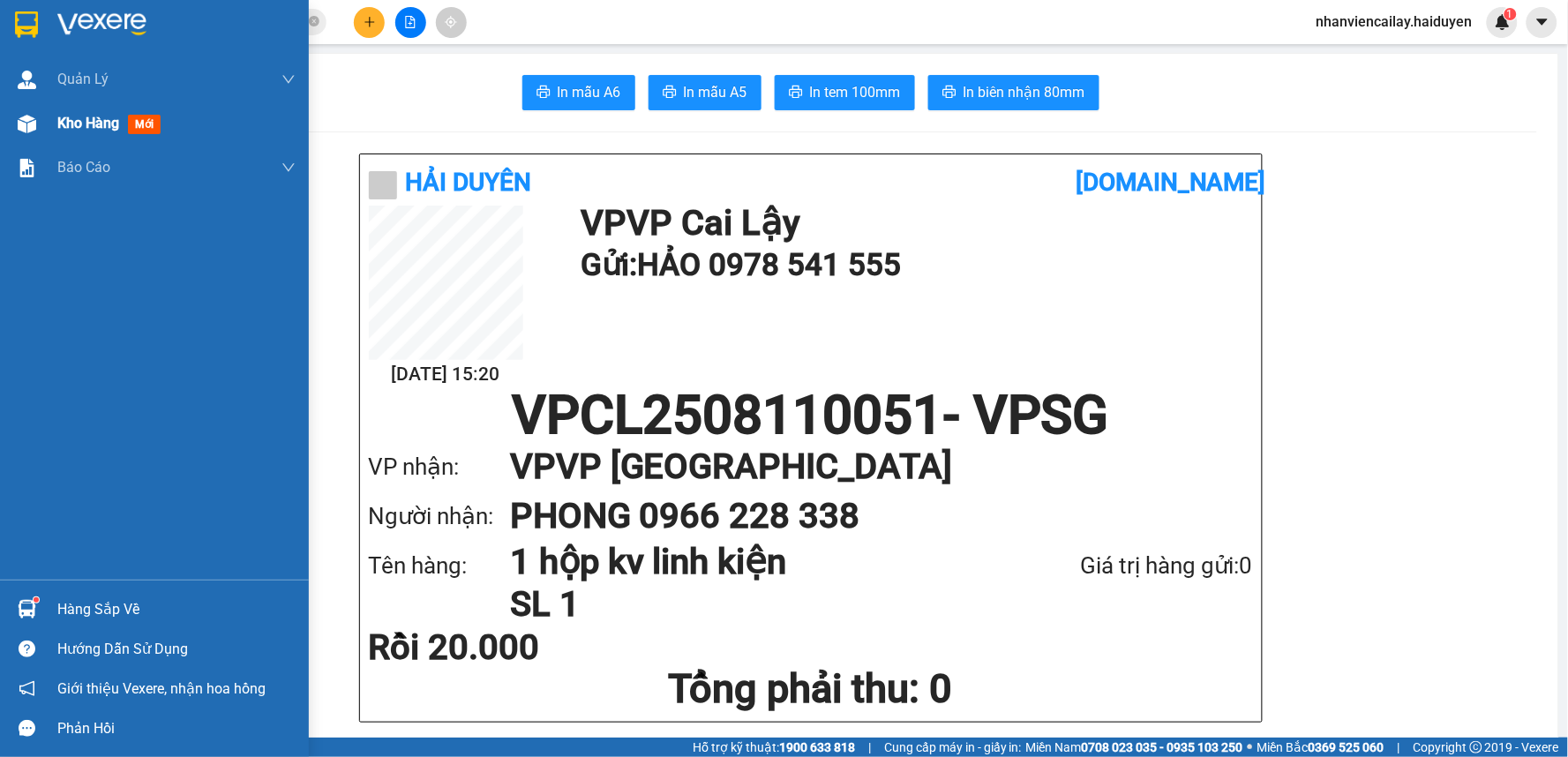
click at [103, 118] on span "Kho hàng" at bounding box center [89, 122] width 62 height 16
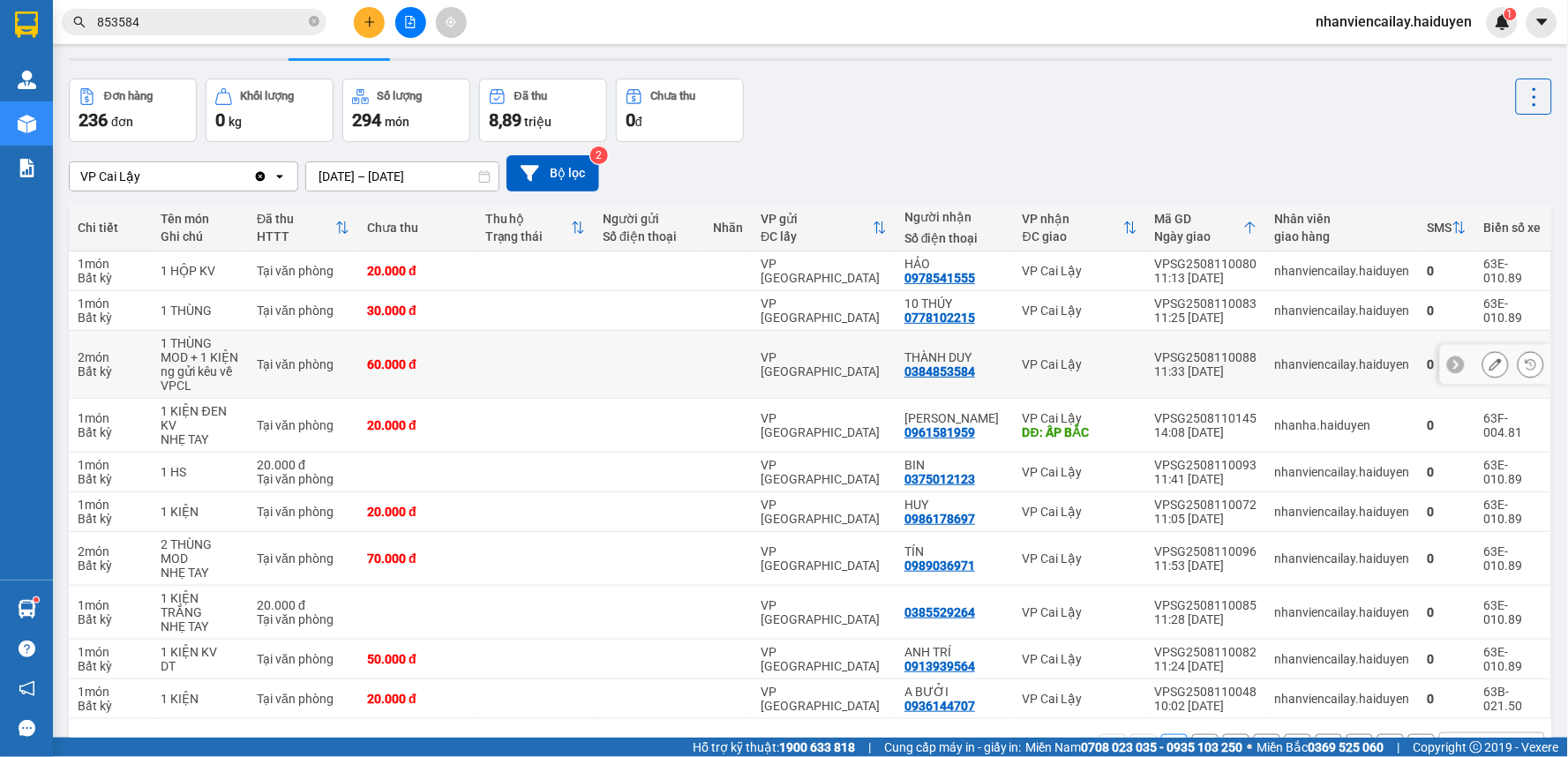
scroll to position [1, 0]
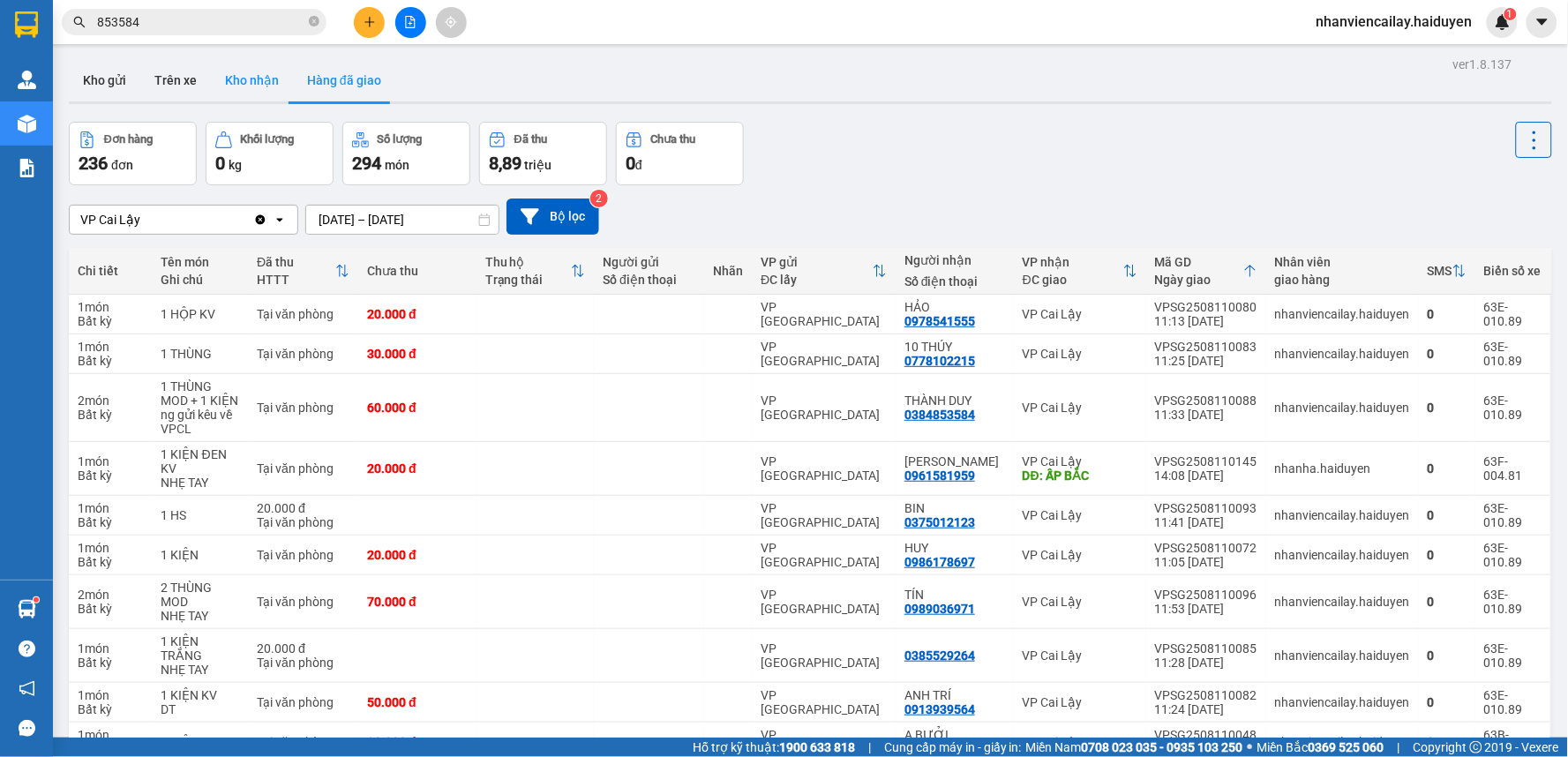
click at [244, 77] on button "Kho nhận" at bounding box center [251, 80] width 82 height 42
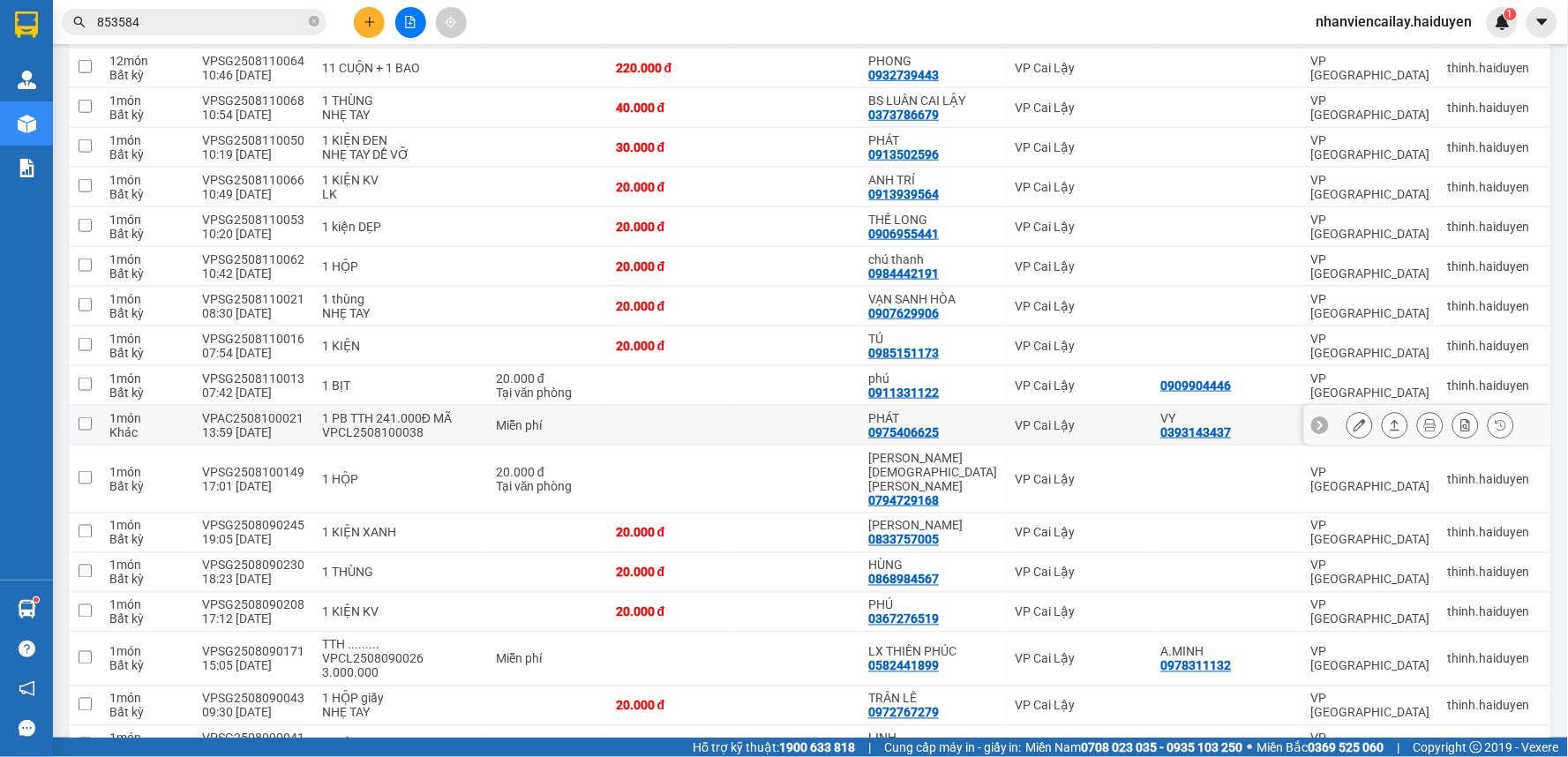
scroll to position [99, 0]
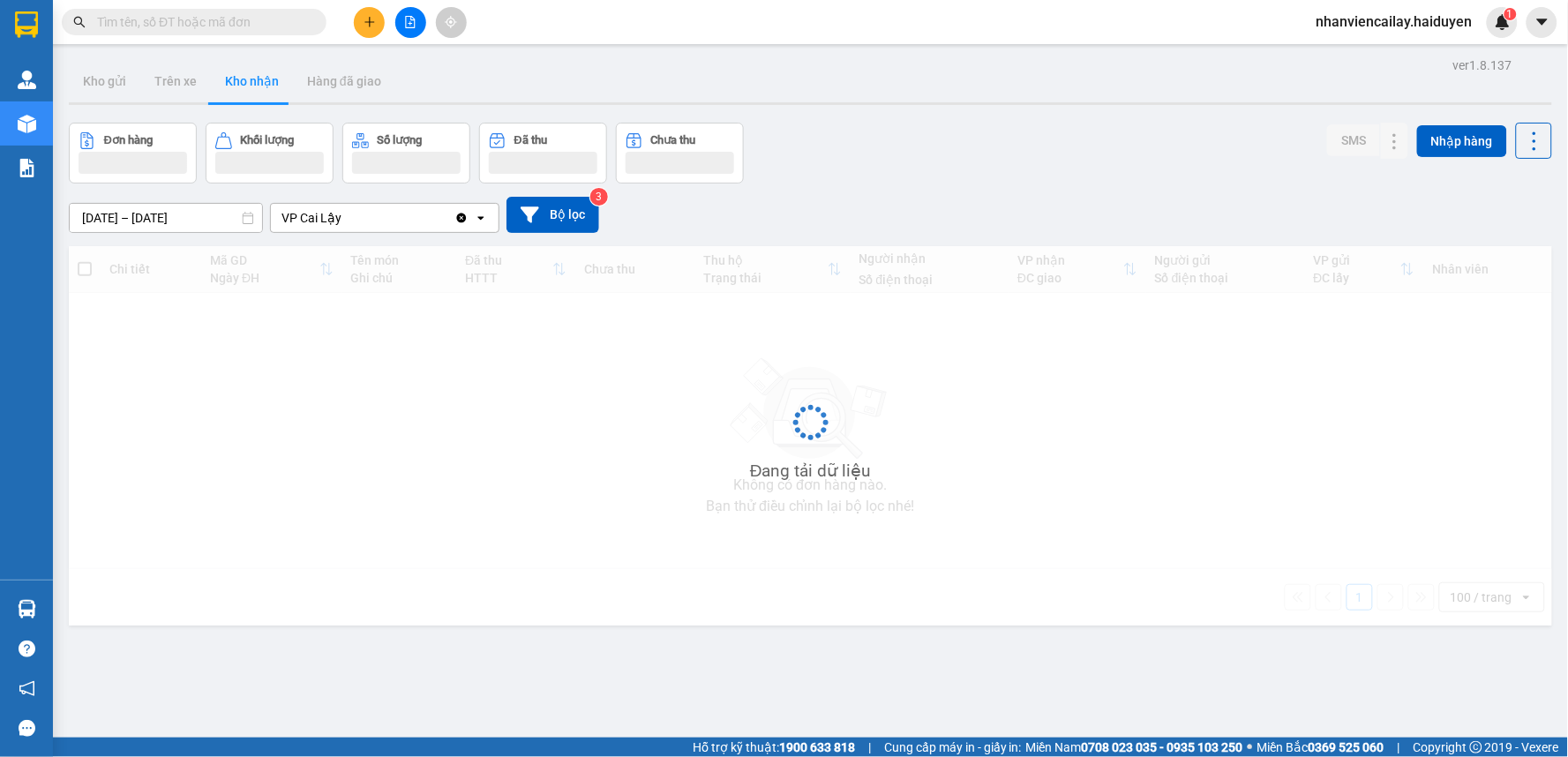
click at [226, 15] on input "text" at bounding box center [201, 22] width 208 height 19
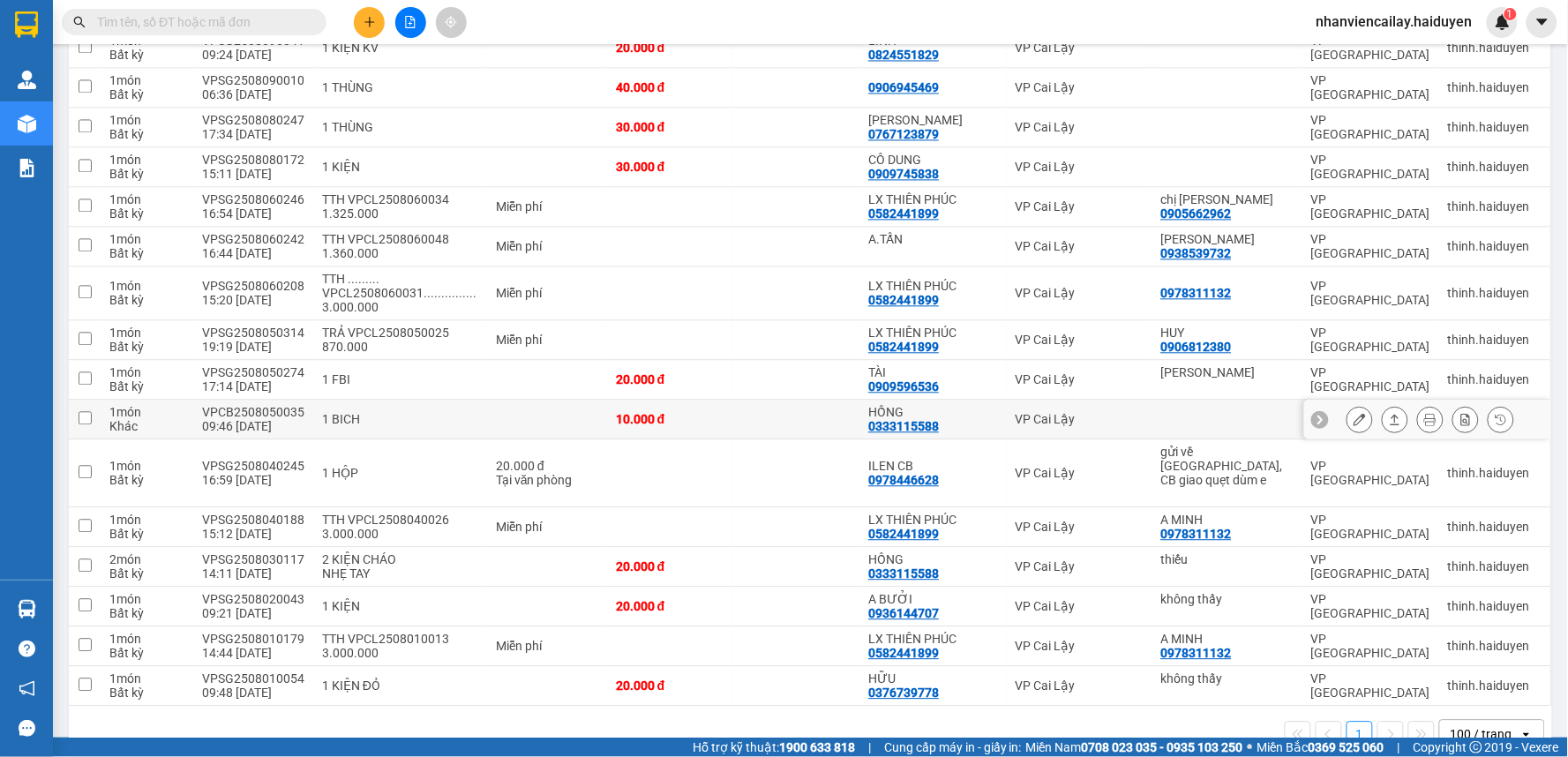
scroll to position [1025, 0]
click at [371, 15] on icon "plus" at bounding box center [369, 21] width 13 height 13
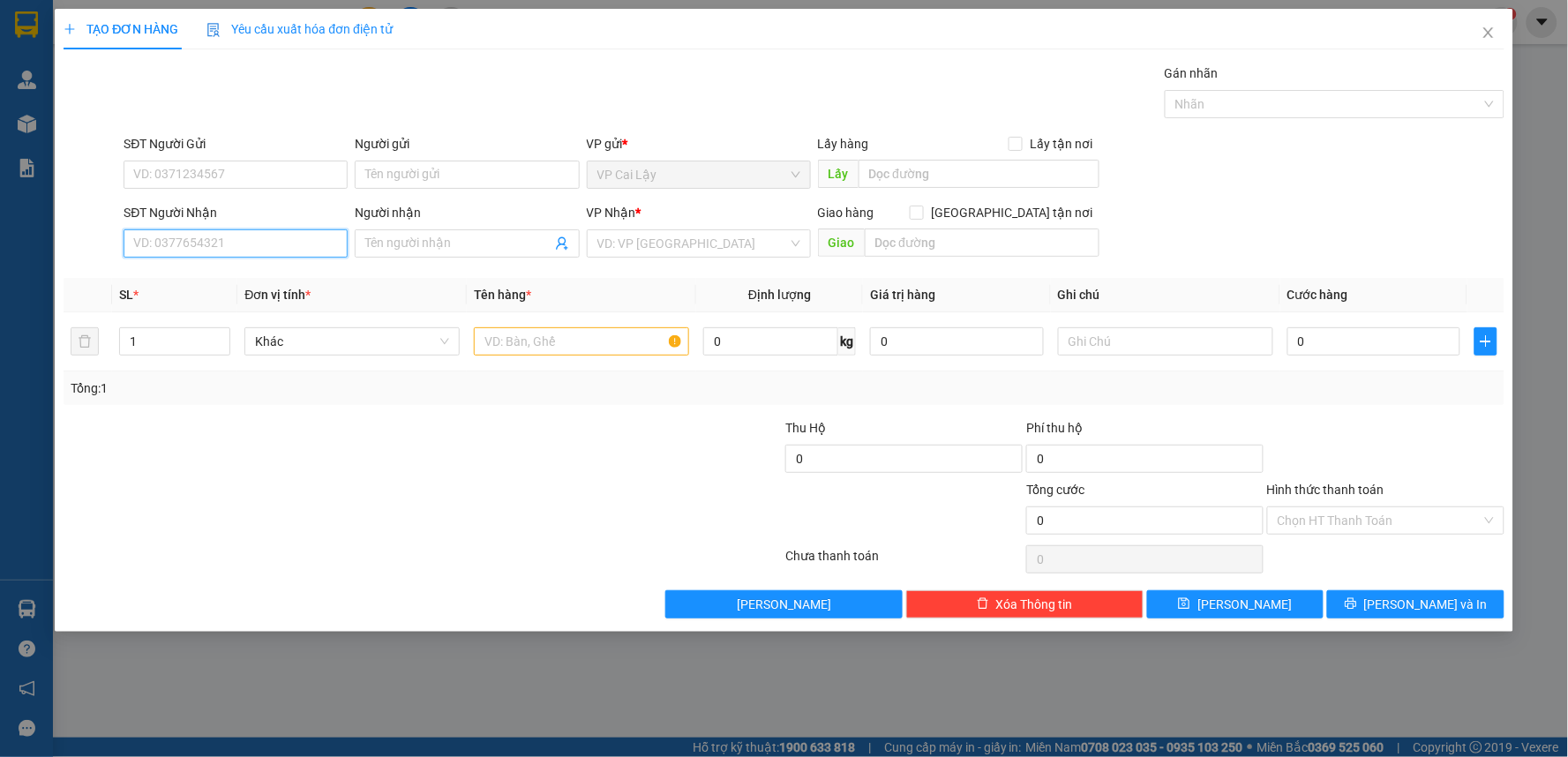
click at [263, 245] on input "SĐT Người Nhận" at bounding box center [235, 243] width 224 height 28
click at [217, 272] on div "0949337773 - NGỌC" at bounding box center [235, 278] width 203 height 19
type input "0949337773"
type input "NGỌC"
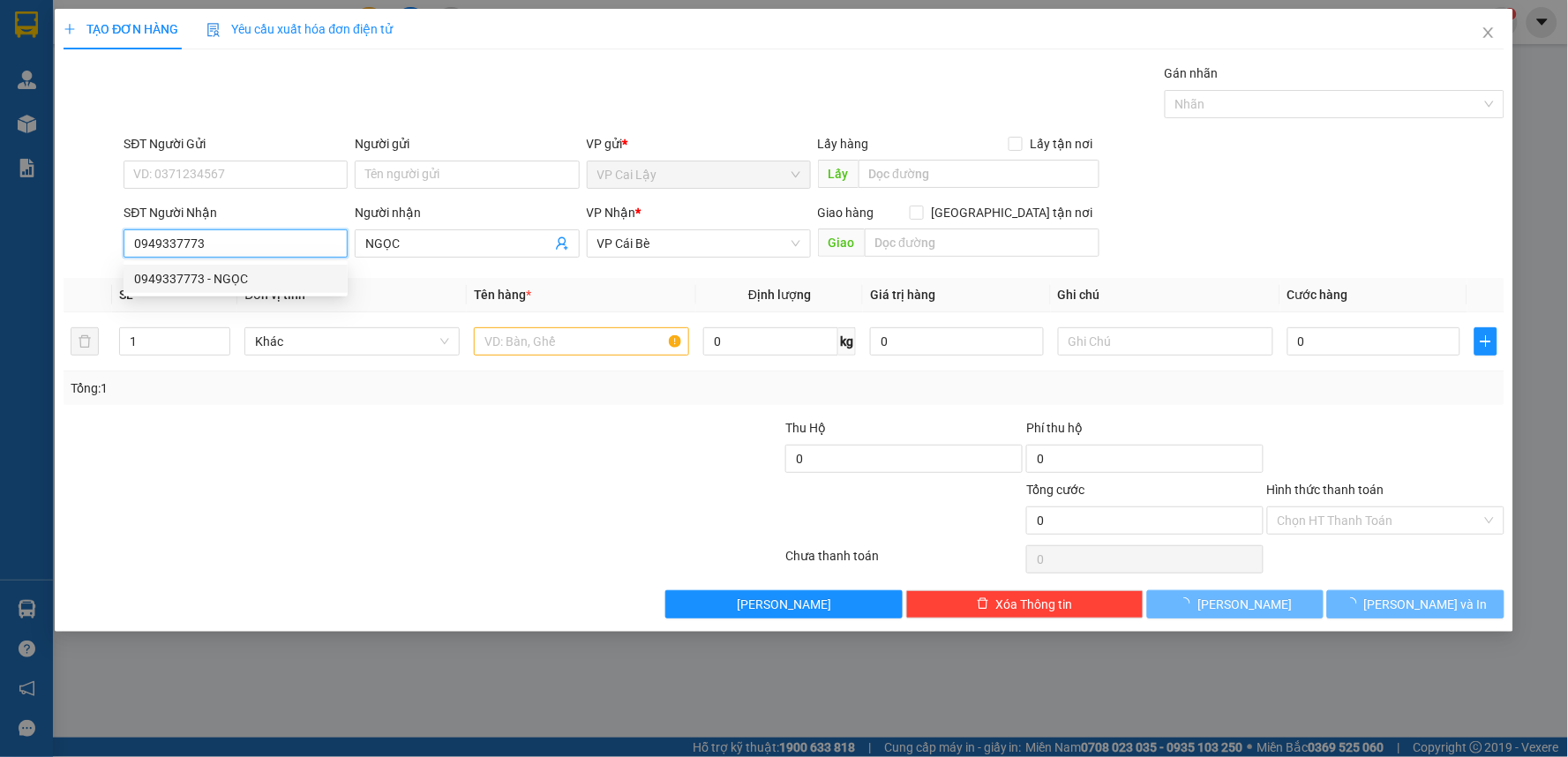
type input "20.000"
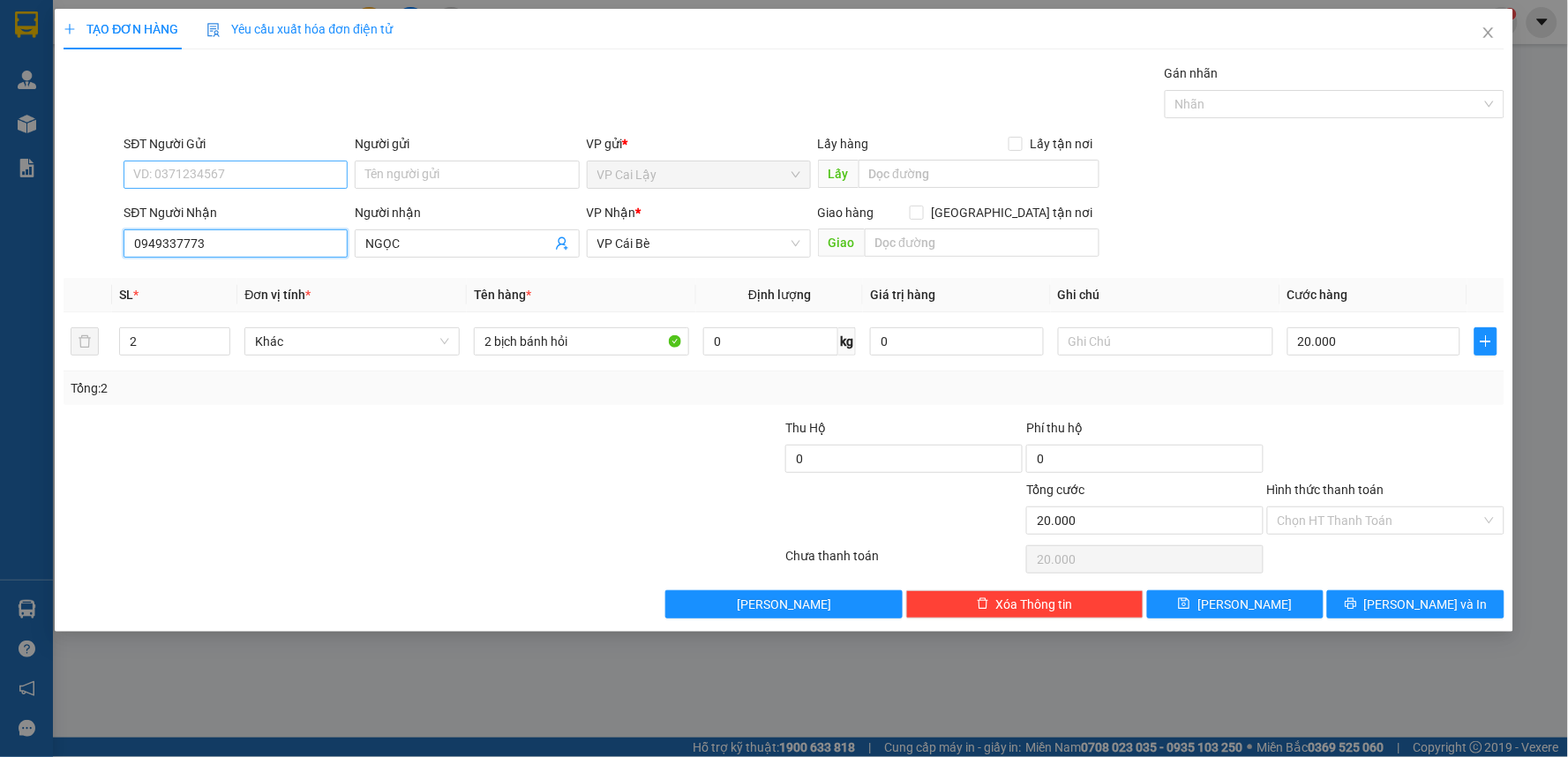
type input "0949337773"
click at [213, 174] on input "SĐT Người Gửi" at bounding box center [235, 174] width 224 height 28
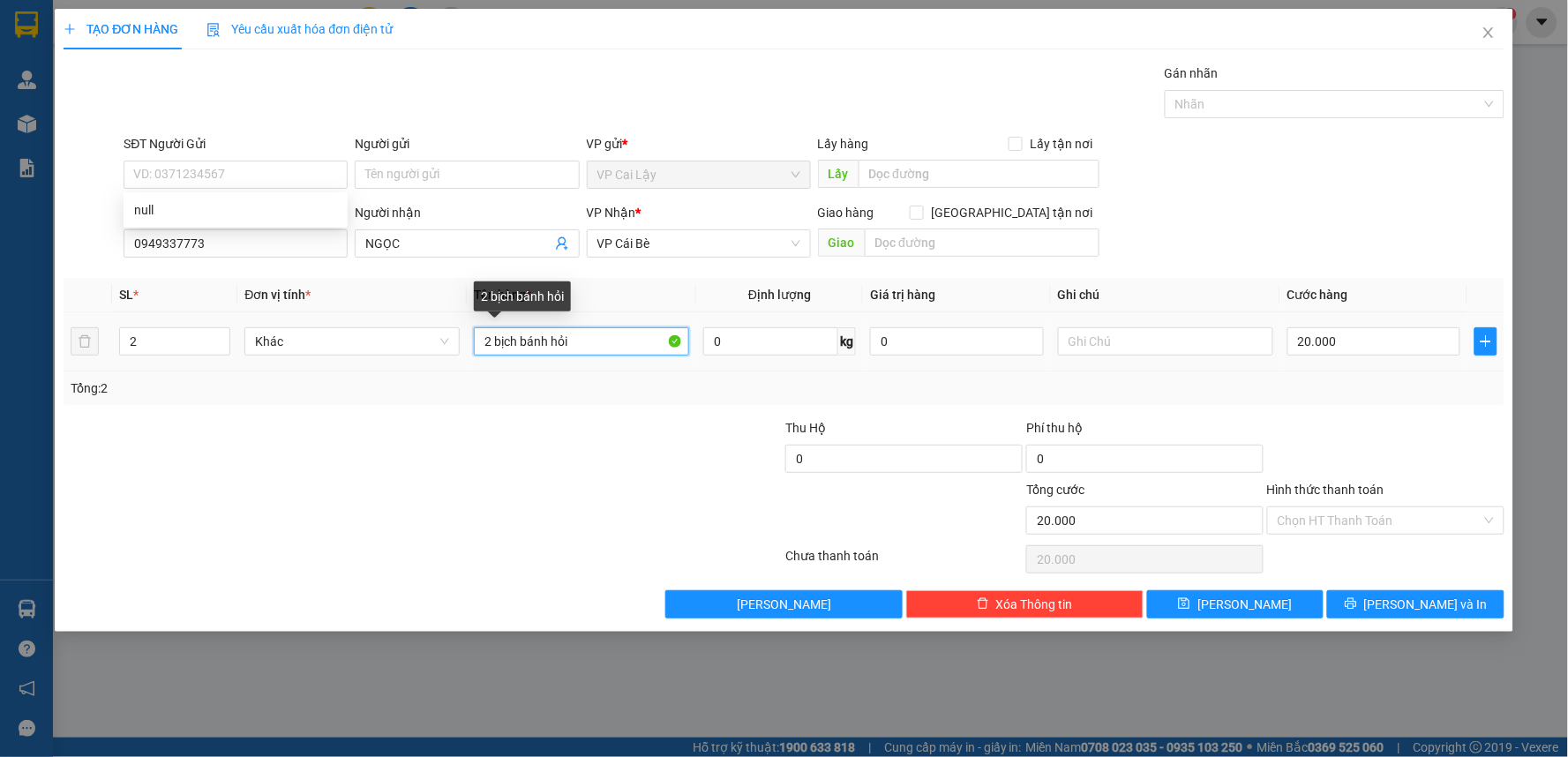
click at [488, 341] on input "2 bịch bánh hỏi" at bounding box center [582, 341] width 216 height 28
type input "1 bịch bánh hỏi"
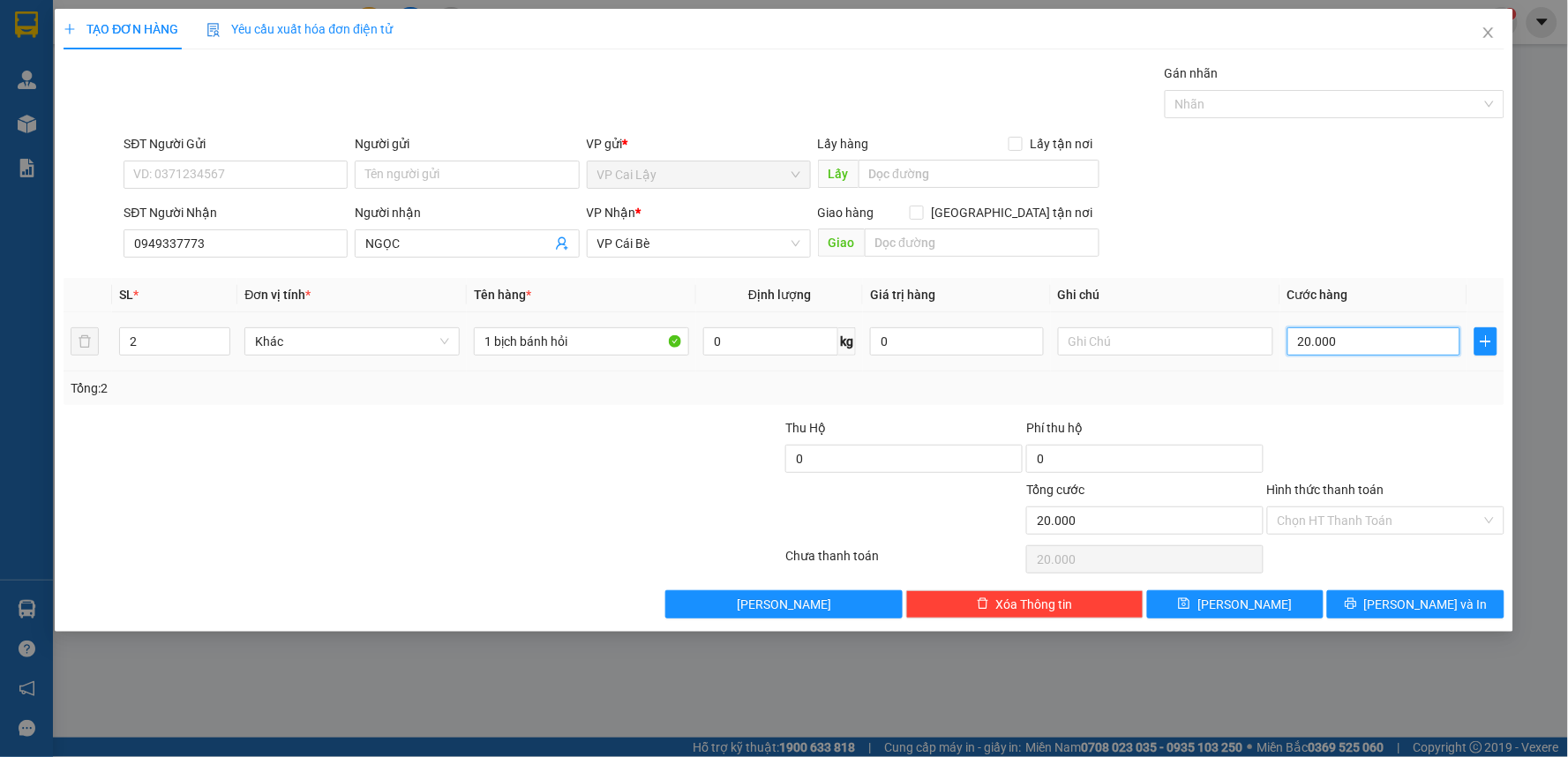
type input "0"
type input "1"
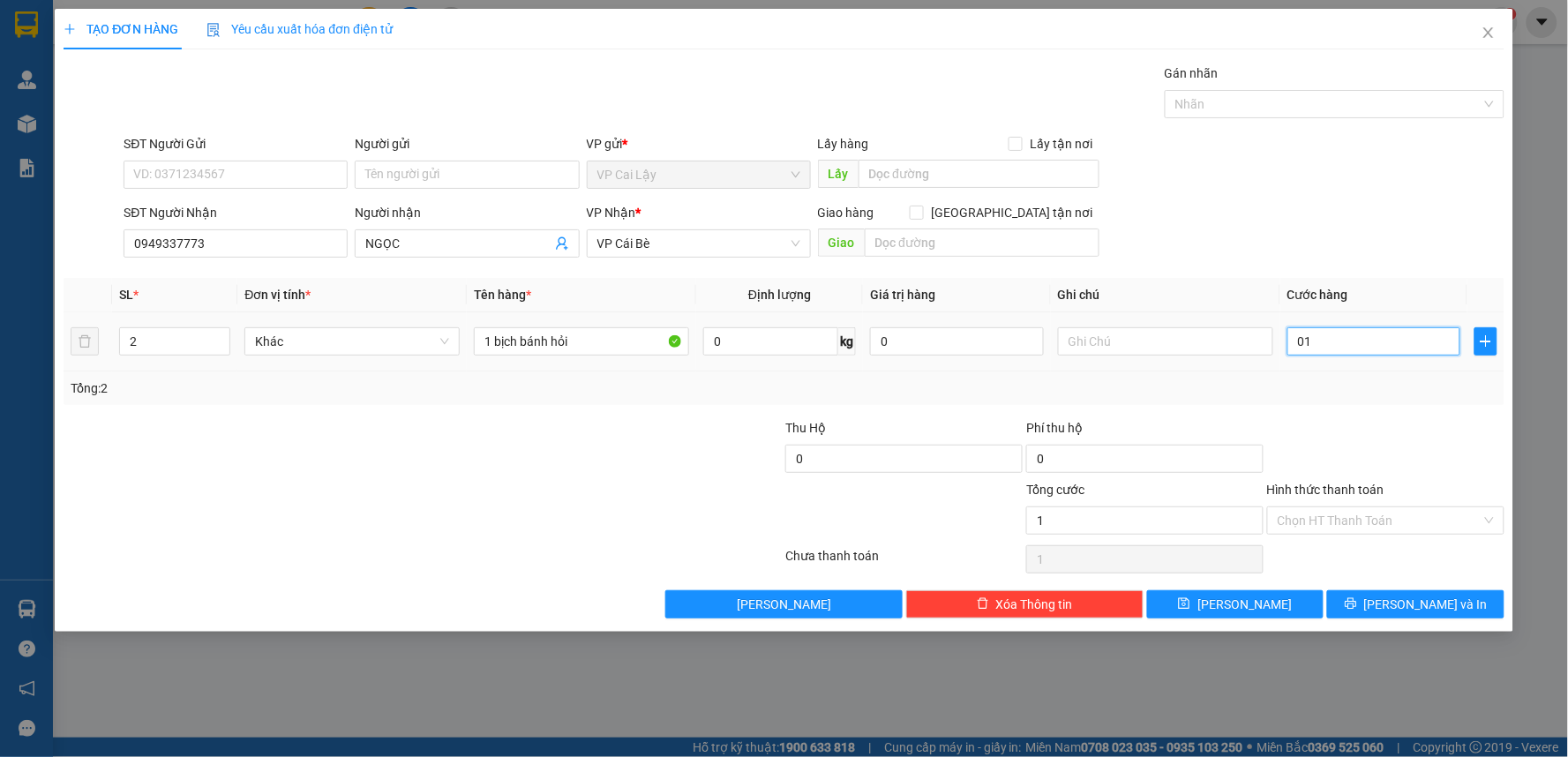
click at [1320, 337] on input "01" at bounding box center [1373, 341] width 173 height 28
type input "1"
type input "10"
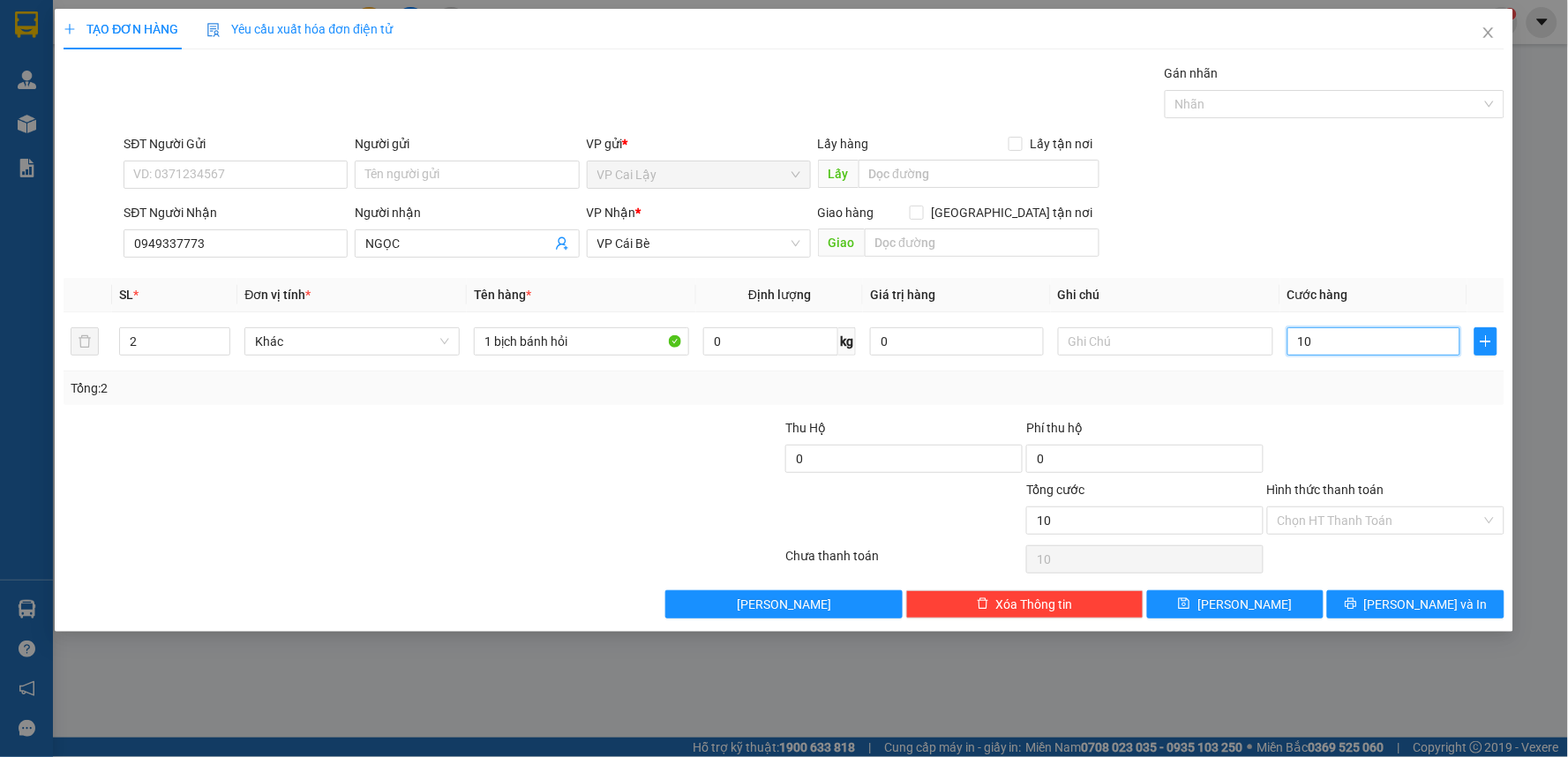
type input "10"
type input "10.000"
drag, startPoint x: 1365, startPoint y: 445, endPoint x: 1365, endPoint y: 468, distance: 23.0
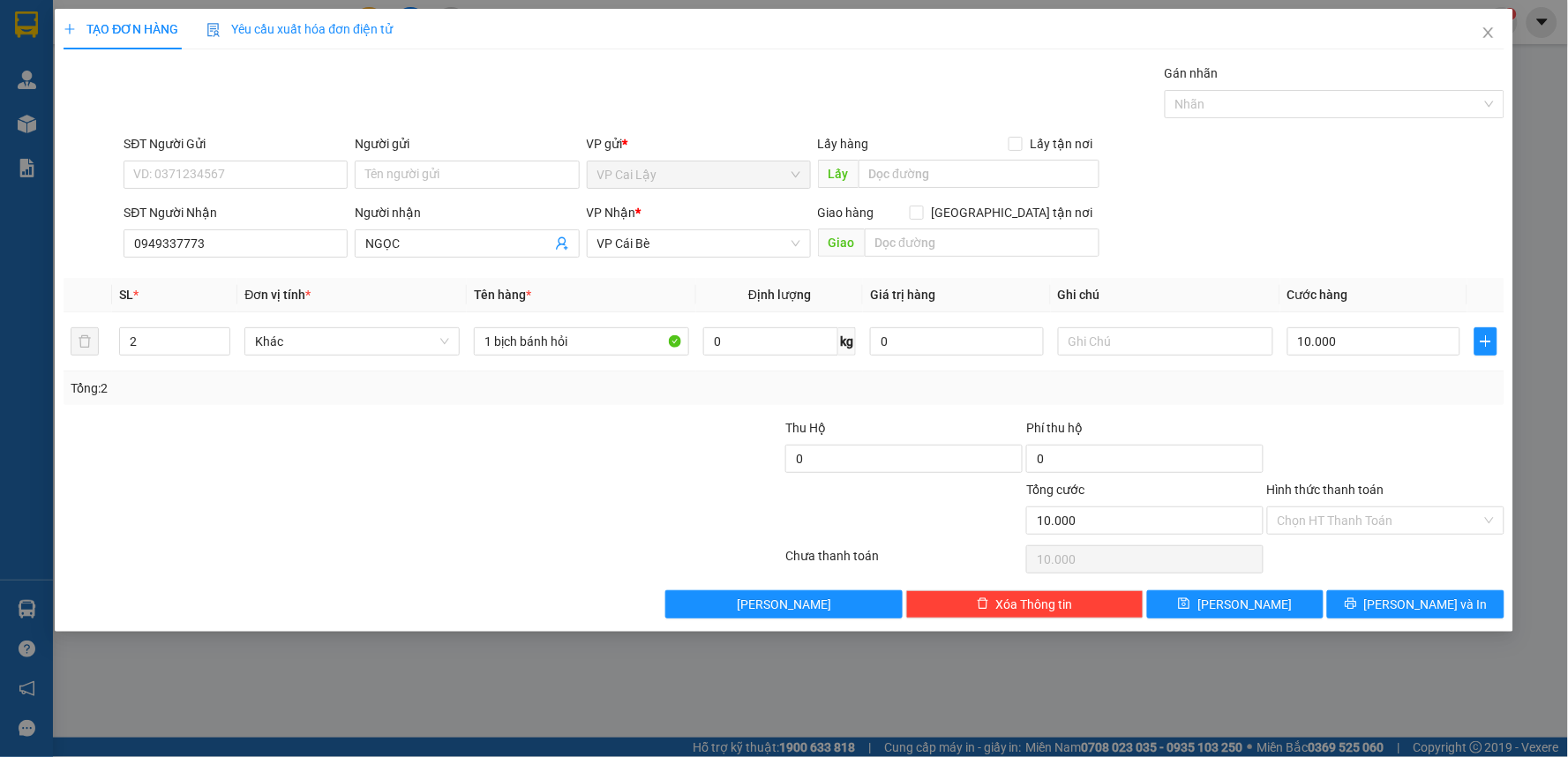
click at [1365, 447] on div at bounding box center [1386, 449] width 241 height 62
click at [1357, 609] on icon "printer" at bounding box center [1350, 603] width 13 height 13
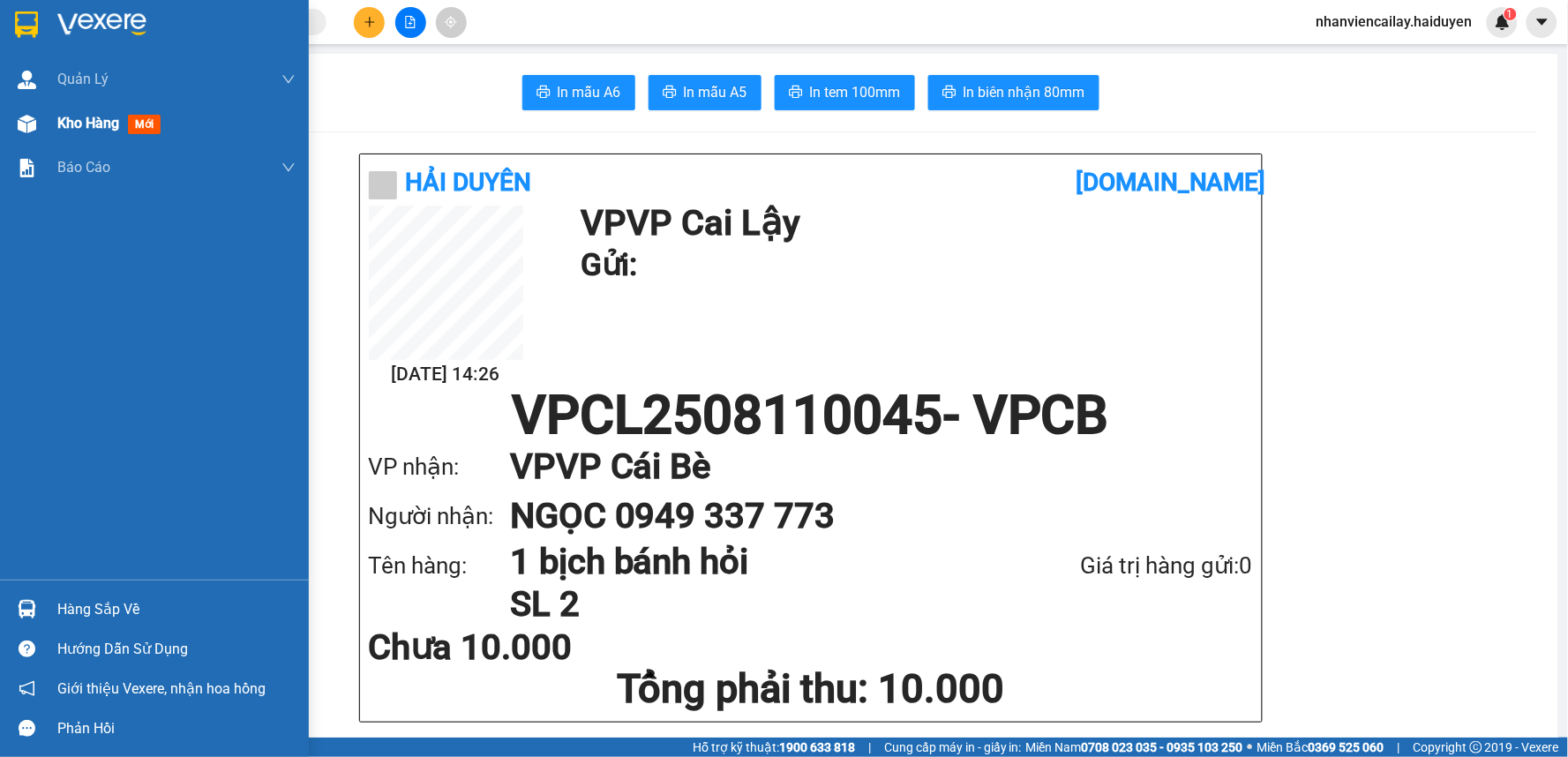
click at [82, 125] on span "Kho hàng" at bounding box center [89, 122] width 62 height 16
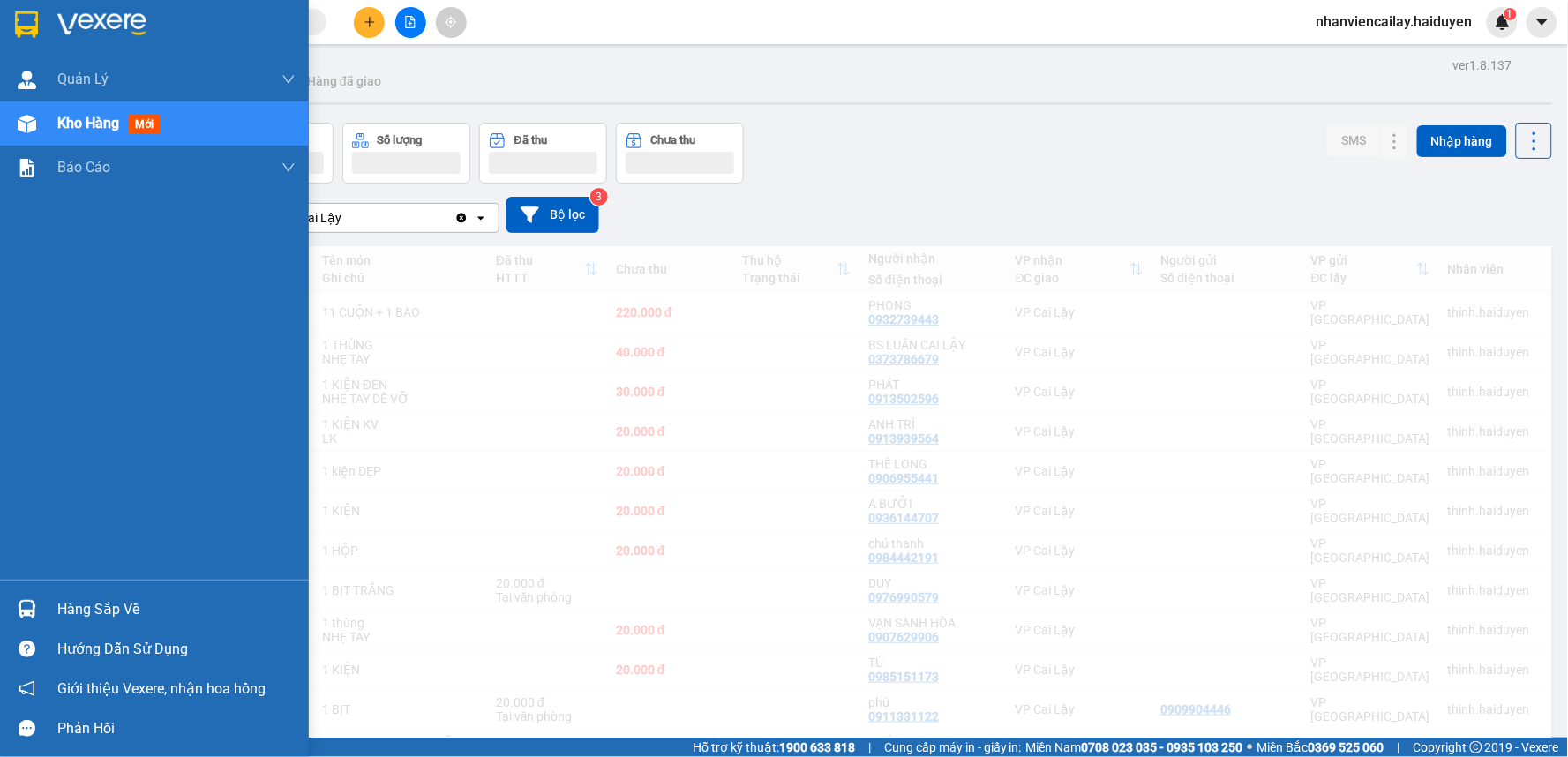
click at [94, 118] on span "Kho hàng" at bounding box center [89, 122] width 62 height 16
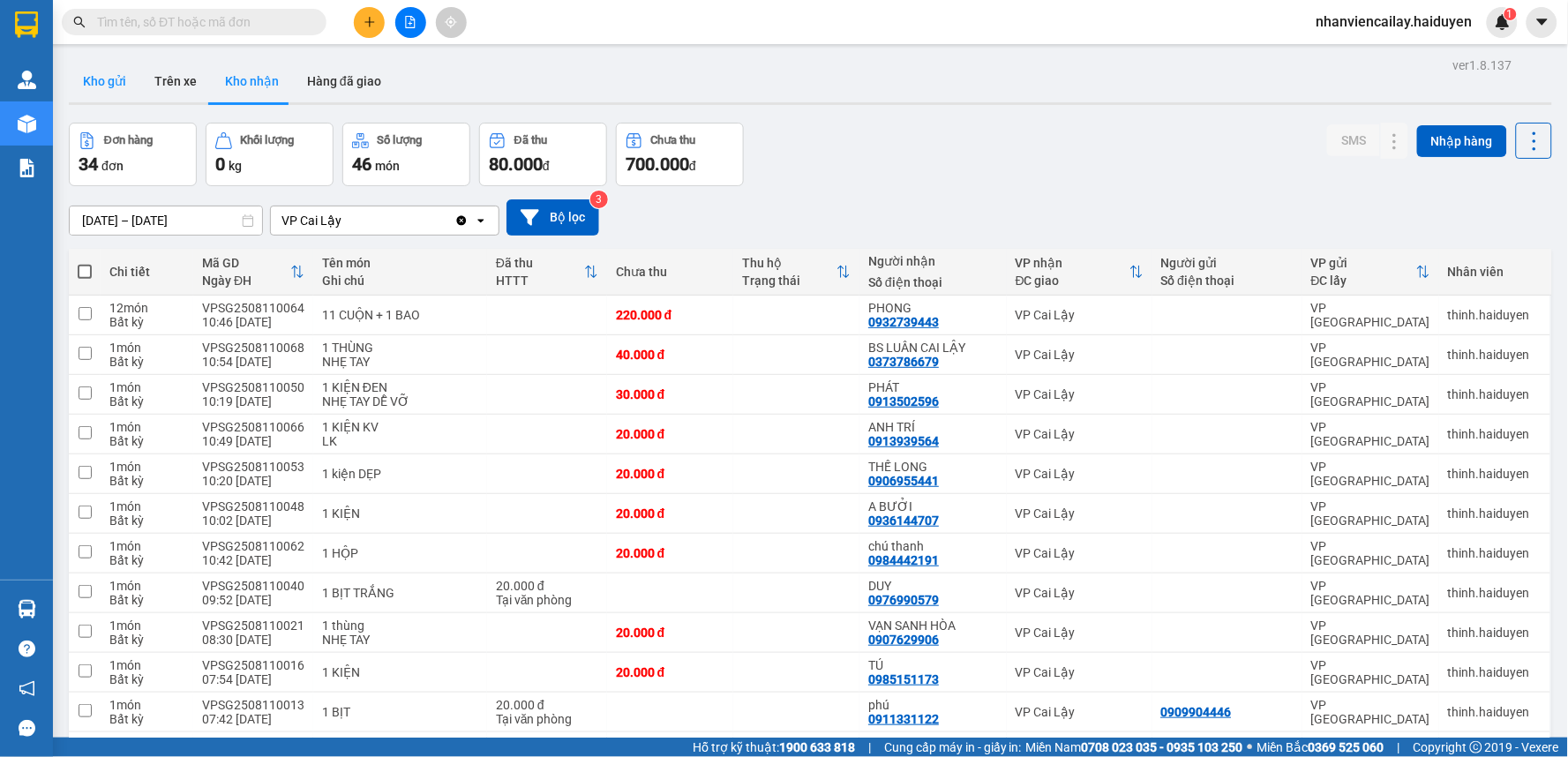
drag, startPoint x: 119, startPoint y: 75, endPoint x: 161, endPoint y: 193, distance: 125.3
click at [120, 75] on button "Kho gửi" at bounding box center [104, 81] width 71 height 42
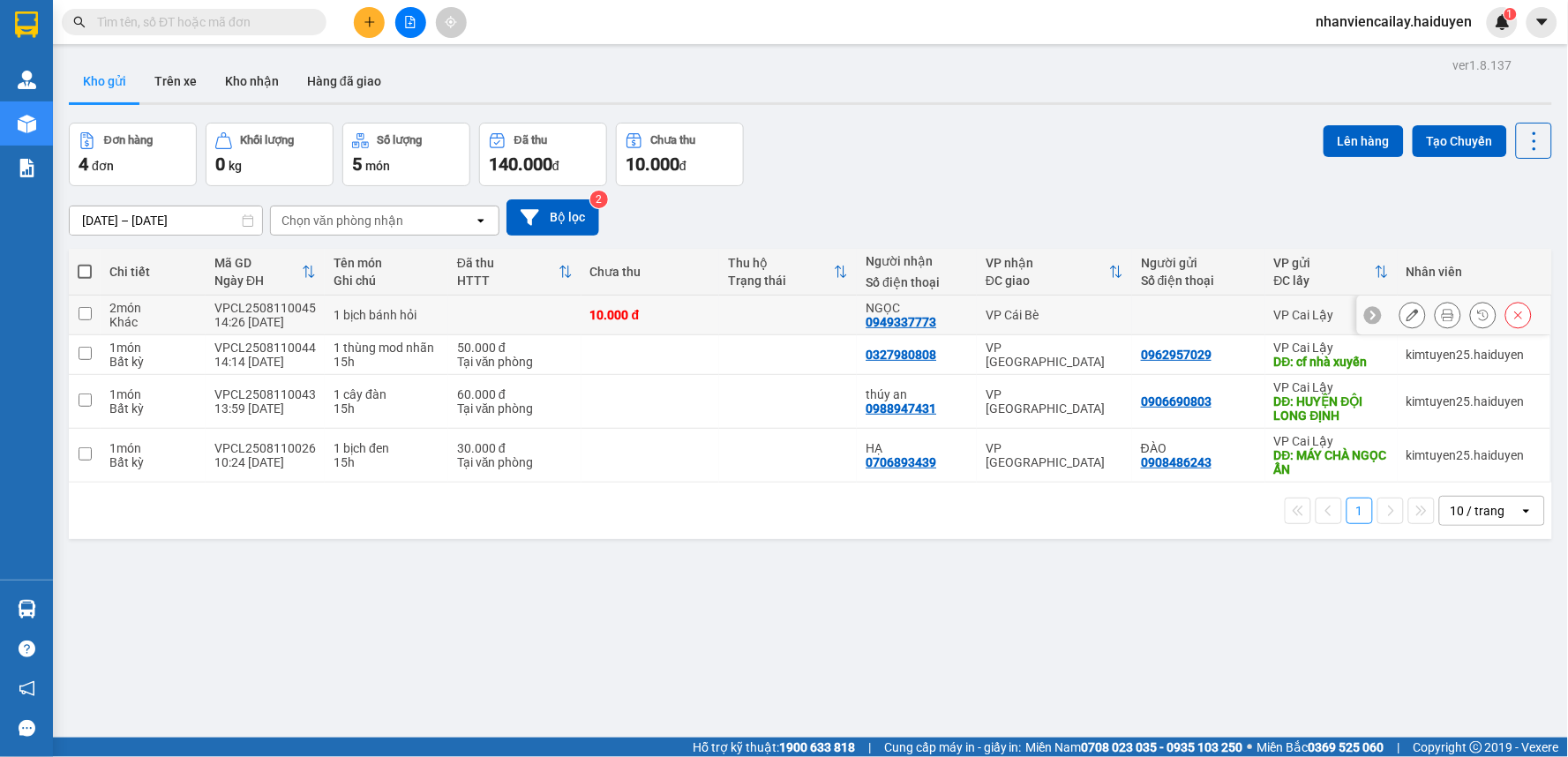
click at [1400, 321] on button at bounding box center [1413, 315] width 25 height 31
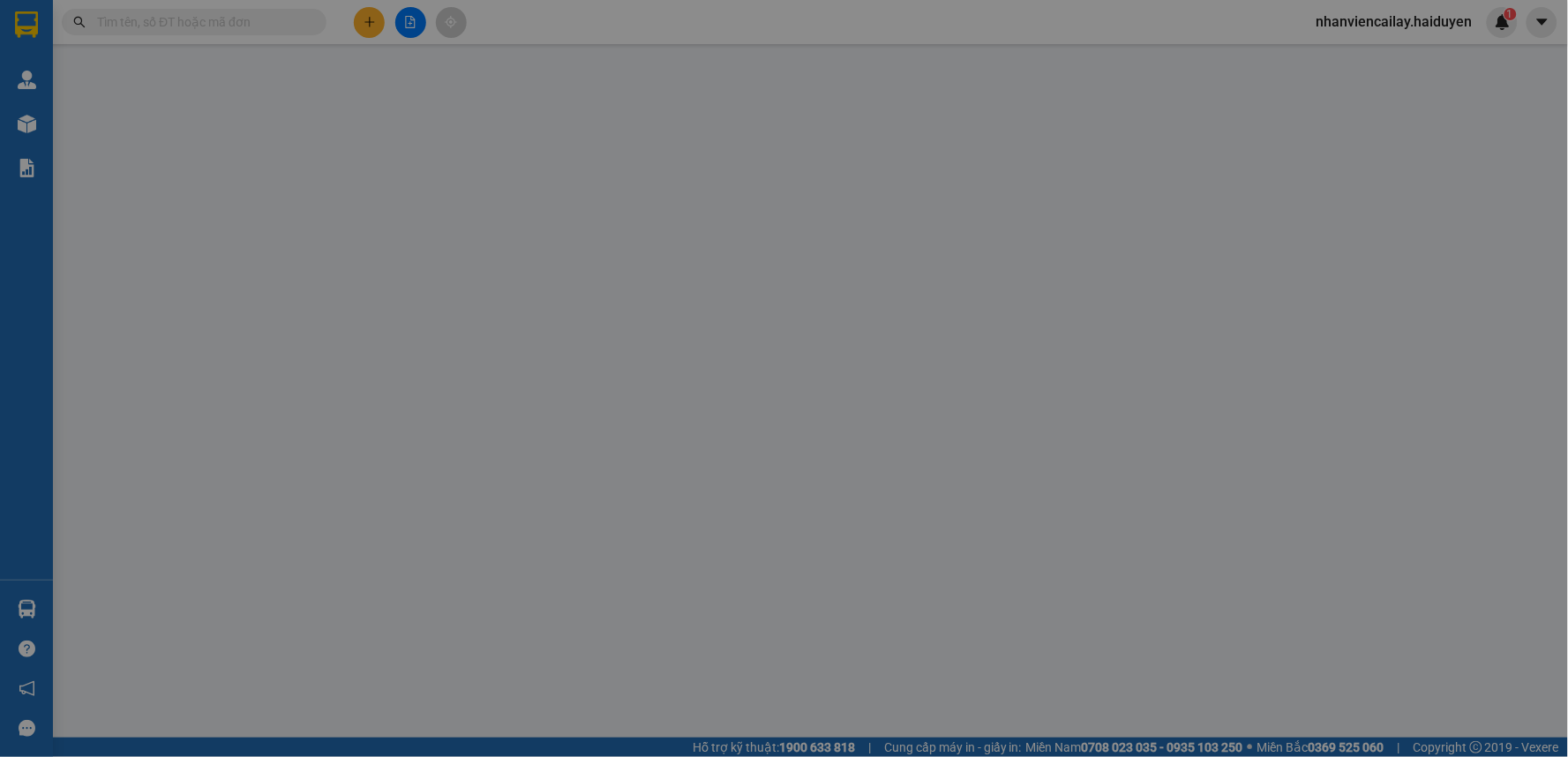
type input "0949337773"
type input "NGỌC"
type input "10.000"
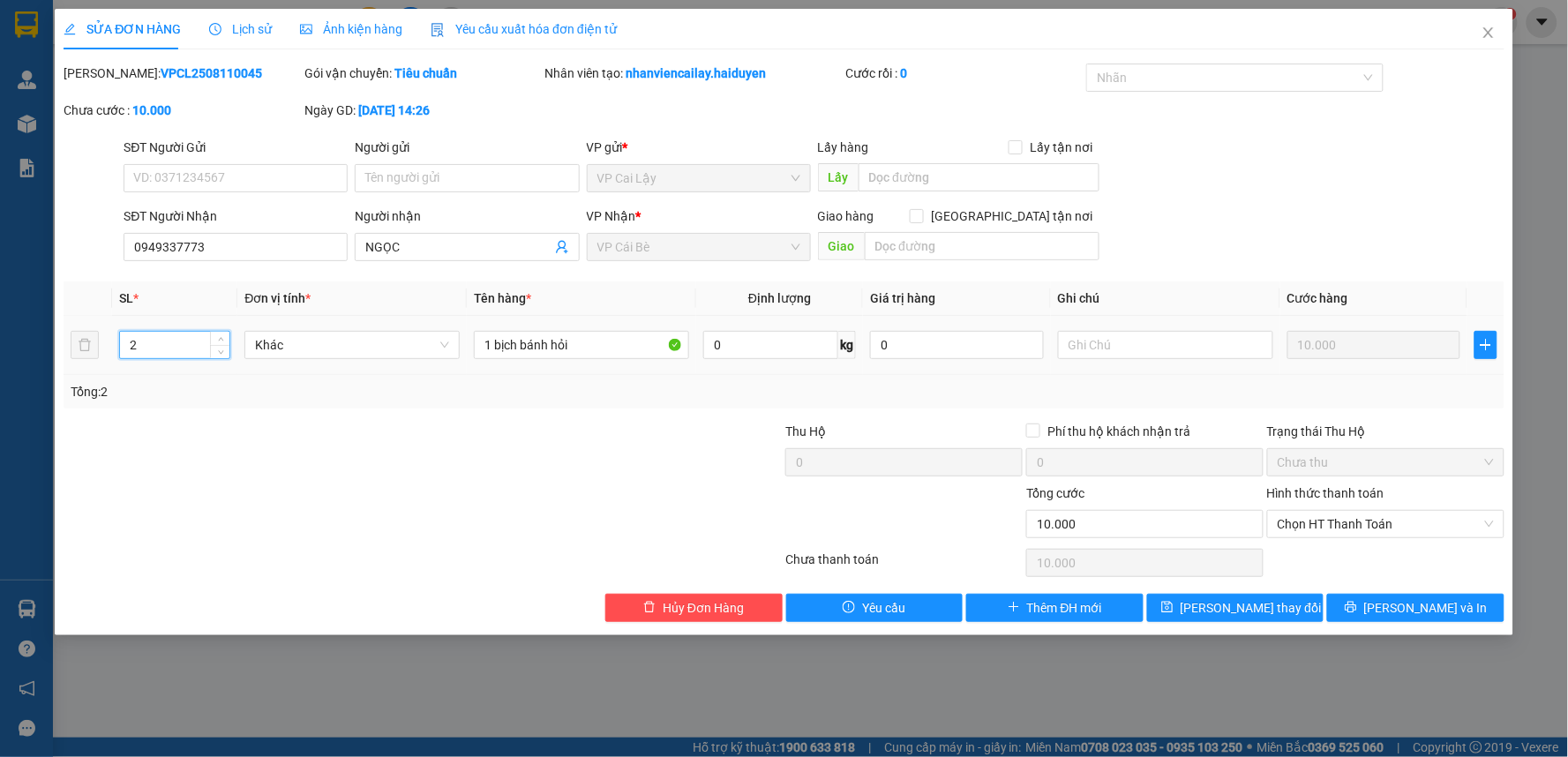
click at [163, 339] on input "2" at bounding box center [175, 344] width 110 height 26
type input "1"
click at [59, 448] on div "SỬA ĐƠN HÀNG Lịch sử Ảnh kiện hàng Yêu cầu xuất hóa đơn điện tử Total Paid Fee …" at bounding box center [784, 378] width 1568 height 757
click at [1423, 613] on span "[PERSON_NAME] và In" at bounding box center [1425, 608] width 123 height 19
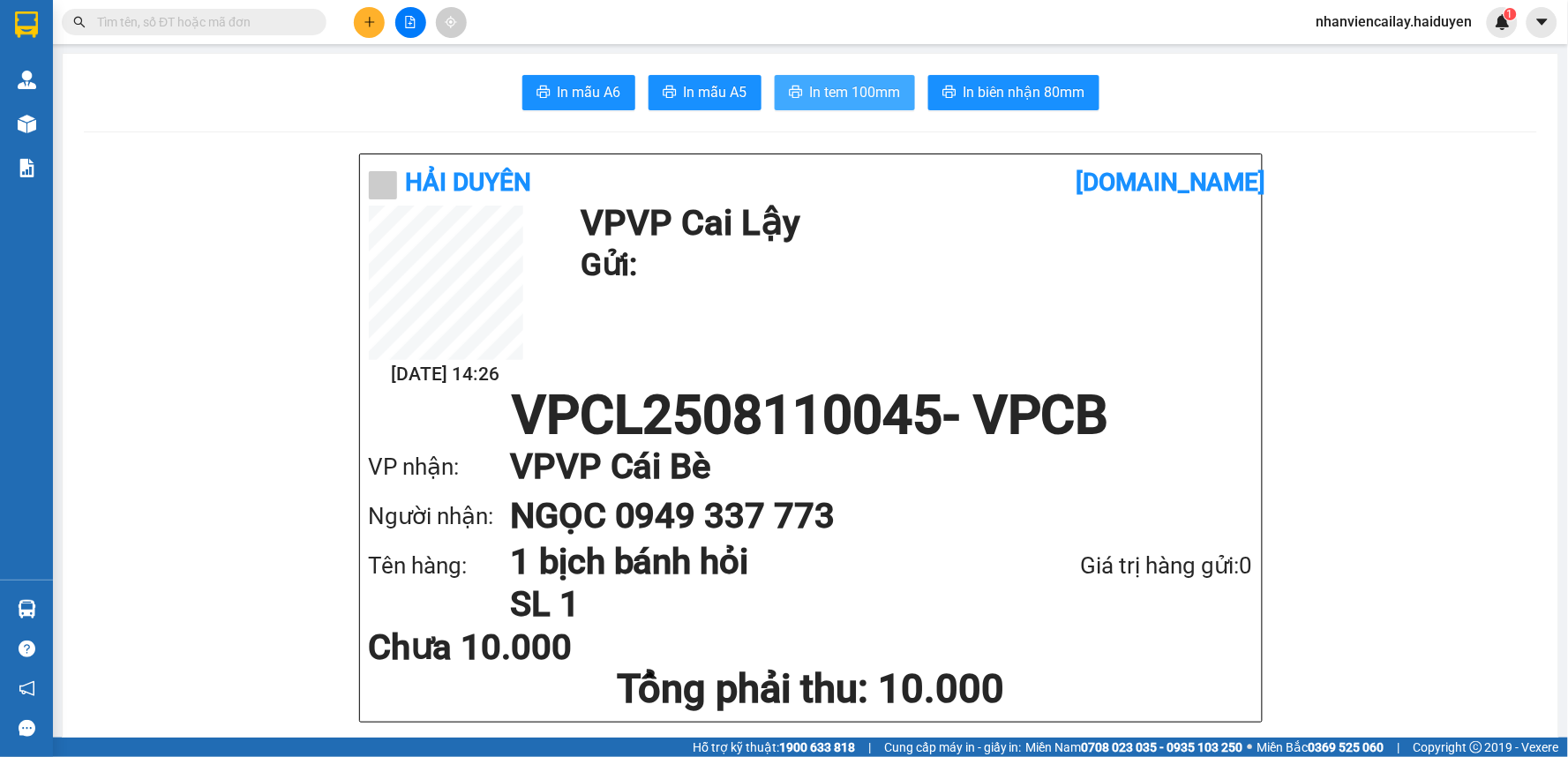
click at [821, 84] on span "In tem 100mm" at bounding box center [855, 91] width 91 height 22
click at [363, 19] on icon "plus" at bounding box center [369, 21] width 13 height 13
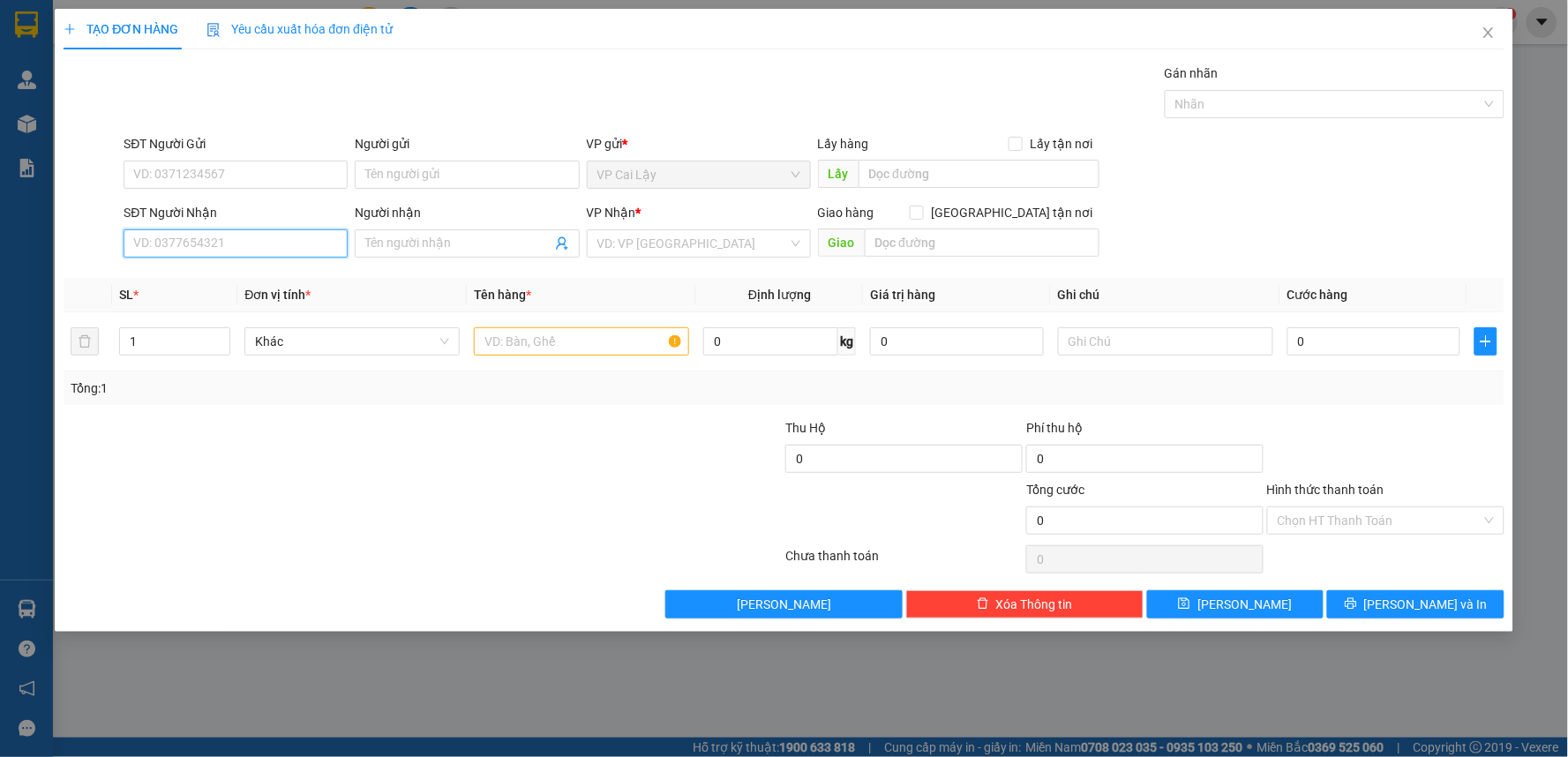
click at [221, 236] on input "SĐT Người Nhận" at bounding box center [235, 243] width 224 height 28
click at [204, 243] on input "090293752526" at bounding box center [235, 243] width 224 height 28
click at [198, 243] on input "090293752526" at bounding box center [235, 243] width 224 height 28
click at [179, 242] on input "09029375226" at bounding box center [235, 243] width 224 height 28
click at [185, 244] on input "09029375226" at bounding box center [235, 243] width 224 height 28
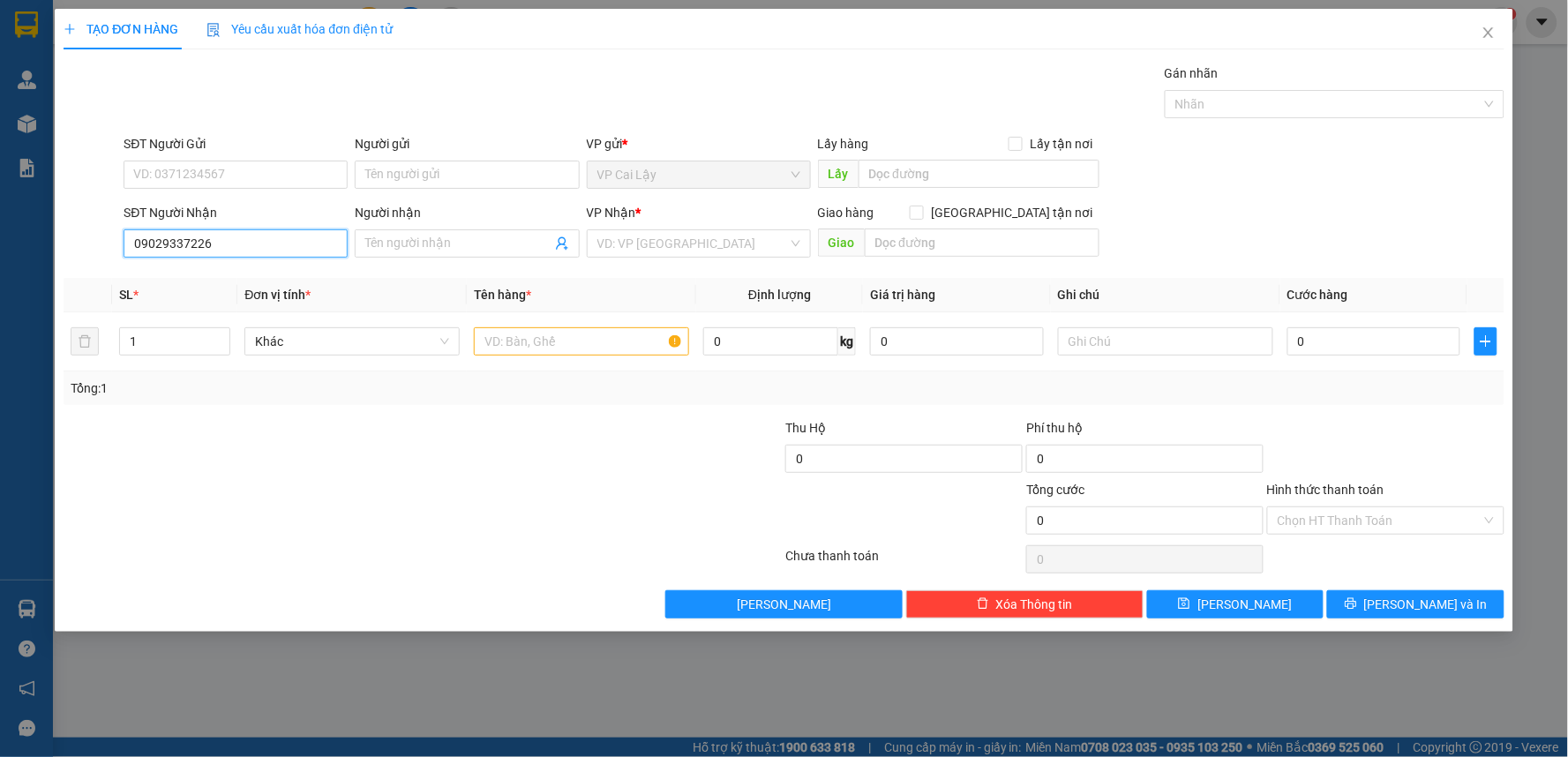
click at [165, 244] on input "09029337226" at bounding box center [235, 243] width 224 height 28
click at [172, 244] on input "09029337226" at bounding box center [235, 243] width 224 height 28
type input "0902937226"
click at [269, 274] on div "0902937226 - TRỌNG" at bounding box center [235, 278] width 203 height 19
type input "TRỌNG"
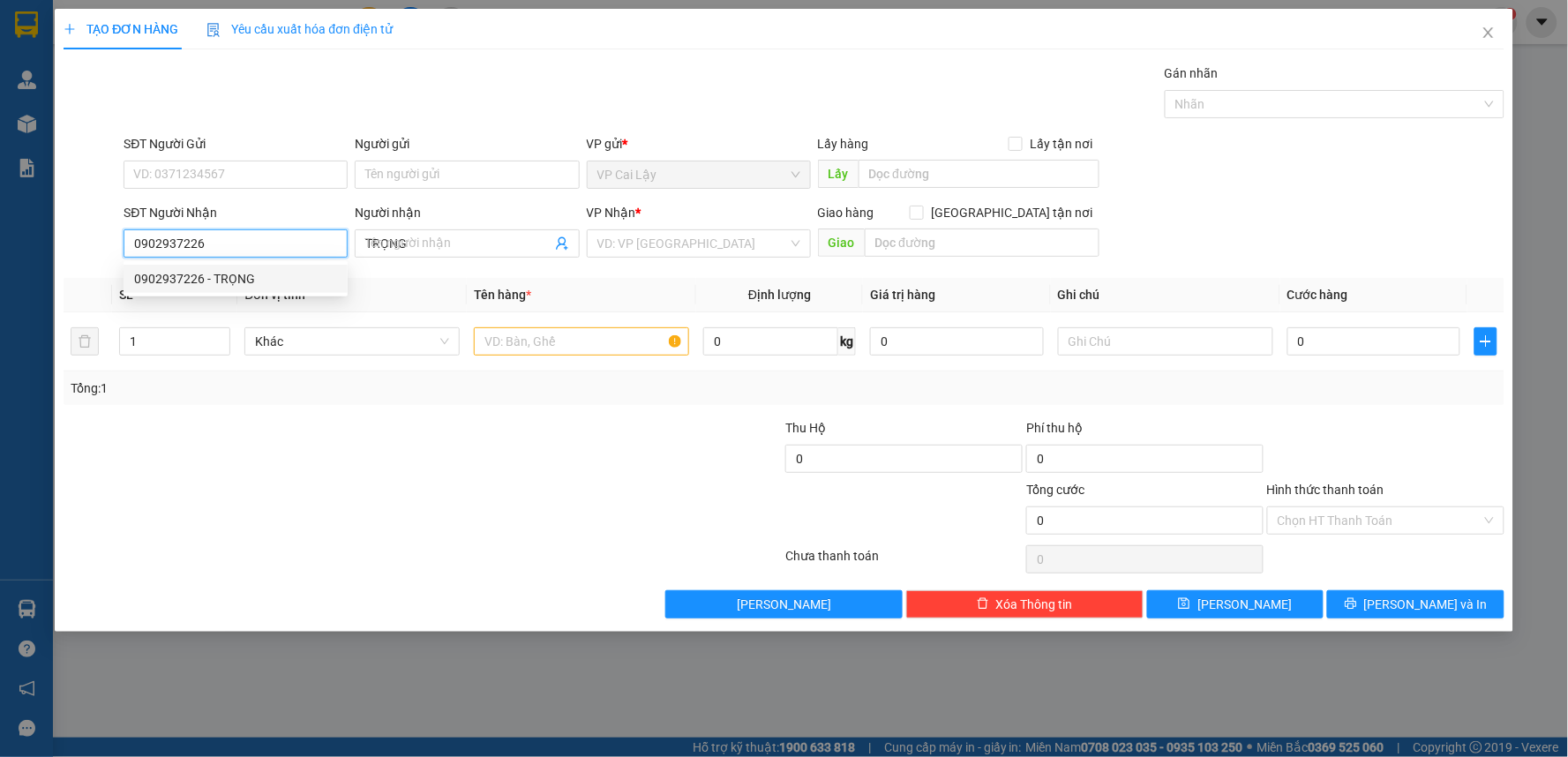
type input "20.000"
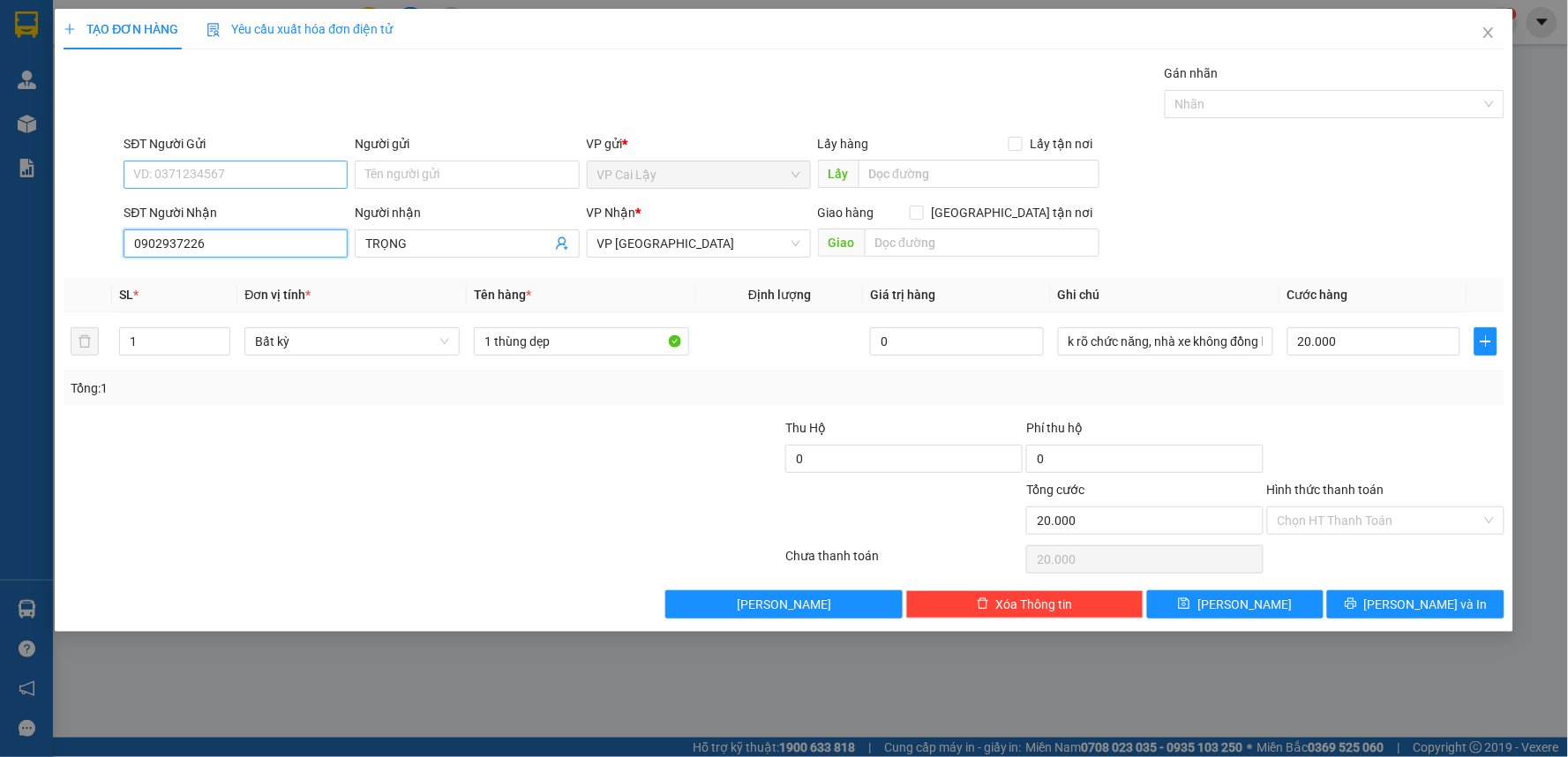
type input "0902937226"
click at [284, 173] on input "SĐT Người Gửi" at bounding box center [235, 174] width 224 height 28
click at [268, 216] on div "0976990579 - DUY" at bounding box center [235, 210] width 203 height 19
type input "0976990579"
type input "DUY"
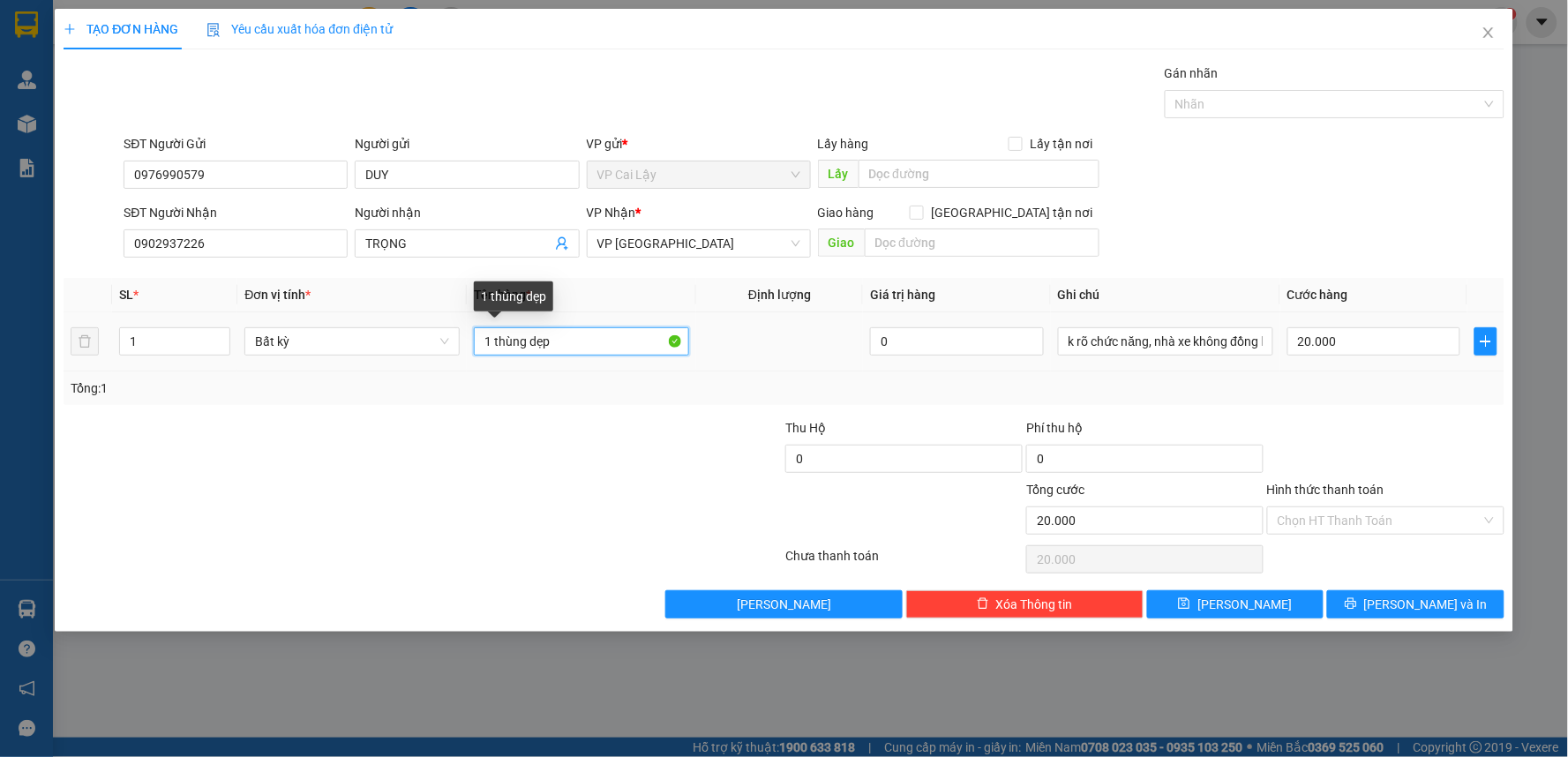
drag, startPoint x: 584, startPoint y: 346, endPoint x: 538, endPoint y: 339, distance: 46.5
click at [531, 339] on input "1 thùng dẹp" at bounding box center [582, 341] width 216 height 28
drag, startPoint x: 571, startPoint y: 344, endPoint x: 536, endPoint y: 340, distance: 35.2
click at [571, 342] on input "1 thùng dẹp" at bounding box center [582, 341] width 216 height 28
click at [575, 340] on input "1 thùng dẹp" at bounding box center [582, 341] width 216 height 28
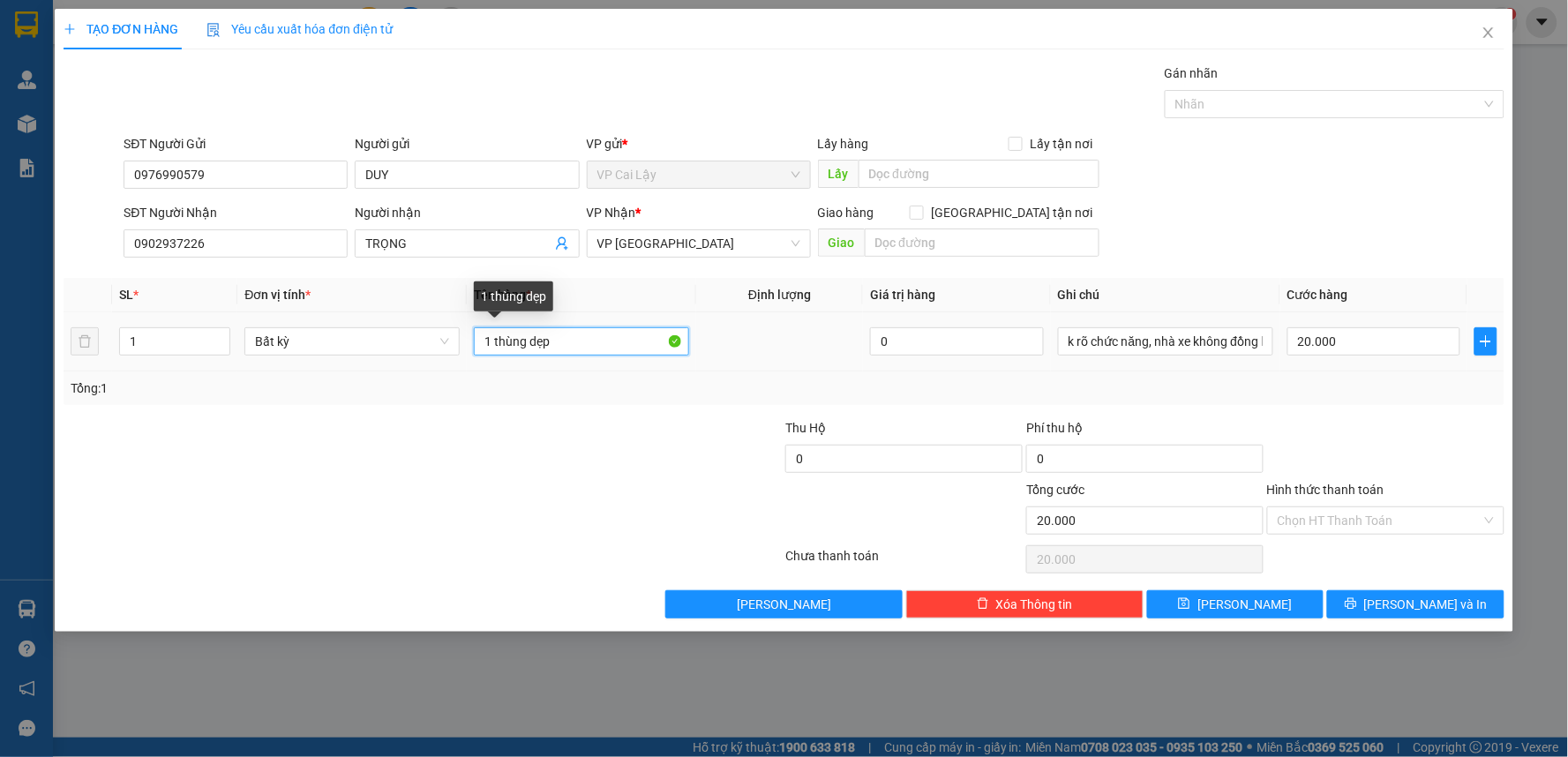
drag, startPoint x: 492, startPoint y: 341, endPoint x: 575, endPoint y: 345, distance: 83.1
click at [574, 345] on input "1 thùng dẹp" at bounding box center [582, 341] width 216 height 28
type input "1 HỘP GIẤY"
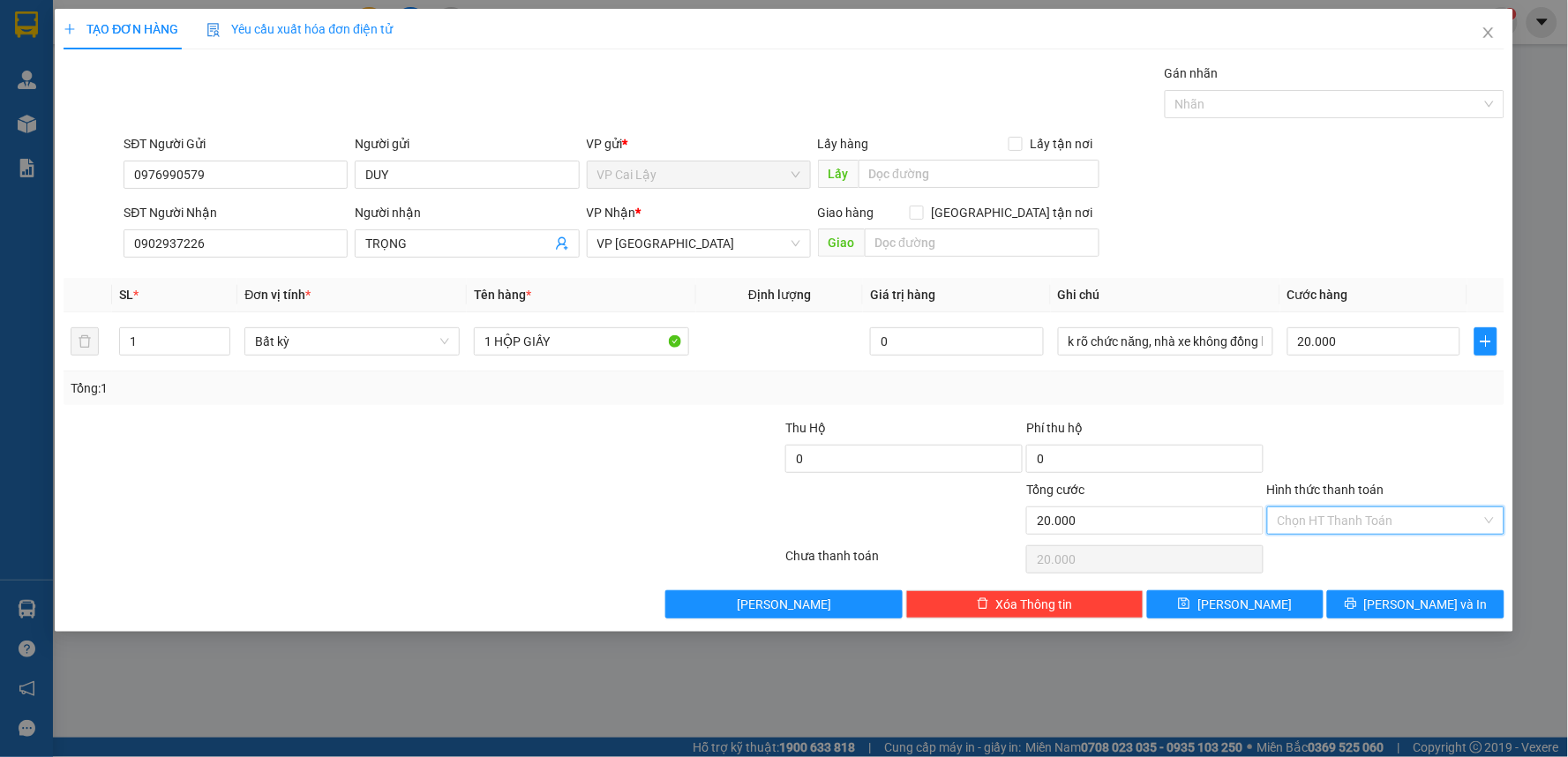
drag, startPoint x: 1349, startPoint y: 532, endPoint x: 1346, endPoint y: 554, distance: 22.2
click at [1350, 534] on div "Chọn HT Thanh Toán" at bounding box center [1385, 520] width 237 height 28
click at [1339, 559] on div "Tại văn phòng" at bounding box center [1386, 556] width 216 height 19
type input "0"
click at [1395, 604] on button "[PERSON_NAME] và In" at bounding box center [1416, 604] width 177 height 28
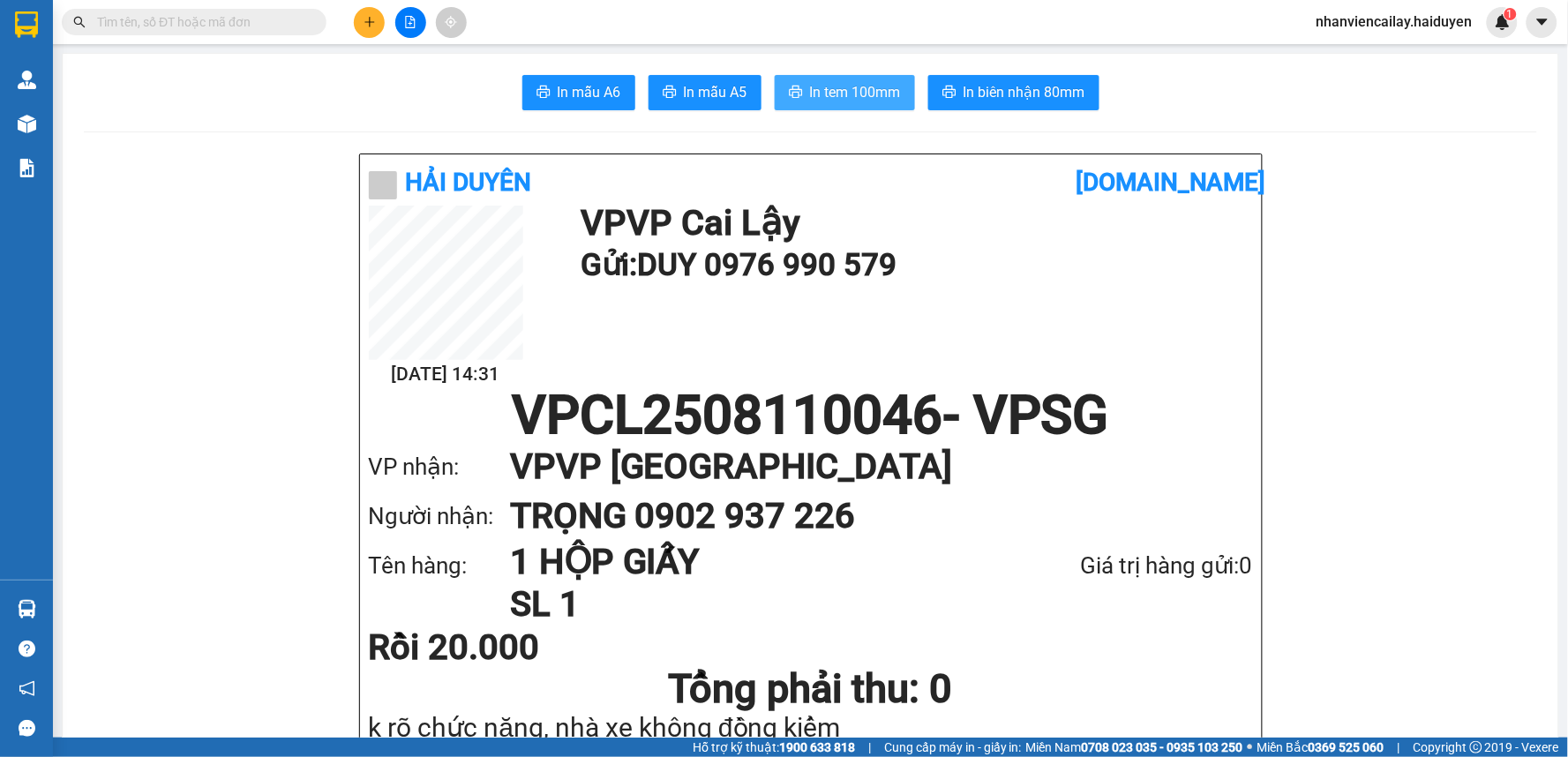
click at [856, 89] on span "In tem 100mm" at bounding box center [855, 91] width 91 height 22
click at [591, 90] on span "In mẫu A6" at bounding box center [589, 91] width 64 height 22
click at [229, 7] on div "Kết quả tìm kiếm ( 0 ) Bộ lọc No Data" at bounding box center [171, 22] width 344 height 31
click at [225, 15] on input "text" at bounding box center [201, 22] width 208 height 19
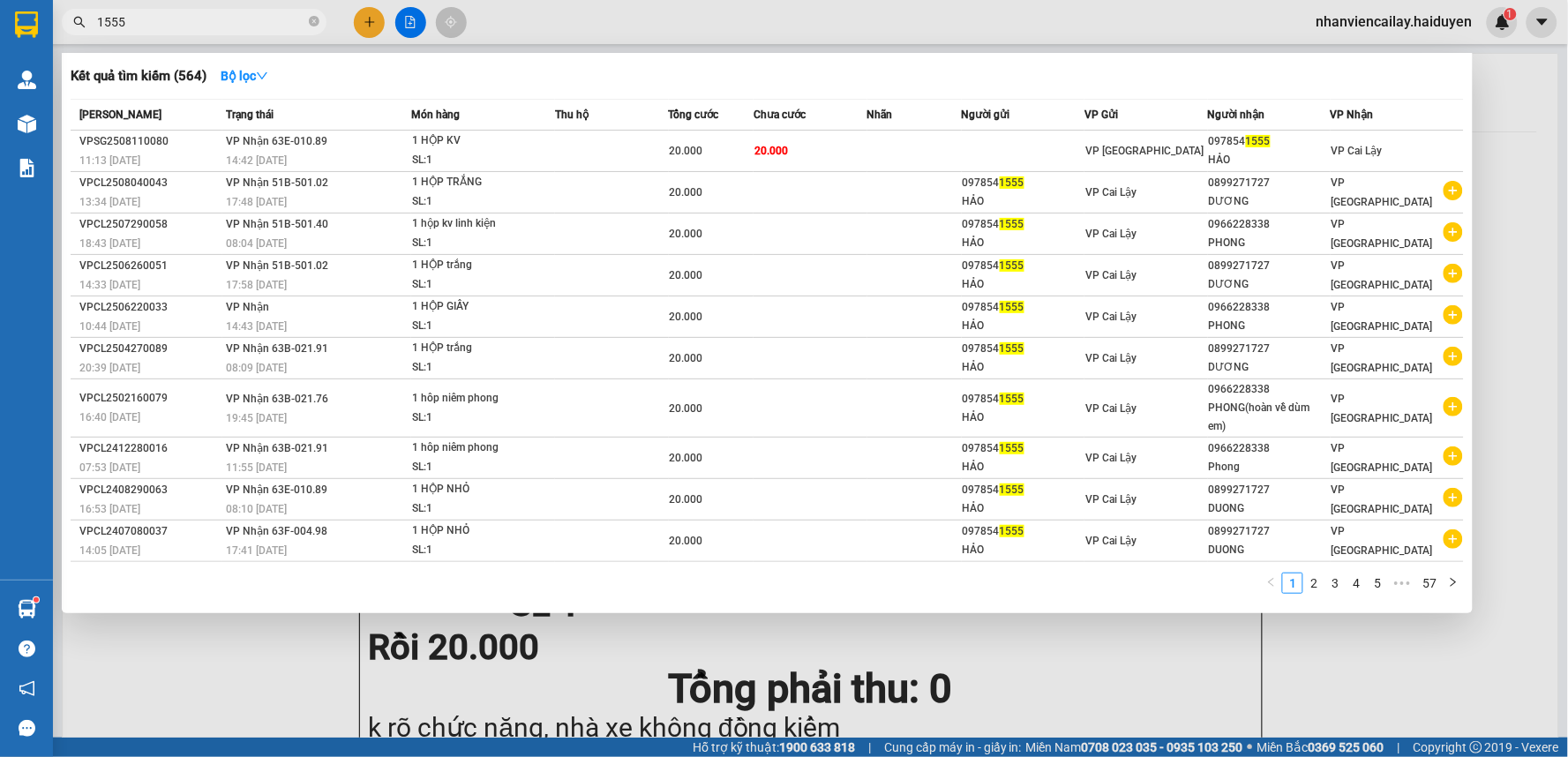
type input "1555"
click at [311, 20] on icon "close-circle" at bounding box center [314, 20] width 11 height 11
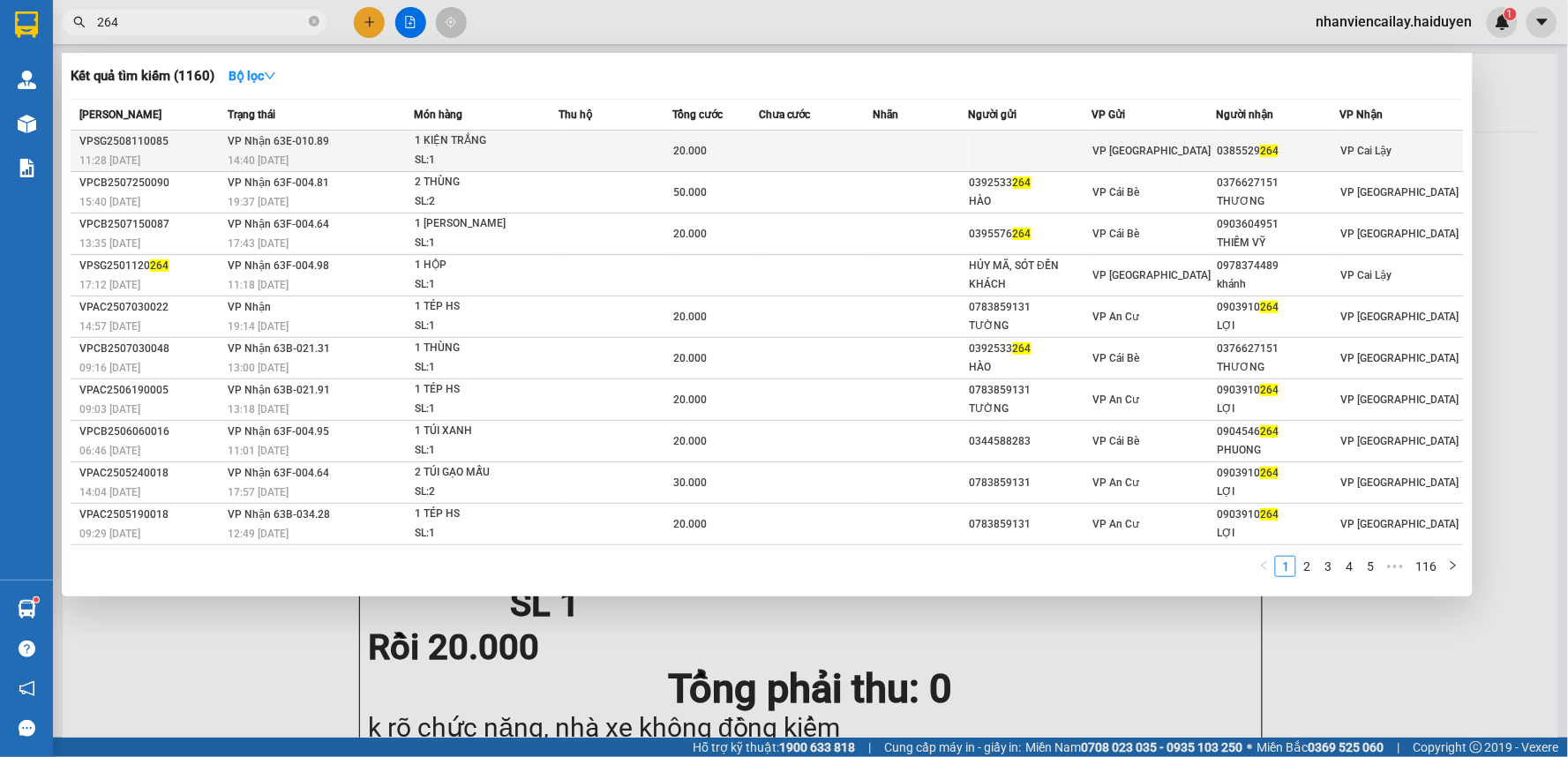
type input "264"
click at [1198, 148] on div "VP [GEOGRAPHIC_DATA]" at bounding box center [1154, 151] width 121 height 19
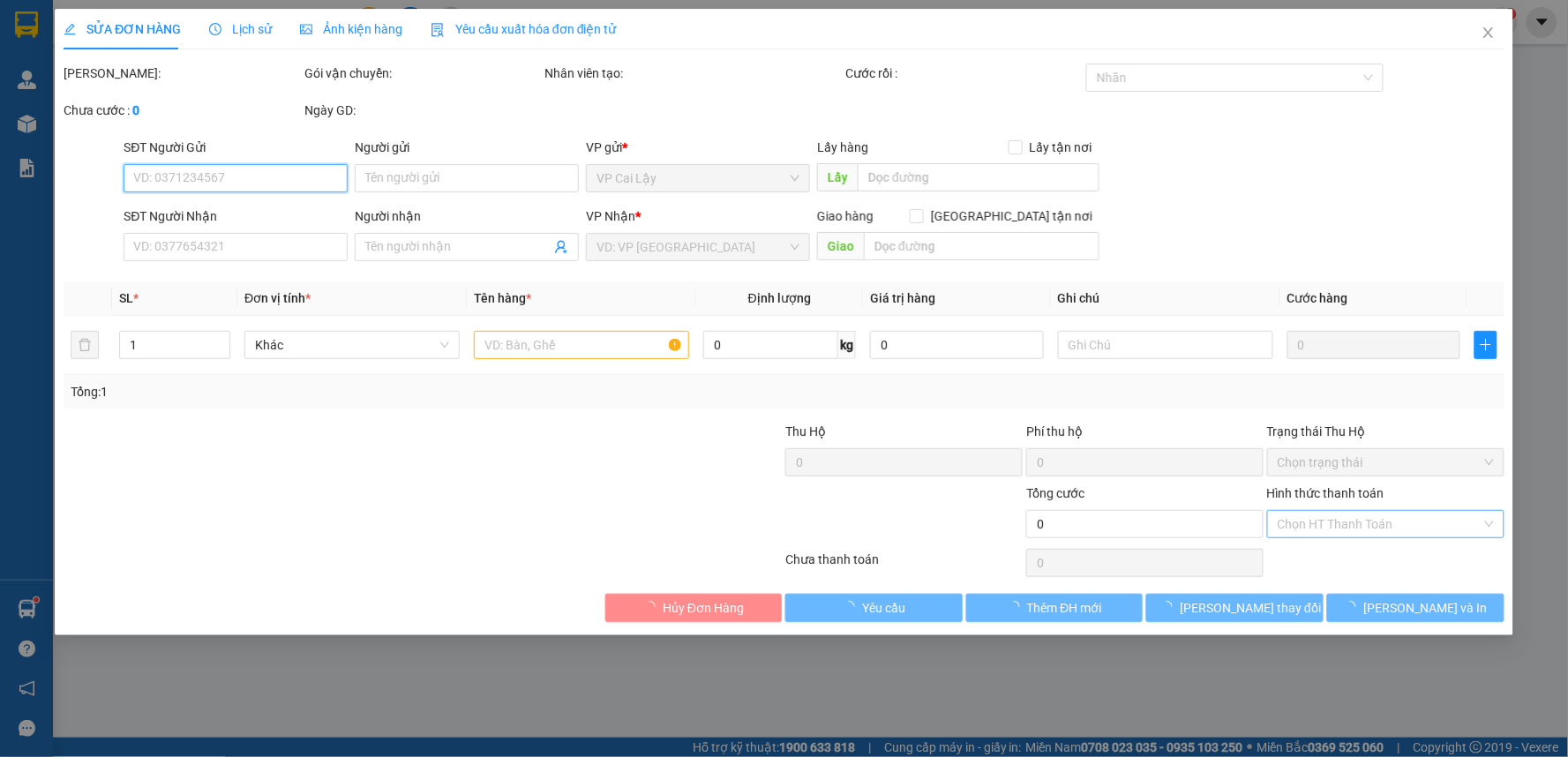
type input "0385529264"
type input "20.000"
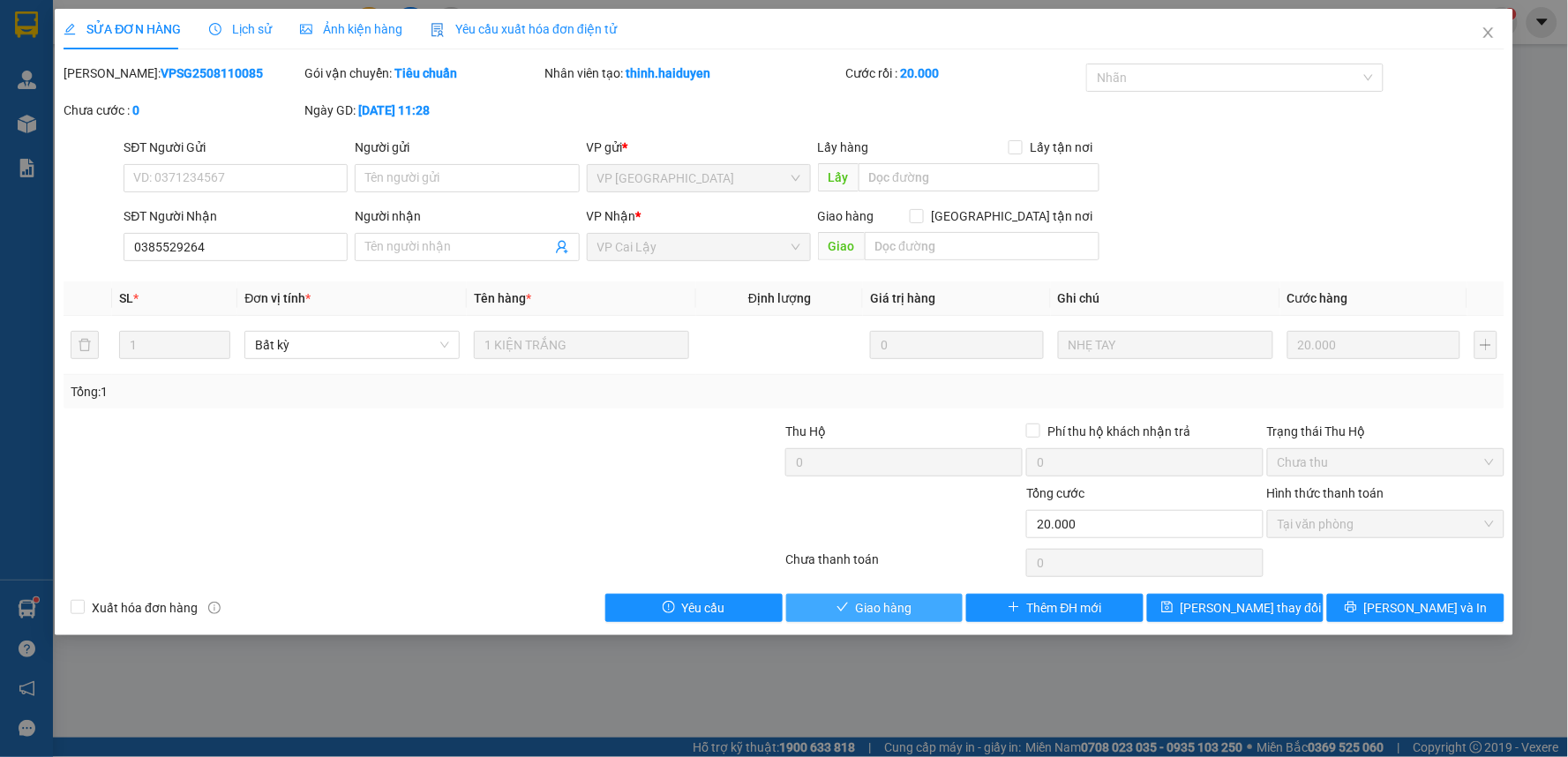
click at [918, 604] on button "Giao hàng" at bounding box center [875, 607] width 177 height 28
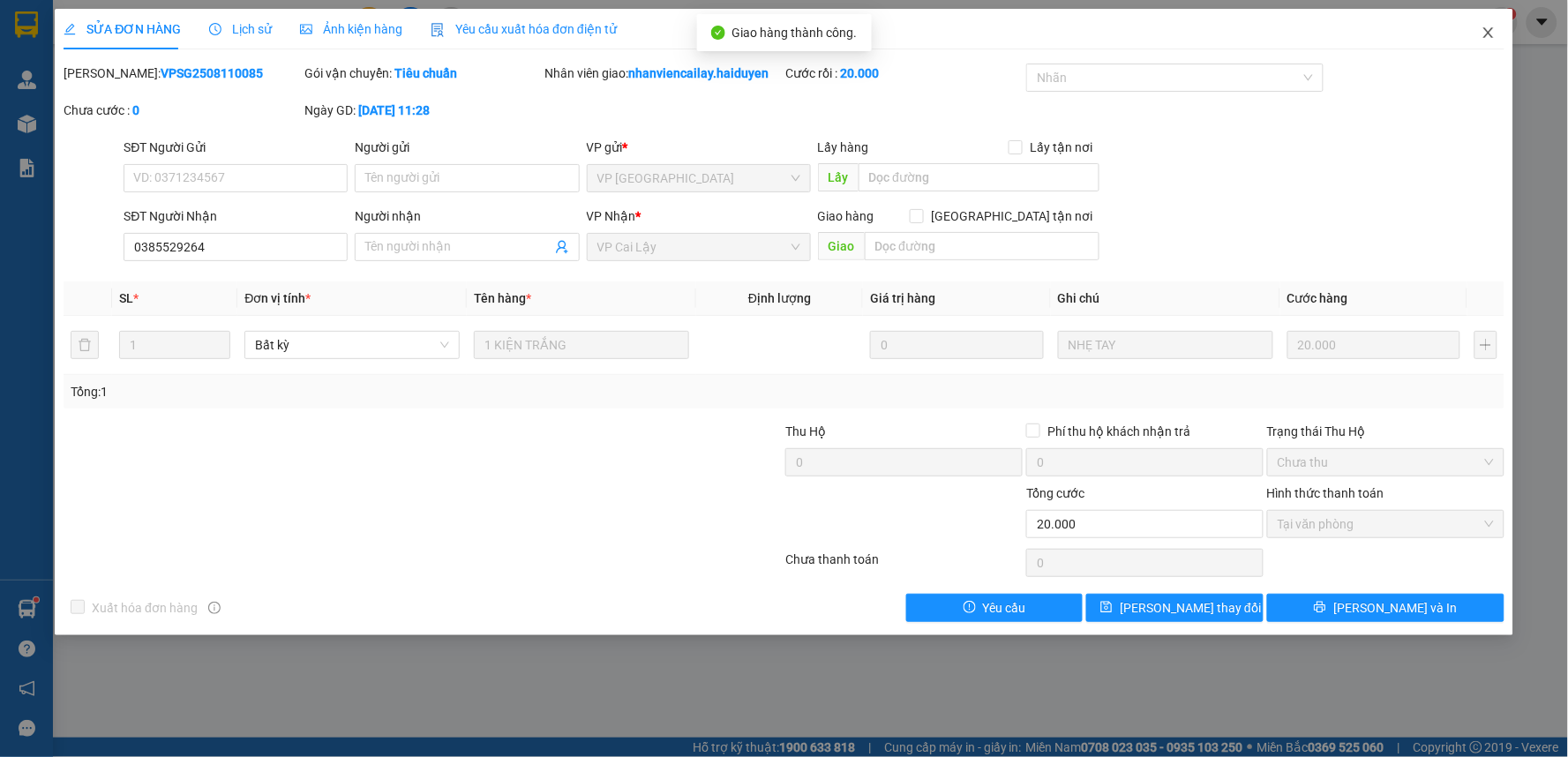
click at [1494, 34] on icon "close" at bounding box center [1488, 33] width 14 height 14
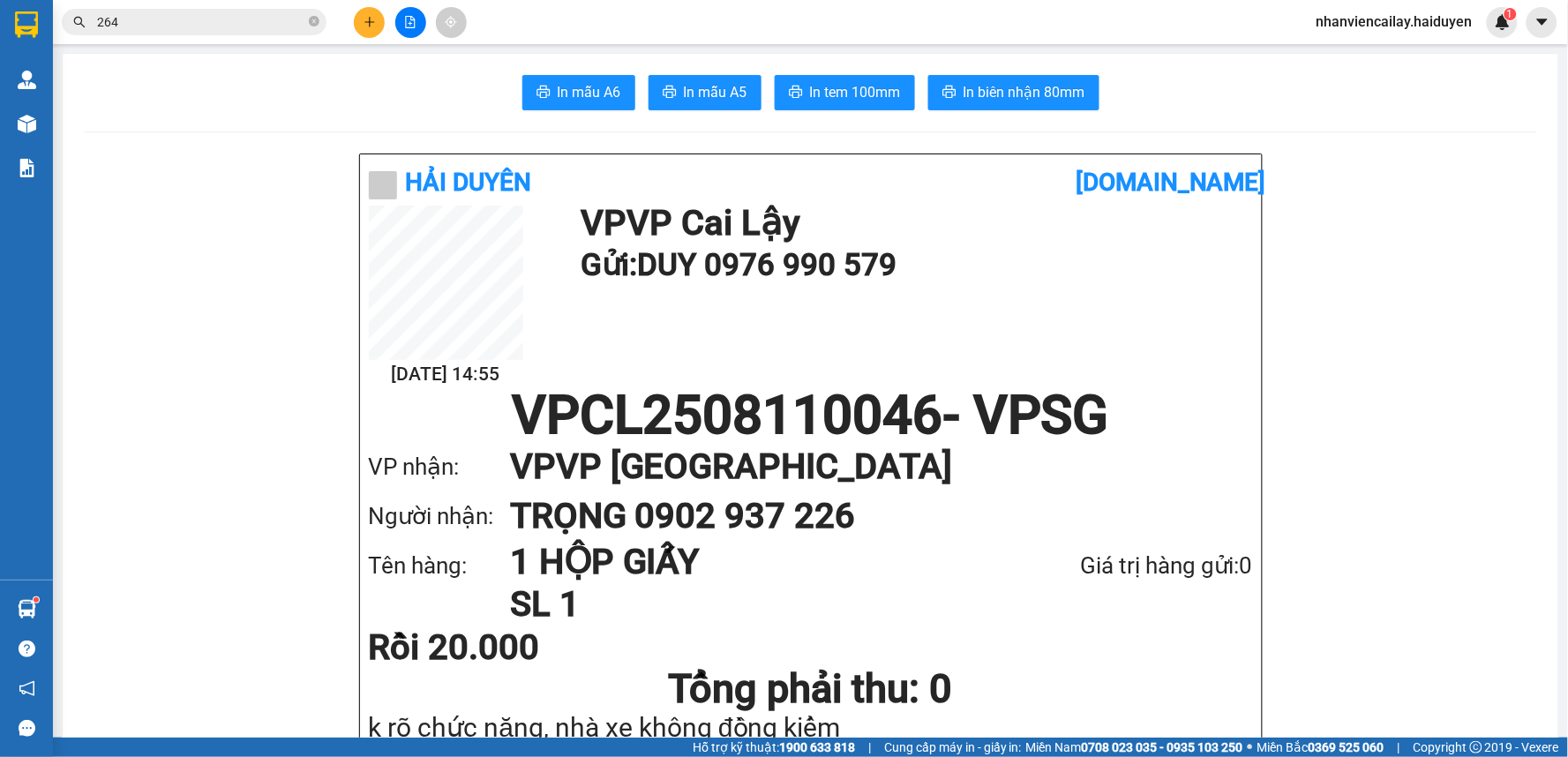
click at [373, 27] on icon "plus" at bounding box center [369, 21] width 13 height 13
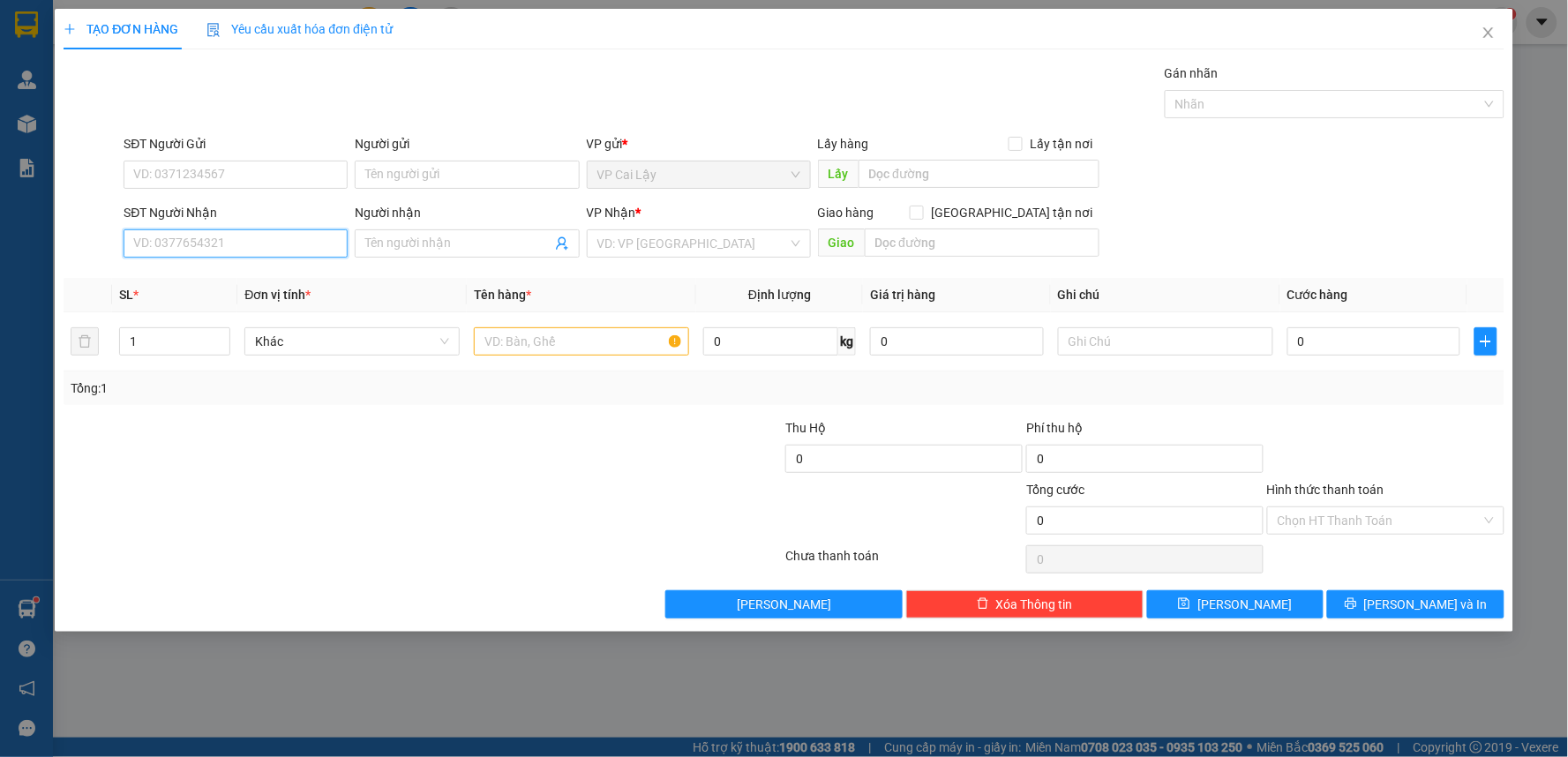
click at [306, 244] on input "SĐT Người Nhận" at bounding box center [235, 243] width 224 height 28
click at [296, 173] on input "SĐT Người Gửi" at bounding box center [235, 174] width 224 height 28
type input "700"
click at [367, 533] on div at bounding box center [302, 510] width 482 height 62
click at [195, 181] on input "700" at bounding box center [235, 174] width 224 height 28
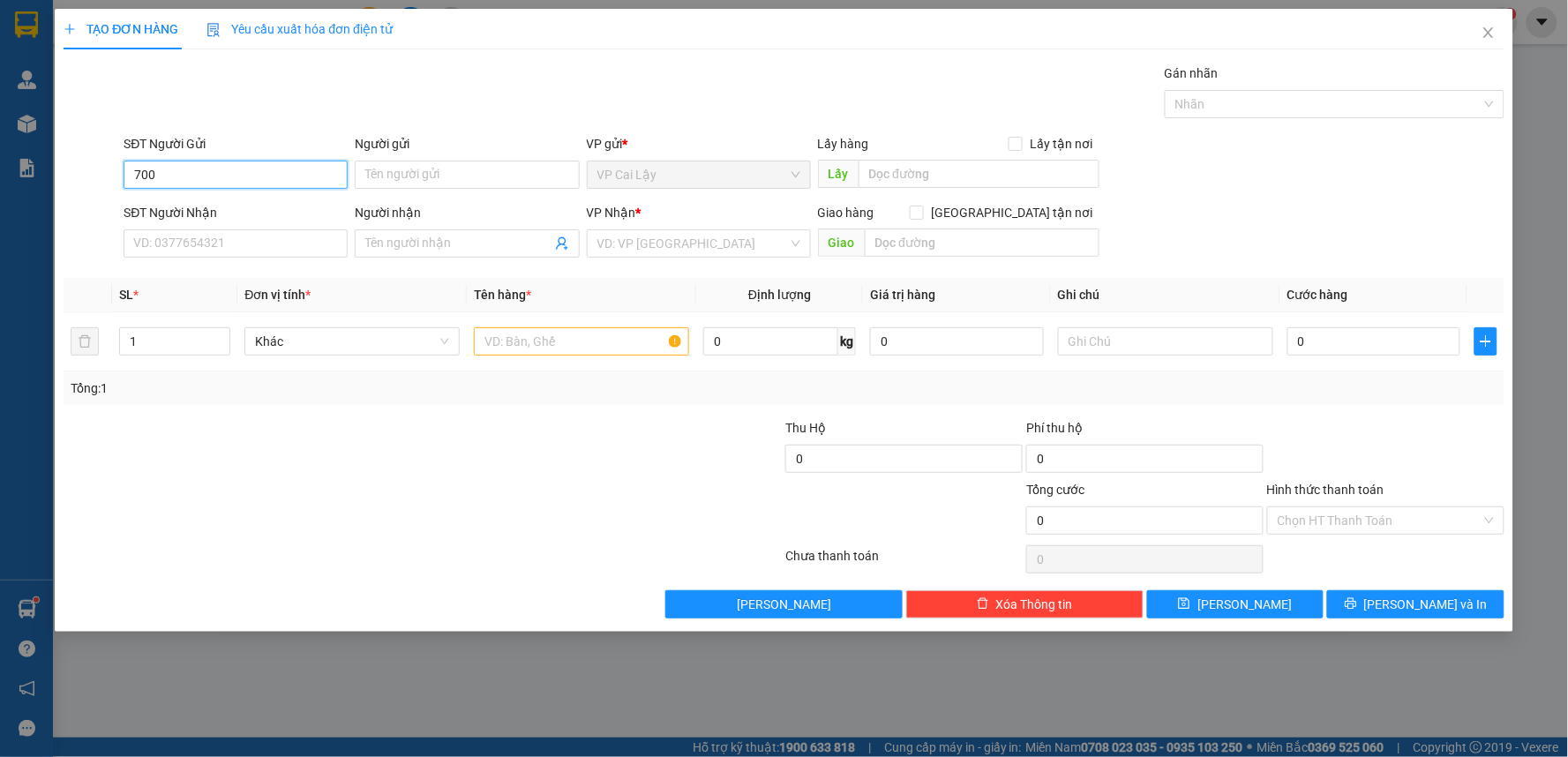
click at [195, 181] on input "700" at bounding box center [235, 174] width 224 height 28
drag, startPoint x: 272, startPoint y: 457, endPoint x: 271, endPoint y: 446, distance: 11.0
click at [272, 457] on div at bounding box center [302, 449] width 482 height 62
click at [258, 251] on input "SĐT Người Nhận" at bounding box center [235, 243] width 224 height 28
click at [236, 166] on input "SĐT Người Gửi" at bounding box center [235, 174] width 224 height 28
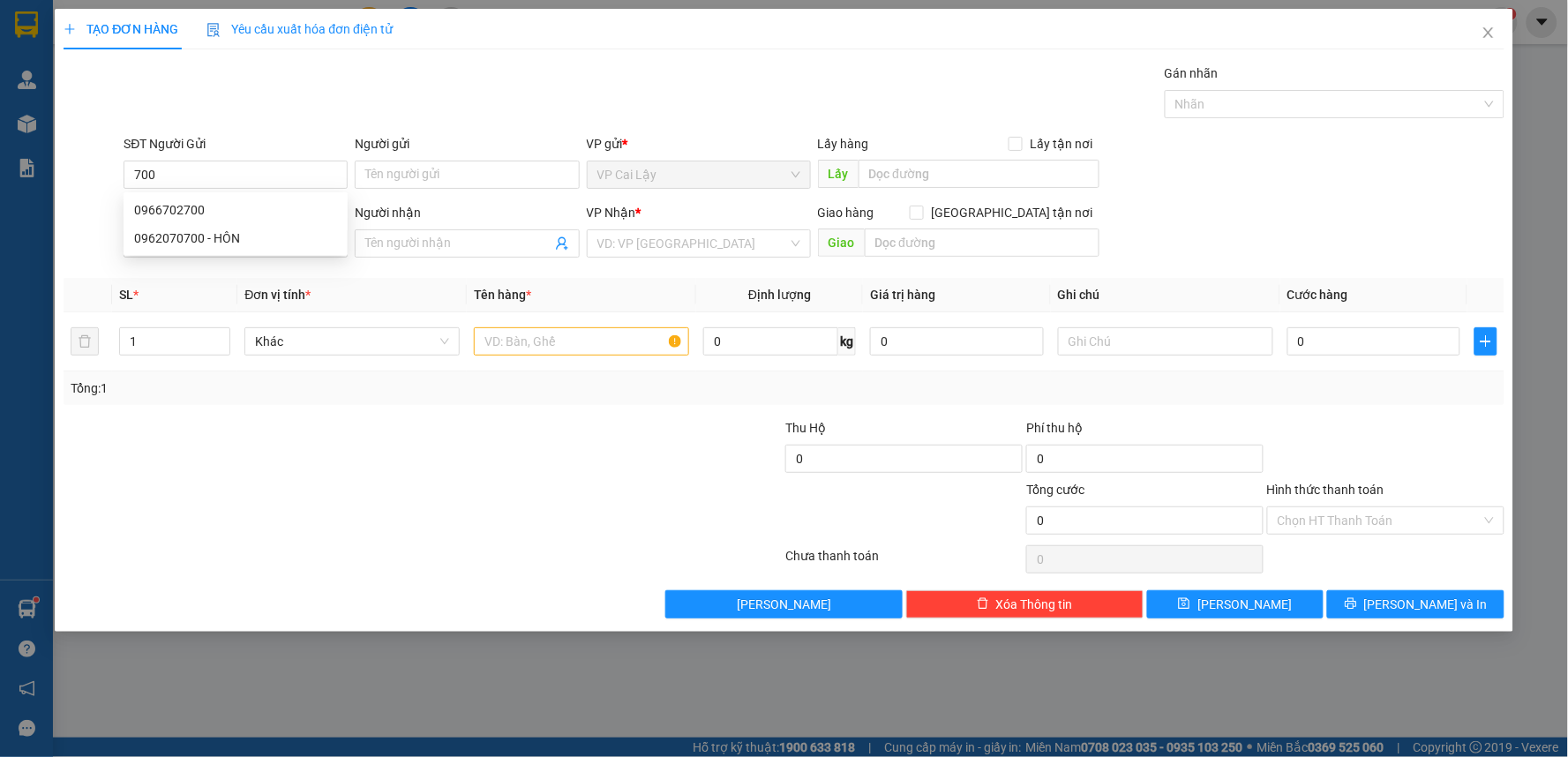
click at [510, 541] on div at bounding box center [422, 559] width 721 height 36
click at [173, 177] on input "700" at bounding box center [235, 174] width 224 height 28
click at [278, 203] on div "SĐT Người Nhận" at bounding box center [235, 213] width 224 height 19
click at [278, 229] on input "SĐT Người Nhận" at bounding box center [235, 243] width 224 height 28
click at [254, 173] on input "702700" at bounding box center [235, 174] width 224 height 28
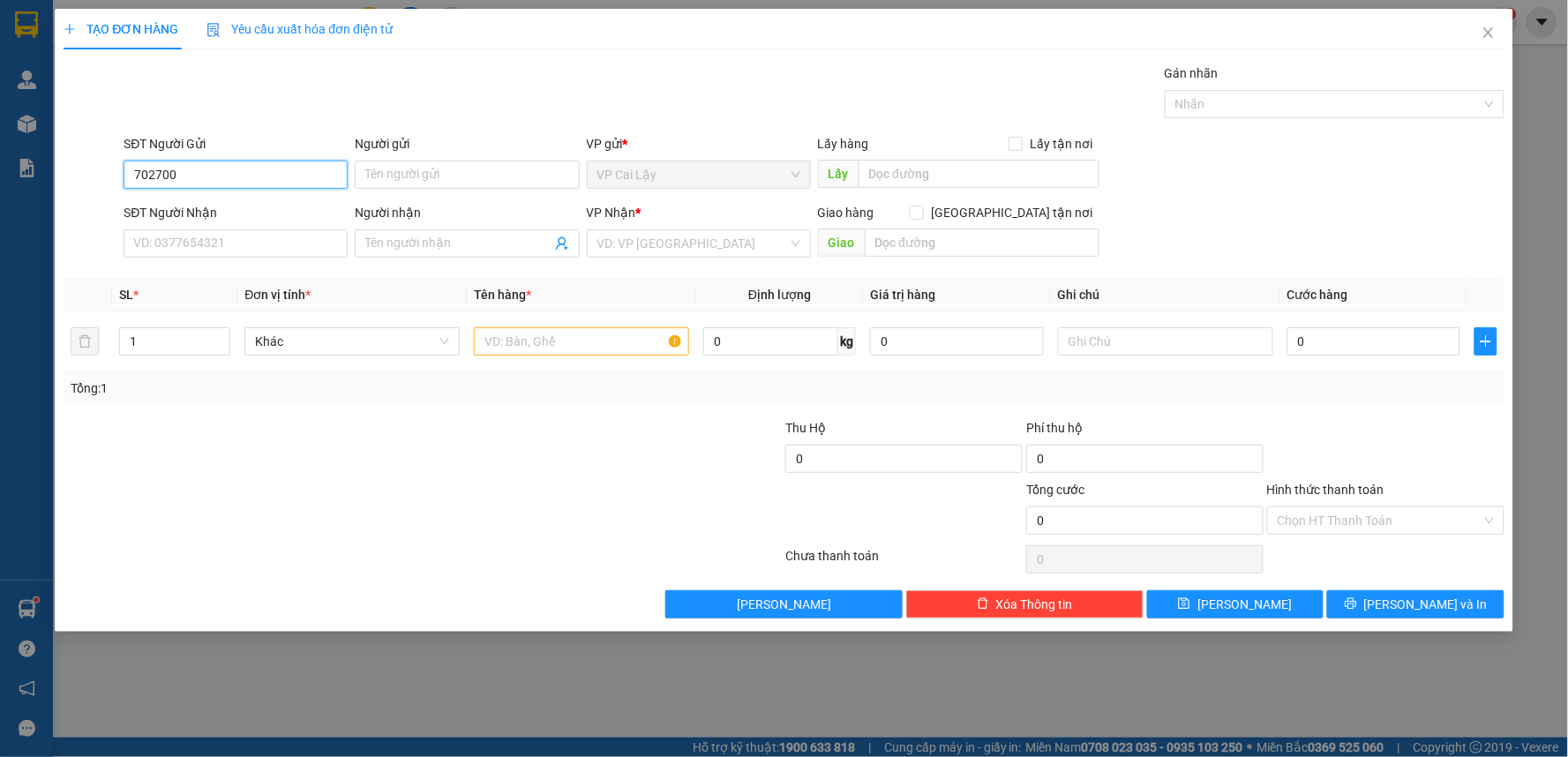
click at [249, 179] on input "702700" at bounding box center [235, 174] width 224 height 28
type input "7"
click at [723, 249] on input "search" at bounding box center [693, 243] width 191 height 26
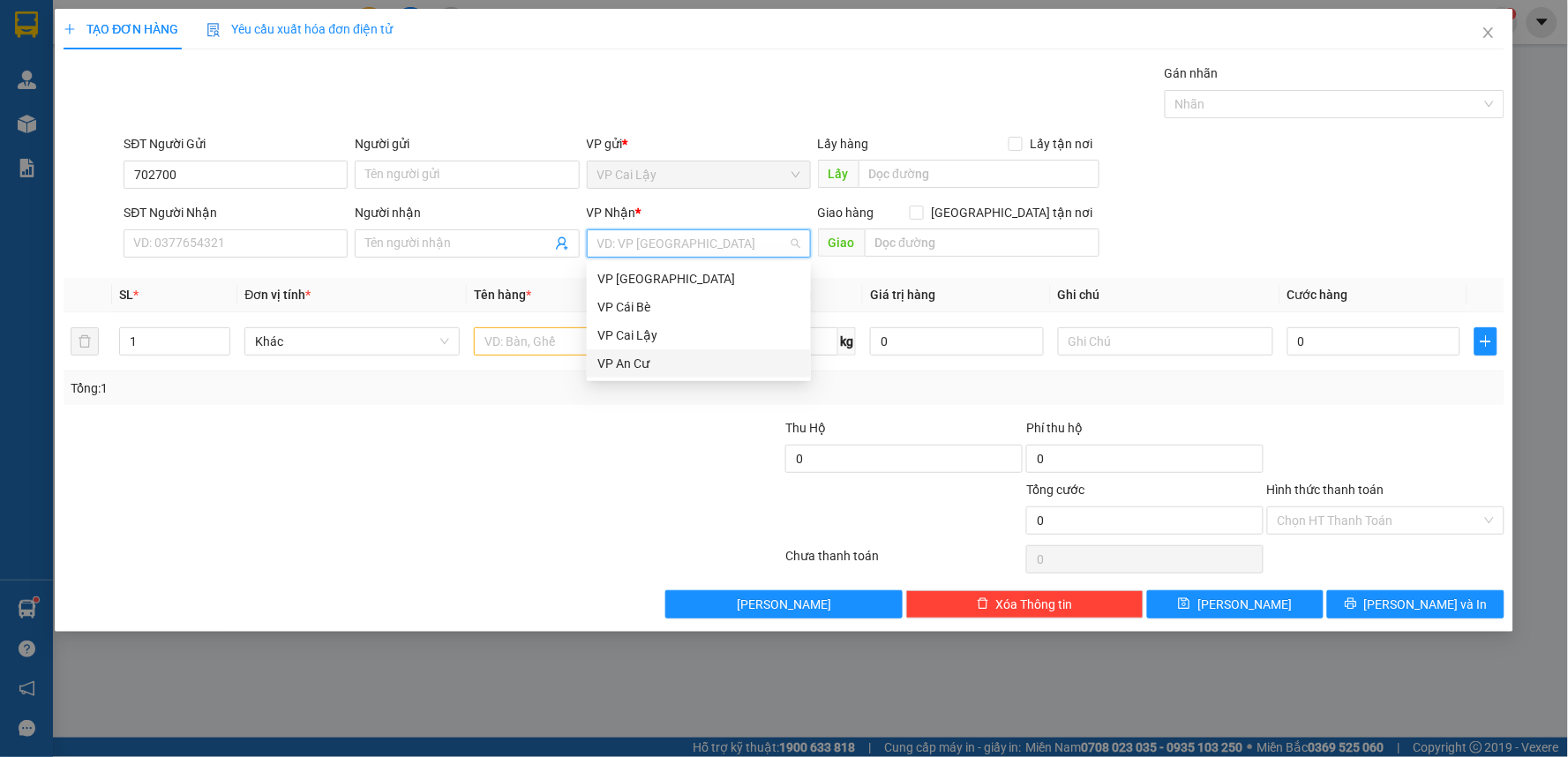
click at [693, 358] on div "VP An Cư" at bounding box center [698, 363] width 203 height 19
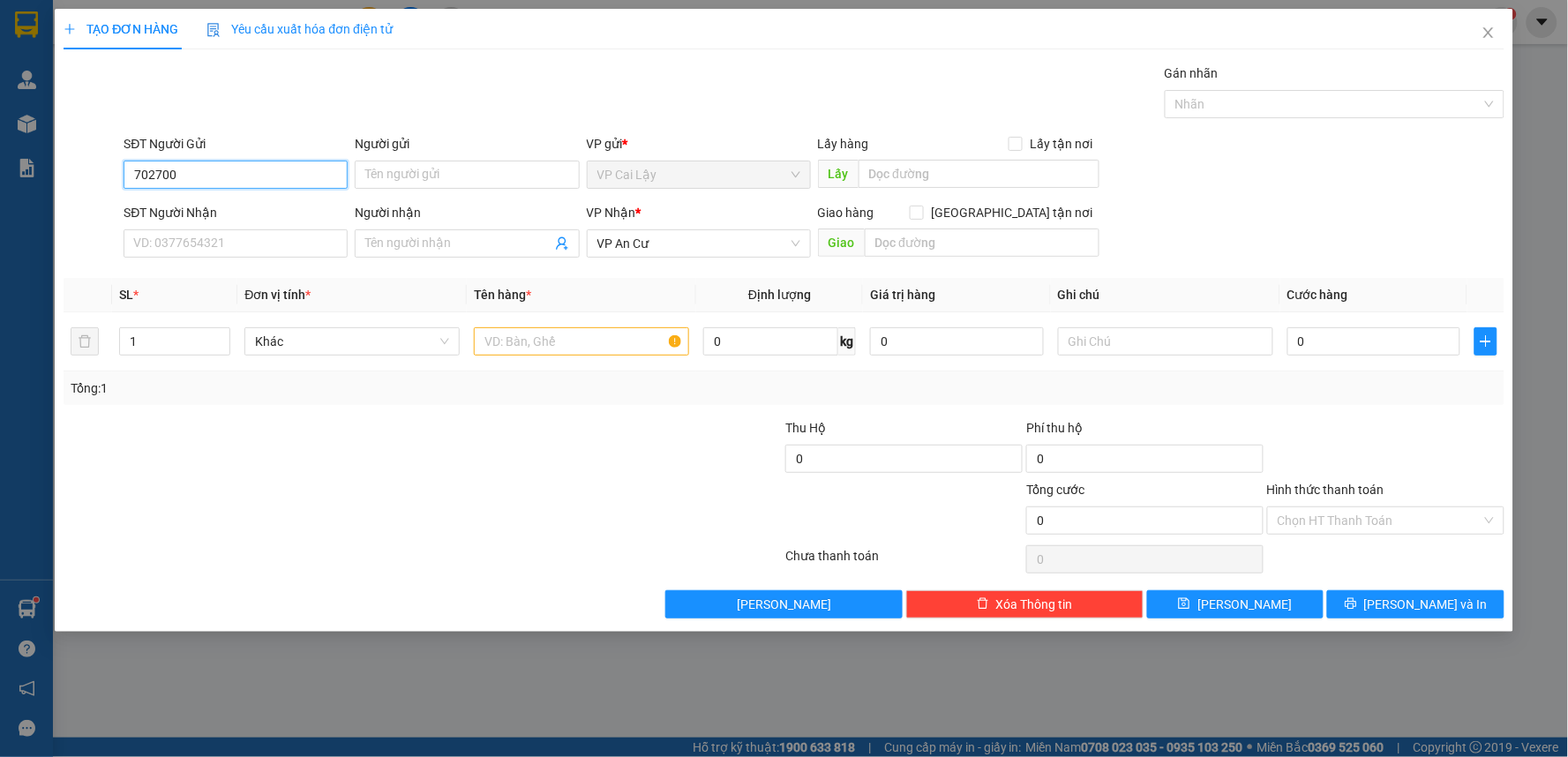
click at [293, 180] on input "702700" at bounding box center [235, 174] width 224 height 28
click at [293, 180] on input "700" at bounding box center [235, 174] width 224 height 28
click at [386, 392] on div "Tổng: 1" at bounding box center [337, 388] width 535 height 19
click at [271, 170] on input "700" at bounding box center [235, 174] width 224 height 28
type input "7"
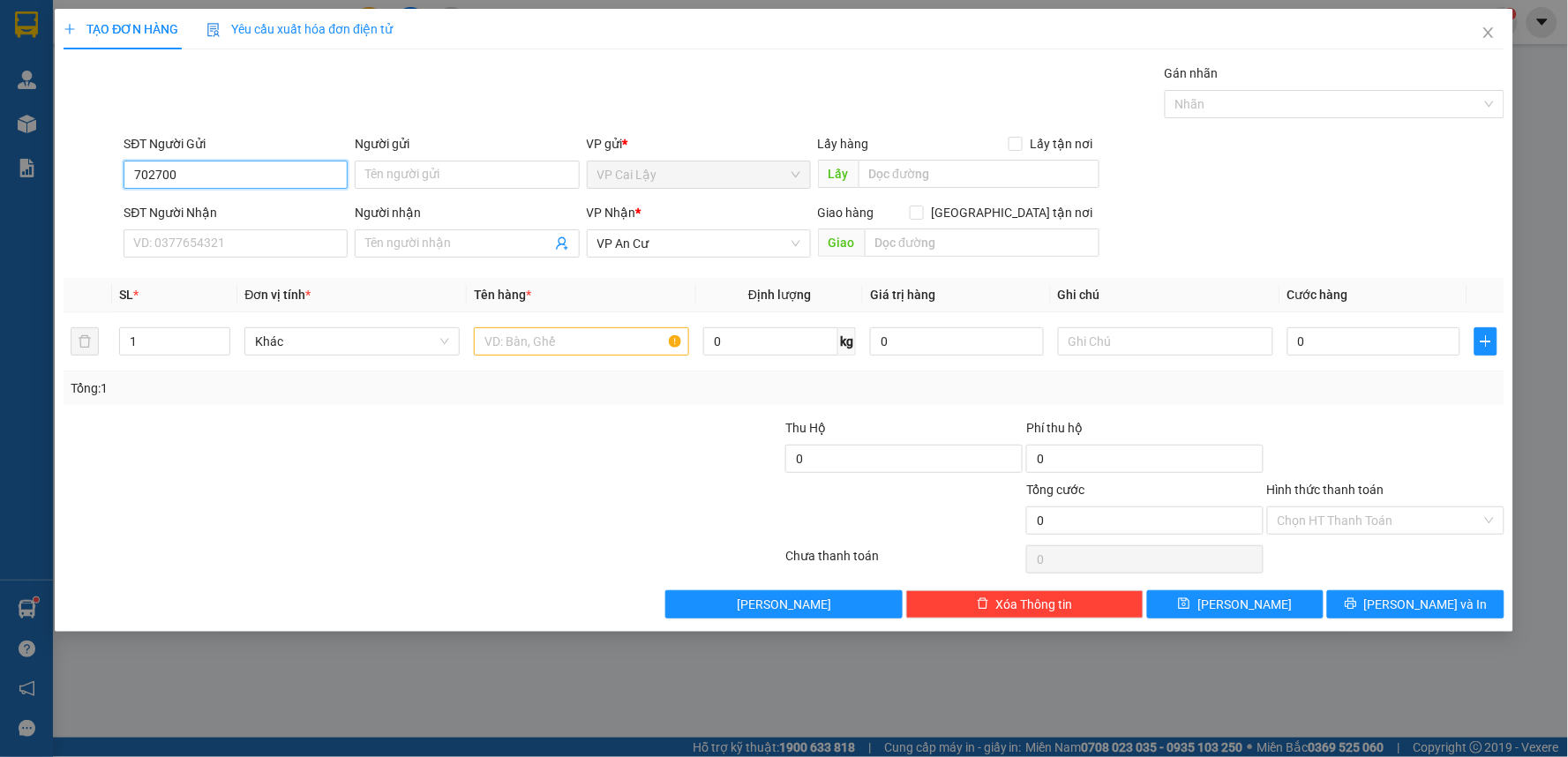
click at [266, 166] on input "702700" at bounding box center [235, 174] width 224 height 28
type input "7"
click at [258, 214] on div "0966702700" at bounding box center [235, 210] width 203 height 19
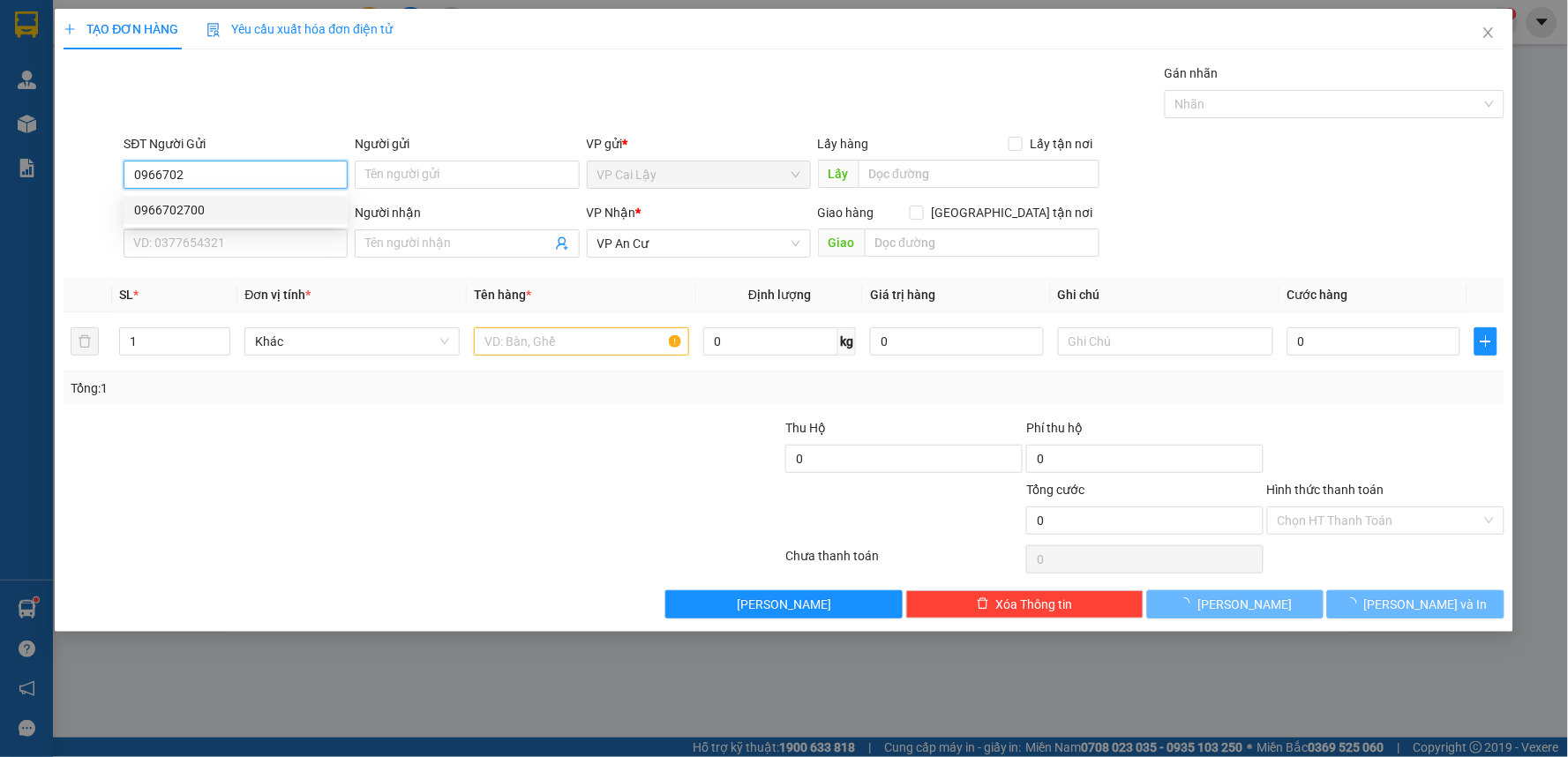
type input "0966702700"
type input "10.000"
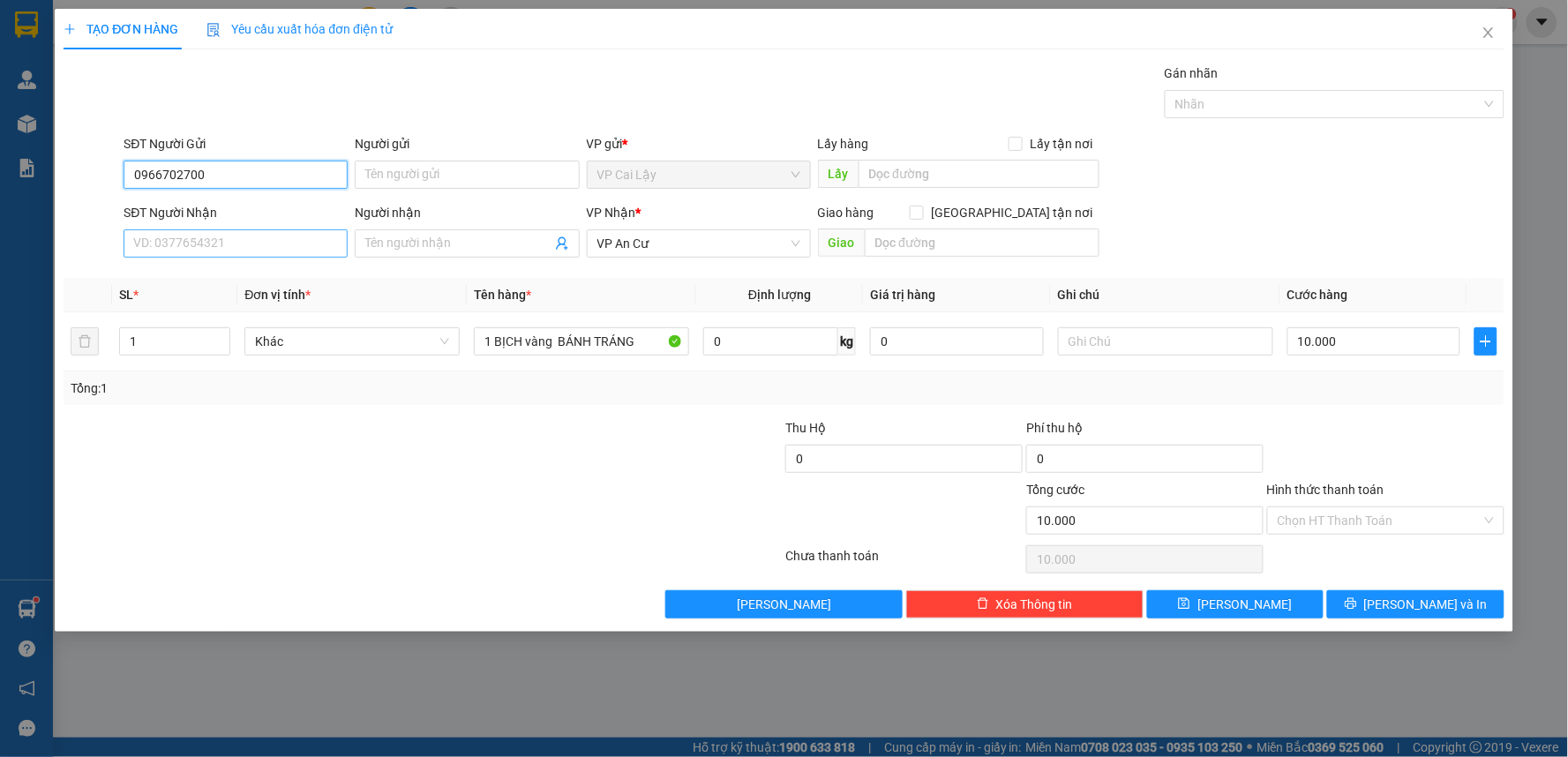
type input "0966702700"
click at [294, 249] on input "SĐT Người Nhận" at bounding box center [235, 243] width 224 height 28
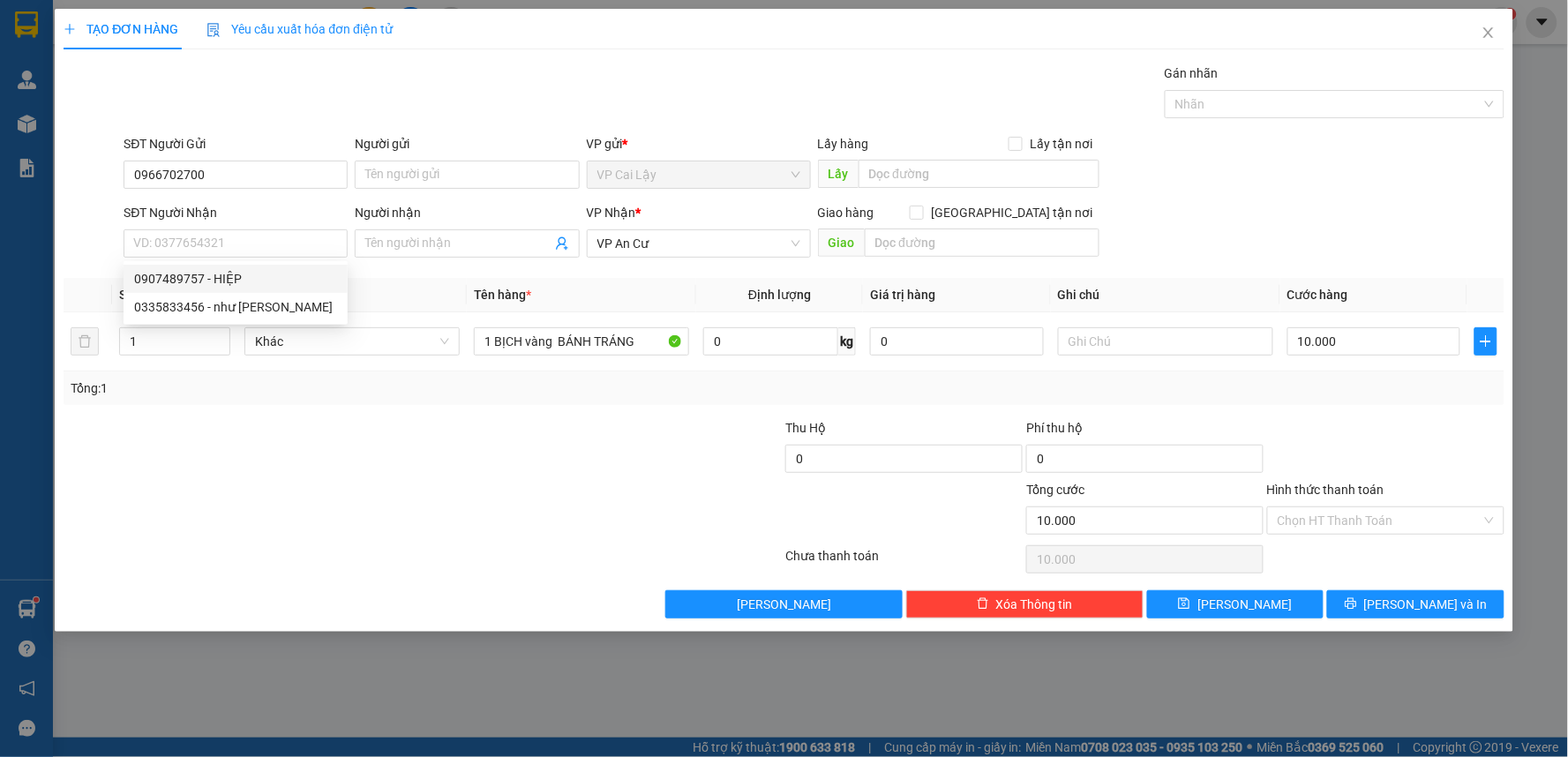
click at [294, 201] on form "SĐT Người Gửi 0966702700 Người gửi Tên người gửi VP gửi * VP [PERSON_NAME] Lậy …" at bounding box center [784, 199] width 1441 height 131
click at [698, 250] on span "VP An Cư" at bounding box center [698, 243] width 203 height 26
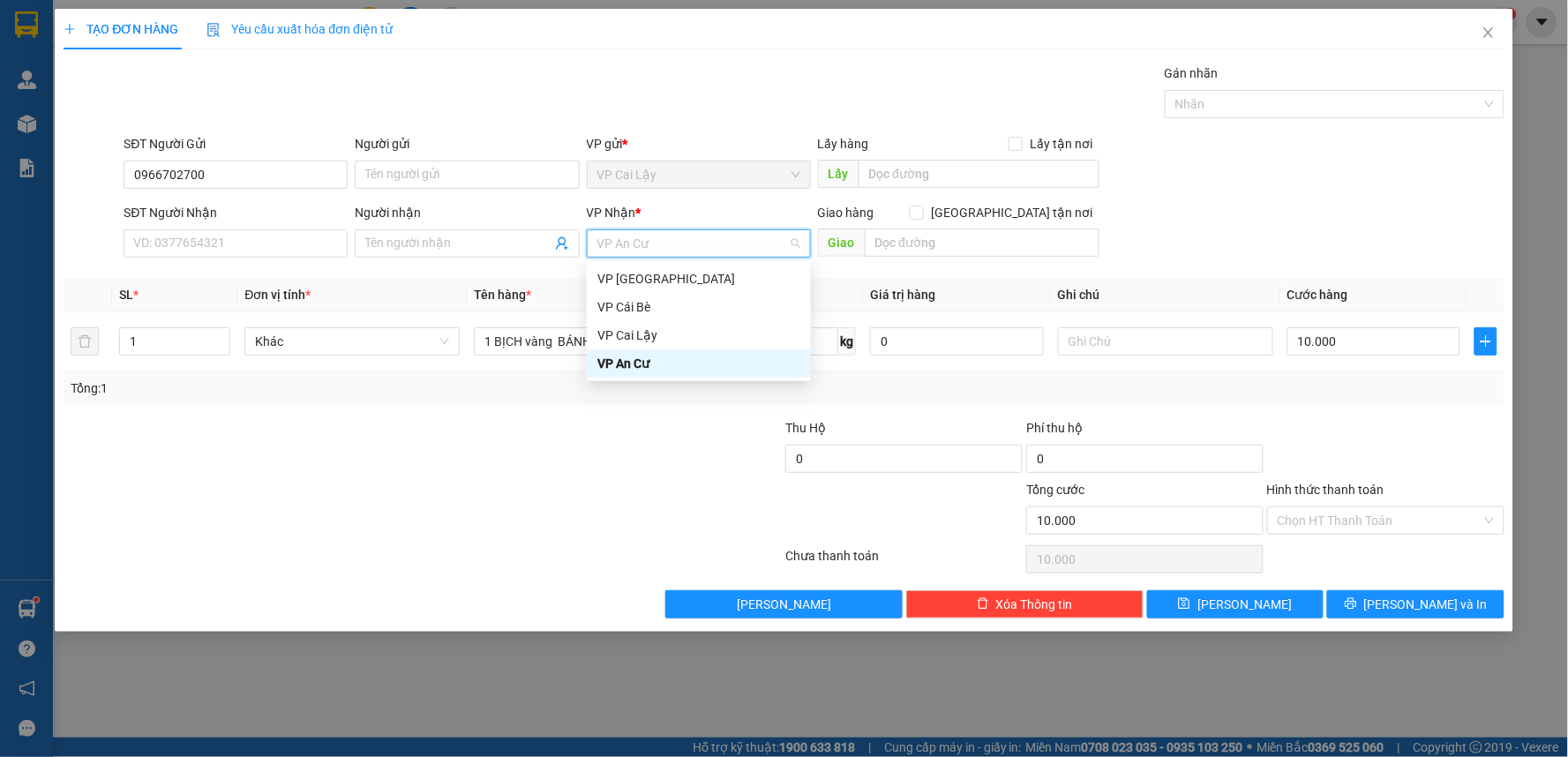
click at [674, 365] on div "VP An Cư" at bounding box center [698, 363] width 203 height 19
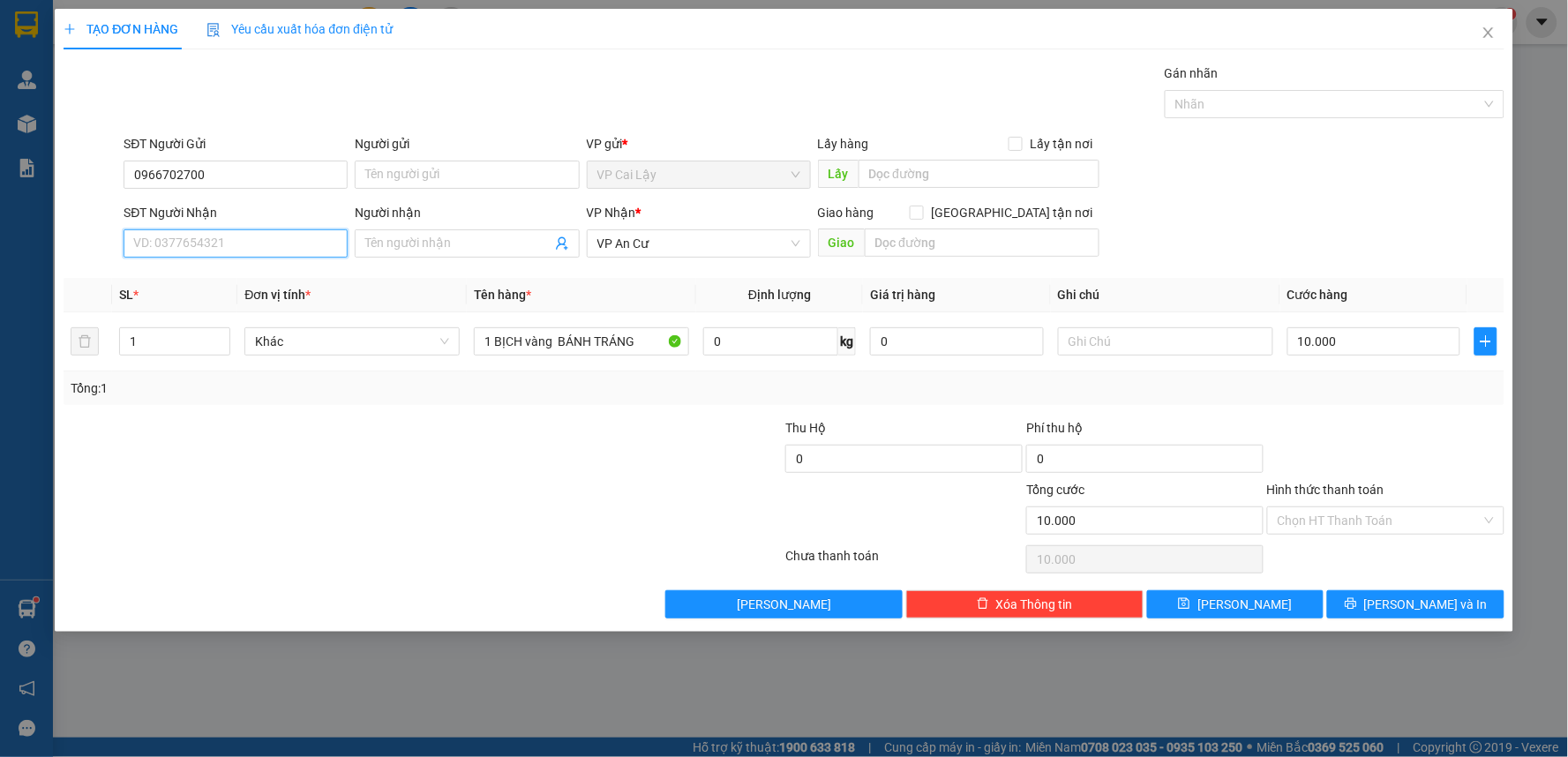
click at [249, 247] on input "SĐT Người Nhận" at bounding box center [235, 243] width 224 height 28
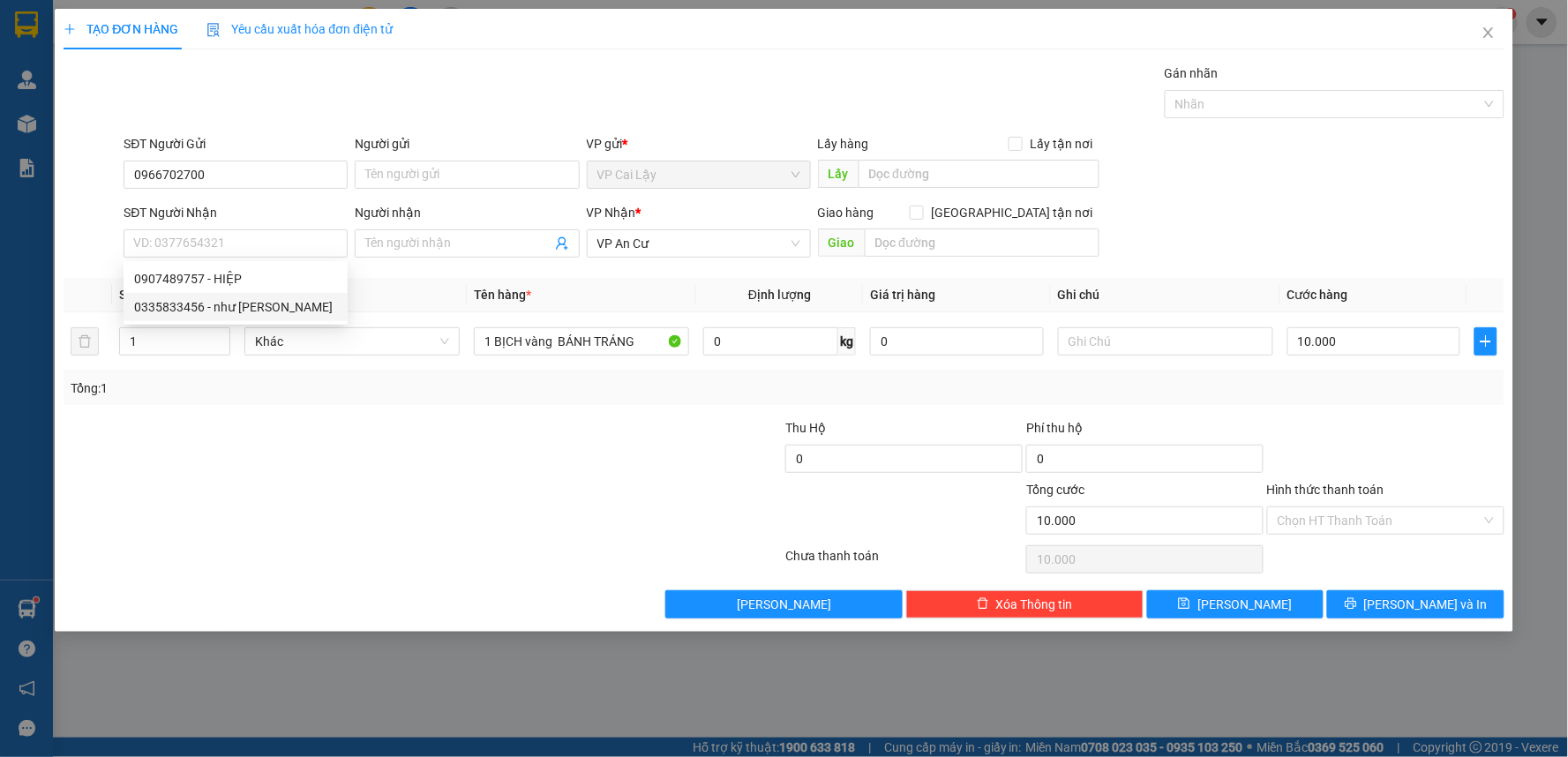
click at [506, 530] on div at bounding box center [302, 510] width 482 height 62
click at [417, 247] on input "Người nhận" at bounding box center [457, 244] width 185 height 19
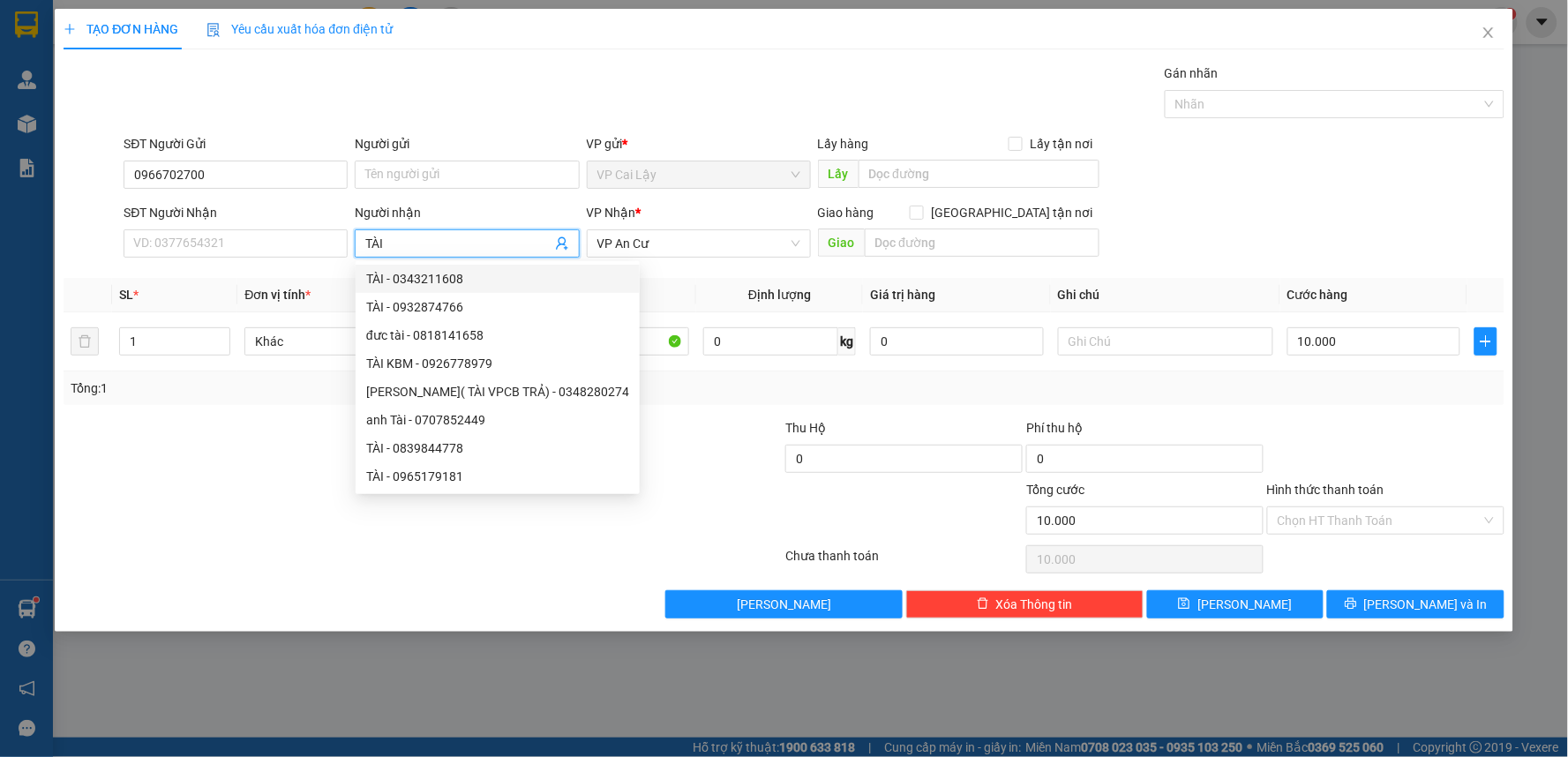
click at [298, 530] on div at bounding box center [302, 510] width 482 height 62
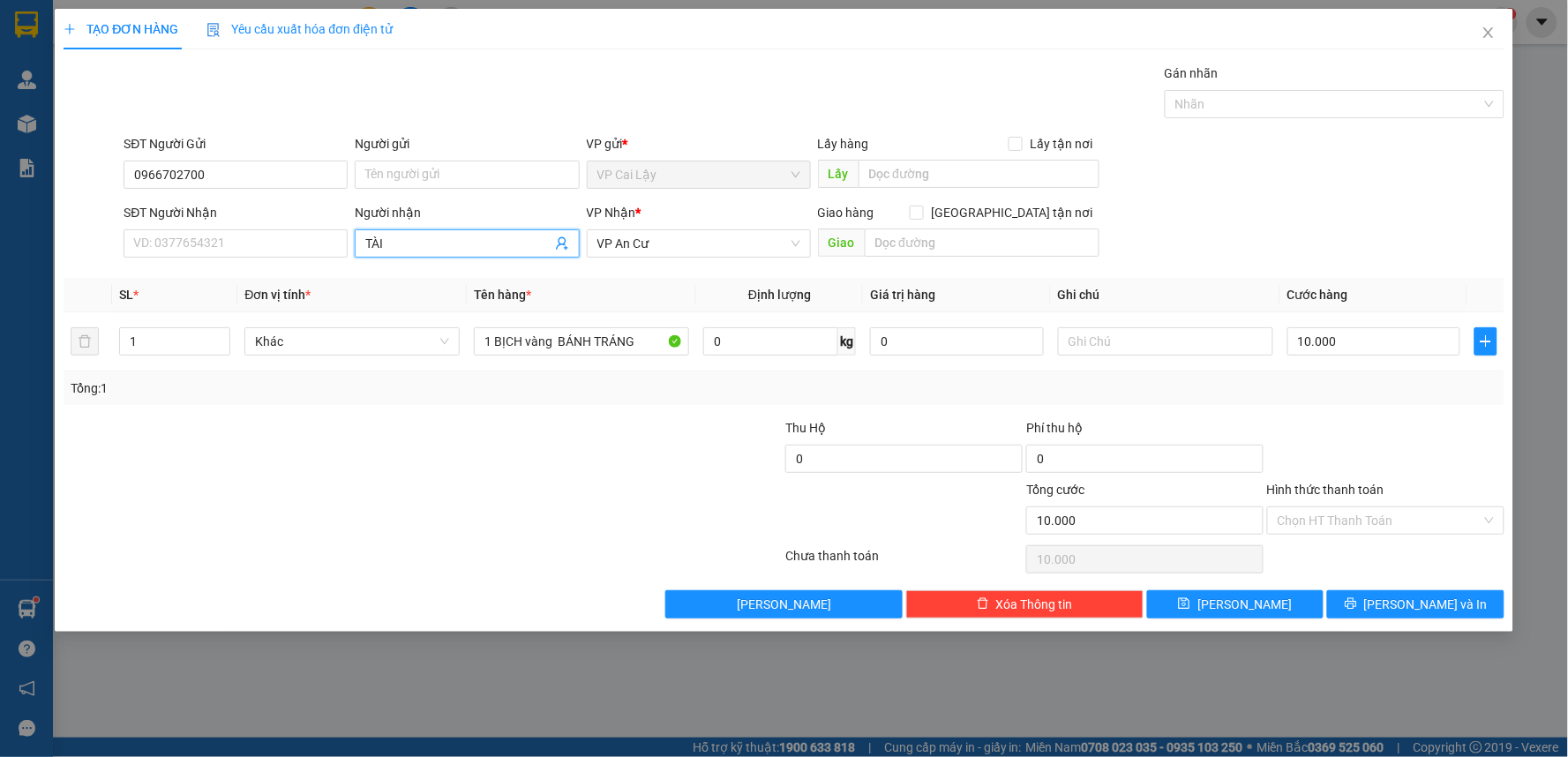
click at [417, 232] on span "TÀI" at bounding box center [466, 243] width 224 height 28
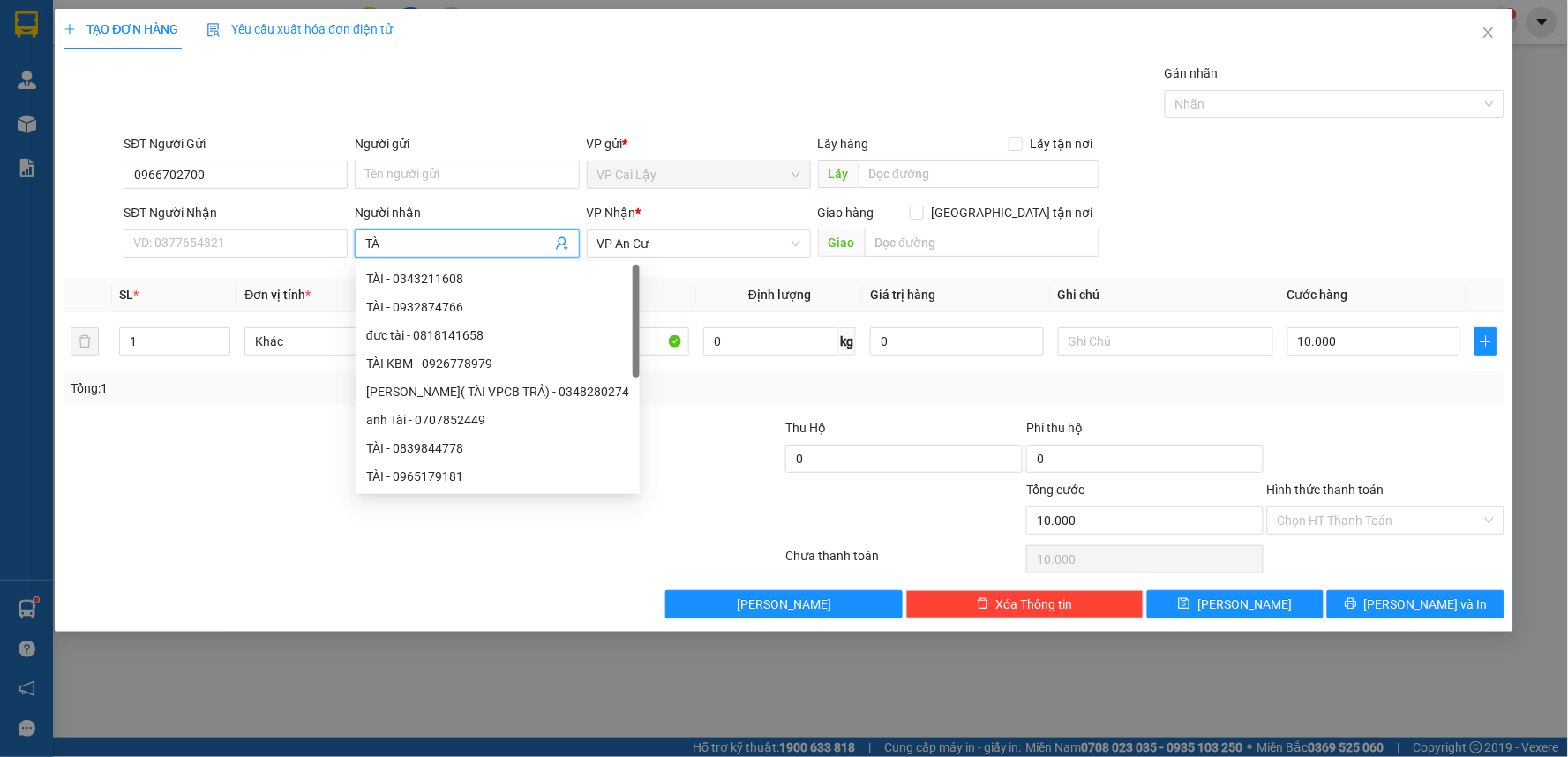
type input "T"
click at [250, 234] on input "SĐT Người Nhận" at bounding box center [235, 243] width 224 height 28
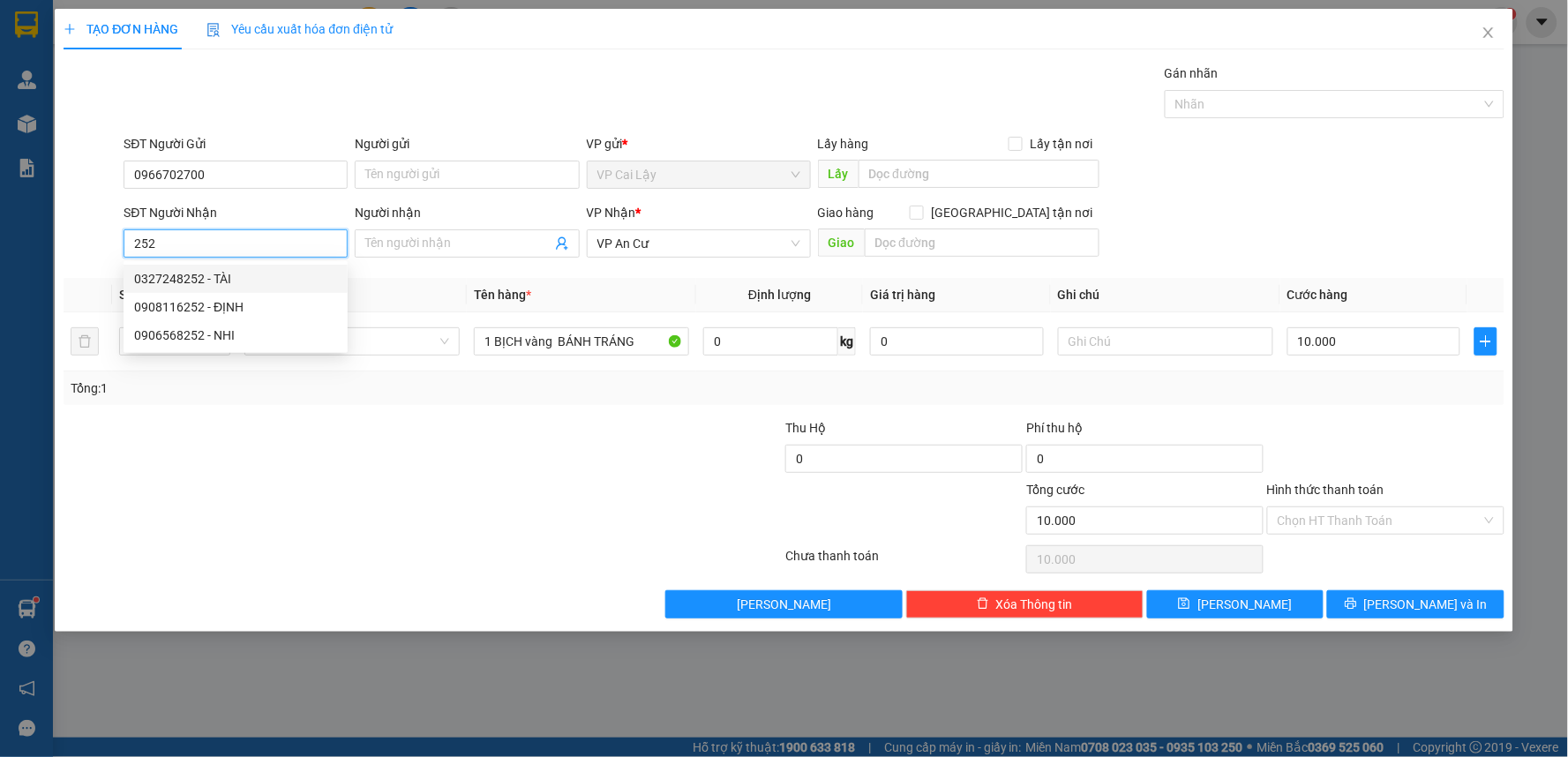
click at [278, 276] on div "0327248252 - TÀI" at bounding box center [235, 278] width 203 height 19
type input "0327248252"
type input "TÀI"
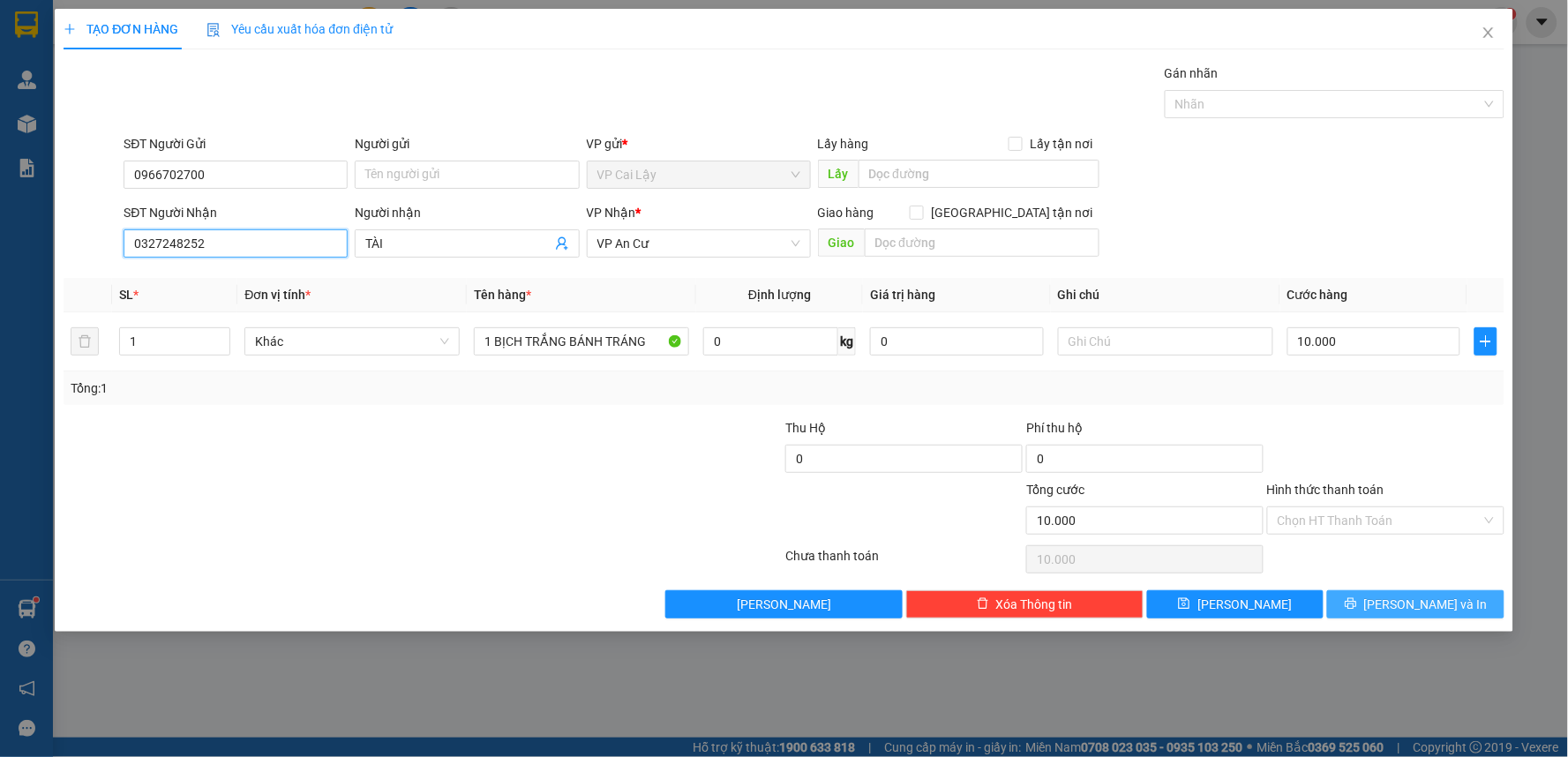
type input "0327248252"
click at [1424, 604] on span "[PERSON_NAME] và In" at bounding box center [1425, 604] width 123 height 19
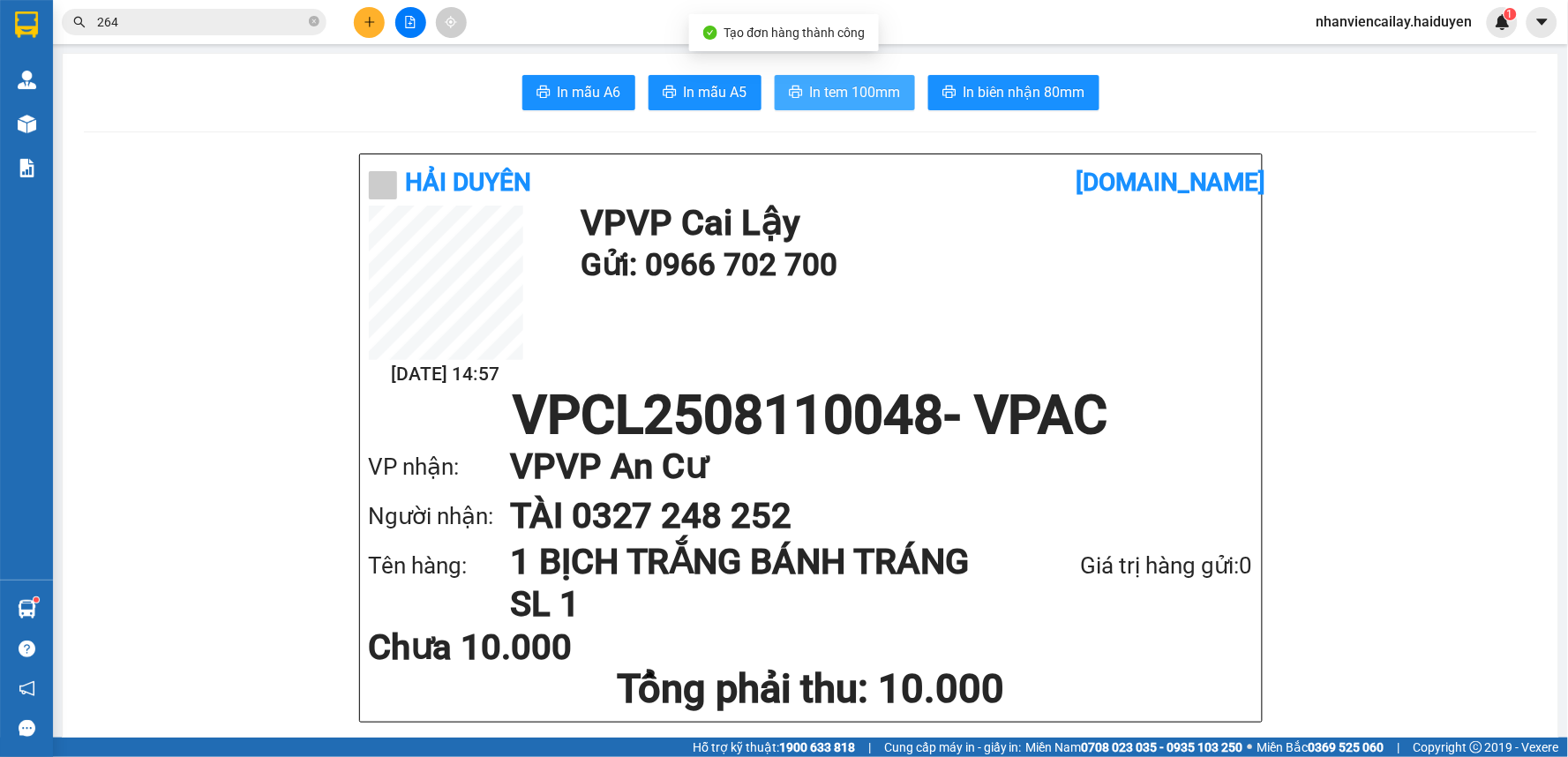
click at [854, 98] on span "In tem 100mm" at bounding box center [855, 91] width 91 height 22
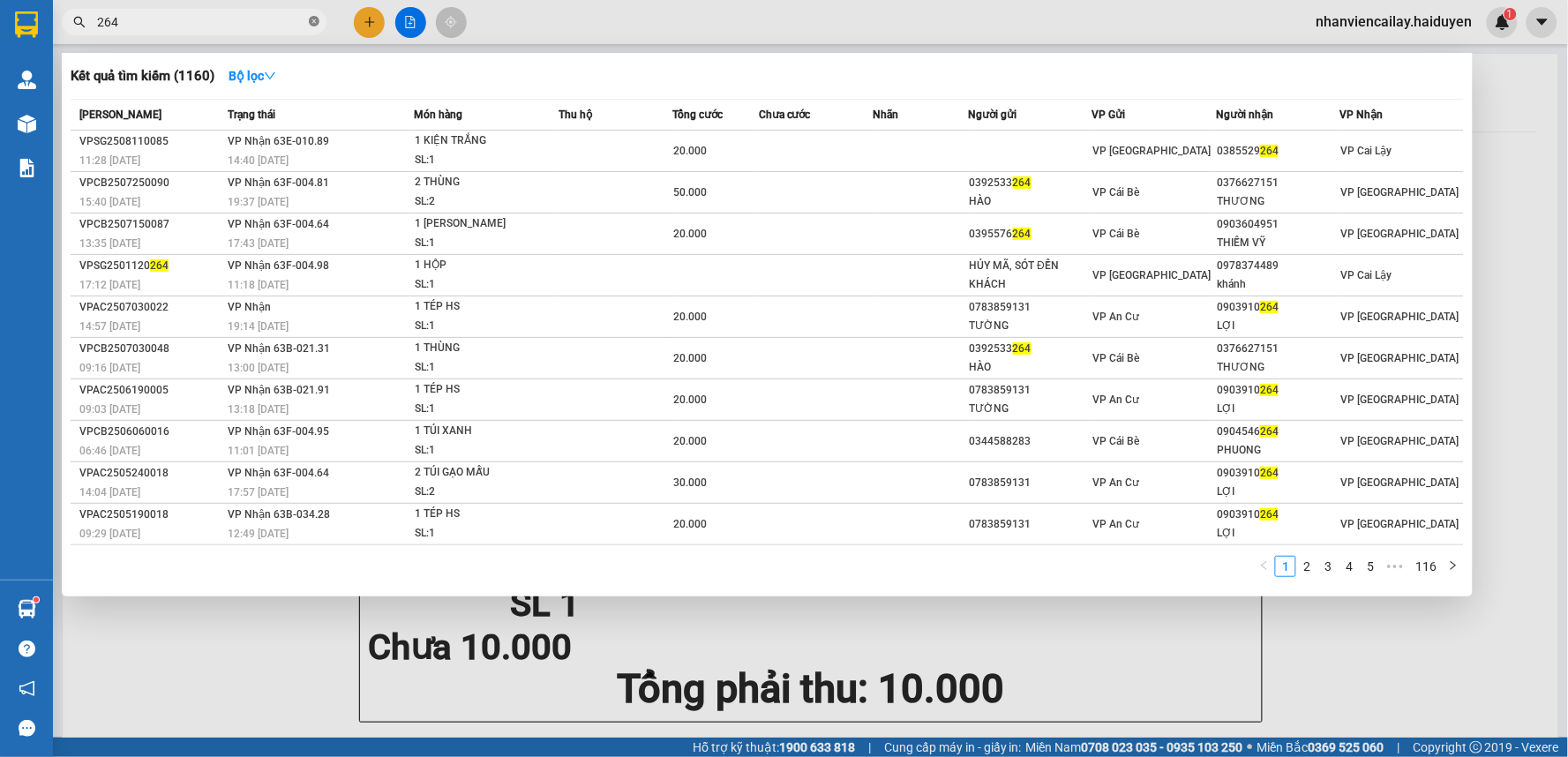
click at [315, 24] on icon "close-circle" at bounding box center [314, 20] width 11 height 11
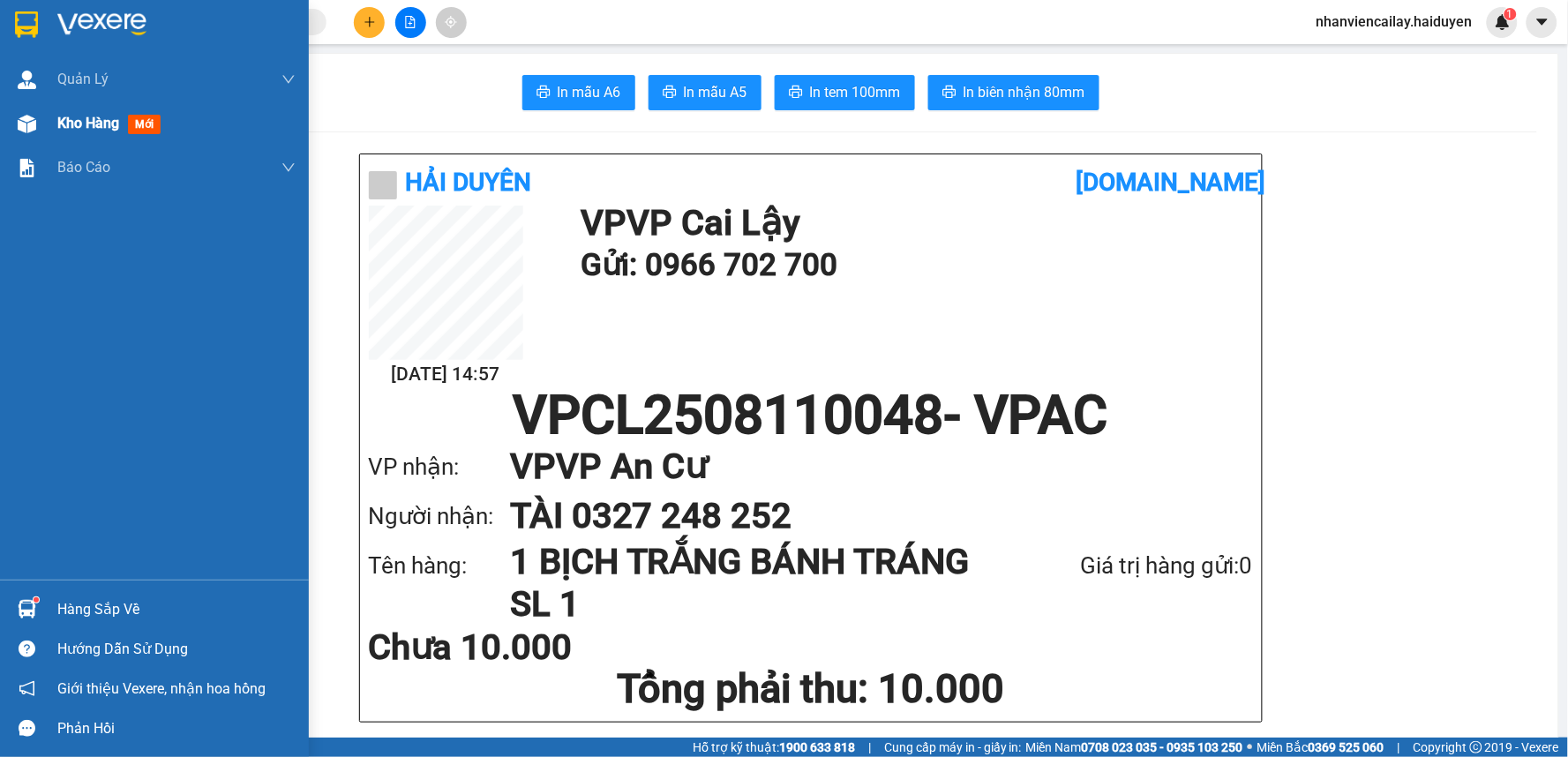
click at [83, 120] on span "Kho hàng" at bounding box center [89, 122] width 62 height 16
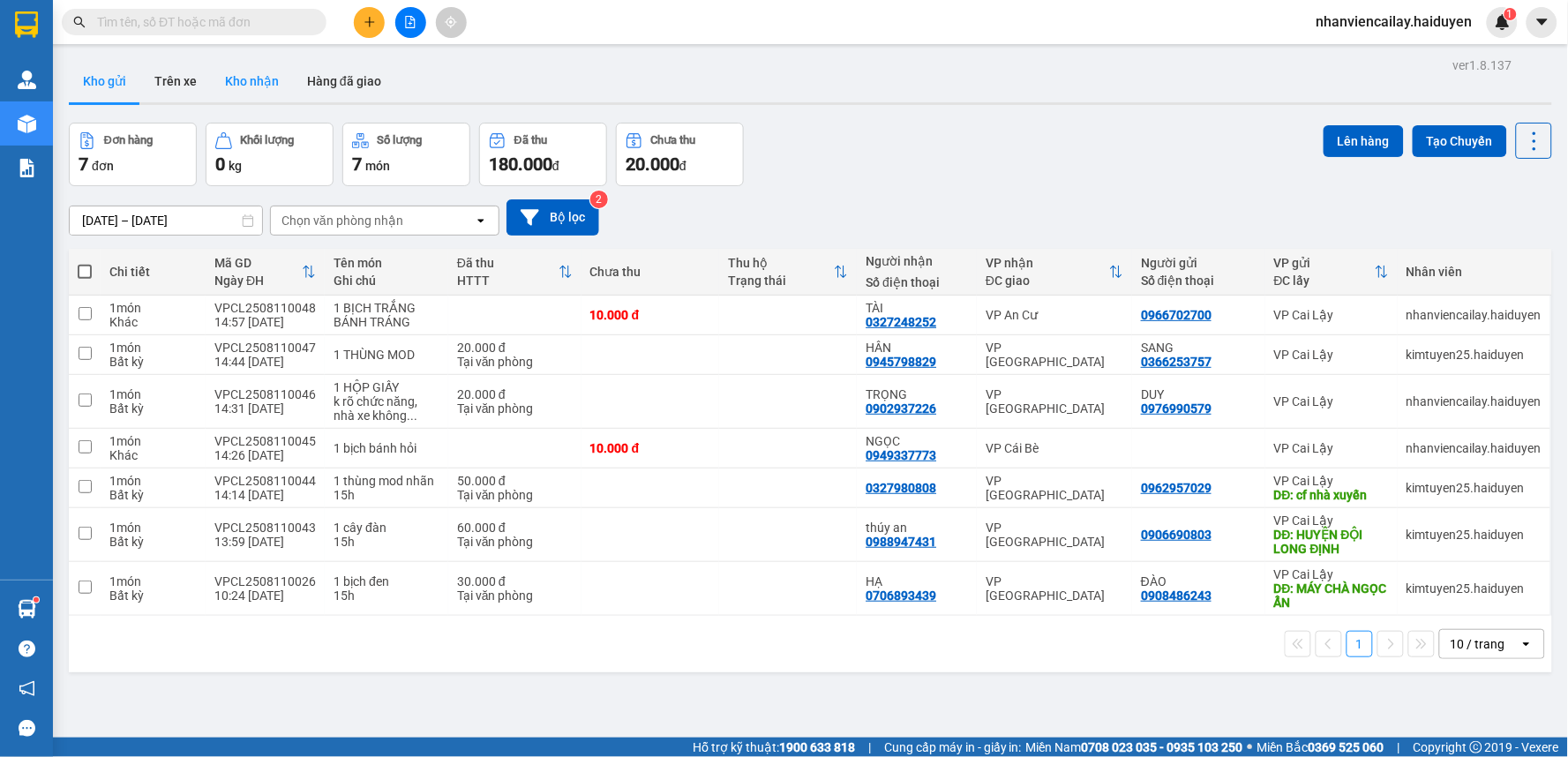
click at [246, 68] on button "Kho nhận" at bounding box center [251, 81] width 82 height 42
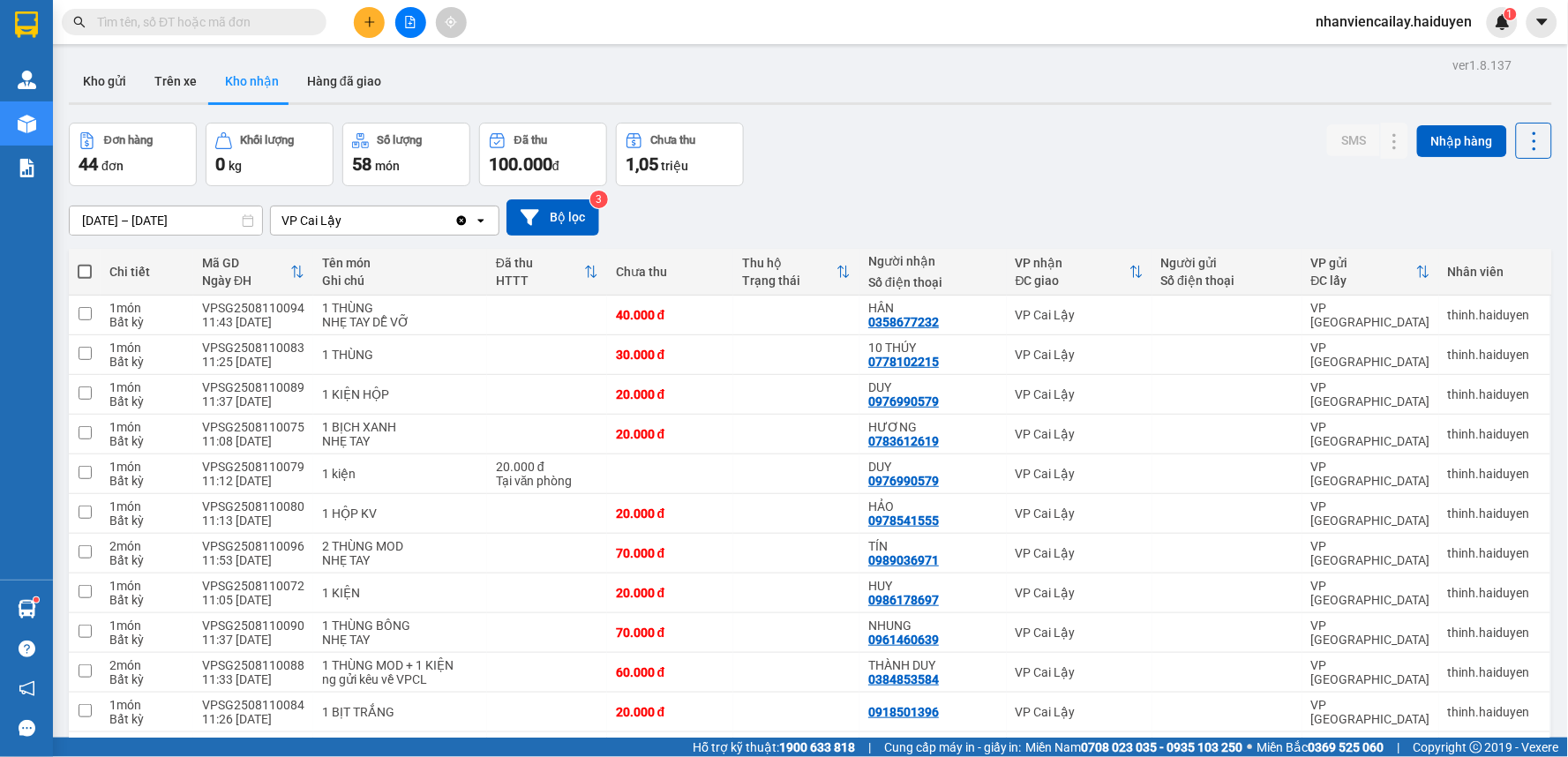
click at [369, 30] on button at bounding box center [369, 22] width 31 height 31
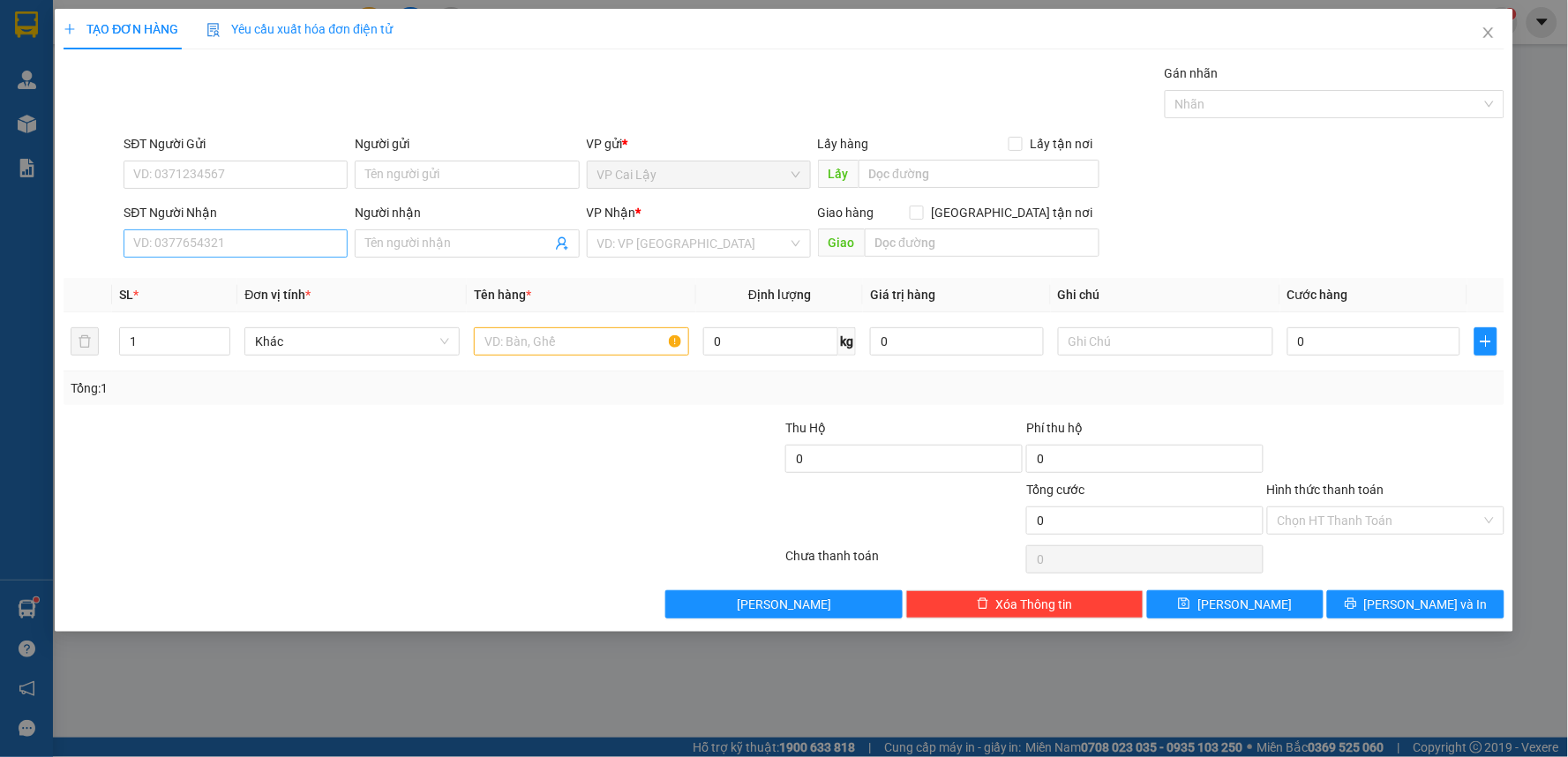
drag, startPoint x: 230, startPoint y: 225, endPoint x: 232, endPoint y: 240, distance: 15.1
click at [232, 239] on div "SĐT Người Nhận VD: 0377654321" at bounding box center [235, 234] width 224 height 62
click at [232, 240] on input "SĐT Người Nhận" at bounding box center [235, 243] width 224 height 28
paste input "0906963552"
type input "0906963552"
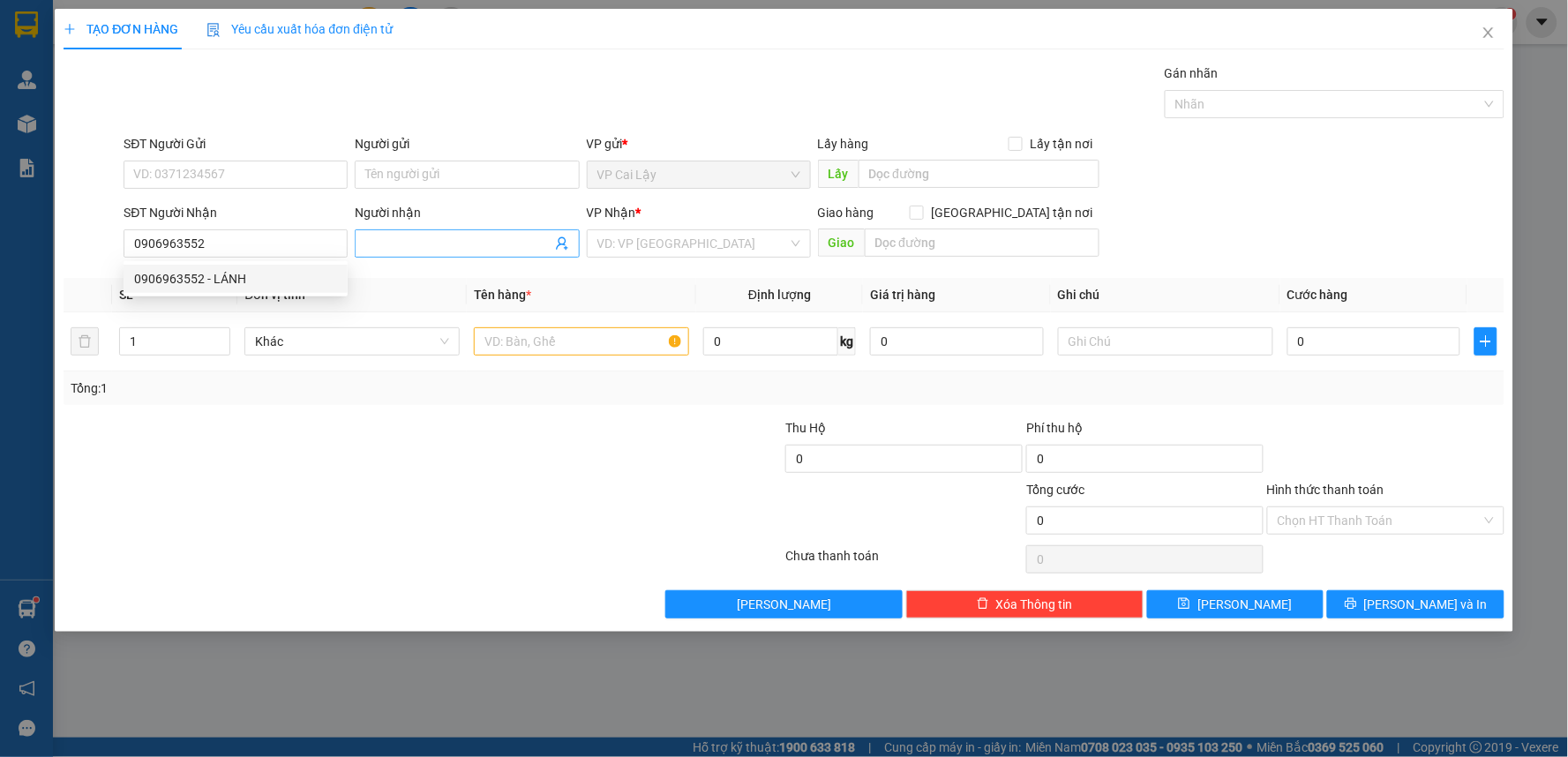
click at [438, 247] on input "Người nhận" at bounding box center [457, 244] width 185 height 19
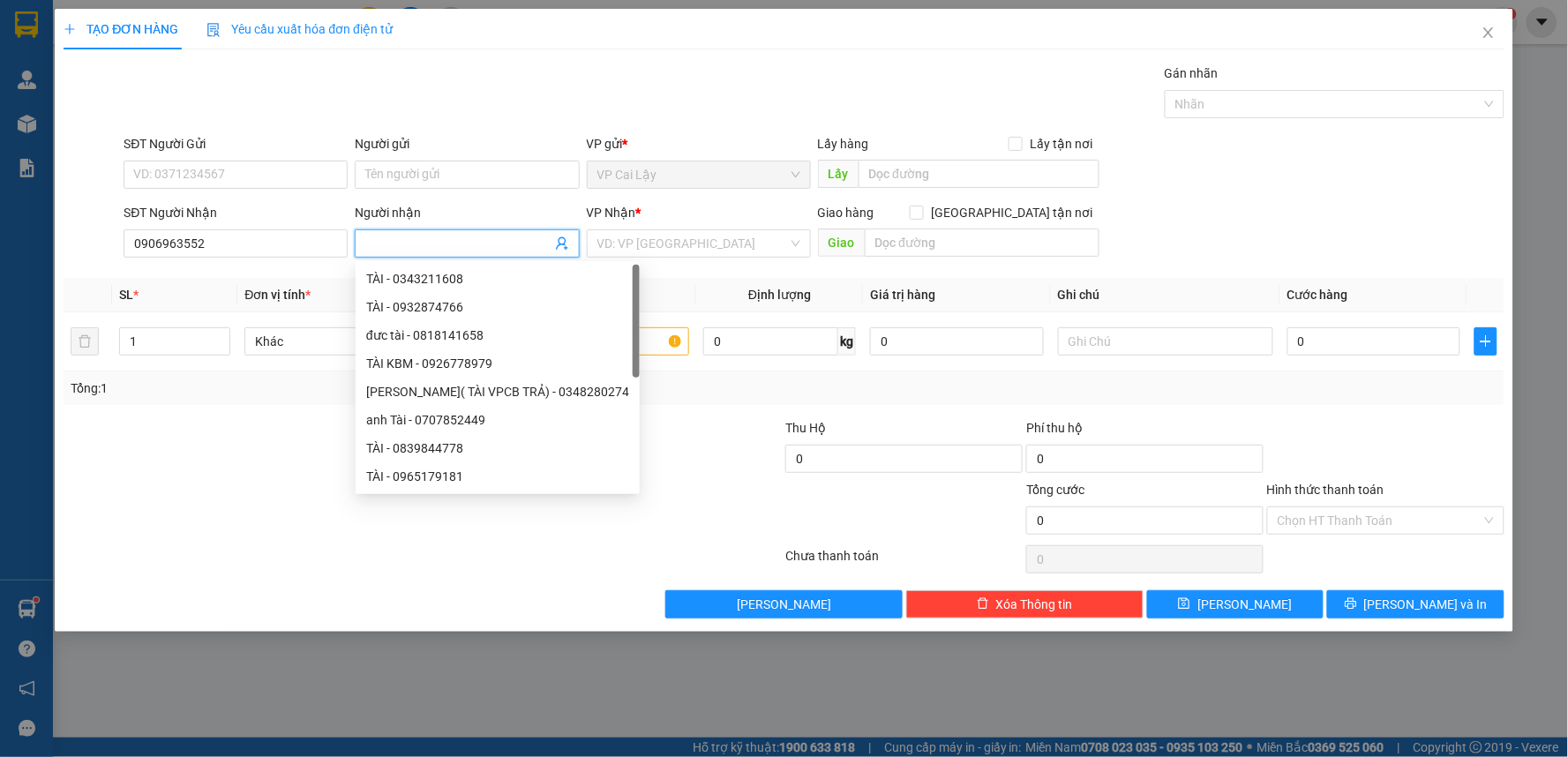
click at [299, 271] on div "Transit Pickup Surcharge Ids Transit Deliver Surcharge Ids Transit Deliver Surc…" at bounding box center [784, 341] width 1441 height 555
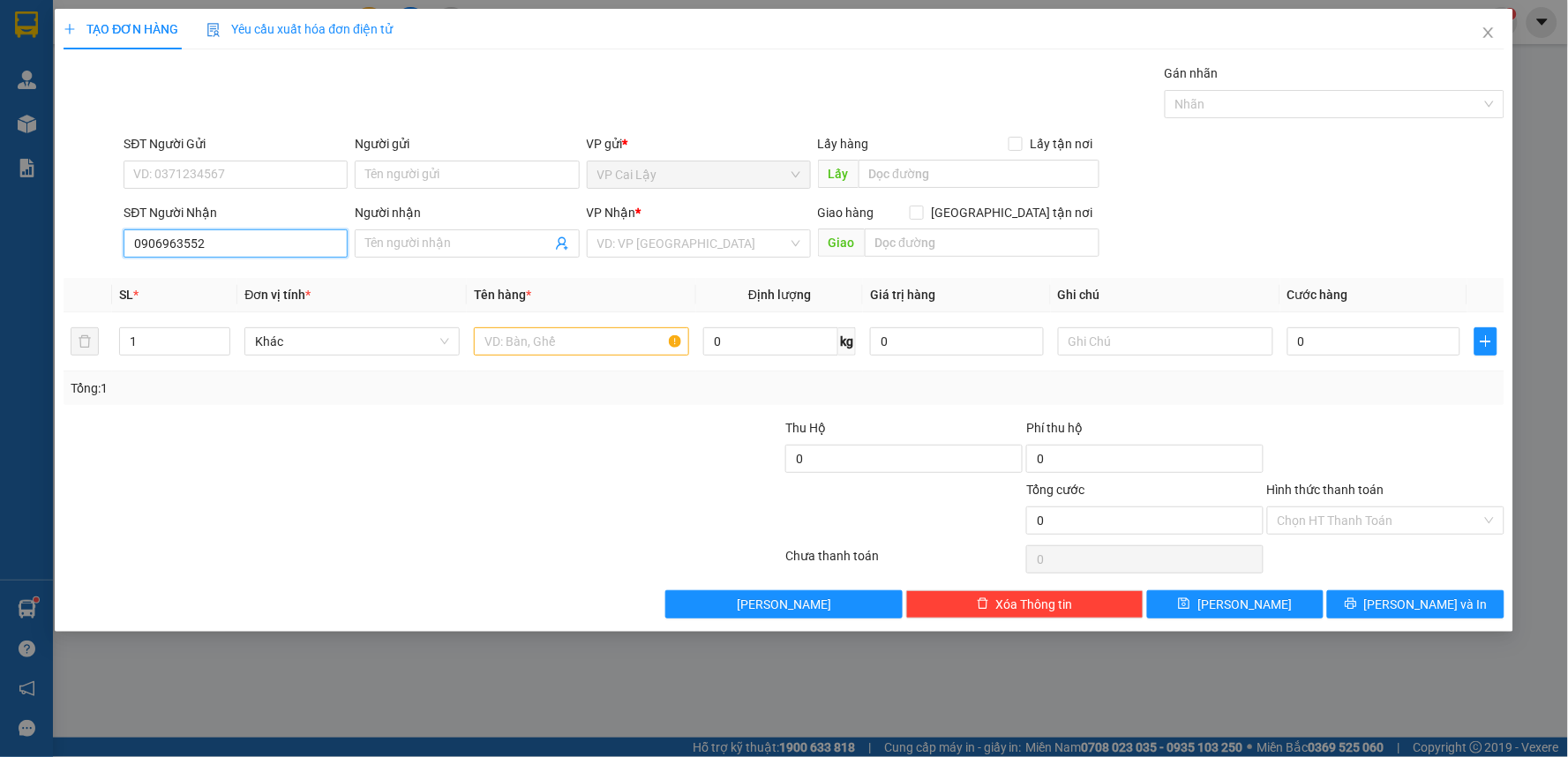
drag, startPoint x: 278, startPoint y: 245, endPoint x: 279, endPoint y: 257, distance: 12.0
click at [278, 246] on input "0906963552" at bounding box center [235, 243] width 224 height 28
click at [265, 270] on div "0906963552 - LÁNH" at bounding box center [235, 278] width 203 height 19
type input "LÁNH"
type input "40.000"
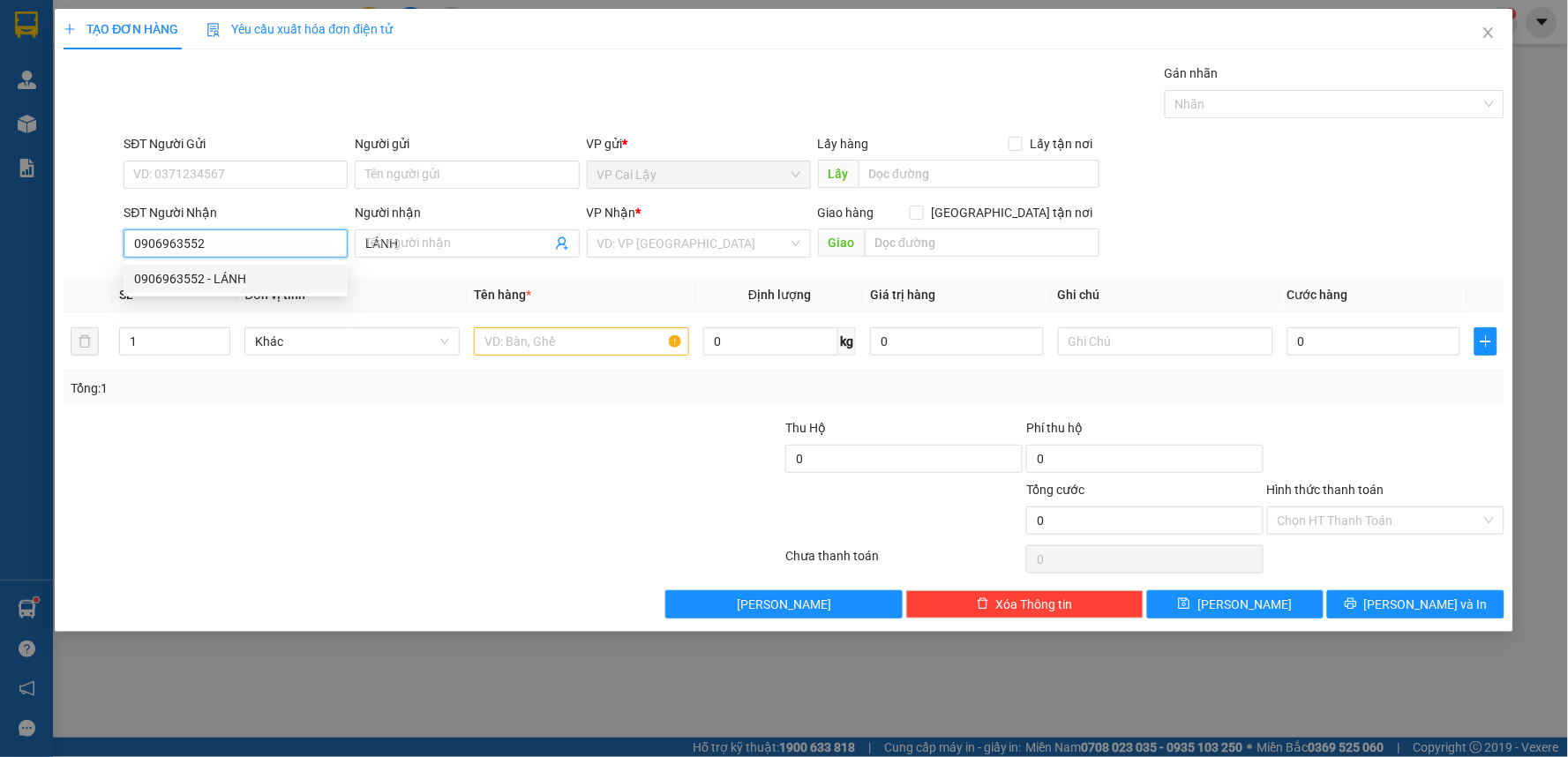
type input "40.000"
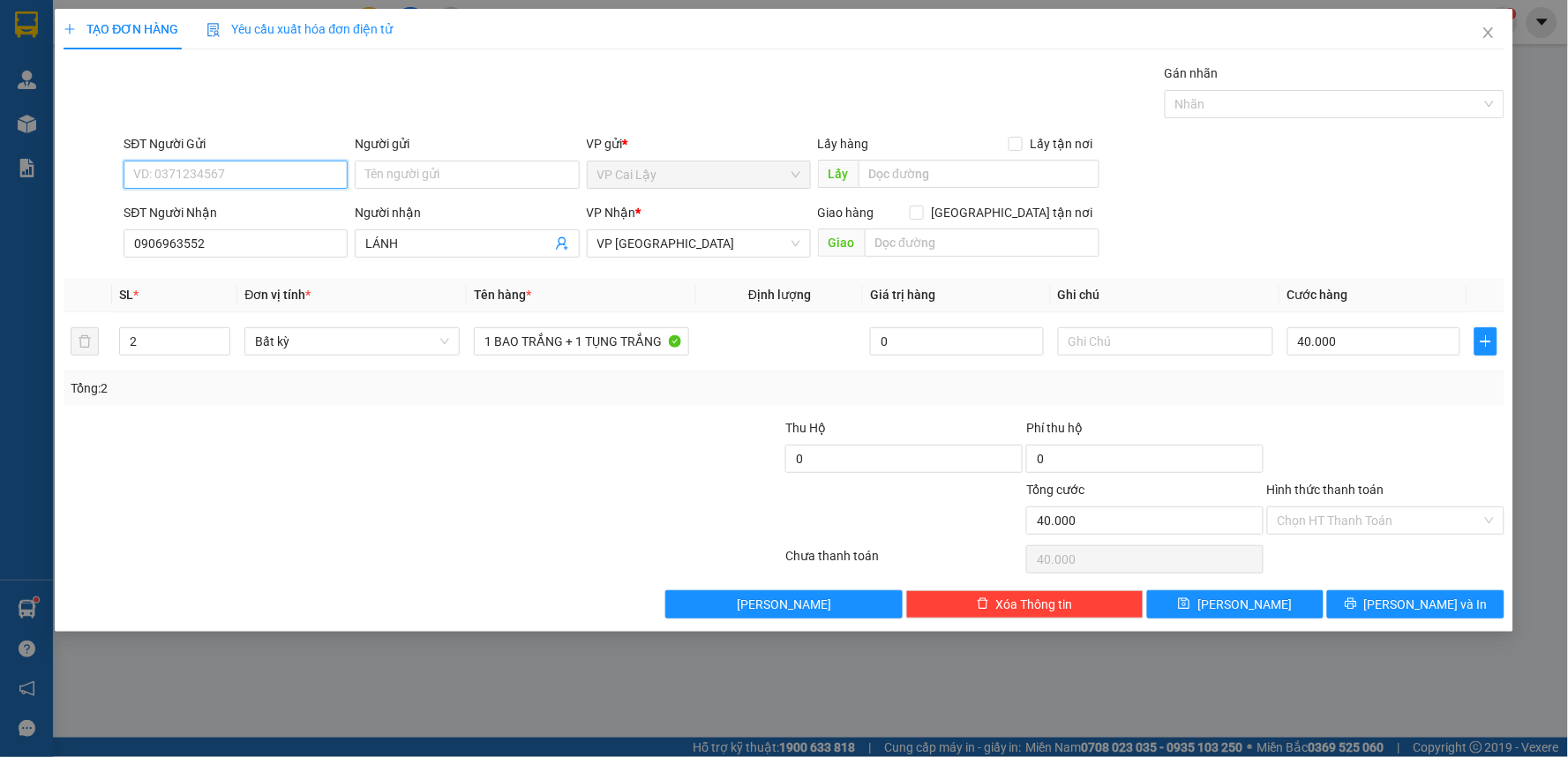
click at [245, 169] on input "SĐT Người Gửi" at bounding box center [235, 174] width 224 height 28
drag, startPoint x: 245, startPoint y: 172, endPoint x: 244, endPoint y: 193, distance: 21.0
click at [245, 176] on input "SĐT Người Gửi" at bounding box center [235, 174] width 224 height 28
drag, startPoint x: 222, startPoint y: 162, endPoint x: 227, endPoint y: 173, distance: 12.1
click at [222, 163] on input "SĐT Người Gửi" at bounding box center [235, 174] width 224 height 28
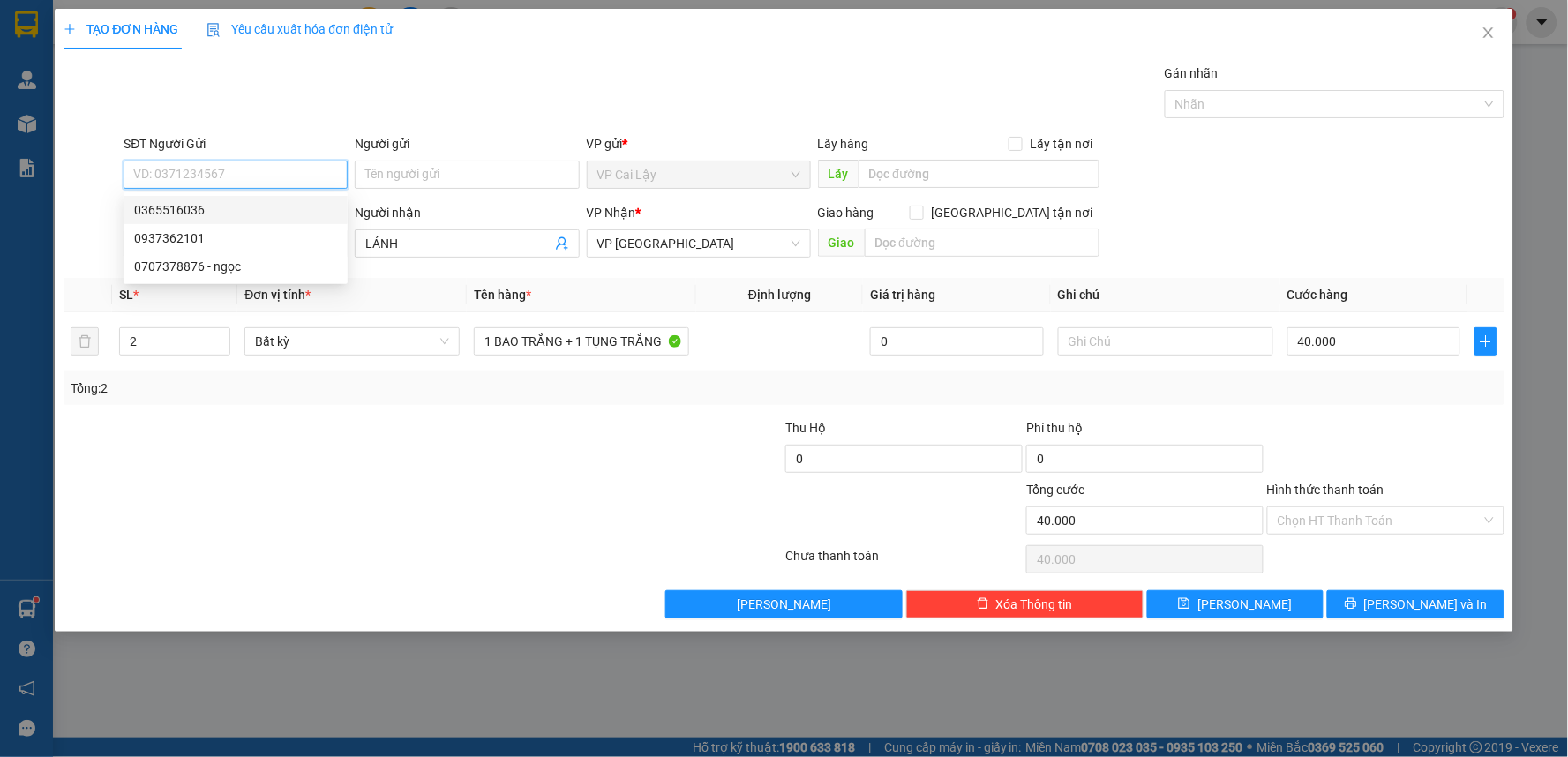
click at [233, 177] on input "SĐT Người Gửi" at bounding box center [235, 174] width 224 height 28
click at [234, 212] on div "0365516036" at bounding box center [235, 210] width 203 height 19
type input "0365516036"
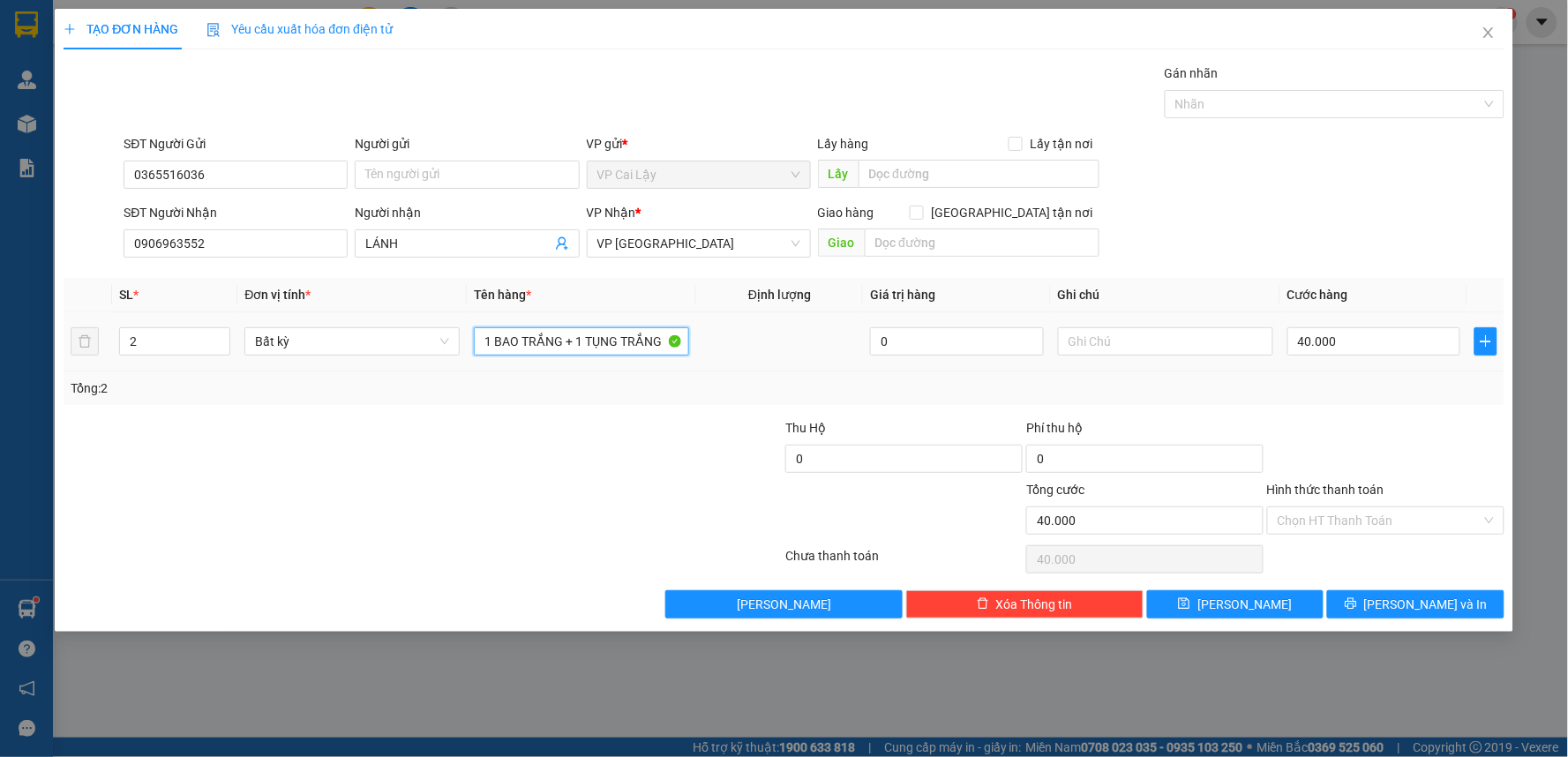
click at [597, 347] on input "1 BAO TRẮNG + 1 TỤNG TRẮNG" at bounding box center [582, 341] width 216 height 28
click at [1135, 341] on input "text" at bounding box center [1165, 341] width 216 height 28
type input "0"
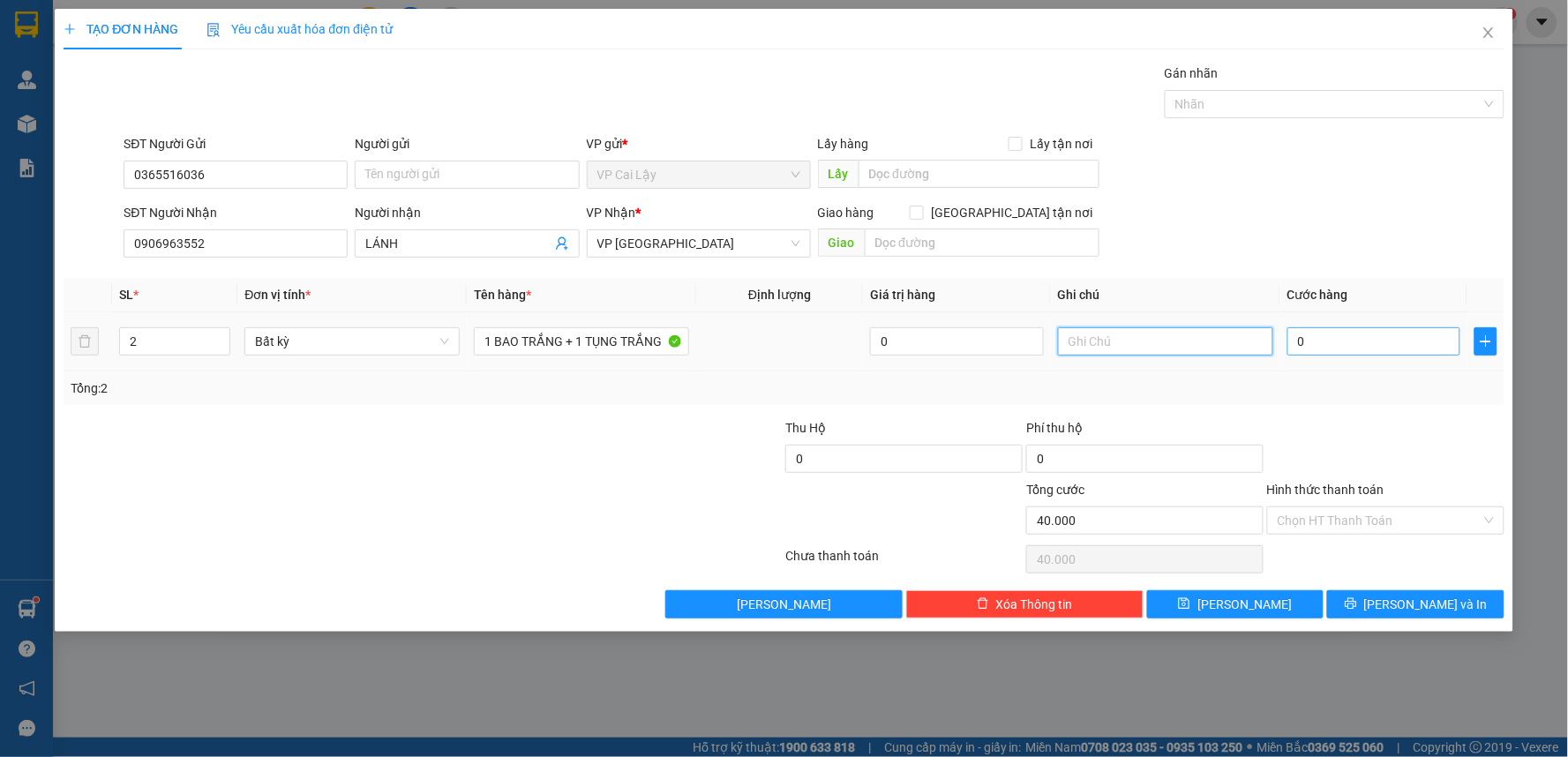
type input "40.000"
type input "7"
click at [1309, 345] on input "0" at bounding box center [1373, 341] width 173 height 28
type input "7"
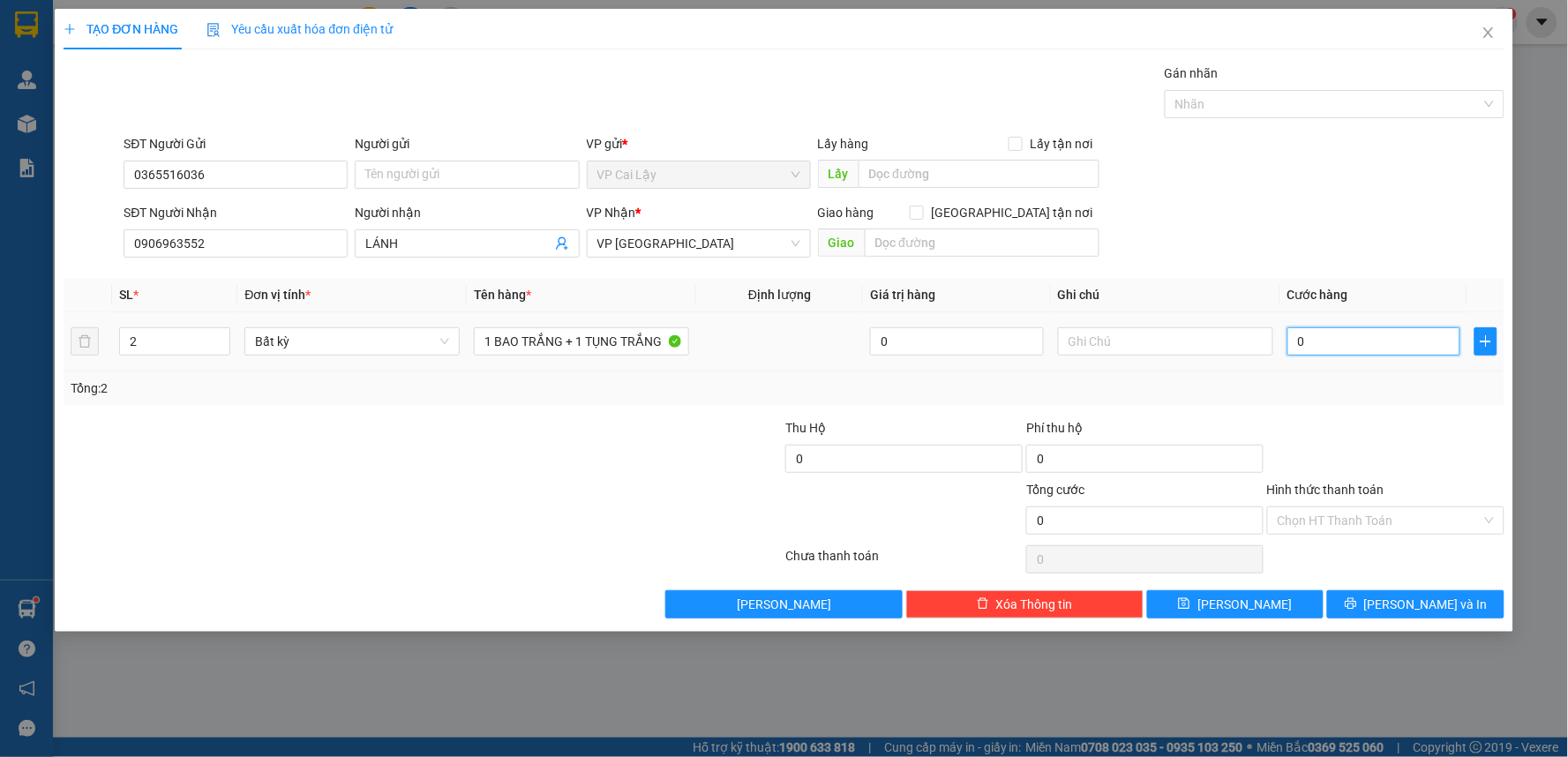
type input "7"
type input "70"
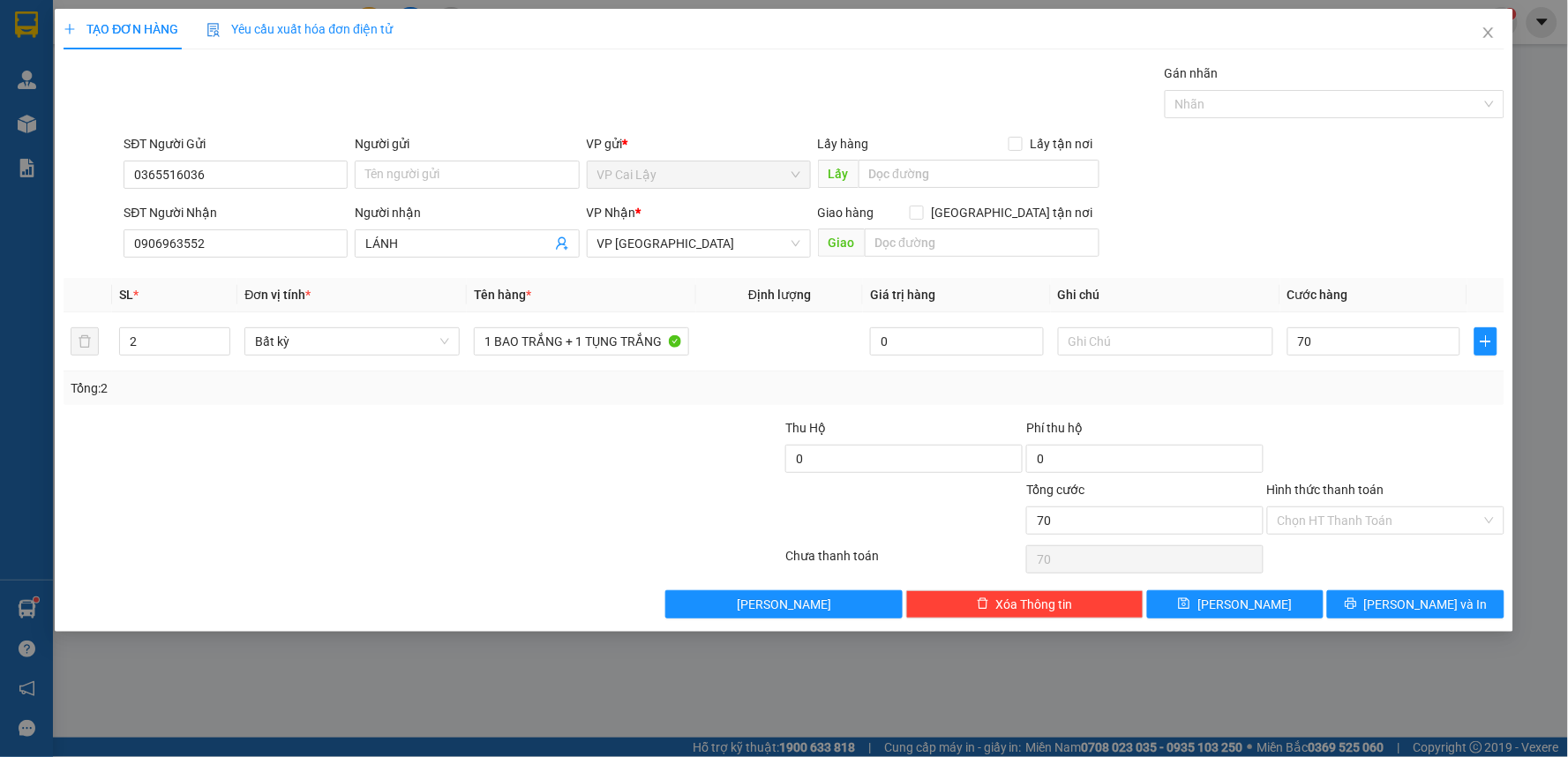
type input "70.000"
drag, startPoint x: 1335, startPoint y: 415, endPoint x: 1371, endPoint y: 545, distance: 134.9
click at [1335, 417] on div "Transit Pickup Surcharge Ids Transit Deliver Surcharge Ids Transit Deliver Surc…" at bounding box center [784, 341] width 1441 height 555
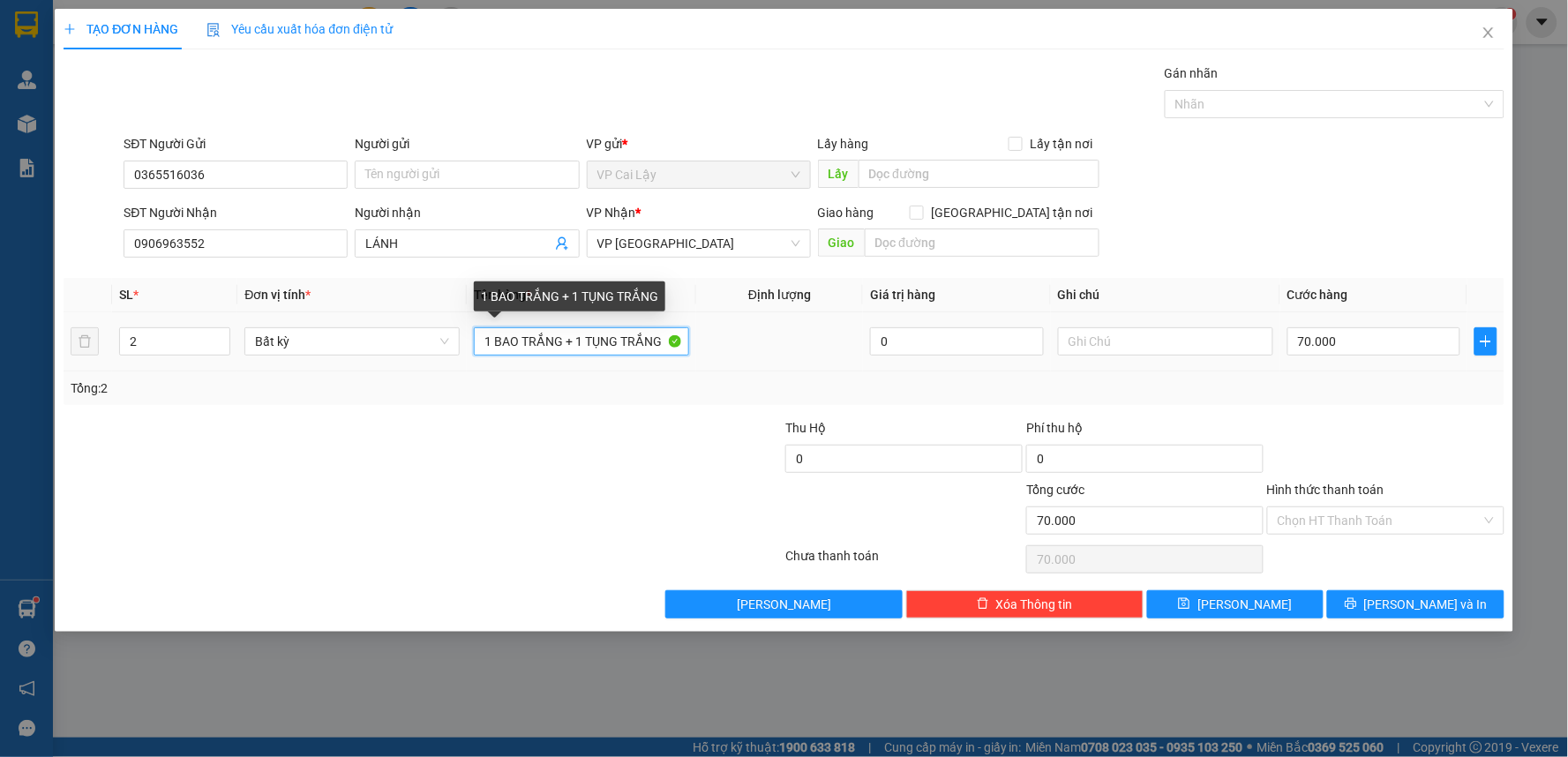
click at [562, 340] on input "1 BAO TRẮNG + 1 TỤNG TRẮNG" at bounding box center [582, 341] width 216 height 28
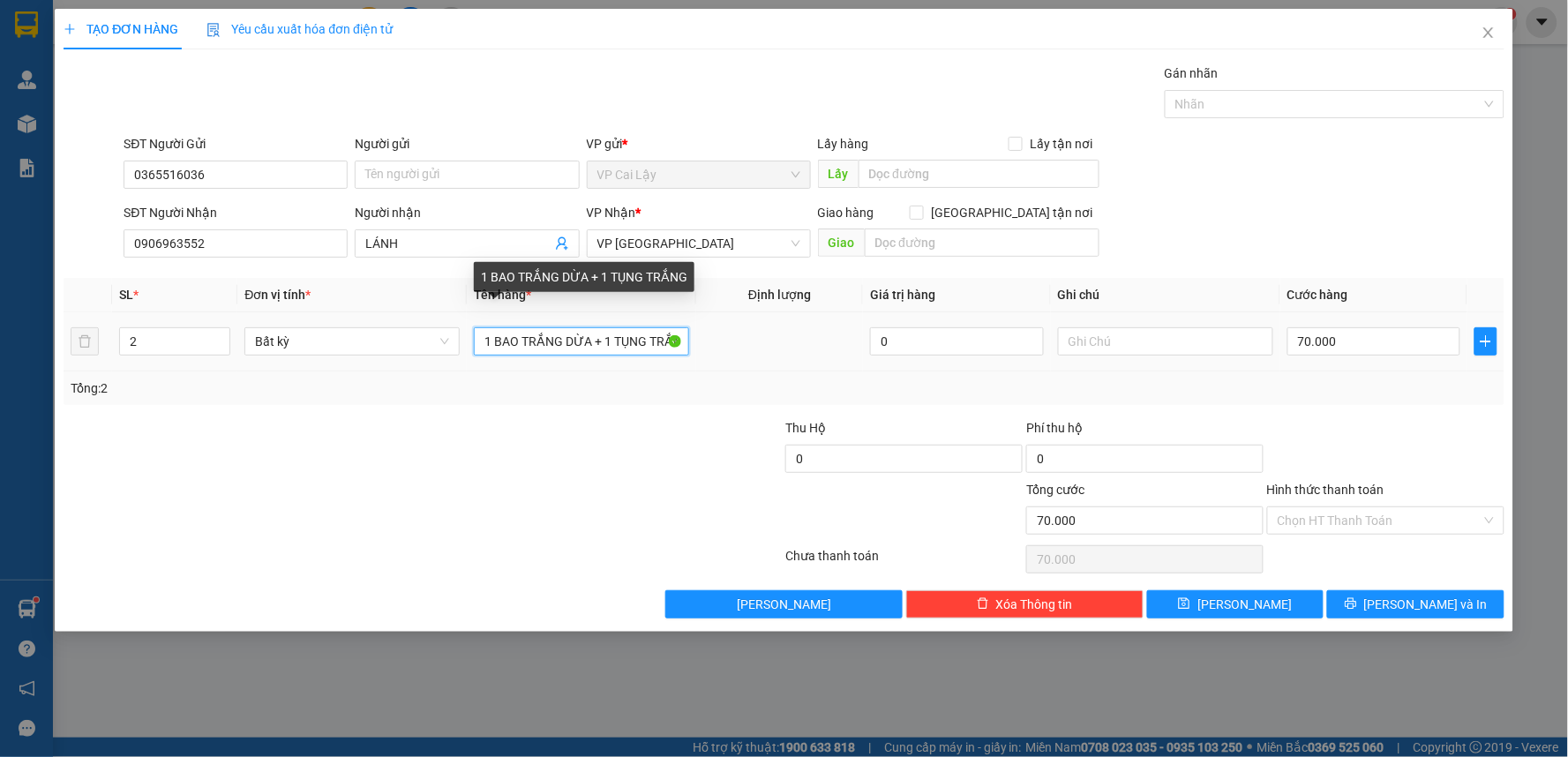
click at [660, 346] on input "1 BAO TRẮNG DỪA + 1 TỤNG TRẮNG" at bounding box center [582, 341] width 216 height 28
drag, startPoint x: 636, startPoint y: 345, endPoint x: 688, endPoint y: 344, distance: 52.0
click at [688, 344] on input "1 BAO TRẮNG DỪA + 1 TỤNG TRẮNG" at bounding box center [582, 341] width 216 height 28
click at [658, 335] on input "1 BAO TRẮNG DỪA + 1 TỤNG TRẮNG" at bounding box center [582, 341] width 216 height 28
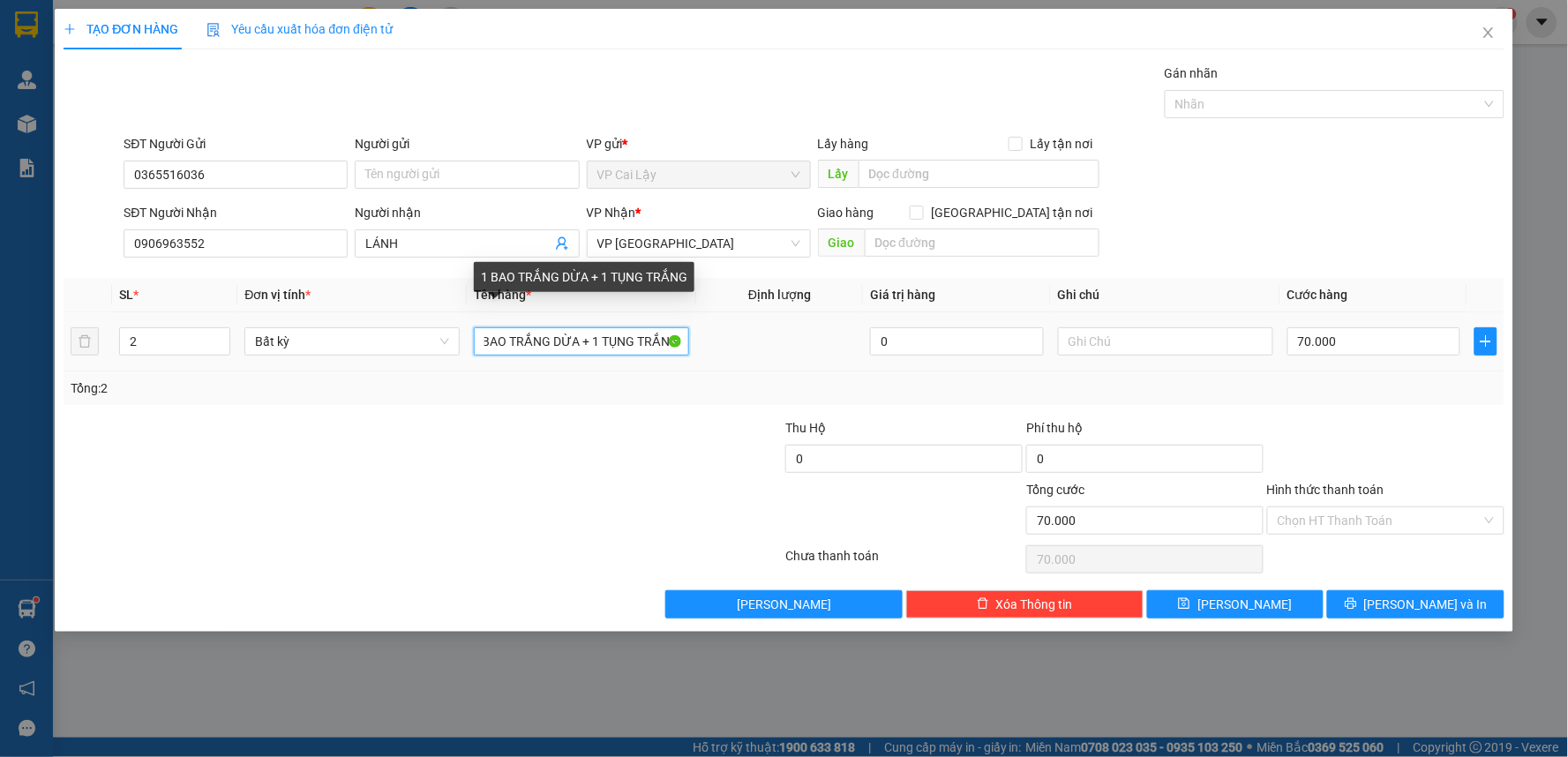
click at [665, 340] on input "1 BAO TRẮNG DỪA + 1 TỤNG TRẮNG" at bounding box center [582, 341] width 216 height 28
click at [670, 340] on input "1 BAO TRẮNG DỪA + 1 TỤNG TRẮNG" at bounding box center [582, 341] width 216 height 28
drag, startPoint x: 665, startPoint y: 345, endPoint x: 636, endPoint y: 342, distance: 29.2
click at [636, 342] on input "1 BAO TRẮNG DỪA + 1 TỤNG TRẮNG" at bounding box center [582, 341] width 216 height 28
click at [666, 341] on input "1 BAO TRẮNG DỪA + 1 TỤNG TRẮNG" at bounding box center [582, 341] width 216 height 28
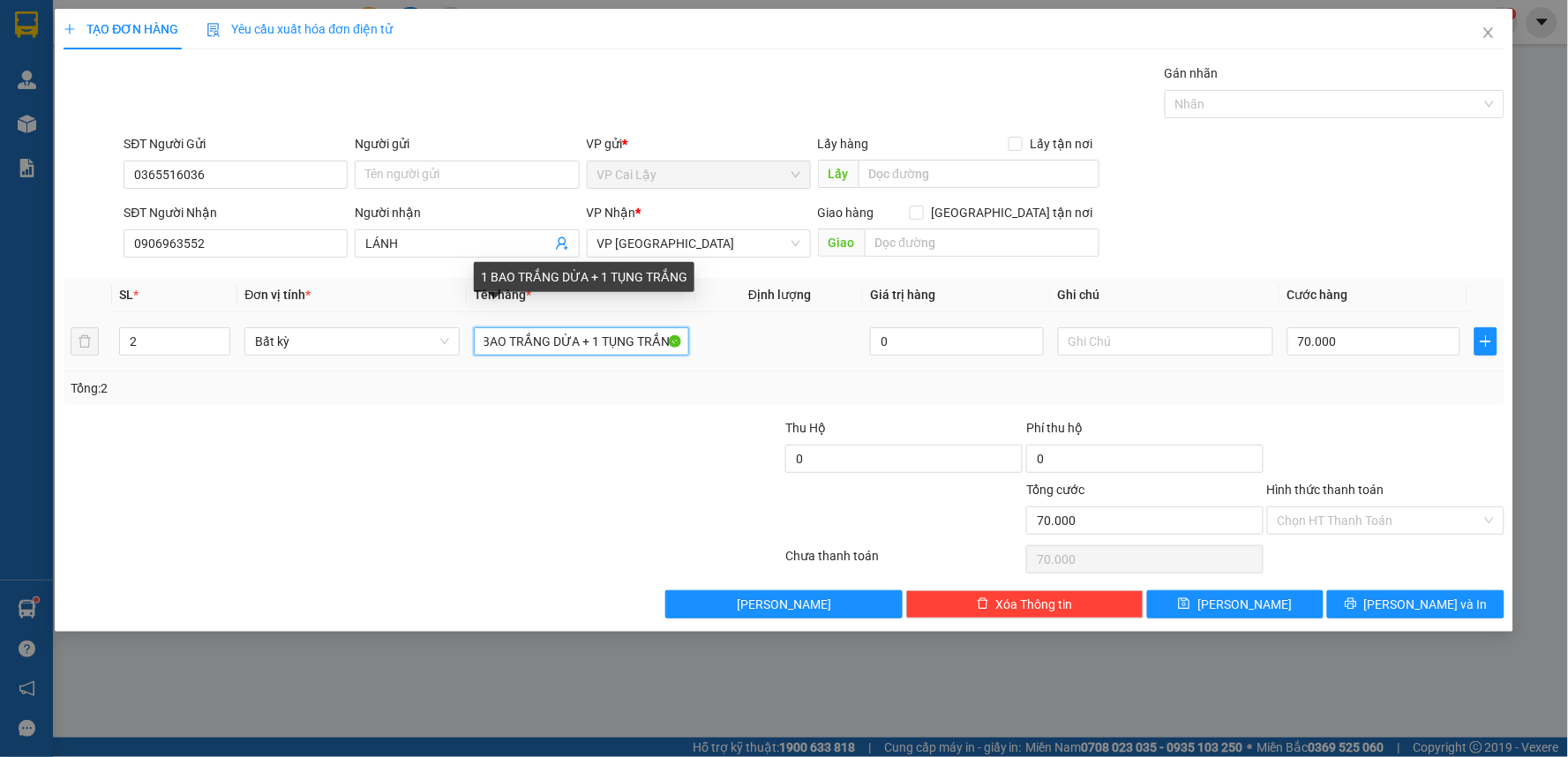
drag, startPoint x: 666, startPoint y: 337, endPoint x: 683, endPoint y: 341, distance: 17.5
click at [683, 341] on input "1 BAO TRẮNG DỪA + 1 TỤNG TRẮNG" at bounding box center [582, 341] width 216 height 28
click at [681, 341] on input "1 BAO TRẮNG DỪA + 1 TỤNG TRẮNG" at bounding box center [582, 341] width 216 height 28
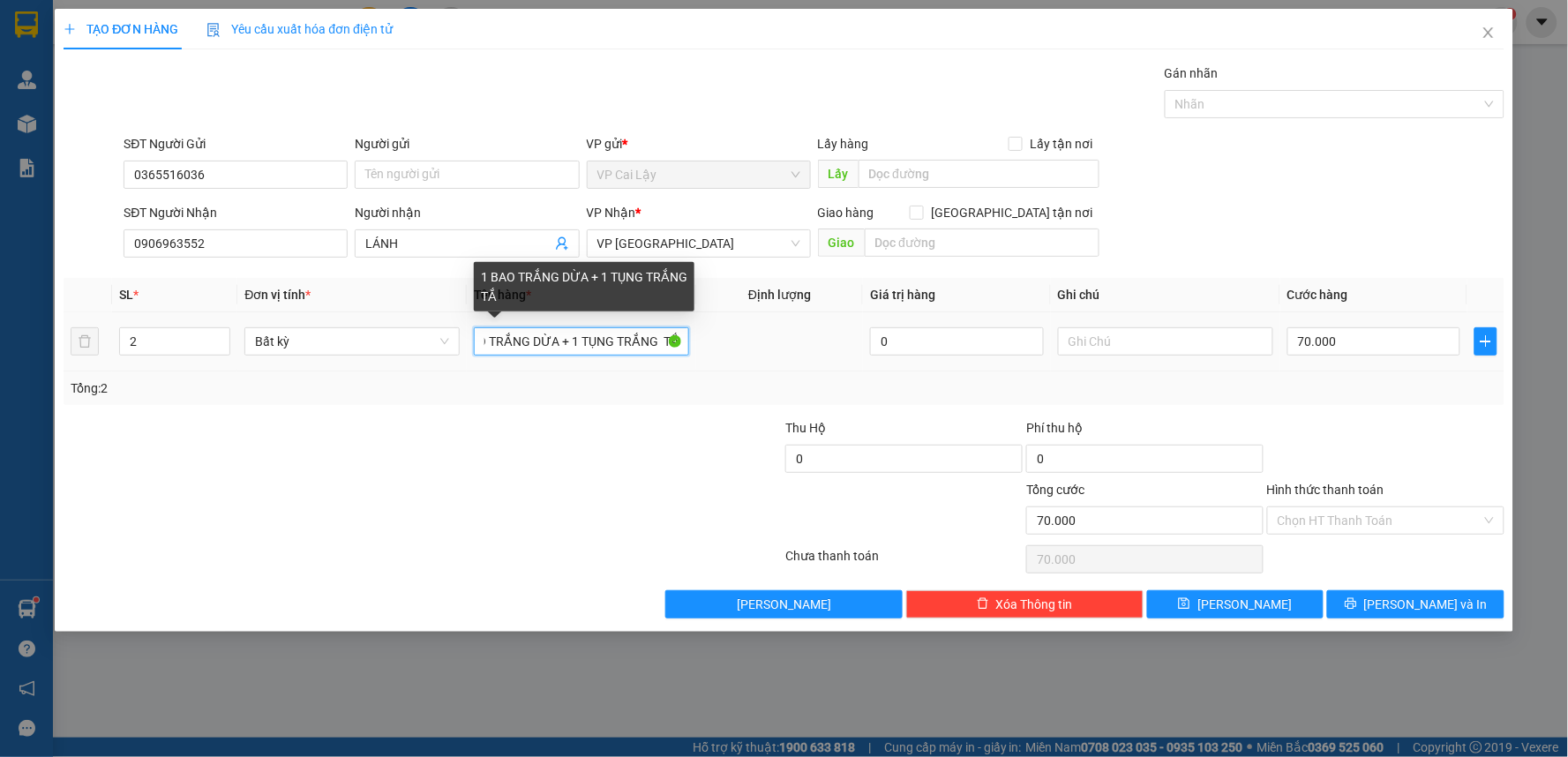
scroll to position [0, 40]
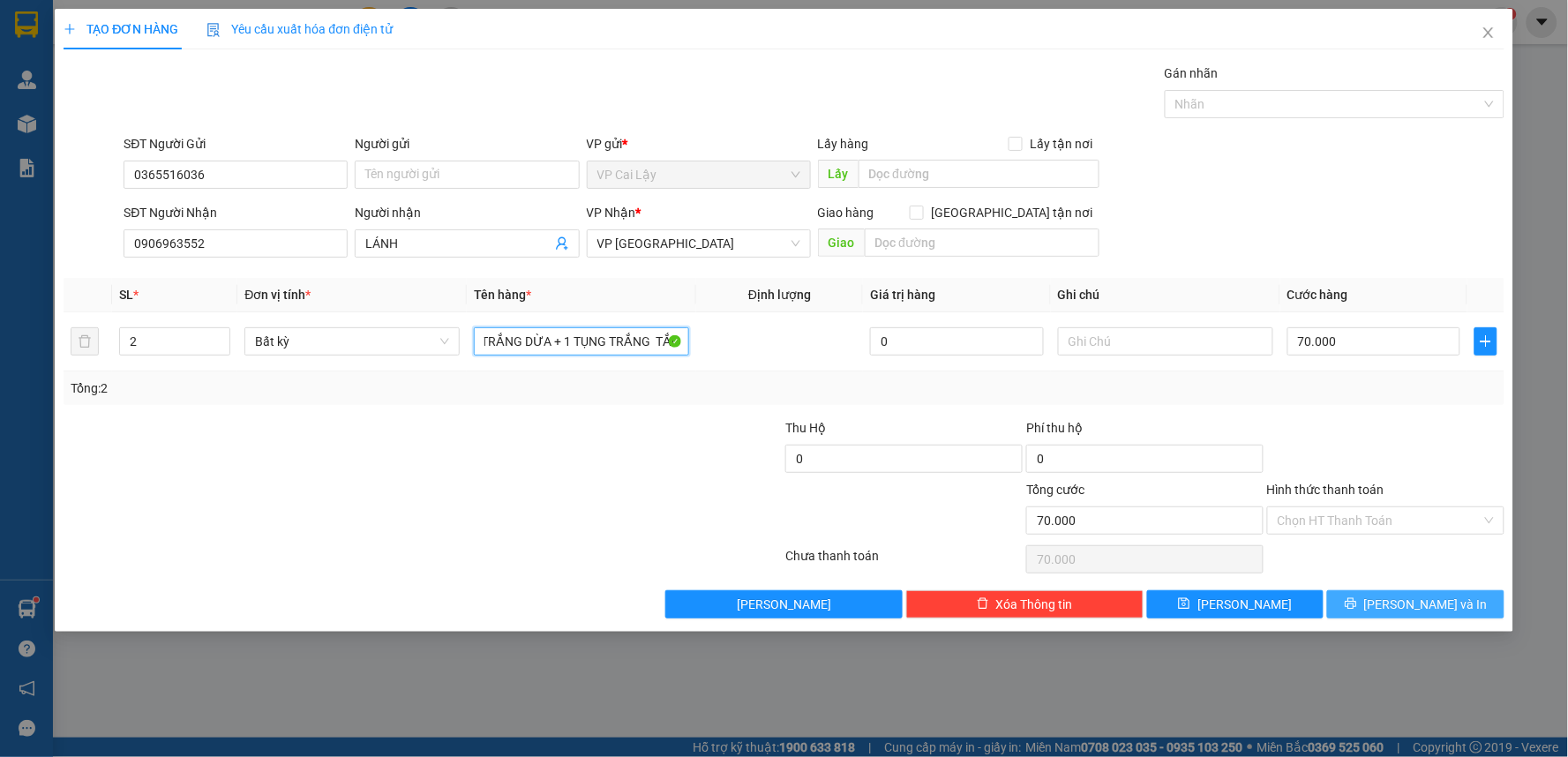
type input "1 BAO TRẮNG DỪA + 1 TỤNG TRẮNG TẮC"
click at [1405, 603] on span "[PERSON_NAME] và In" at bounding box center [1425, 604] width 123 height 19
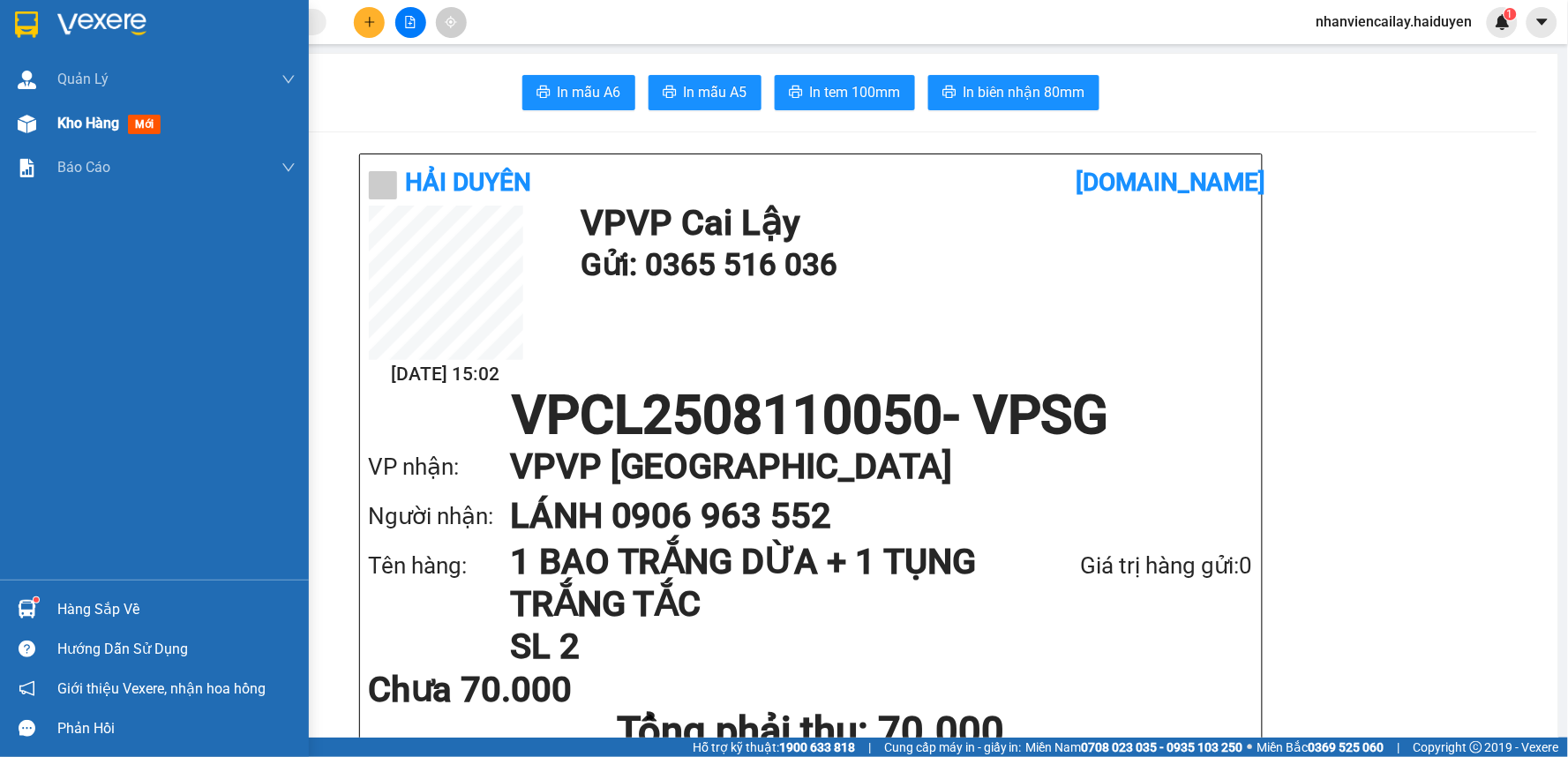
click at [86, 121] on span "Kho hàng" at bounding box center [89, 122] width 62 height 16
click at [106, 119] on span "Kho hàng" at bounding box center [89, 122] width 62 height 16
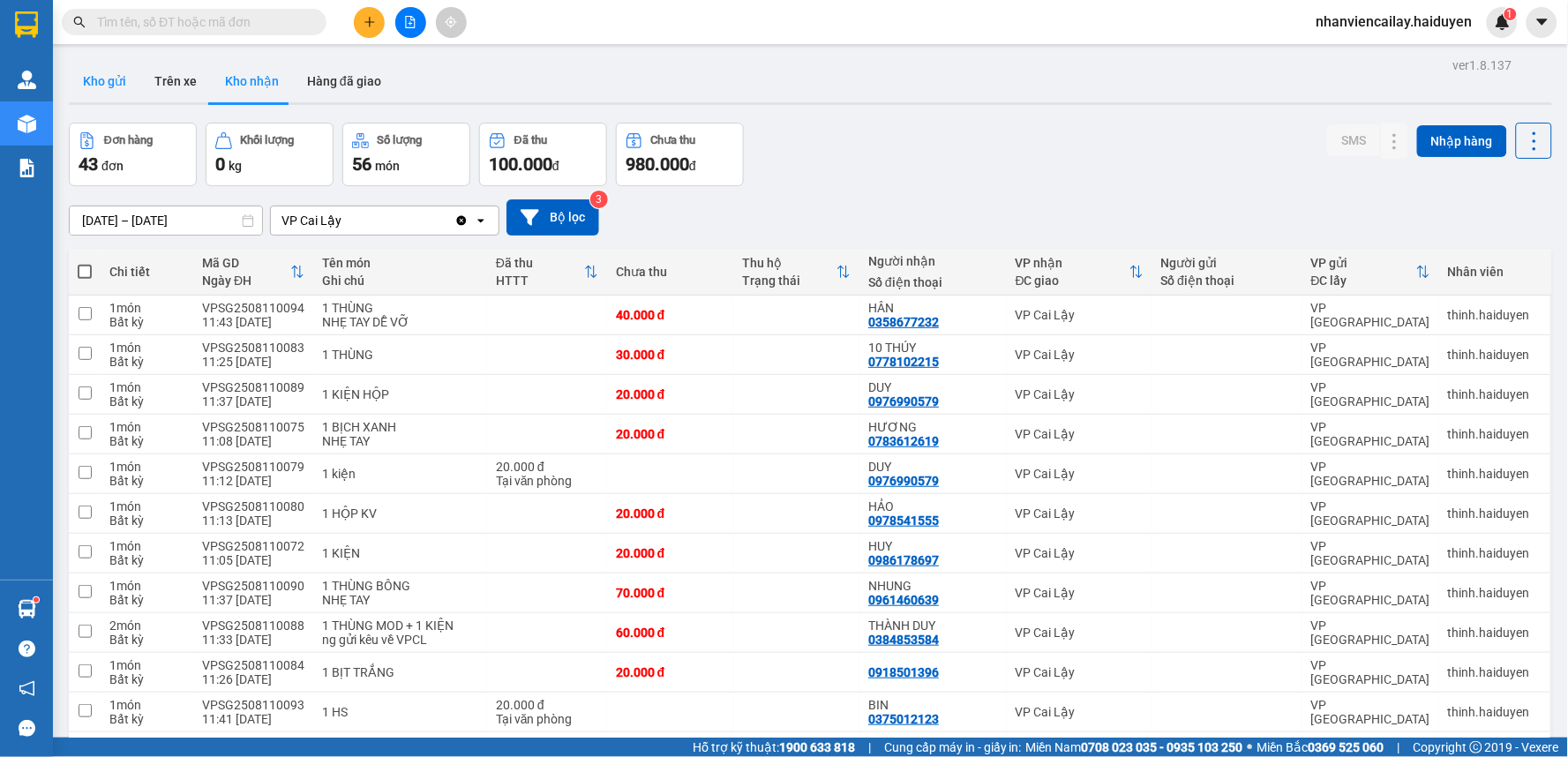
drag, startPoint x: 106, startPoint y: 81, endPoint x: 156, endPoint y: 99, distance: 53.1
click at [104, 81] on button "Kho gửi" at bounding box center [104, 81] width 71 height 42
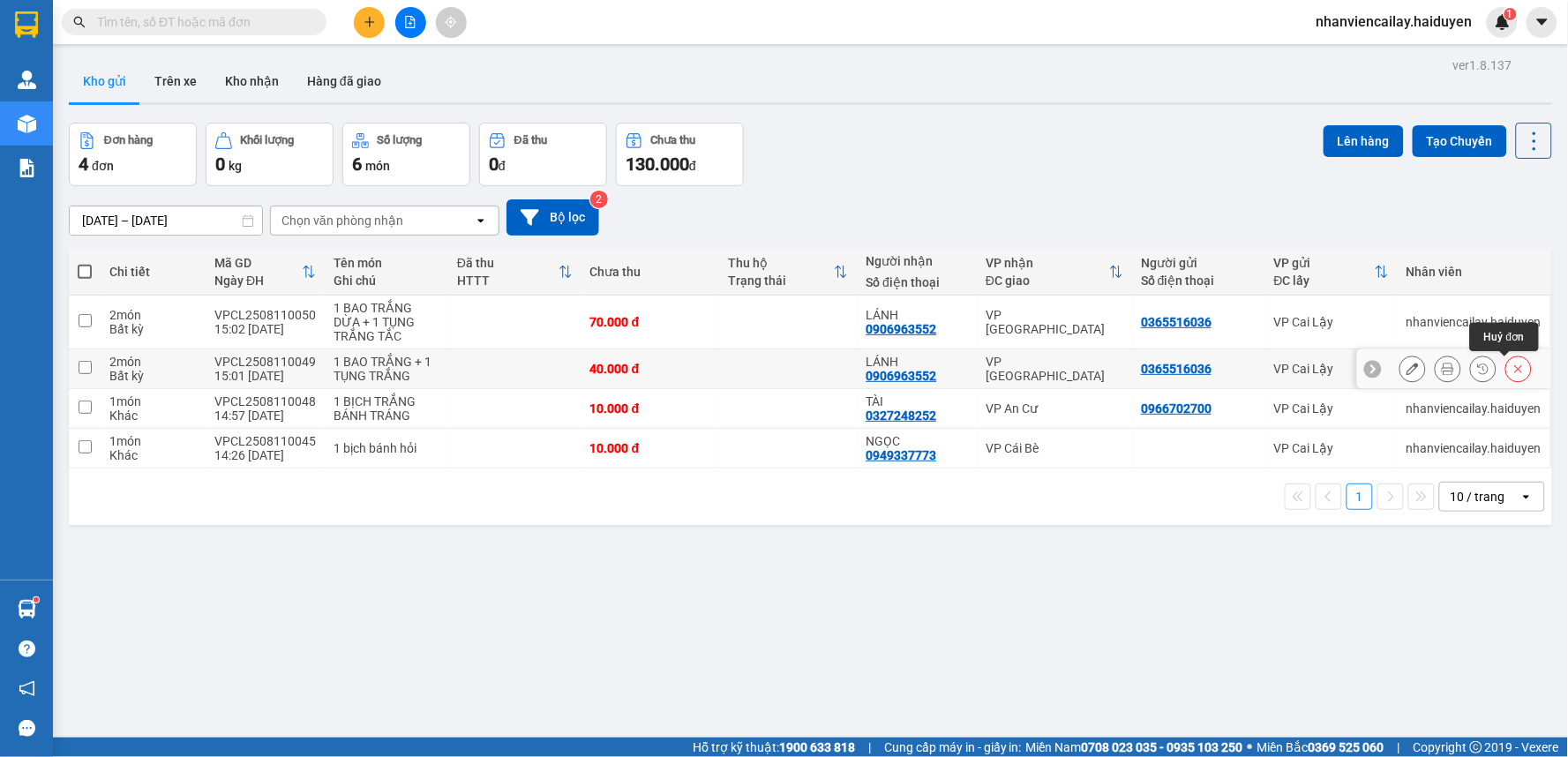
click at [1506, 363] on button at bounding box center [1519, 369] width 25 height 31
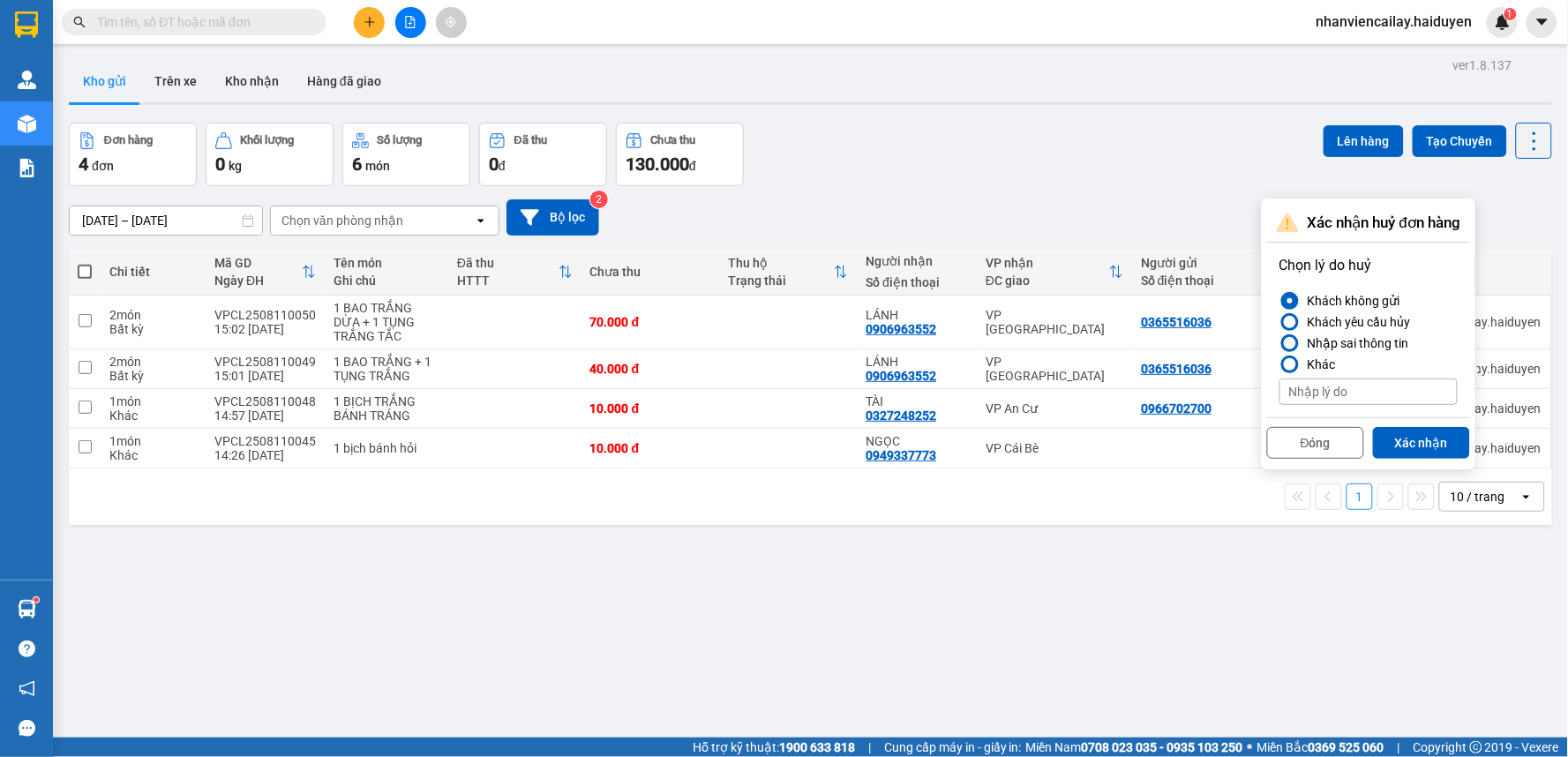
click at [1335, 344] on div "Nhập sai thông tin" at bounding box center [1354, 343] width 109 height 21
click at [1279, 343] on input "Nhập sai thông tin" at bounding box center [1279, 343] width 0 height 0
click at [1399, 441] on button "Xác nhận" at bounding box center [1421, 442] width 97 height 32
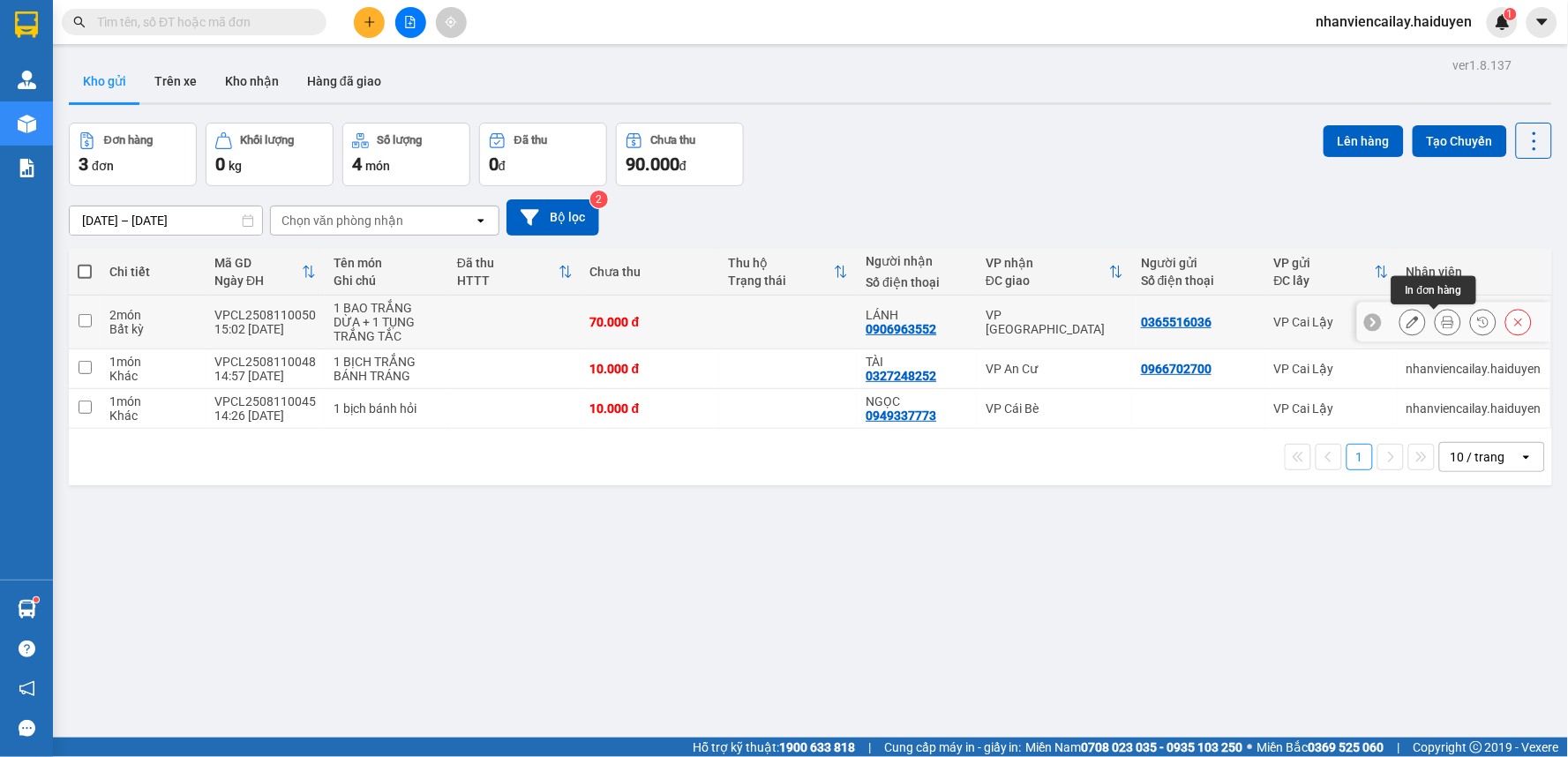
click at [1442, 328] on icon at bounding box center [1448, 322] width 13 height 13
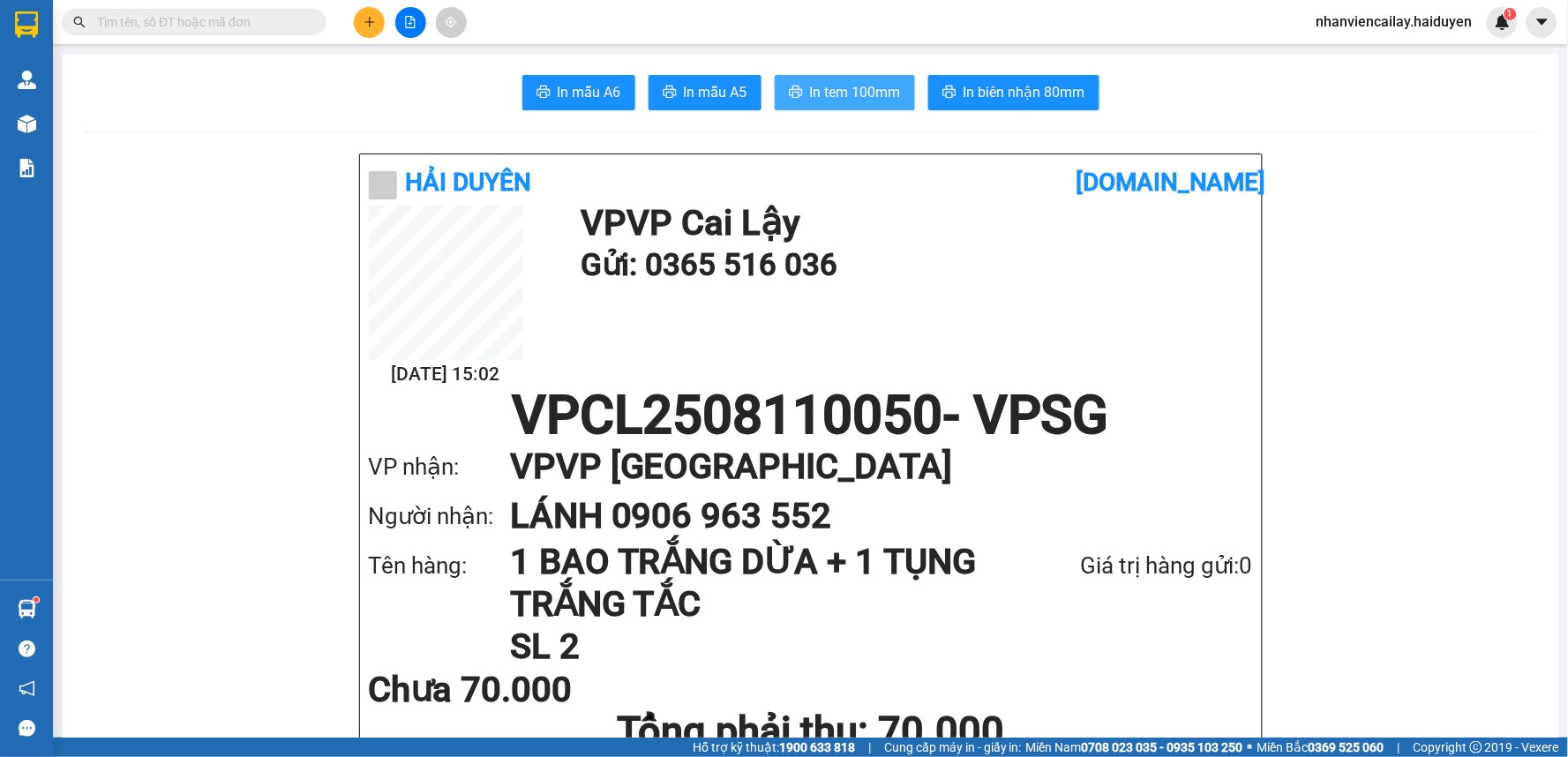
drag, startPoint x: 838, startPoint y: 91, endPoint x: 821, endPoint y: 111, distance: 26.2
click at [839, 91] on span "In tem 100mm" at bounding box center [855, 91] width 91 height 22
click at [311, 17] on span at bounding box center [314, 22] width 11 height 19
click at [267, 24] on input "text" at bounding box center [201, 22] width 208 height 19
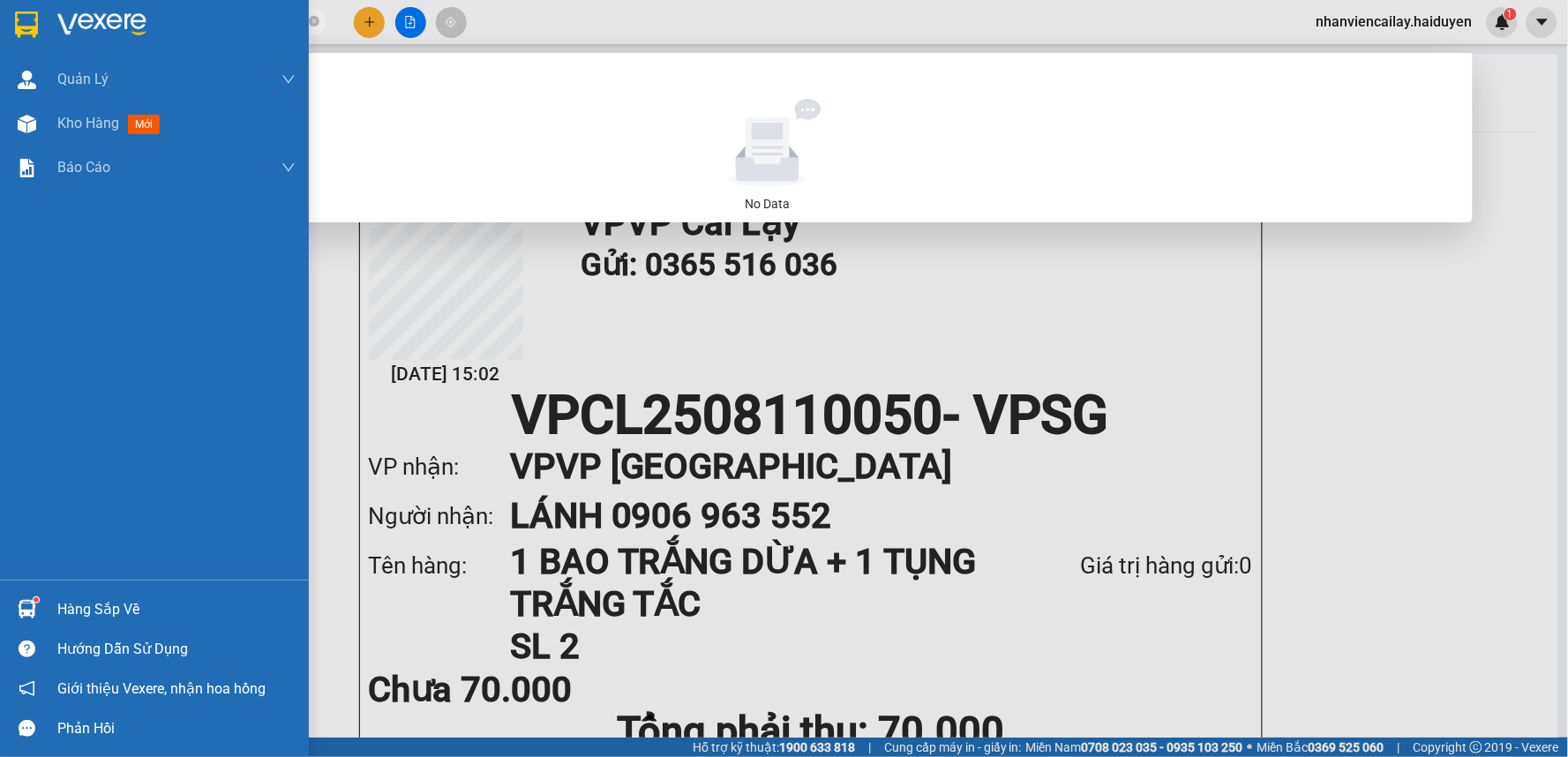
drag, startPoint x: 133, startPoint y: 23, endPoint x: 49, endPoint y: 23, distance: 84.0
click at [49, 23] on section "Kết quả tìm kiếm ( 0 ) Bộ lọc No Data 098678697 nhanviencailay.haiduyen 1 Quản …" at bounding box center [784, 378] width 1568 height 757
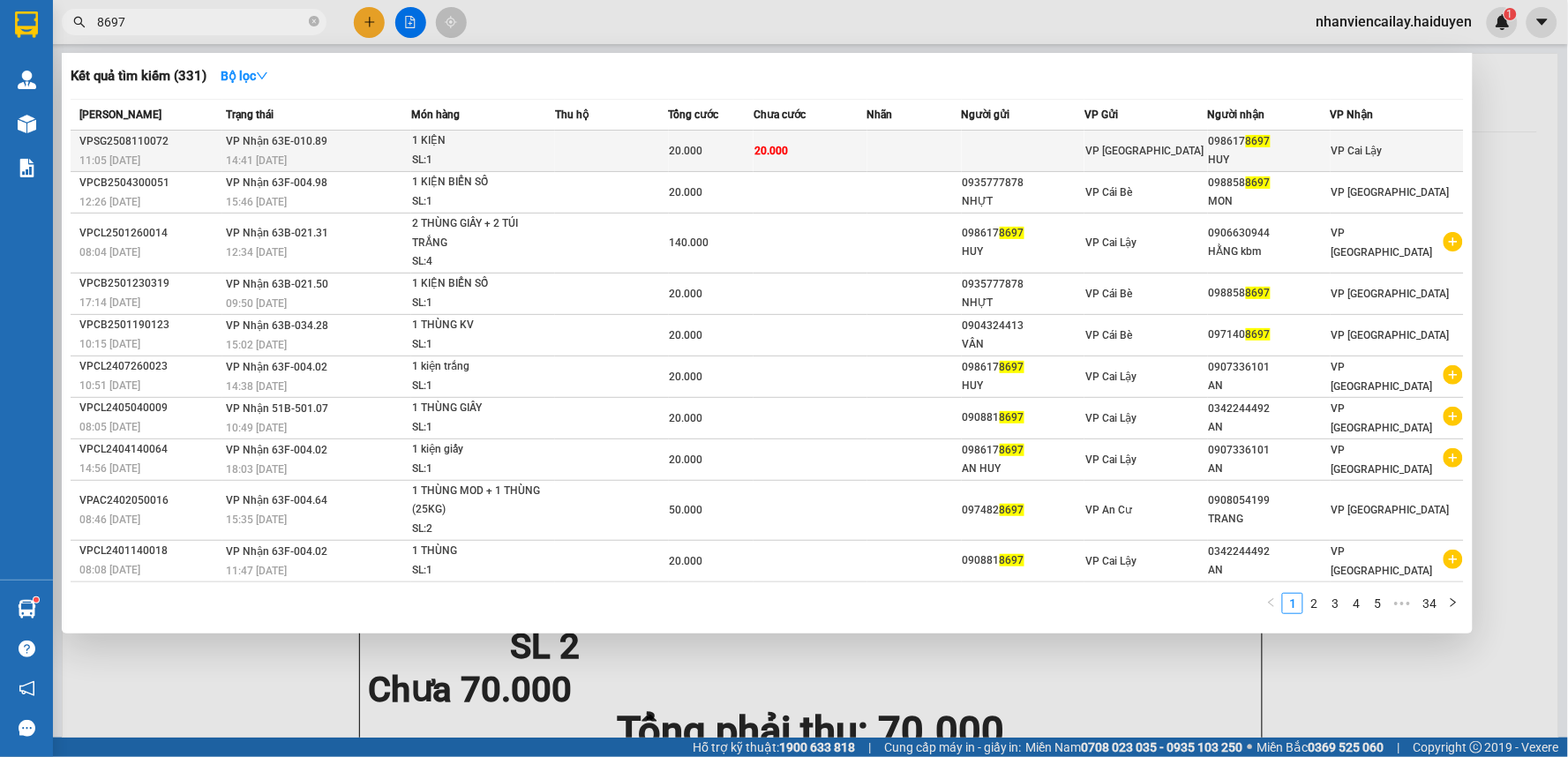
type input "8697"
click at [544, 147] on div "1 KIỆN" at bounding box center [478, 141] width 132 height 19
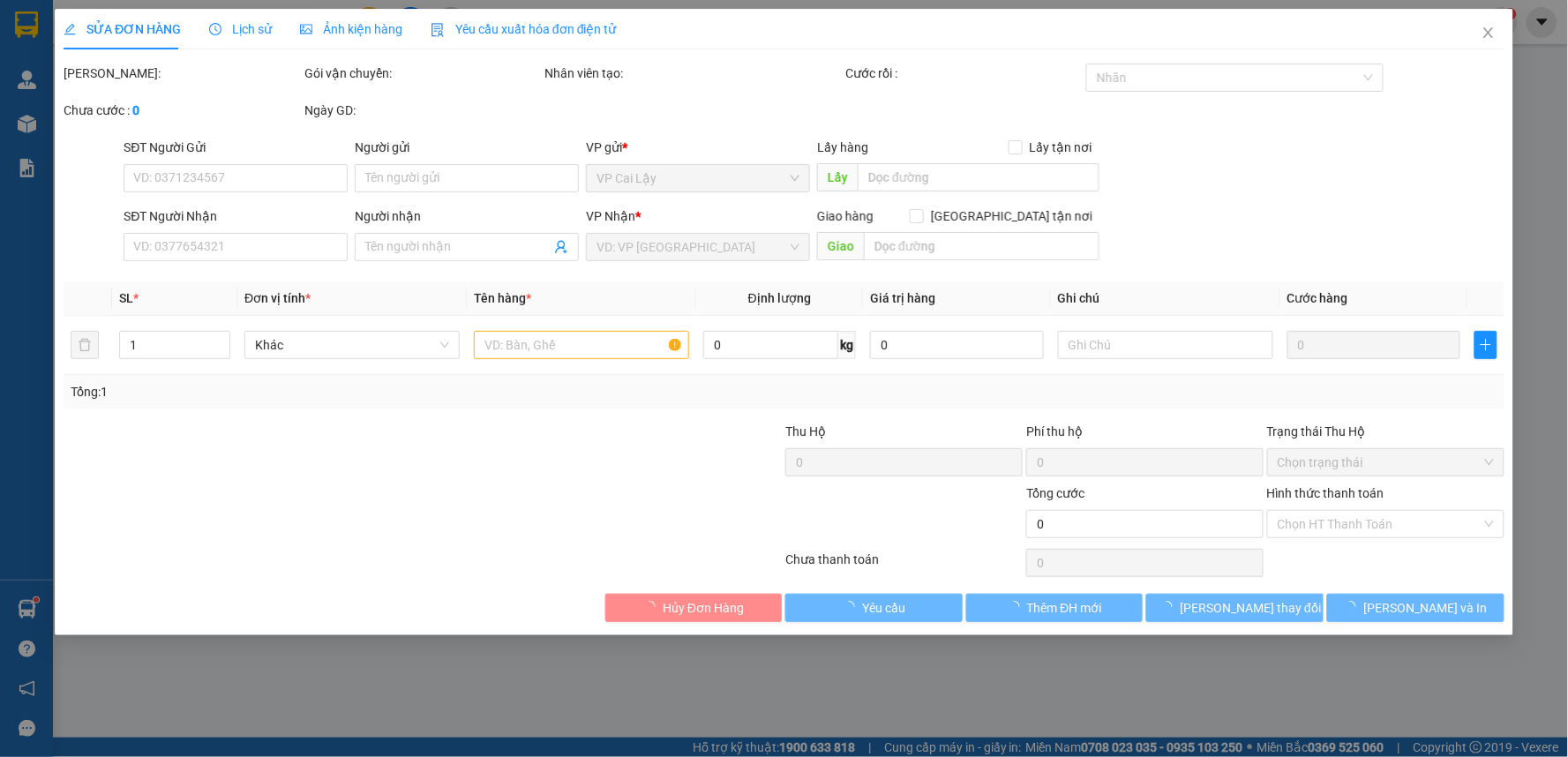
type input "0986178697"
type input "HUY"
type input "20.000"
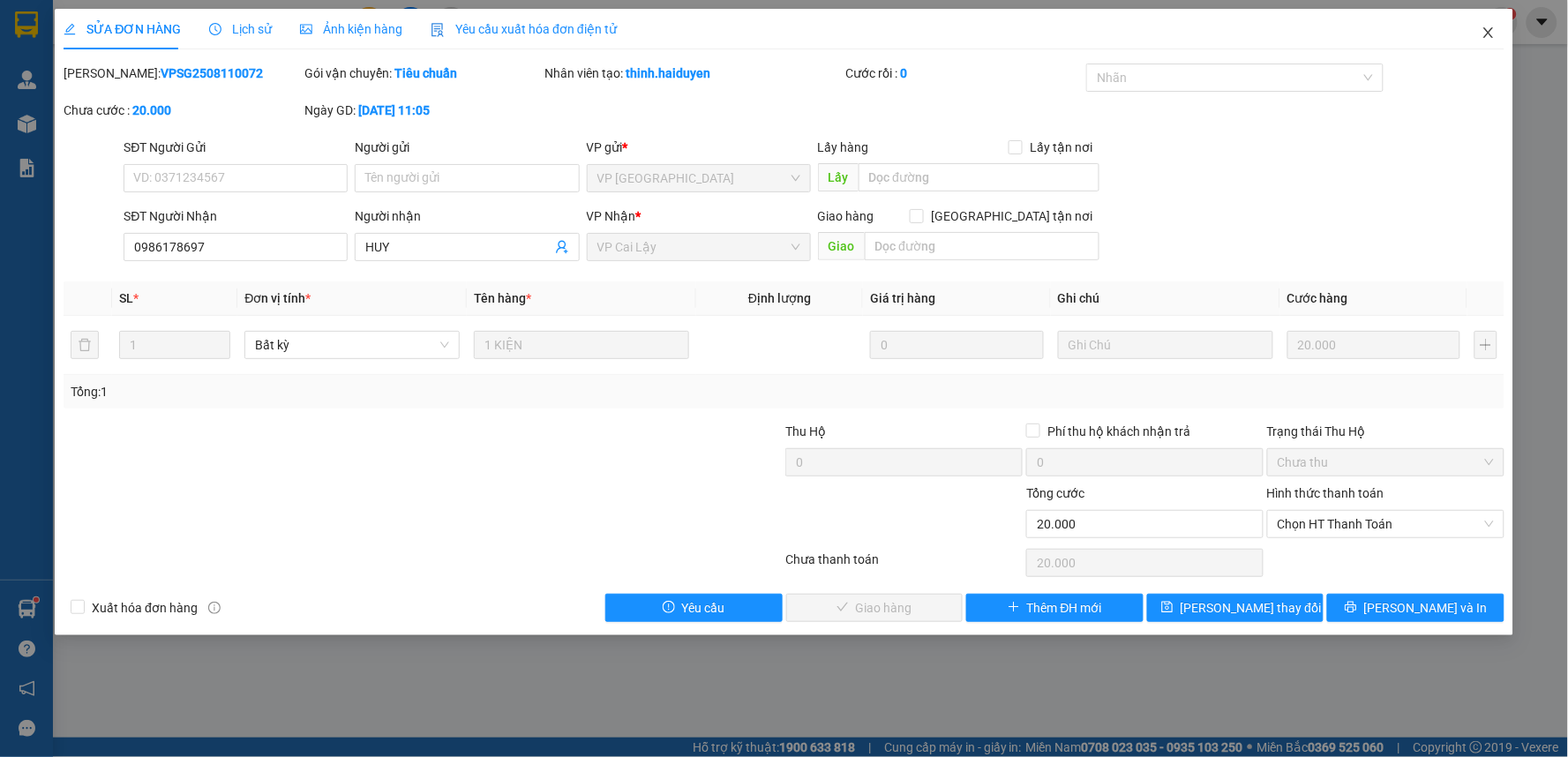
click at [1484, 38] on icon "close" at bounding box center [1488, 33] width 14 height 14
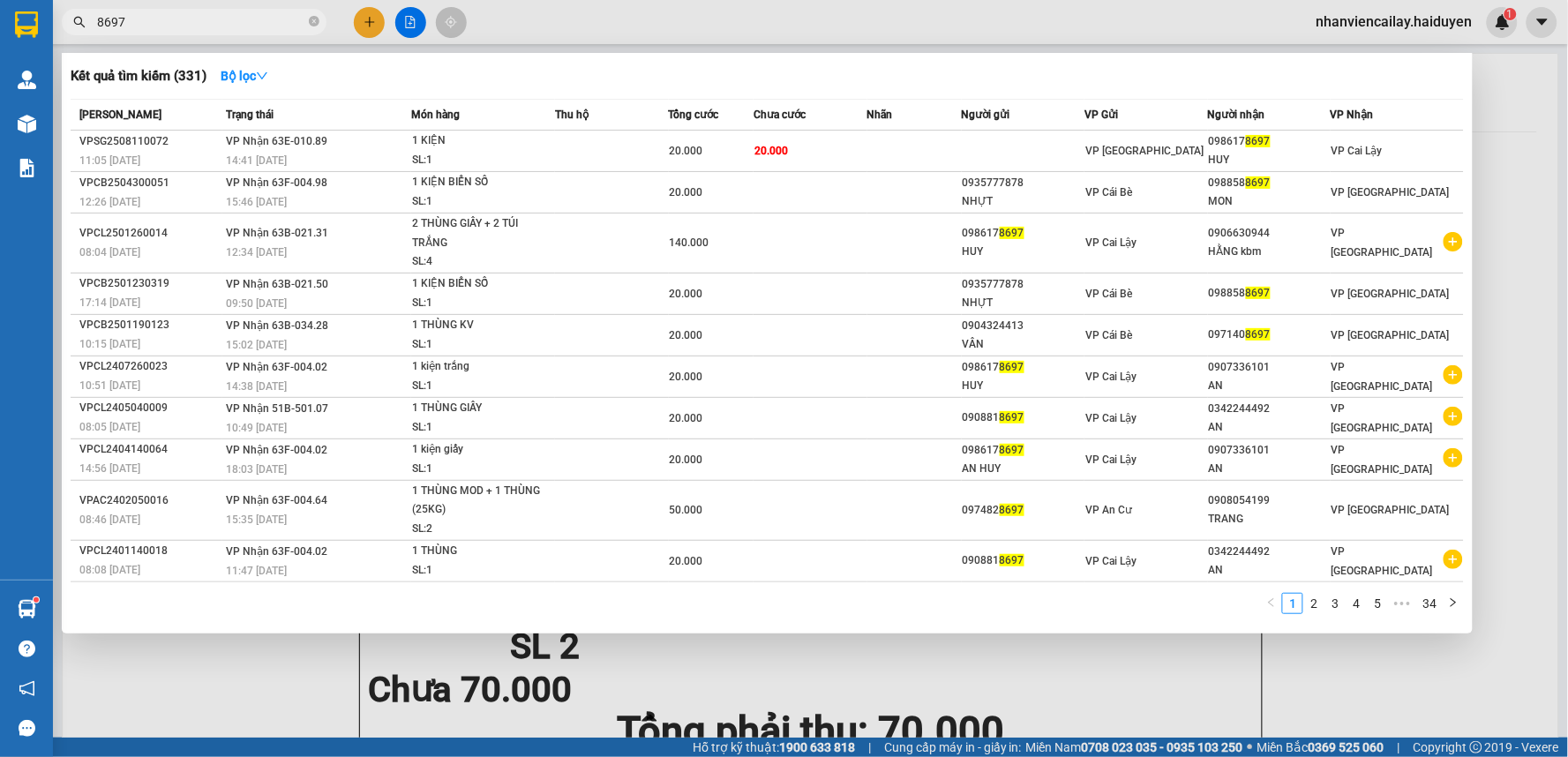
drag, startPoint x: 173, startPoint y: 24, endPoint x: 206, endPoint y: 34, distance: 34.5
click at [173, 25] on input "8697" at bounding box center [201, 22] width 208 height 19
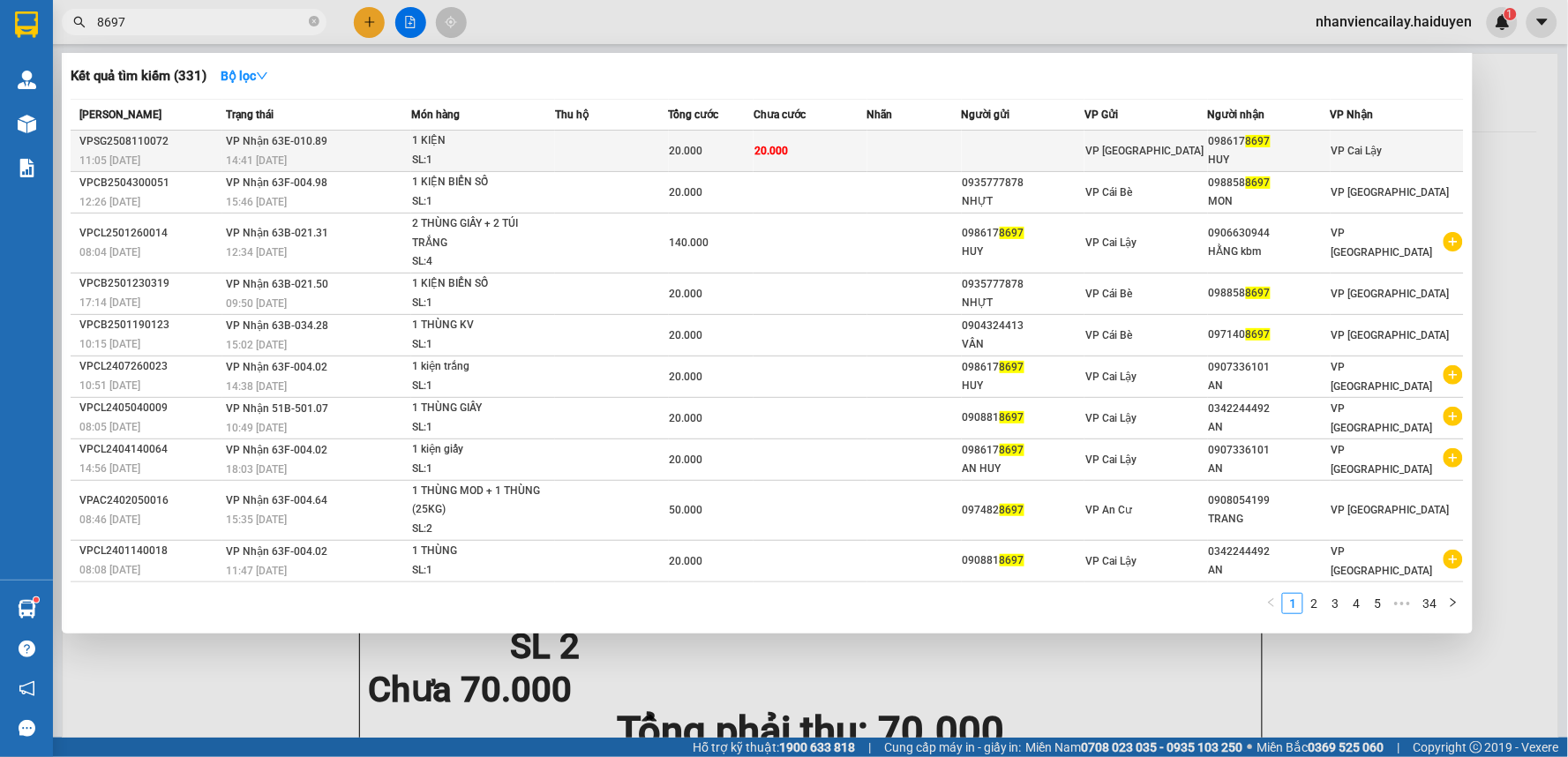
click at [1132, 144] on span "VP [GEOGRAPHIC_DATA]" at bounding box center [1144, 150] width 118 height 13
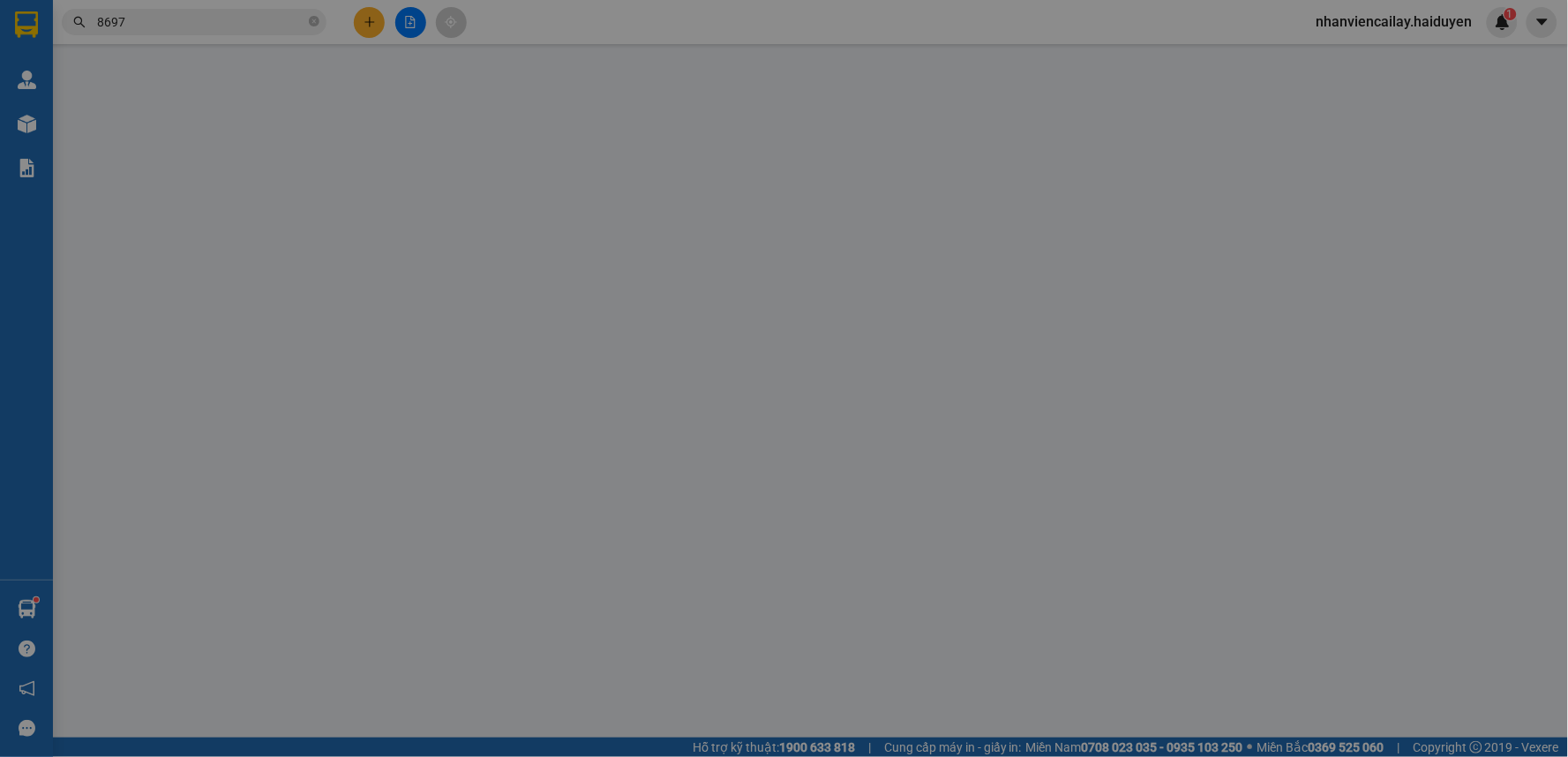
type input "0986178697"
type input "HUY"
type input "20.000"
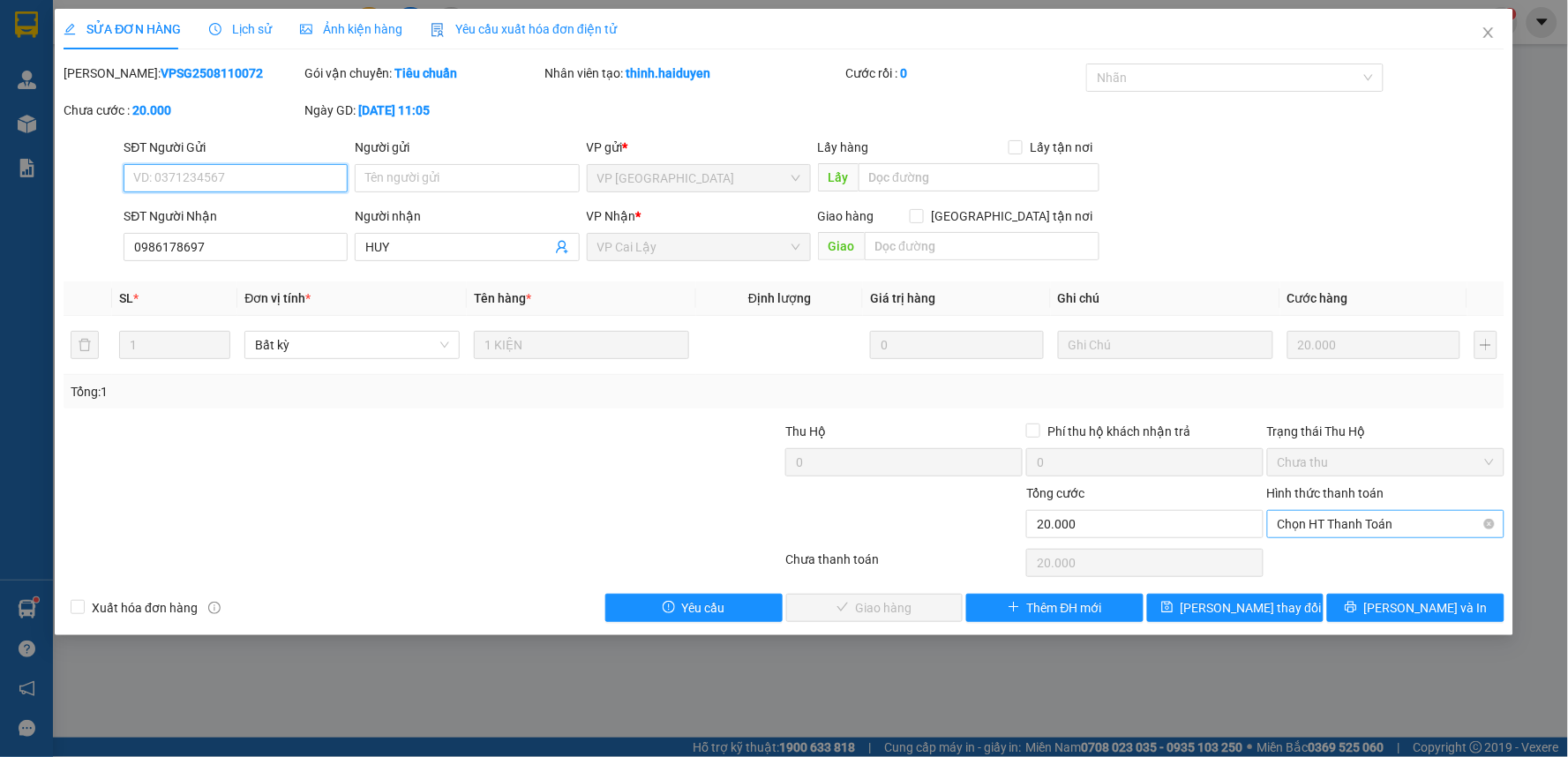
click at [1351, 524] on span "Chọn HT Thanh Toán" at bounding box center [1385, 523] width 216 height 26
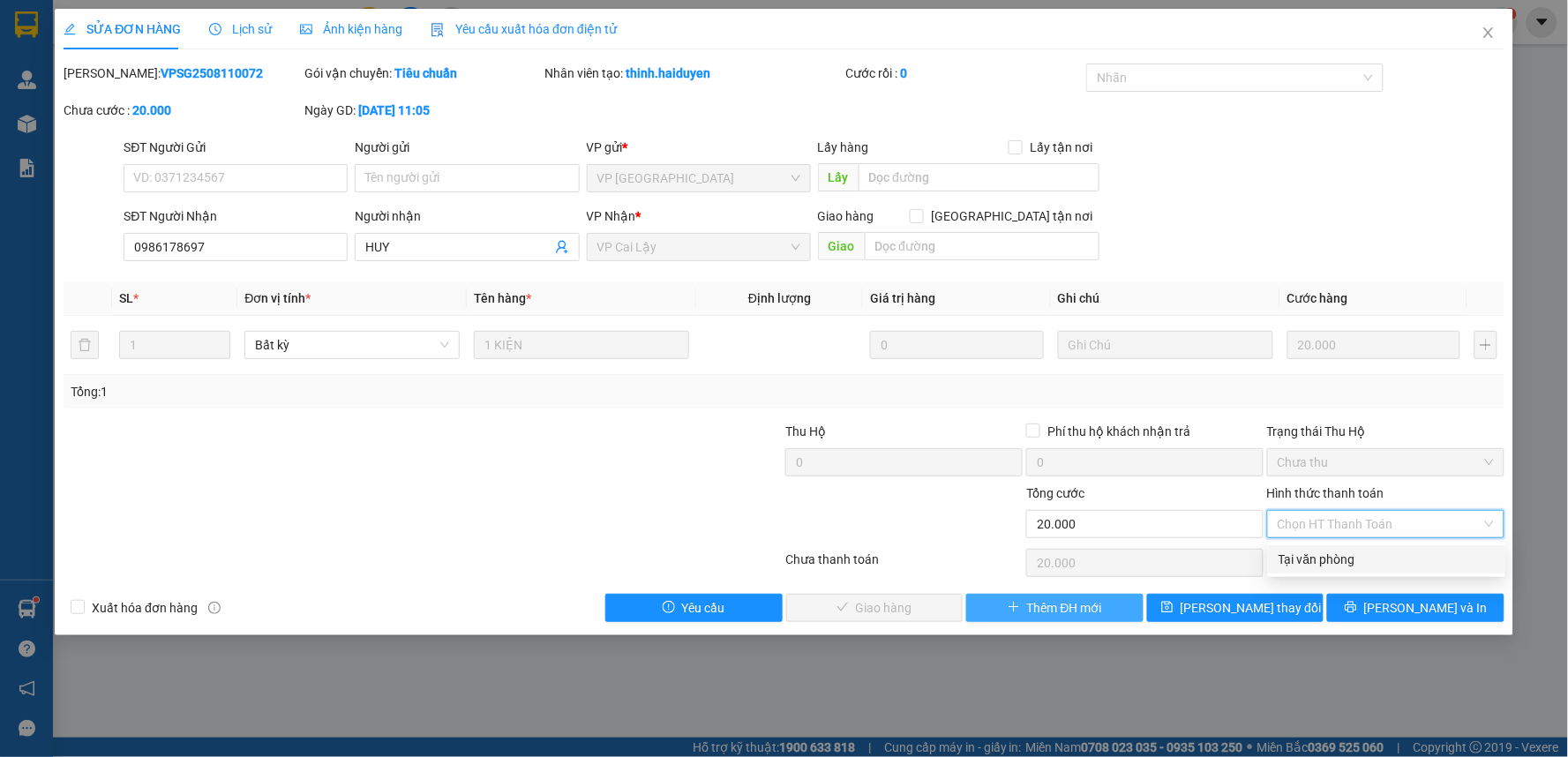
drag, startPoint x: 1346, startPoint y: 564, endPoint x: 1089, endPoint y: 596, distance: 259.0
click at [1346, 565] on div "Tại văn phòng" at bounding box center [1386, 560] width 216 height 19
type input "0"
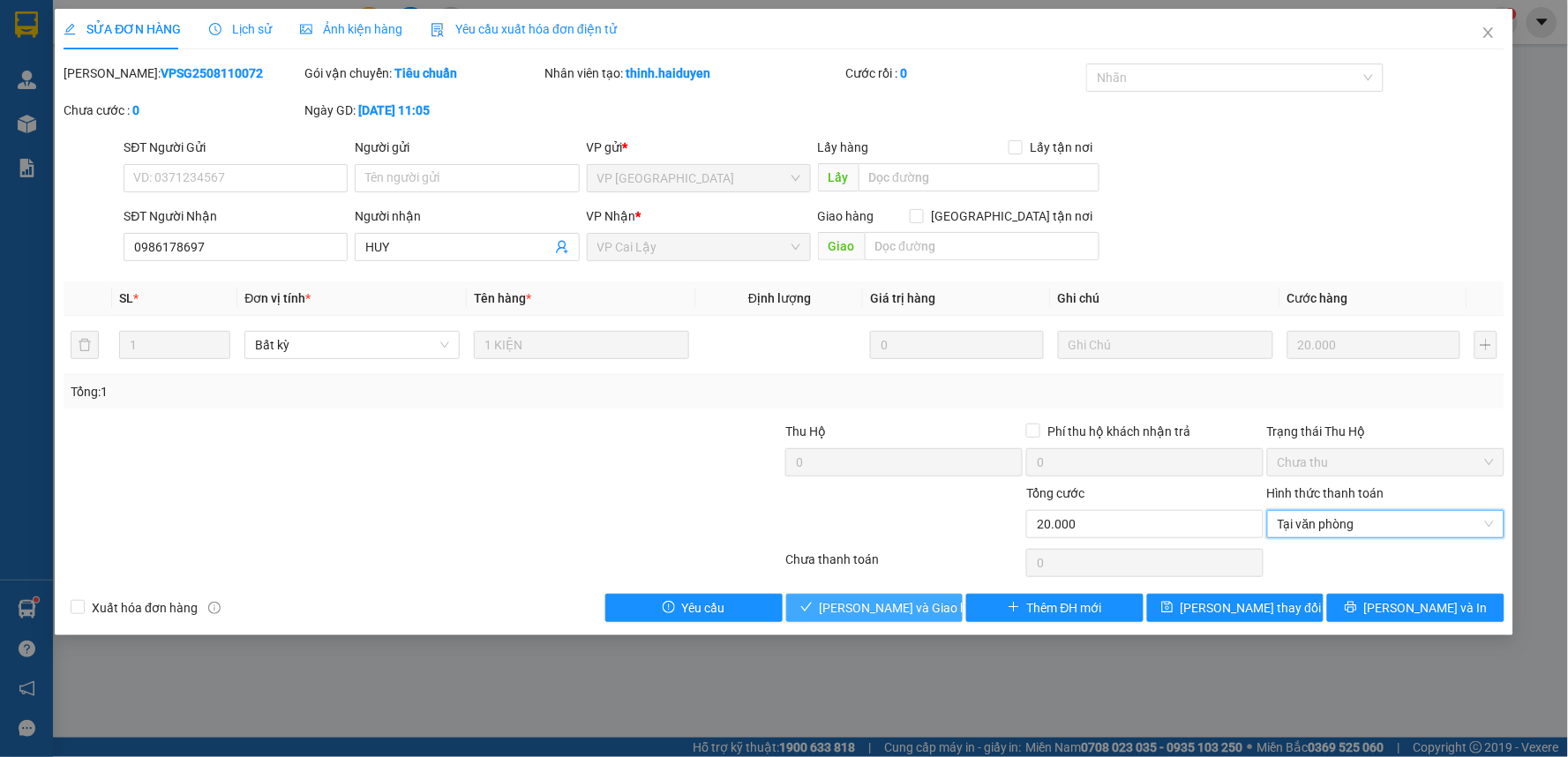
click at [922, 598] on span "[PERSON_NAME] và Giao hàng" at bounding box center [904, 608] width 170 height 19
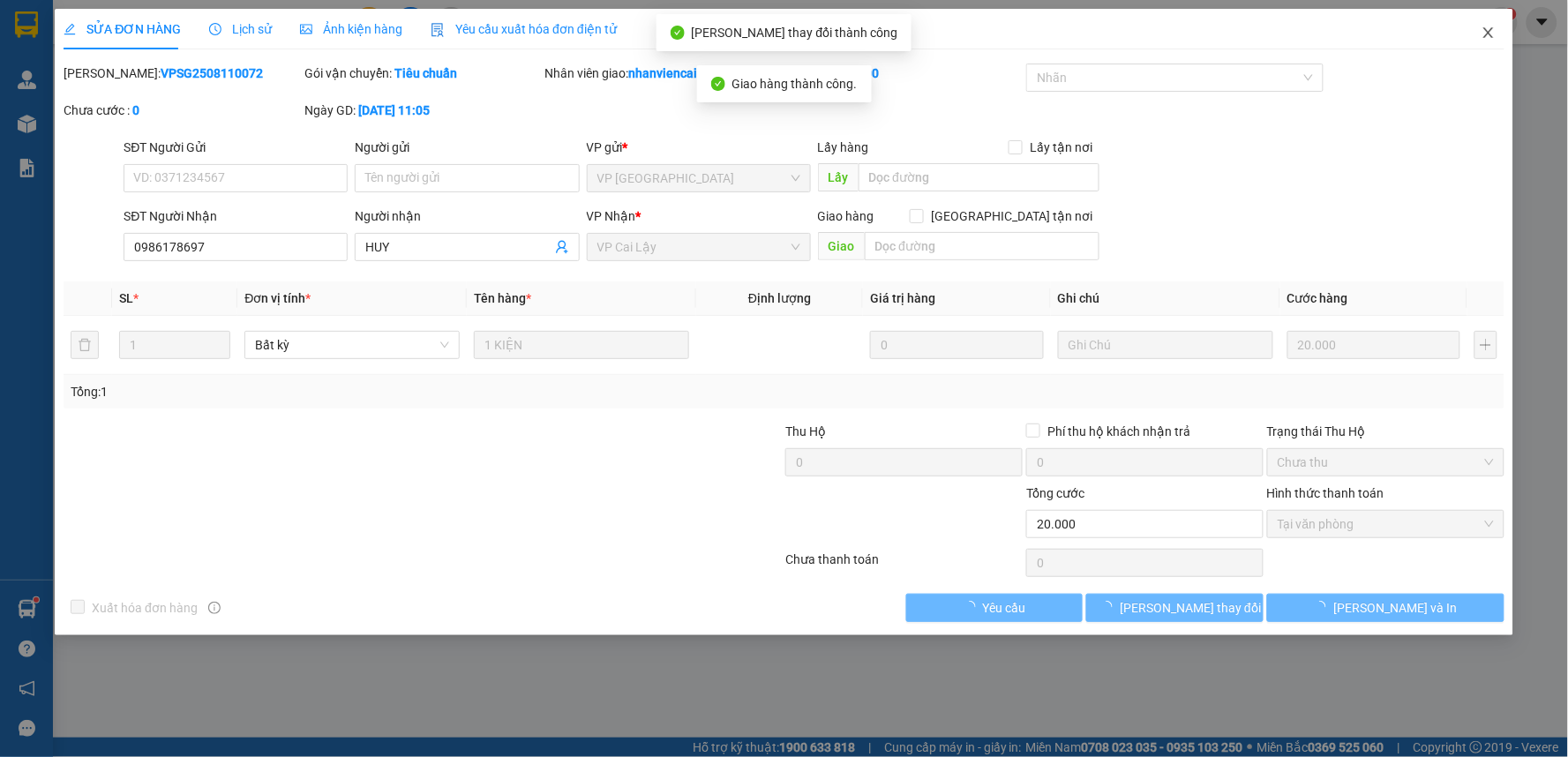
click at [1483, 27] on span "Close" at bounding box center [1488, 33] width 49 height 49
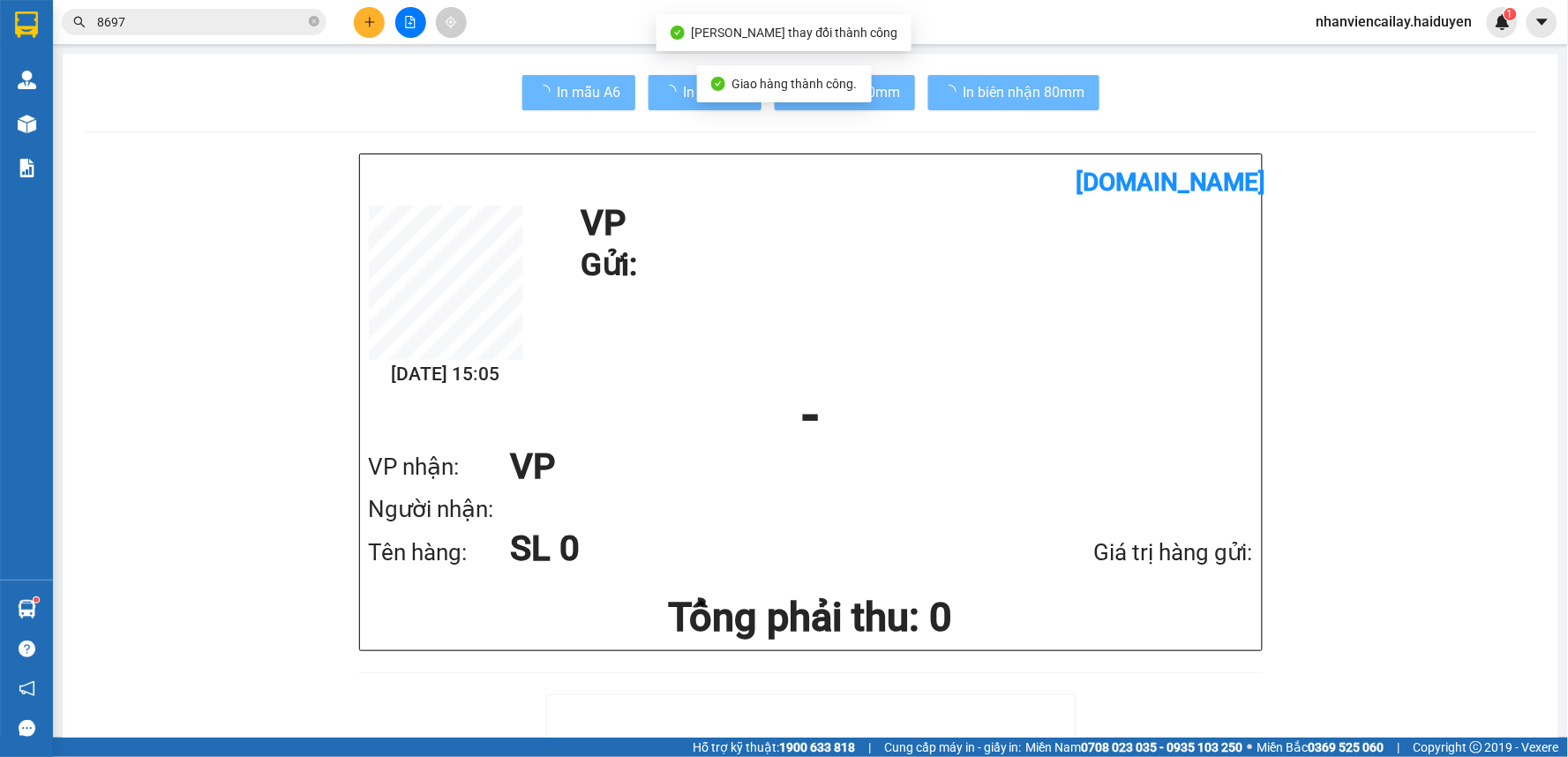
click at [1486, 27] on span "nhanviencailay.haiduyen" at bounding box center [1394, 21] width 184 height 22
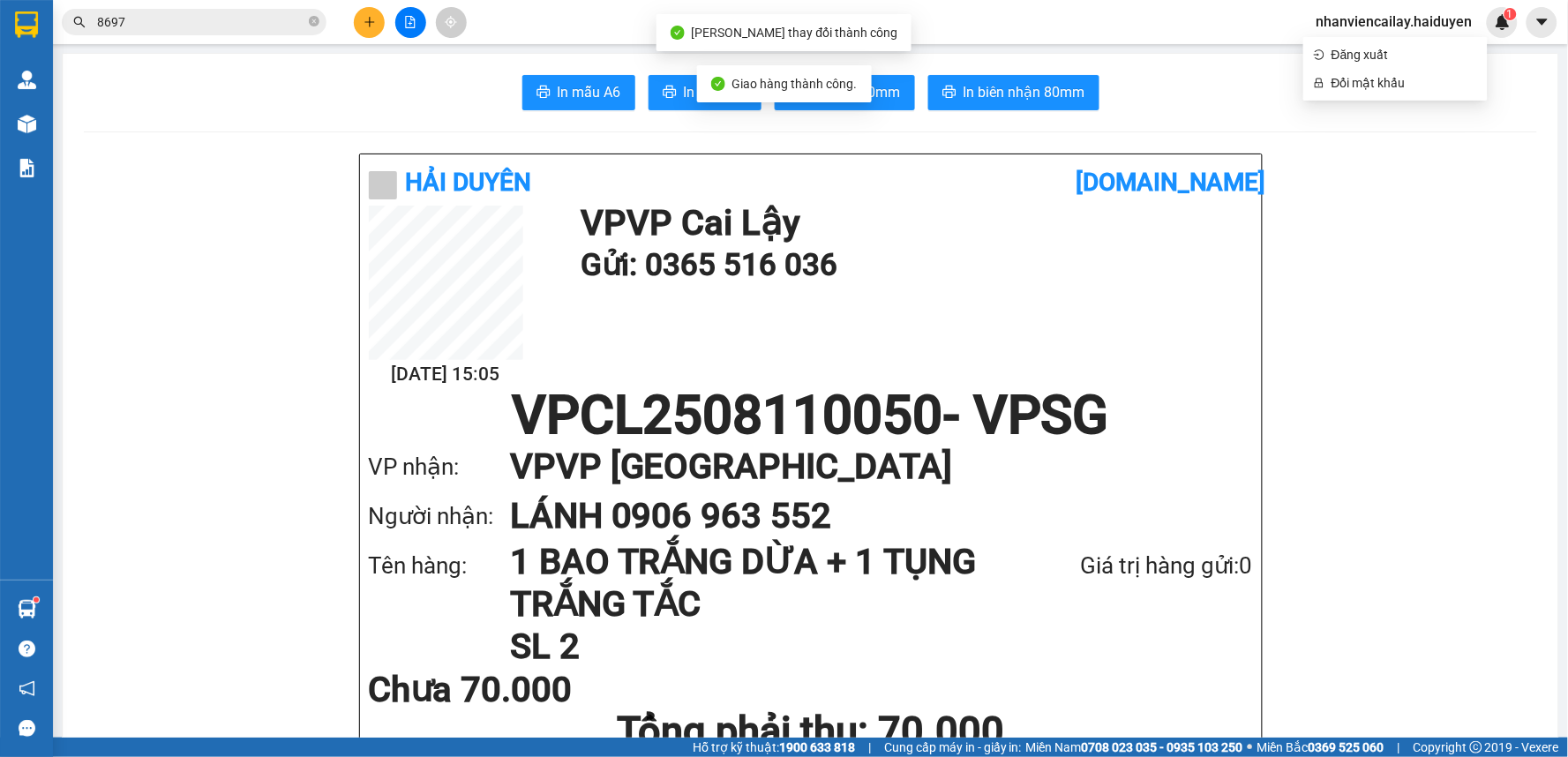
click at [306, 26] on span "8697" at bounding box center [194, 21] width 265 height 26
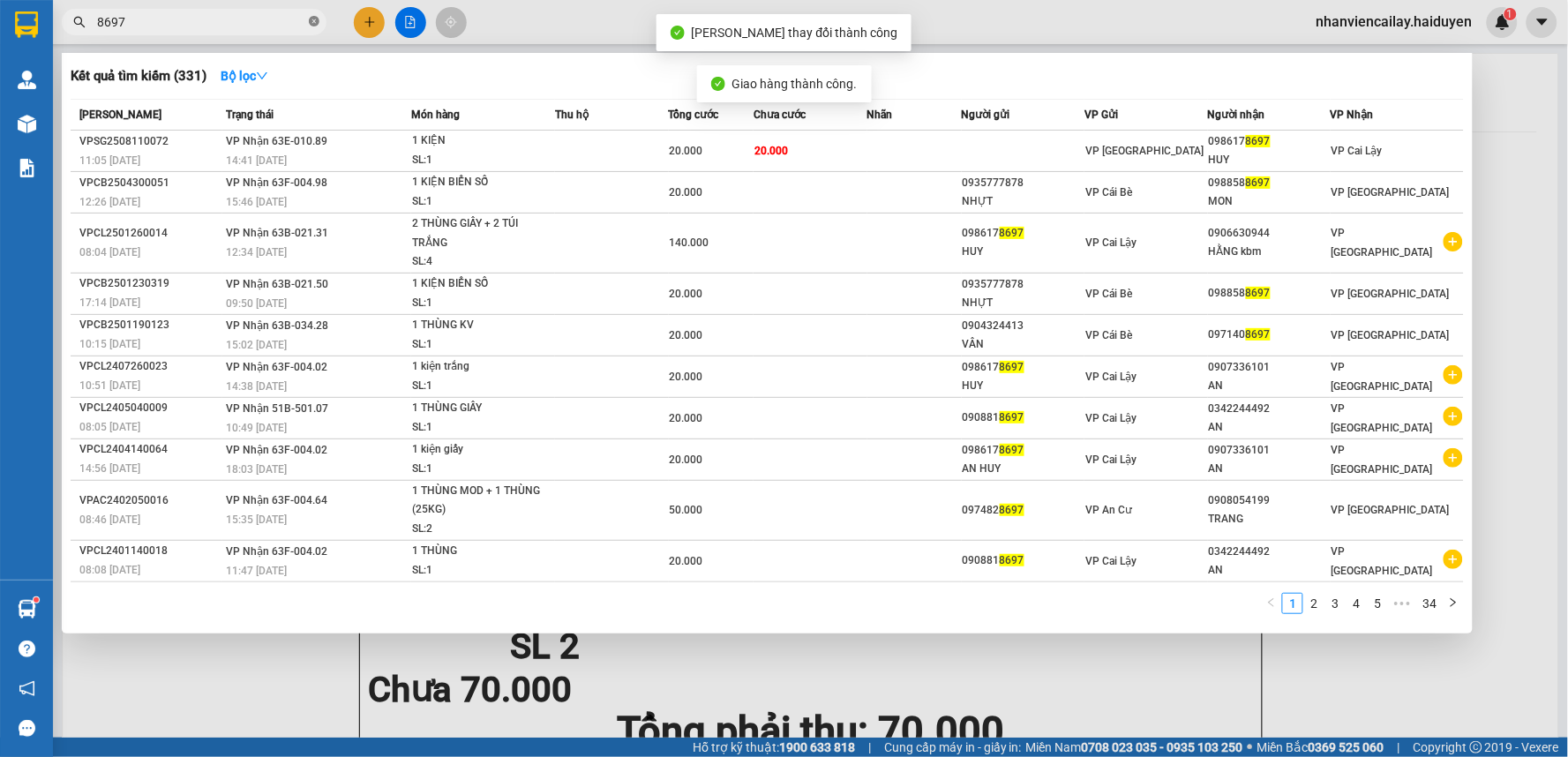
click at [310, 23] on icon "close-circle" at bounding box center [314, 20] width 11 height 11
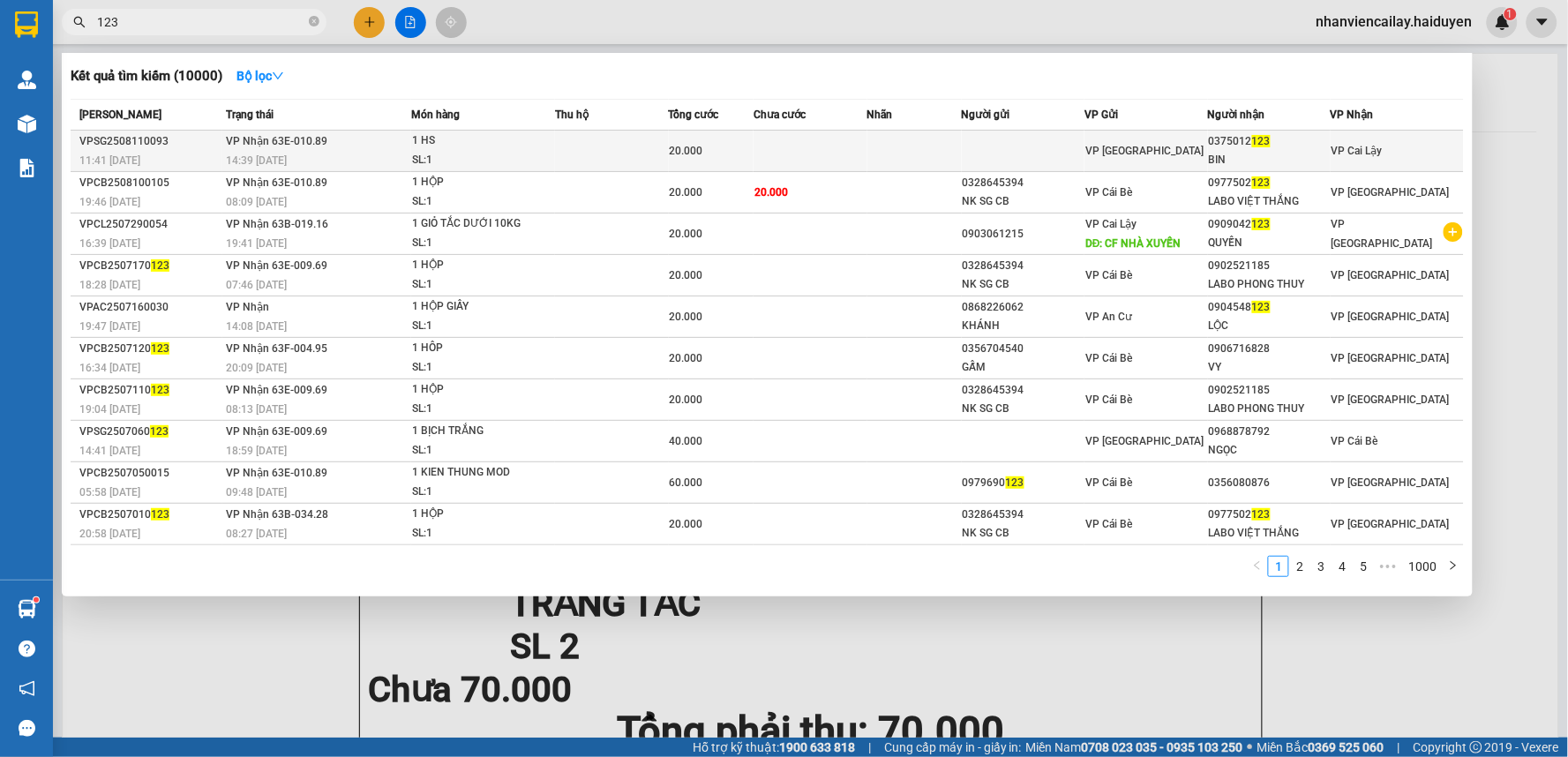
type input "123"
click at [954, 144] on td at bounding box center [914, 151] width 94 height 41
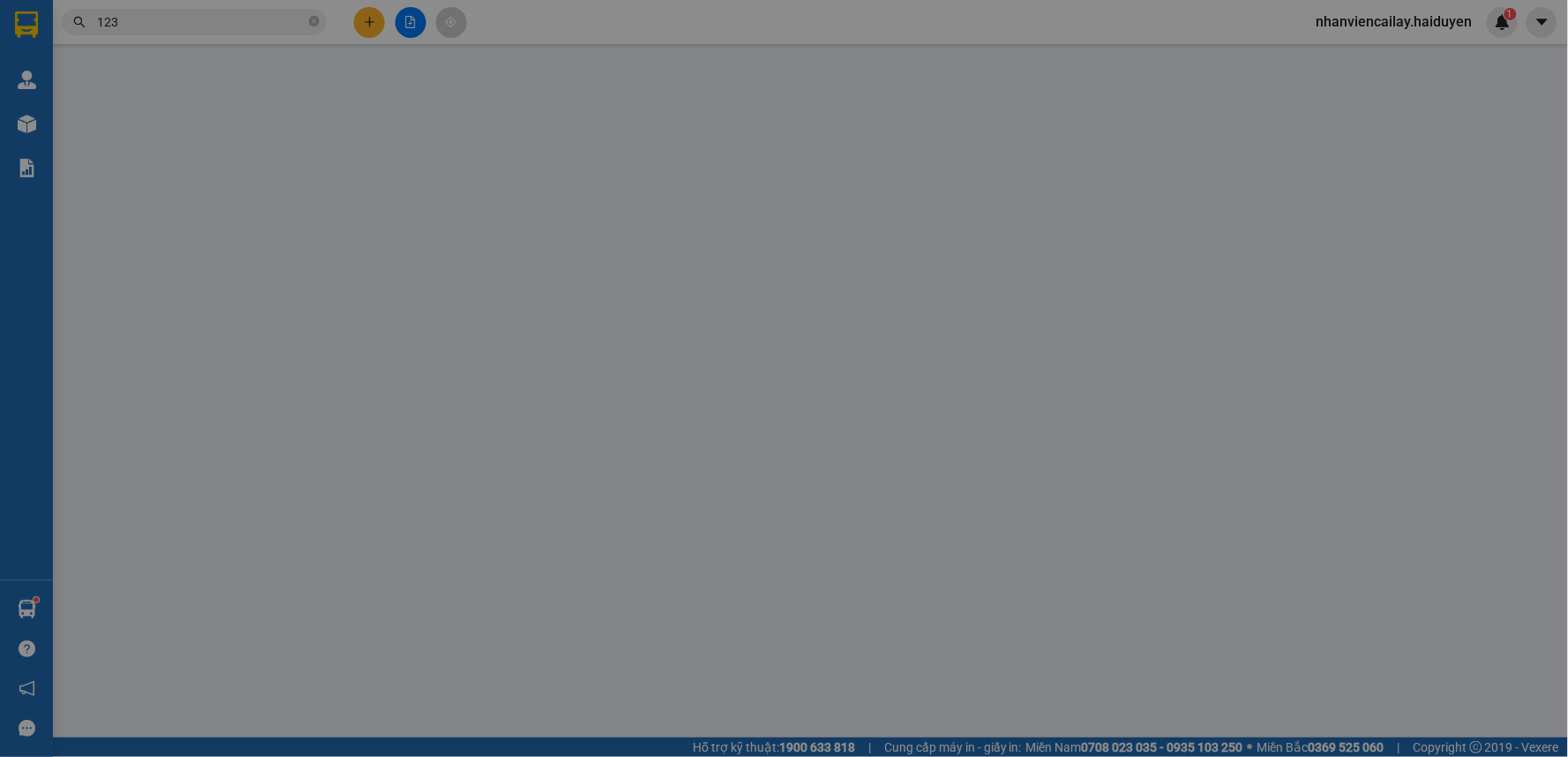
type input "0375012123"
type input "BIN"
type input "20.000"
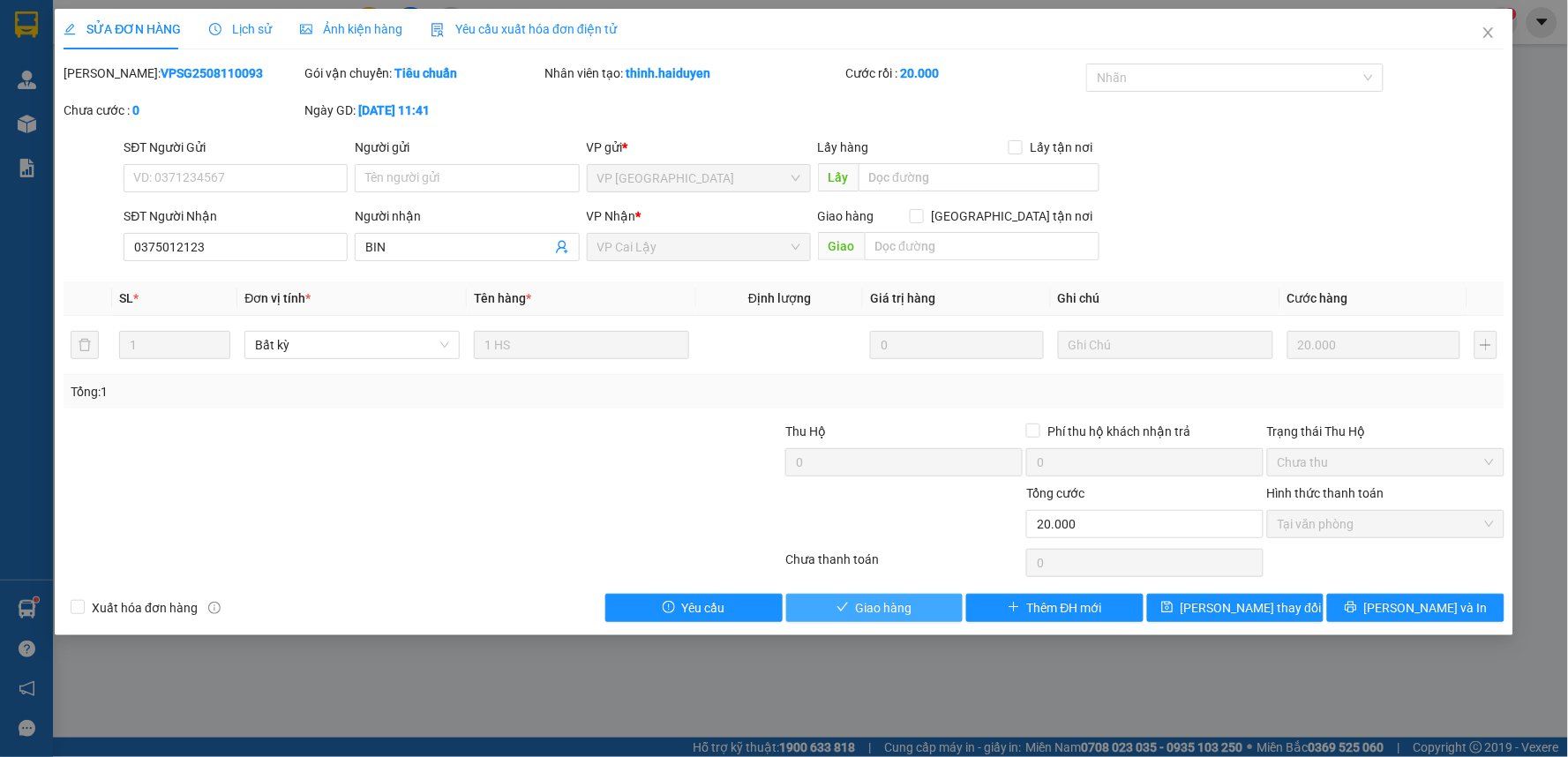
click at [918, 604] on button "Giao hàng" at bounding box center [875, 607] width 177 height 28
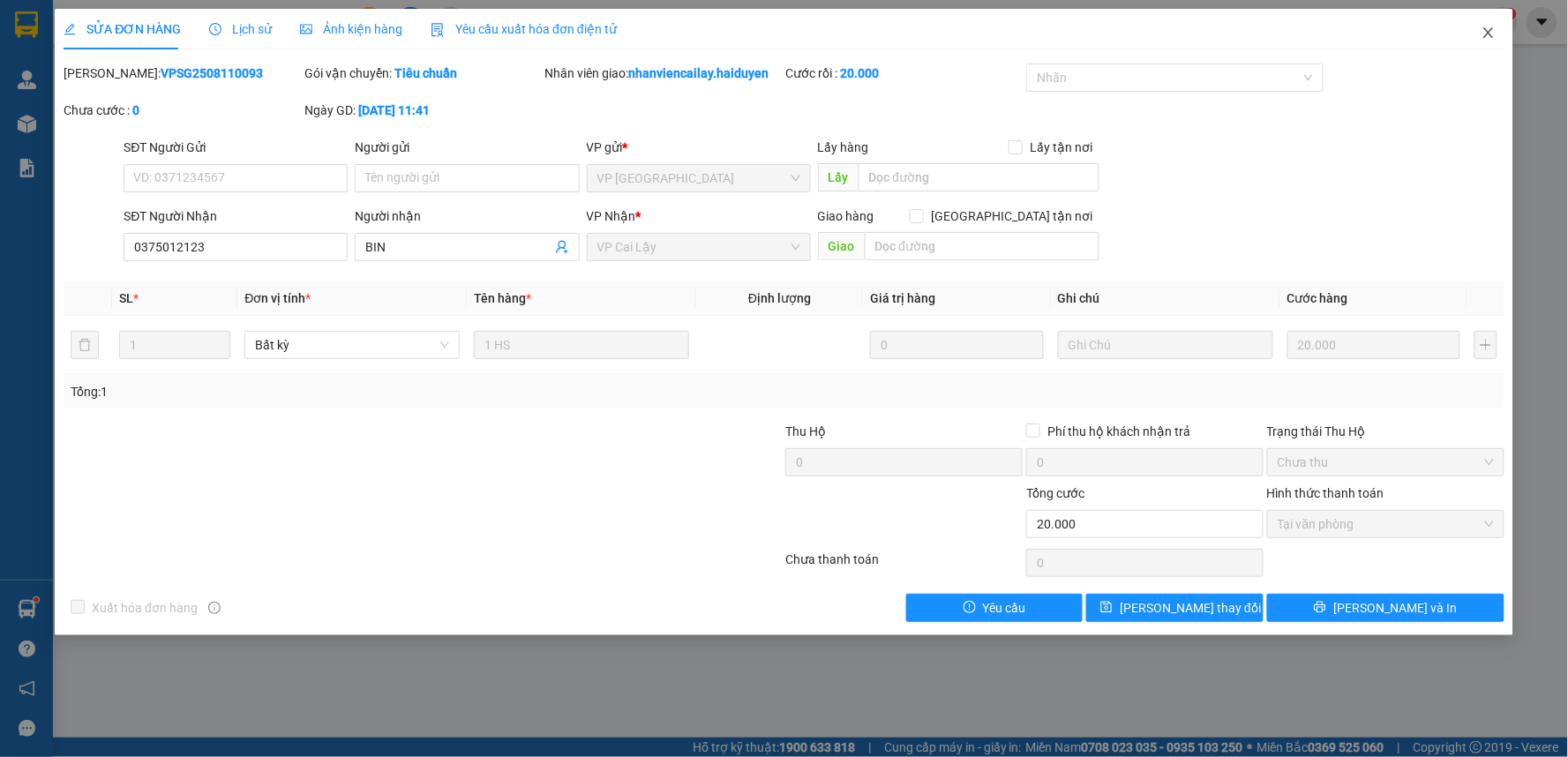
click at [1486, 31] on icon "close" at bounding box center [1488, 32] width 10 height 11
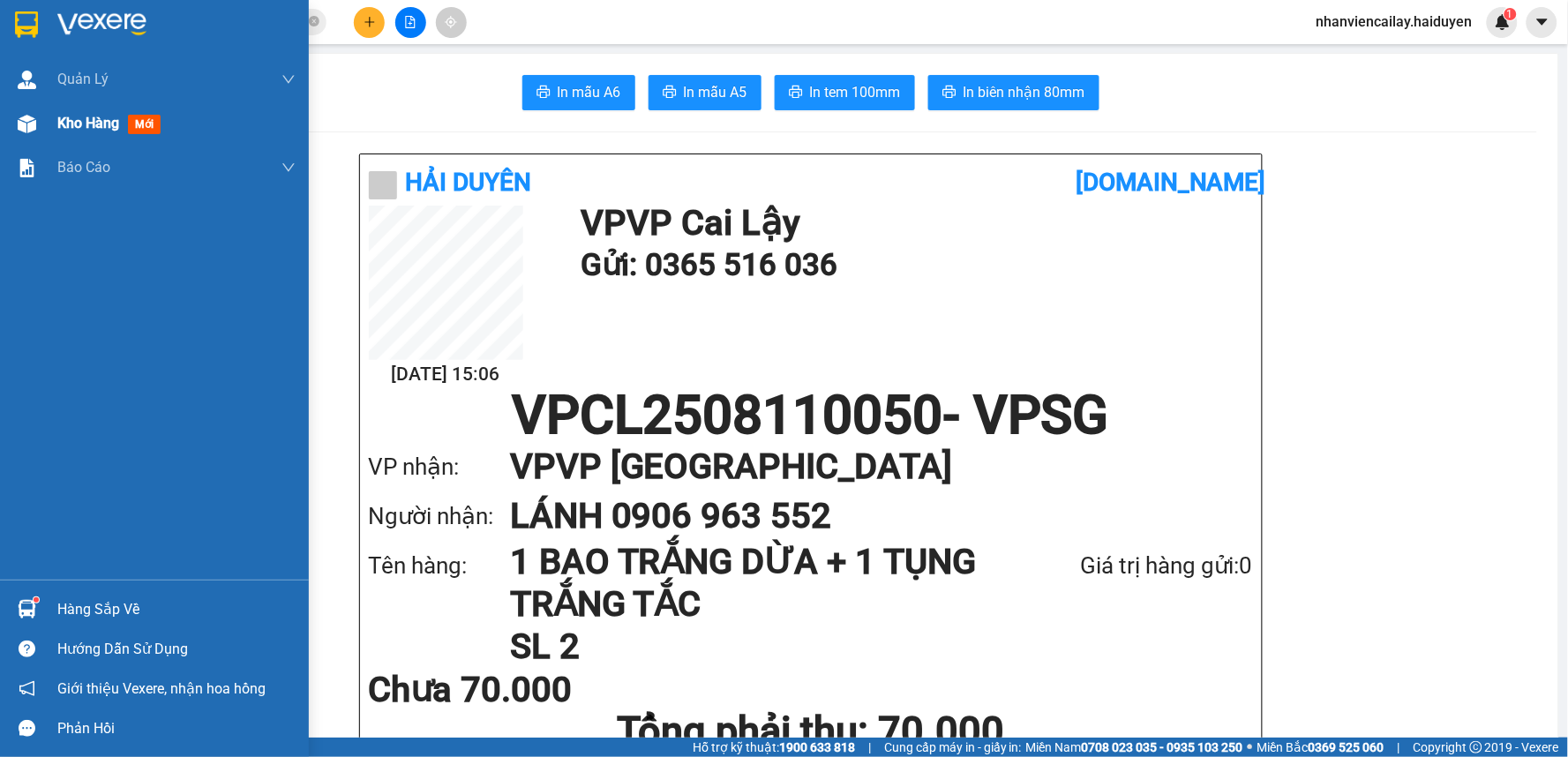
click at [28, 117] on img at bounding box center [26, 123] width 18 height 18
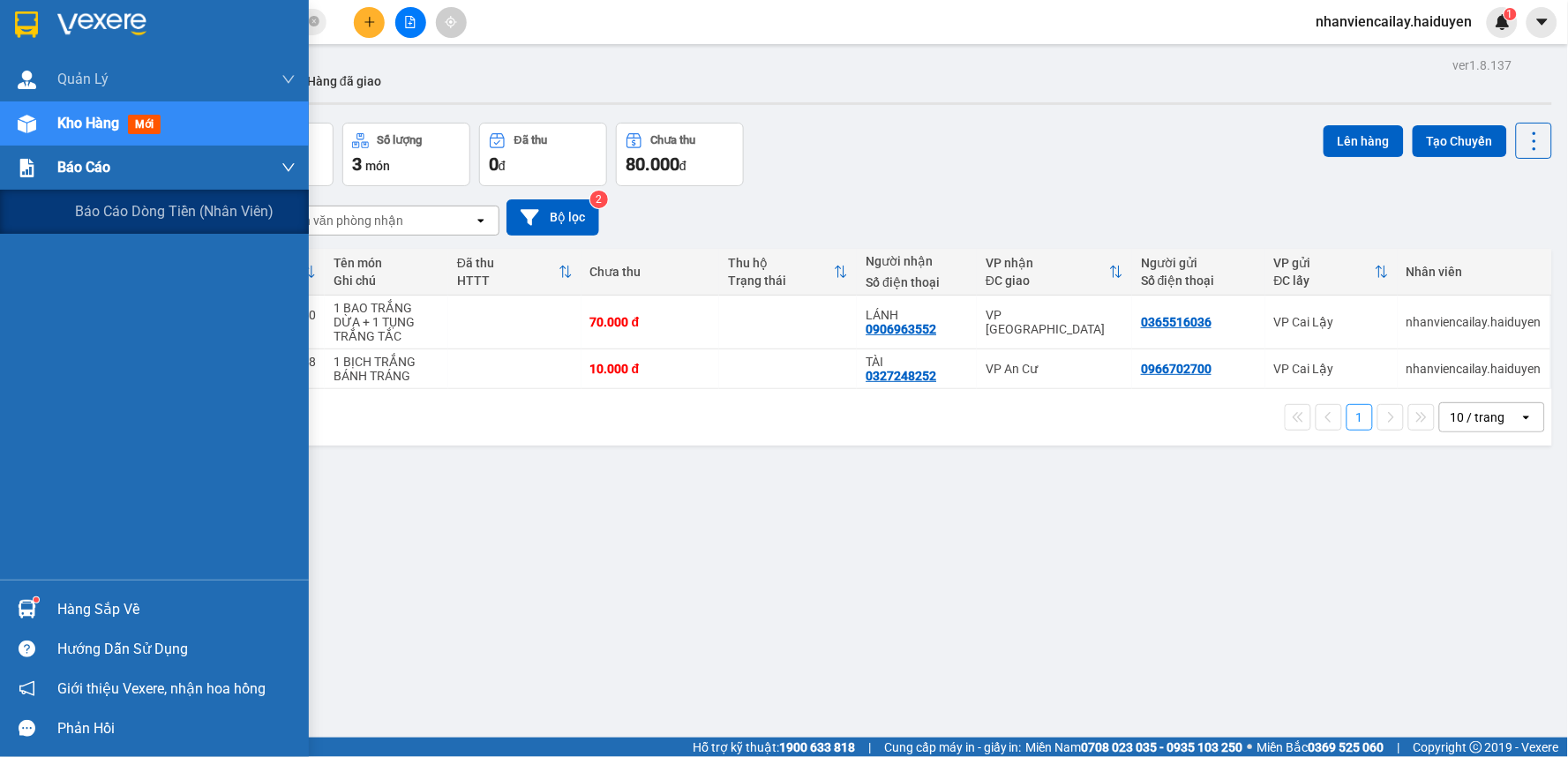
click at [178, 152] on div "Báo cáo" at bounding box center [176, 168] width 238 height 44
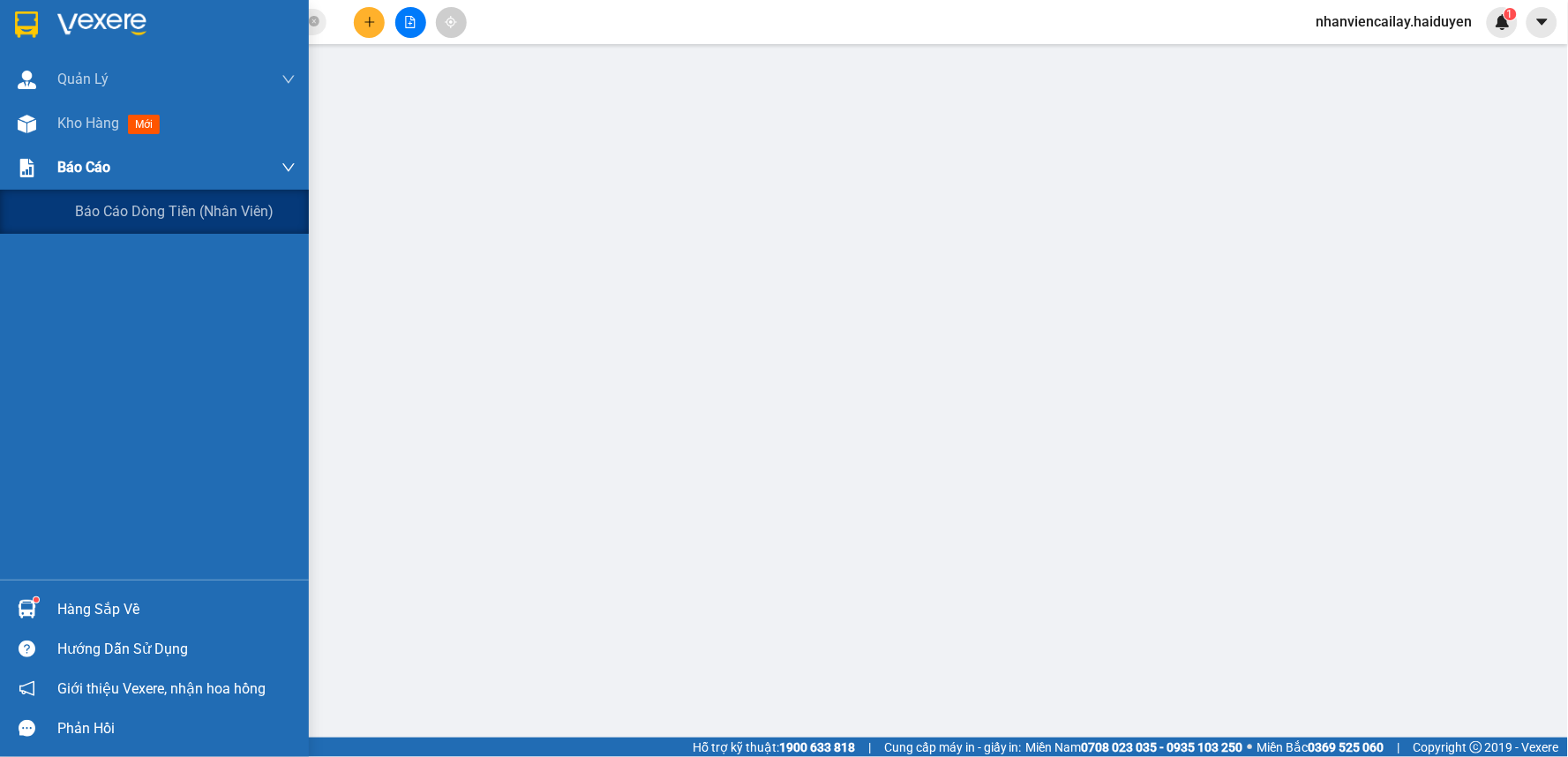
drag, startPoint x: 65, startPoint y: 170, endPoint x: 78, endPoint y: 173, distance: 13.3
click at [66, 170] on span "Báo cáo" at bounding box center [84, 167] width 53 height 22
click at [134, 205] on span "Báo cáo dòng tiền (nhân viên)" at bounding box center [175, 211] width 200 height 22
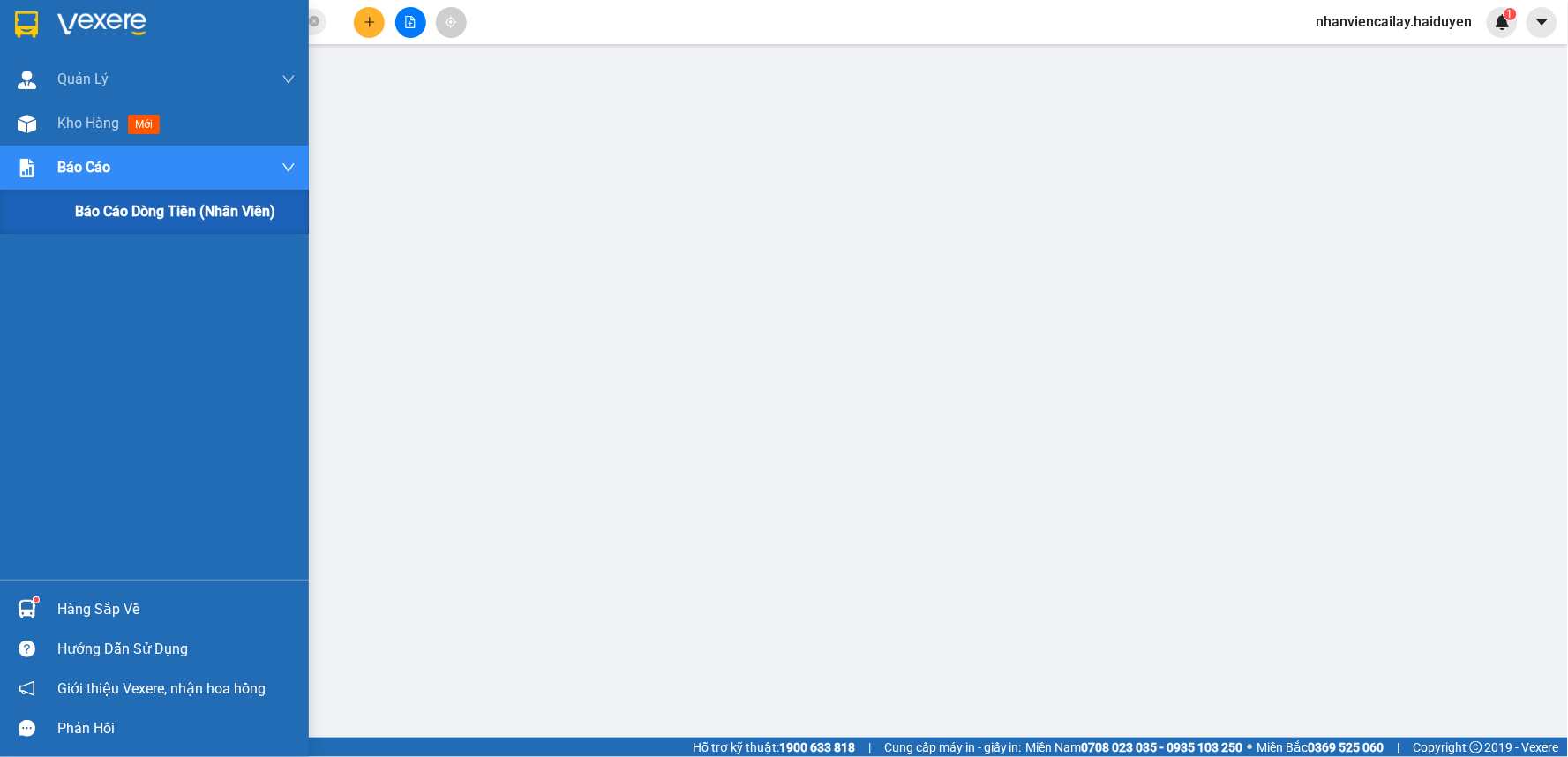
click at [92, 156] on span "Báo cáo" at bounding box center [84, 167] width 53 height 22
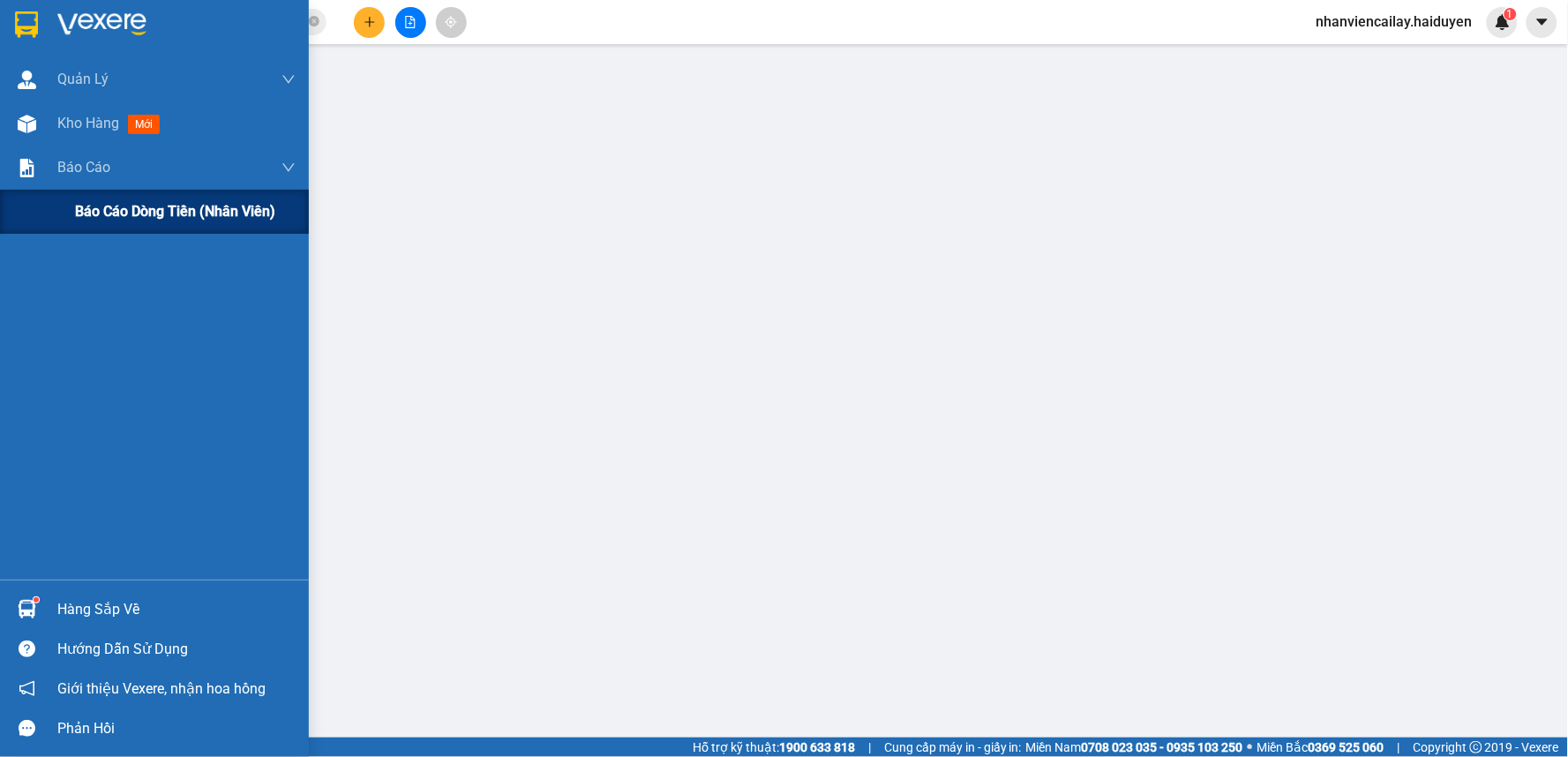
click at [120, 214] on span "Báo cáo dòng tiền (nhân viên)" at bounding box center [175, 211] width 200 height 22
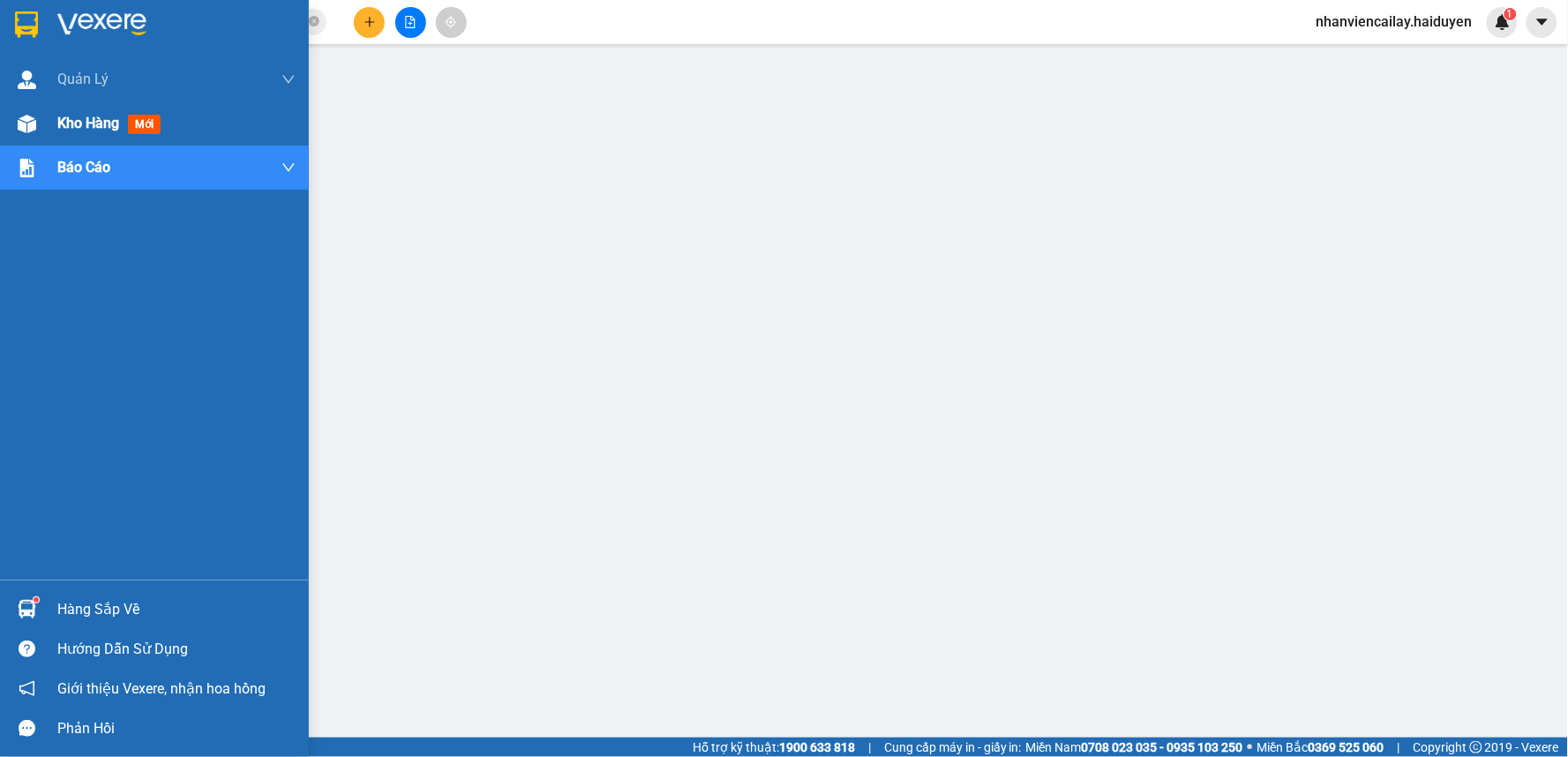
click at [106, 108] on div "Kho hàng mới" at bounding box center [176, 123] width 238 height 44
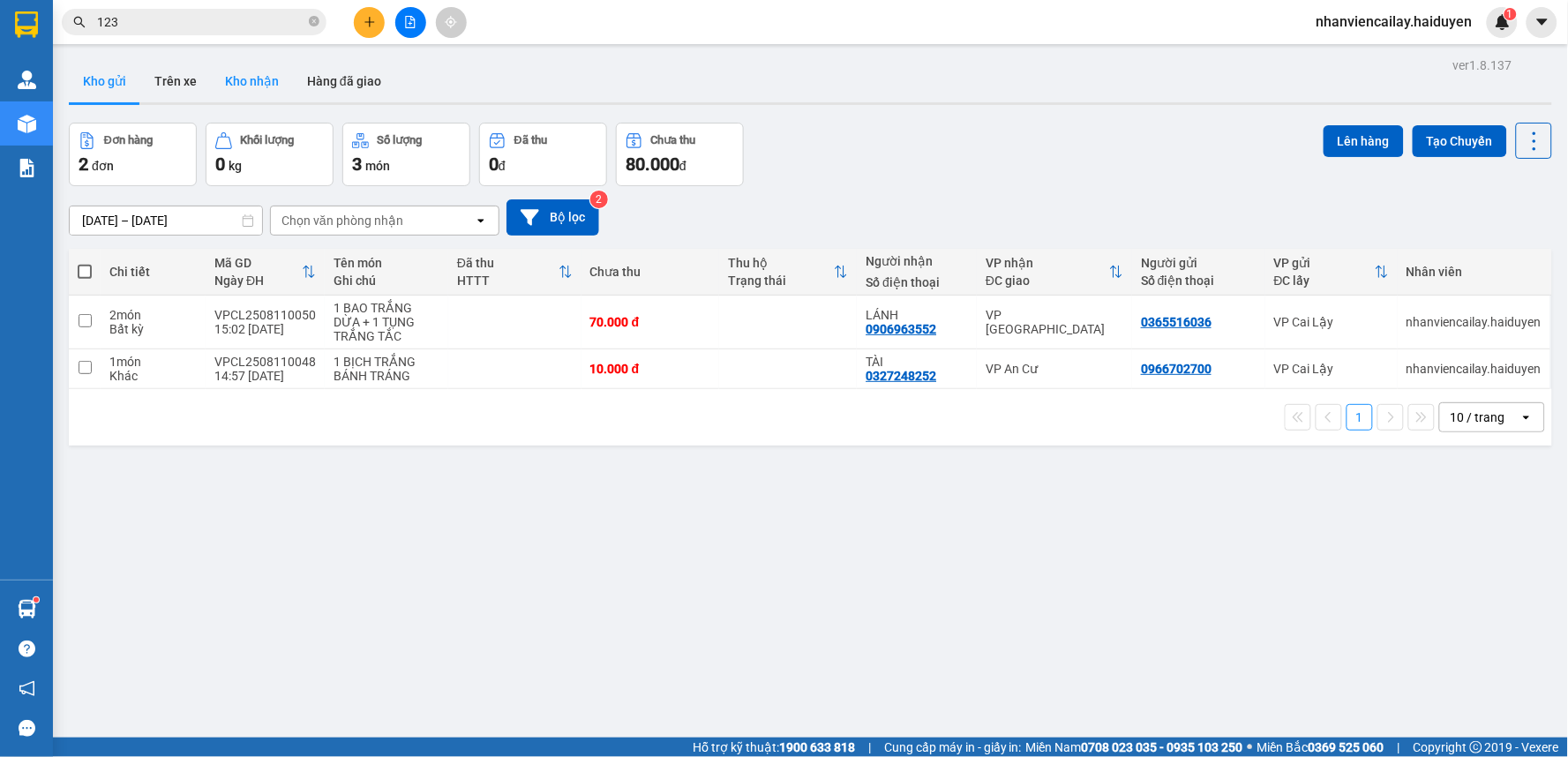
click at [233, 78] on button "Kho nhận" at bounding box center [251, 81] width 82 height 42
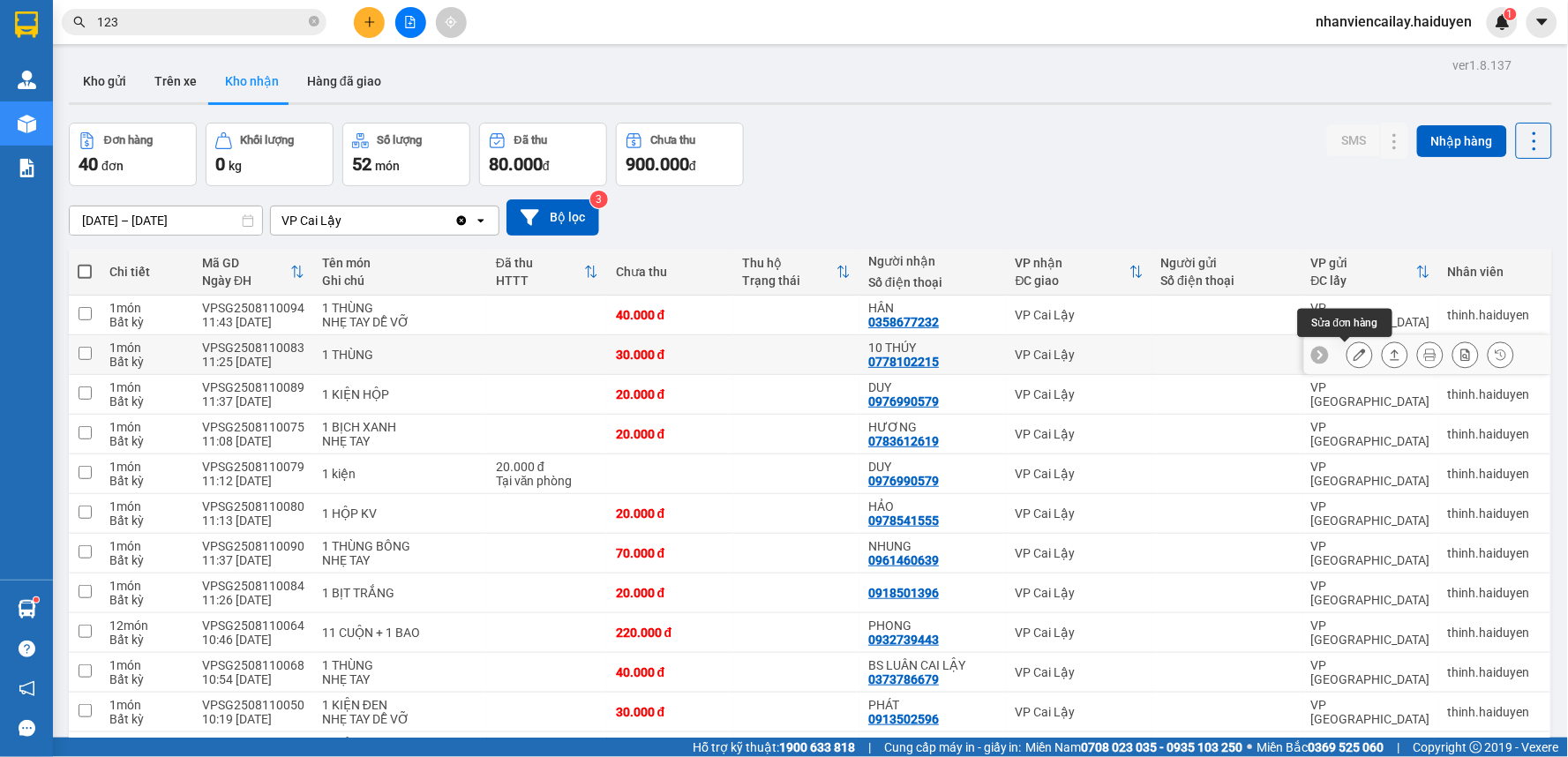
click at [1353, 360] on icon at bounding box center [1359, 354] width 13 height 13
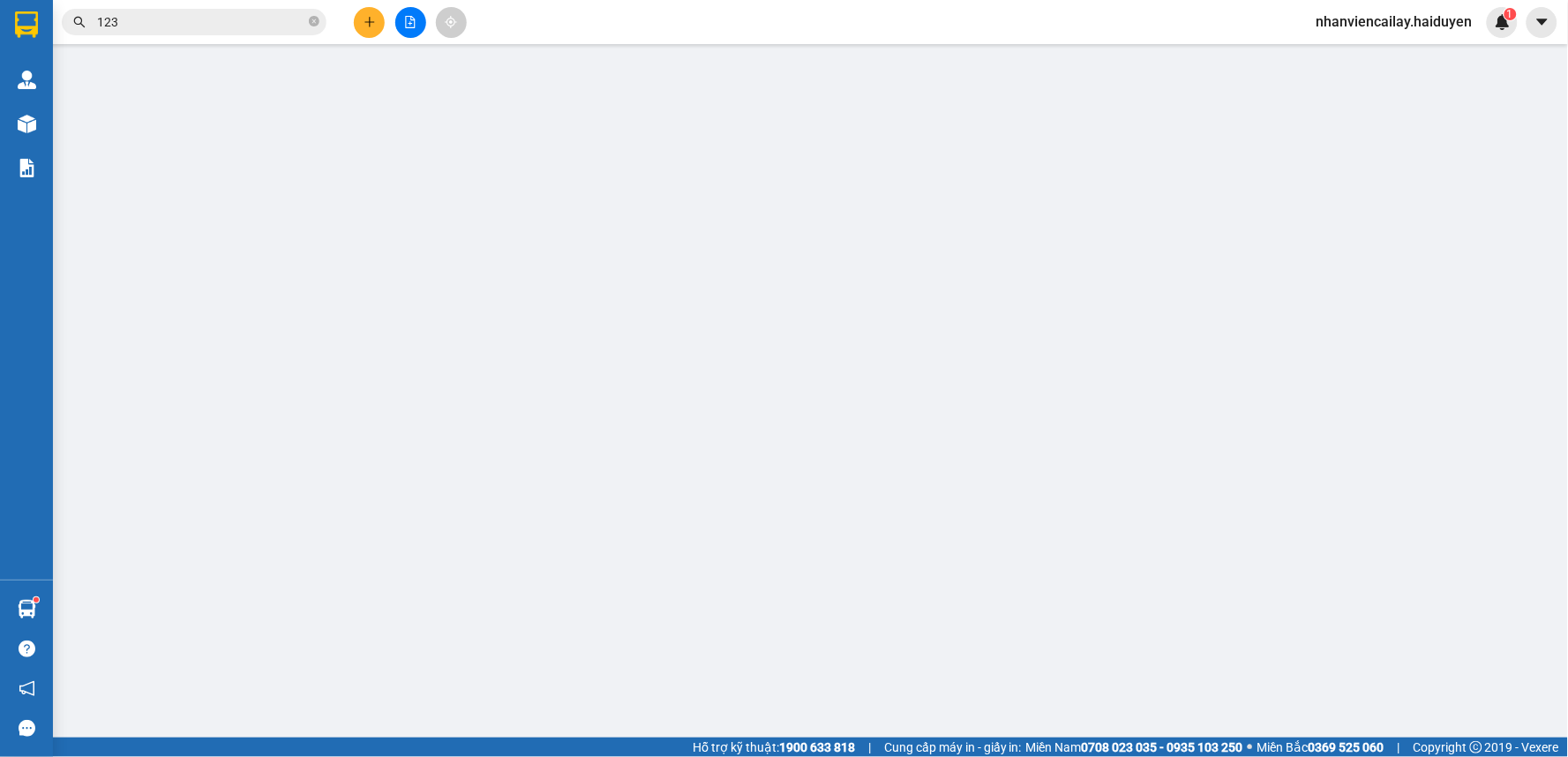
type input "0778102215"
type input "10 THÚY"
type input "30.000"
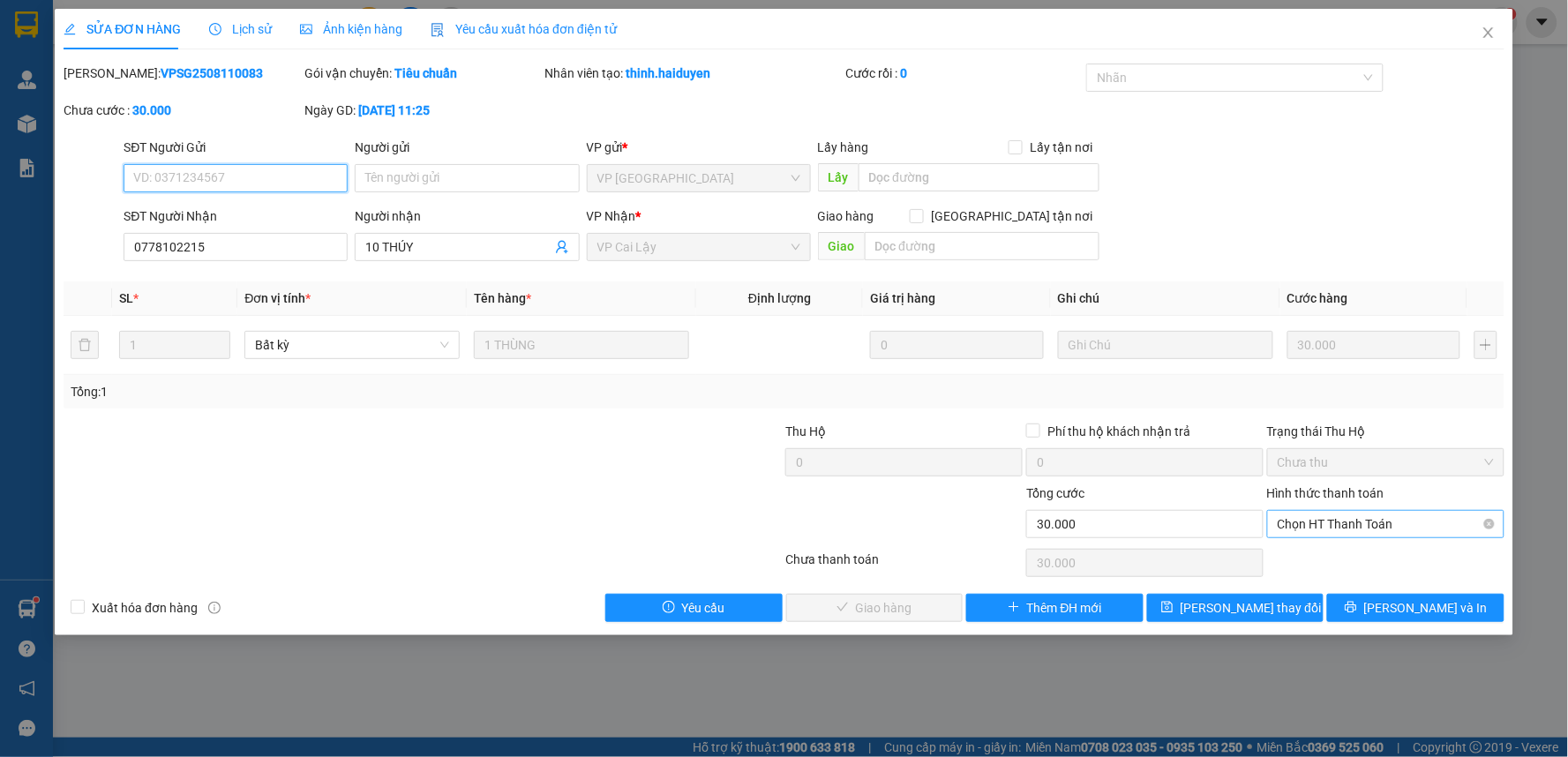
click at [1422, 524] on span "Chọn HT Thanh Toán" at bounding box center [1385, 523] width 216 height 26
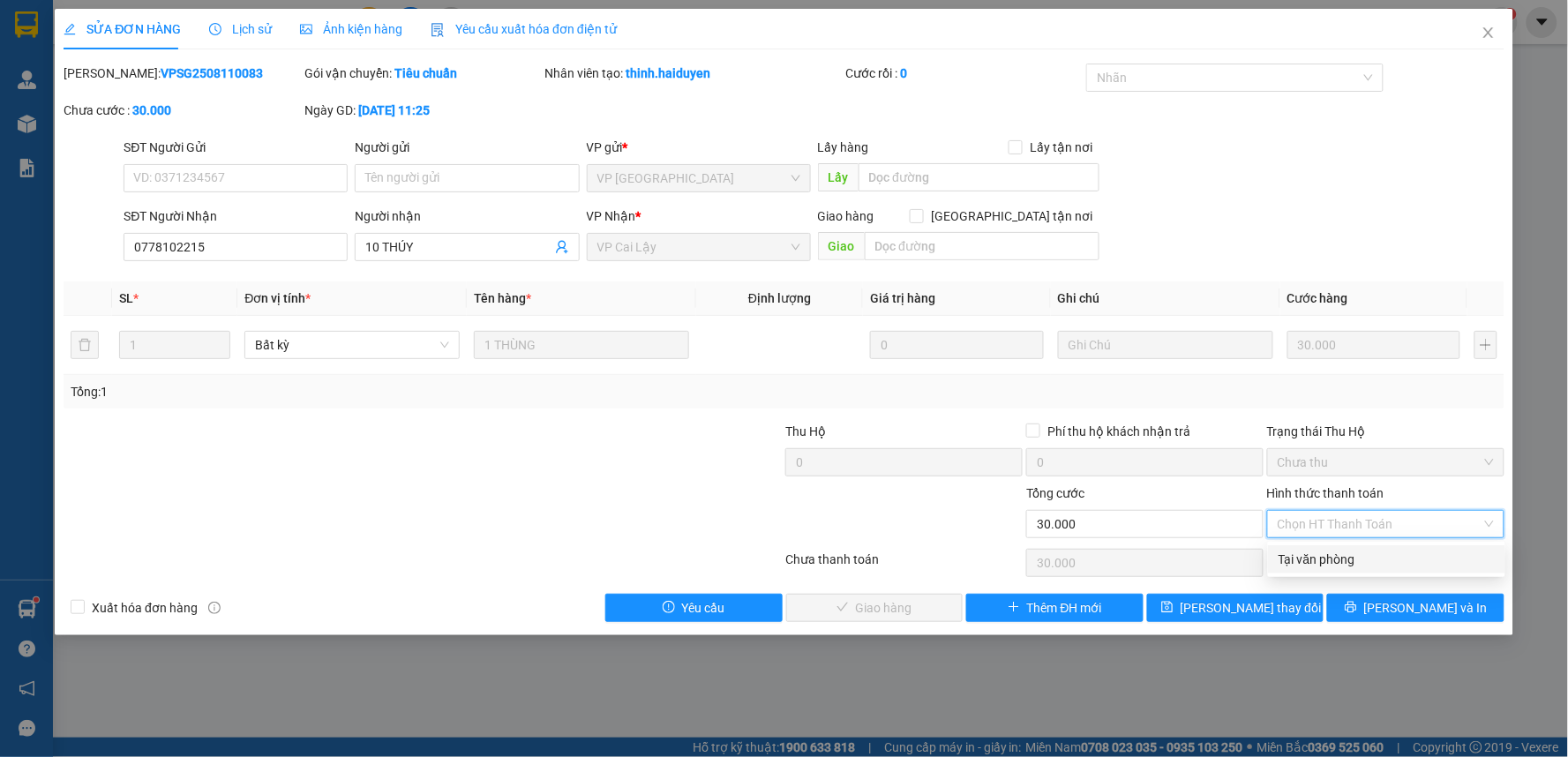
click at [1364, 551] on div "Tại văn phòng" at bounding box center [1386, 560] width 216 height 19
type input "0"
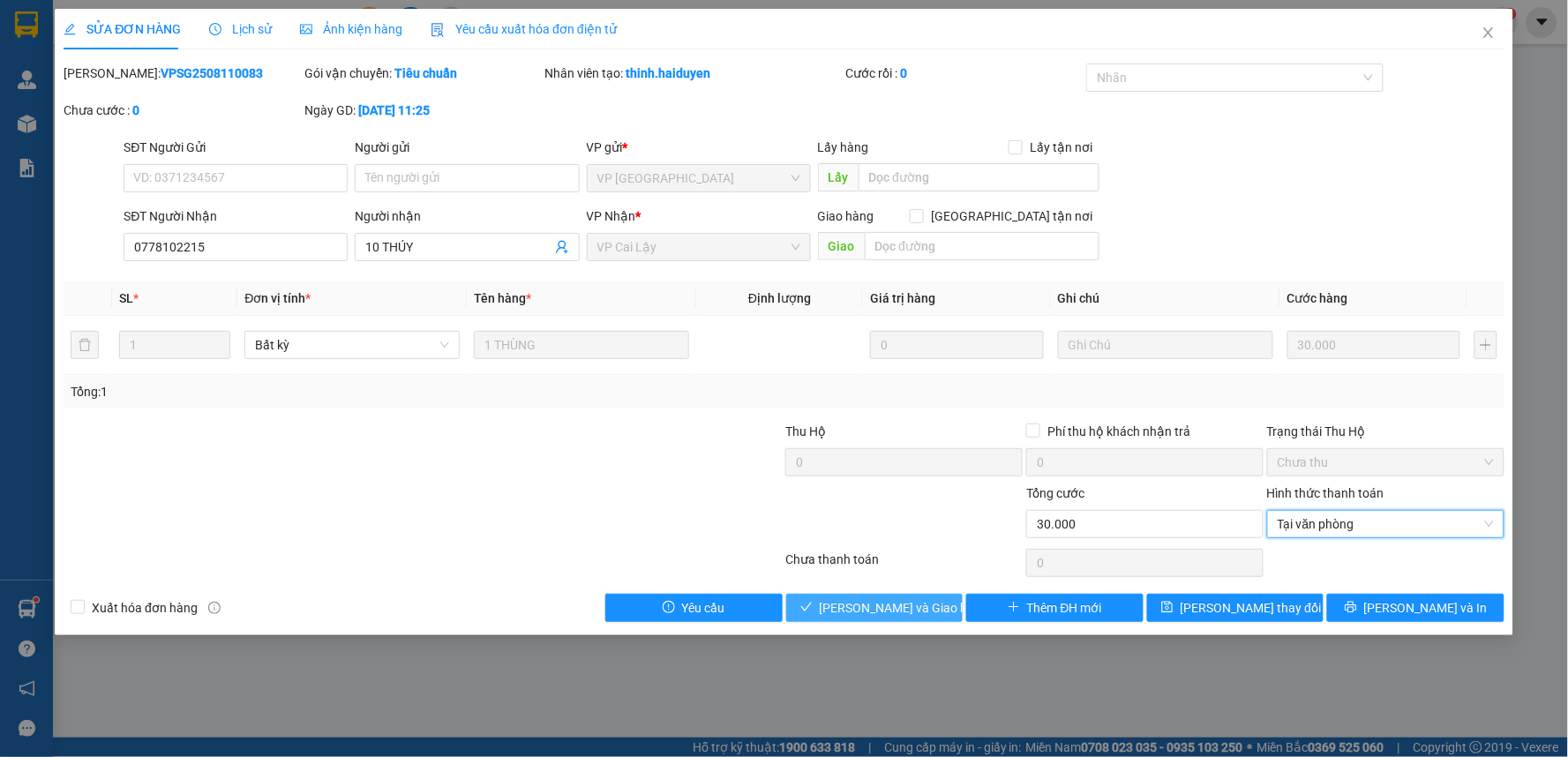
click at [902, 610] on span "[PERSON_NAME] và Giao hàng" at bounding box center [904, 608] width 170 height 19
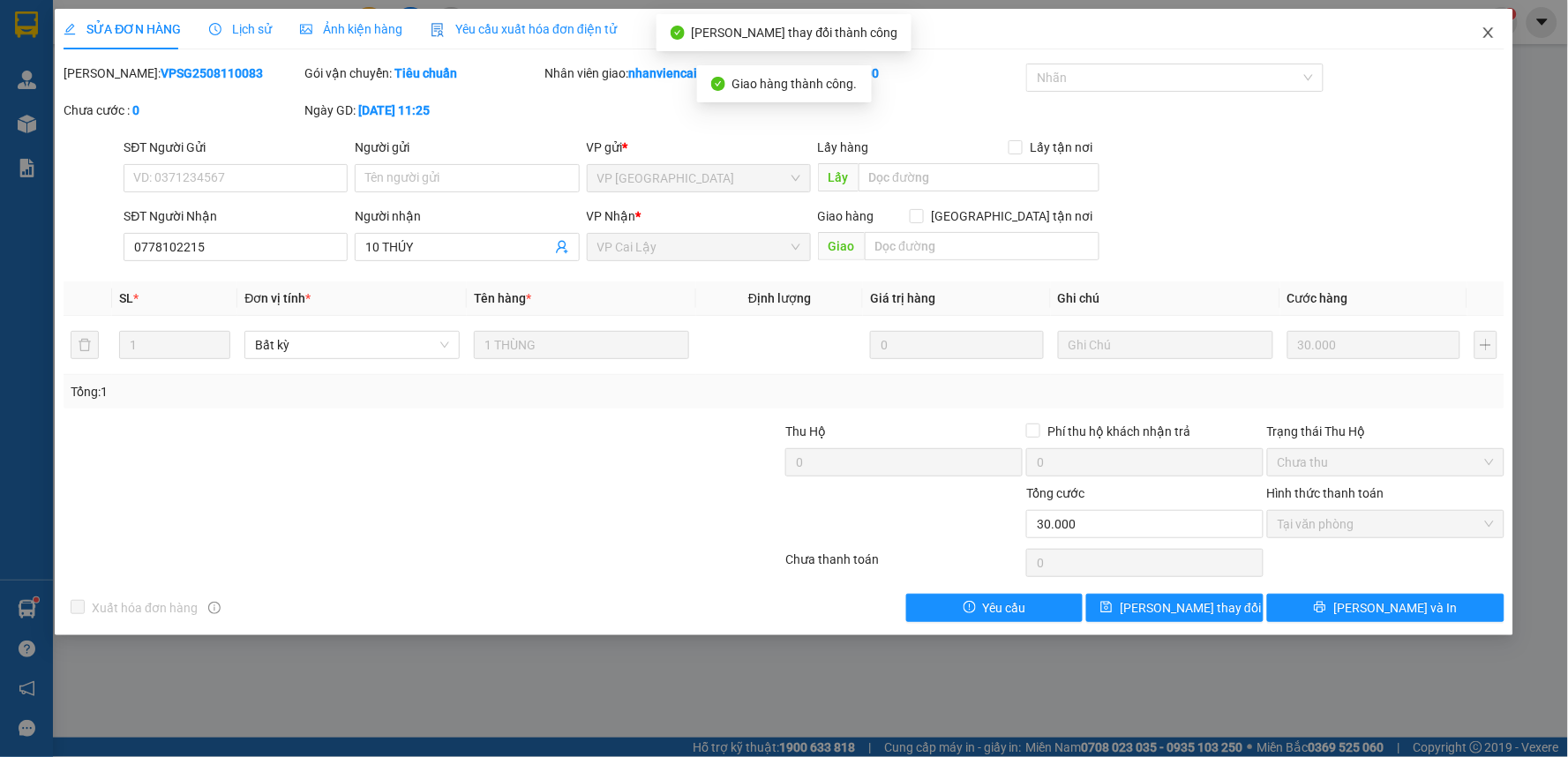
click at [1486, 31] on icon "close" at bounding box center [1488, 32] width 10 height 11
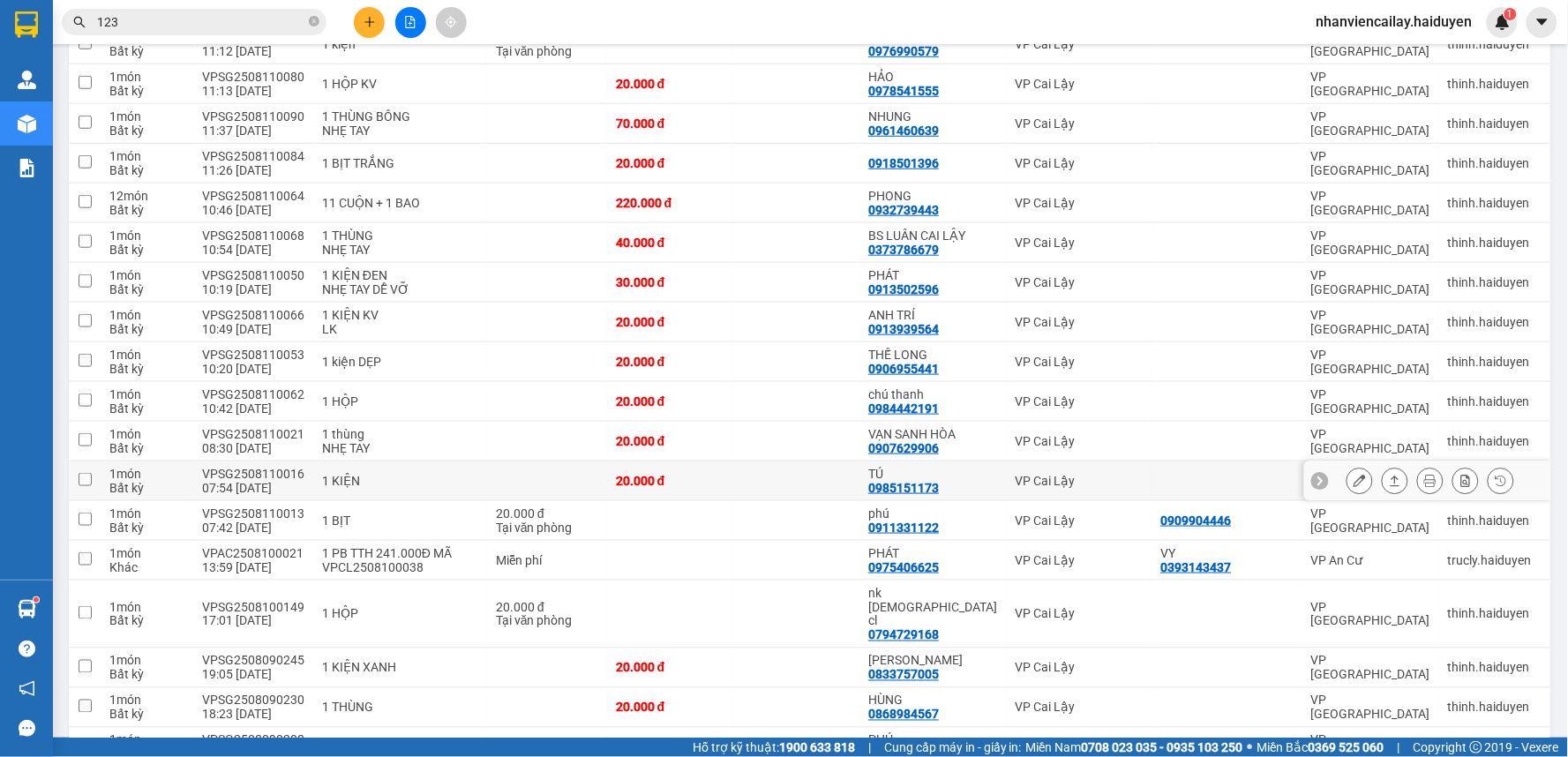
scroll to position [392, 0]
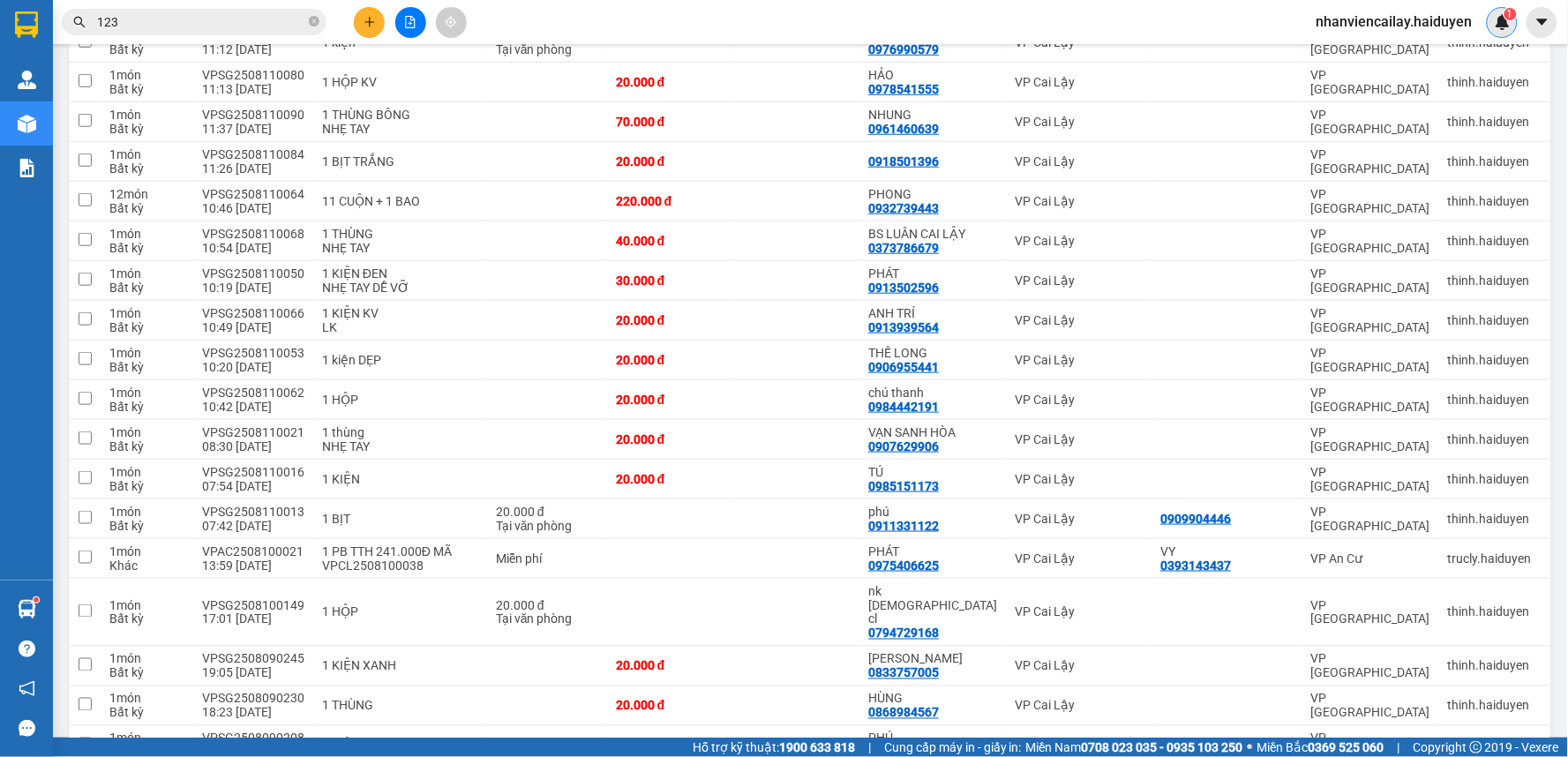
click at [1503, 25] on img at bounding box center [1503, 22] width 15 height 15
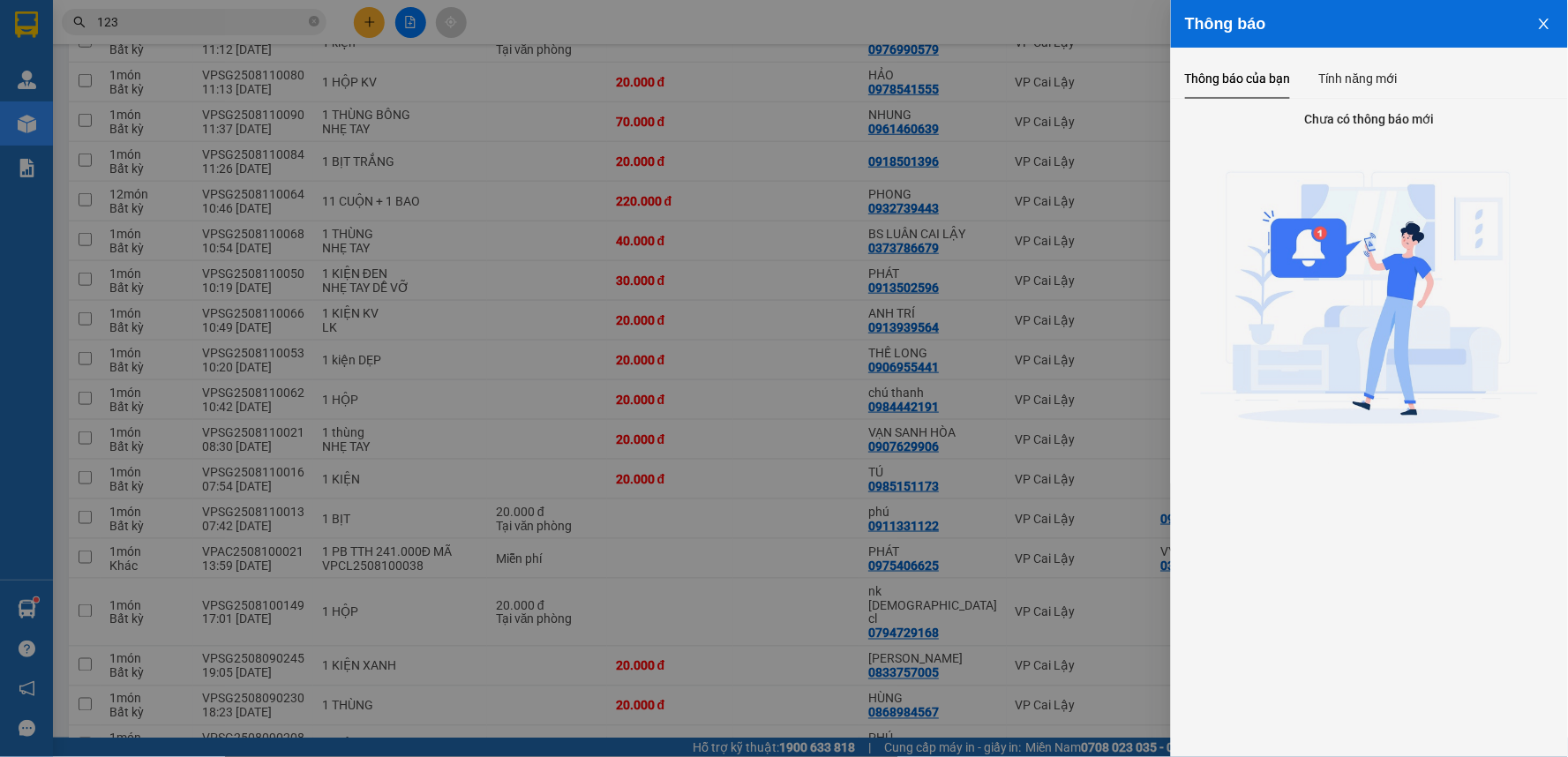
click at [882, 261] on div at bounding box center [784, 378] width 1568 height 757
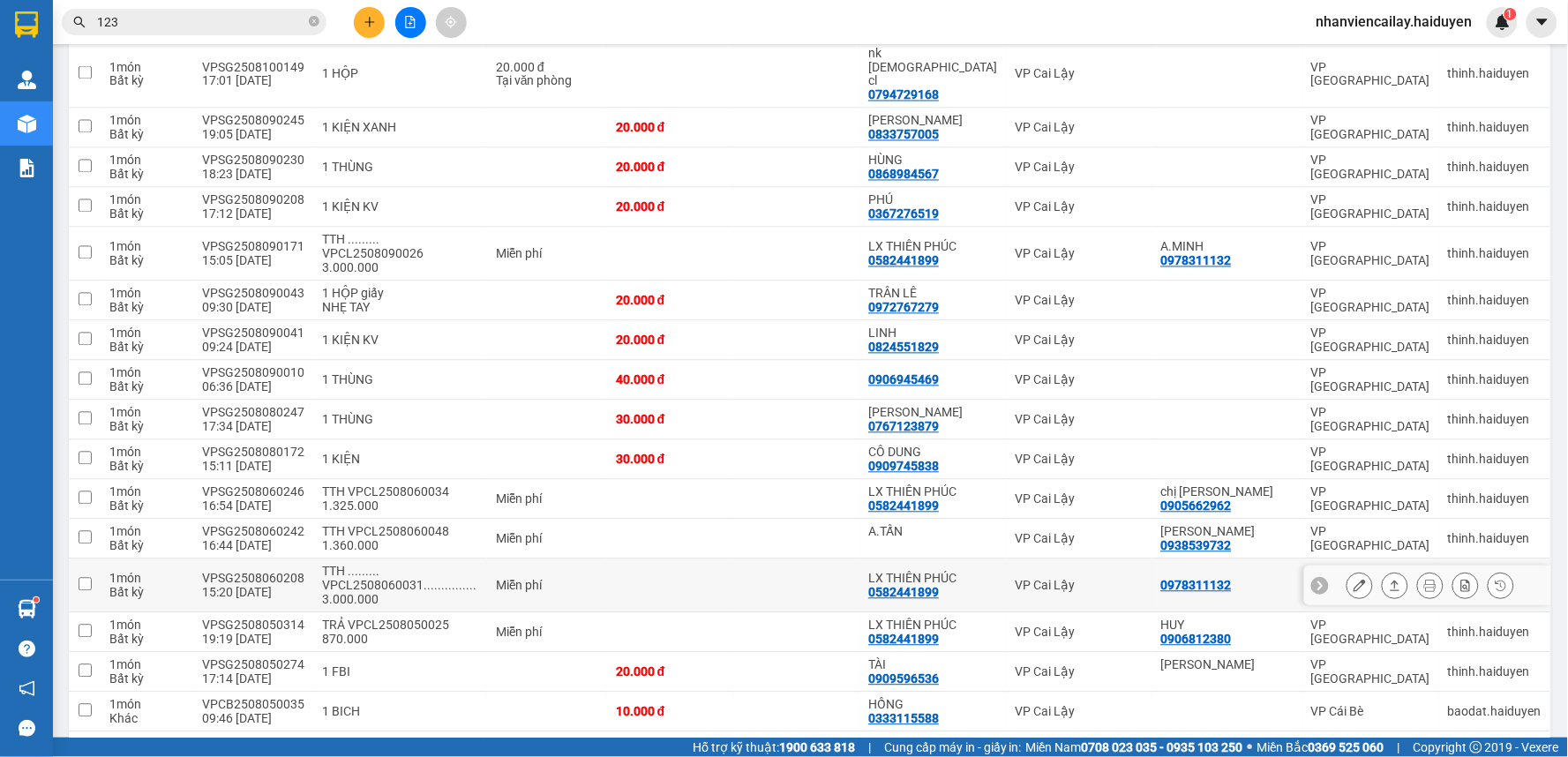
scroll to position [1223, 0]
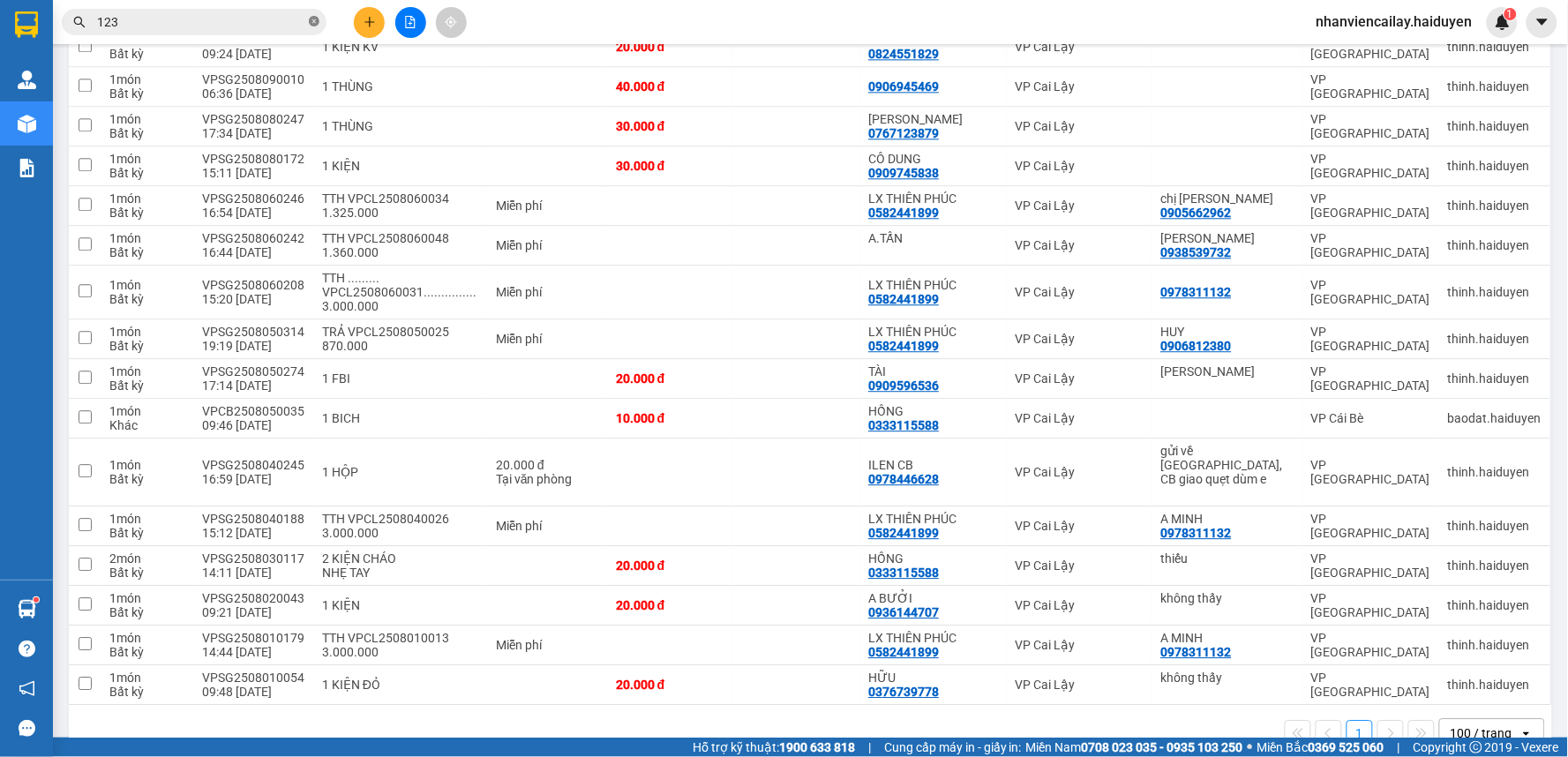
click at [316, 17] on icon "close-circle" at bounding box center [314, 20] width 11 height 11
click at [206, 20] on input "text" at bounding box center [201, 22] width 208 height 19
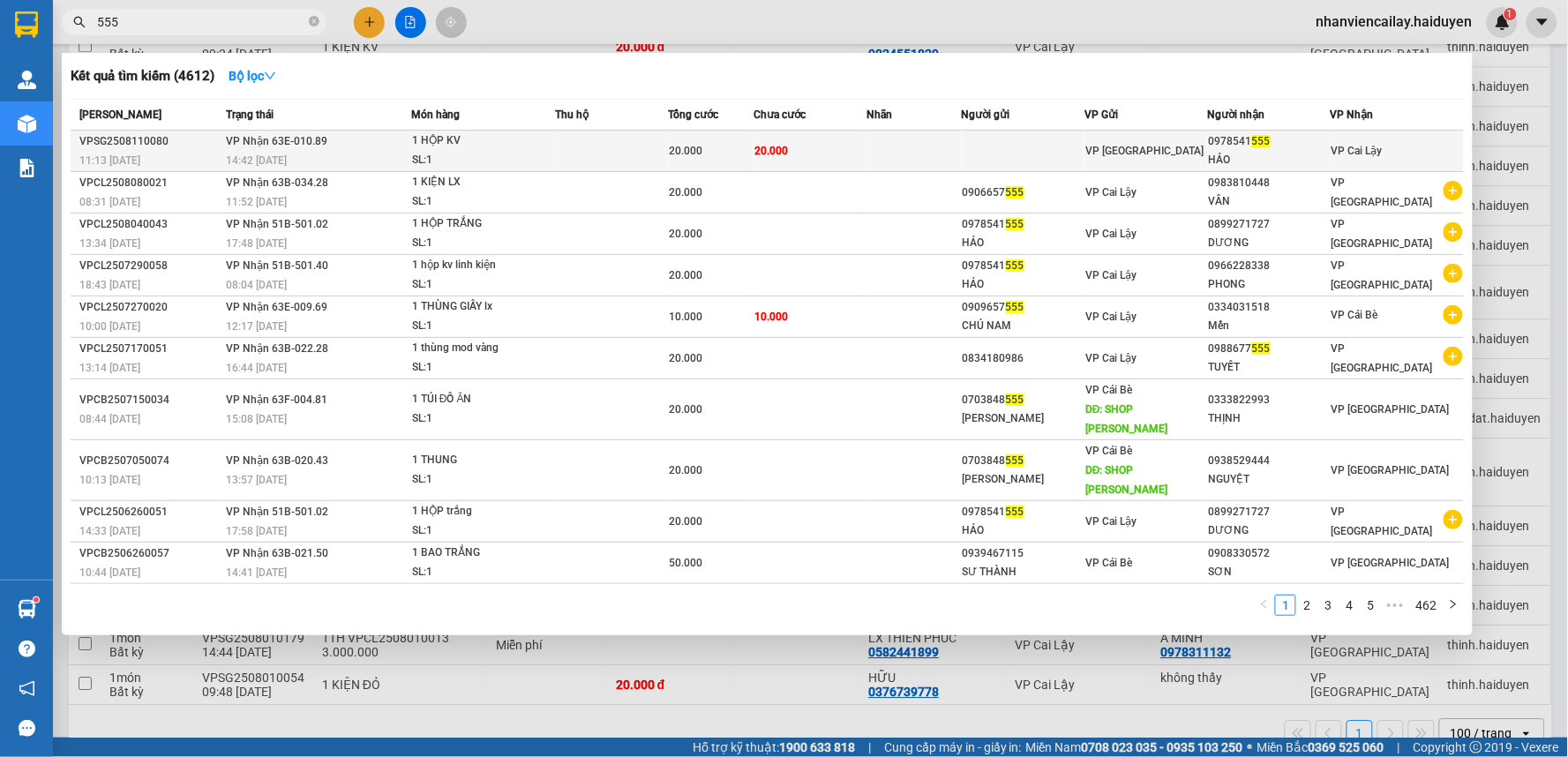
type input "555"
drag, startPoint x: 860, startPoint y: 138, endPoint x: 874, endPoint y: 140, distance: 14.1
click at [874, 140] on tr "VPSG2508110080 11:13 - 11/08 VP Nhận 63E-010.89 14:42 - 11/08 1 HỘP KV SL: 1 20…" at bounding box center [767, 151] width 1393 height 41
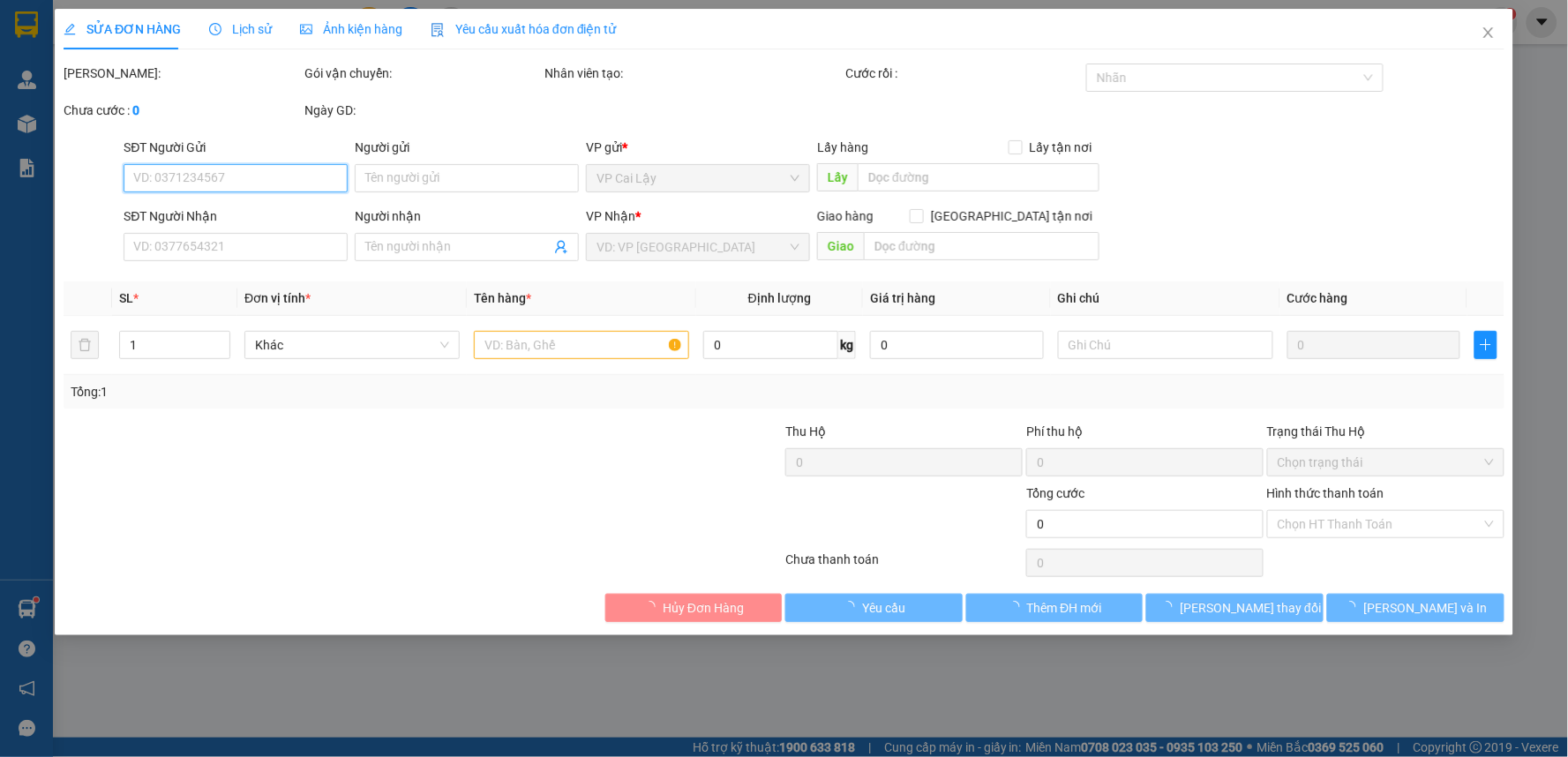
type input "0978541555"
type input "HẢO"
type input "20.000"
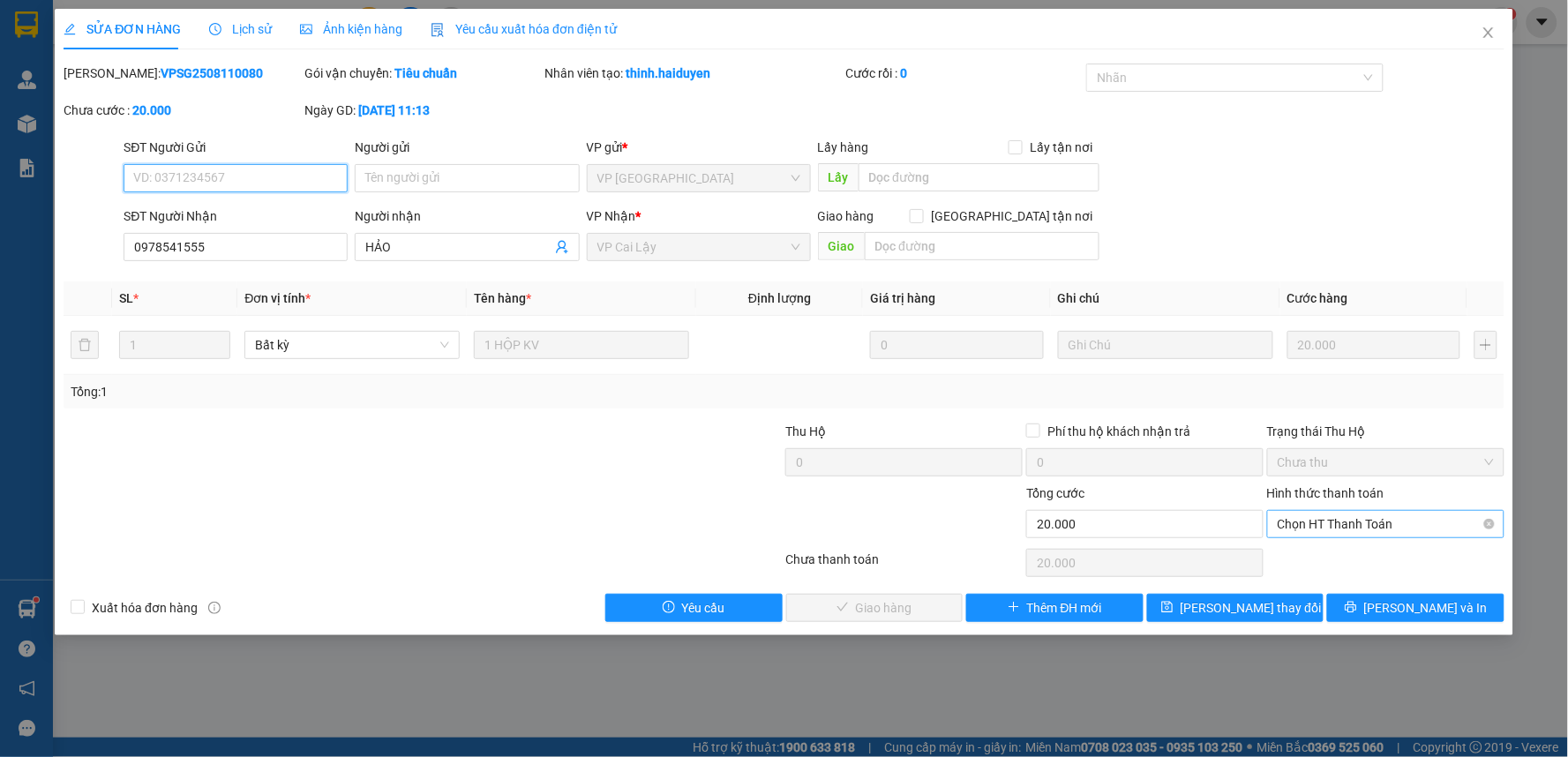
click at [1383, 520] on span "Chọn HT Thanh Toán" at bounding box center [1385, 523] width 216 height 26
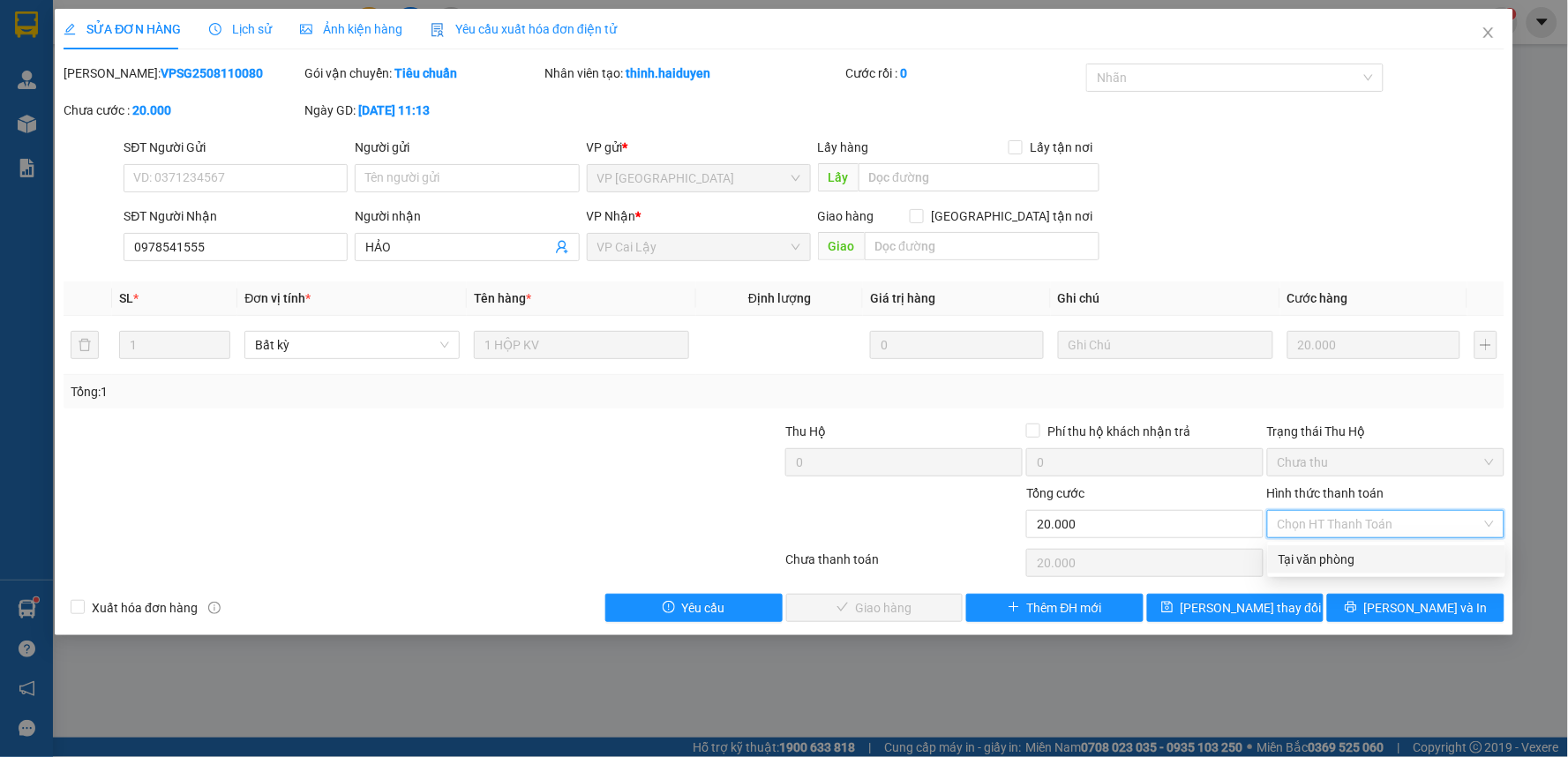
click at [1336, 562] on div "Tại văn phòng" at bounding box center [1386, 560] width 216 height 19
type input "0"
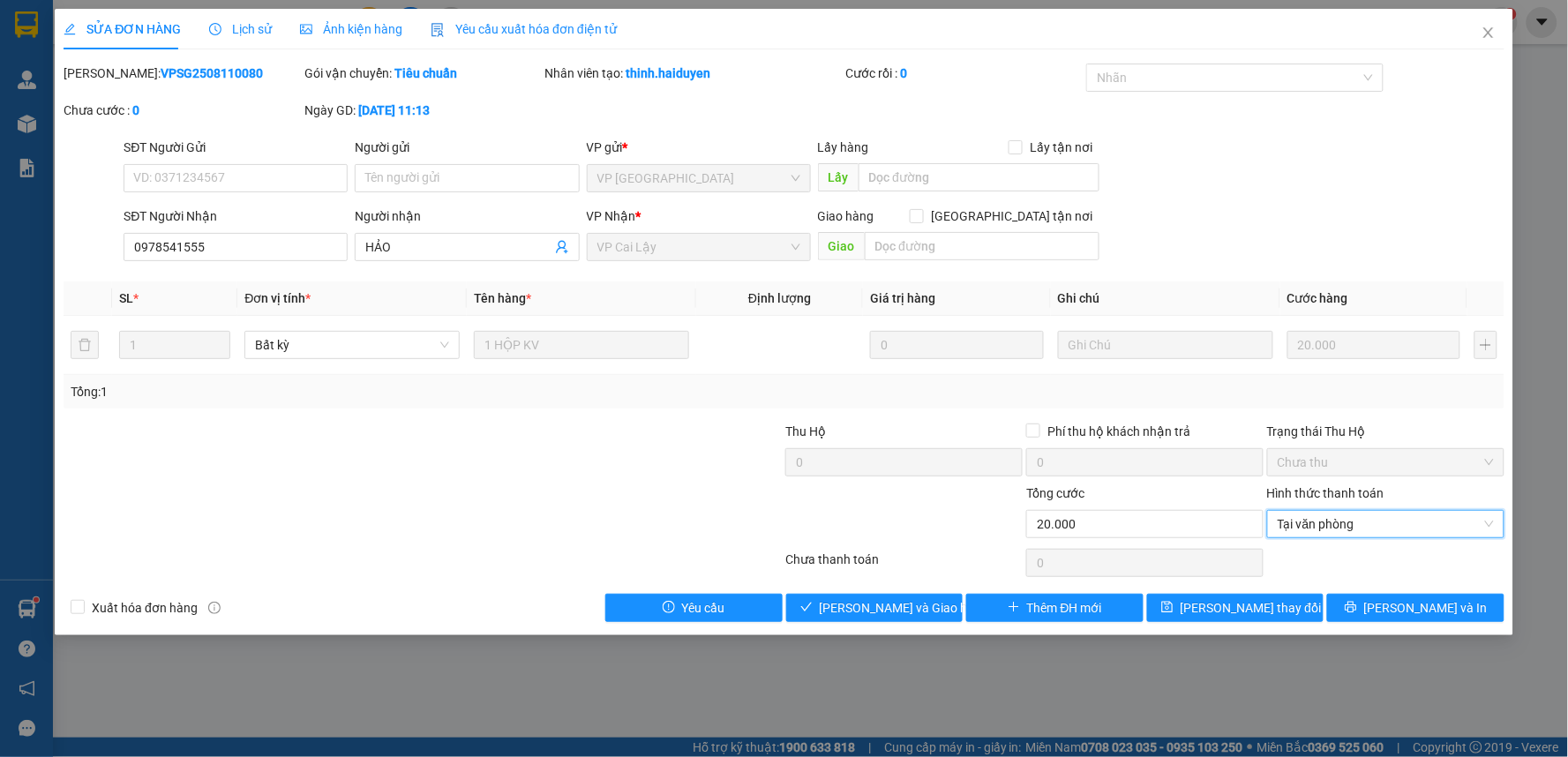
click at [857, 626] on div "SỬA ĐƠN HÀNG Lịch sử Ảnh kiện hàng Yêu cầu xuất hóa đơn điện tử Total Paid Fee …" at bounding box center [784, 322] width 1458 height 626
click at [860, 618] on button "[PERSON_NAME] và Giao hàng" at bounding box center [875, 607] width 177 height 28
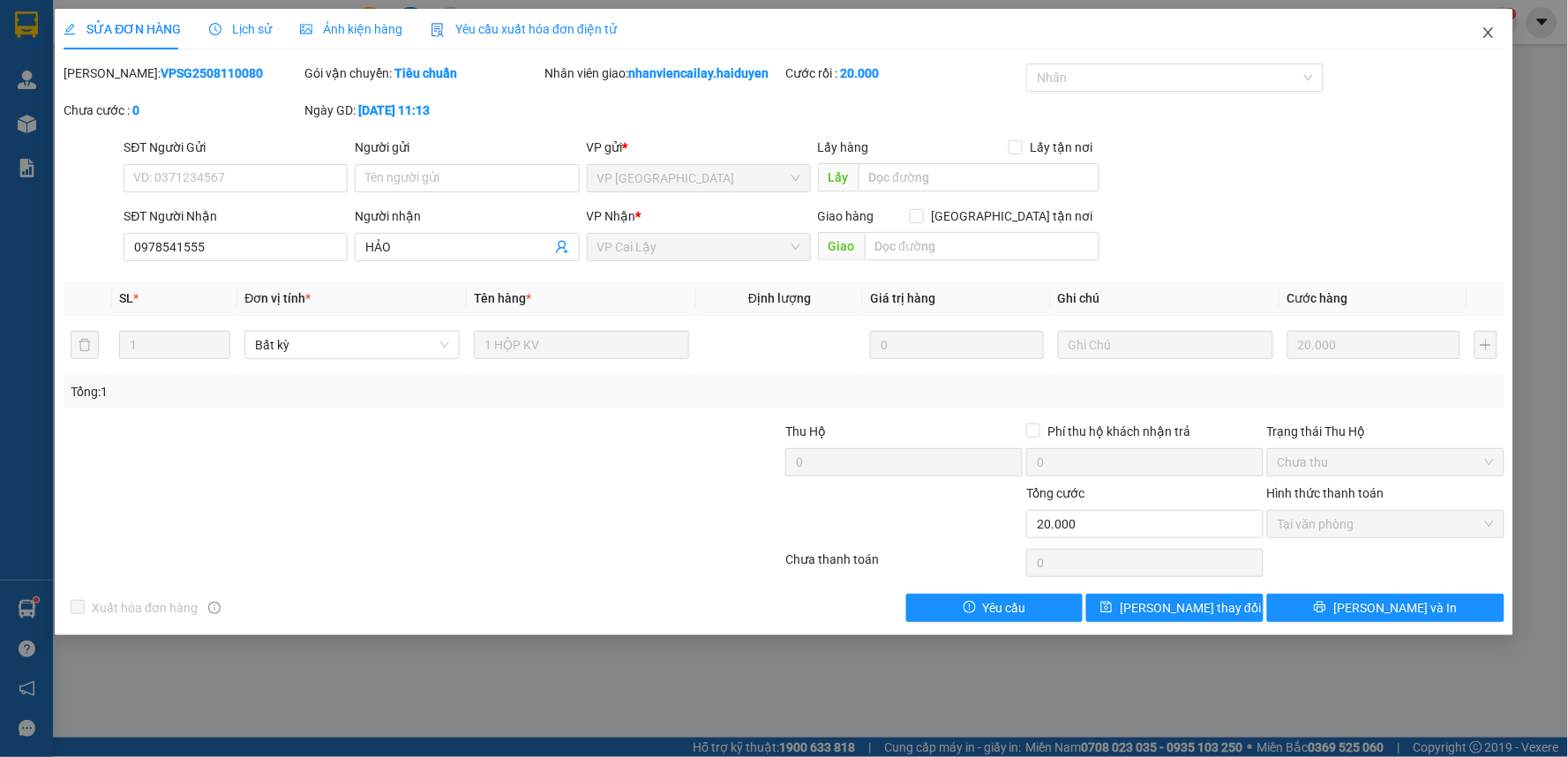
drag, startPoint x: 1492, startPoint y: 29, endPoint x: 1476, endPoint y: 30, distance: 16.0
click at [1489, 29] on icon "close" at bounding box center [1488, 33] width 14 height 14
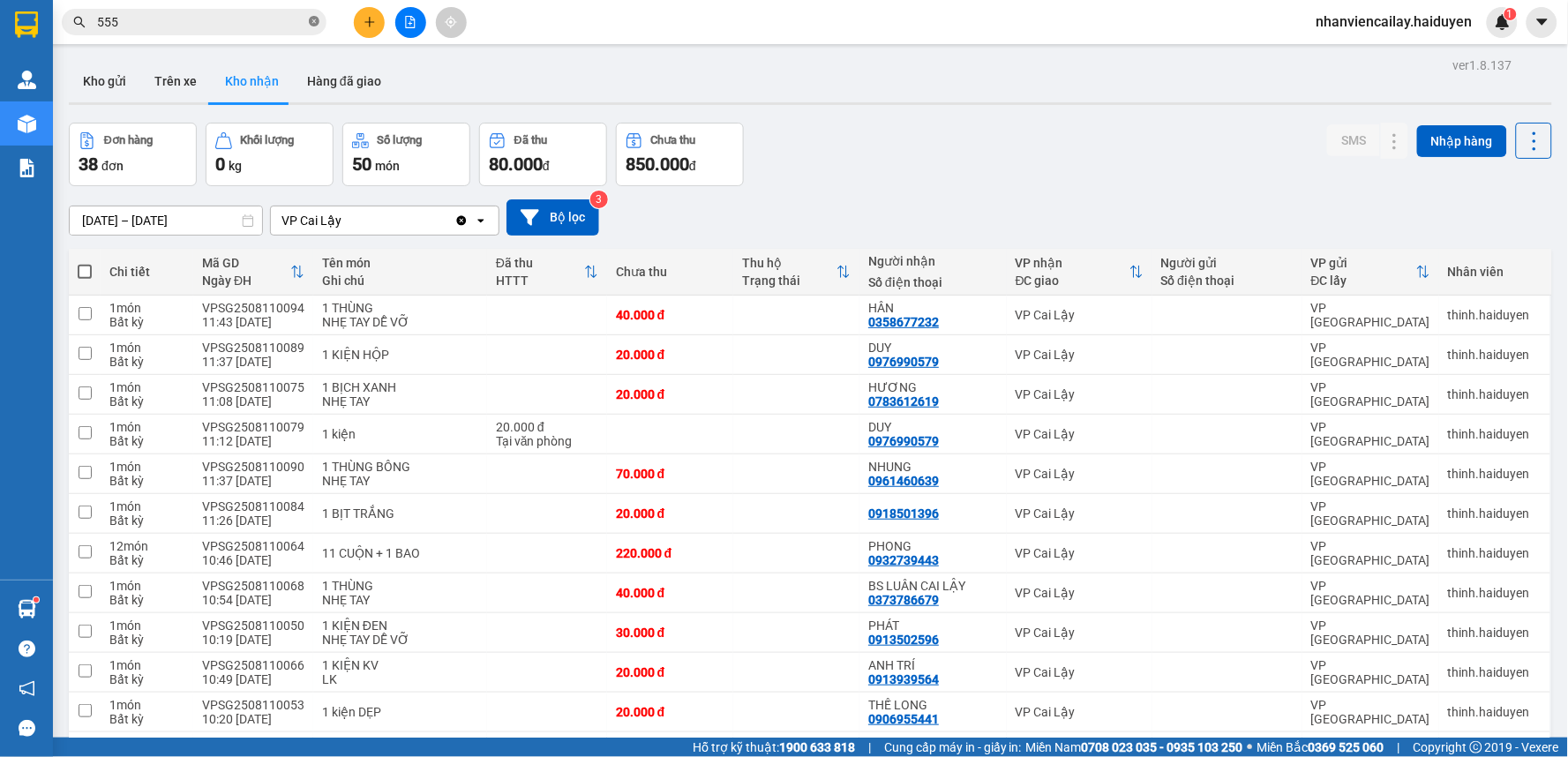
click at [315, 22] on icon "close-circle" at bounding box center [314, 20] width 11 height 11
click at [166, 15] on input "text" at bounding box center [201, 22] width 208 height 19
click at [248, 15] on input "text" at bounding box center [201, 22] width 208 height 19
click at [272, 22] on input "text" at bounding box center [201, 22] width 208 height 19
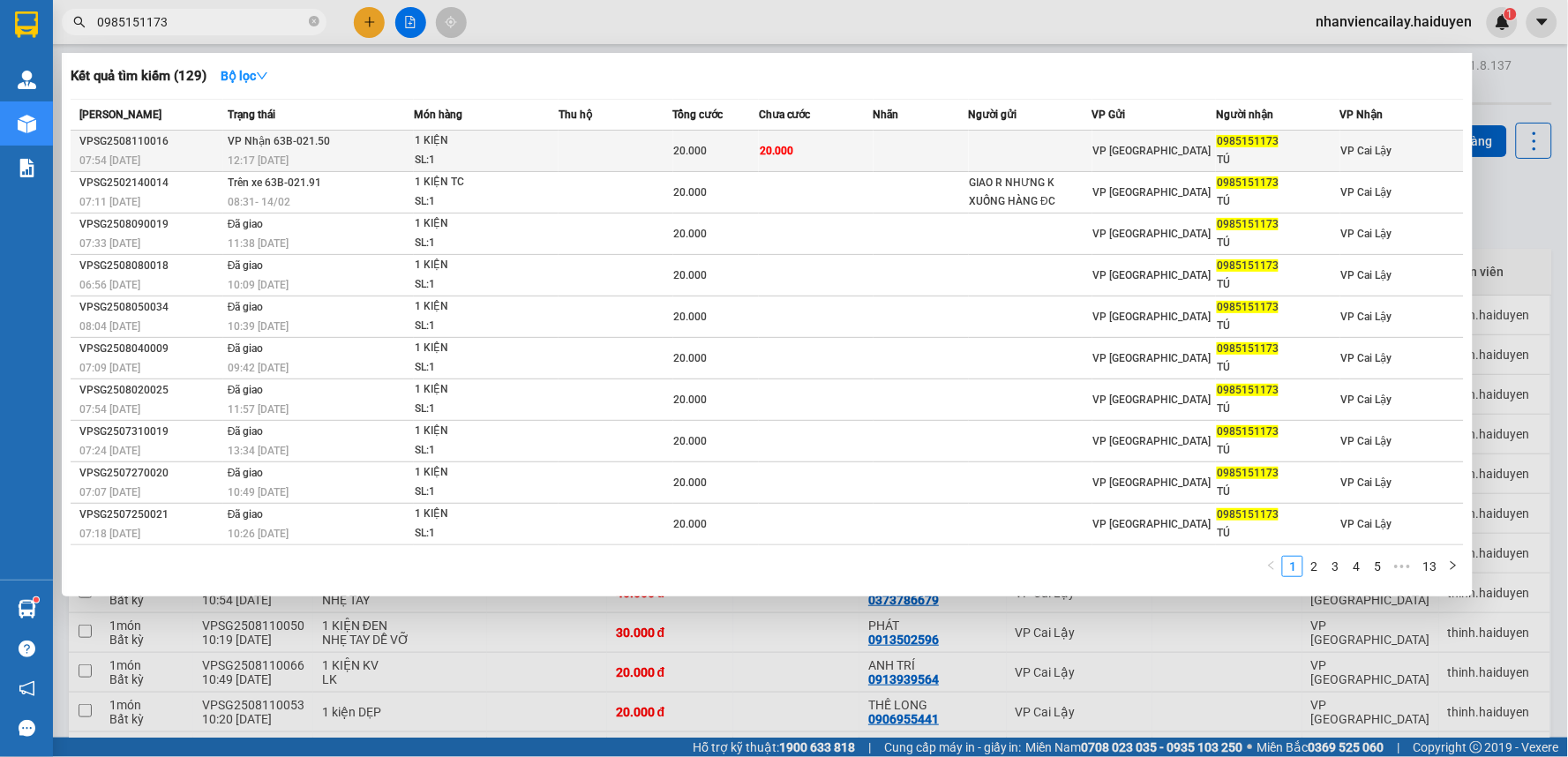
type input "0985151173"
click at [673, 137] on td "20.000" at bounding box center [716, 151] width 86 height 41
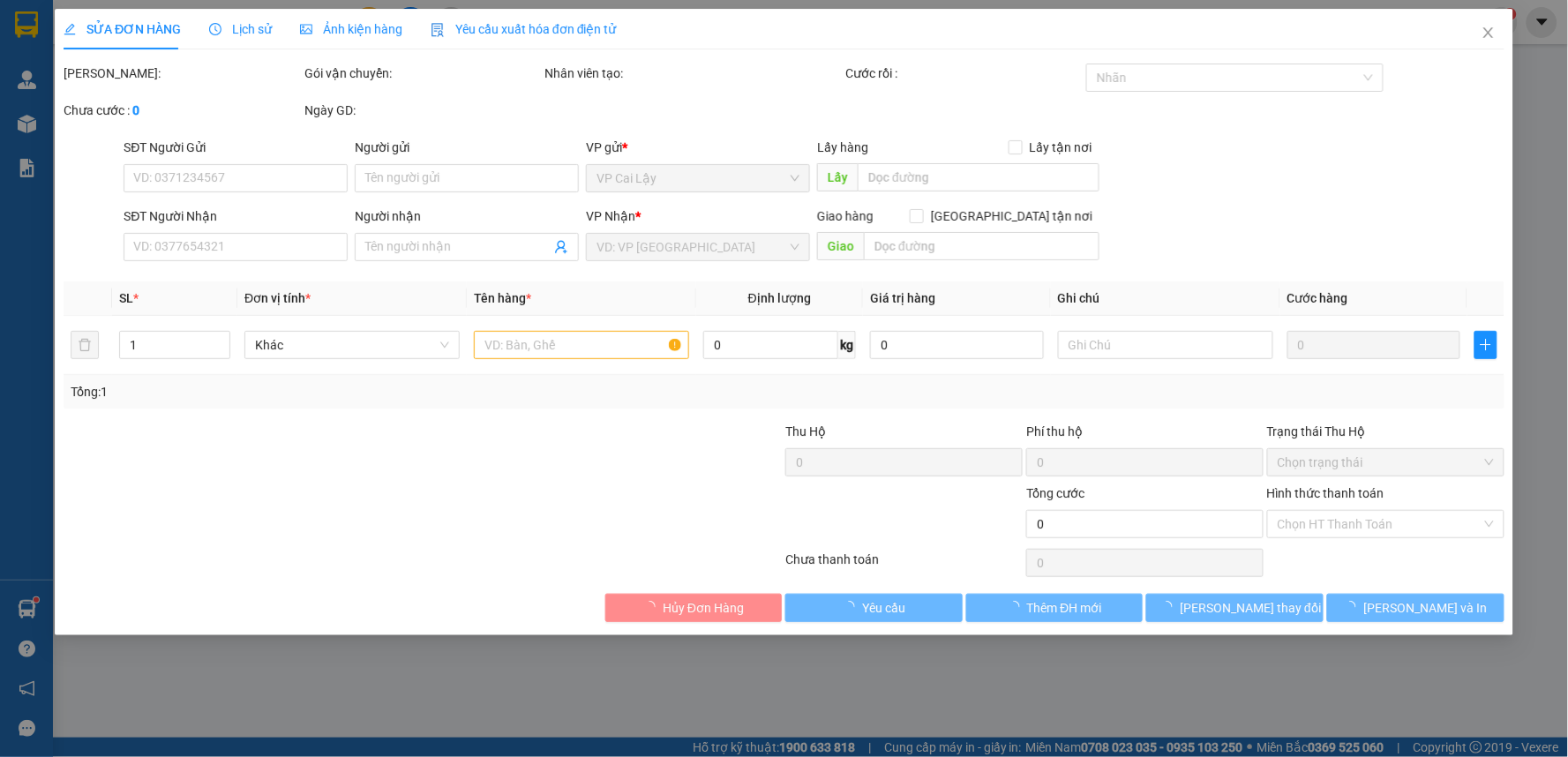
type input "0985151173"
type input "TÚ"
type input "20.000"
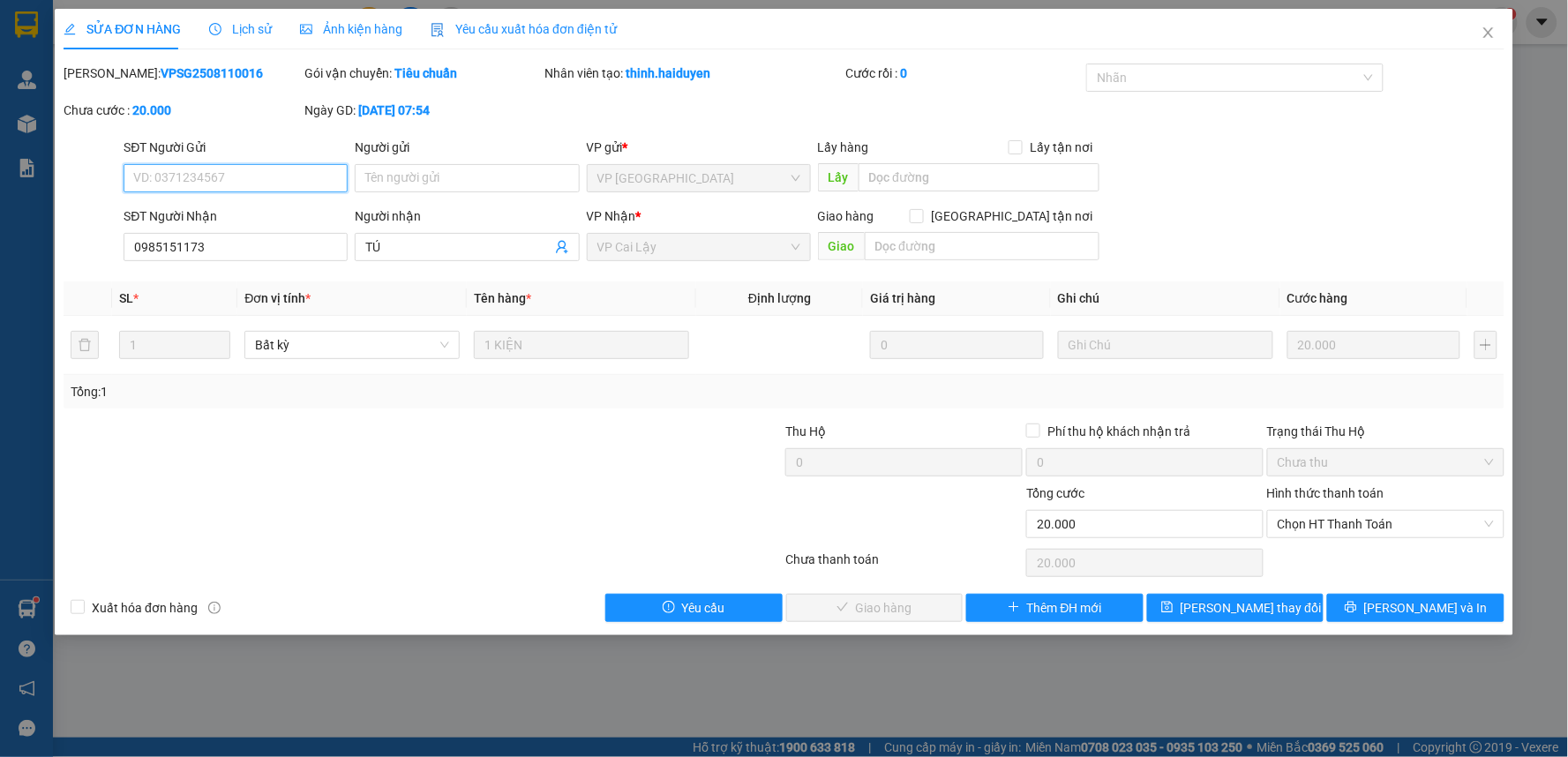
click at [1329, 519] on span "Chọn HT Thanh Toán" at bounding box center [1385, 523] width 216 height 26
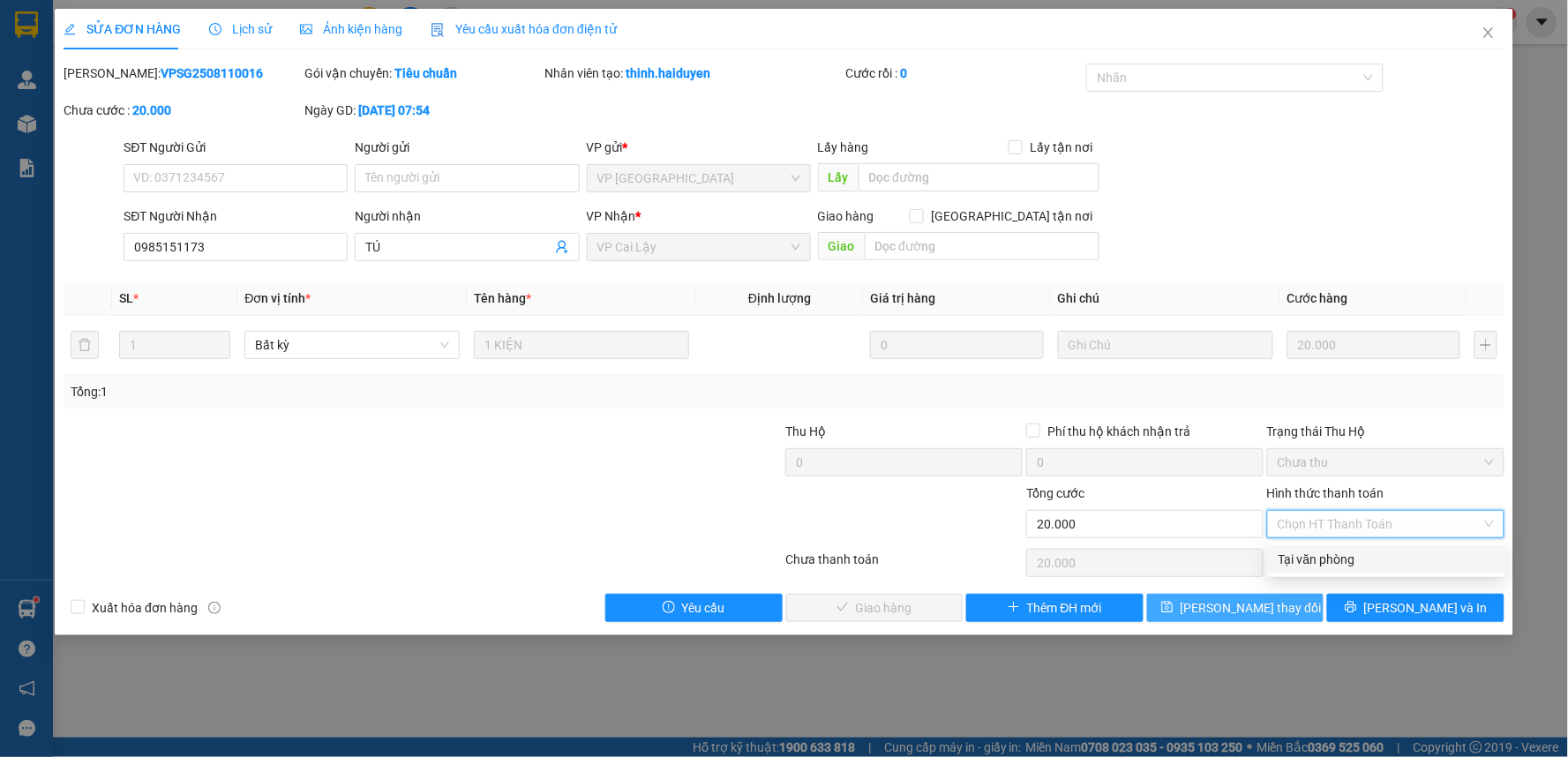
drag, startPoint x: 1293, startPoint y: 554, endPoint x: 1223, endPoint y: 598, distance: 82.7
click at [1293, 561] on div "Tại văn phòng" at bounding box center [1386, 560] width 216 height 19
type input "0"
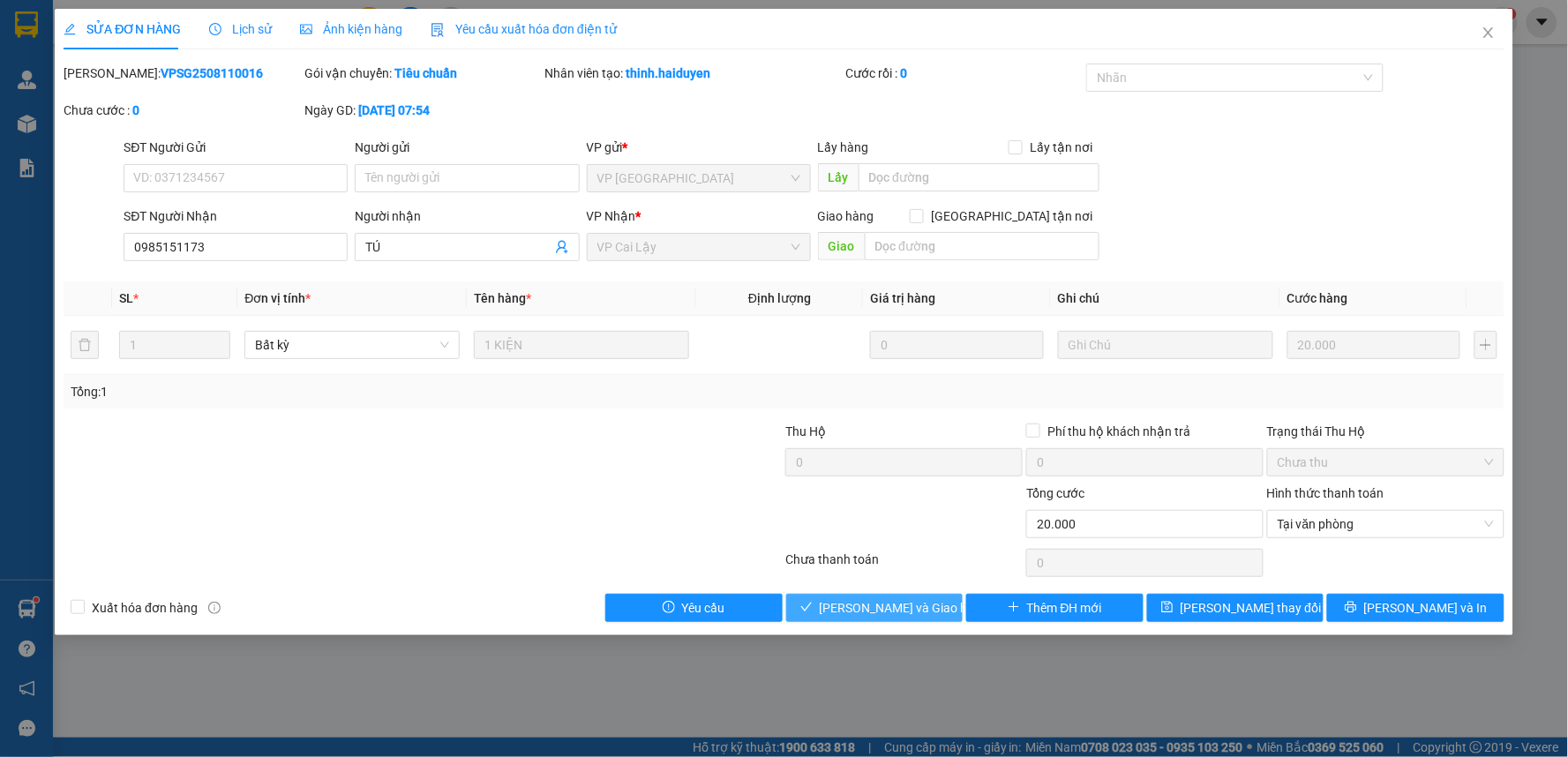
click at [882, 611] on span "[PERSON_NAME] và Giao hàng" at bounding box center [904, 608] width 170 height 19
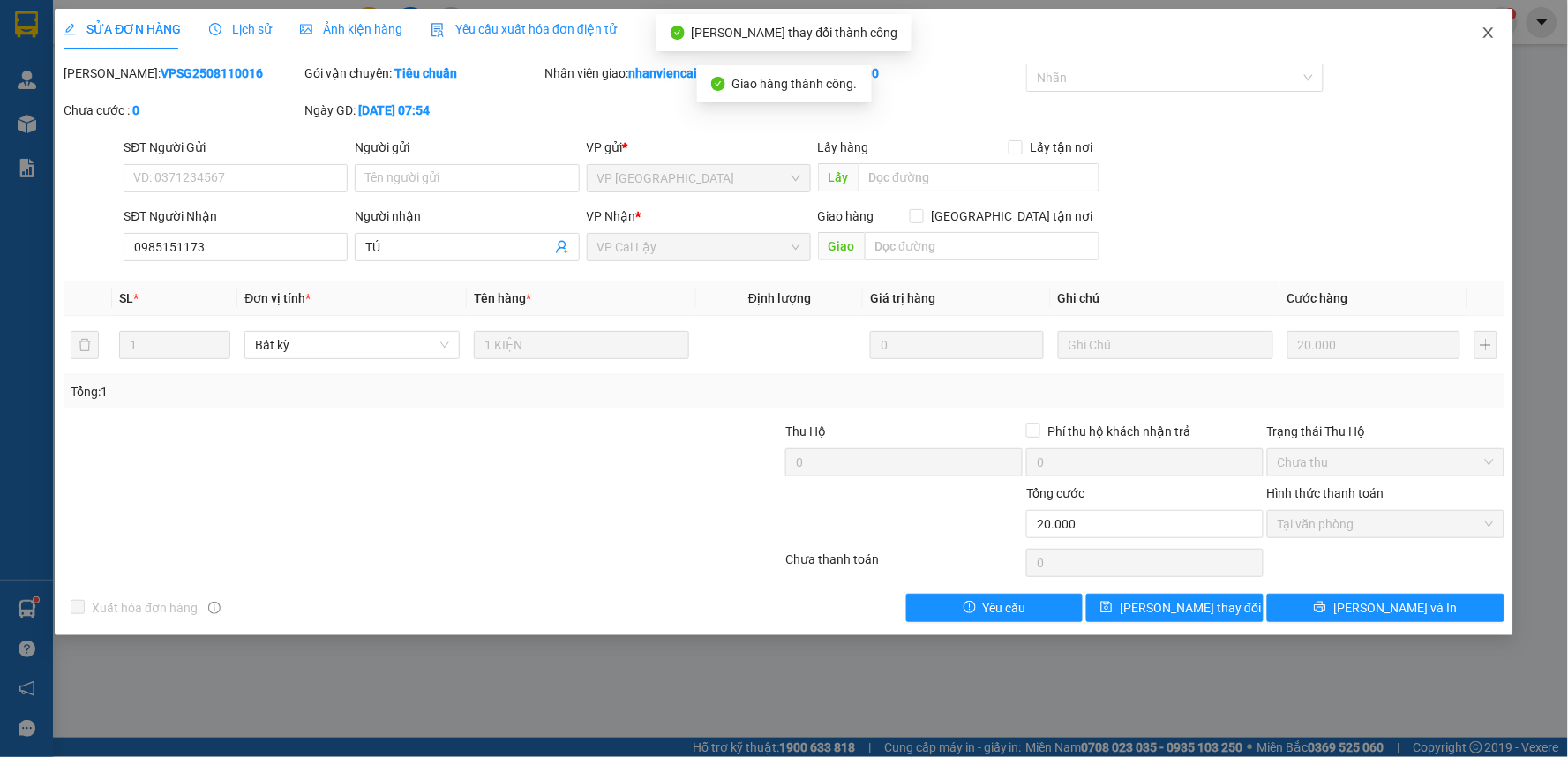
click at [1497, 36] on span "Close" at bounding box center [1488, 33] width 49 height 49
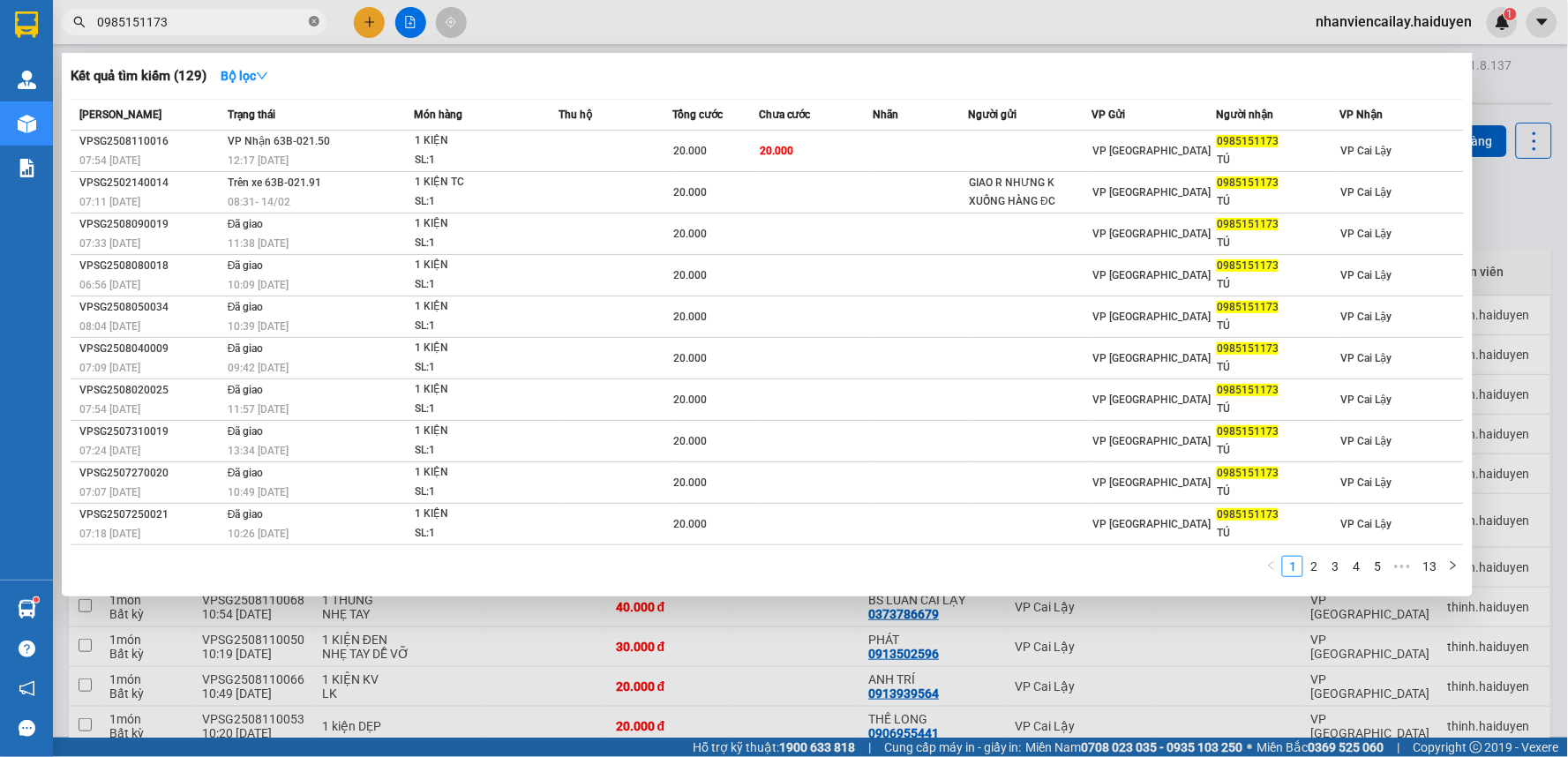
click at [310, 27] on span at bounding box center [314, 22] width 11 height 16
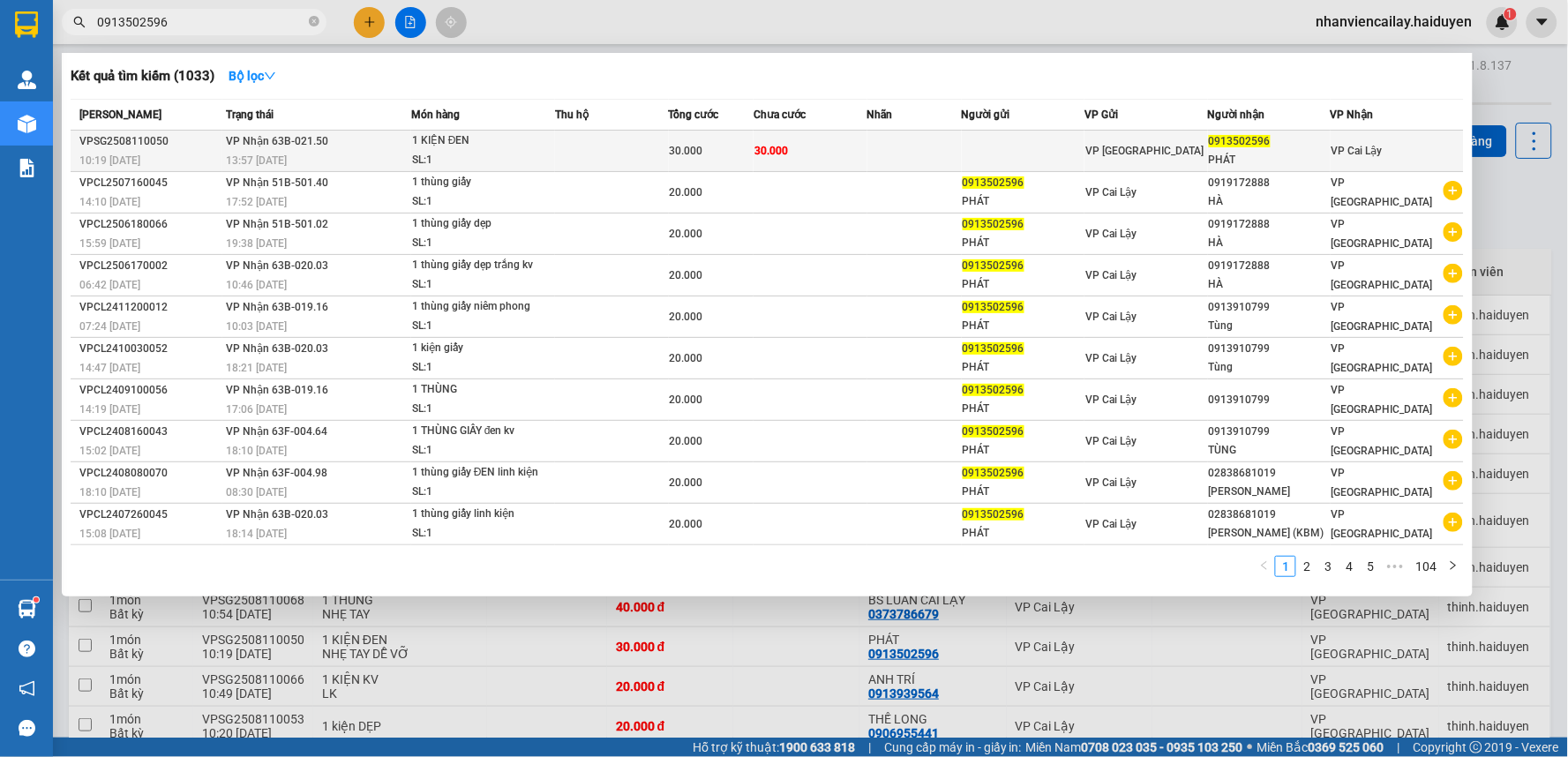
type input "0913502596"
click at [1193, 142] on div "VP [GEOGRAPHIC_DATA]" at bounding box center [1145, 151] width 120 height 19
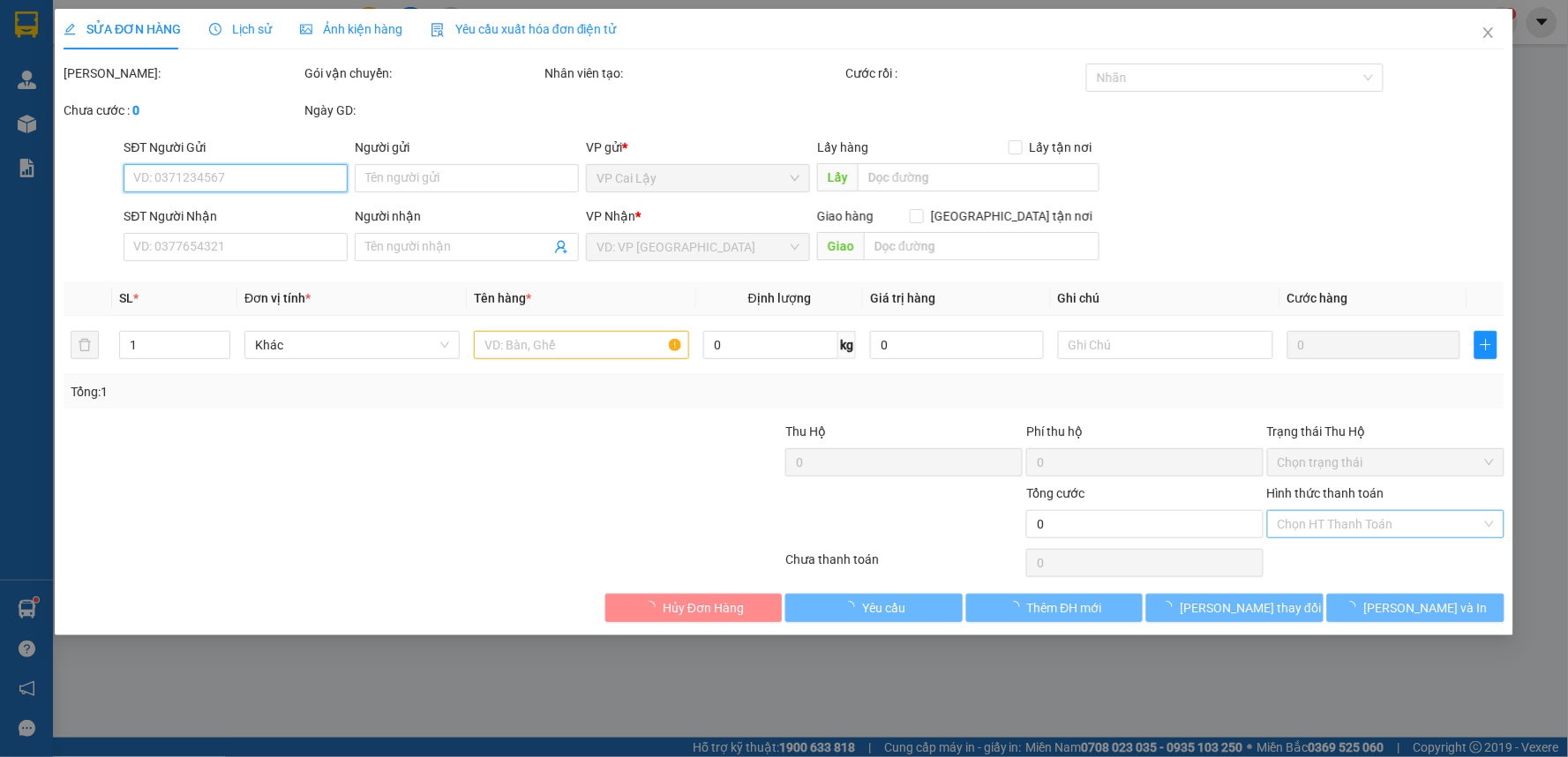
type input "0913502596"
type input "PHÁT"
type input "30.000"
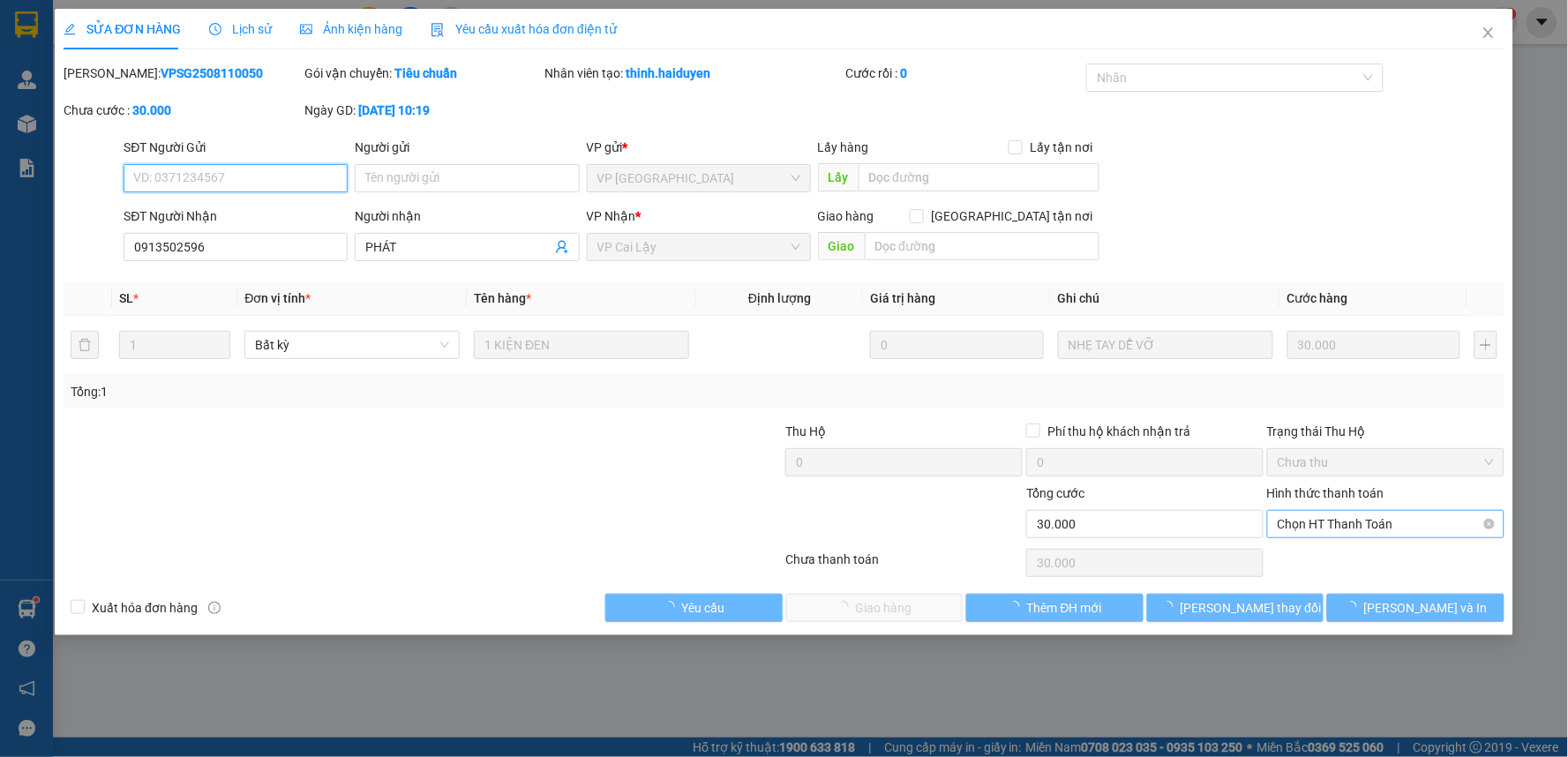
click at [1376, 522] on span "Chọn HT Thanh Toán" at bounding box center [1385, 523] width 216 height 26
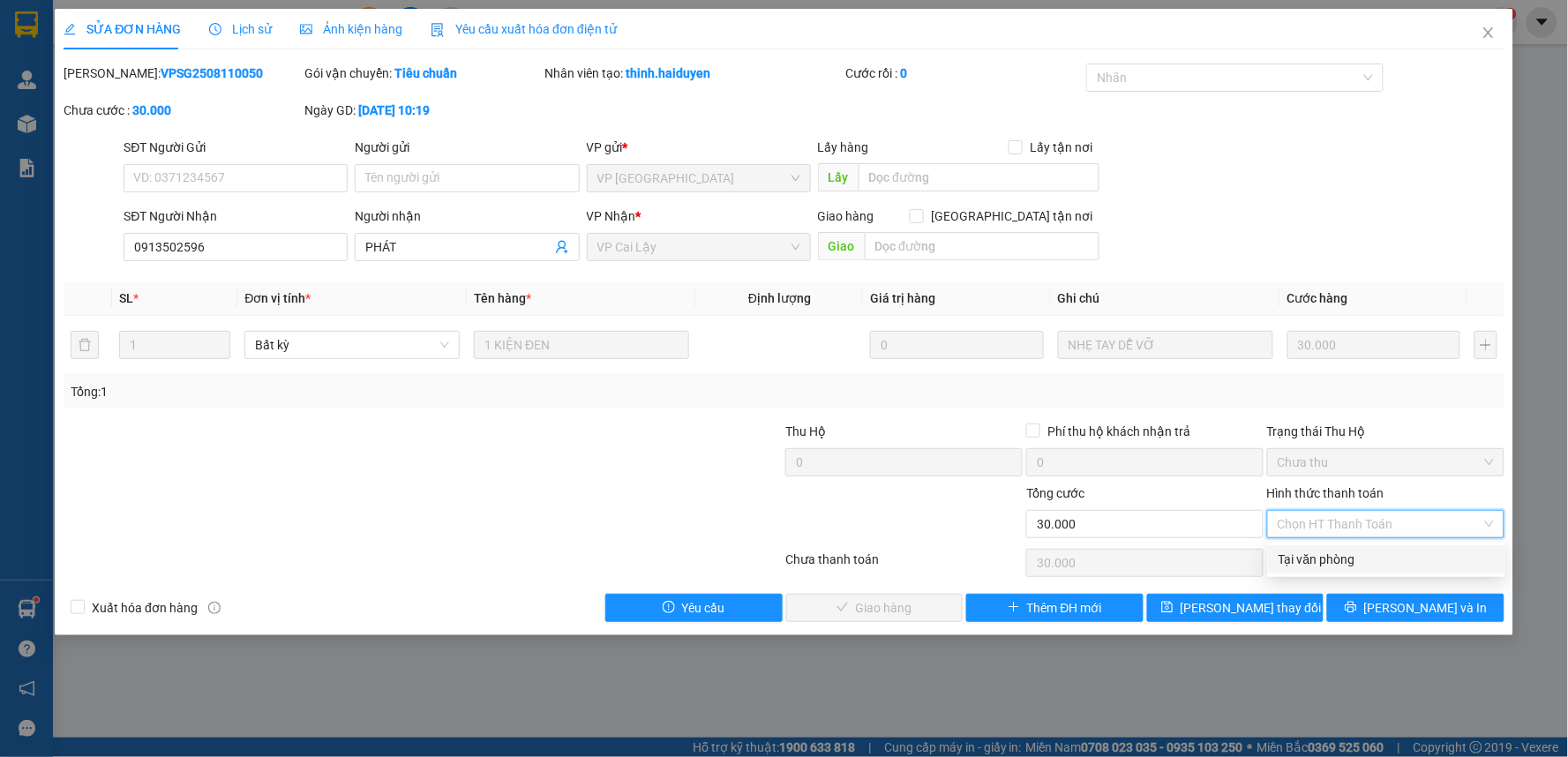
click at [1366, 557] on div "Tại văn phòng" at bounding box center [1386, 560] width 216 height 19
type input "0"
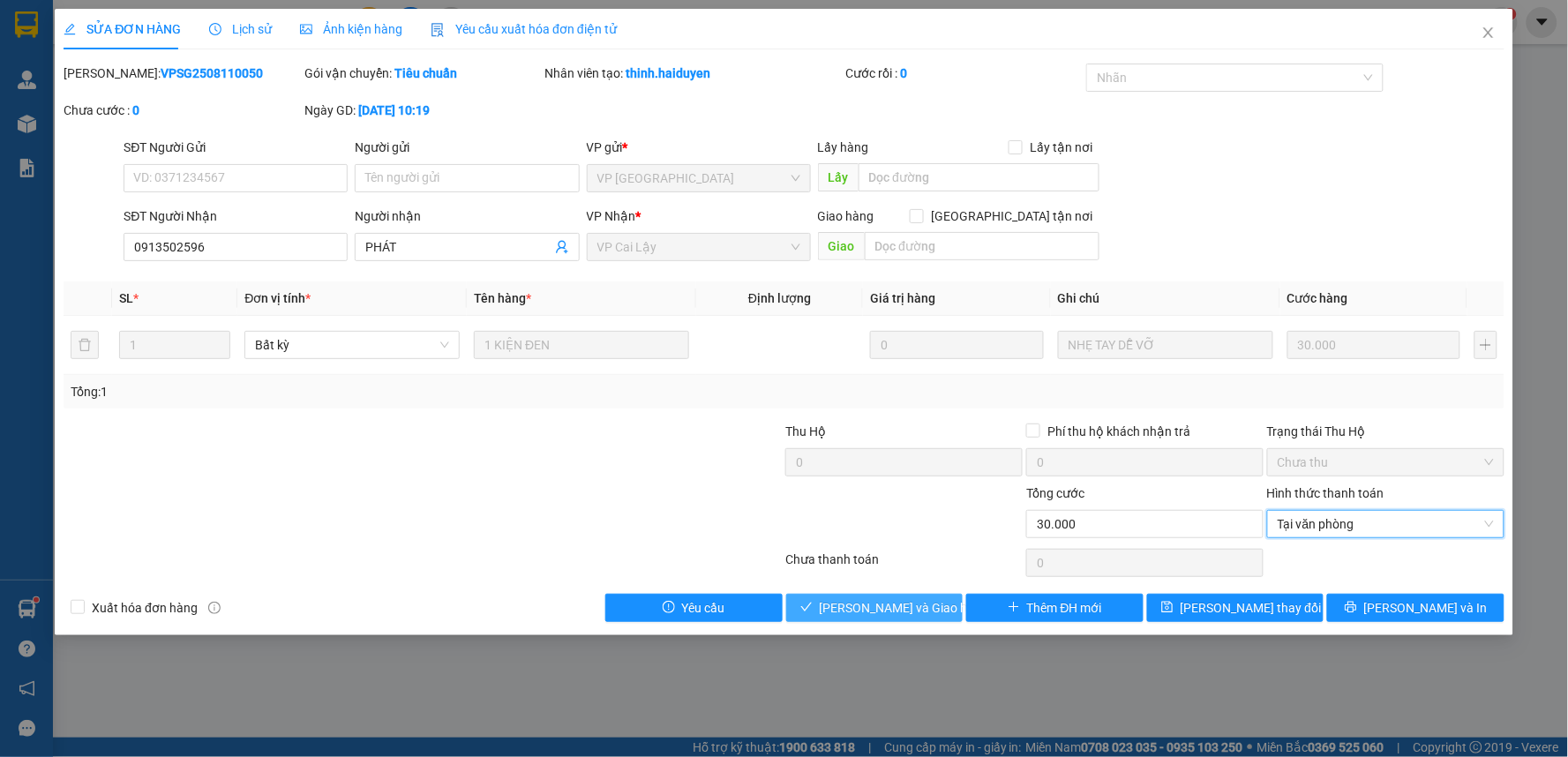
click at [894, 604] on span "[PERSON_NAME] và Giao hàng" at bounding box center [904, 608] width 170 height 19
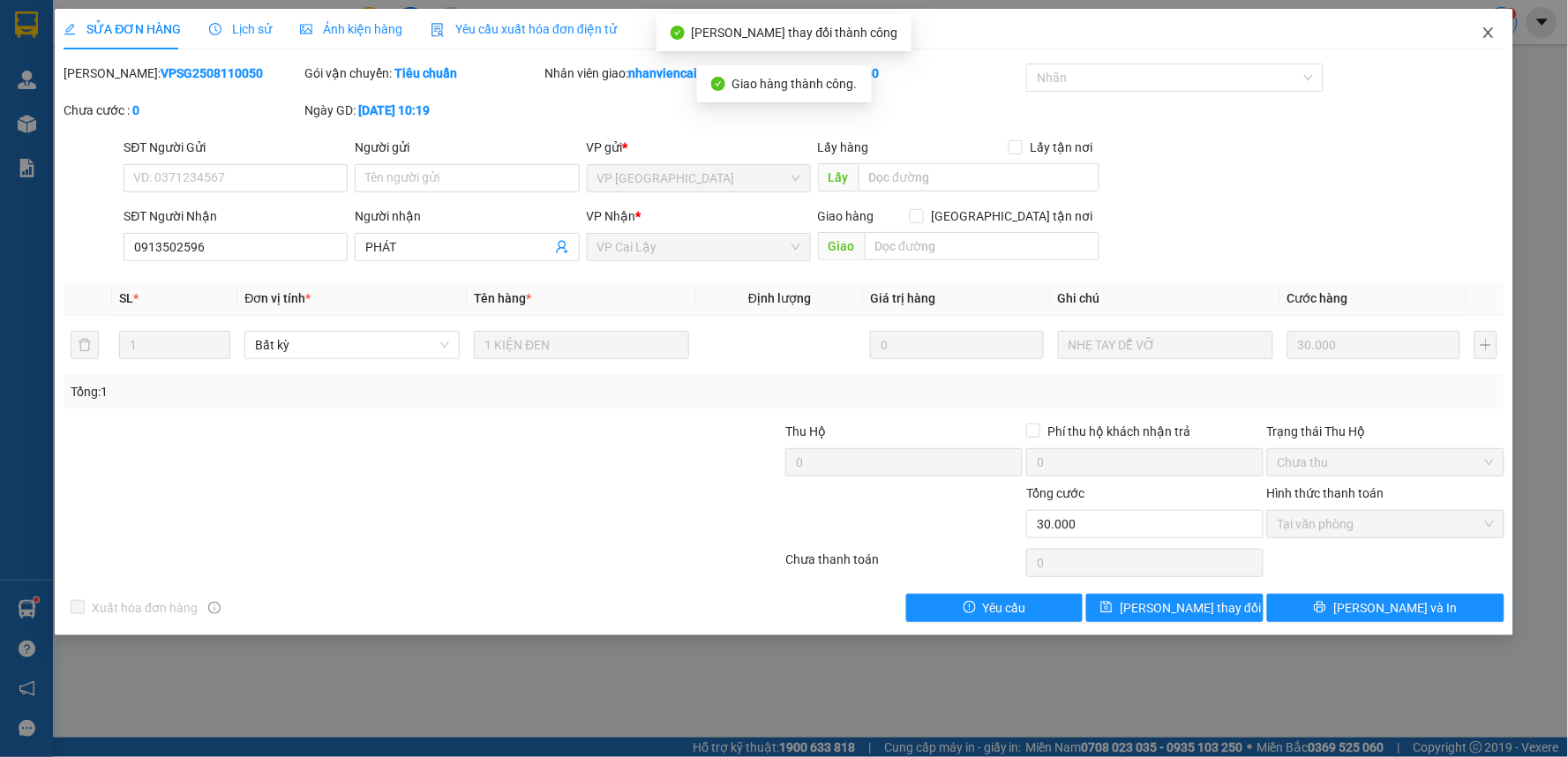
click at [1487, 25] on span "Close" at bounding box center [1488, 33] width 49 height 49
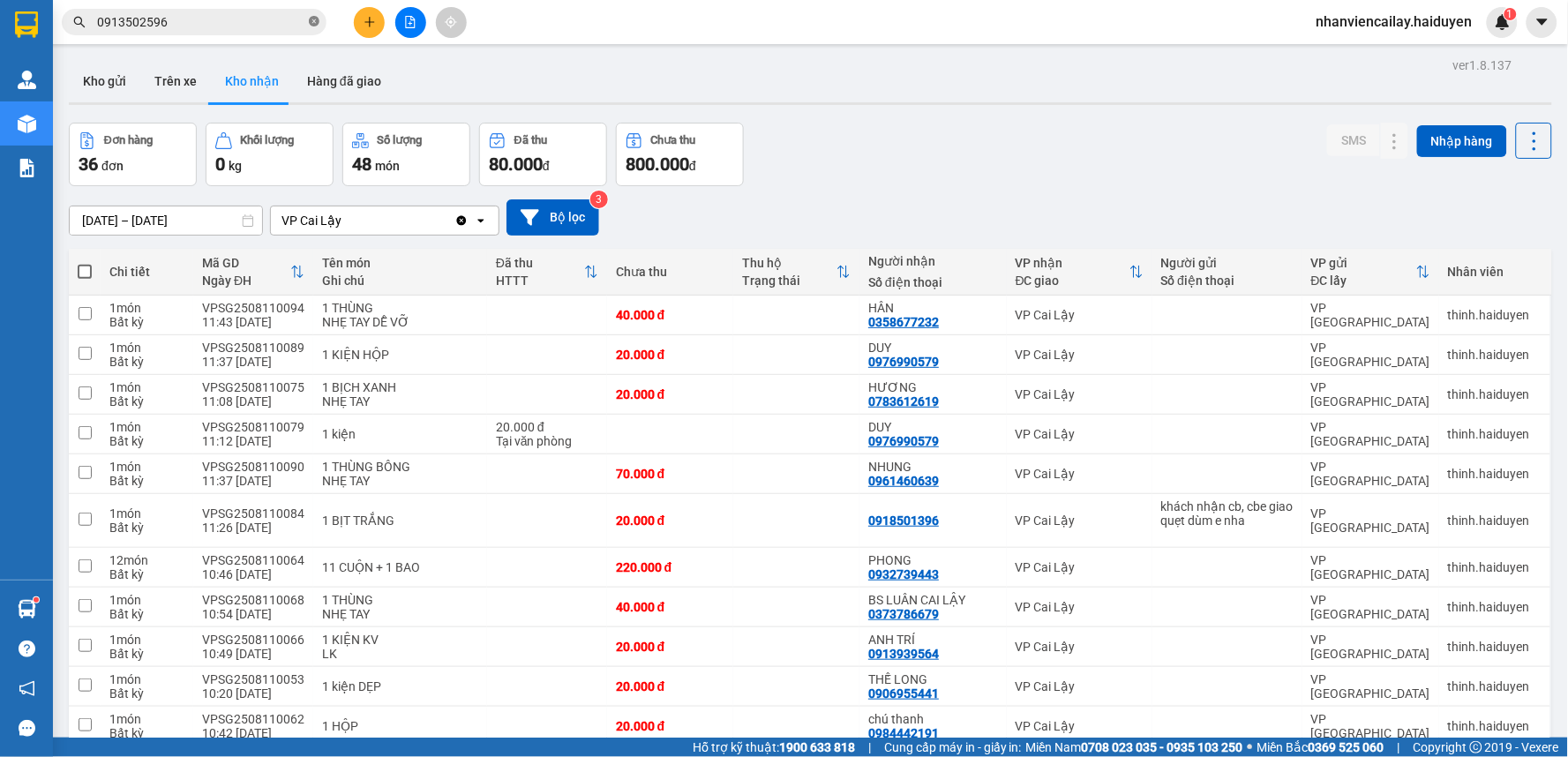
click at [310, 22] on icon "close-circle" at bounding box center [314, 20] width 11 height 11
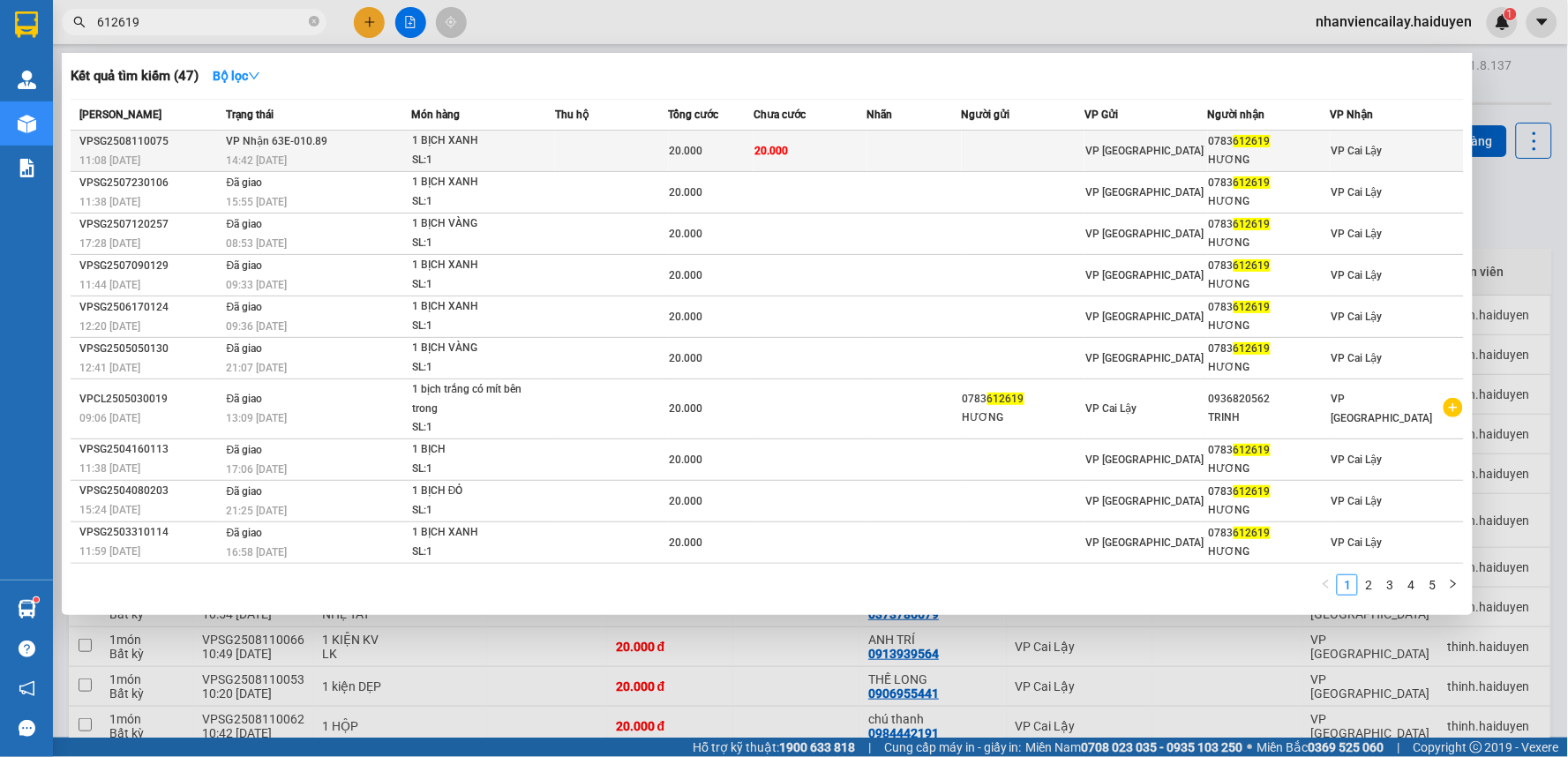
type input "612619"
click at [729, 148] on div "20.000" at bounding box center [711, 151] width 83 height 19
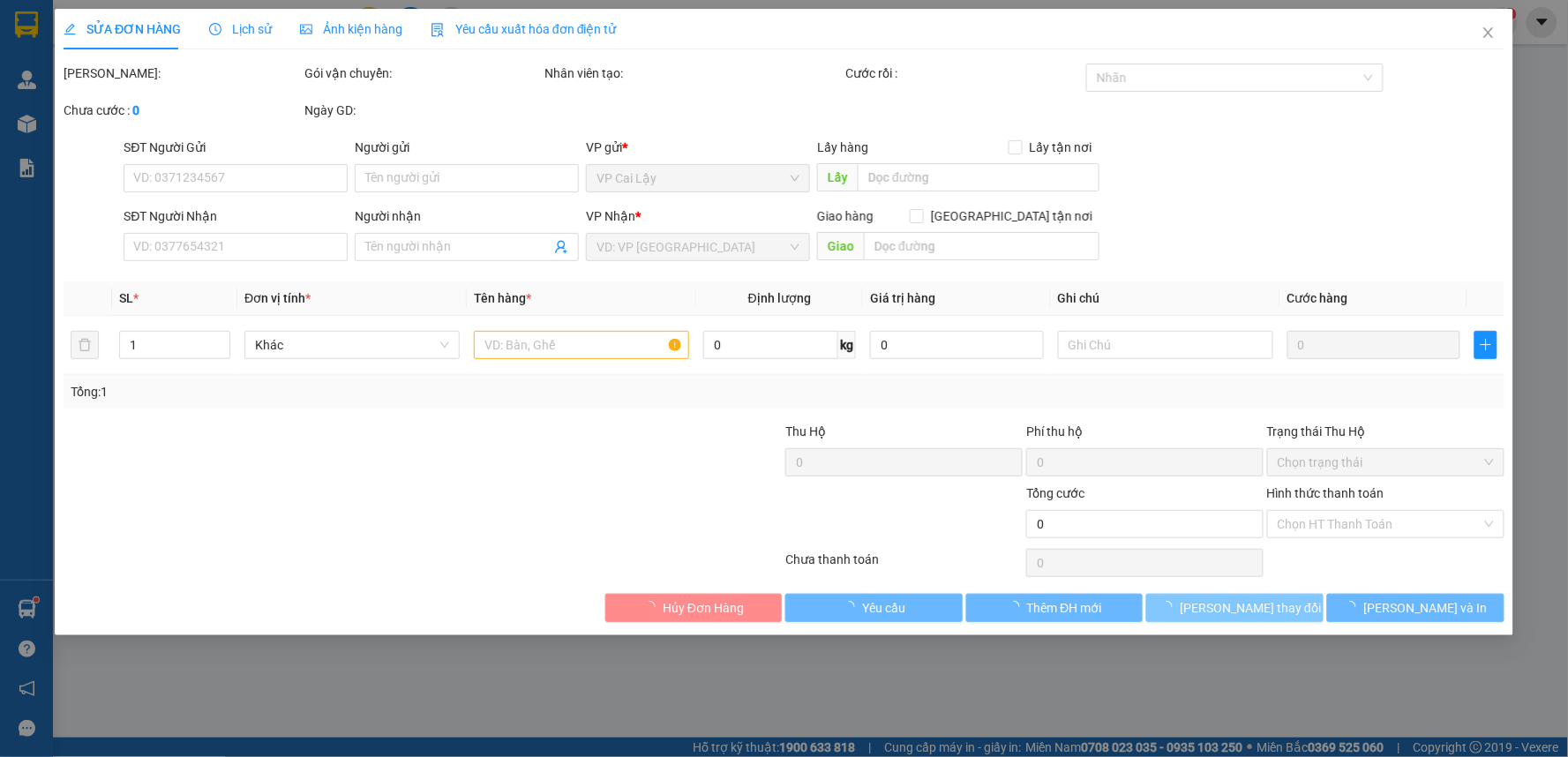
type input "0783612619"
type input "HƯƠNG"
type input "20.000"
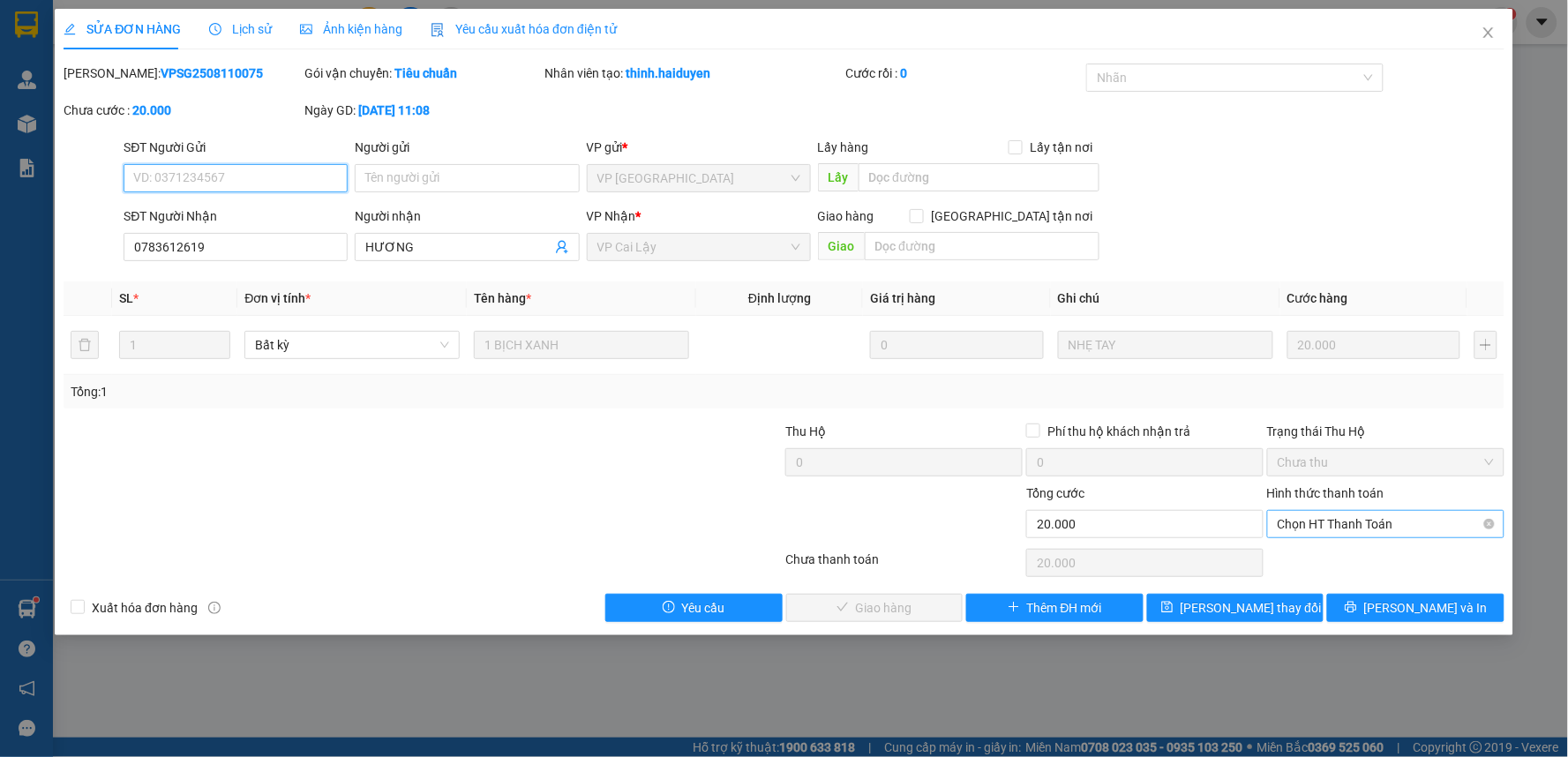
click at [1347, 534] on span "Chọn HT Thanh Toán" at bounding box center [1385, 523] width 216 height 26
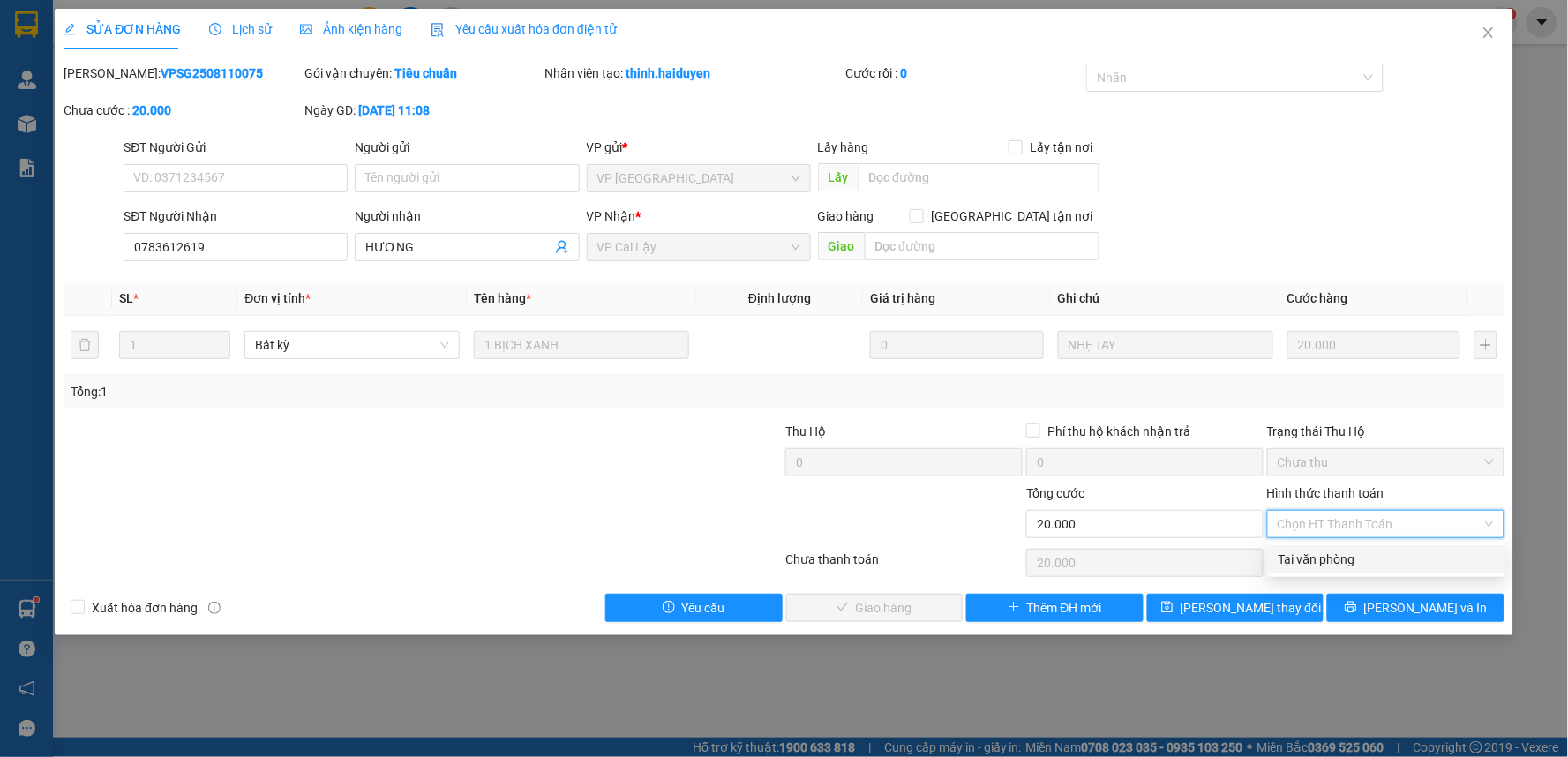
click at [1347, 566] on div "Tại văn phòng" at bounding box center [1386, 560] width 216 height 19
type input "0"
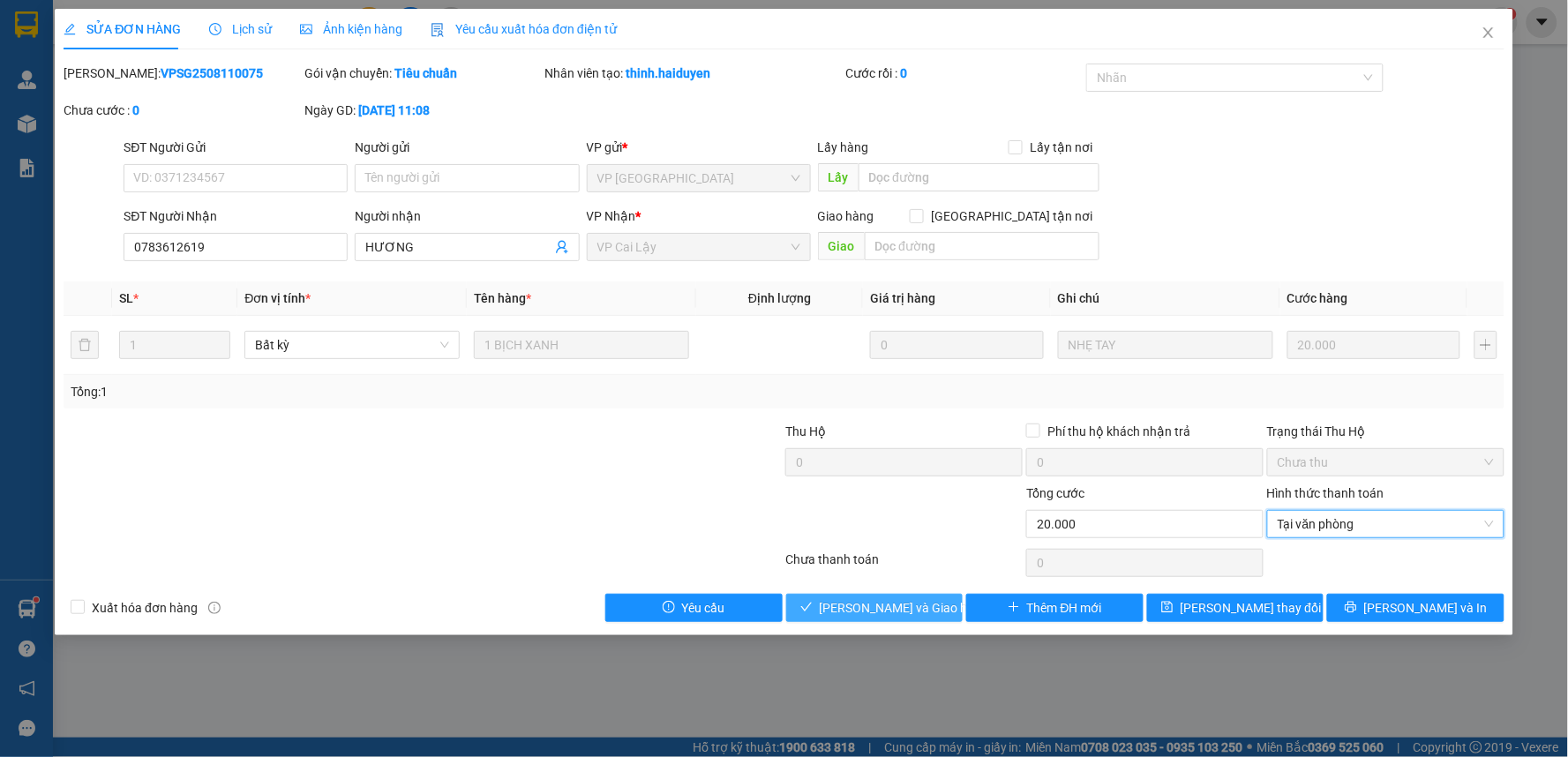
click at [911, 605] on span "[PERSON_NAME] và Giao hàng" at bounding box center [904, 608] width 170 height 19
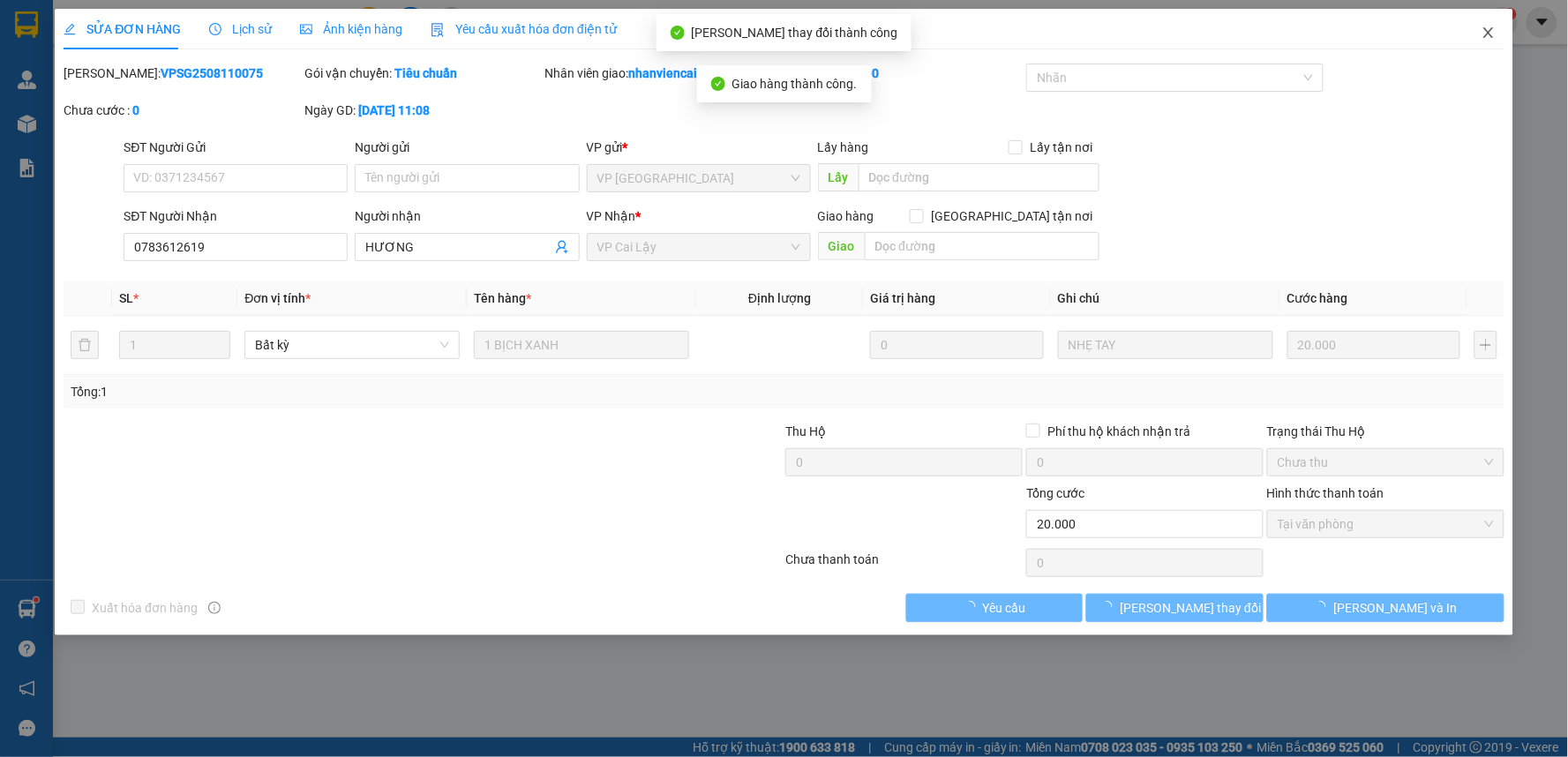
click at [1492, 28] on icon "close" at bounding box center [1488, 33] width 14 height 14
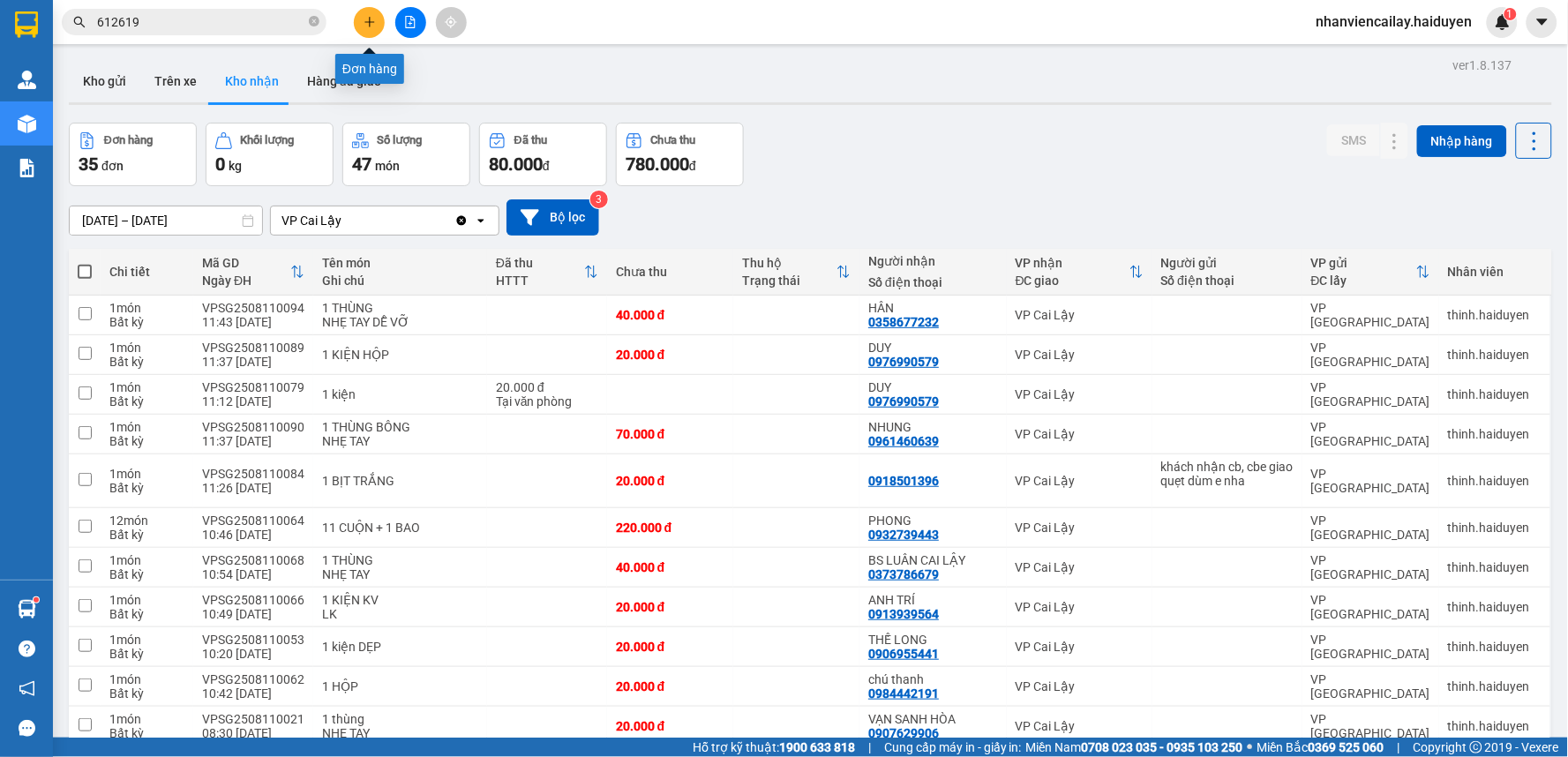
click at [366, 15] on icon "plus" at bounding box center [369, 21] width 13 height 13
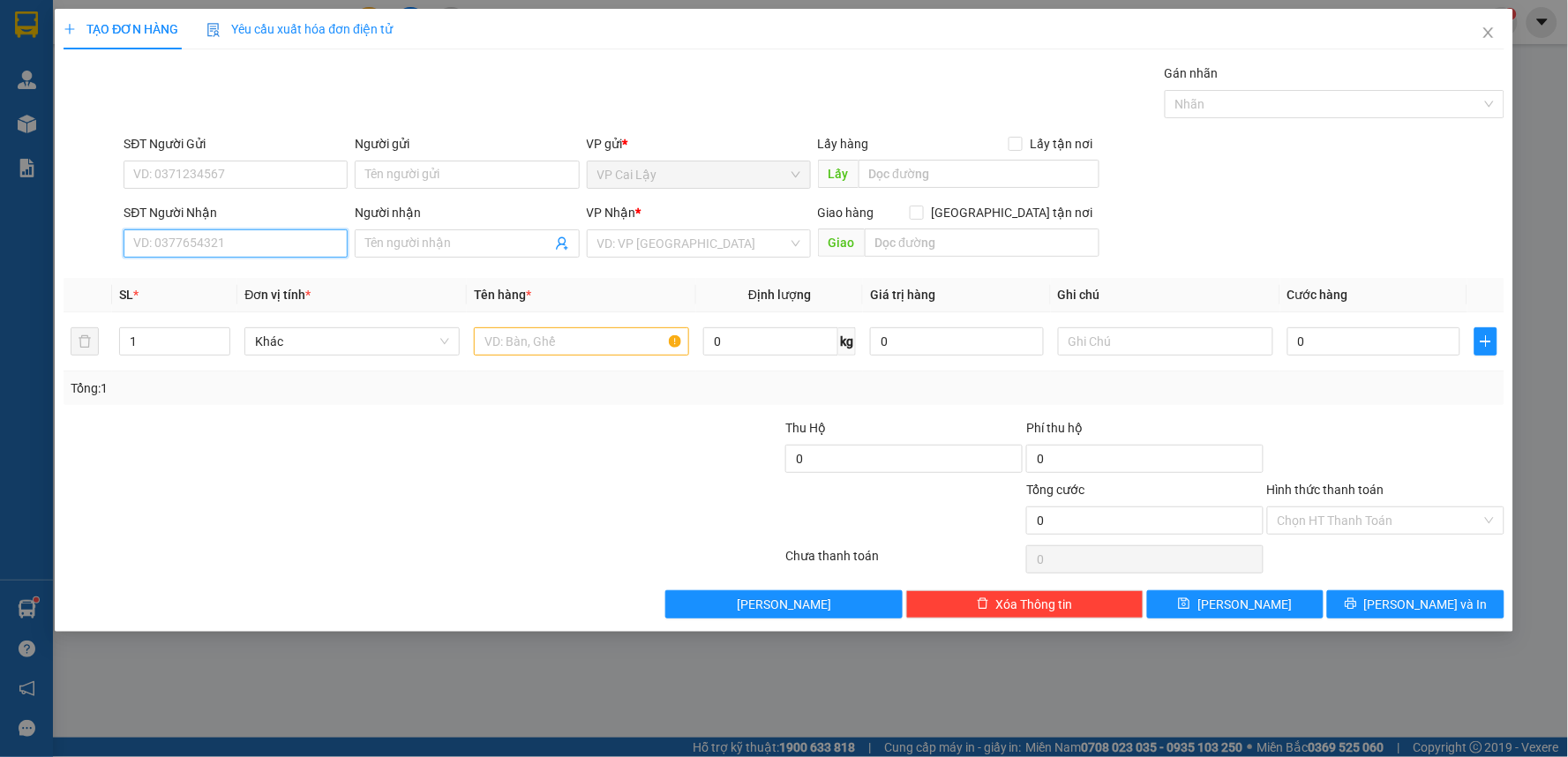
click at [306, 247] on input "SĐT Người Nhận" at bounding box center [235, 243] width 224 height 28
click at [239, 230] on input "SĐT Người Nhận" at bounding box center [235, 243] width 224 height 28
click at [156, 246] on input "0373170659" at bounding box center [235, 243] width 224 height 28
click at [162, 247] on input "0373170659" at bounding box center [235, 243] width 224 height 28
click at [205, 238] on input "0373170659" at bounding box center [235, 243] width 224 height 28
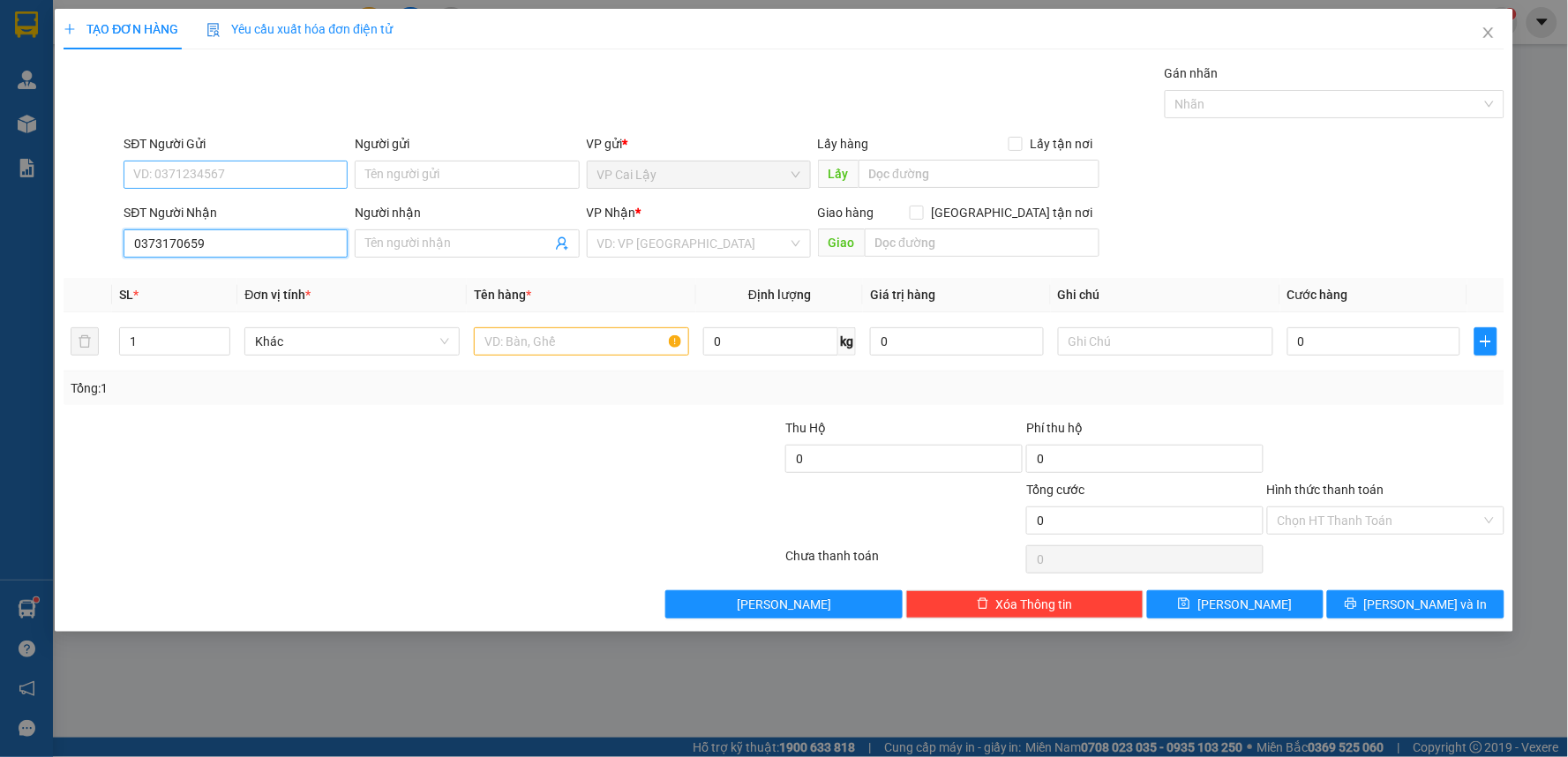
type input "0373170659"
click at [184, 181] on input "SĐT Người Gửi" at bounding box center [235, 174] width 224 height 28
click at [212, 177] on input "SĐT Người Gửi" at bounding box center [235, 174] width 224 height 28
click at [210, 209] on div "0975406625 - PHÁT" at bounding box center [235, 210] width 203 height 19
type input "0975406625"
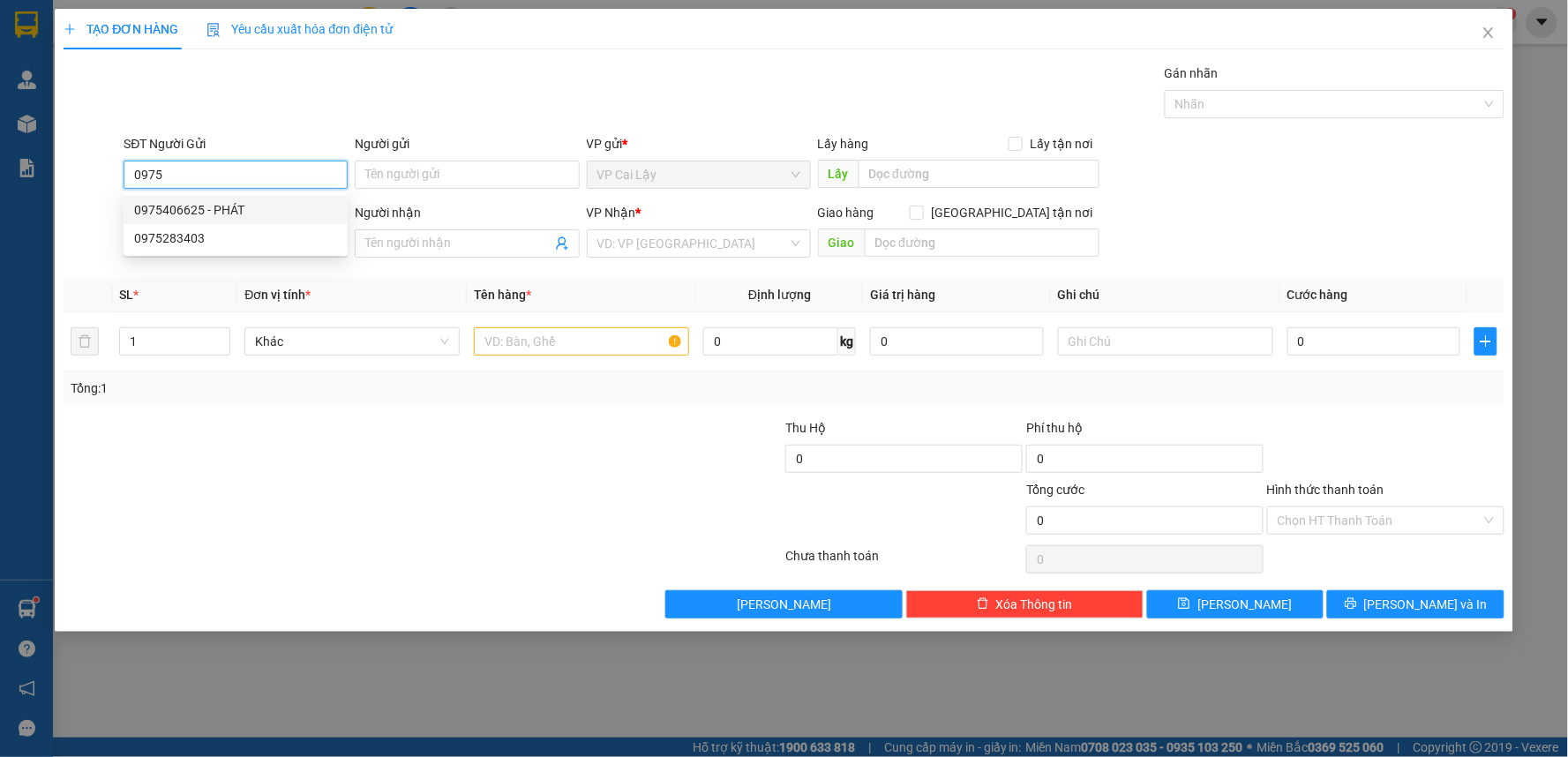
type input "PHÁT"
type input "241.000"
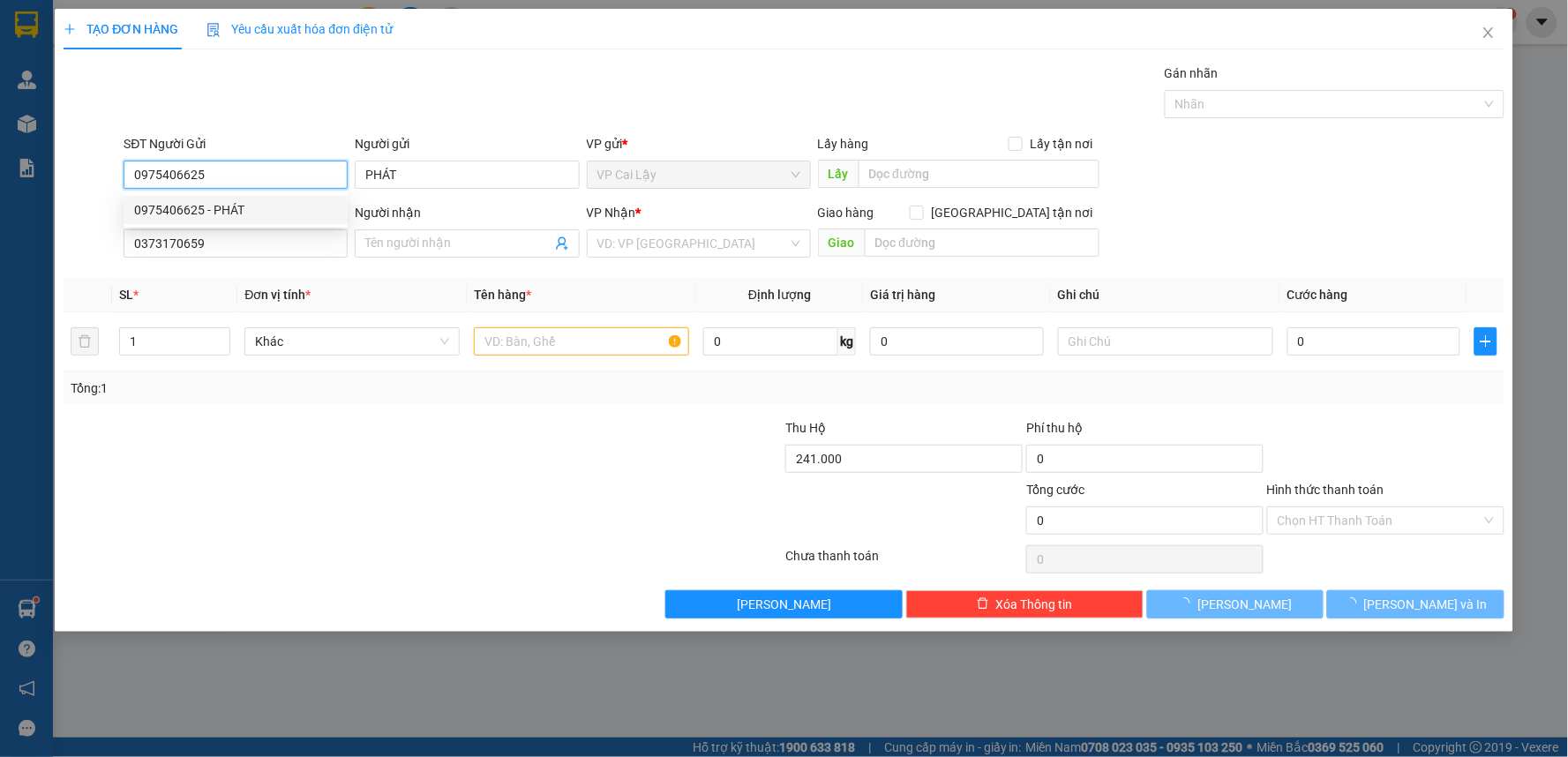
type input "20.000"
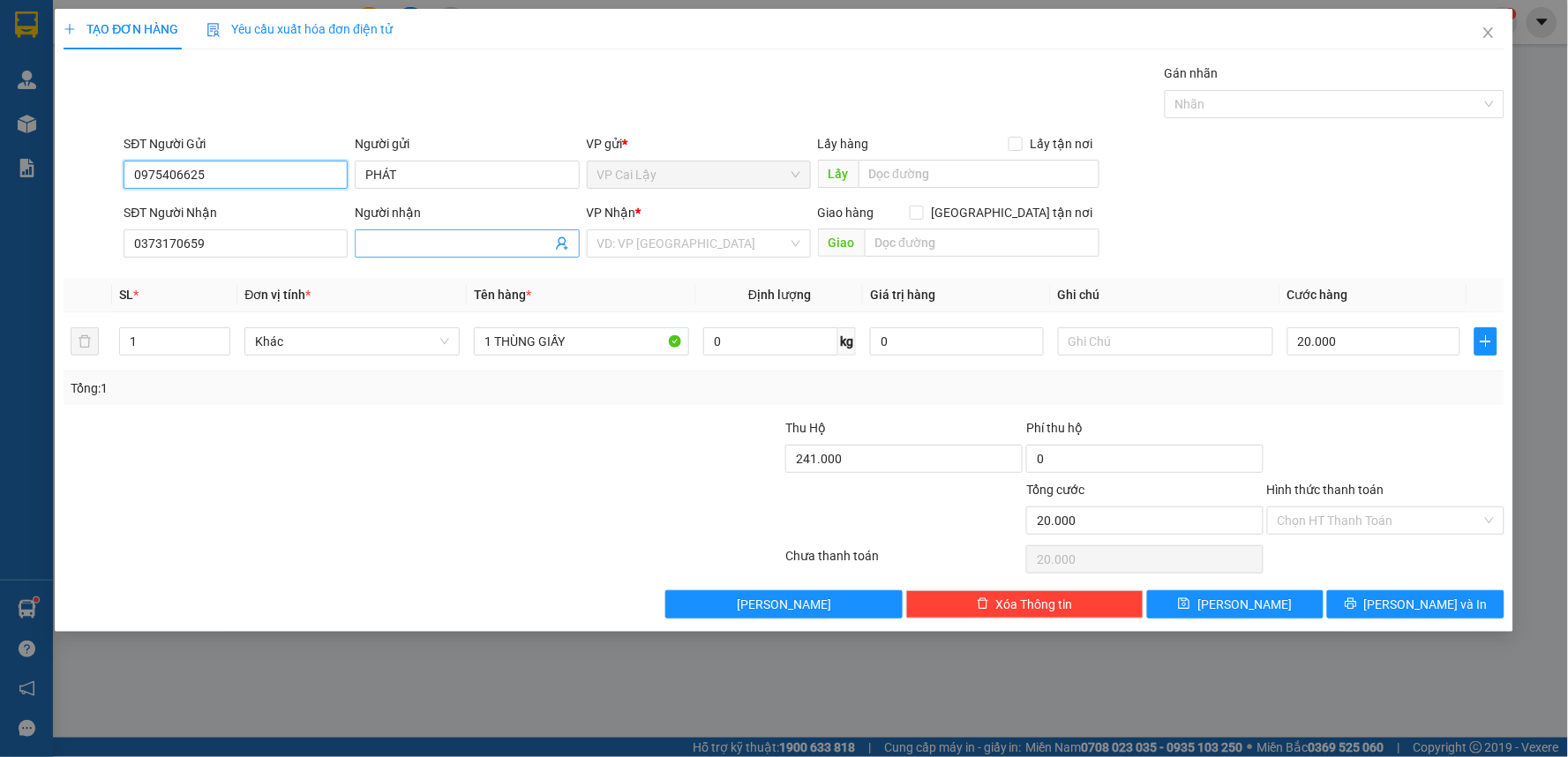
type input "0975406625"
click at [418, 246] on input "Người nhận" at bounding box center [457, 244] width 185 height 19
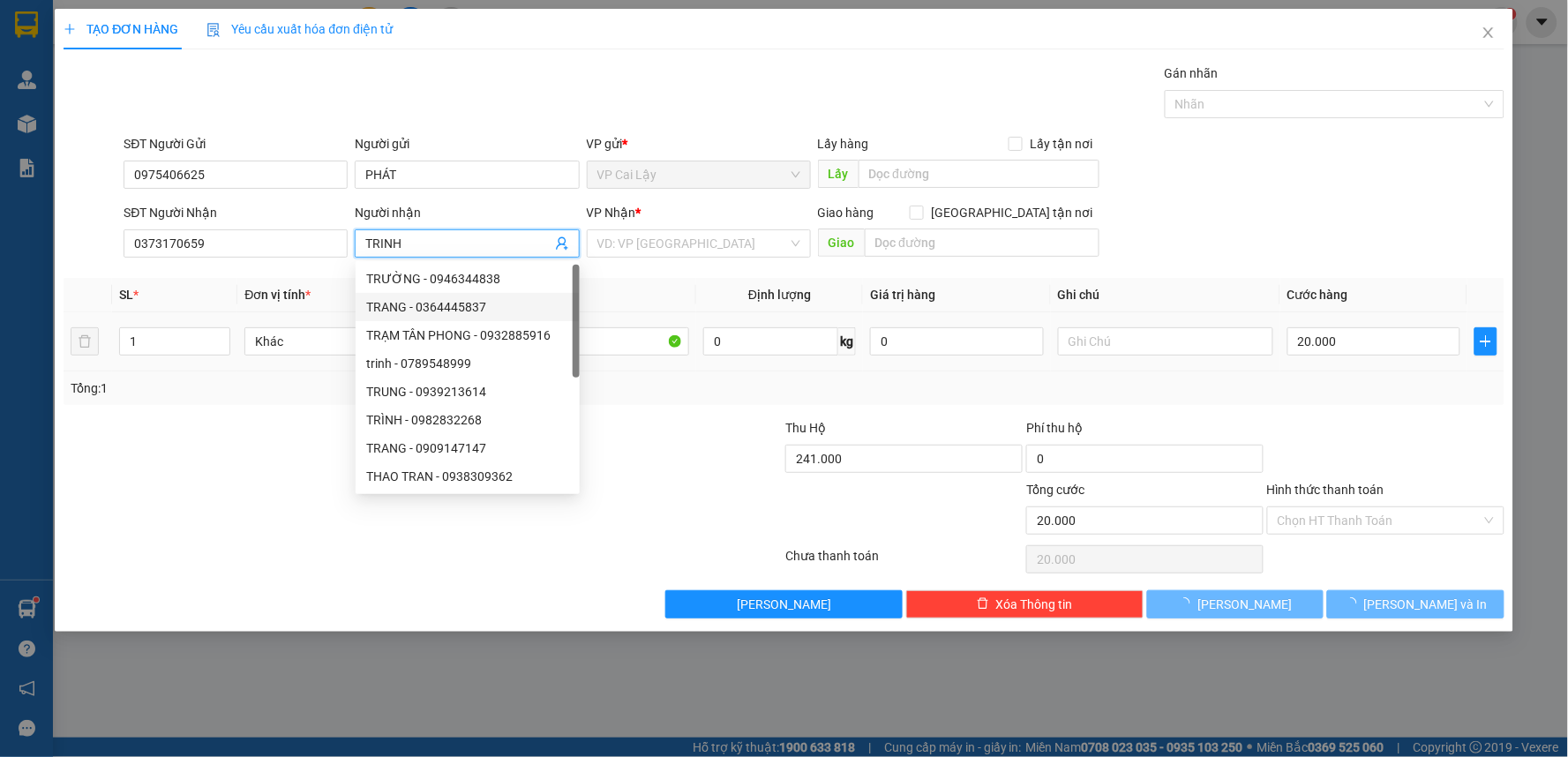
type input "TRINH"
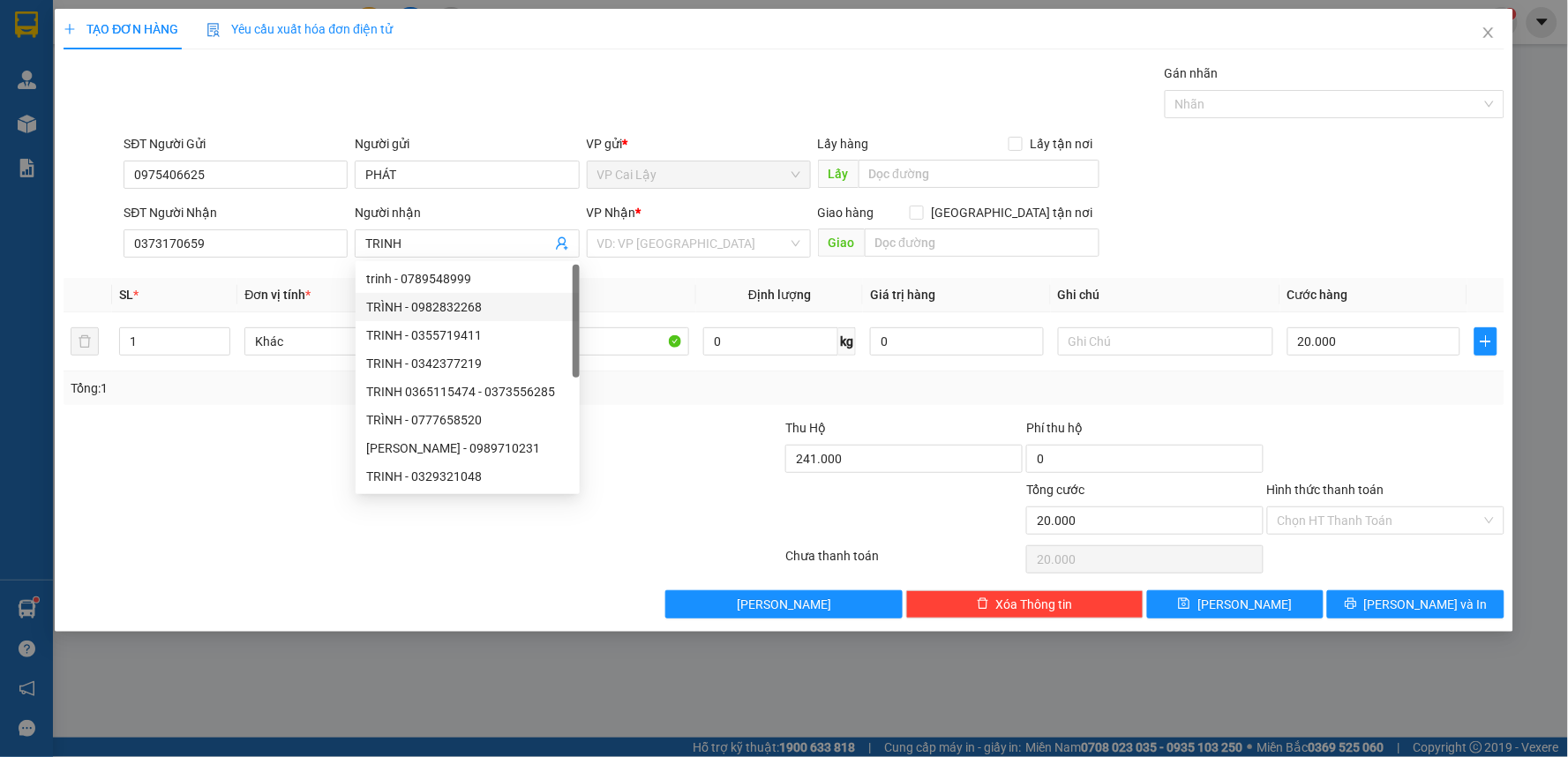
drag, startPoint x: 654, startPoint y: 379, endPoint x: 694, endPoint y: 262, distance: 123.6
click at [655, 375] on div "Tổng: 1" at bounding box center [784, 388] width 1441 height 34
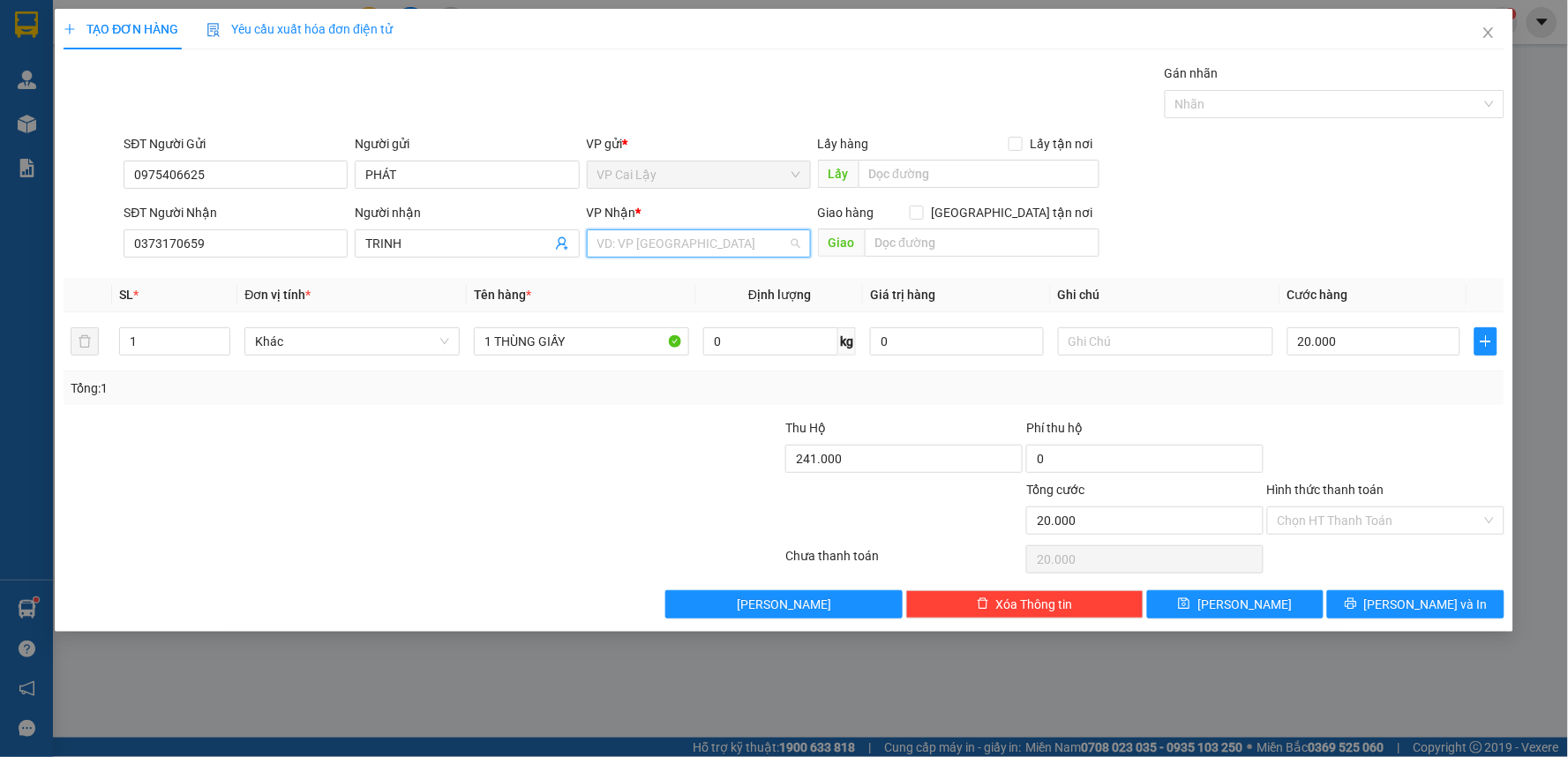
click at [697, 245] on input "search" at bounding box center [693, 243] width 191 height 26
click at [668, 244] on input "search" at bounding box center [693, 243] width 191 height 26
click at [656, 243] on input "search" at bounding box center [693, 243] width 191 height 26
drag, startPoint x: 640, startPoint y: 304, endPoint x: 631, endPoint y: 318, distance: 16.6
click at [639, 306] on div "VP Cái Bè" at bounding box center [698, 307] width 203 height 19
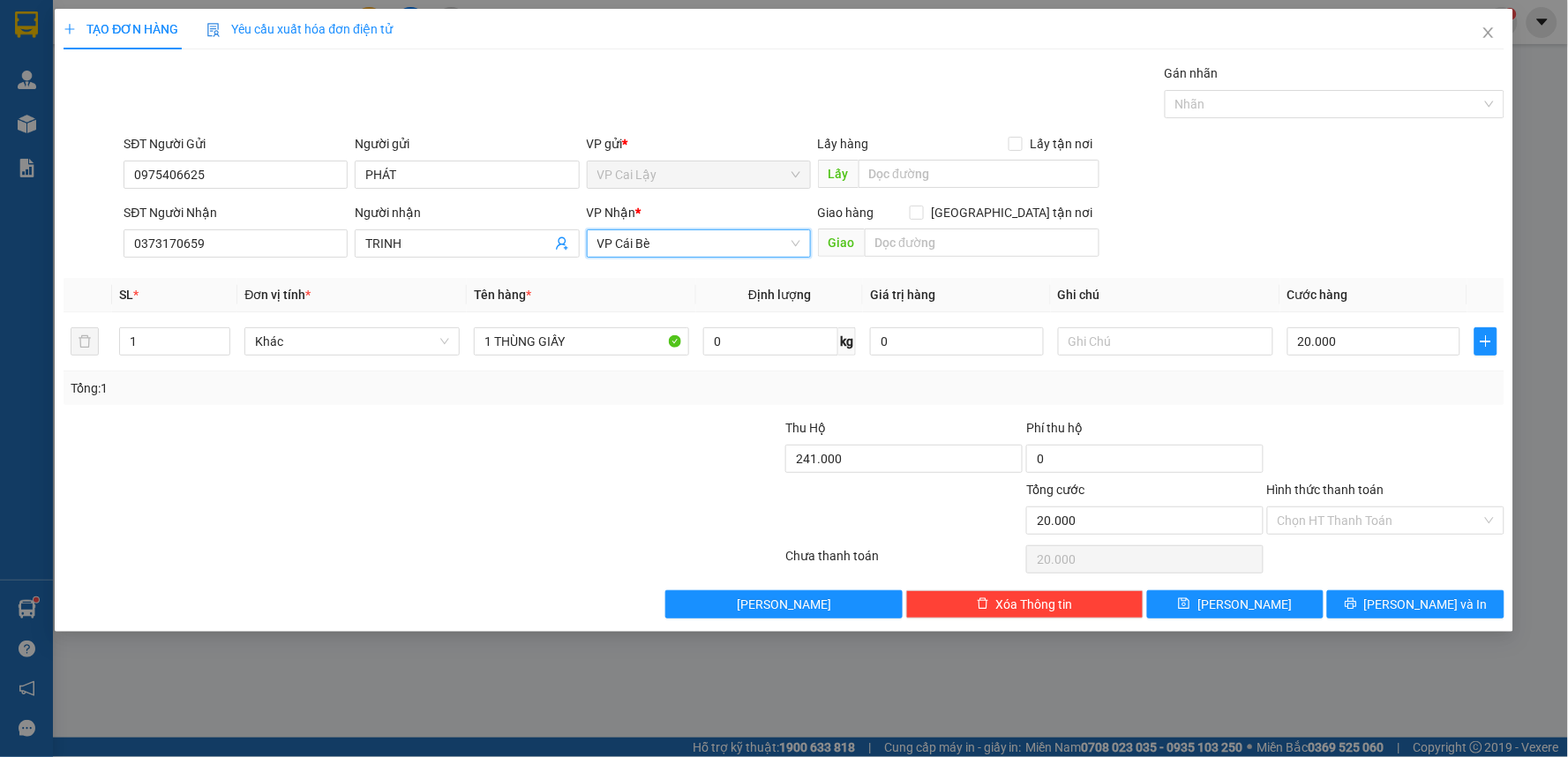
click at [654, 241] on span "VP Cái Bè" at bounding box center [698, 243] width 203 height 26
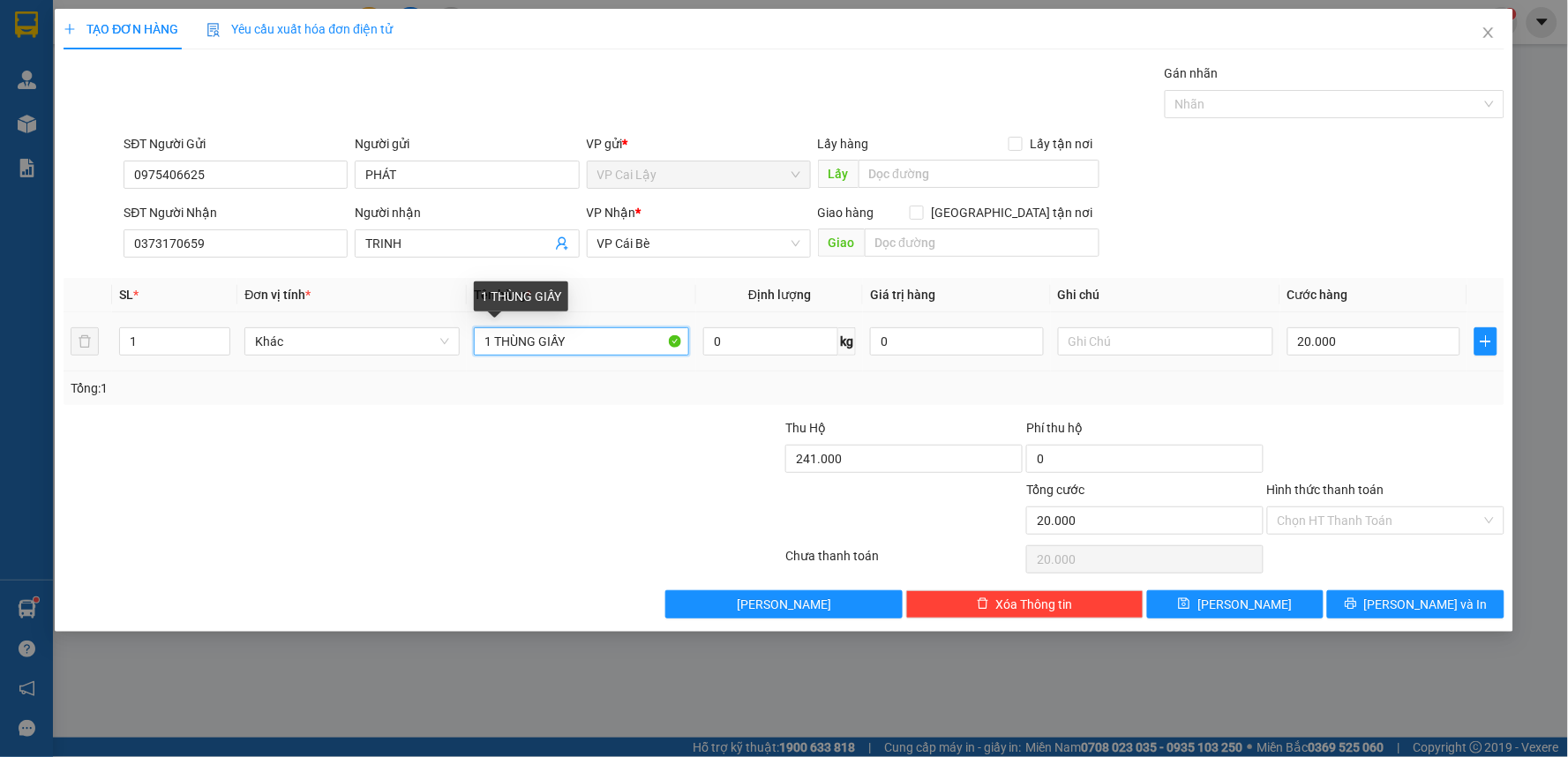
drag, startPoint x: 564, startPoint y: 341, endPoint x: 648, endPoint y: 282, distance: 102.6
click at [565, 341] on input "1 THÙNG GIẤY" at bounding box center [582, 341] width 216 height 28
drag, startPoint x: 646, startPoint y: 241, endPoint x: 666, endPoint y: 251, distance: 22.4
click at [651, 243] on span "VP Cái Bè" at bounding box center [698, 243] width 203 height 26
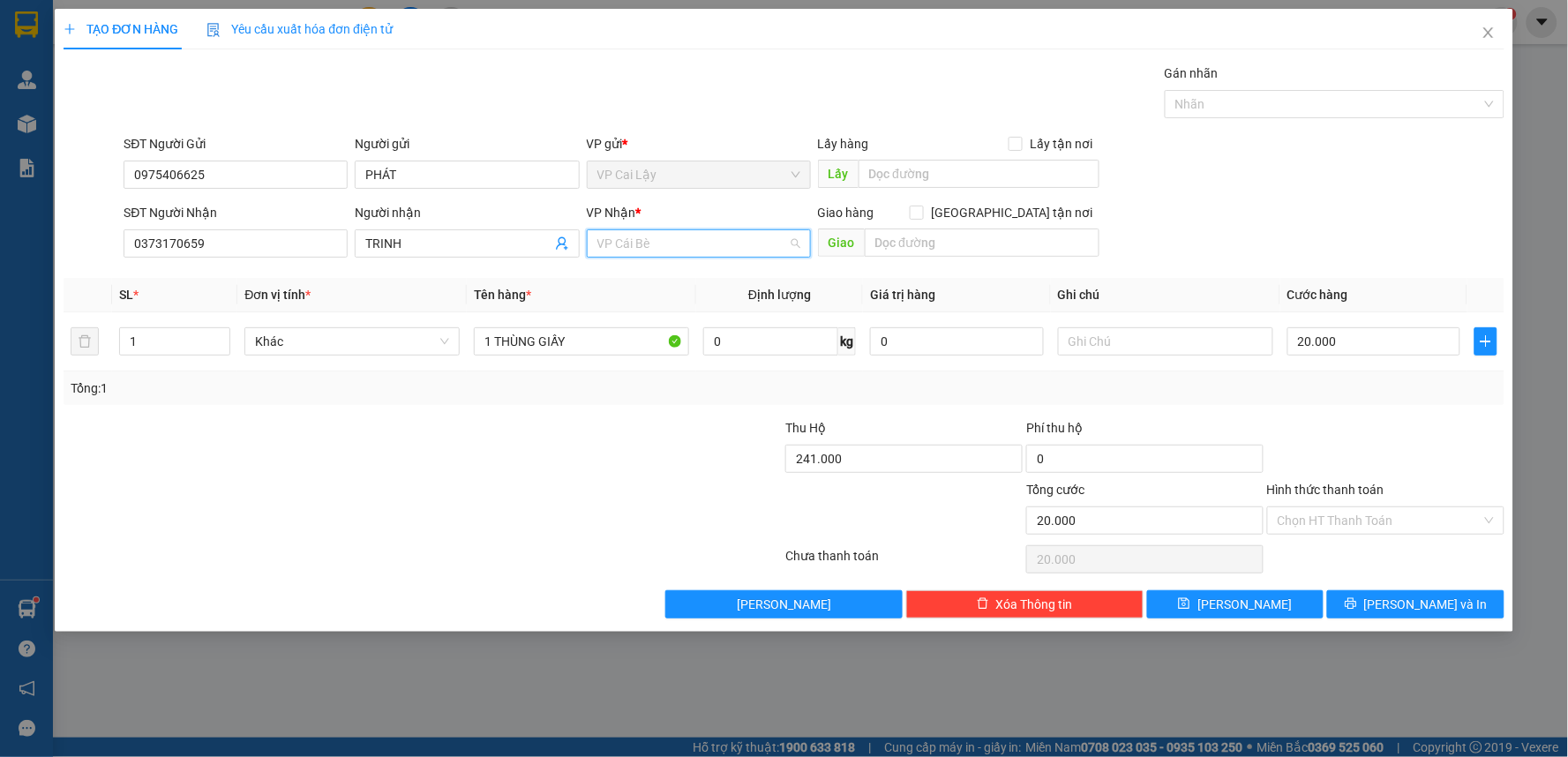
click at [672, 249] on span "VP Cái Bè" at bounding box center [698, 243] width 203 height 26
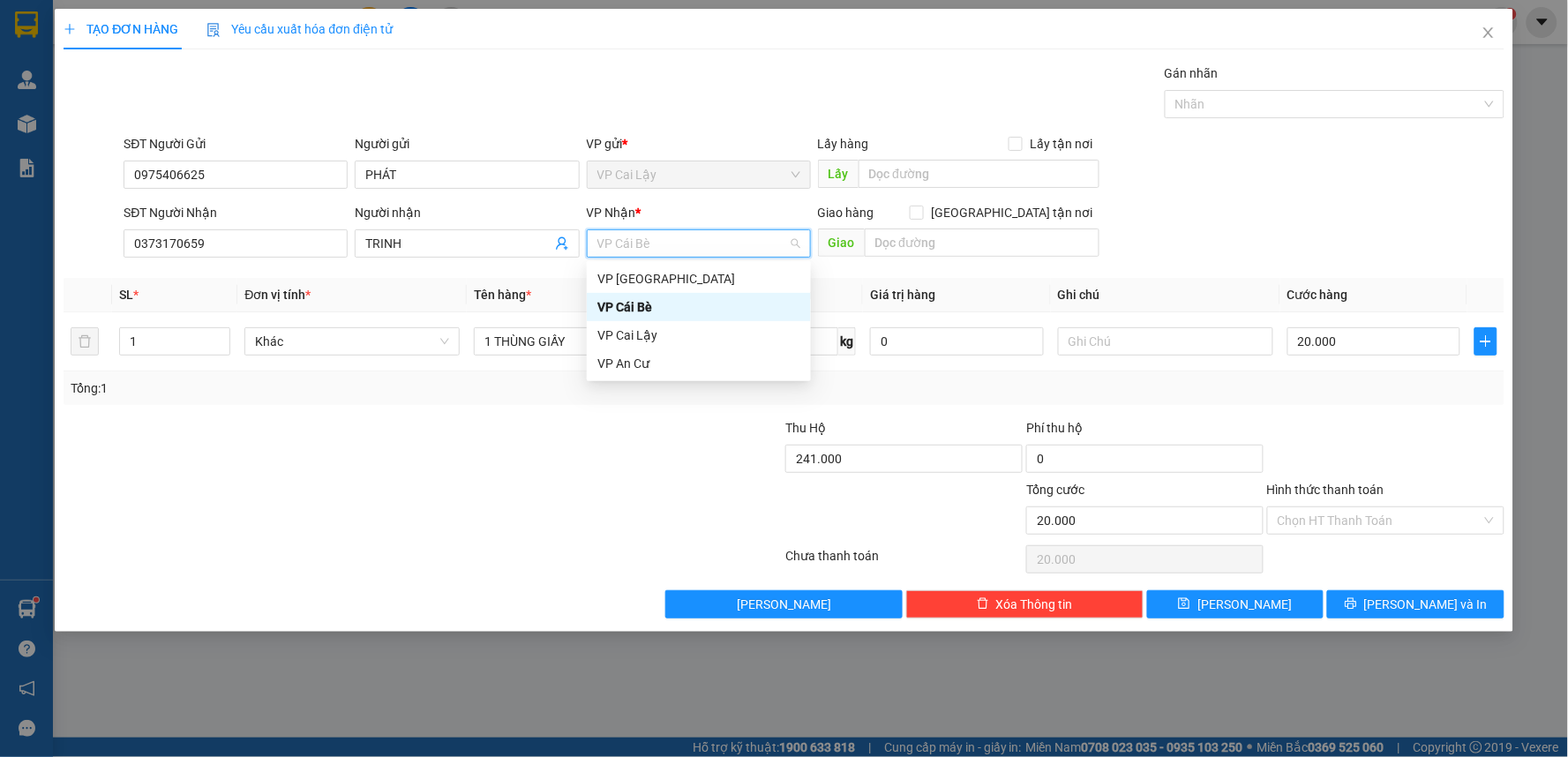
drag, startPoint x: 673, startPoint y: 248, endPoint x: 691, endPoint y: 257, distance: 20.1
click at [676, 249] on span "VP Cái Bè" at bounding box center [698, 243] width 203 height 26
click at [671, 247] on span "VP Cái Bè" at bounding box center [698, 243] width 203 height 26
click at [674, 246] on span "VP Cái Bè" at bounding box center [698, 243] width 203 height 26
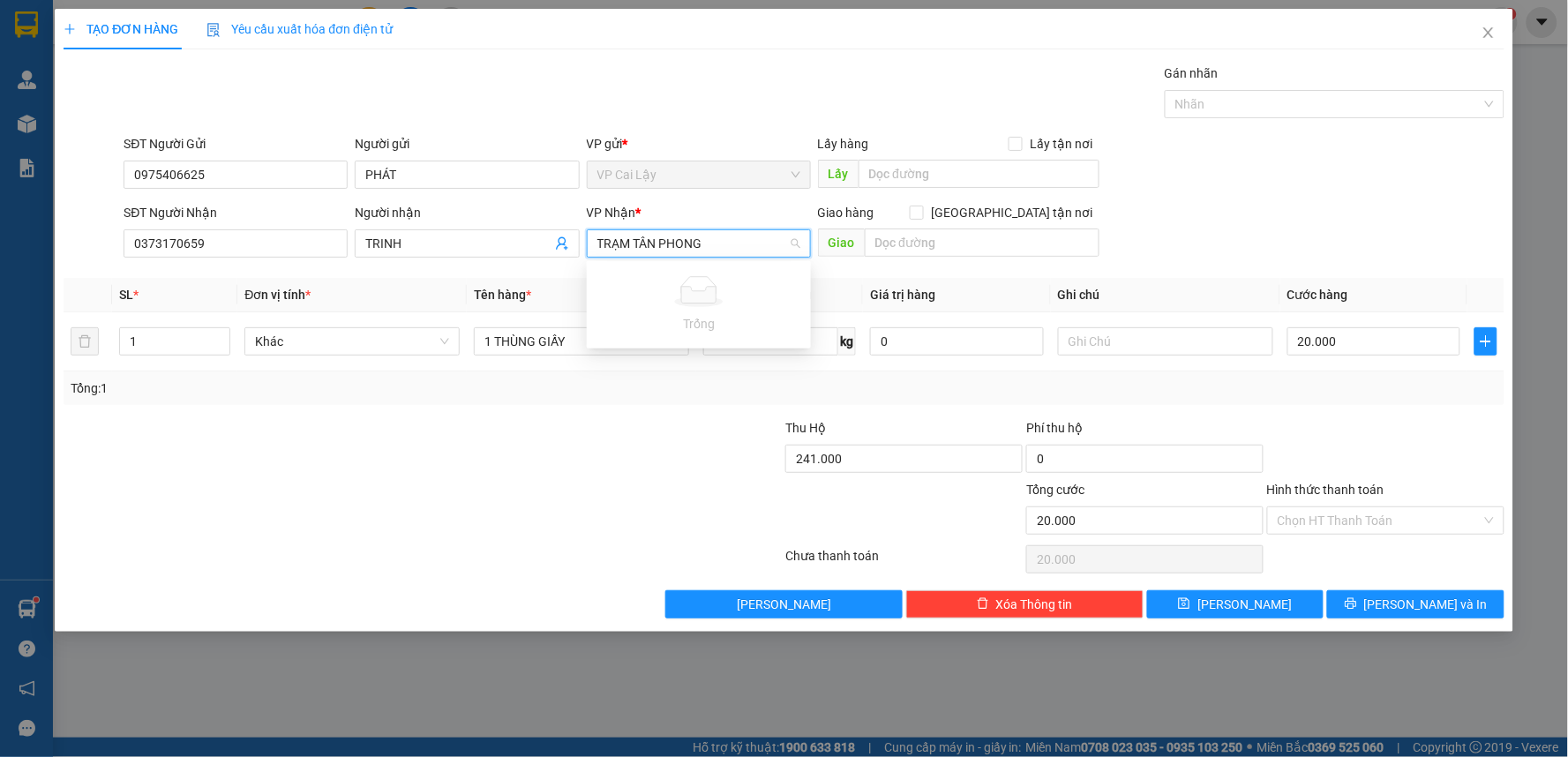
type input "TRẠM TÂN PHONG"
click at [697, 391] on div "Tổng: 1" at bounding box center [783, 388] width 1426 height 19
click at [693, 241] on span "VP Cái Bè" at bounding box center [698, 243] width 203 height 26
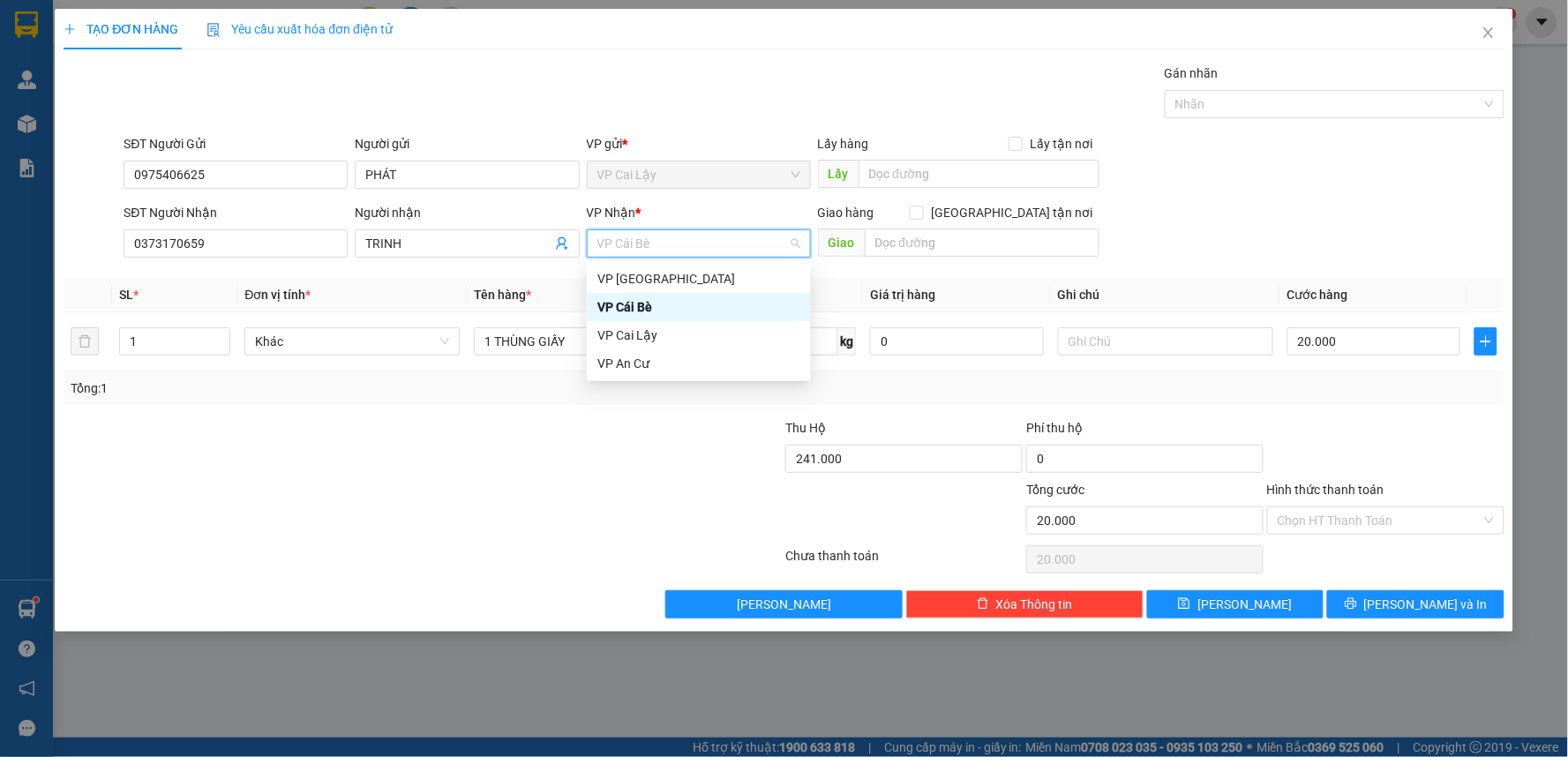
click at [693, 247] on span "VP Cái Bè" at bounding box center [698, 243] width 203 height 26
drag, startPoint x: 693, startPoint y: 247, endPoint x: 693, endPoint y: 277, distance: 30.0
click at [693, 248] on span "VP Cái Bè" at bounding box center [698, 243] width 203 height 26
drag, startPoint x: 697, startPoint y: 284, endPoint x: 707, endPoint y: 309, distance: 26.9
click at [707, 312] on div "VP Sài Gòn VP Cái Bè VP Cai Lậy VP An Cư" at bounding box center [698, 321] width 224 height 113
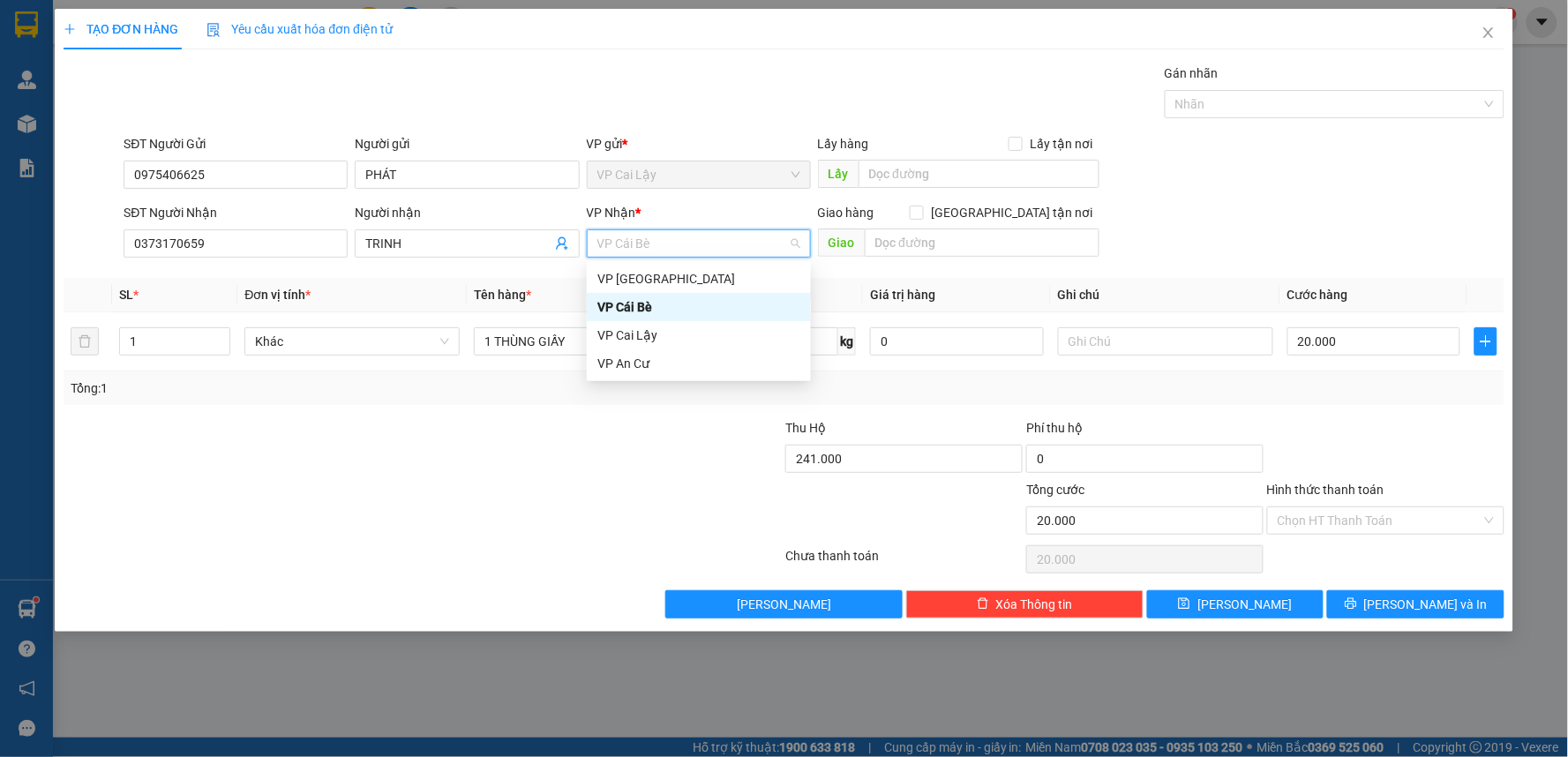
click at [679, 303] on div "VP Cái Bè" at bounding box center [698, 307] width 203 height 19
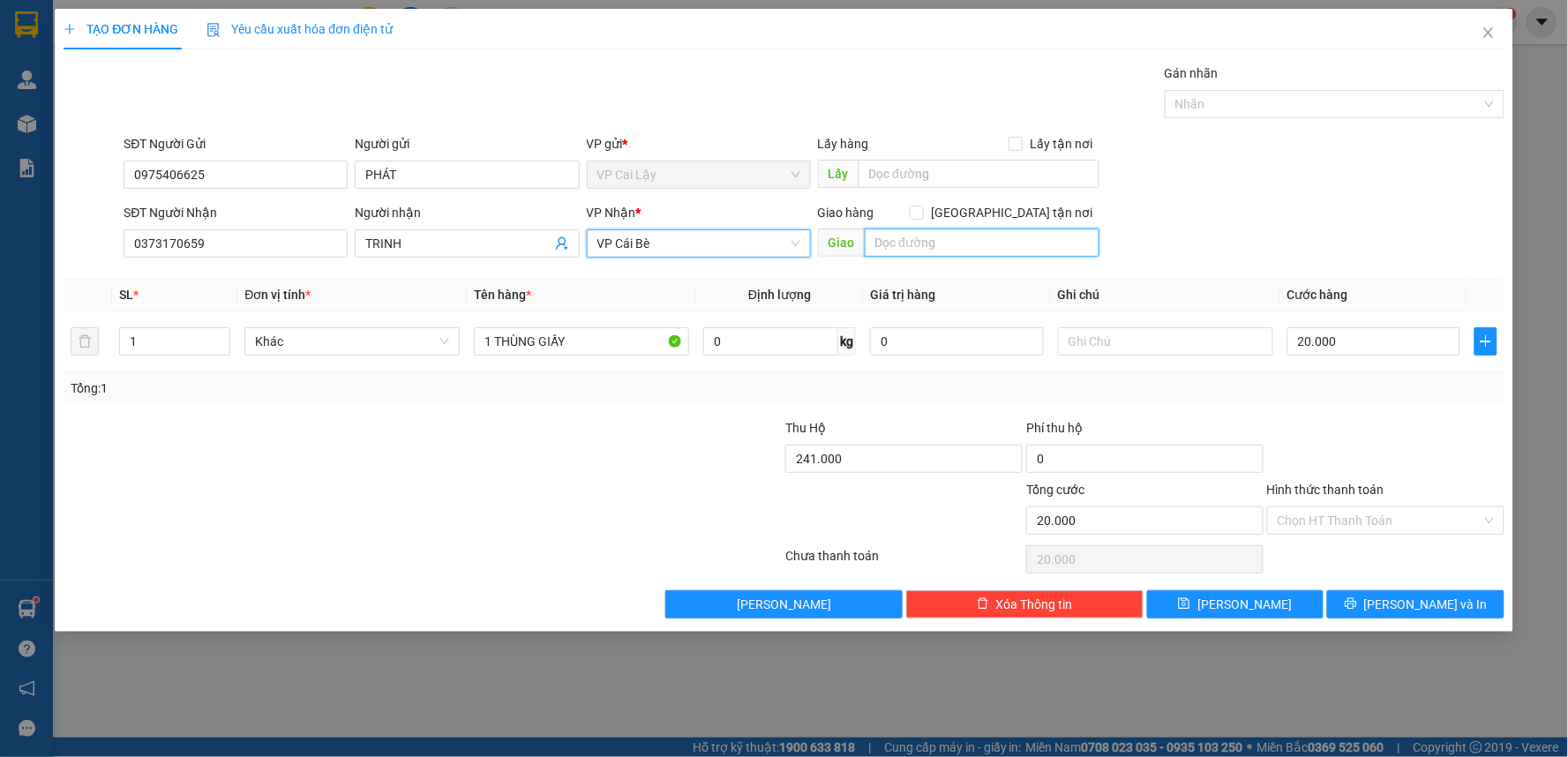
click at [936, 240] on input "text" at bounding box center [982, 242] width 236 height 28
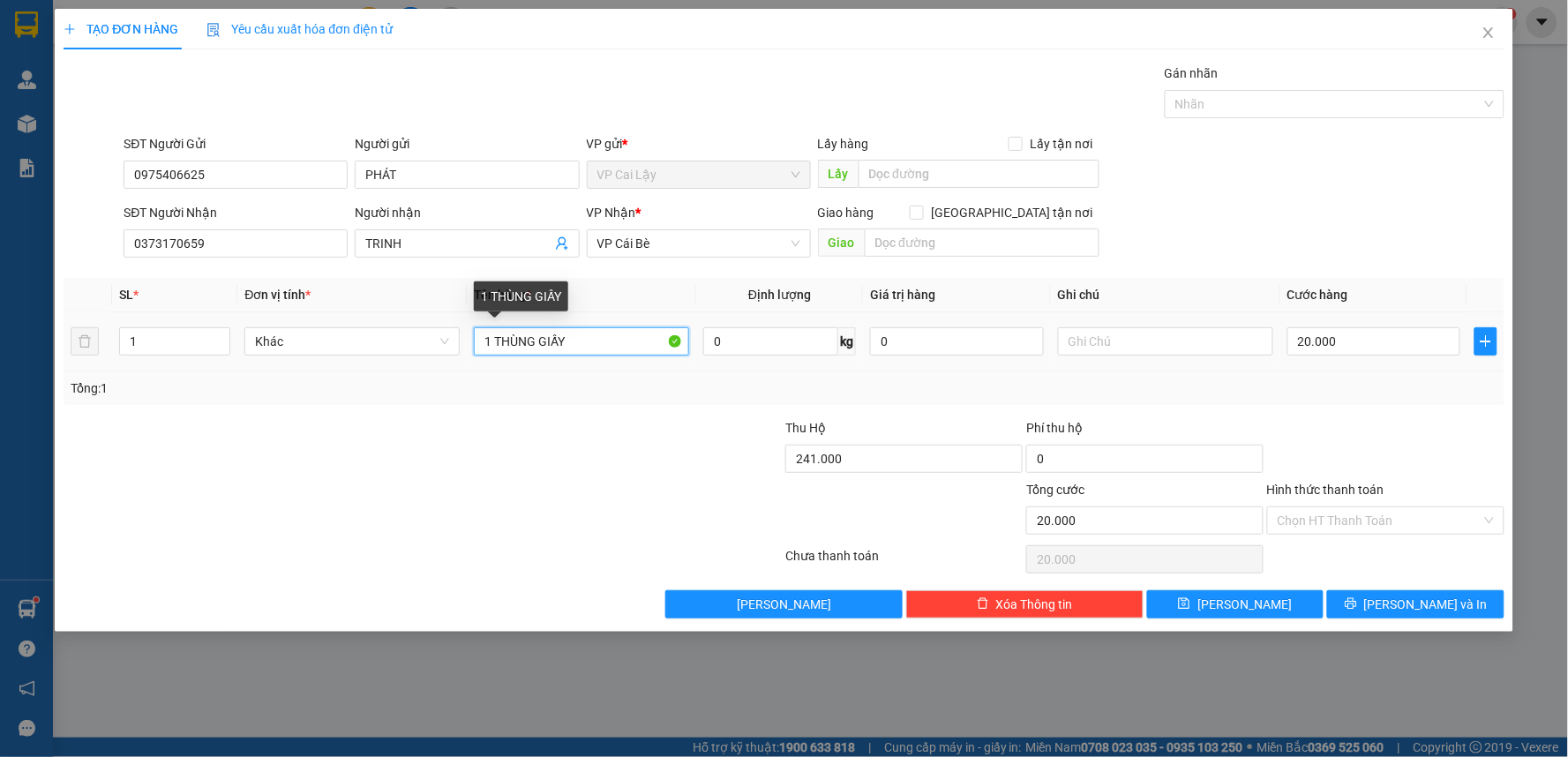
click at [606, 344] on input "1 THÙNG GIẤY" at bounding box center [582, 341] width 216 height 28
click at [600, 350] on input "1 THÙNG GIẤY" at bounding box center [582, 341] width 216 height 28
click at [593, 345] on input "1 THÙNG GIẤY" at bounding box center [582, 341] width 216 height 28
click at [568, 342] on input "1 THÙNG GIẤY MÀU" at bounding box center [582, 341] width 216 height 28
click at [614, 333] on input "1 THÙNG GIẤY MÀU" at bounding box center [582, 341] width 216 height 28
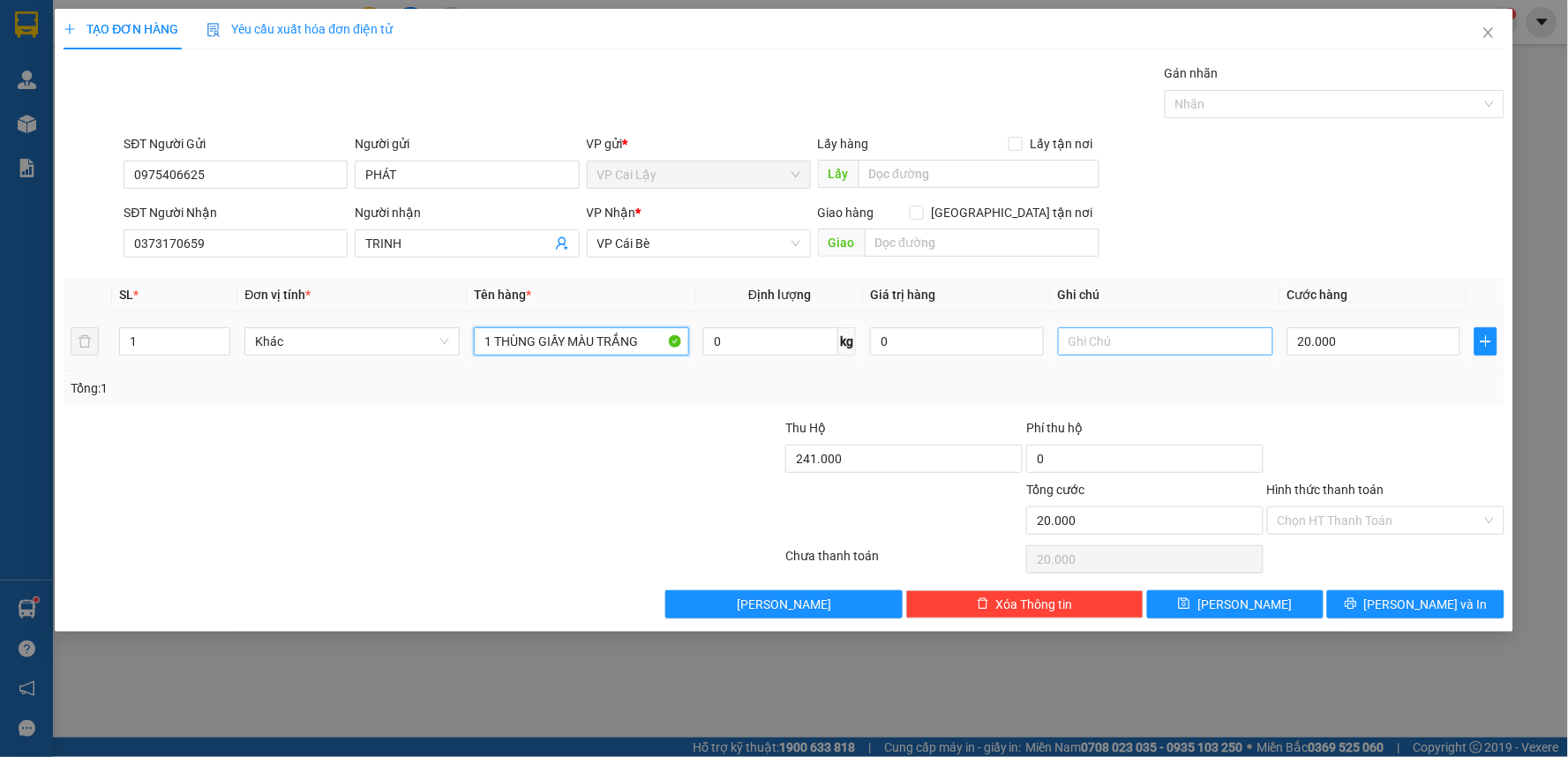
type input "1 THÙNG GIẤY MÀU TRẮNG"
click at [1166, 341] on input "text" at bounding box center [1165, 341] width 216 height 28
type input "T"
click at [1096, 340] on input "GỬI TÂN PHONG" at bounding box center [1165, 341] width 216 height 28
type input "GỬI TRẠM TÂN PHONG"
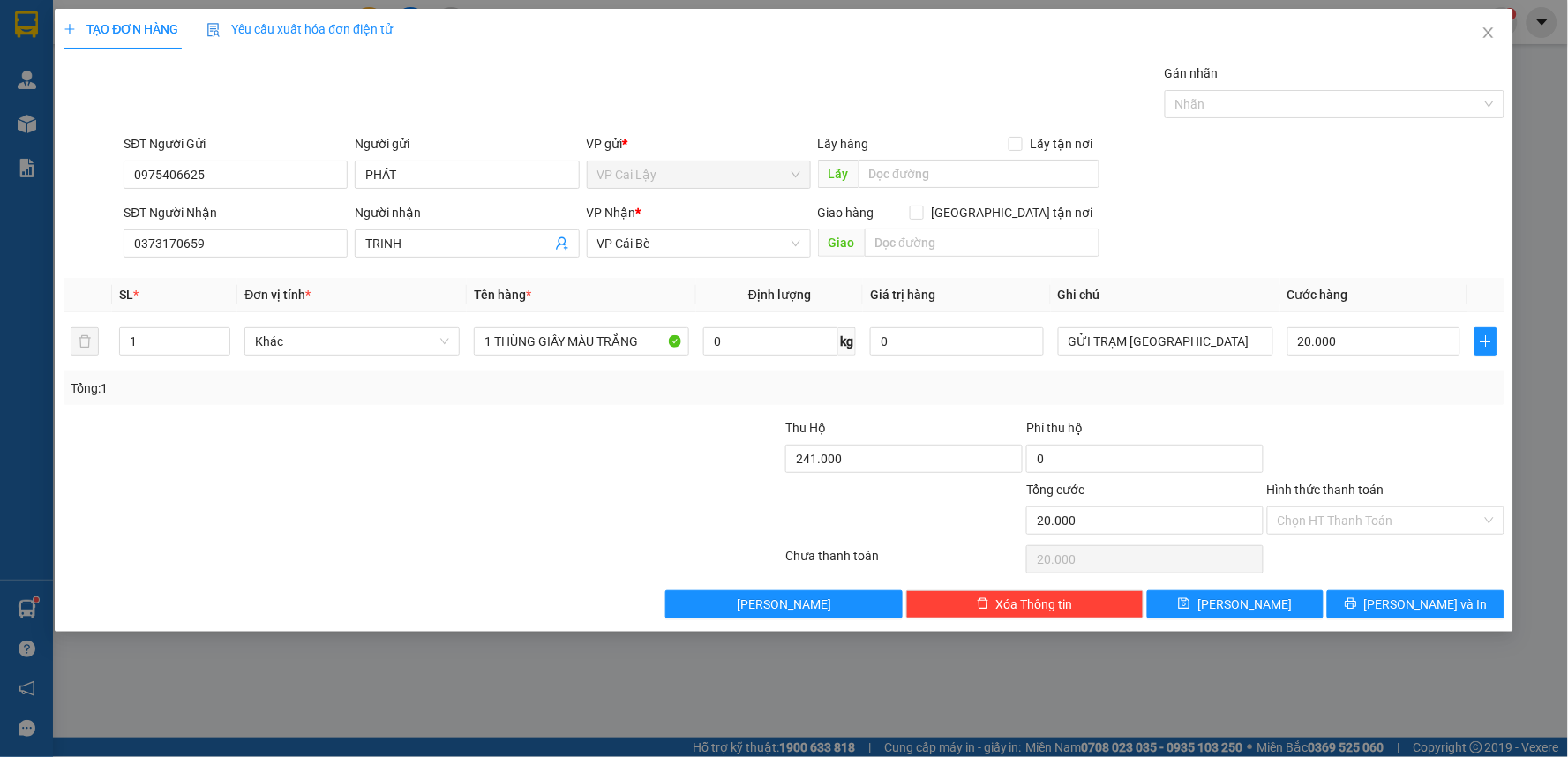
click at [1346, 403] on div "Tổng: 1" at bounding box center [784, 388] width 1441 height 34
click at [1391, 330] on input "20.000" at bounding box center [1373, 341] width 173 height 28
click at [1360, 347] on input "20.000" at bounding box center [1373, 341] width 173 height 28
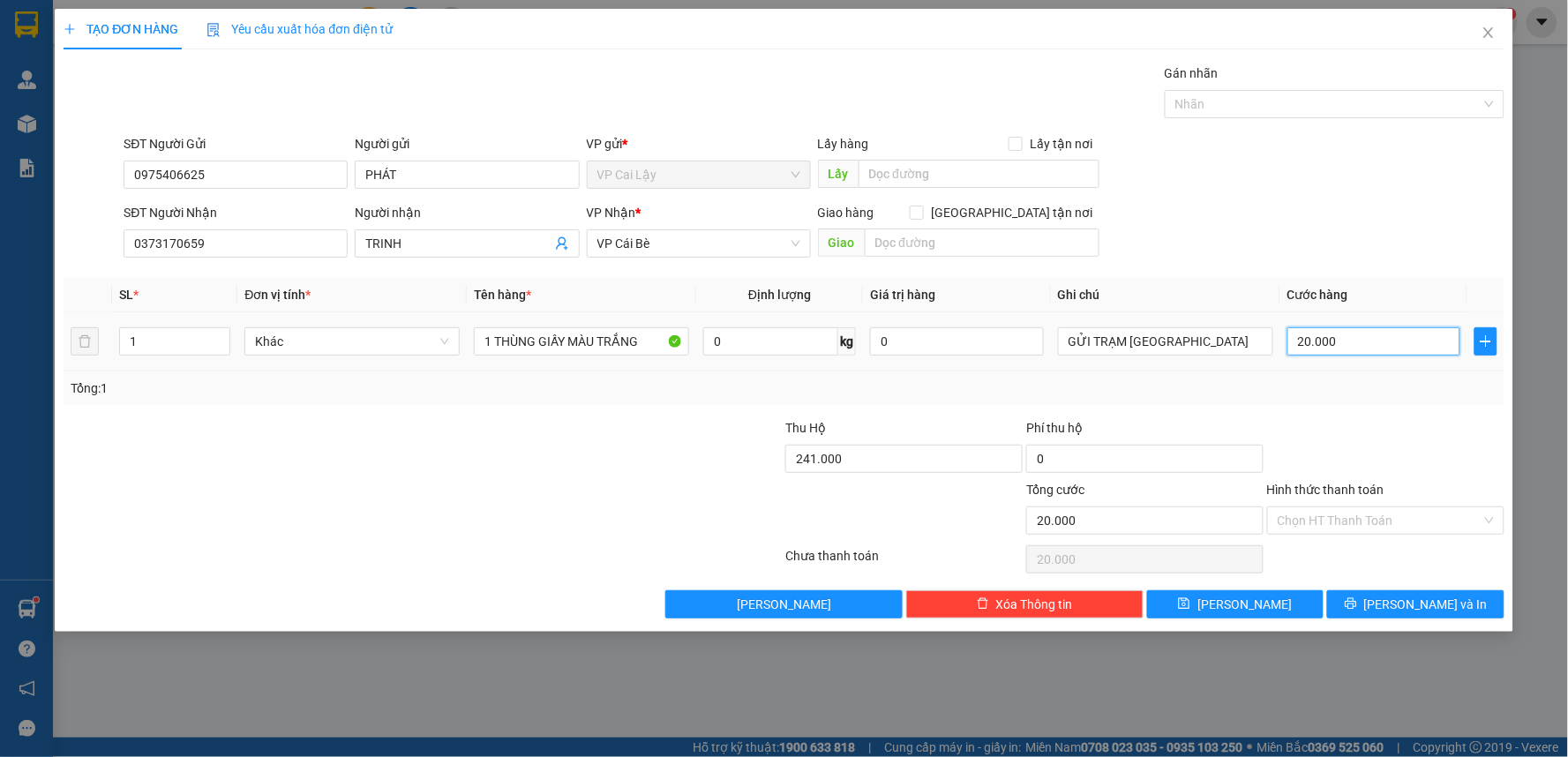
type input "1"
type input "10"
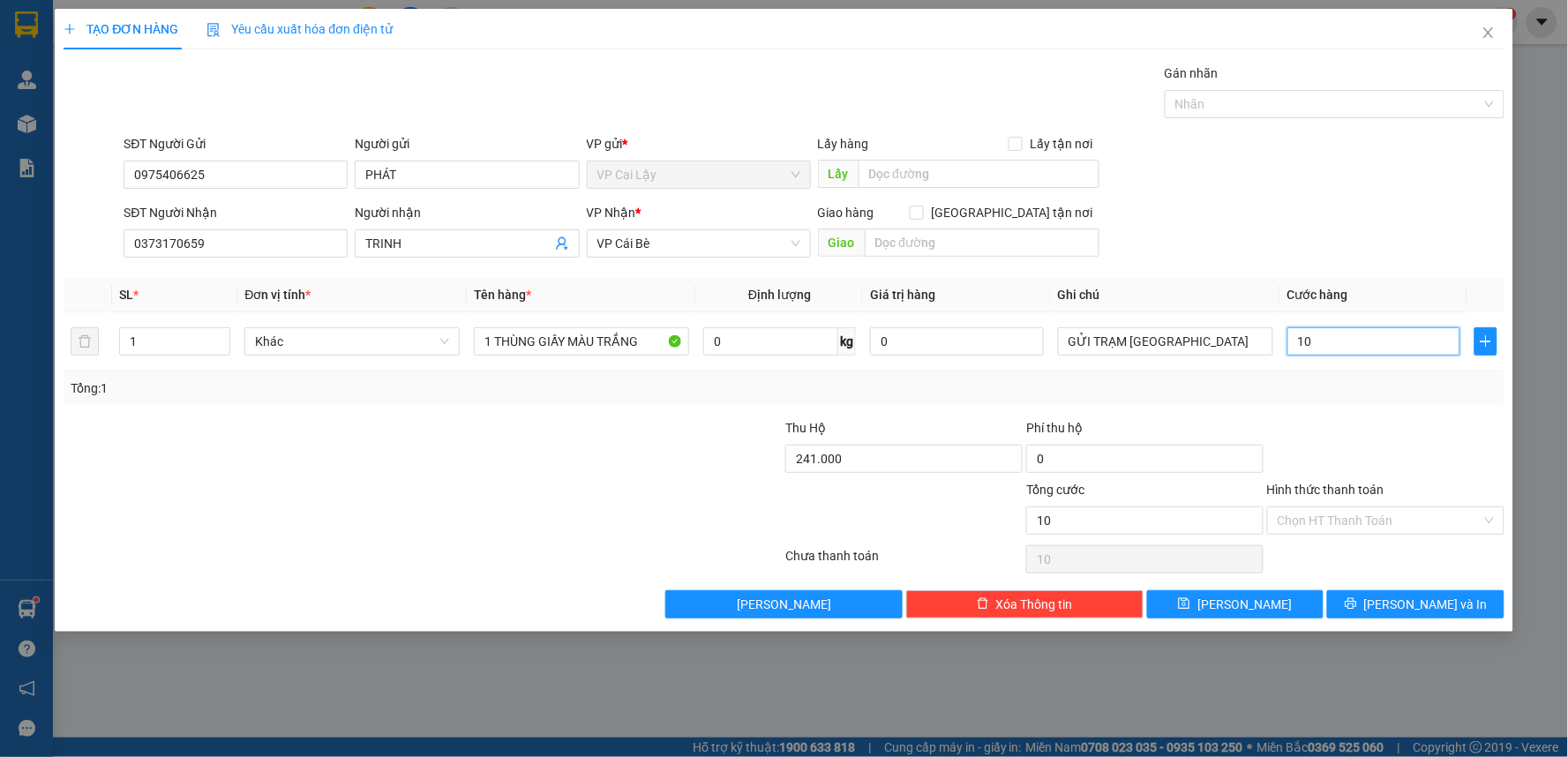
type input "10"
type input "10.000"
drag, startPoint x: 1294, startPoint y: 131, endPoint x: 1319, endPoint y: 185, distance: 59.5
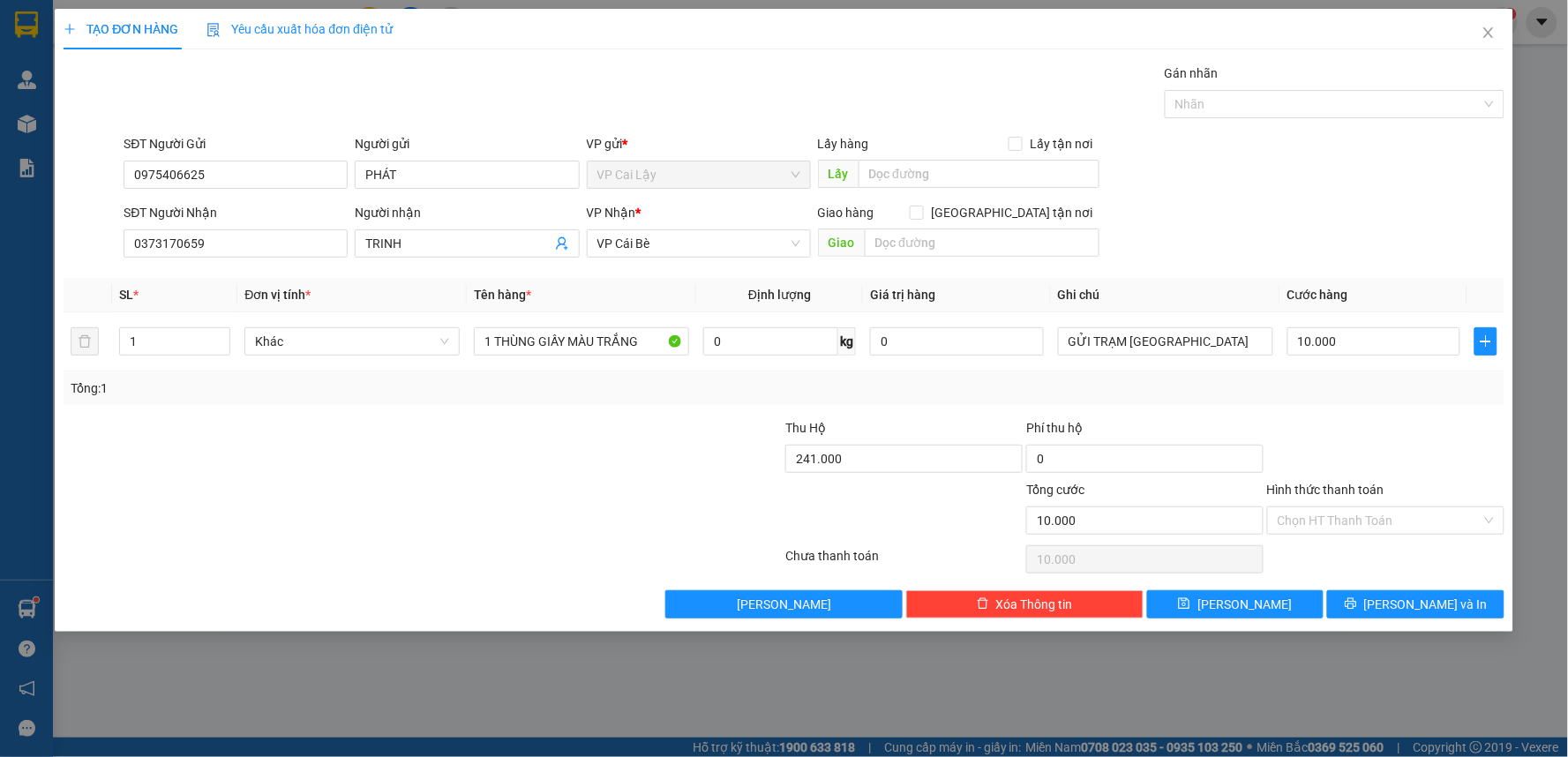
click at [1294, 132] on div "Transit Pickup Surcharge Ids Transit Deliver Surcharge Ids Transit Deliver Surc…" at bounding box center [784, 341] width 1441 height 555
click at [808, 470] on div "0" at bounding box center [903, 462] width 237 height 36
click at [806, 464] on input "0" at bounding box center [903, 458] width 237 height 28
type input "0"
click at [813, 455] on input "0" at bounding box center [903, 458] width 237 height 28
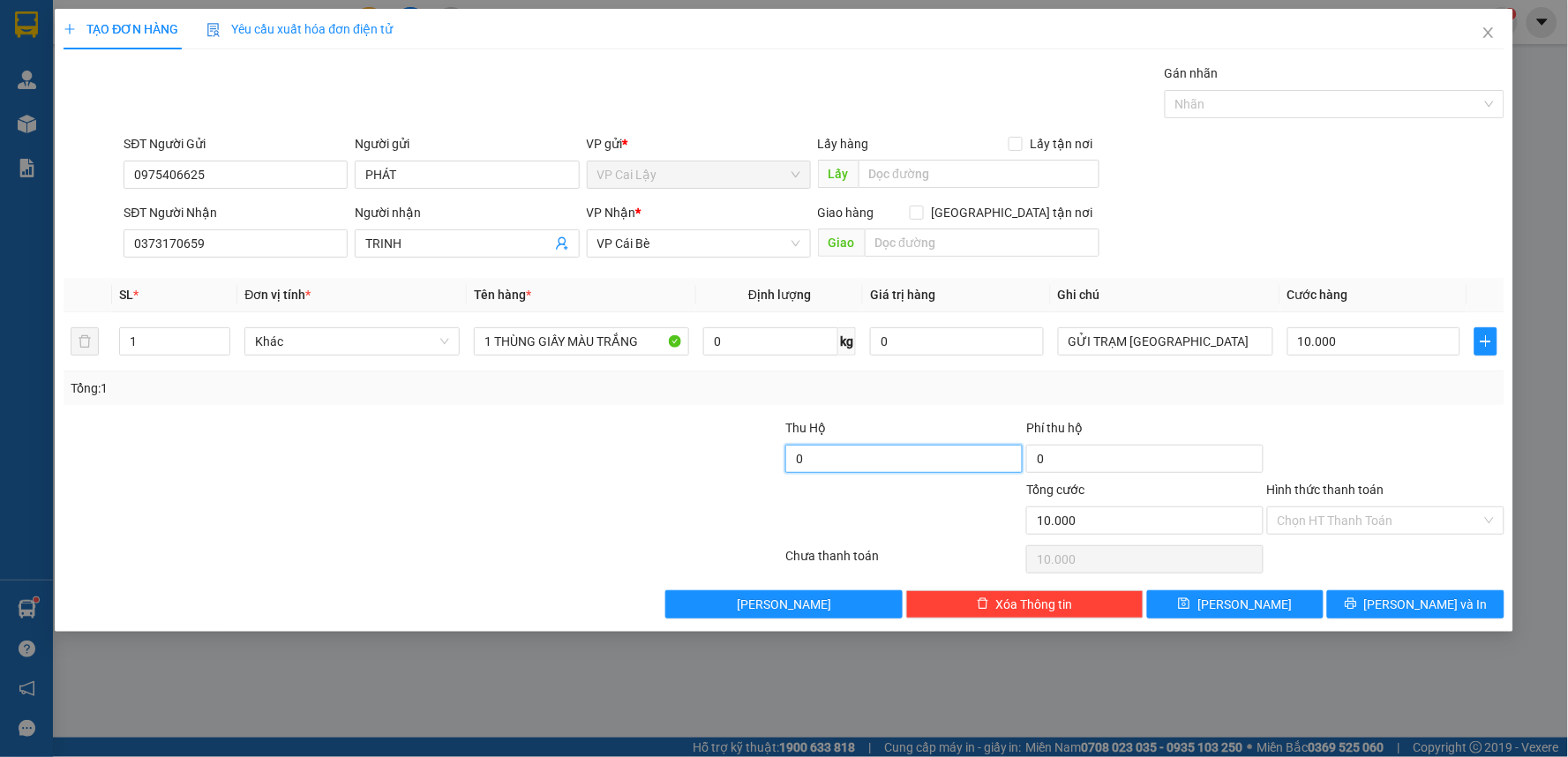
click at [813, 455] on input "0" at bounding box center [903, 458] width 237 height 28
drag, startPoint x: 813, startPoint y: 455, endPoint x: 797, endPoint y: 455, distance: 16.0
click at [797, 455] on input "0" at bounding box center [903, 458] width 237 height 28
click at [1147, 463] on input "0" at bounding box center [1144, 458] width 237 height 28
click at [1441, 600] on span "[PERSON_NAME] và In" at bounding box center [1425, 604] width 123 height 19
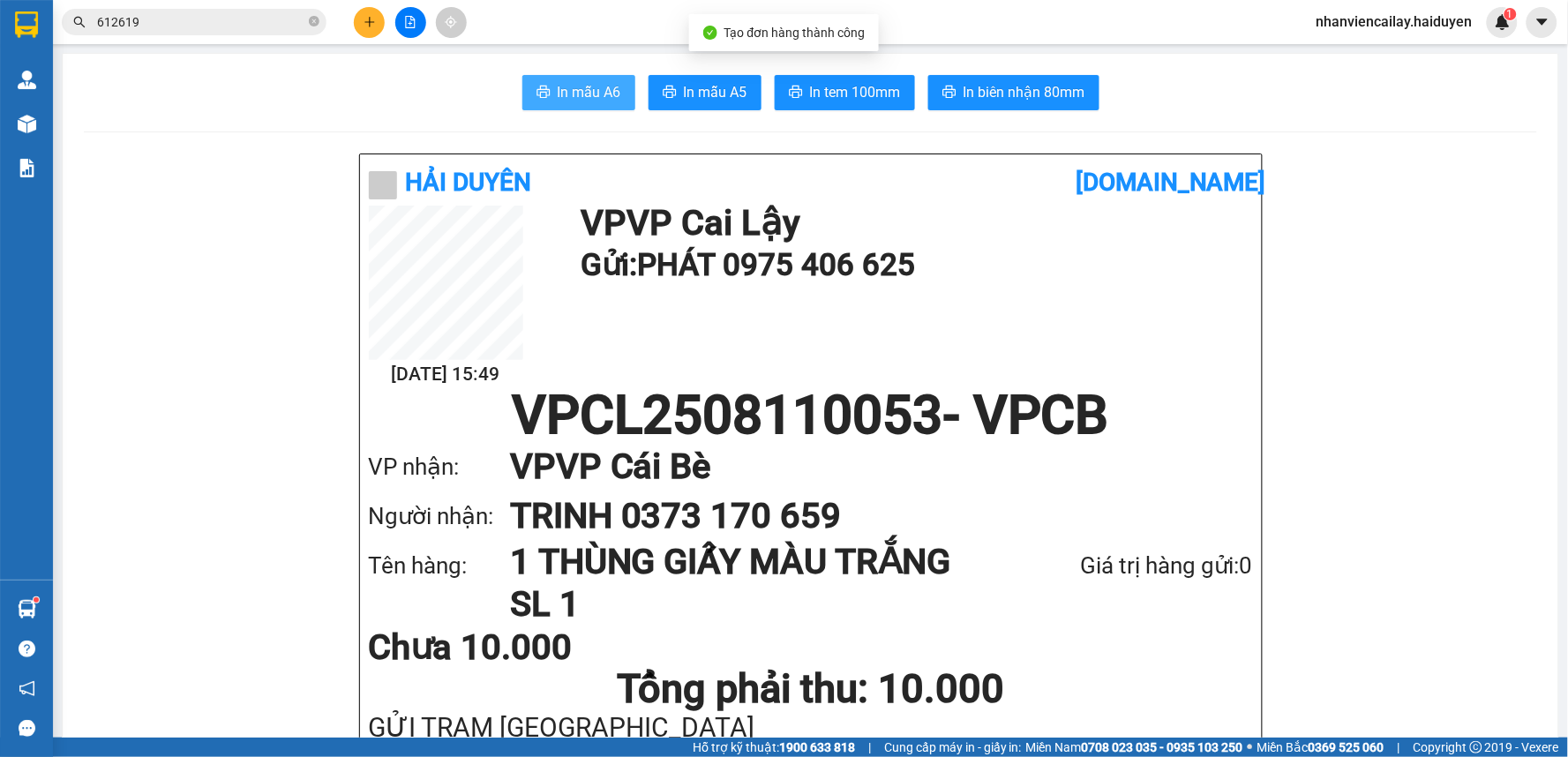
click at [594, 99] on span "In mẫu A6" at bounding box center [589, 91] width 64 height 22
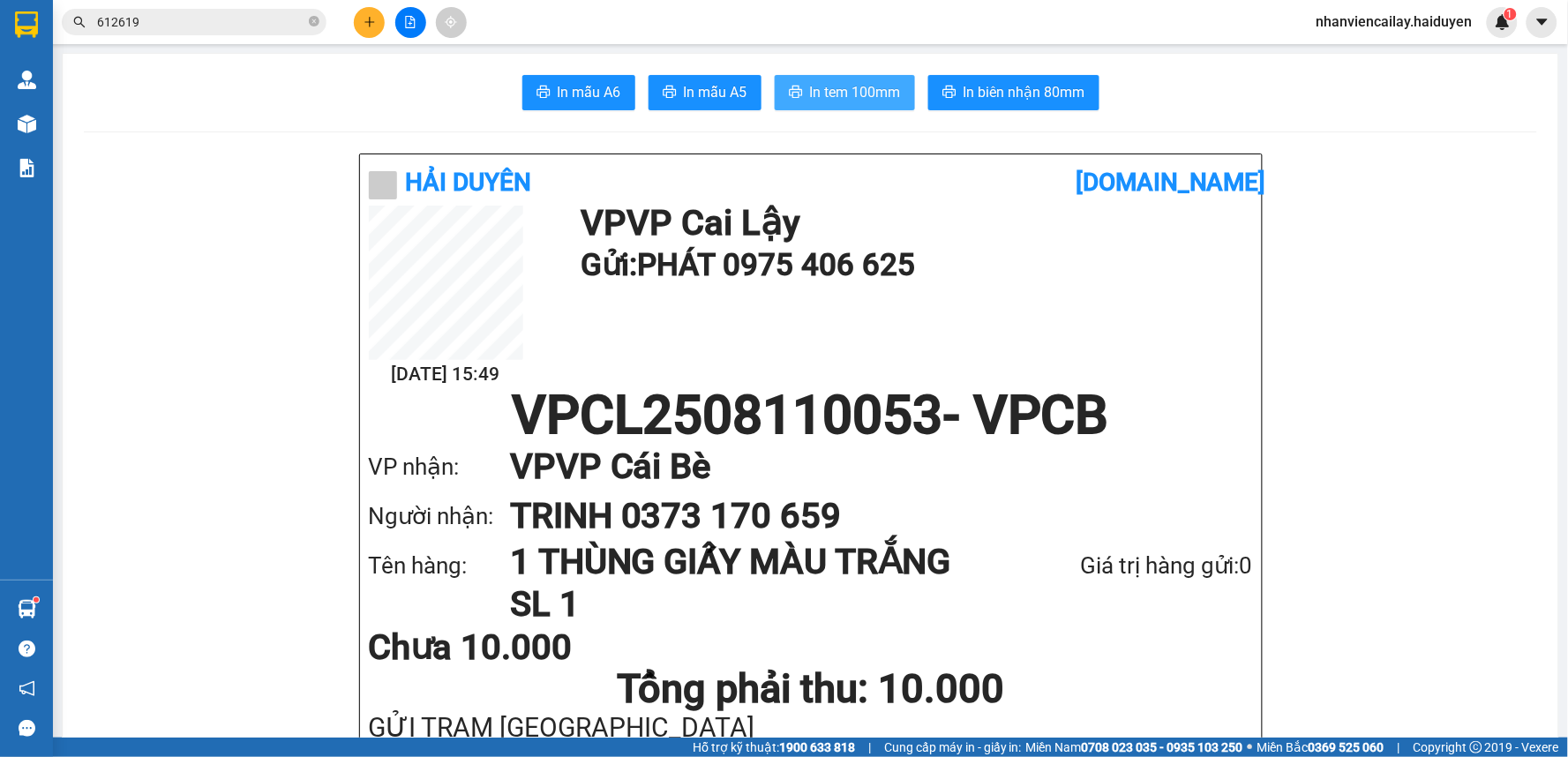
click at [865, 83] on span "In tem 100mm" at bounding box center [855, 91] width 91 height 22
click at [314, 15] on icon "close-circle" at bounding box center [314, 20] width 11 height 11
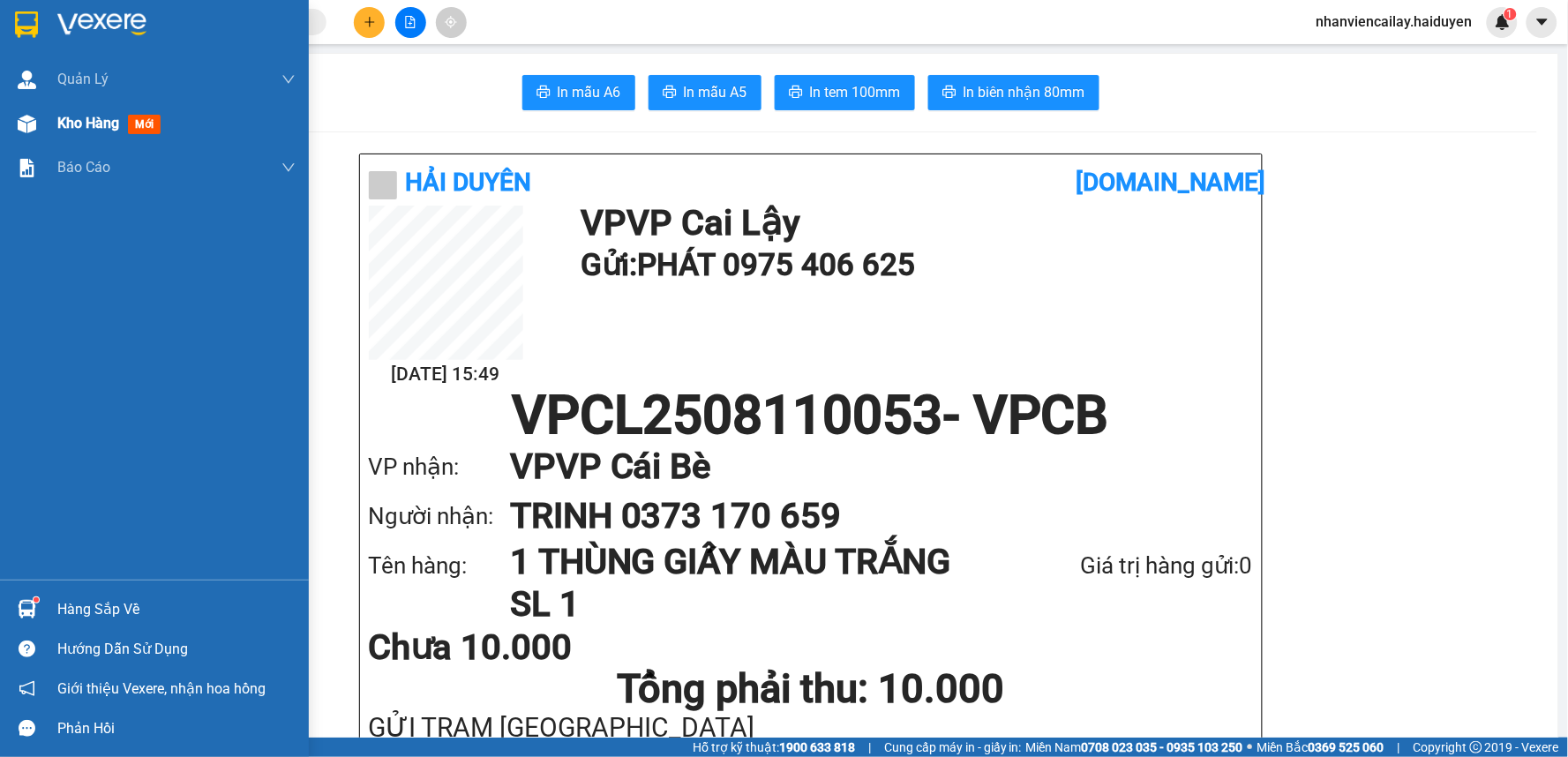
click at [71, 126] on span "Kho hàng" at bounding box center [89, 122] width 62 height 16
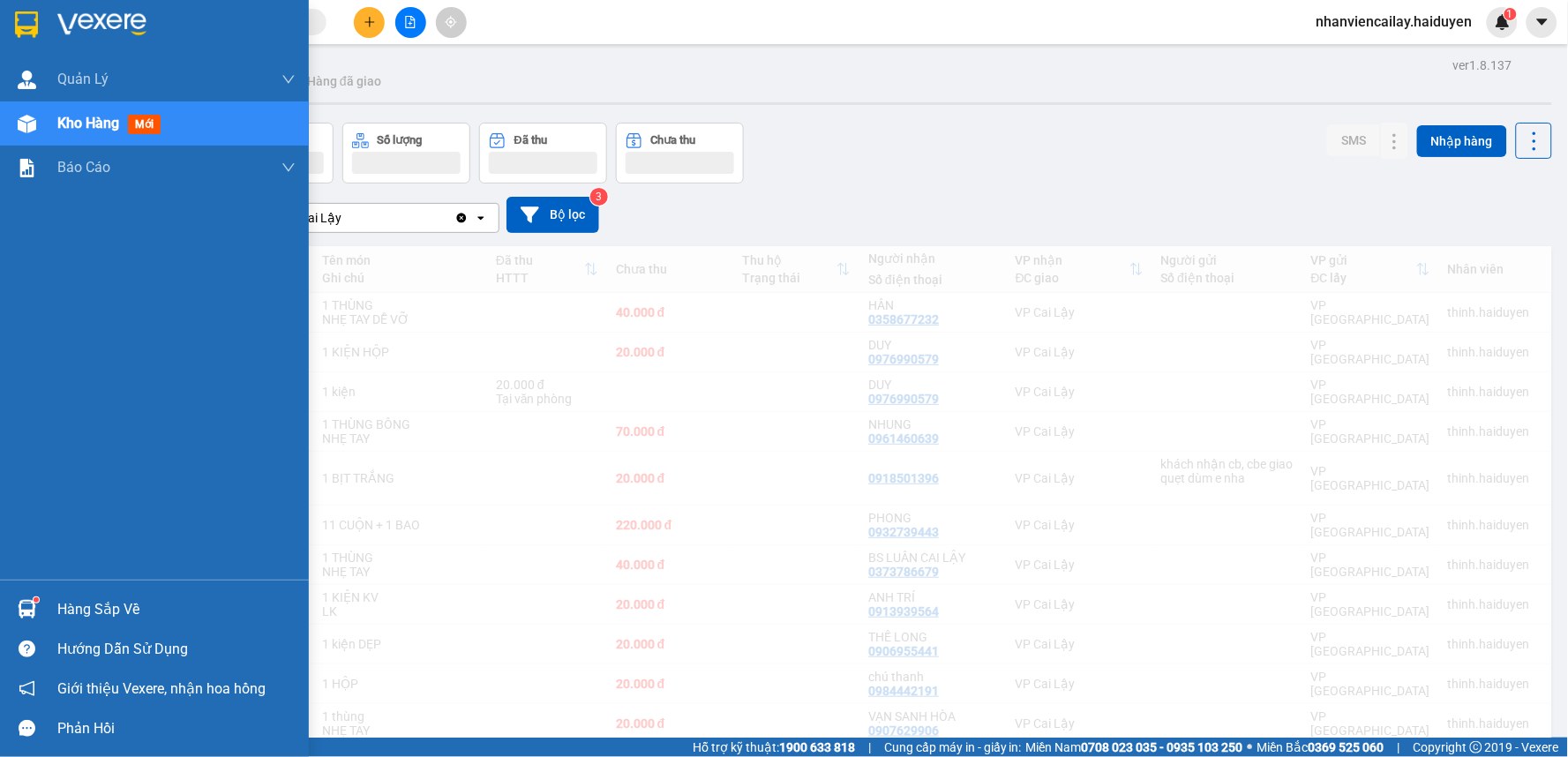
click at [93, 125] on span "Kho hàng" at bounding box center [89, 122] width 62 height 16
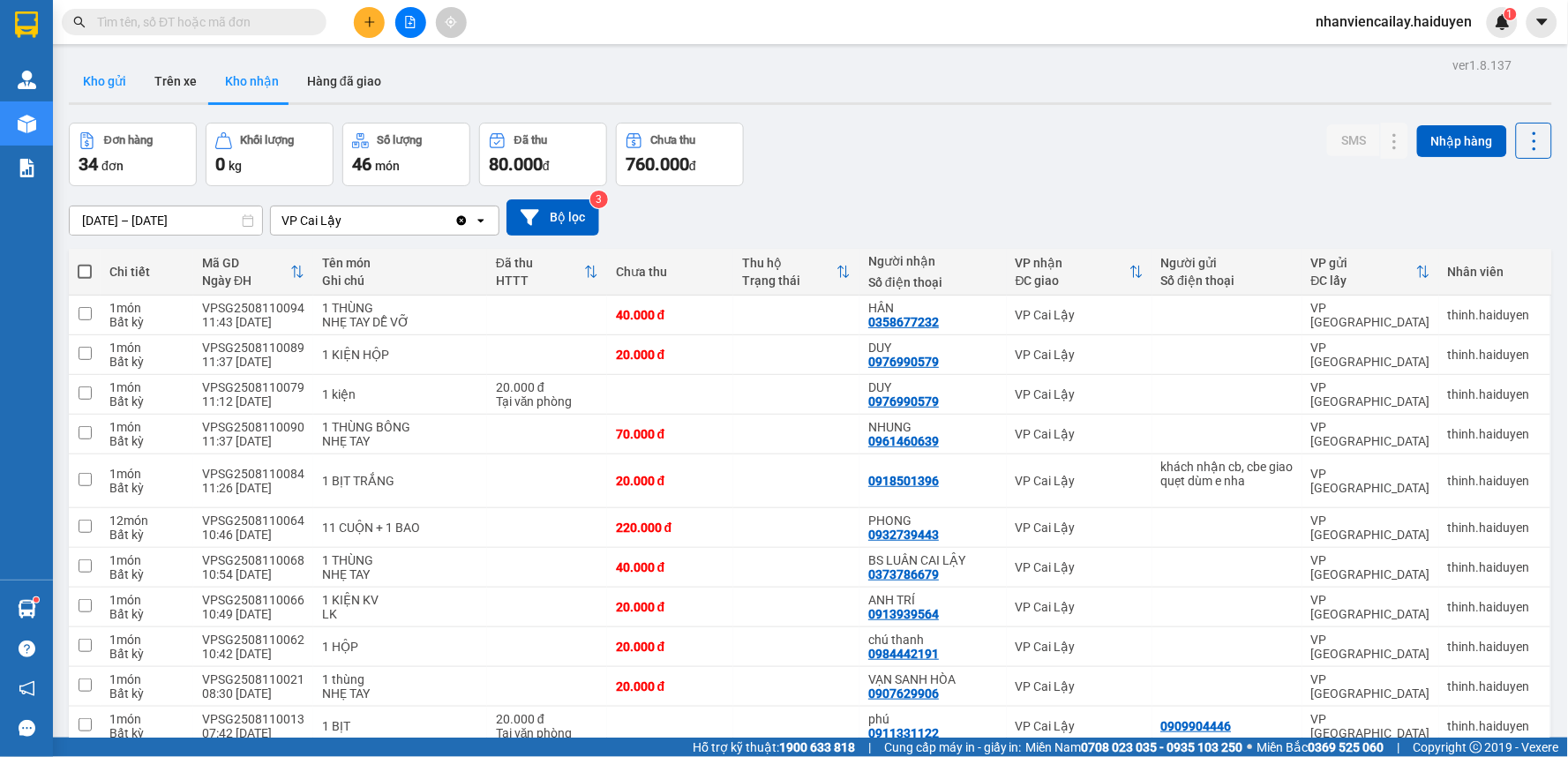
click at [117, 84] on button "Kho gửi" at bounding box center [104, 81] width 71 height 42
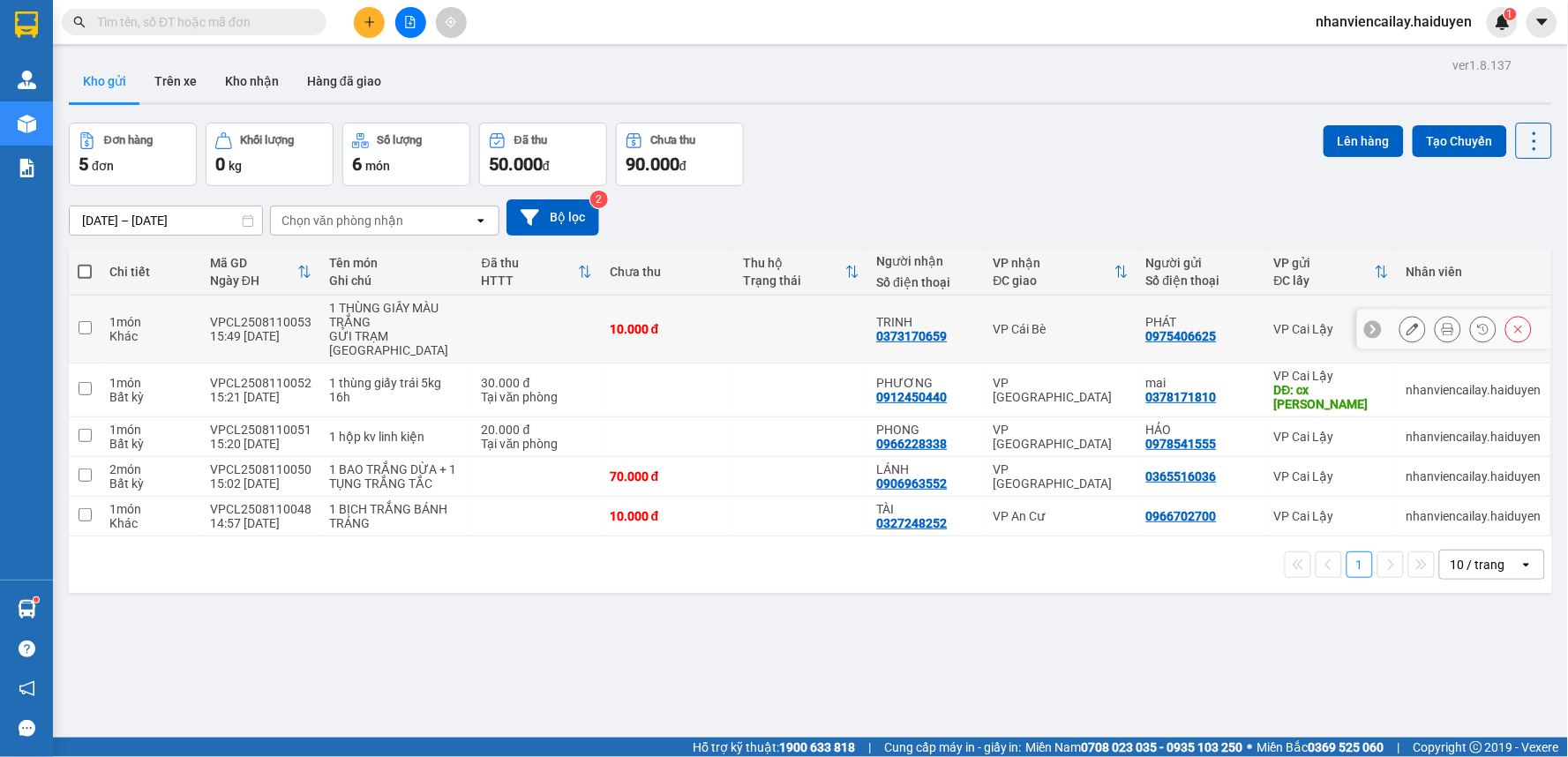
click at [253, 323] on div "VPCL2508110053" at bounding box center [260, 322] width 101 height 14
checkbox input "true"
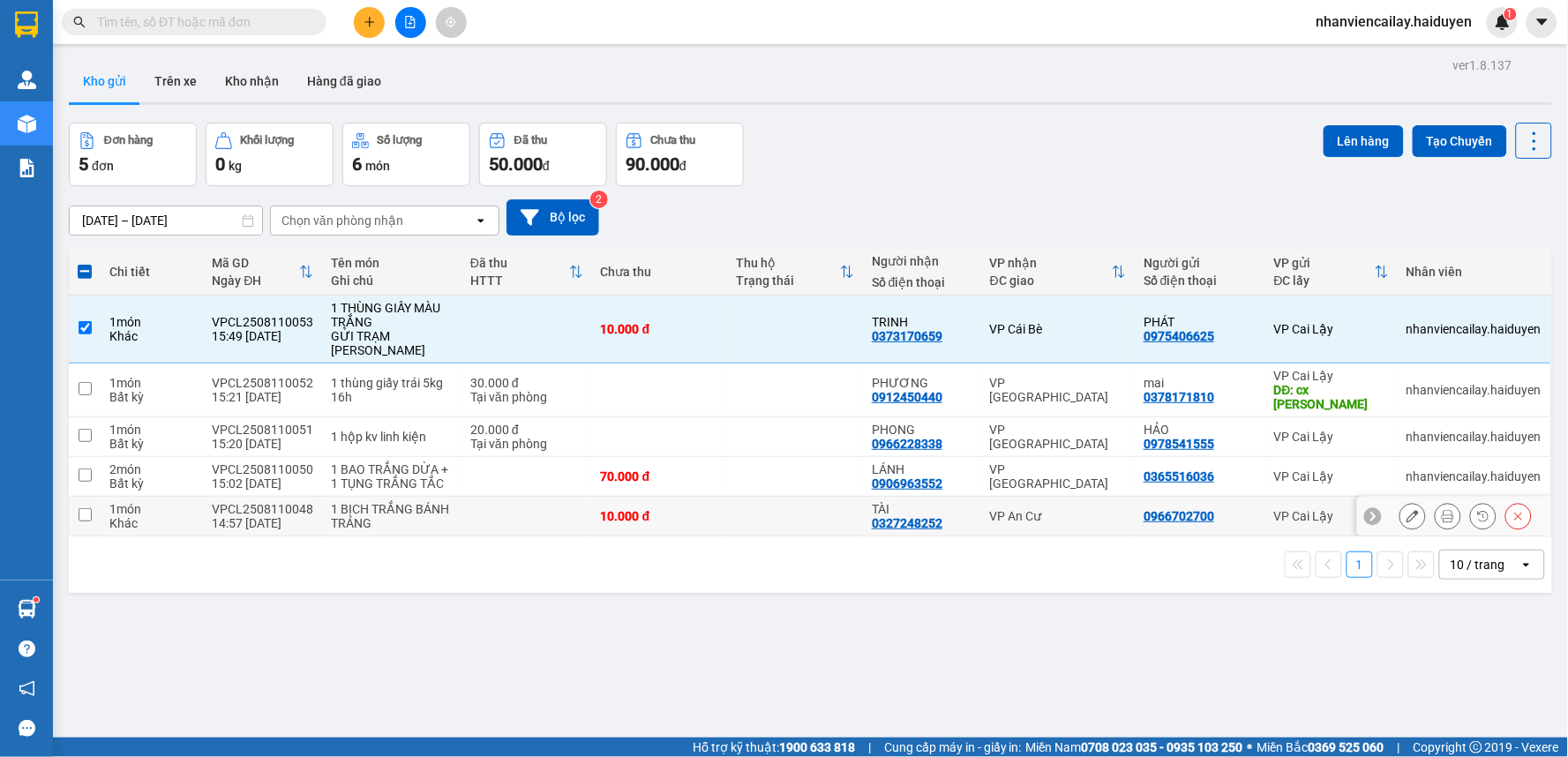
click at [266, 531] on div "14:57 [DATE]" at bounding box center [262, 523] width 101 height 14
checkbox input "true"
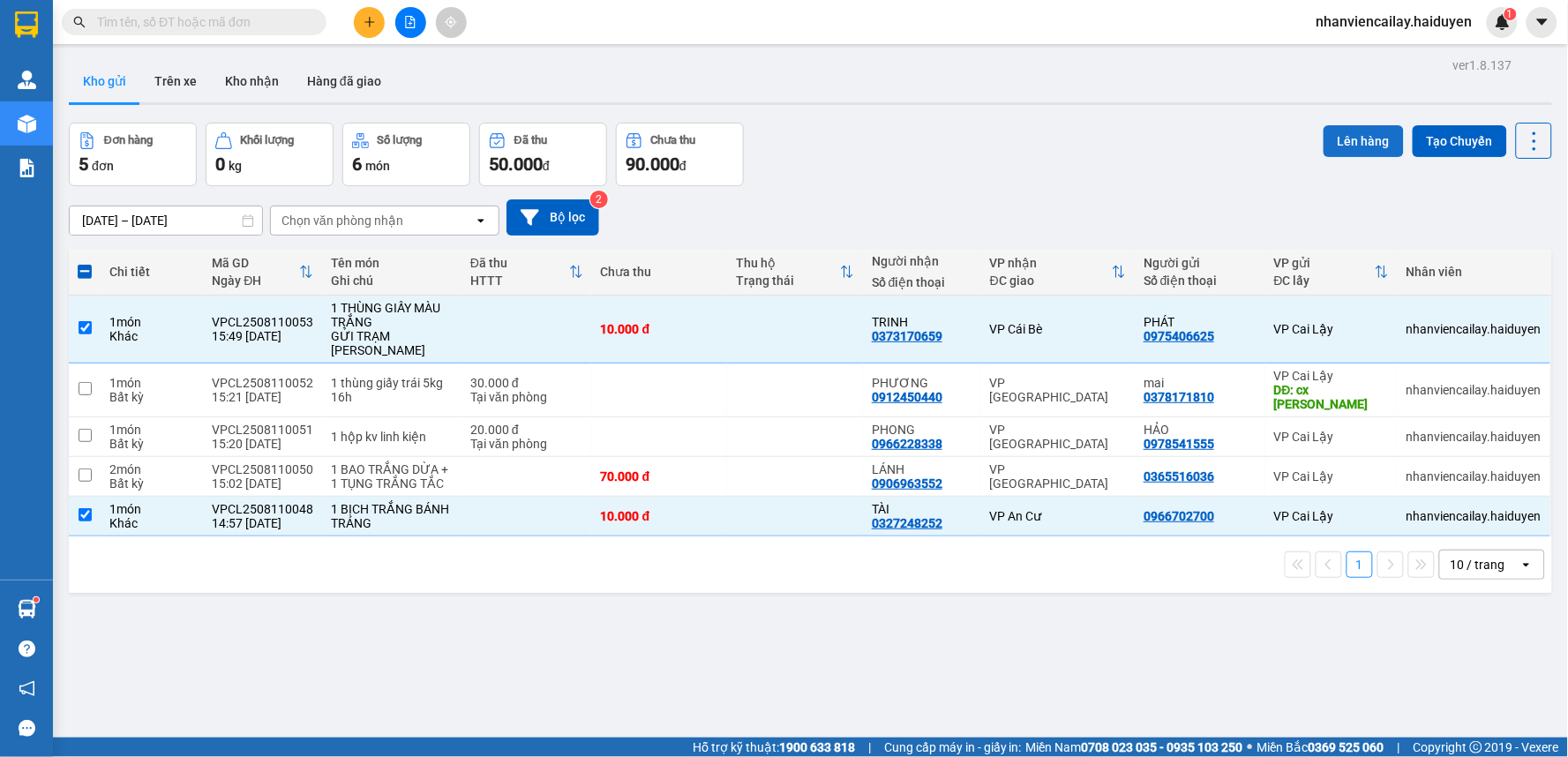
click at [1330, 138] on button "Lên hàng" at bounding box center [1363, 141] width 80 height 32
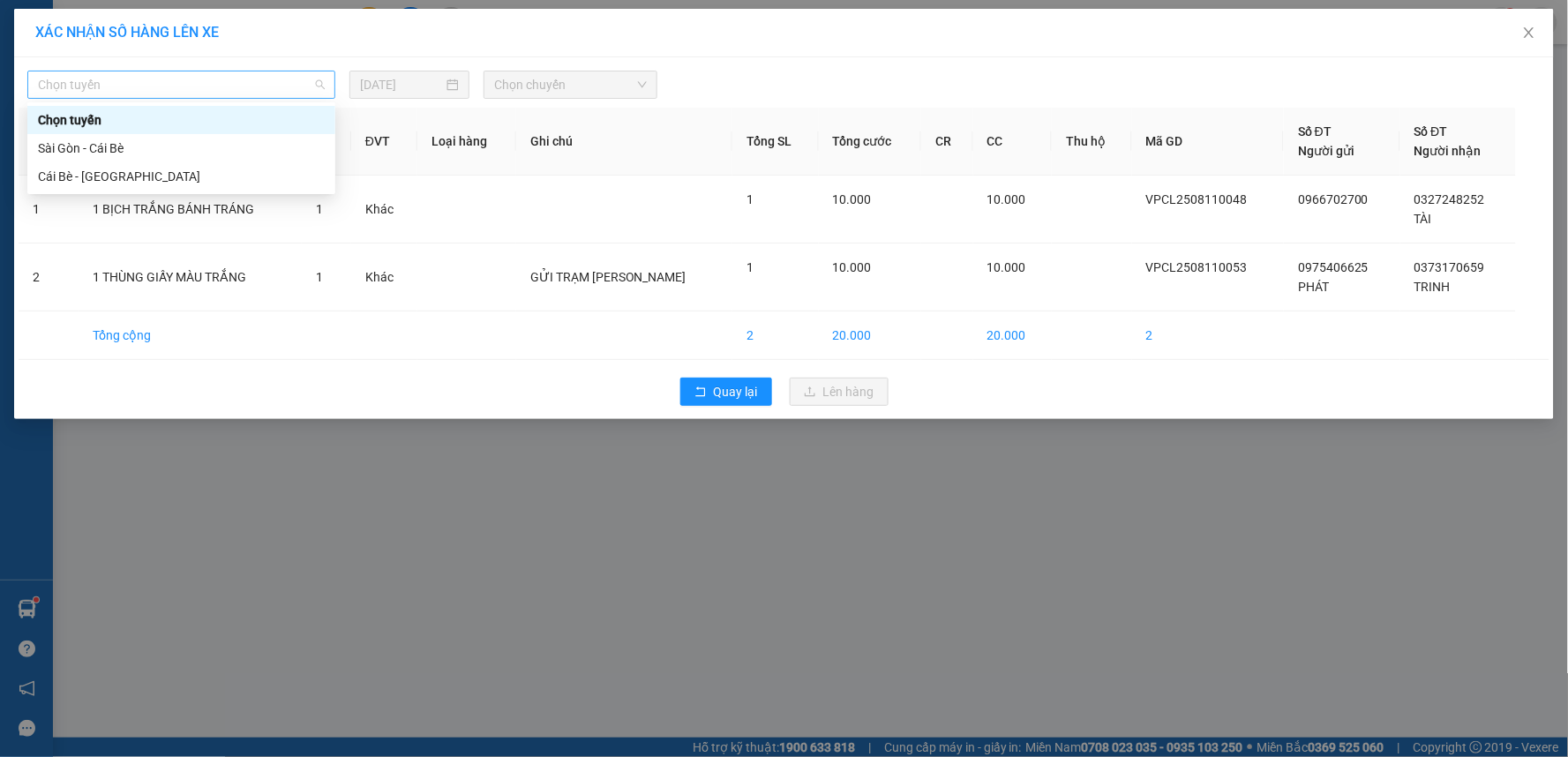
click at [235, 72] on span "Chọn tuyến" at bounding box center [181, 84] width 287 height 26
click at [227, 147] on div "Sài Gòn - Cái Bè" at bounding box center [181, 148] width 287 height 19
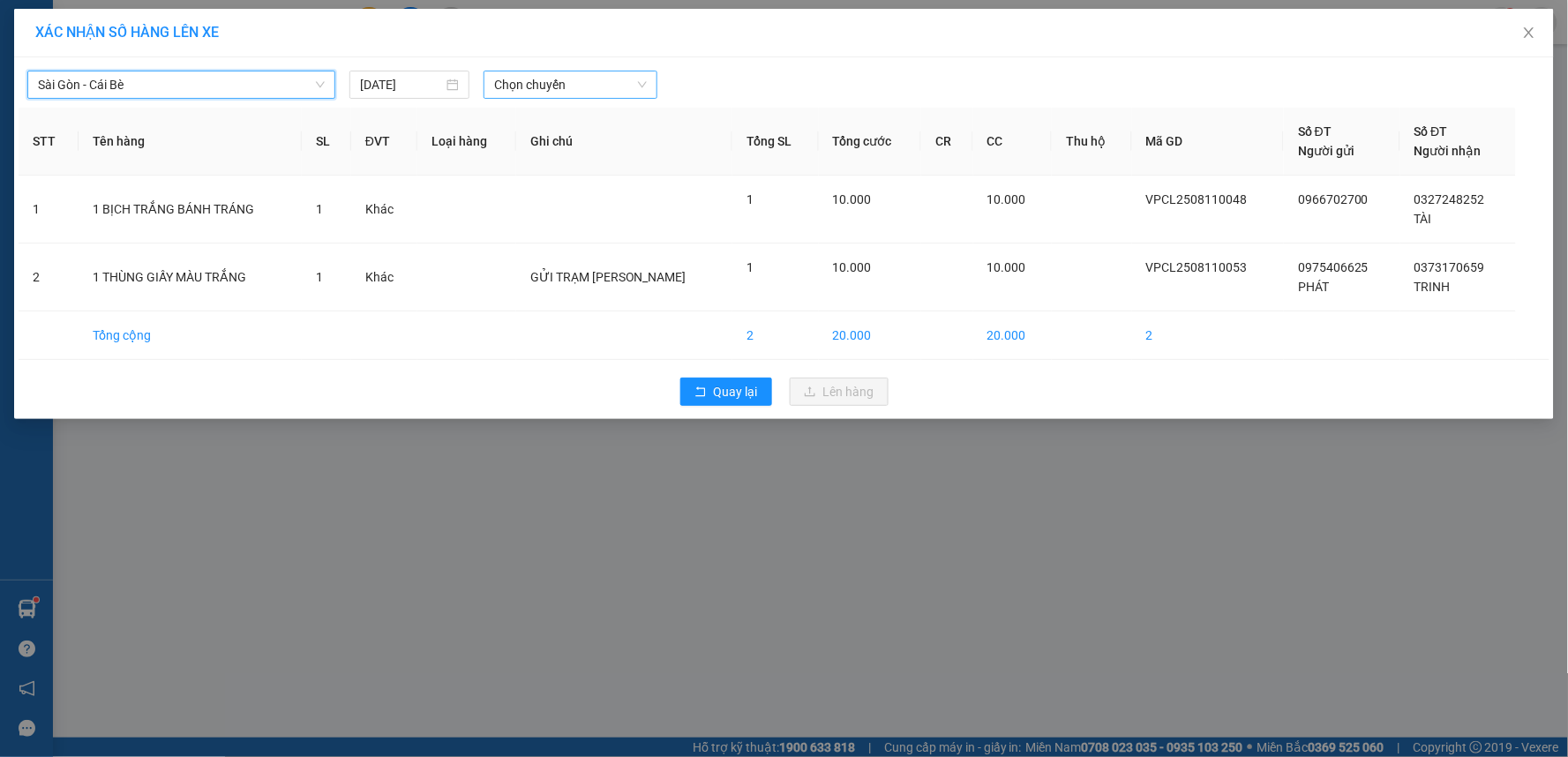
click at [532, 82] on span "Chọn chuyến" at bounding box center [570, 84] width 152 height 26
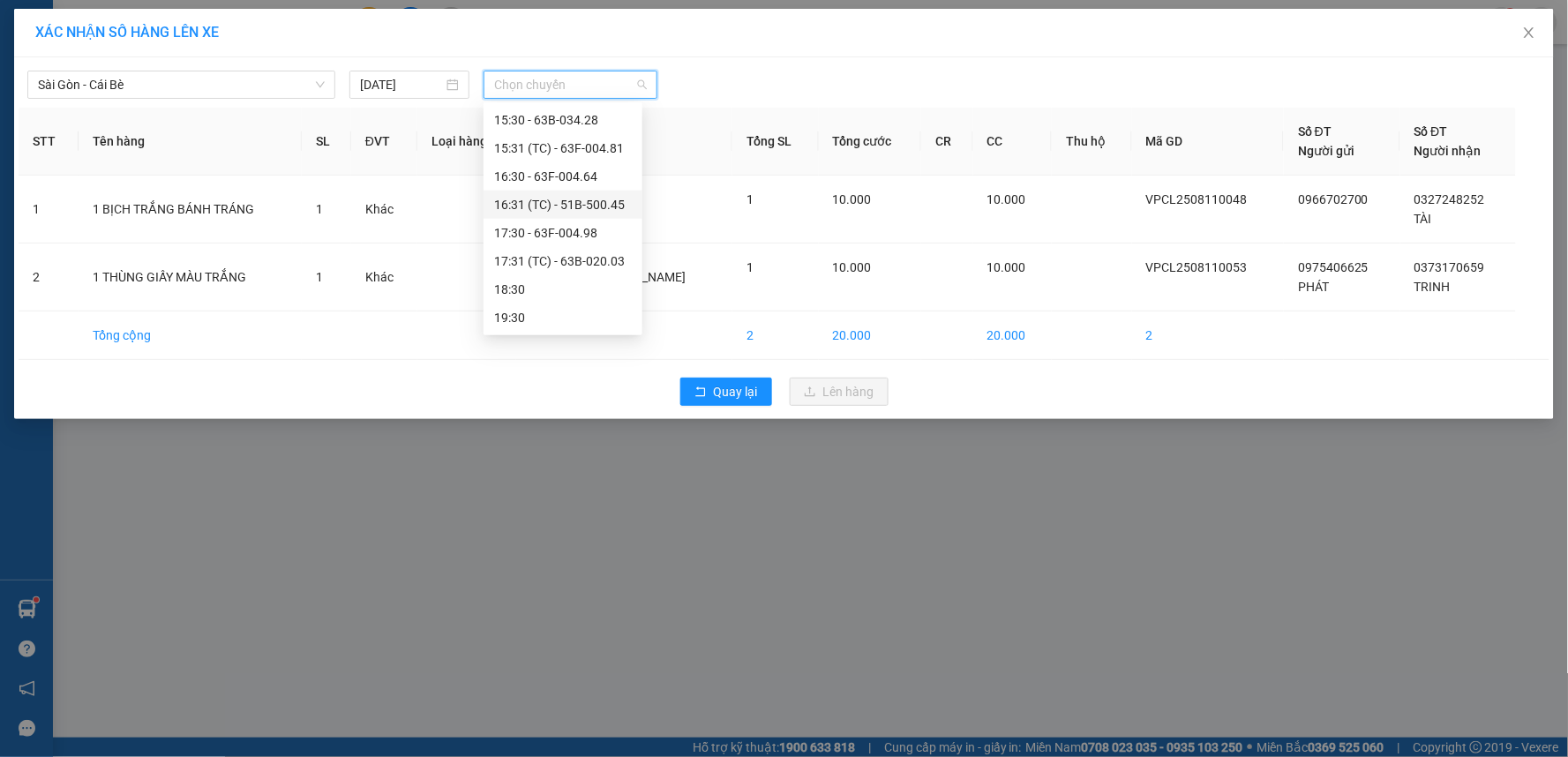
scroll to position [410, 0]
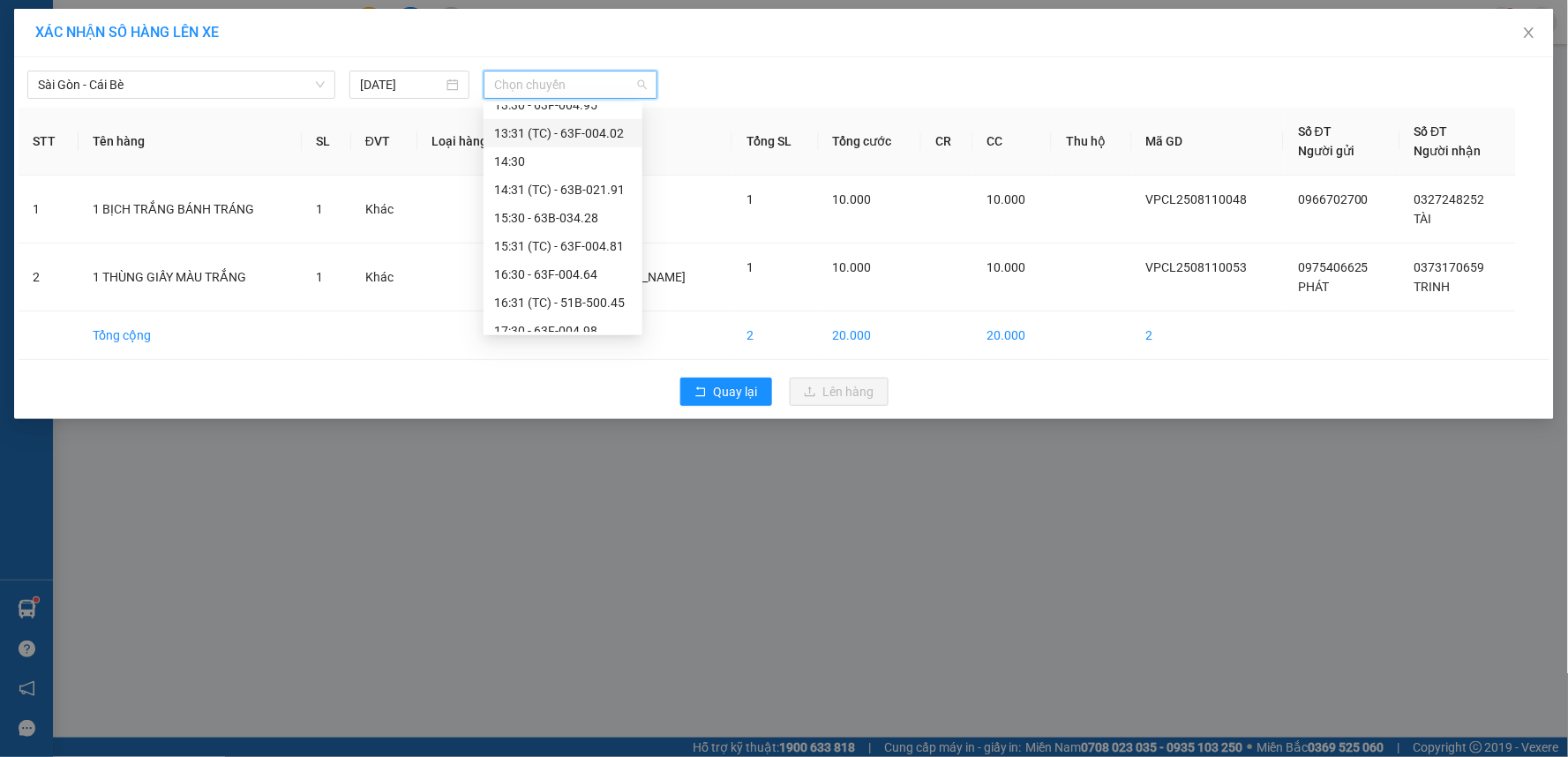
click at [570, 120] on div "13:31 (TC) - 63F-004.02" at bounding box center [562, 133] width 159 height 28
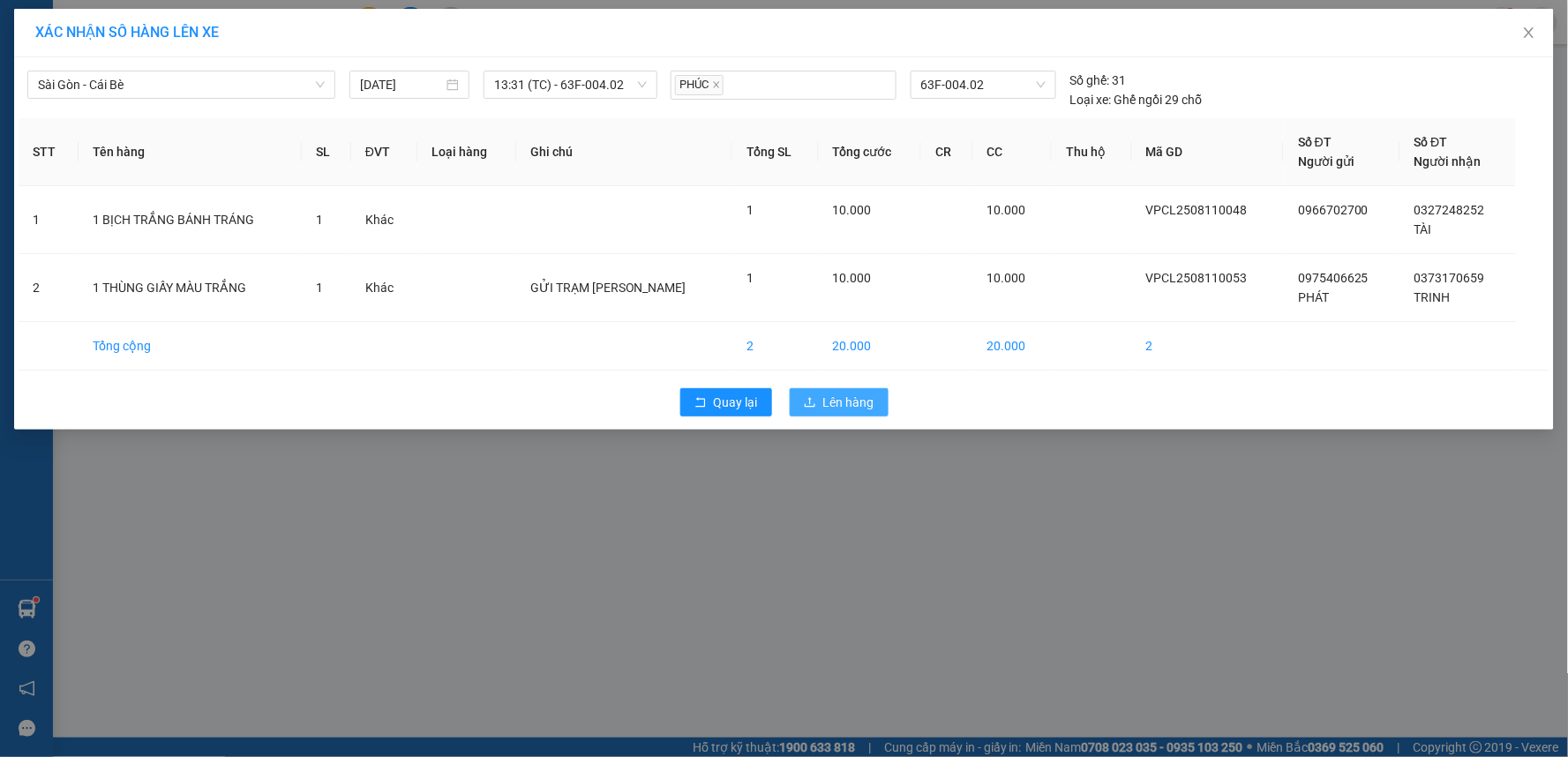
click at [833, 403] on span "Lên hàng" at bounding box center [849, 403] width 51 height 19
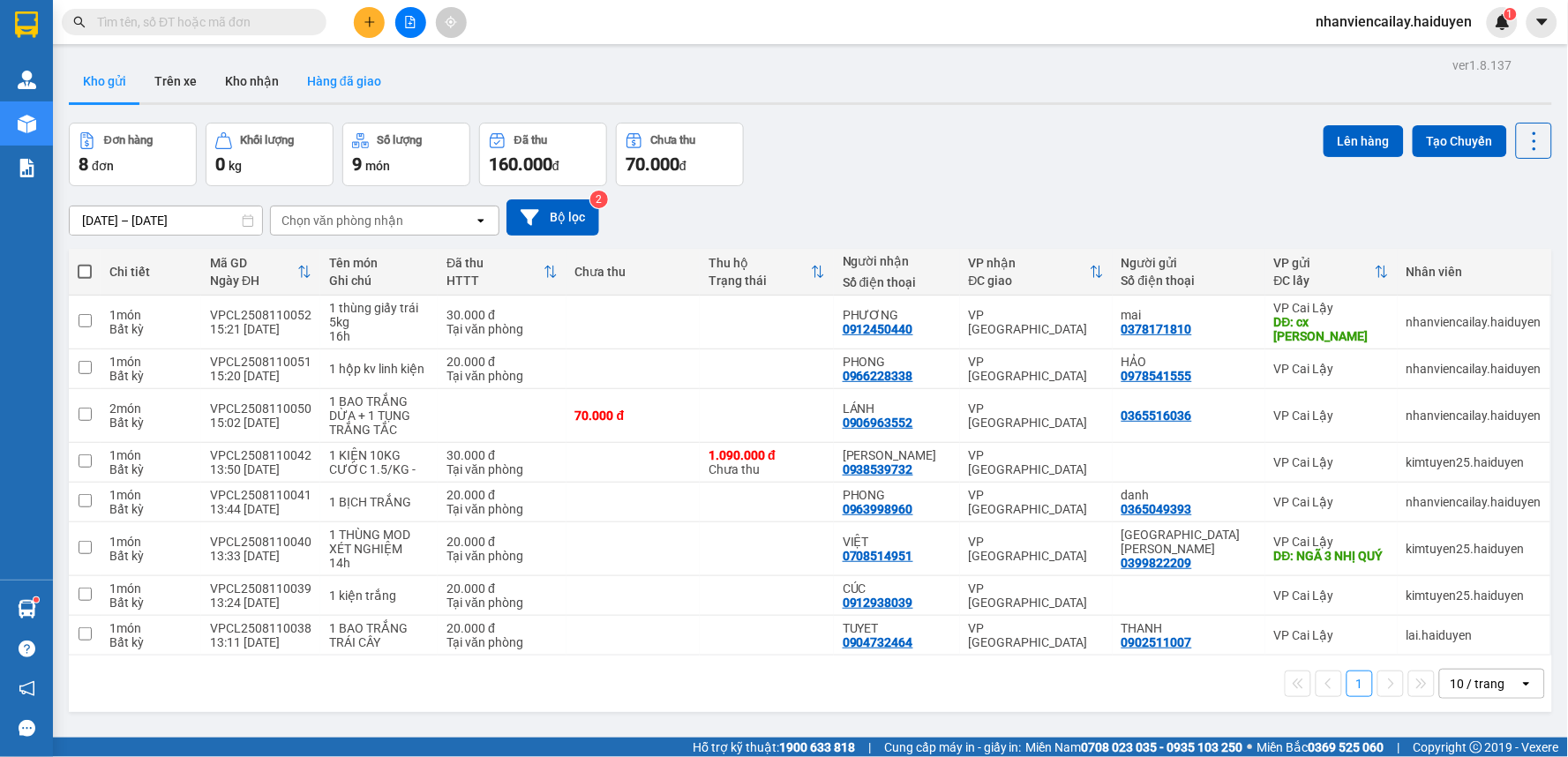
drag, startPoint x: 250, startPoint y: 70, endPoint x: 294, endPoint y: 100, distance: 53.3
click at [249, 70] on button "Kho nhận" at bounding box center [251, 81] width 82 height 42
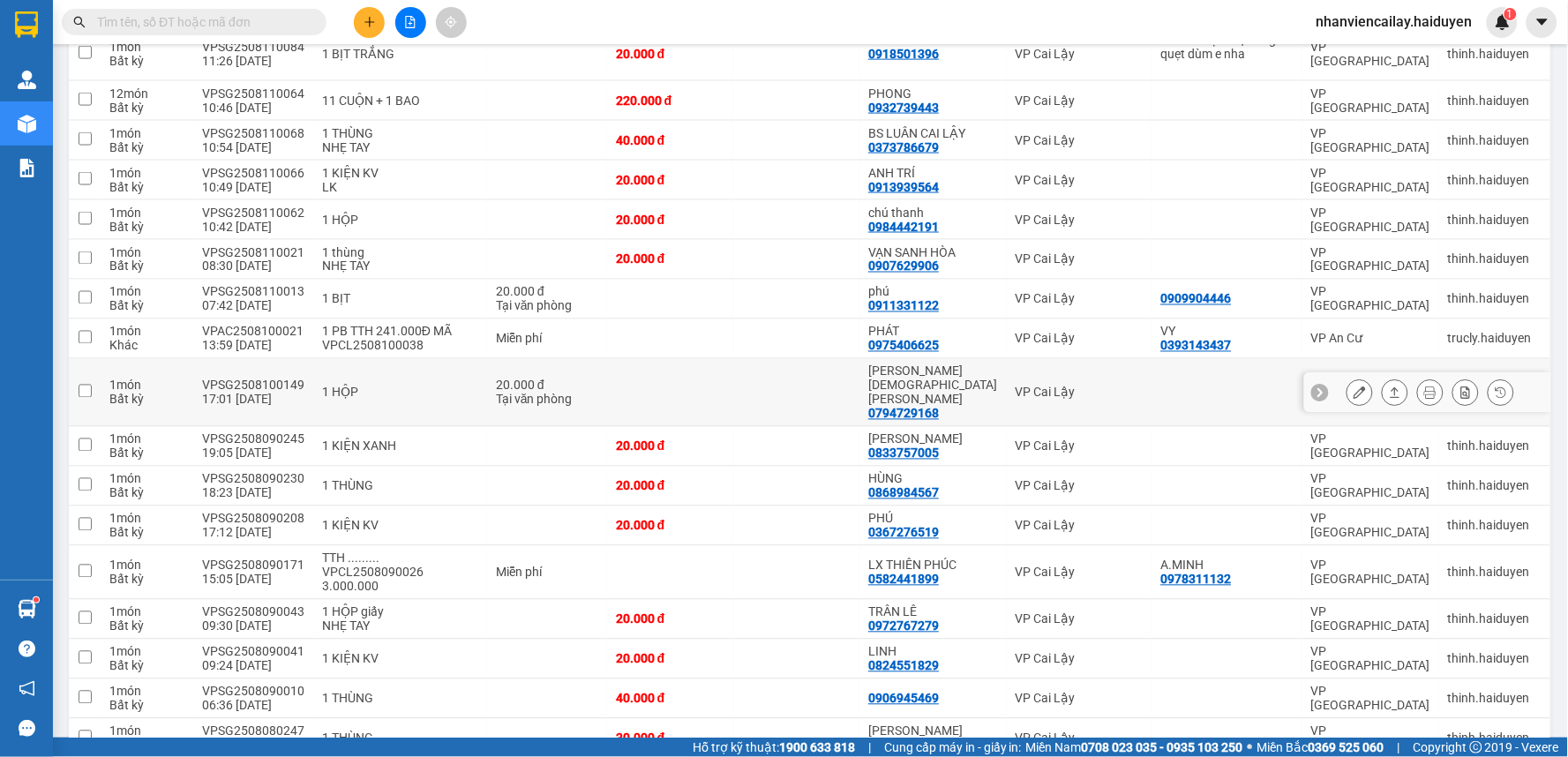
scroll to position [783, 0]
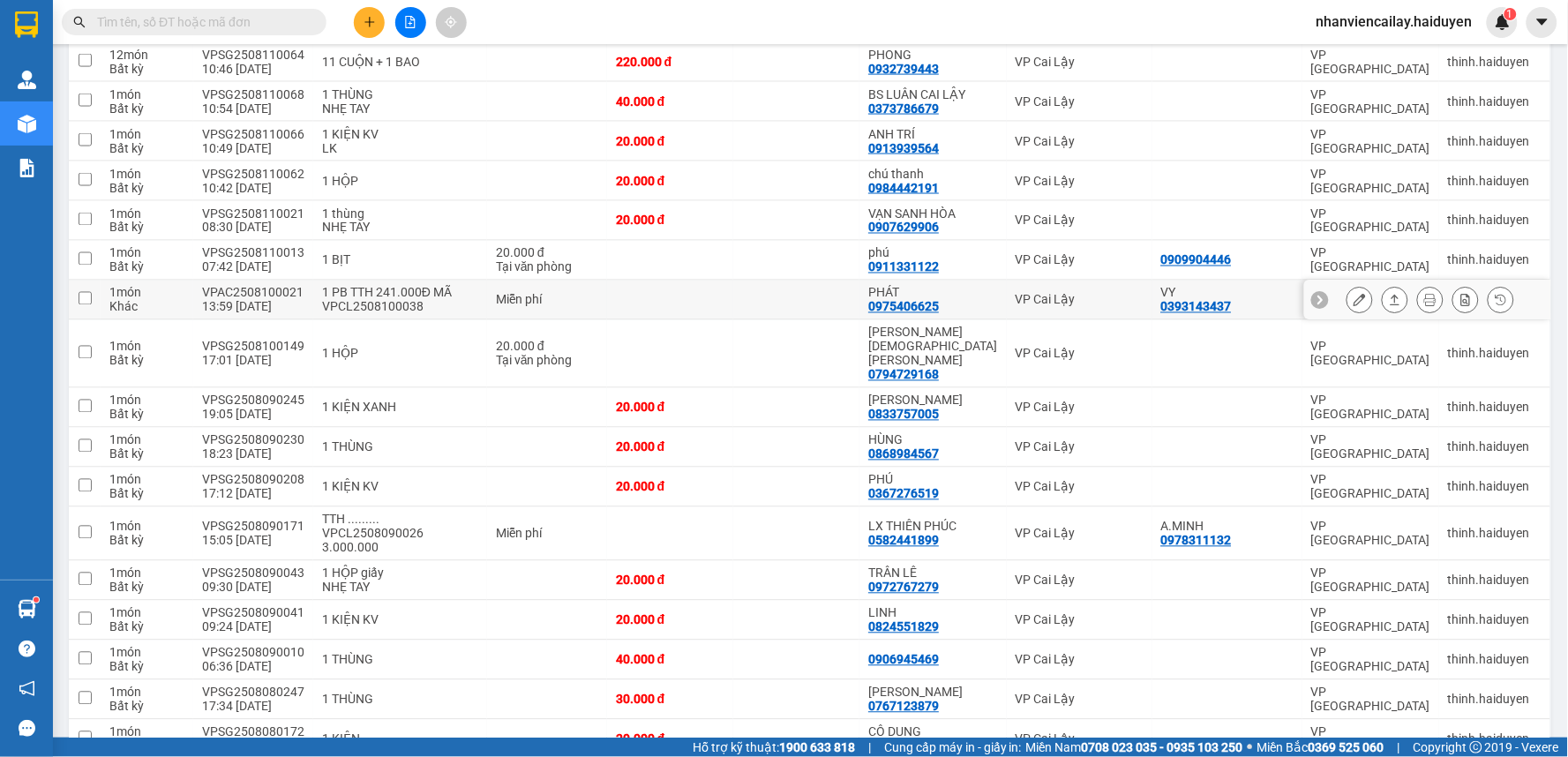
click at [512, 304] on div "Miễn phí" at bounding box center [547, 300] width 102 height 14
checkbox input "true"
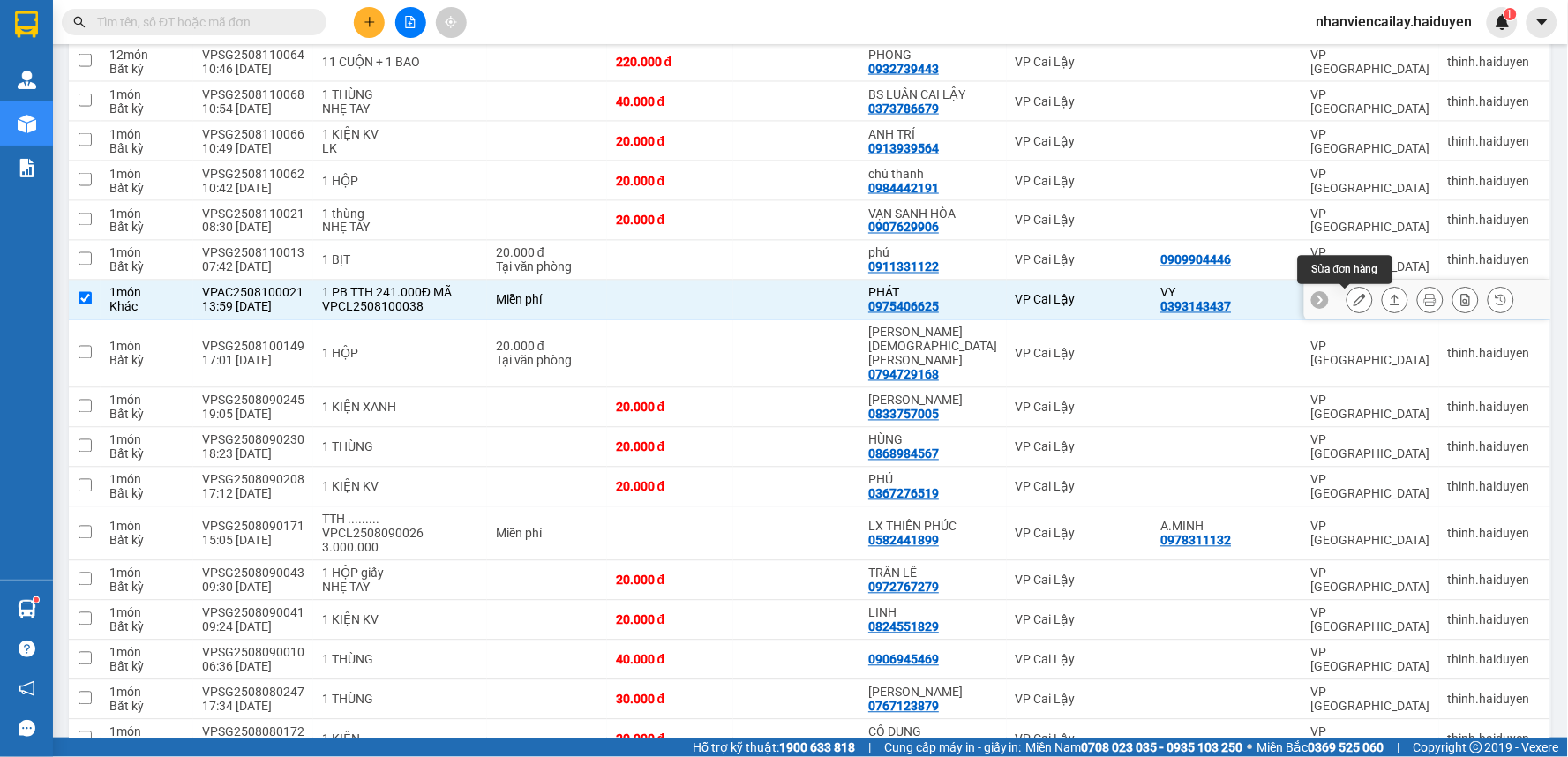
click at [1353, 301] on icon at bounding box center [1359, 300] width 13 height 13
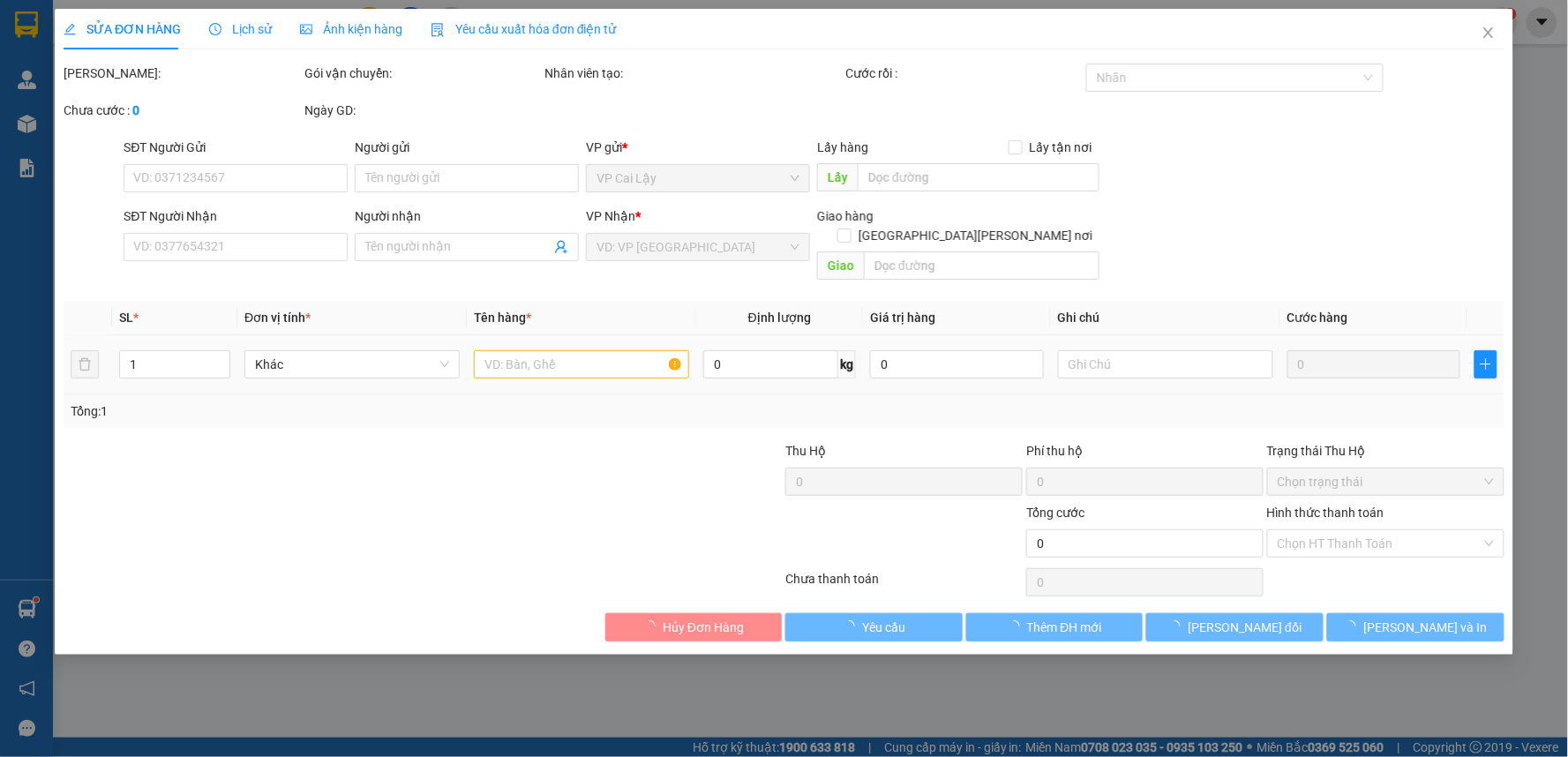
type input "0393143437"
type input "VY"
type input "0975406625"
type input "PHÁT"
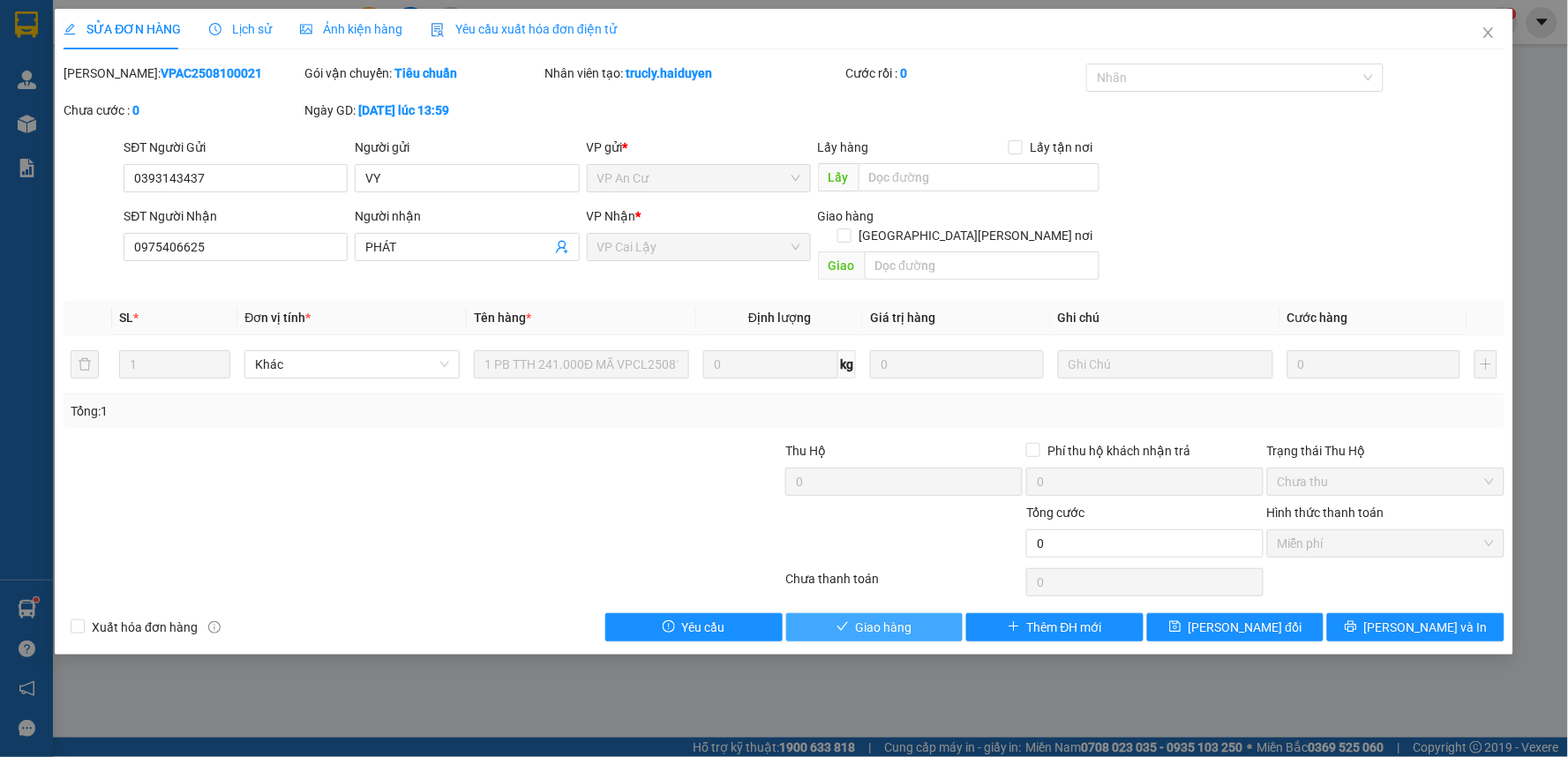
click at [933, 613] on button "Giao hàng" at bounding box center [875, 627] width 177 height 28
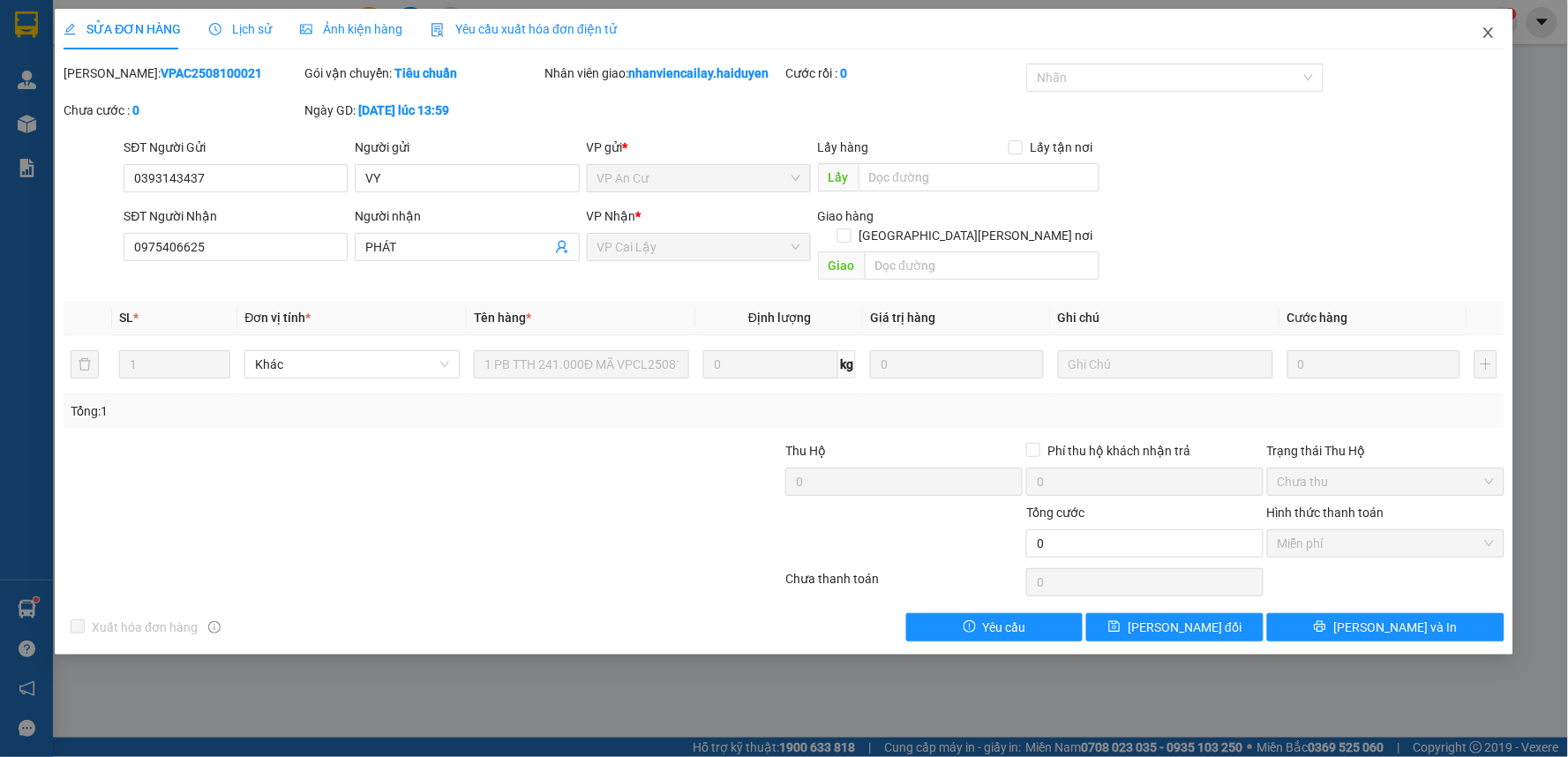
click at [1501, 26] on span "Close" at bounding box center [1488, 33] width 49 height 49
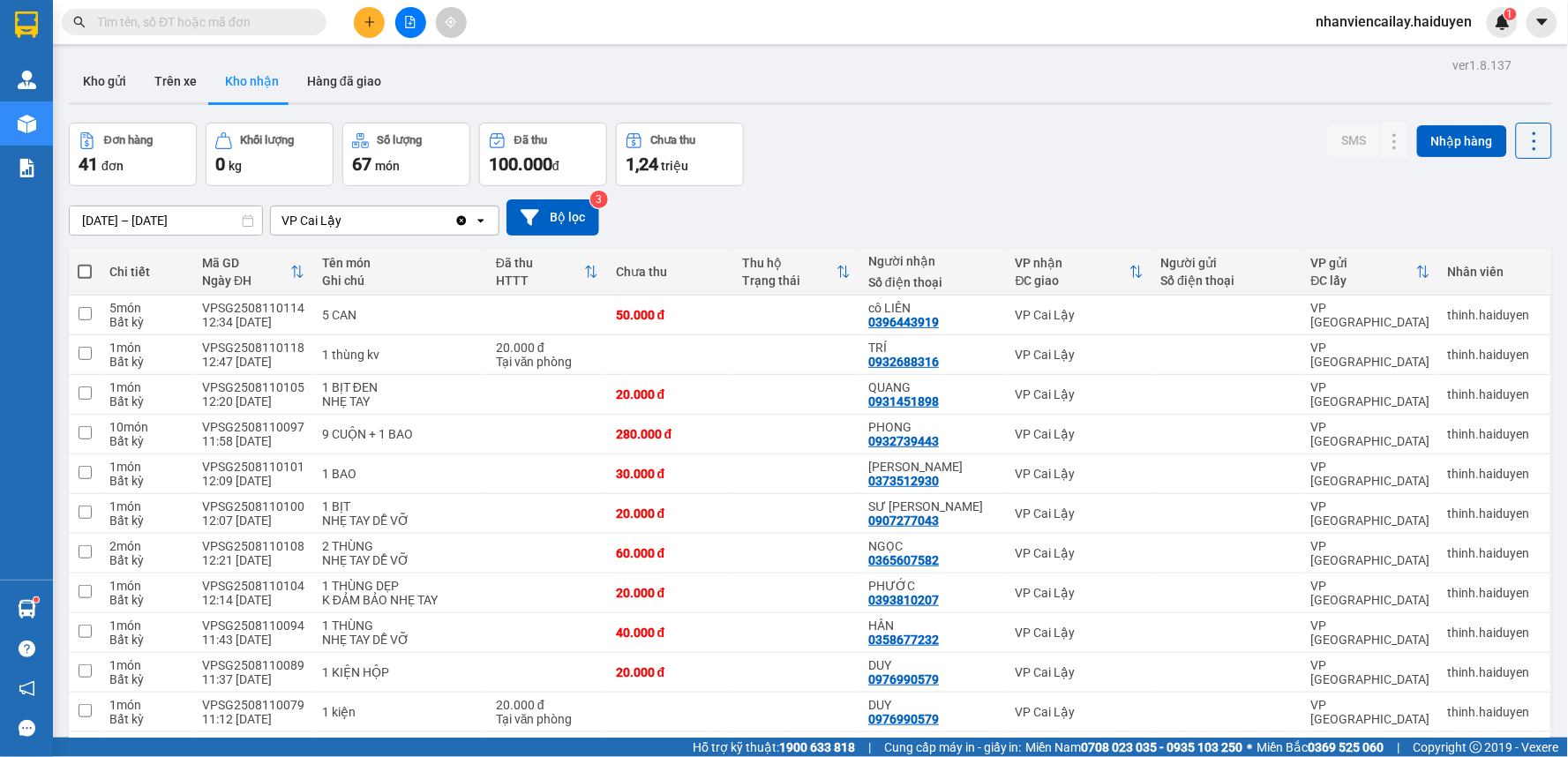
click at [289, 13] on input "text" at bounding box center [201, 22] width 208 height 19
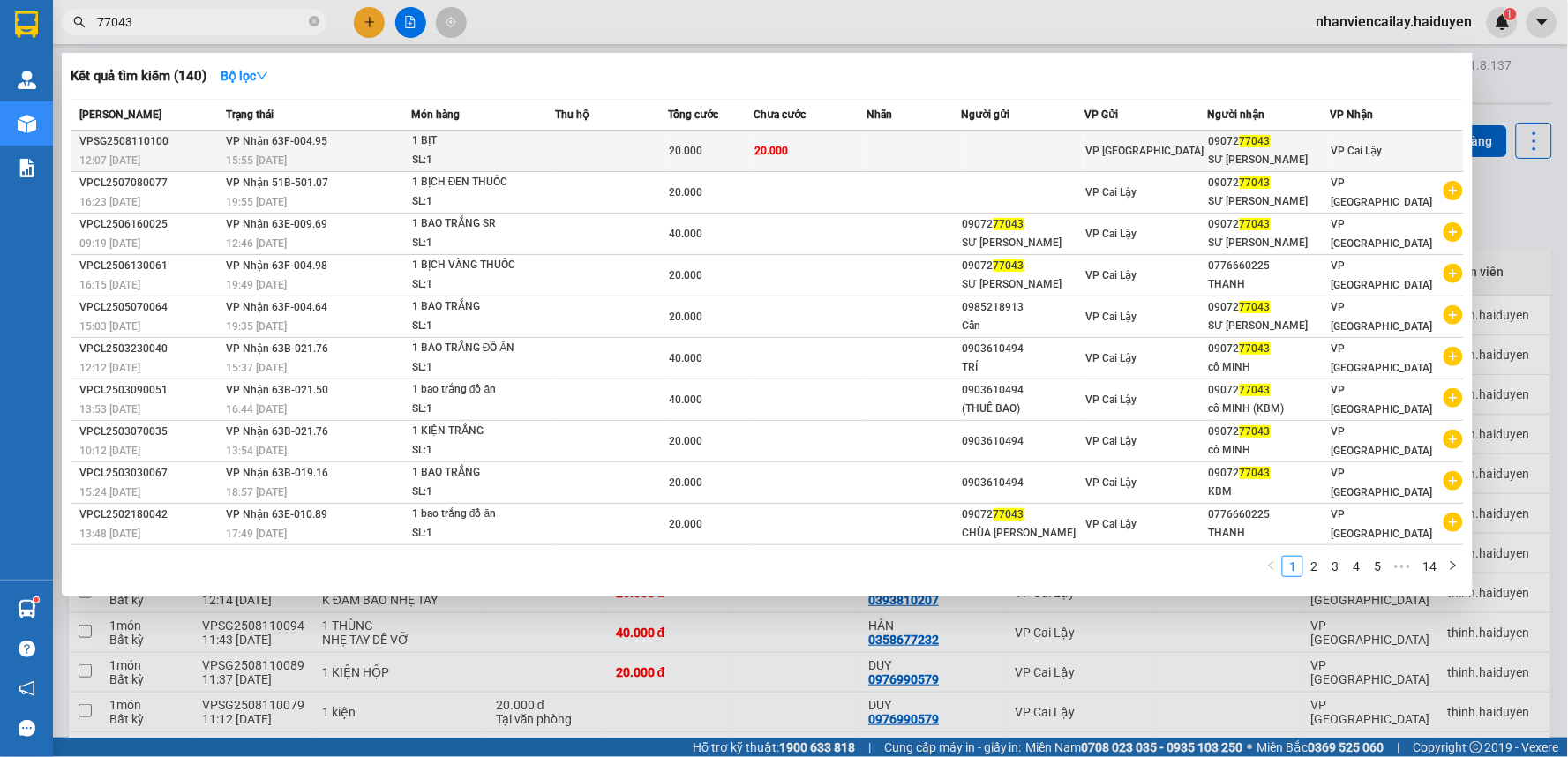
type input "77043"
click at [1050, 159] on td at bounding box center [1022, 151] width 122 height 41
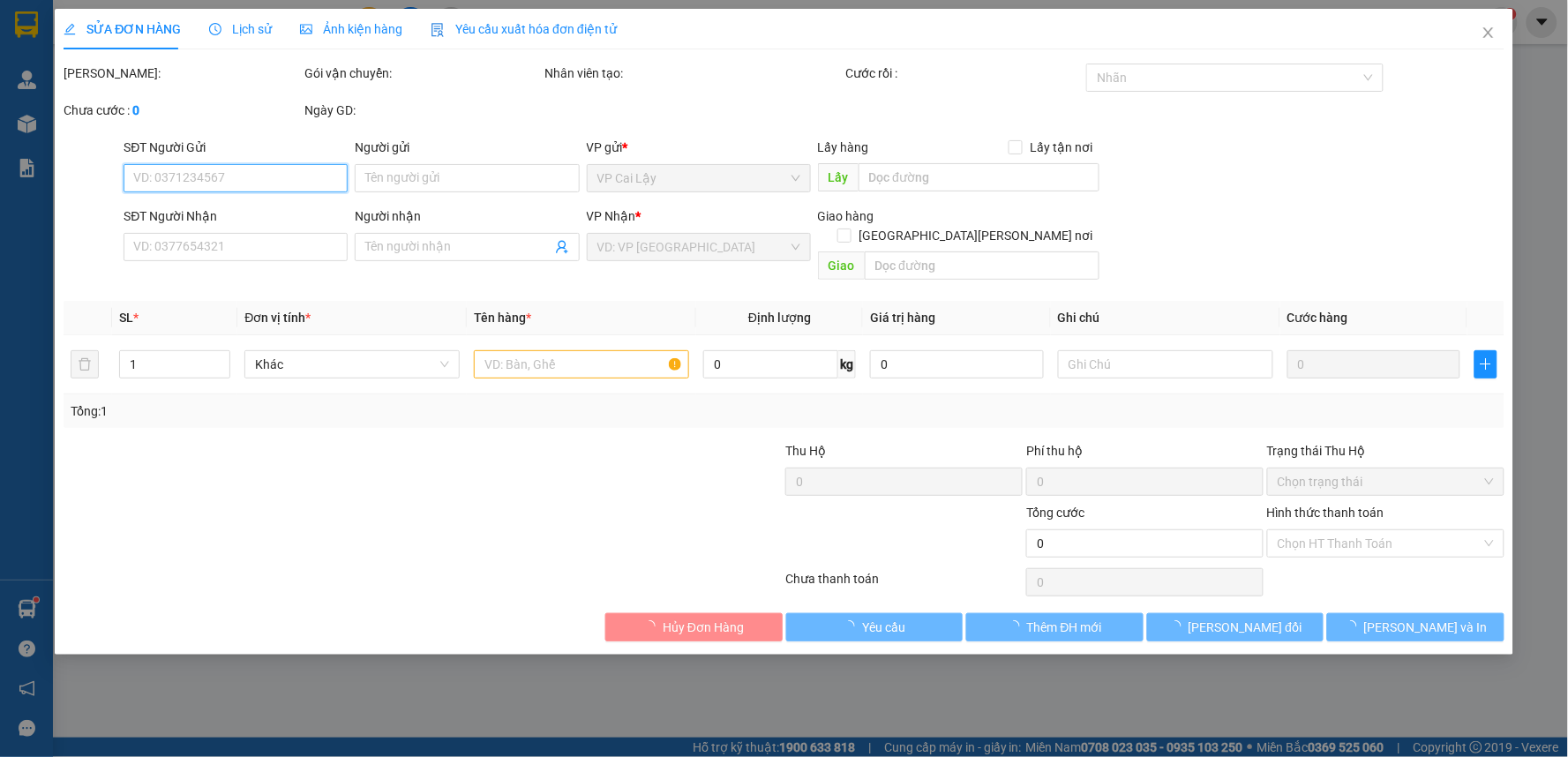
type input "0907277043"
type input "SƯ CÔ MINH"
type input "20.000"
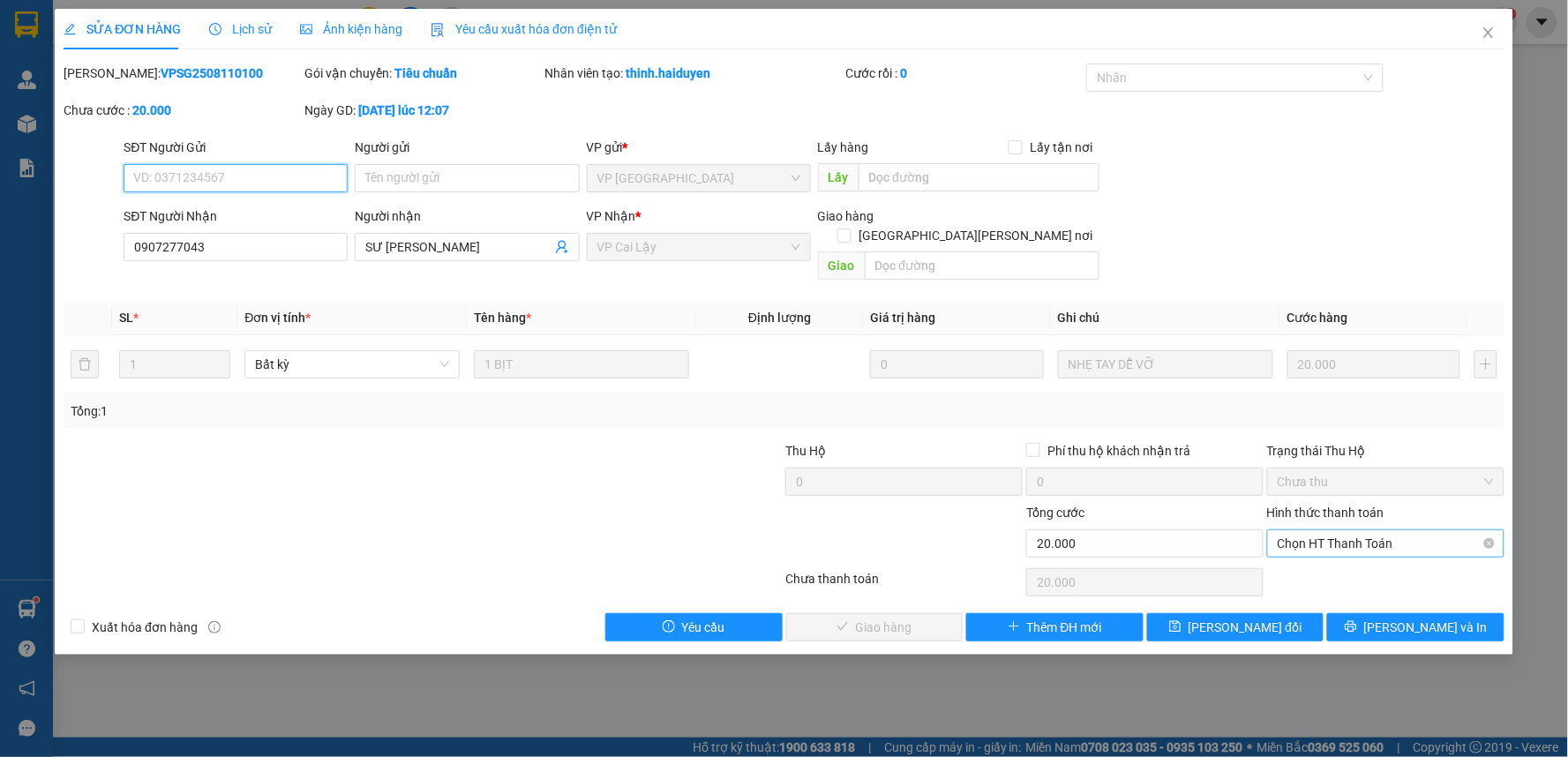
drag, startPoint x: 1436, startPoint y: 526, endPoint x: 1386, endPoint y: 535, distance: 50.8
click at [1434, 531] on span "Chọn HT Thanh Toán" at bounding box center [1385, 543] width 216 height 26
click at [1337, 566] on div "Tại văn phòng" at bounding box center [1386, 560] width 216 height 19
type input "0"
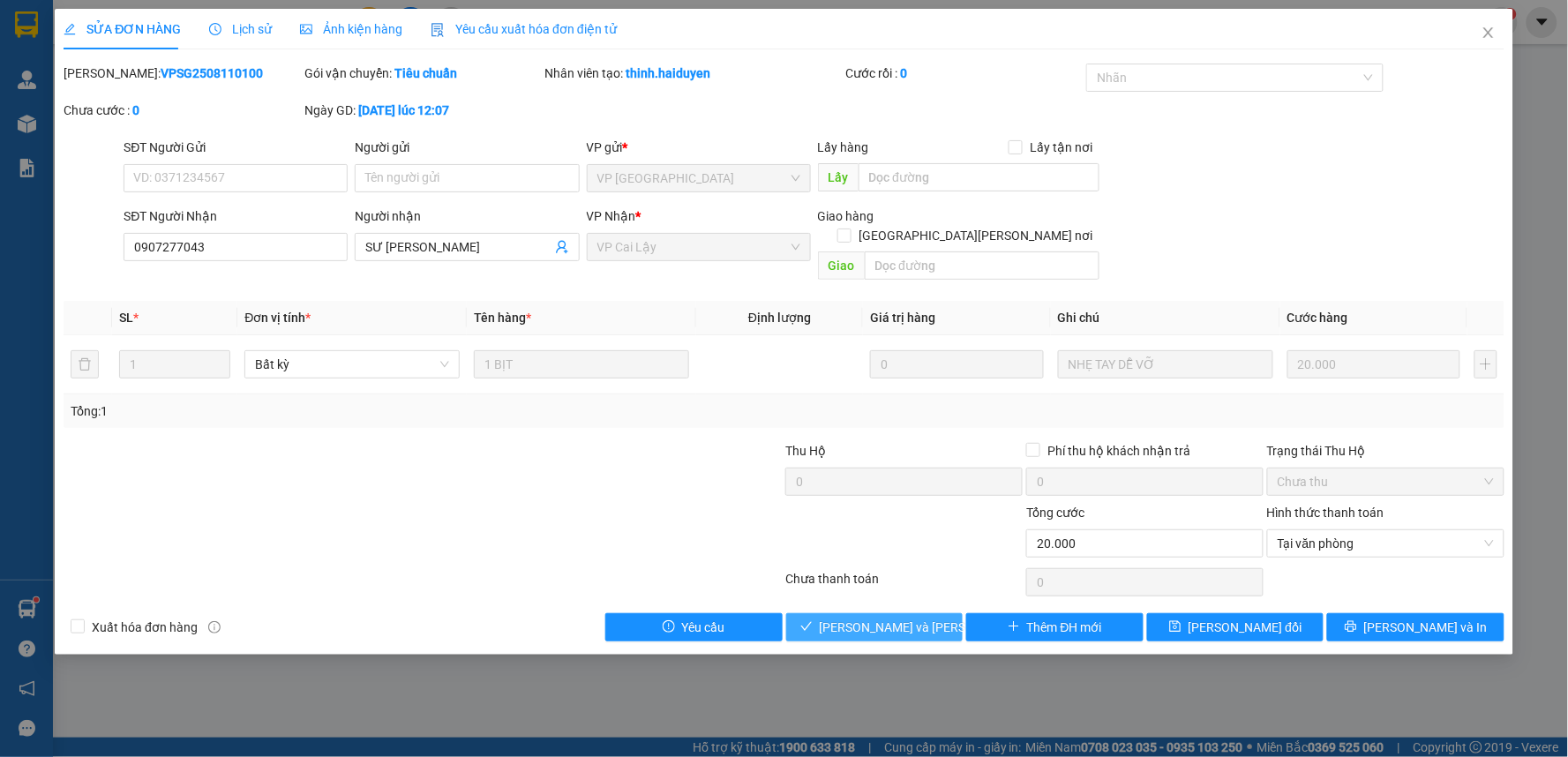
click at [903, 613] on button "[PERSON_NAME] và Giao hàng" at bounding box center [875, 627] width 177 height 28
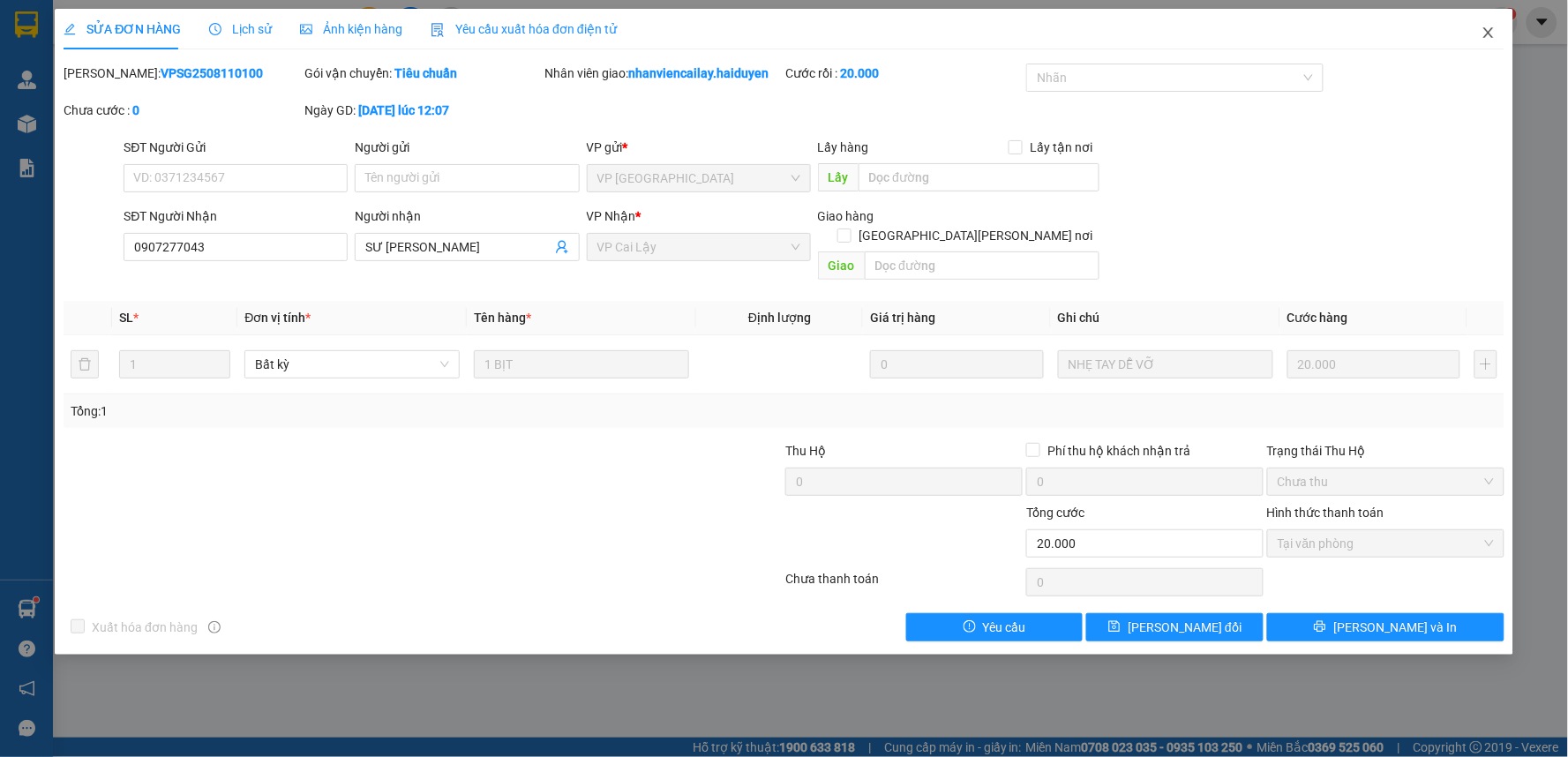
click at [1487, 40] on span "Close" at bounding box center [1488, 33] width 49 height 49
click at [1492, 37] on div "nhanviencailay.haiduyen 1" at bounding box center [1410, 22] width 216 height 31
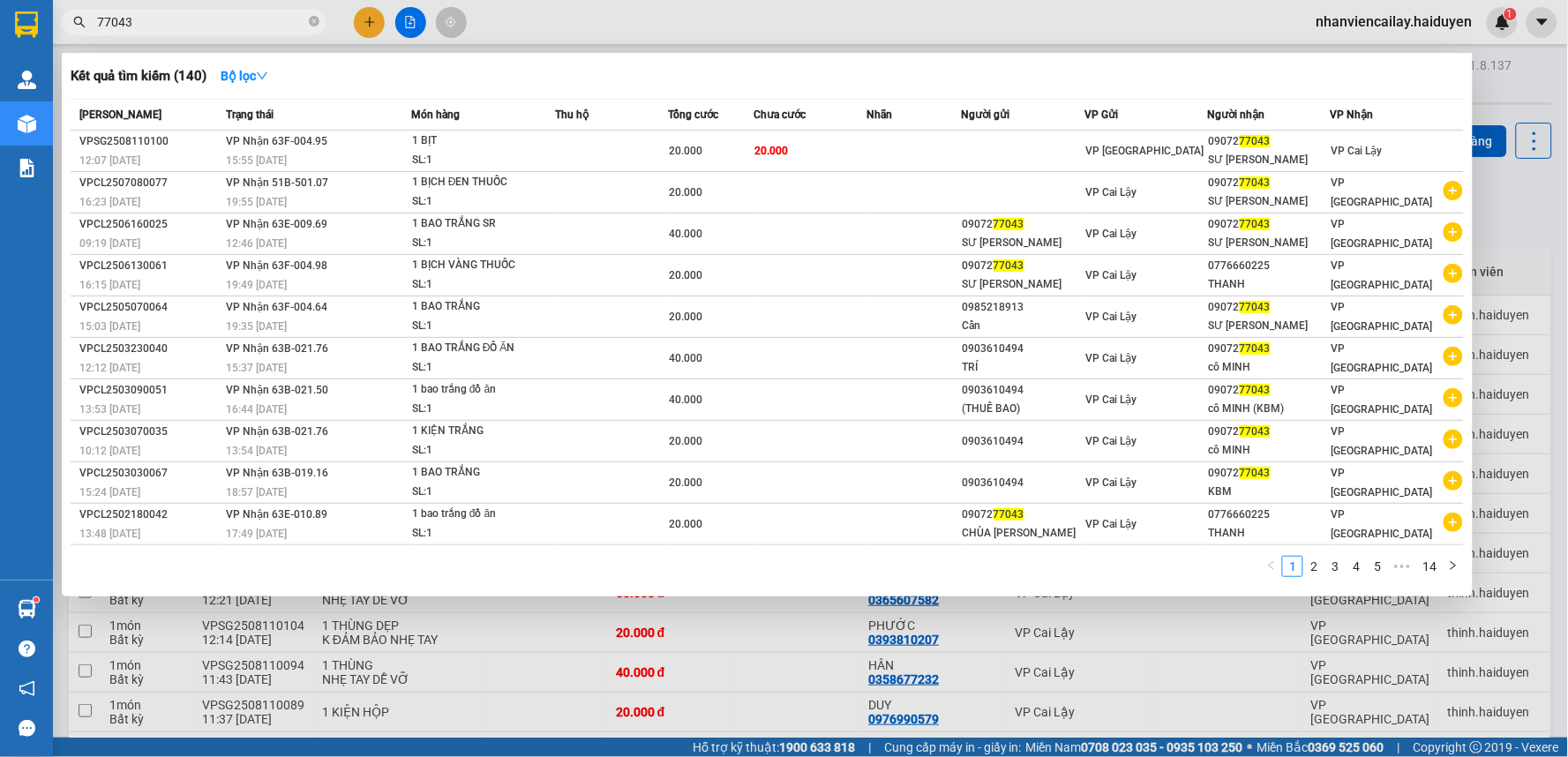
click at [177, 15] on input "77043" at bounding box center [201, 22] width 208 height 19
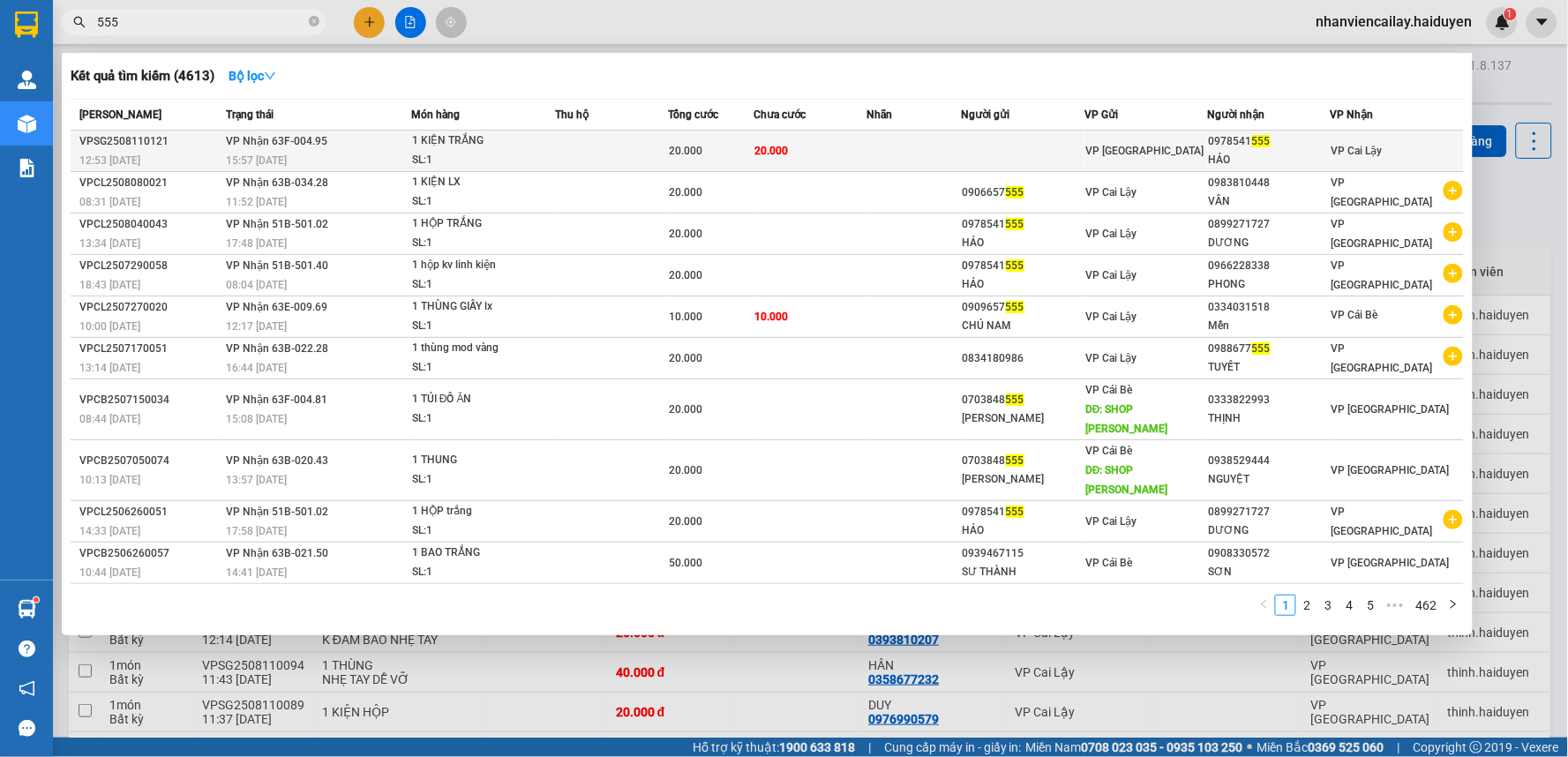
type input "555"
click at [946, 153] on td at bounding box center [914, 151] width 94 height 41
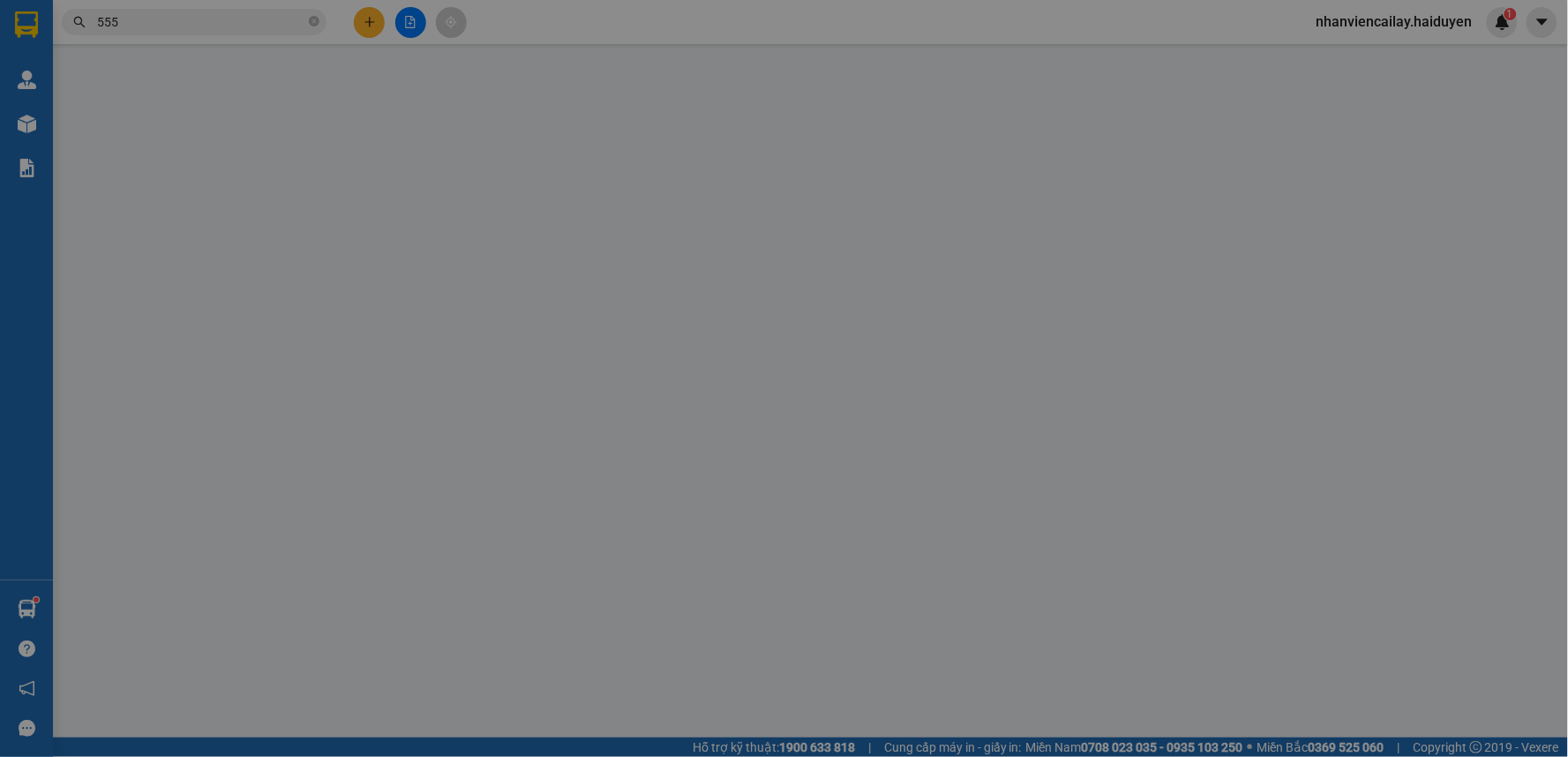
type input "0978541555"
type input "HẢO"
type input "20.000"
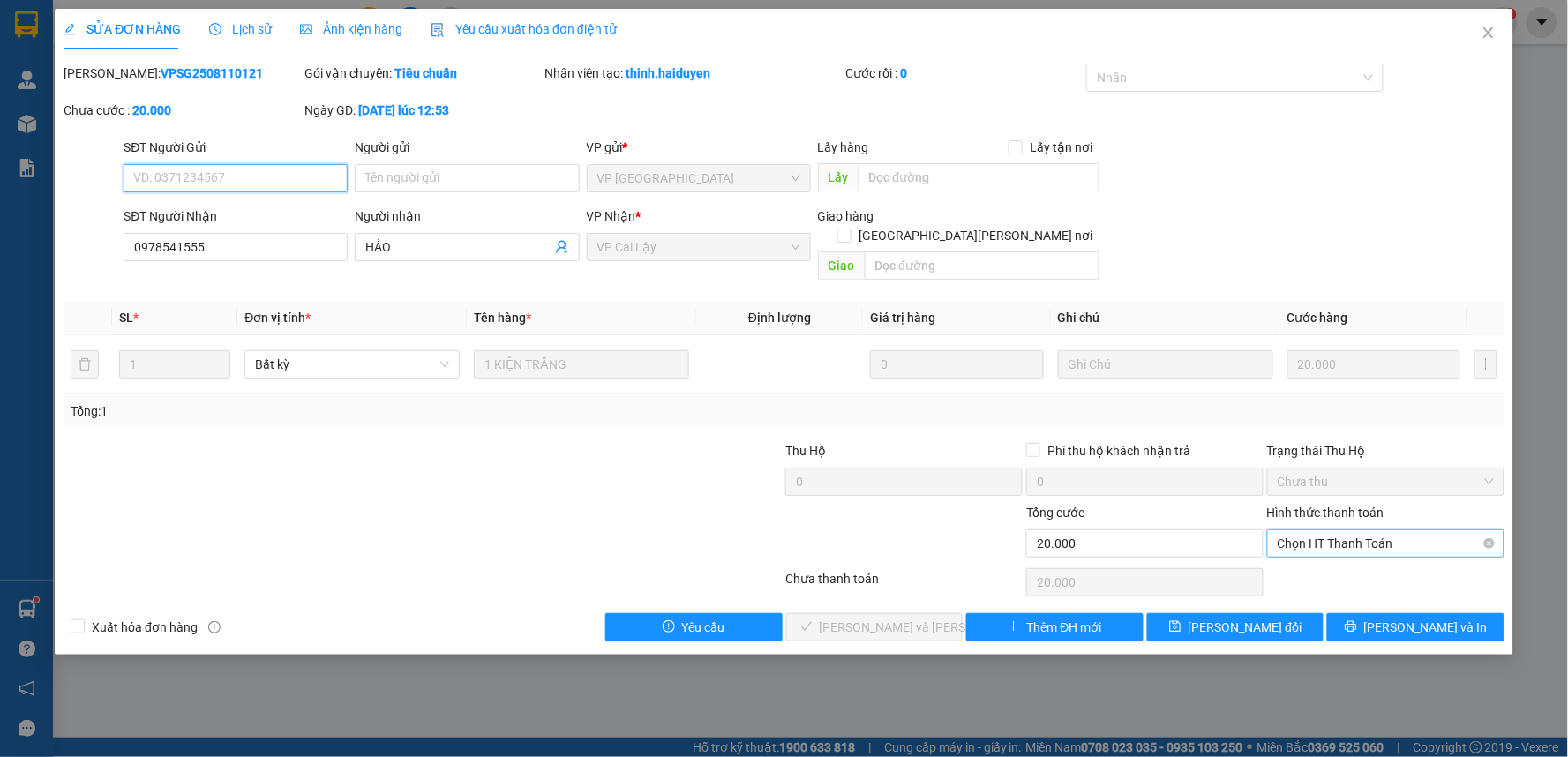
click at [1337, 531] on span "Chọn HT Thanh Toán" at bounding box center [1385, 543] width 216 height 26
click at [1324, 558] on div "Tại văn phòng" at bounding box center [1386, 560] width 216 height 19
type input "0"
click at [849, 617] on span "[PERSON_NAME] và Giao hàng" at bounding box center [938, 627] width 238 height 19
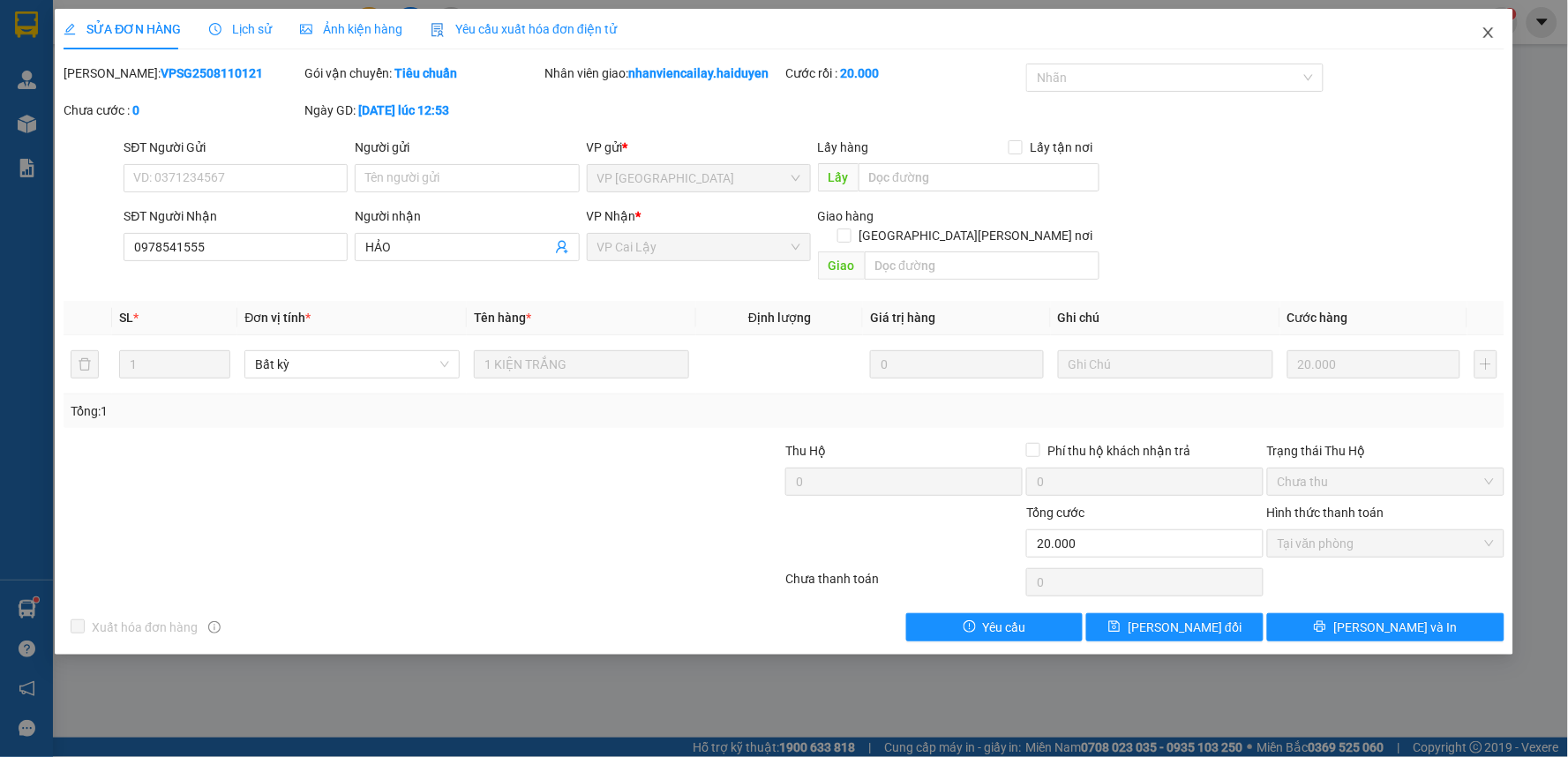
click at [1487, 33] on icon "close" at bounding box center [1488, 33] width 14 height 14
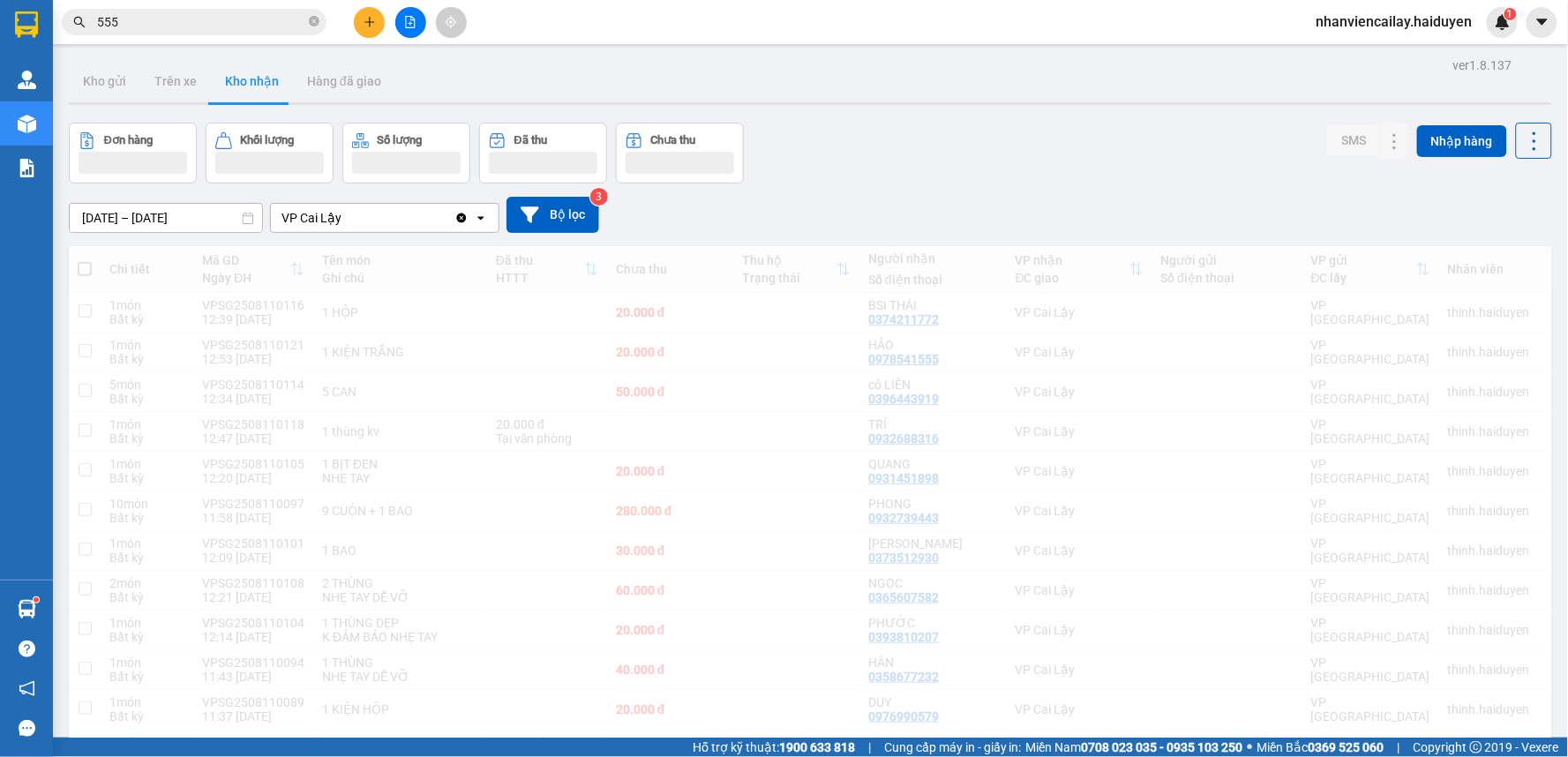
click at [1487, 36] on div "nhanviencailay.haiduyen 1" at bounding box center [1410, 22] width 216 height 31
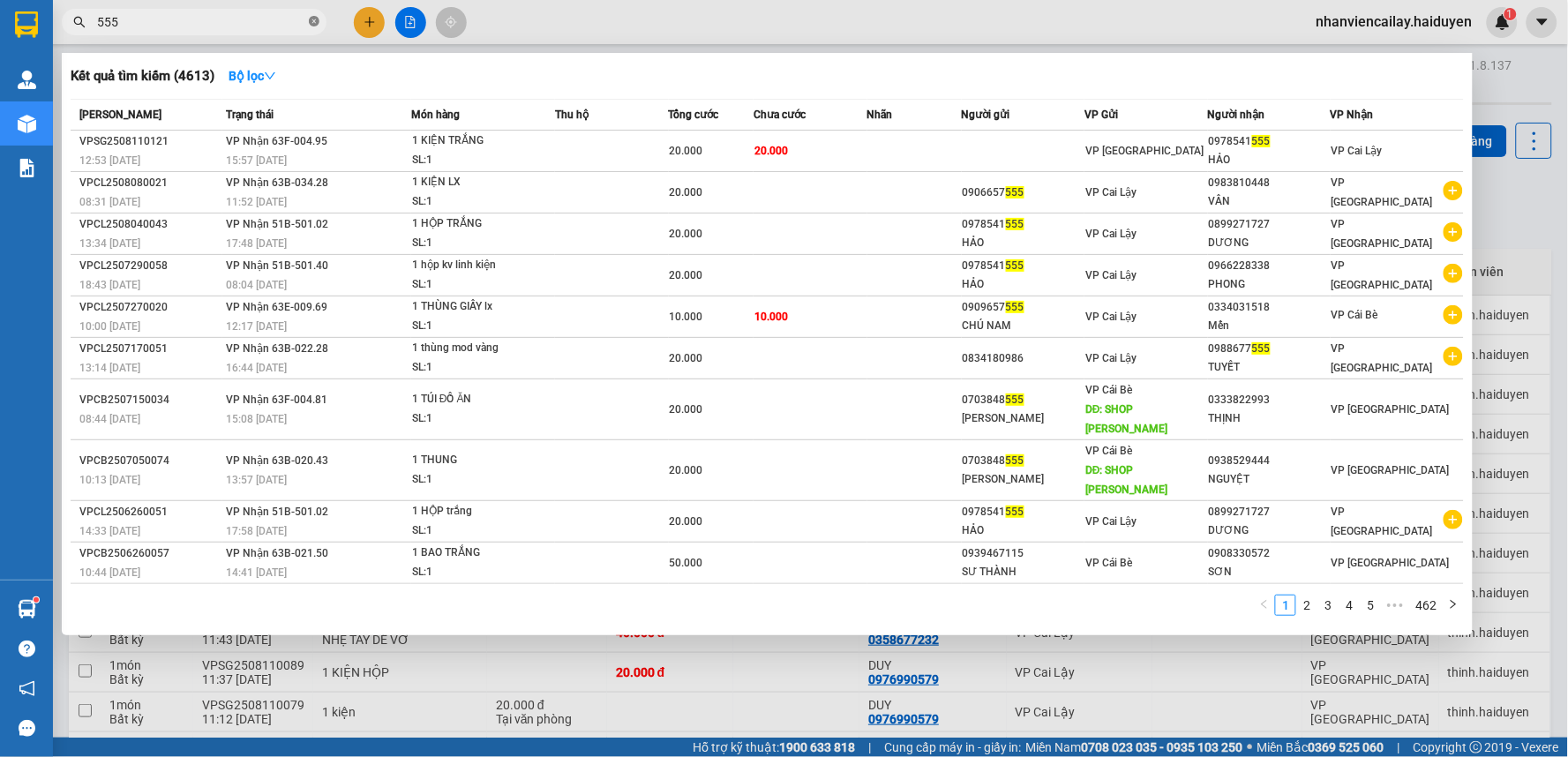
click at [314, 18] on icon "close-circle" at bounding box center [314, 20] width 11 height 11
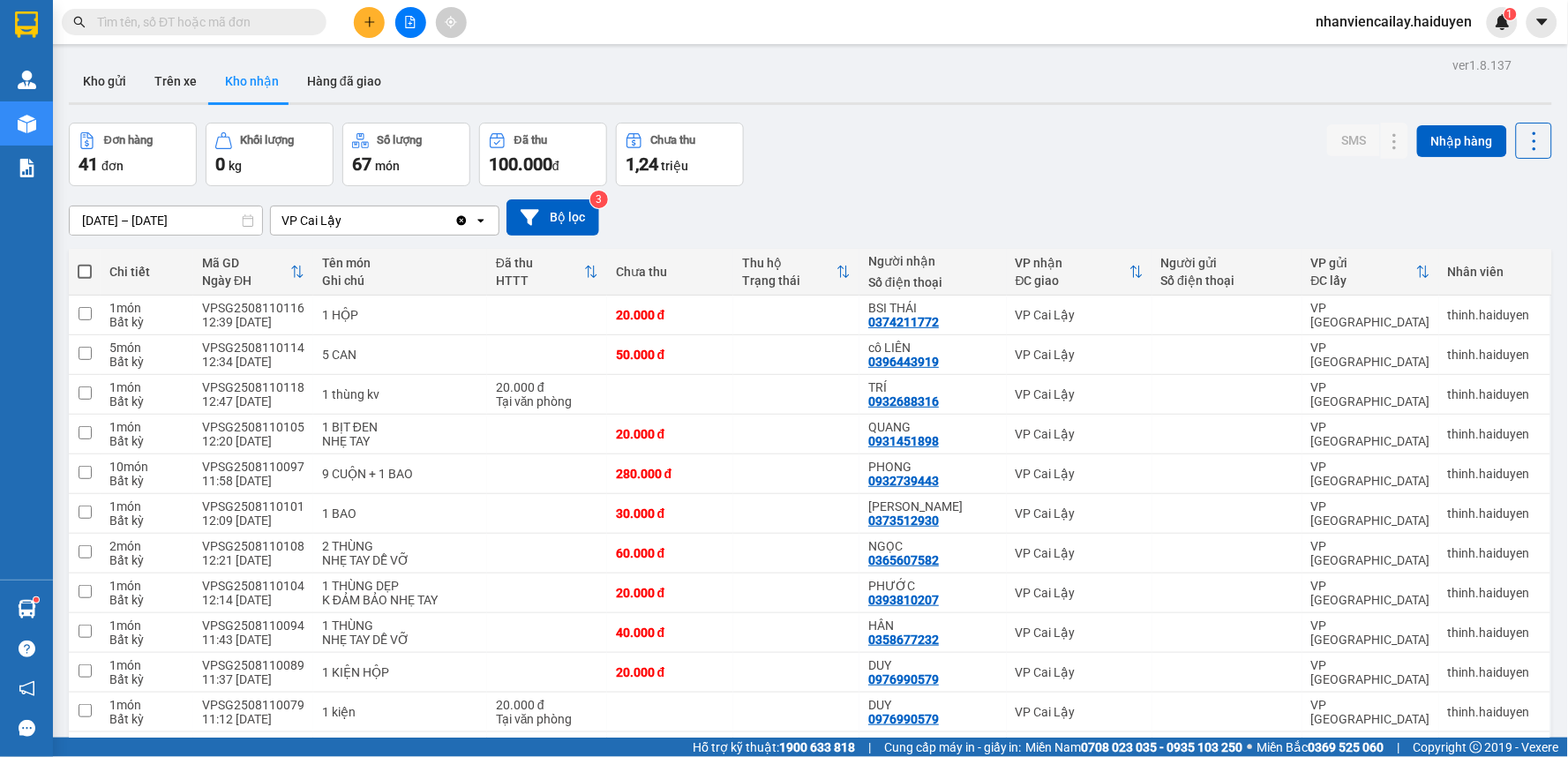
click at [257, 29] on input "text" at bounding box center [201, 22] width 208 height 19
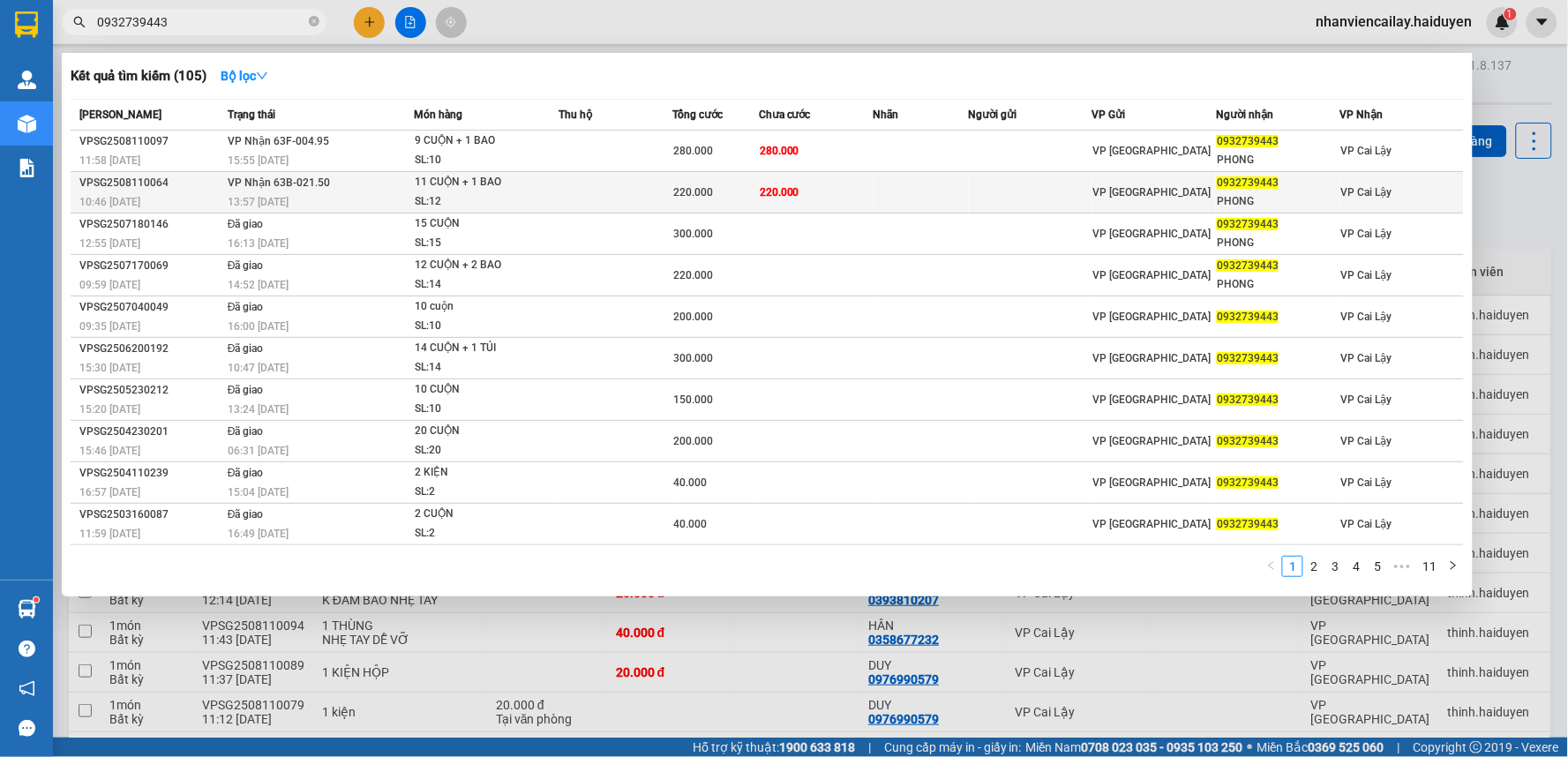
type input "0932739443"
click at [975, 181] on td at bounding box center [1031, 193] width 123 height 41
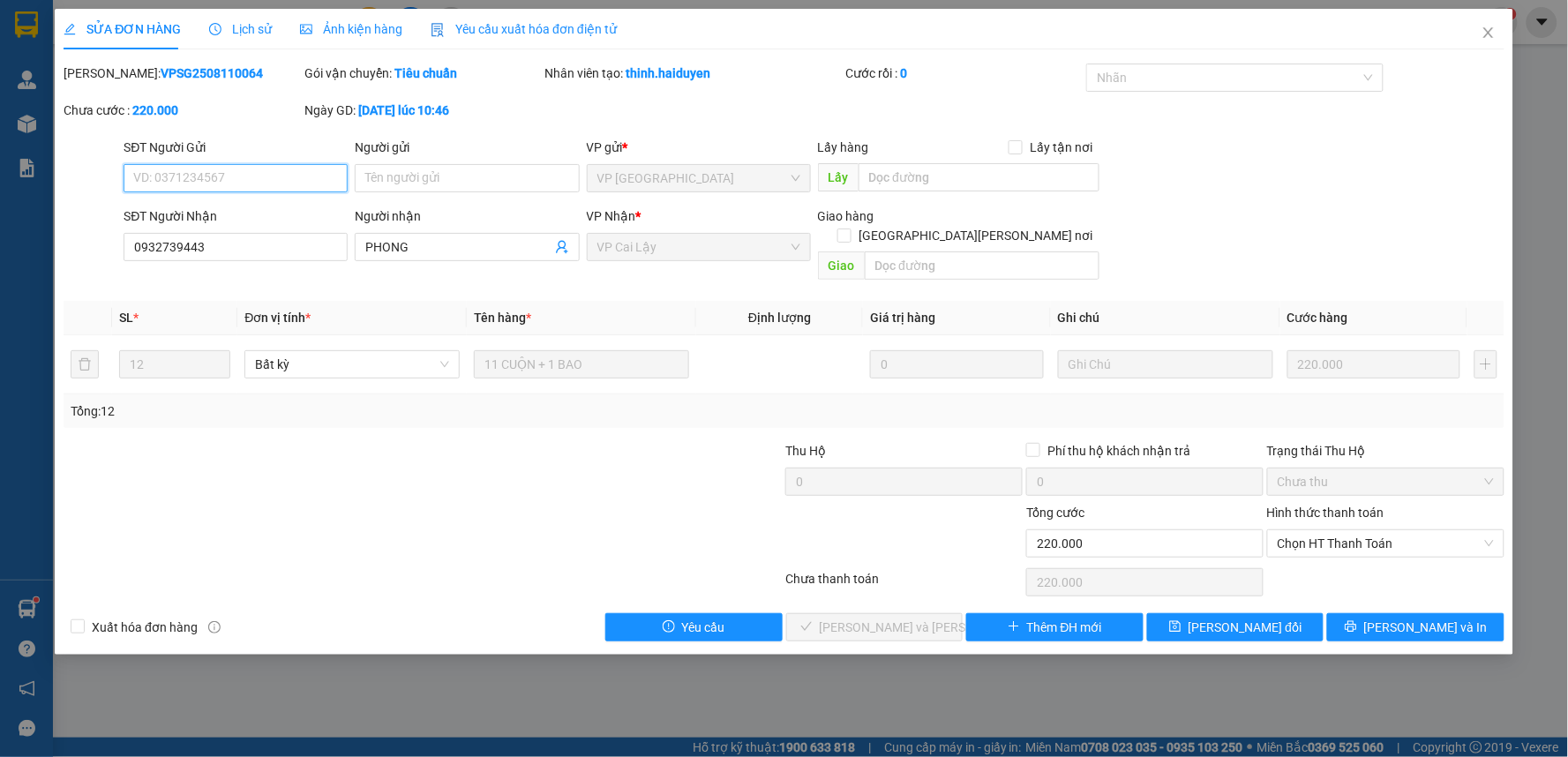
type input "0932739443"
type input "PHONG"
type input "220.000"
click at [1324, 531] on span "Chọn HT Thanh Toán" at bounding box center [1385, 543] width 216 height 26
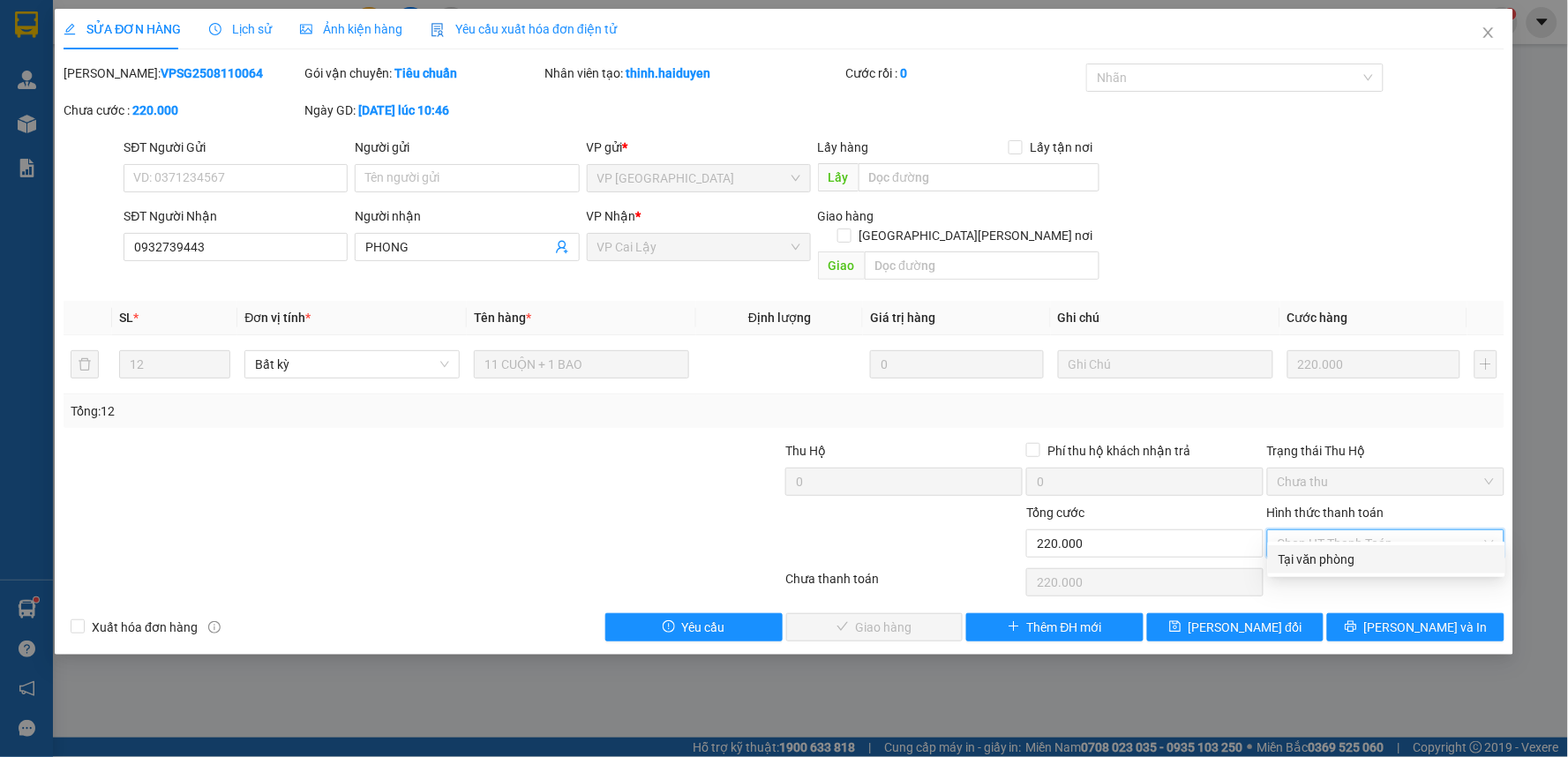
drag, startPoint x: 1320, startPoint y: 562, endPoint x: 1211, endPoint y: 561, distance: 109.0
click at [1316, 561] on div "Tại văn phòng" at bounding box center [1386, 560] width 216 height 19
type input "0"
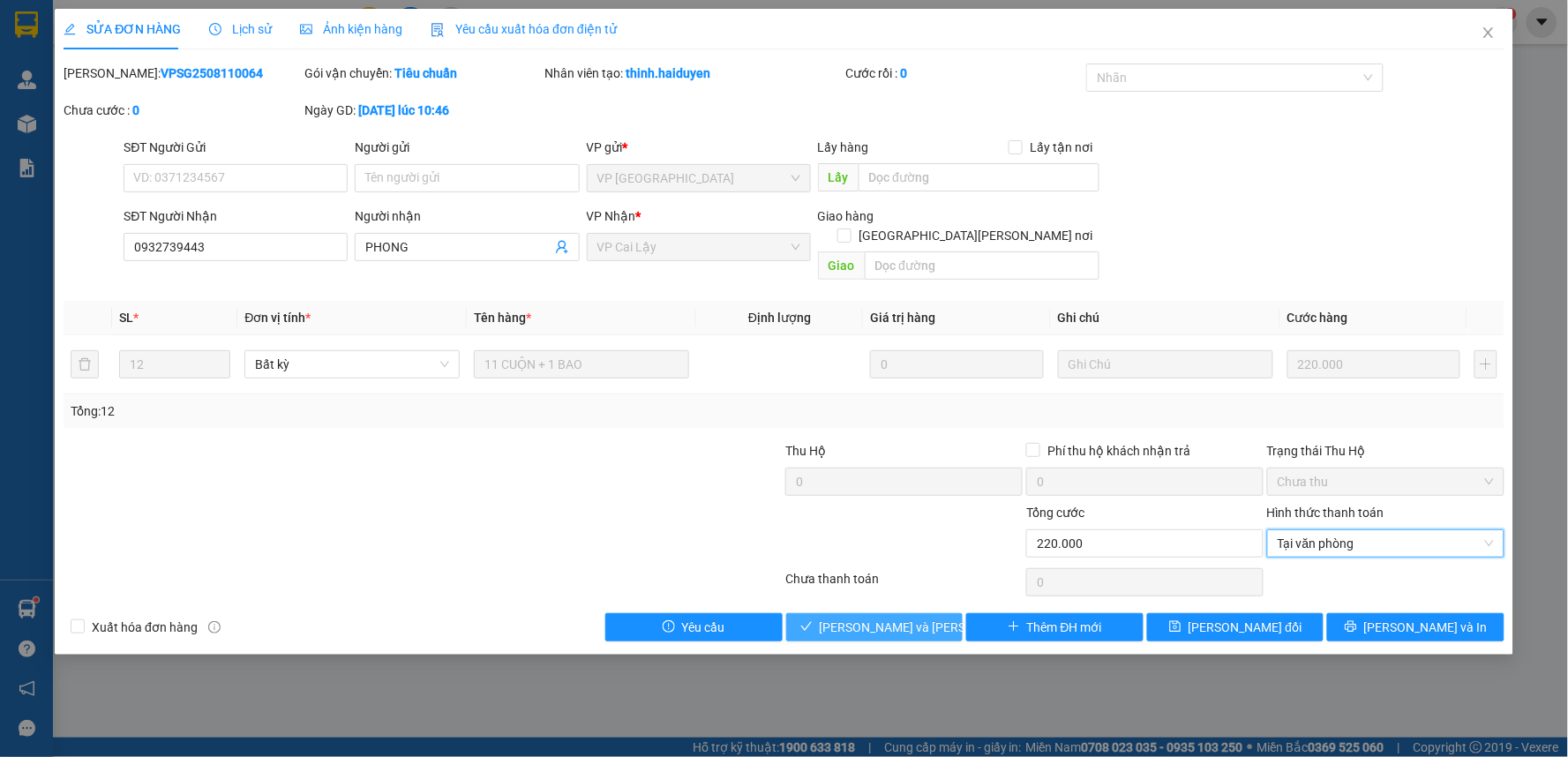
click at [919, 617] on span "[PERSON_NAME] và Giao hàng" at bounding box center [938, 627] width 238 height 19
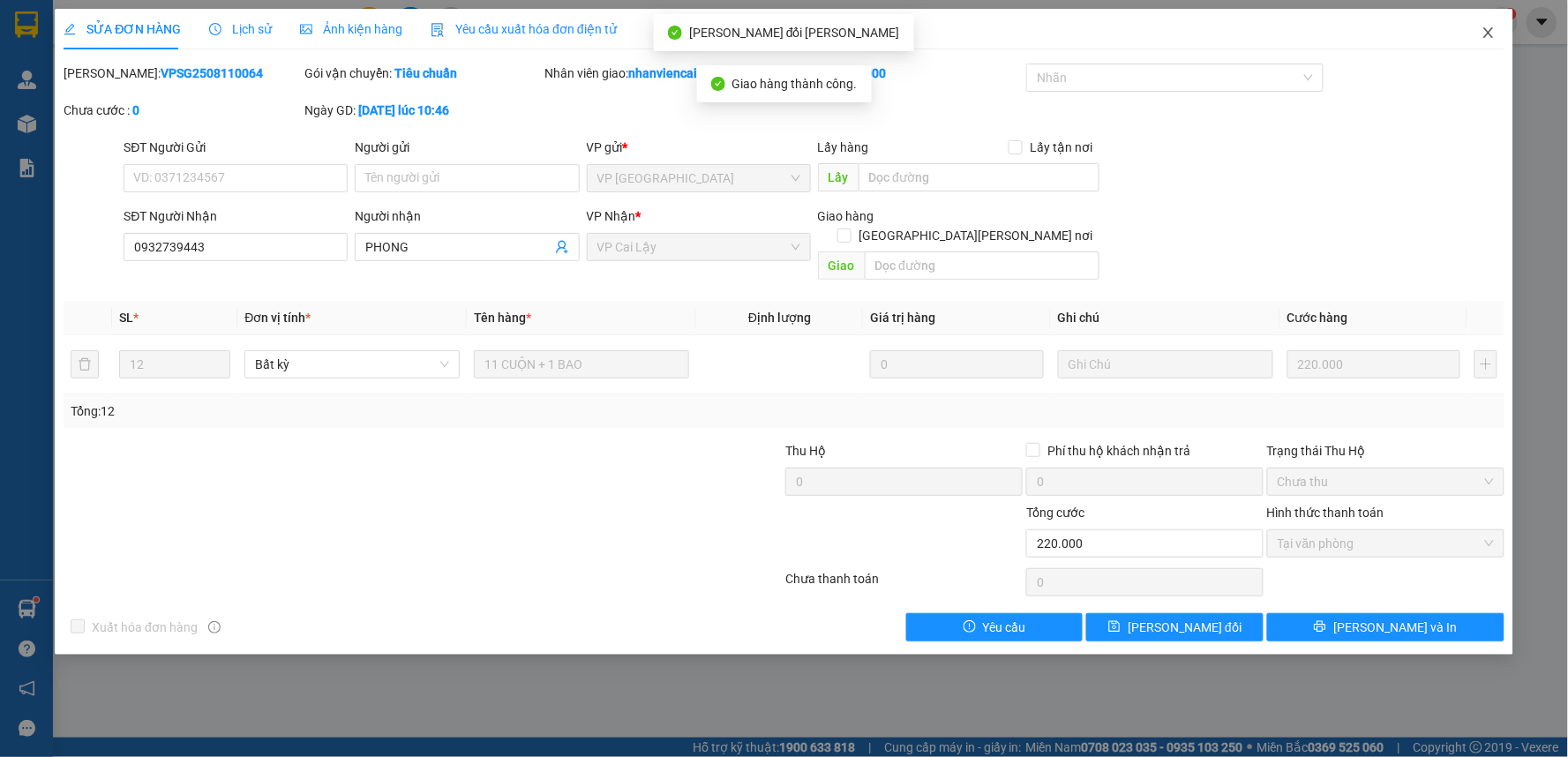
click at [1487, 30] on icon "close" at bounding box center [1488, 33] width 14 height 14
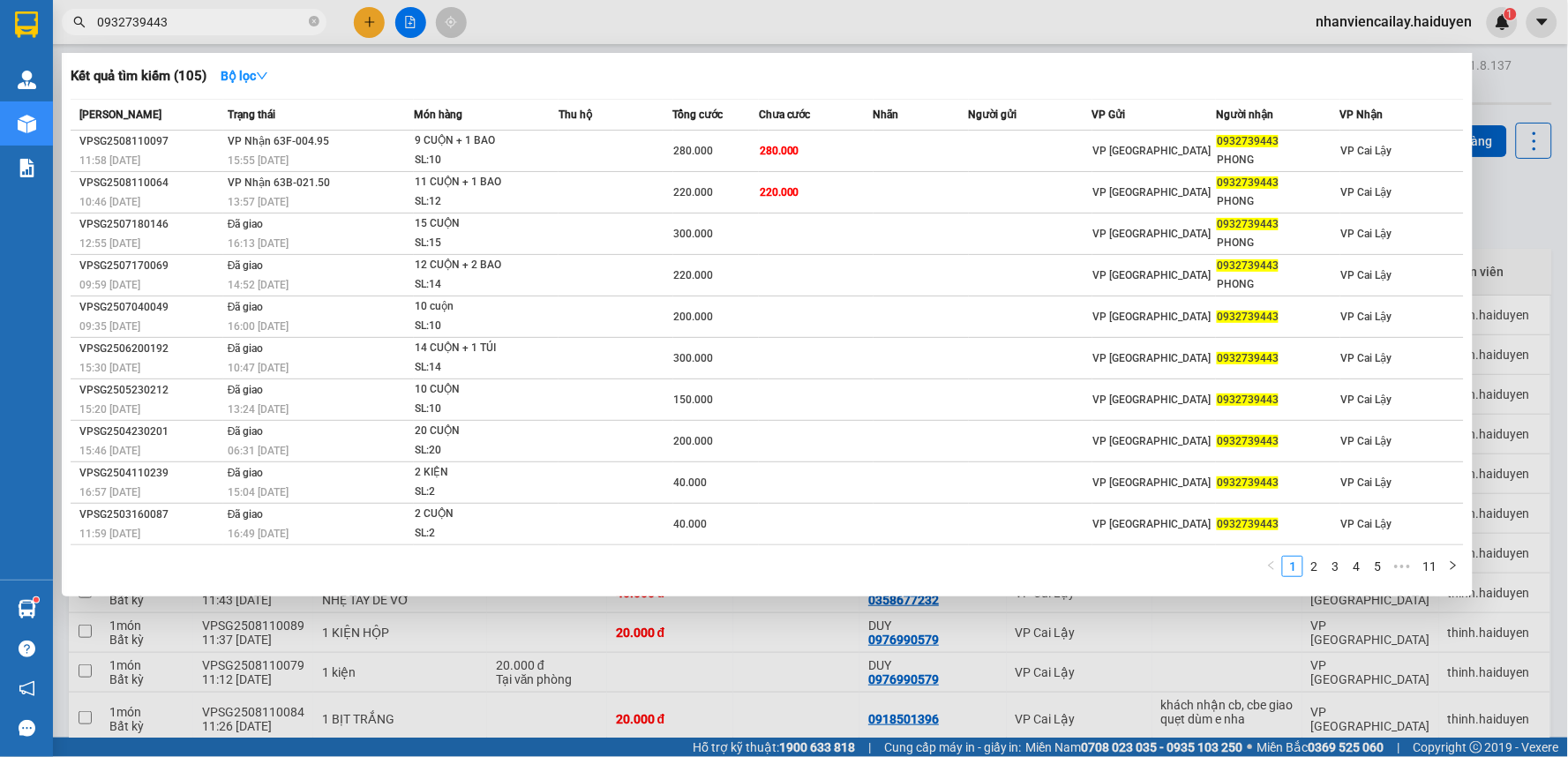
click at [268, 19] on input "0932739443" at bounding box center [201, 22] width 208 height 19
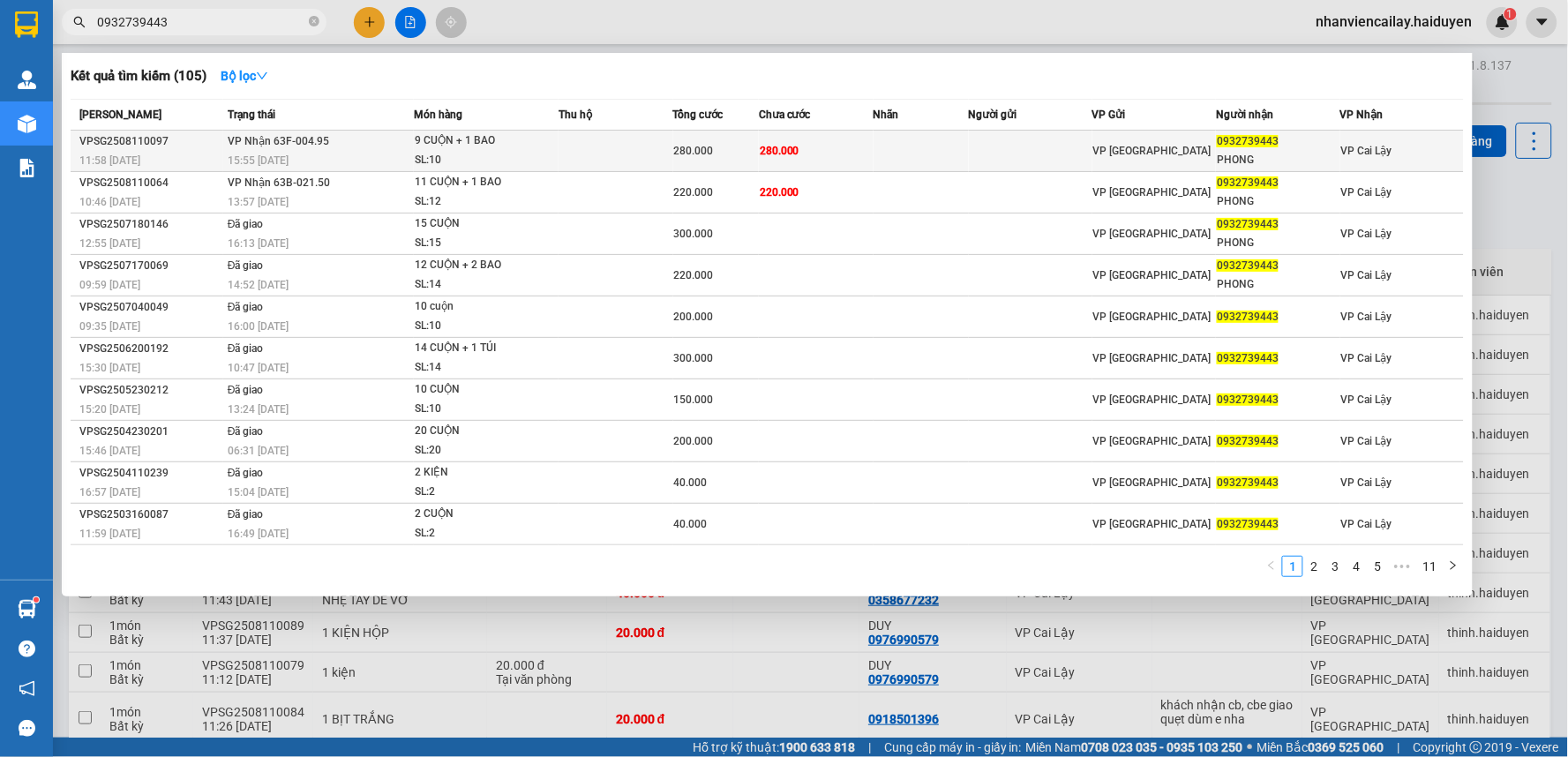
click at [914, 168] on td at bounding box center [921, 151] width 95 height 41
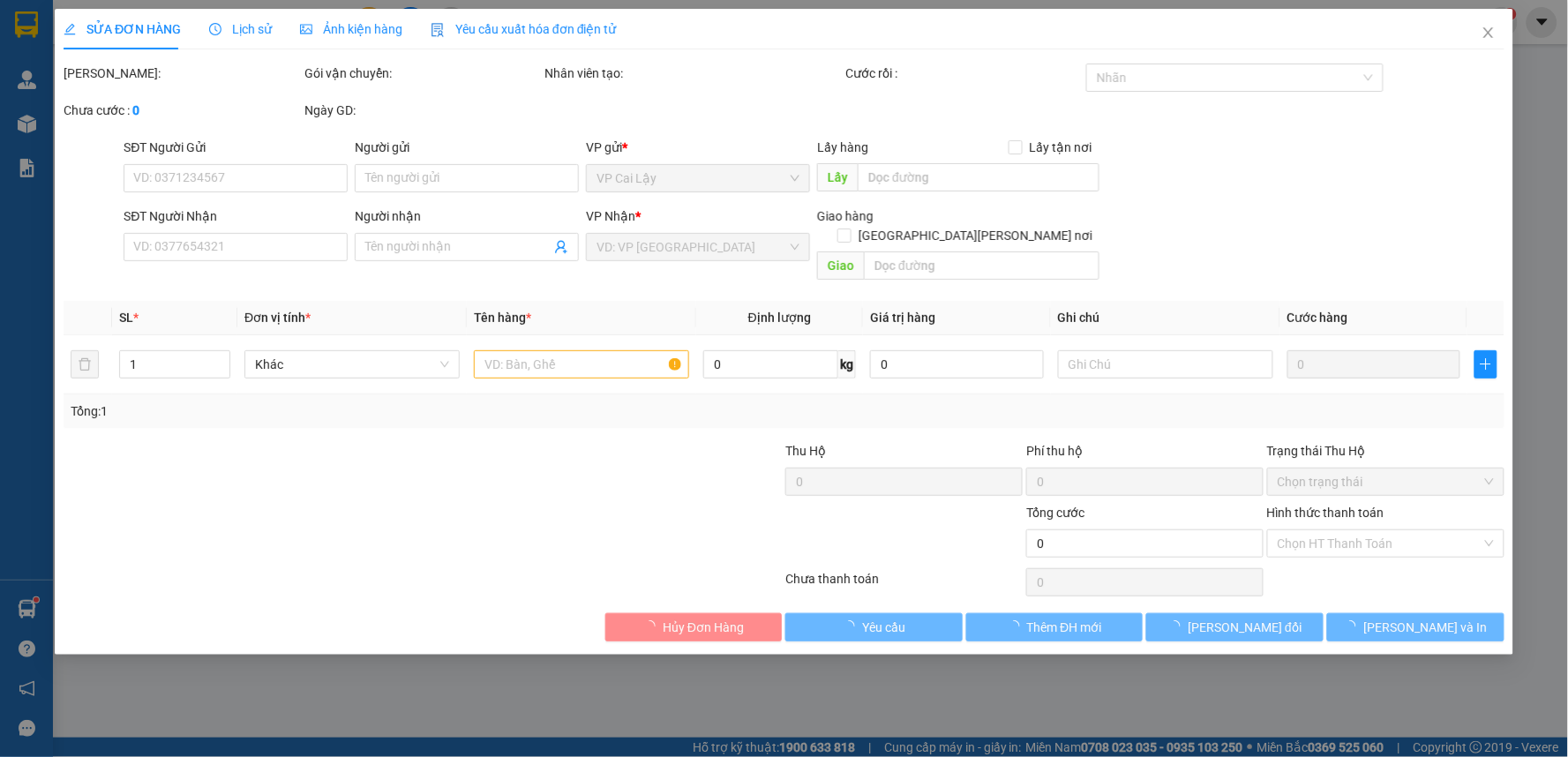
type input "0932739443"
type input "PHONG"
type input "280.000"
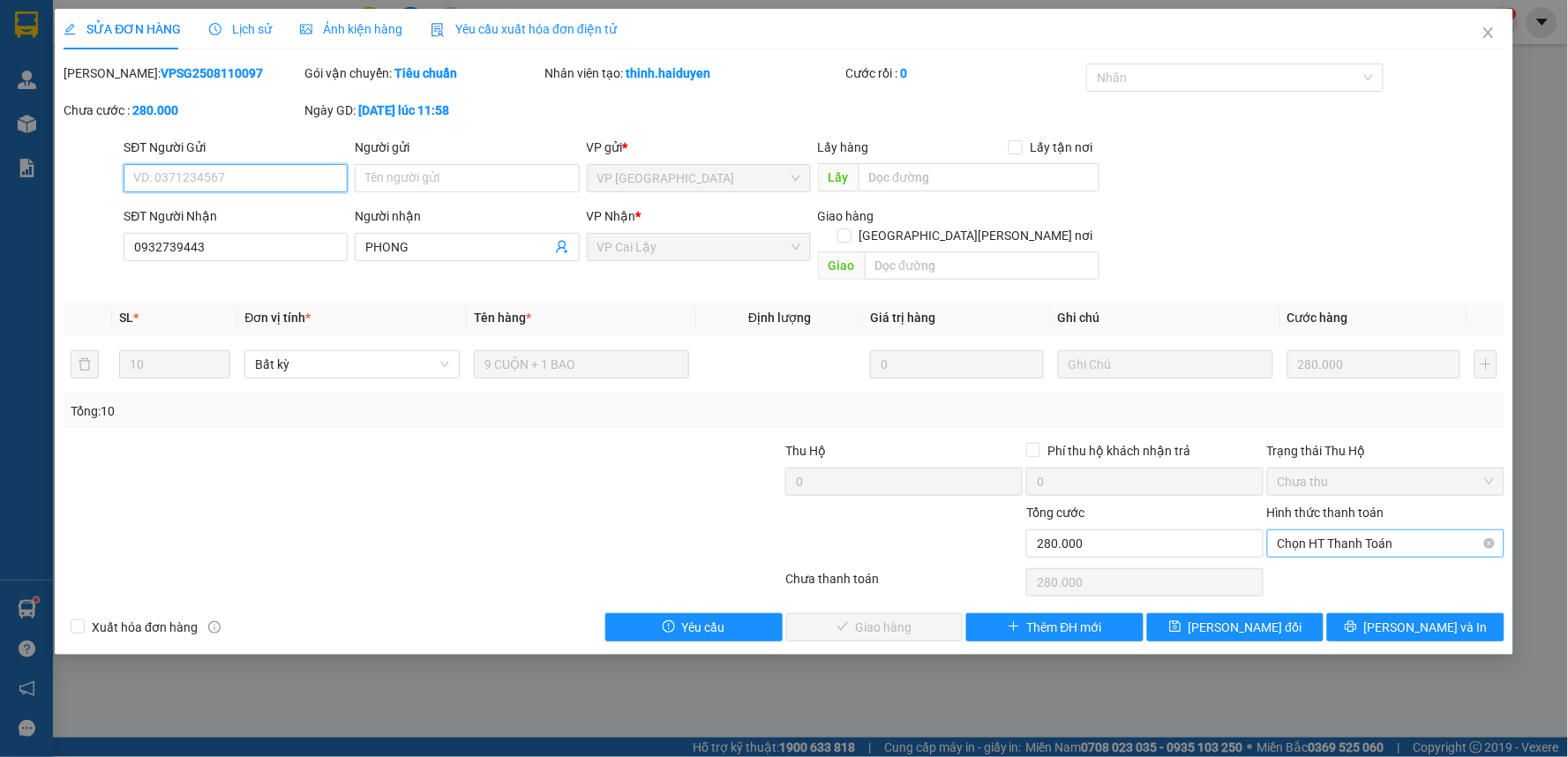
click at [1319, 531] on span "Chọn HT Thanh Toán" at bounding box center [1385, 543] width 216 height 26
drag, startPoint x: 1309, startPoint y: 558, endPoint x: 1236, endPoint y: 560, distance: 73.0
click at [1307, 558] on div "Tại văn phòng" at bounding box center [1386, 560] width 216 height 19
type input "0"
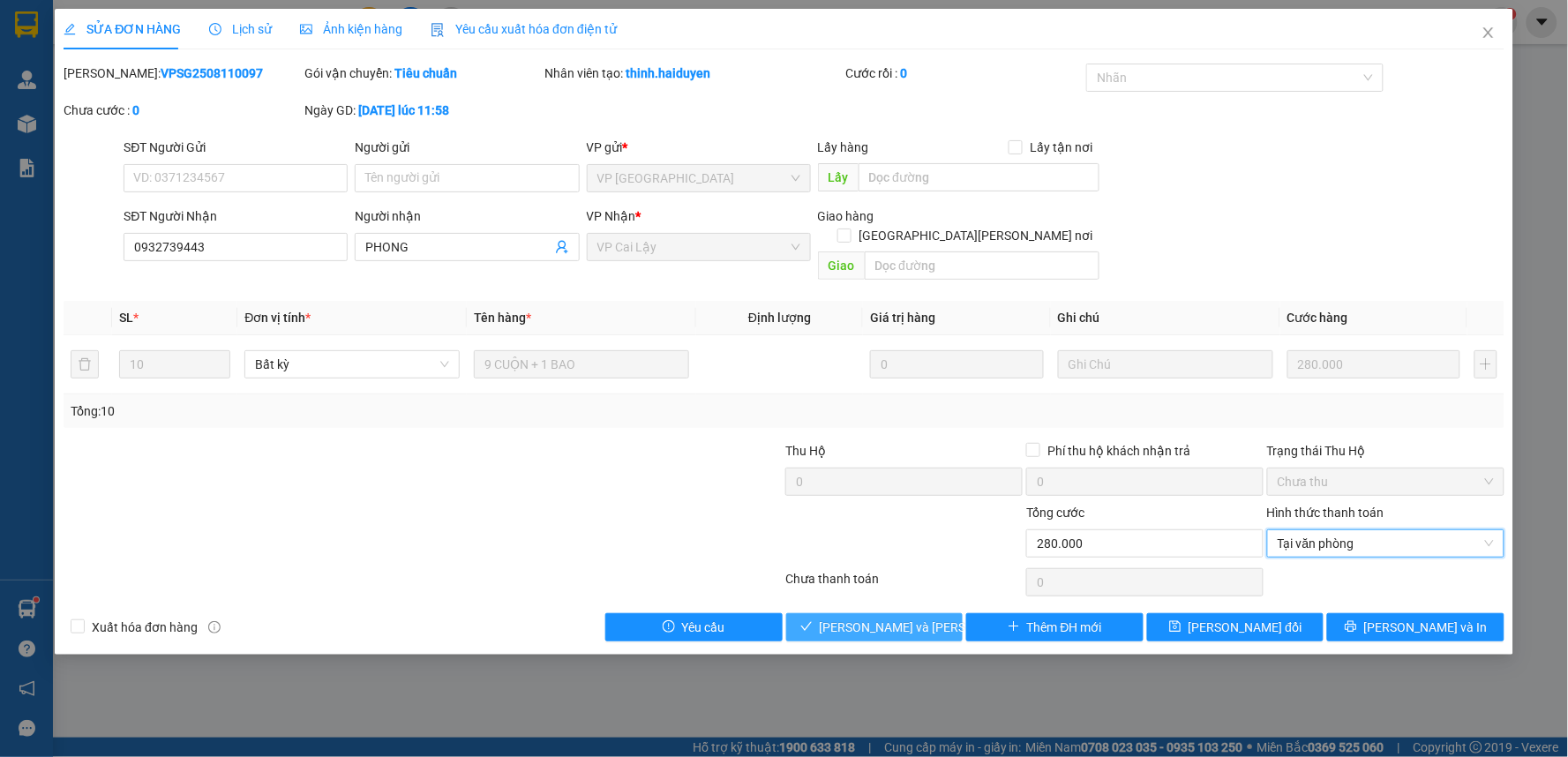
click at [857, 617] on span "[PERSON_NAME] và Giao hàng" at bounding box center [938, 627] width 238 height 19
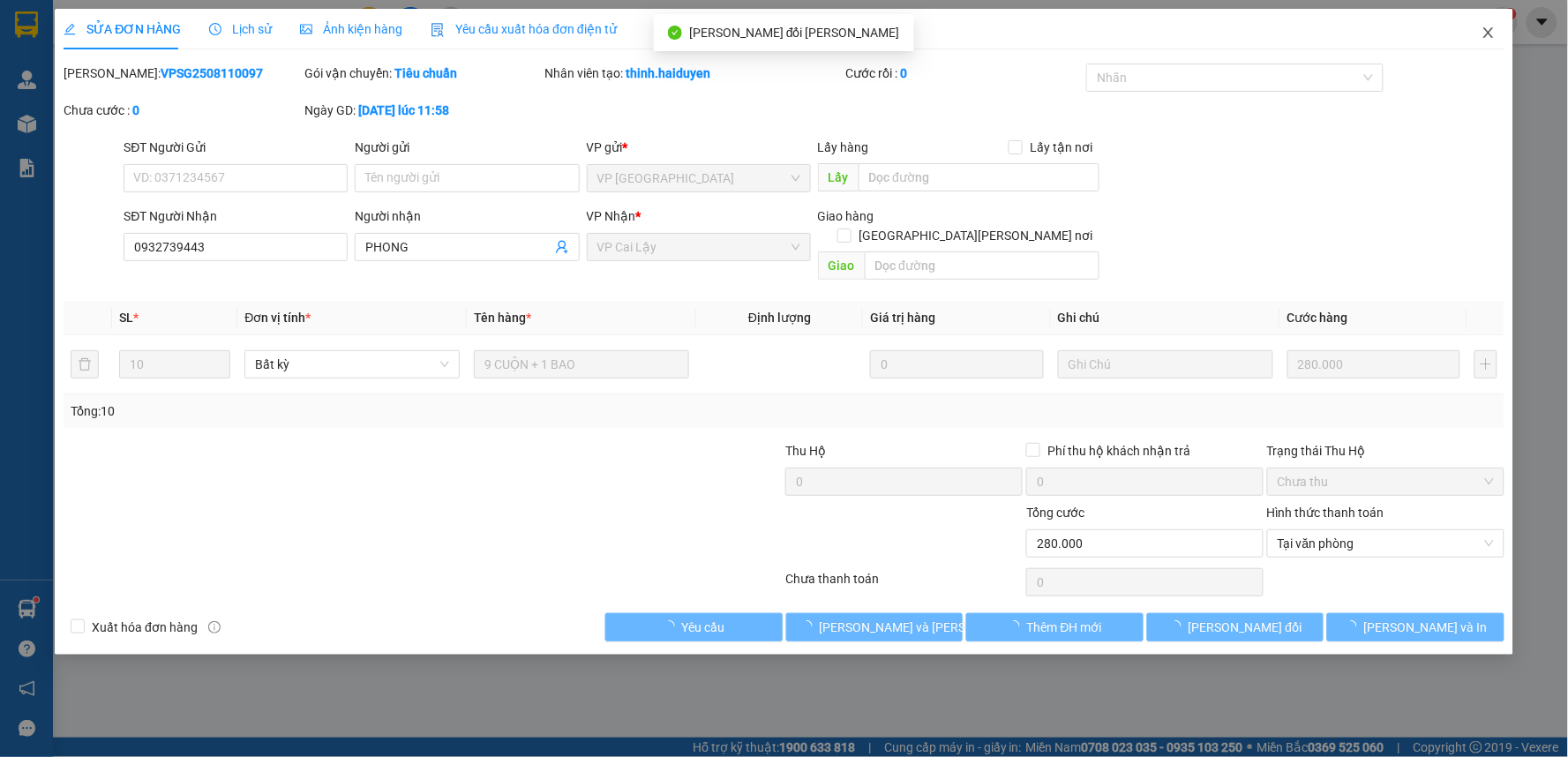
click at [1494, 36] on icon "close" at bounding box center [1488, 33] width 14 height 14
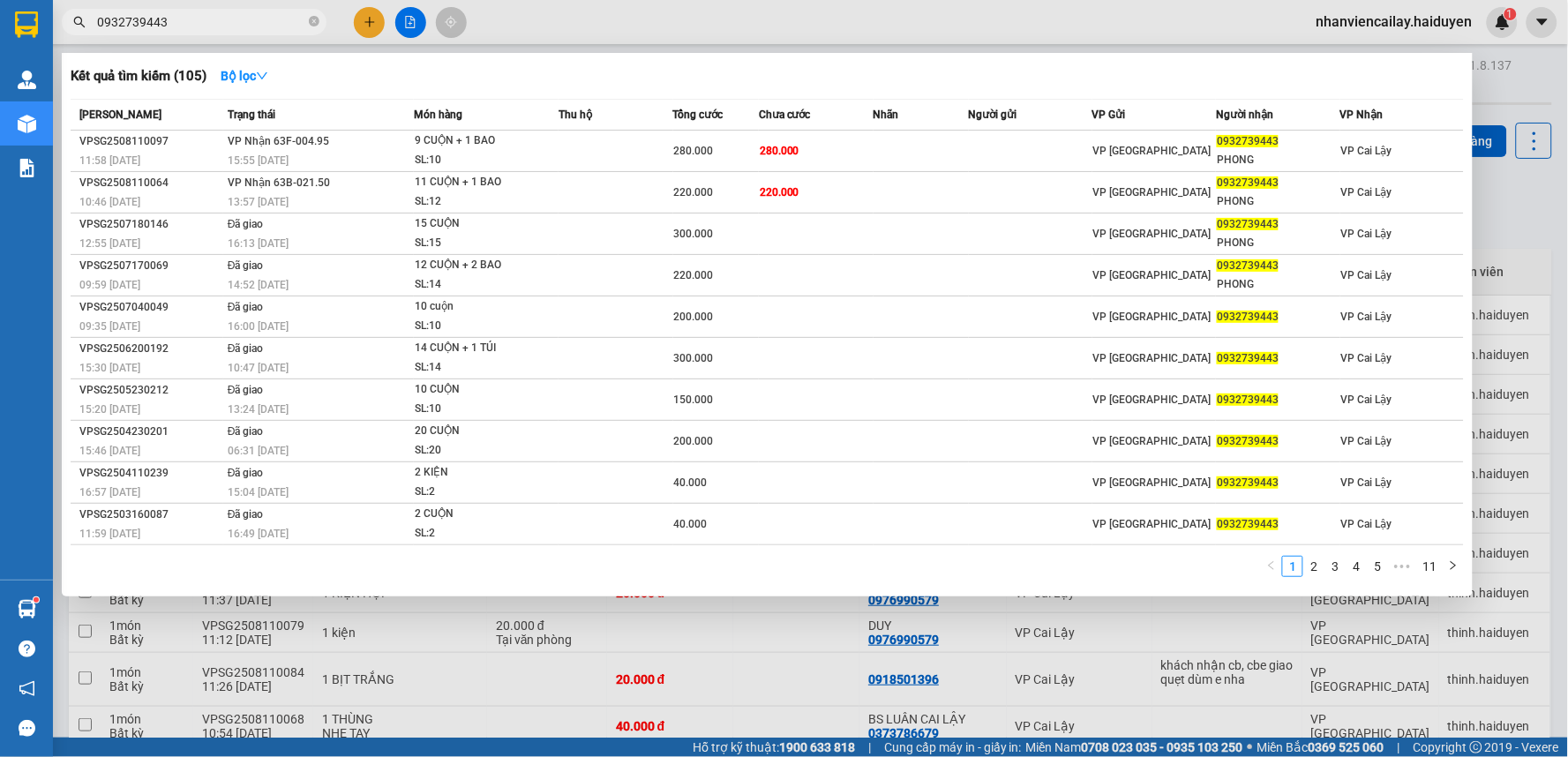
drag, startPoint x: 183, startPoint y: 25, endPoint x: 0, endPoint y: 20, distance: 183.1
click at [0, 20] on section "Kết quả tìm kiếm ( 105 ) Bộ lọc Mã ĐH Trạng thái Món hàng Thu hộ Tổng cước Chưa…" at bounding box center [784, 378] width 1568 height 757
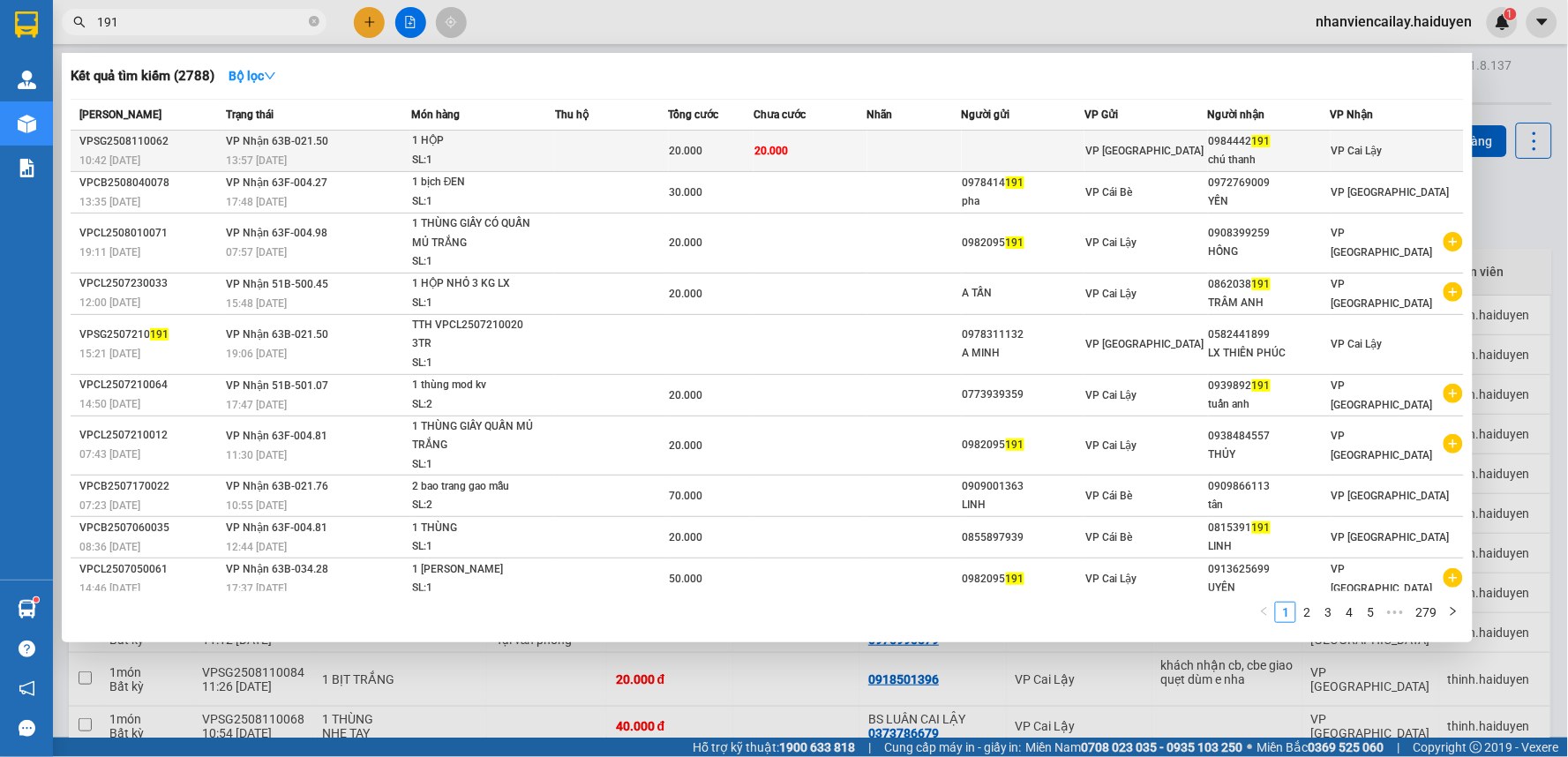
type input "191"
click at [1259, 144] on span "191" at bounding box center [1261, 141] width 18 height 13
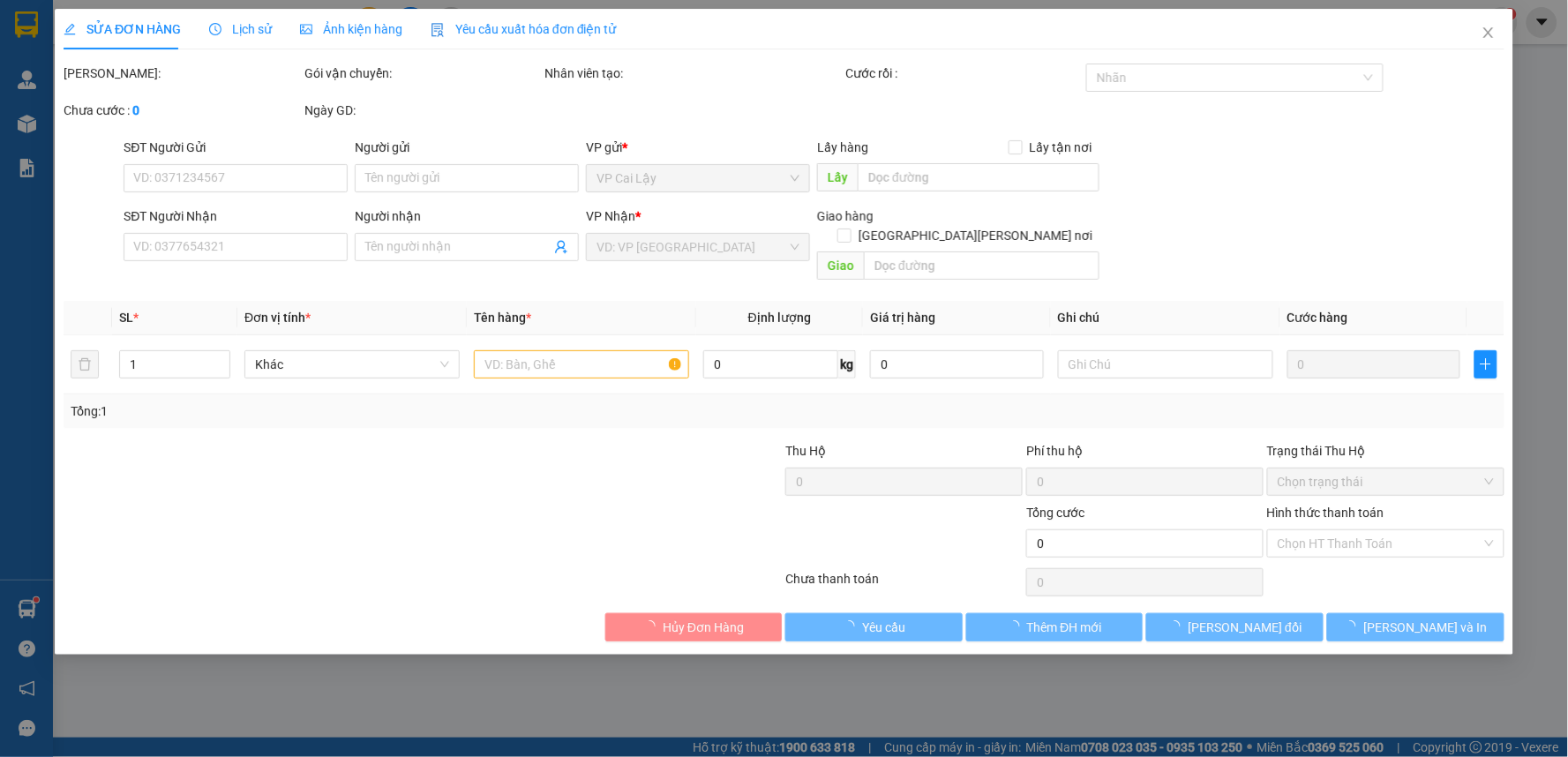
type input "0984442191"
type input "chú thanh"
type input "20.000"
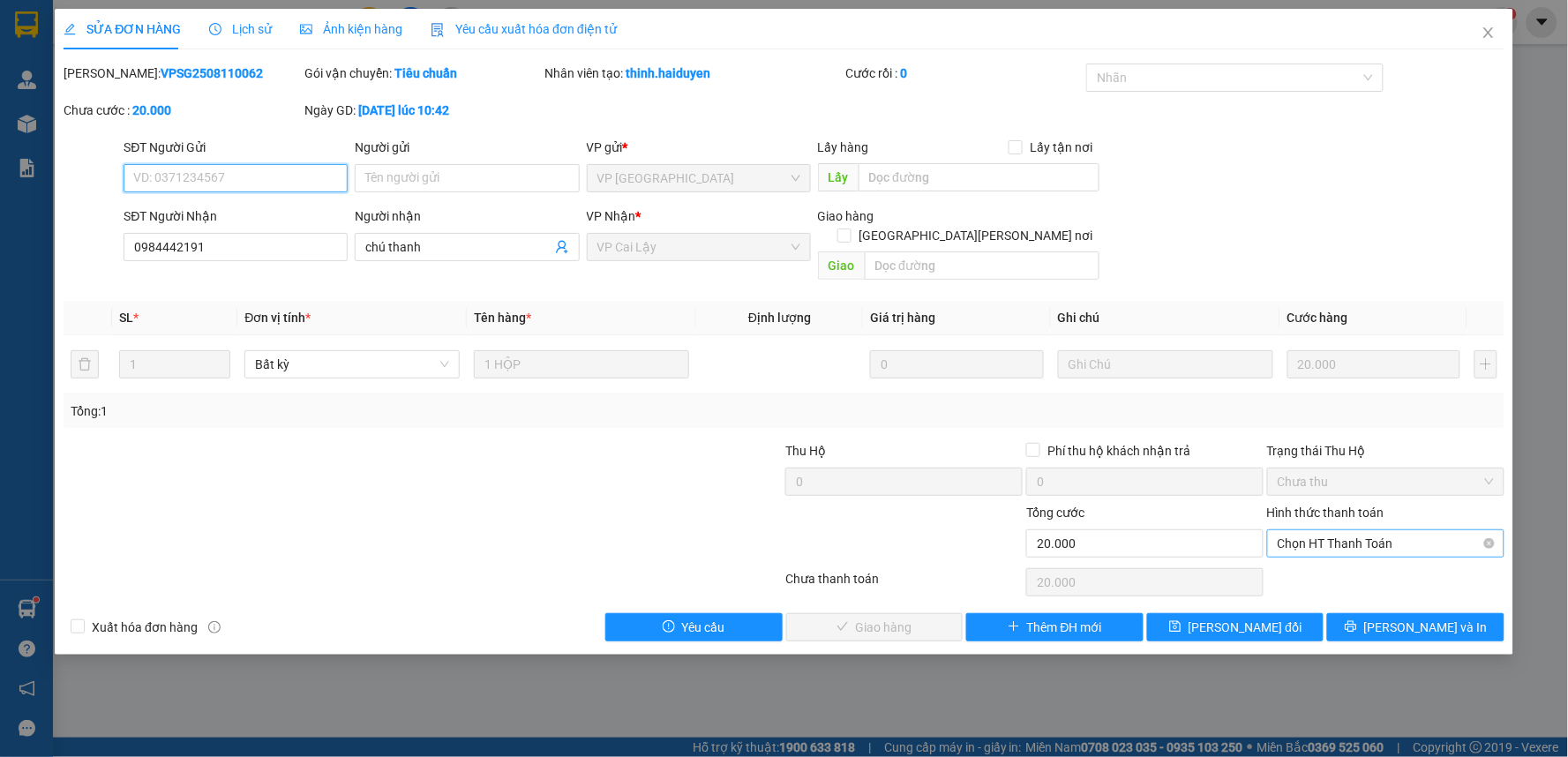
drag, startPoint x: 1354, startPoint y: 523, endPoint x: 1371, endPoint y: 523, distance: 17.0
click at [1360, 531] on span "Chọn HT Thanh Toán" at bounding box center [1385, 543] width 216 height 26
click at [1385, 554] on div "Tại văn phòng" at bounding box center [1386, 560] width 216 height 19
type input "0"
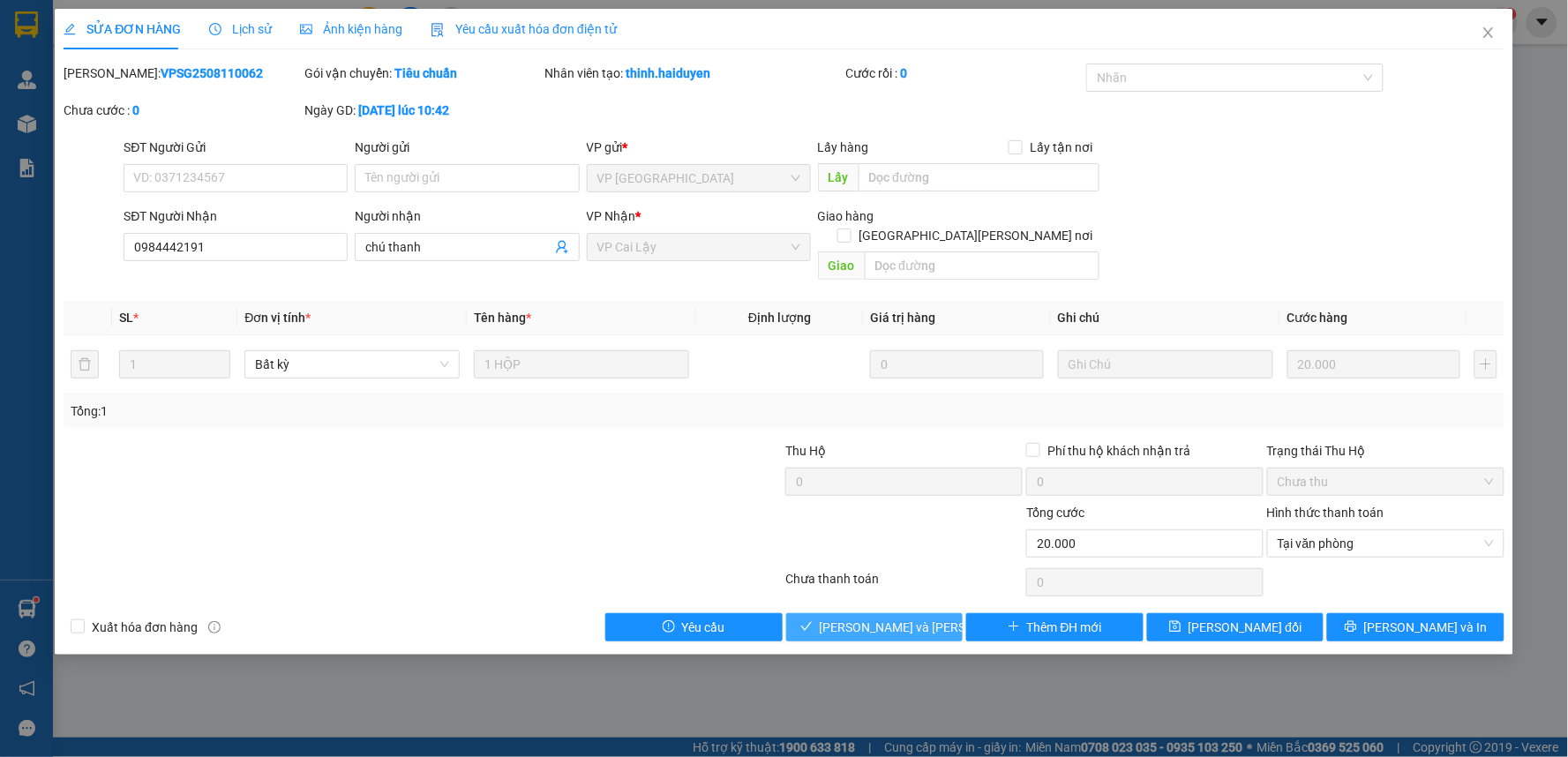
drag, startPoint x: 870, startPoint y: 601, endPoint x: 1448, endPoint y: 221, distance: 691.7
click at [876, 617] on span "[PERSON_NAME] và Giao hàng" at bounding box center [938, 627] width 238 height 19
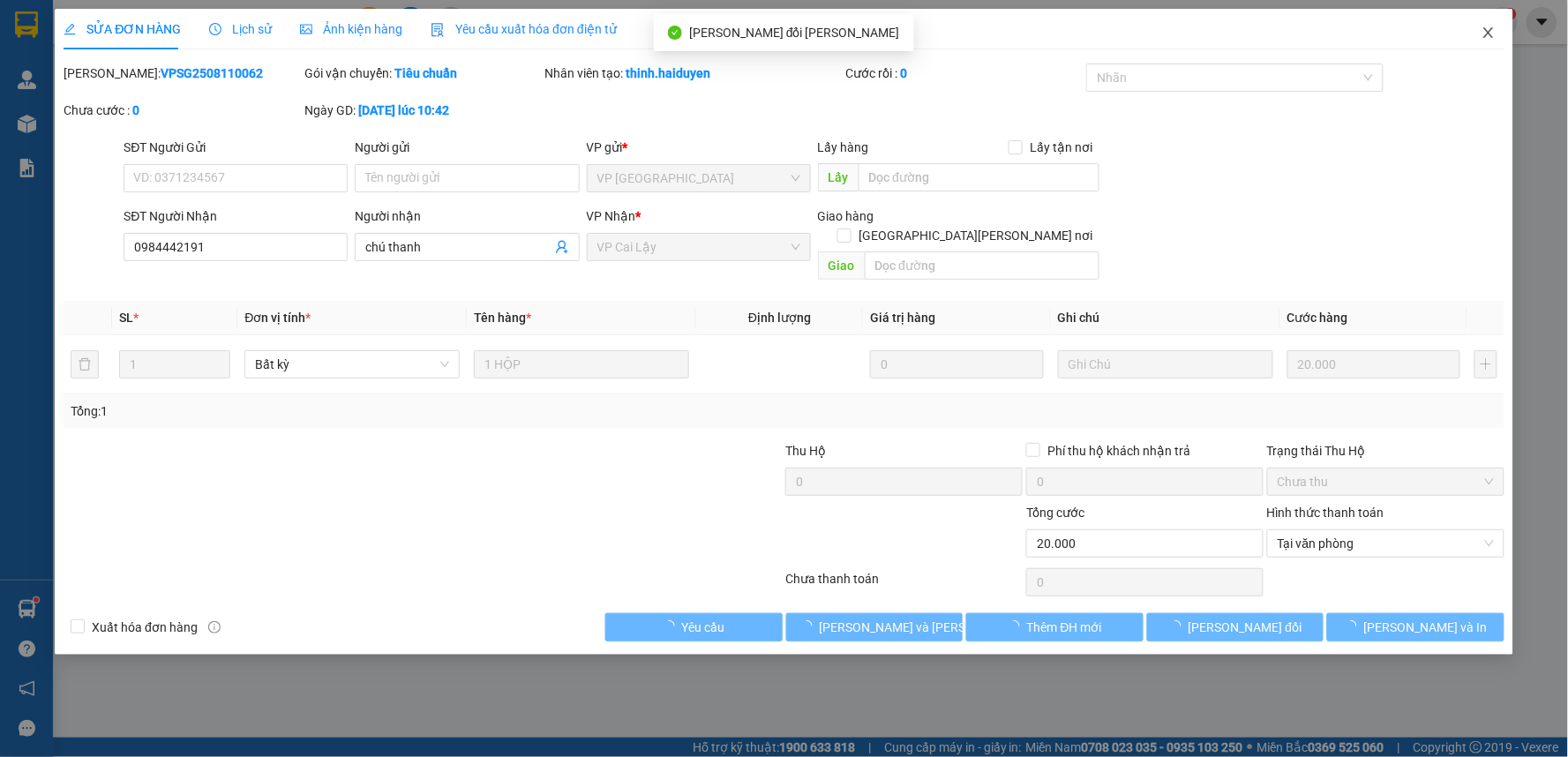
click at [1486, 29] on icon "close" at bounding box center [1488, 33] width 14 height 14
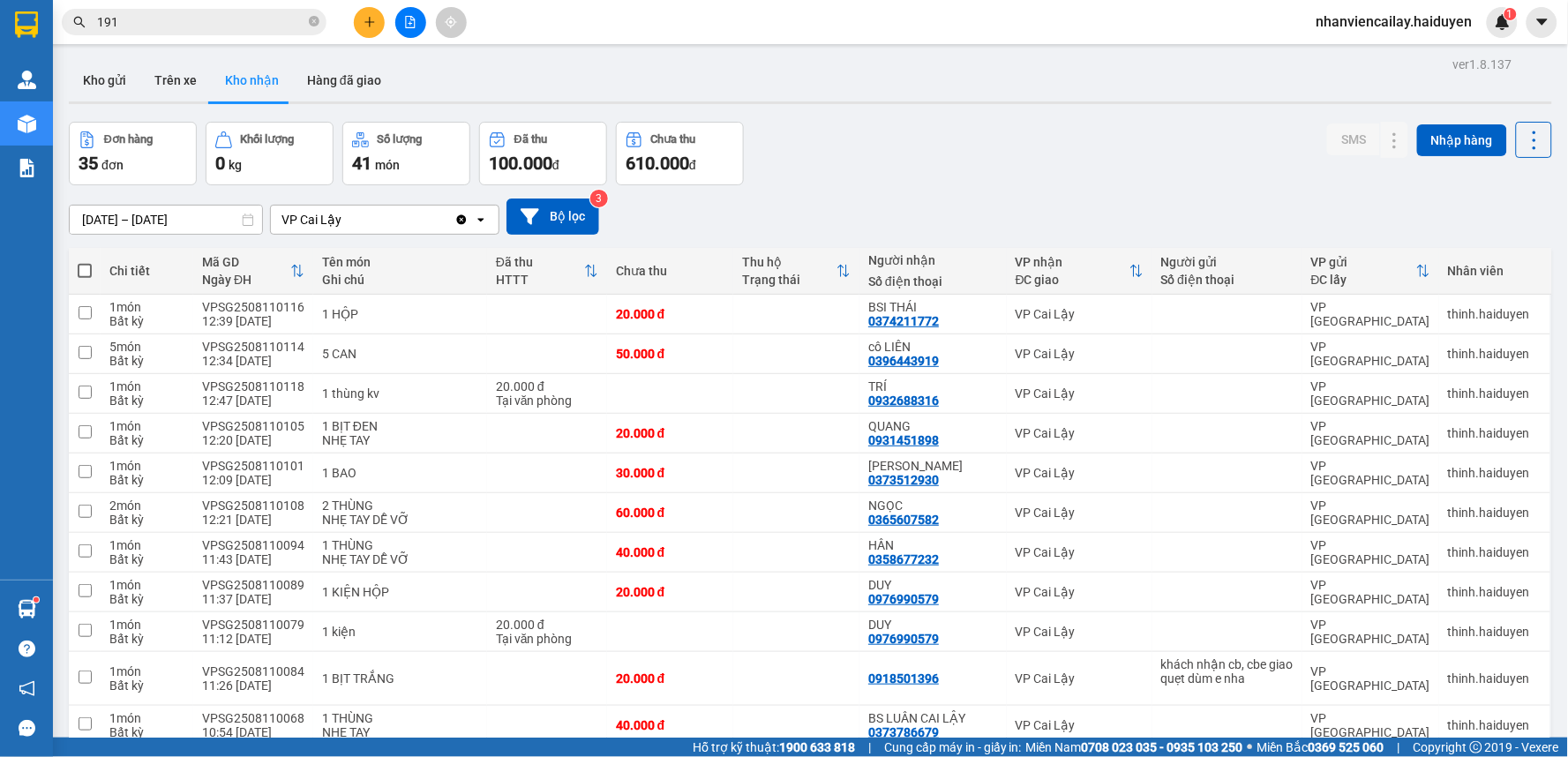
scroll to position [1079, 0]
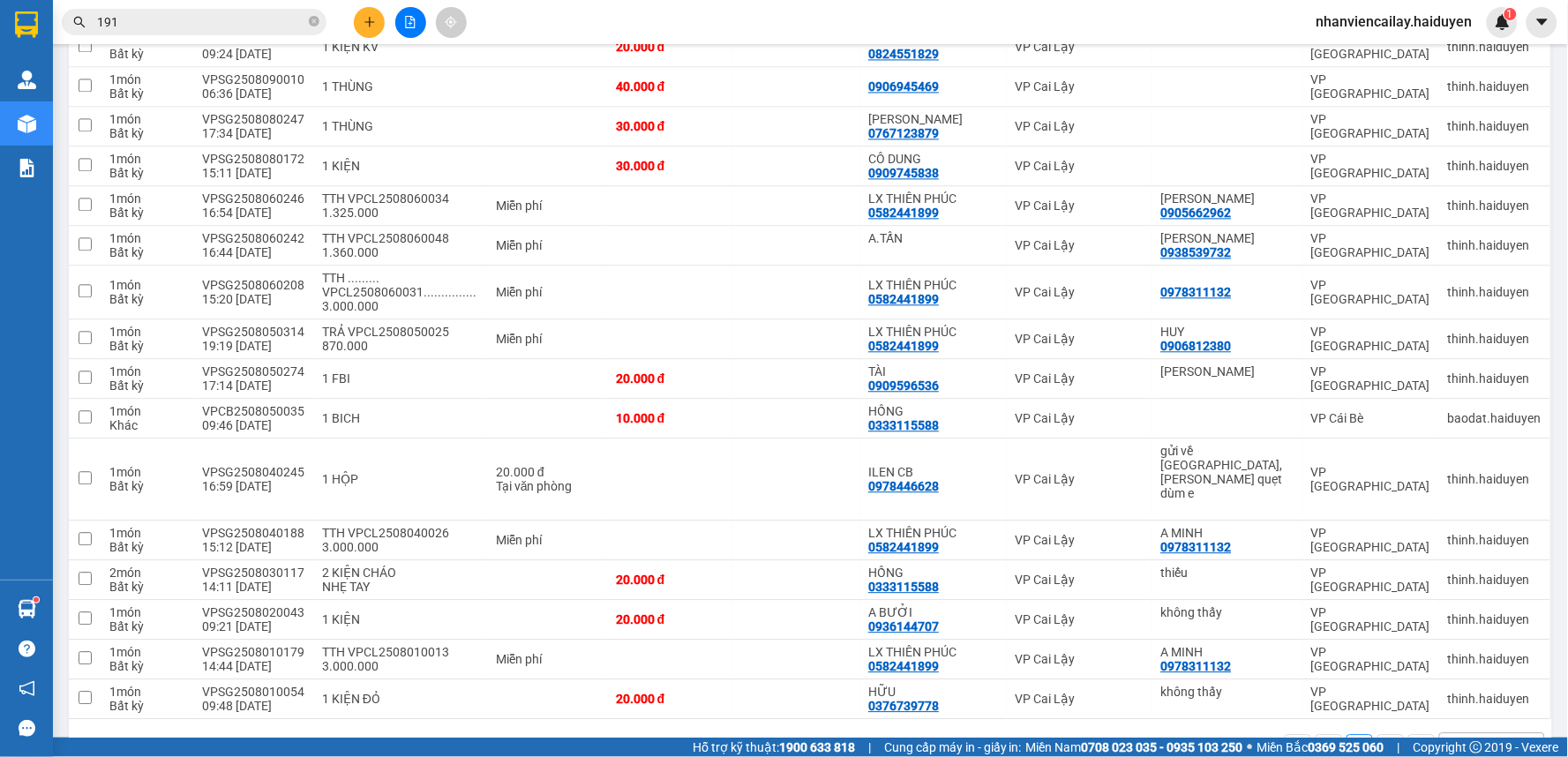
click at [310, 22] on icon "close-circle" at bounding box center [314, 20] width 11 height 11
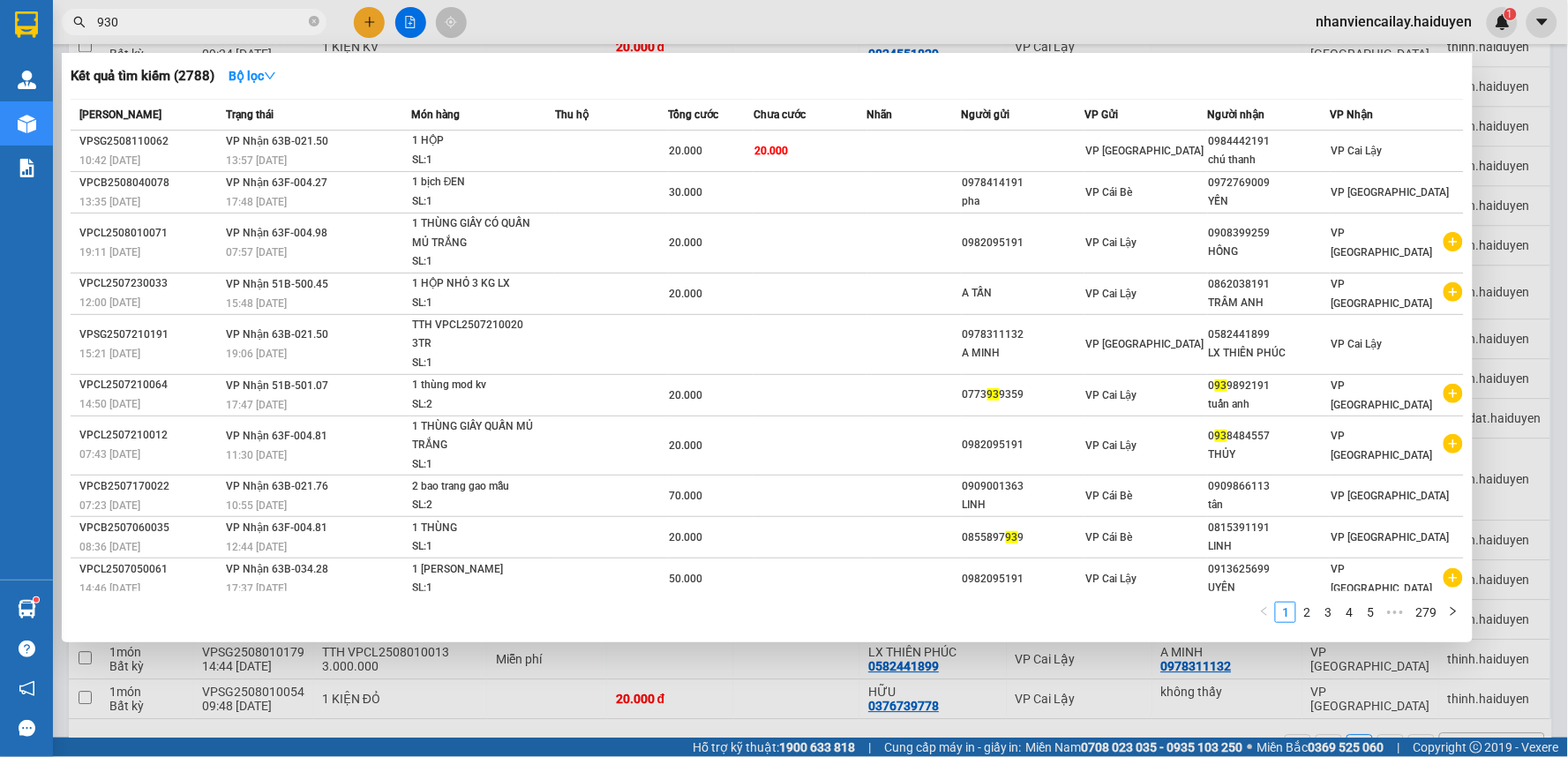
type input "930"
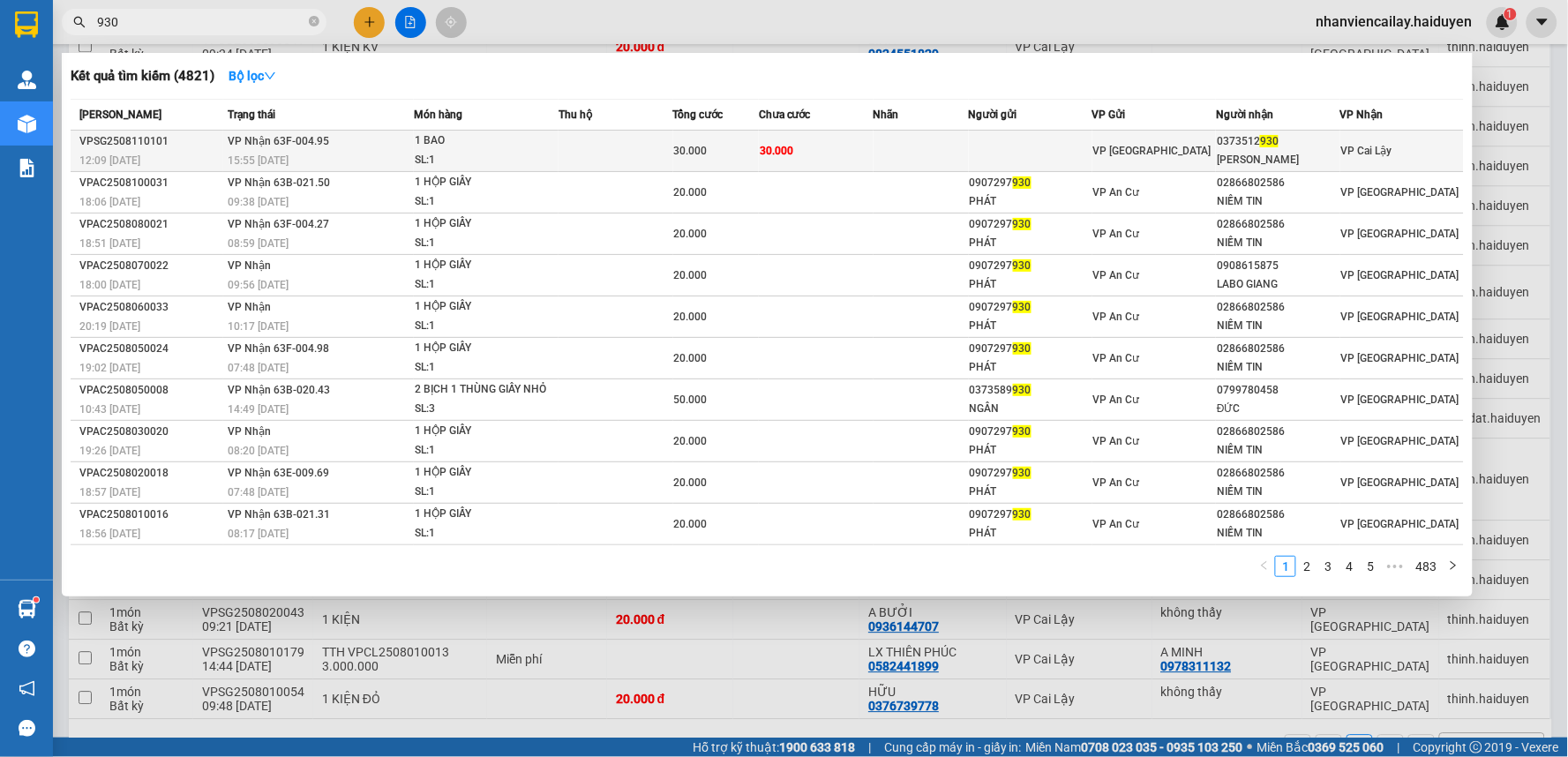
click at [753, 143] on div "30.000" at bounding box center [716, 151] width 84 height 19
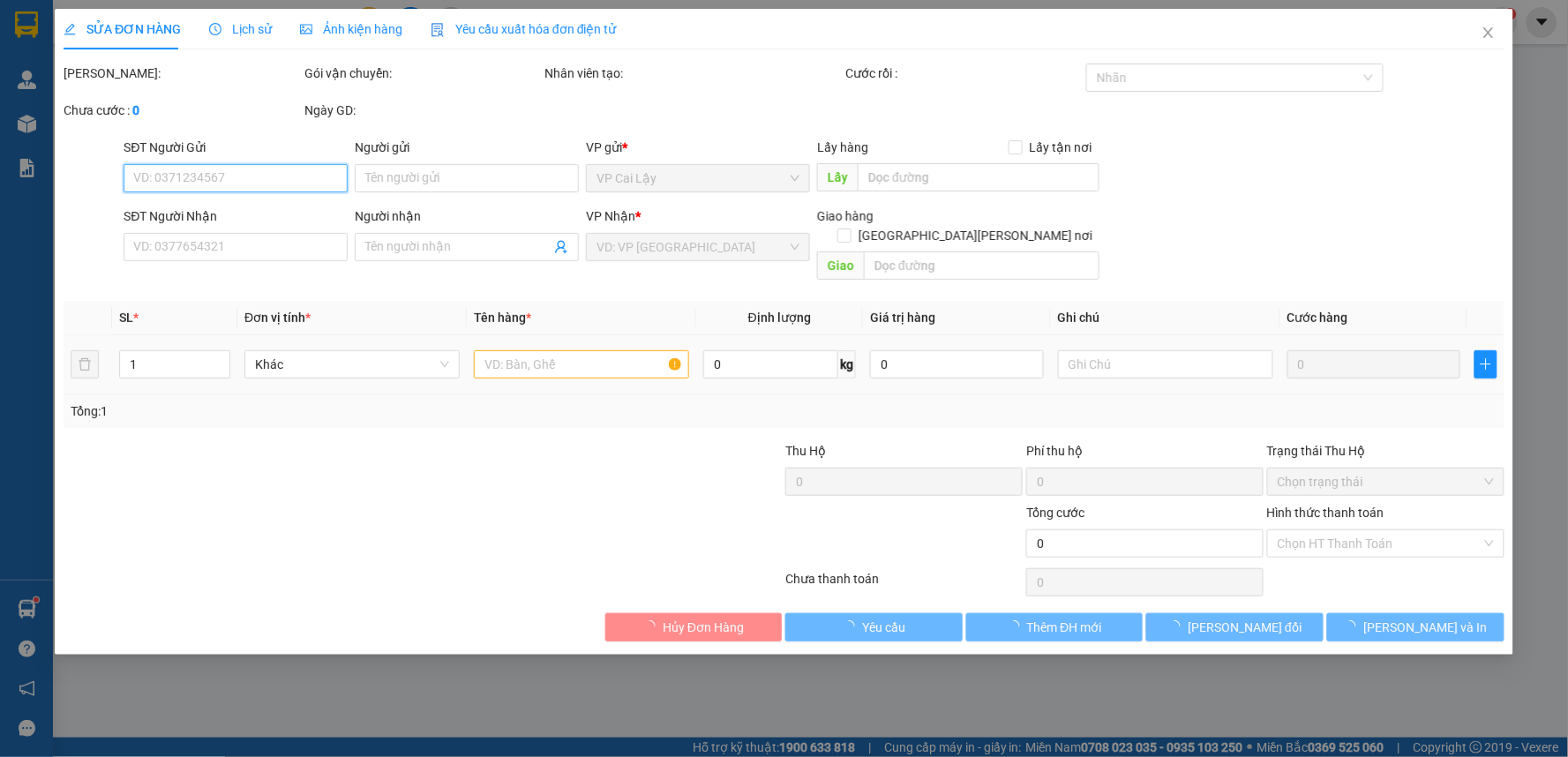
type input "0373512930"
type input "HOÀNG ANH"
type input "30.000"
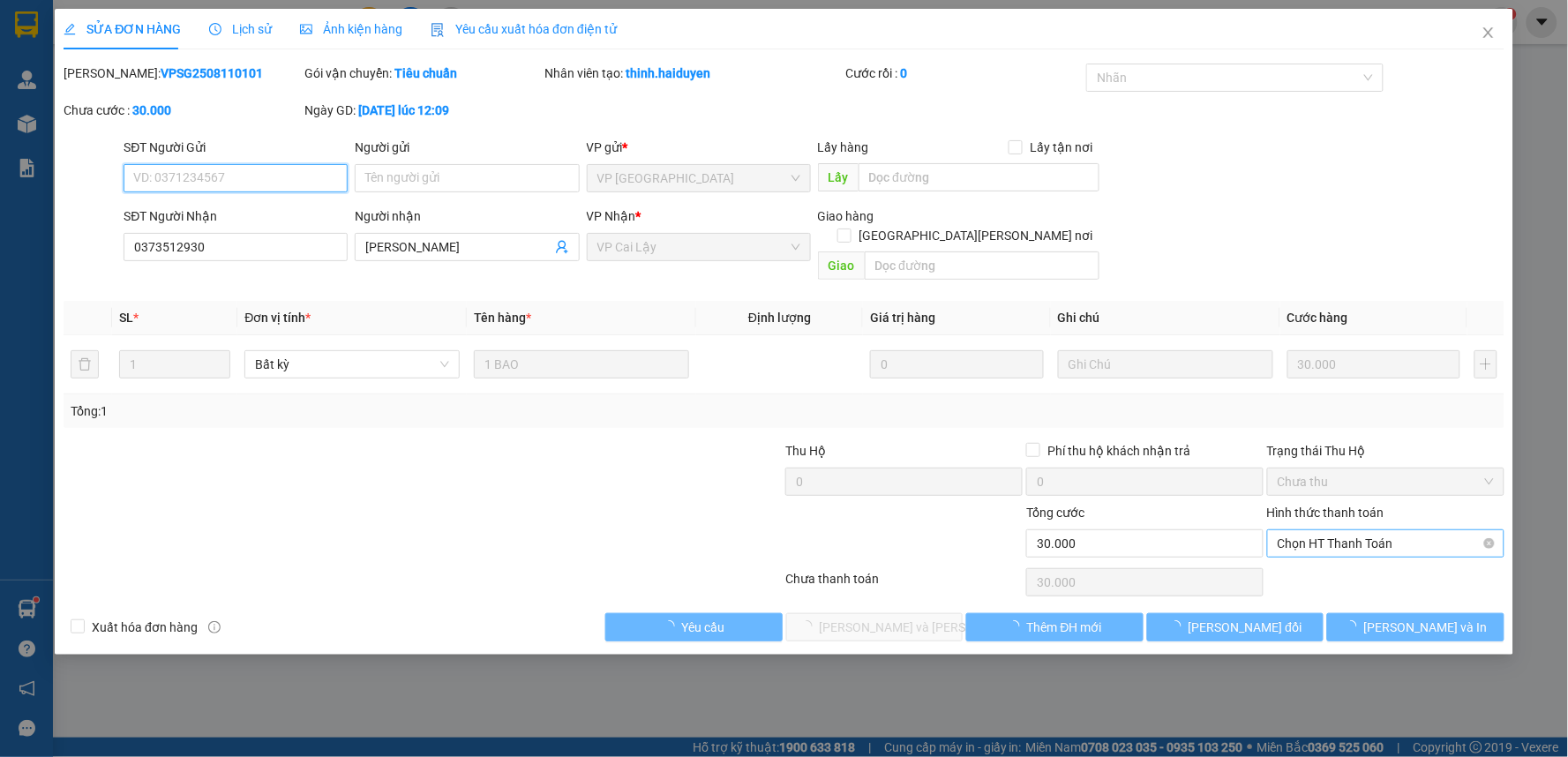
click at [1328, 531] on span "Chọn HT Thanh Toán" at bounding box center [1385, 543] width 216 height 26
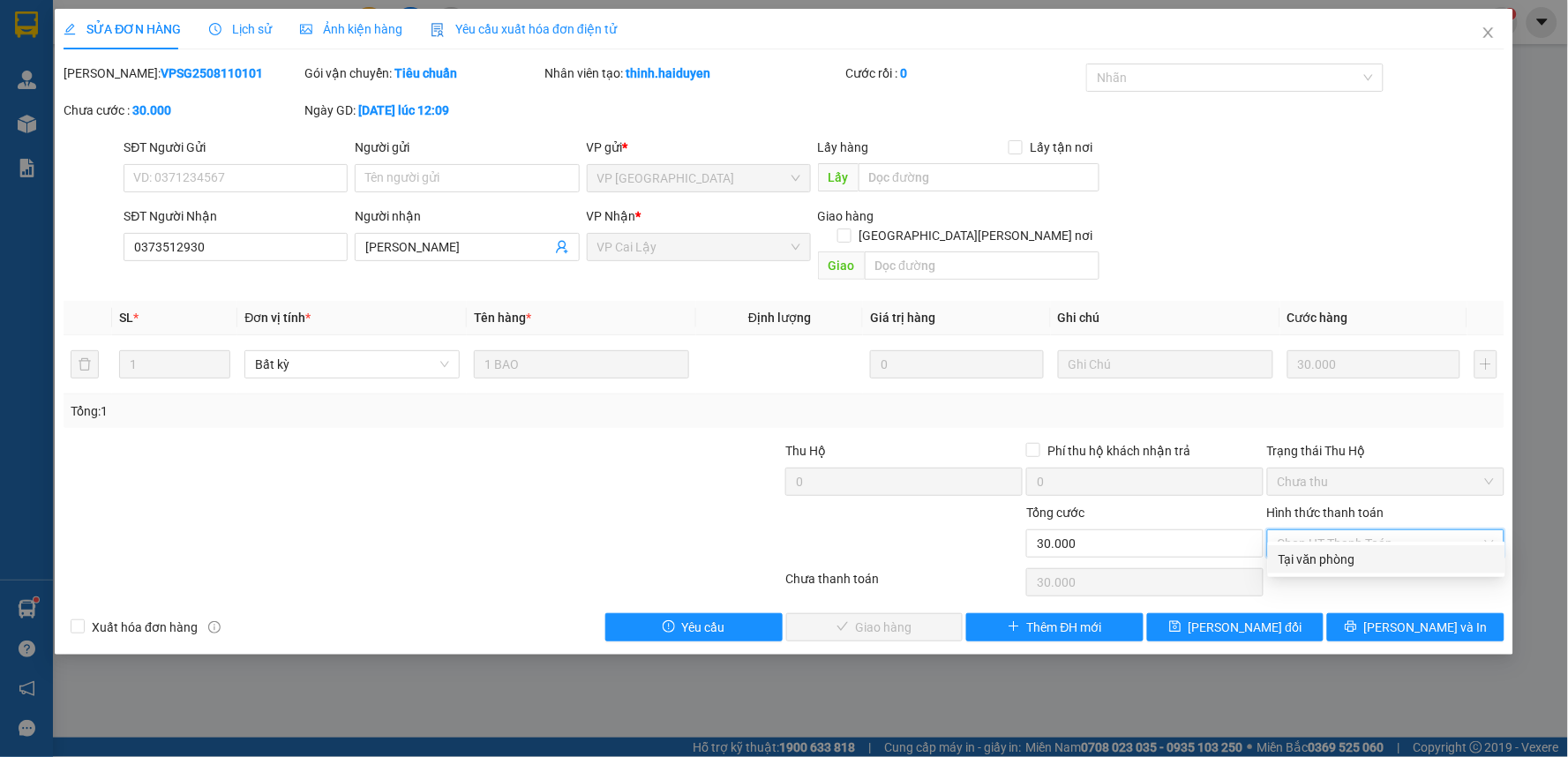
click at [1291, 556] on div "Tại văn phòng" at bounding box center [1386, 560] width 216 height 19
type input "0"
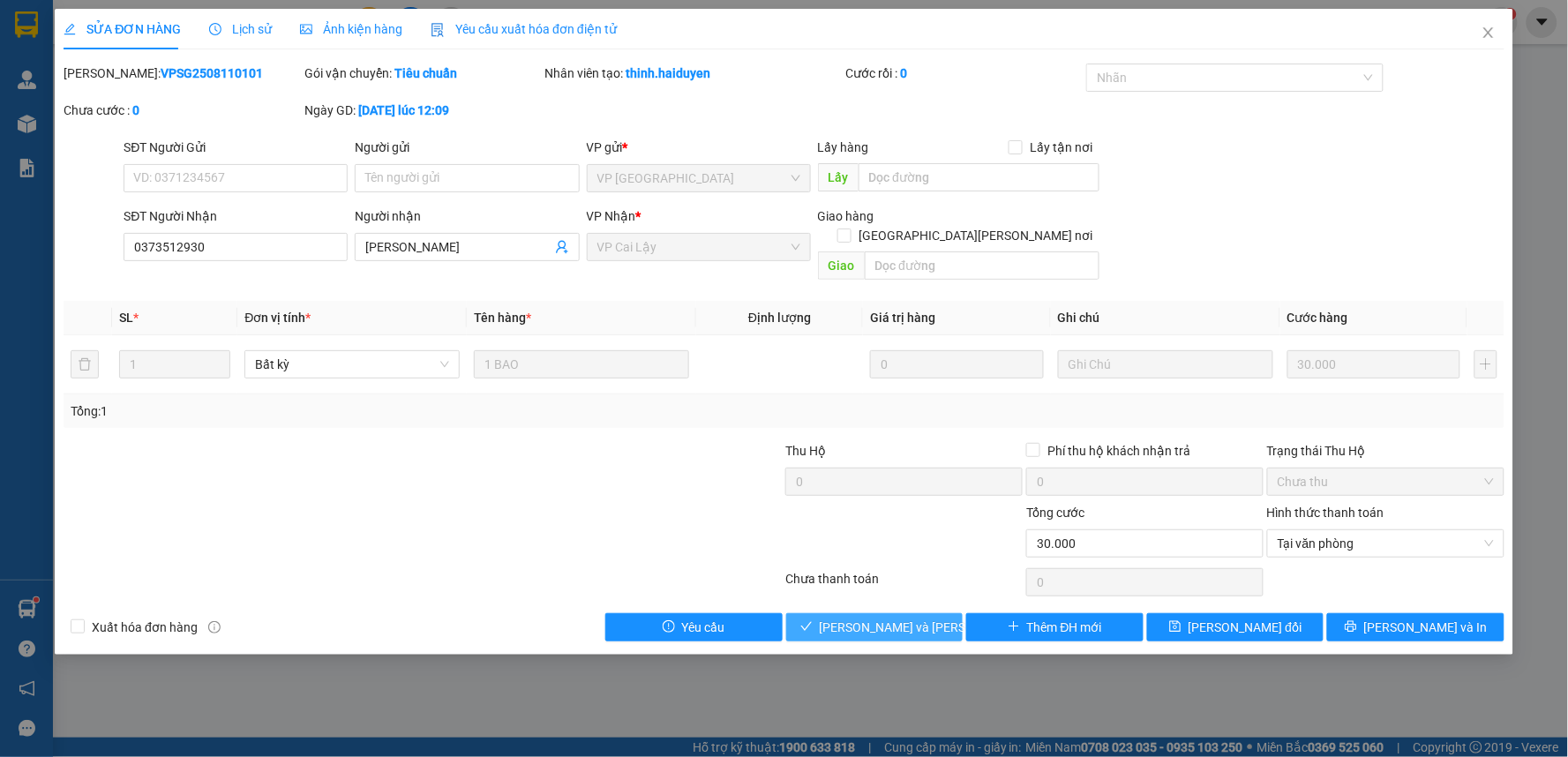
click at [907, 617] on span "[PERSON_NAME] và Giao hàng" at bounding box center [938, 627] width 238 height 19
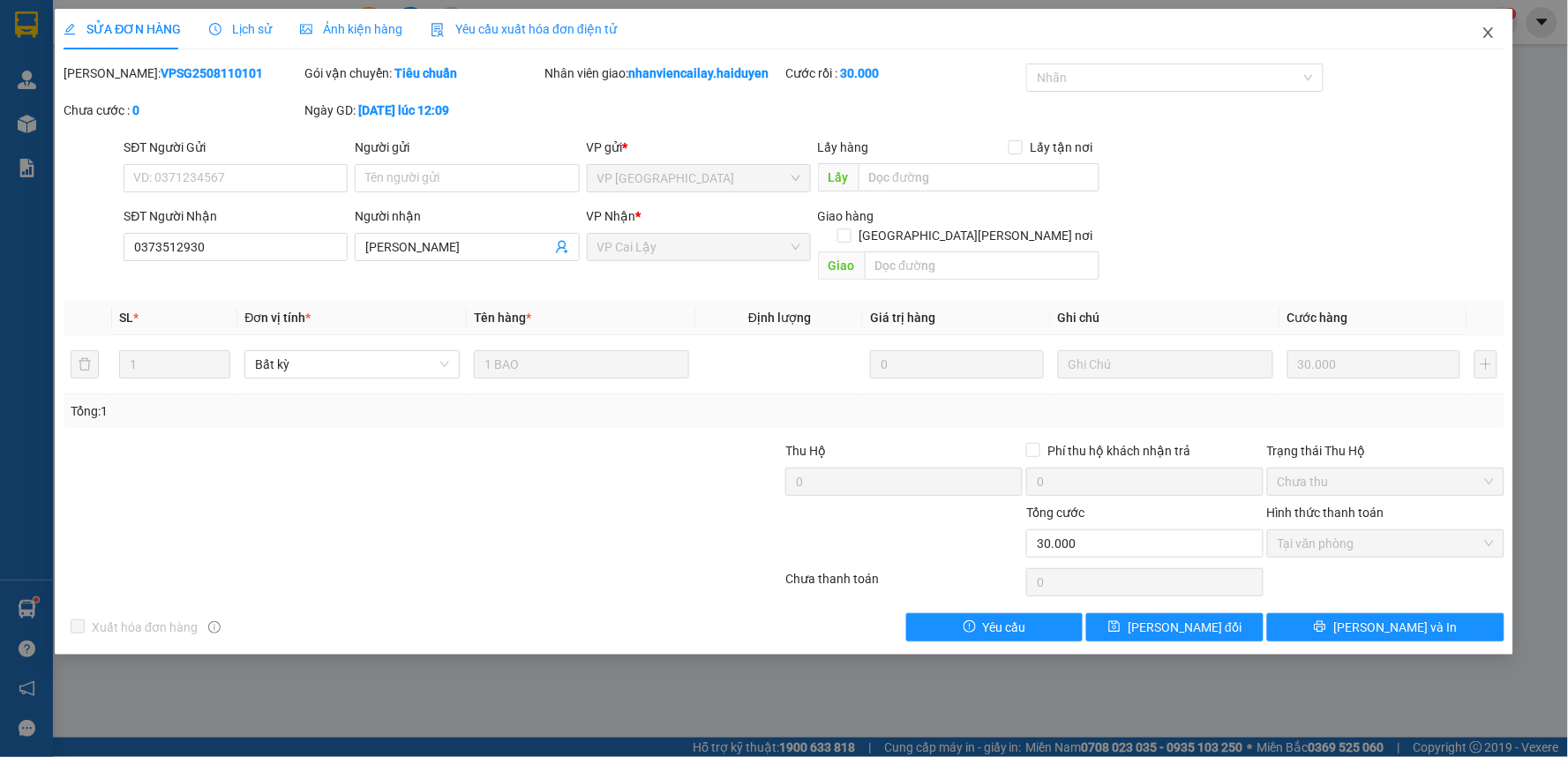
click at [1495, 33] on icon "close" at bounding box center [1488, 33] width 14 height 14
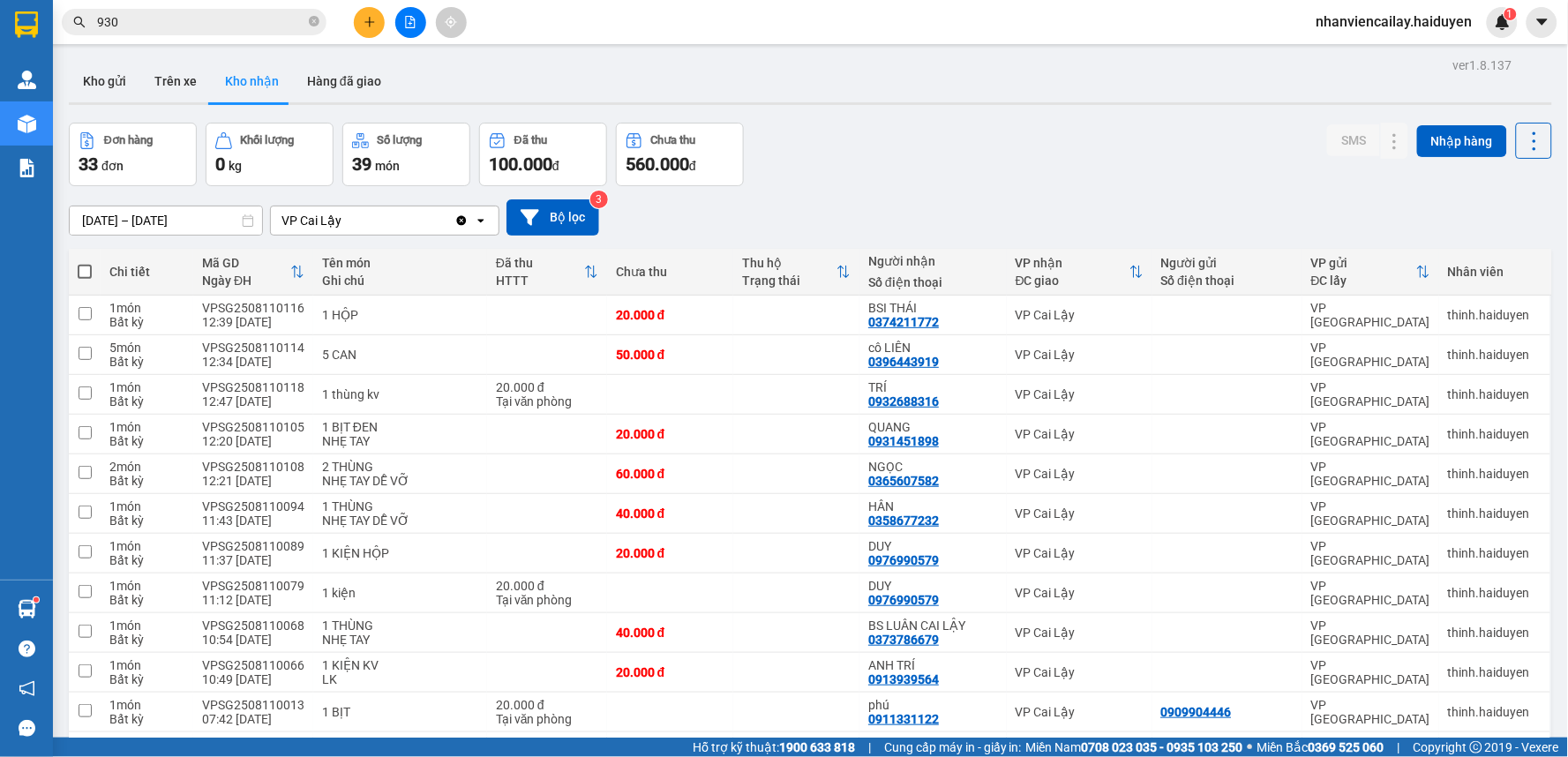
drag, startPoint x: 216, startPoint y: 30, endPoint x: 287, endPoint y: 21, distance: 71.6
click at [225, 25] on input "930" at bounding box center [201, 22] width 208 height 19
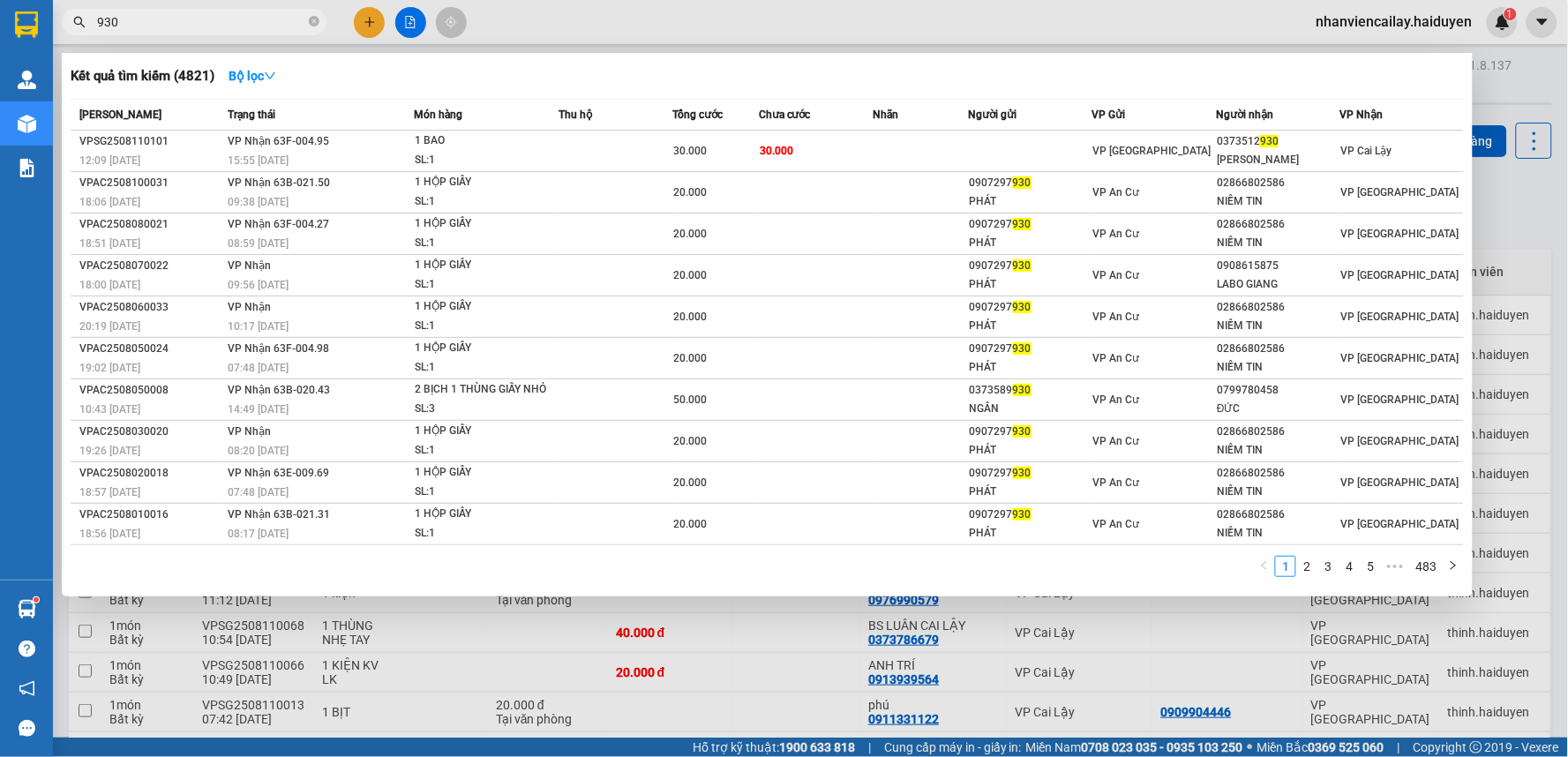
drag, startPoint x: 310, startPoint y: 20, endPoint x: 301, endPoint y: 17, distance: 9.5
click at [311, 20] on icon "close-circle" at bounding box center [314, 20] width 11 height 11
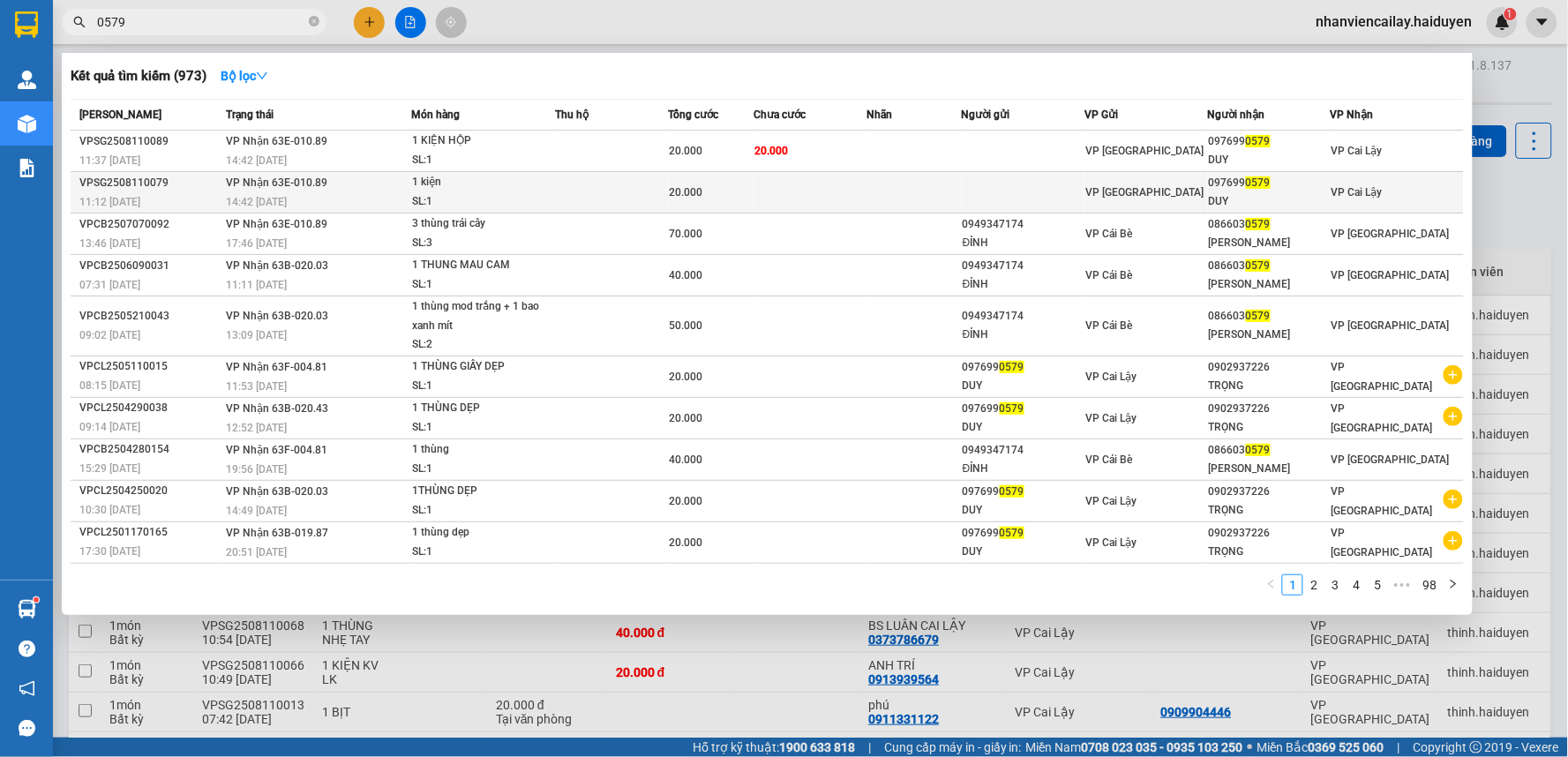
type input "0579"
drag, startPoint x: 829, startPoint y: 195, endPoint x: 815, endPoint y: 201, distance: 15.2
click at [815, 201] on td at bounding box center [810, 193] width 114 height 41
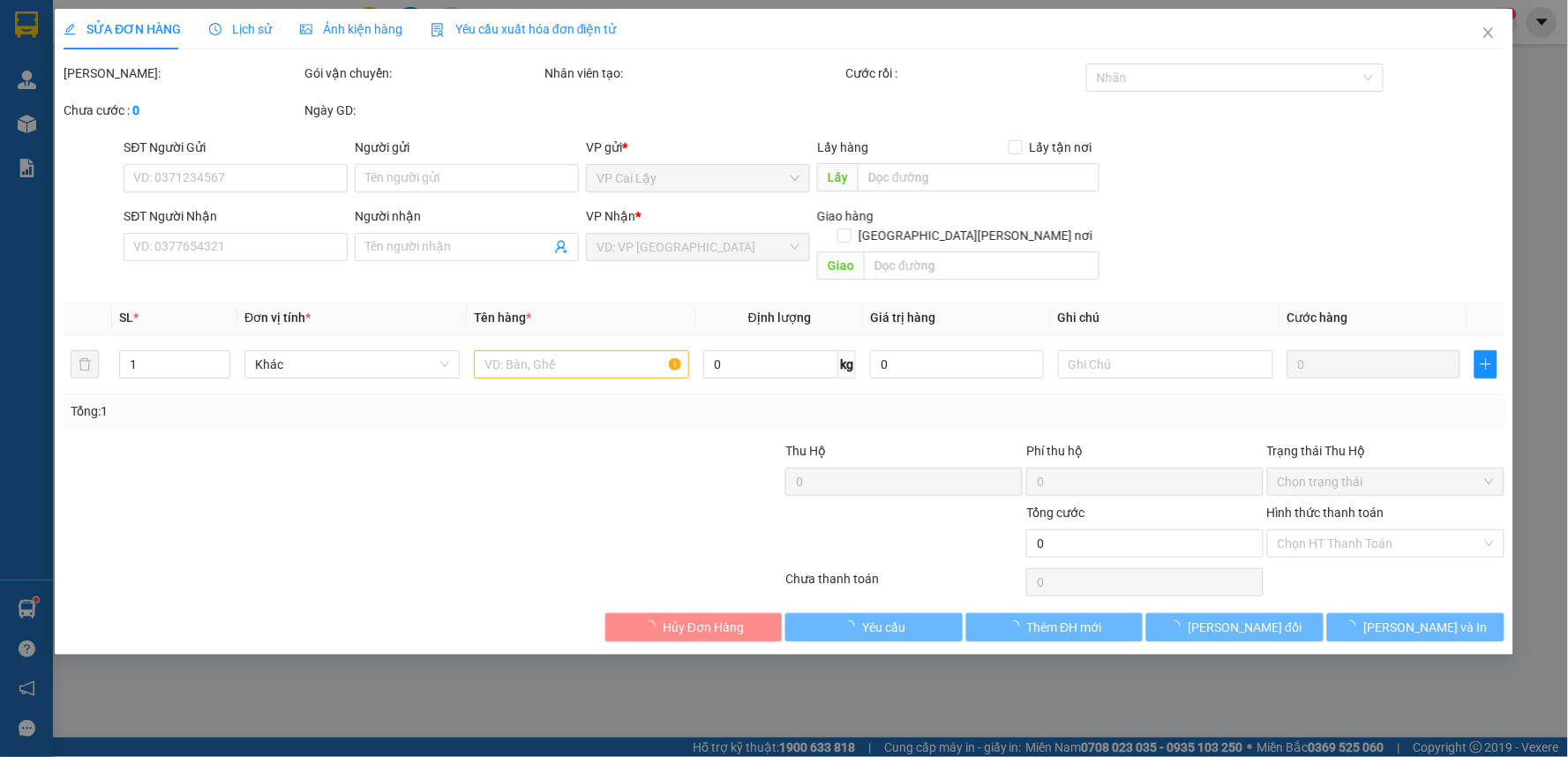
type input "0976990579"
type input "DUY"
type input "20.000"
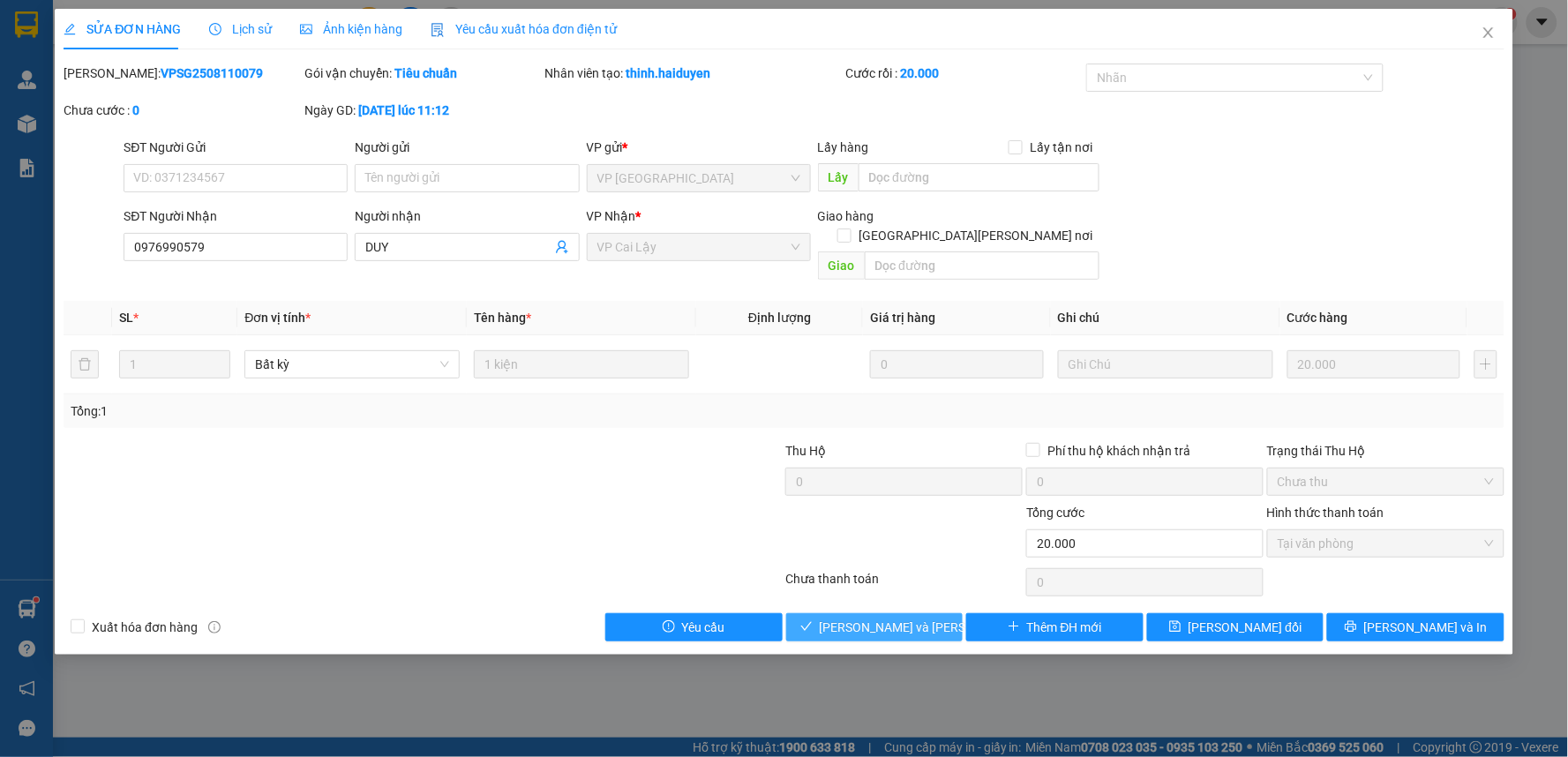
click at [858, 617] on span "[PERSON_NAME] và Giao hàng" at bounding box center [938, 627] width 238 height 19
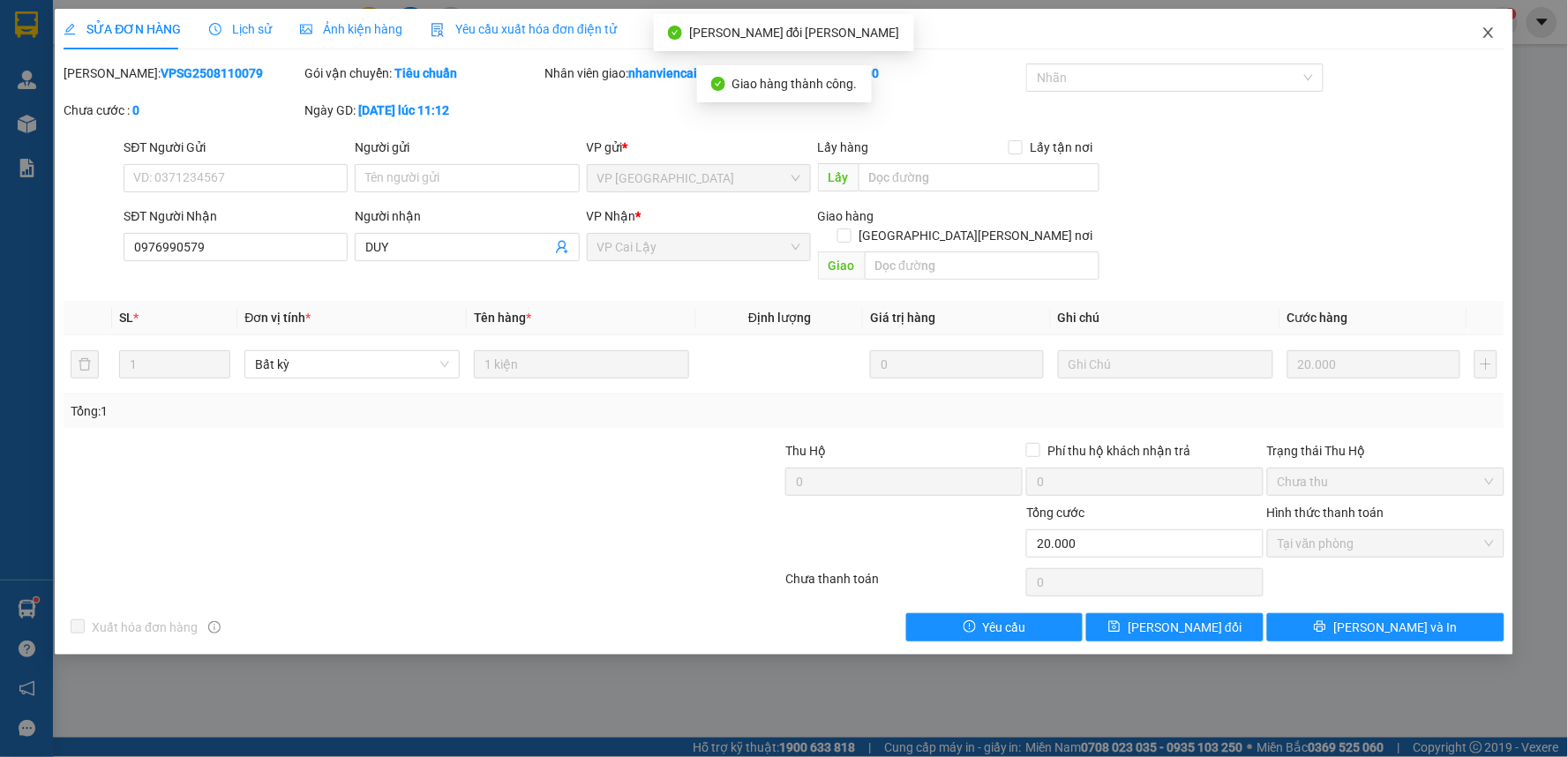
click at [1489, 34] on icon "close" at bounding box center [1488, 33] width 14 height 14
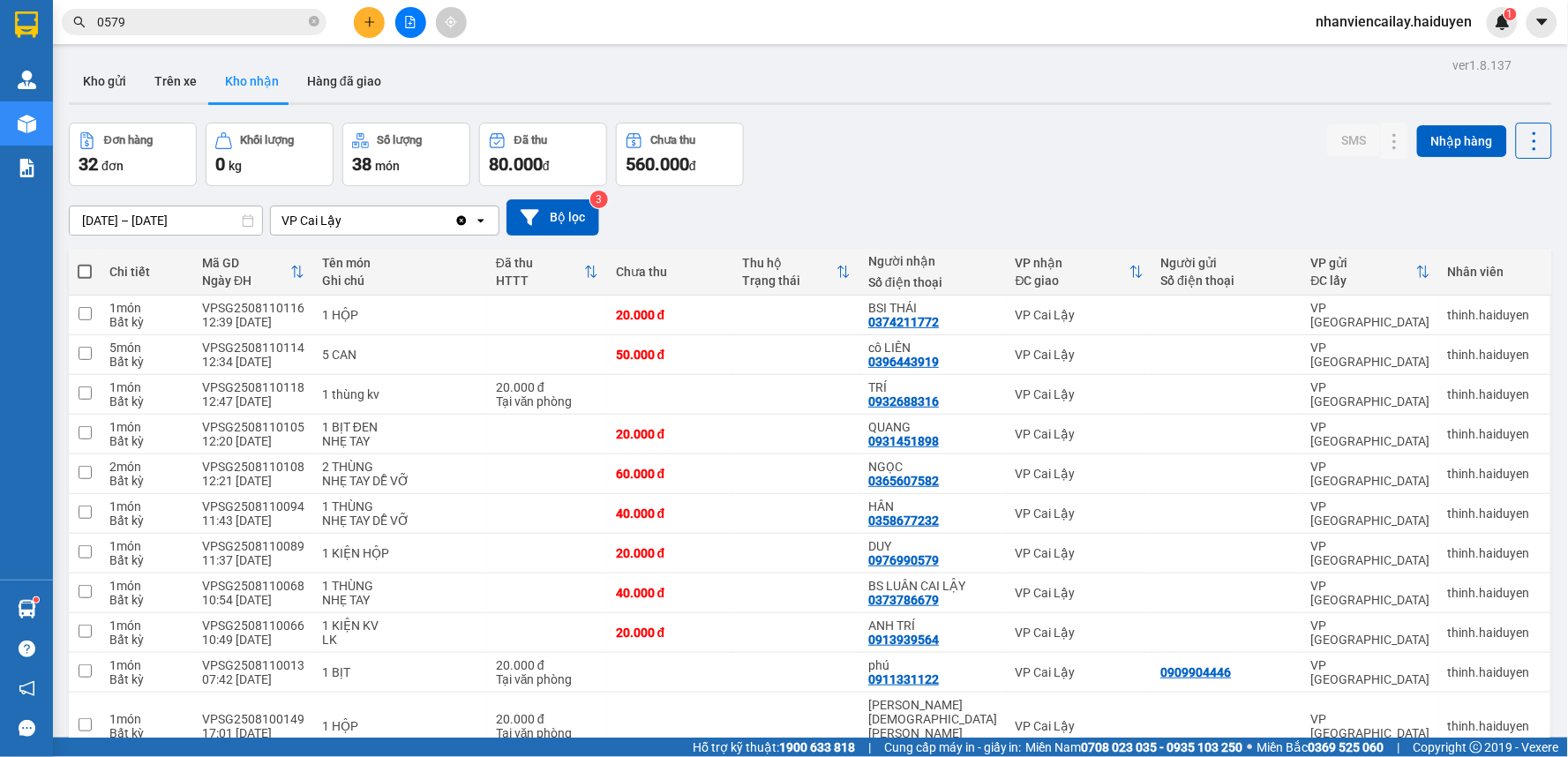
click at [257, 27] on input "0579" at bounding box center [201, 22] width 208 height 19
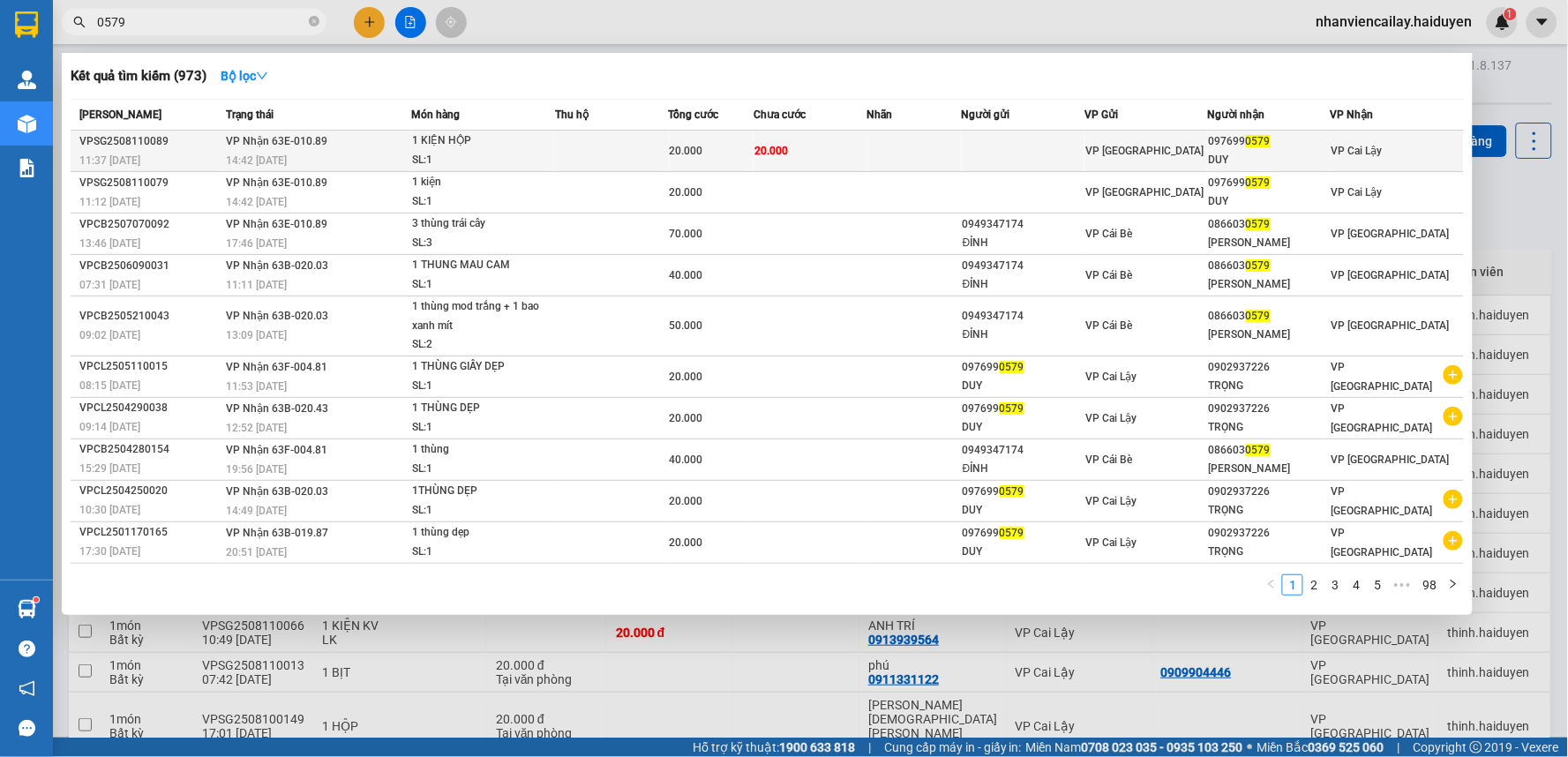
click at [441, 143] on div "1 KIỆN HỘP" at bounding box center [478, 141] width 132 height 19
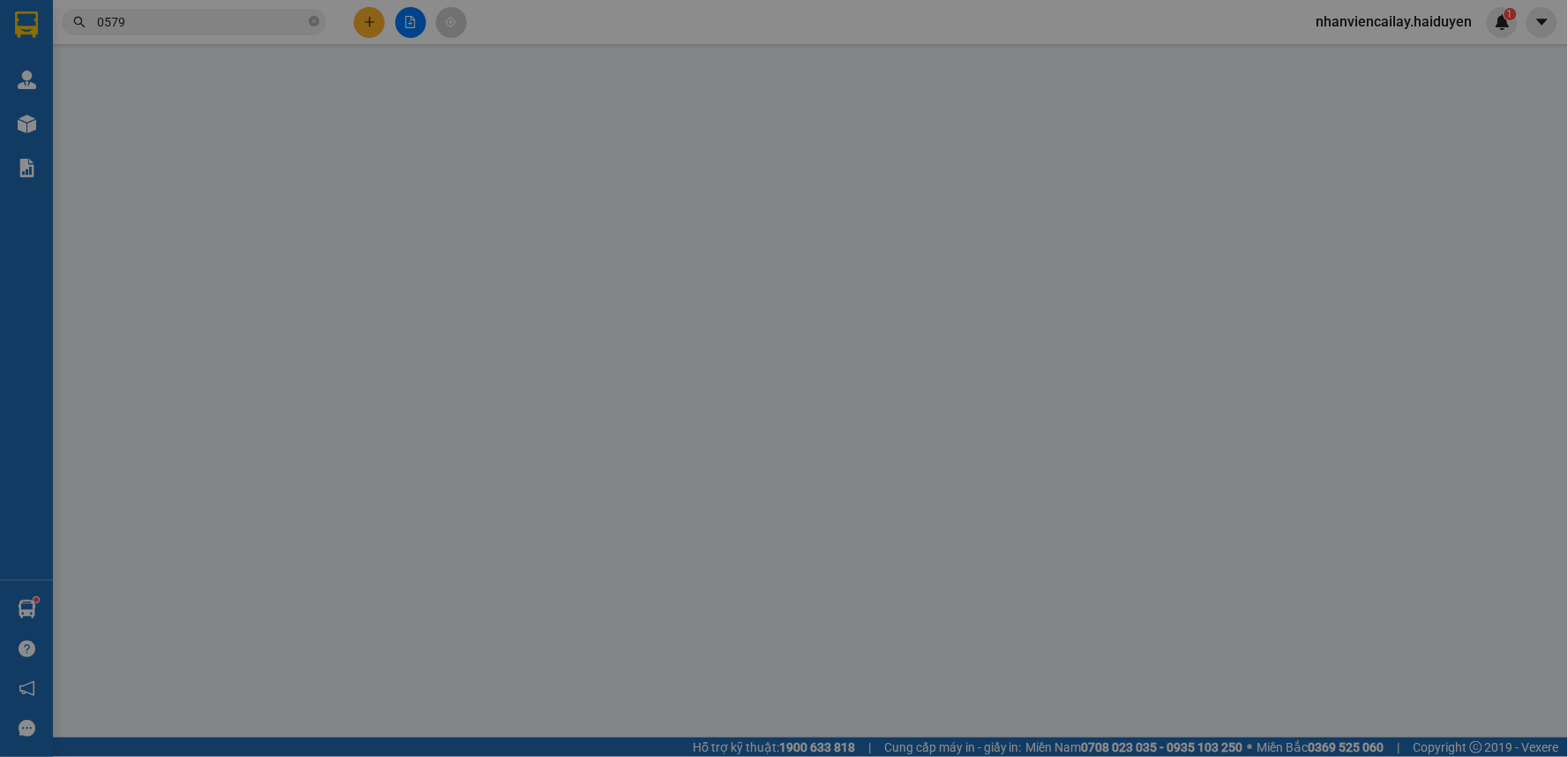
type input "0976990579"
type input "DUY"
type input "20.000"
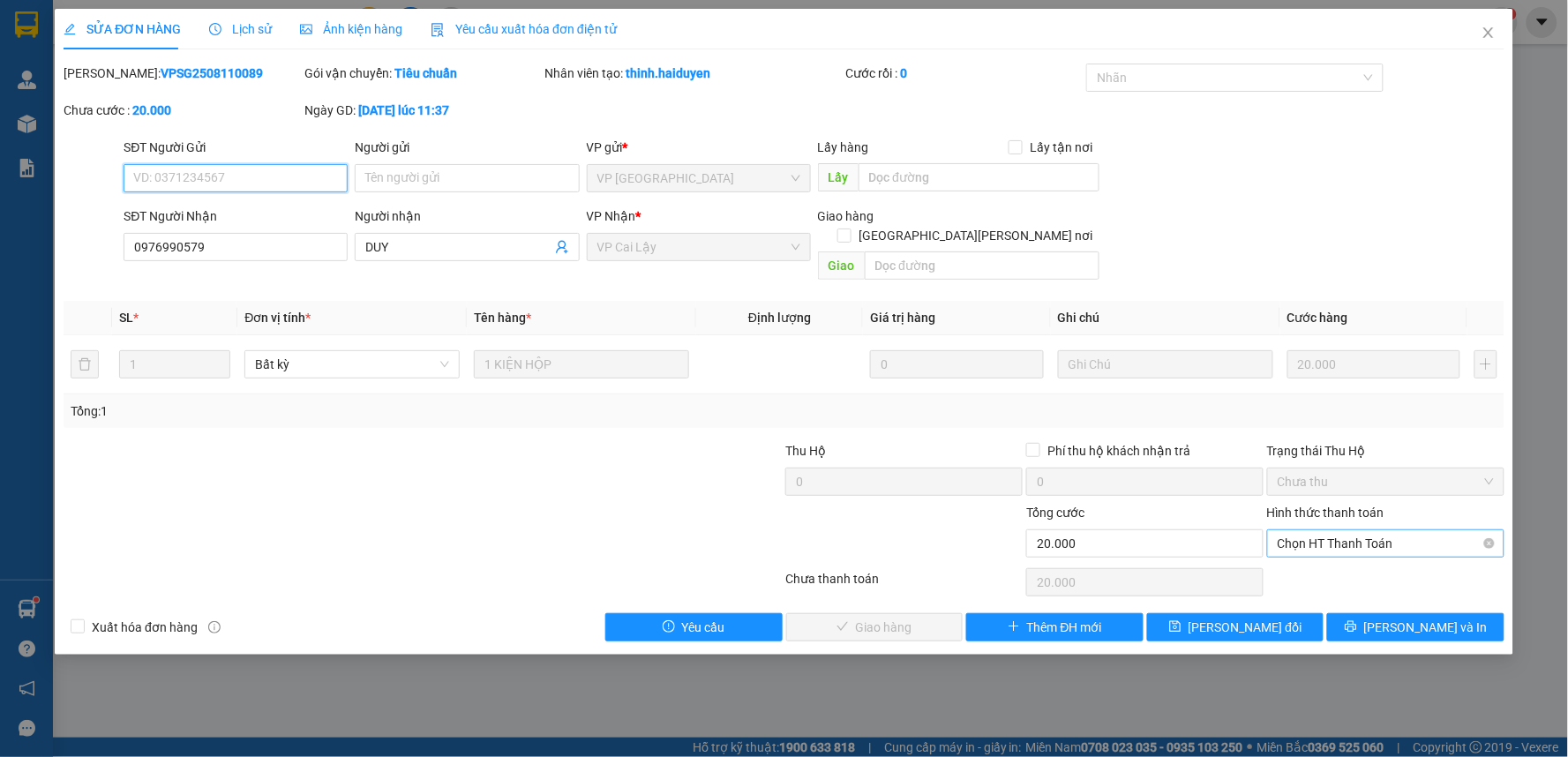
drag, startPoint x: 1356, startPoint y: 524, endPoint x: 1354, endPoint y: 539, distance: 15.1
click at [1355, 531] on span "Chọn HT Thanh Toán" at bounding box center [1385, 543] width 216 height 26
click at [1352, 551] on div "Tại văn phòng" at bounding box center [1386, 560] width 216 height 19
type input "0"
click at [902, 617] on span "[PERSON_NAME] và Giao hàng" at bounding box center [938, 627] width 238 height 19
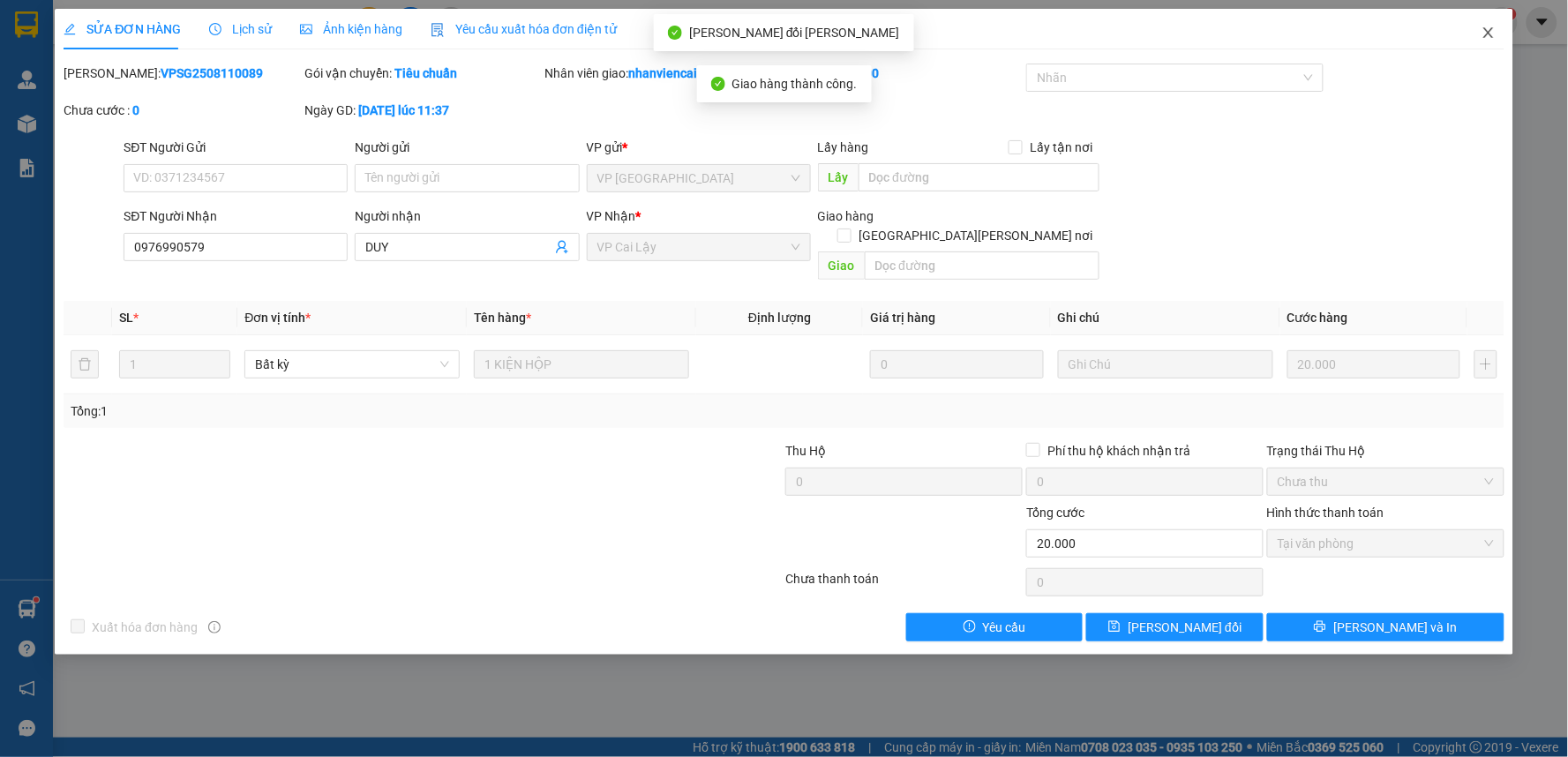
click at [1485, 37] on icon "close" at bounding box center [1488, 33] width 14 height 14
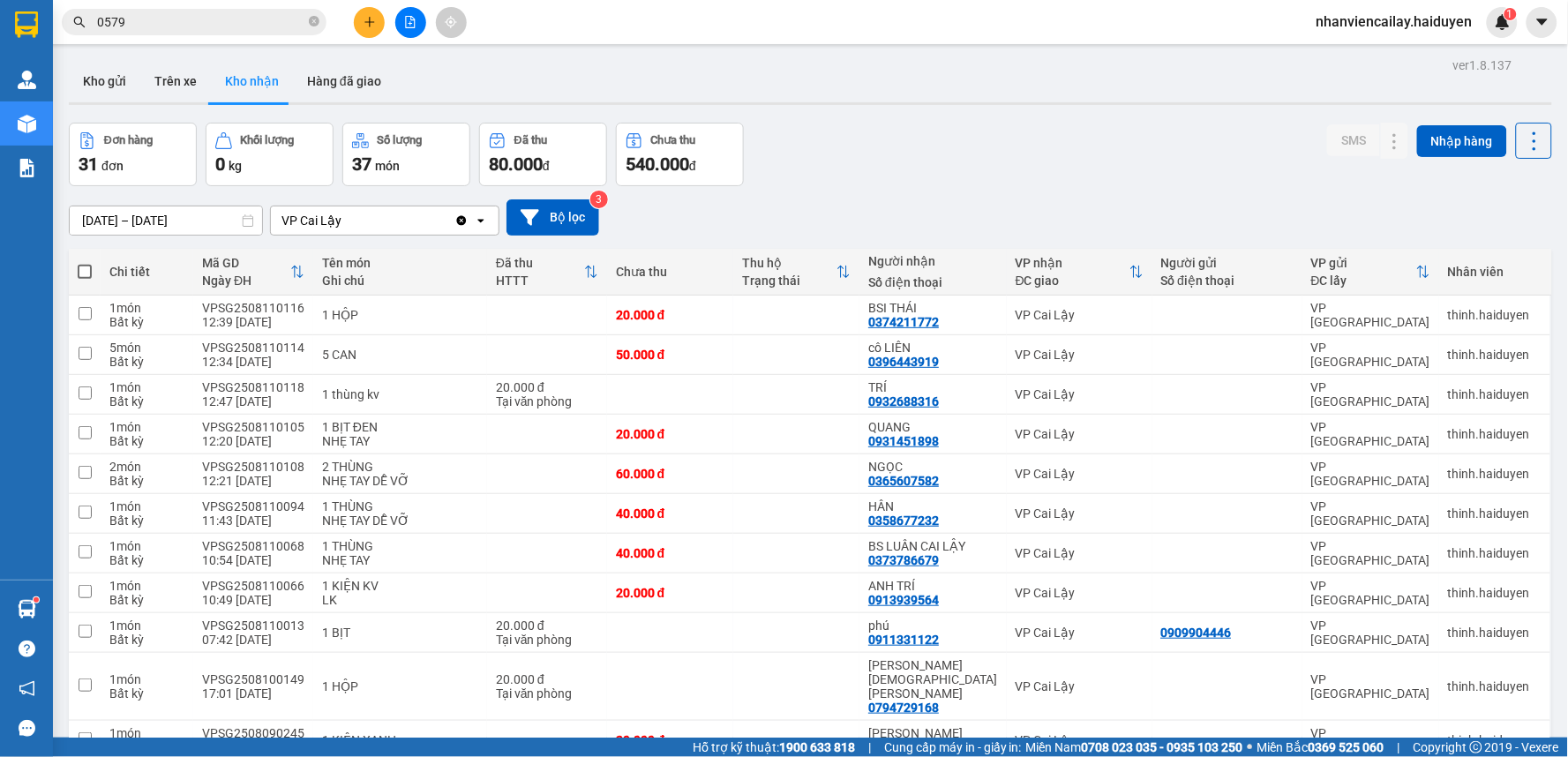
click at [156, 19] on input "0579" at bounding box center [201, 22] width 208 height 19
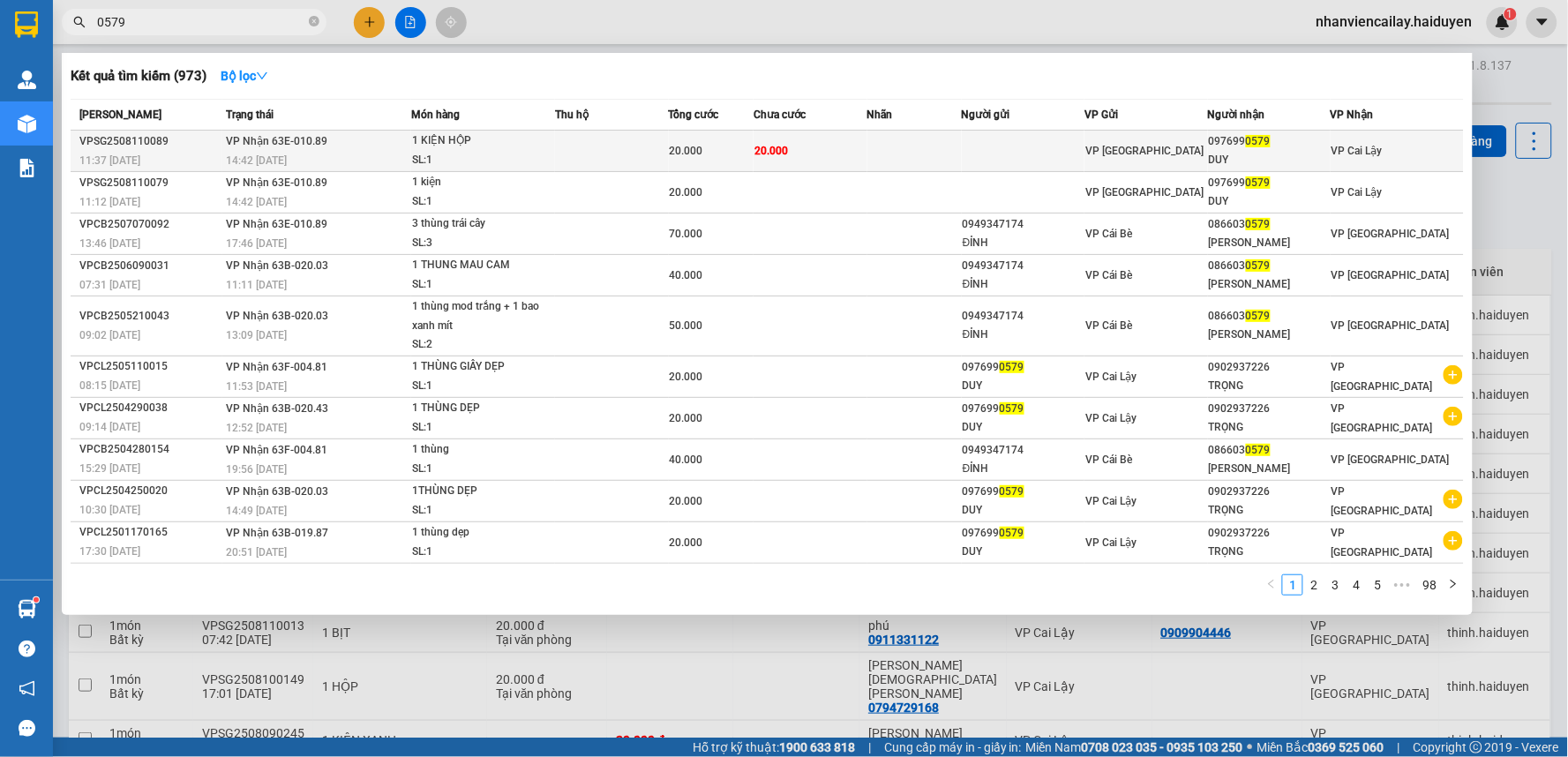
click at [885, 159] on td at bounding box center [914, 151] width 94 height 41
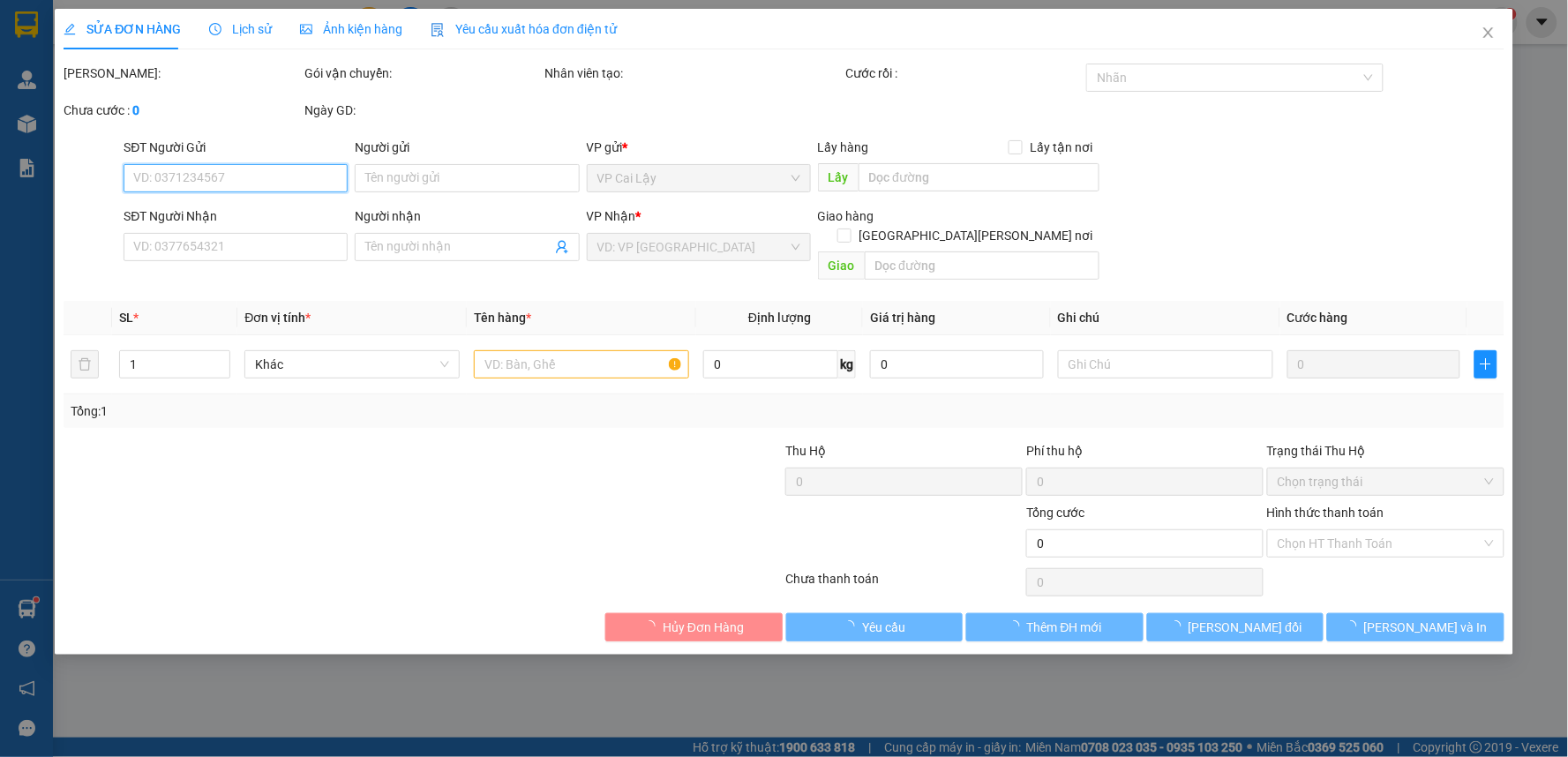
type input "0976990579"
type input "DUY"
type input "20.000"
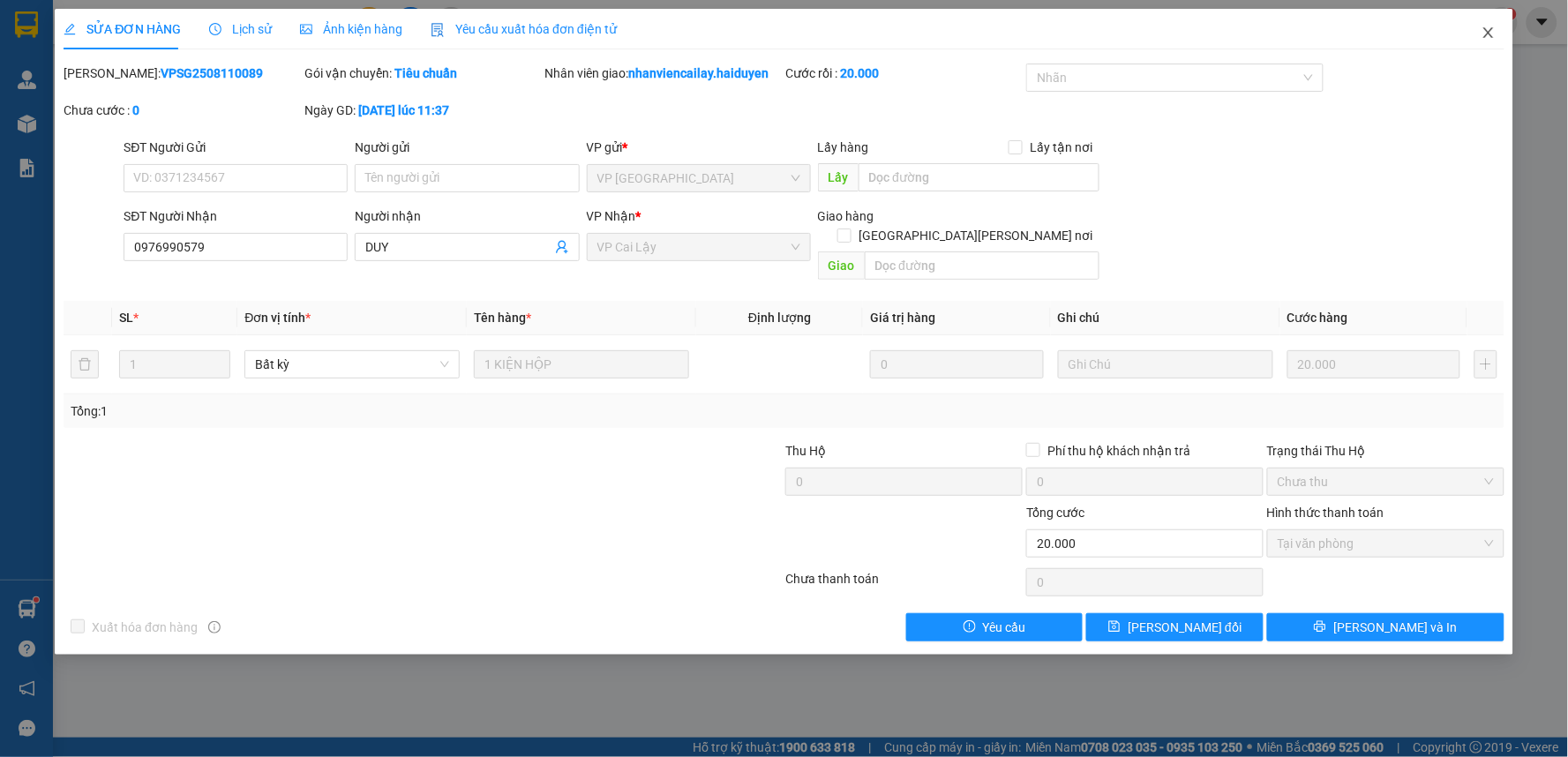
click at [1485, 37] on icon "close" at bounding box center [1488, 33] width 14 height 14
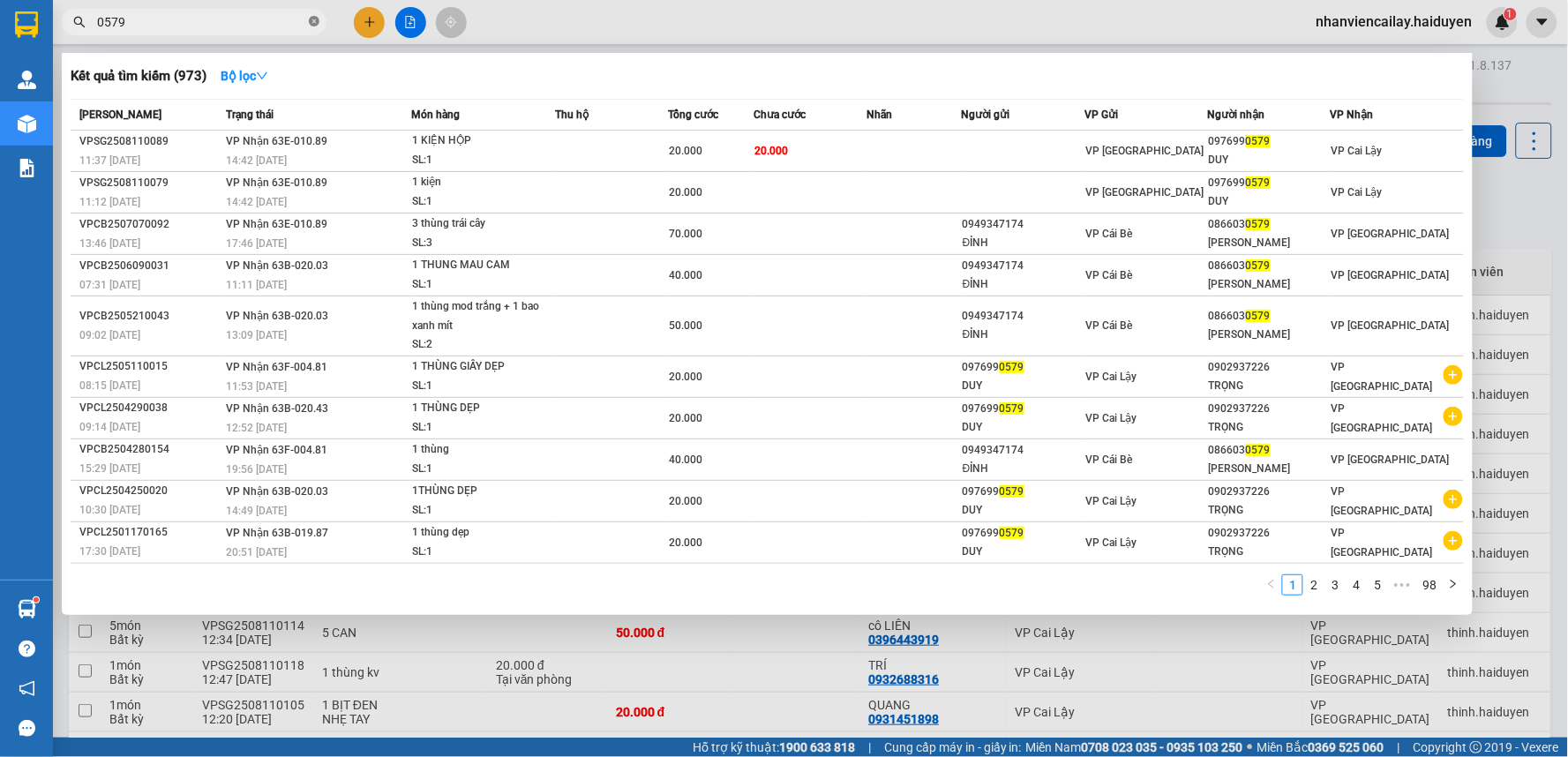
click at [311, 23] on icon "close-circle" at bounding box center [314, 20] width 11 height 11
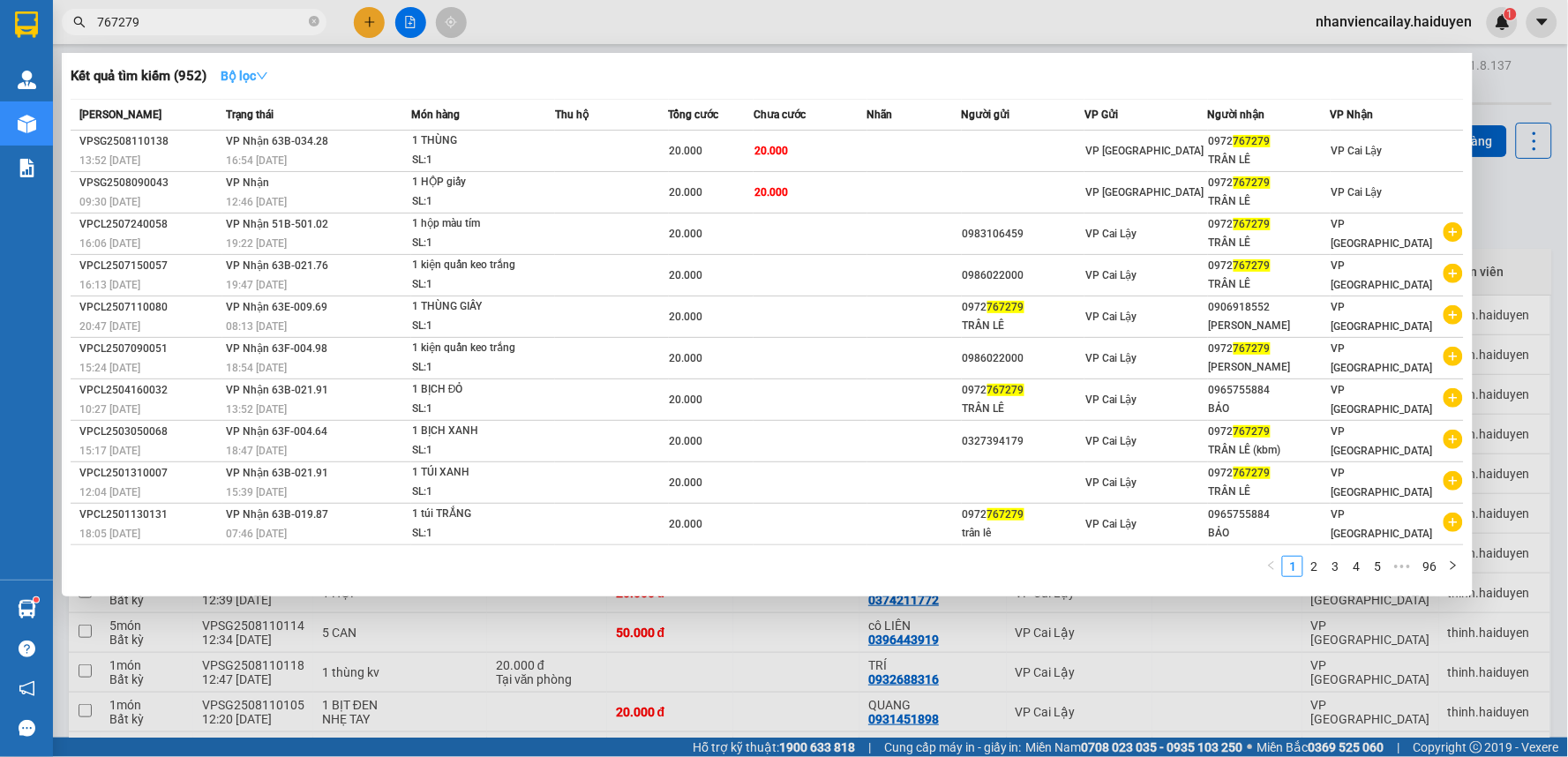
type input "767279"
click at [245, 78] on strong "Bộ lọc" at bounding box center [244, 75] width 47 height 14
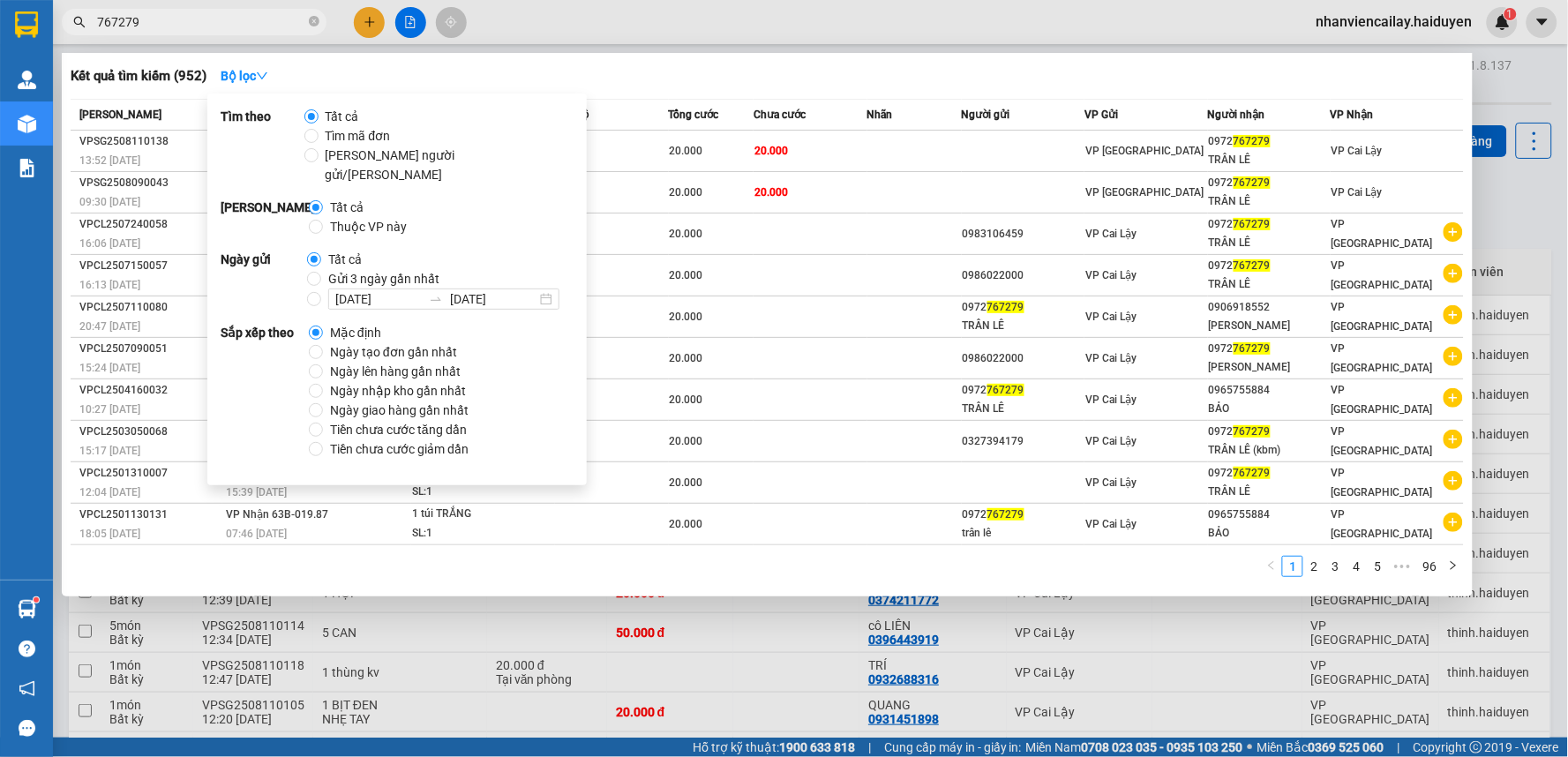
click at [349, 269] on span "Gửi 3 ngày gần nhất" at bounding box center [383, 278] width 125 height 19
click at [321, 272] on input "Gửi 3 ngày gần nhất" at bounding box center [314, 278] width 14 height 14
radio input "true"
radio input "false"
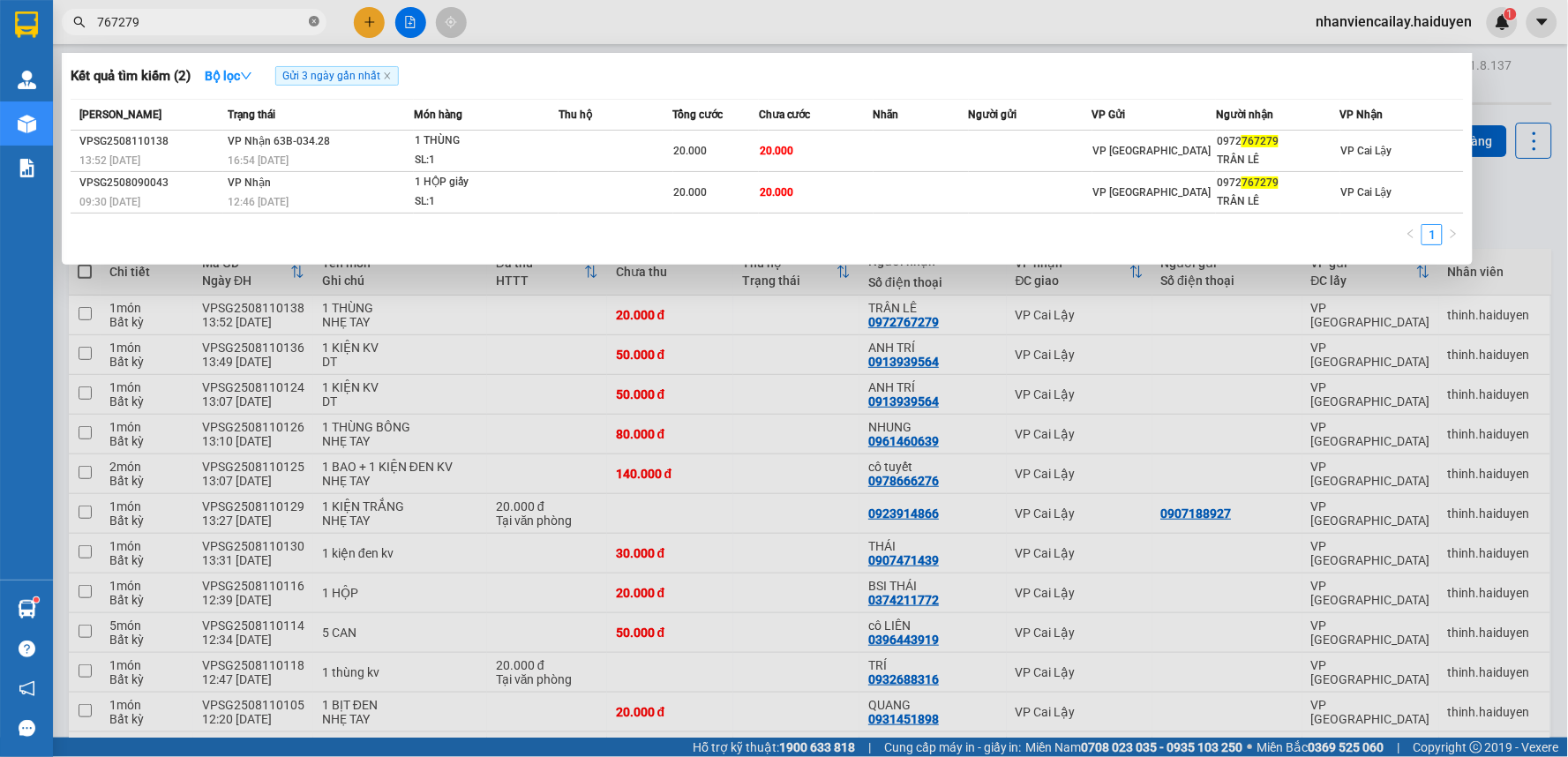
drag, startPoint x: 279, startPoint y: 26, endPoint x: 310, endPoint y: 25, distance: 31.0
click at [286, 25] on input "767279" at bounding box center [201, 22] width 208 height 19
click at [312, 25] on icon "close-circle" at bounding box center [314, 20] width 11 height 11
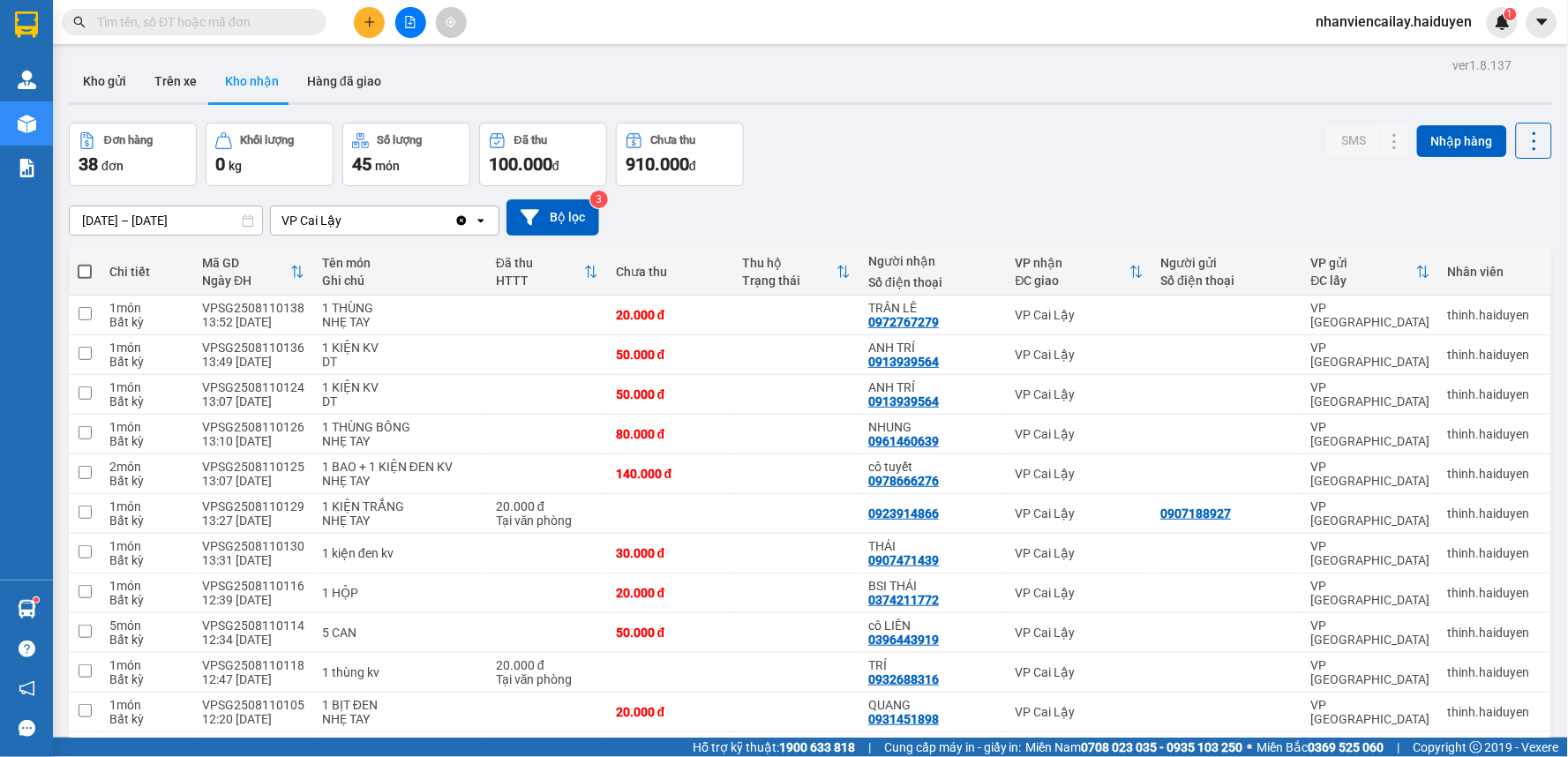
click at [304, 24] on input "text" at bounding box center [201, 22] width 208 height 19
click at [236, 20] on input "text" at bounding box center [201, 22] width 208 height 19
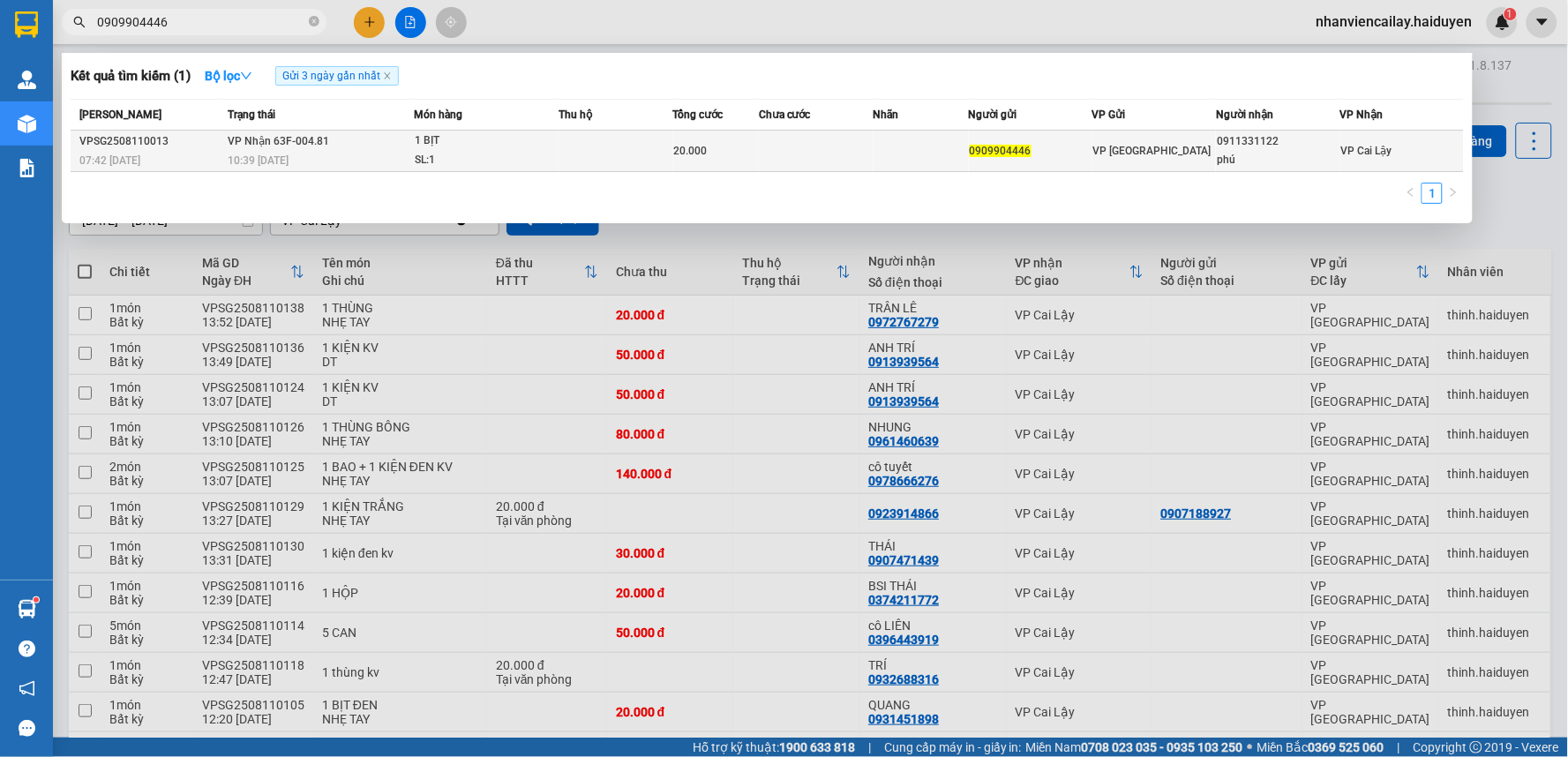
type input "0909904446"
click at [498, 143] on div "1 BỊT" at bounding box center [481, 141] width 132 height 19
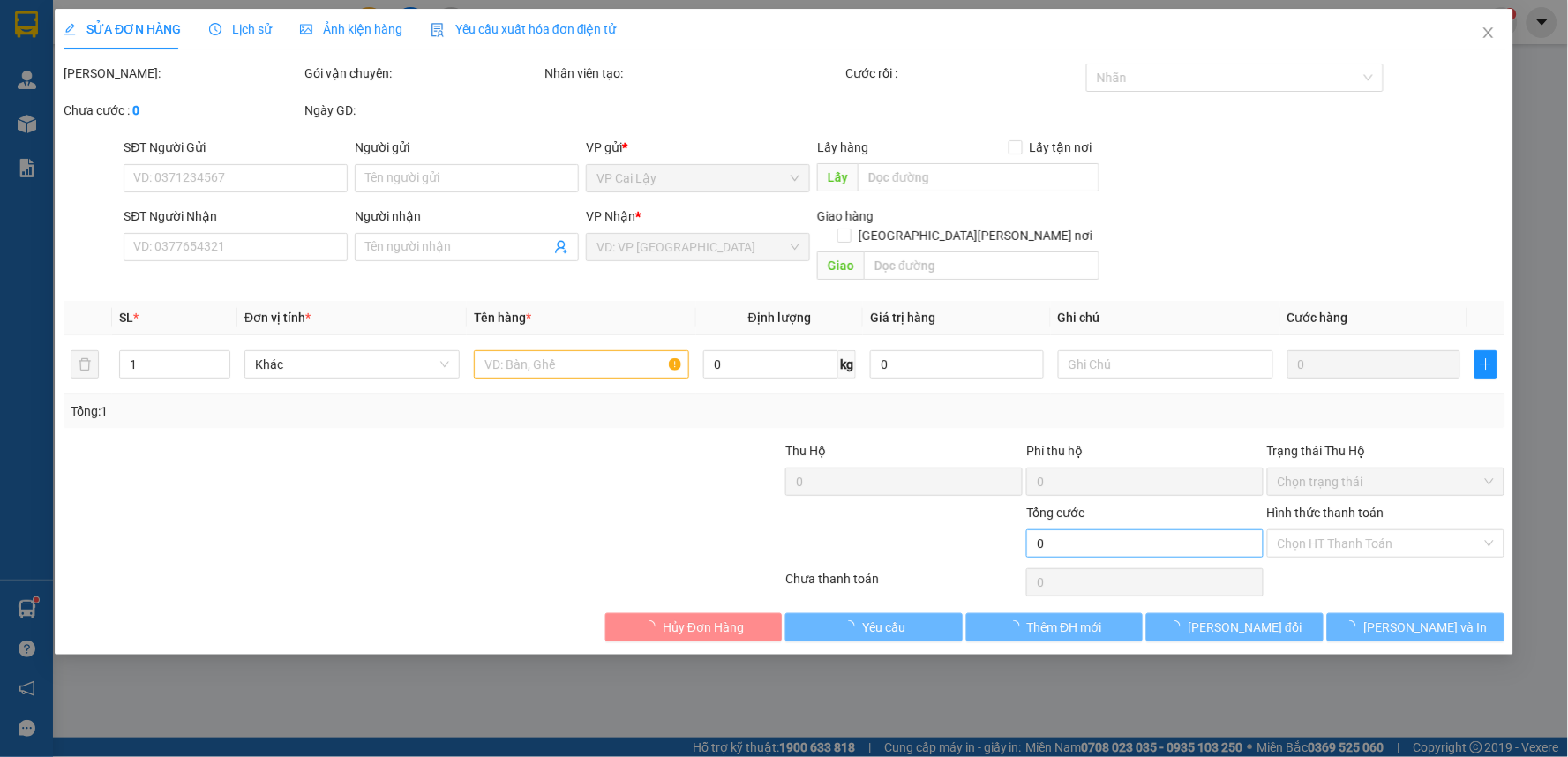
type input "0909904446"
type input "0911331122"
type input "phú"
type input "20.000"
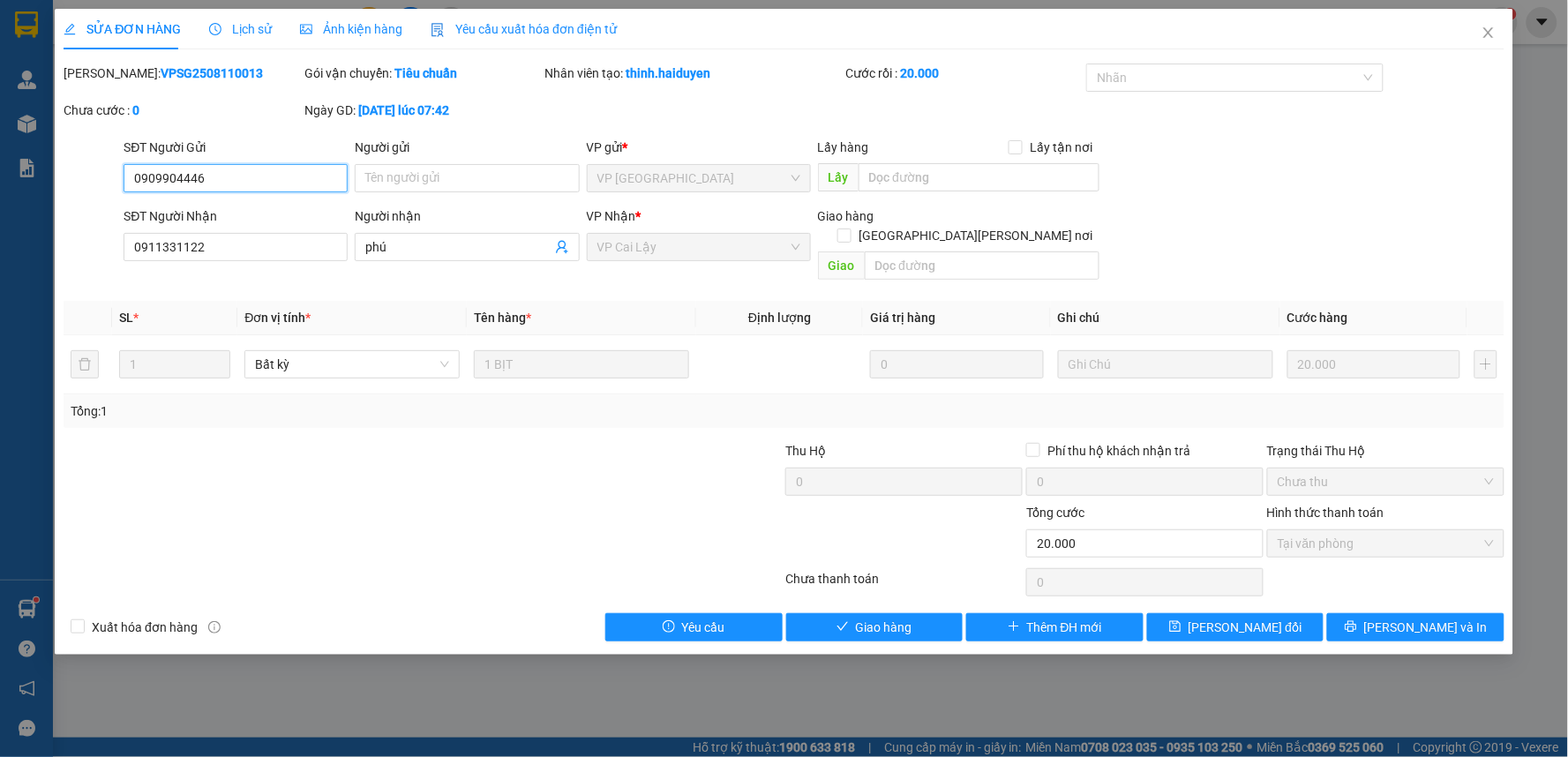
click at [1284, 535] on span "Tại văn phòng" at bounding box center [1385, 543] width 216 height 26
click at [902, 617] on span "Giao hàng" at bounding box center [884, 627] width 57 height 19
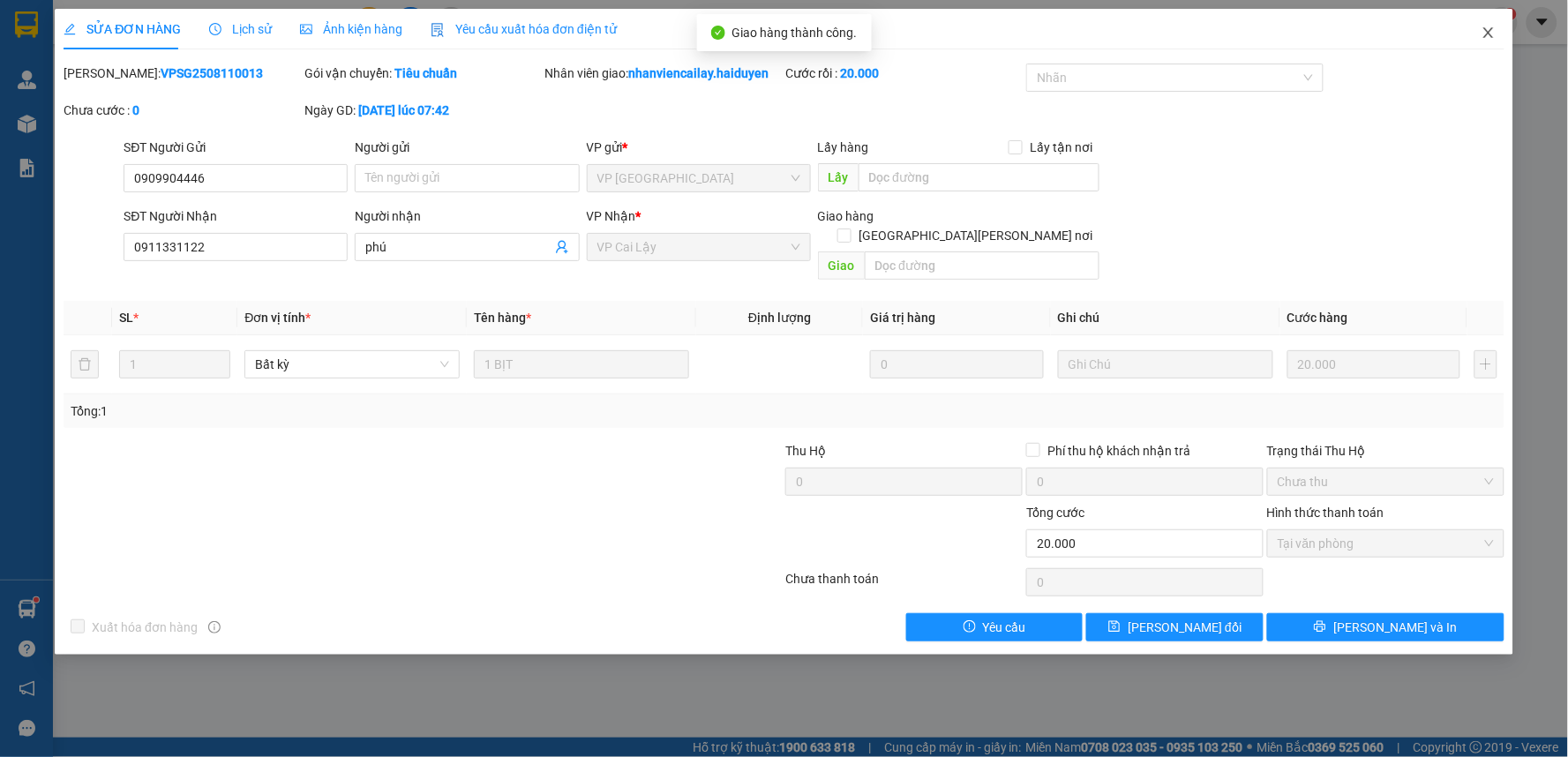
click at [1483, 37] on icon "close" at bounding box center [1488, 33] width 14 height 14
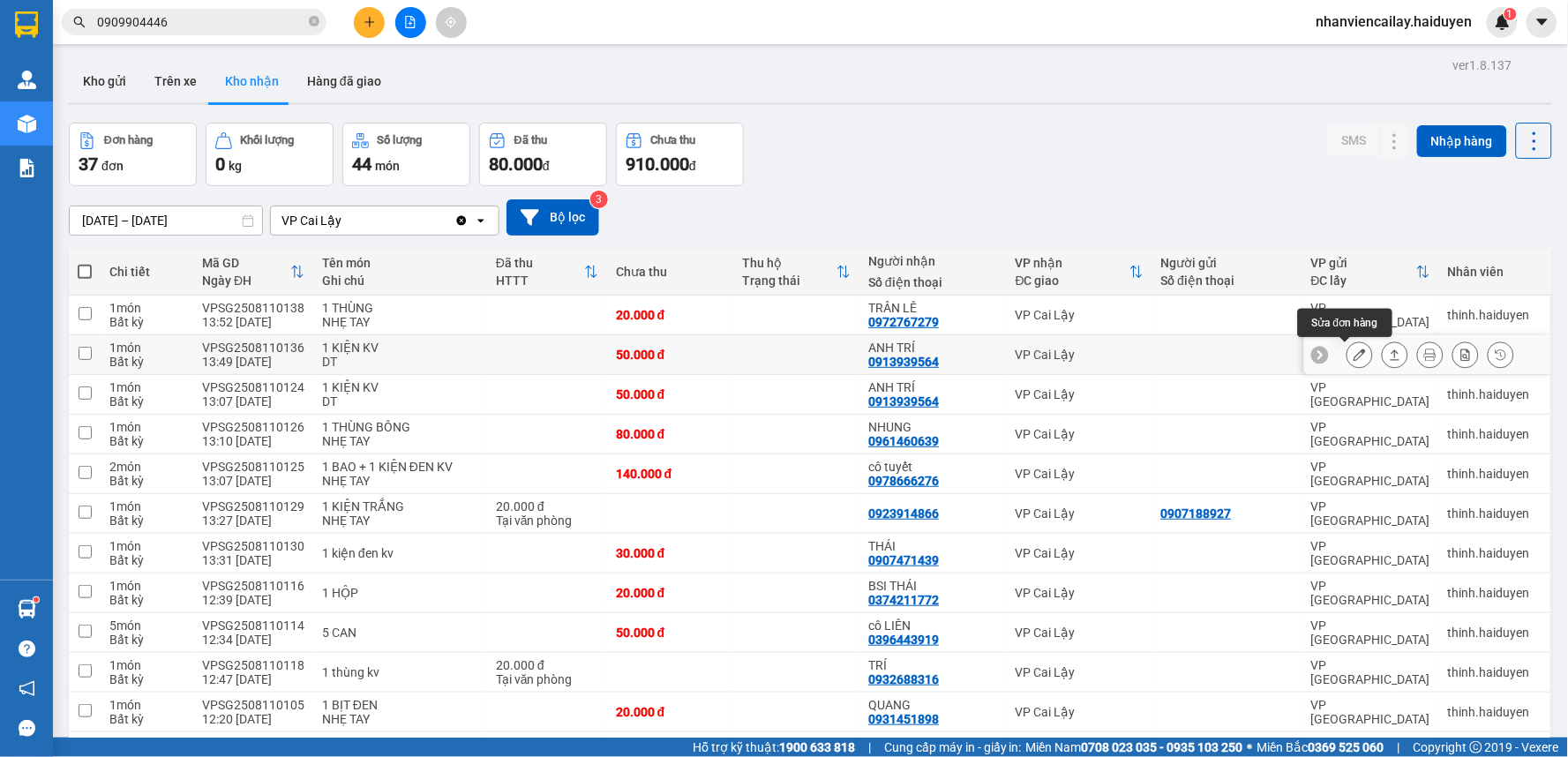
click at [1353, 357] on icon at bounding box center [1359, 354] width 13 height 13
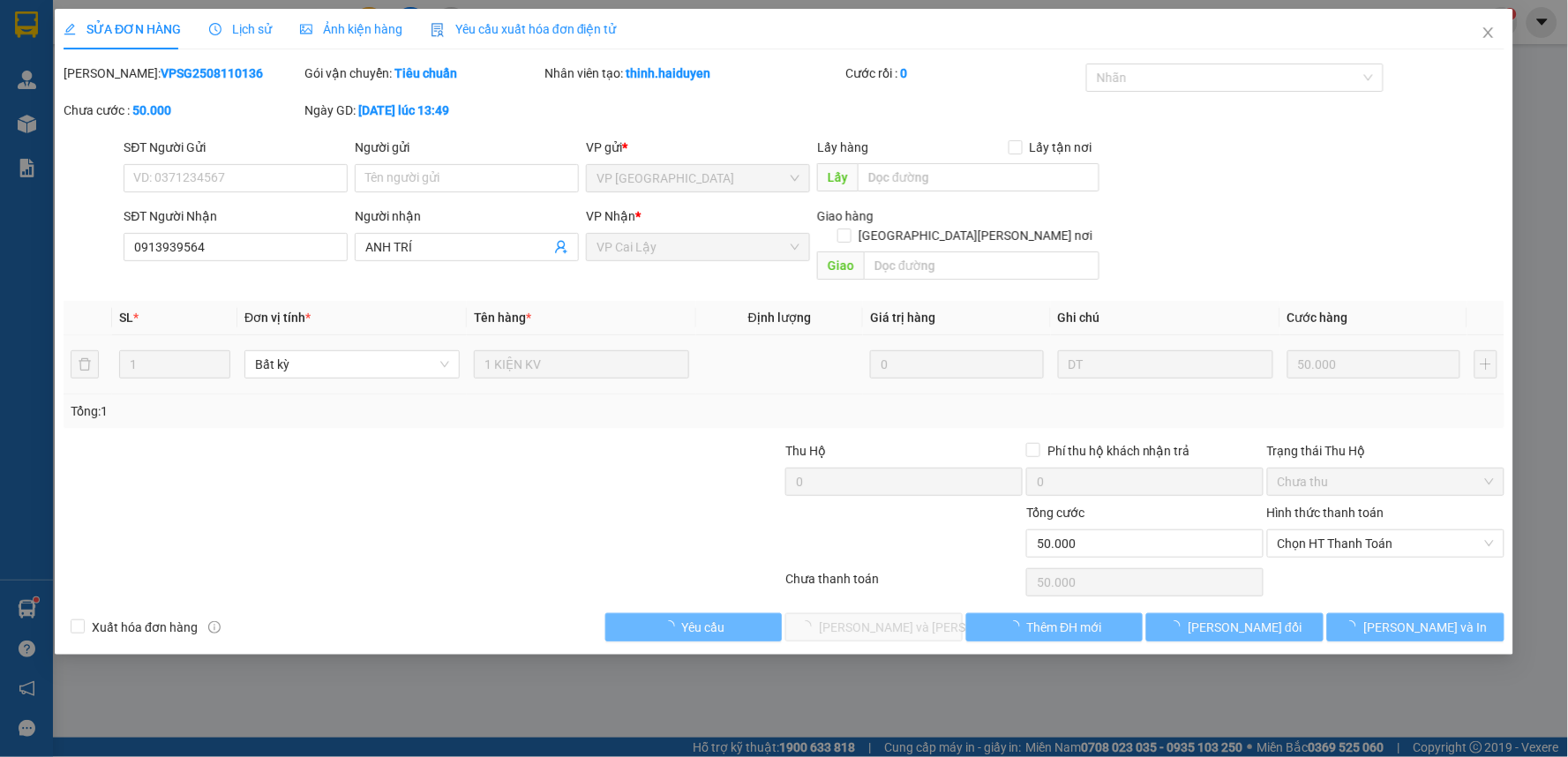
type input "0913939564"
type input "ANH TRÍ"
type input "50.000"
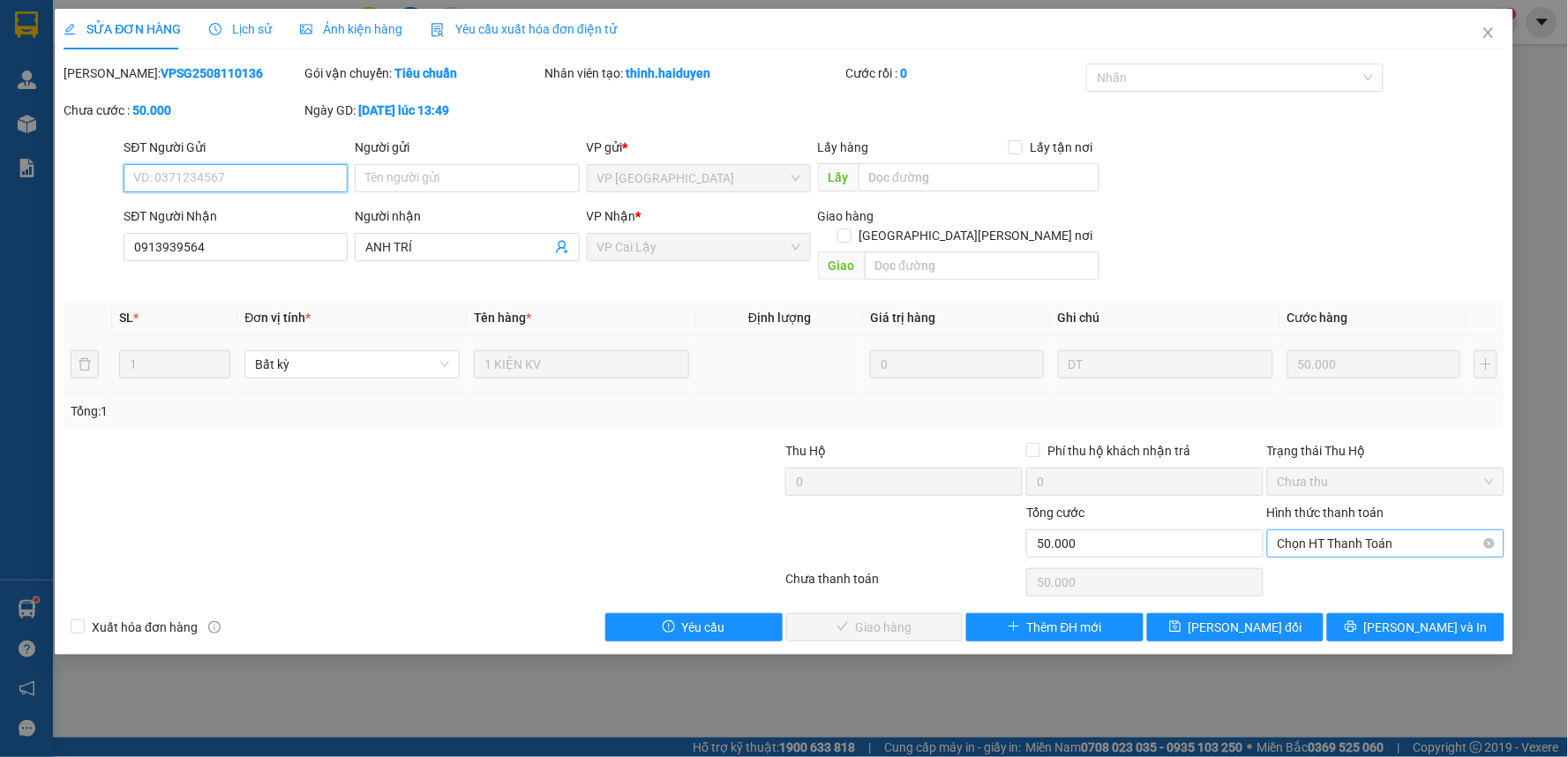
drag, startPoint x: 1336, startPoint y: 521, endPoint x: 1339, endPoint y: 536, distance: 15.3
click at [1337, 531] on span "Chọn HT Thanh Toán" at bounding box center [1385, 543] width 216 height 26
drag, startPoint x: 1339, startPoint y: 536, endPoint x: 1219, endPoint y: 579, distance: 127.5
click at [1338, 550] on div "Tại văn phòng" at bounding box center [1386, 560] width 216 height 19
type input "0"
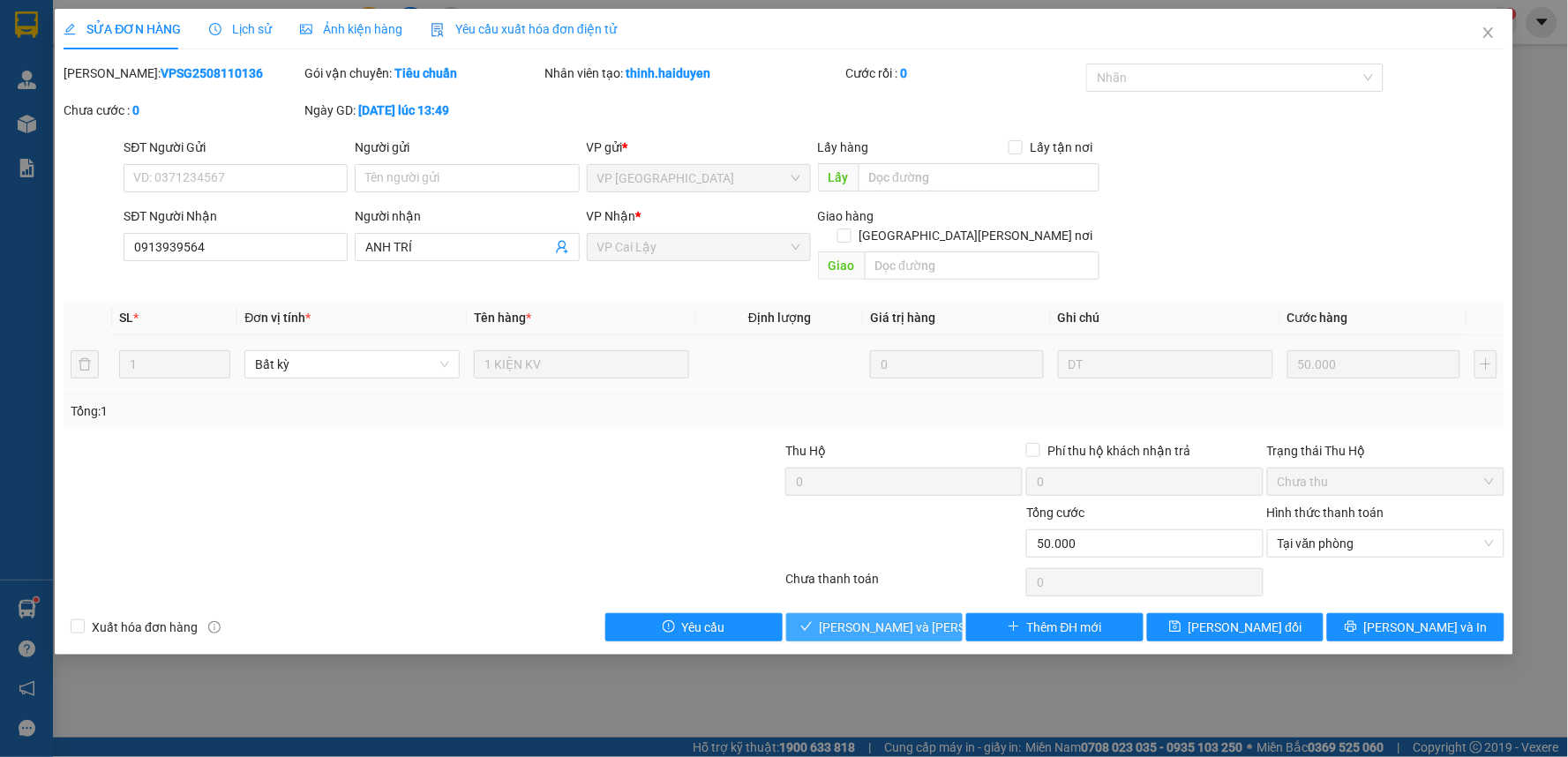
click at [892, 617] on span "[PERSON_NAME] và Giao hàng" at bounding box center [938, 627] width 238 height 19
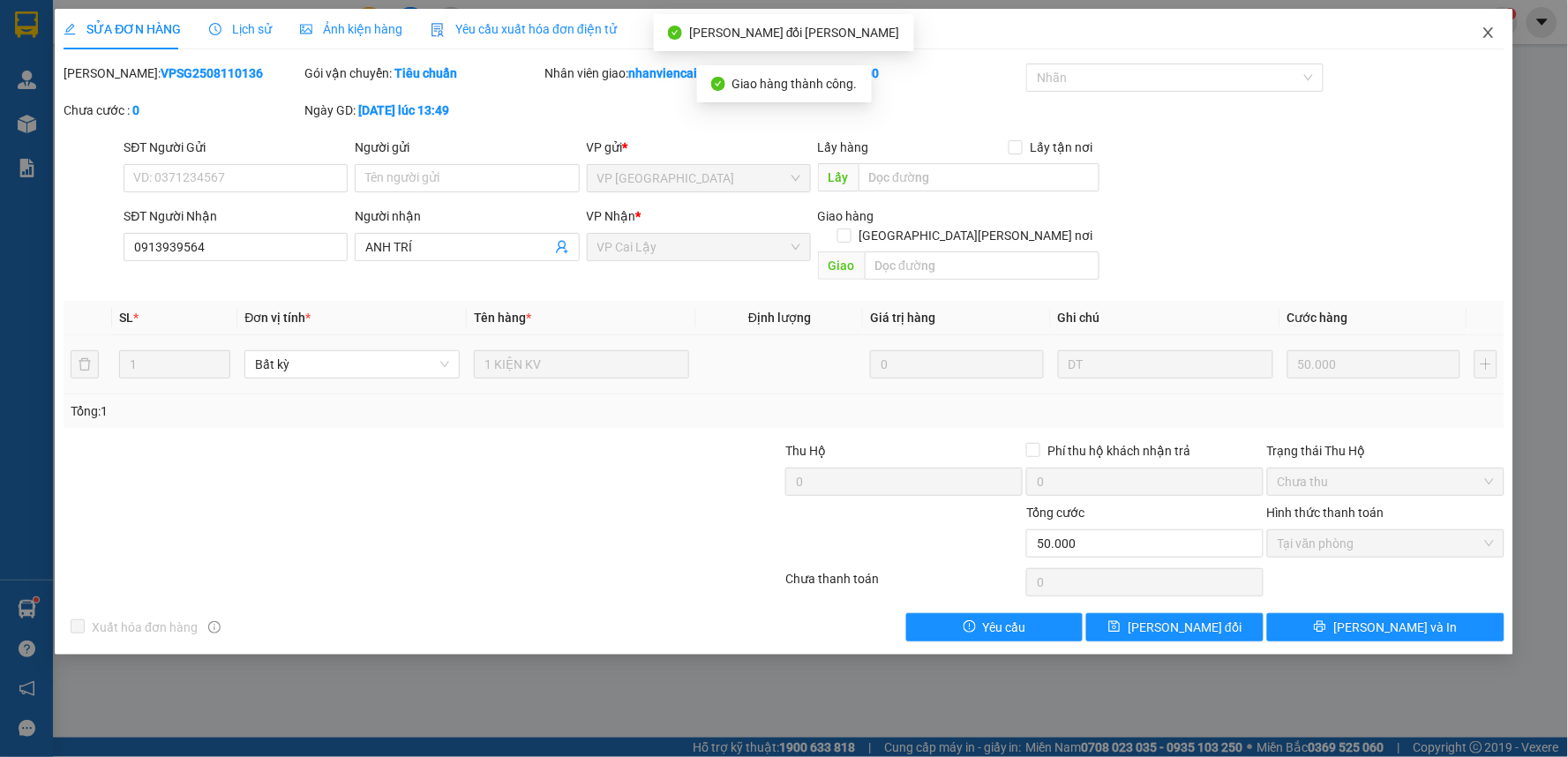
click at [1493, 31] on icon "close" at bounding box center [1488, 33] width 14 height 14
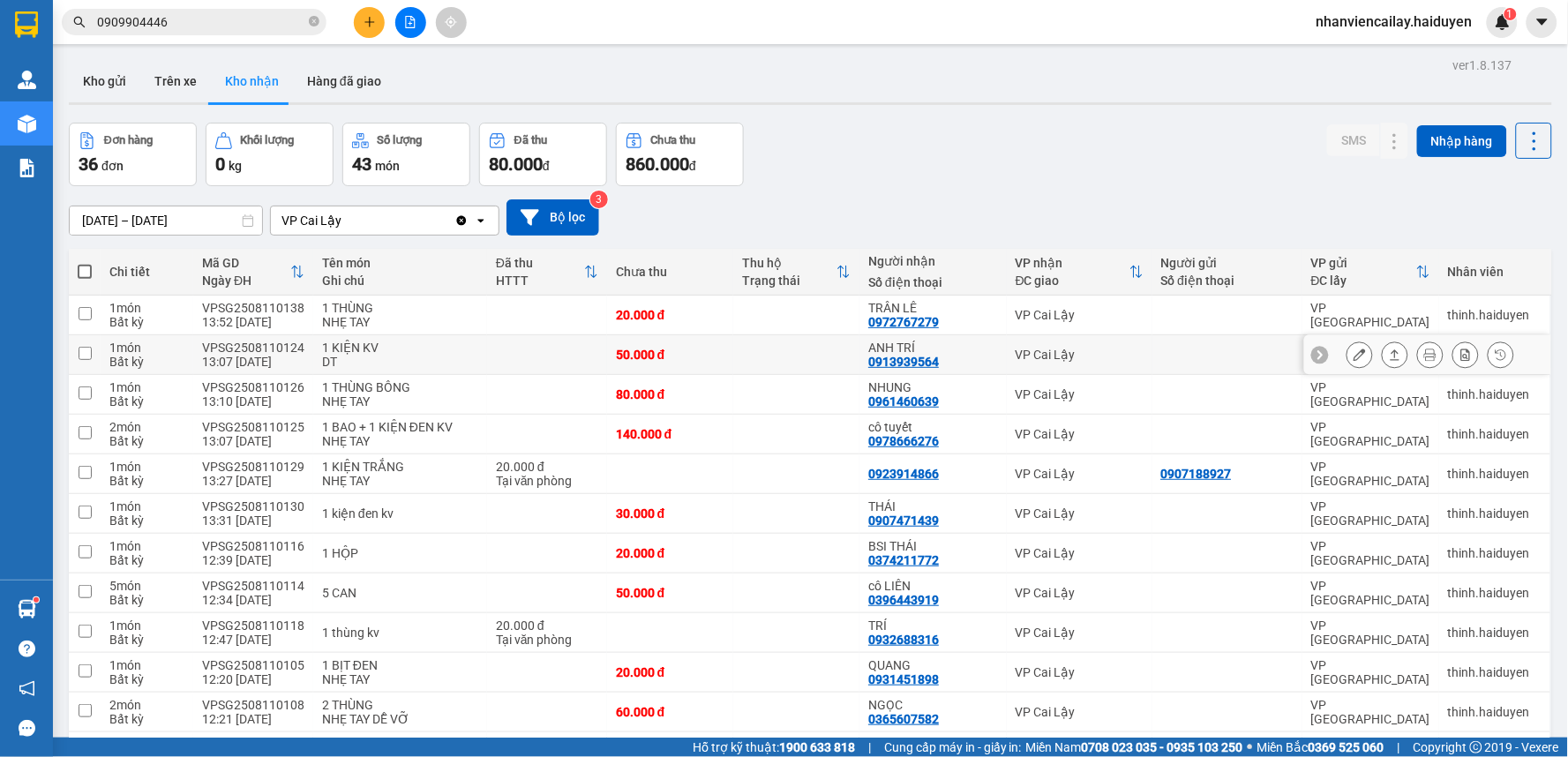
click at [1347, 348] on button at bounding box center [1360, 355] width 25 height 31
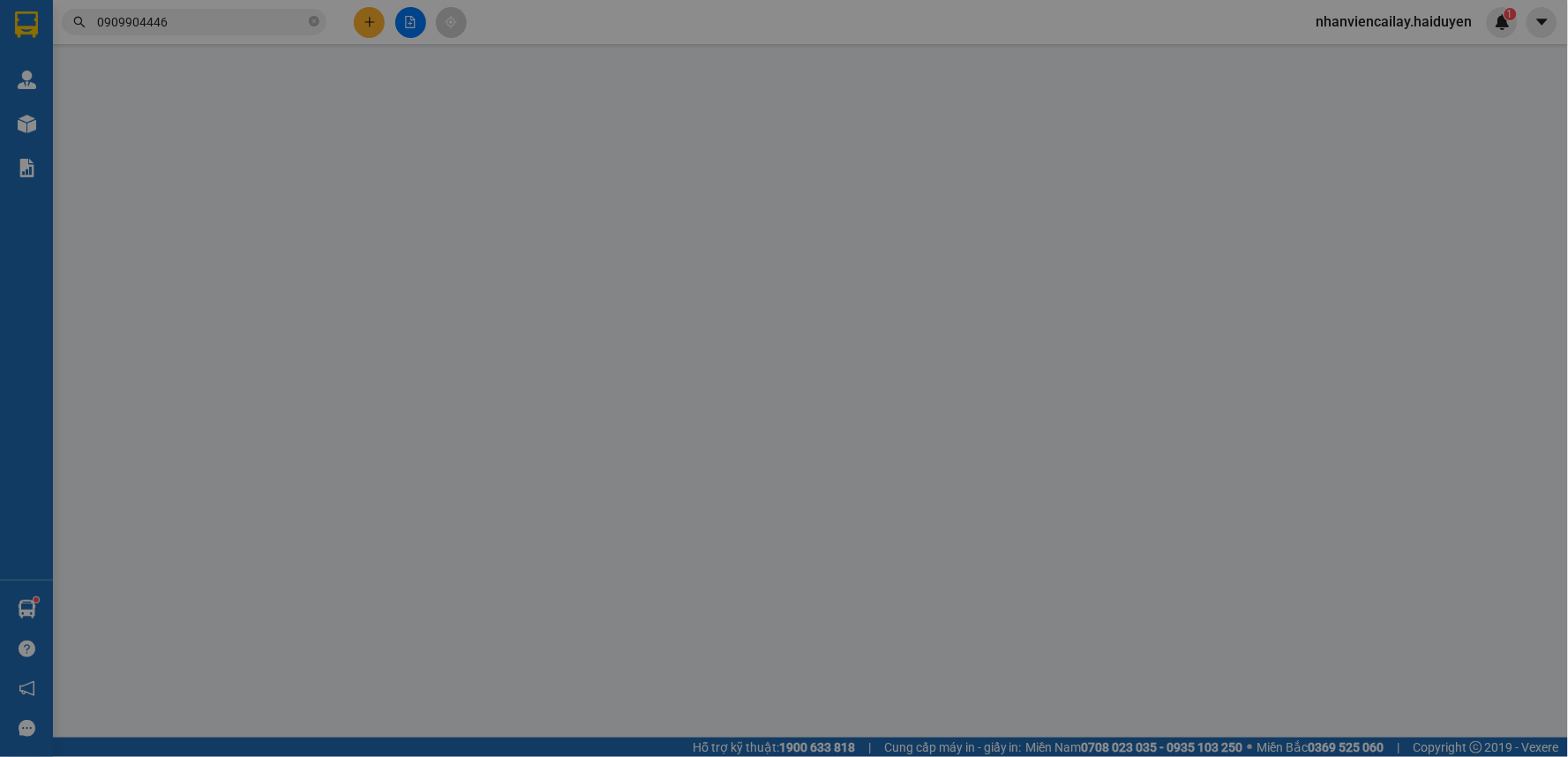
type input "0913939564"
type input "ANH TRÍ"
type input "50.000"
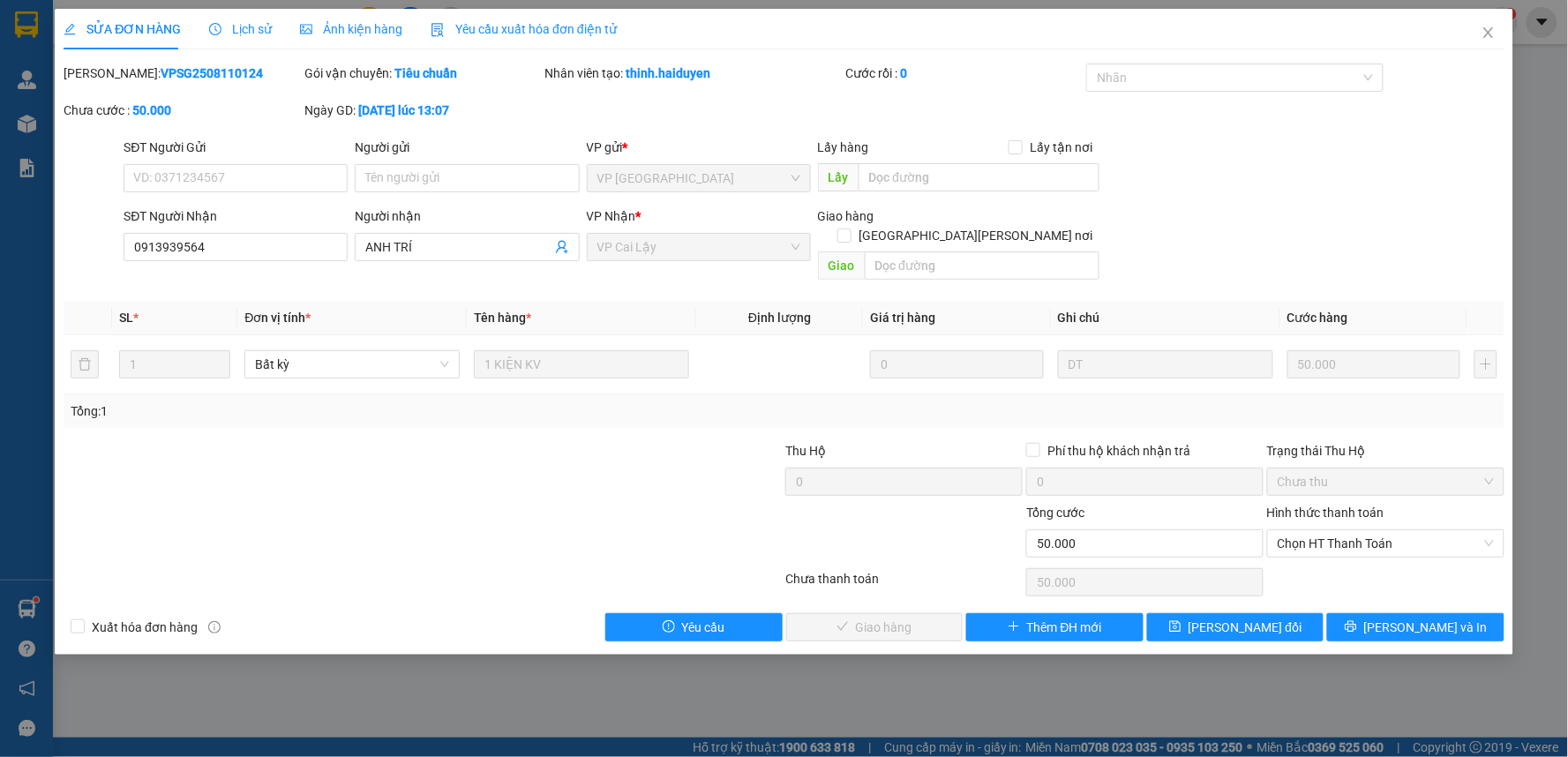
click at [1320, 538] on div "Hình thức thanh toán Chọn HT Thanh Toán" at bounding box center [1385, 534] width 237 height 62
click at [1320, 531] on span "Chọn HT Thanh Toán" at bounding box center [1385, 543] width 216 height 26
drag, startPoint x: 1318, startPoint y: 566, endPoint x: 1263, endPoint y: 578, distance: 56.3
click at [1316, 566] on div "Tại văn phòng" at bounding box center [1386, 560] width 216 height 19
type input "0"
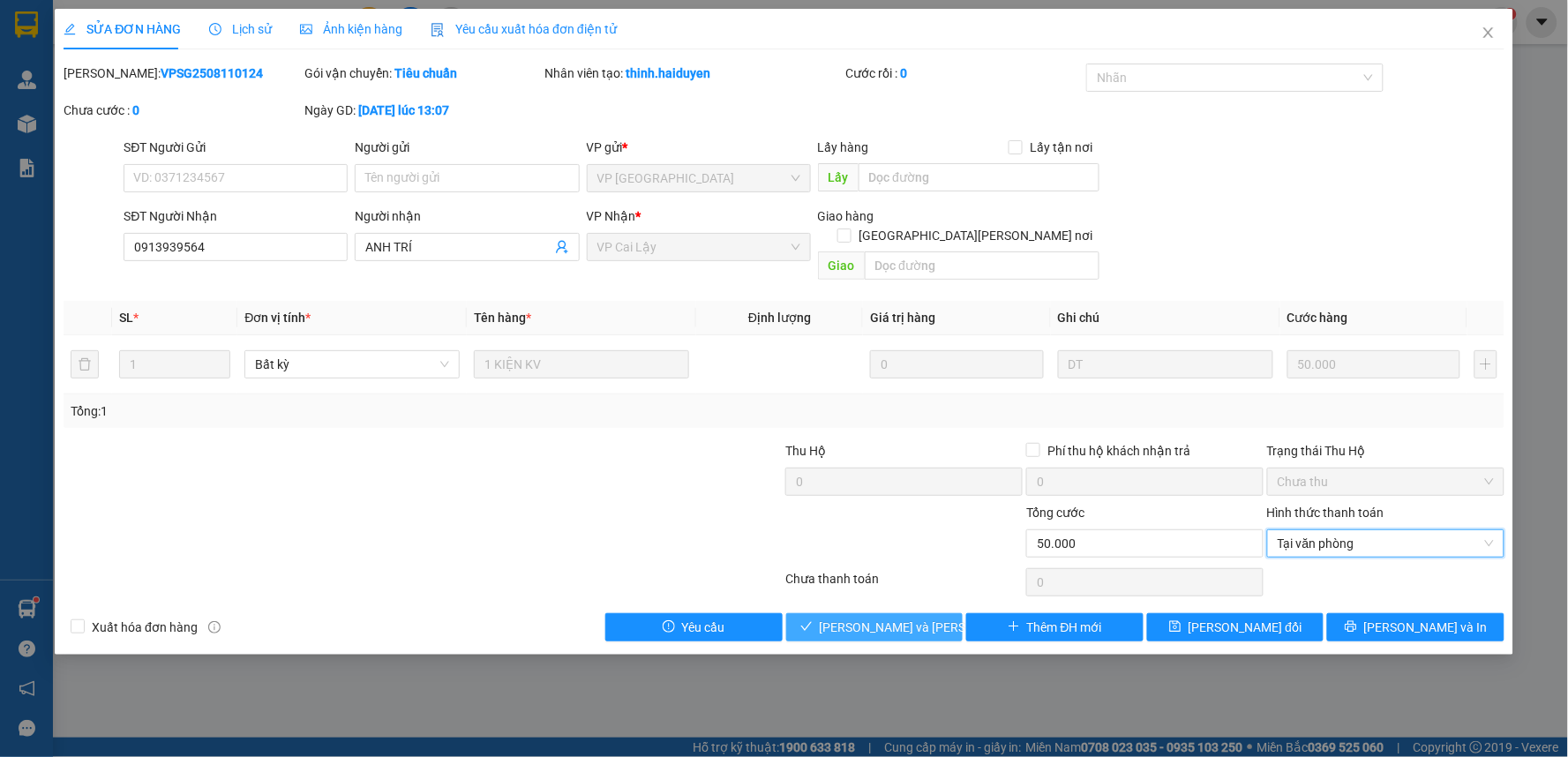
click at [906, 618] on button "[PERSON_NAME] và Giao hàng" at bounding box center [875, 627] width 177 height 28
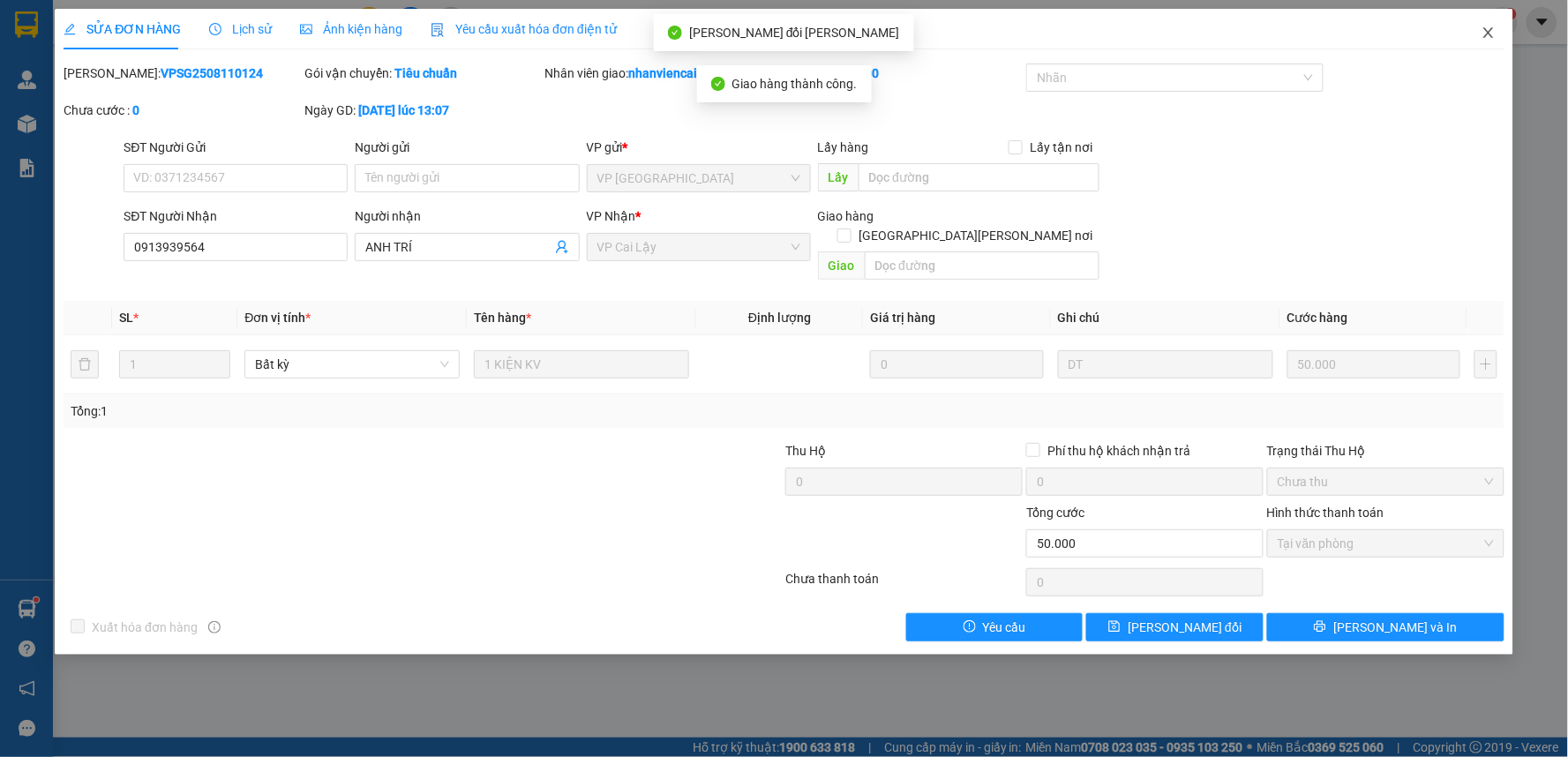
click at [1483, 36] on icon "close" at bounding box center [1488, 33] width 14 height 14
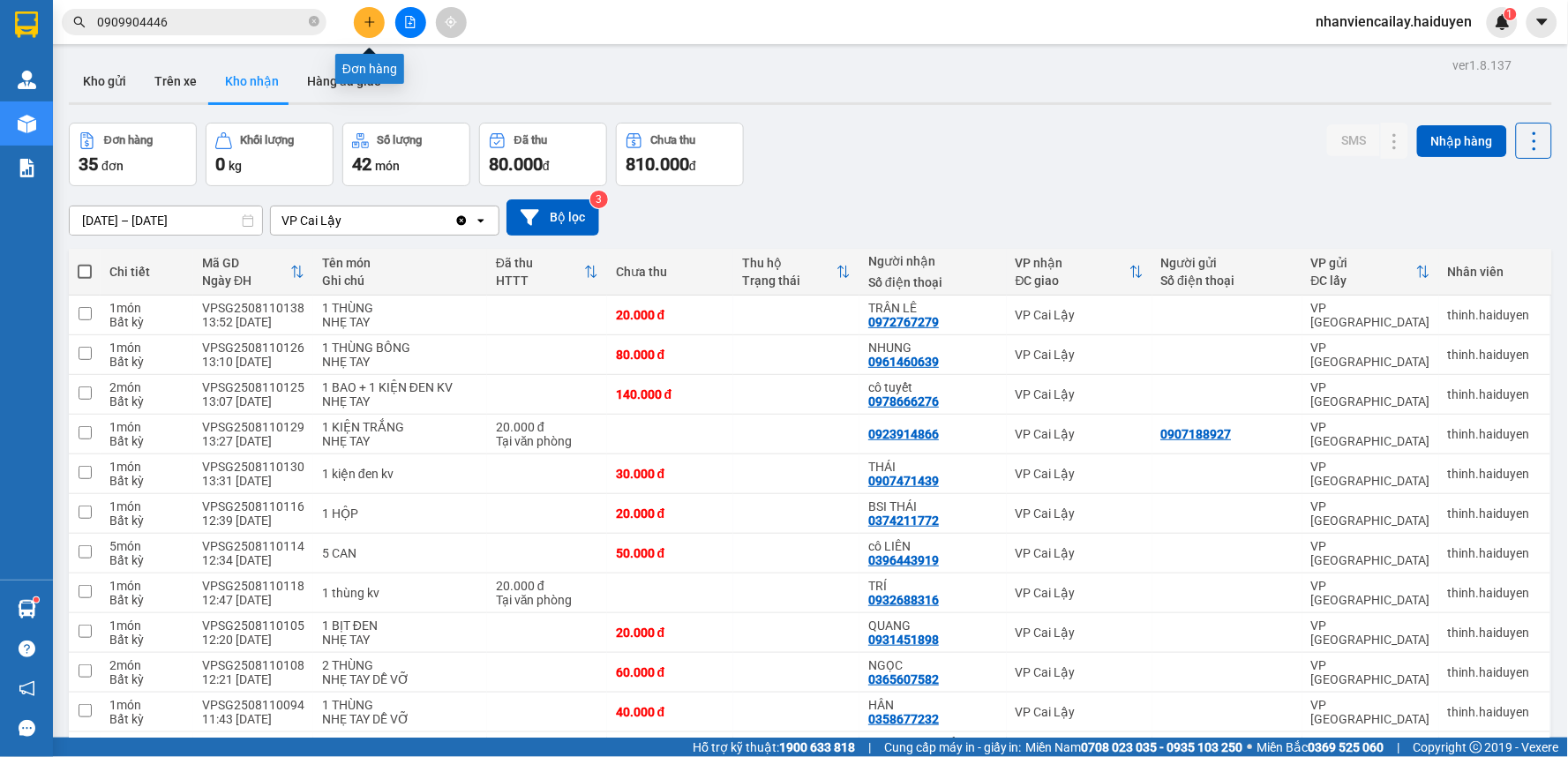
click at [362, 29] on button at bounding box center [369, 22] width 31 height 31
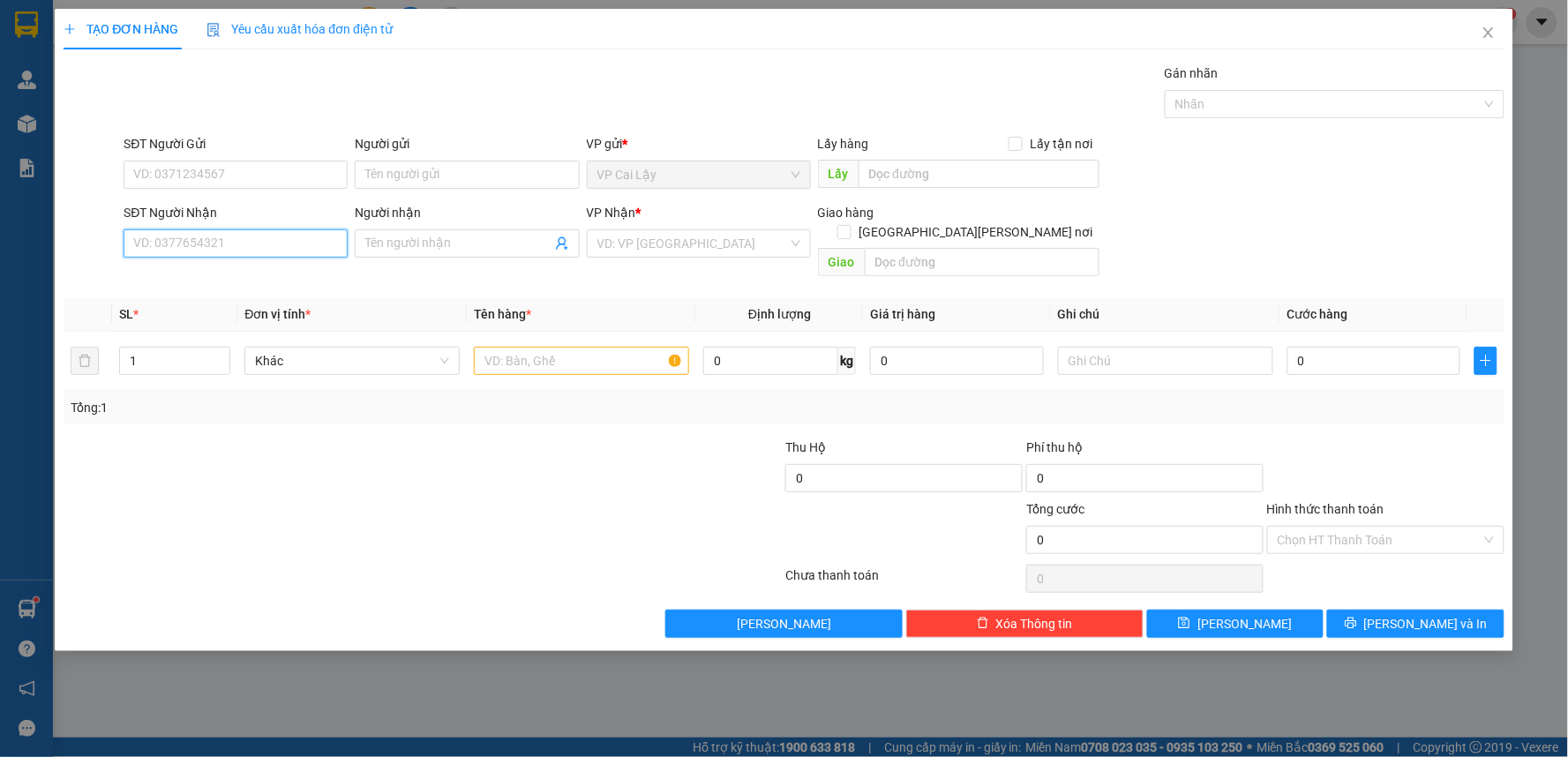
click at [300, 244] on input "SĐT Người Nhận" at bounding box center [235, 243] width 224 height 28
type input "0975414483"
click at [373, 243] on input "Người nhận" at bounding box center [457, 244] width 185 height 19
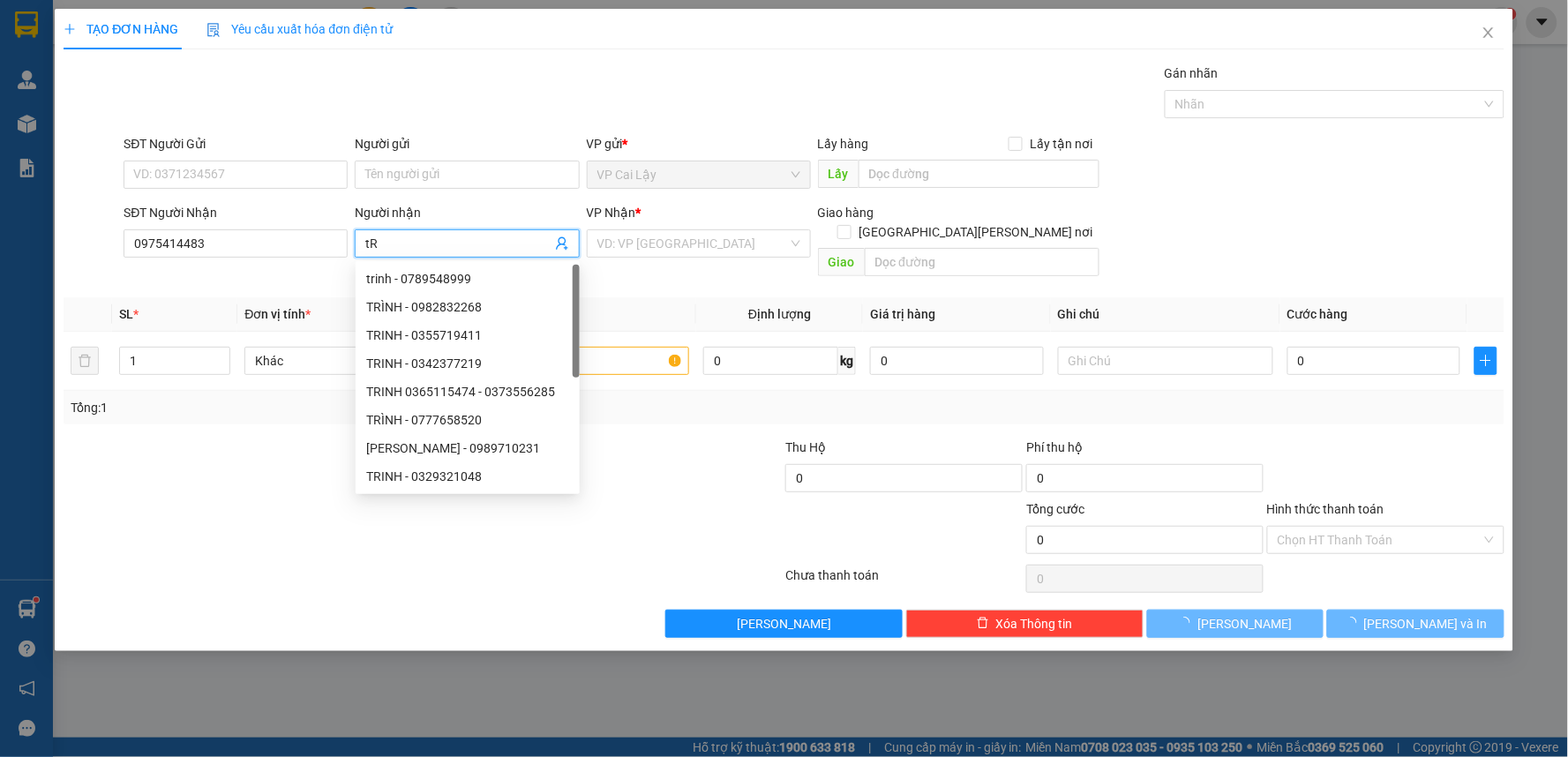
type input "t"
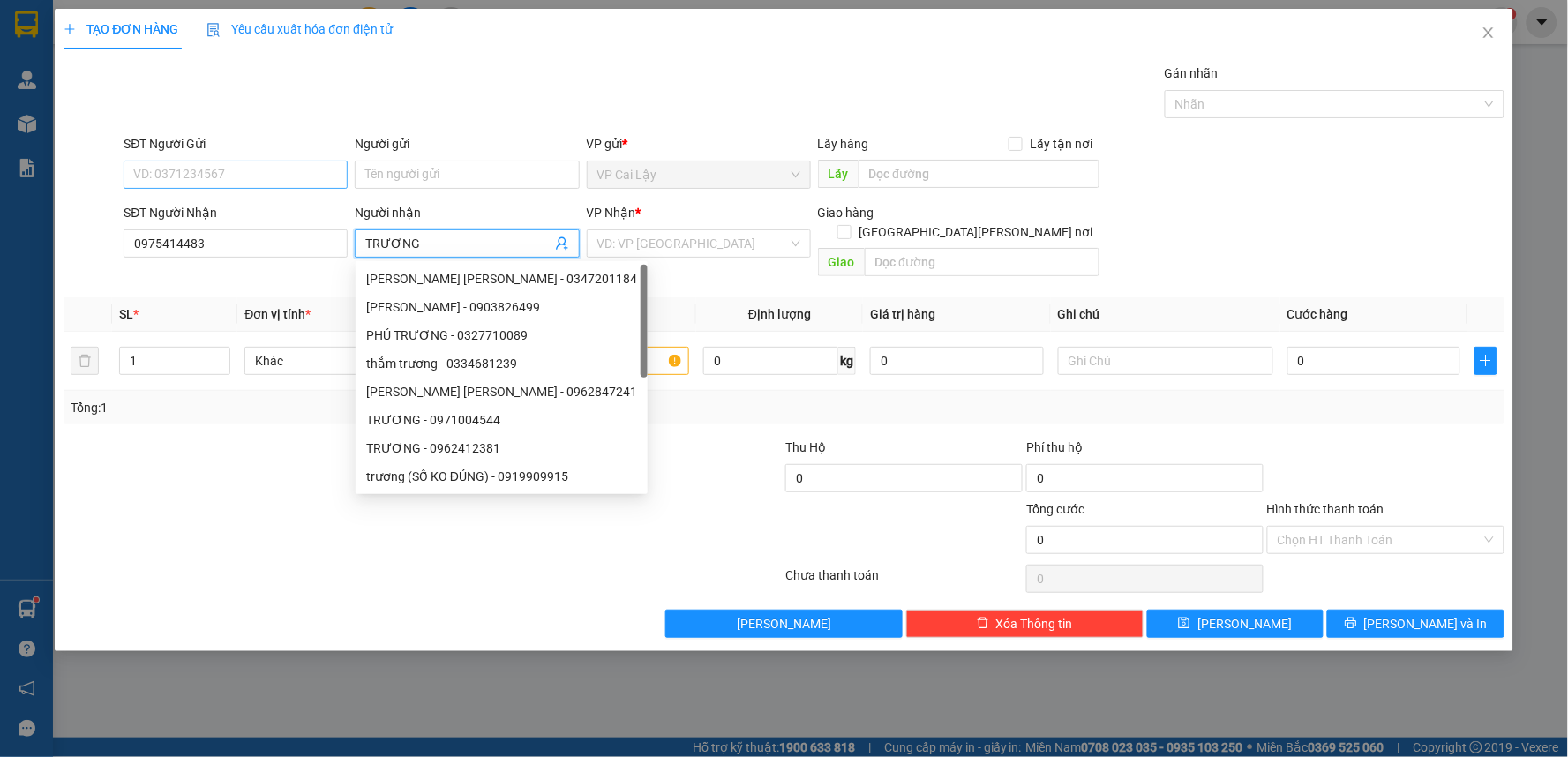
type input "TRƯƠNG"
click at [256, 173] on input "SĐT Người Gửi" at bounding box center [235, 174] width 224 height 28
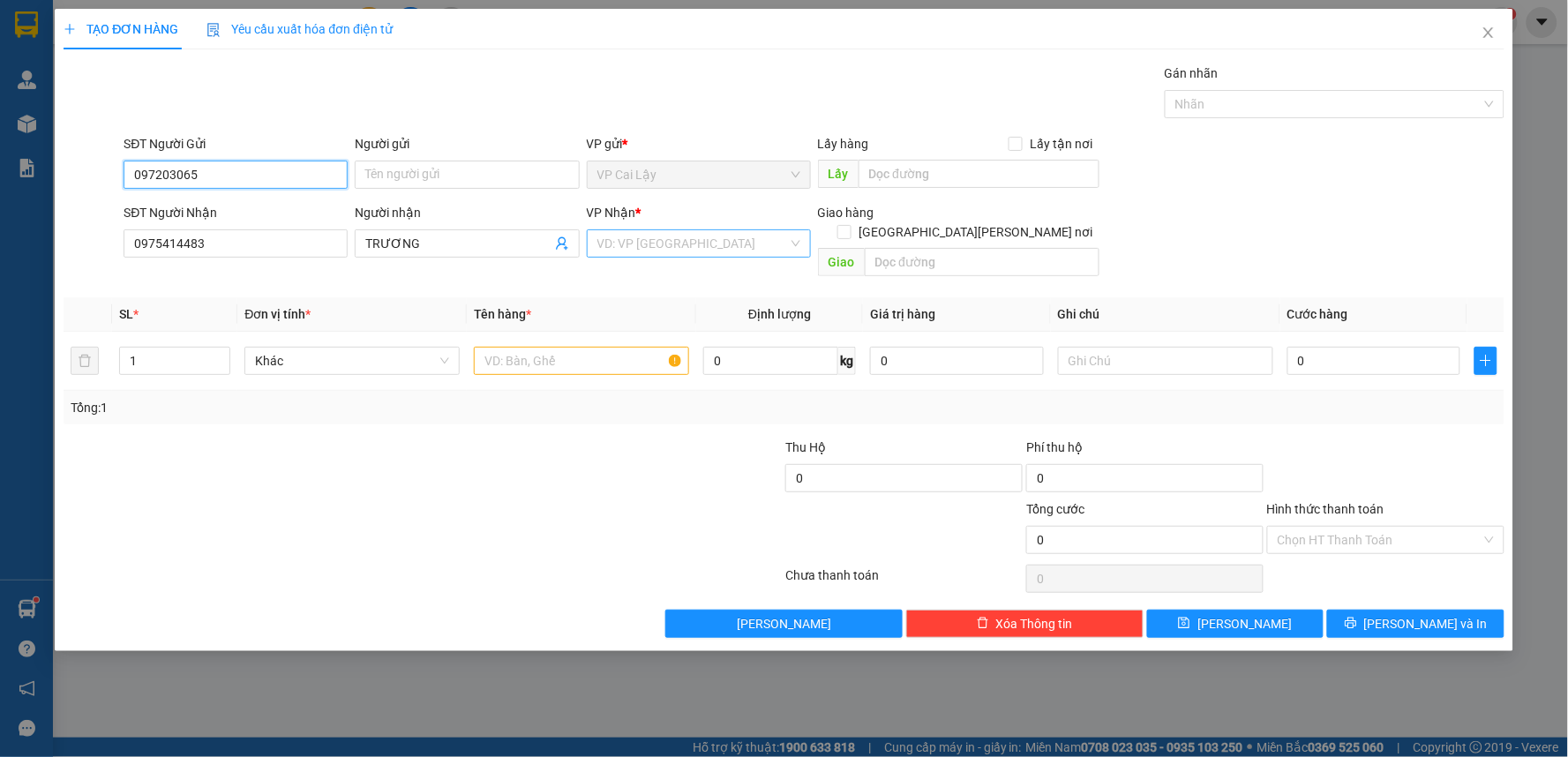
type input "097203065"
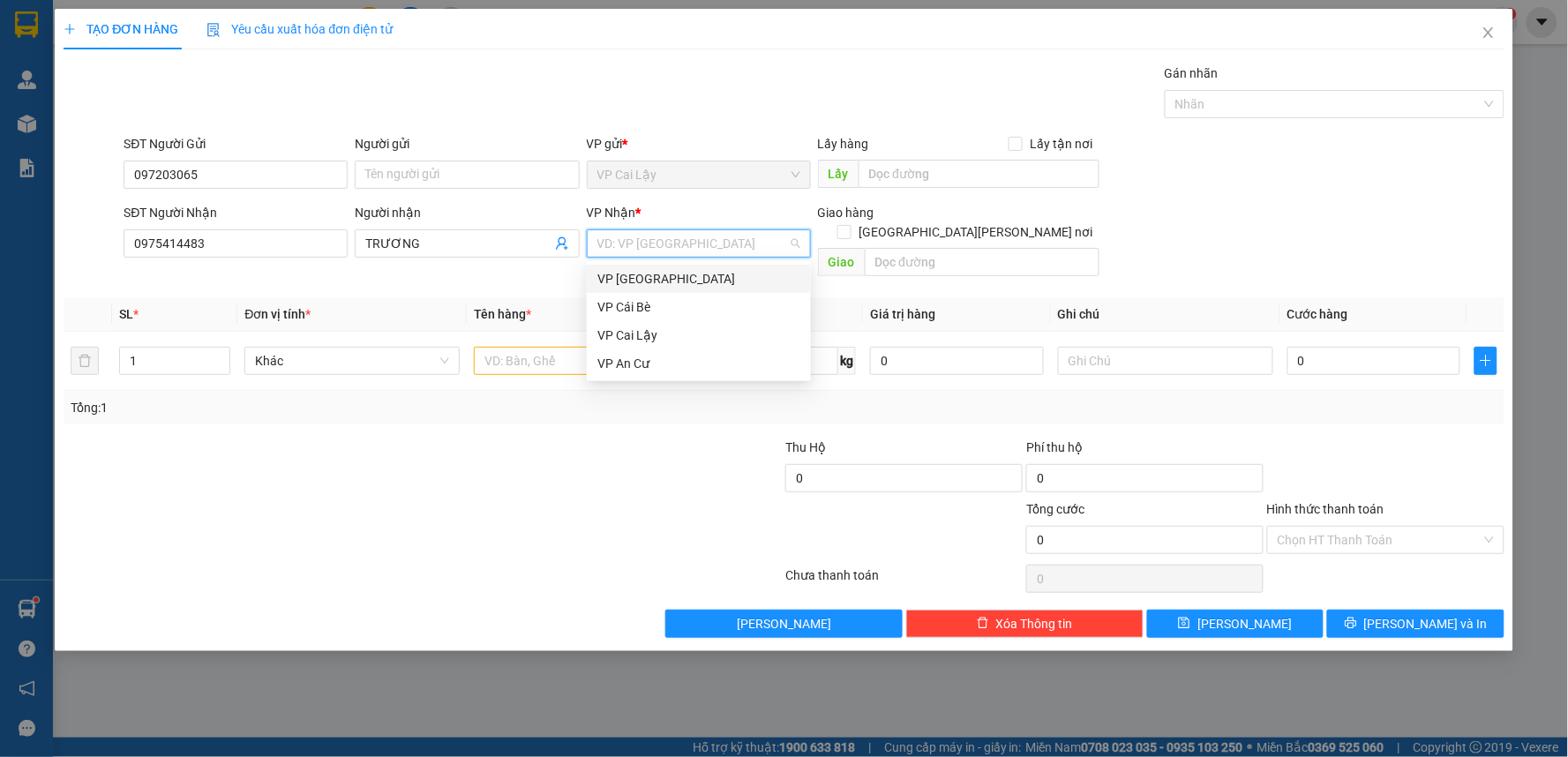
click at [660, 241] on input "search" at bounding box center [693, 243] width 191 height 26
click at [655, 270] on div "VP [GEOGRAPHIC_DATA]" at bounding box center [698, 278] width 203 height 19
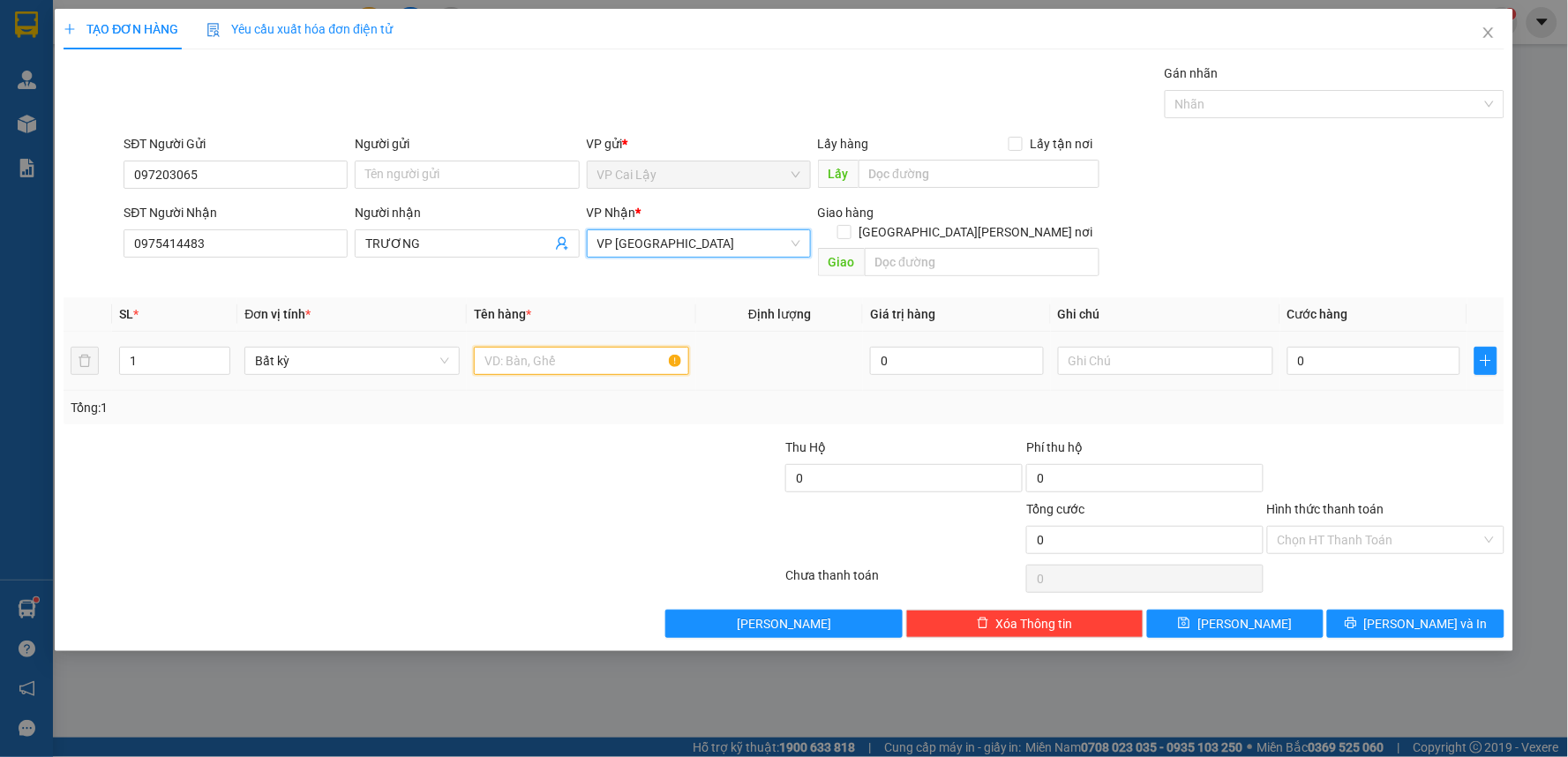
click at [549, 347] on input "text" at bounding box center [582, 360] width 216 height 28
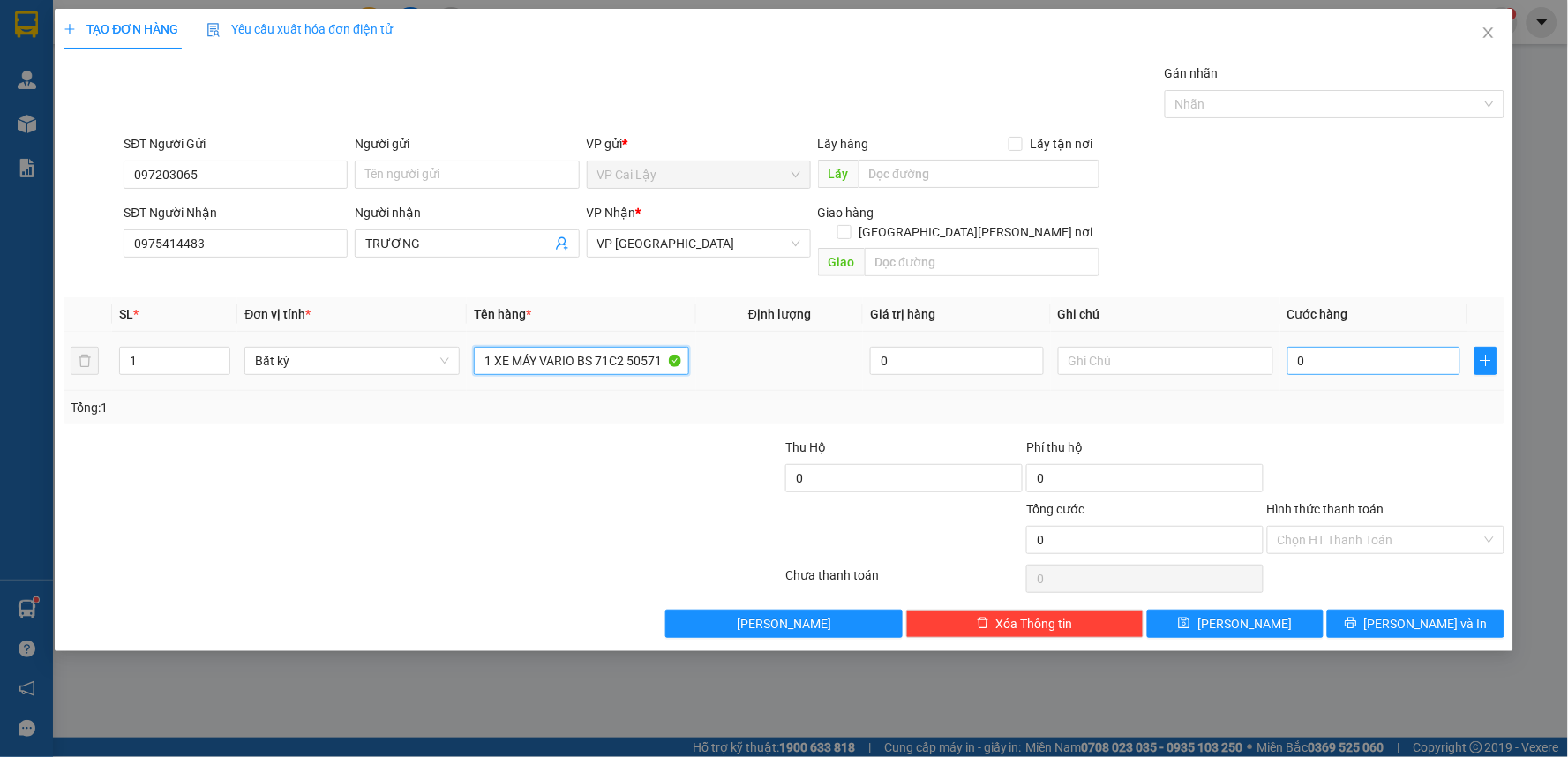
type input "1 XE MÁY VARIO BS 71C2 50571"
click at [1318, 347] on input "0" at bounding box center [1373, 360] width 173 height 28
type input "3"
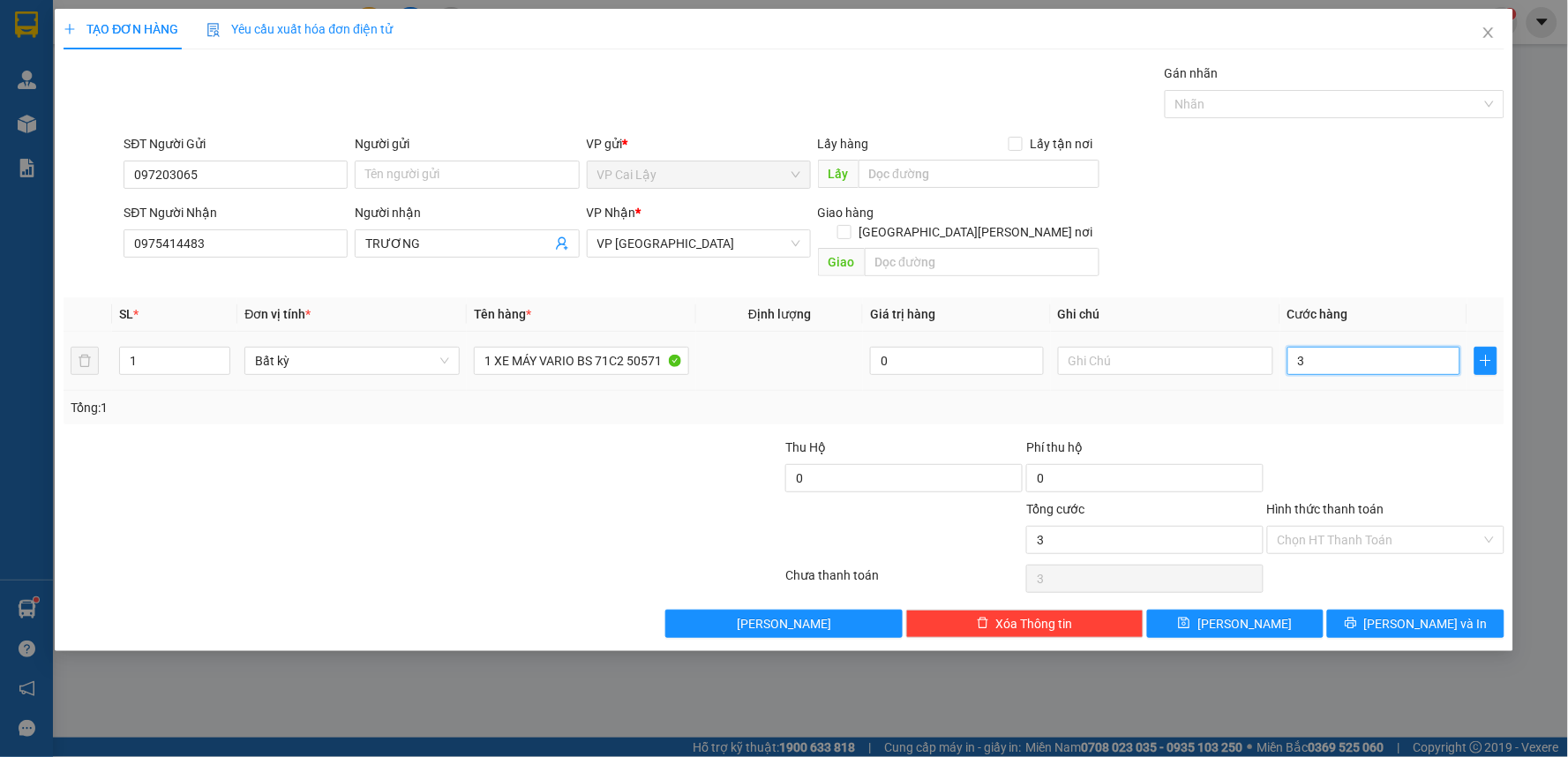
type input "30"
type input "300"
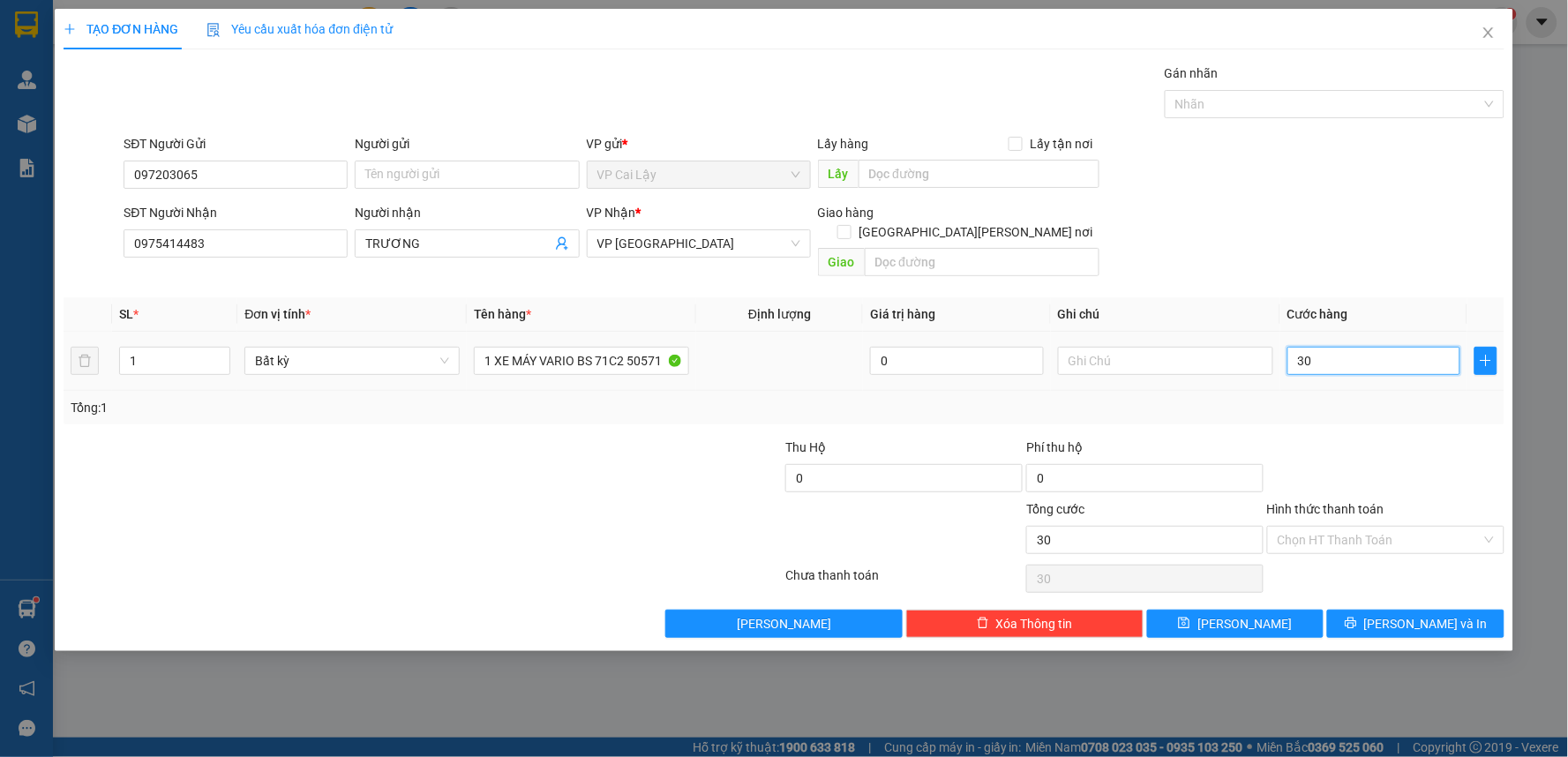
type input "300"
type input "3.000"
type input "30.000"
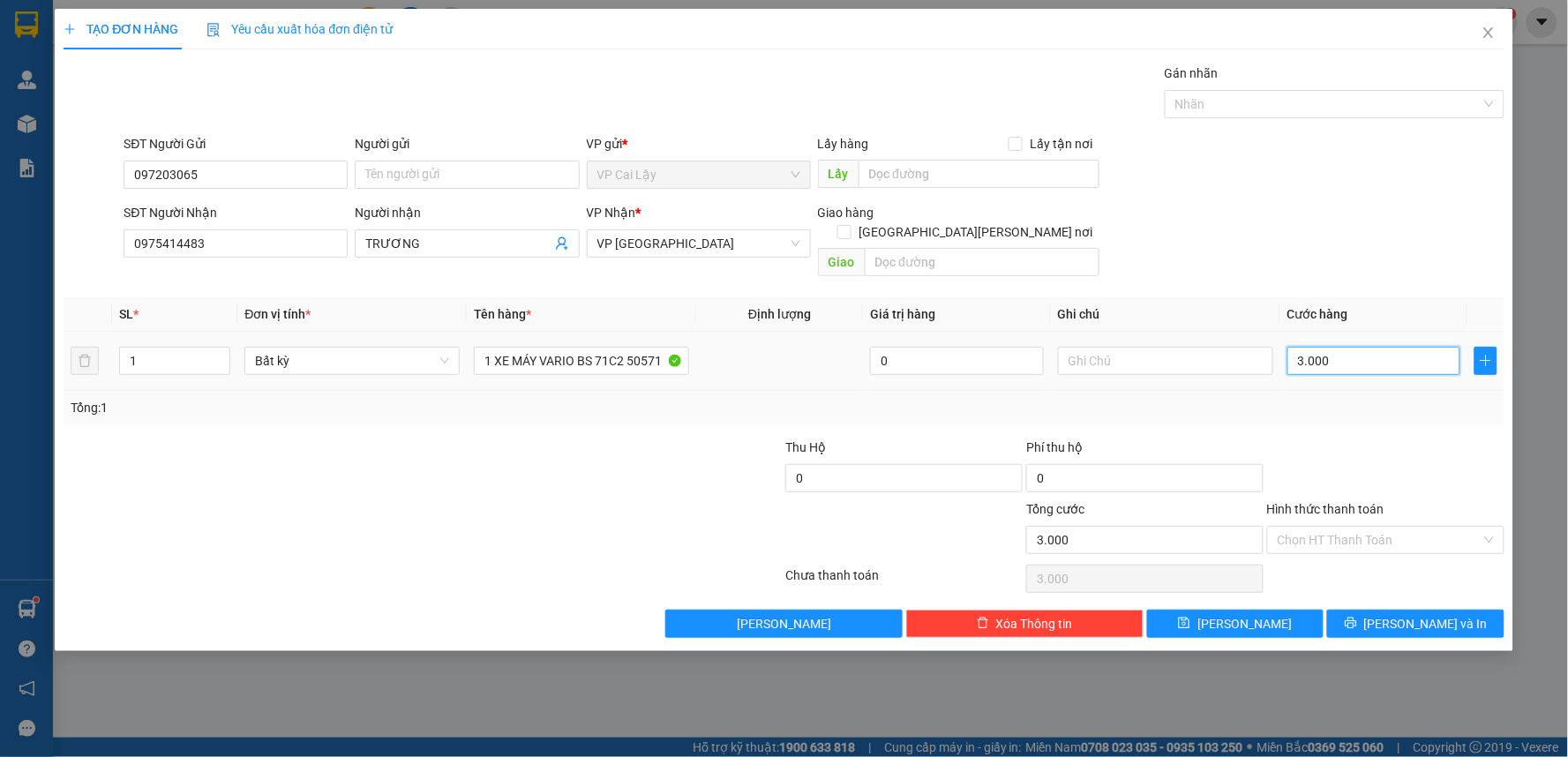
type input "30.000"
type input "300.000"
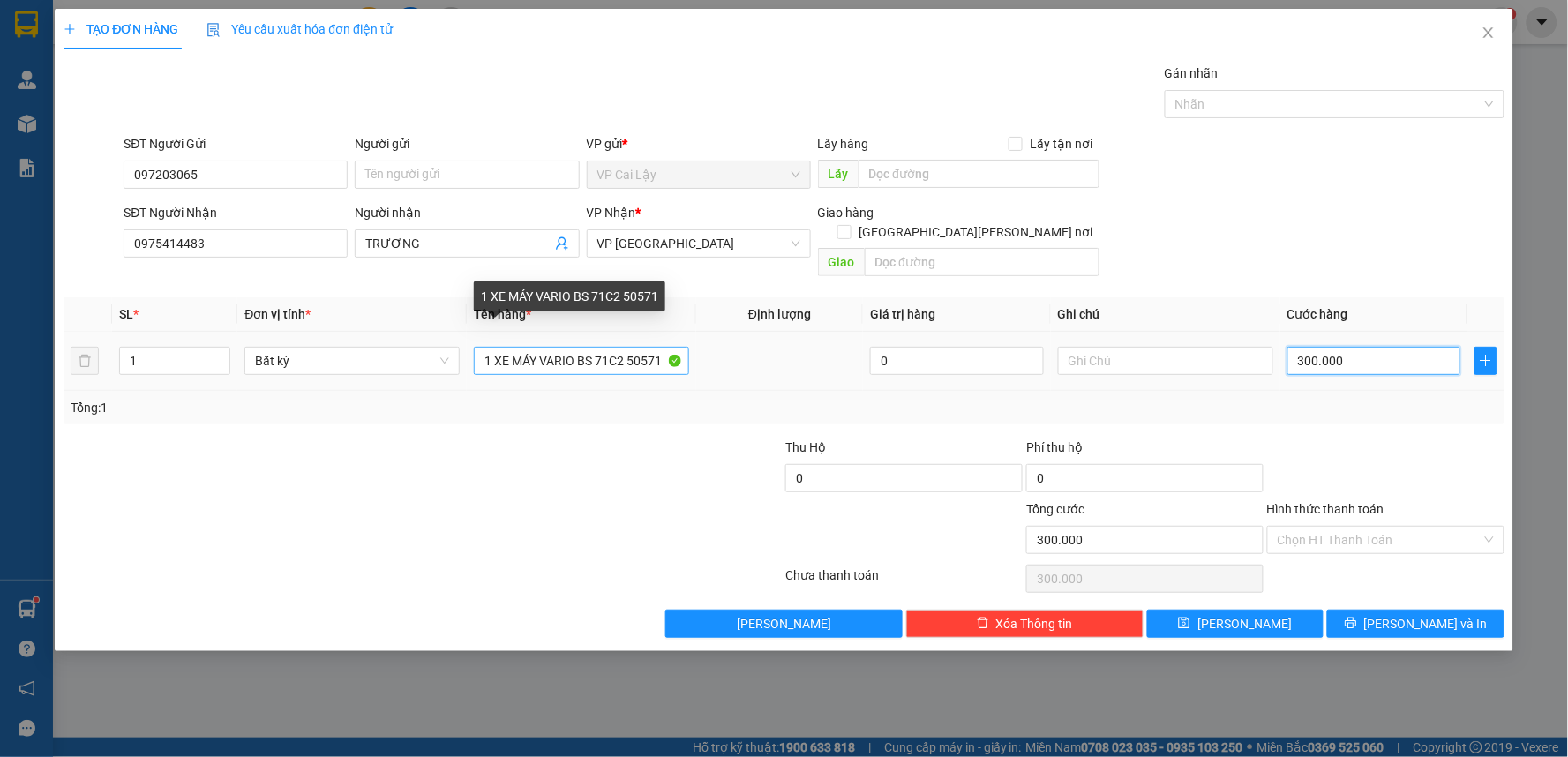
type input "300.000"
click at [609, 347] on input "1 XE MÁY VARIO BS 71C2 50571" at bounding box center [582, 360] width 216 height 28
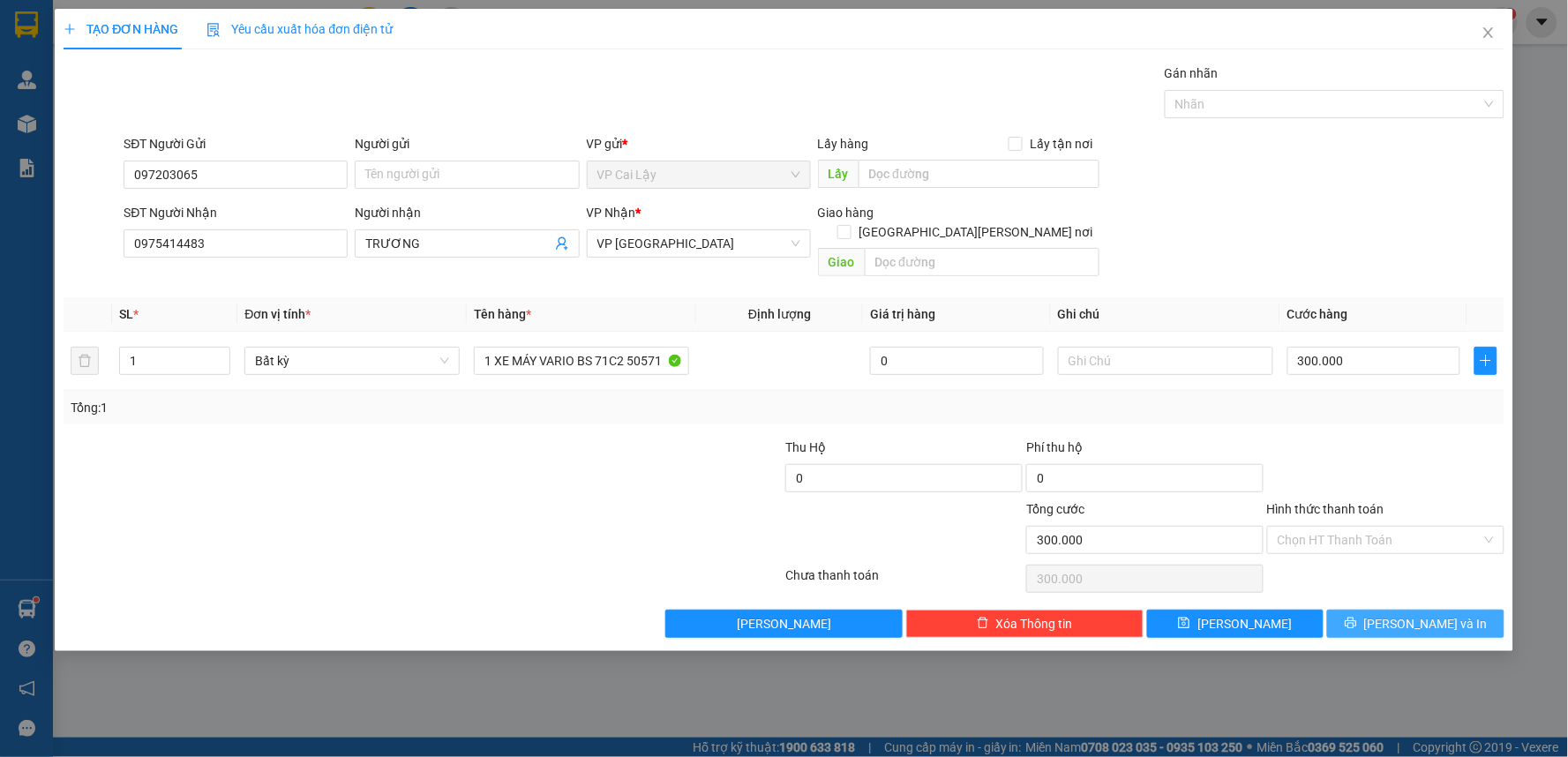
click at [1418, 614] on span "[PERSON_NAME] và In" at bounding box center [1425, 624] width 123 height 19
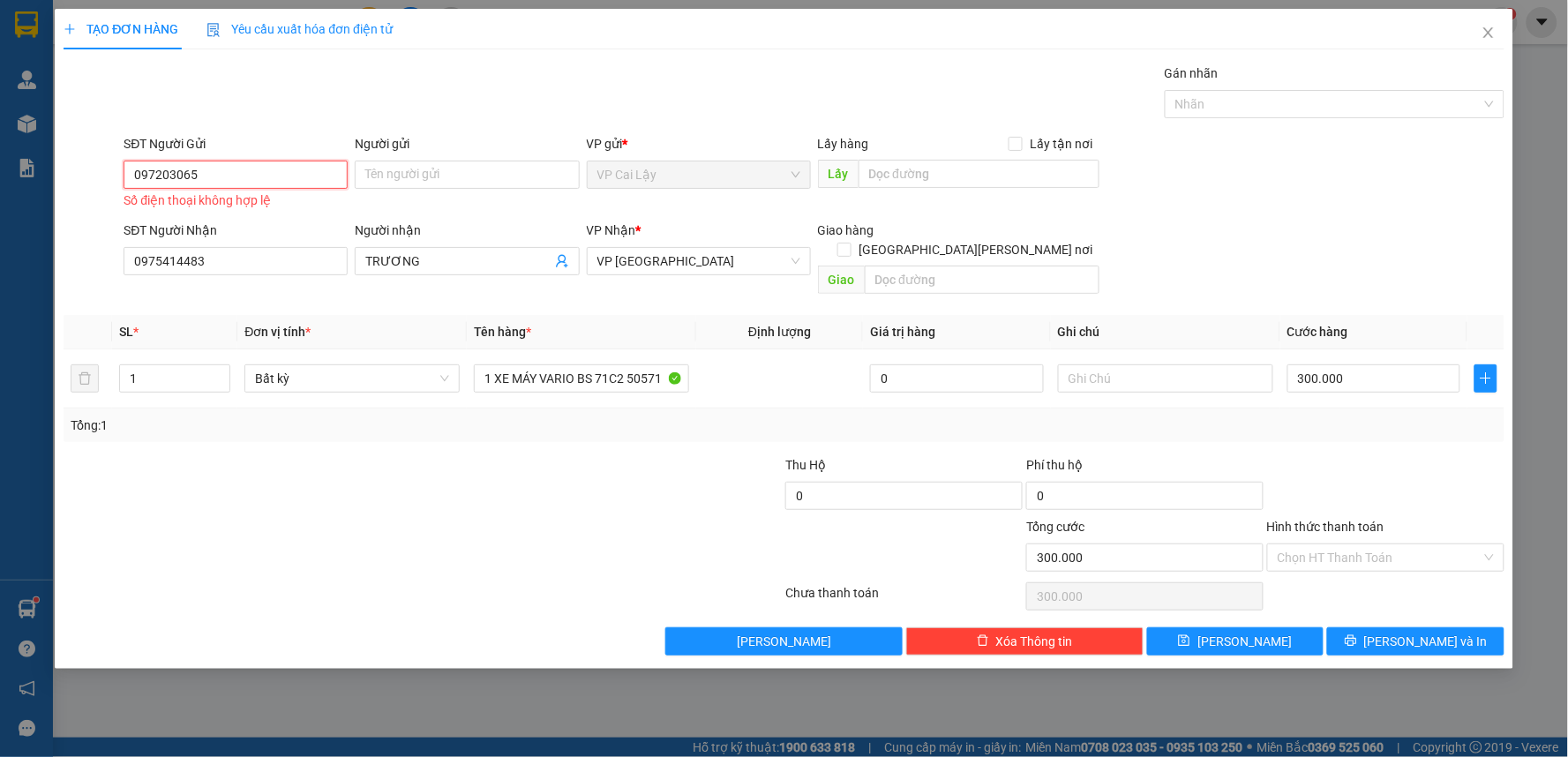
click at [209, 174] on input "097203065" at bounding box center [235, 174] width 224 height 28
type input "0907203065"
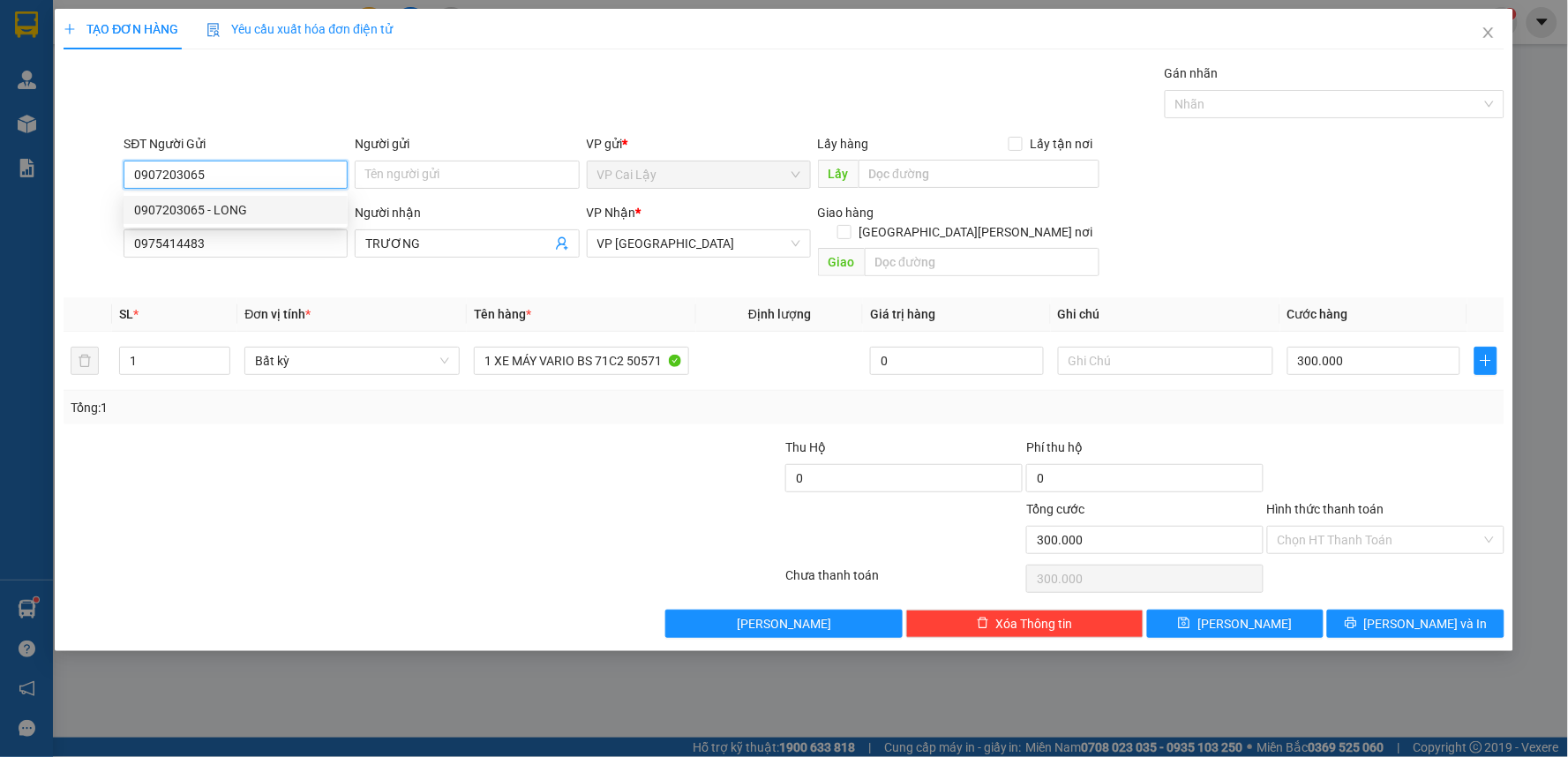
click at [269, 215] on div "0907203065 - LONG" at bounding box center [235, 210] width 203 height 19
type input "LONG"
type input "40.000"
type input "0907203065"
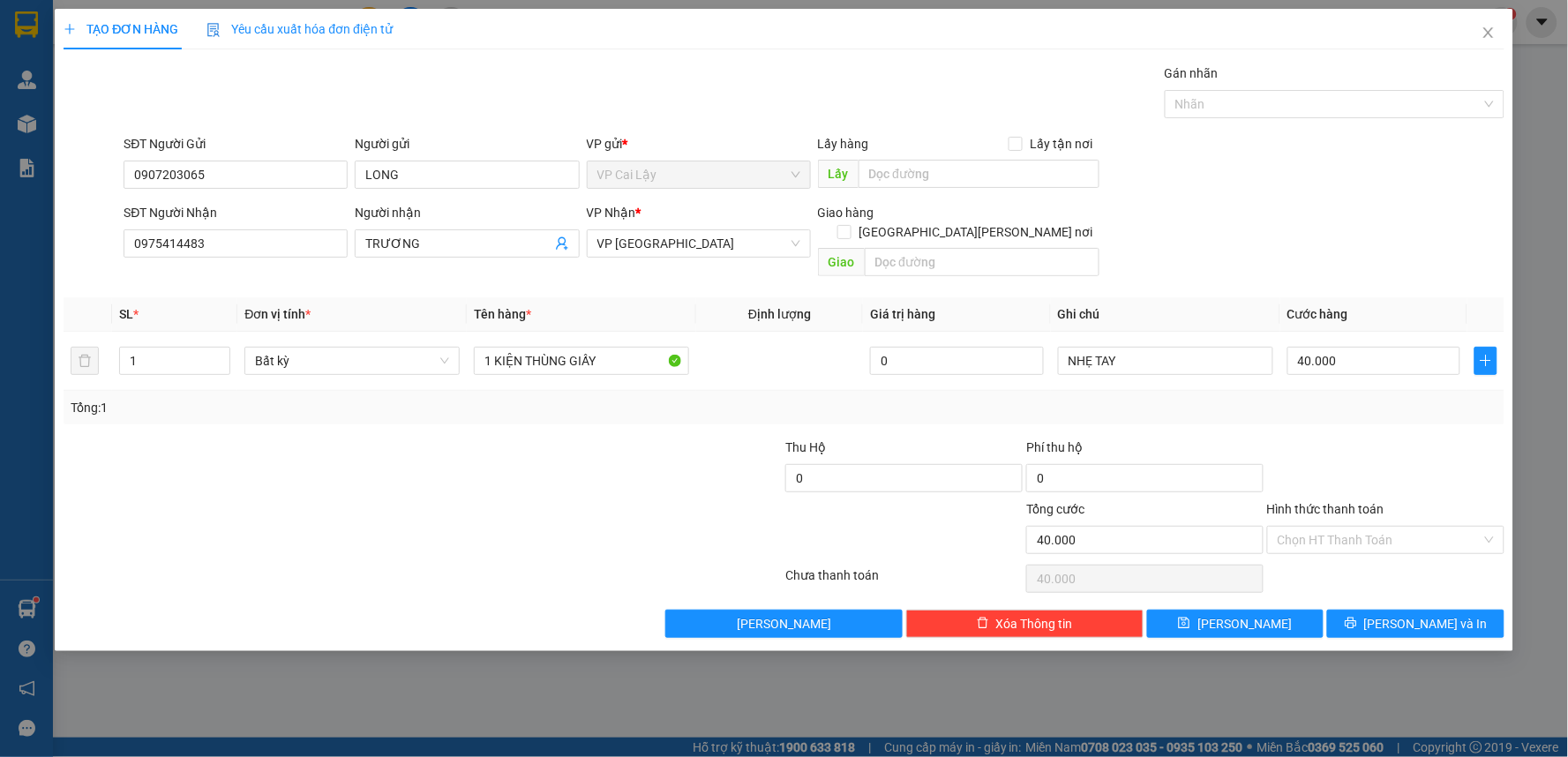
click at [538, 93] on div "Gói vận chuyển * Tiêu chuẩn Gán nhãn Nhãn" at bounding box center [814, 94] width 1387 height 62
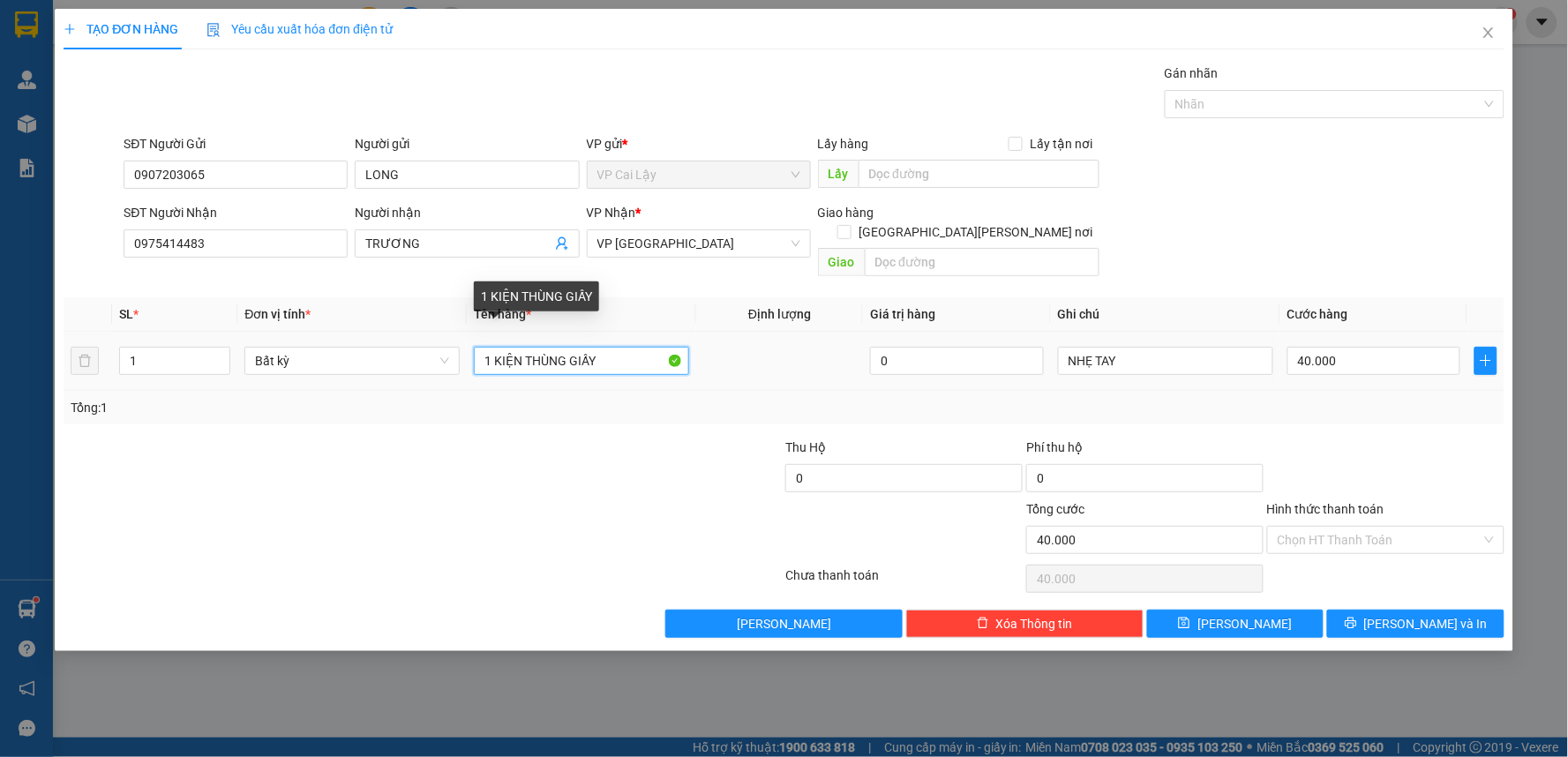
click at [598, 347] on input "1 KIỆN THÙNG GIẤY" at bounding box center [582, 360] width 216 height 28
drag, startPoint x: 595, startPoint y: 341, endPoint x: 605, endPoint y: 339, distance: 10.2
click at [605, 347] on input "1 CHIẾC XE MÁY VARIO BS 71C2 50571 + PB CHÌA KHÓA" at bounding box center [582, 360] width 216 height 28
click at [593, 347] on input "1 CHIẾC XE MÁY VARIO BS 71C2 50571 + PB CHÌA KHÓA" at bounding box center [582, 360] width 216 height 28
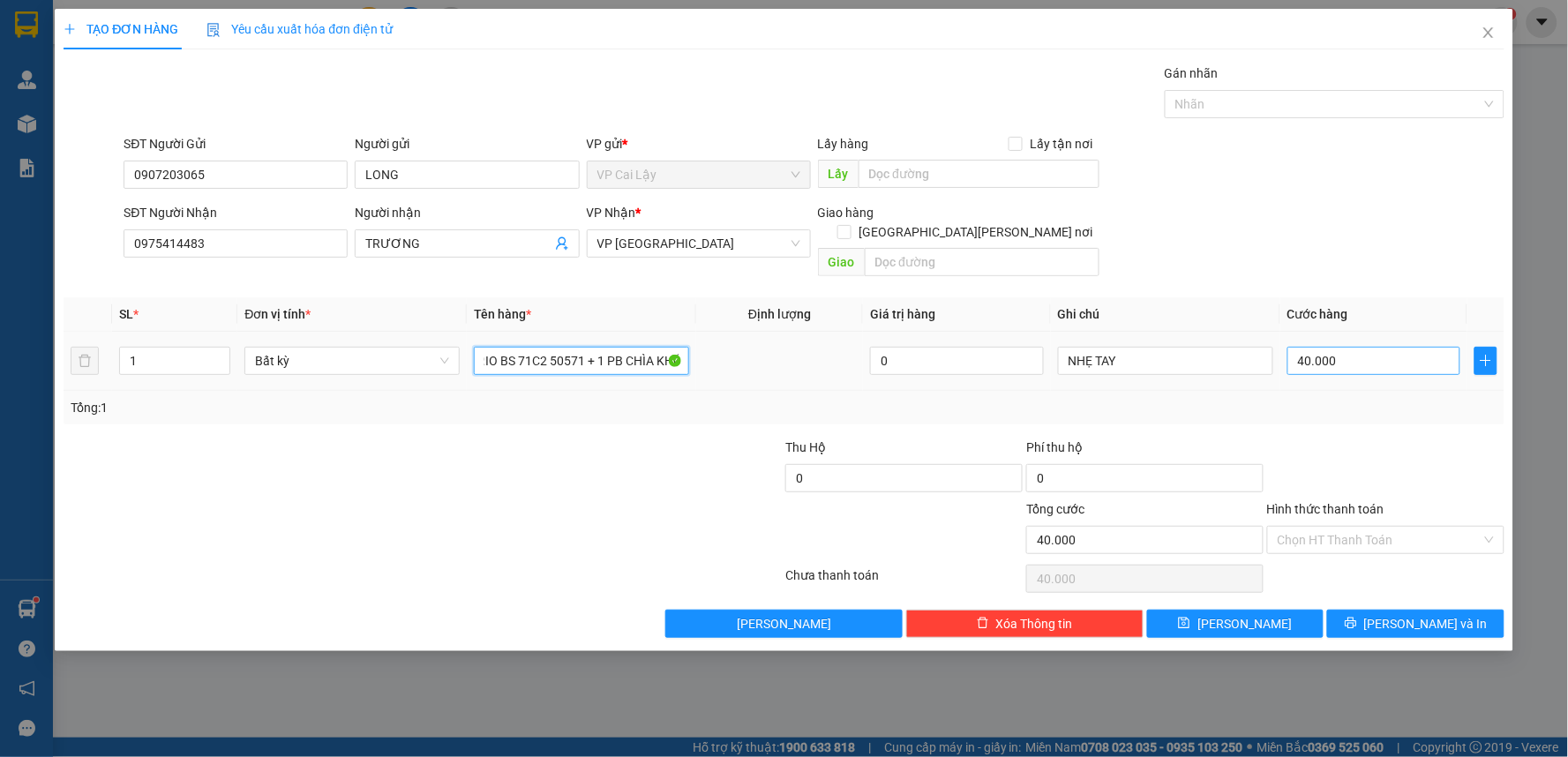
type input "1 CHIẾC XE MÁY VARIO BS 71C2 50571 + 1 PB CHÌA KHÓA"
click at [1370, 347] on input "40.000" at bounding box center [1373, 360] width 173 height 28
type input "3"
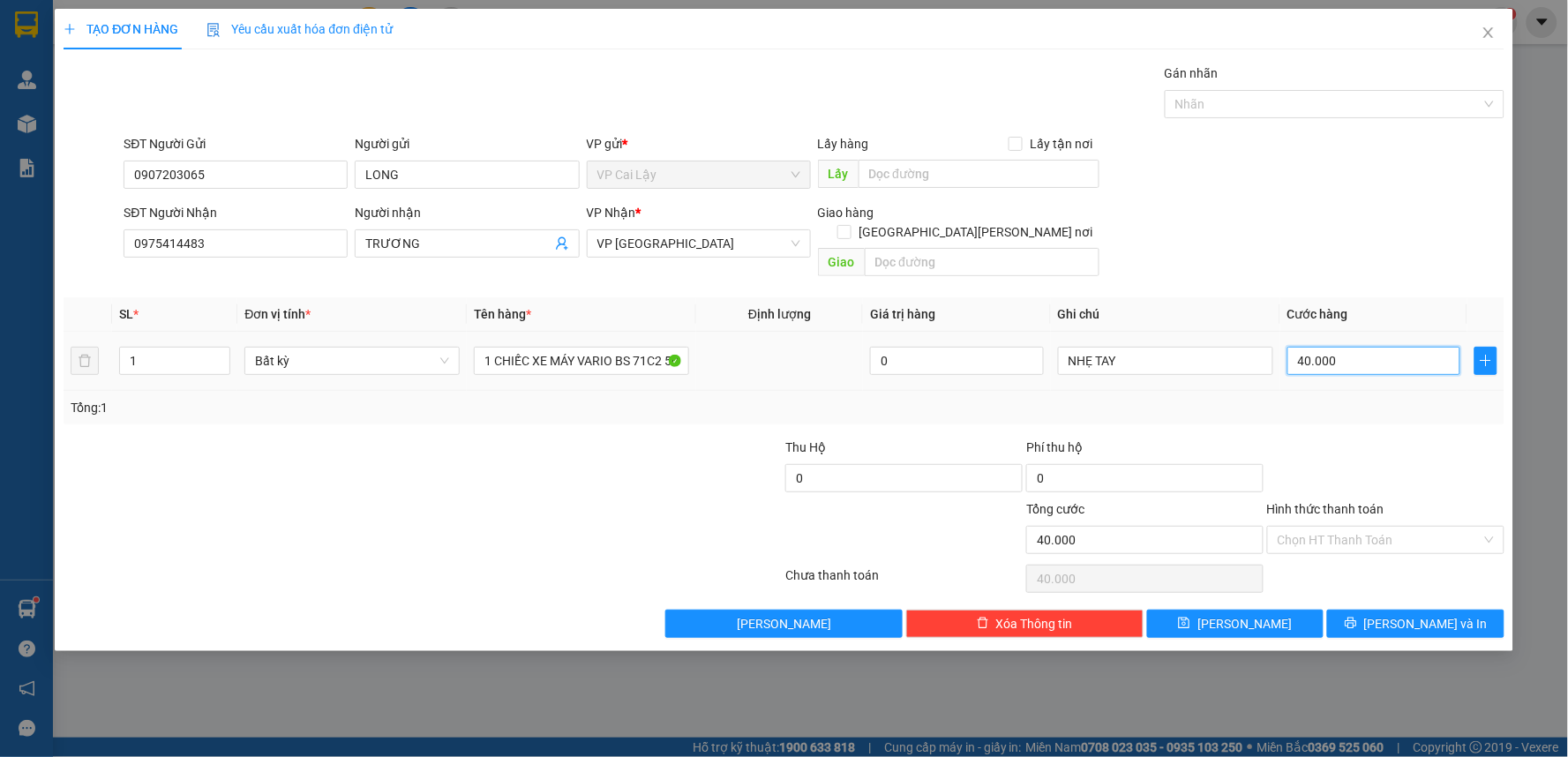
type input "3"
type input "30"
type input "300"
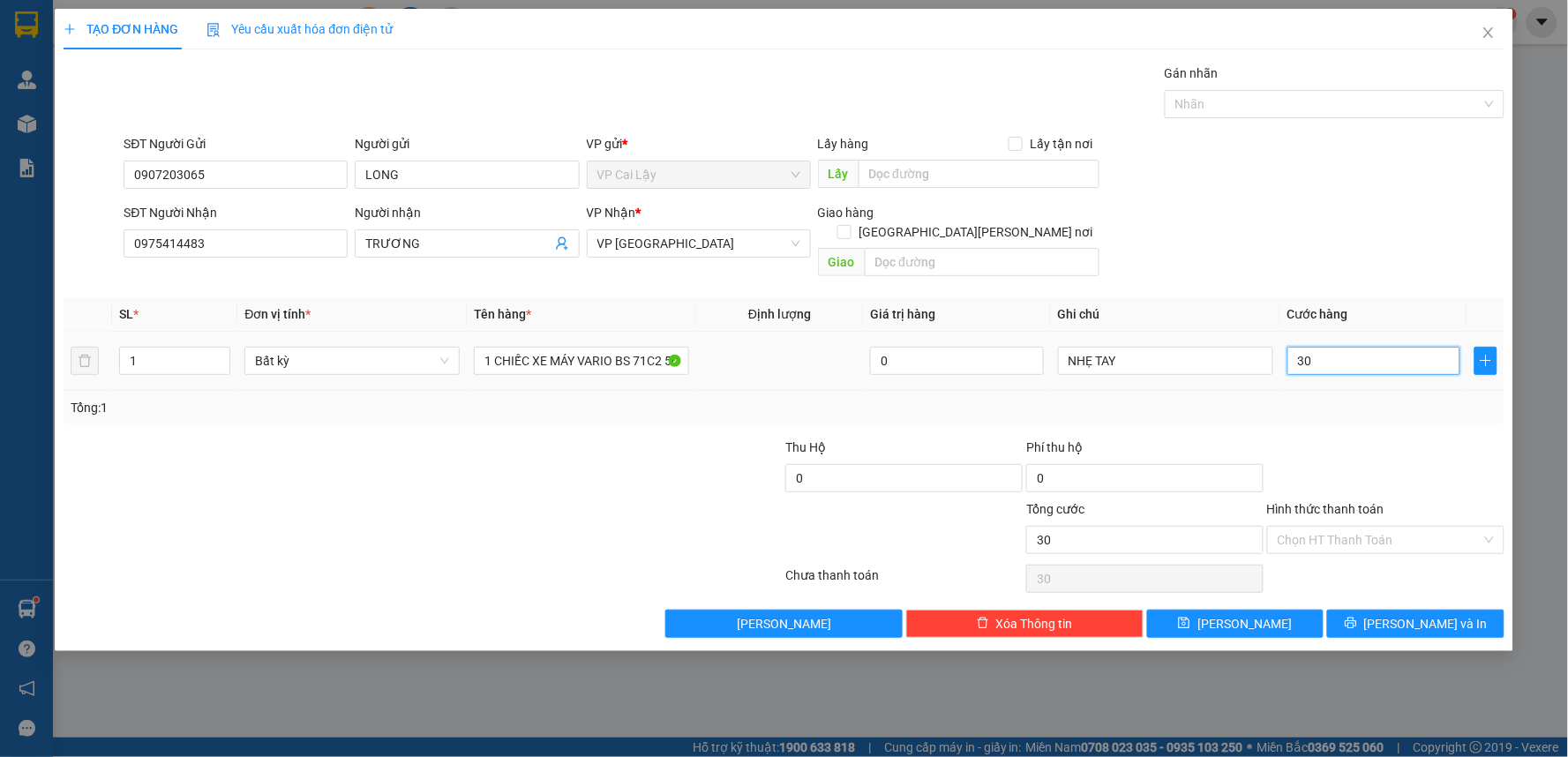
type input "300"
type input "3.000"
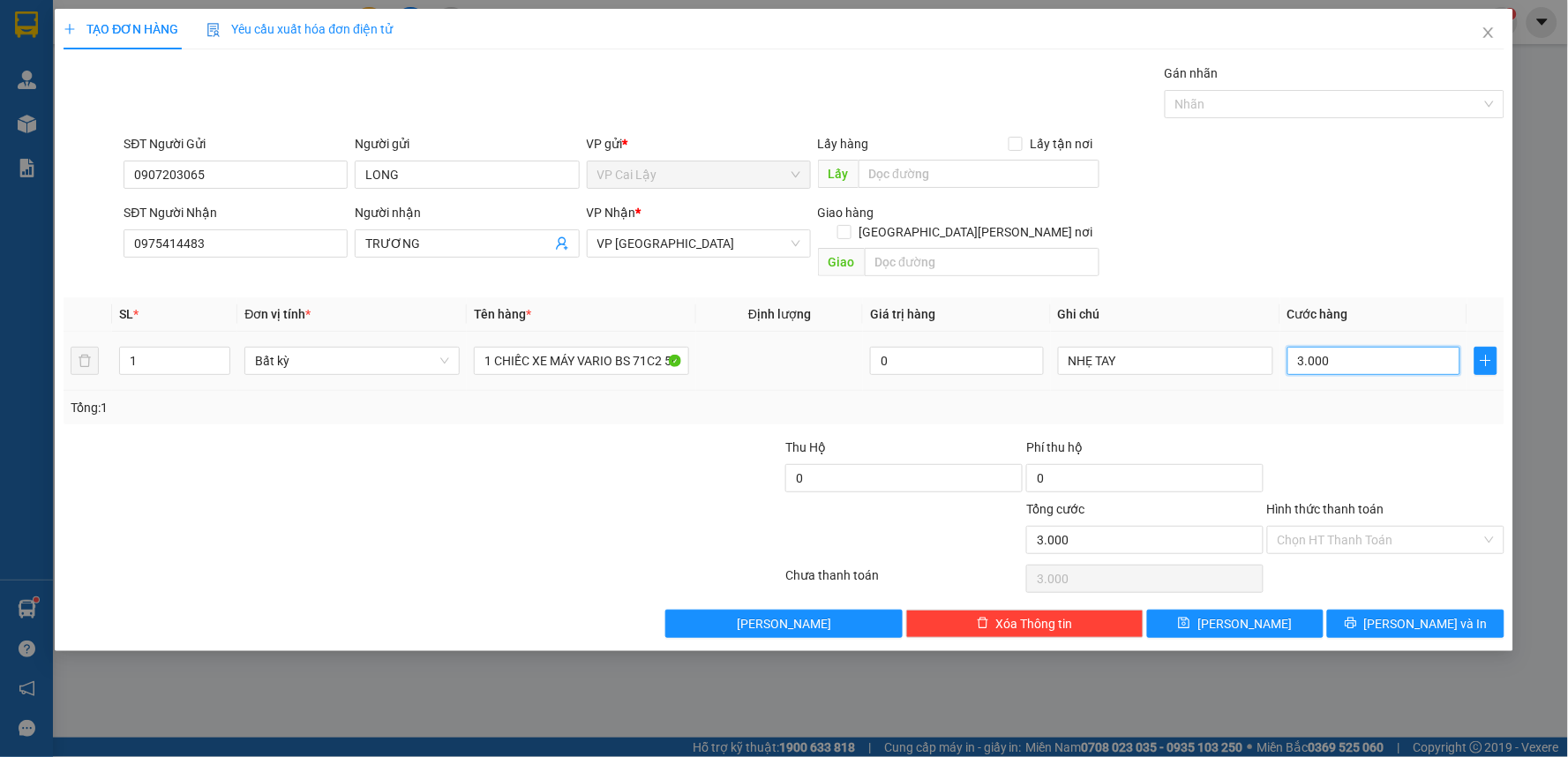
type input "30.000"
type input "300.000"
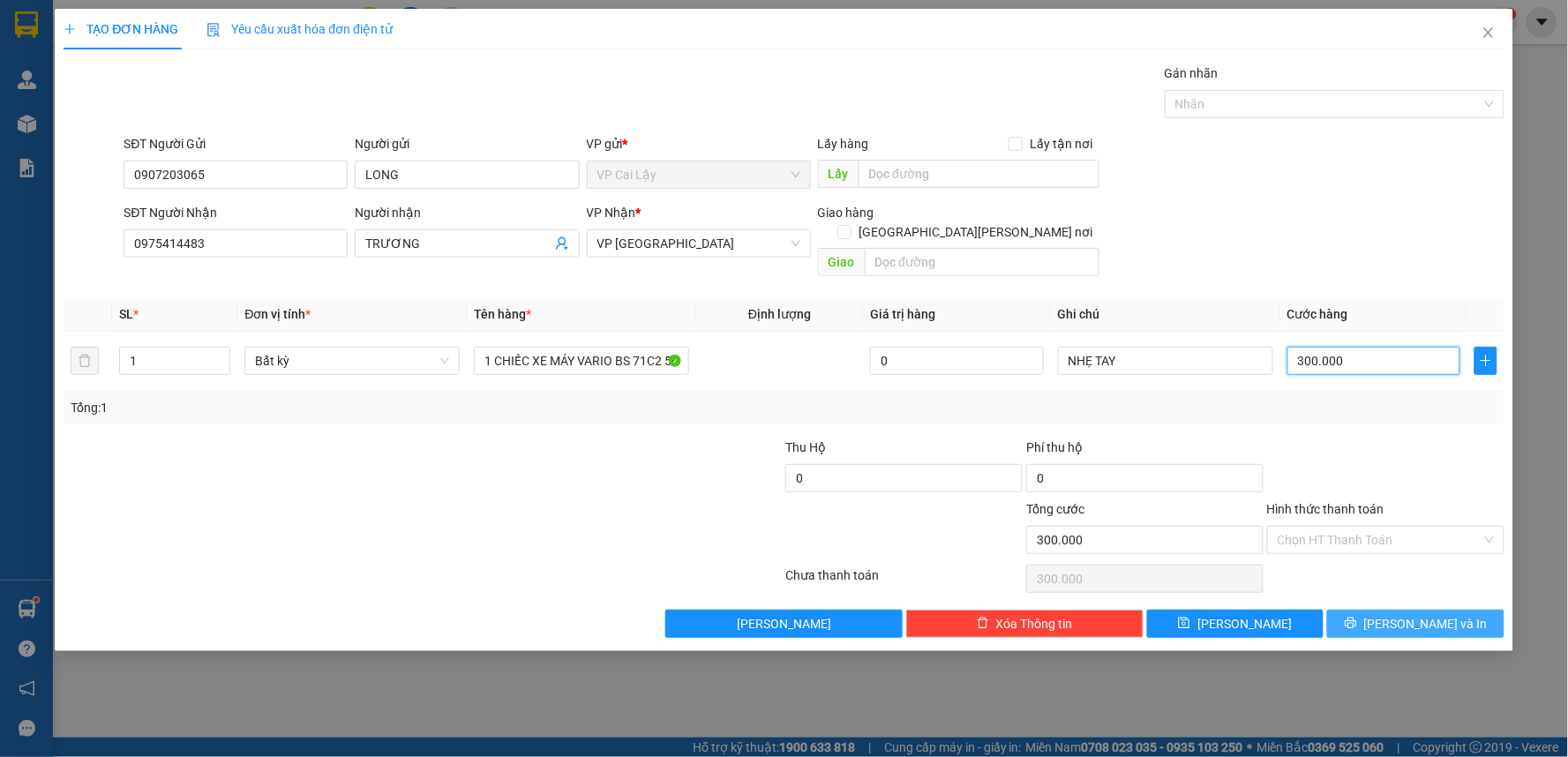
type input "300.000"
click at [1414, 614] on span "[PERSON_NAME] và In" at bounding box center [1425, 624] width 123 height 19
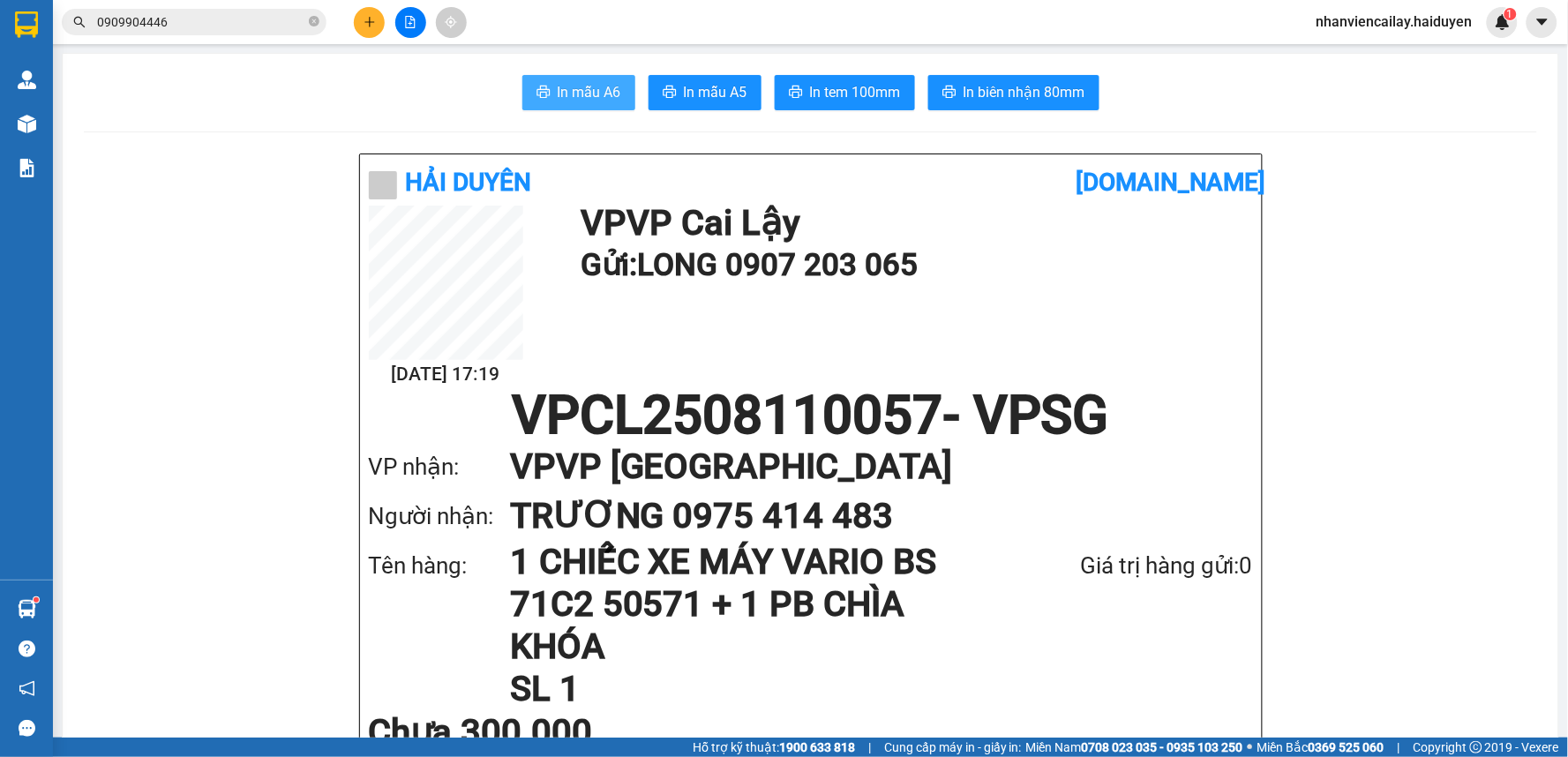
click at [569, 79] on button "In mẫu A6" at bounding box center [578, 92] width 113 height 36
click at [978, 346] on div "11/08 17:19 VP VP Cai Lậy Gửi: LONG 0907 203 065" at bounding box center [811, 297] width 884 height 184
click at [853, 87] on span "In tem 100mm" at bounding box center [855, 91] width 91 height 22
click at [866, 157] on div "Hải Duyên vexere.com 11/08 17:19 VP VP Cai Lậy Gửi: LONG 0907 203 065 VPCL25081…" at bounding box center [811, 494] width 902 height 681
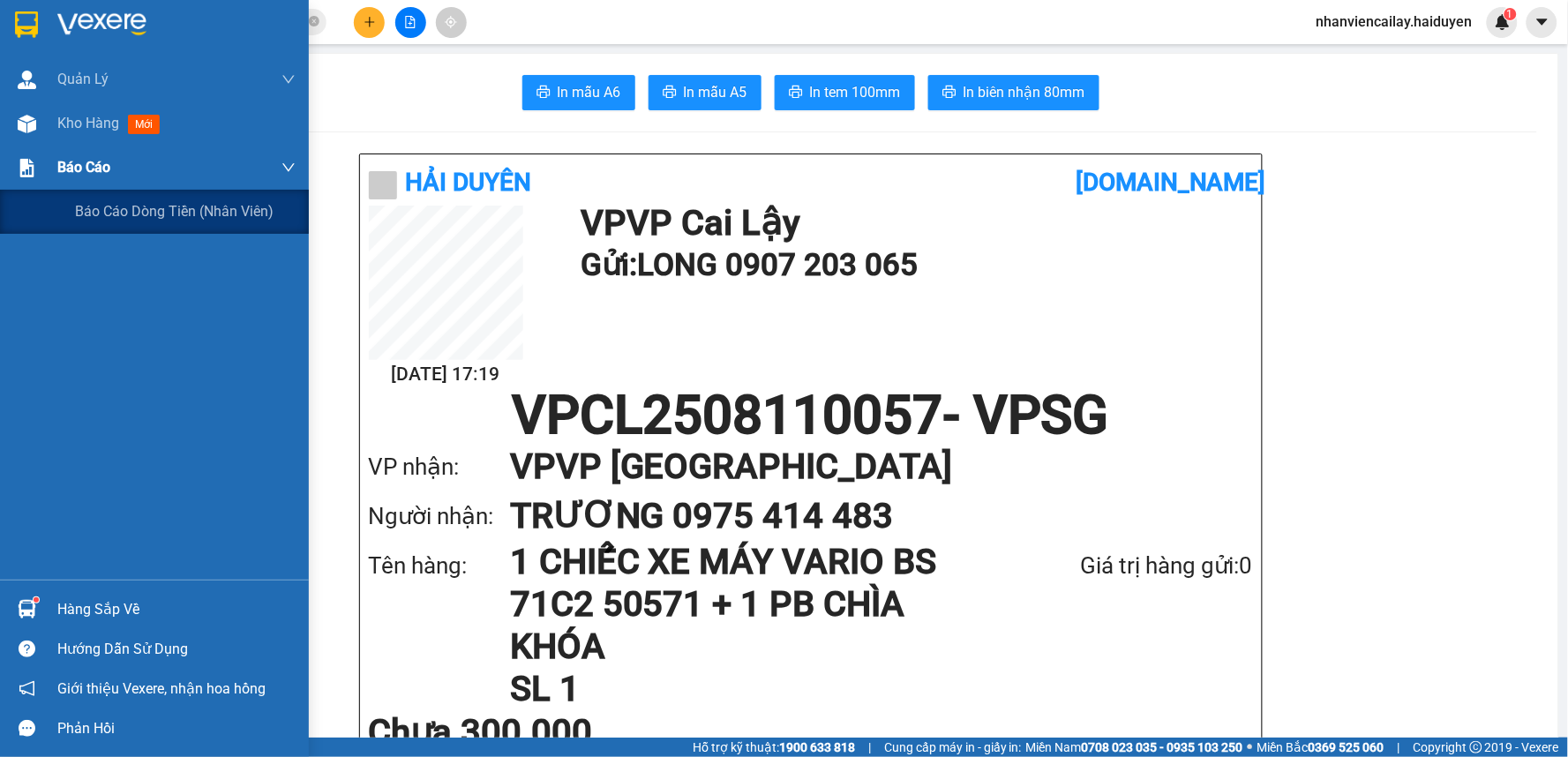
click at [90, 169] on span "Báo cáo" at bounding box center [84, 167] width 53 height 22
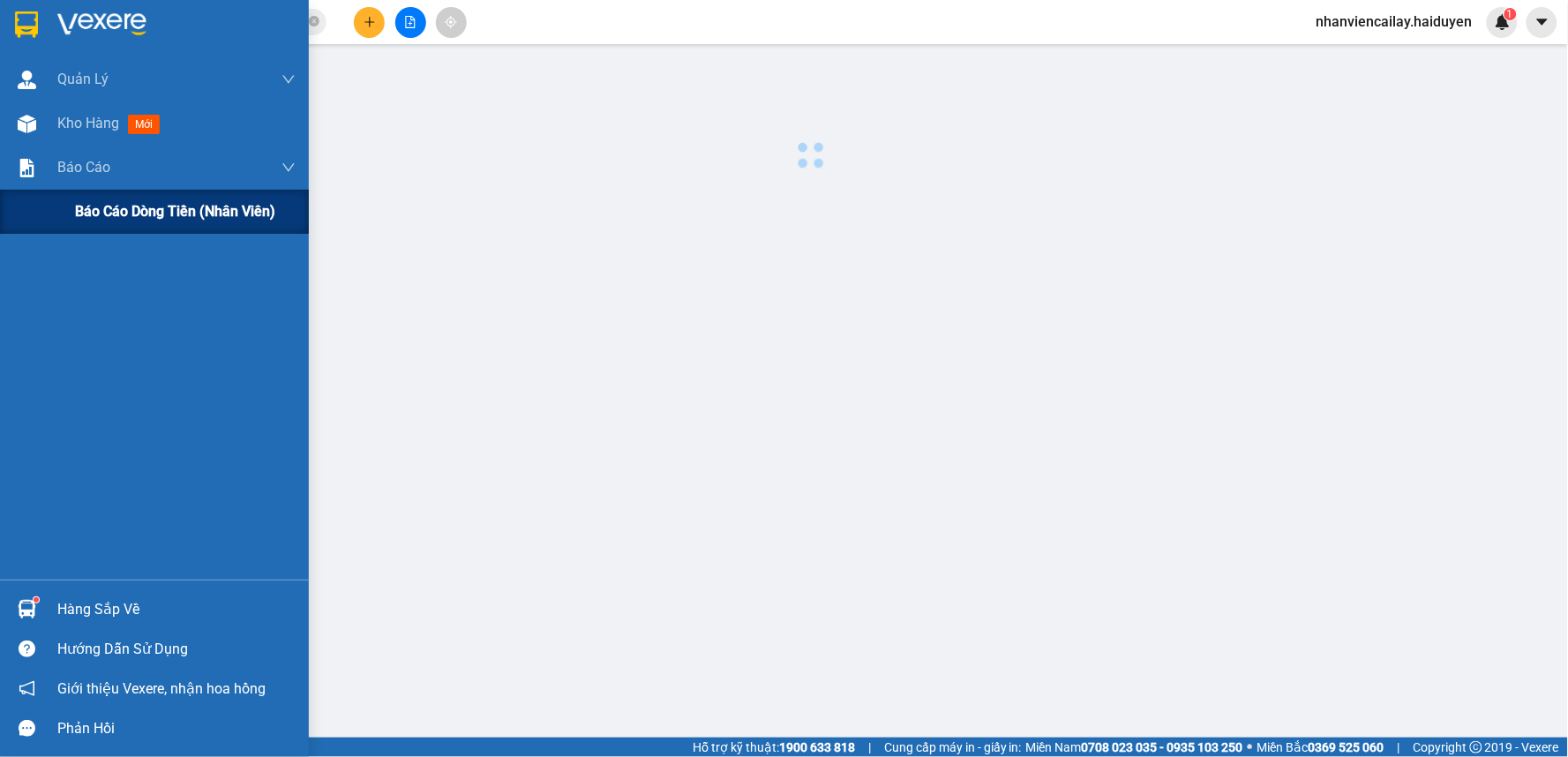
click at [125, 214] on span "Báo cáo dòng tiền (nhân viên)" at bounding box center [175, 211] width 200 height 22
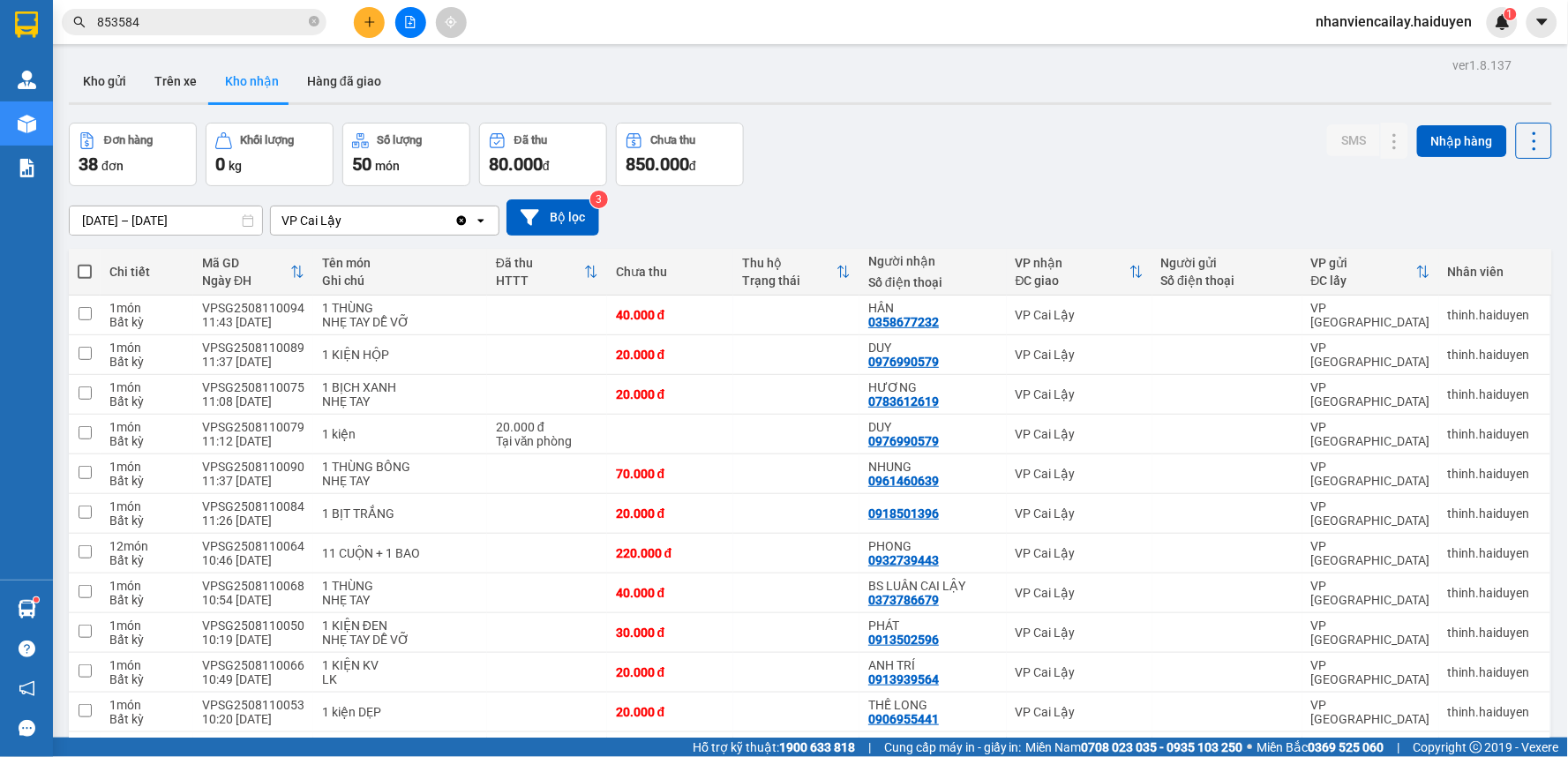
drag, startPoint x: 214, startPoint y: 38, endPoint x: 101, endPoint y: 37, distance: 113.0
click at [101, 37] on div "Kết quả tìm kiếm ( 1 ) Bộ lọc Gửi 3 ngày gần nhất Mã ĐH Trạng thái Món hàng Thu…" at bounding box center [784, 22] width 1568 height 44
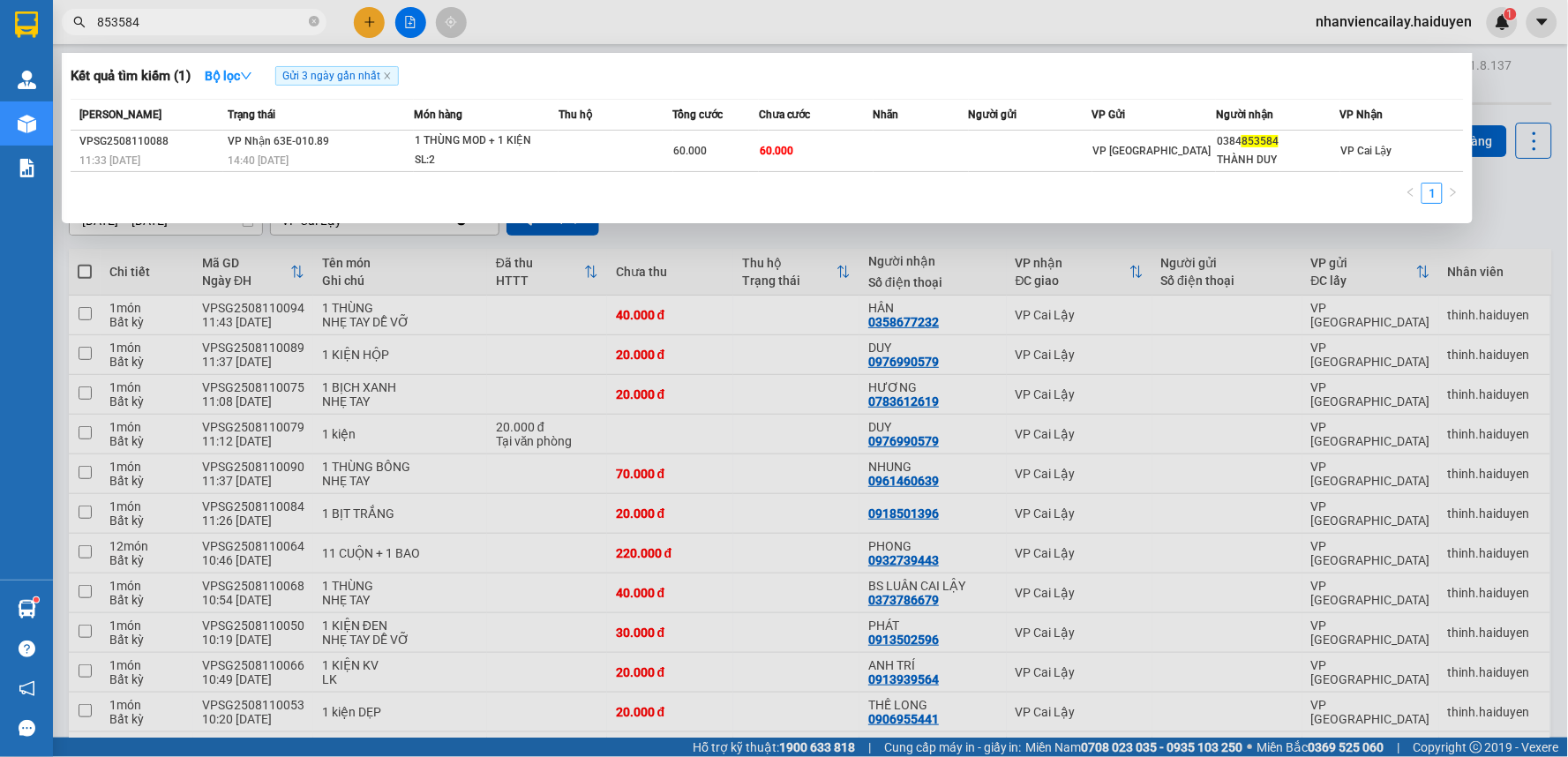
drag, startPoint x: 152, startPoint y: 20, endPoint x: 55, endPoint y: 15, distance: 97.1
click at [55, 15] on div "853584" at bounding box center [171, 21] width 344 height 26
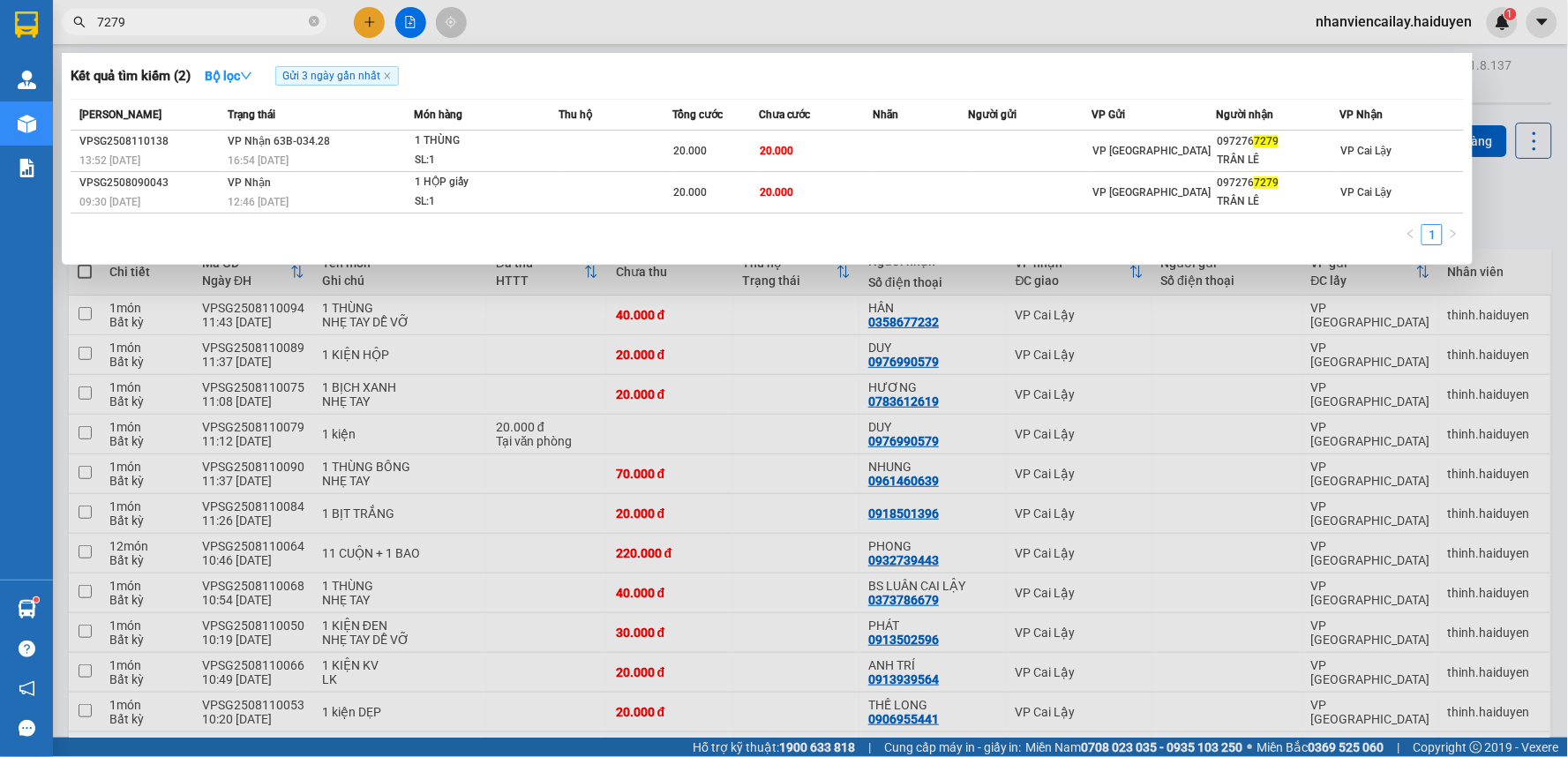
type input "7279"
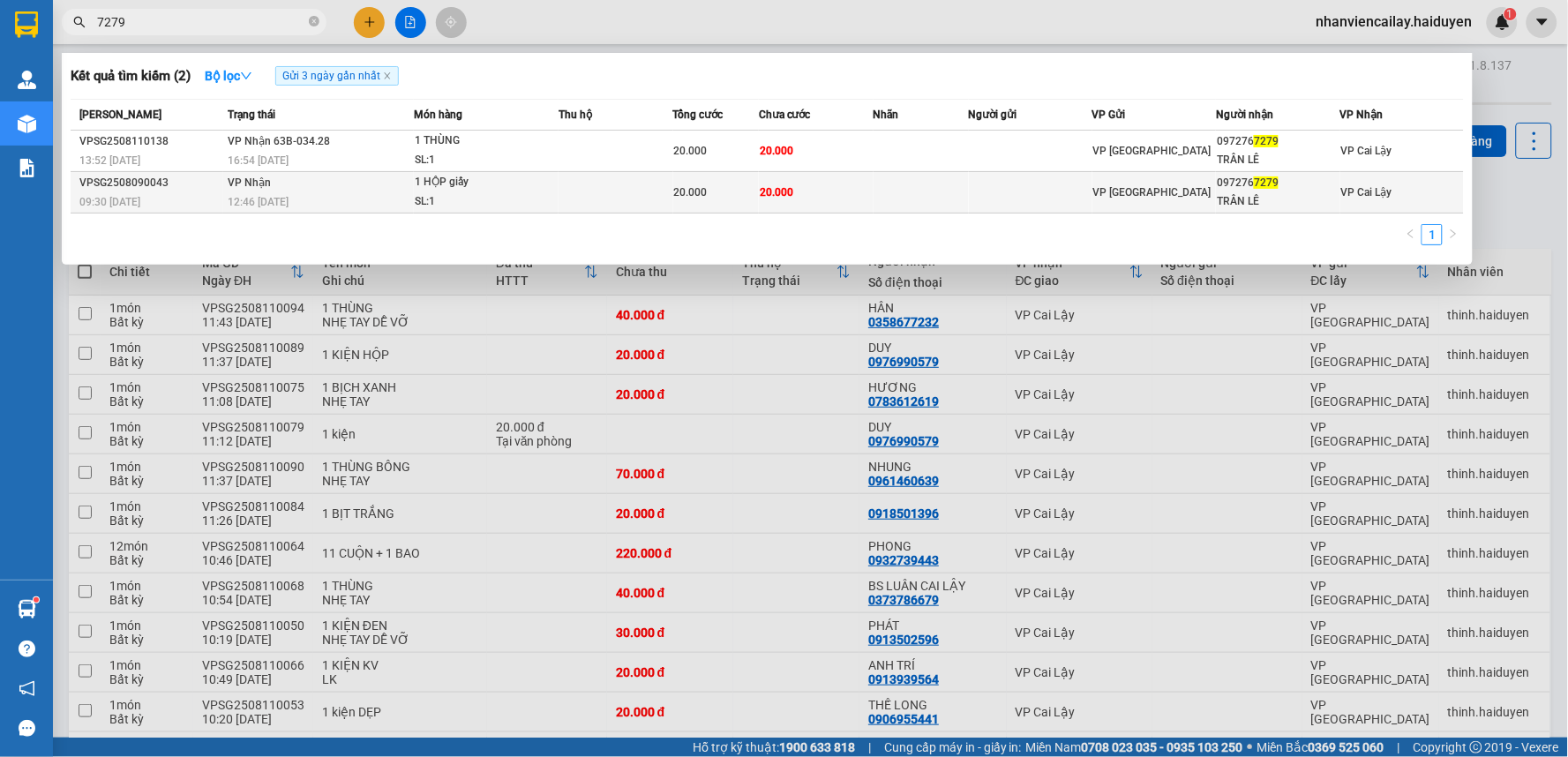
click at [947, 187] on td at bounding box center [921, 193] width 95 height 41
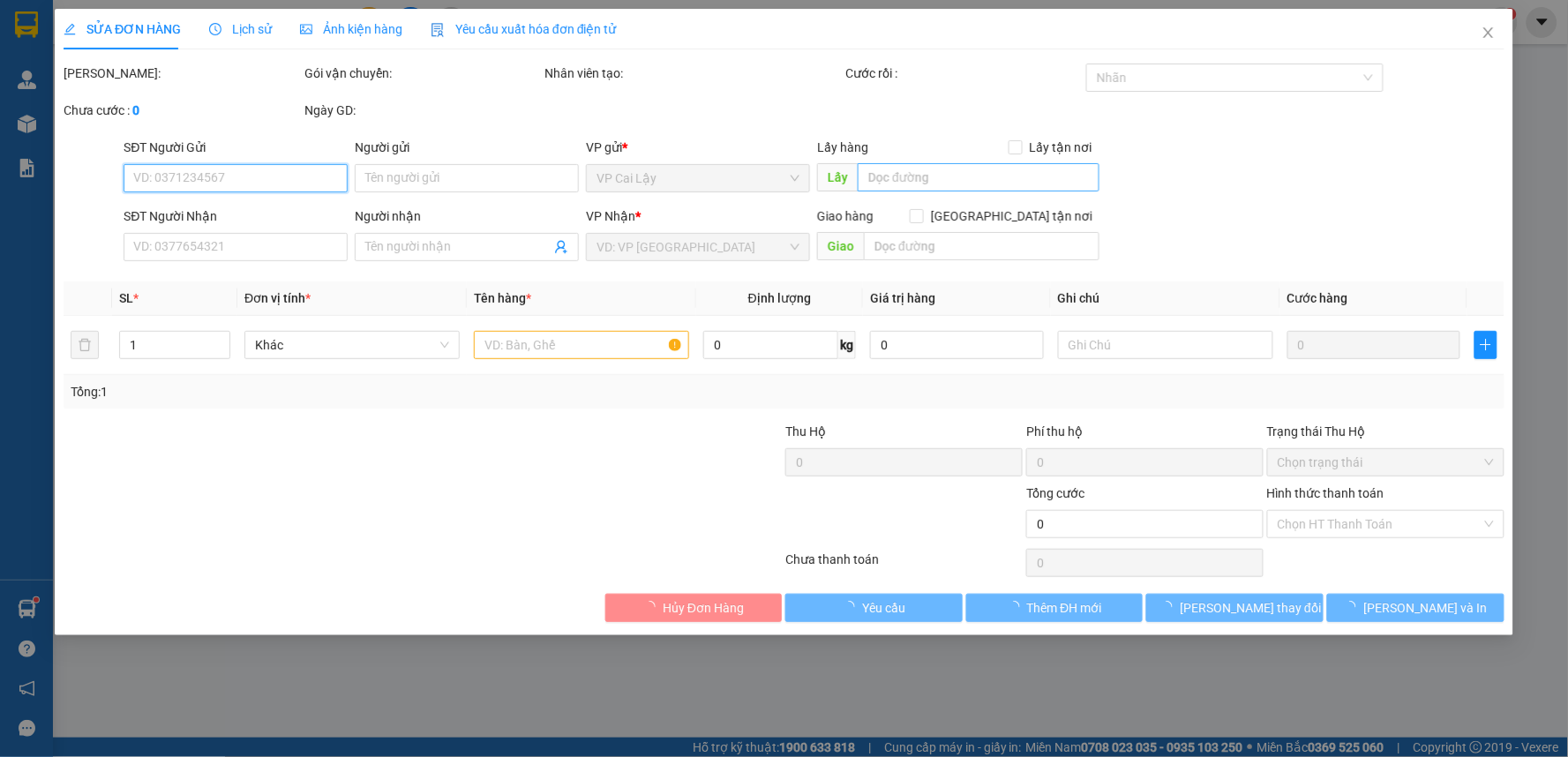
type input "0972767279"
type input "TRÂN LÊ"
type input "20.000"
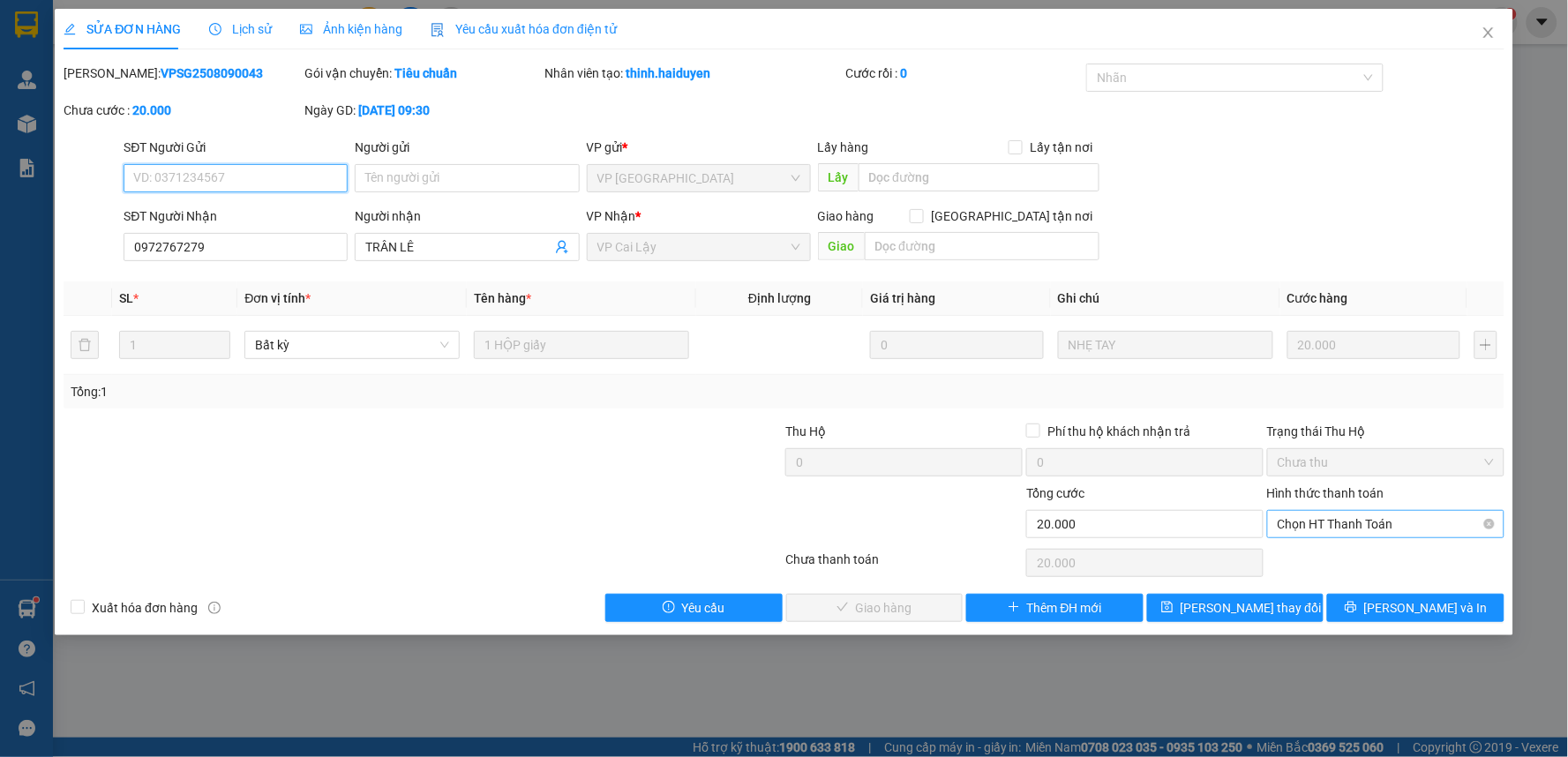
click at [1365, 528] on span "Chọn HT Thanh Toán" at bounding box center [1385, 523] width 216 height 26
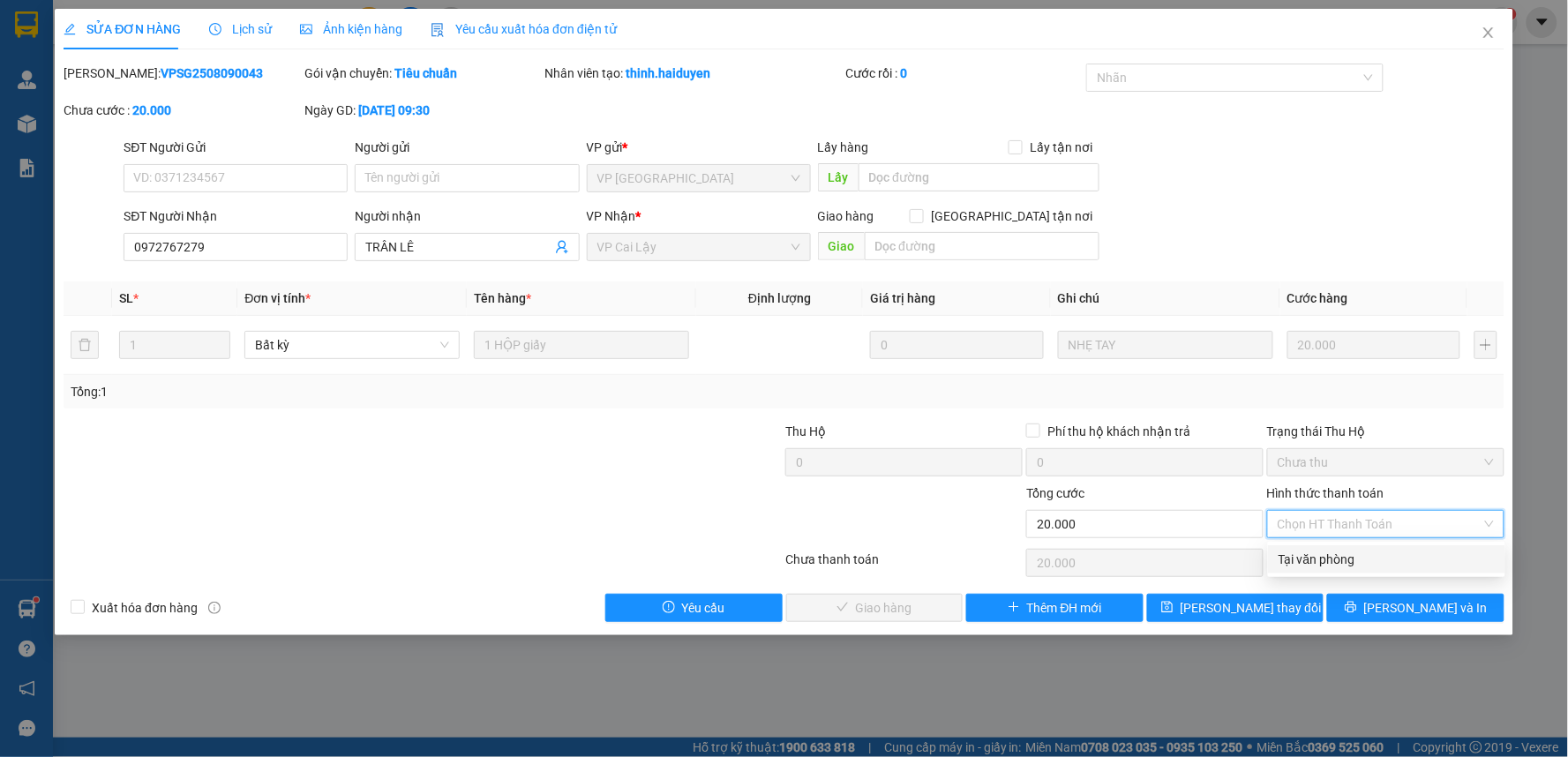
drag, startPoint x: 1349, startPoint y: 565, endPoint x: 1088, endPoint y: 644, distance: 272.7
click at [1338, 567] on div "Tại văn phòng" at bounding box center [1386, 560] width 216 height 19
type input "0"
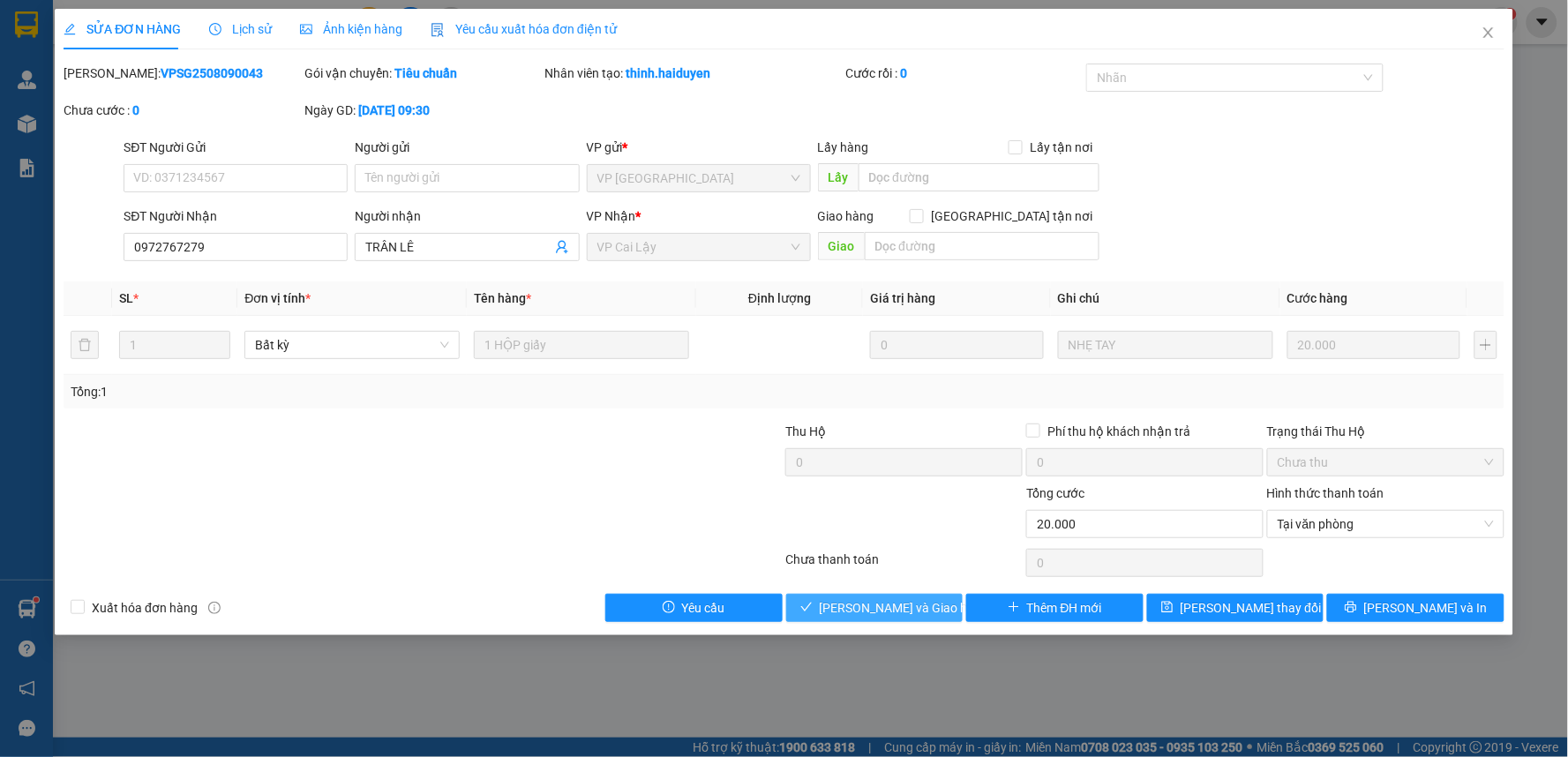
click at [938, 620] on button "[PERSON_NAME] và Giao hàng" at bounding box center [875, 607] width 177 height 28
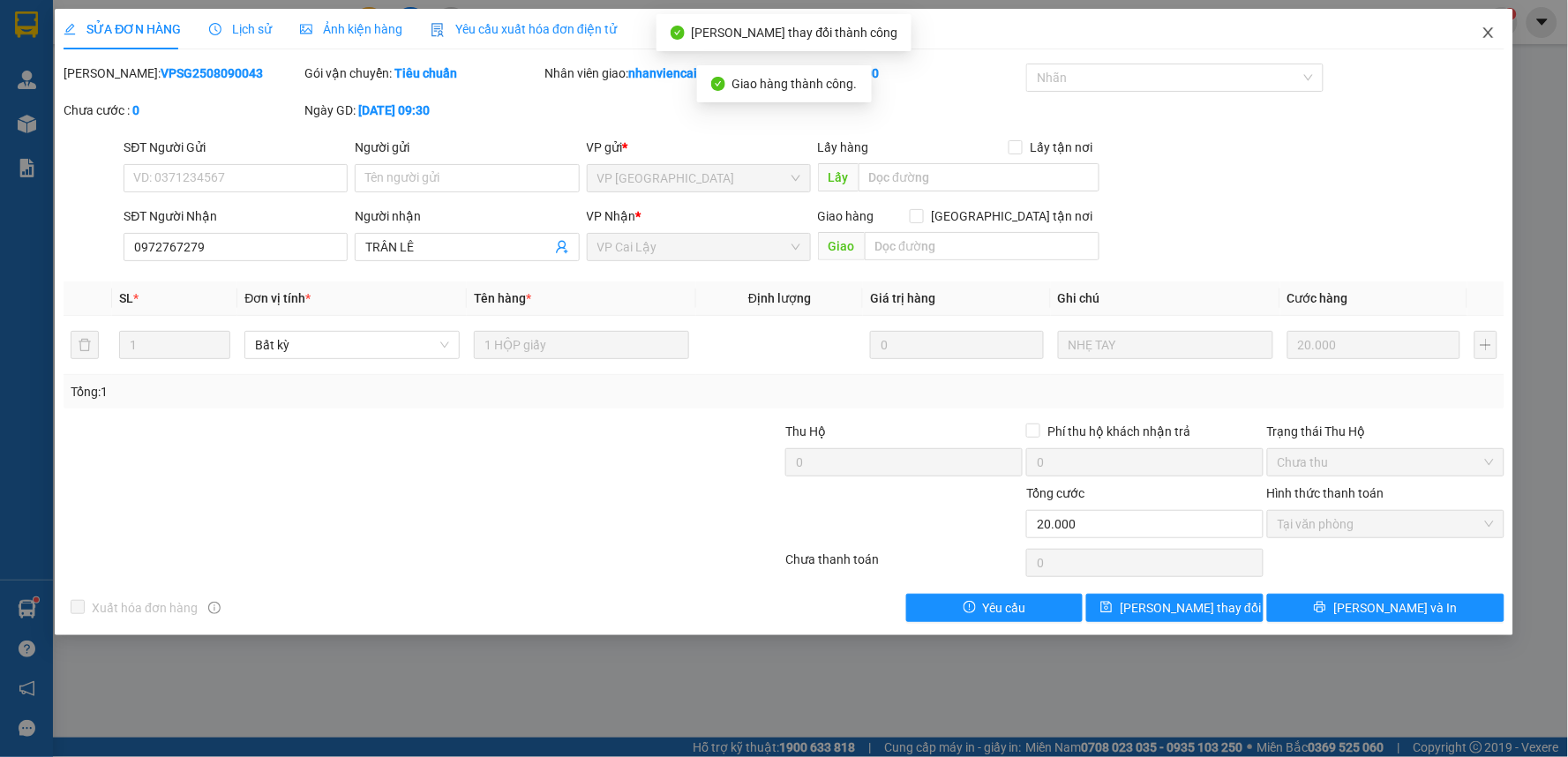
click at [1496, 24] on span "Close" at bounding box center [1488, 33] width 49 height 49
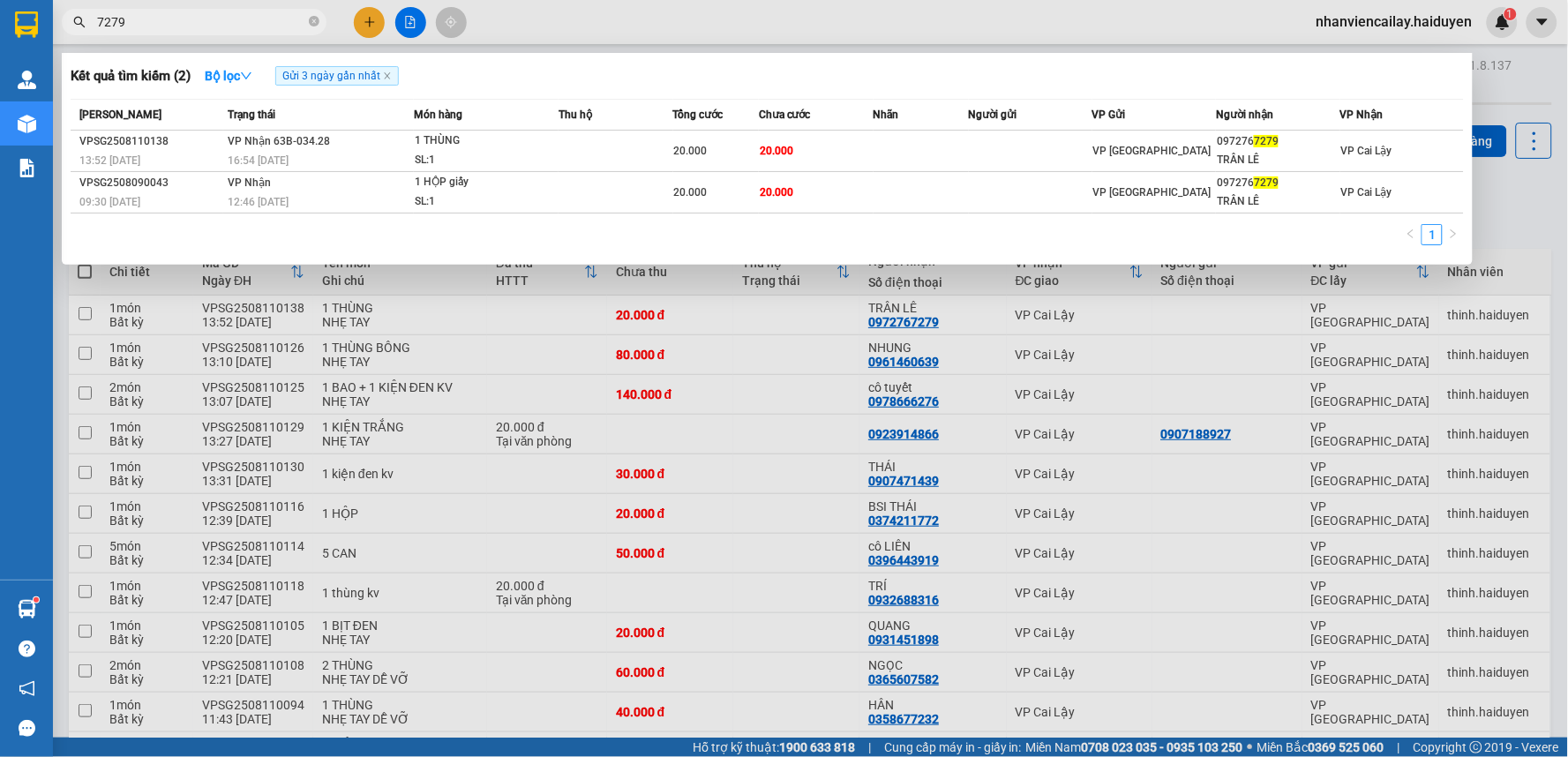
click at [274, 29] on input "7279" at bounding box center [201, 22] width 208 height 19
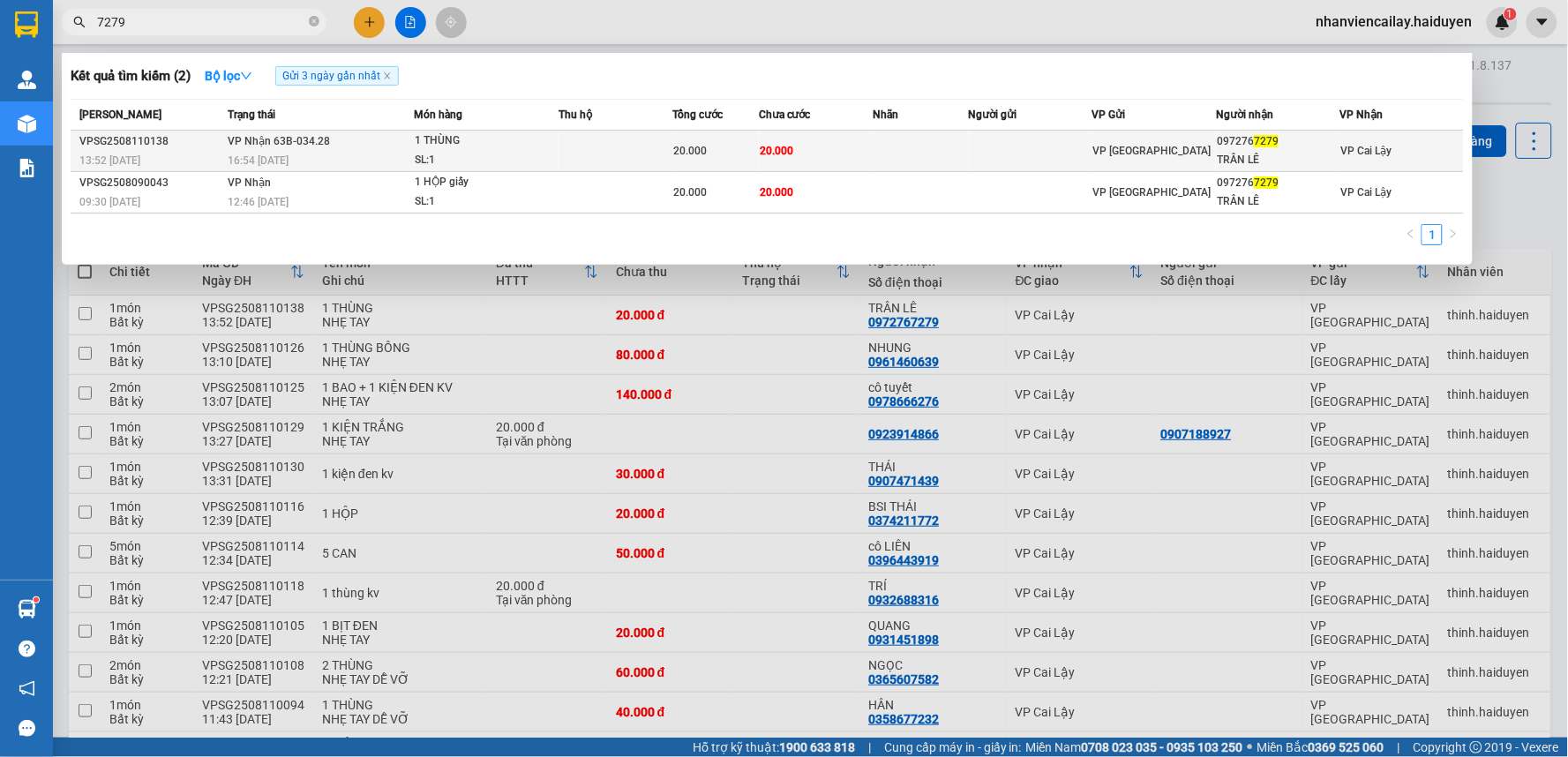
click at [859, 152] on td "20.000" at bounding box center [816, 151] width 115 height 41
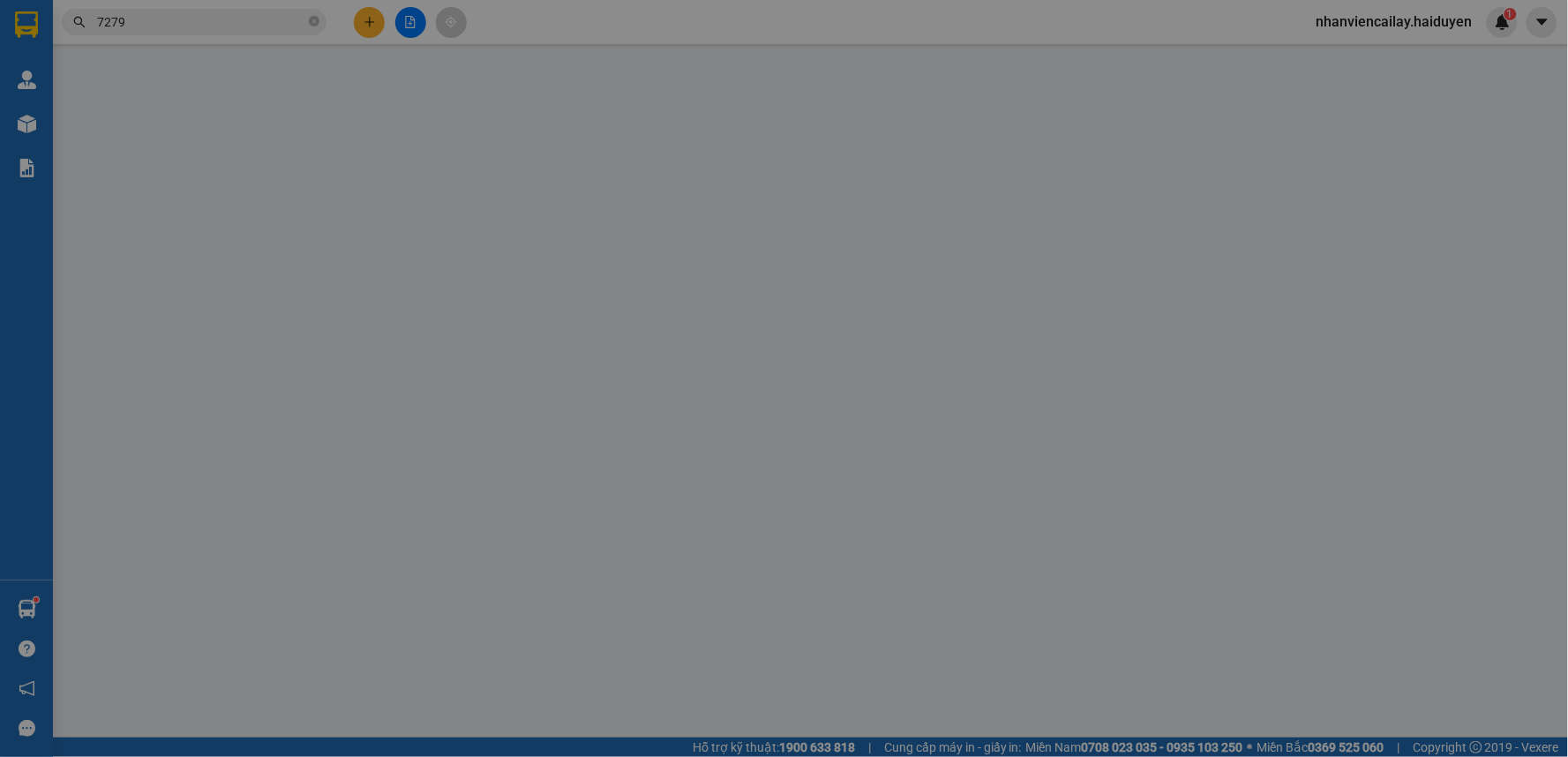
type input "0972767279"
type input "TRÂN LÊ"
type input "20.000"
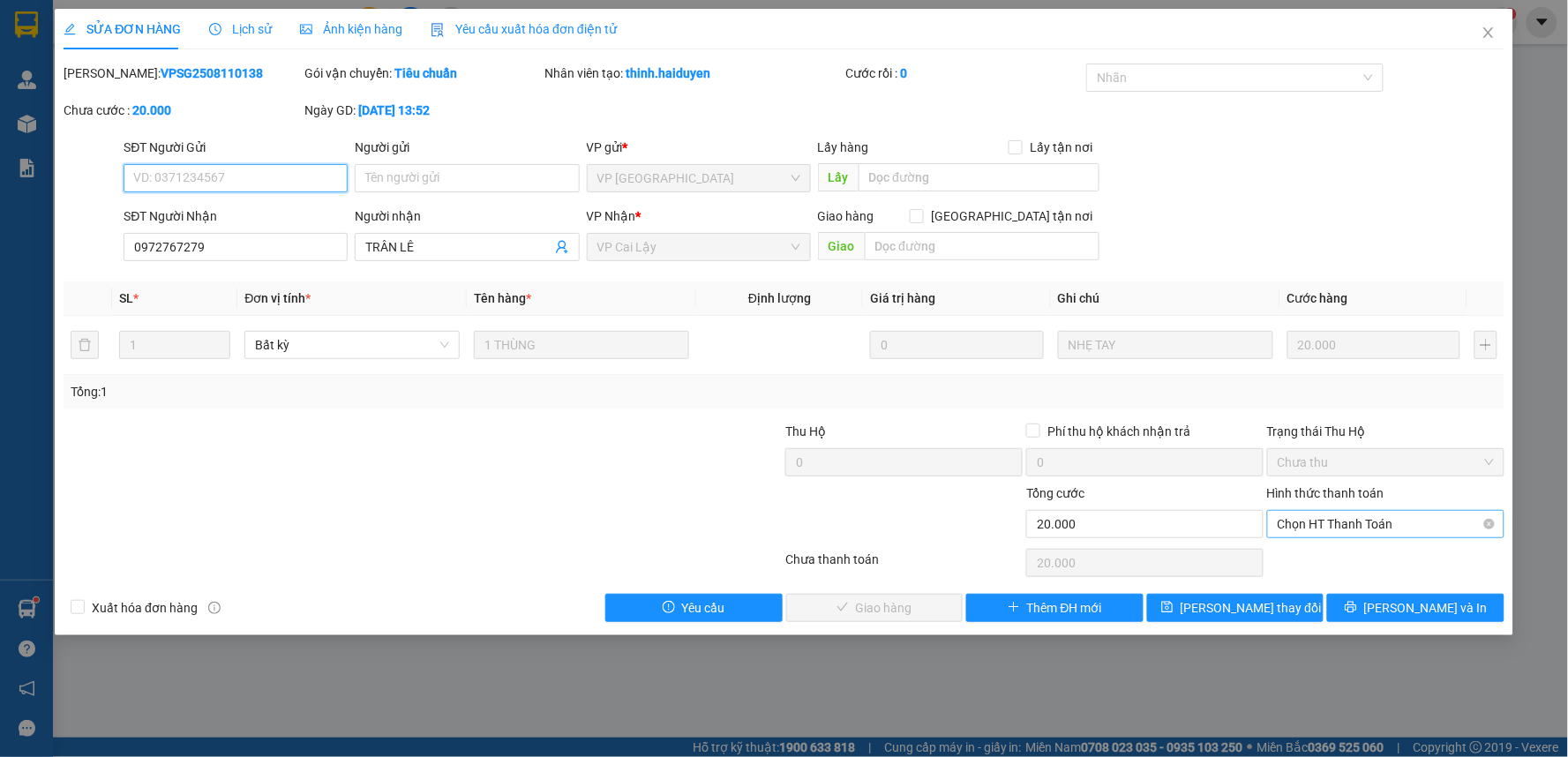
click at [1380, 527] on span "Chọn HT Thanh Toán" at bounding box center [1385, 523] width 216 height 26
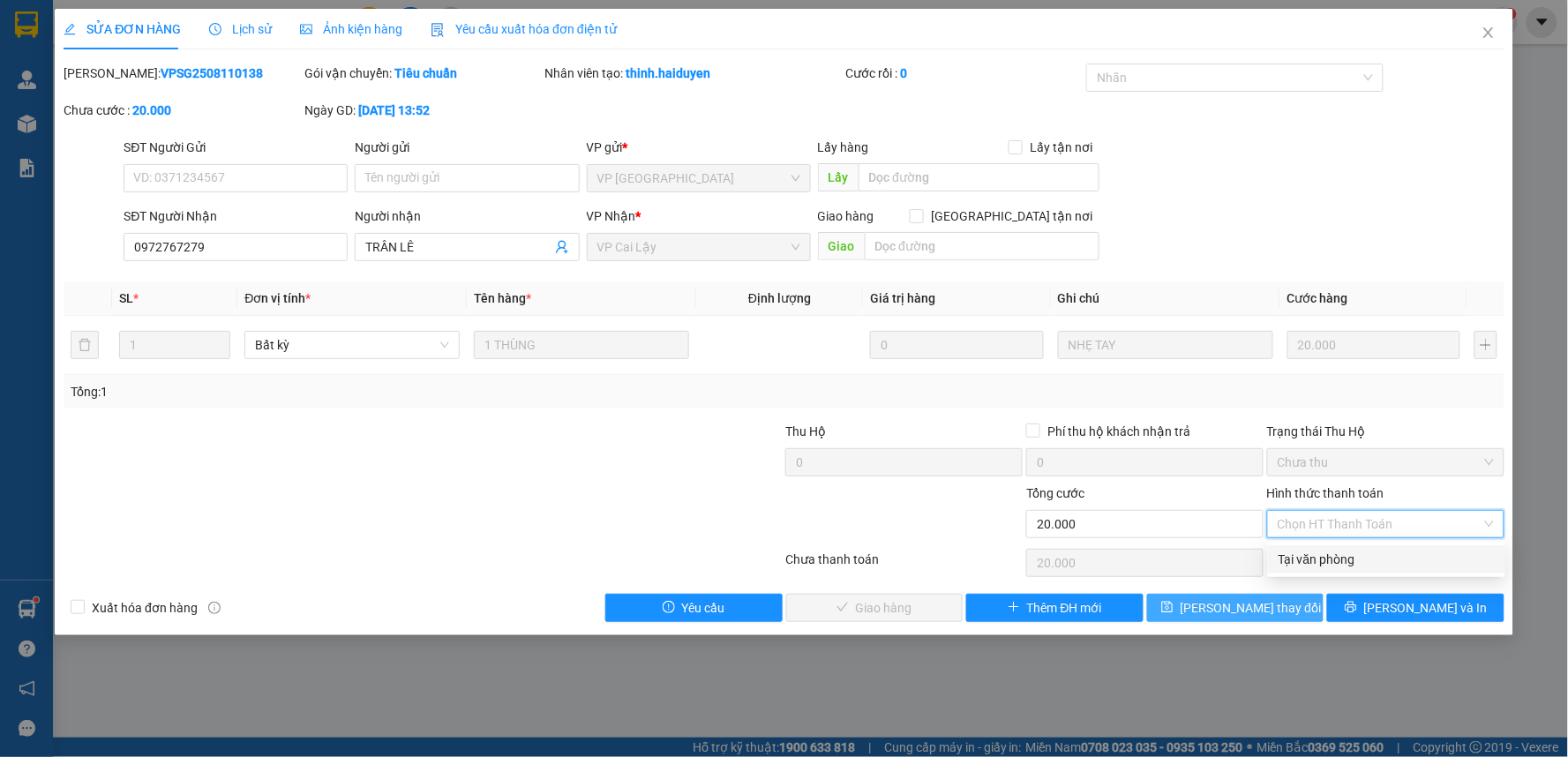
drag, startPoint x: 1368, startPoint y: 559, endPoint x: 1149, endPoint y: 600, distance: 222.8
click at [1350, 560] on div "Tại văn phòng" at bounding box center [1386, 560] width 216 height 19
type input "0"
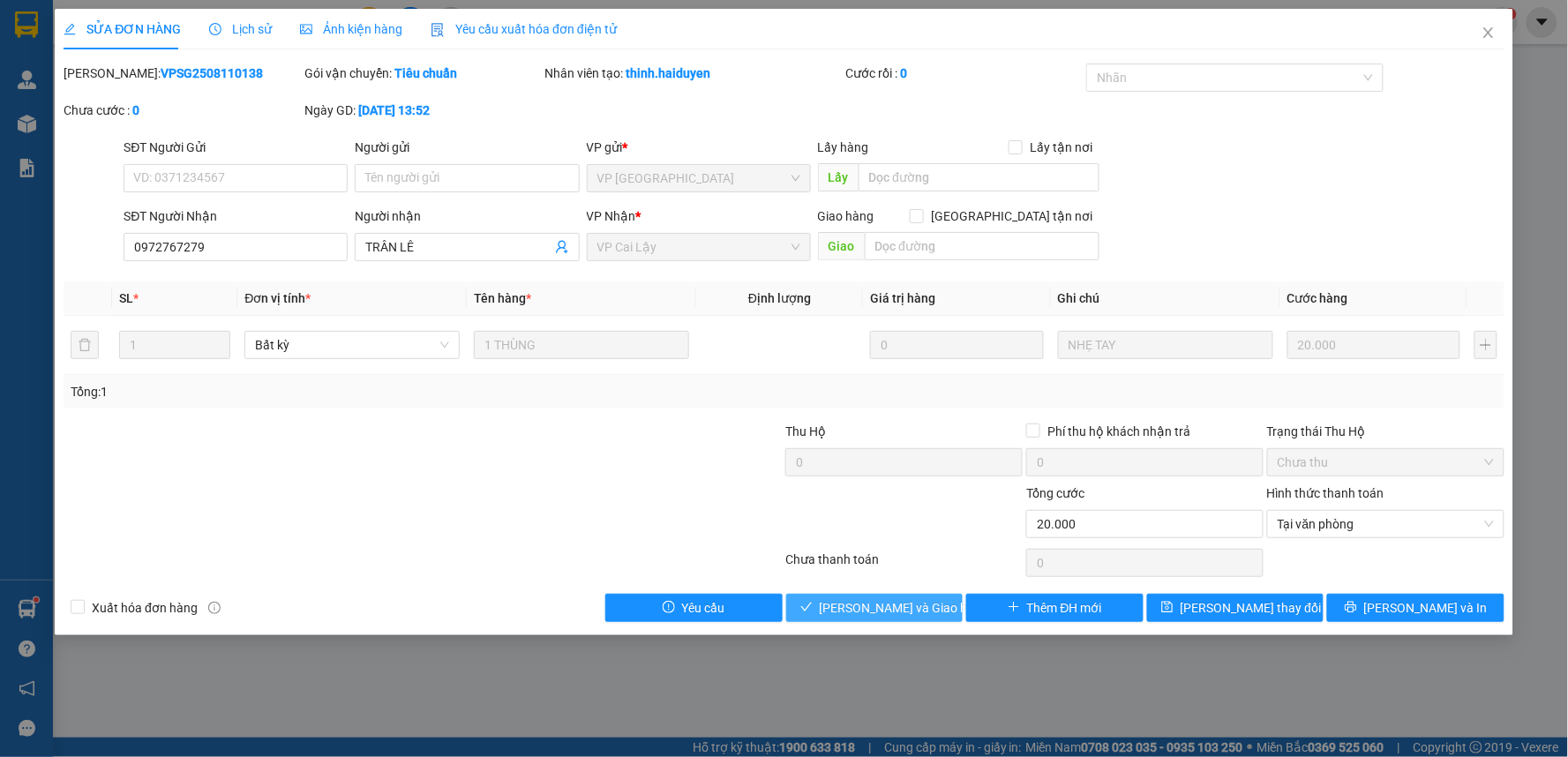
click at [923, 611] on span "Lưu và Giao hàng" at bounding box center [904, 608] width 170 height 19
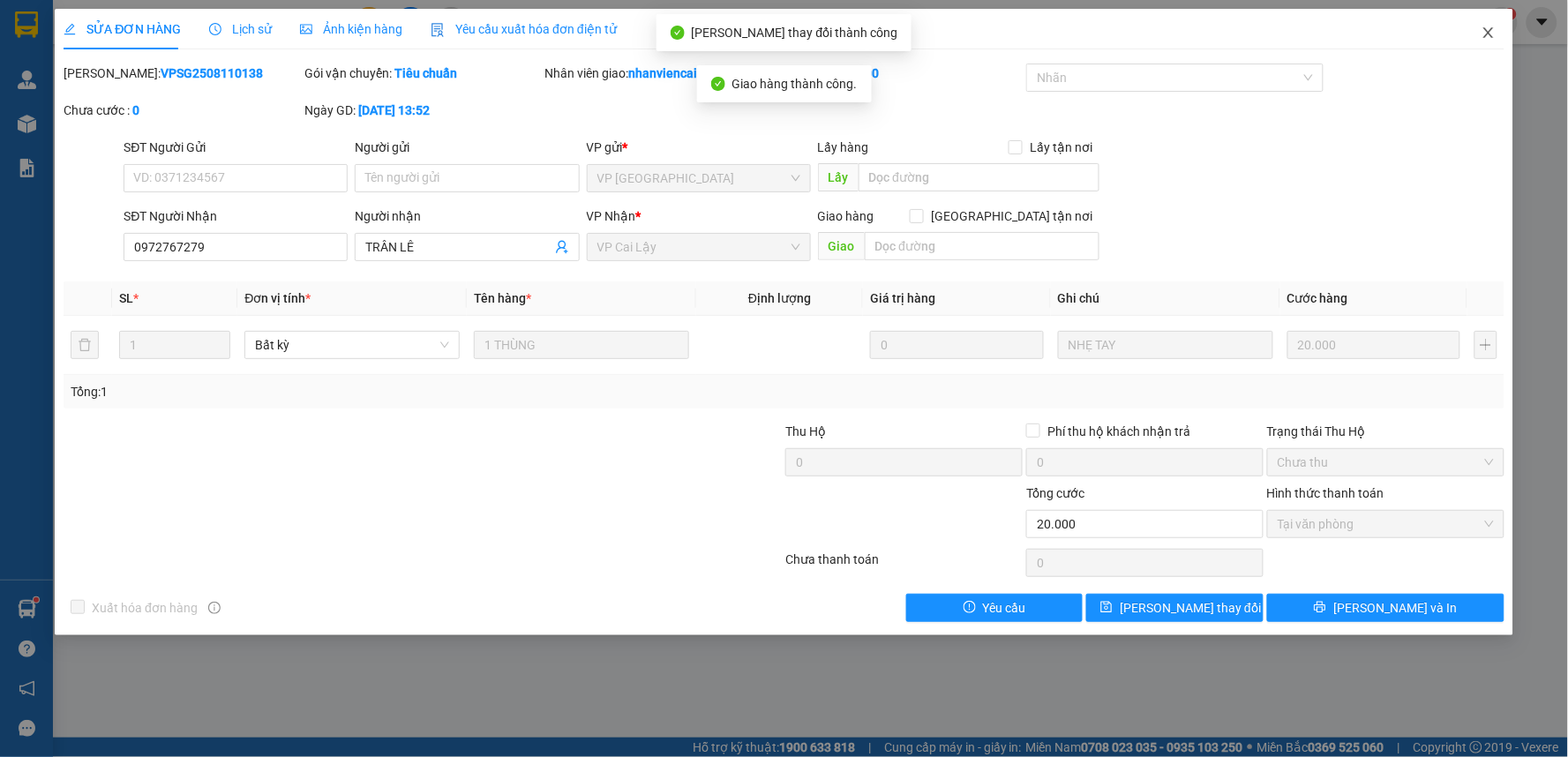
click at [1491, 29] on icon "close" at bounding box center [1488, 33] width 14 height 14
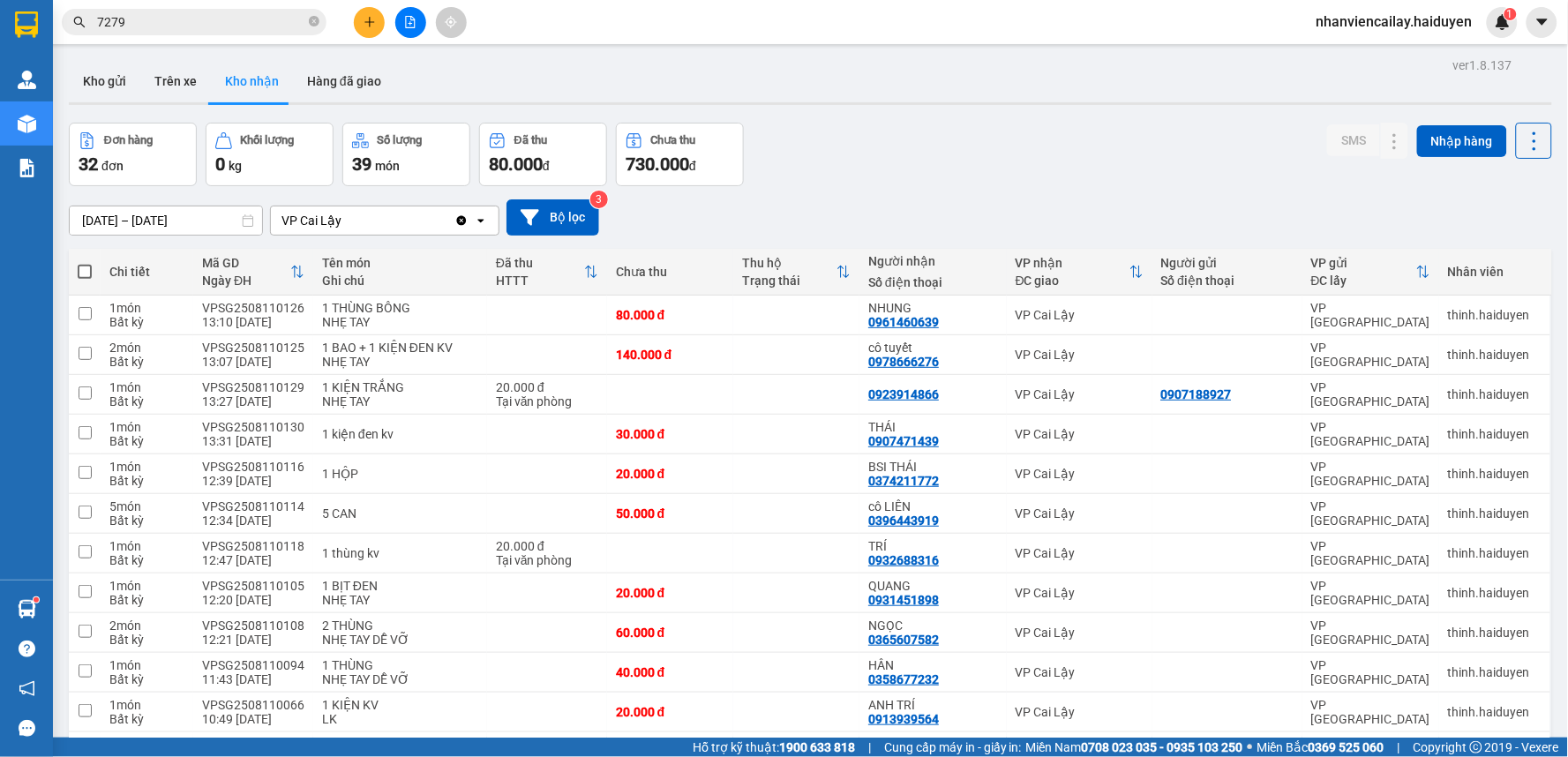
click at [1219, 171] on div "Đơn hàng 32 đơn Khối lượng 0 kg Số lượng 39 món Đã thu 80.000 đ Chưa thu 730.00…" at bounding box center [810, 154] width 1483 height 64
drag, startPoint x: 109, startPoint y: 85, endPoint x: 304, endPoint y: 68, distance: 195.7
click at [113, 82] on button "Kho gửi" at bounding box center [104, 81] width 71 height 42
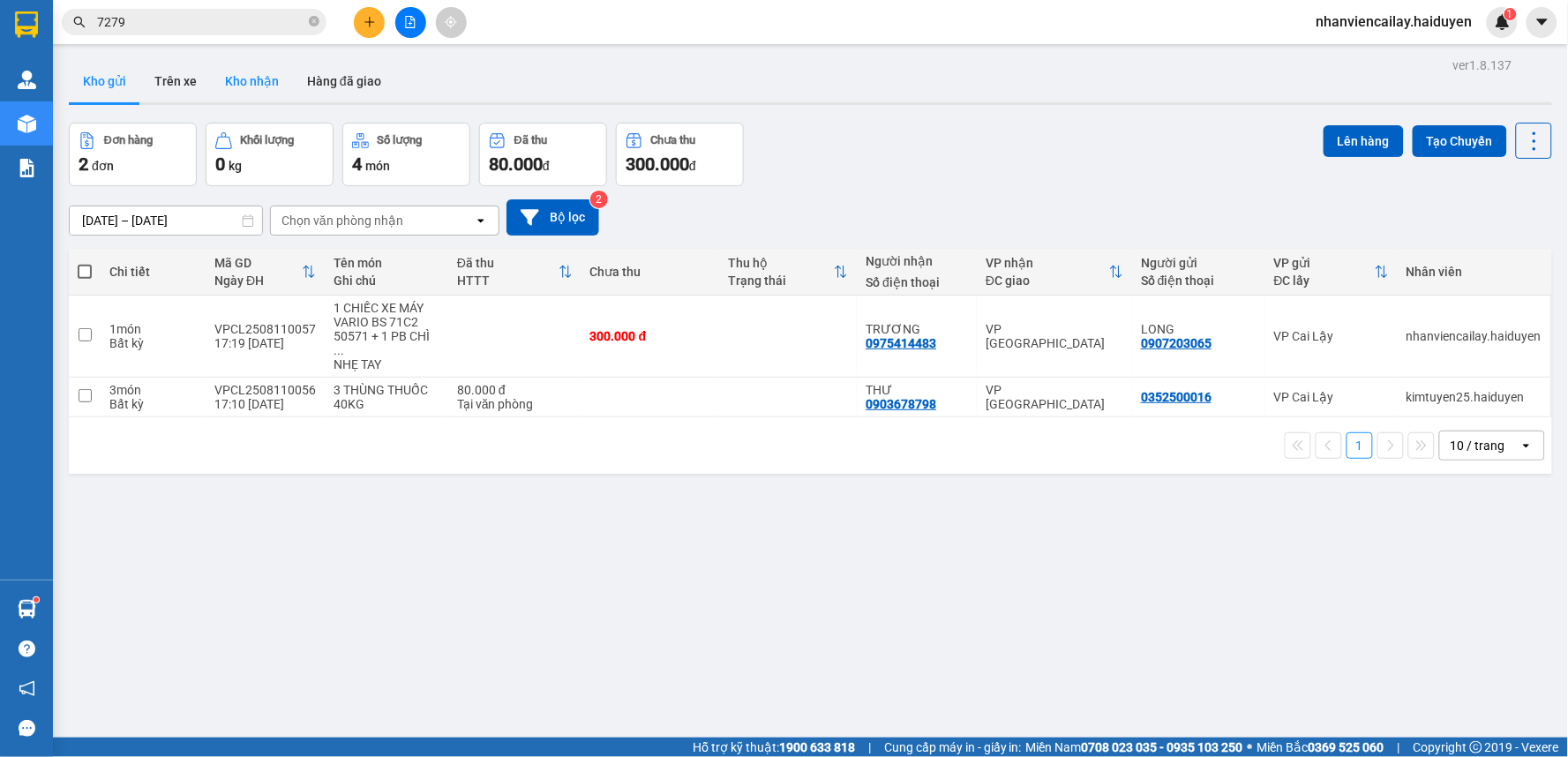
click at [276, 91] on button "Kho nhận" at bounding box center [251, 81] width 82 height 42
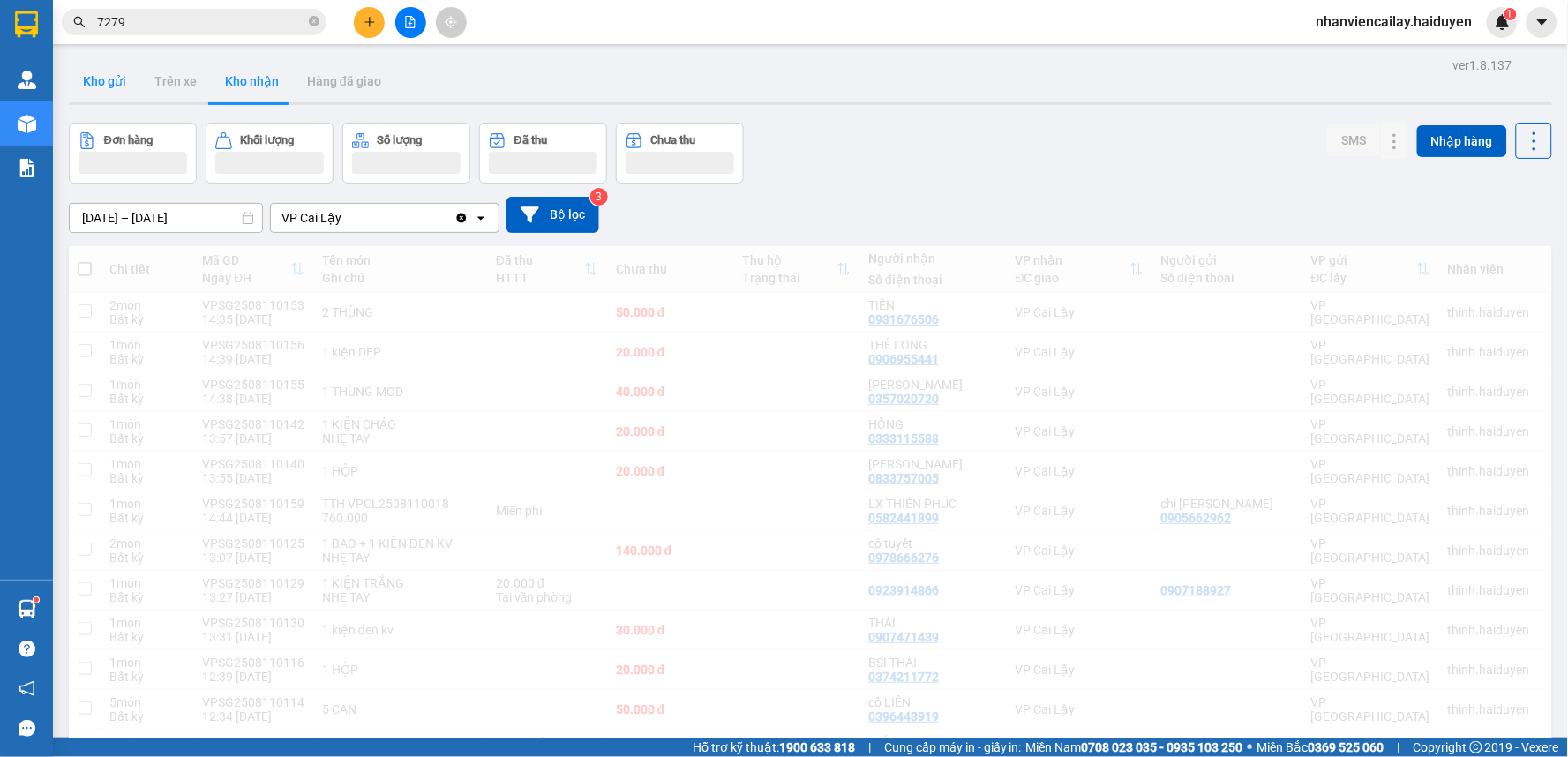
click at [130, 94] on button "Kho gửi" at bounding box center [104, 81] width 71 height 42
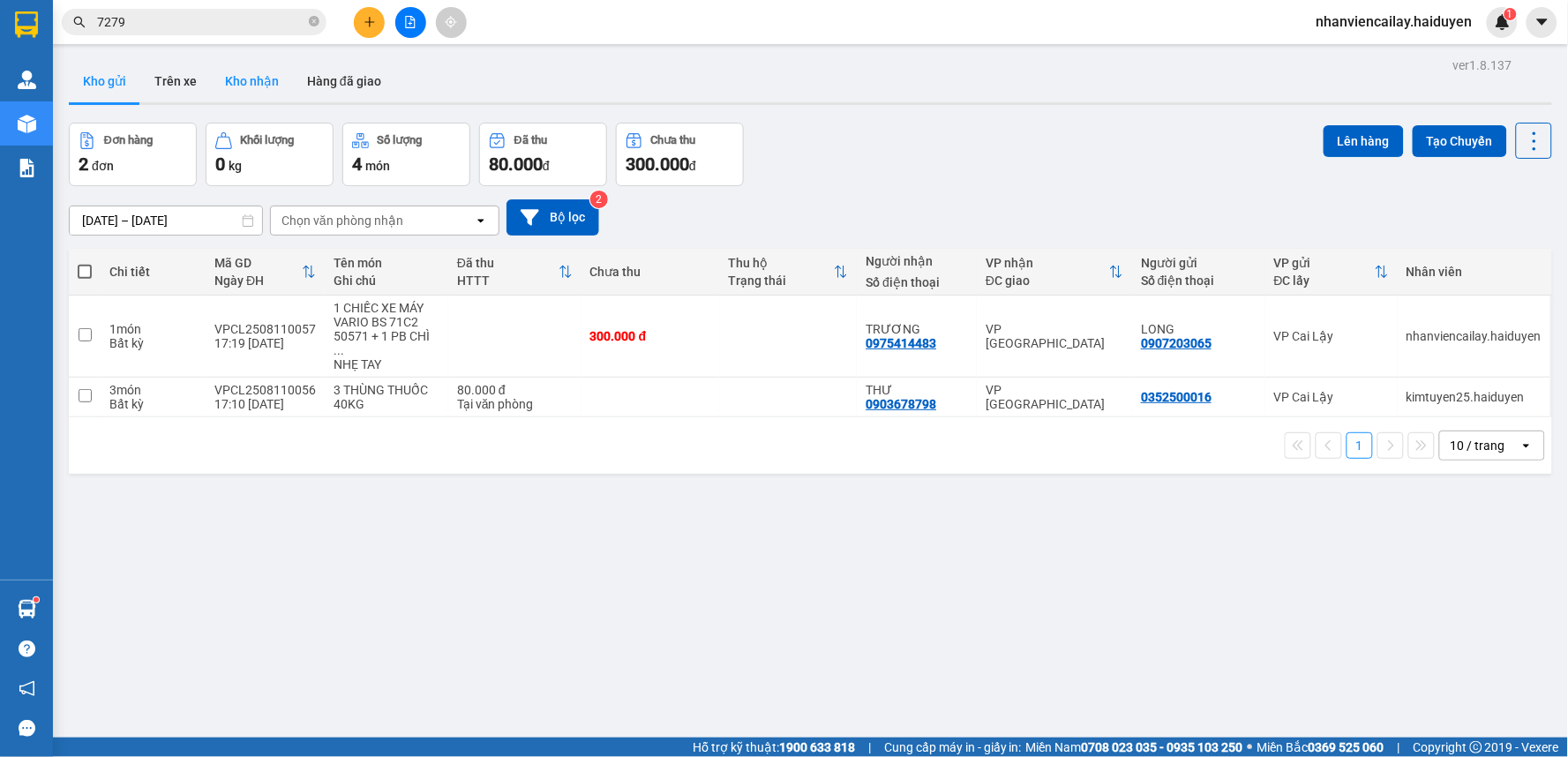
click at [252, 74] on button "Kho nhận" at bounding box center [251, 81] width 82 height 42
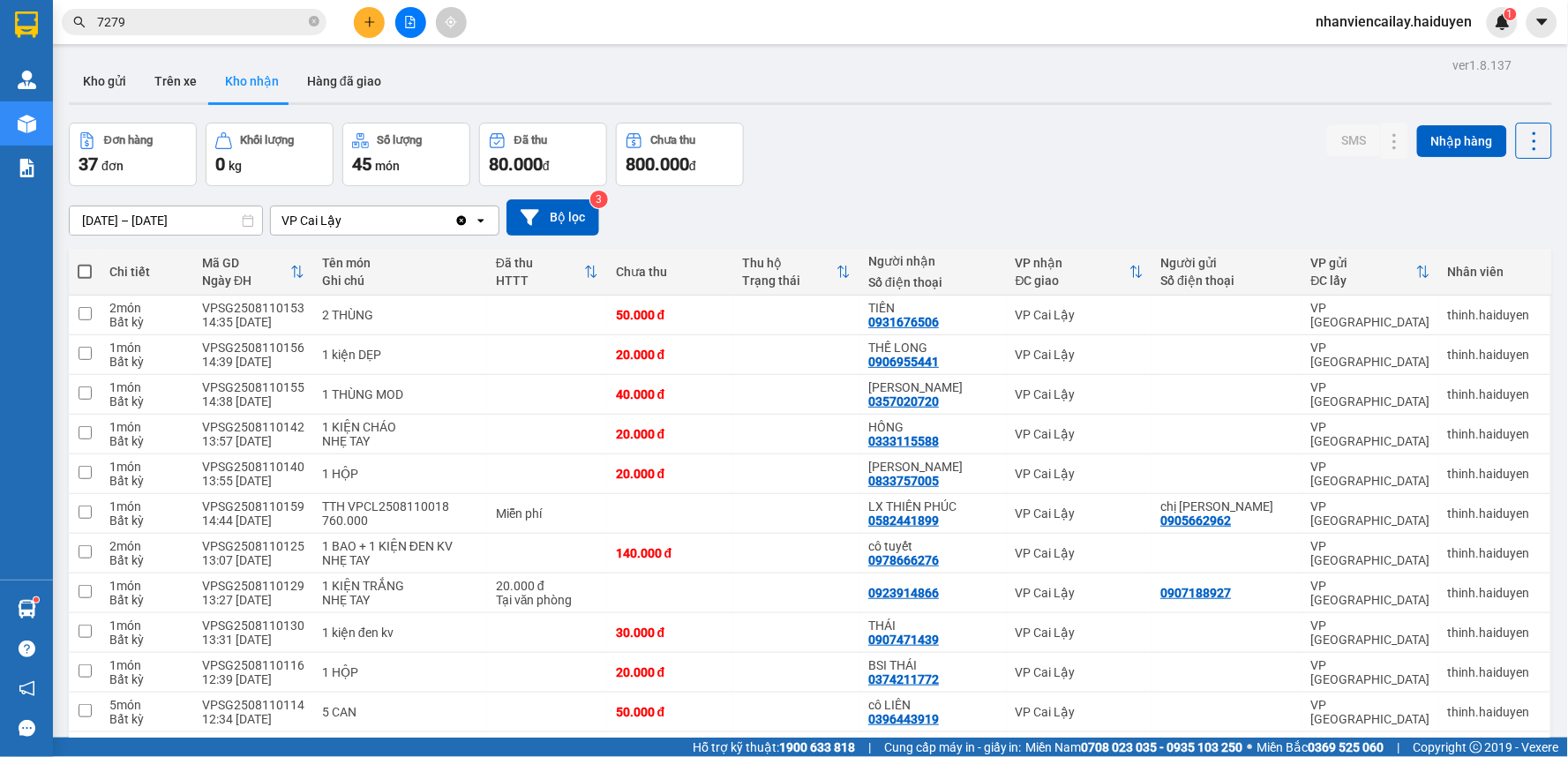
click at [1398, 21] on span "nhanviencailay.haiduyen" at bounding box center [1394, 21] width 184 height 22
click at [1386, 47] on span "Đăng xuất" at bounding box center [1403, 55] width 145 height 19
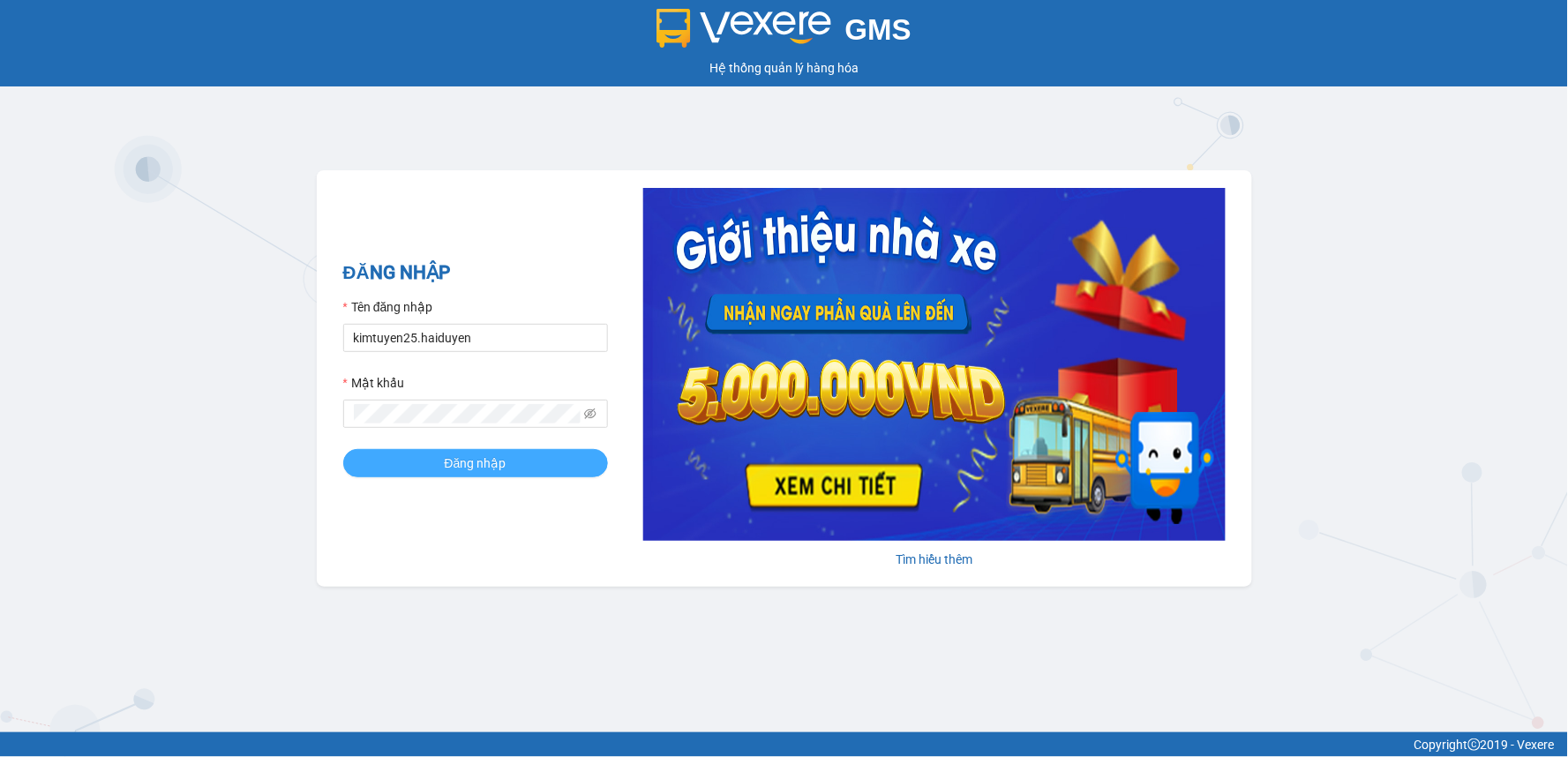
click at [492, 469] on span "Đăng nhập" at bounding box center [476, 463] width 62 height 19
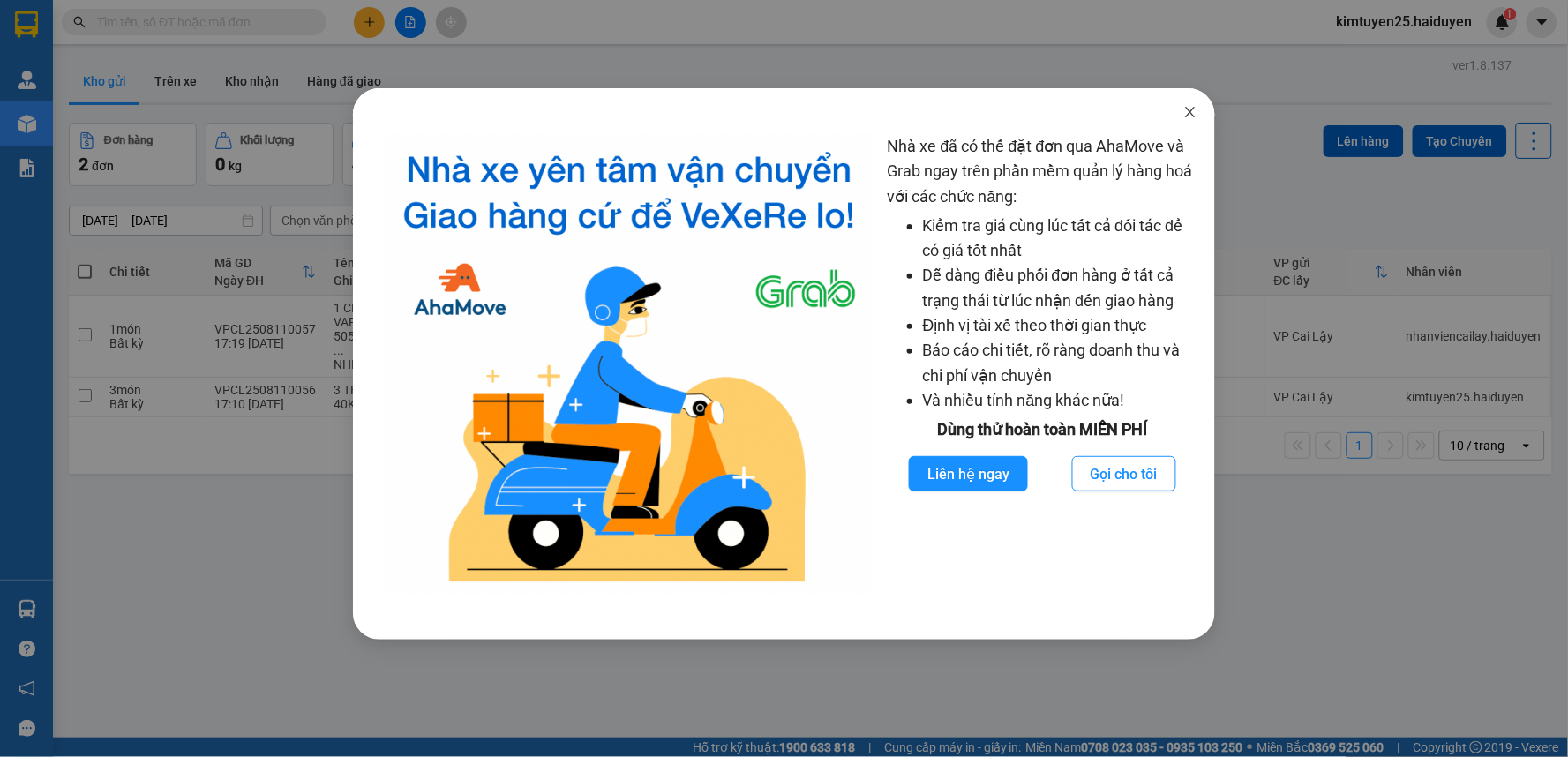
click at [1191, 103] on span "Close" at bounding box center [1189, 113] width 49 height 49
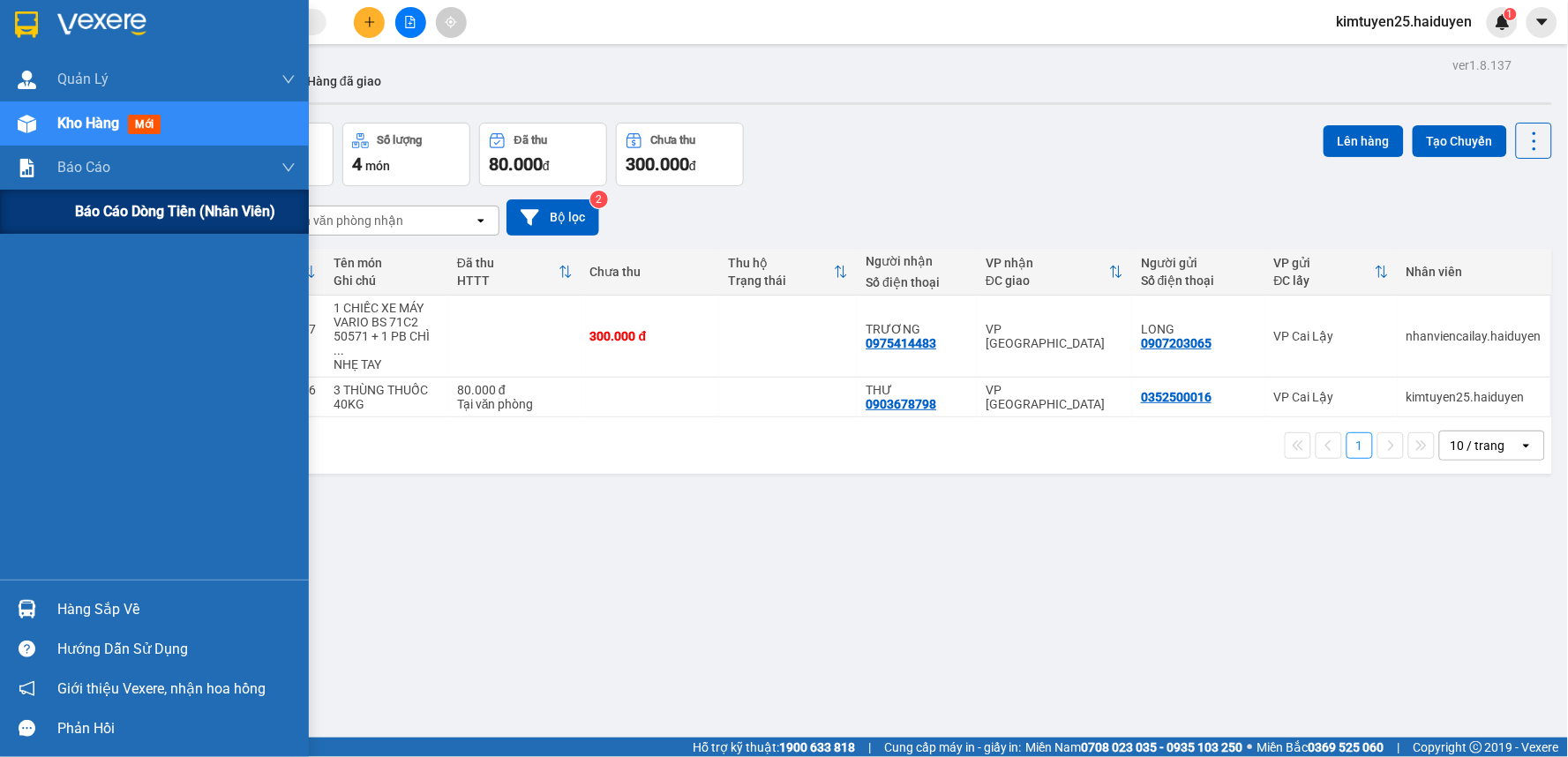
click at [155, 208] on span "Báo cáo dòng tiền (nhân viên)" at bounding box center [175, 211] width 200 height 22
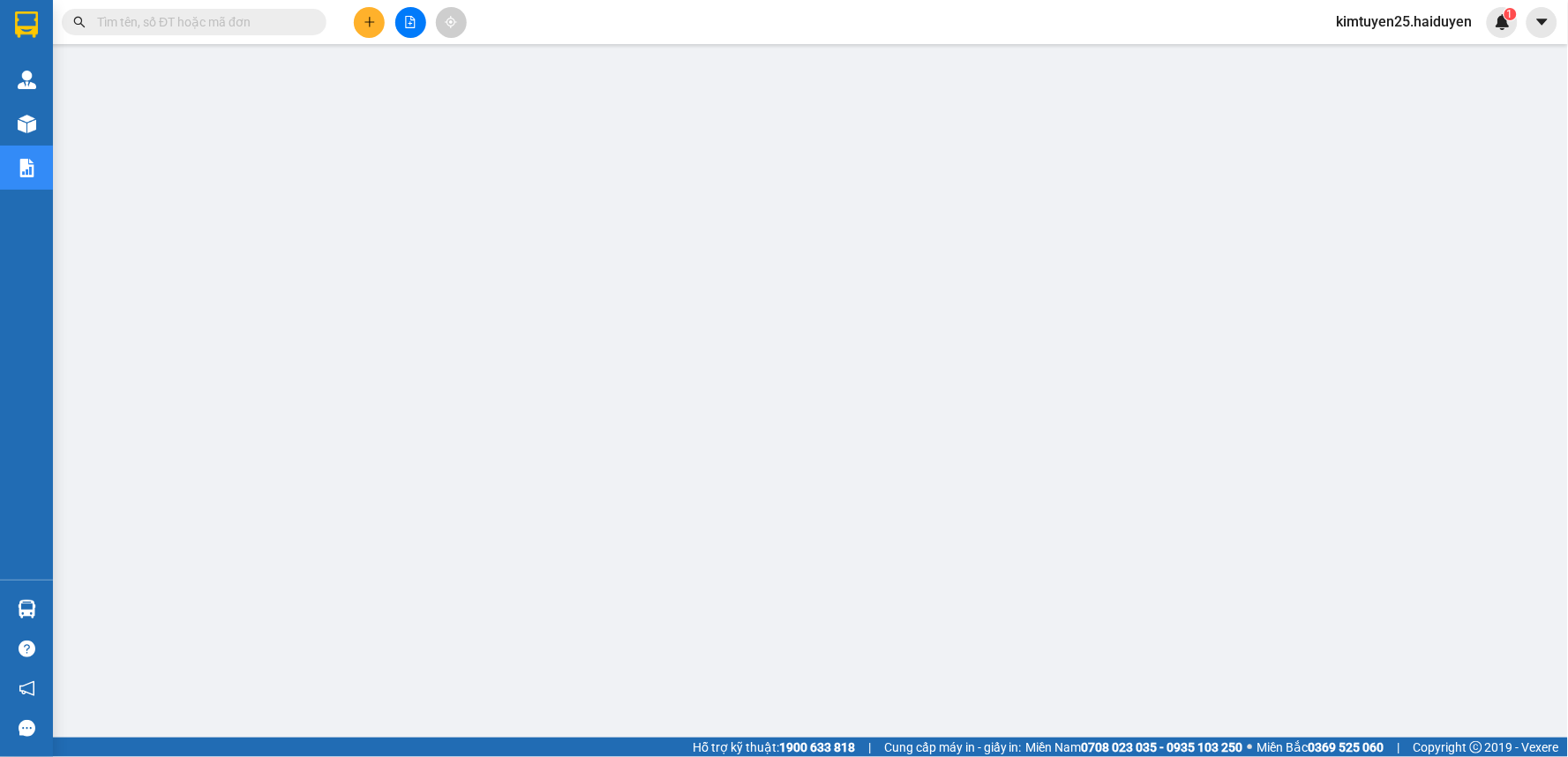
click at [1408, 26] on span "kimtuyen25.haiduyen" at bounding box center [1404, 21] width 164 height 22
click at [1392, 65] on li "Đăng xuất" at bounding box center [1404, 54] width 166 height 28
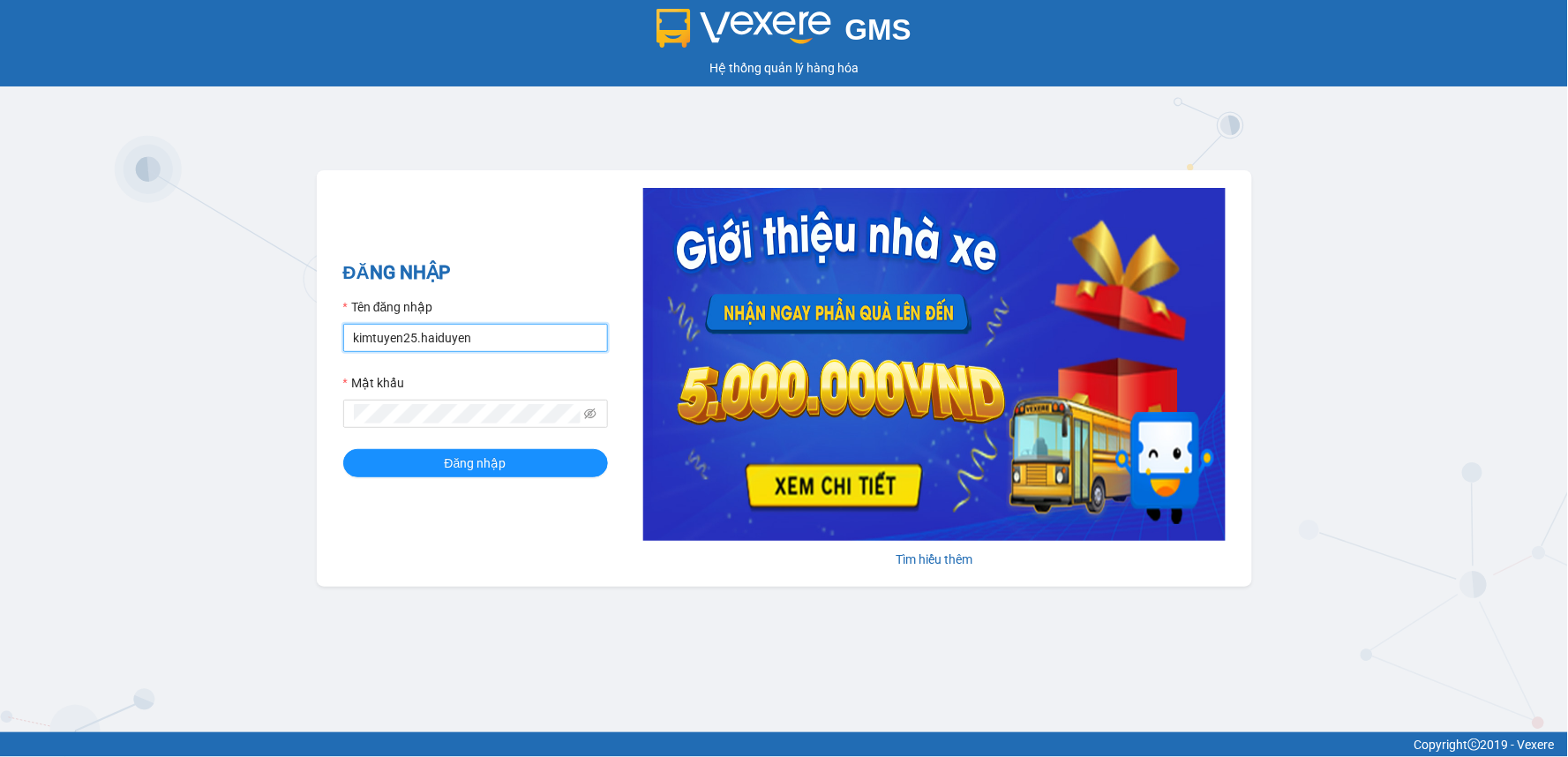
click at [542, 341] on input "kimtuyen25.haiduyen" at bounding box center [475, 337] width 265 height 28
type input "nhanviencailay.haiduyen"
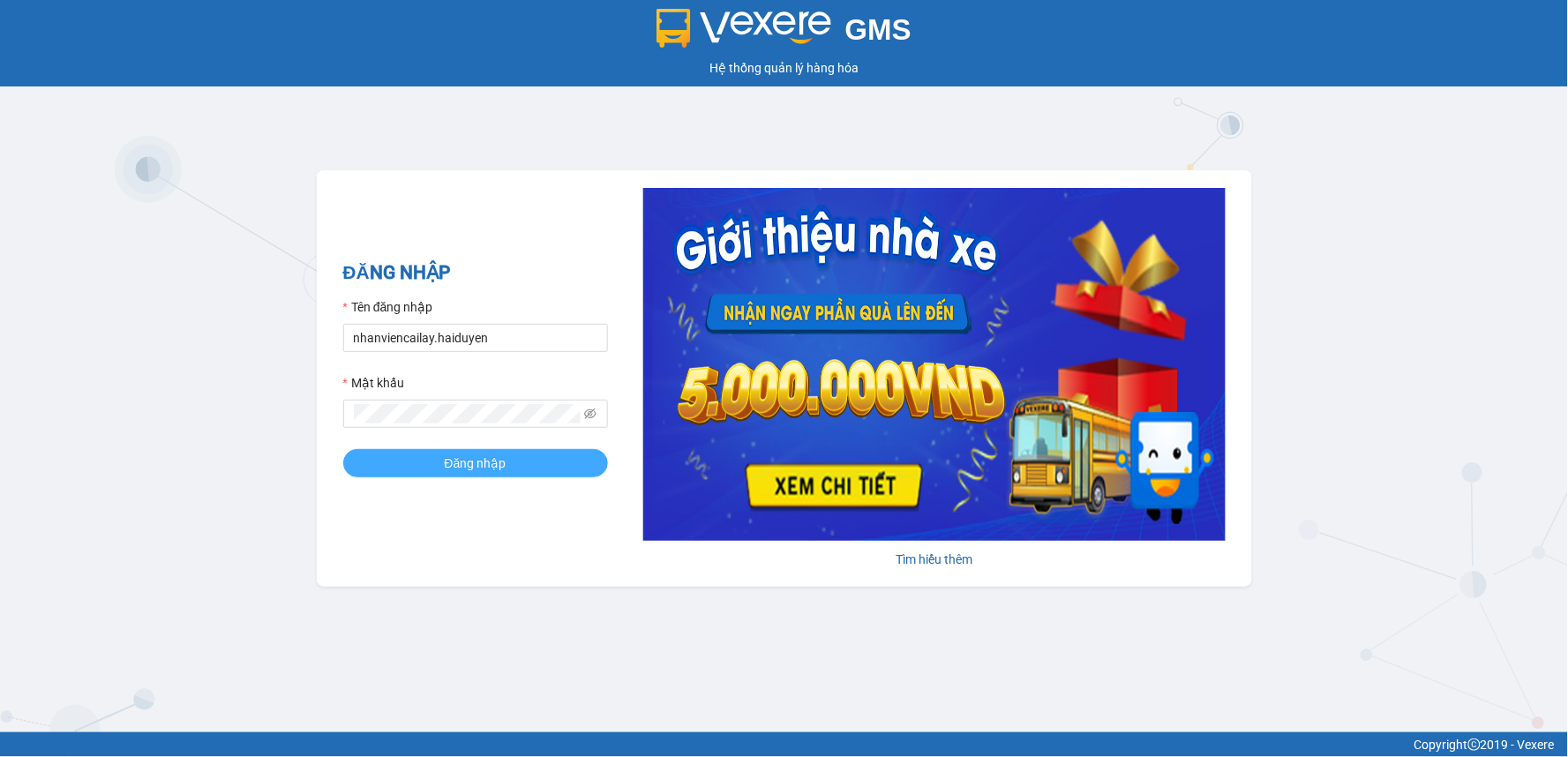
click at [518, 471] on button "Đăng nhập" at bounding box center [475, 462] width 265 height 28
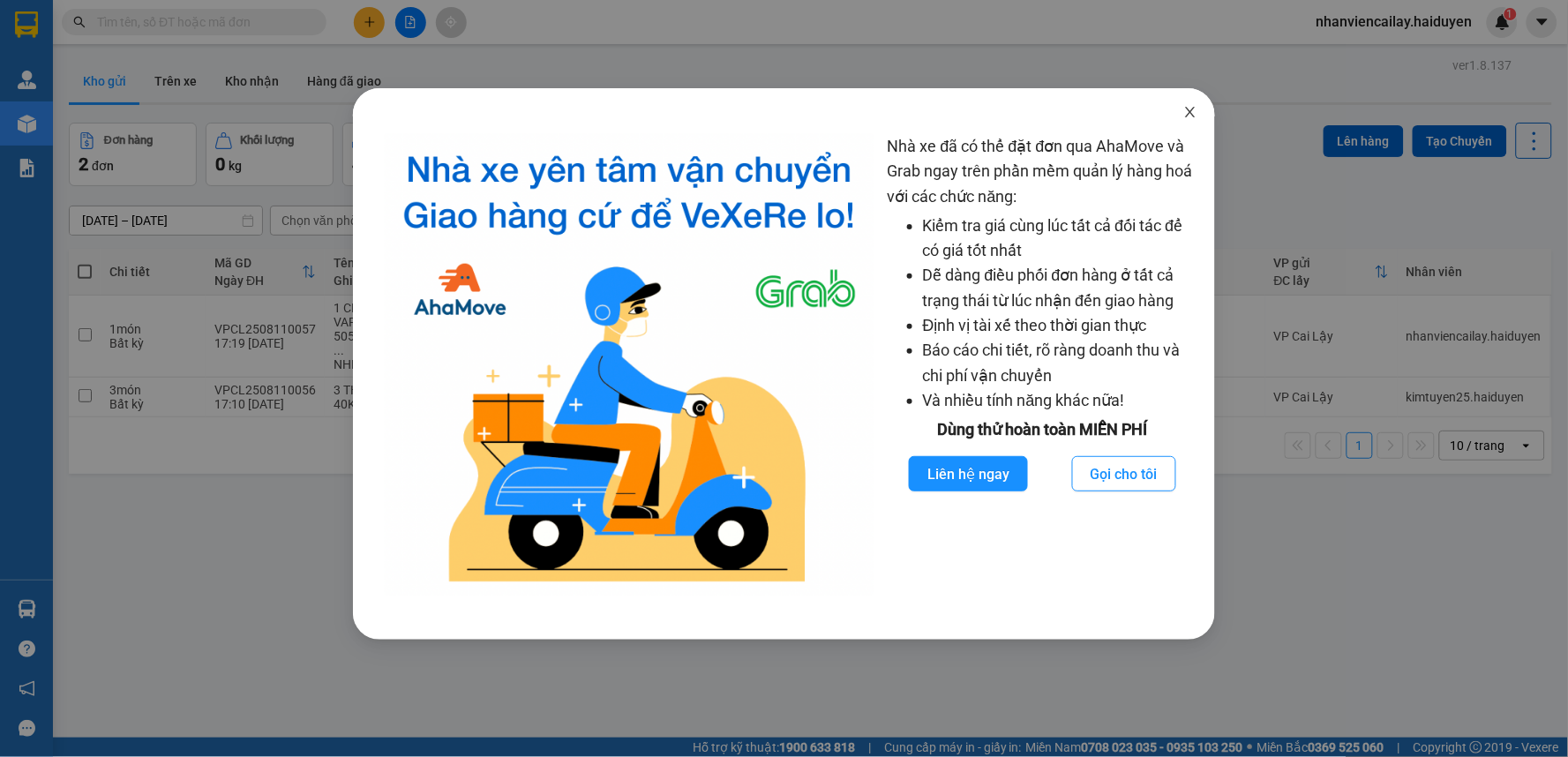
click at [1183, 107] on icon "close" at bounding box center [1189, 112] width 14 height 14
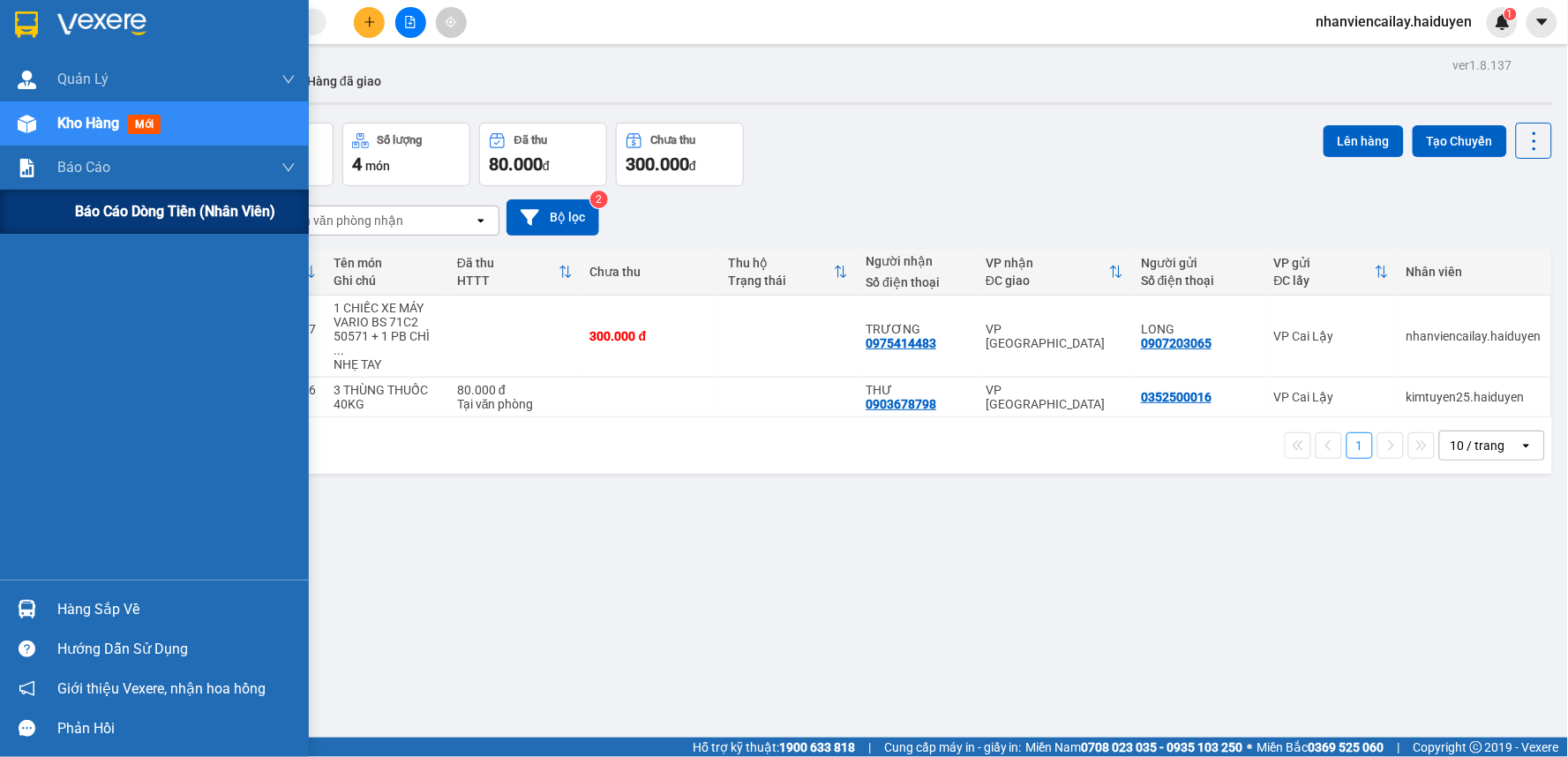
drag, startPoint x: 97, startPoint y: 205, endPoint x: 145, endPoint y: 196, distance: 48.8
click at [99, 204] on span "Báo cáo dòng tiền (nhân viên)" at bounding box center [175, 211] width 200 height 22
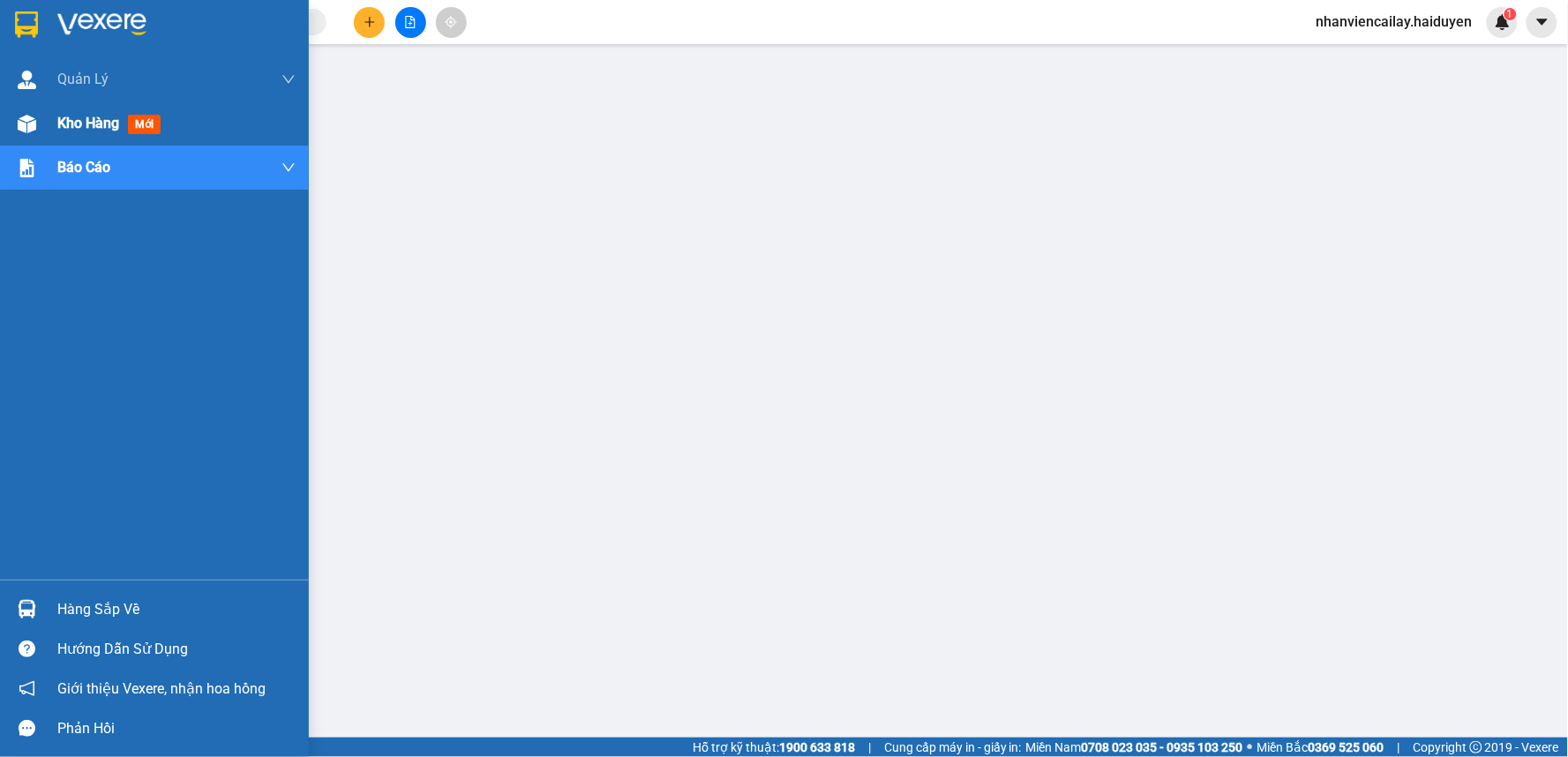
click at [85, 123] on span "Kho hàng" at bounding box center [89, 122] width 62 height 16
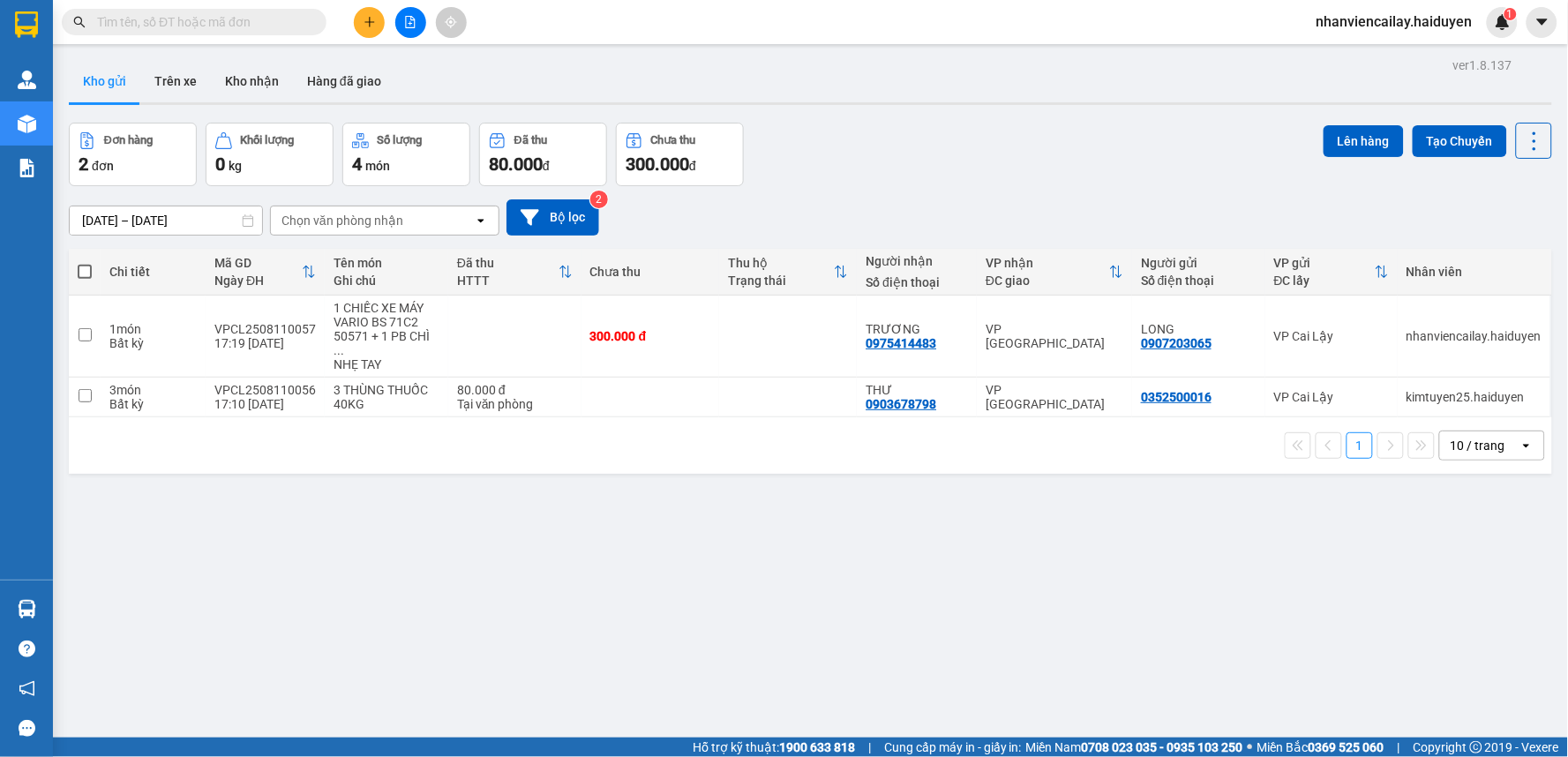
click at [298, 20] on input "text" at bounding box center [201, 22] width 208 height 19
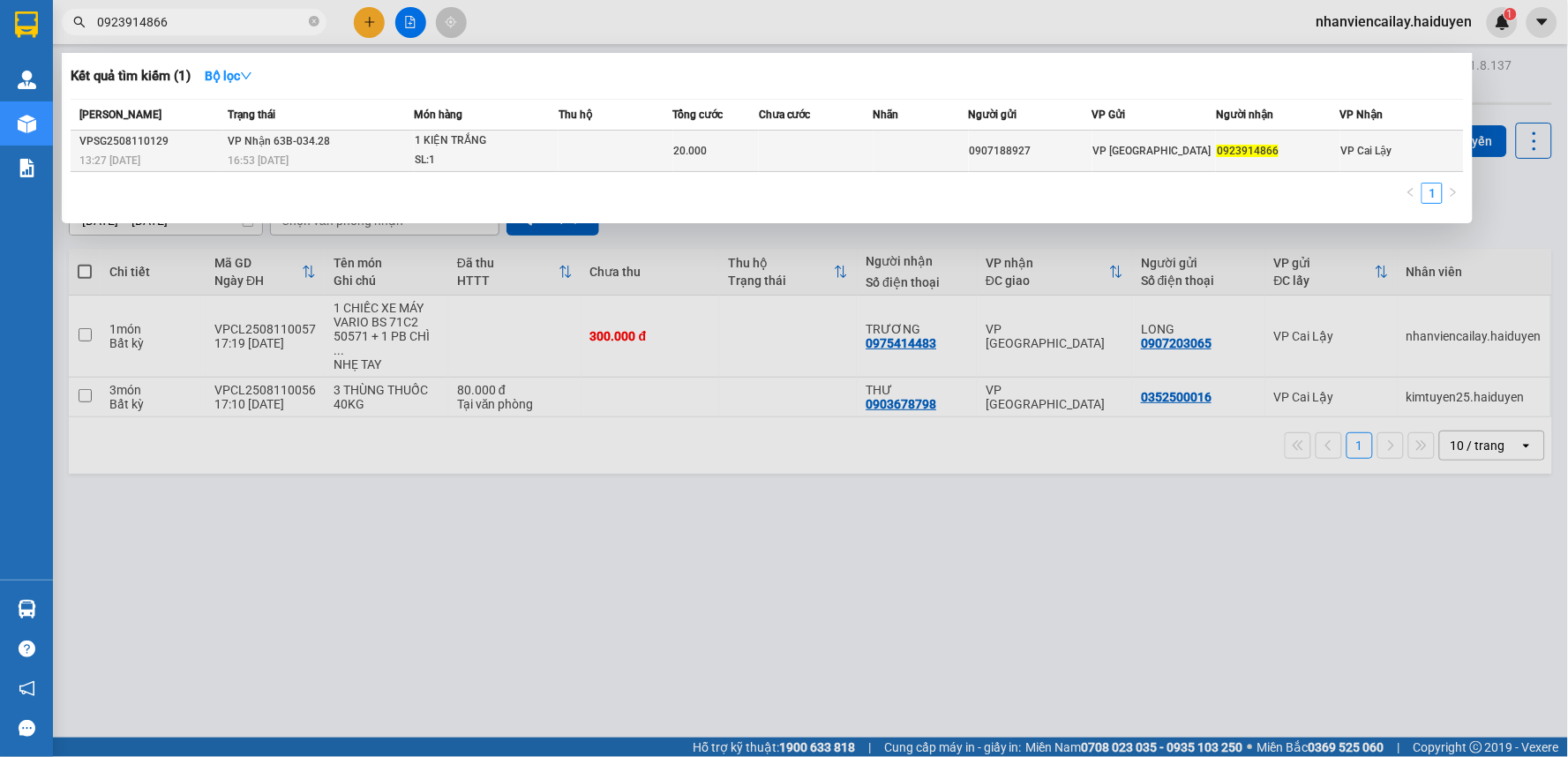
type input "0923914866"
click at [905, 146] on td at bounding box center [921, 151] width 95 height 41
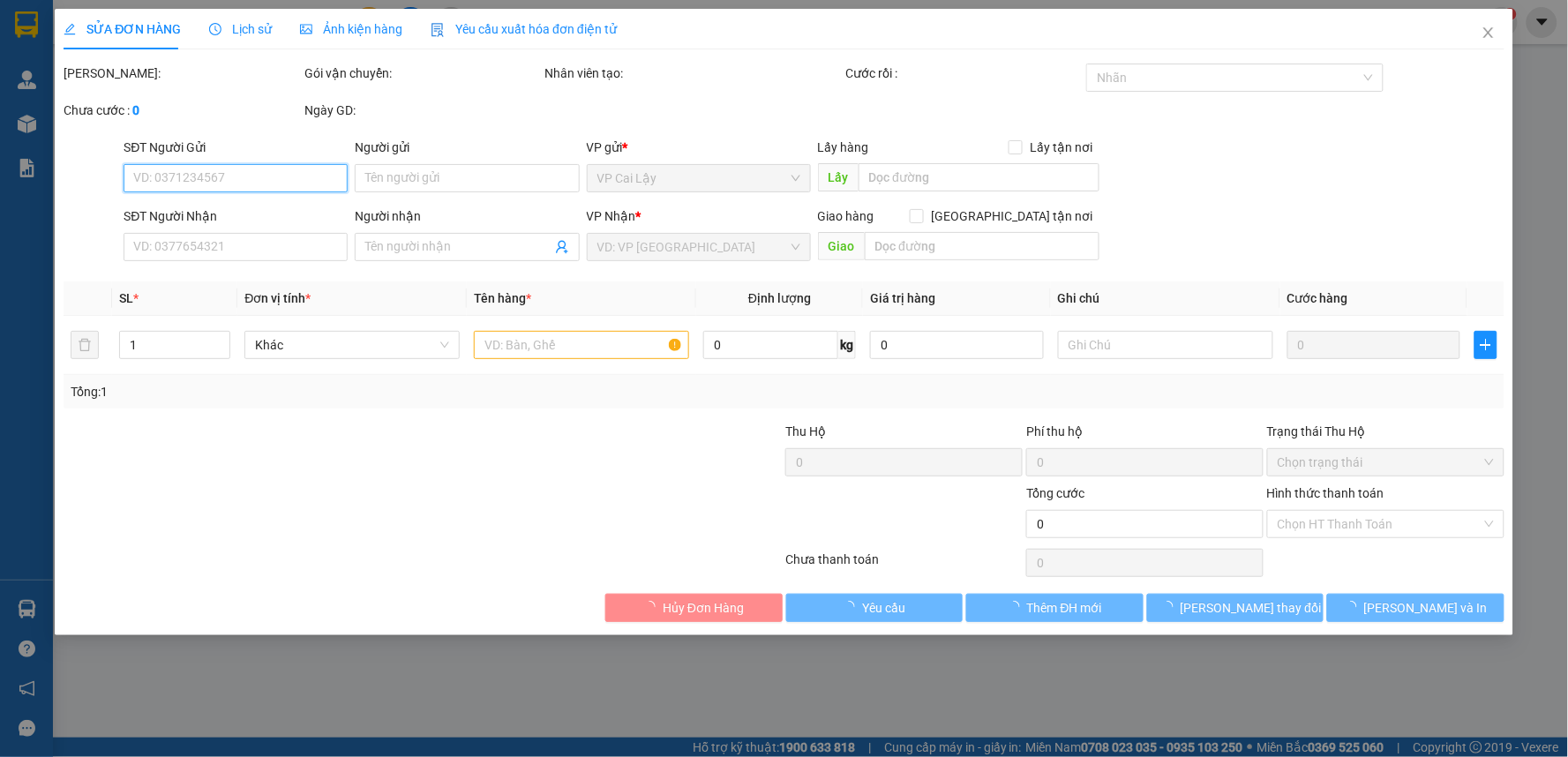
type input "0907188927"
type input "0923914866"
type input "20.000"
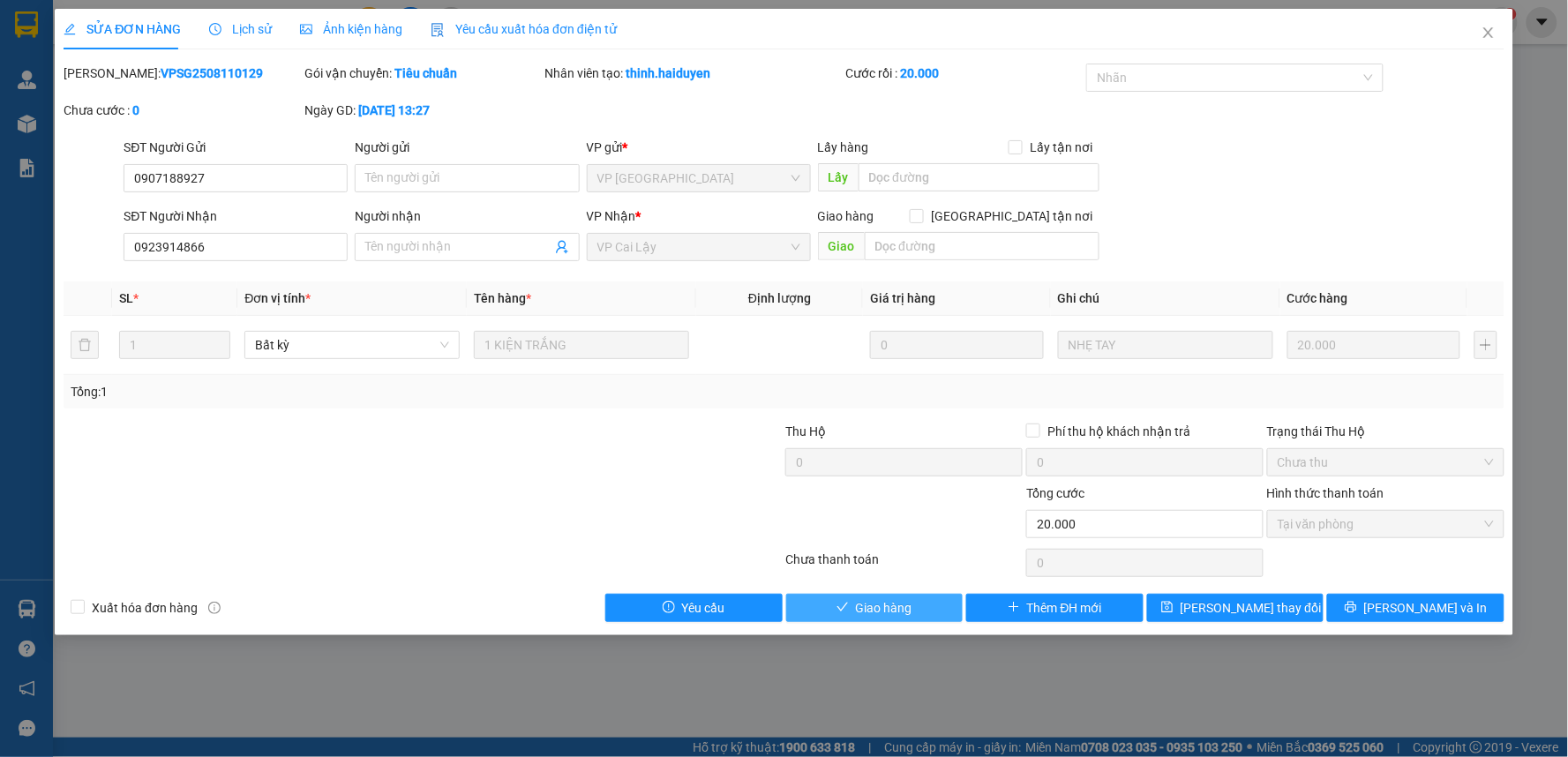
click at [856, 607] on span "Giao hàng" at bounding box center [884, 608] width 57 height 19
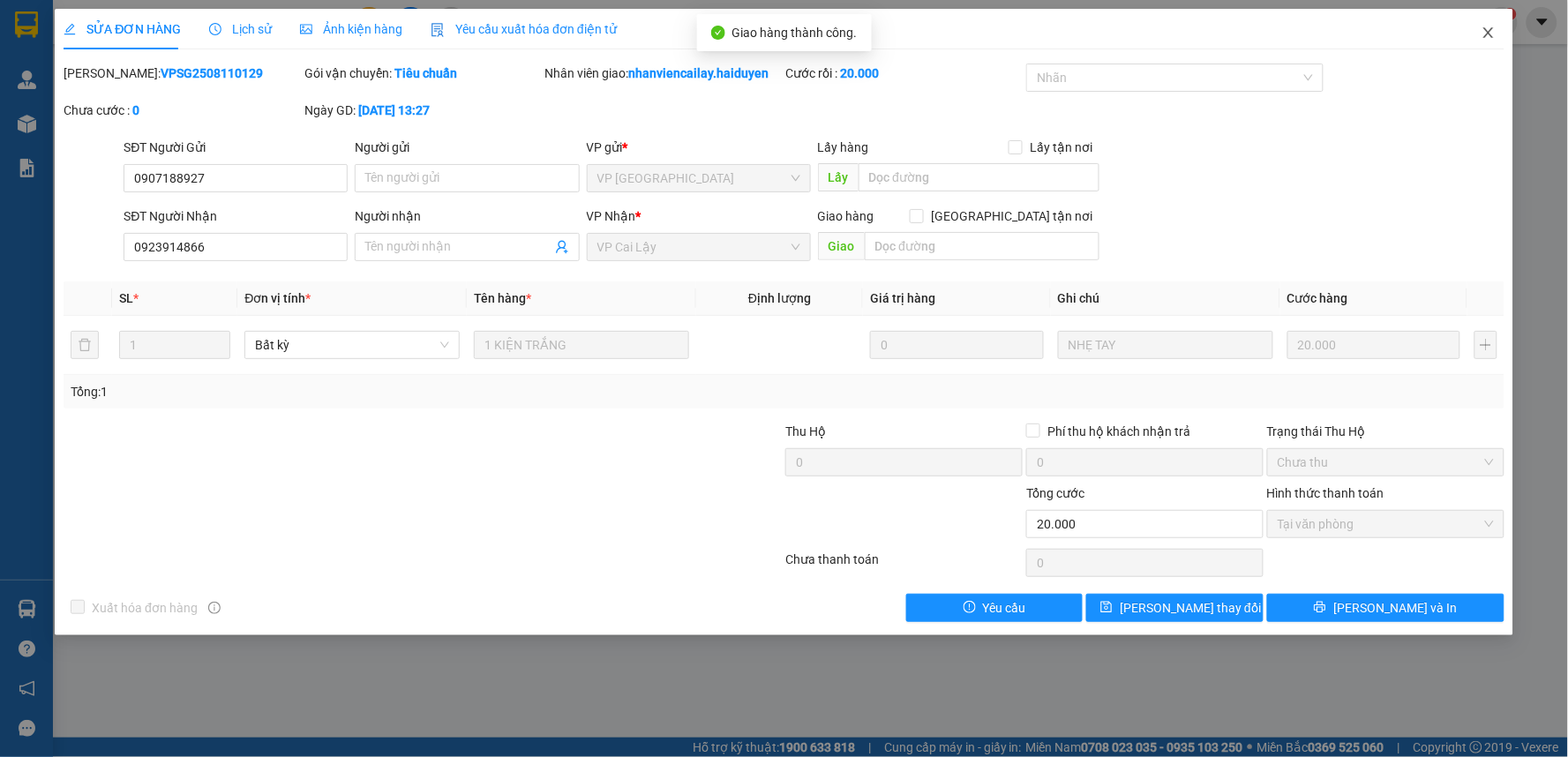
click at [1491, 36] on icon "close" at bounding box center [1488, 33] width 14 height 14
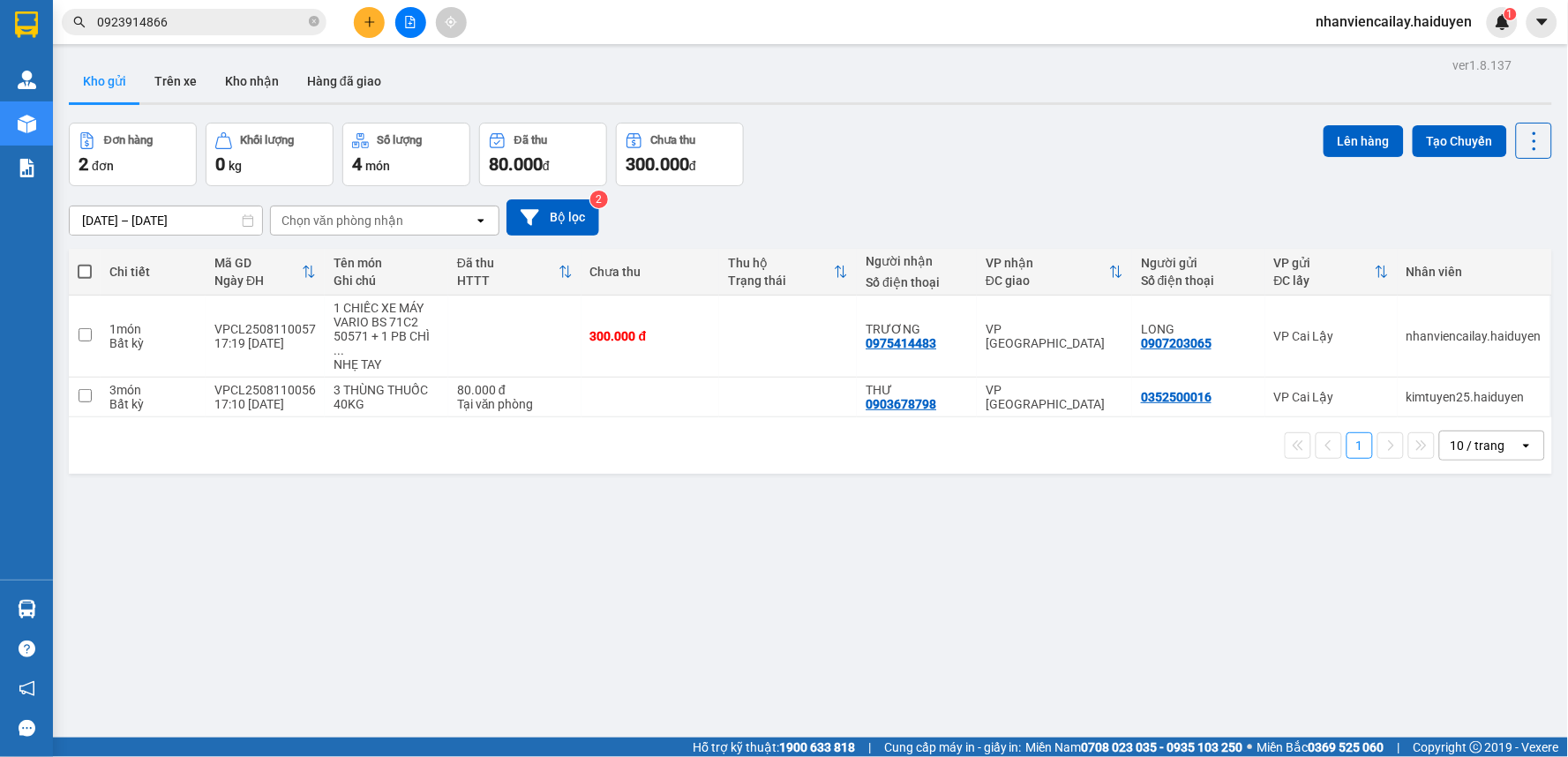
click at [363, 23] on button at bounding box center [369, 22] width 31 height 31
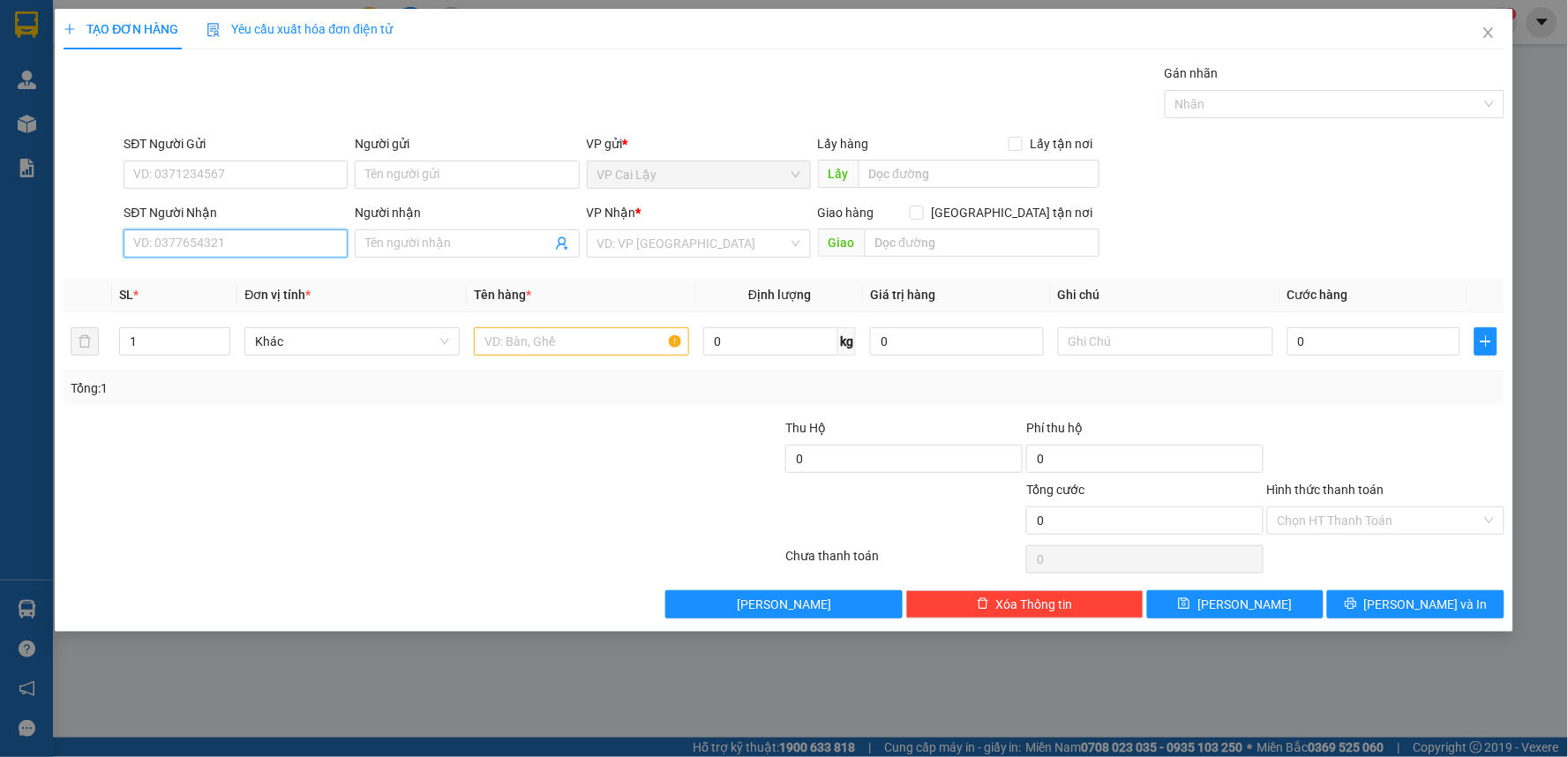
click at [206, 236] on input "SĐT Người Nhận" at bounding box center [235, 243] width 224 height 28
click at [244, 157] on div "SĐT Người Gửi" at bounding box center [235, 146] width 224 height 26
click at [245, 173] on input "SĐT Người Gửi" at bounding box center [235, 174] width 224 height 28
click at [222, 207] on div "0964722233 - TRANG" at bounding box center [235, 210] width 203 height 19
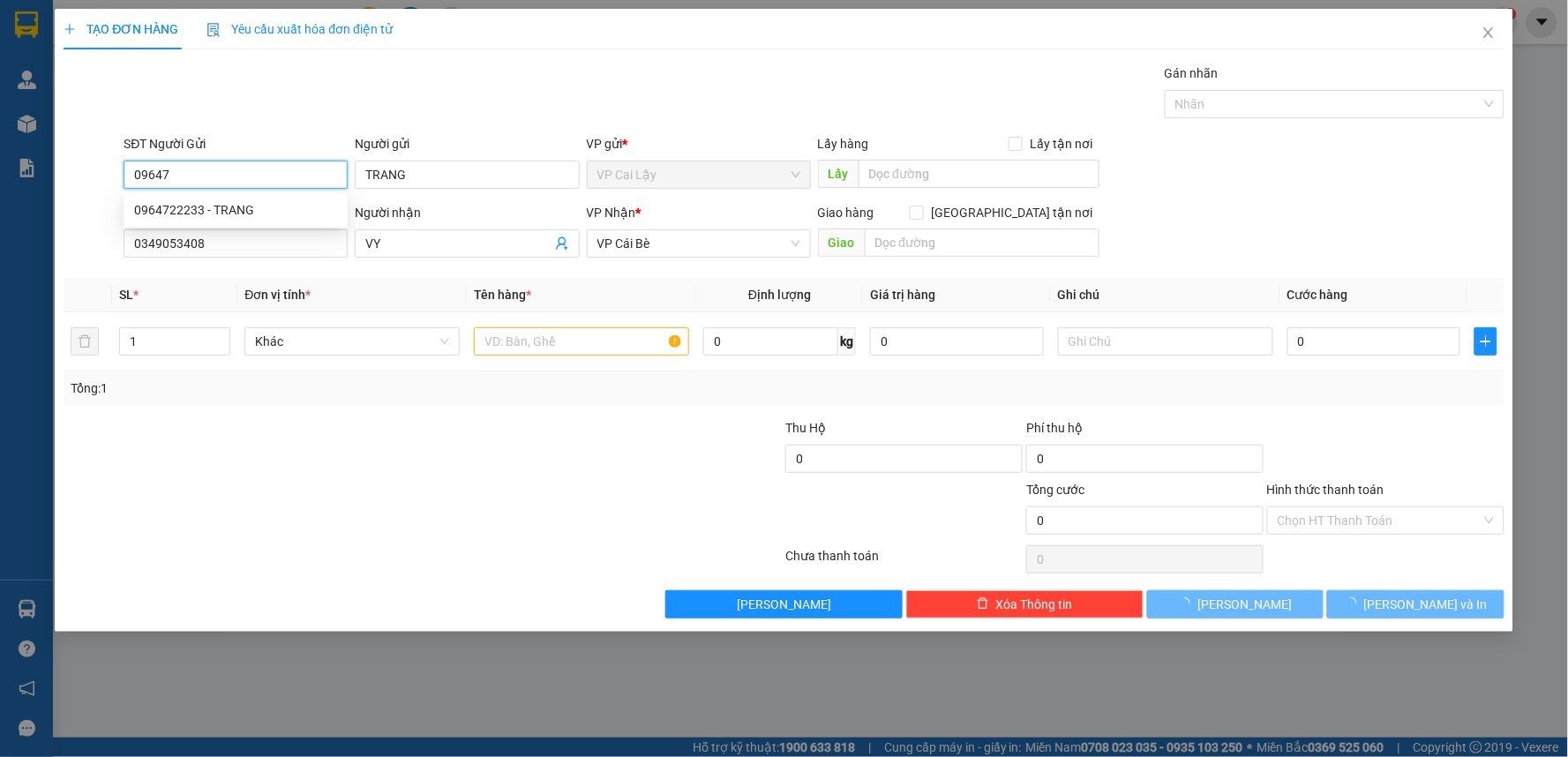
type input "0964722233"
type input "TRANG"
type input "0349053408"
type input "VY"
type input "10.000"
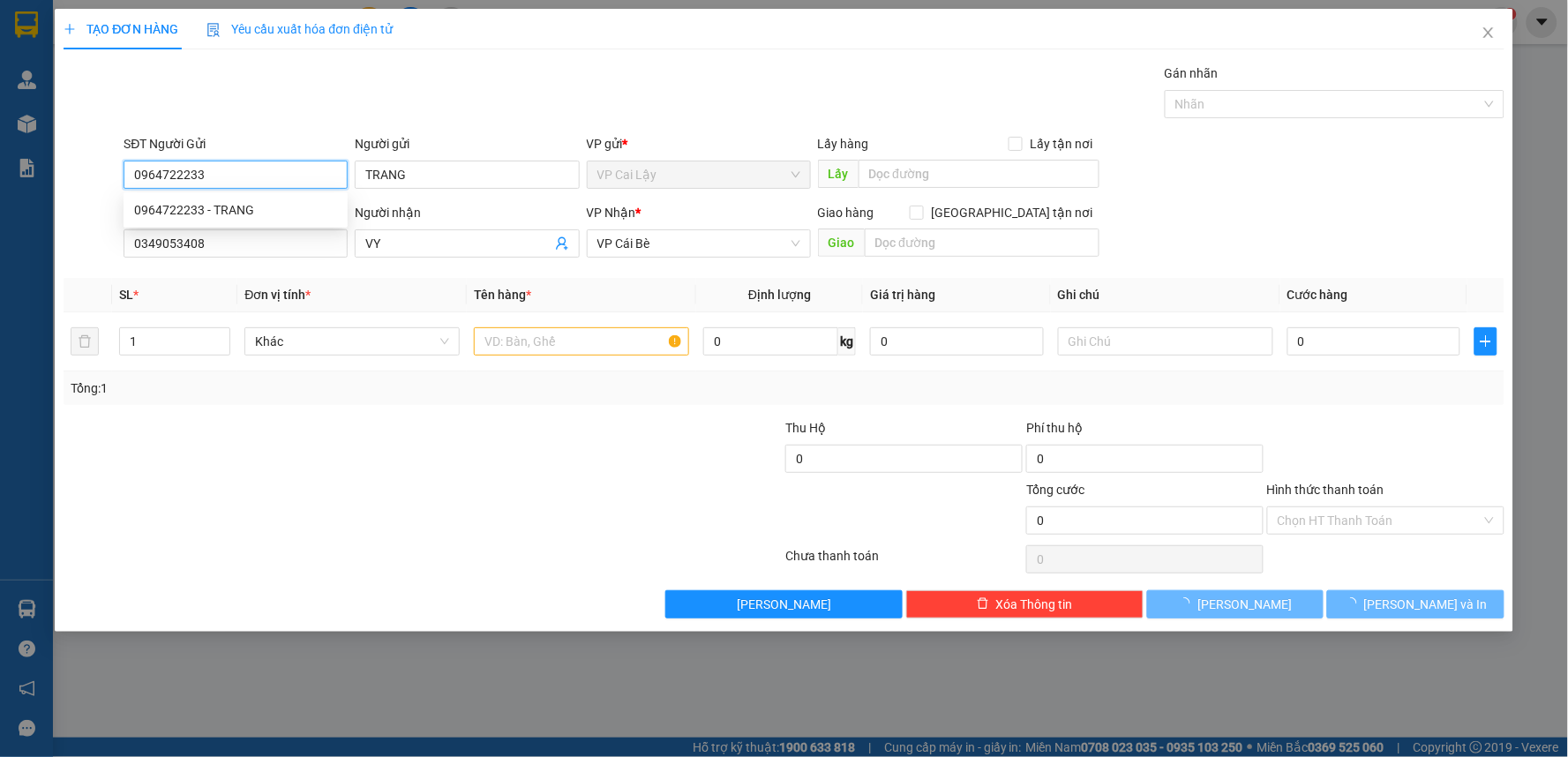
type input "10.000"
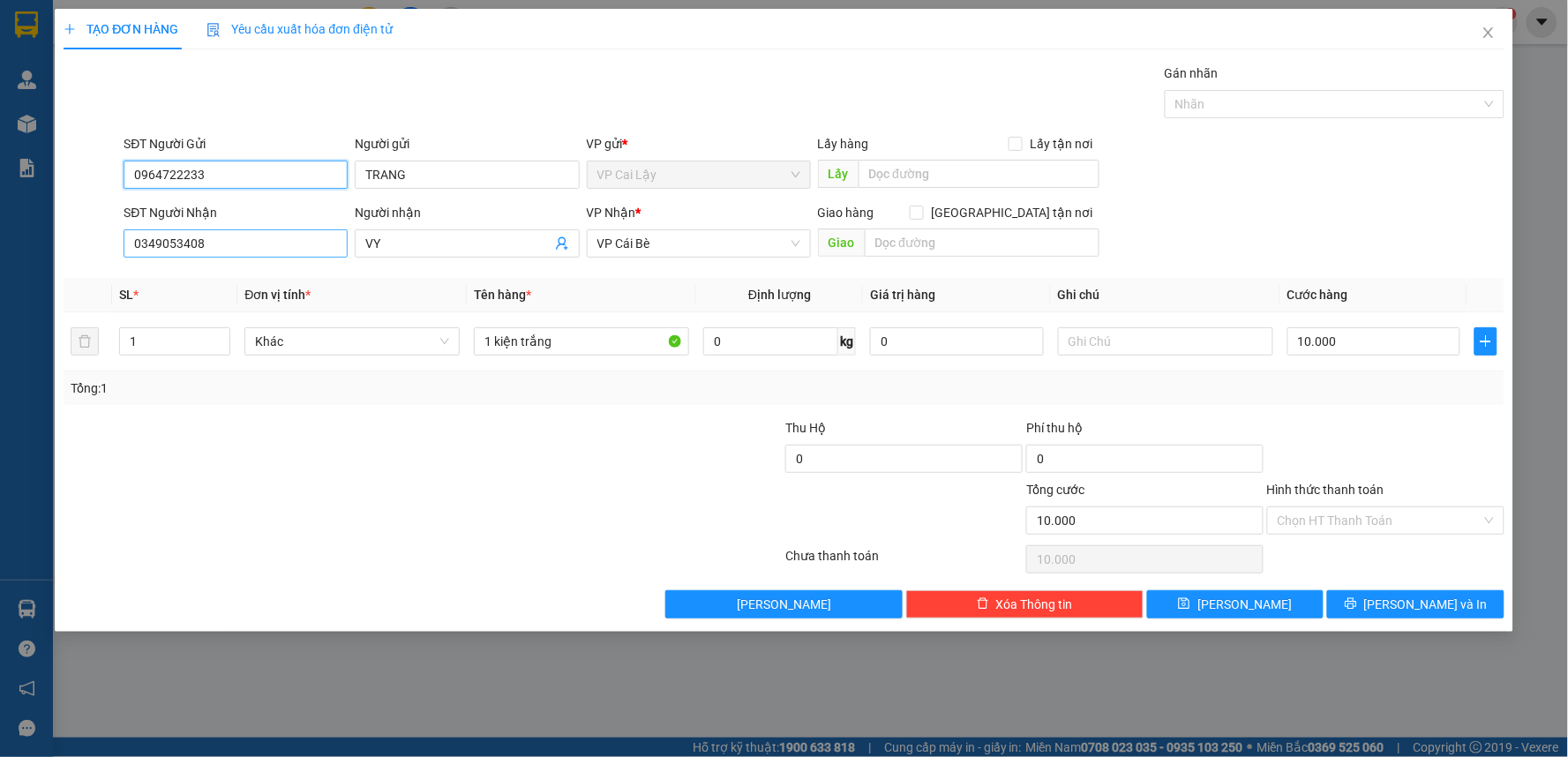
type input "0964722233"
click at [307, 251] on input "0349053408" at bounding box center [235, 243] width 224 height 28
click at [503, 406] on div "Transit Pickup Surcharge Ids Transit Deliver Surcharge Ids Transit Deliver Surc…" at bounding box center [784, 341] width 1441 height 555
click at [1450, 611] on span "[PERSON_NAME] và In" at bounding box center [1425, 604] width 123 height 19
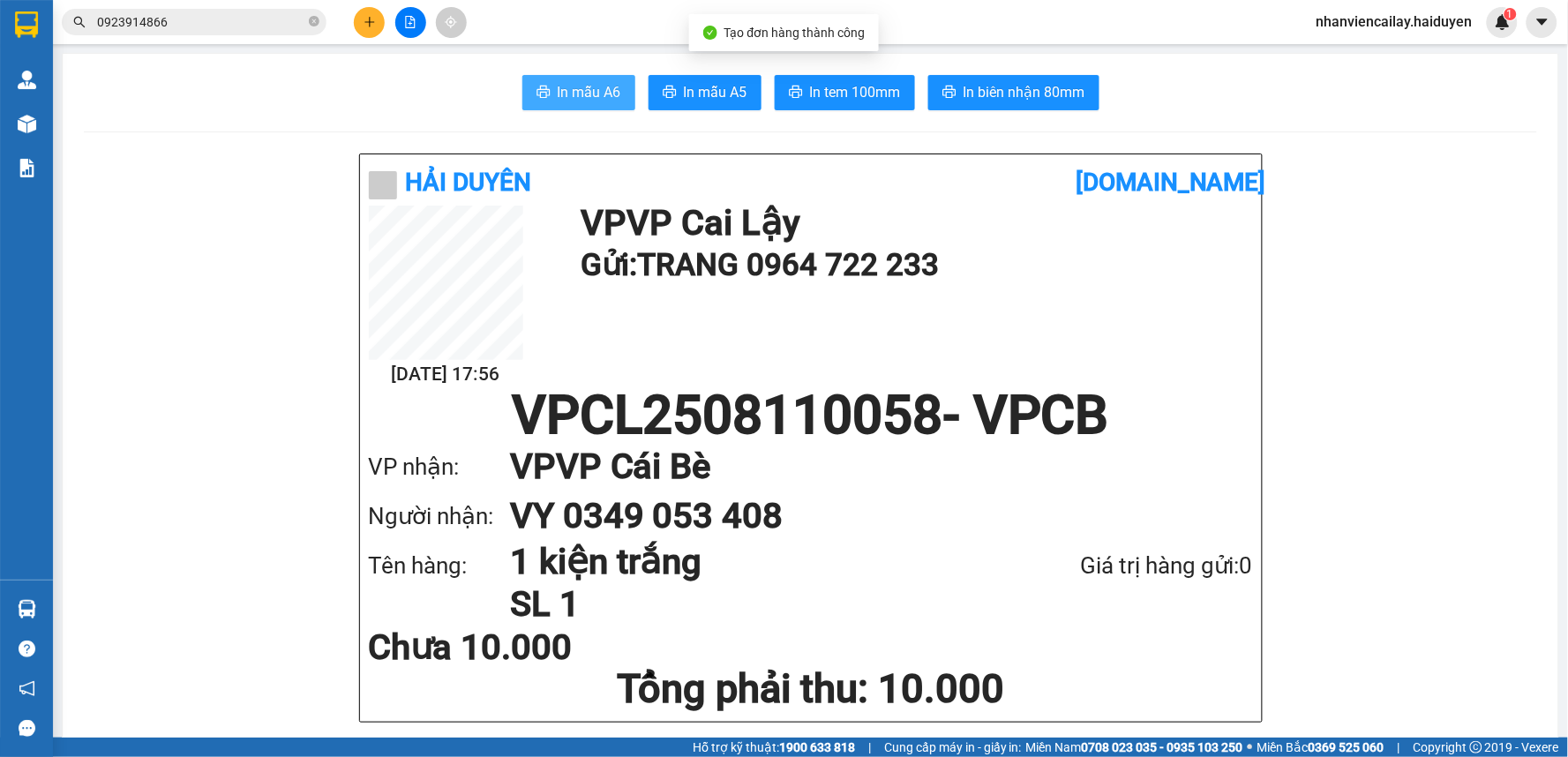
drag, startPoint x: 585, startPoint y: 104, endPoint x: 1056, endPoint y: 216, distance: 484.1
click at [584, 104] on button "In mẫu A6" at bounding box center [578, 92] width 113 height 36
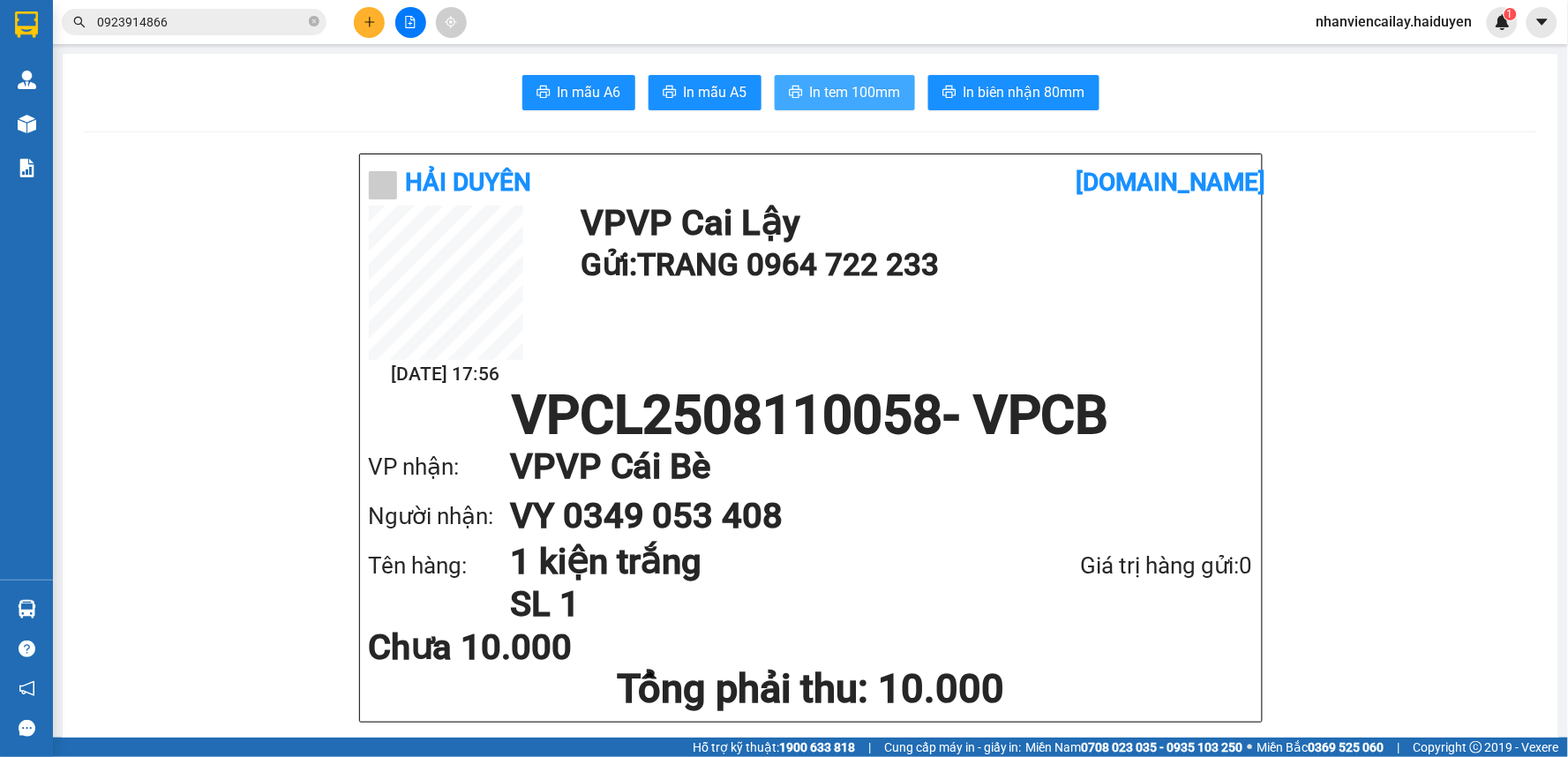
click at [869, 99] on span "In tem 100mm" at bounding box center [855, 91] width 91 height 22
click at [369, 24] on icon "plus" at bounding box center [369, 21] width 1 height 10
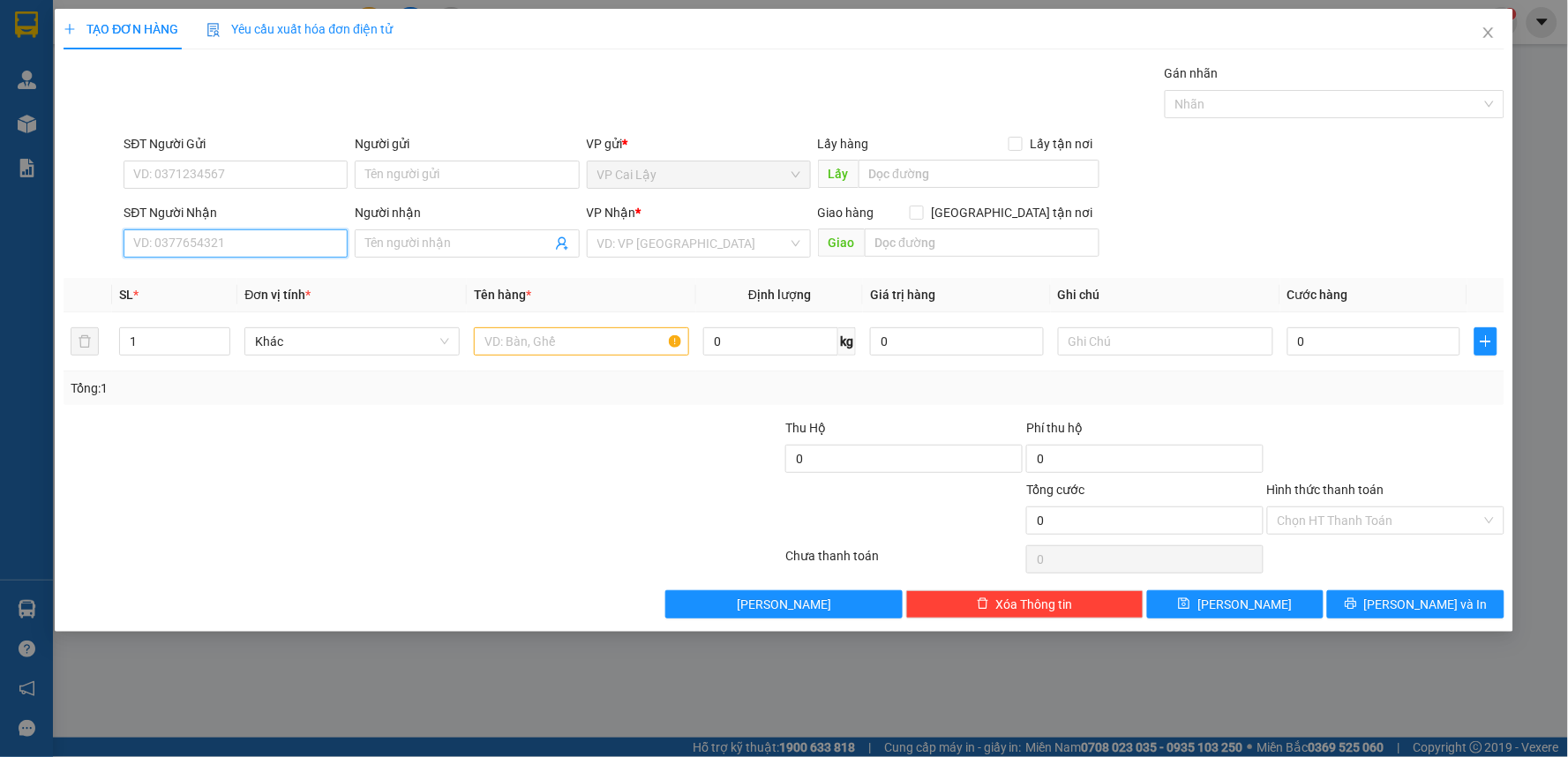
click at [201, 243] on input "SĐT Người Nhận" at bounding box center [235, 243] width 224 height 28
click at [263, 277] on div "0932506197 - bình minh phát" at bounding box center [235, 278] width 203 height 19
type input "0932506197"
type input "bình minh phát"
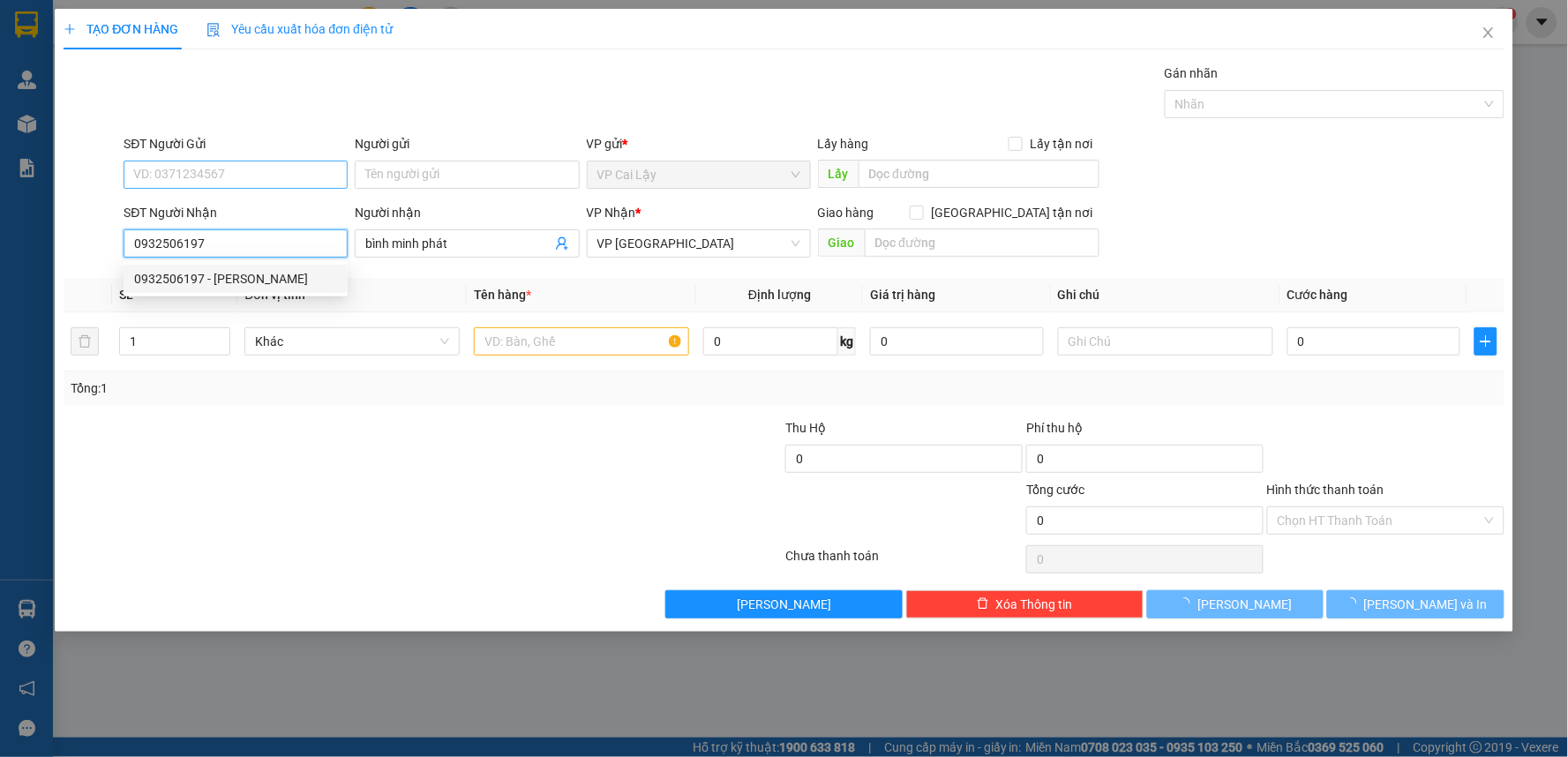
type input "20.000"
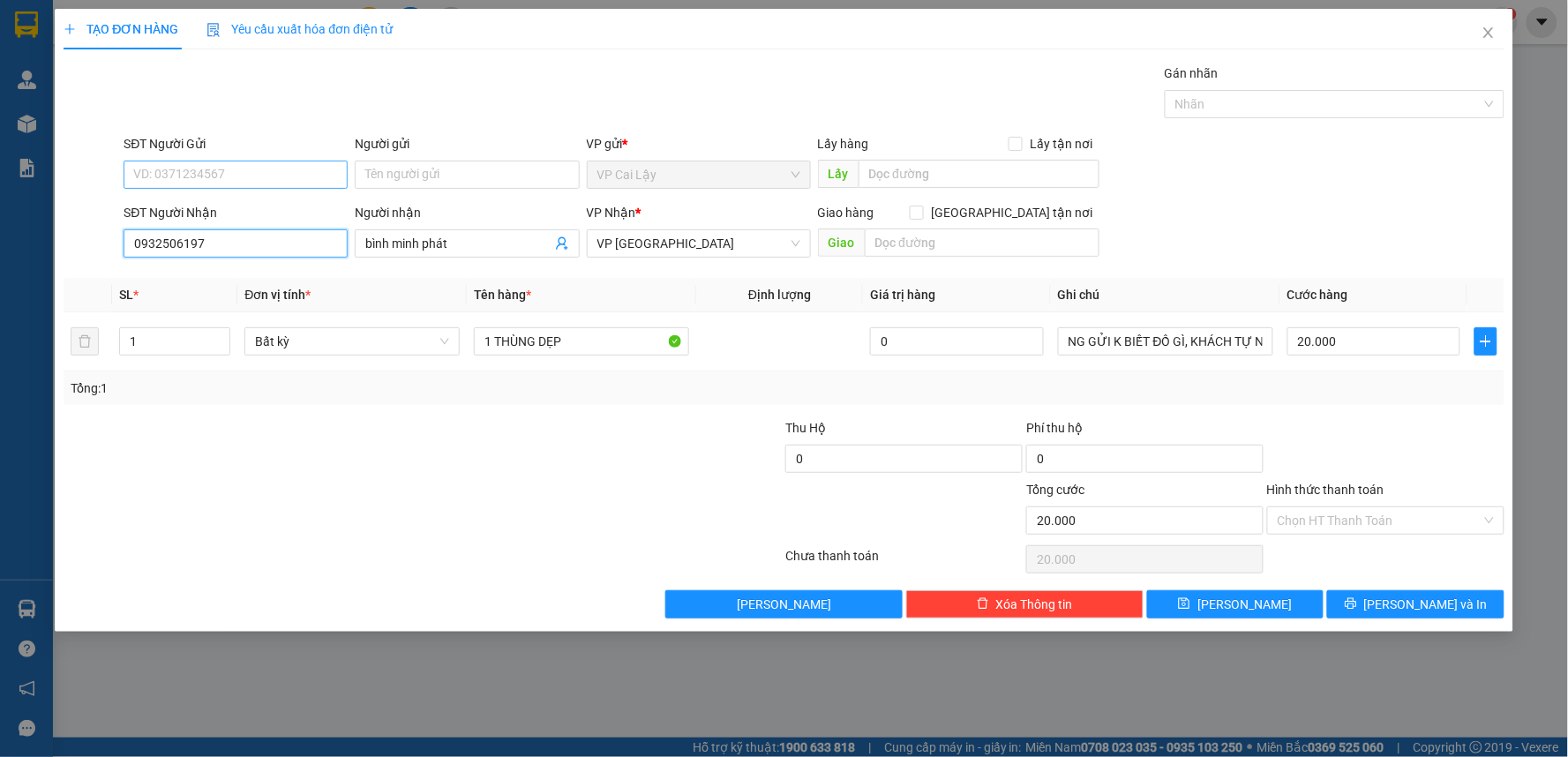
type input "0932506197"
click at [269, 184] on input "SĐT Người Gửi" at bounding box center [235, 174] width 224 height 28
click at [287, 206] on div "0906955441 - THẾ LONG" at bounding box center [235, 210] width 203 height 19
type input "0906955441"
type input "THẾ LONG"
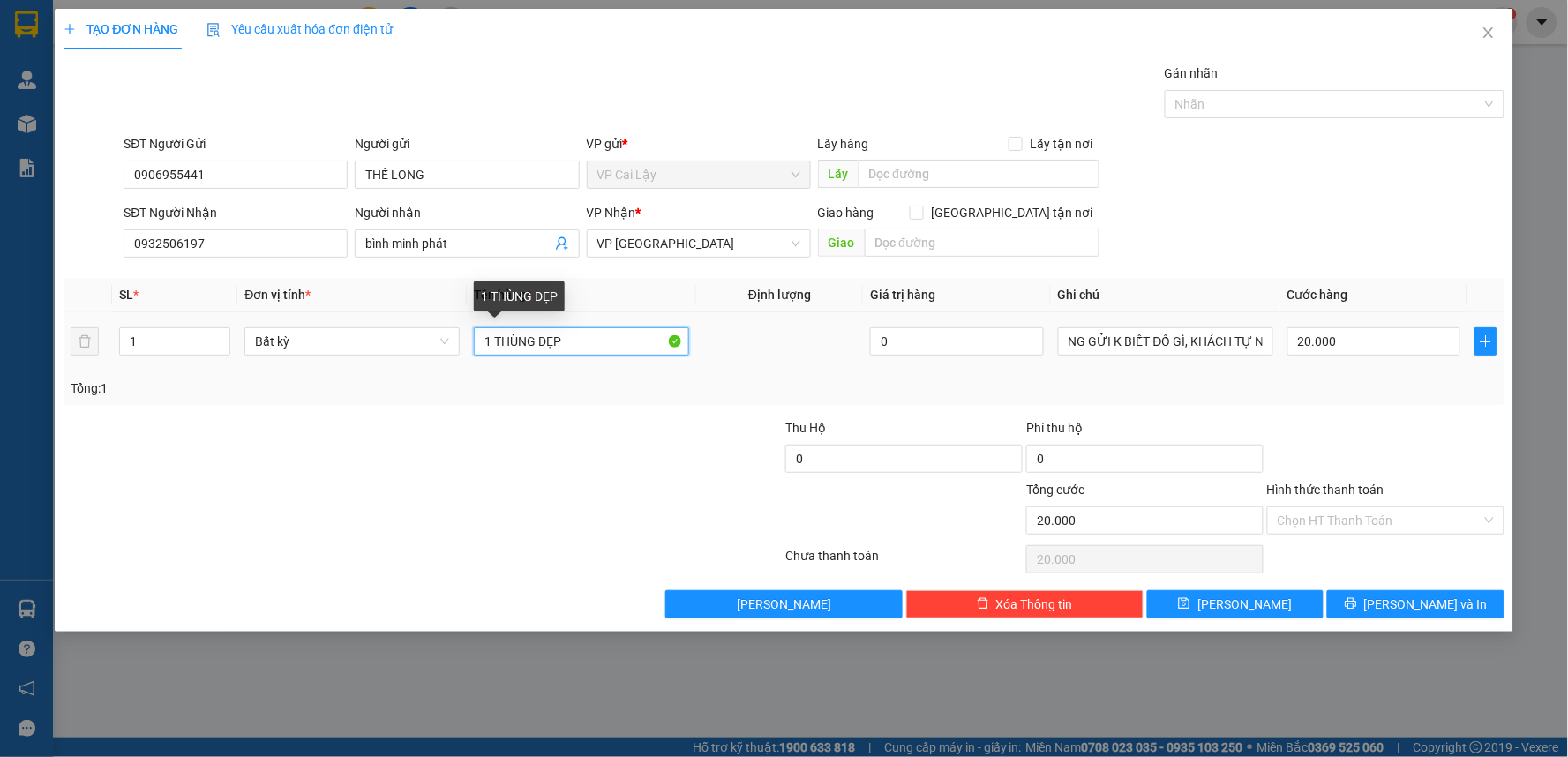
drag, startPoint x: 494, startPoint y: 340, endPoint x: 536, endPoint y: 340, distance: 42.0
click at [536, 340] on input "1 THÙNG DẸP" at bounding box center [582, 341] width 216 height 28
type input "1 HỘP DẸP"
click at [1396, 528] on input "Hình thức thanh toán" at bounding box center [1379, 520] width 204 height 26
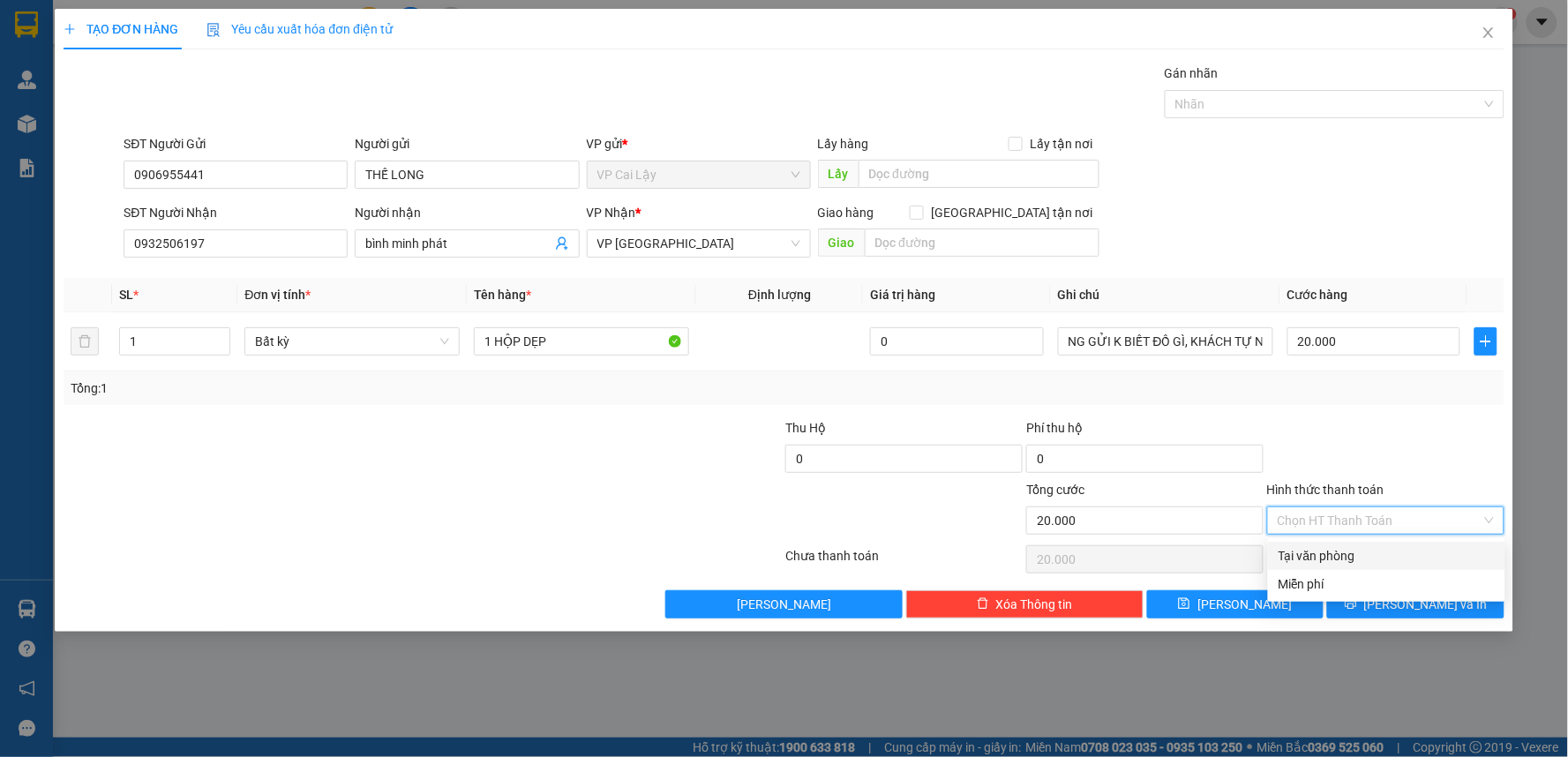
click at [1390, 543] on div "Tại văn phòng" at bounding box center [1386, 555] width 237 height 28
type input "0"
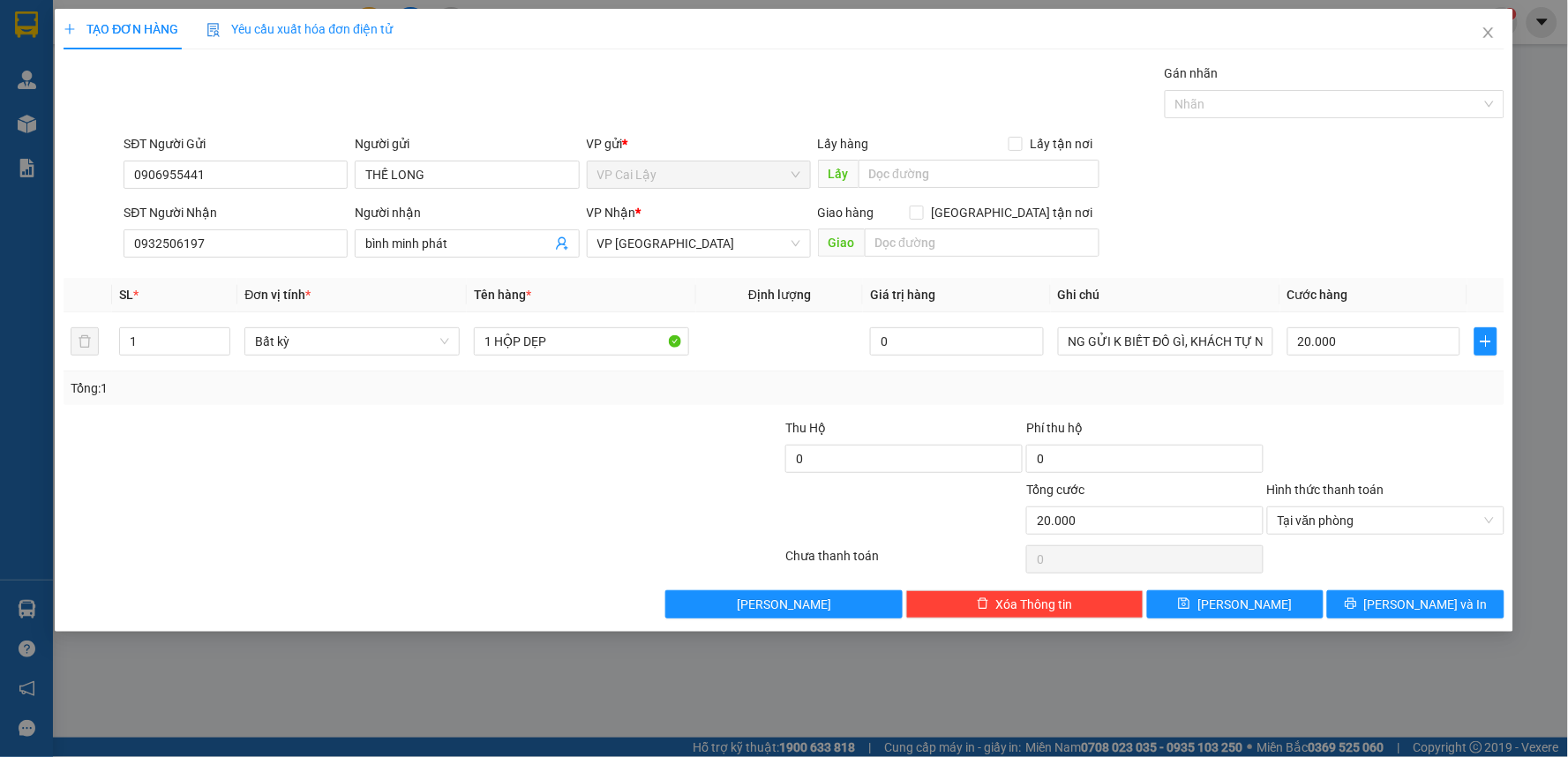
click at [1397, 587] on div "Transit Pickup Surcharge Ids Transit Deliver Surcharge Ids Transit Deliver Surc…" at bounding box center [784, 341] width 1441 height 555
drag, startPoint x: 1392, startPoint y: 598, endPoint x: 1256, endPoint y: 549, distance: 144.6
click at [1357, 598] on icon "printer" at bounding box center [1350, 603] width 13 height 13
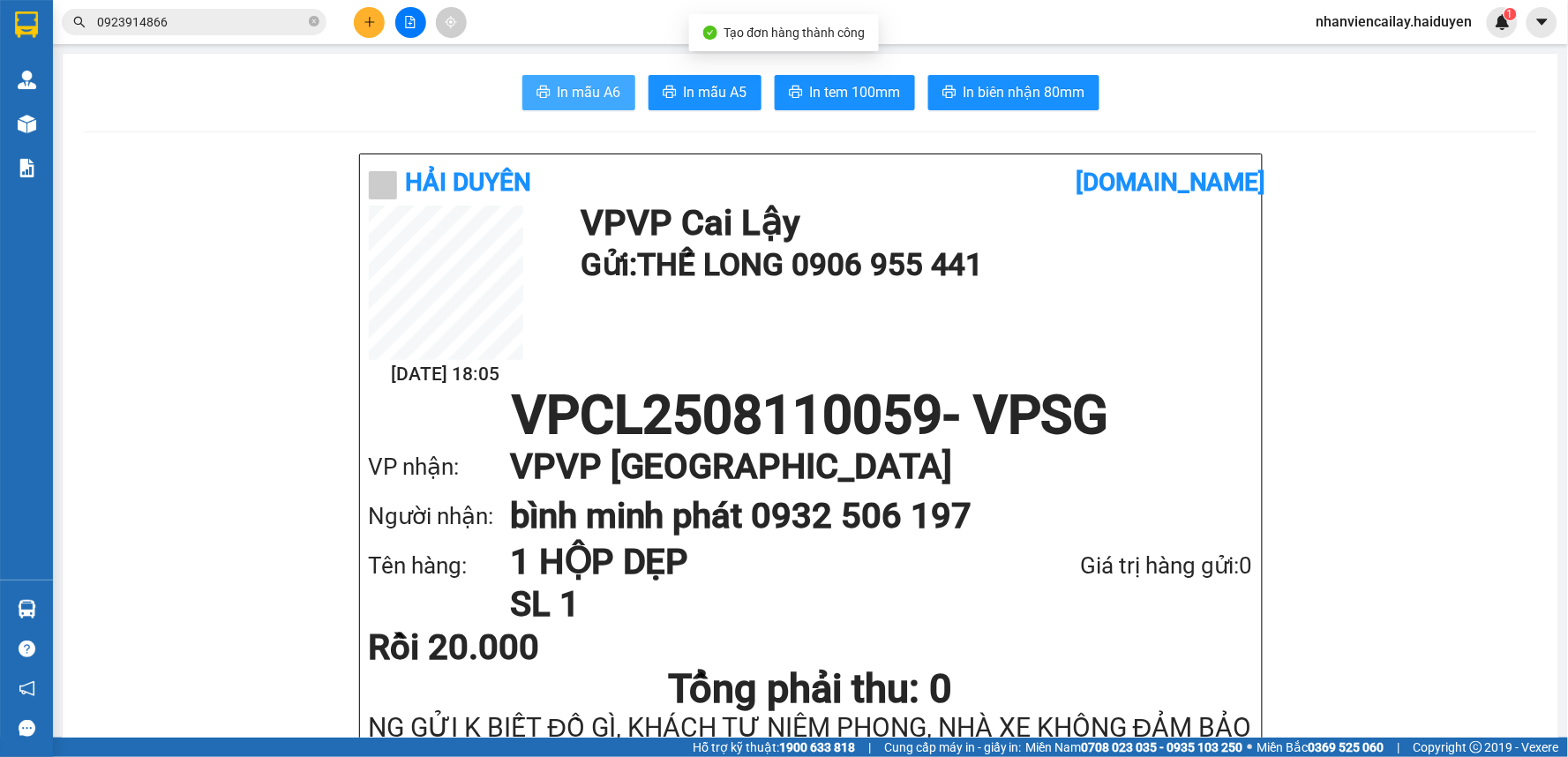
click at [577, 87] on span "In mẫu A6" at bounding box center [589, 91] width 64 height 22
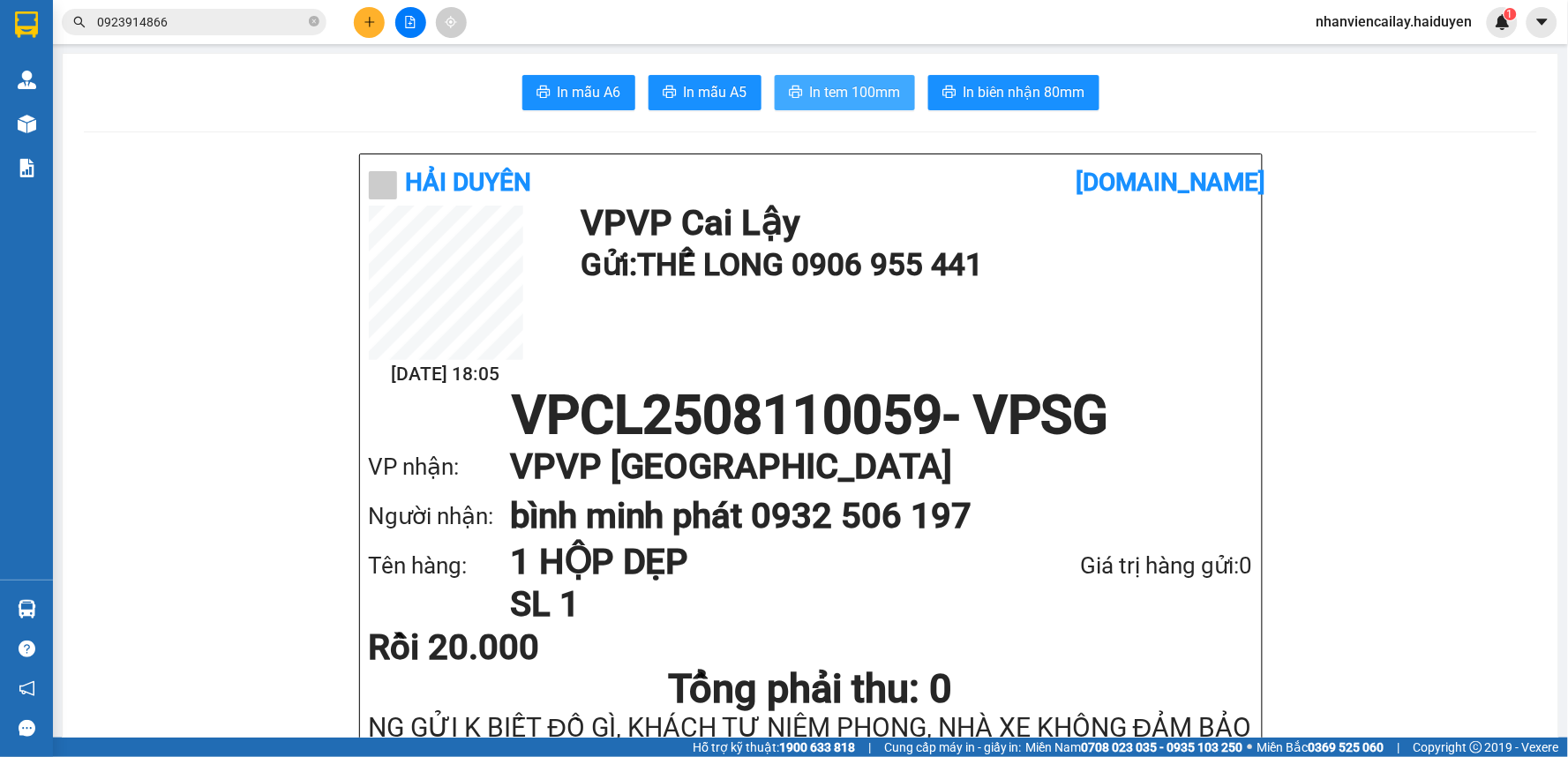
click at [863, 97] on span "In tem 100mm" at bounding box center [855, 91] width 91 height 22
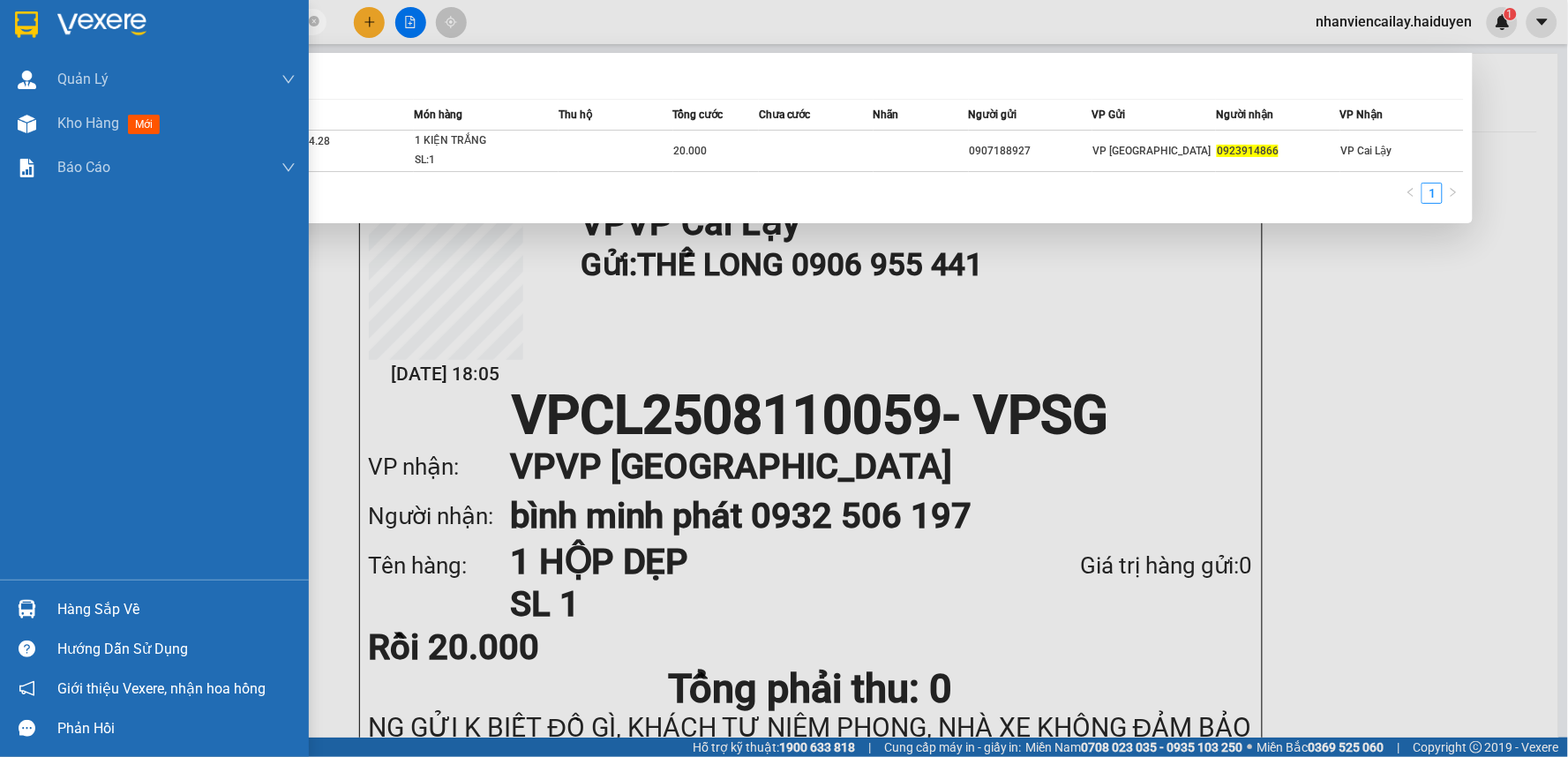
drag, startPoint x: 240, startPoint y: 23, endPoint x: 32, endPoint y: 37, distance: 208.5
click at [32, 37] on section "Kết quả tìm kiếm ( 1 ) Bộ lọc Mã ĐH Trạng thái Món hàng Thu hộ Tổng cước Chưa c…" at bounding box center [784, 378] width 1568 height 757
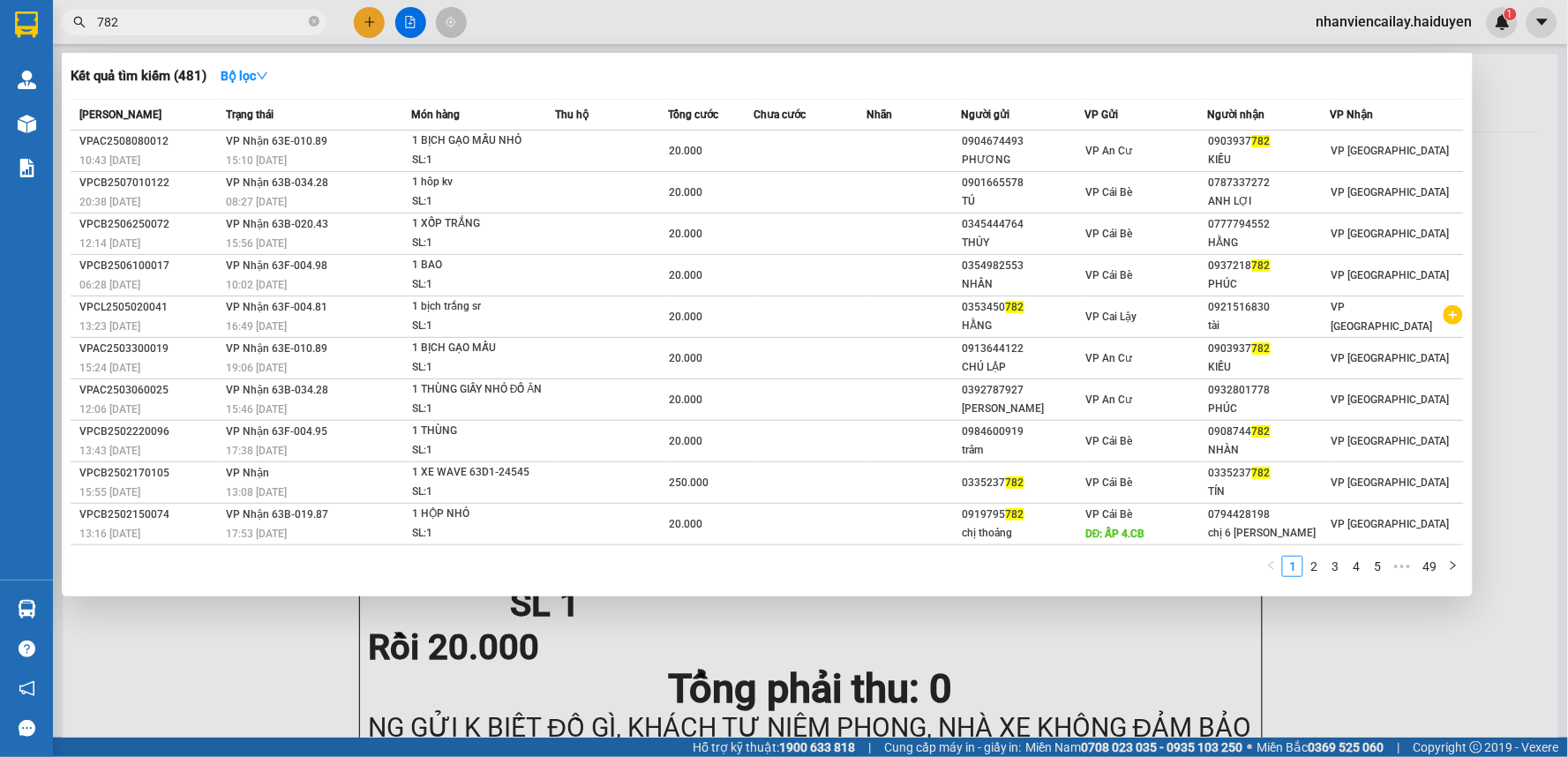
click at [598, 26] on div at bounding box center [784, 378] width 1568 height 757
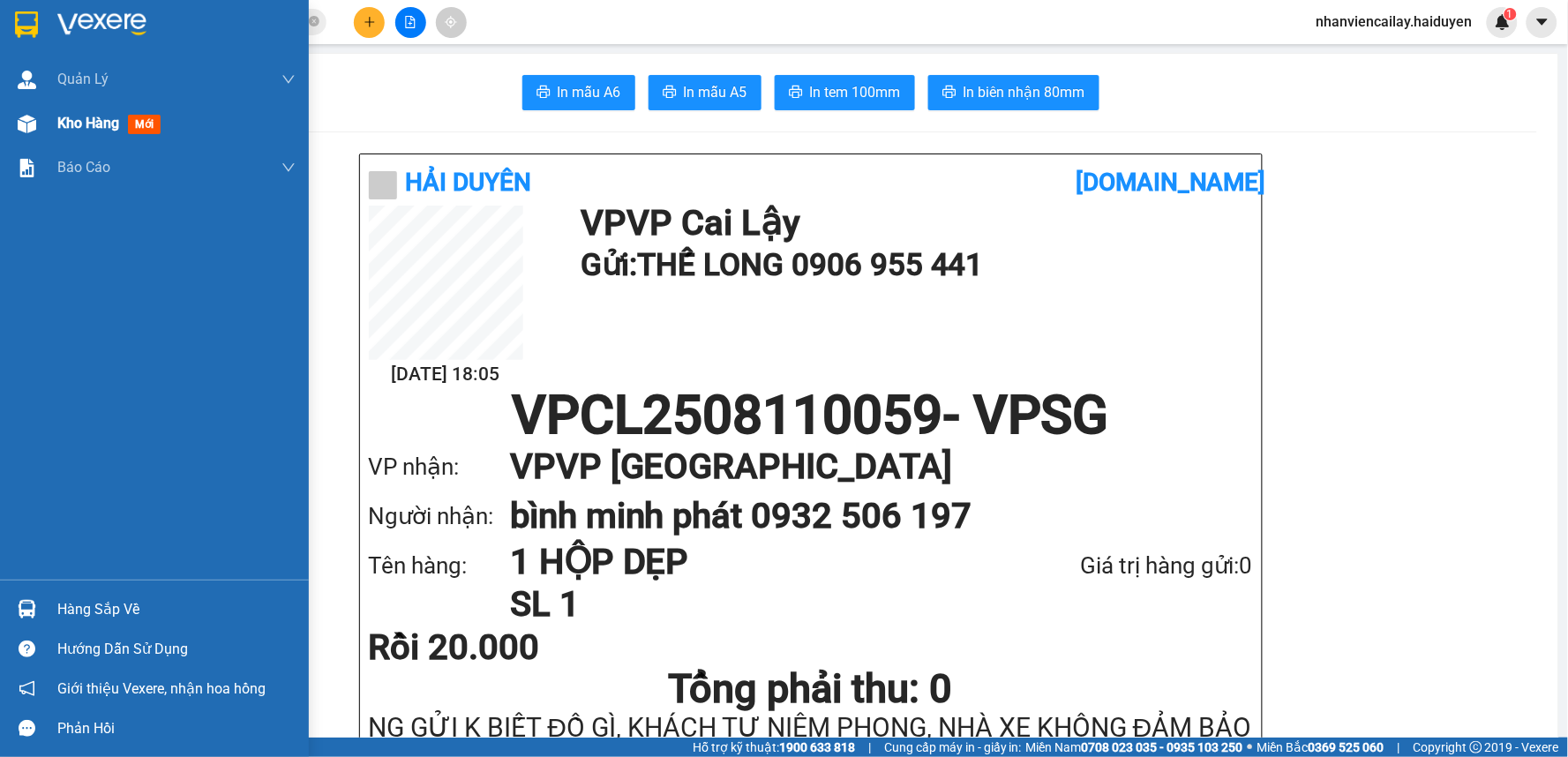
click at [44, 127] on div "Kho hàng mới" at bounding box center [154, 123] width 309 height 44
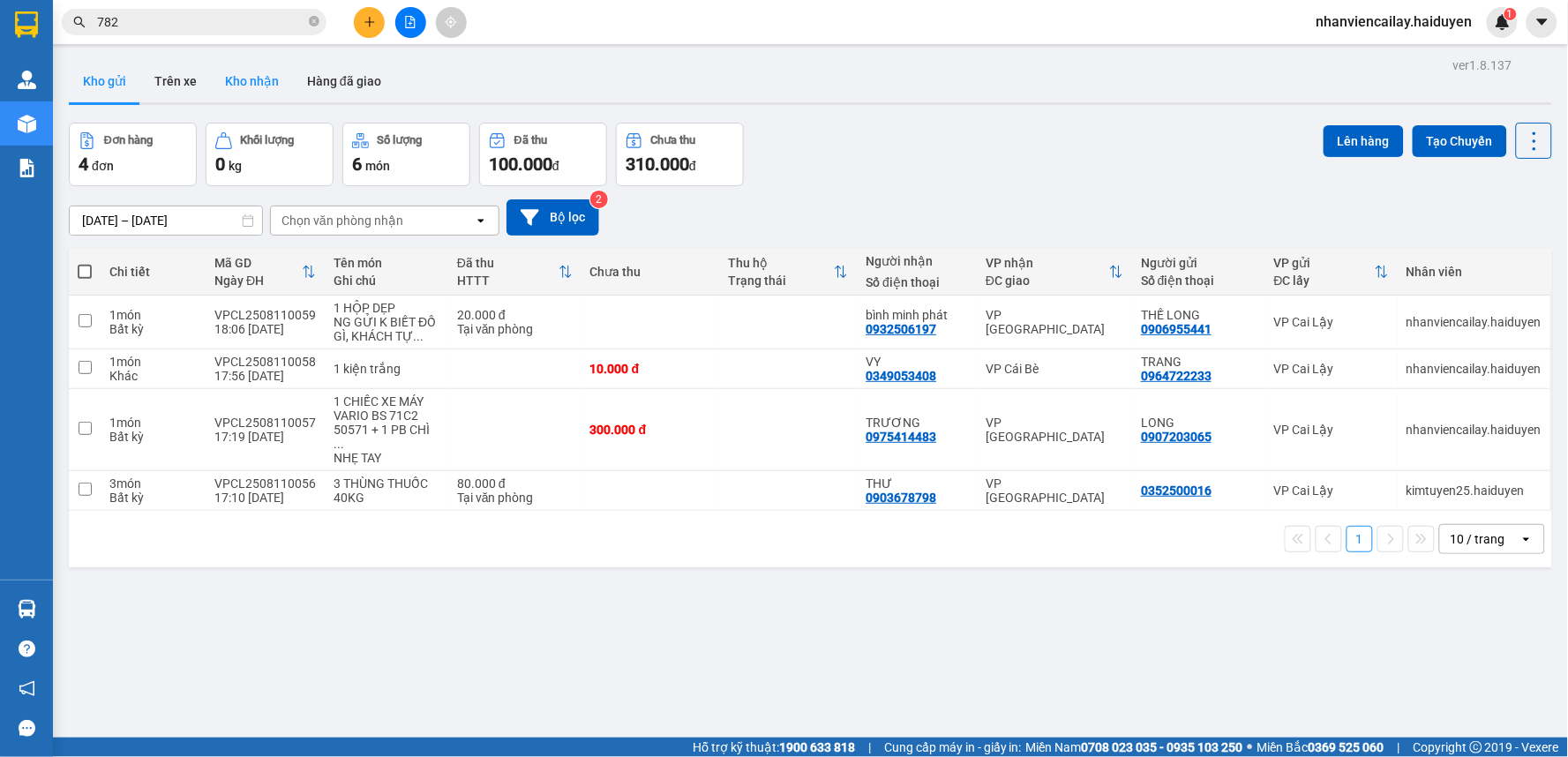
click at [259, 86] on button "Kho nhận" at bounding box center [251, 81] width 82 height 42
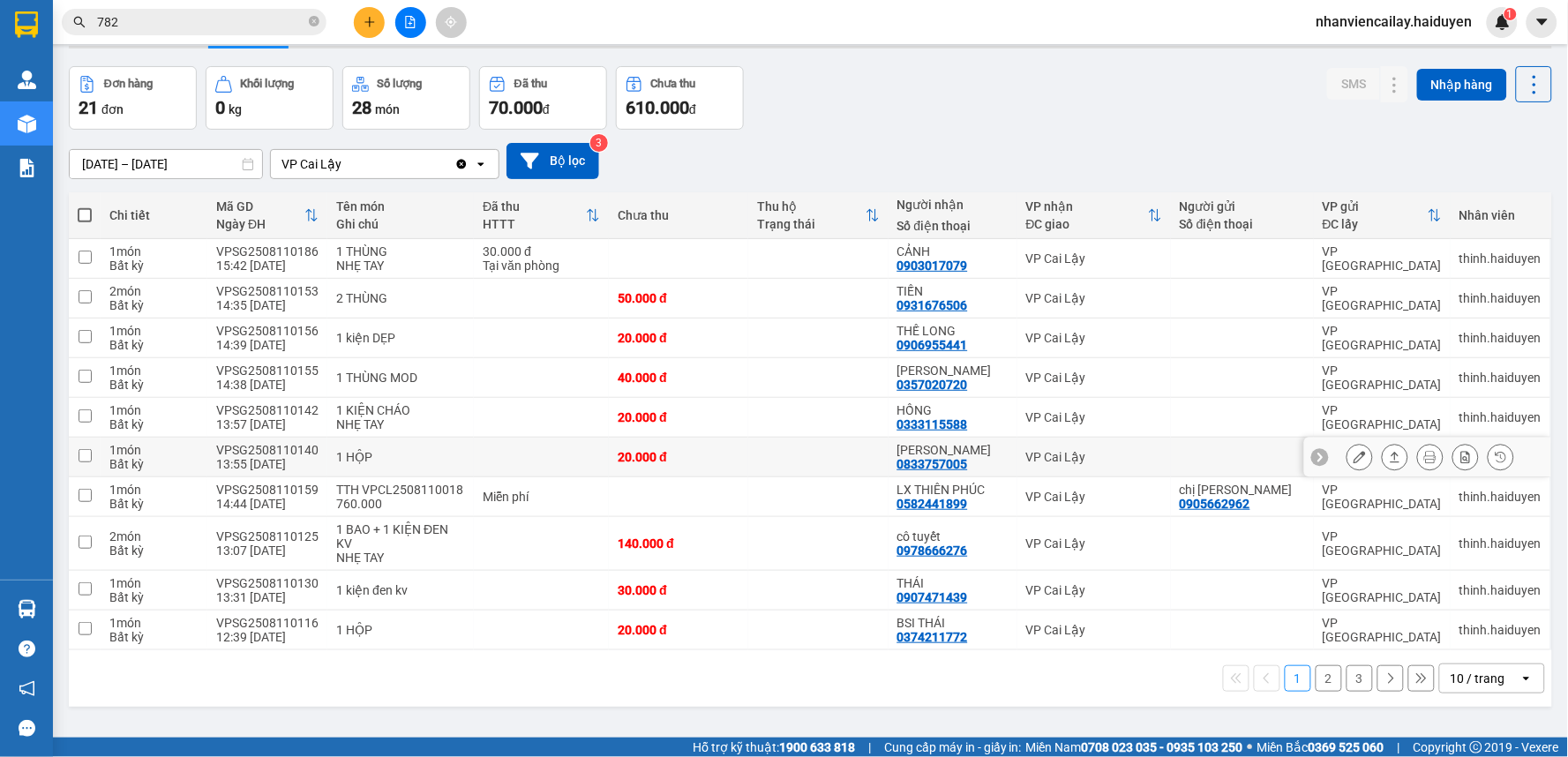
scroll to position [81, 0]
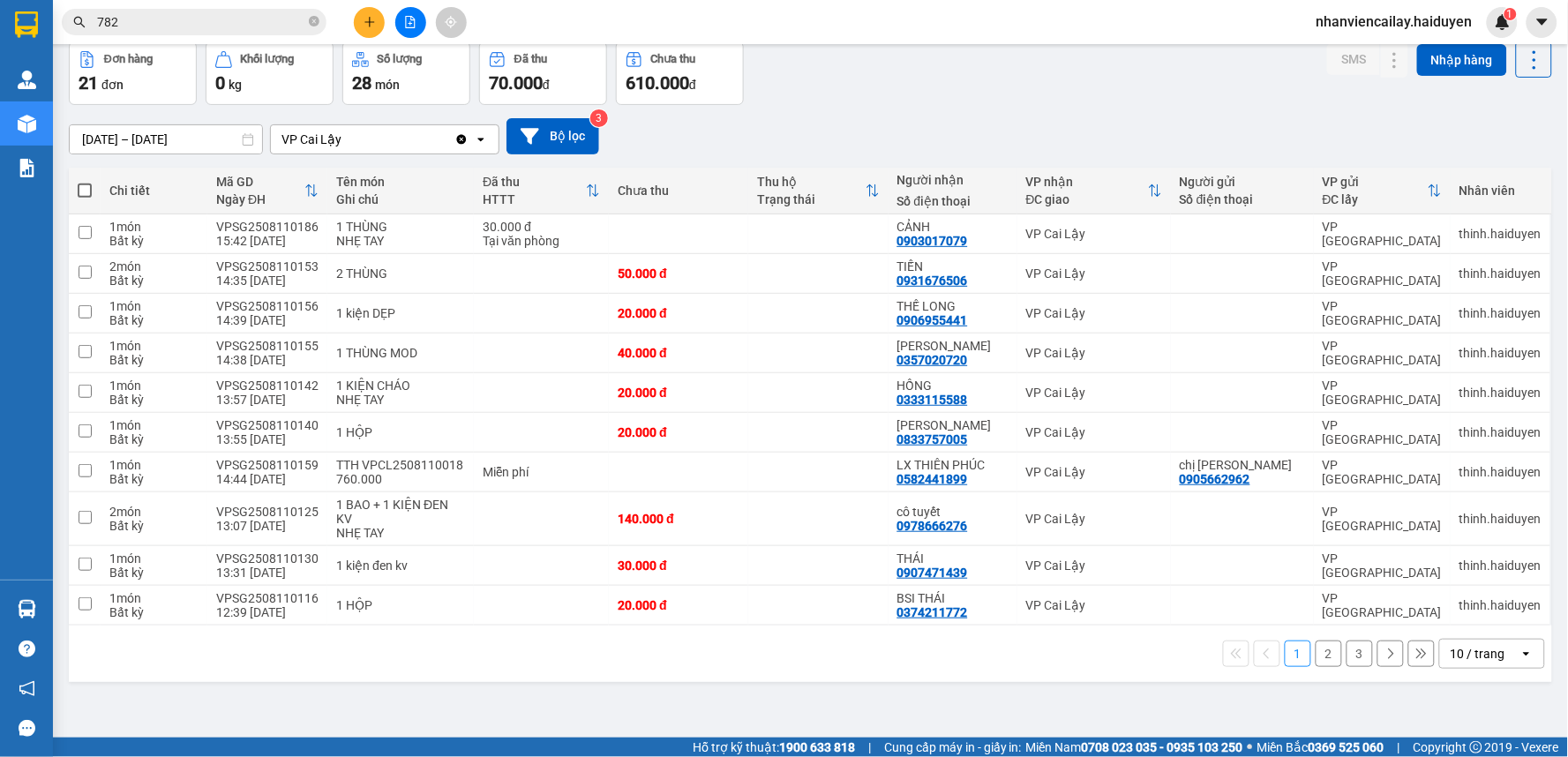
click at [1450, 654] on div "10 / trang" at bounding box center [1477, 654] width 55 height 17
click at [1443, 604] on div "100 / trang" at bounding box center [1477, 616] width 106 height 32
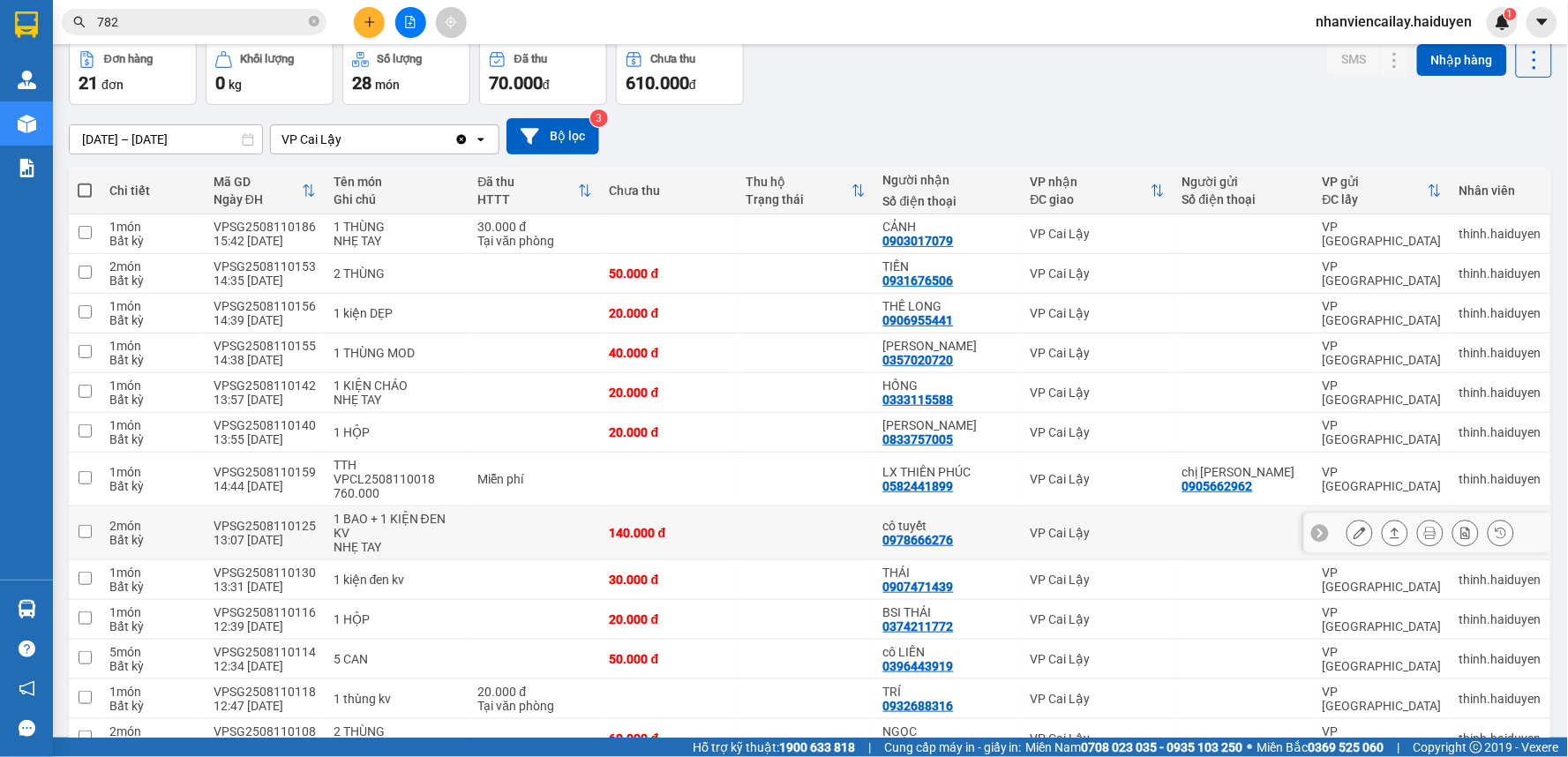
scroll to position [494, 0]
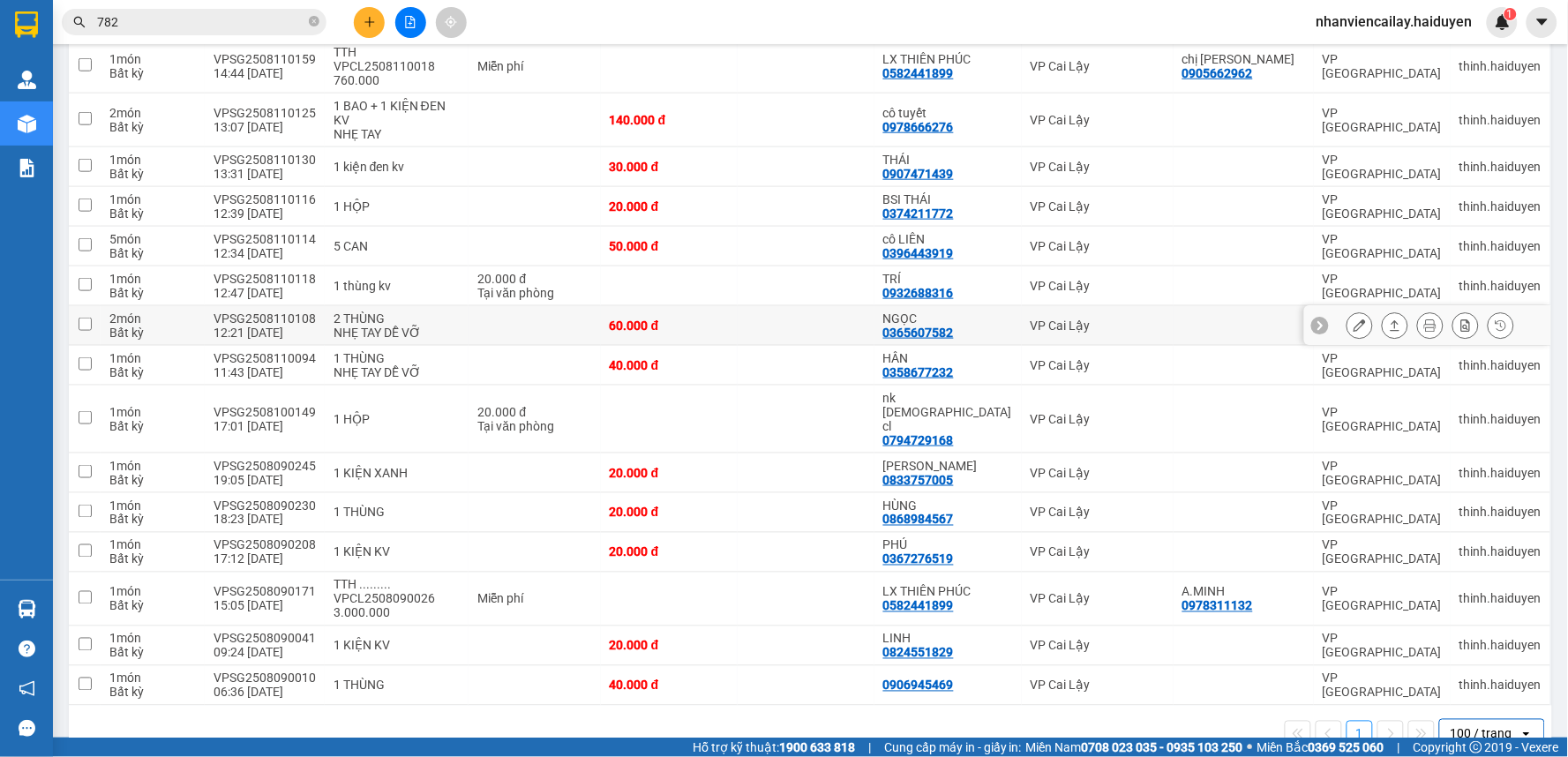
click at [928, 326] on div "0365607582" at bounding box center [918, 332] width 70 height 14
copy div "0365607582"
click at [142, 19] on input "782" at bounding box center [201, 22] width 208 height 19
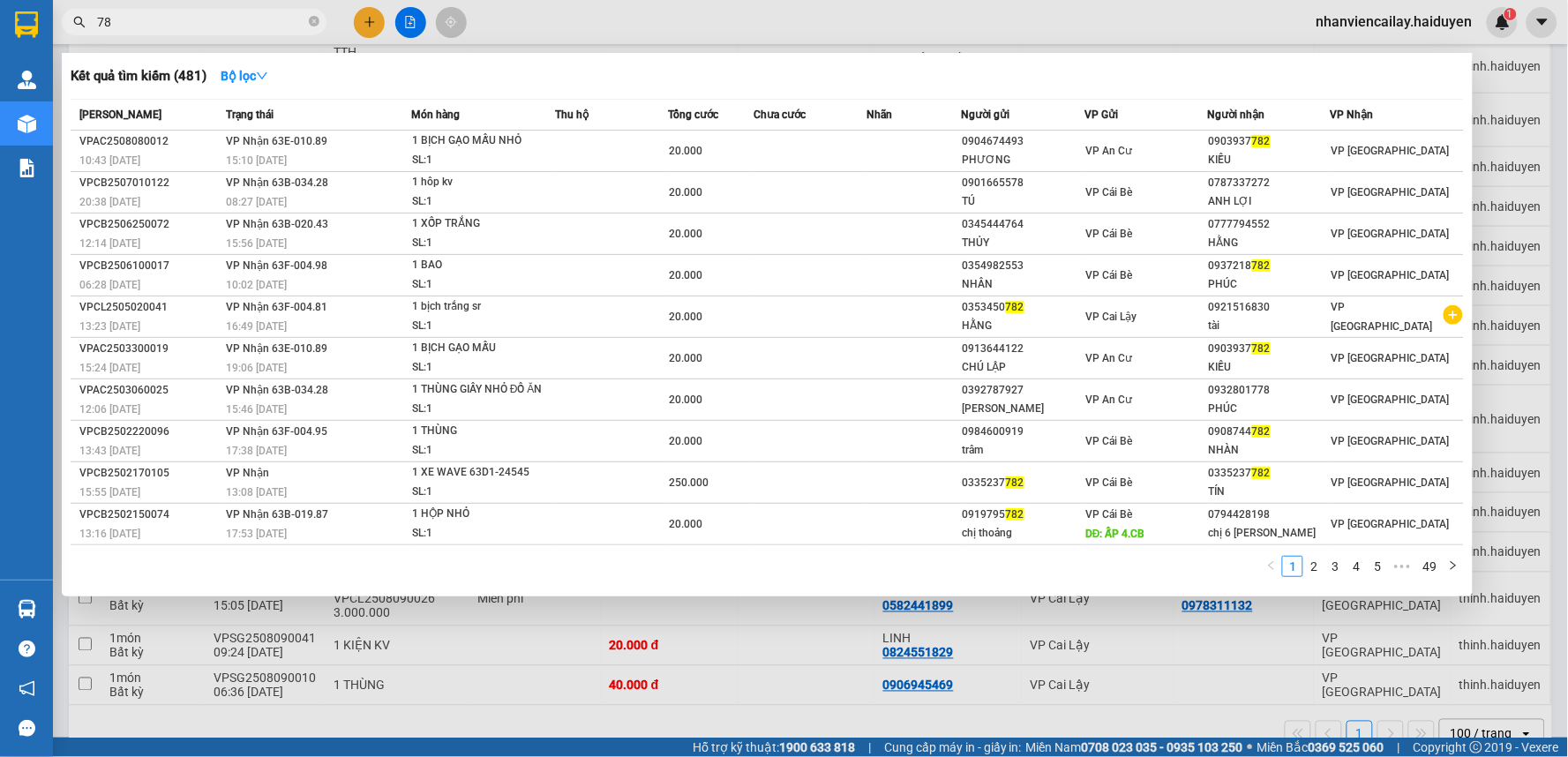
type input "7"
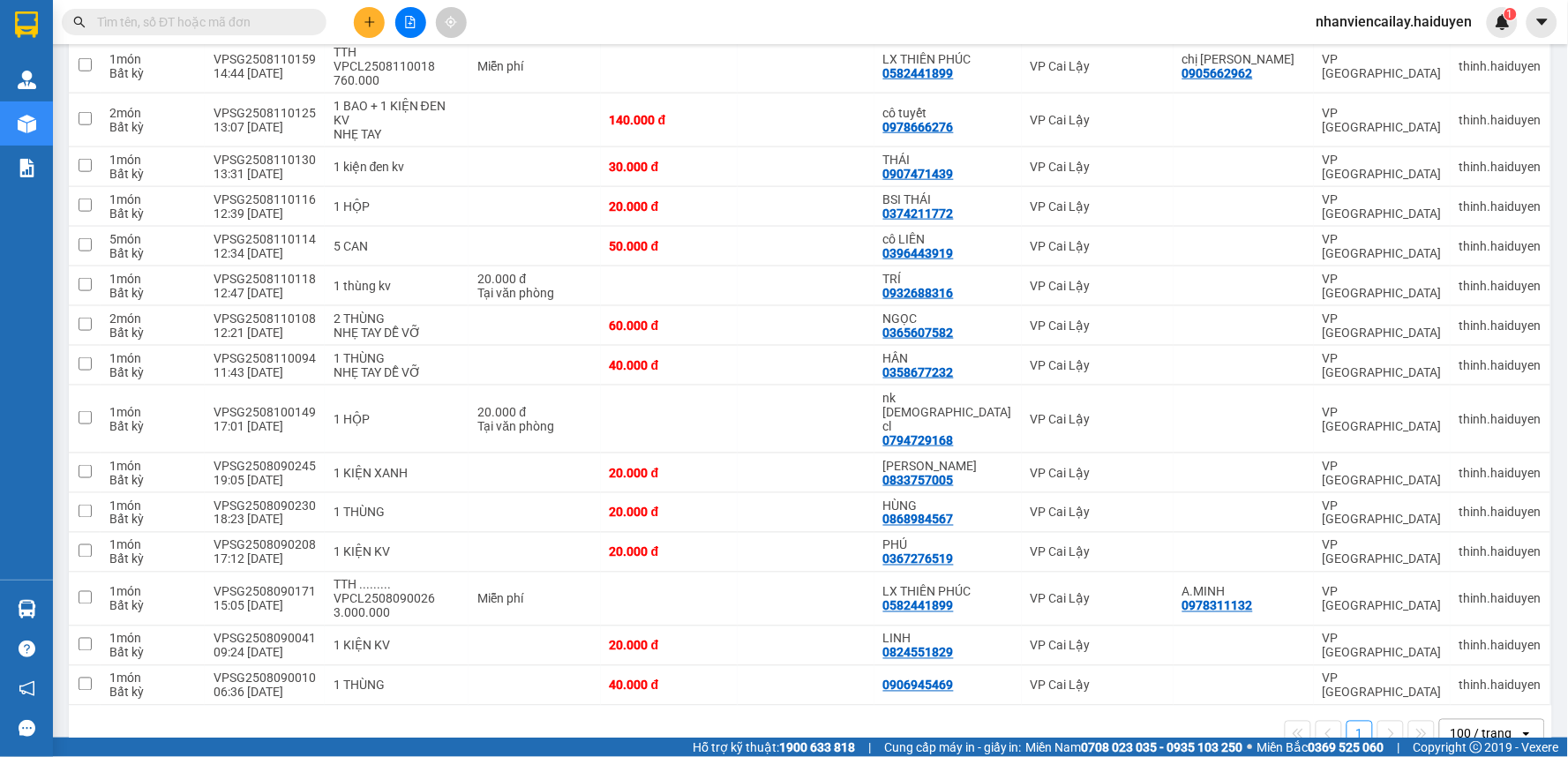
paste input "0365607582"
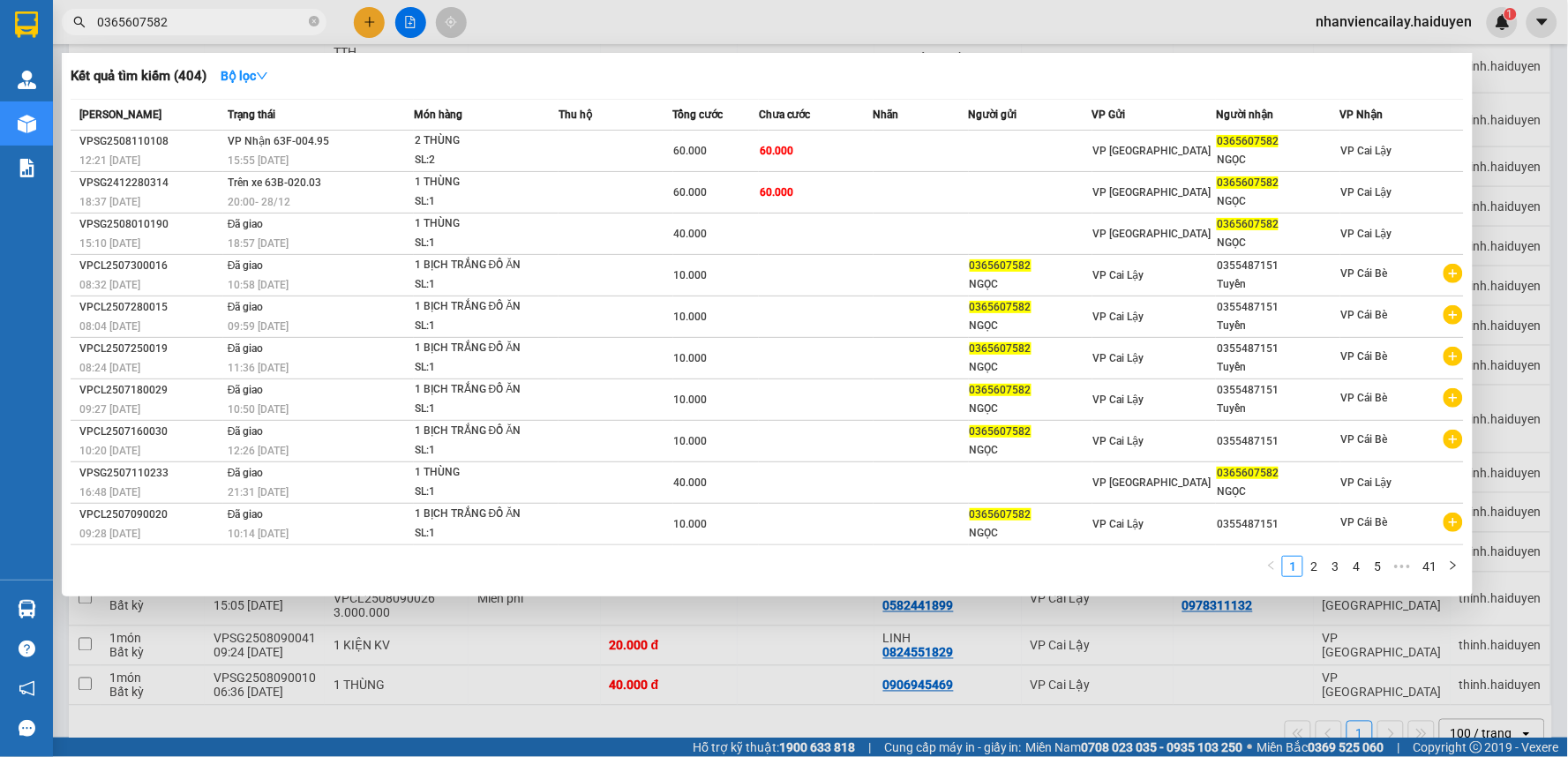
type input "0365607582"
click at [573, 18] on div at bounding box center [784, 378] width 1568 height 757
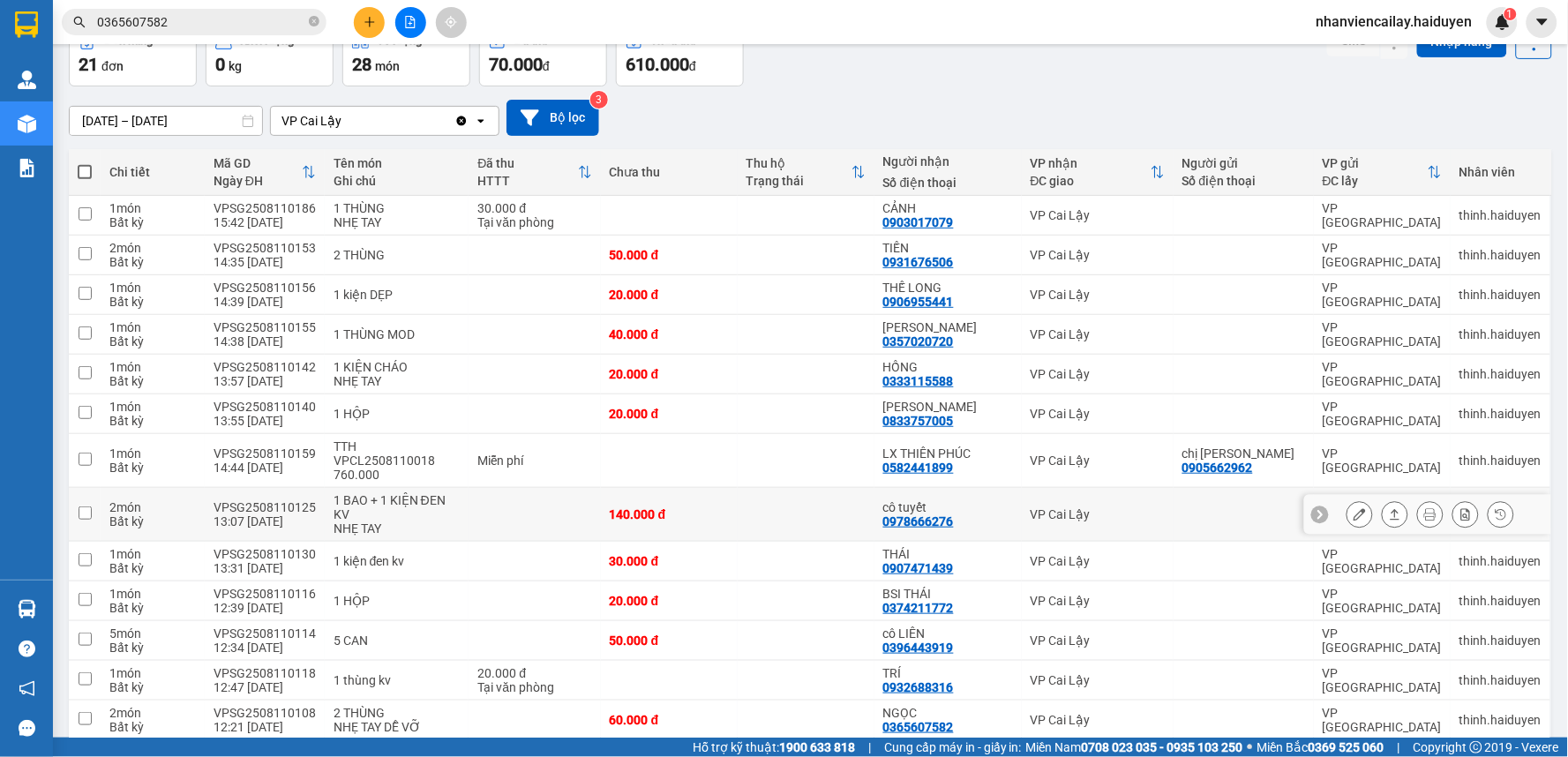
scroll to position [0, 0]
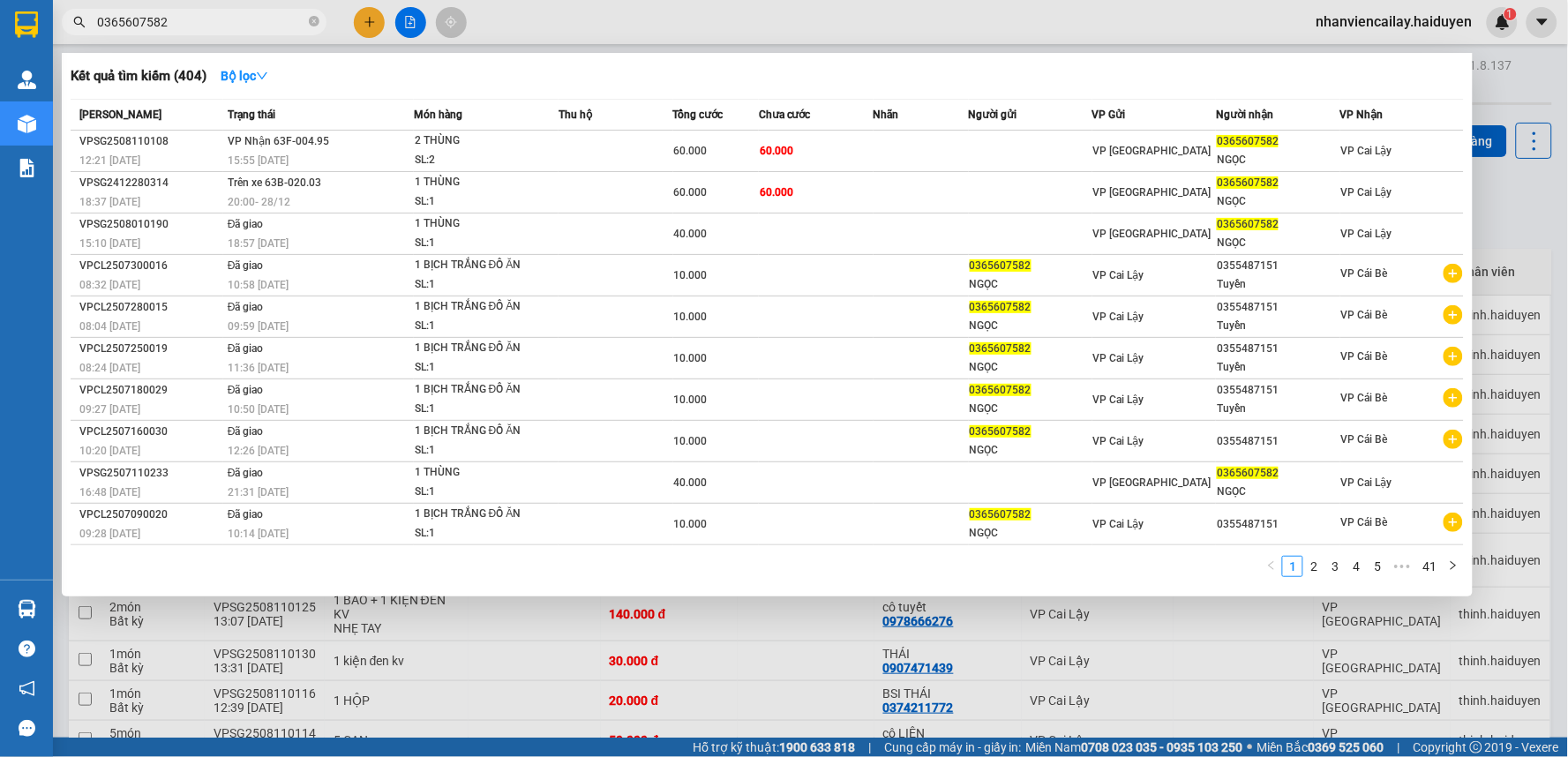
click at [193, 25] on input "0365607582" at bounding box center [201, 22] width 208 height 19
click at [262, 78] on icon "down" at bounding box center [262, 75] width 13 height 13
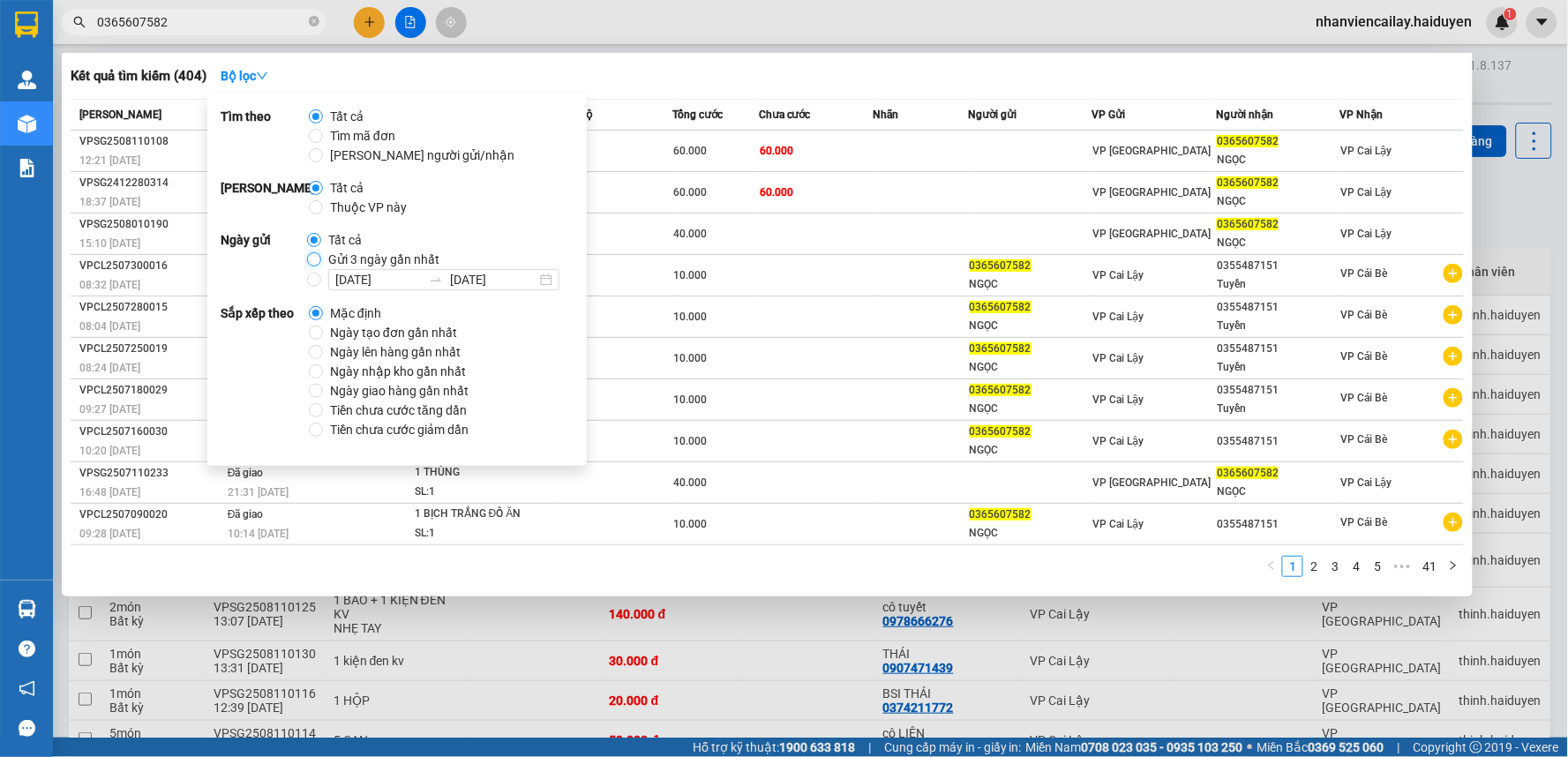
click at [318, 262] on input "Gửi 3 ngày gần nhất" at bounding box center [314, 259] width 14 height 14
radio input "true"
radio input "false"
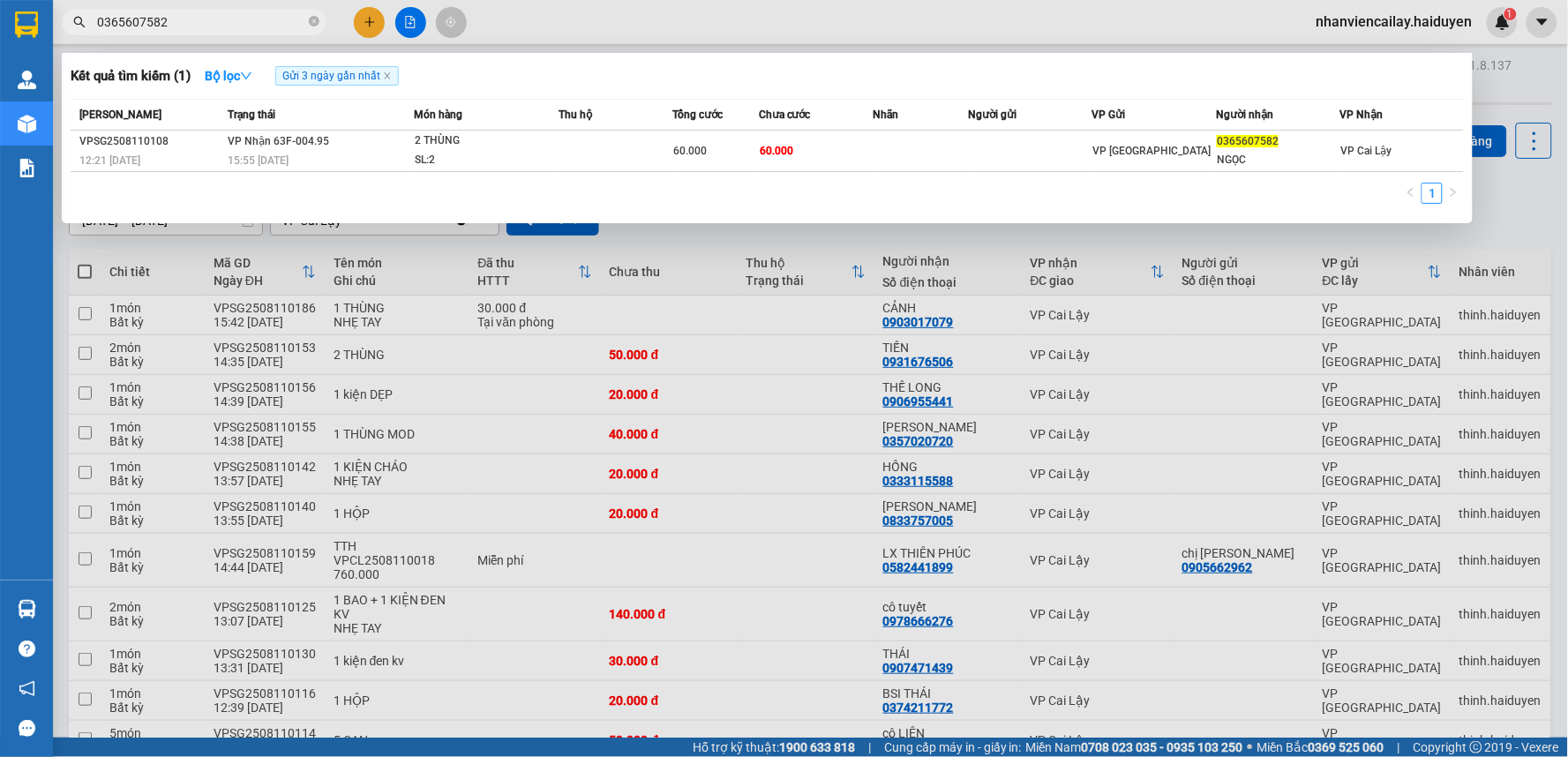
click at [845, 27] on div at bounding box center [784, 378] width 1568 height 757
click at [246, 28] on input "0365607582" at bounding box center [201, 22] width 208 height 19
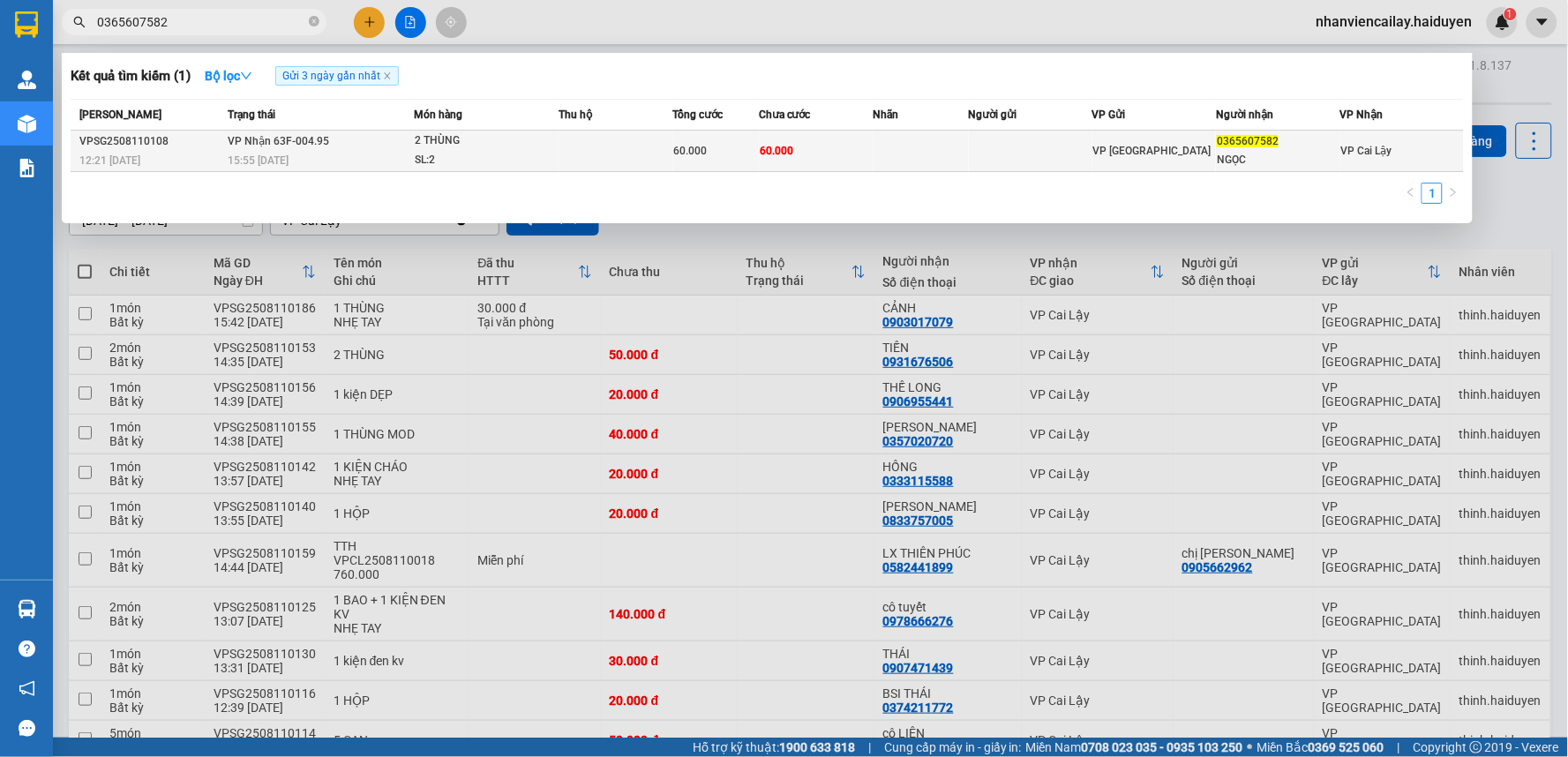
click at [444, 148] on div "2 THÙNG" at bounding box center [481, 141] width 132 height 19
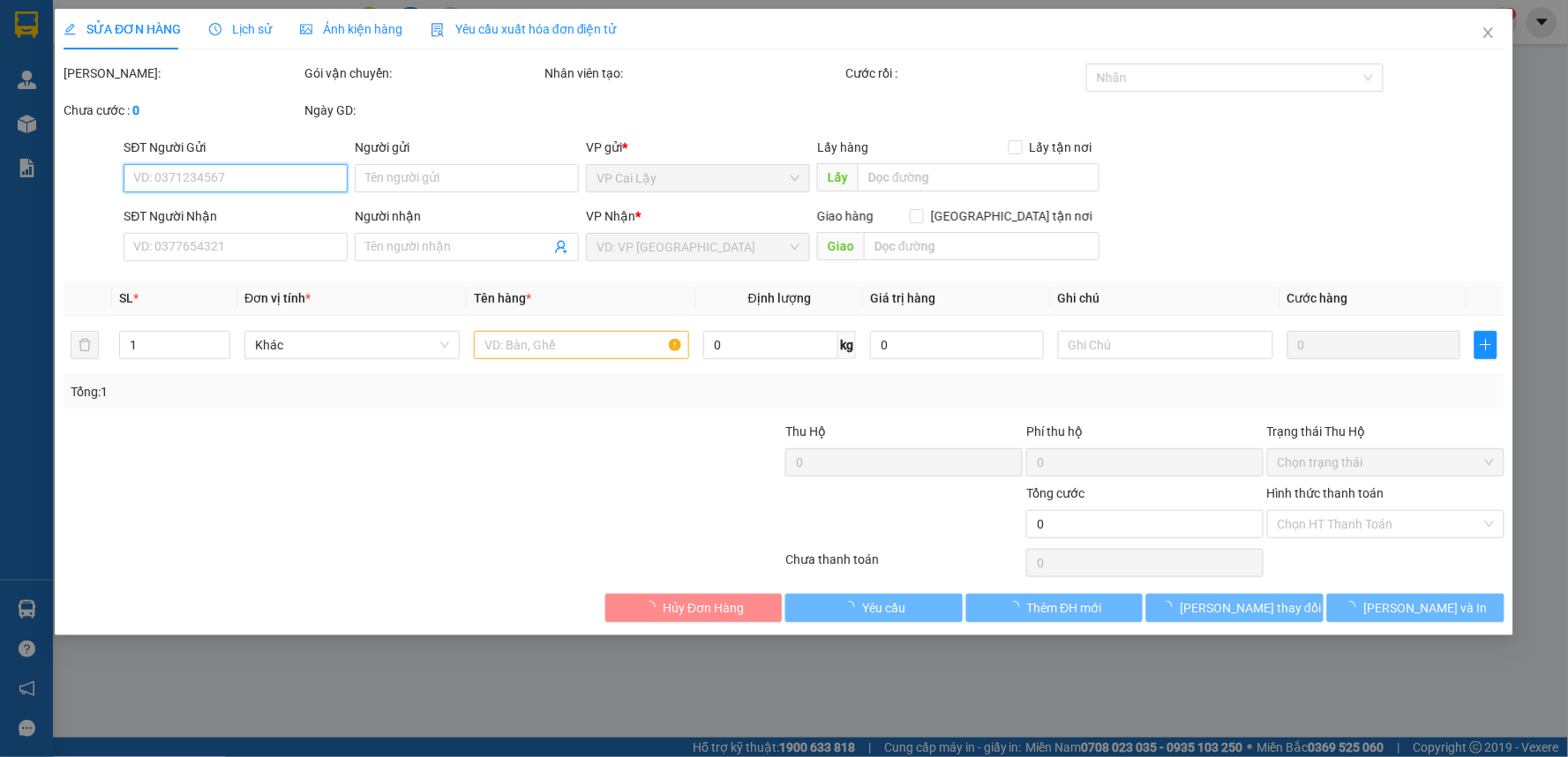
type input "0365607582"
type input "NGỌC"
type input "60.000"
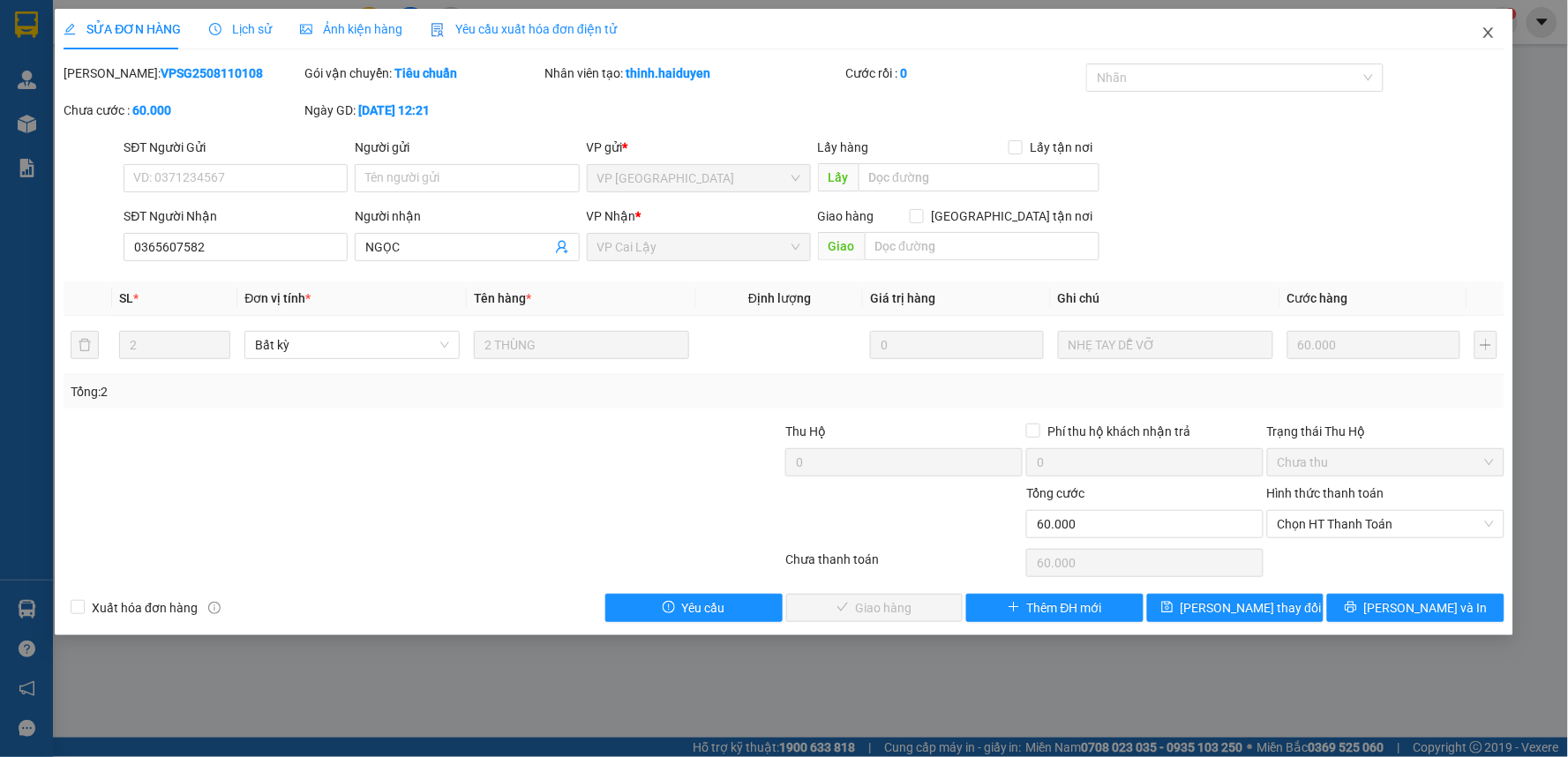
click at [1493, 27] on icon "close" at bounding box center [1488, 33] width 14 height 14
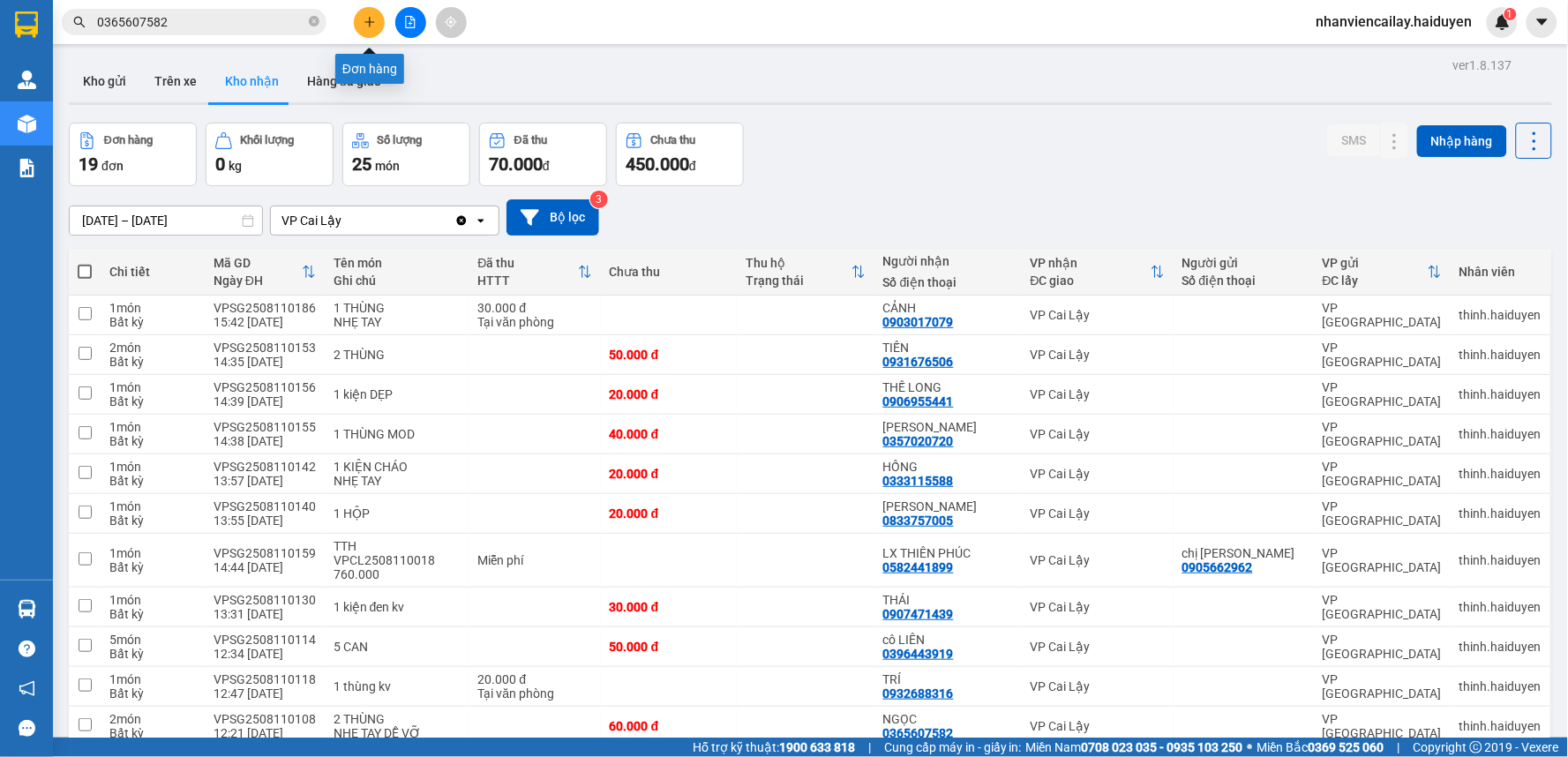
click at [360, 22] on button at bounding box center [369, 22] width 31 height 31
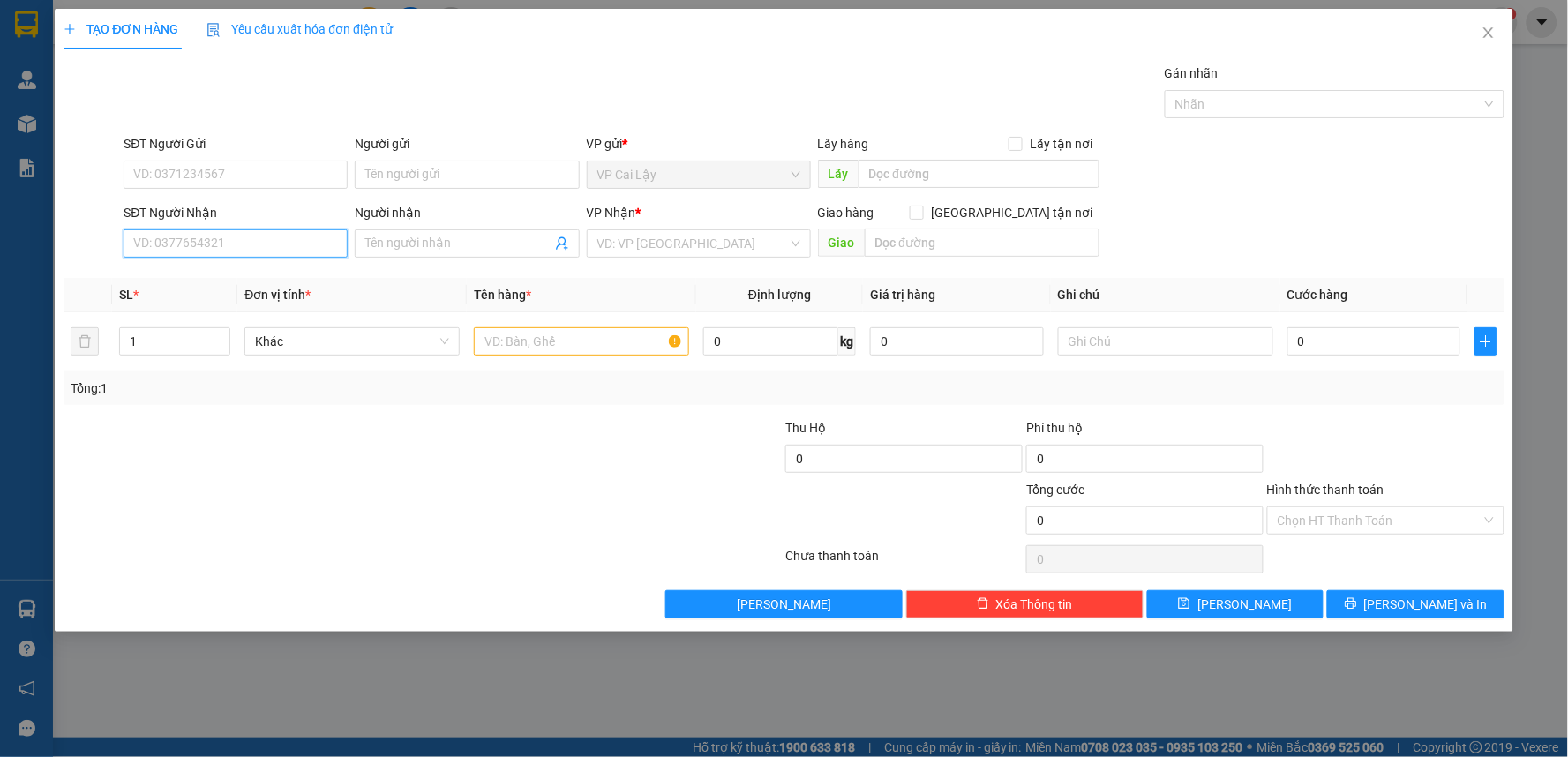
click at [270, 243] on input "SĐT Người Nhận" at bounding box center [235, 243] width 224 height 28
type input "0903844068"
click at [248, 284] on div "0903844068 - VINH" at bounding box center [235, 278] width 203 height 19
type input "VINH"
type input "50.000"
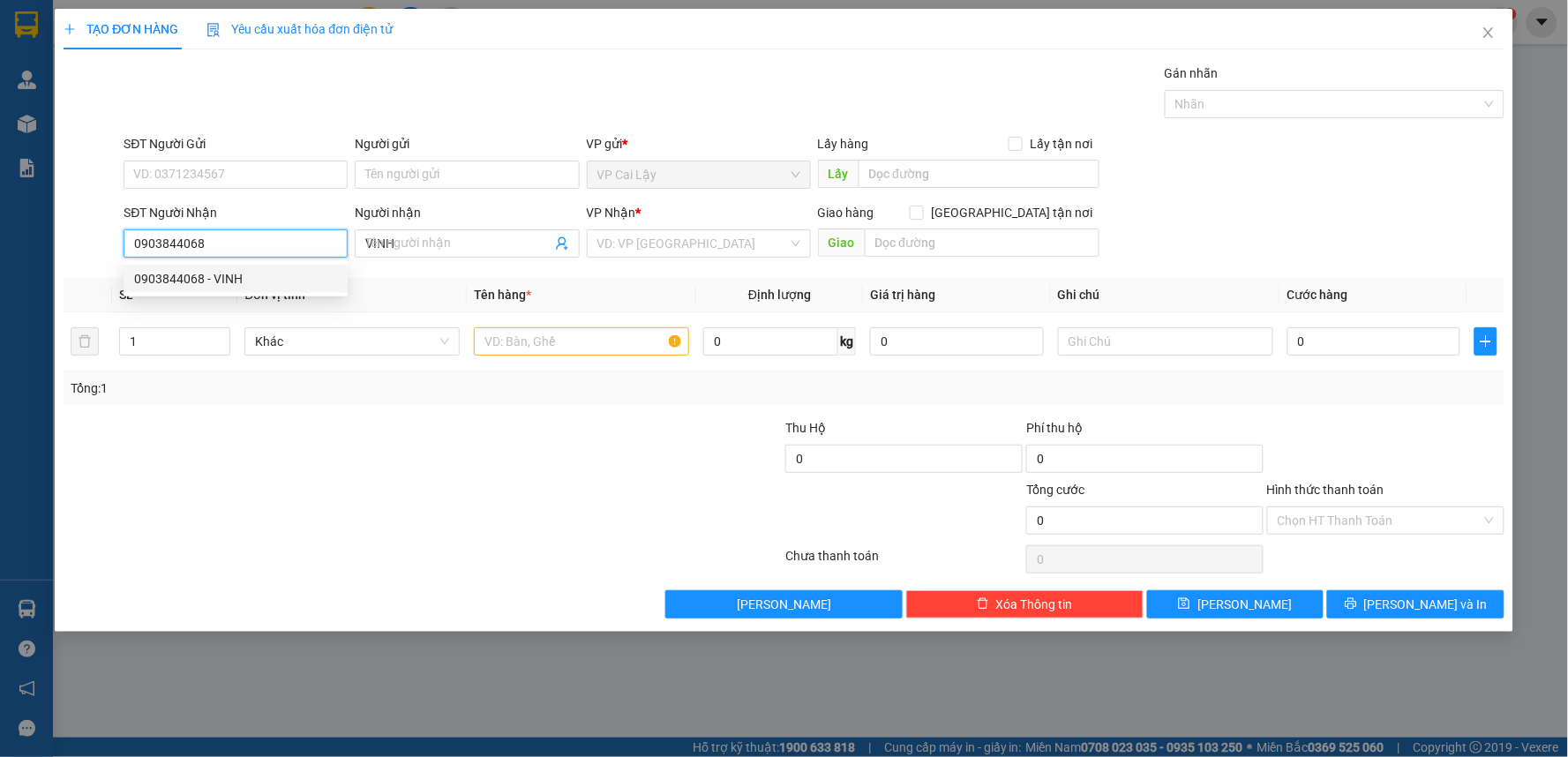
type input "50.000"
type input "0903844068"
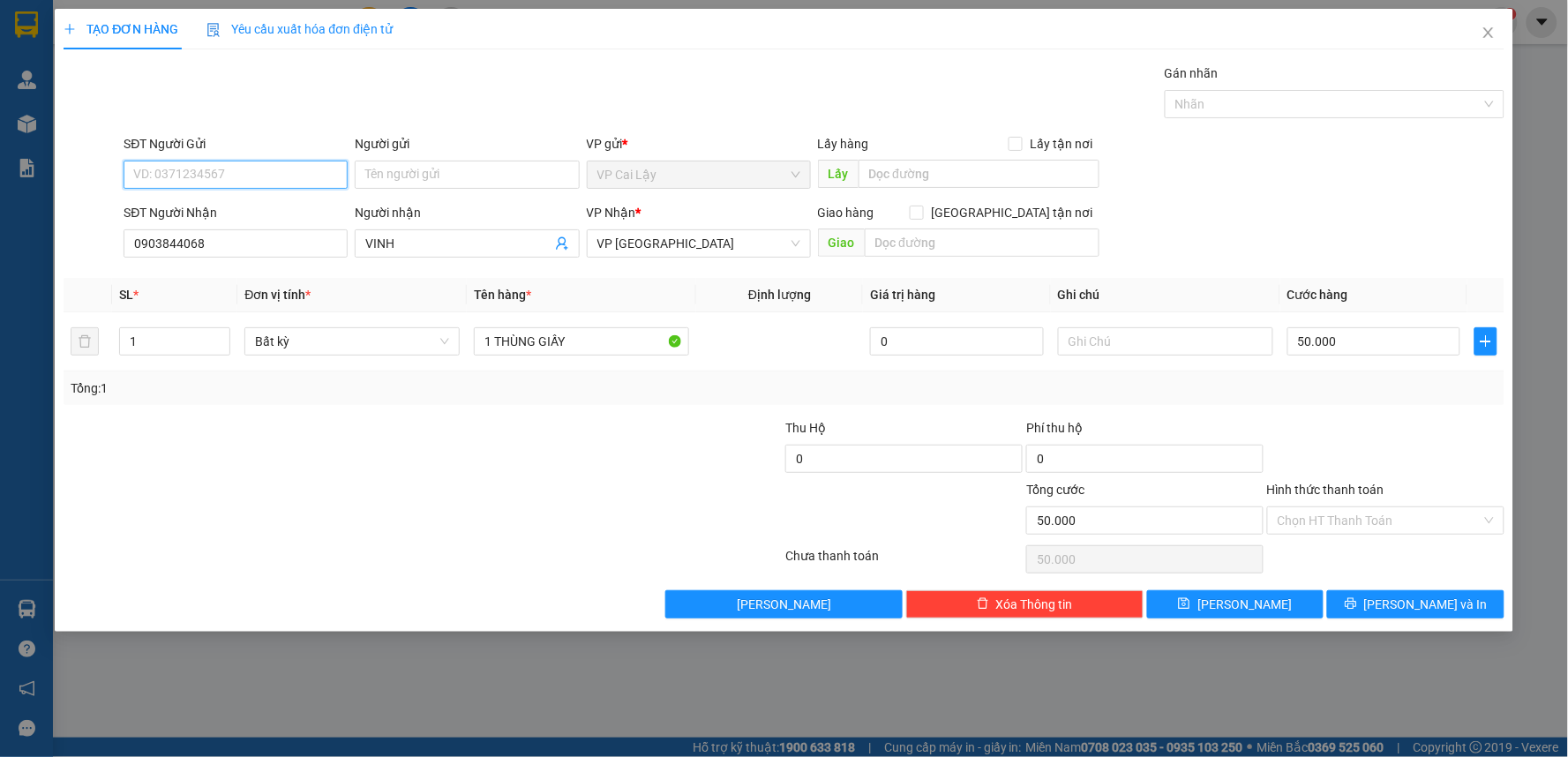
click at [279, 179] on input "SĐT Người Gửi" at bounding box center [235, 174] width 224 height 28
click at [267, 207] on div "0366538572" at bounding box center [235, 210] width 203 height 19
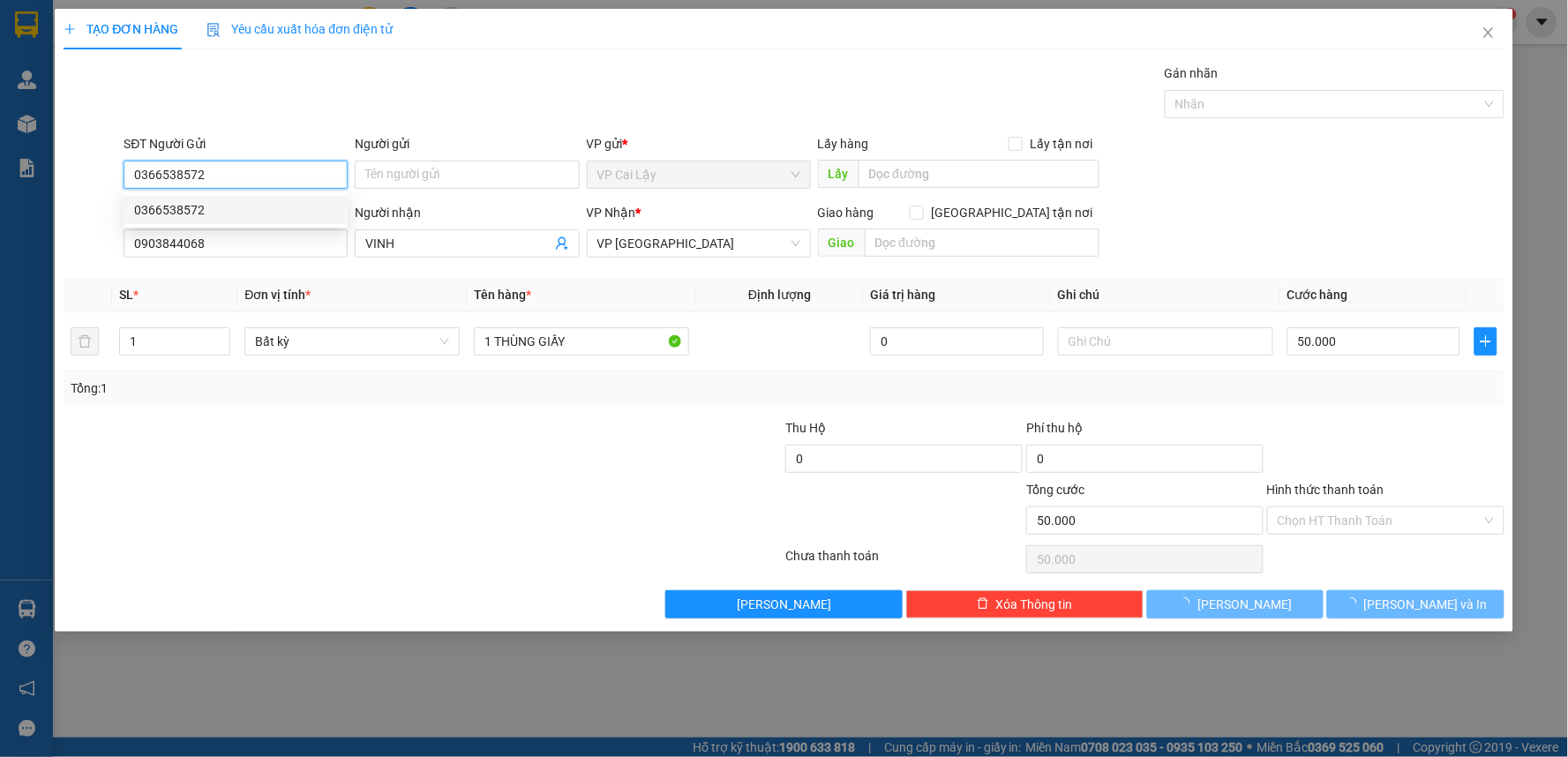
type input "0366538572"
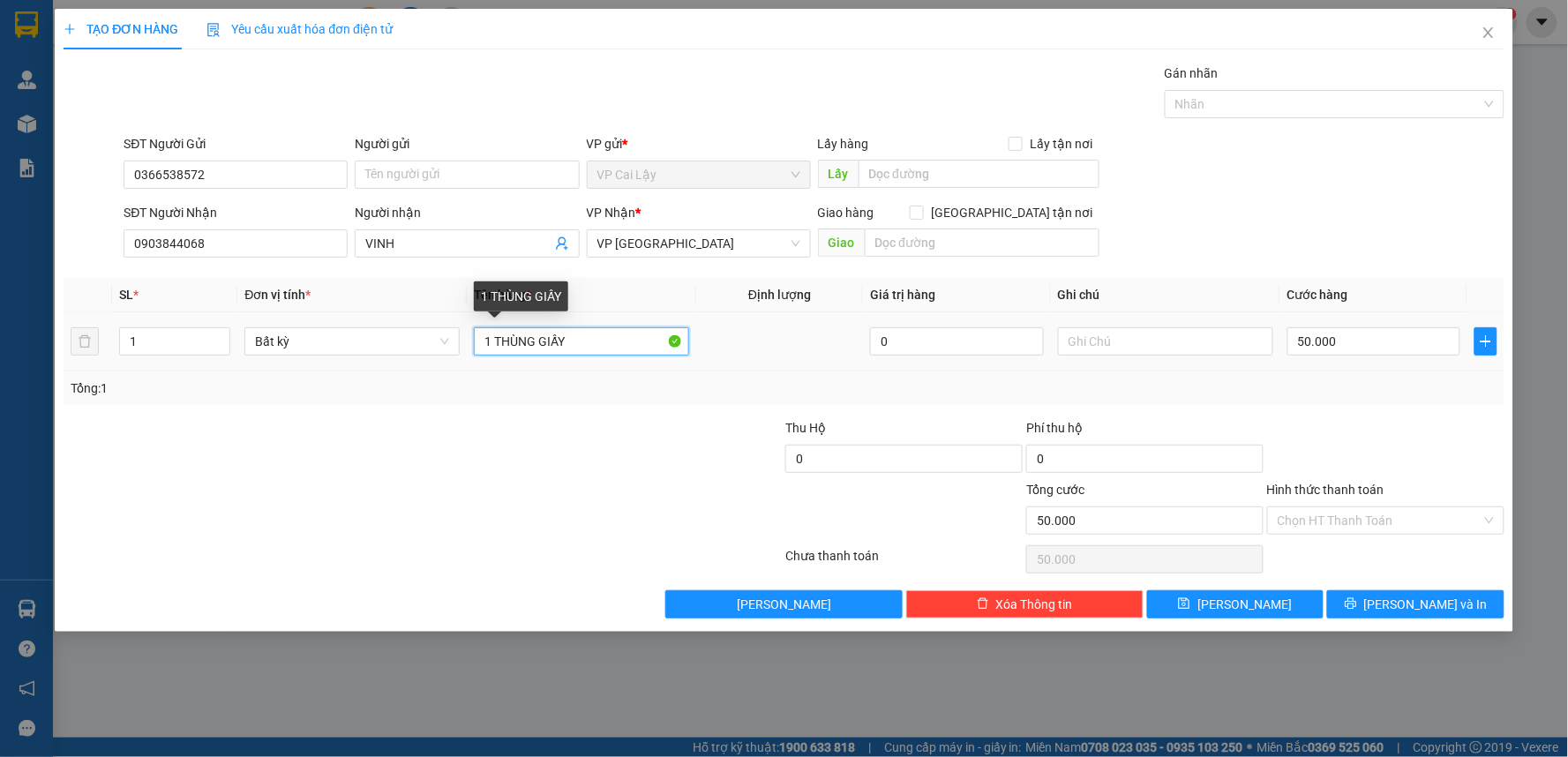
click at [594, 337] on input "1 THÙNG GIẤY" at bounding box center [582, 341] width 216 height 28
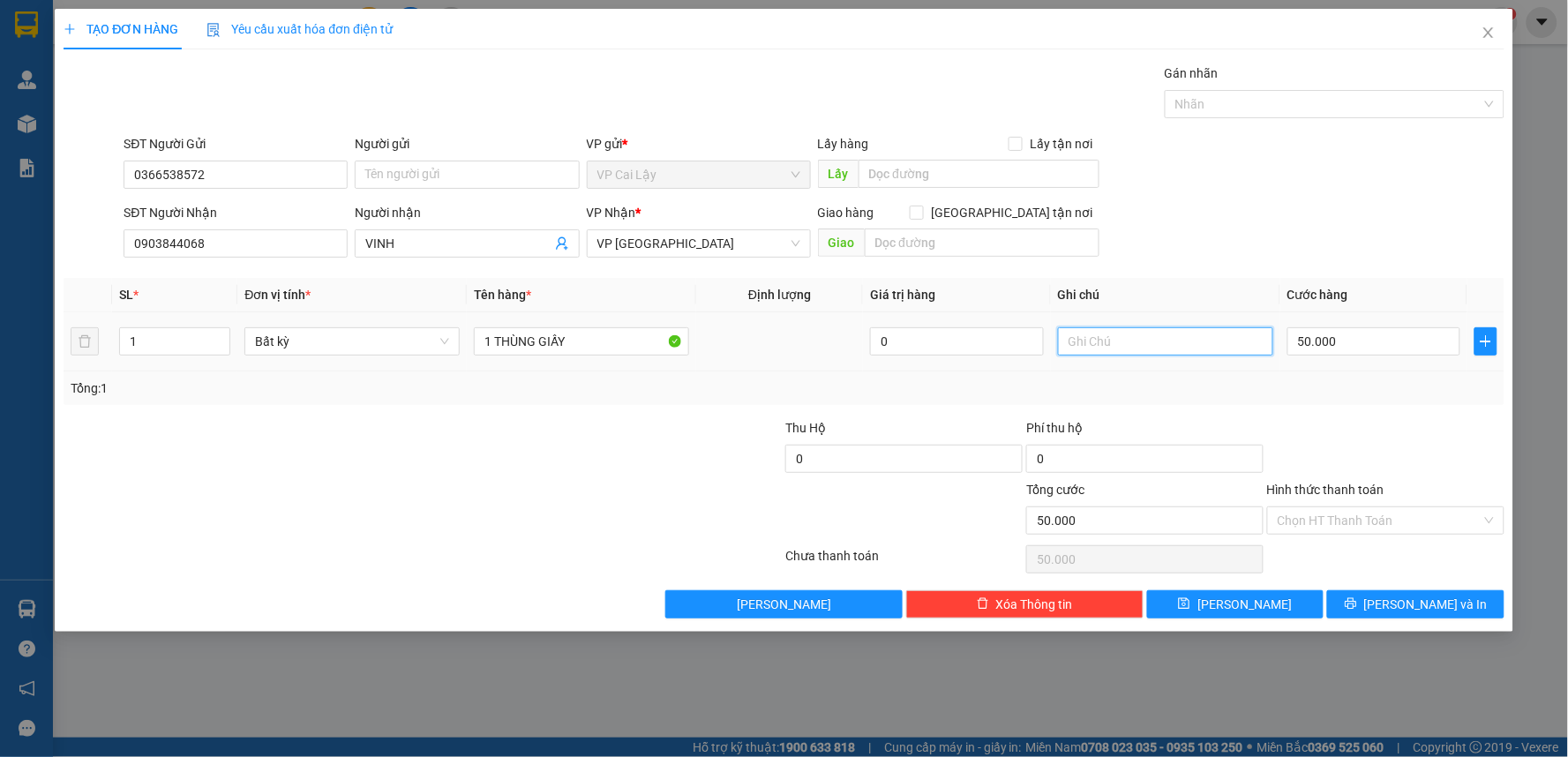
click at [1117, 351] on input "text" at bounding box center [1165, 341] width 216 height 28
type input "RƯỢU NHẸ TAY"
click at [1365, 341] on input "50.000" at bounding box center [1373, 341] width 173 height 28
type input "2"
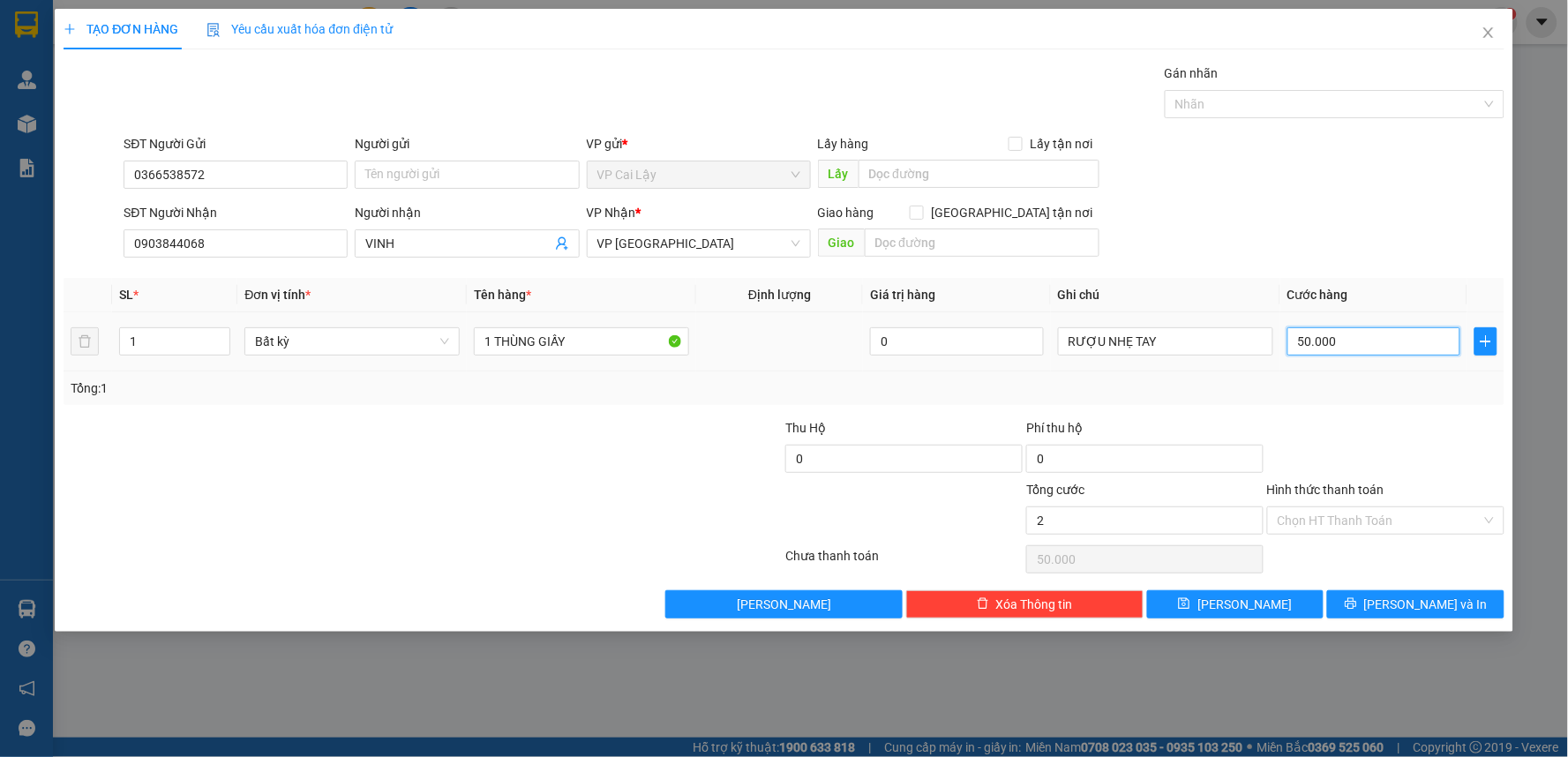
type input "2"
type input "20"
type input "20.000"
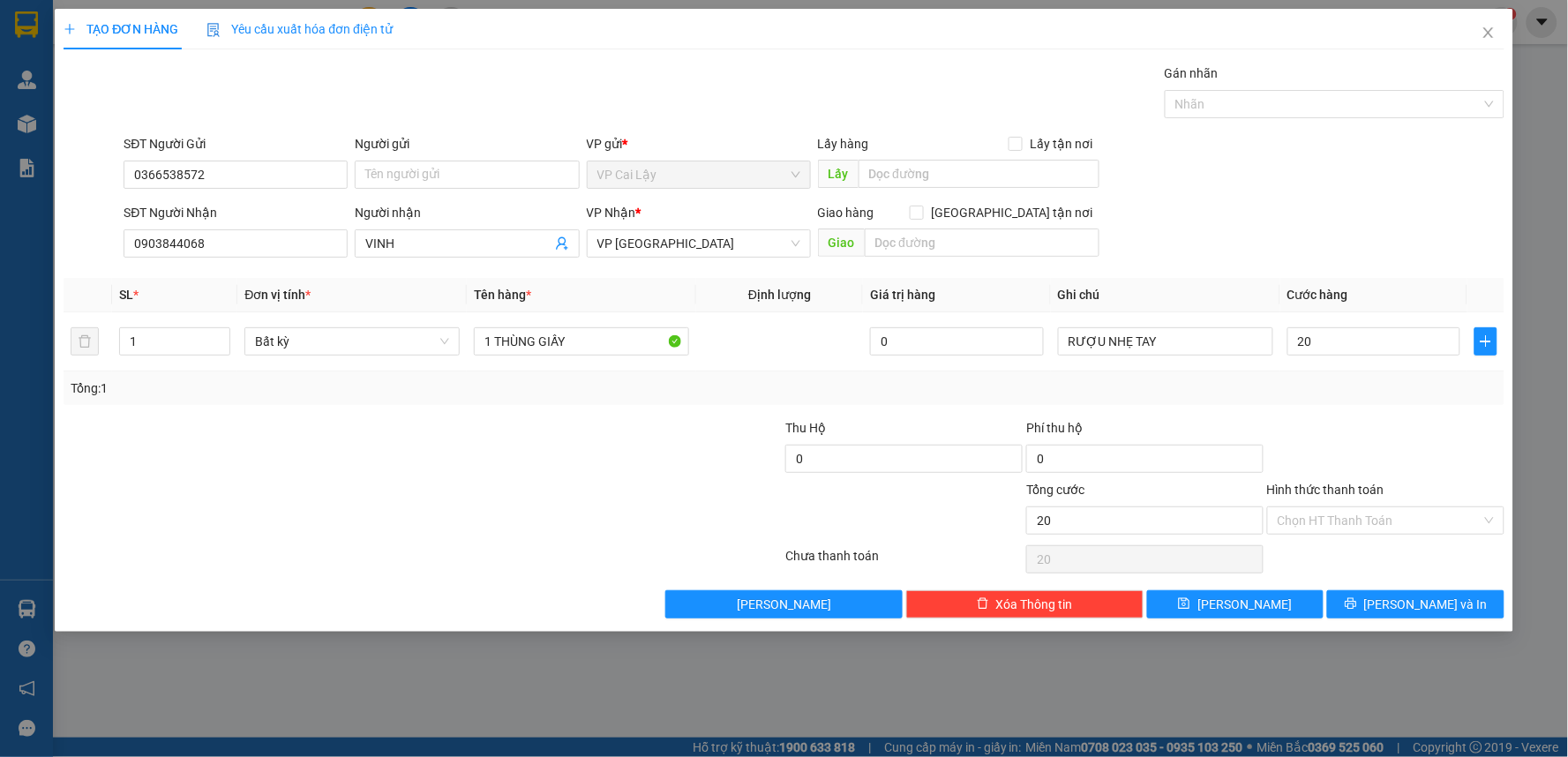
type input "20.000"
click at [1360, 435] on div at bounding box center [1386, 449] width 241 height 62
click at [1409, 603] on span "[PERSON_NAME] và In" at bounding box center [1425, 604] width 123 height 19
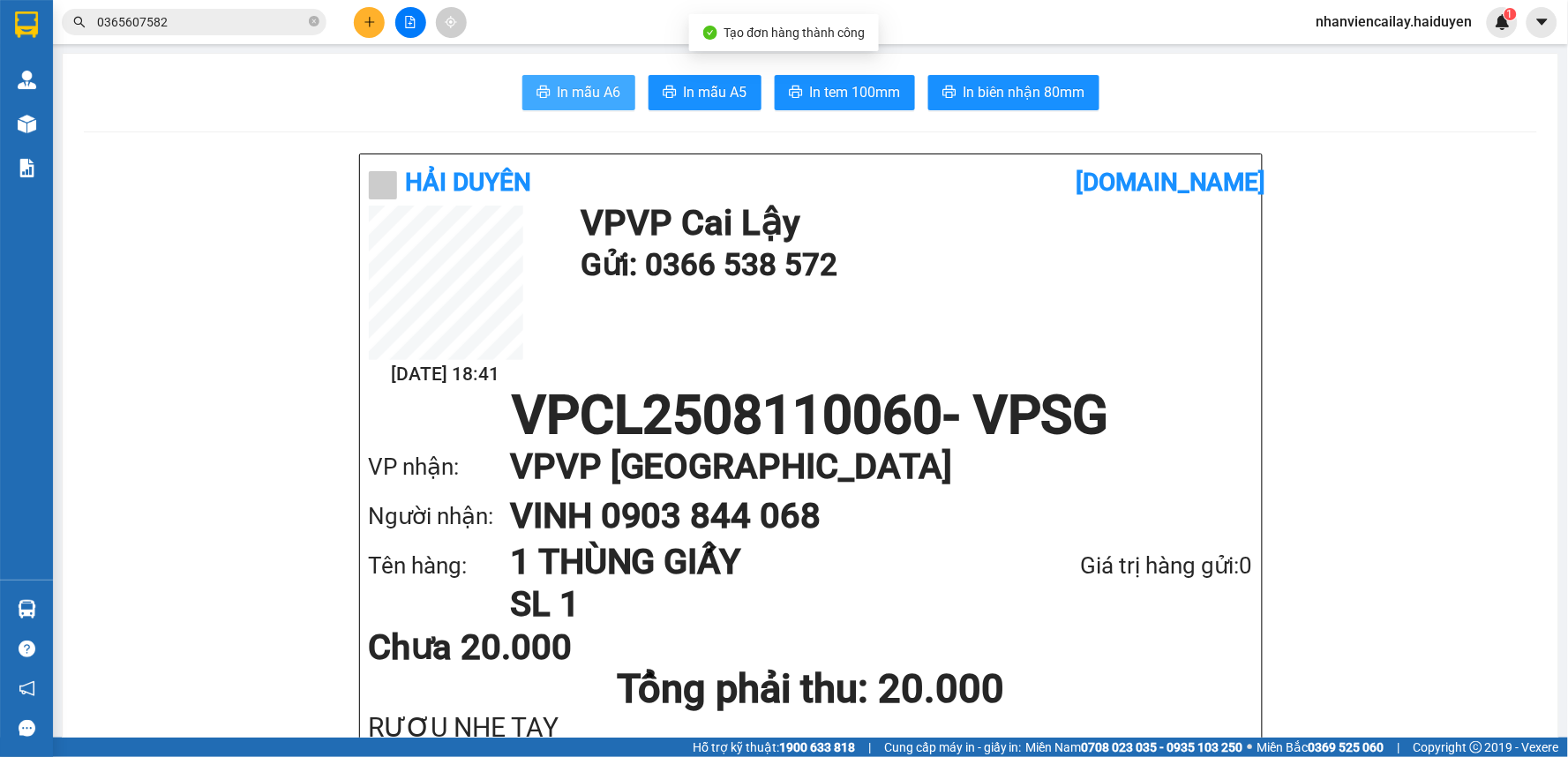
click at [601, 98] on span "In mẫu A6" at bounding box center [589, 91] width 64 height 22
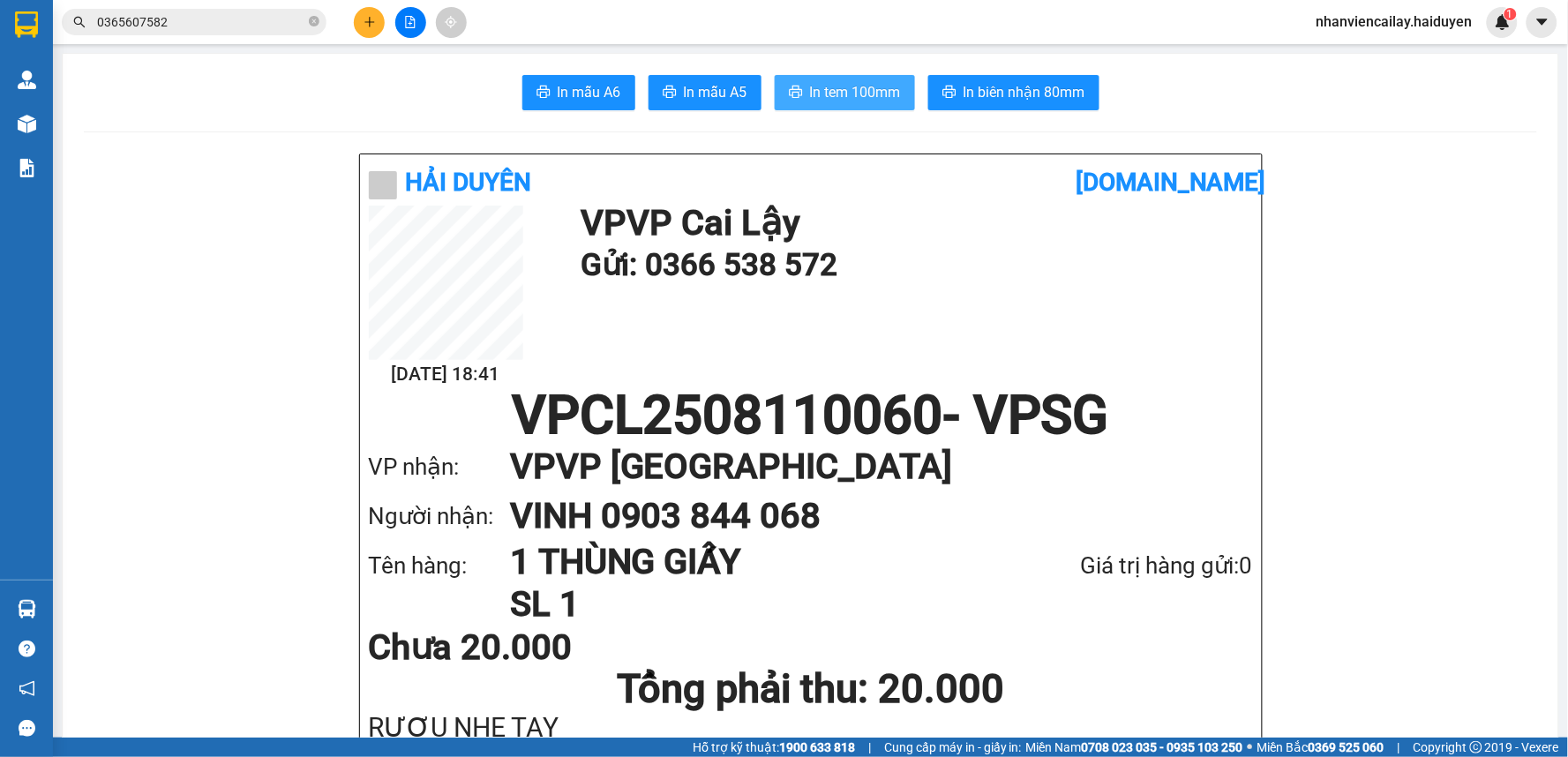
click at [878, 106] on button "In tem 100mm" at bounding box center [845, 92] width 141 height 36
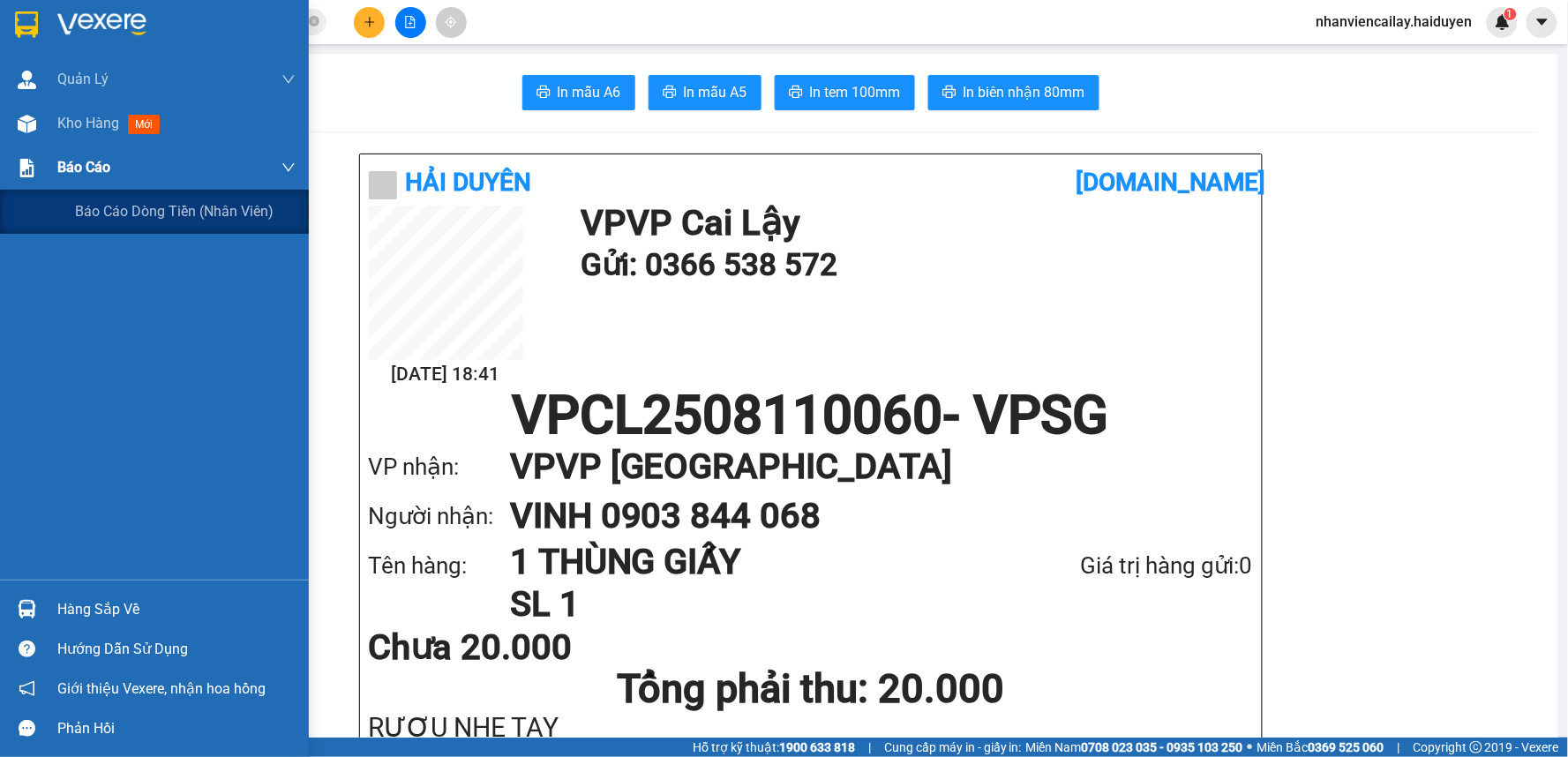
click at [75, 156] on div "Báo cáo" at bounding box center [176, 168] width 238 height 44
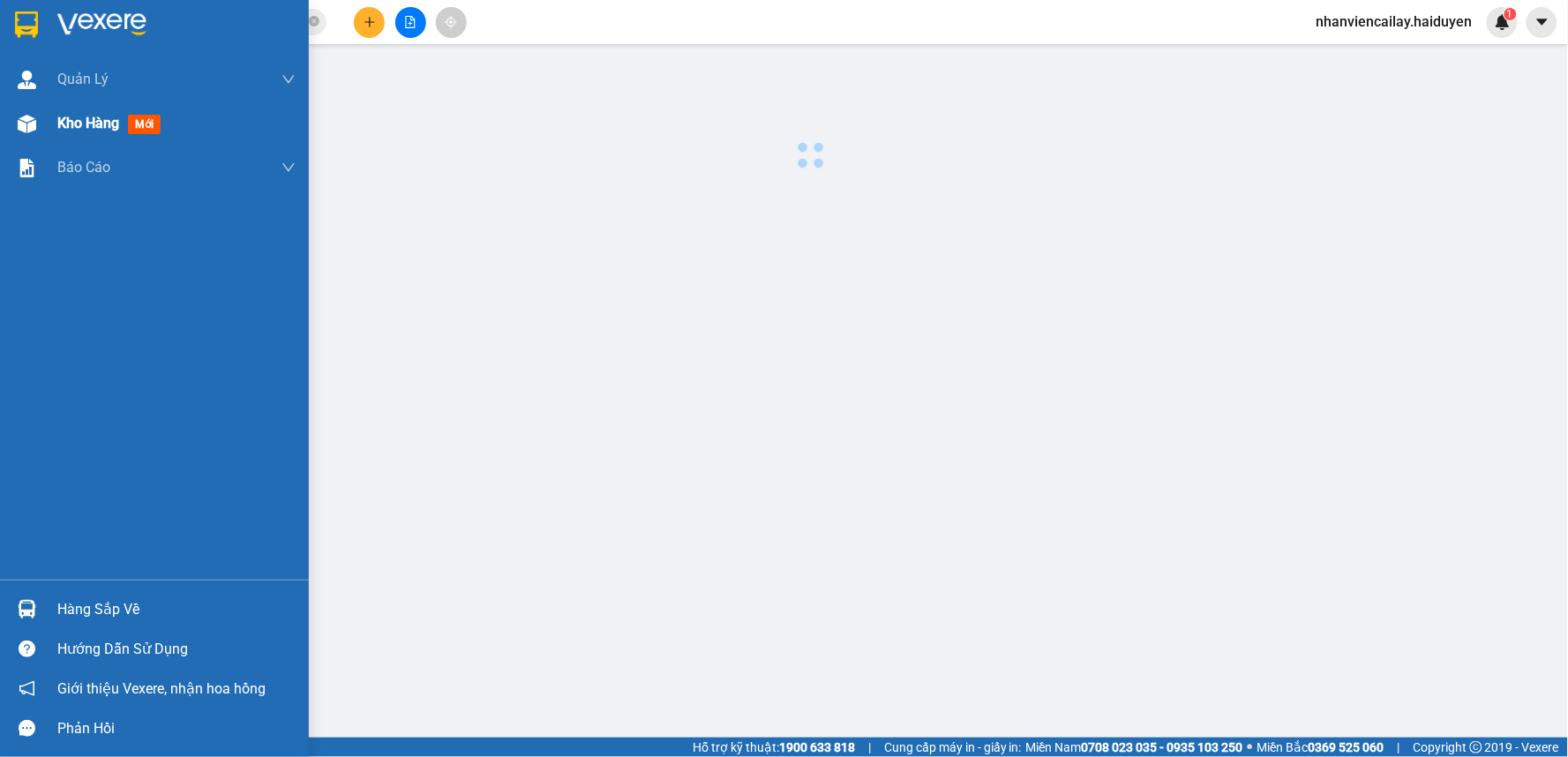
click at [78, 134] on div "Kho hàng mới" at bounding box center [113, 122] width 110 height 22
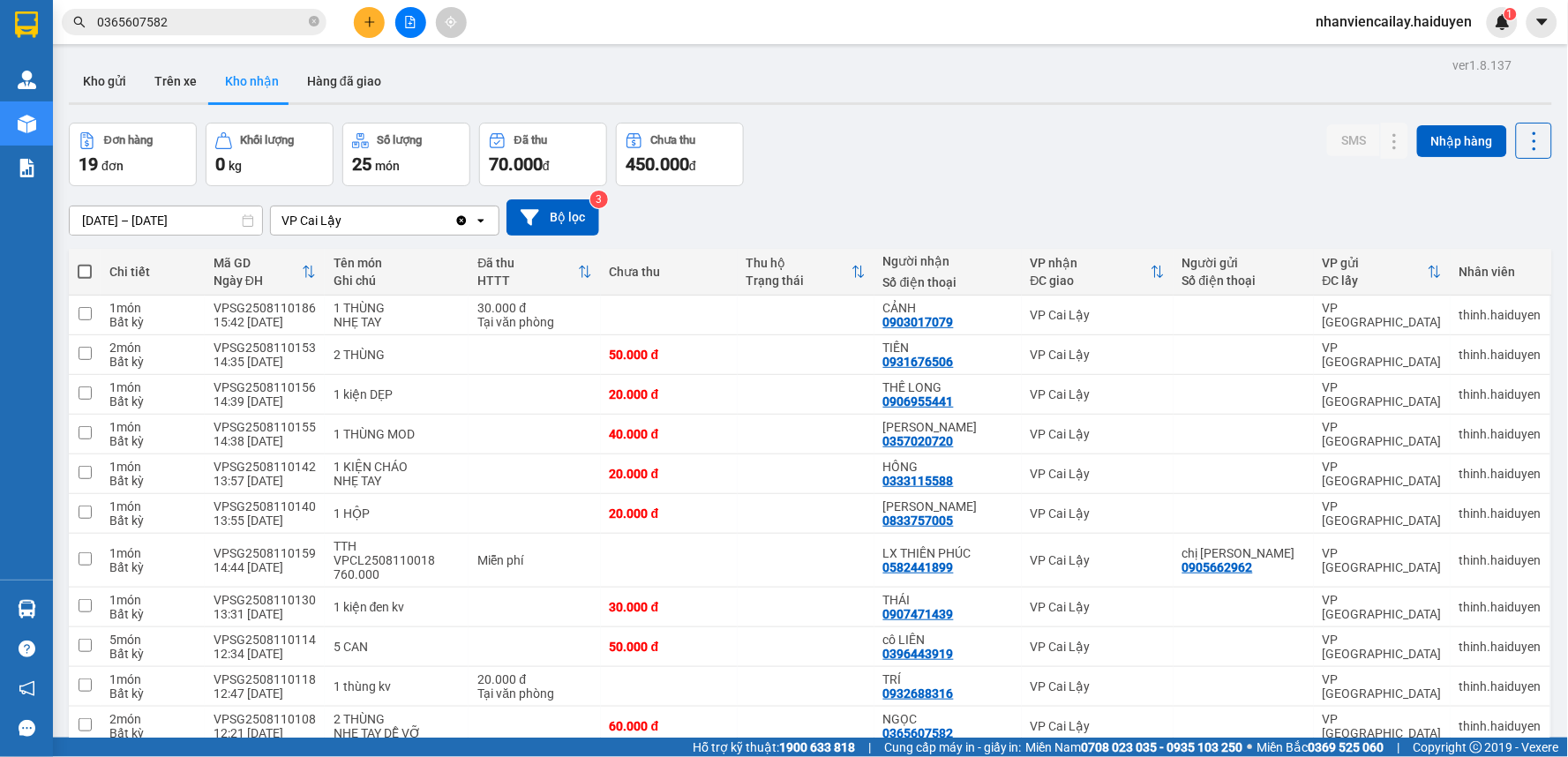
drag, startPoint x: 111, startPoint y: 82, endPoint x: 850, endPoint y: 126, distance: 740.3
click at [111, 80] on button "Kho gửi" at bounding box center [104, 81] width 71 height 42
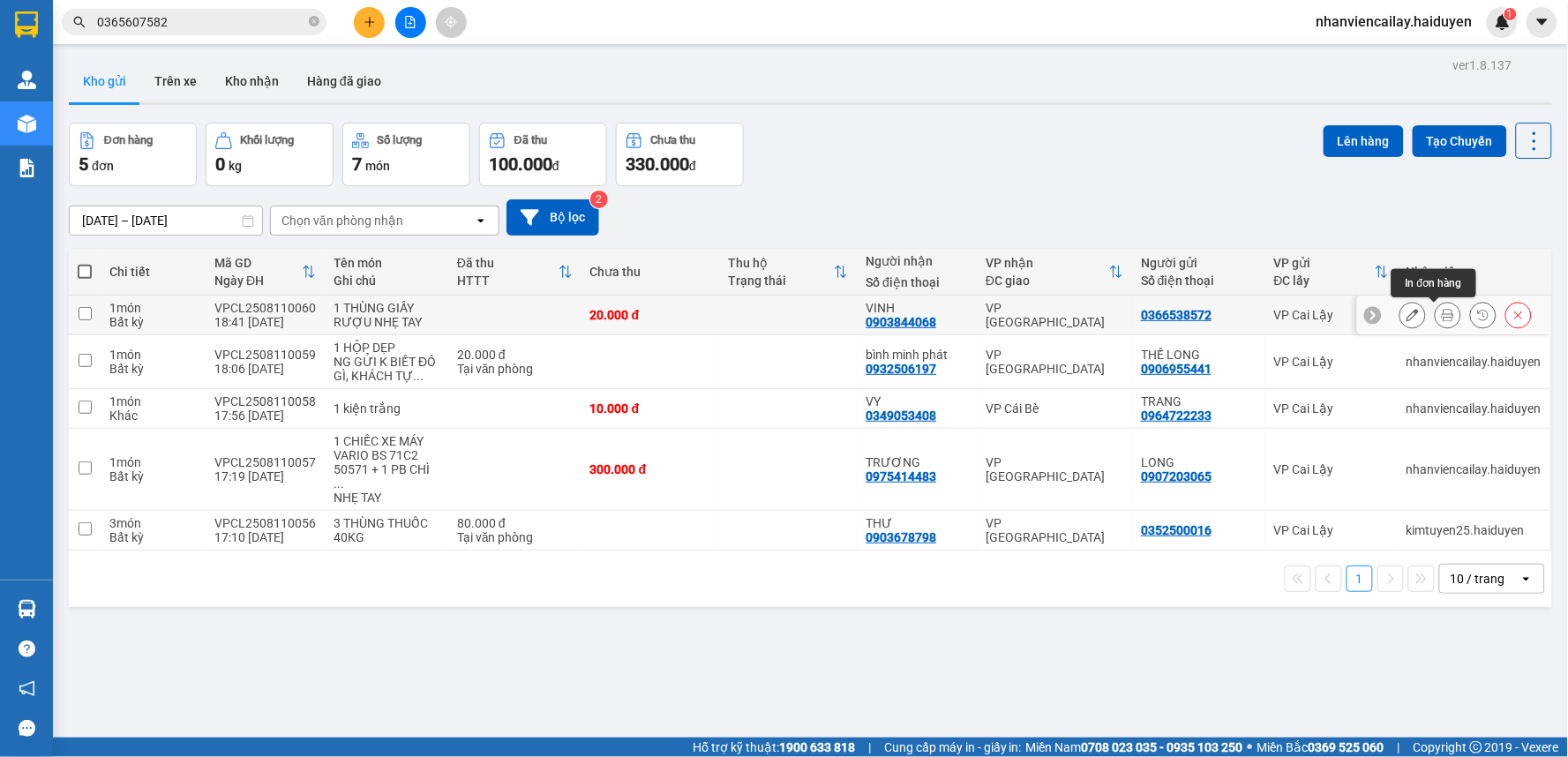
click at [1442, 313] on icon at bounding box center [1448, 315] width 13 height 13
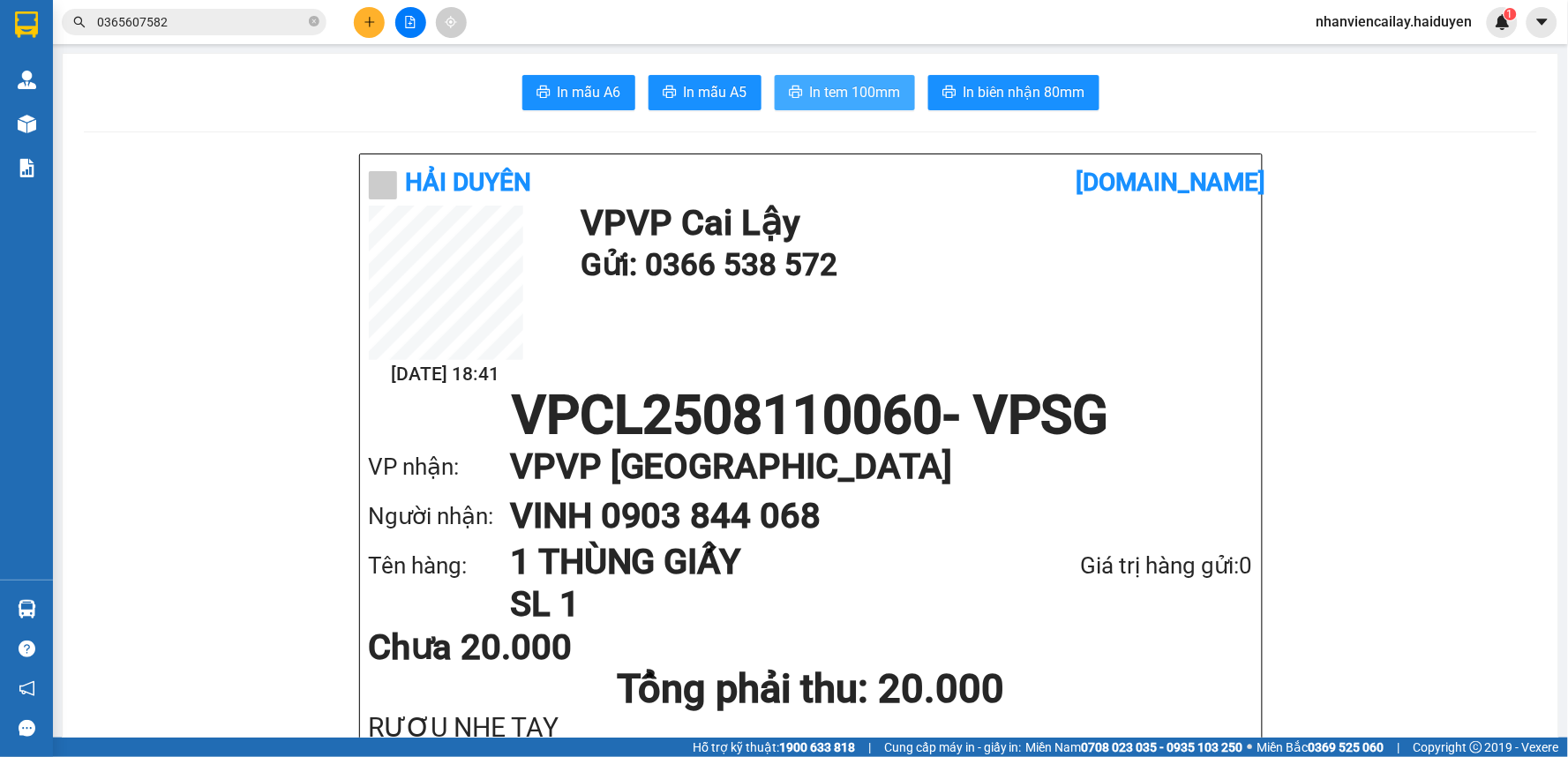
click at [856, 98] on span "In tem 100mm" at bounding box center [855, 91] width 91 height 22
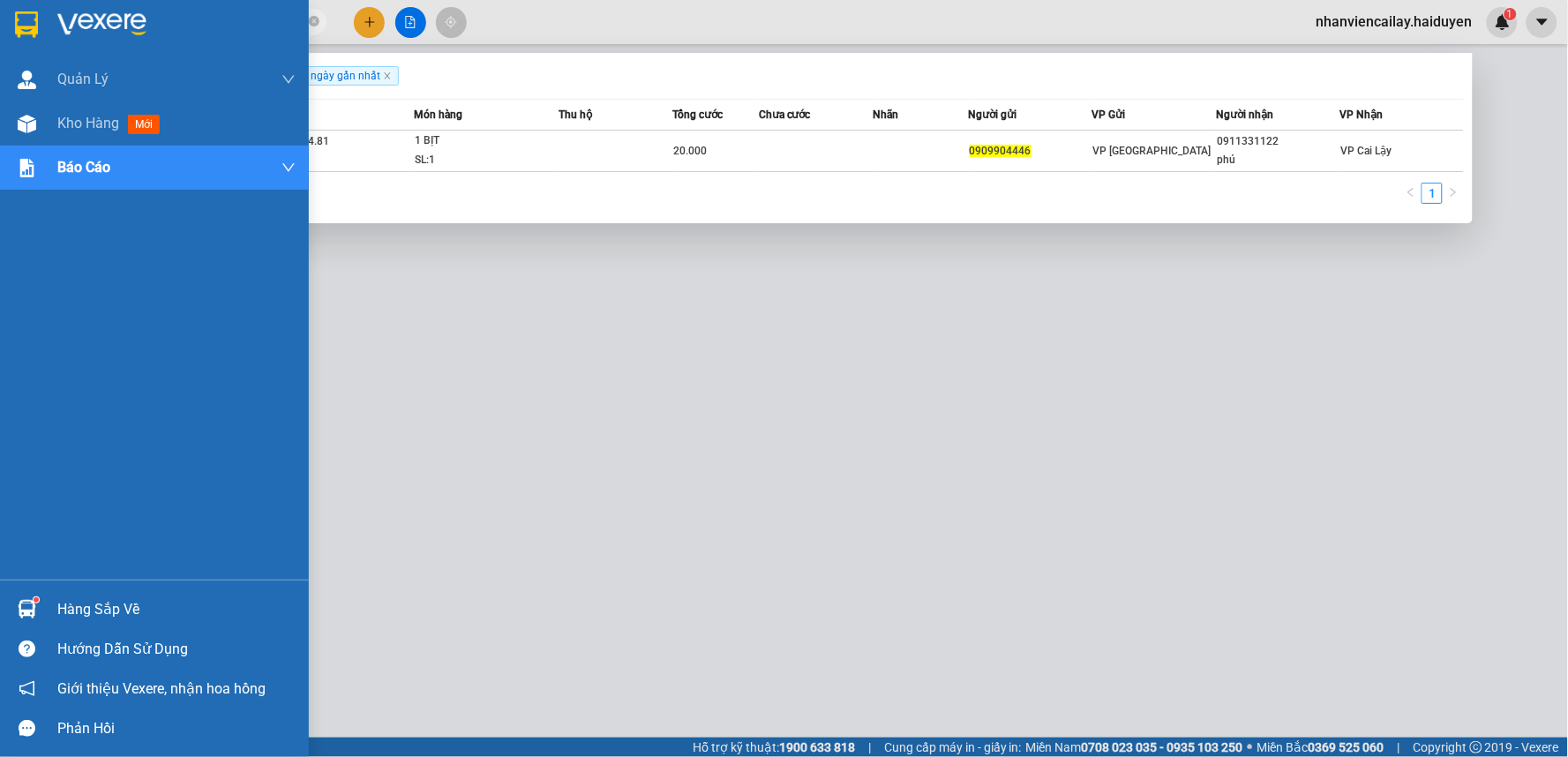
drag, startPoint x: 224, startPoint y: 23, endPoint x: 6, endPoint y: 26, distance: 218.0
click at [6, 26] on section "Kết quả tìm kiếm ( 1 ) Bộ lọc Gửi 3 ngày gần nhất Mã ĐH Trạng thái Món hàng Thu…" at bounding box center [784, 378] width 1568 height 757
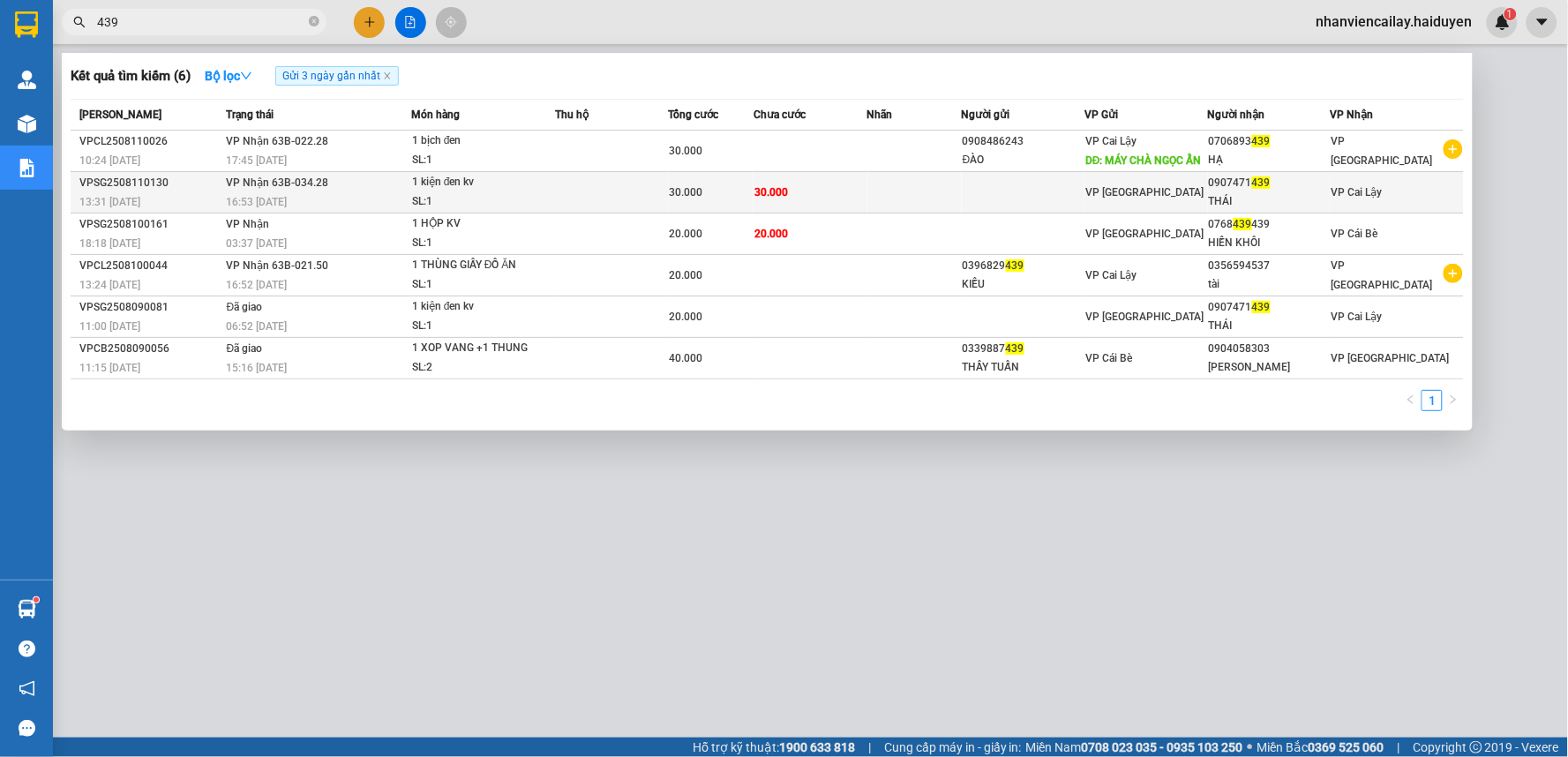
type input "439"
click at [876, 196] on td at bounding box center [914, 193] width 94 height 41
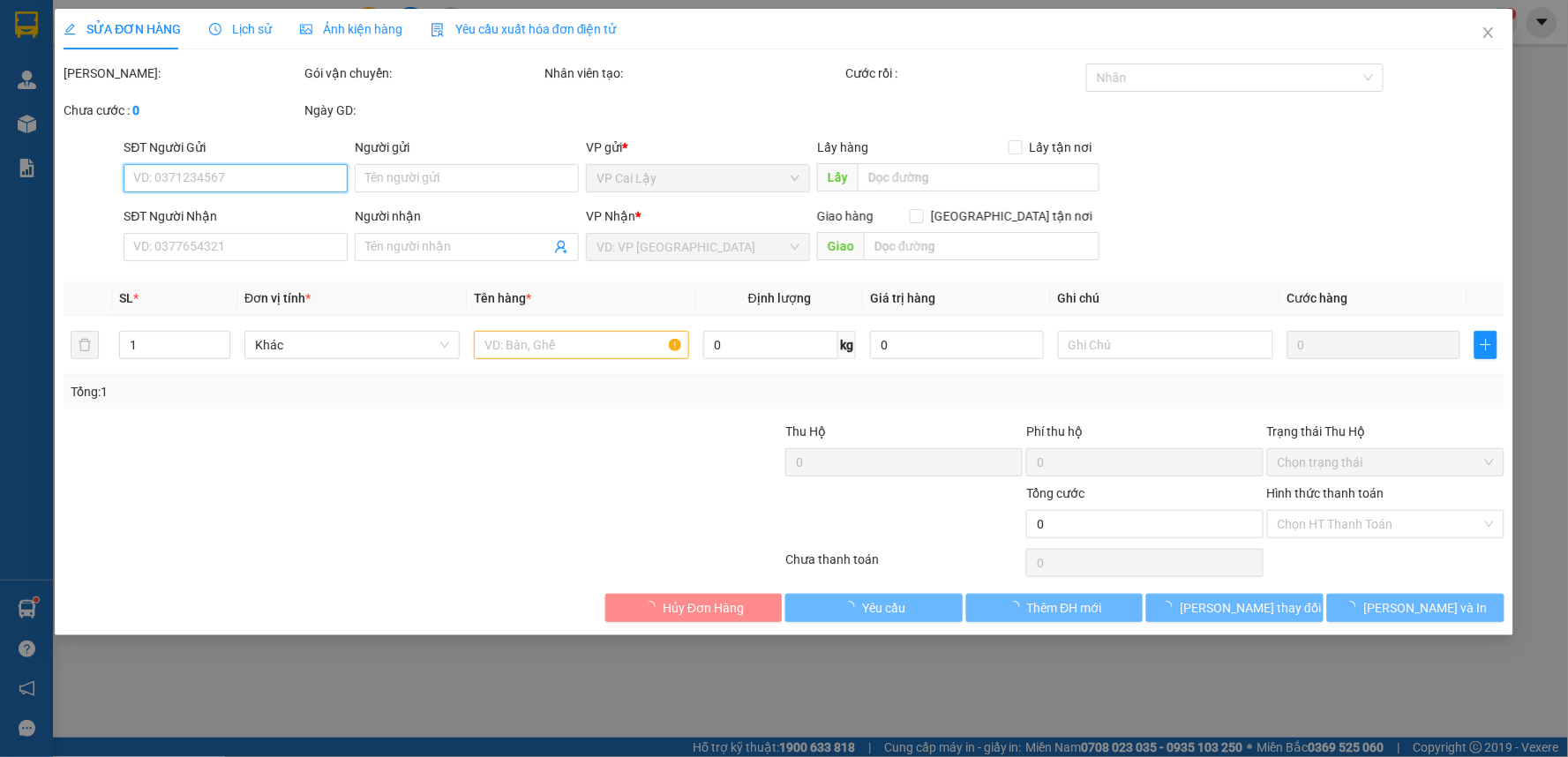
type input "0907471439"
type input "THÁI"
type input "30.000"
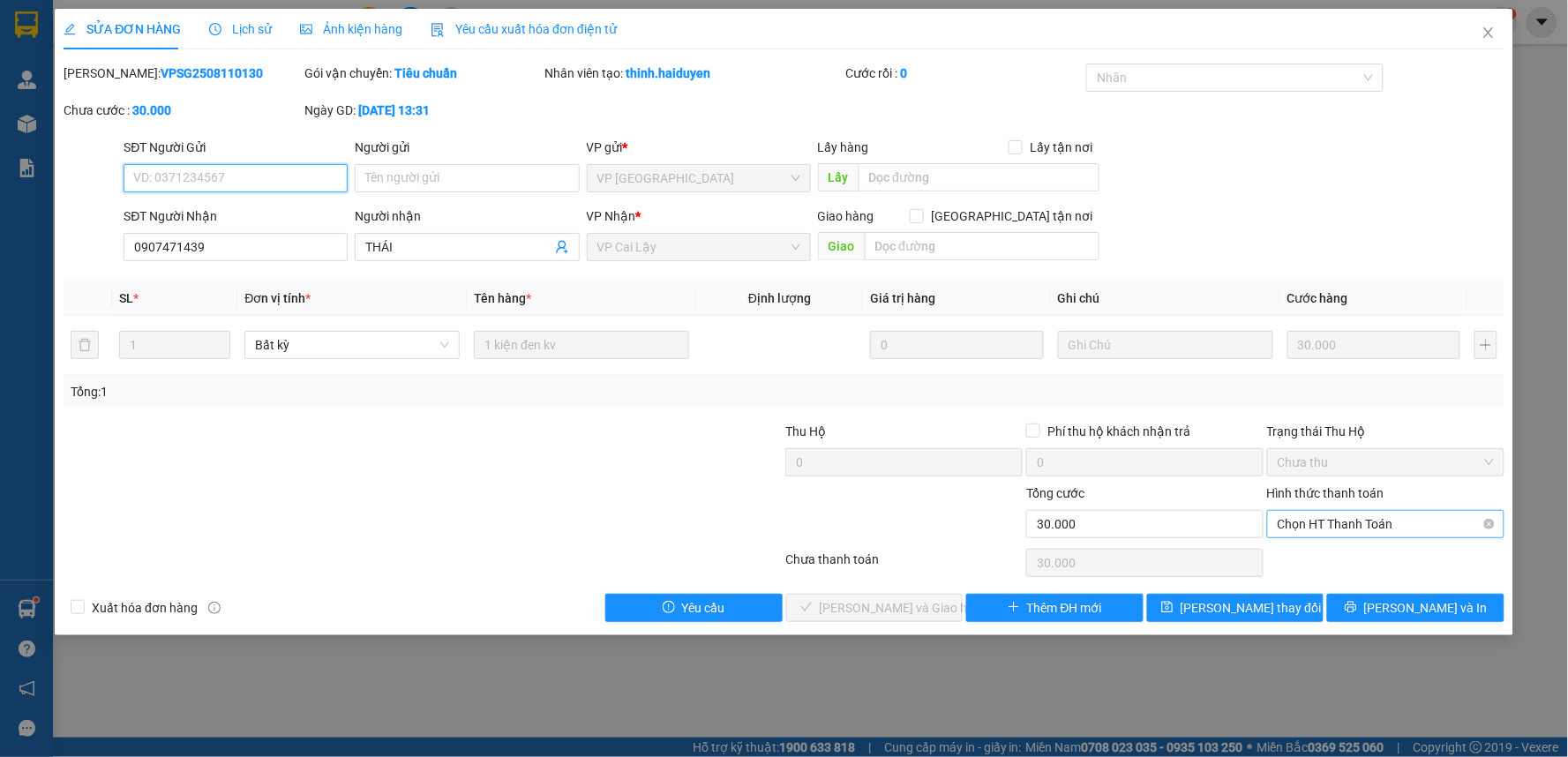
drag, startPoint x: 1394, startPoint y: 527, endPoint x: 1392, endPoint y: 538, distance: 11.2
click at [1394, 528] on span "Chọn HT Thanh Toán" at bounding box center [1385, 523] width 216 height 26
click at [1392, 550] on div "Tại văn phòng" at bounding box center [1386, 560] width 216 height 19
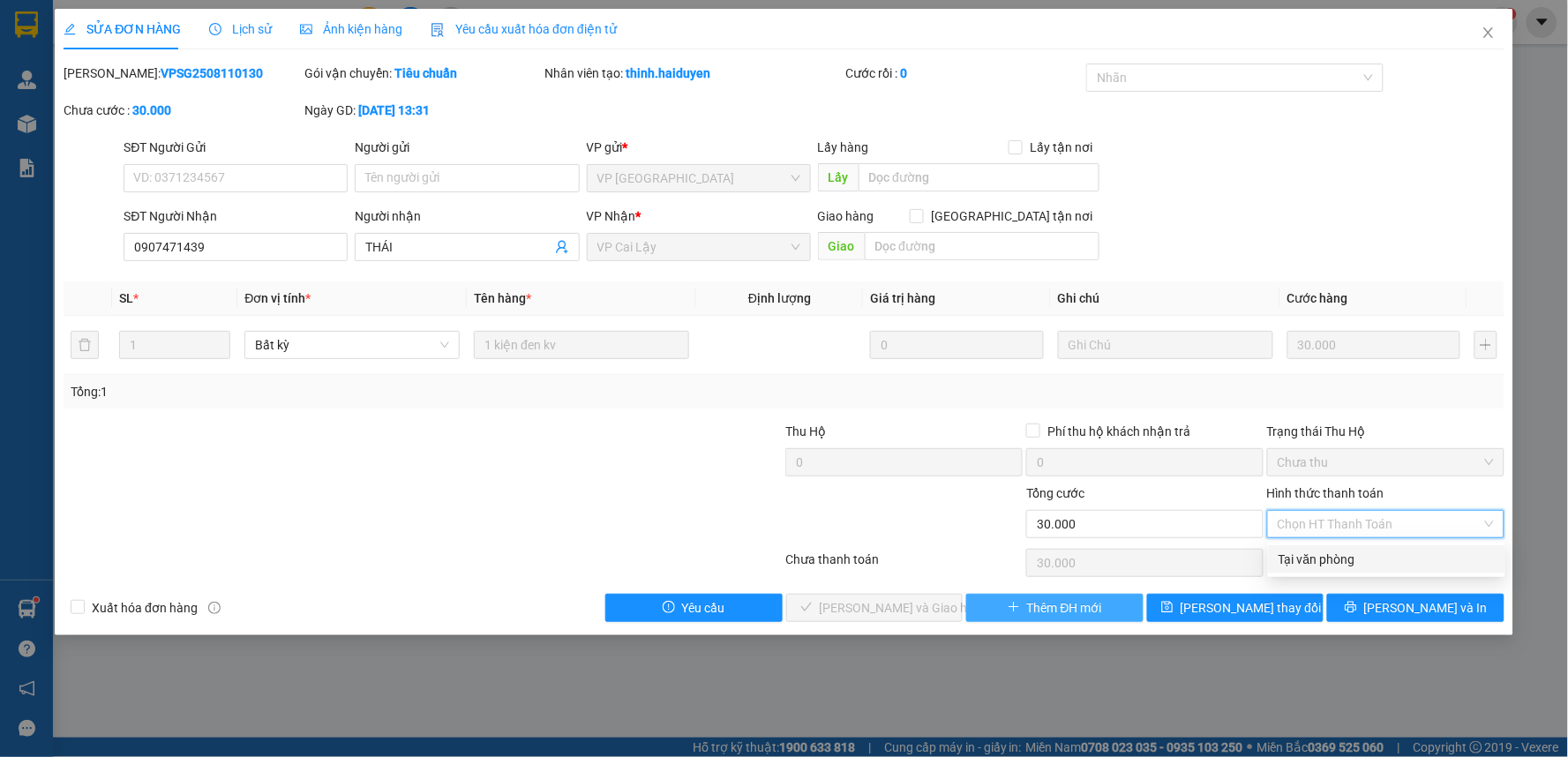
type input "0"
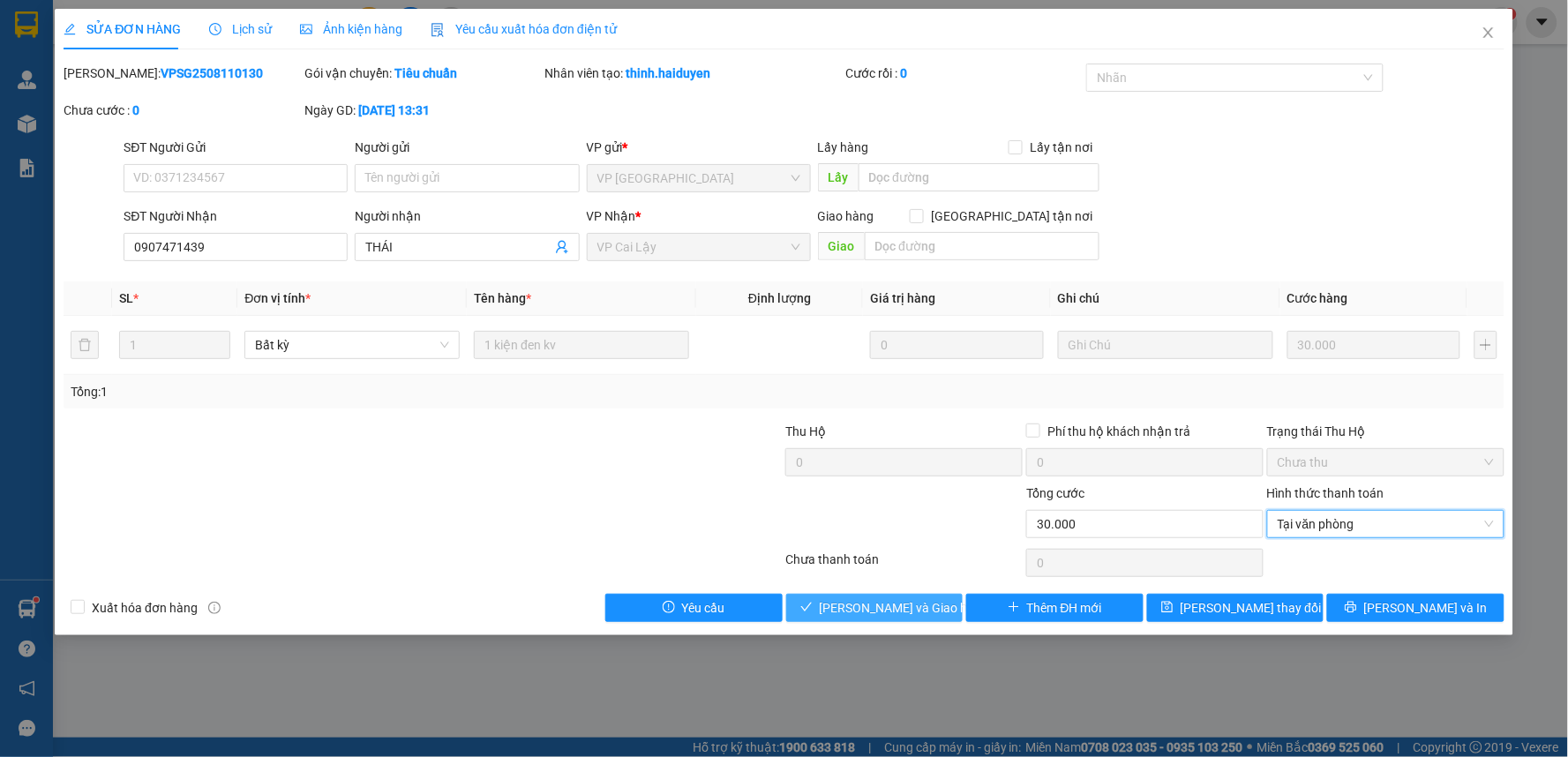
click at [937, 595] on button "[PERSON_NAME] và Giao hàng" at bounding box center [875, 607] width 177 height 28
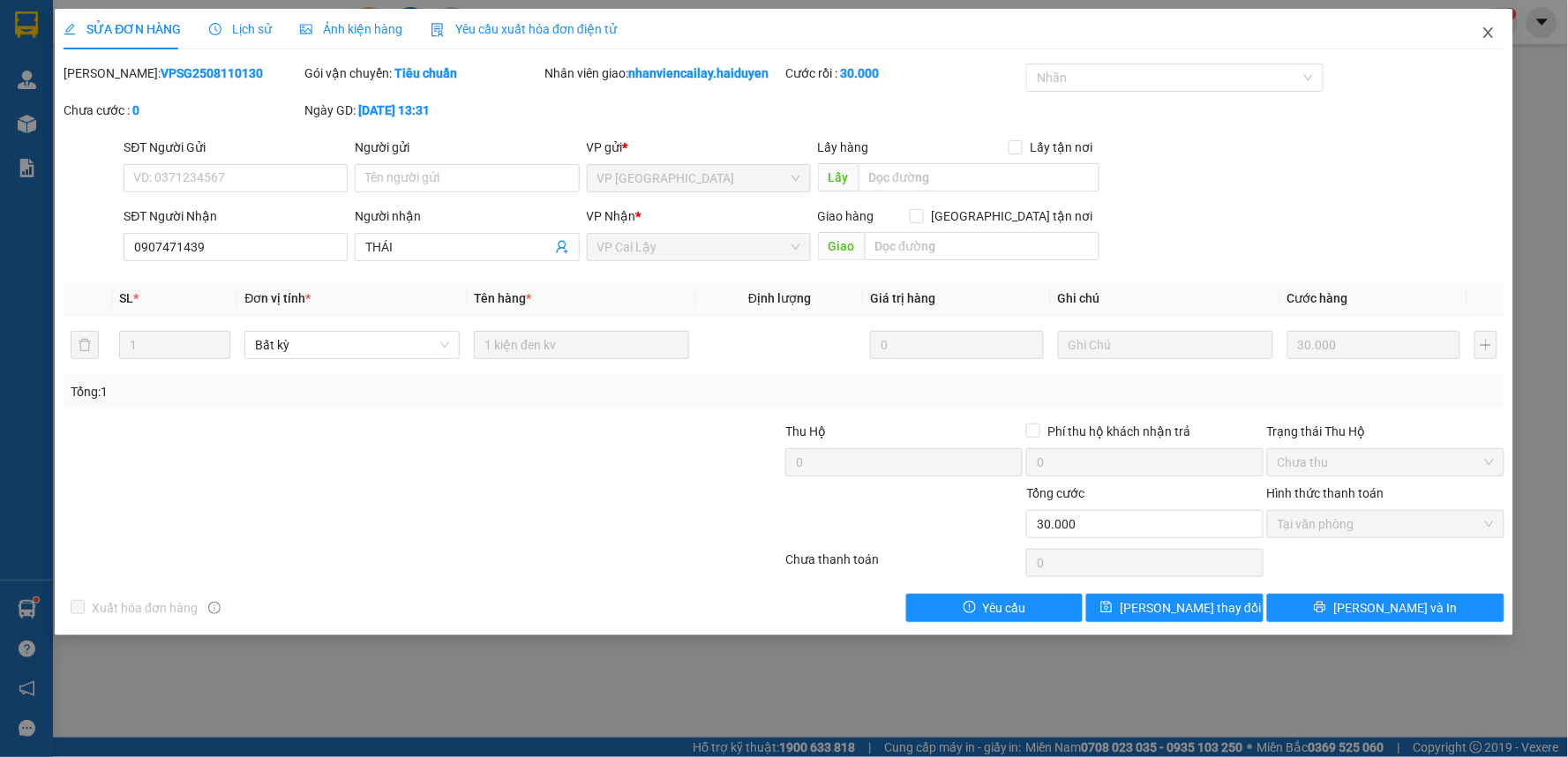
click at [1492, 33] on icon "close" at bounding box center [1488, 33] width 14 height 14
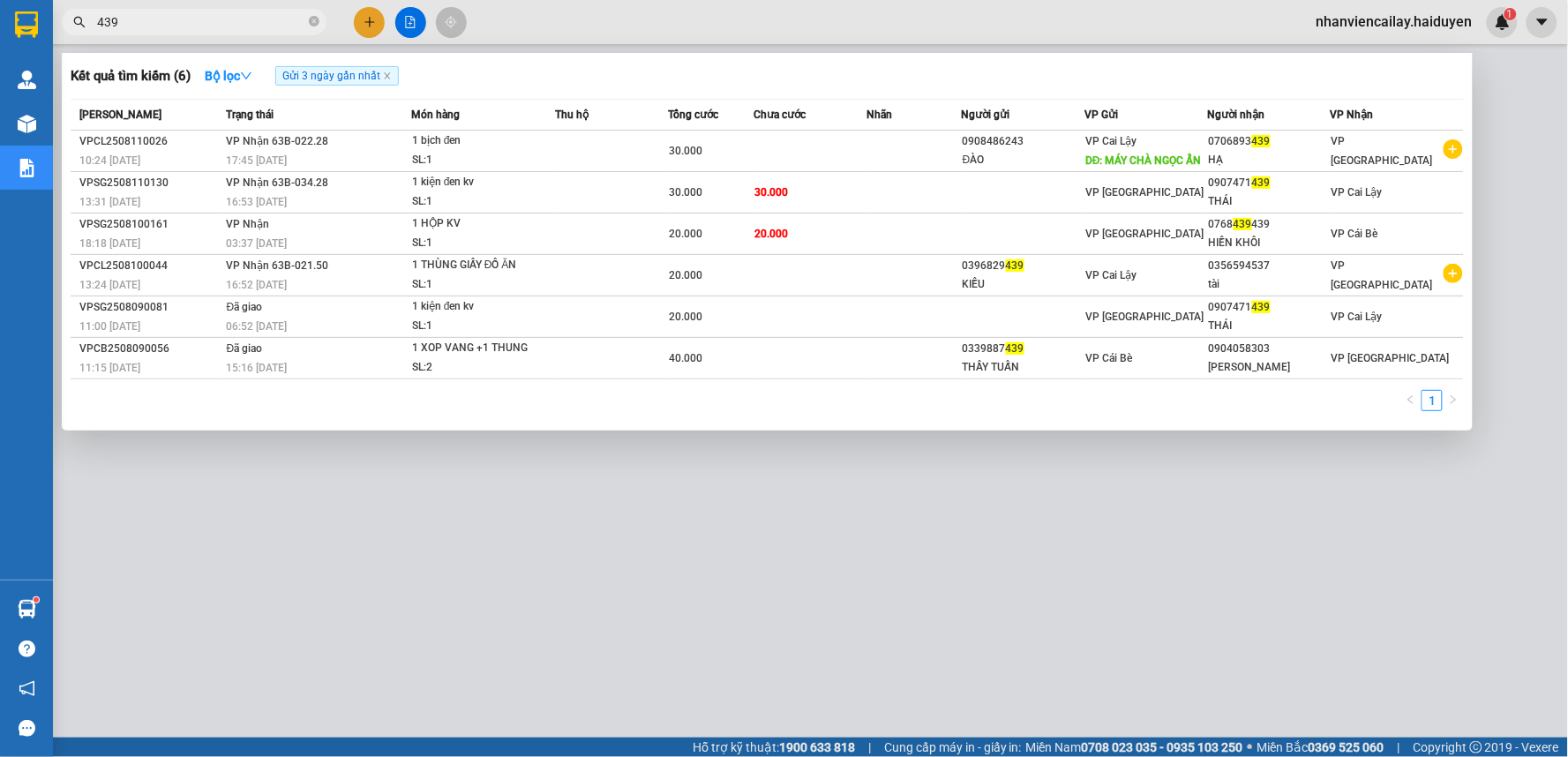
drag, startPoint x: 169, startPoint y: 27, endPoint x: 78, endPoint y: 27, distance: 91.0
click at [78, 27] on div "439" at bounding box center [171, 21] width 344 height 26
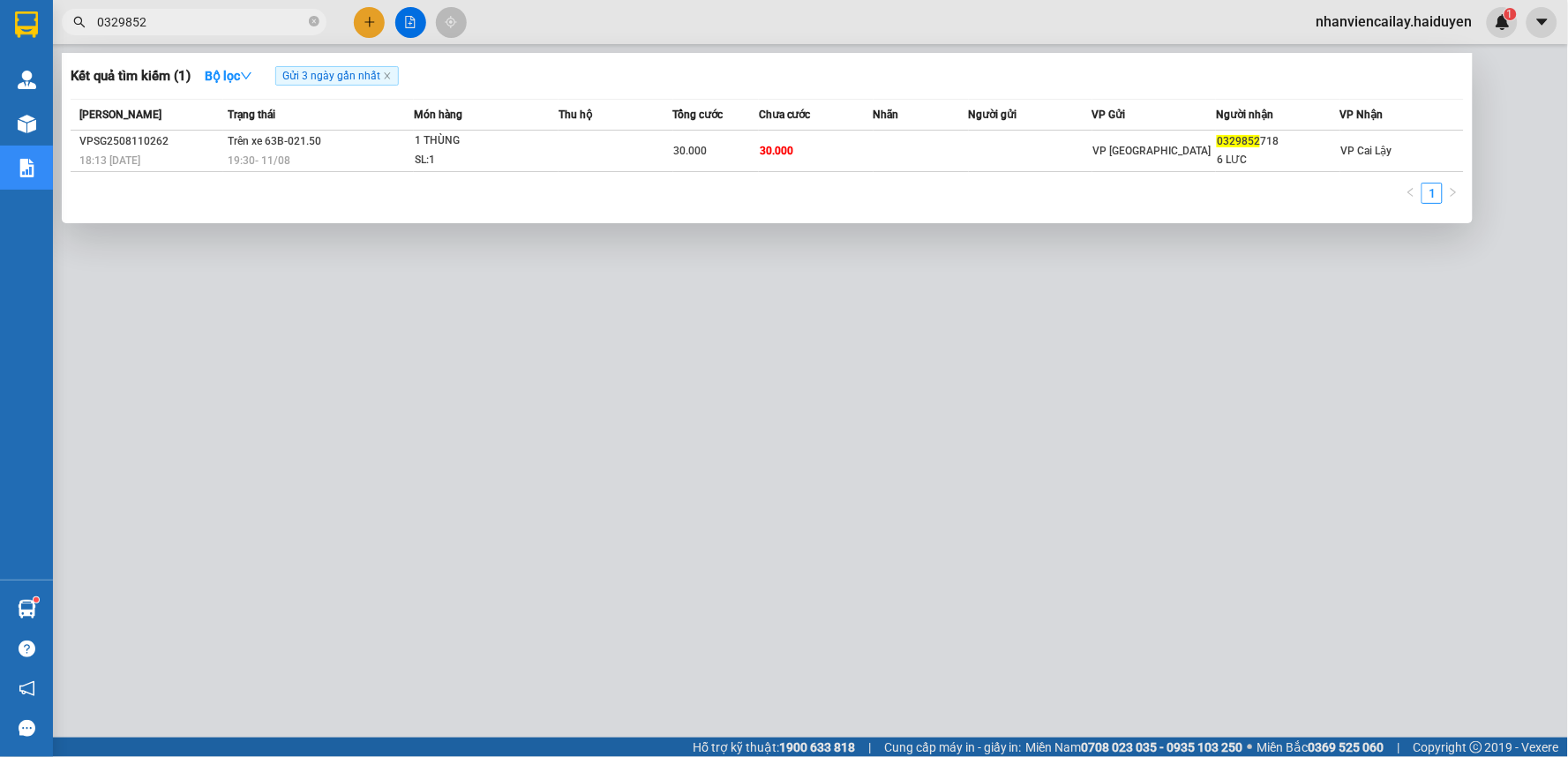
type input "0329852"
click at [534, 15] on div at bounding box center [784, 378] width 1568 height 757
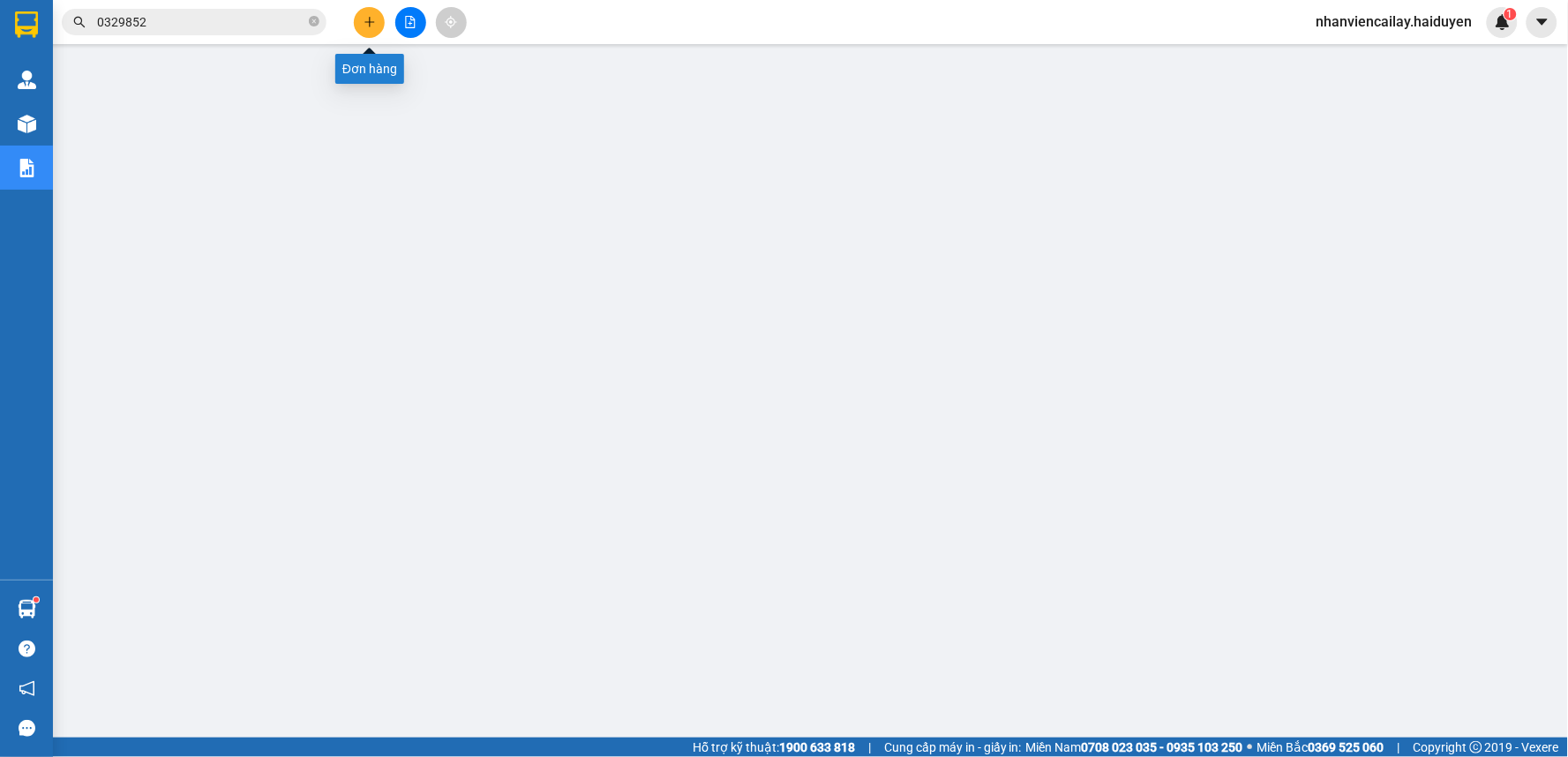
click at [376, 22] on button at bounding box center [369, 22] width 31 height 31
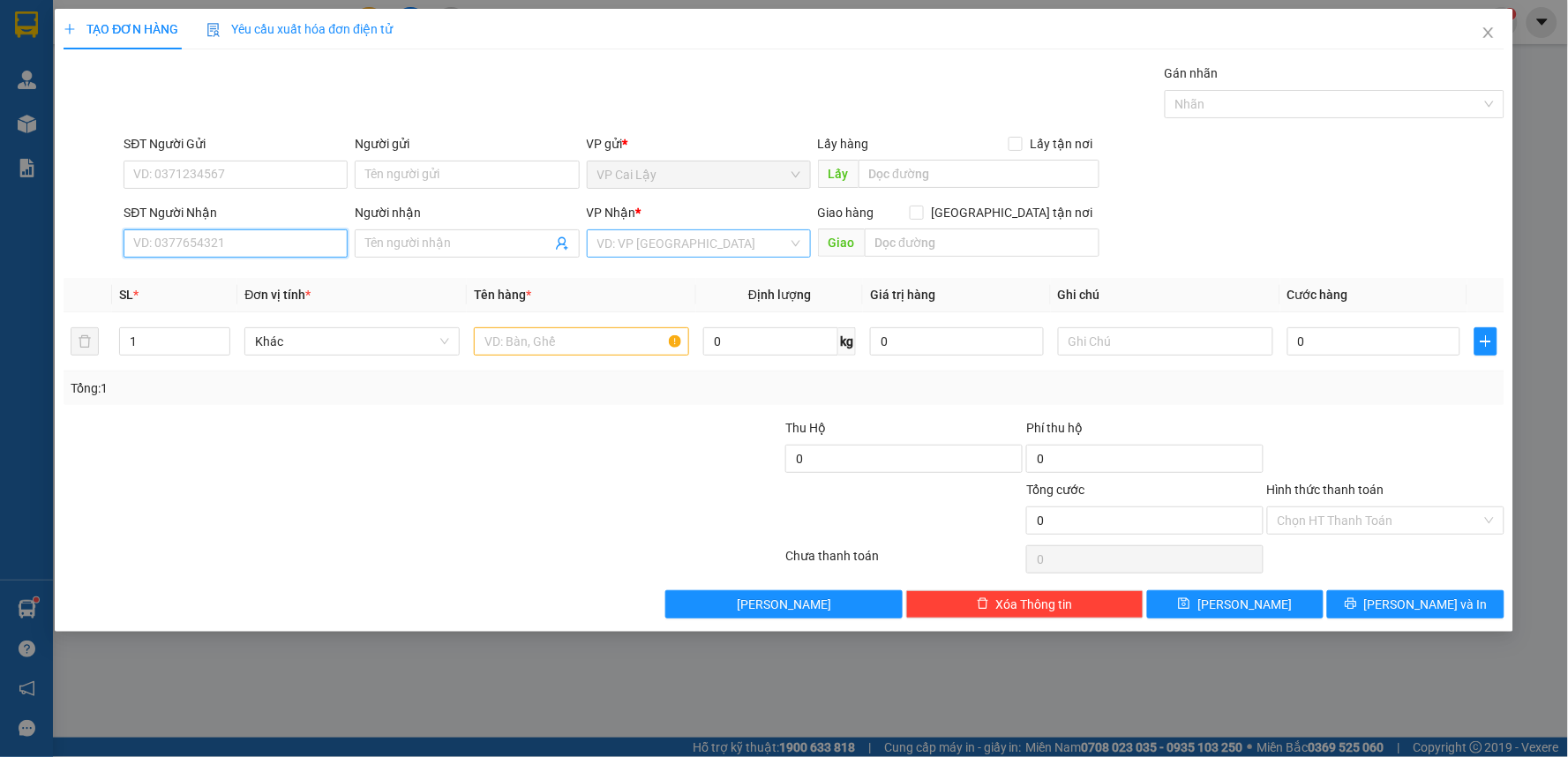
drag, startPoint x: 257, startPoint y: 236, endPoint x: 654, endPoint y: 236, distance: 397.0
click at [277, 236] on input "SĐT Người Nhận" at bounding box center [235, 243] width 224 height 28
click at [263, 279] on div "0976762378 - [PERSON_NAME]" at bounding box center [235, 278] width 203 height 19
type input "0976762378"
type input "TRINH"
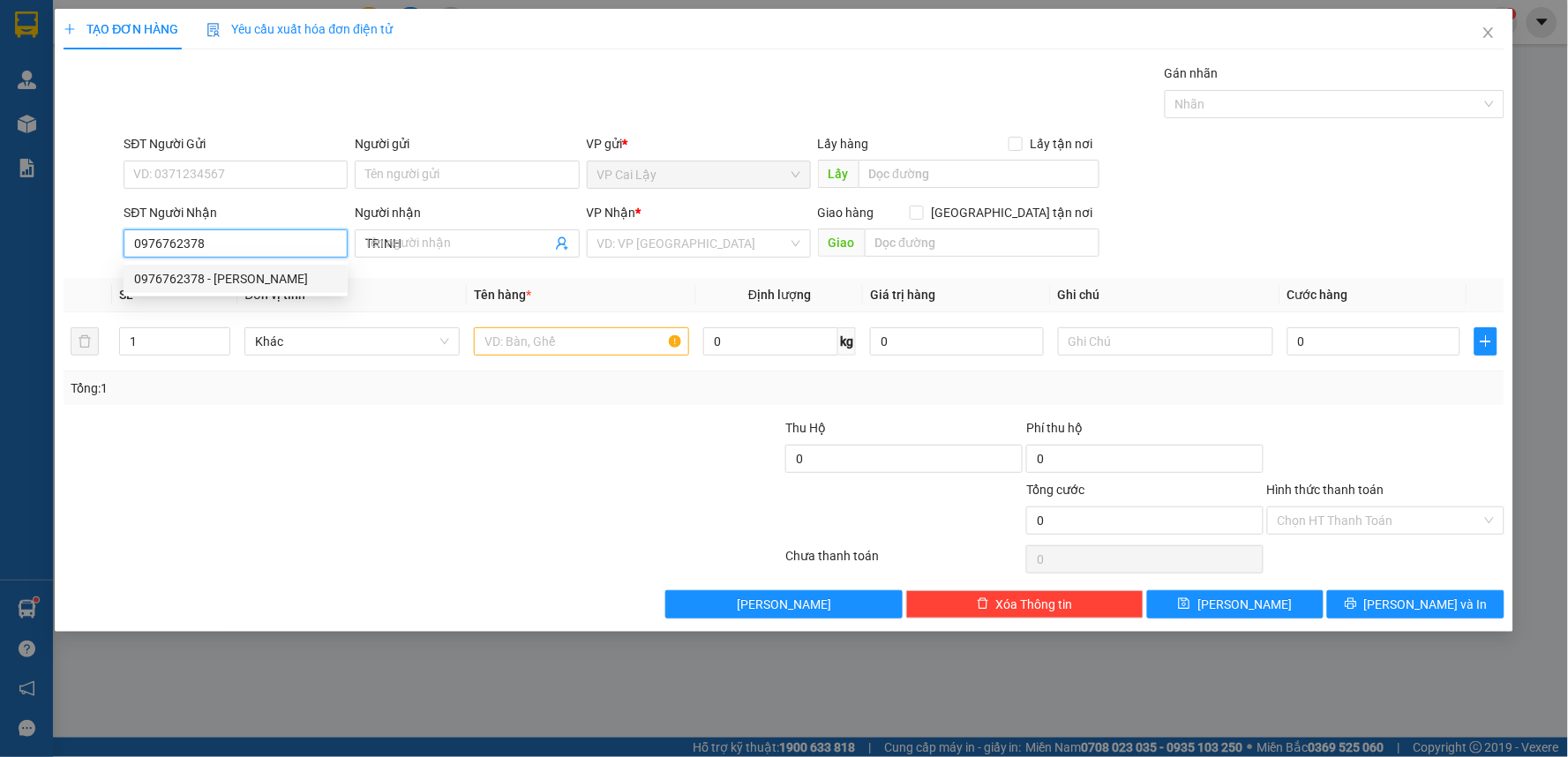
type input "10.000"
type input "0976762378"
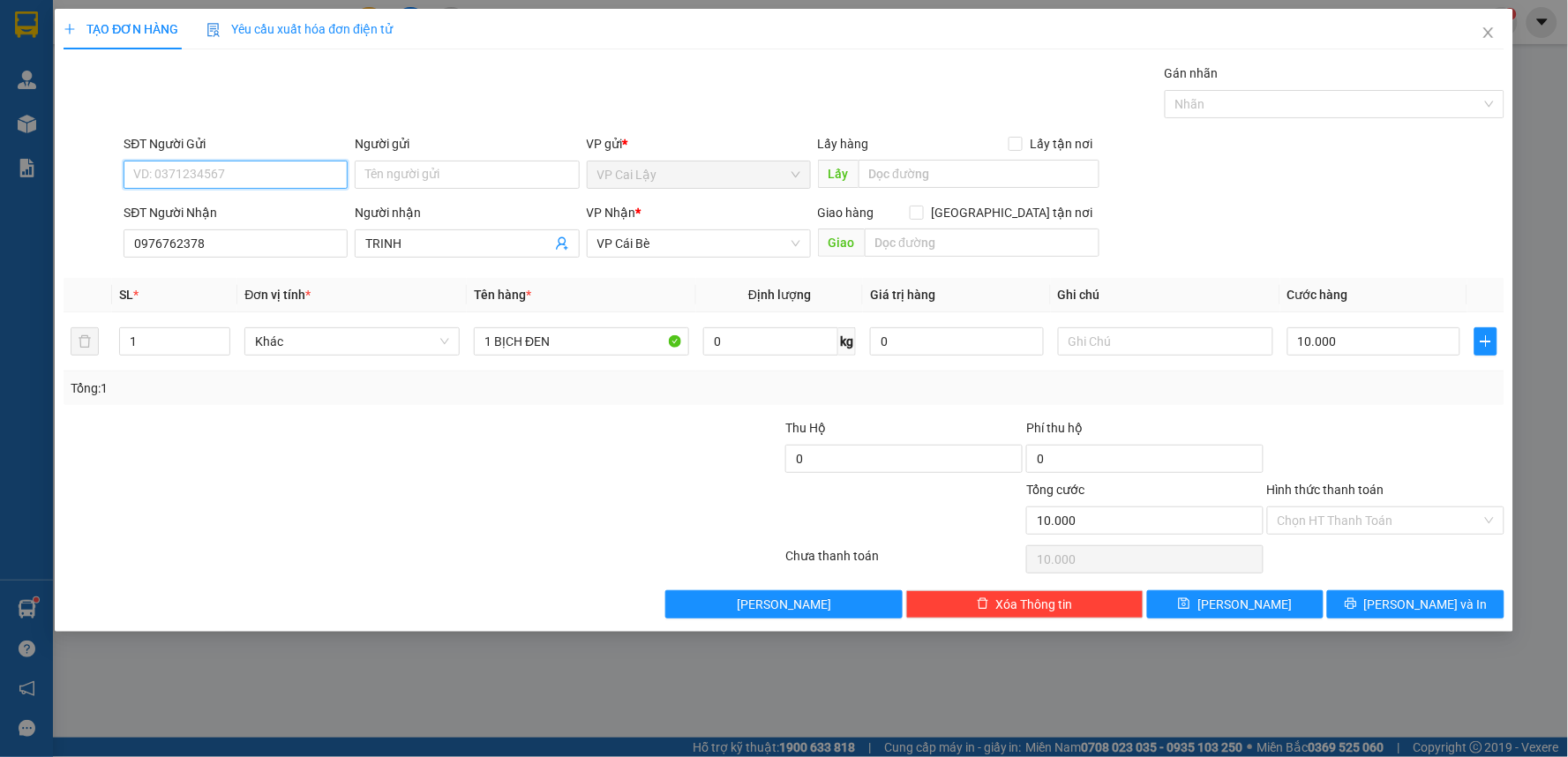
click at [292, 182] on input "SĐT Người Gửi" at bounding box center [235, 174] width 224 height 28
click at [302, 232] on div "0817236999 - THÁI PHƯỢNG" at bounding box center [235, 238] width 203 height 19
type input "0817236999"
type input "THÁI PHƯỢNG"
drag, startPoint x: 1442, startPoint y: 607, endPoint x: 852, endPoint y: 365, distance: 637.7
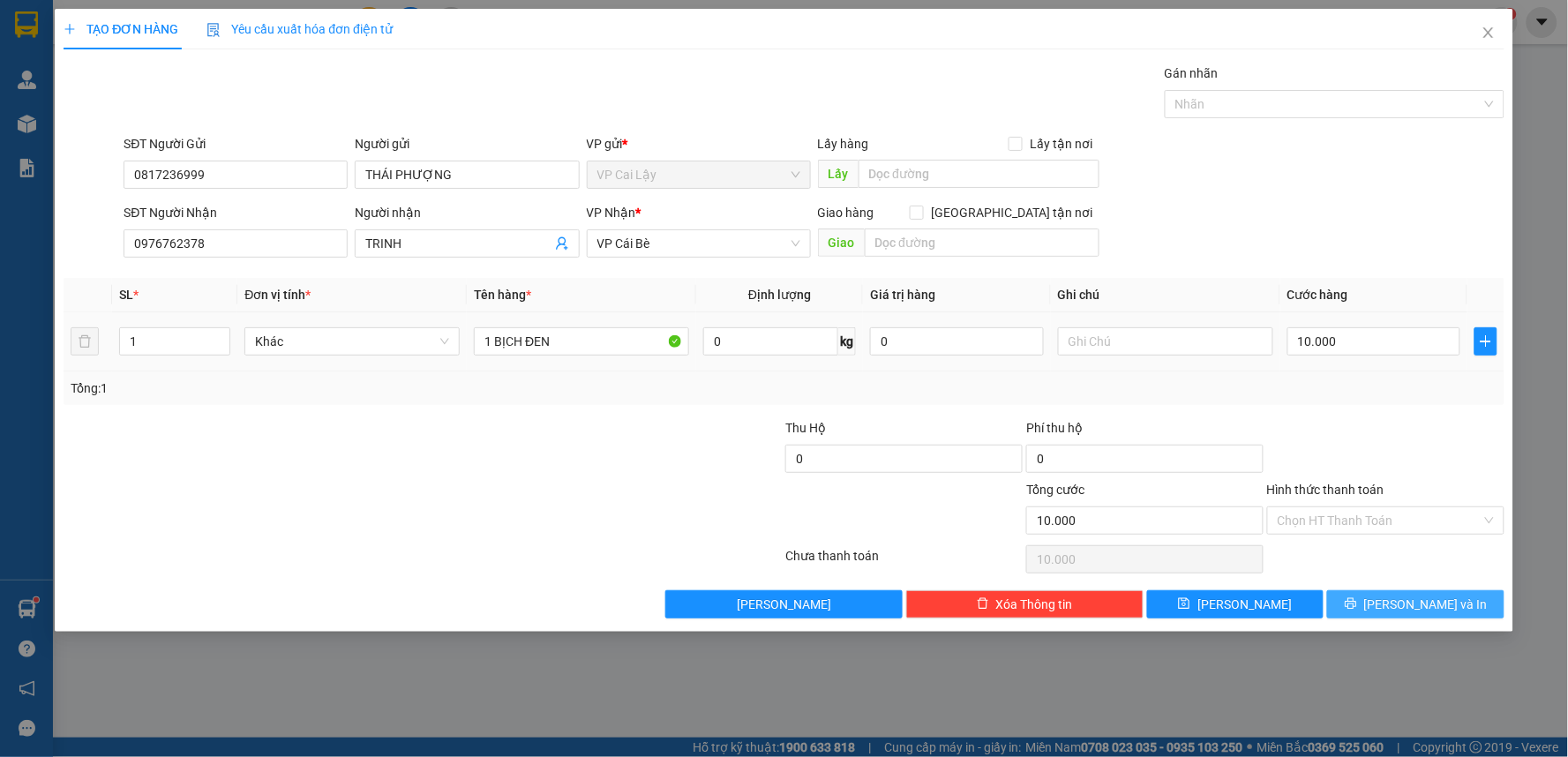
click at [1441, 607] on span "[PERSON_NAME] và In" at bounding box center [1425, 604] width 123 height 19
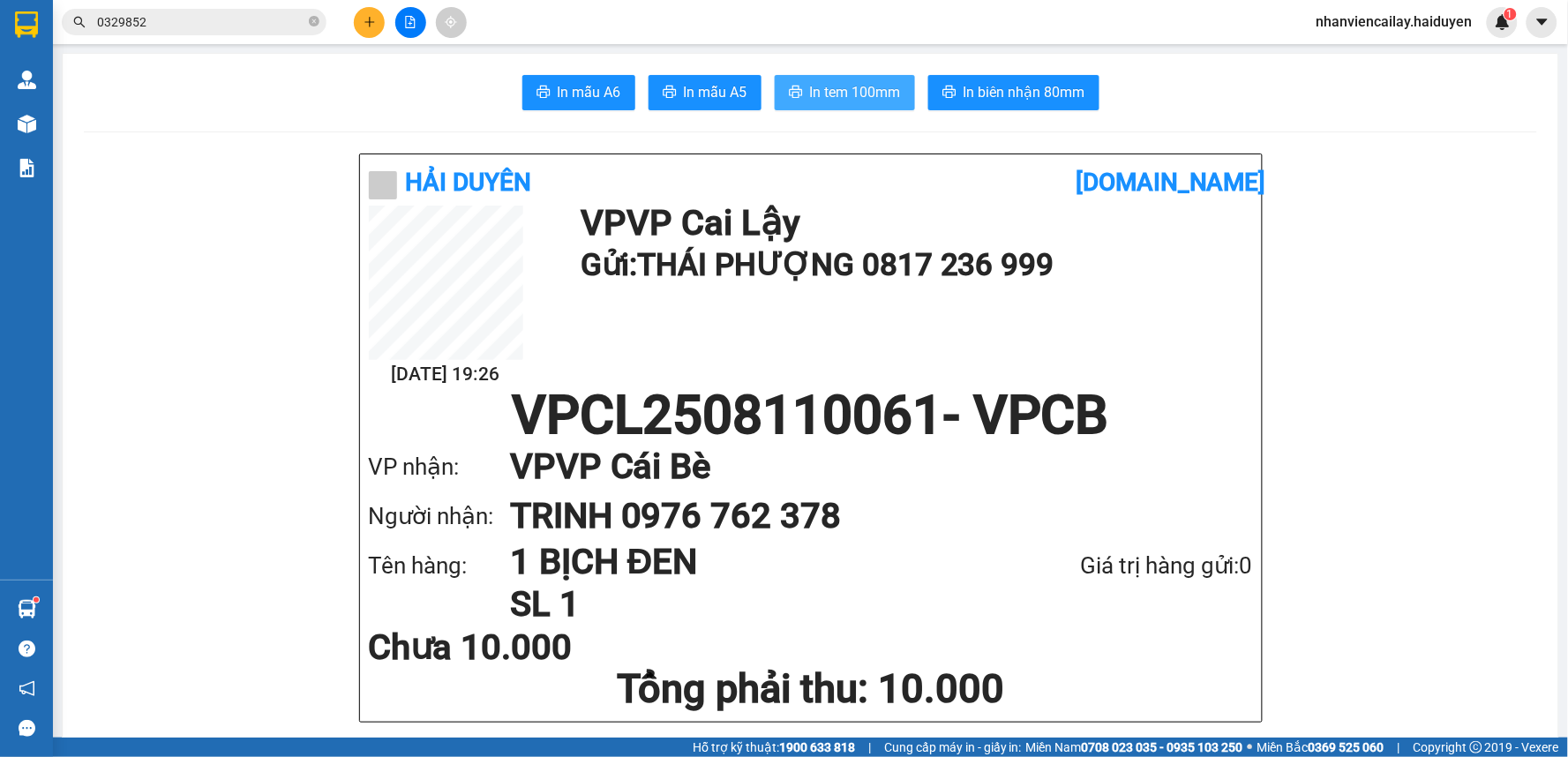
click at [876, 90] on span "In tem 100mm" at bounding box center [855, 91] width 91 height 22
click at [1103, 526] on h1 "TRINH 0976 762 378" at bounding box center [863, 515] width 708 height 49
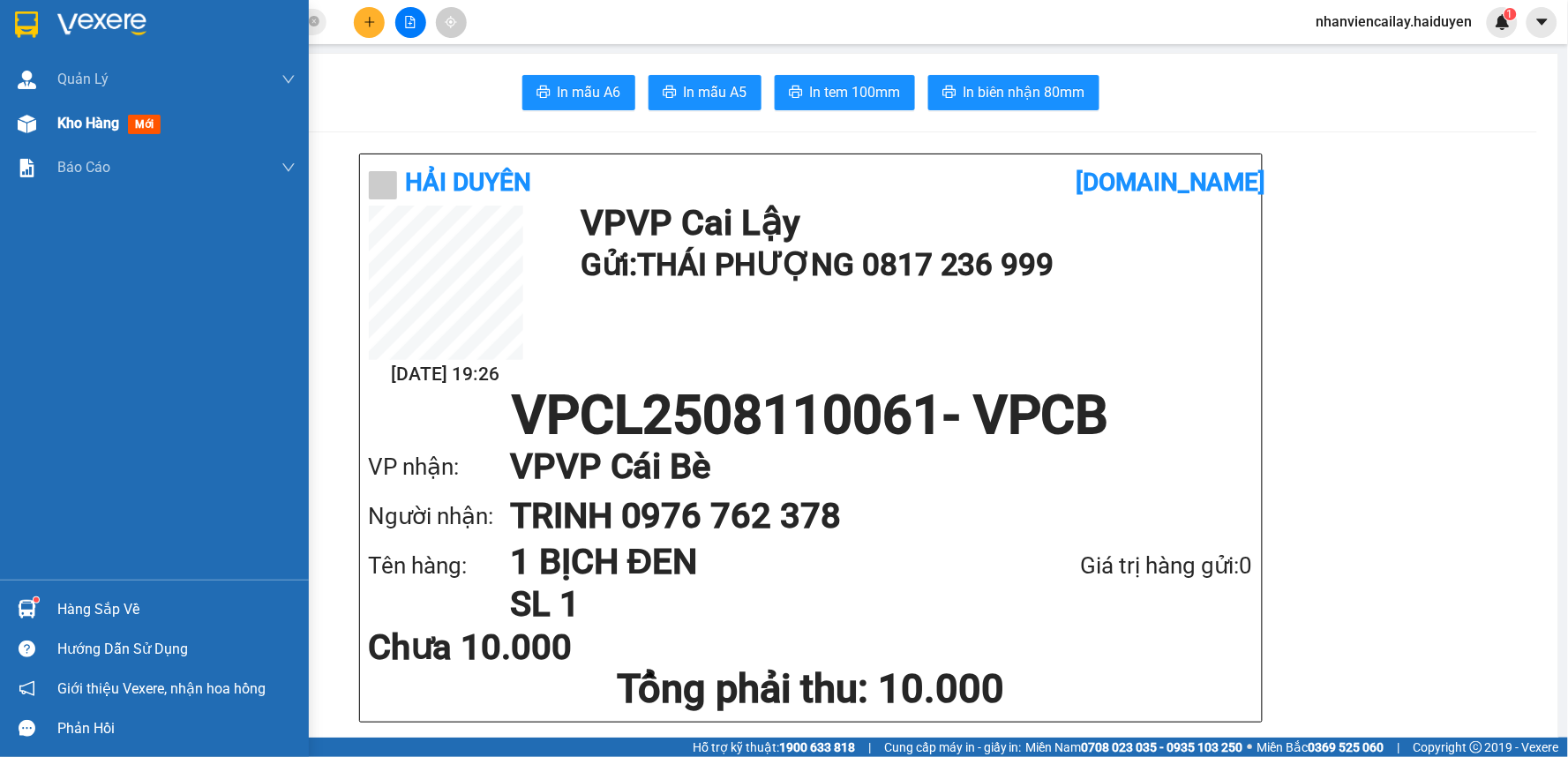
click at [60, 124] on span "Kho hàng" at bounding box center [89, 122] width 62 height 16
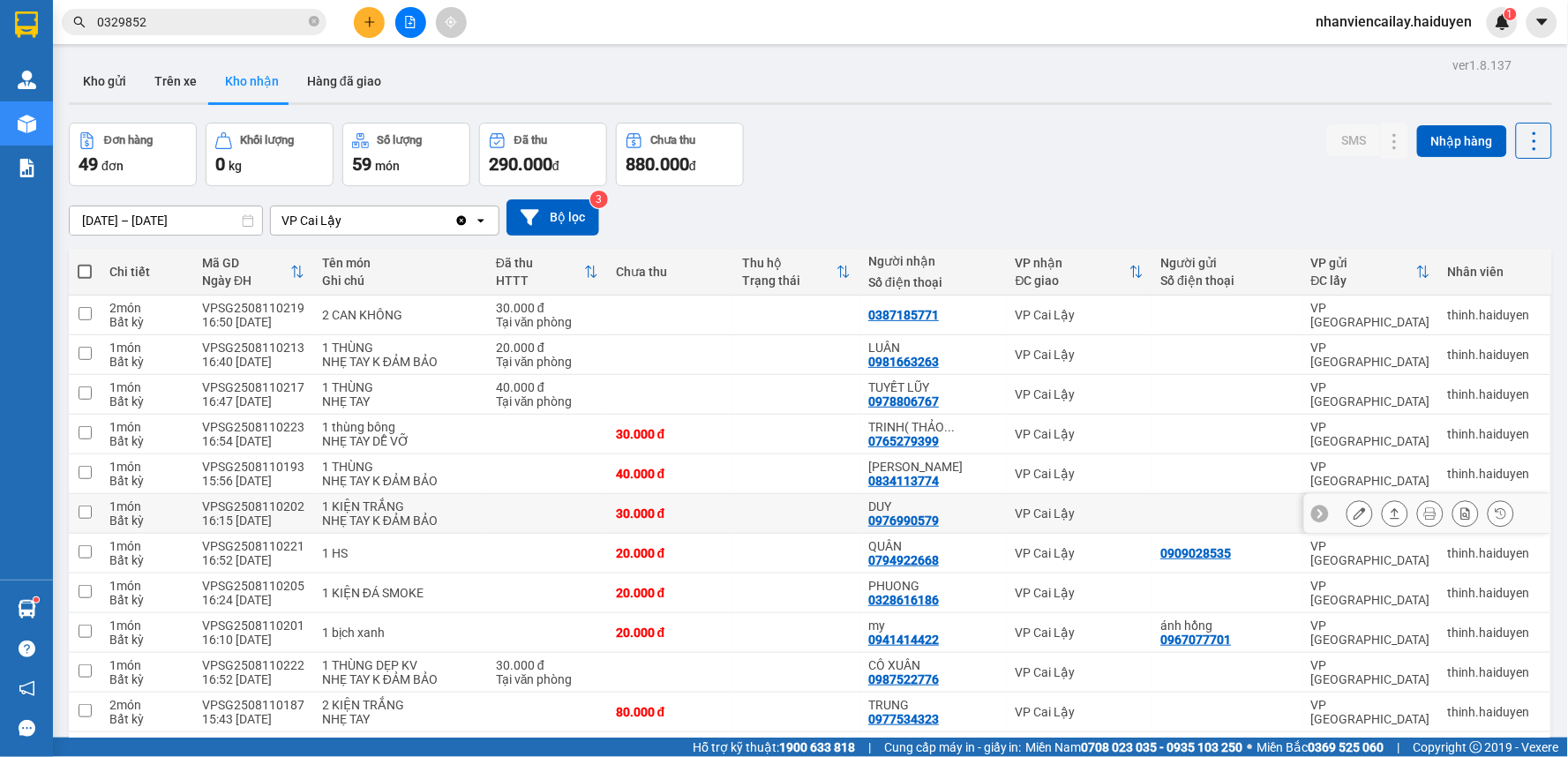
click at [1003, 522] on td "DUY 0976990579" at bounding box center [932, 513] width 147 height 39
checkbox input "true"
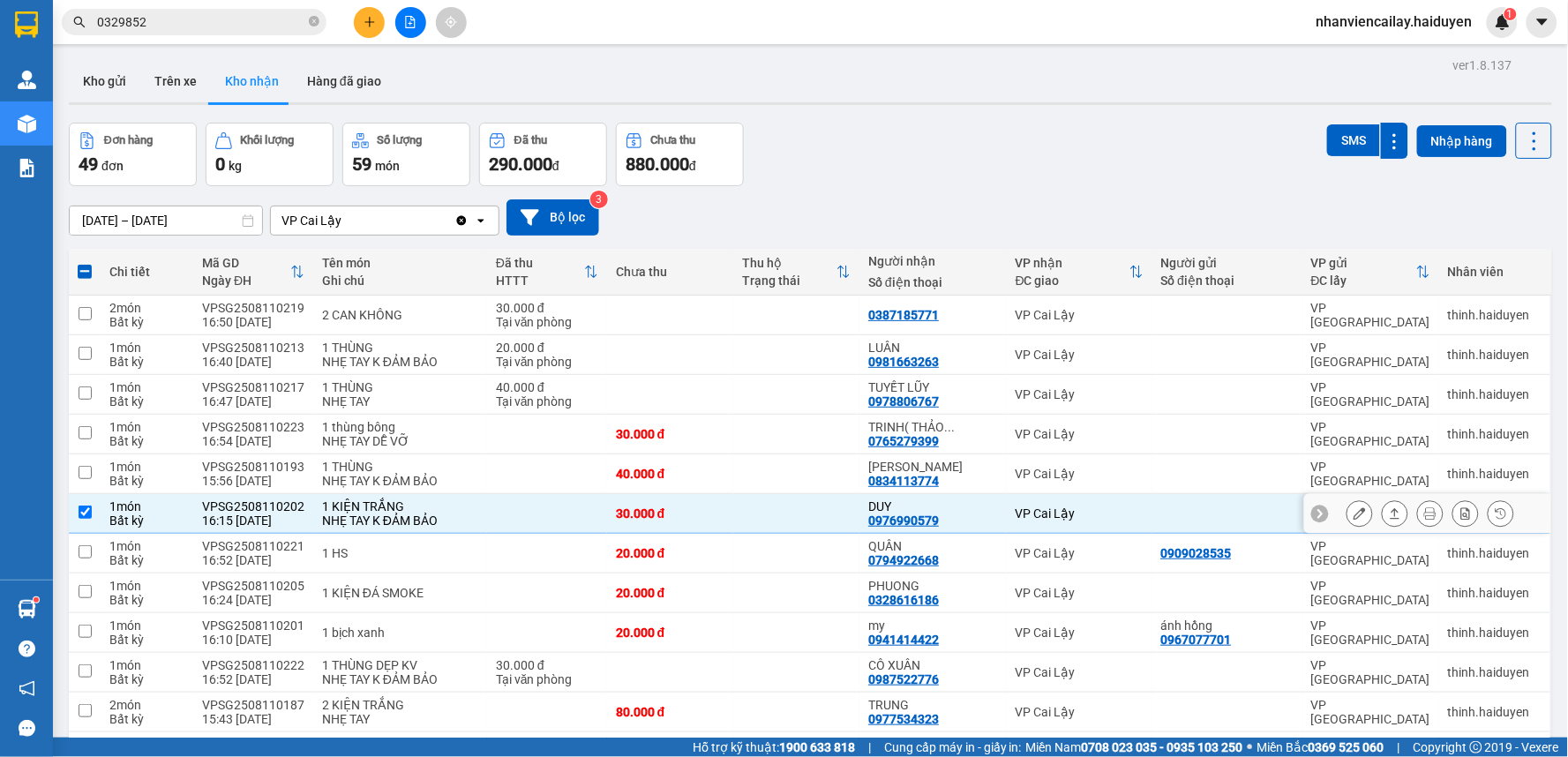
click at [1332, 512] on div at bounding box center [1427, 513] width 247 height 39
click at [1347, 514] on button at bounding box center [1360, 514] width 25 height 31
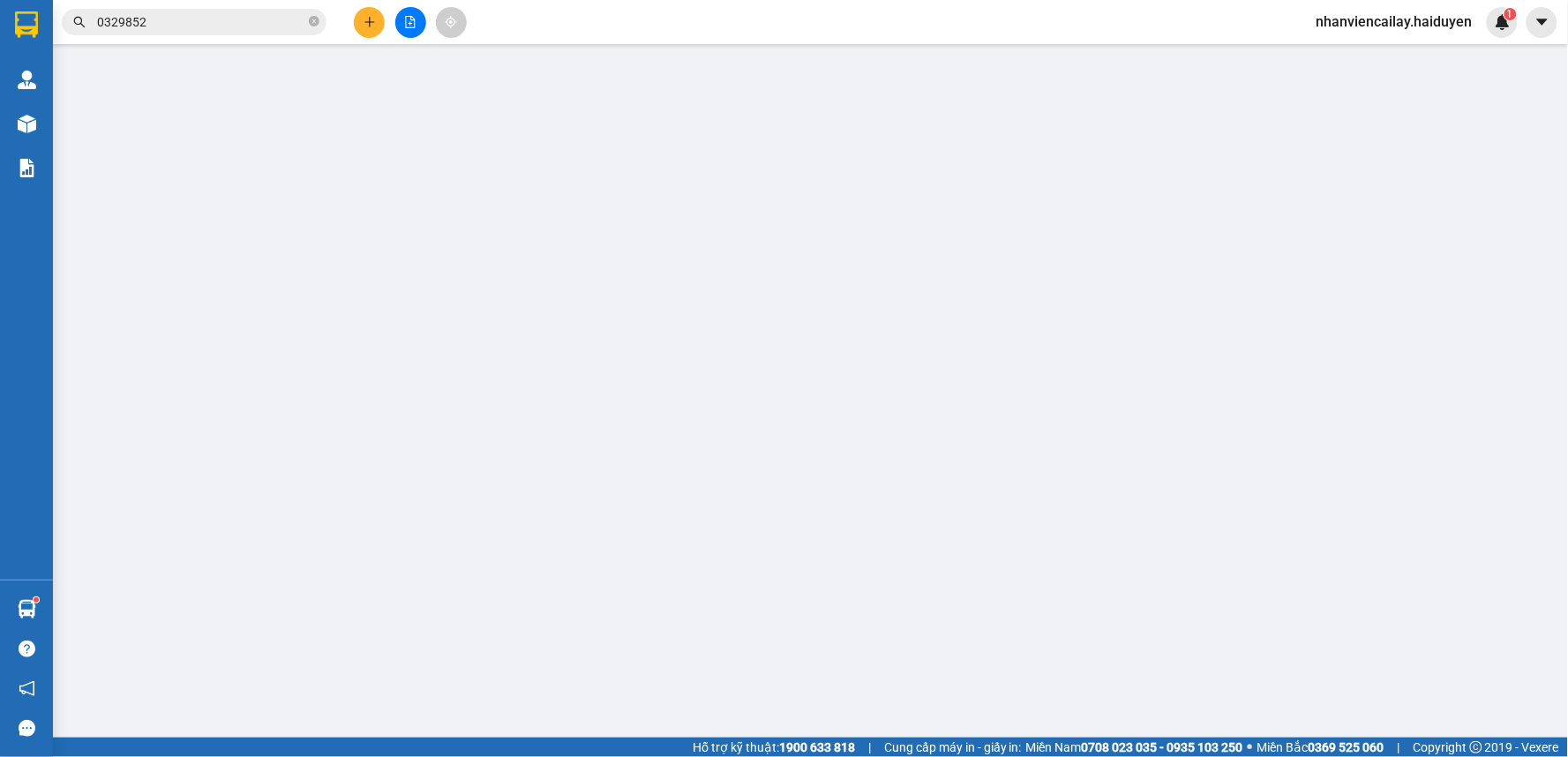
type input "0976990579"
type input "DUY"
type input "30.000"
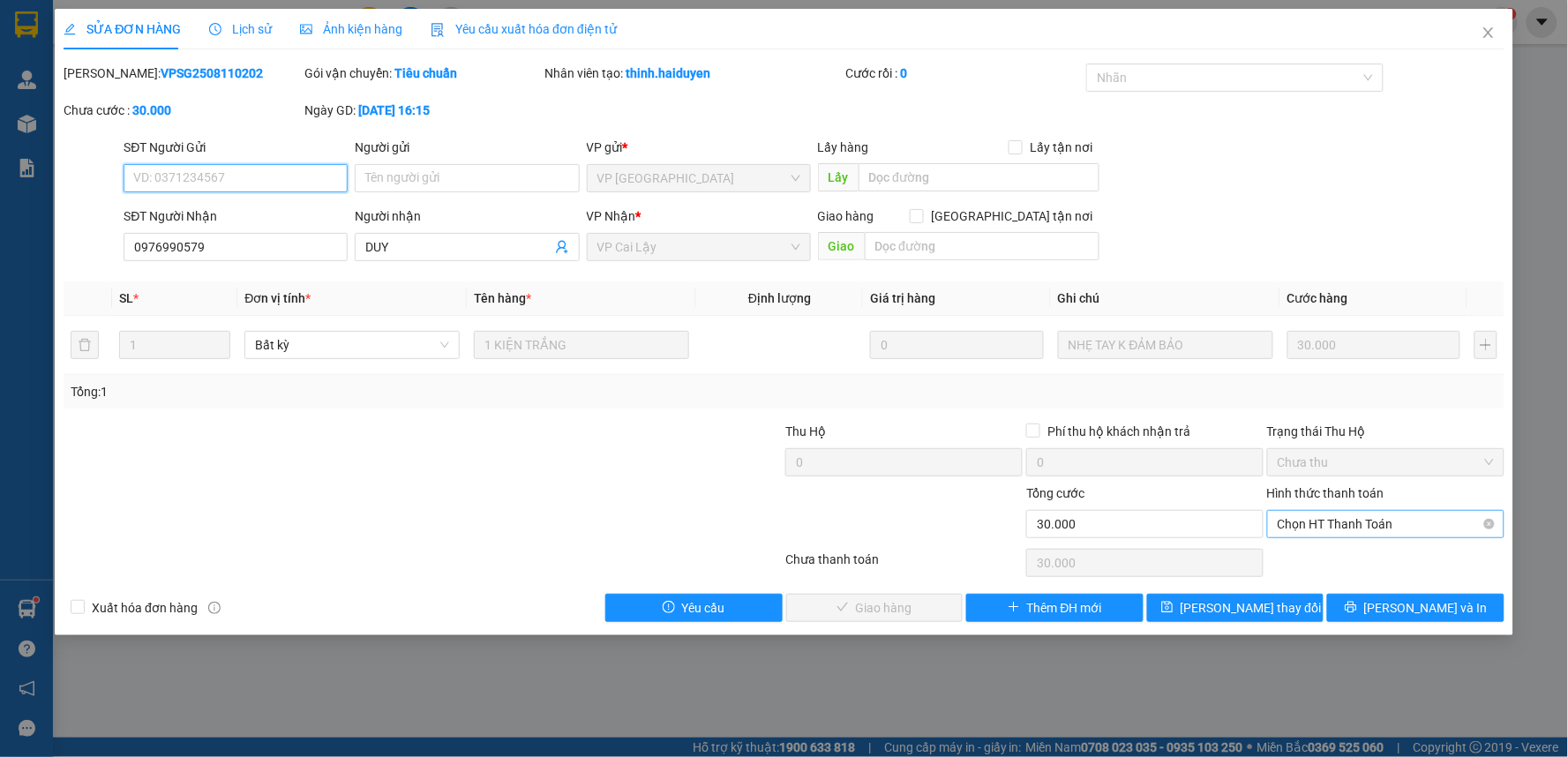
drag, startPoint x: 1357, startPoint y: 514, endPoint x: 1360, endPoint y: 536, distance: 22.2
click at [1359, 517] on span "Chọn HT Thanh Toán" at bounding box center [1385, 523] width 216 height 26
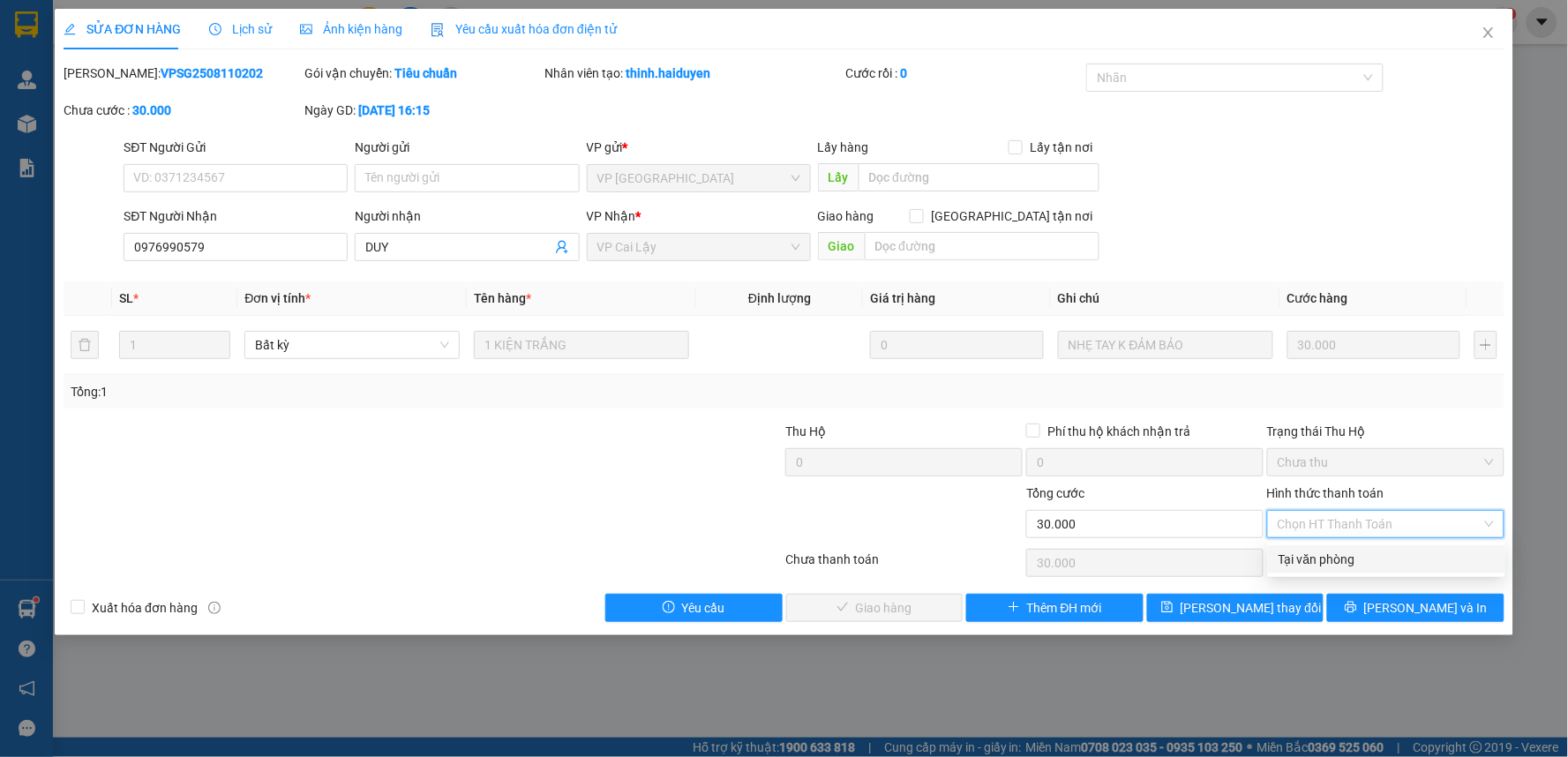
drag, startPoint x: 1357, startPoint y: 560, endPoint x: 905, endPoint y: 593, distance: 453.2
click at [1352, 561] on div "Tại văn phòng" at bounding box center [1386, 560] width 216 height 19
type input "0"
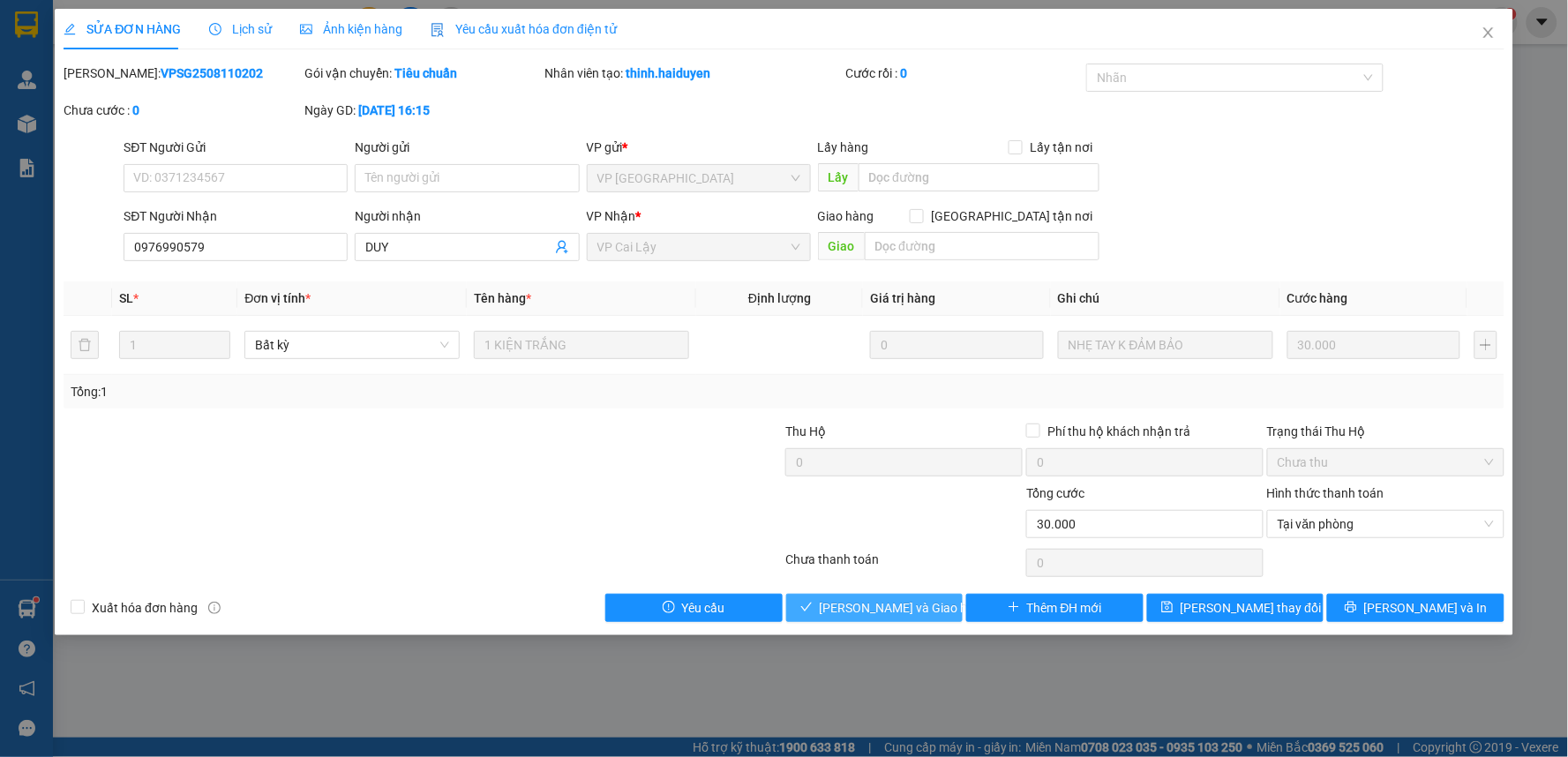
click at [844, 605] on span "[PERSON_NAME] và Giao hàng" at bounding box center [904, 608] width 170 height 19
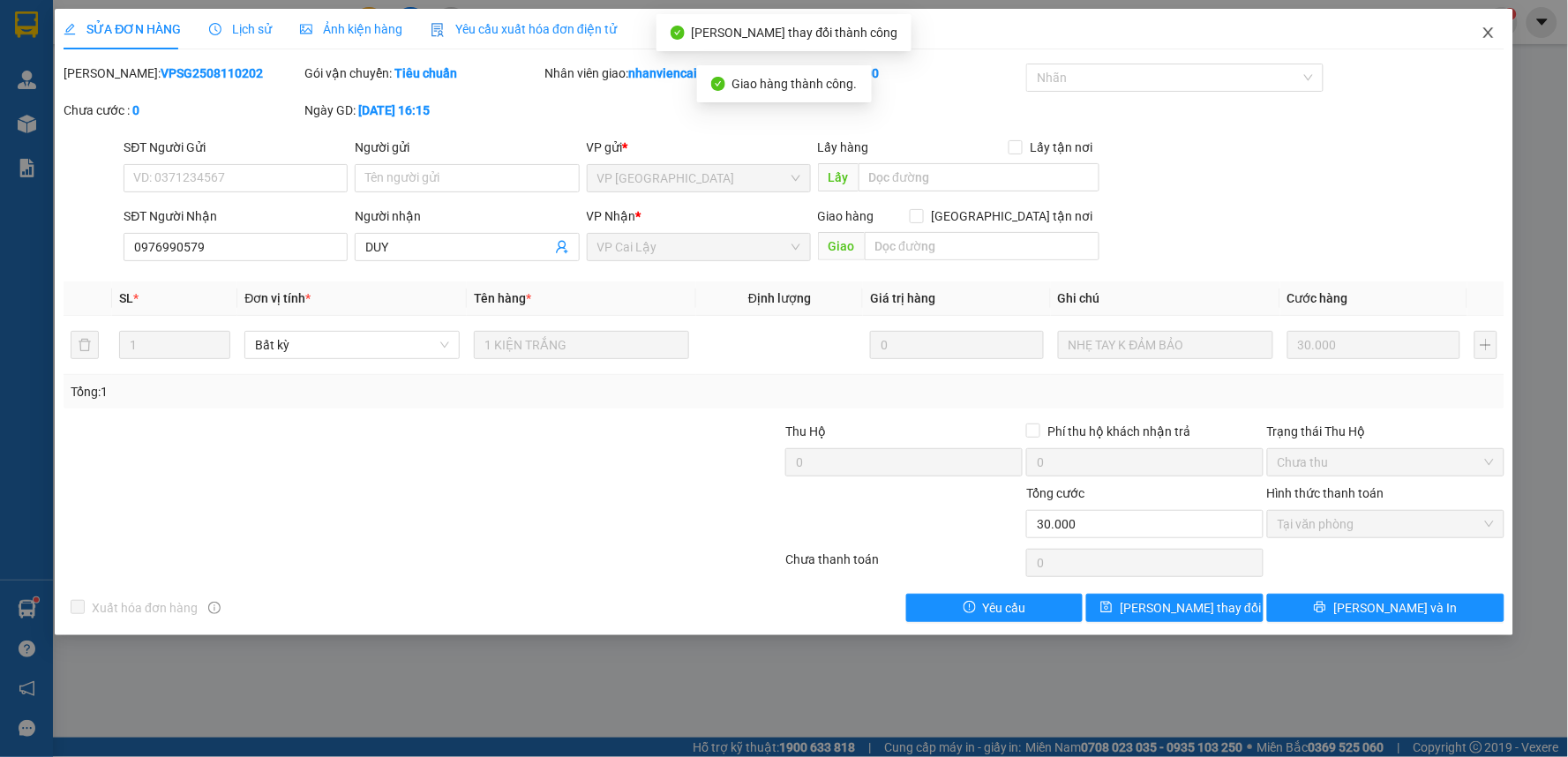
click at [1495, 25] on span "Close" at bounding box center [1488, 33] width 49 height 49
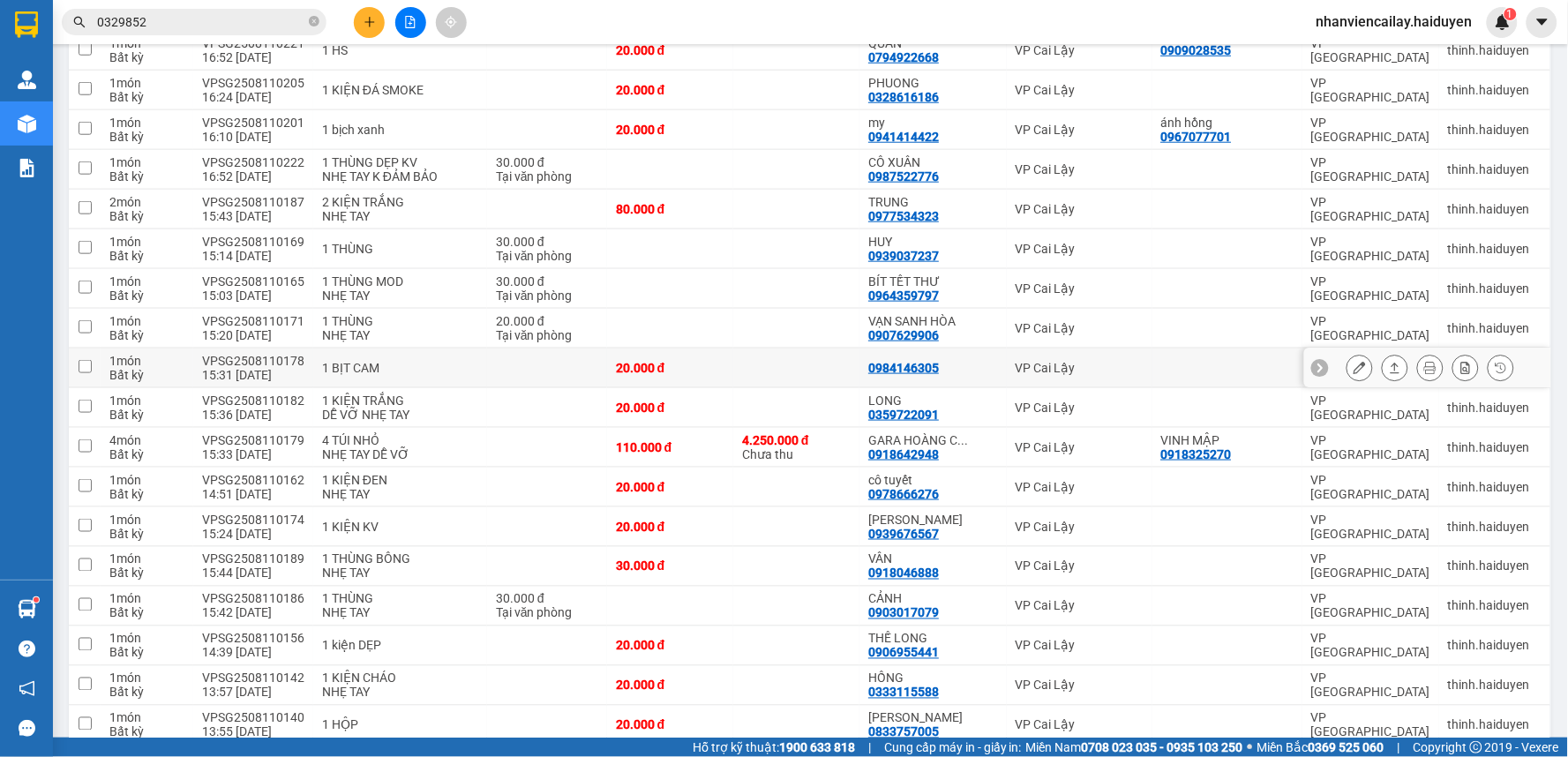
scroll to position [587, 0]
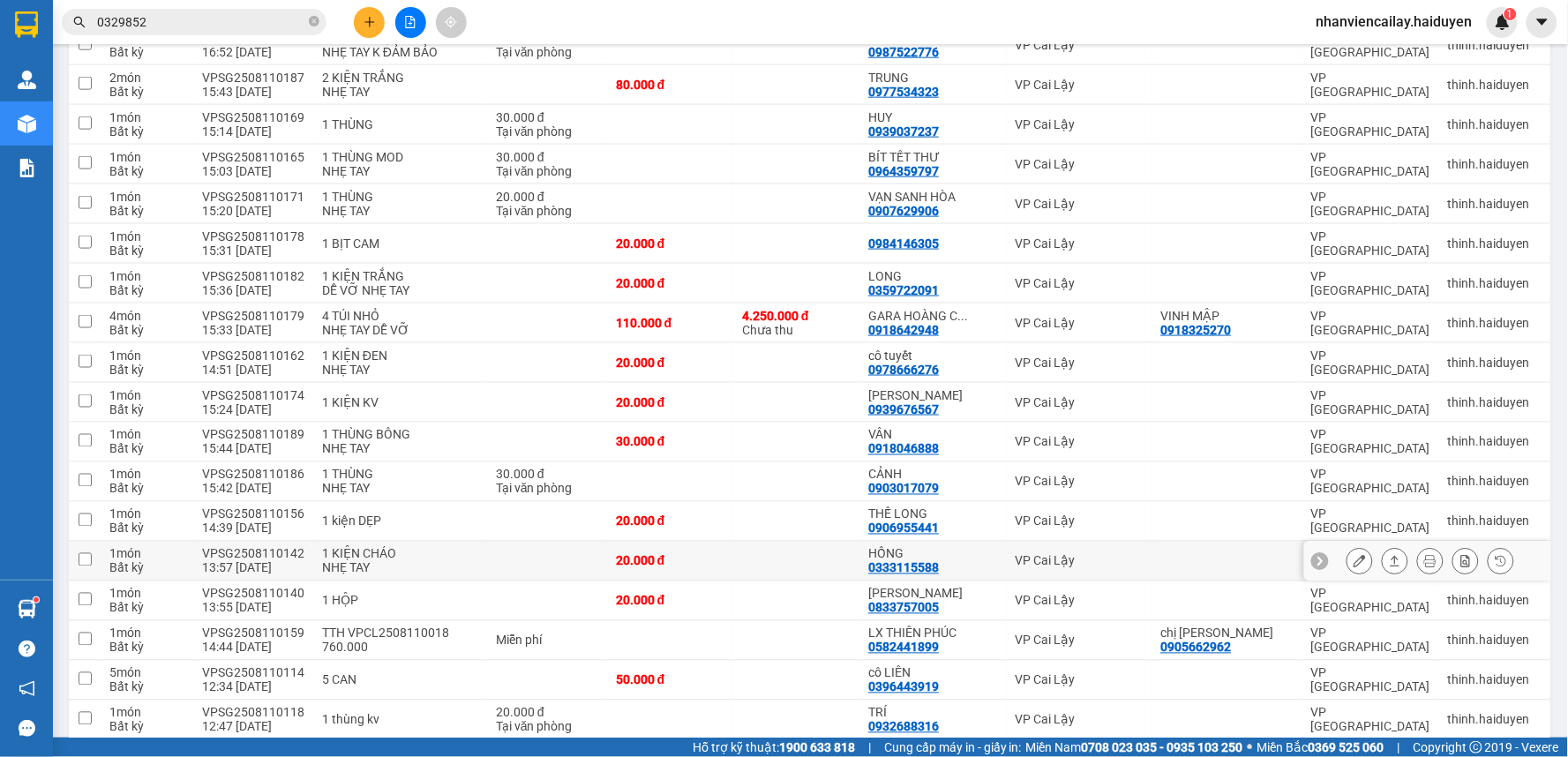
click at [1071, 551] on td "VP Cai Lậy" at bounding box center [1079, 561] width 145 height 39
checkbox input "true"
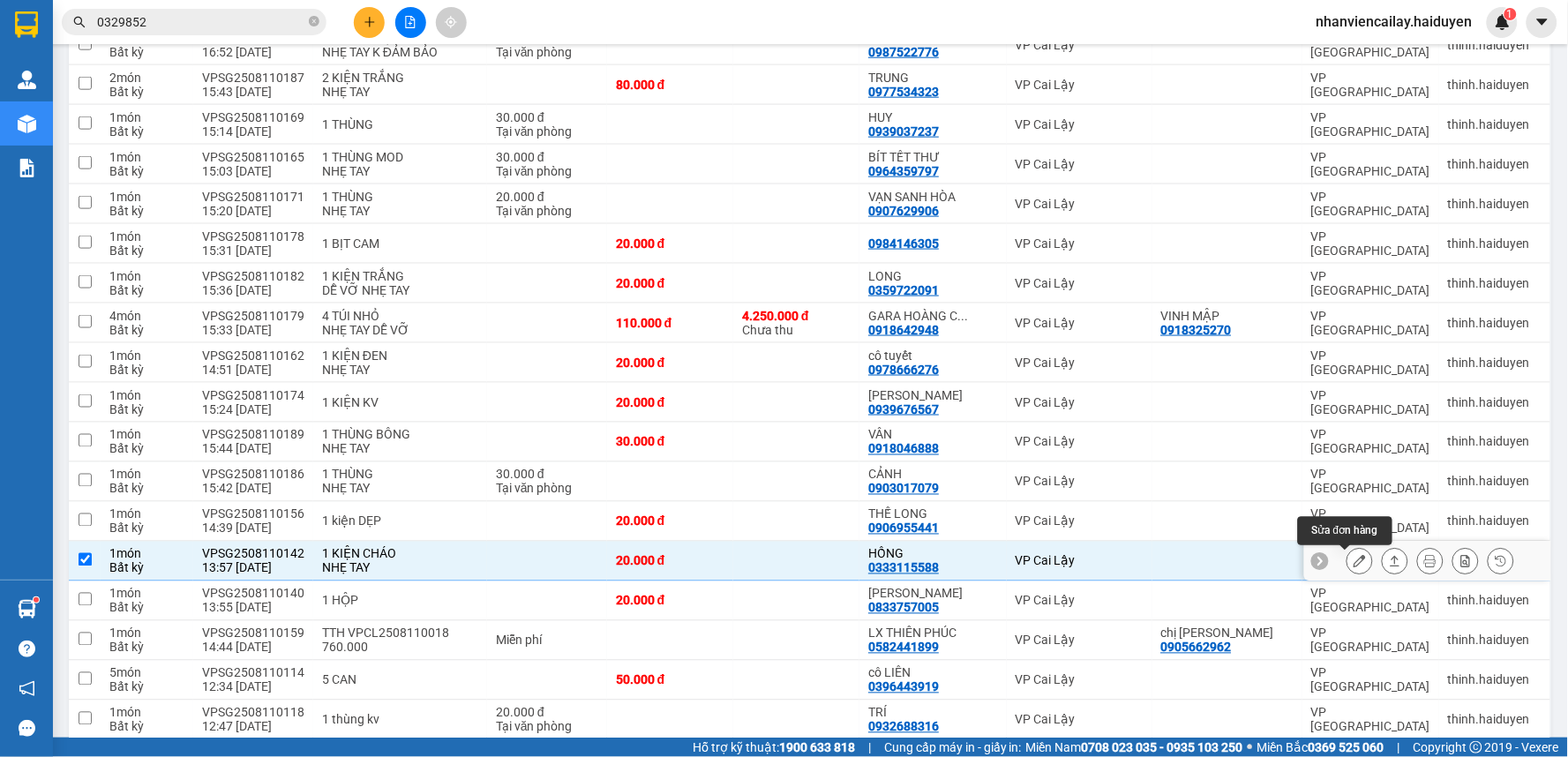
click at [1347, 564] on button at bounding box center [1360, 561] width 25 height 31
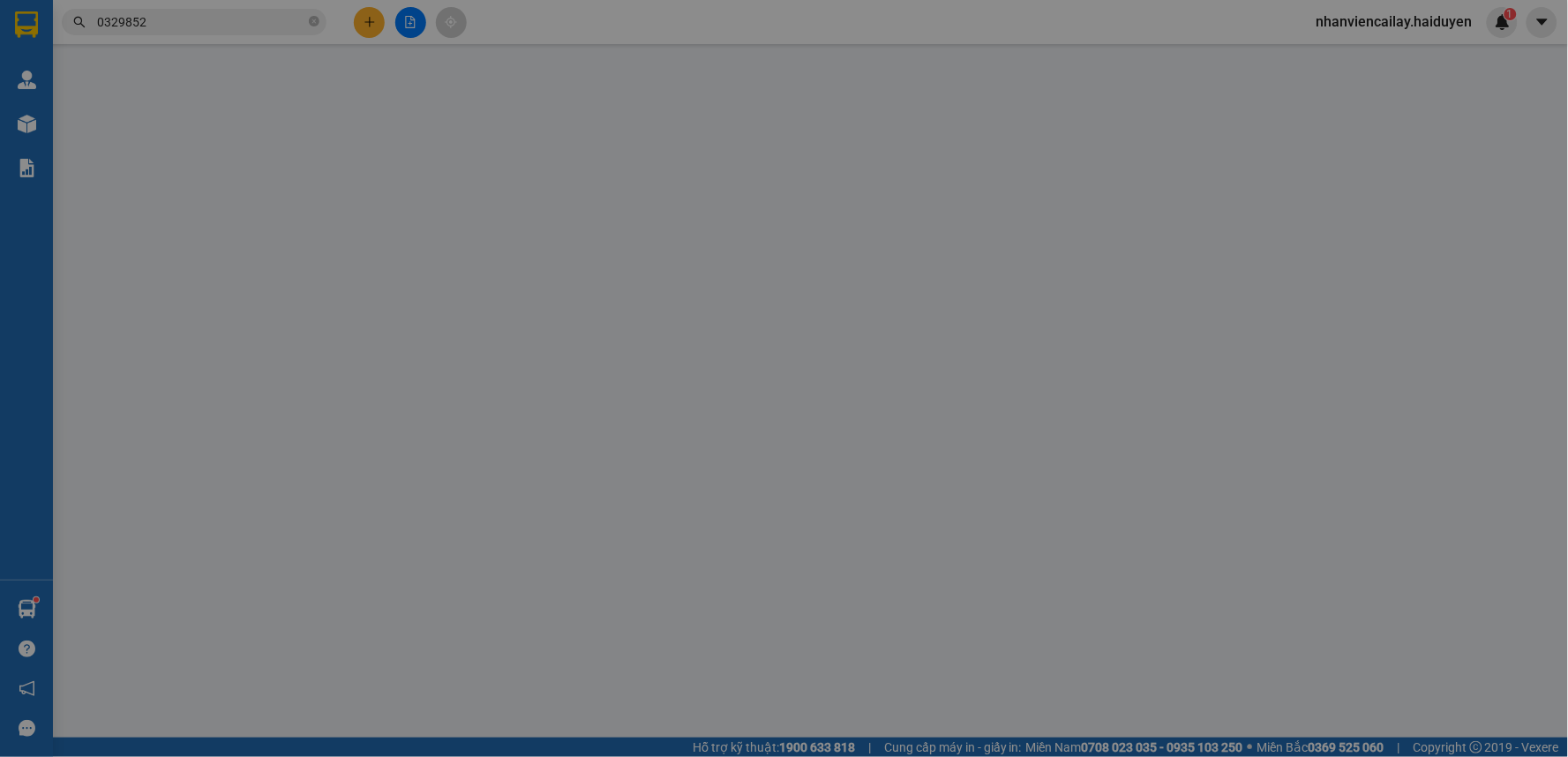
type input "0333115588"
type input "HỒNG"
type input "20.000"
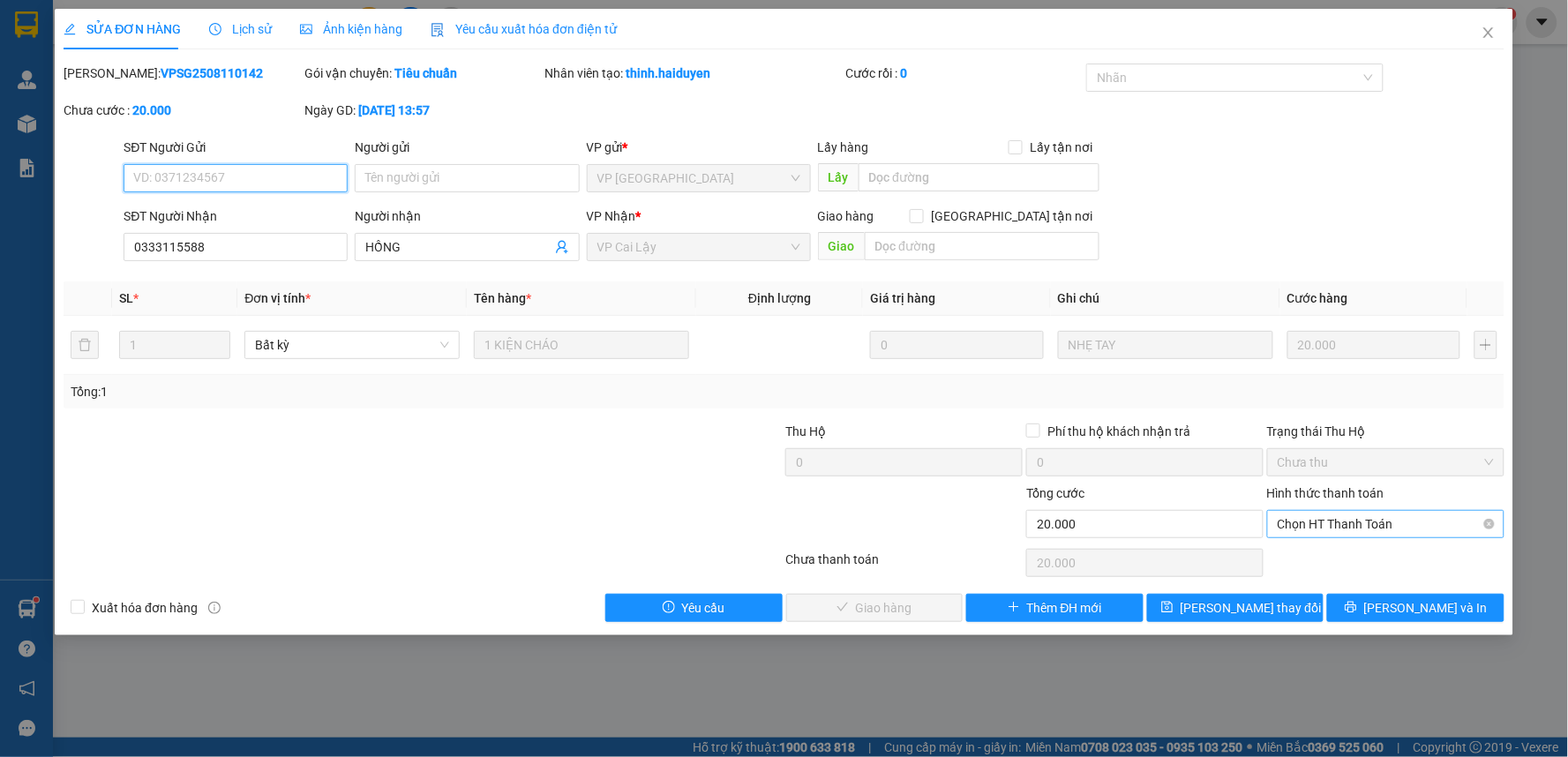
click at [1360, 533] on span "Chọn HT Thanh Toán" at bounding box center [1385, 523] width 216 height 26
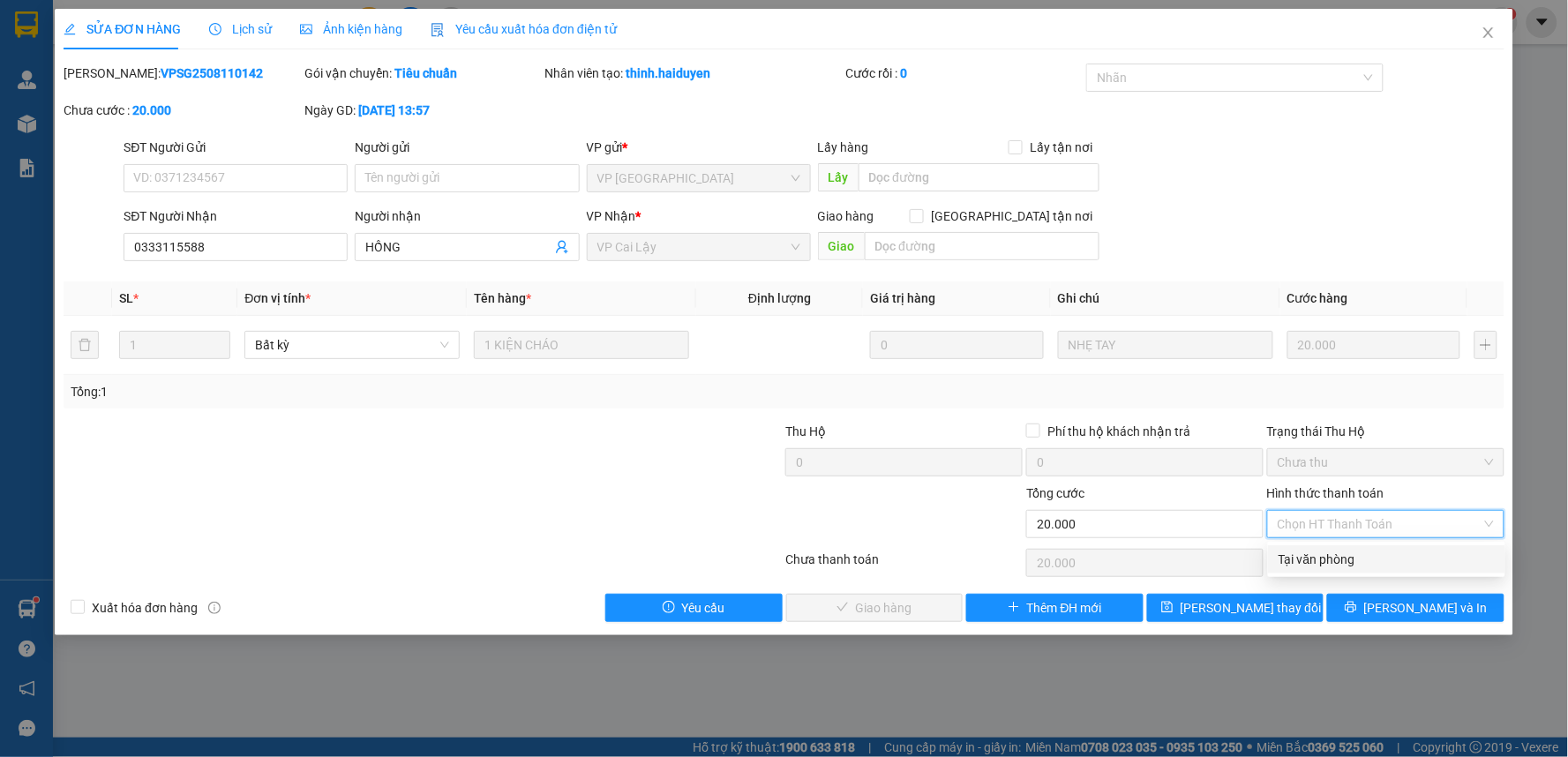
drag, startPoint x: 1360, startPoint y: 561, endPoint x: 1077, endPoint y: 576, distance: 283.4
click at [1355, 561] on div "Tại văn phòng" at bounding box center [1386, 560] width 216 height 19
type input "0"
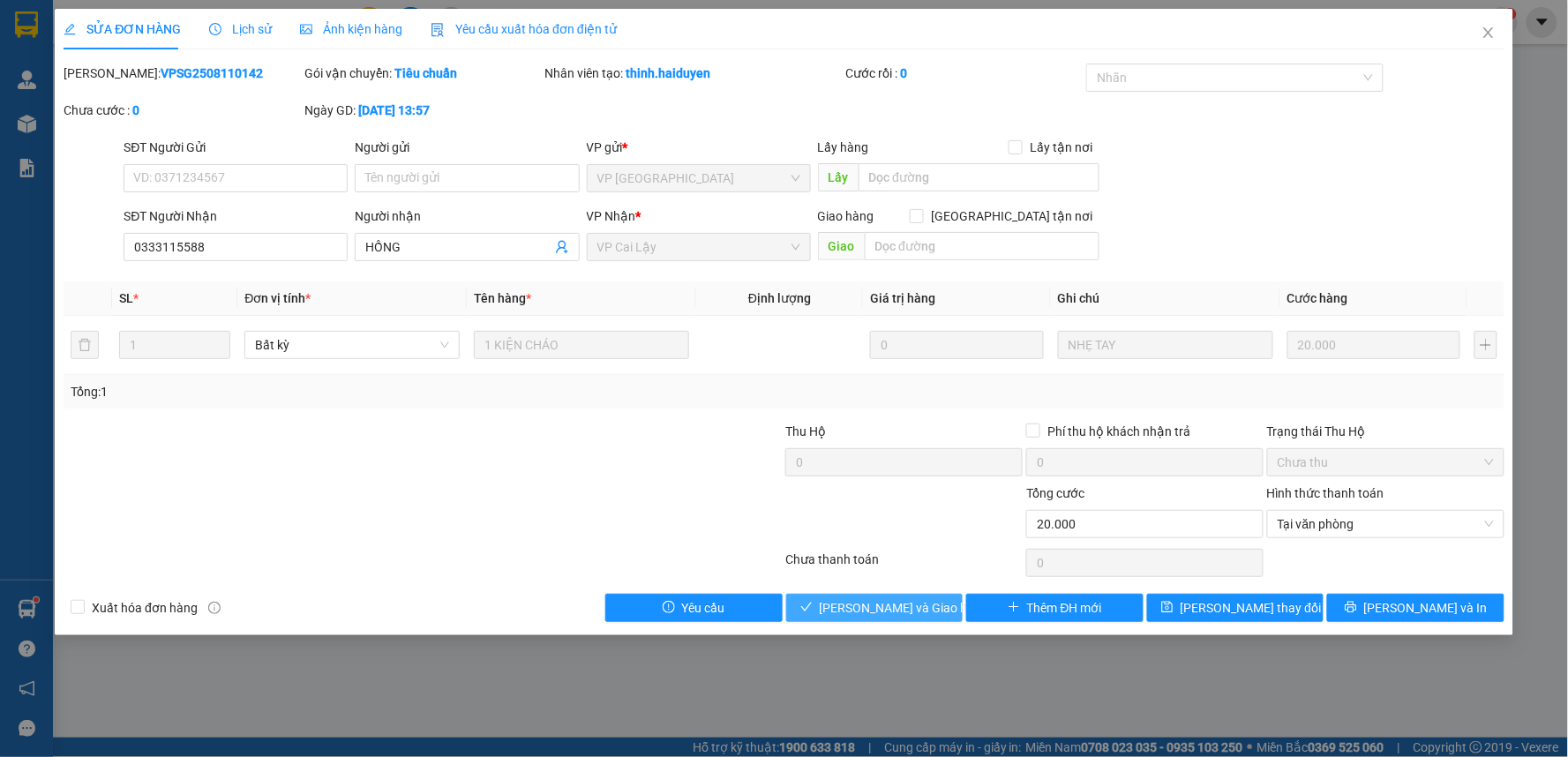
drag, startPoint x: 919, startPoint y: 605, endPoint x: 990, endPoint y: 548, distance: 91.0
click at [920, 604] on span "[PERSON_NAME] và Giao hàng" at bounding box center [904, 608] width 170 height 19
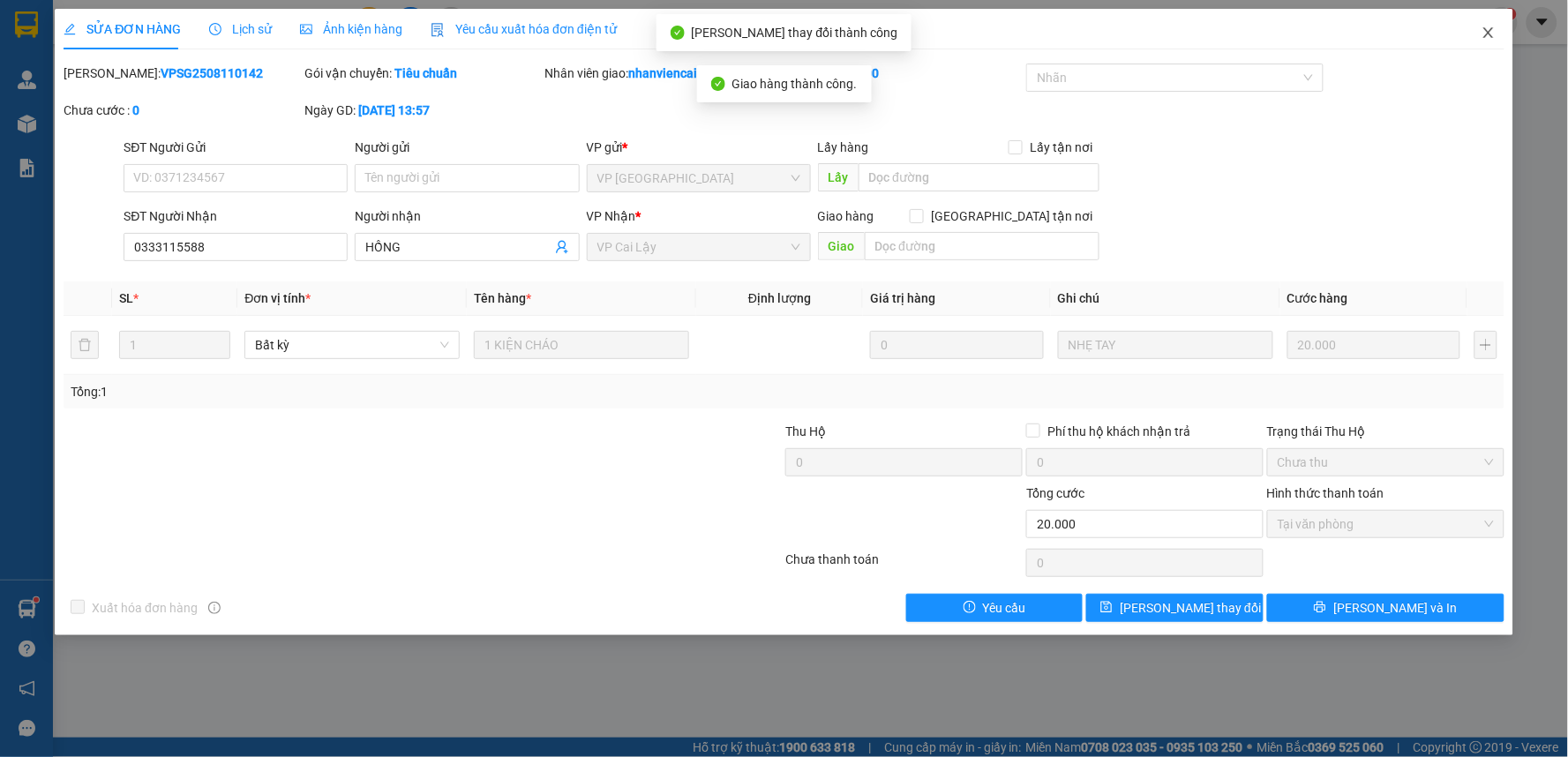
click at [1489, 28] on icon "close" at bounding box center [1488, 33] width 14 height 14
